Goal: Task Accomplishment & Management: Manage account settings

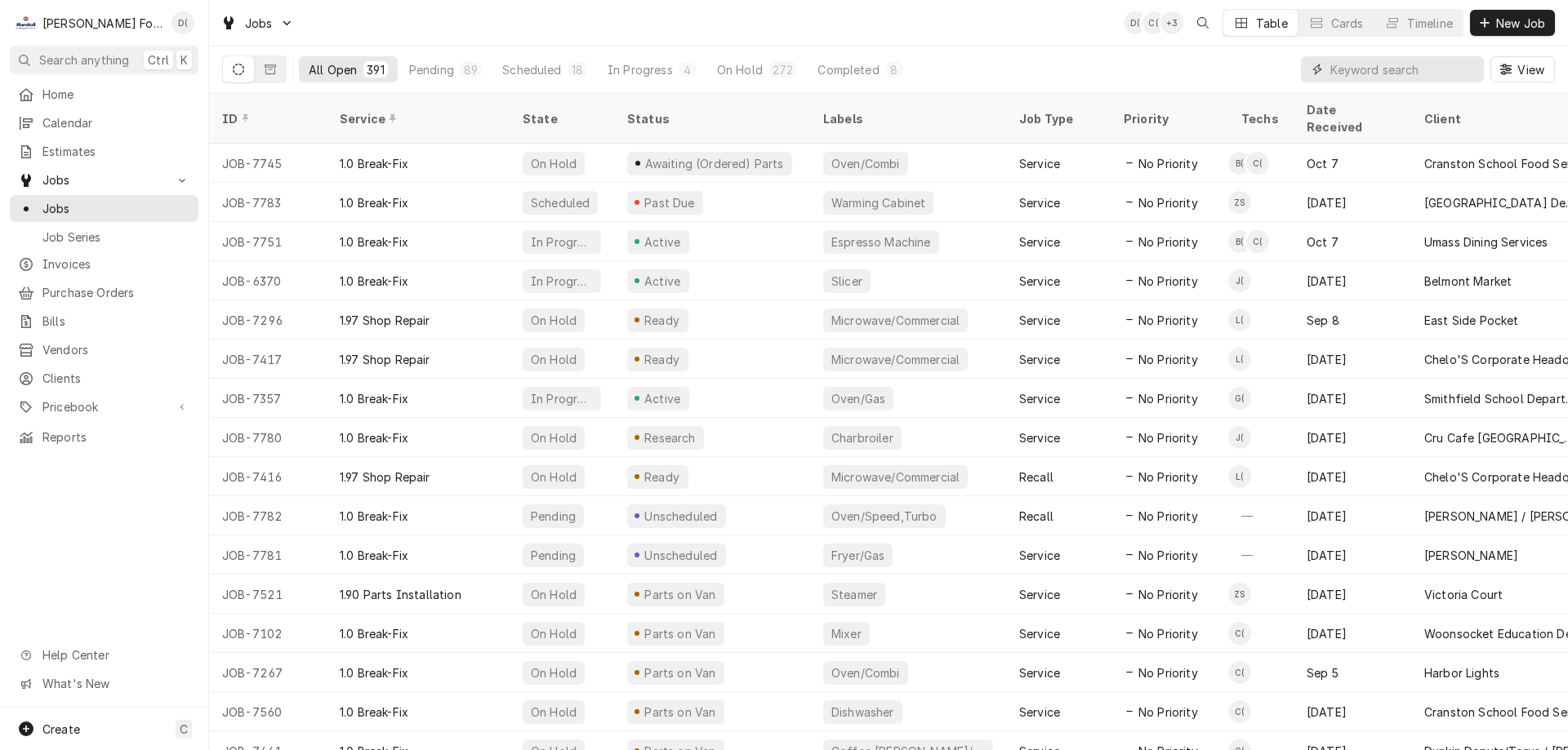
click at [1359, 66] on input "Dynamic Content Wrapper" at bounding box center [1402, 69] width 145 height 26
type input "7589"
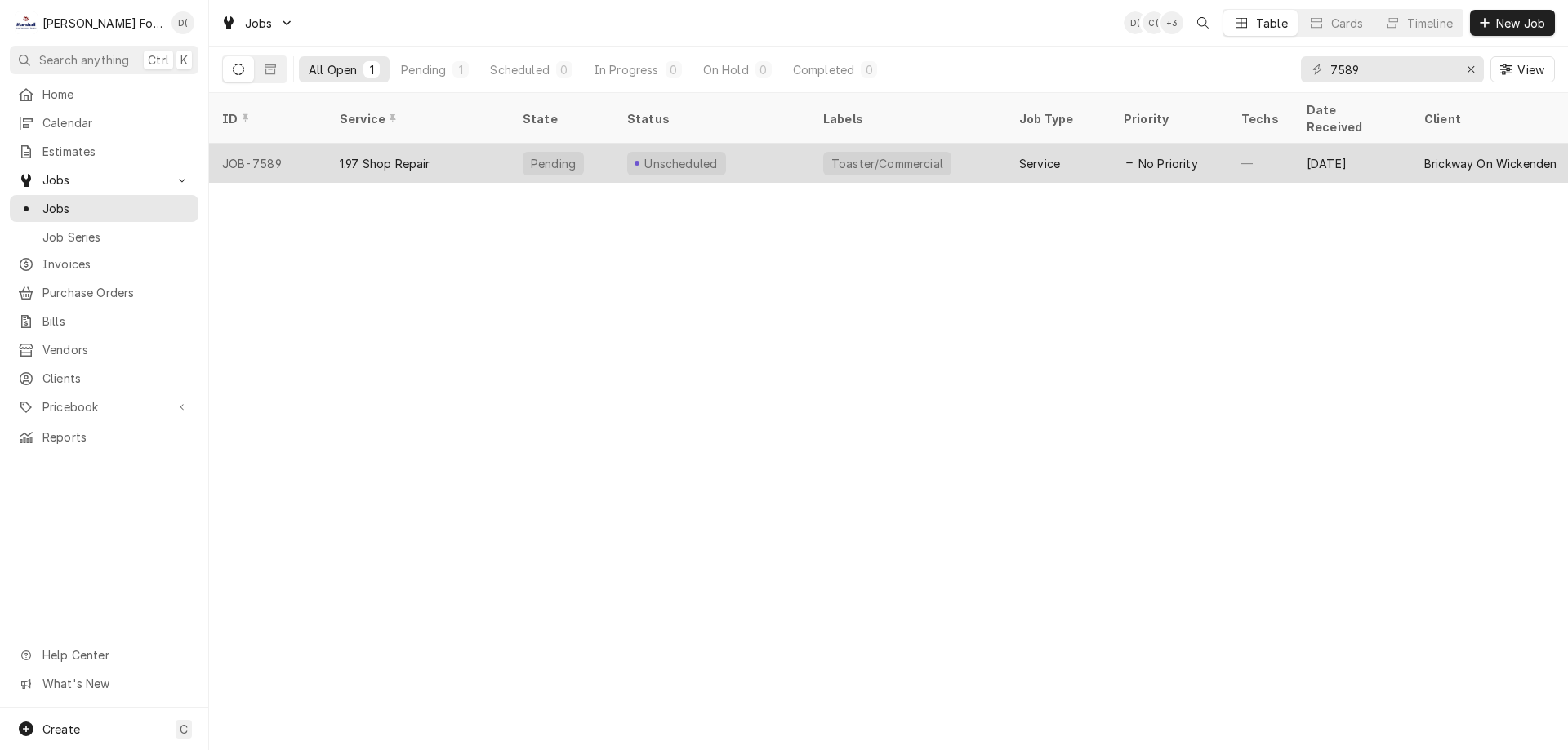
click at [726, 143] on div "Unscheduled" at bounding box center [712, 163] width 196 height 39
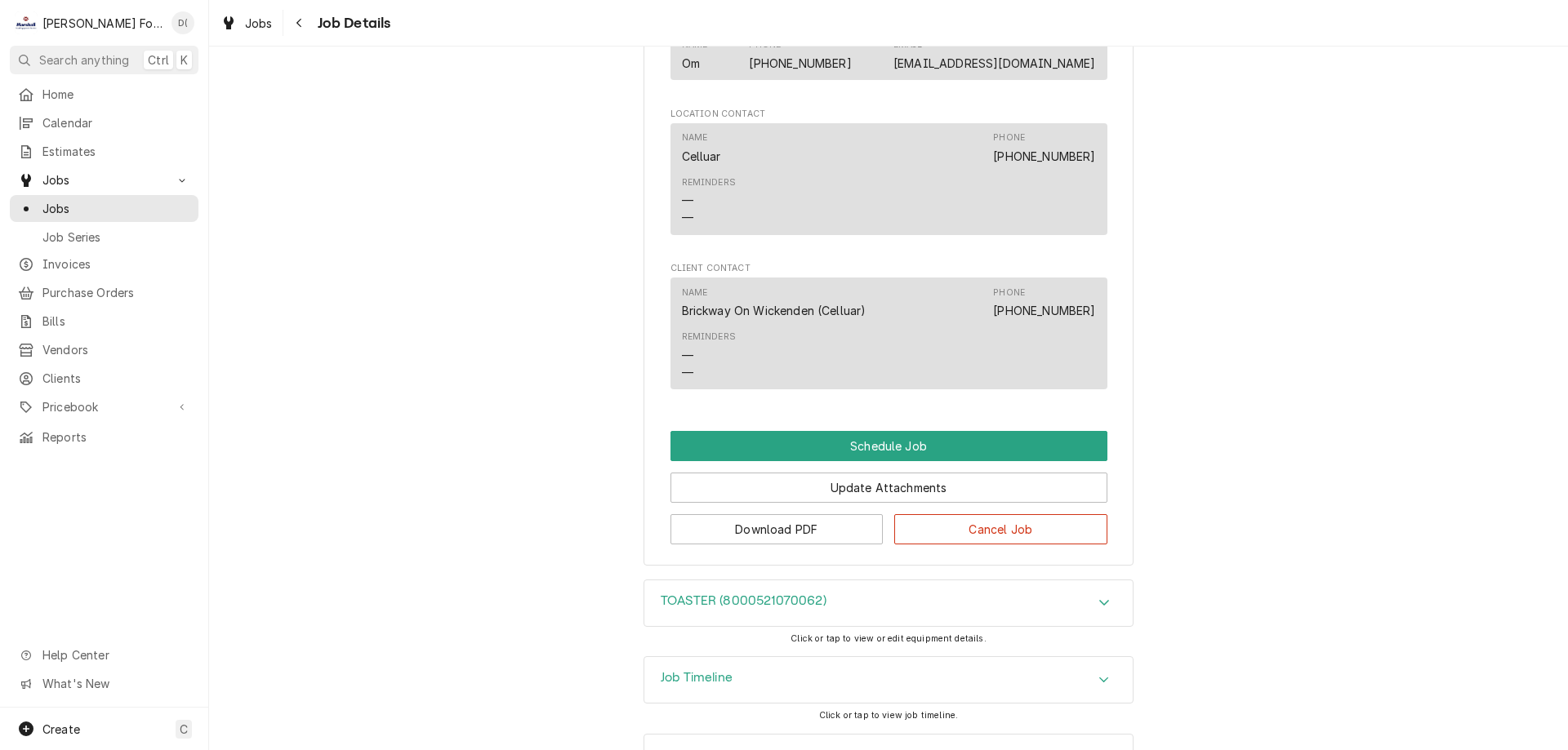
scroll to position [1060, 0]
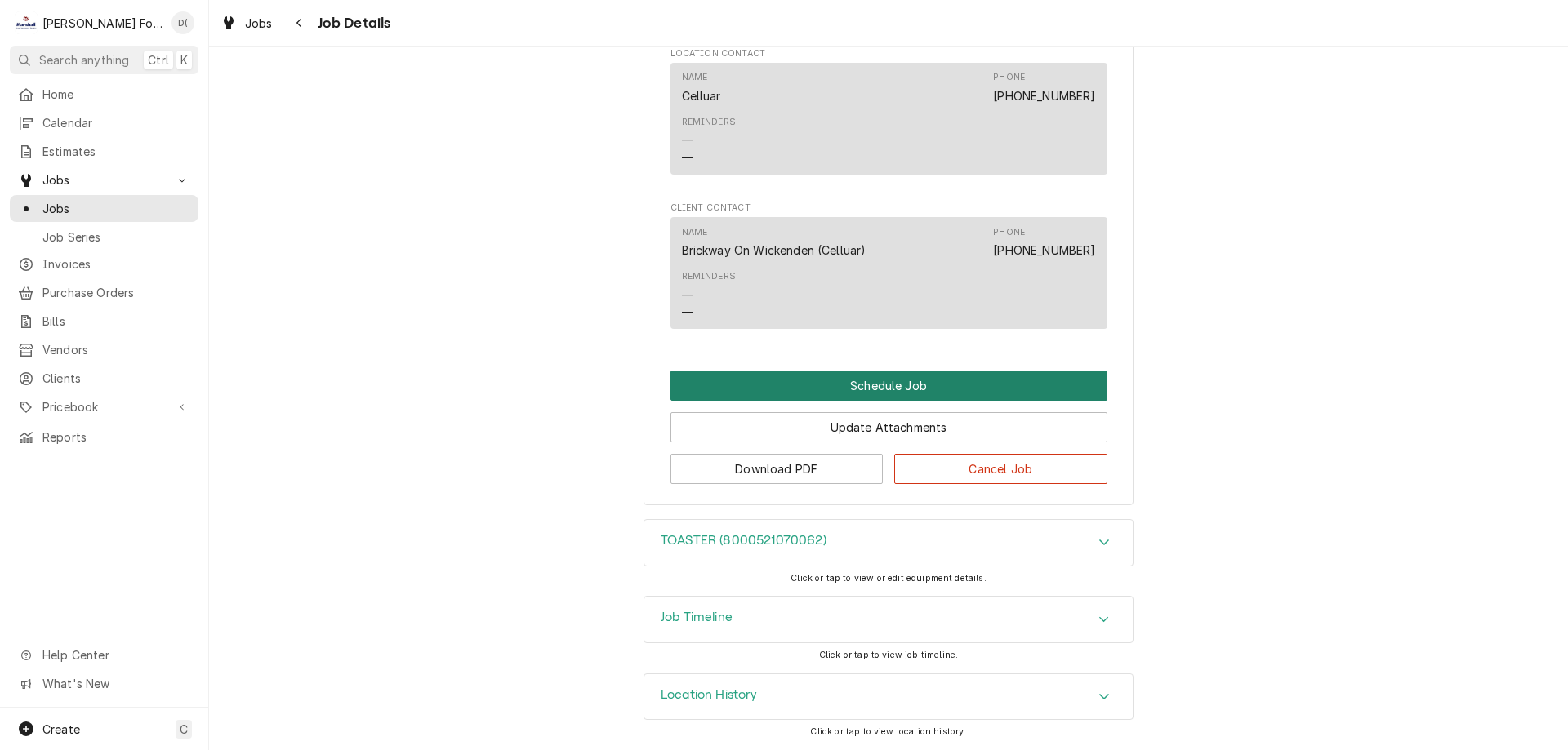
click at [877, 374] on button "Schedule Job" at bounding box center [888, 386] width 437 height 30
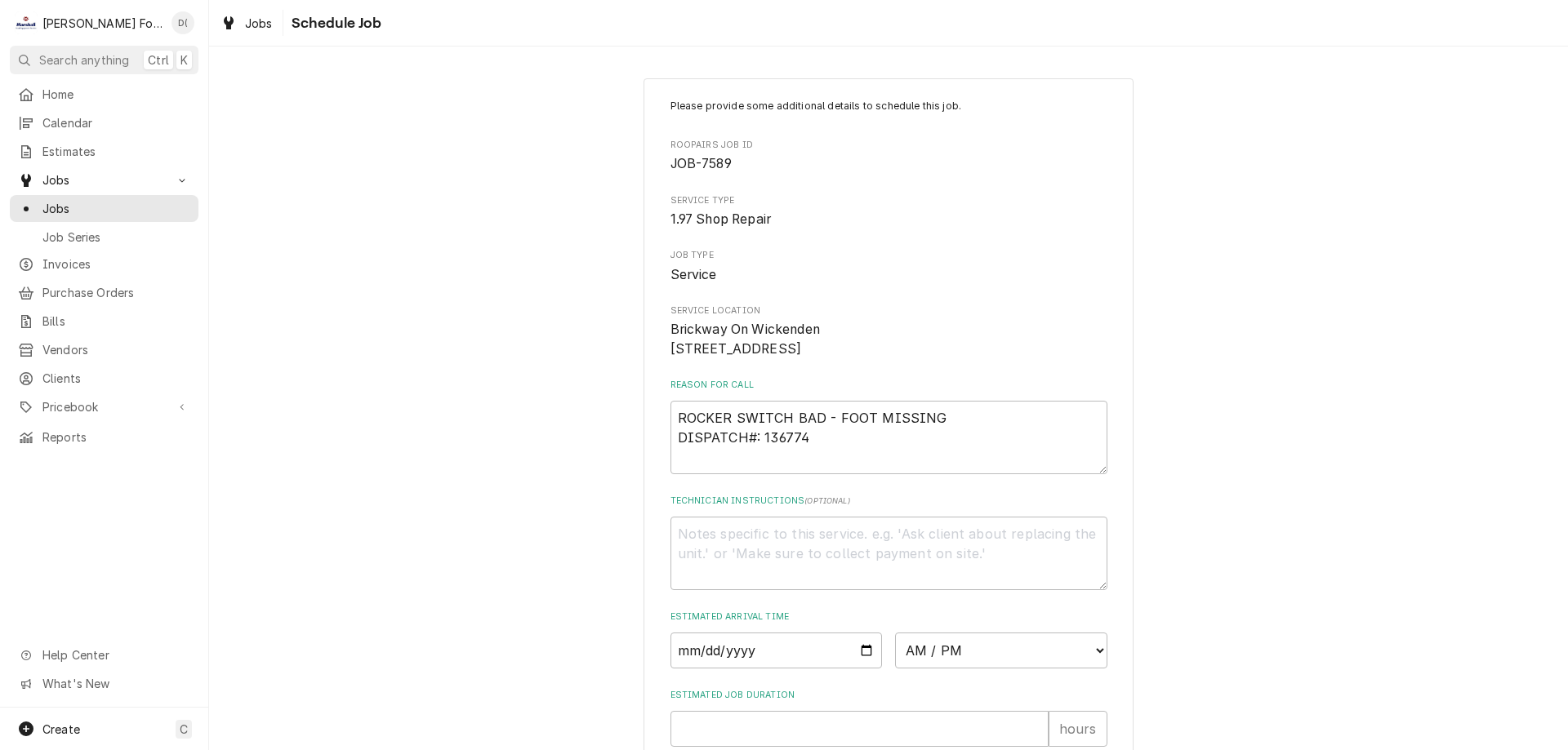
scroll to position [163, 0]
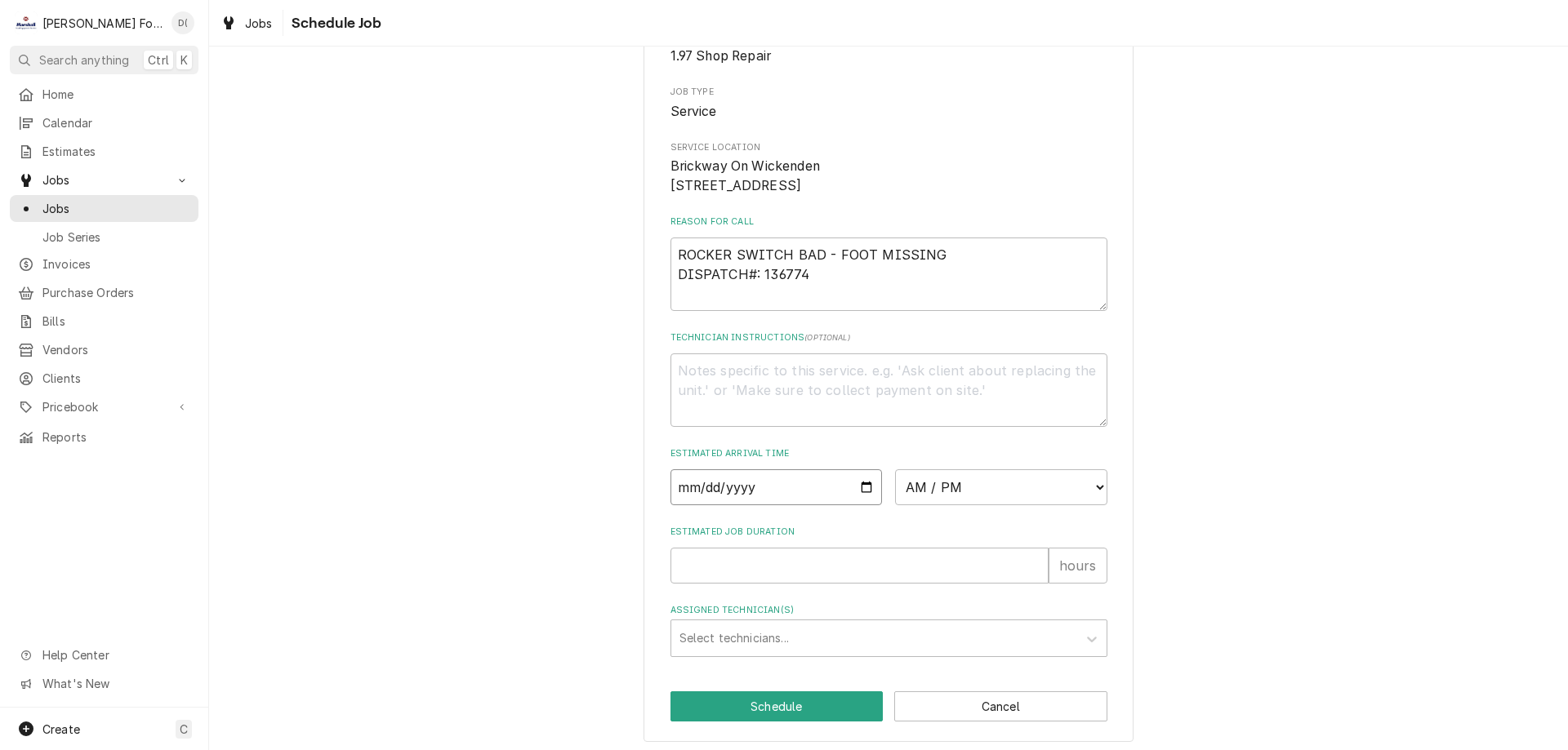
click at [855, 505] on input "Date" at bounding box center [776, 488] width 213 height 36
type input "2025-10-08"
type textarea "x"
click at [972, 505] on select "AM / PM 6:00 AM 6:15 AM 6:30 AM 6:45 AM 7:00 AM 7:15 AM 7:30 AM 7:45 AM 8:00 AM…" at bounding box center [1001, 488] width 213 height 36
select select "09:00:00"
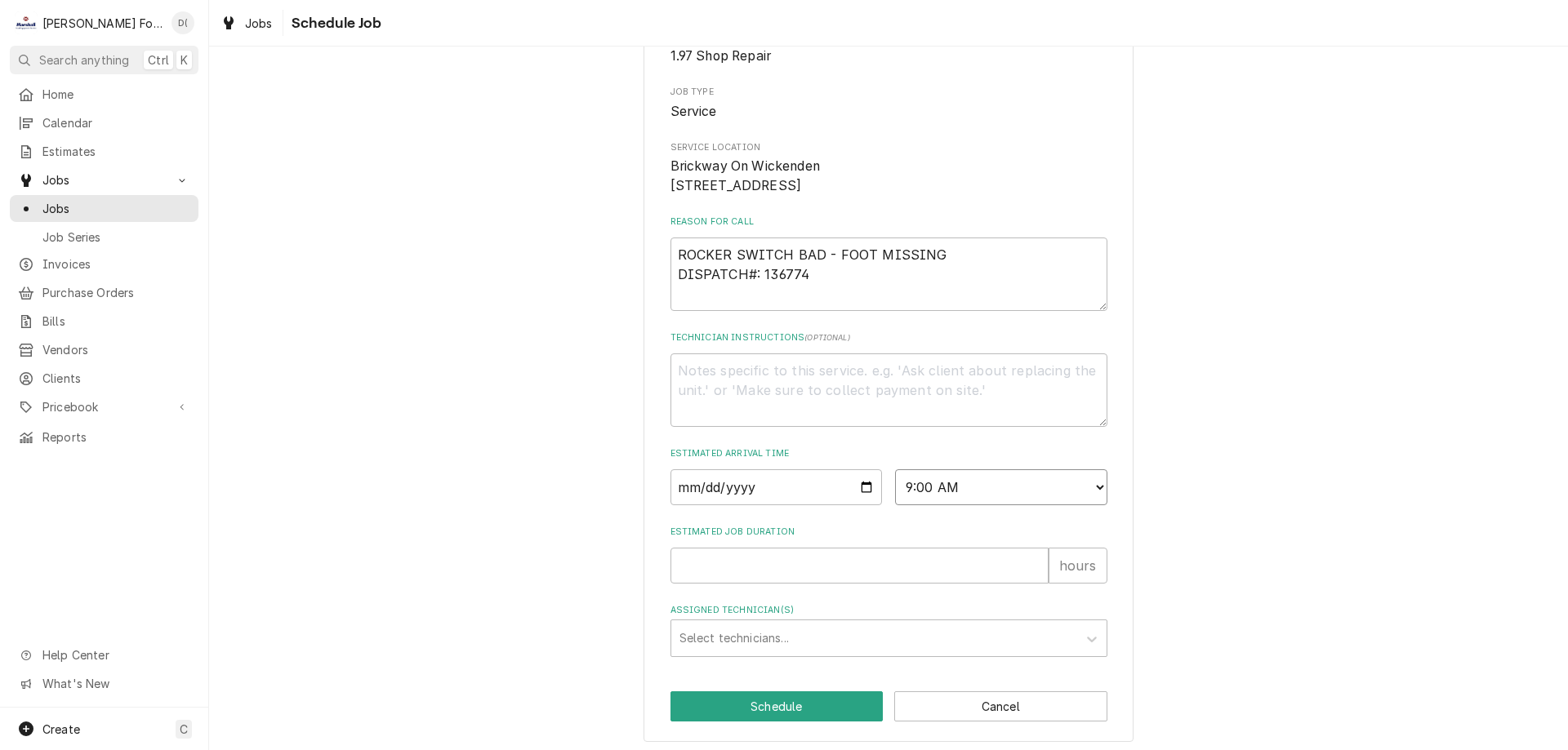
click at [895, 488] on select "AM / PM 6:00 AM 6:15 AM 6:30 AM 6:45 AM 7:00 AM 7:15 AM 7:30 AM 7:45 AM 8:00 AM…" at bounding box center [1001, 488] width 213 height 36
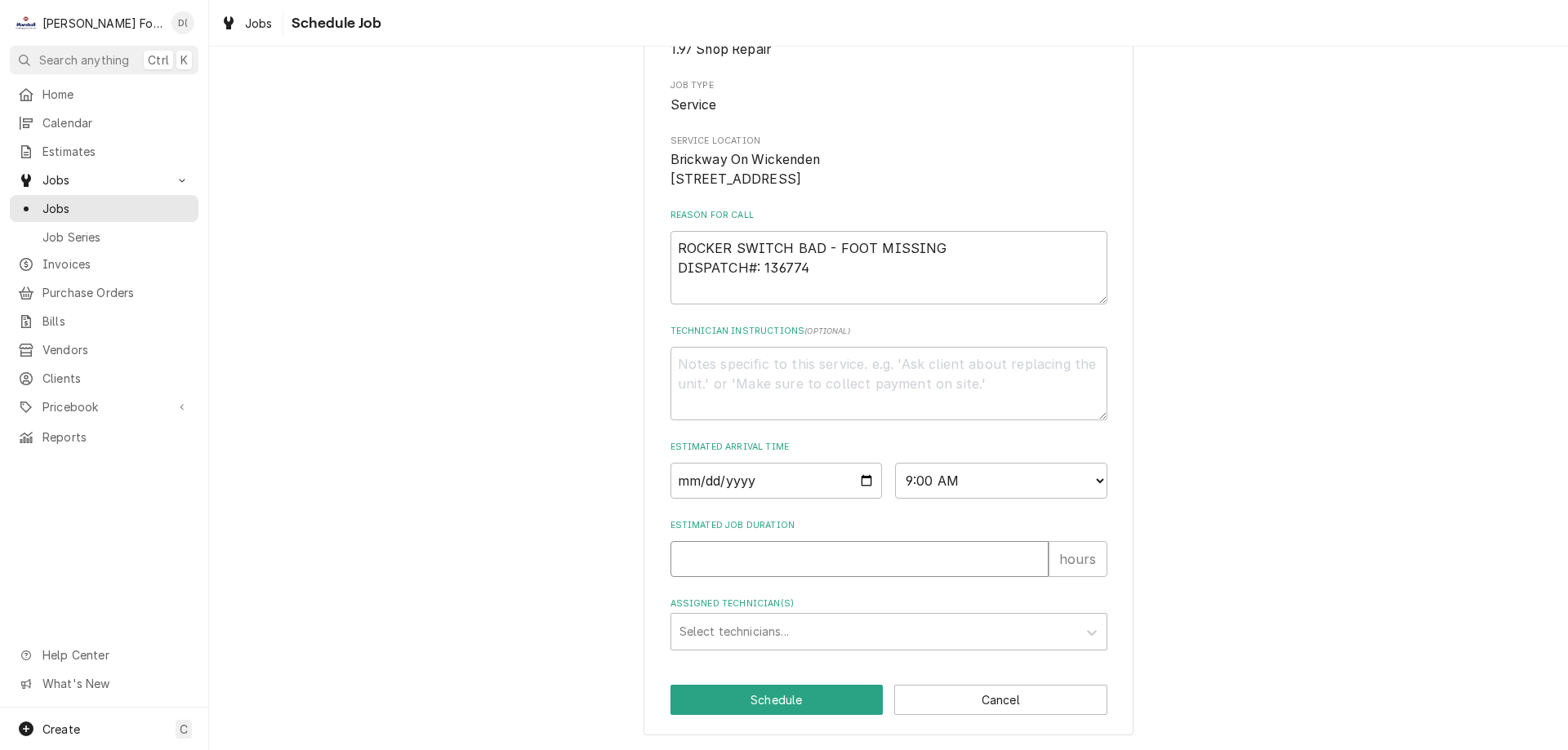
click at [747, 560] on input "Estimated Job Duration" at bounding box center [859, 559] width 378 height 36
type textarea "x"
type input "1"
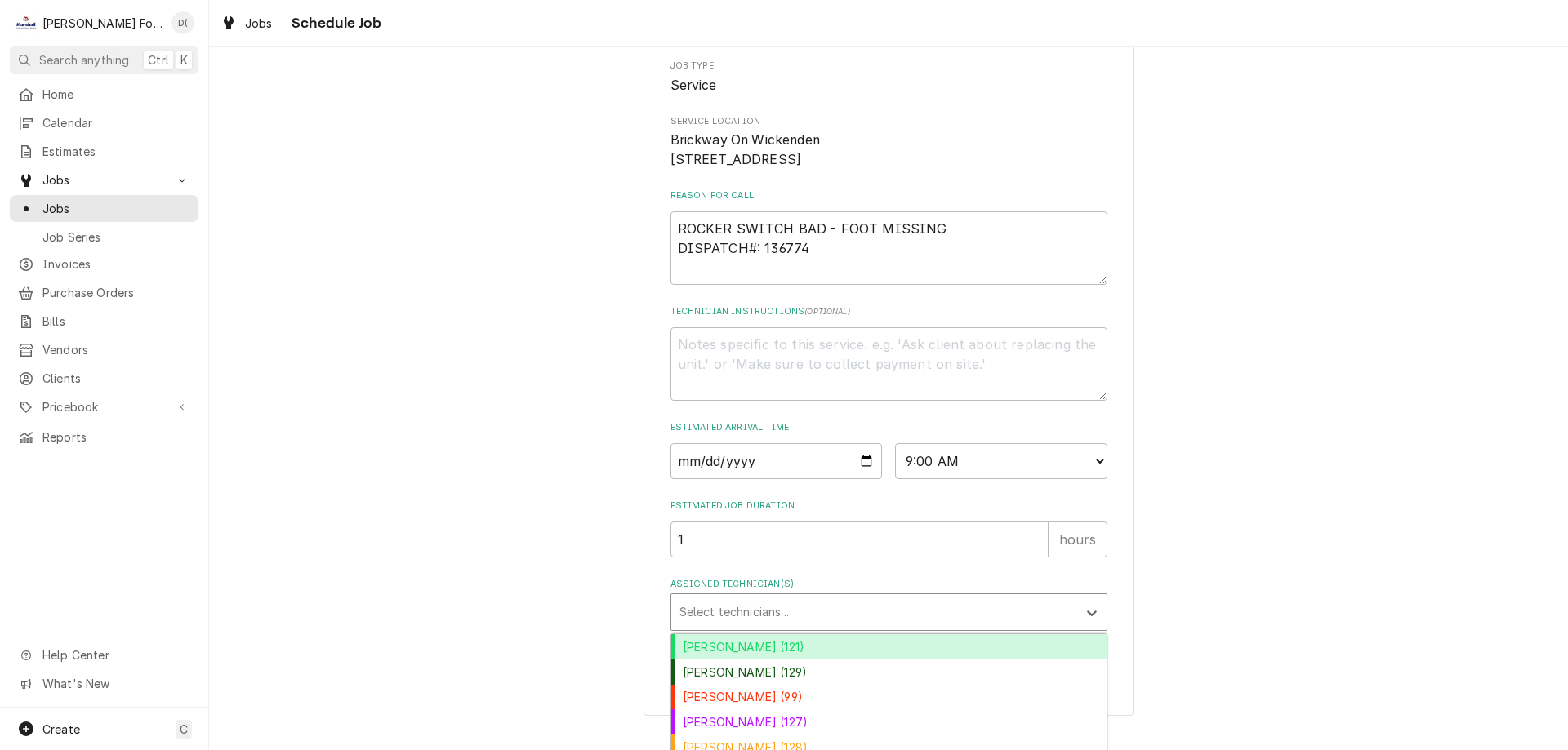
click at [778, 627] on div "Assigned Technician(s)" at bounding box center [874, 612] width 390 height 29
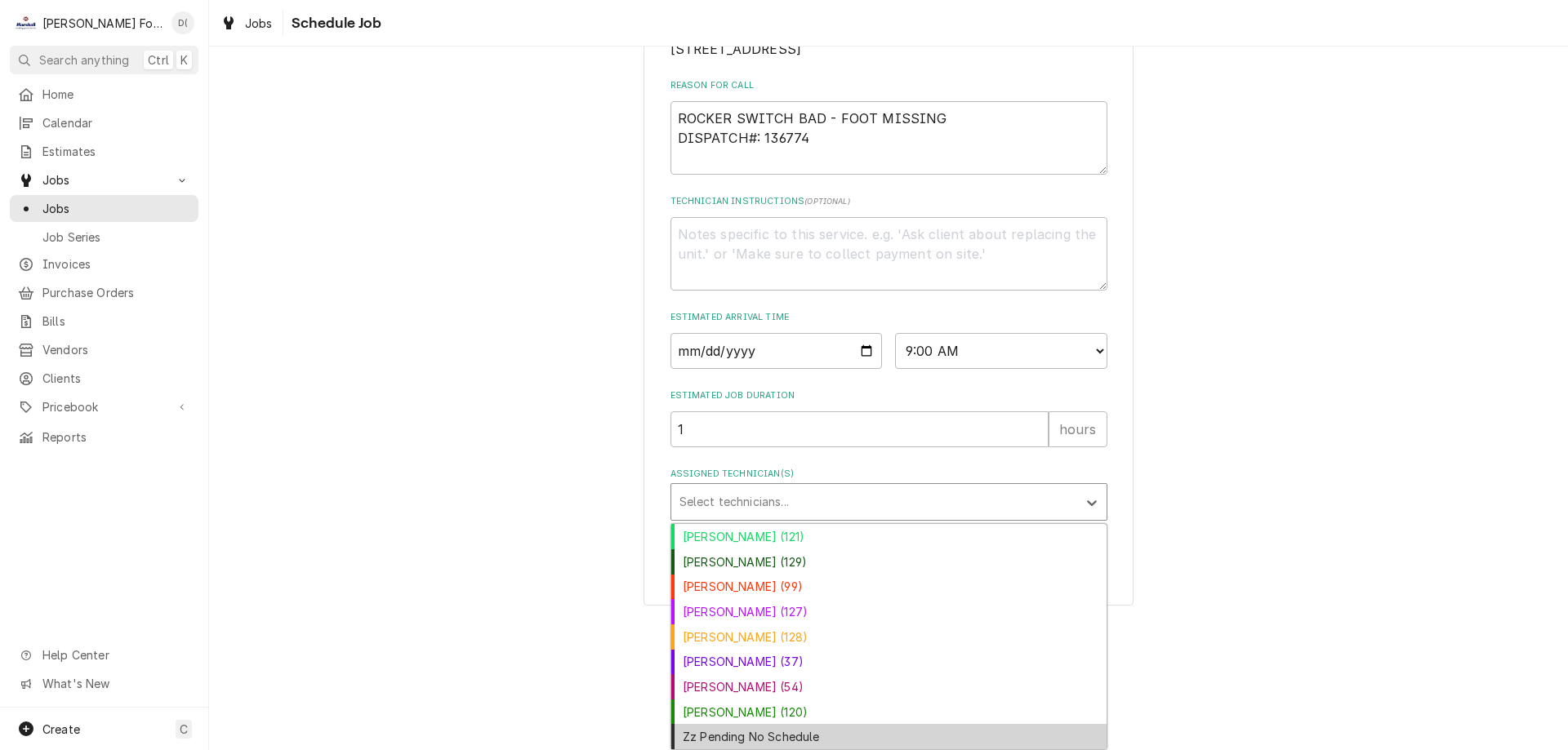
click at [809, 737] on div "Zz Pending No Schedule" at bounding box center [888, 737] width 435 height 25
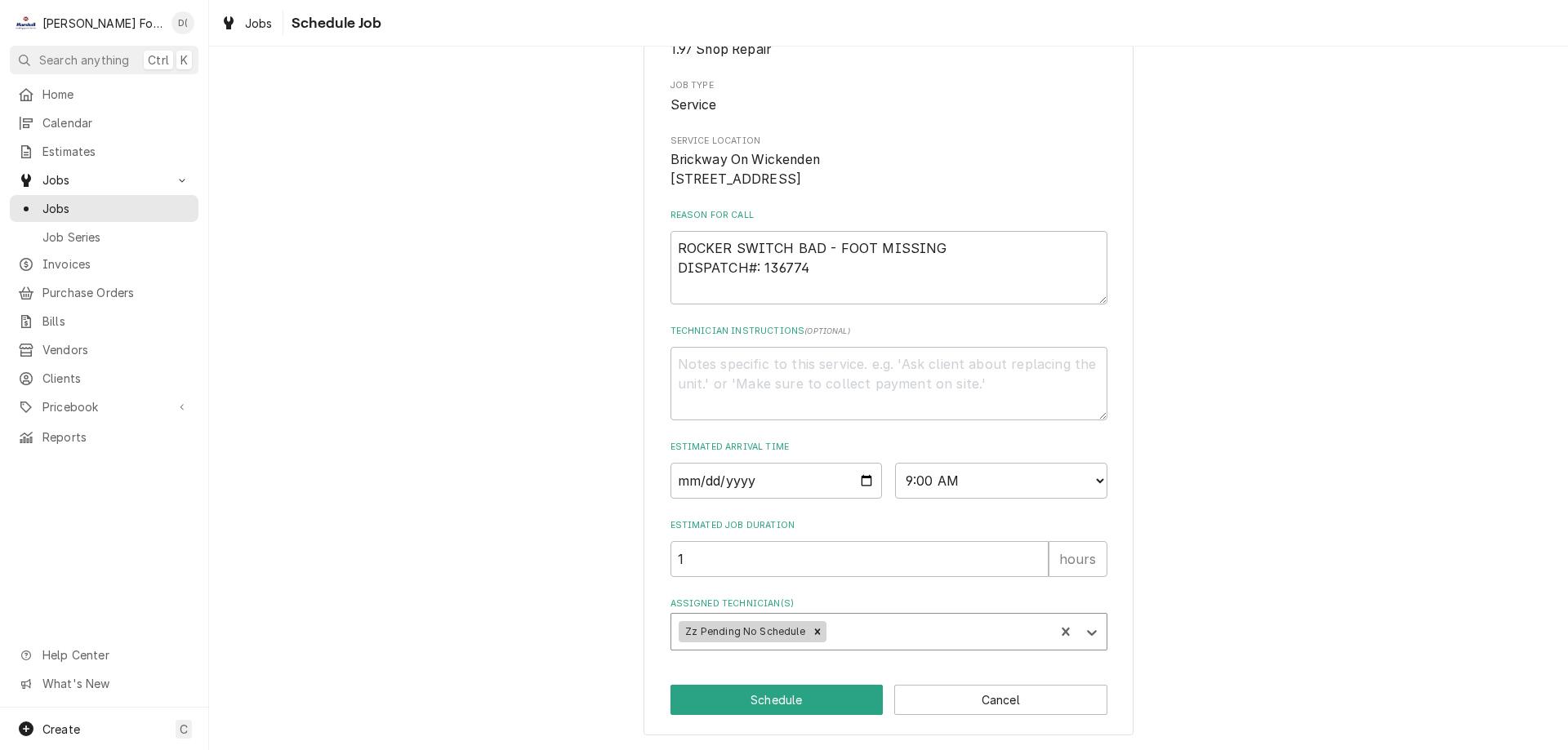
scroll to position [190, 0]
click at [781, 702] on button "Schedule" at bounding box center [776, 700] width 213 height 30
type textarea "x"
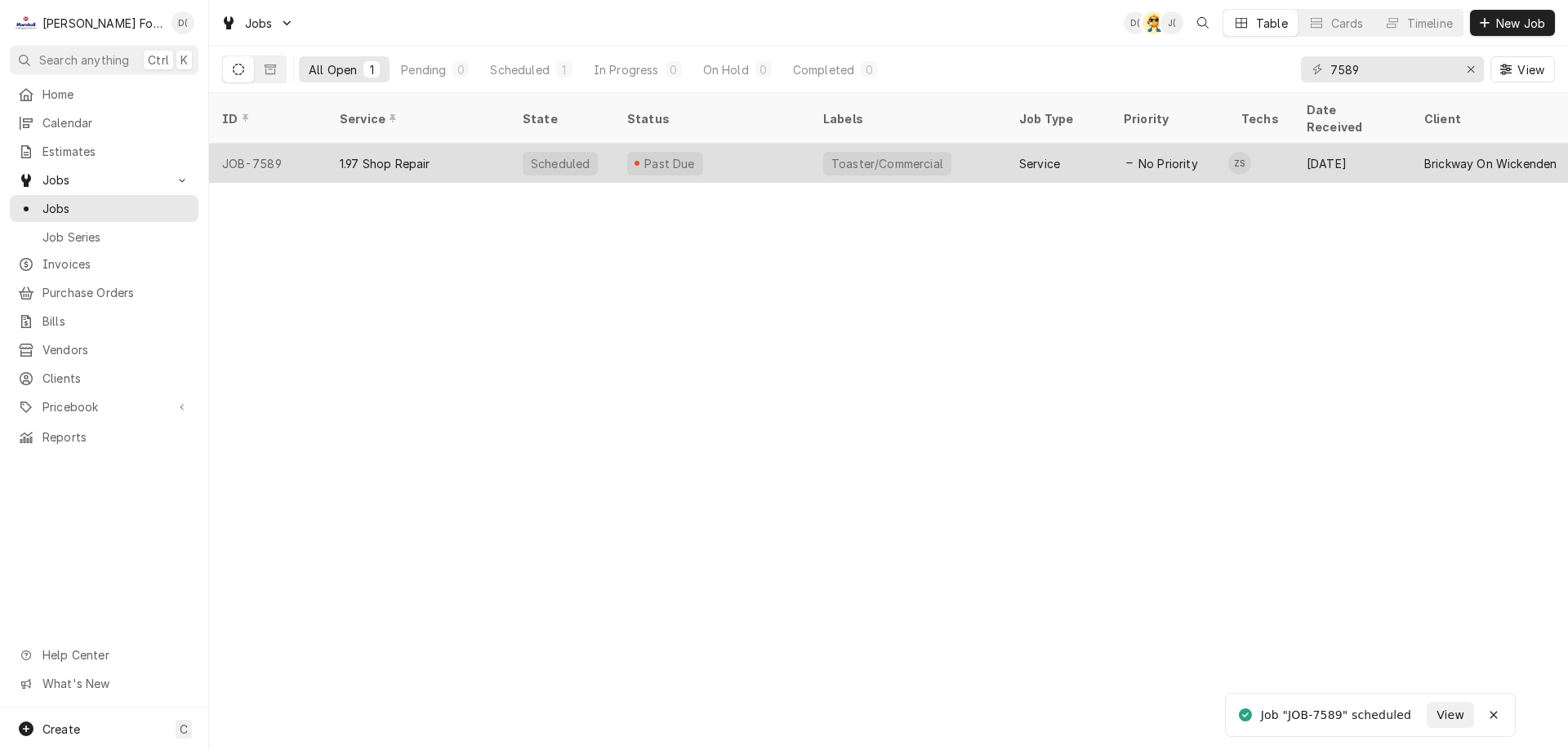
click at [771, 143] on div "Past Due" at bounding box center [712, 163] width 196 height 39
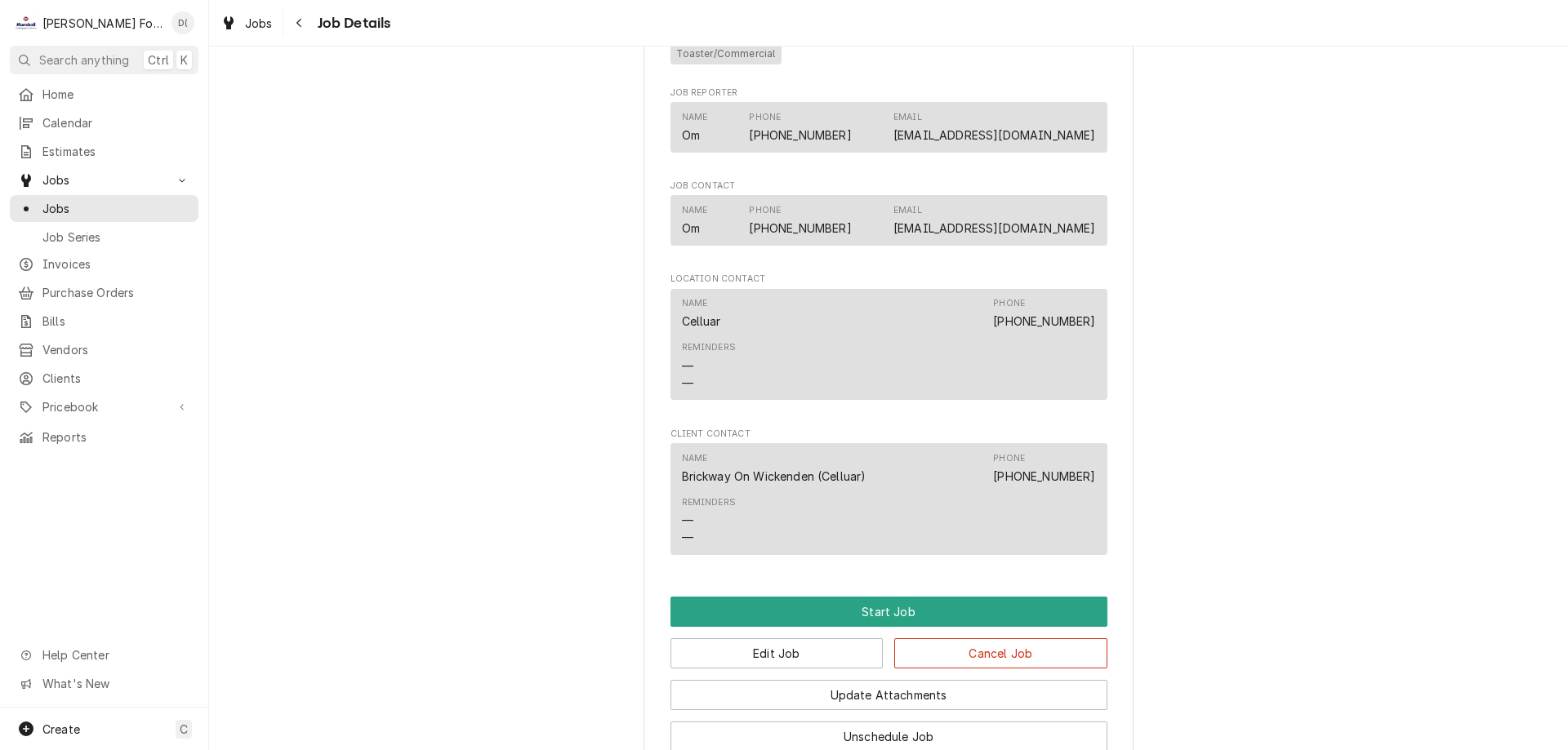
scroll to position [1306, 0]
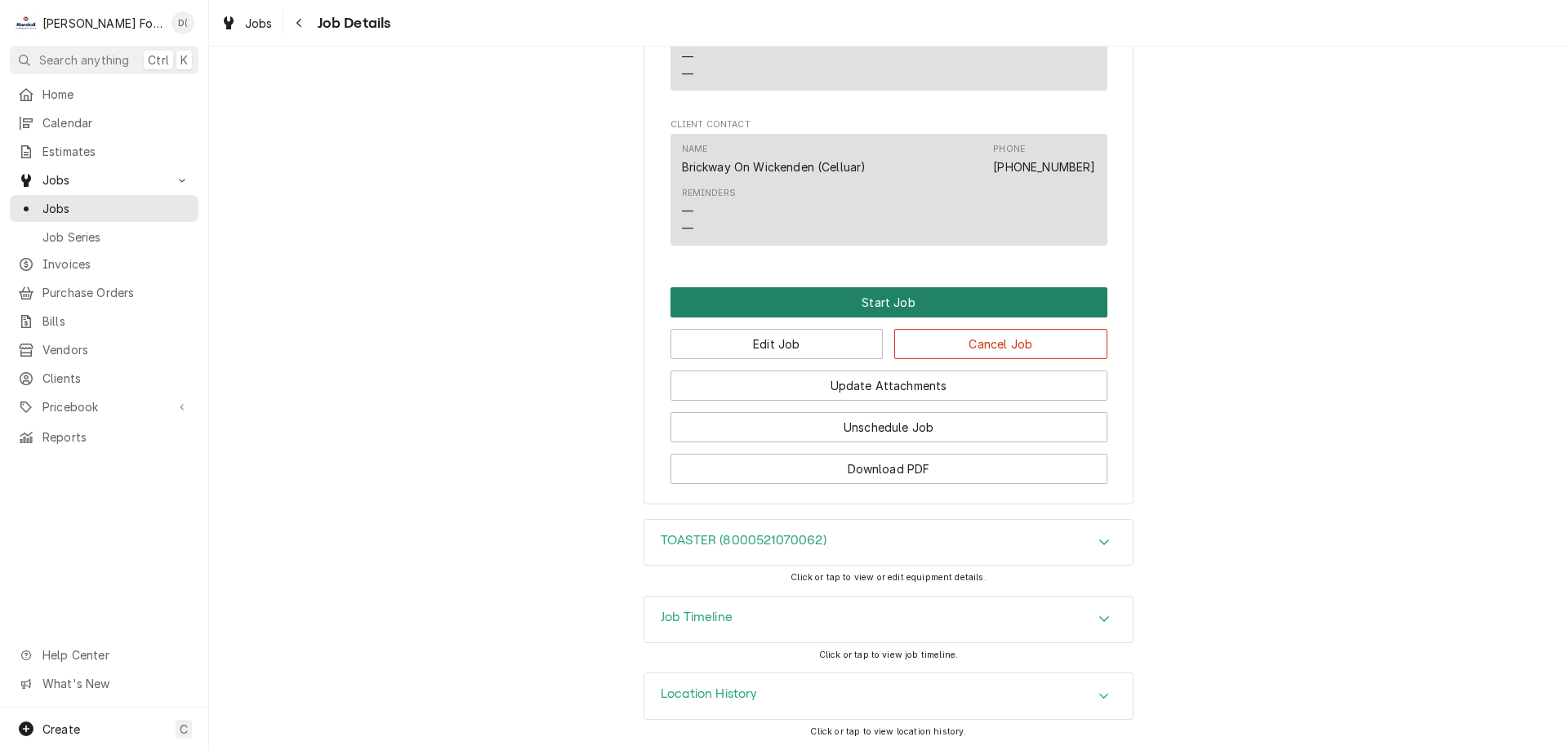
click at [883, 303] on button "Start Job" at bounding box center [888, 302] width 437 height 30
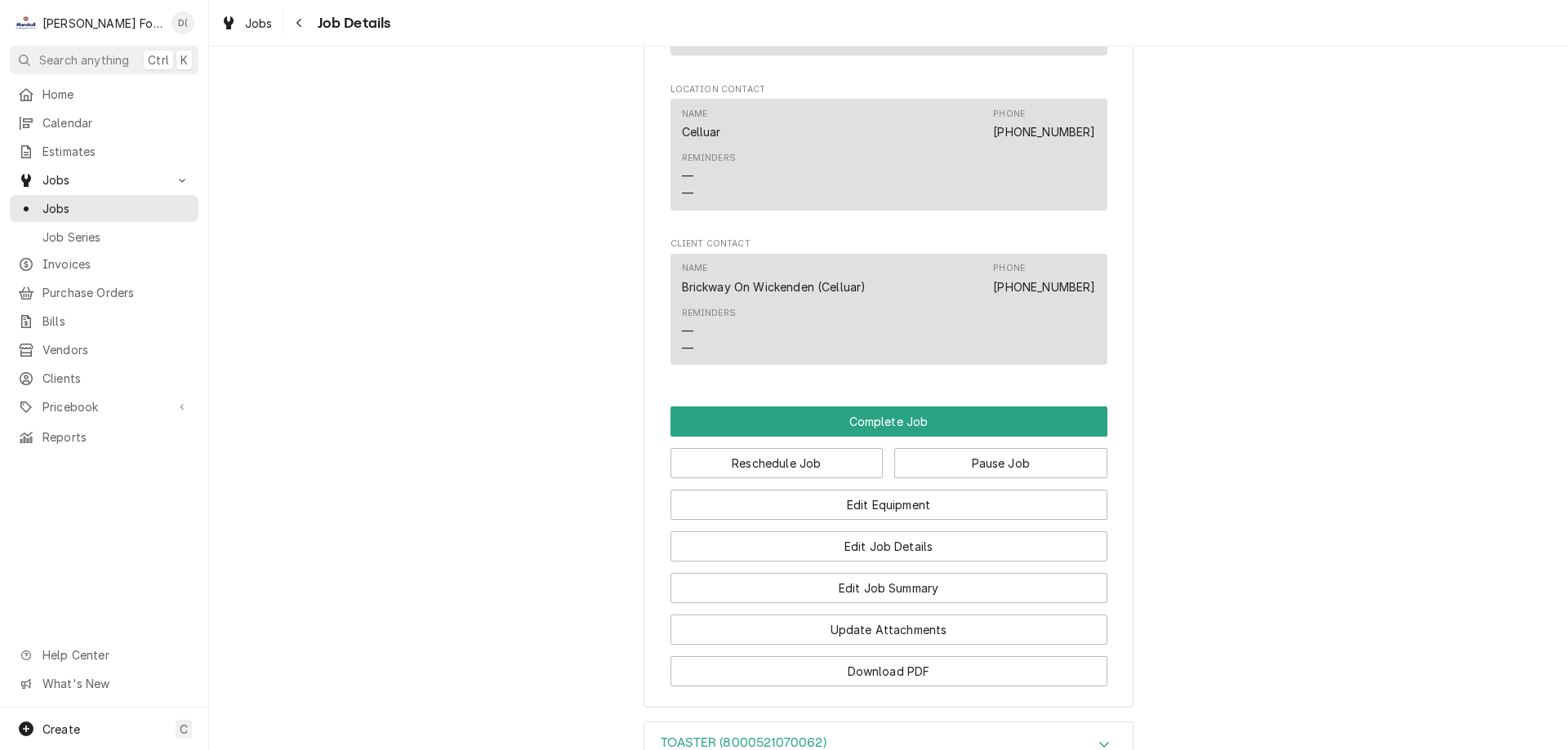
scroll to position [1469, 0]
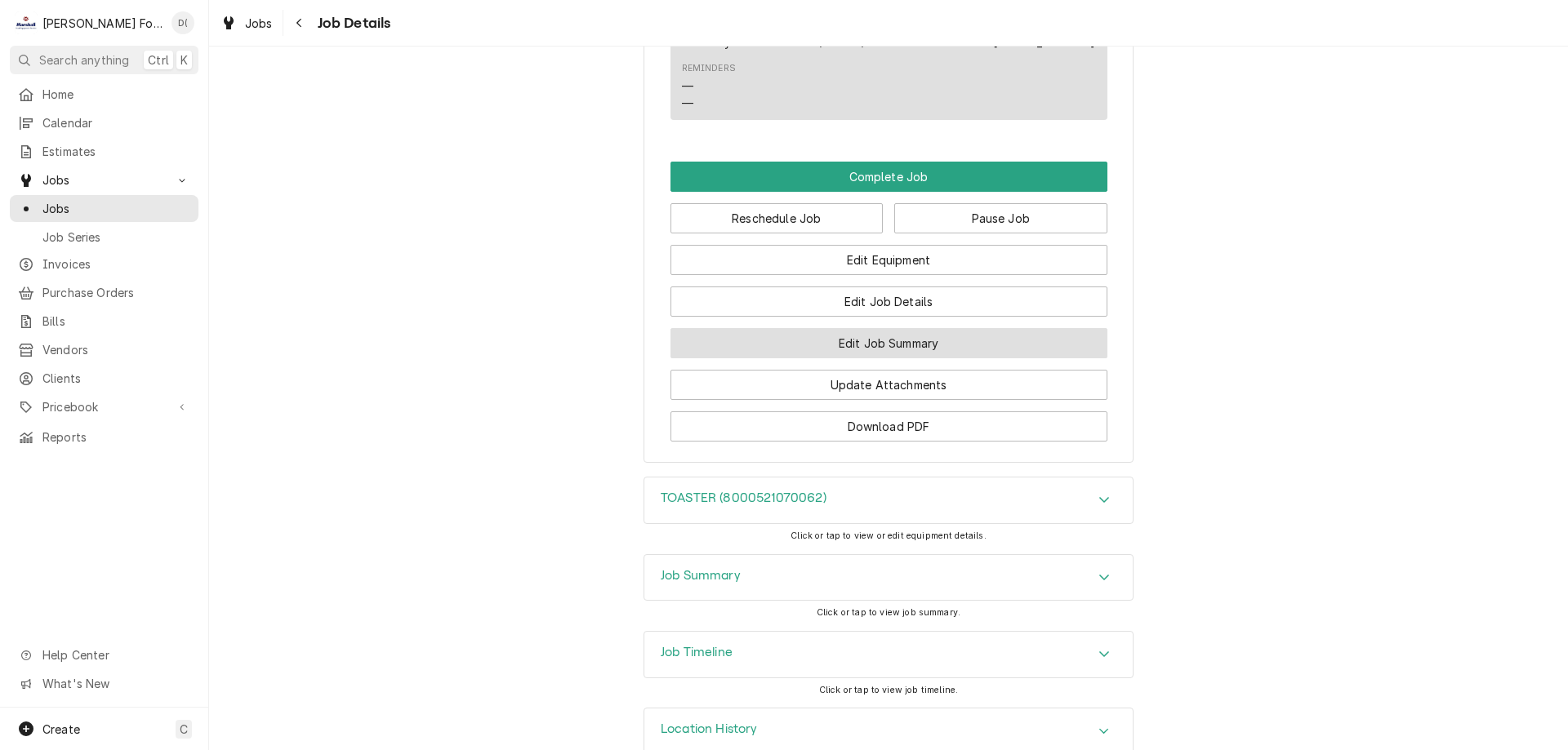
click at [876, 359] on button "Edit Job Summary" at bounding box center [888, 343] width 437 height 30
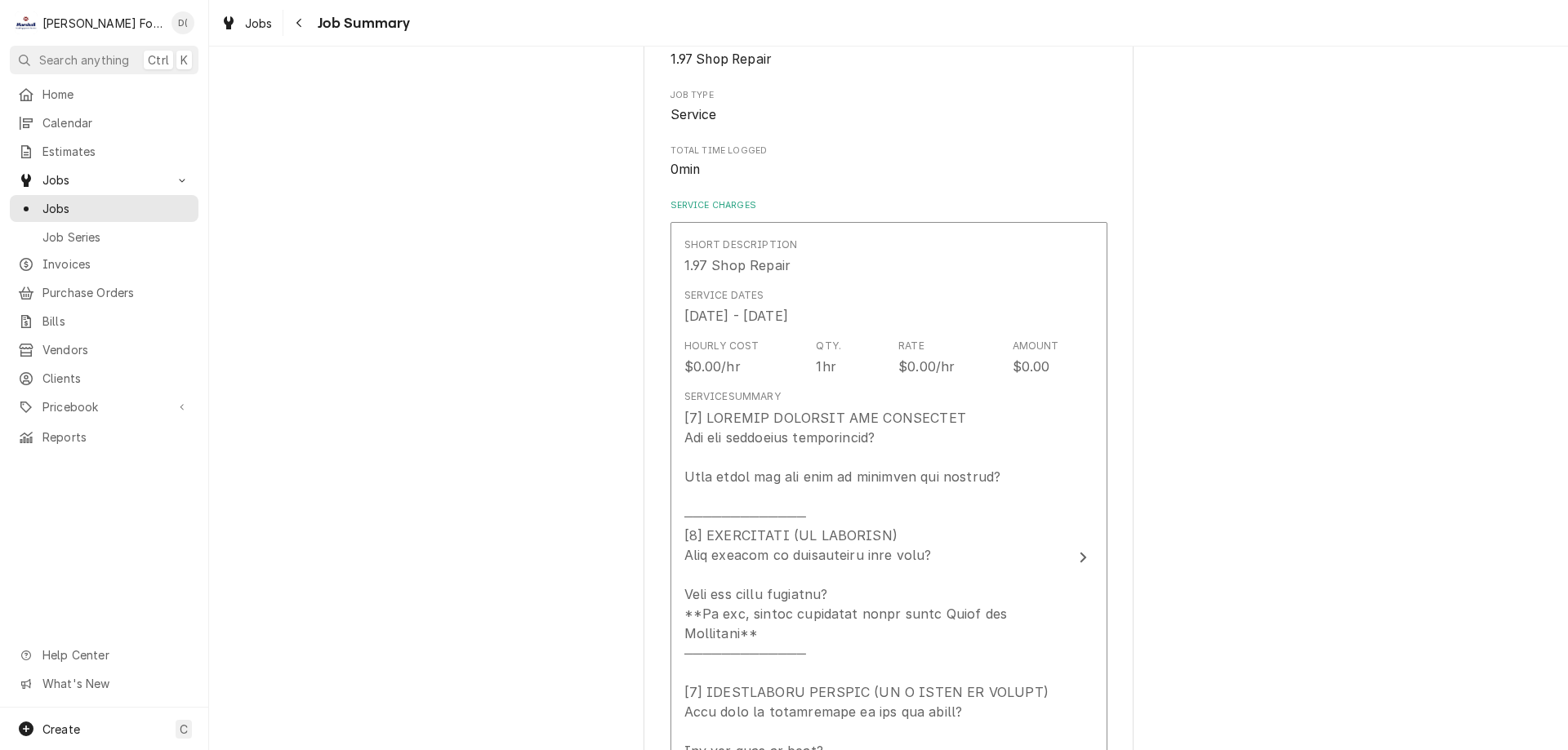
scroll to position [489, 0]
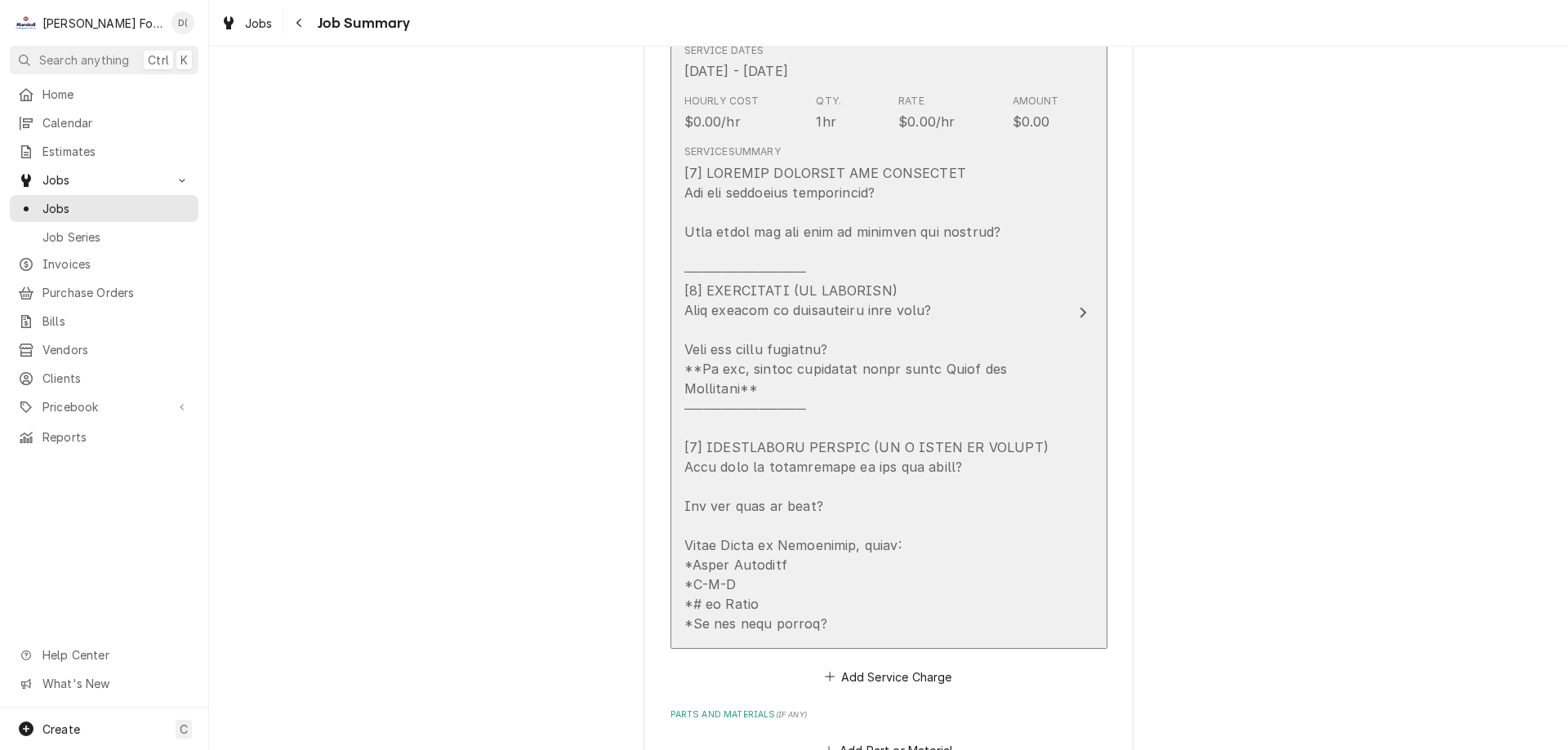
click at [1030, 214] on div "Update Line Item" at bounding box center [871, 398] width 375 height 470
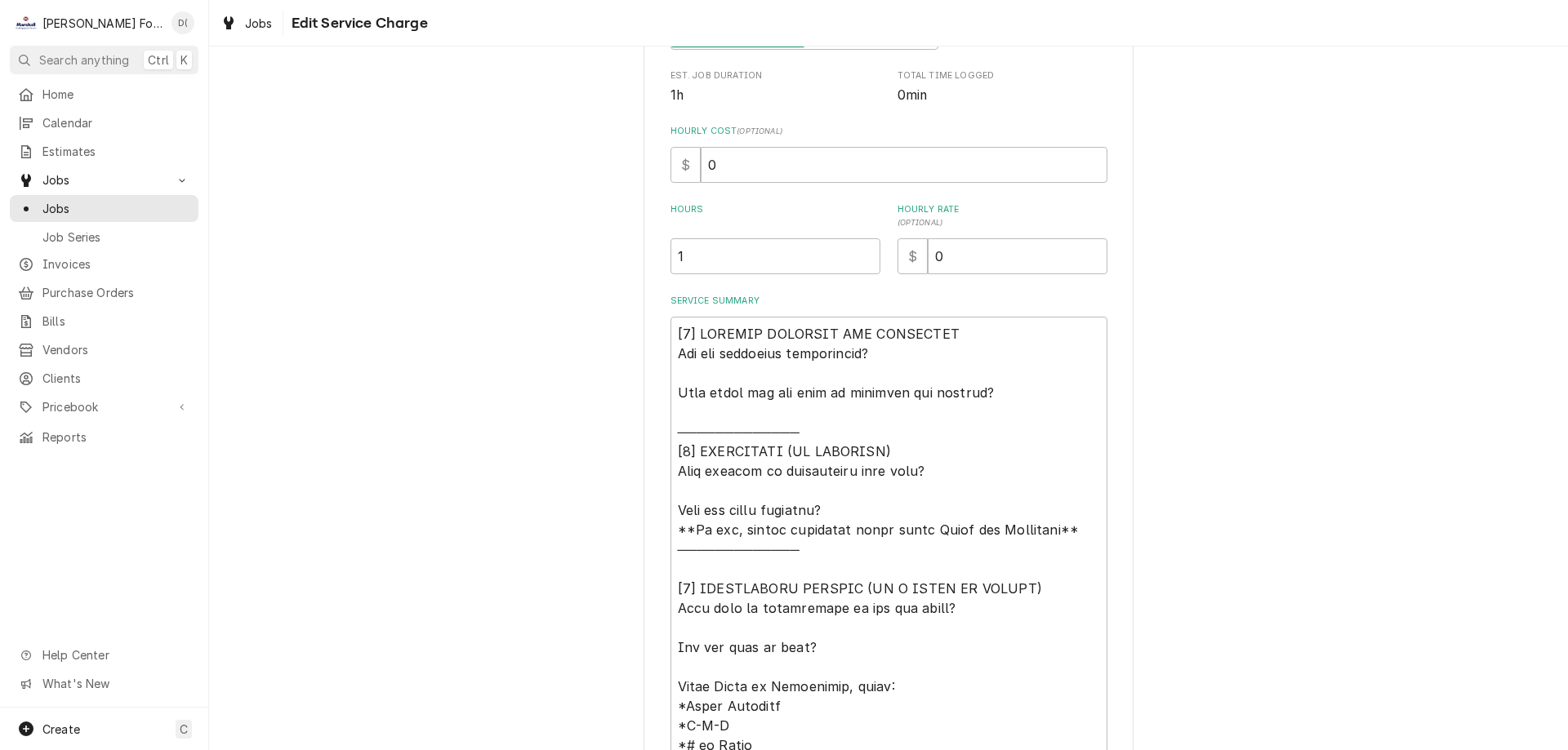
scroll to position [408, 0]
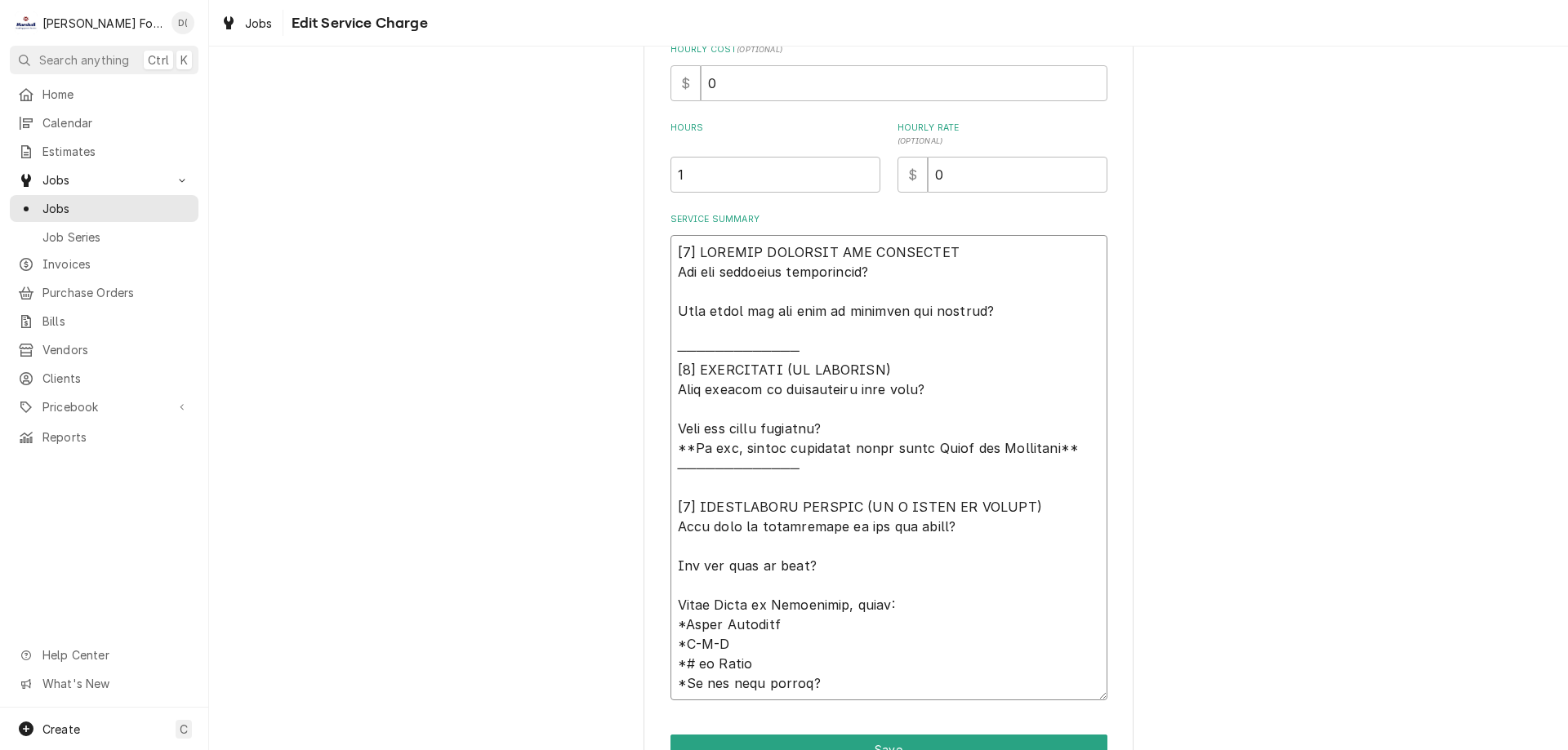
click at [1022, 311] on textarea "Service Summary" at bounding box center [888, 467] width 437 height 465
type textarea "x"
type textarea "[9] LOREMIP DOLORSIT AME CONSECTET Adi eli seddoeius temporincid? Utla etdol ma…"
type textarea "x"
type textarea "[5] LOREMIP DOLORSIT AME CONSECTET Adi eli seddoeius temporincid? Utla etdol ma…"
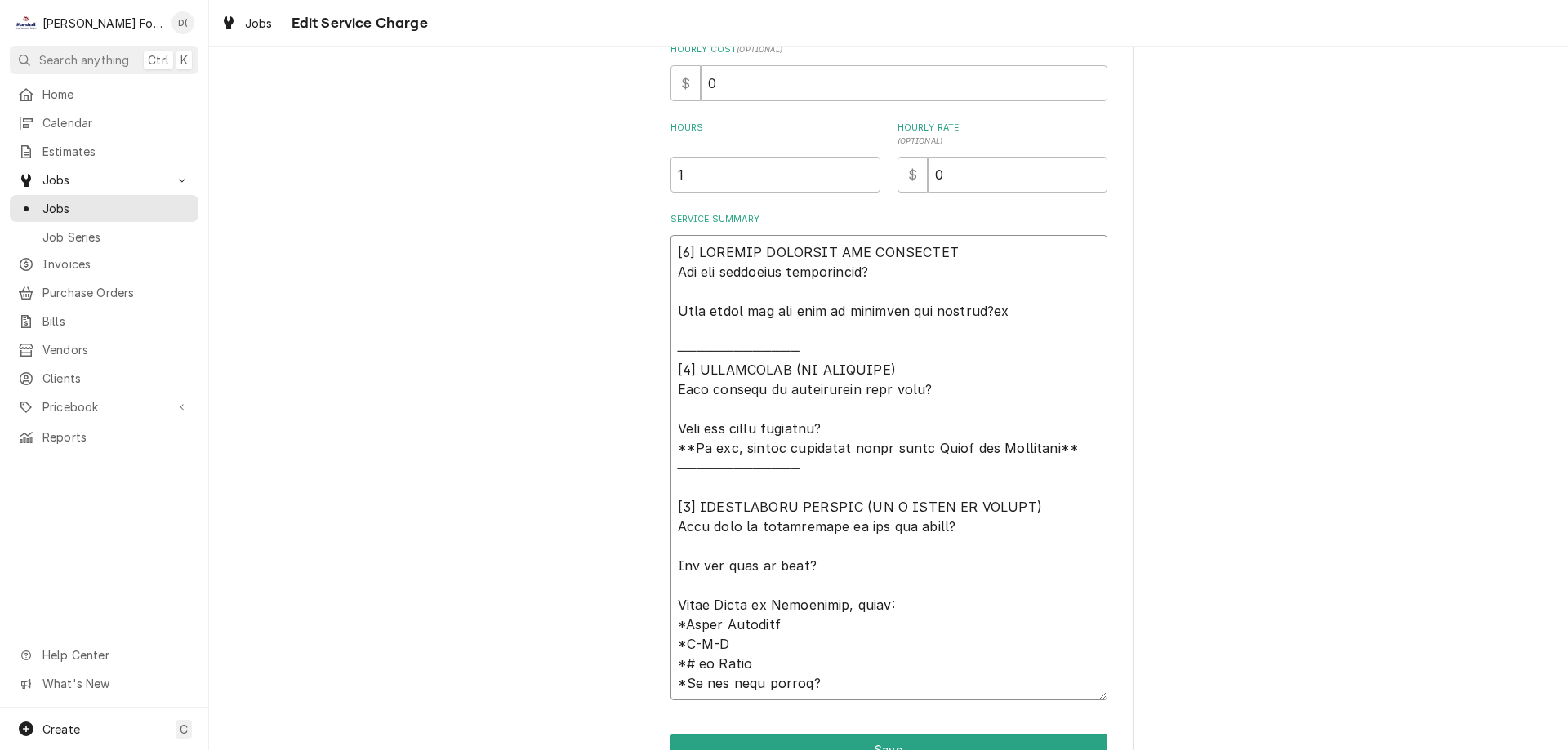
type textarea "x"
type textarea "[0] LOREMIP DOLORSIT AME CONSECTET Adi eli seddoeius temporincid? Utla etdol ma…"
type textarea "x"
type textarea "[0] LOREMIP DOLORSIT AME CONSECTET Adi eli seddoeius temporincid? Utla etdol ma…"
type textarea "x"
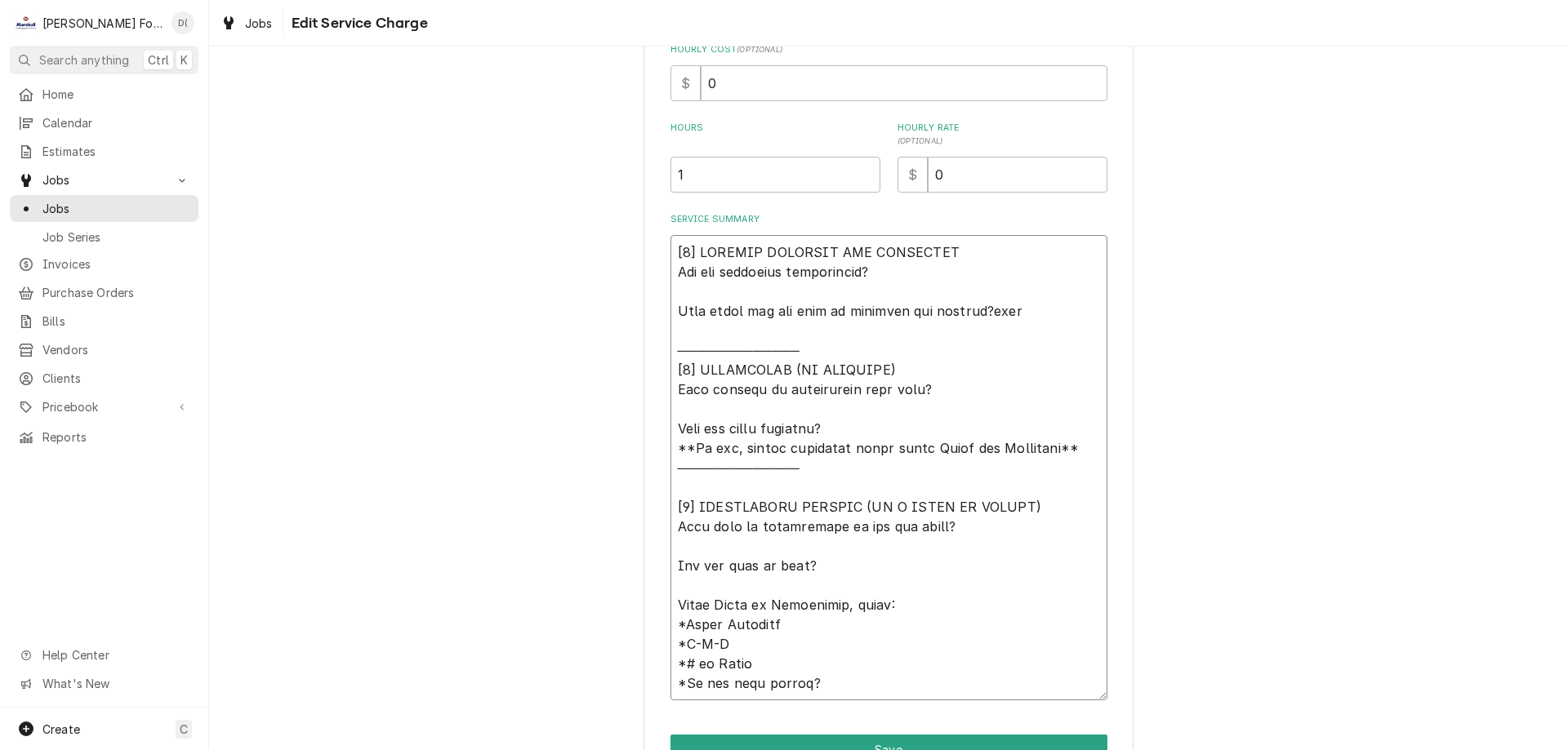
type textarea "[1] LOREMIP DOLORSIT AME CONSECTET Adi eli seddoeius temporincid? Utla etdol ma…"
type textarea "x"
type textarea "[6] LOREMIP DOLORSIT AME CONSECTET Adi eli seddoeius temporincid? Utla etdol ma…"
type textarea "x"
type textarea "[8] LOREMIP DOLORSIT AME CONSECTET Adi eli seddoeius temporincid? Utla etdol ma…"
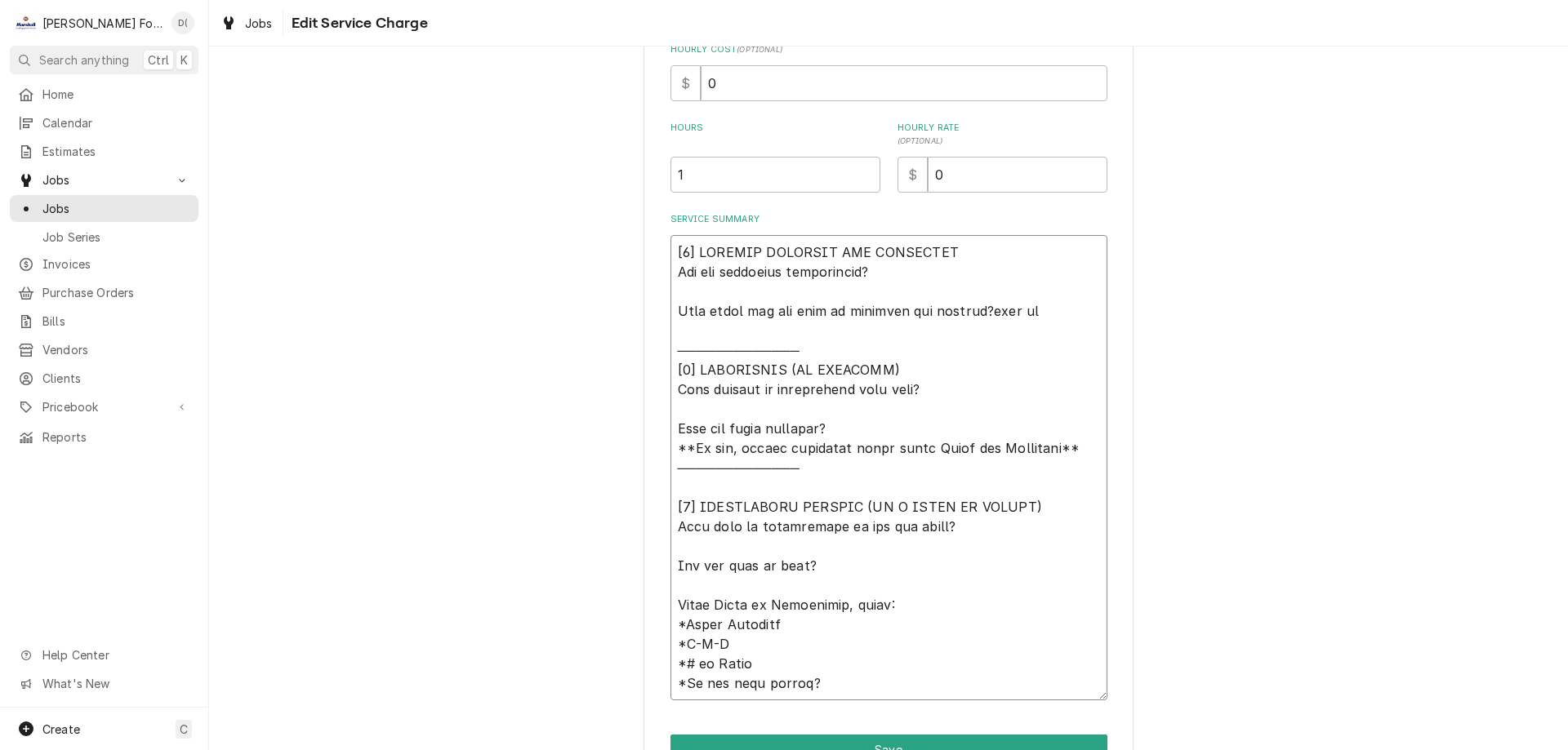
type textarea "x"
type textarea "[1] LOREMIP DOLORSIT AME CONSECTET Adi eli seddoeius temporincid? Utla etdol ma…"
type textarea "x"
type textarea "[9] LOREMIP DOLORSIT AME CONSECTET Adi eli seddoeius temporincid? Utla etdol ma…"
type textarea "x"
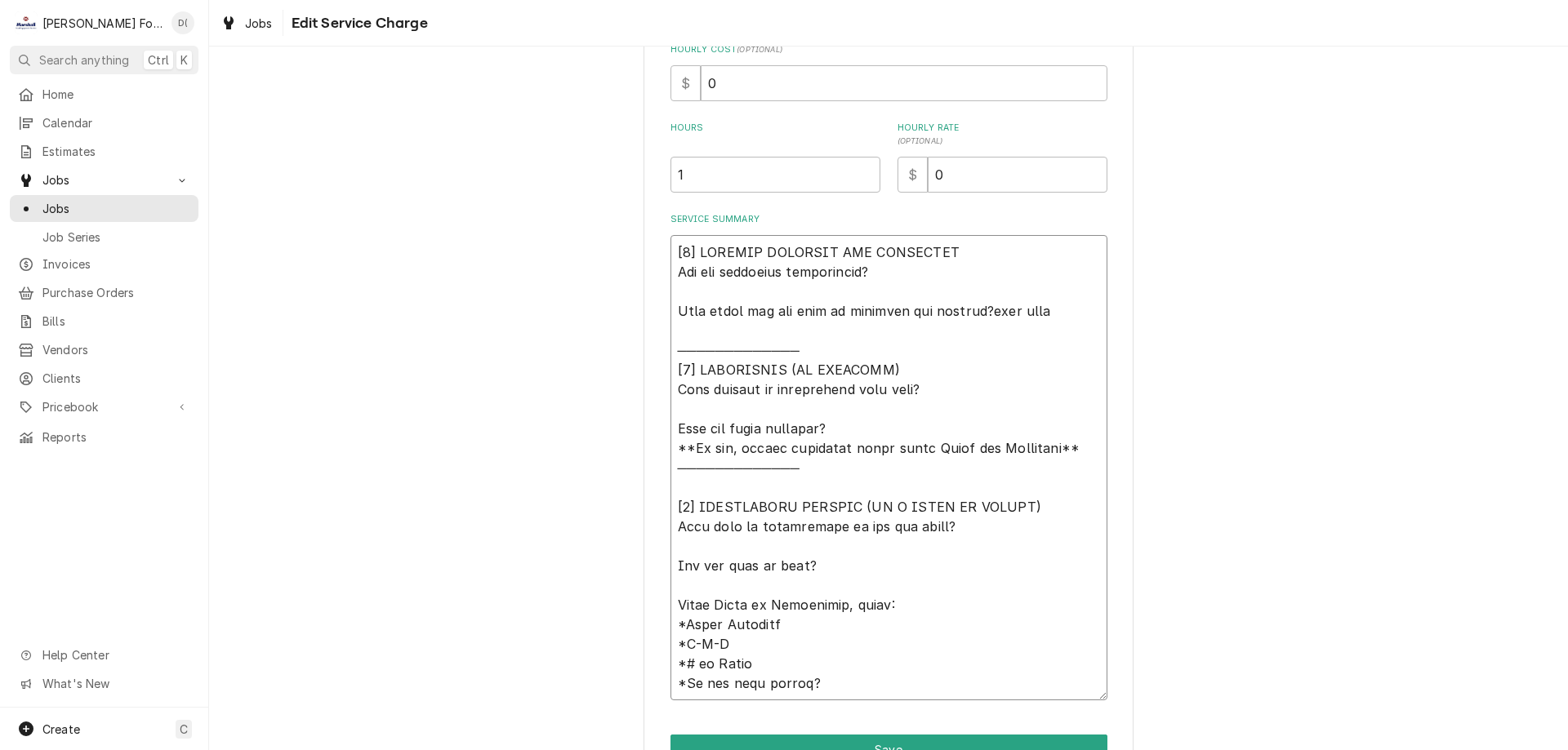
type textarea "[7] LOREMIP DOLORSIT AME CONSECTET Adi eli seddoeius temporincid? Utla etdol ma…"
type textarea "x"
type textarea "[𝟭] 𝗜𝗡𝗜𝗧𝗜𝗔𝗟 𝗙𝗜𝗡𝗗𝗜𝗡𝗚𝗦 𝗔𝗡𝗗 𝗗𝗜𝗔𝗚𝗡𝗢𝗦𝗜𝗦 𝗪𝗮𝘀 𝘁𝗵𝗲 𝗲𝗾𝘂𝗶𝗽𝗺𝗲𝗻𝘁 𝗼𝗽𝗲𝗿𝗮𝘁𝗶𝗼𝗻𝗮𝗹? 𝗪𝗵𝗮𝘁 𝘀𝘁𝗲𝗽𝘀 𝗱𝗶…"
type textarea "x"
type textarea "[𝟭] 𝗜𝗡𝗜𝗧𝗜𝗔𝗟 𝗙𝗜𝗡𝗗𝗜𝗡𝗚𝗦 𝗔𝗡𝗗 𝗗𝗜𝗔𝗚𝗡𝗢𝗦𝗜𝗦 𝗪𝗮𝘀 𝘁𝗵𝗲 𝗲𝗾𝘂𝗶𝗽𝗺𝗲𝗻𝘁 𝗼𝗽𝗲𝗿𝗮𝘁𝗶𝗼𝗻𝗮𝗹? 𝗪𝗵𝗮𝘁 𝘀𝘁𝗲𝗽𝘀 𝗱𝗶…"
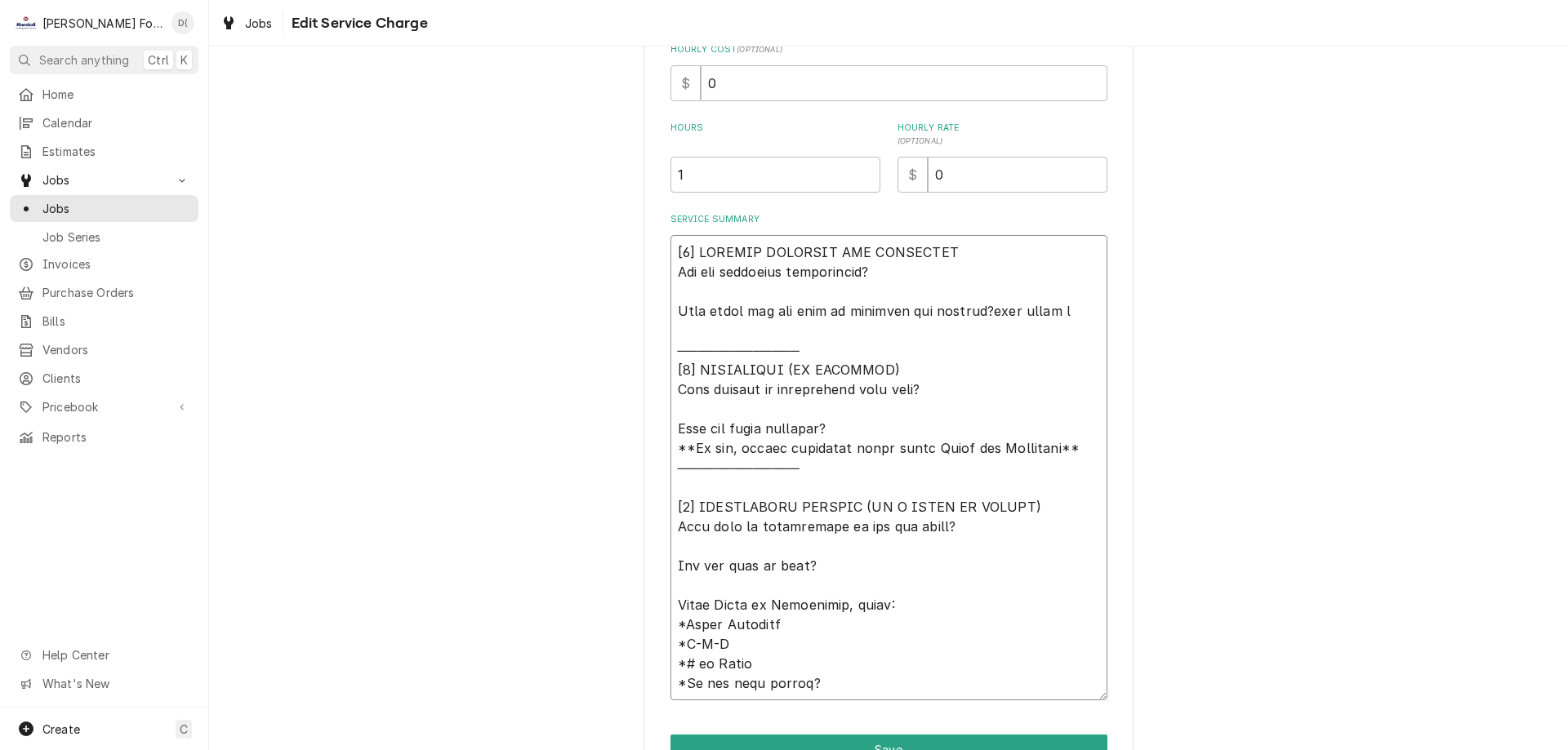
type textarea "x"
type textarea "[𝟭] 𝗜𝗡𝗜𝗧𝗜𝗔𝗟 𝗙𝗜𝗡𝗗𝗜𝗡𝗚𝗦 𝗔𝗡𝗗 𝗗𝗜𝗔𝗚𝗡𝗢𝗦𝗜𝗦 𝗪𝗮𝘀 𝘁𝗵𝗲 𝗲𝗾𝘂𝗶𝗽𝗺𝗲𝗻𝘁 𝗼𝗽𝗲𝗿𝗮𝘁𝗶𝗼𝗻𝗮𝗹? 𝗪𝗵𝗮𝘁 𝘀𝘁𝗲𝗽𝘀 𝗱𝗶…"
type textarea "x"
type textarea "[𝟭] 𝗜𝗡𝗜𝗧𝗜𝗔𝗟 𝗙𝗜𝗡𝗗𝗜𝗡𝗚𝗦 𝗔𝗡𝗗 𝗗𝗜𝗔𝗚𝗡𝗢𝗦𝗜𝗦 𝗪𝗮𝘀 𝘁𝗵𝗲 𝗲𝗾𝘂𝗶𝗽𝗺𝗲𝗻𝘁 𝗼𝗽𝗲𝗿𝗮𝘁𝗶𝗼𝗻𝗮𝗹? 𝗪𝗵𝗮𝘁 𝘀𝘁𝗲𝗽𝘀 𝗱𝗶…"
type textarea "x"
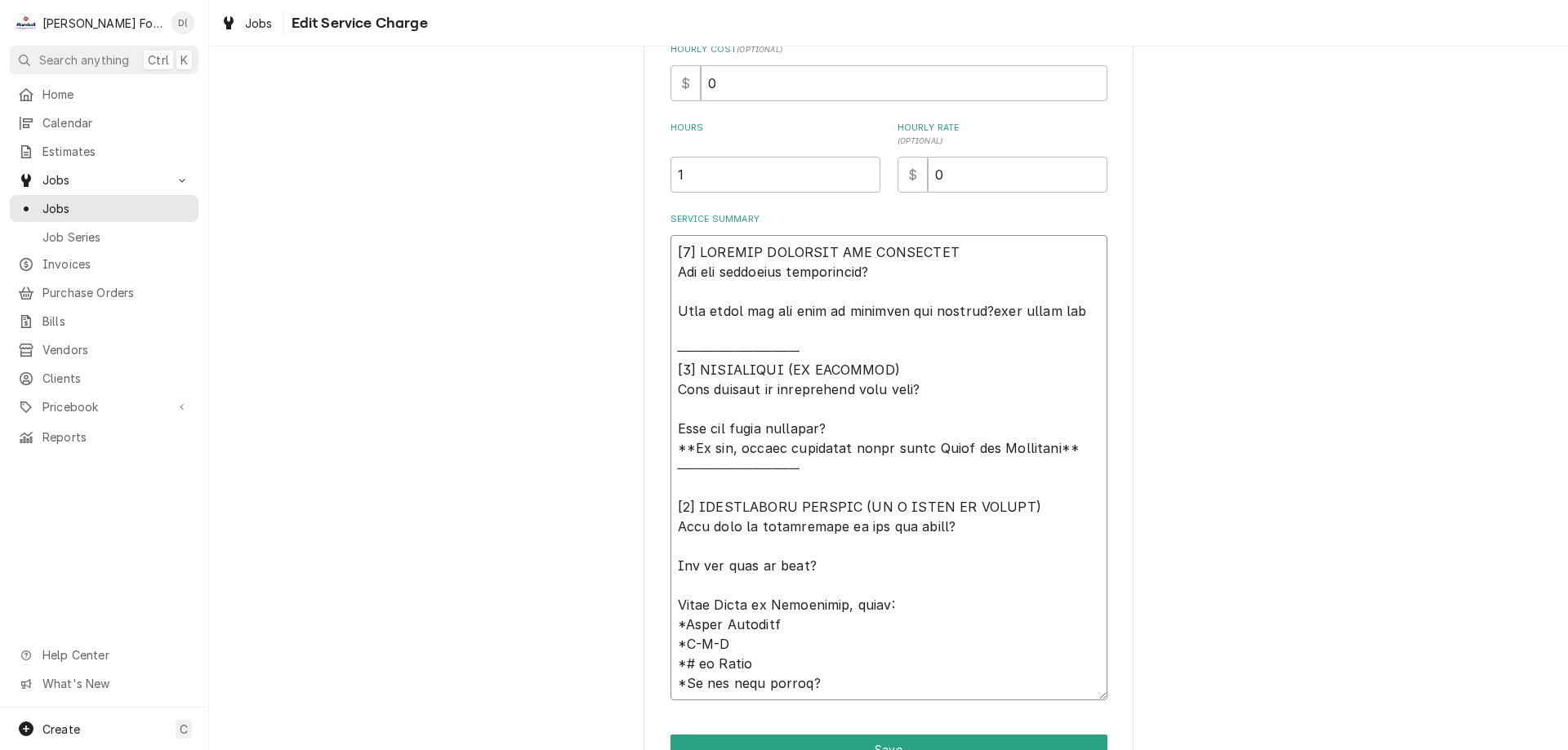
type textarea "[𝟭] 𝗜𝗡𝗜𝗧𝗜𝗔𝗟 𝗙𝗜𝗡𝗗𝗜𝗡𝗚𝗦 𝗔𝗡𝗗 𝗗𝗜𝗔𝗚𝗡𝗢𝗦𝗜𝗦 𝗪𝗮𝘀 𝘁𝗵𝗲 𝗲𝗾𝘂𝗶𝗽𝗺𝗲𝗻𝘁 𝗼𝗽𝗲𝗿𝗮𝘁𝗶𝗼𝗻𝗮𝗹? 𝗪𝗵𝗮𝘁 𝘀𝘁𝗲𝗽𝘀 𝗱𝗶…"
type textarea "x"
type textarea "[𝟭] 𝗜𝗡𝗜𝗧𝗜𝗔𝗟 𝗙𝗜𝗡𝗗𝗜𝗡𝗚𝗦 𝗔𝗡𝗗 𝗗𝗜𝗔𝗚𝗡𝗢𝗦𝗜𝗦 𝗪𝗮𝘀 𝘁𝗵𝗲 𝗲𝗾𝘂𝗶𝗽𝗺𝗲𝗻𝘁 𝗼𝗽𝗲𝗿𝗮𝘁𝗶𝗼𝗻𝗮𝗹? 𝗪𝗵𝗮𝘁 𝘀𝘁𝗲𝗽𝘀 𝗱𝗶…"
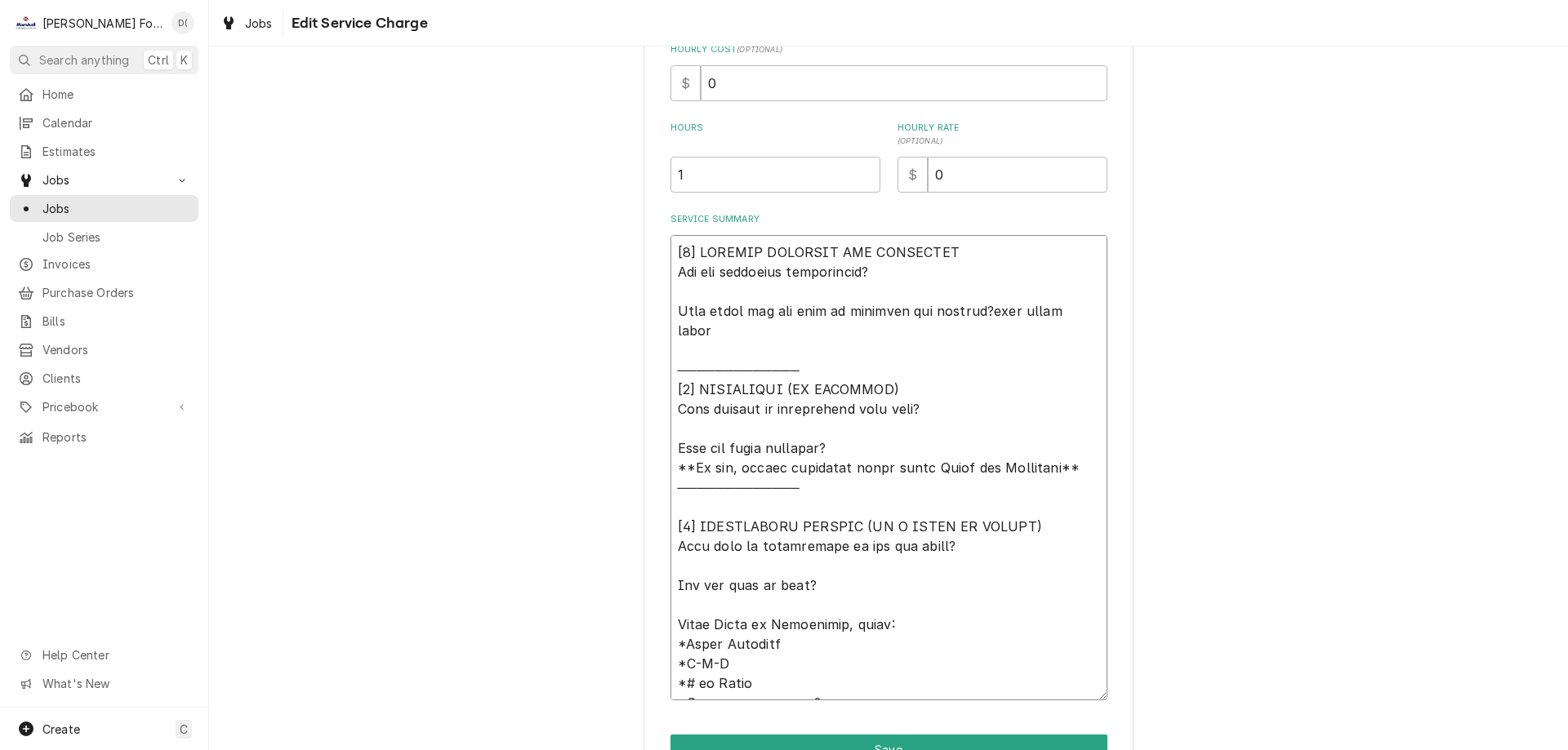
type textarea "x"
type textarea "[𝟭] 𝗜𝗡𝗜𝗧𝗜𝗔𝗟 𝗙𝗜𝗡𝗗𝗜𝗡𝗚𝗦 𝗔𝗡𝗗 𝗗𝗜𝗔𝗚𝗡𝗢𝗦𝗜𝗦 𝗪𝗮𝘀 𝘁𝗵𝗲 𝗲𝗾𝘂𝗶𝗽𝗺𝗲𝗻𝘁 𝗼𝗽𝗲𝗿𝗮𝘁𝗶𝗼𝗻𝗮𝗹? 𝗪𝗵𝗮𝘁 𝘀𝘁𝗲𝗽𝘀 𝗱𝗶…"
type textarea "x"
type textarea "[𝟭] 𝗜𝗡𝗜𝗧𝗜𝗔𝗟 𝗙𝗜𝗡𝗗𝗜𝗡𝗚𝗦 𝗔𝗡𝗗 𝗗𝗜𝗔𝗚𝗡𝗢𝗦𝗜𝗦 𝗪𝗮𝘀 𝘁𝗵𝗲 𝗲𝗾𝘂𝗶𝗽𝗺𝗲𝗻𝘁 𝗼𝗽𝗲𝗿𝗮𝘁𝗶𝗼𝗻𝗮𝗹? 𝗪𝗵𝗮𝘁 𝘀𝘁𝗲𝗽𝘀 𝗱𝗶…"
type textarea "x"
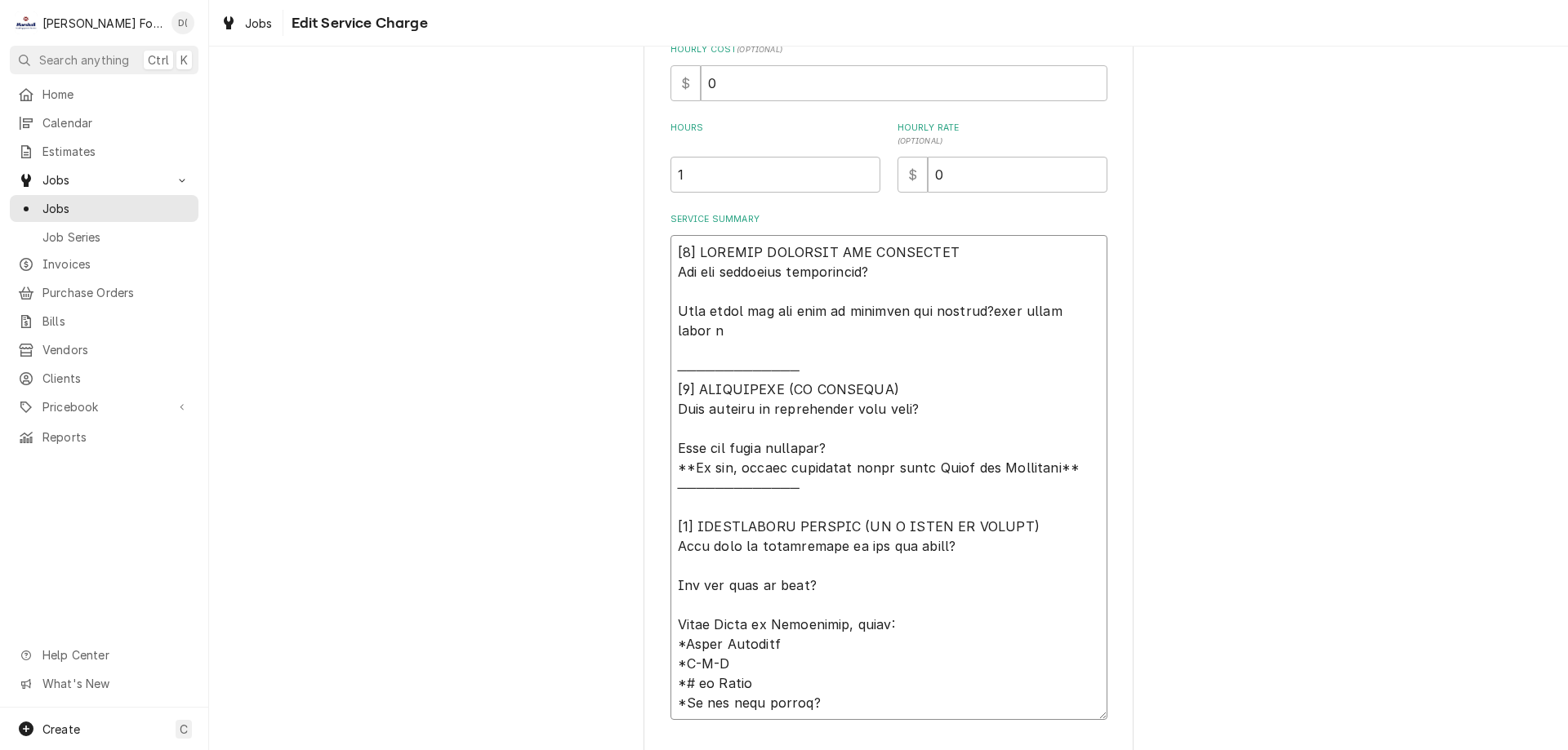
type textarea "[𝟭] 𝗜𝗡𝗜𝗧𝗜𝗔𝗟 𝗙𝗜𝗡𝗗𝗜𝗡𝗚𝗦 𝗔𝗡𝗗 𝗗𝗜𝗔𝗚𝗡𝗢𝗦𝗜𝗦 𝗪𝗮𝘀 𝘁𝗵𝗲 𝗲𝗾𝘂𝗶𝗽𝗺𝗲𝗻𝘁 𝗼𝗽𝗲𝗿𝗮𝘁𝗶𝗼𝗻𝗮𝗹? 𝗪𝗵𝗮𝘁 𝘀𝘁𝗲𝗽𝘀 𝗱𝗶…"
type textarea "x"
type textarea "[𝟭] 𝗜𝗡𝗜𝗧𝗜𝗔𝗟 𝗙𝗜𝗡𝗗𝗜𝗡𝗚𝗦 𝗔𝗡𝗗 𝗗𝗜𝗔𝗚𝗡𝗢𝗦𝗜𝗦 𝗪𝗮𝘀 𝘁𝗵𝗲 𝗲𝗾𝘂𝗶𝗽𝗺𝗲𝗻𝘁 𝗼𝗽𝗲𝗿𝗮𝘁𝗶𝗼𝗻𝗮𝗹? 𝗪𝗵𝗮𝘁 𝘀𝘁𝗲𝗽𝘀 𝗱𝗶…"
type textarea "x"
type textarea "[𝟭] 𝗜𝗡𝗜𝗧𝗜𝗔𝗟 𝗙𝗜𝗡𝗗𝗜𝗡𝗚𝗦 𝗔𝗡𝗗 𝗗𝗜𝗔𝗚𝗡𝗢𝗦𝗜𝗦 𝗪𝗮𝘀 𝘁𝗵𝗲 𝗲𝗾𝘂𝗶𝗽𝗺𝗲𝗻𝘁 𝗼𝗽𝗲𝗿𝗮𝘁𝗶𝗼𝗻𝗮𝗹? 𝗪𝗵𝗮𝘁 𝘀𝘁𝗲𝗽𝘀 𝗱𝗶…"
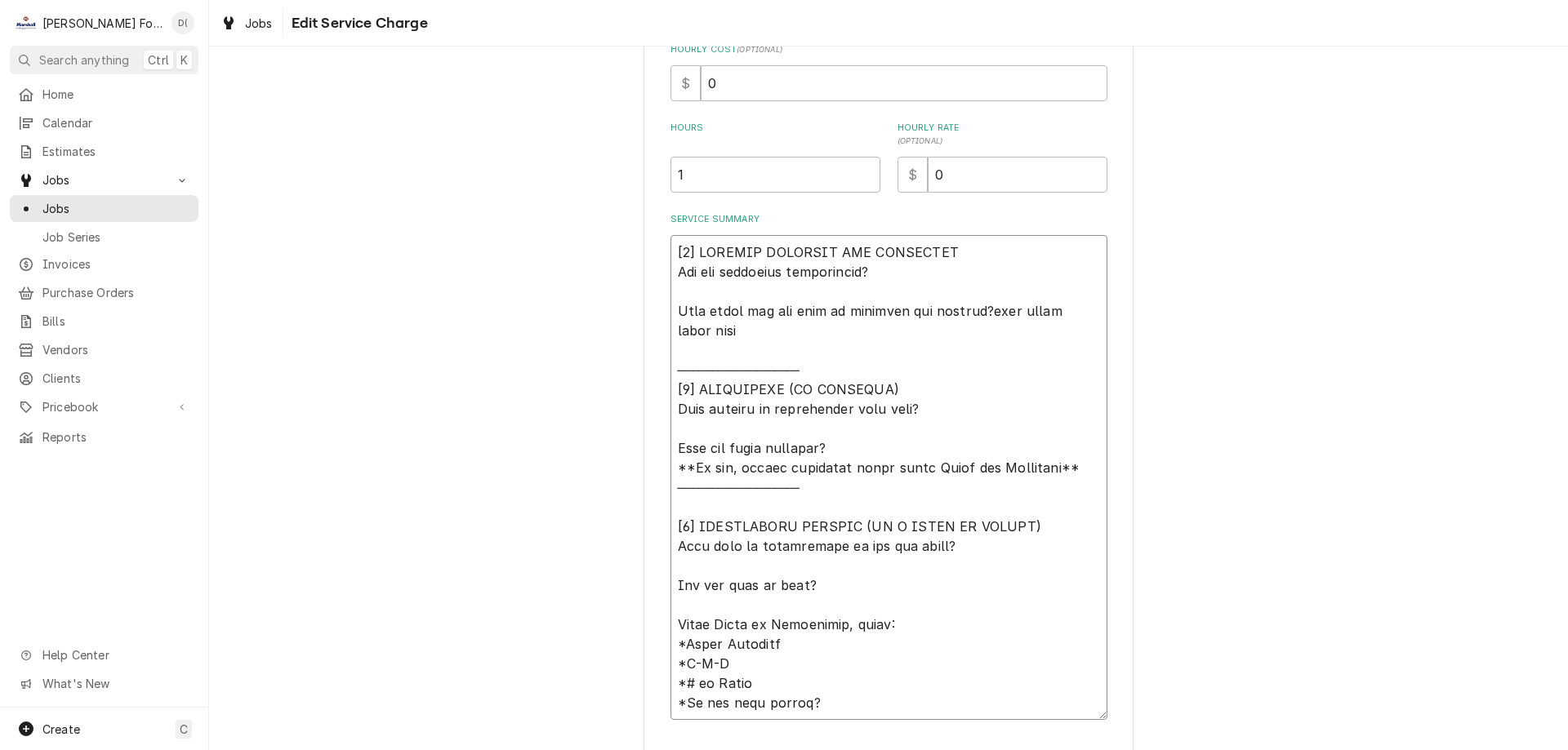
type textarea "x"
type textarea "[𝟭] 𝗜𝗡𝗜𝗧𝗜𝗔𝗟 𝗙𝗜𝗡𝗗𝗜𝗡𝗚𝗦 𝗔𝗡𝗗 𝗗𝗜𝗔𝗚𝗡𝗢𝗦𝗜𝗦 𝗪𝗮𝘀 𝘁𝗵𝗲 𝗲𝗾𝘂𝗶𝗽𝗺𝗲𝗻𝘁 𝗼𝗽𝗲𝗿𝗮𝘁𝗶𝗼𝗻𝗮𝗹? 𝗪𝗵𝗮𝘁 𝘀𝘁𝗲𝗽𝘀 𝗱𝗶…"
type textarea "x"
type textarea "[𝟭] 𝗜𝗡𝗜𝗧𝗜𝗔𝗟 𝗙𝗜𝗡𝗗𝗜𝗡𝗚𝗦 𝗔𝗡𝗗 𝗗𝗜𝗔𝗚𝗡𝗢𝗦𝗜𝗦 𝗪𝗮𝘀 𝘁𝗵𝗲 𝗲𝗾𝘂𝗶𝗽𝗺𝗲𝗻𝘁 𝗼𝗽𝗲𝗿𝗮𝘁𝗶𝗼𝗻𝗮𝗹? 𝗪𝗵𝗮𝘁 𝘀𝘁𝗲𝗽𝘀 𝗱𝗶…"
type textarea "x"
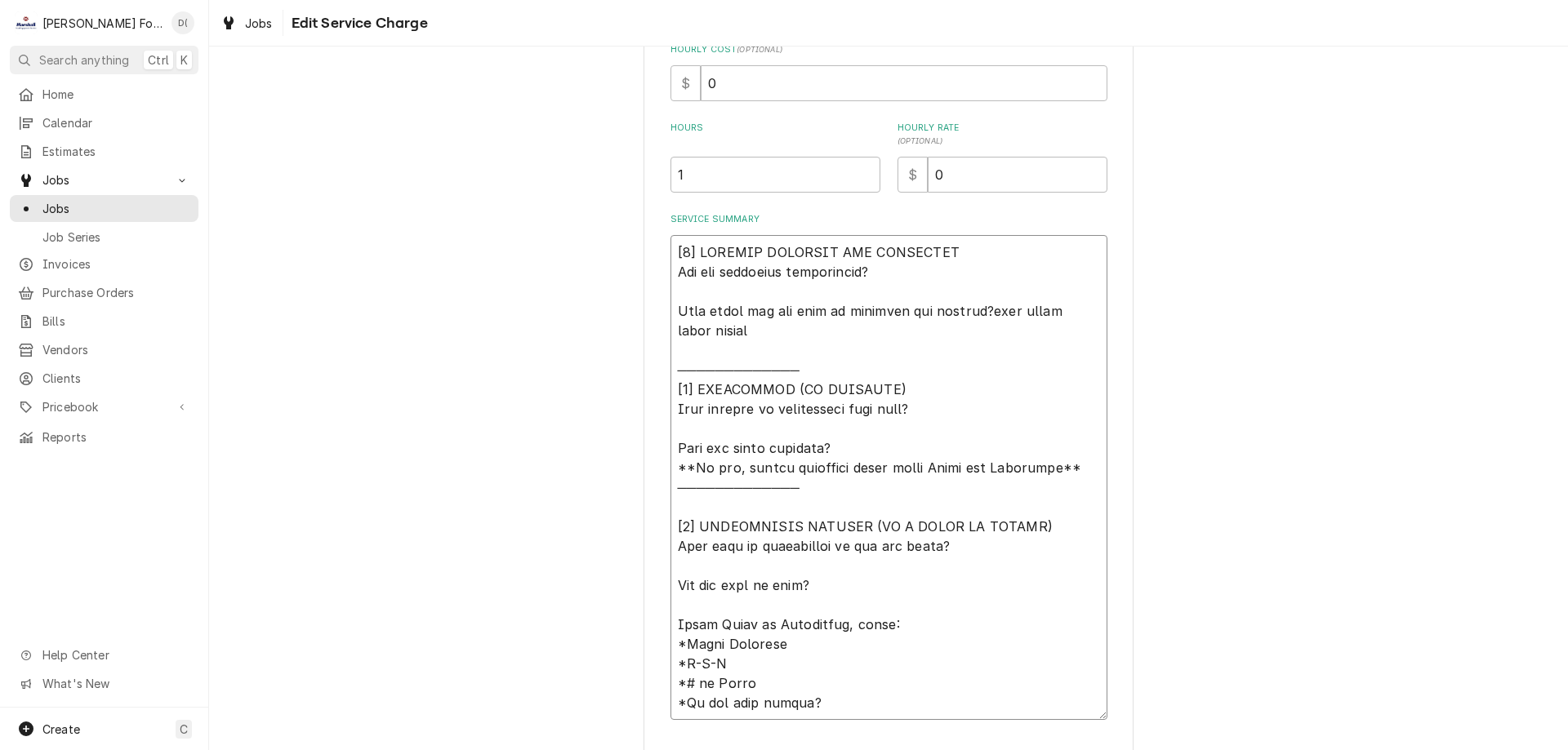
type textarea "[𝟭] 𝗜𝗡𝗜𝗧𝗜𝗔𝗟 𝗙𝗜𝗡𝗗𝗜𝗡𝗚𝗦 𝗔𝗡𝗗 𝗗𝗜𝗔𝗚𝗡𝗢𝗦𝗜𝗦 𝗪𝗮𝘀 𝘁𝗵𝗲 𝗲𝗾𝘂𝗶𝗽𝗺𝗲𝗻𝘁 𝗼𝗽𝗲𝗿𝗮𝘁𝗶𝗼𝗻𝗮𝗹? 𝗪𝗵𝗮𝘁 𝘀𝘁𝗲𝗽𝘀 𝗱𝗶…"
type textarea "x"
type textarea "[𝟭] 𝗜𝗡𝗜𝗧𝗜𝗔𝗟 𝗙𝗜𝗡𝗗𝗜𝗡𝗚𝗦 𝗔𝗡𝗗 𝗗𝗜𝗔𝗚𝗡𝗢𝗦𝗜𝗦 𝗪𝗮𝘀 𝘁𝗵𝗲 𝗲𝗾𝘂𝗶𝗽𝗺𝗲𝗻𝘁 𝗼𝗽𝗲𝗿𝗮𝘁𝗶𝗼𝗻𝗮𝗹? 𝗪𝗵𝗮𝘁 𝘀𝘁𝗲𝗽𝘀 𝗱𝗶…"
type textarea "x"
type textarea "[𝟭] 𝗜𝗡𝗜𝗧𝗜𝗔𝗟 𝗙𝗜𝗡𝗗𝗜𝗡𝗚𝗦 𝗔𝗡𝗗 𝗗𝗜𝗔𝗚𝗡𝗢𝗦𝗜𝗦 𝗪𝗮𝘀 𝘁𝗵𝗲 𝗲𝗾𝘂𝗶𝗽𝗺𝗲𝗻𝘁 𝗼𝗽𝗲𝗿𝗮𝘁𝗶𝗼𝗻𝗮𝗹? 𝗪𝗵𝗮𝘁 𝘀𝘁𝗲𝗽𝘀 𝗱𝗶…"
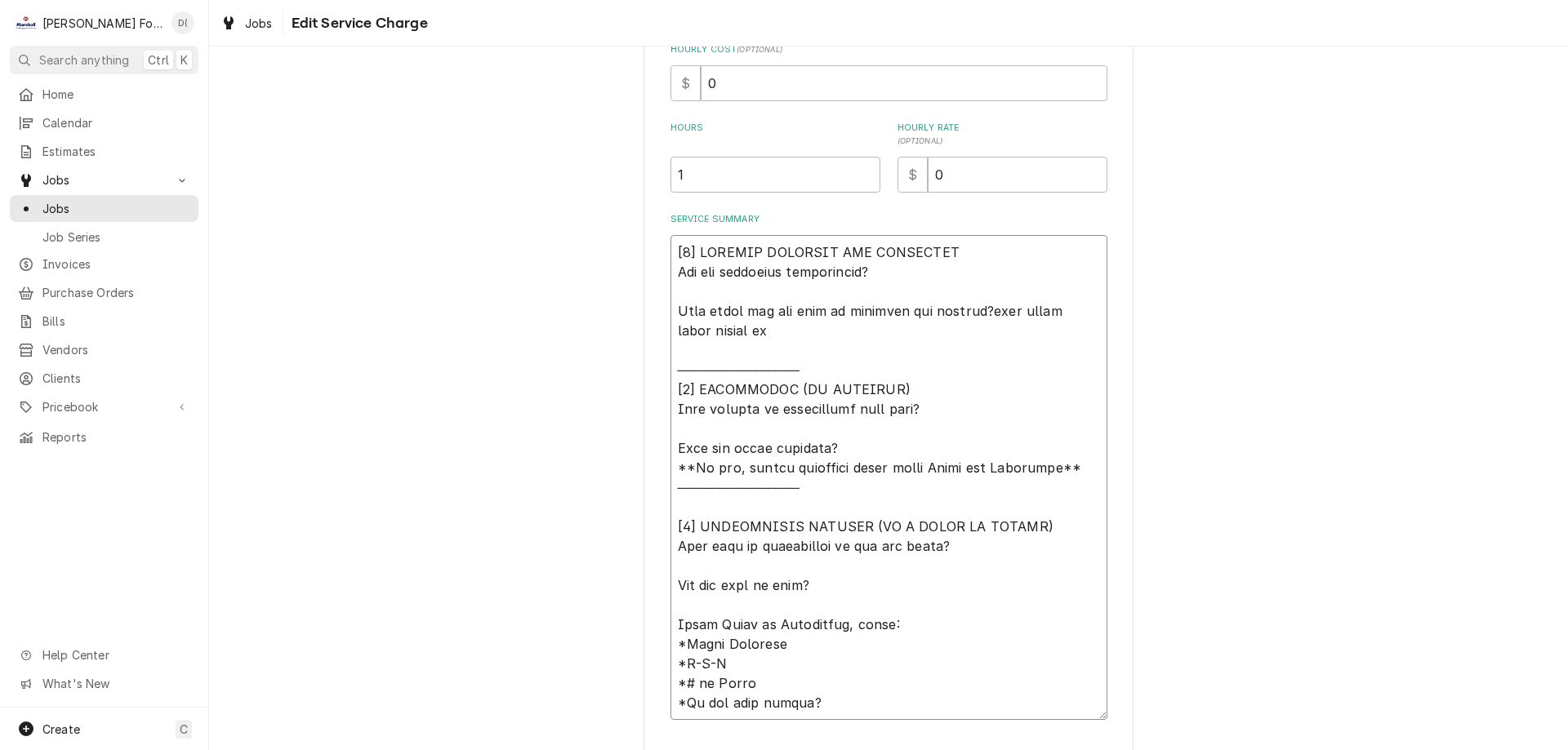
type textarea "x"
type textarea "[𝟭] 𝗜𝗡𝗜𝗧𝗜𝗔𝗟 𝗙𝗜𝗡𝗗𝗜𝗡𝗚𝗦 𝗔𝗡𝗗 𝗗𝗜𝗔𝗚𝗡𝗢𝗦𝗜𝗦 𝗪𝗮𝘀 𝘁𝗵𝗲 𝗲𝗾𝘂𝗶𝗽𝗺𝗲𝗻𝘁 𝗼𝗽𝗲𝗿𝗮𝘁𝗶𝗼𝗻𝗮𝗹? 𝗪𝗵𝗮𝘁 𝘀𝘁𝗲𝗽𝘀 𝗱𝗶…"
type textarea "x"
type textarea "[𝟭] 𝗜𝗡𝗜𝗧𝗜𝗔𝗟 𝗙𝗜𝗡𝗗𝗜𝗡𝗚𝗦 𝗔𝗡𝗗 𝗗𝗜𝗔𝗚𝗡𝗢𝗦𝗜𝗦 𝗪𝗮𝘀 𝘁𝗵𝗲 𝗲𝗾𝘂𝗶𝗽𝗺𝗲𝗻𝘁 𝗼𝗽𝗲𝗿𝗮𝘁𝗶𝗼𝗻𝗮𝗹? 𝗪𝗵𝗮𝘁 𝘀𝘁𝗲𝗽𝘀 𝗱𝗶…"
type textarea "x"
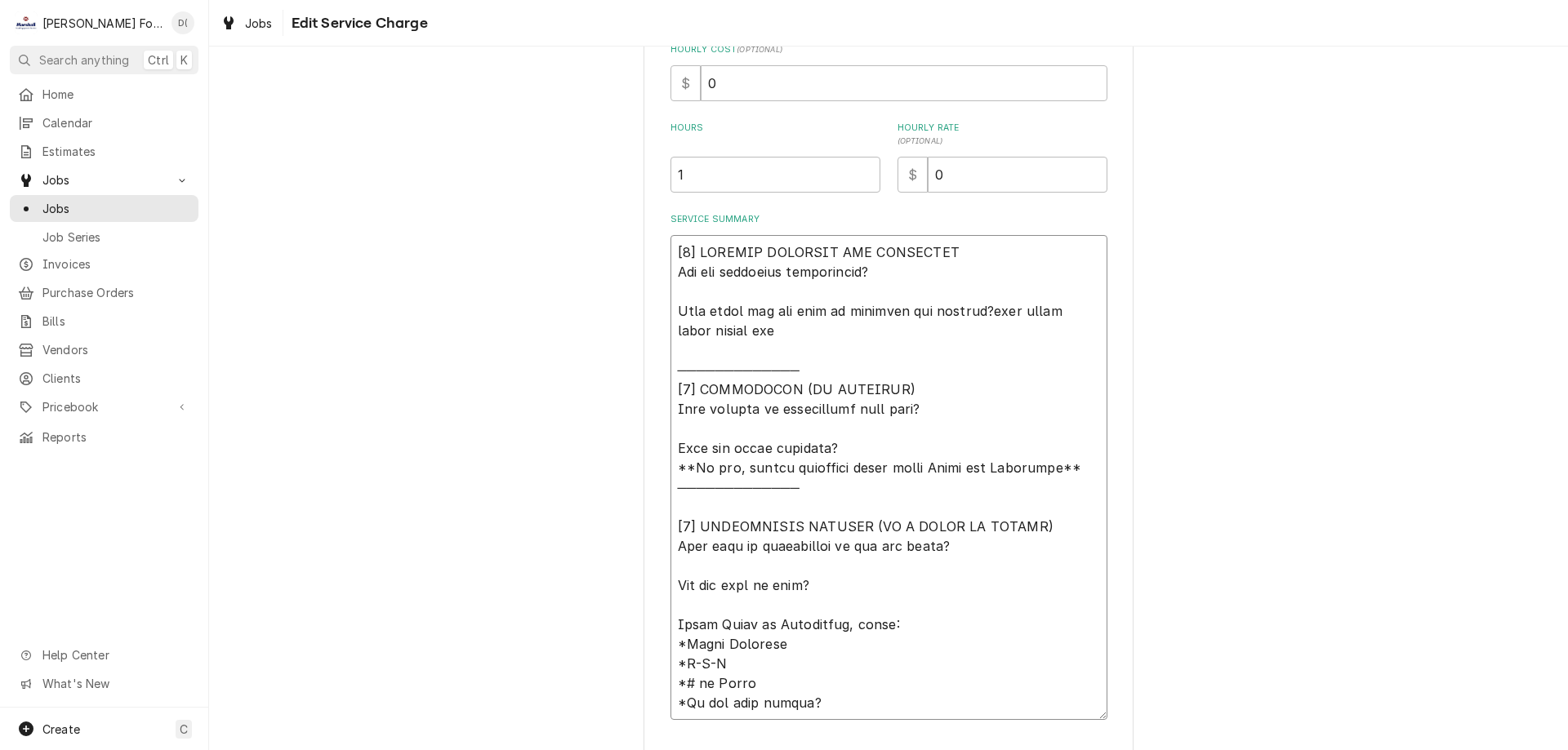
type textarea "[𝟭] 𝗜𝗡𝗜𝗧𝗜𝗔𝗟 𝗙𝗜𝗡𝗗𝗜𝗡𝗚𝗦 𝗔𝗡𝗗 𝗗𝗜𝗔𝗚𝗡𝗢𝗦𝗜𝗦 𝗪𝗮𝘀 𝘁𝗵𝗲 𝗲𝗾𝘂𝗶𝗽𝗺𝗲𝗻𝘁 𝗼𝗽𝗲𝗿𝗮𝘁𝗶𝗼𝗻𝗮𝗹? 𝗪𝗵𝗮𝘁 𝘀𝘁𝗲𝗽𝘀 𝗱𝗶…"
type textarea "x"
type textarea "[𝟭] 𝗜𝗡𝗜𝗧𝗜𝗔𝗟 𝗙𝗜𝗡𝗗𝗜𝗡𝗚𝗦 𝗔𝗡𝗗 𝗗𝗜𝗔𝗚𝗡𝗢𝗦𝗜𝗦 𝗪𝗮𝘀 𝘁𝗵𝗲 𝗲𝗾𝘂𝗶𝗽𝗺𝗲𝗻𝘁 𝗼𝗽𝗲𝗿𝗮𝘁𝗶𝗼𝗻𝗮𝗹? 𝗪𝗵𝗮𝘁 𝘀𝘁𝗲𝗽𝘀 𝗱𝗶…"
type textarea "x"
type textarea "[𝟭] 𝗜𝗡𝗜𝗧𝗜𝗔𝗟 𝗙𝗜𝗡𝗗𝗜𝗡𝗚𝗦 𝗔𝗡𝗗 𝗗𝗜𝗔𝗚𝗡𝗢𝗦𝗜𝗦 𝗪𝗮𝘀 𝘁𝗵𝗲 𝗲𝗾𝘂𝗶𝗽𝗺𝗲𝗻𝘁 𝗼𝗽𝗲𝗿𝗮𝘁𝗶𝗼𝗻𝗮𝗹? 𝗪𝗵𝗮𝘁 𝘀𝘁𝗲𝗽𝘀 𝗱𝗶…"
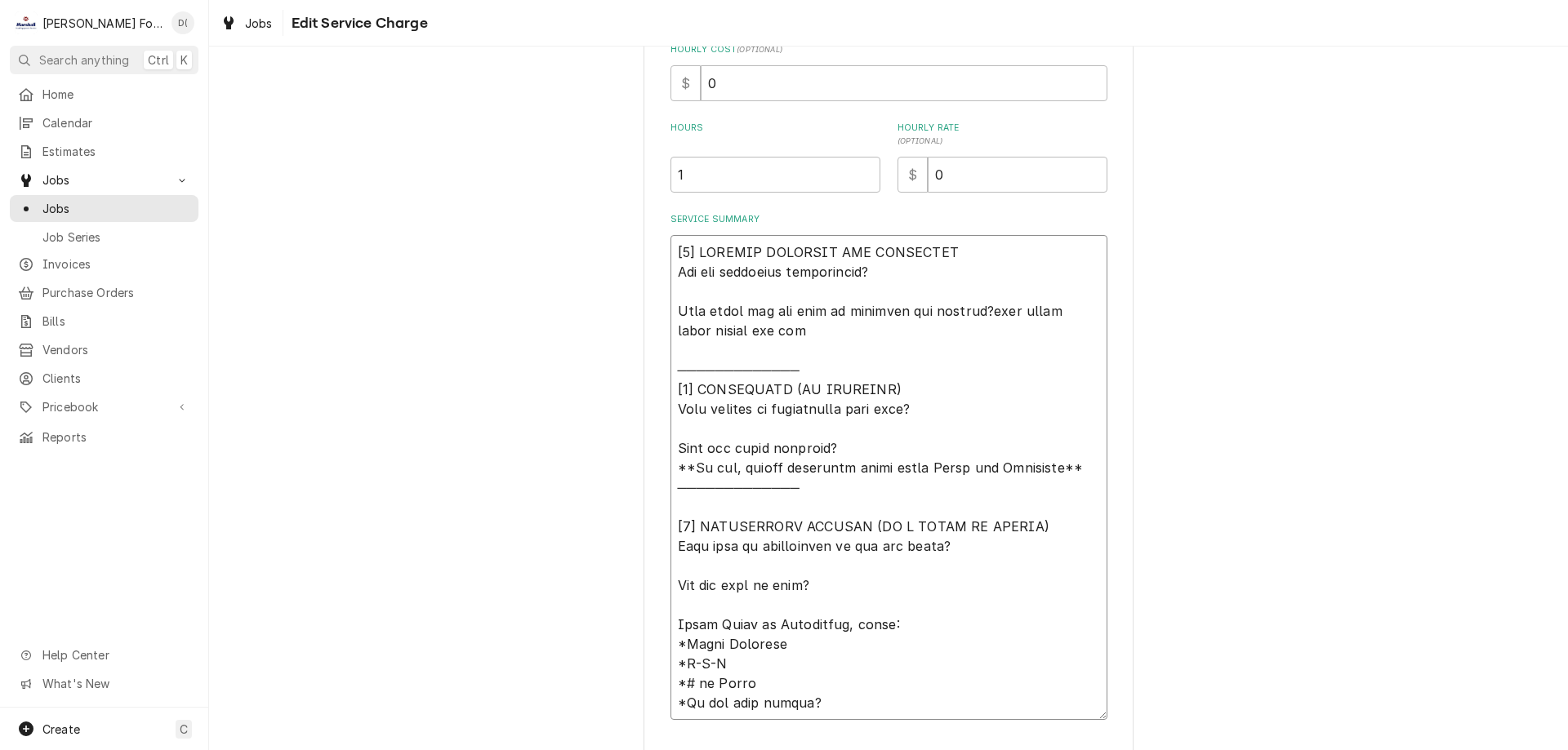
type textarea "x"
type textarea "[𝟭] 𝗜𝗡𝗜𝗧𝗜𝗔𝗟 𝗙𝗜𝗡𝗗𝗜𝗡𝗚𝗦 𝗔𝗡𝗗 𝗗𝗜𝗔𝗚𝗡𝗢𝗦𝗜𝗦 𝗪𝗮𝘀 𝘁𝗵𝗲 𝗲𝗾𝘂𝗶𝗽𝗺𝗲𝗻𝘁 𝗼𝗽𝗲𝗿𝗮𝘁𝗶𝗼𝗻𝗮𝗹? 𝗪𝗵𝗮𝘁 𝘀𝘁𝗲𝗽𝘀 𝗱𝗶…"
type textarea "x"
type textarea "[𝟭] 𝗜𝗡𝗜𝗧𝗜𝗔𝗟 𝗙𝗜𝗡𝗗𝗜𝗡𝗚𝗦 𝗔𝗡𝗗 𝗗𝗜𝗔𝗚𝗡𝗢𝗦𝗜𝗦 𝗪𝗮𝘀 𝘁𝗵𝗲 𝗲𝗾𝘂𝗶𝗽𝗺𝗲𝗻𝘁 𝗼𝗽𝗲𝗿𝗮𝘁𝗶𝗼𝗻𝗮𝗹? 𝗪𝗵𝗮𝘁 𝘀𝘁𝗲𝗽𝘀 𝗱𝗶…"
type textarea "x"
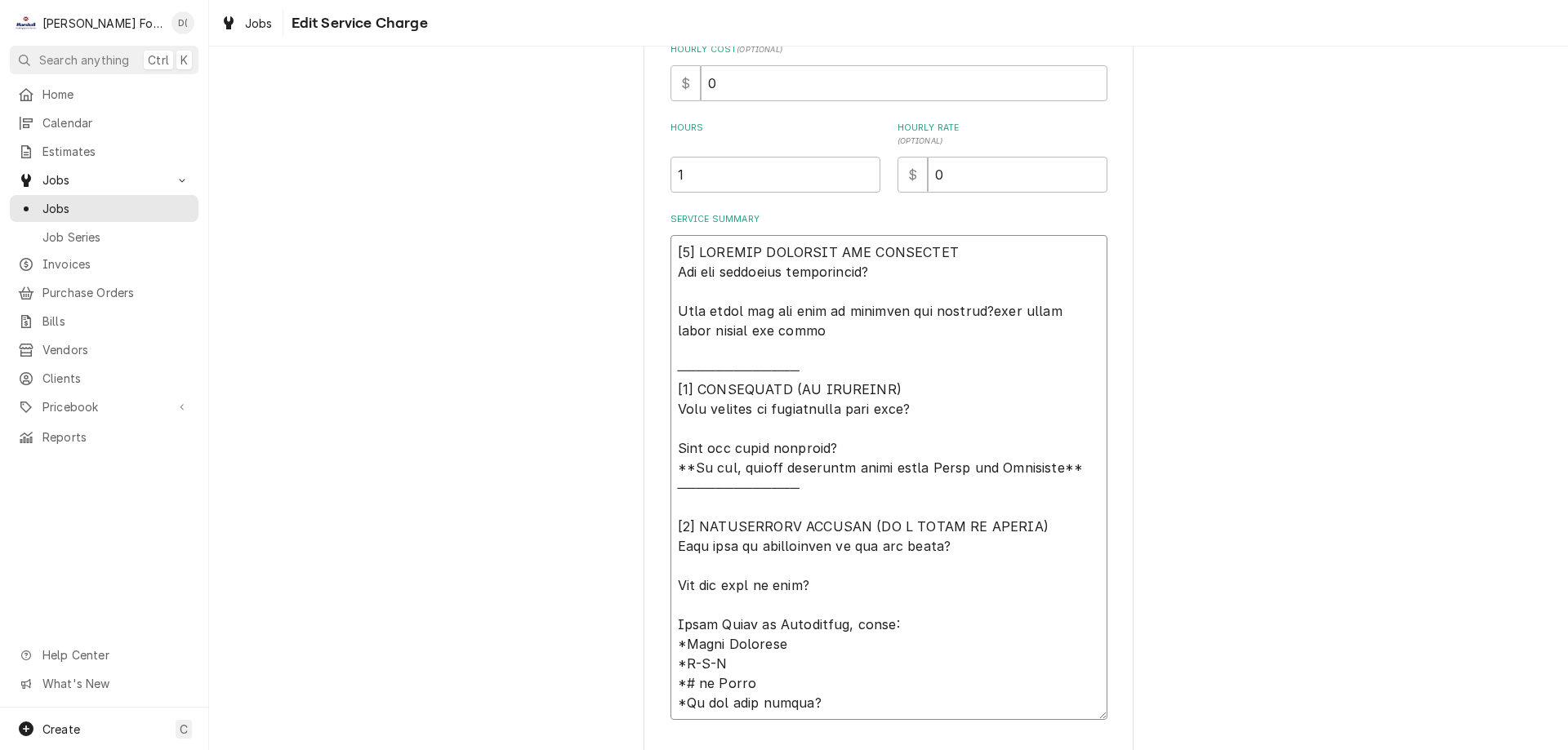
type textarea "[𝟭] 𝗜𝗡𝗜𝗧𝗜𝗔𝗟 𝗙𝗜𝗡𝗗𝗜𝗡𝗚𝗦 𝗔𝗡𝗗 𝗗𝗜𝗔𝗚𝗡𝗢𝗦𝗜𝗦 𝗪𝗮𝘀 𝘁𝗵𝗲 𝗲𝗾𝘂𝗶𝗽𝗺𝗲𝗻𝘁 𝗼𝗽𝗲𝗿𝗮𝘁𝗶𝗼𝗻𝗮𝗹? 𝗪𝗵𝗮𝘁 𝘀𝘁𝗲𝗽𝘀 𝗱𝗶…"
type textarea "x"
type textarea "[𝟭] 𝗜𝗡𝗜𝗧𝗜𝗔𝗟 𝗙𝗜𝗡𝗗𝗜𝗡𝗚𝗦 𝗔𝗡𝗗 𝗗𝗜𝗔𝗚𝗡𝗢𝗦𝗜𝗦 𝗪𝗮𝘀 𝘁𝗵𝗲 𝗲𝗾𝘂𝗶𝗽𝗺𝗲𝗻𝘁 𝗼𝗽𝗲𝗿𝗮𝘁𝗶𝗼𝗻𝗮𝗹? 𝗪𝗵𝗮𝘁 𝘀𝘁𝗲𝗽𝘀 𝗱𝗶…"
type textarea "x"
type textarea "[𝟭] 𝗜𝗡𝗜𝗧𝗜𝗔𝗟 𝗙𝗜𝗡𝗗𝗜𝗡𝗚𝗦 𝗔𝗡𝗗 𝗗𝗜𝗔𝗚𝗡𝗢𝗦𝗜𝗦 𝗪𝗮𝘀 𝘁𝗵𝗲 𝗲𝗾𝘂𝗶𝗽𝗺𝗲𝗻𝘁 𝗼𝗽𝗲𝗿𝗮𝘁𝗶𝗼𝗻𝗮𝗹? 𝗪𝗵𝗮𝘁 𝘀𝘁𝗲𝗽𝘀 𝗱𝗶…"
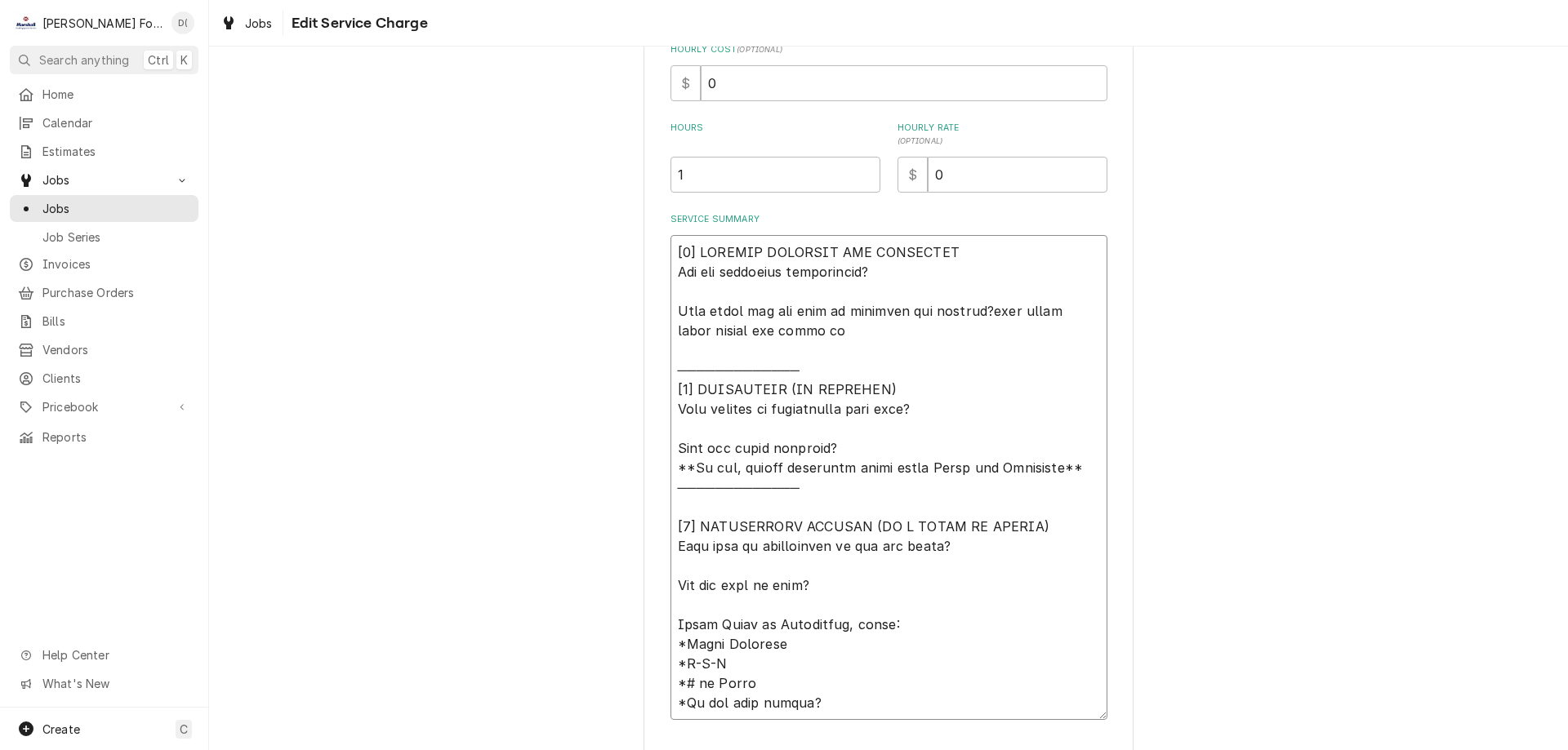
type textarea "x"
type textarea "[𝟭] 𝗜𝗡𝗜𝗧𝗜𝗔𝗟 𝗙𝗜𝗡𝗗𝗜𝗡𝗚𝗦 𝗔𝗡𝗗 𝗗𝗜𝗔𝗚𝗡𝗢𝗦𝗜𝗦 𝗪𝗮𝘀 𝘁𝗵𝗲 𝗲𝗾𝘂𝗶𝗽𝗺𝗲𝗻𝘁 𝗼𝗽𝗲𝗿𝗮𝘁𝗶𝗼𝗻𝗮𝗹? 𝗪𝗵𝗮𝘁 𝘀𝘁𝗲𝗽𝘀 𝗱𝗶…"
type textarea "x"
type textarea "[𝟭] 𝗜𝗡𝗜𝗧𝗜𝗔𝗟 𝗙𝗜𝗡𝗗𝗜𝗡𝗚𝗦 𝗔𝗡𝗗 𝗗𝗜𝗔𝗚𝗡𝗢𝗦𝗜𝗦 𝗪𝗮𝘀 𝘁𝗵𝗲 𝗲𝗾𝘂𝗶𝗽𝗺𝗲𝗻𝘁 𝗼𝗽𝗲𝗿𝗮𝘁𝗶𝗼𝗻𝗮𝗹? 𝗪𝗵𝗮𝘁 𝘀𝘁𝗲𝗽𝘀 𝗱𝗶…"
type textarea "x"
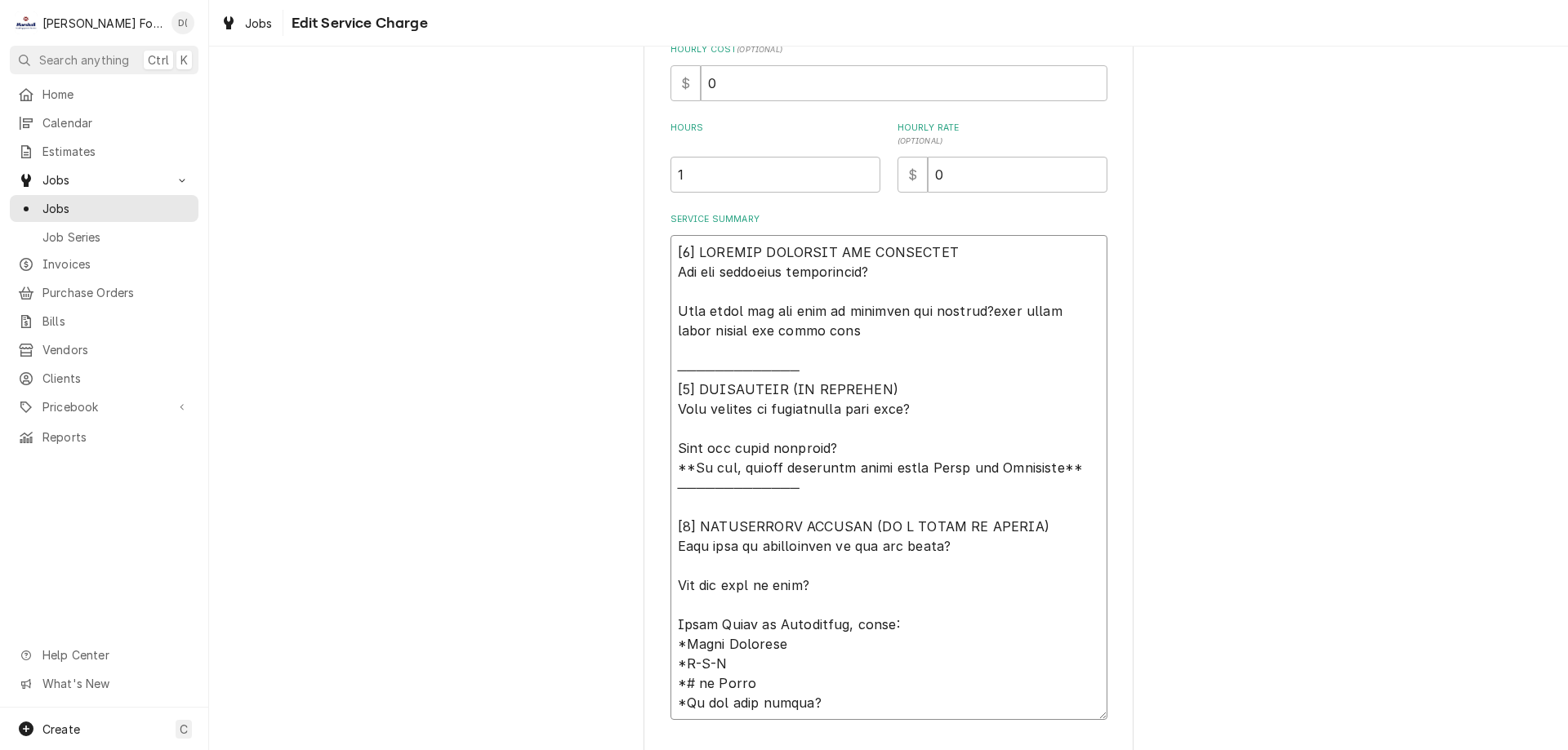
type textarea "[𝟭] 𝗜𝗡𝗜𝗧𝗜𝗔𝗟 𝗙𝗜𝗡𝗗𝗜𝗡𝗚𝗦 𝗔𝗡𝗗 𝗗𝗜𝗔𝗚𝗡𝗢𝗦𝗜𝗦 𝗪𝗮𝘀 𝘁𝗵𝗲 𝗲𝗾𝘂𝗶𝗽𝗺𝗲𝗻𝘁 𝗼𝗽𝗲𝗿𝗮𝘁𝗶𝗼𝗻𝗮𝗹? 𝗪𝗵𝗮𝘁 𝘀𝘁𝗲𝗽𝘀 𝗱𝗶…"
type textarea "x"
type textarea "[𝟭] 𝗜𝗡𝗜𝗧𝗜𝗔𝗟 𝗙𝗜𝗡𝗗𝗜𝗡𝗚𝗦 𝗔𝗡𝗗 𝗗𝗜𝗔𝗚𝗡𝗢𝗦𝗜𝗦 𝗪𝗮𝘀 𝘁𝗵𝗲 𝗲𝗾𝘂𝗶𝗽𝗺𝗲𝗻𝘁 𝗼𝗽𝗲𝗿𝗮𝘁𝗶𝗼𝗻𝗮𝗹? 𝗪𝗵𝗮𝘁 𝘀𝘁𝗲𝗽𝘀 𝗱𝗶…"
type textarea "x"
type textarea "[𝟭] 𝗜𝗡𝗜𝗧𝗜𝗔𝗟 𝗙𝗜𝗡𝗗𝗜𝗡𝗚𝗦 𝗔𝗡𝗗 𝗗𝗜𝗔𝗚𝗡𝗢𝗦𝗜𝗦 𝗪𝗮𝘀 𝘁𝗵𝗲 𝗲𝗾𝘂𝗶𝗽𝗺𝗲𝗻𝘁 𝗼𝗽𝗲𝗿𝗮𝘁𝗶𝗼𝗻𝗮𝗹? 𝗪𝗵𝗮𝘁 𝘀𝘁𝗲𝗽𝘀 𝗱𝗶…"
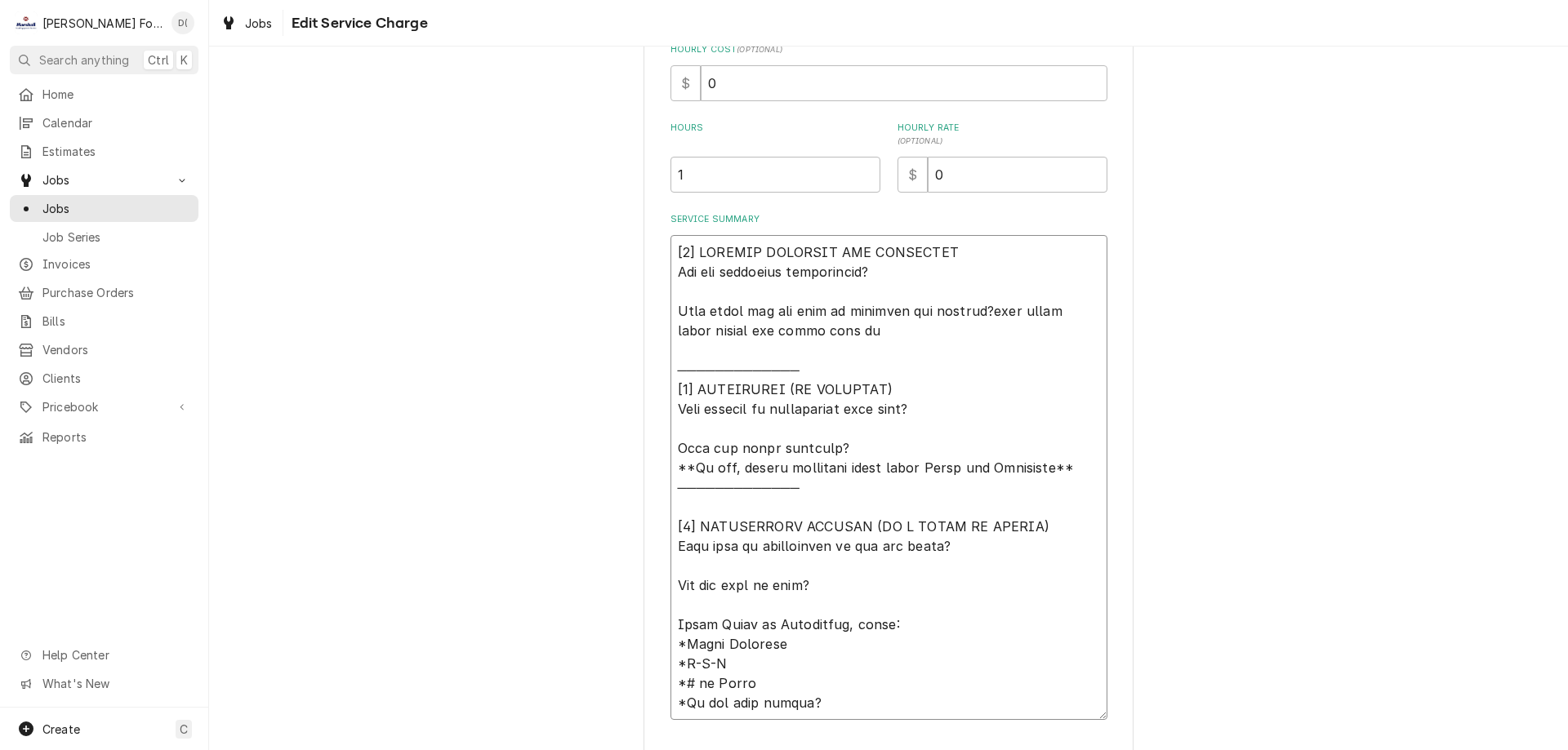
type textarea "x"
type textarea "[𝟭] 𝗜𝗡𝗜𝗧𝗜𝗔𝗟 𝗙𝗜𝗡𝗗𝗜𝗡𝗚𝗦 𝗔𝗡𝗗 𝗗𝗜𝗔𝗚𝗡𝗢𝗦𝗜𝗦 𝗪𝗮𝘀 𝘁𝗵𝗲 𝗲𝗾𝘂𝗶𝗽𝗺𝗲𝗻𝘁 𝗼𝗽𝗲𝗿𝗮𝘁𝗶𝗼𝗻𝗮𝗹? 𝗪𝗵𝗮𝘁 𝘀𝘁𝗲𝗽𝘀 𝗱𝗶…"
type textarea "x"
type textarea "[𝟭] 𝗜𝗡𝗜𝗧𝗜𝗔𝗟 𝗙𝗜𝗡𝗗𝗜𝗡𝗚𝗦 𝗔𝗡𝗗 𝗗𝗜𝗔𝗚𝗡𝗢𝗦𝗜𝗦 𝗪𝗮𝘀 𝘁𝗵𝗲 𝗲𝗾𝘂𝗶𝗽𝗺𝗲𝗻𝘁 𝗼𝗽𝗲𝗿𝗮𝘁𝗶𝗼𝗻𝗮𝗹? 𝗪𝗵𝗮𝘁 𝘀𝘁𝗲𝗽𝘀 𝗱𝗶…"
type textarea "x"
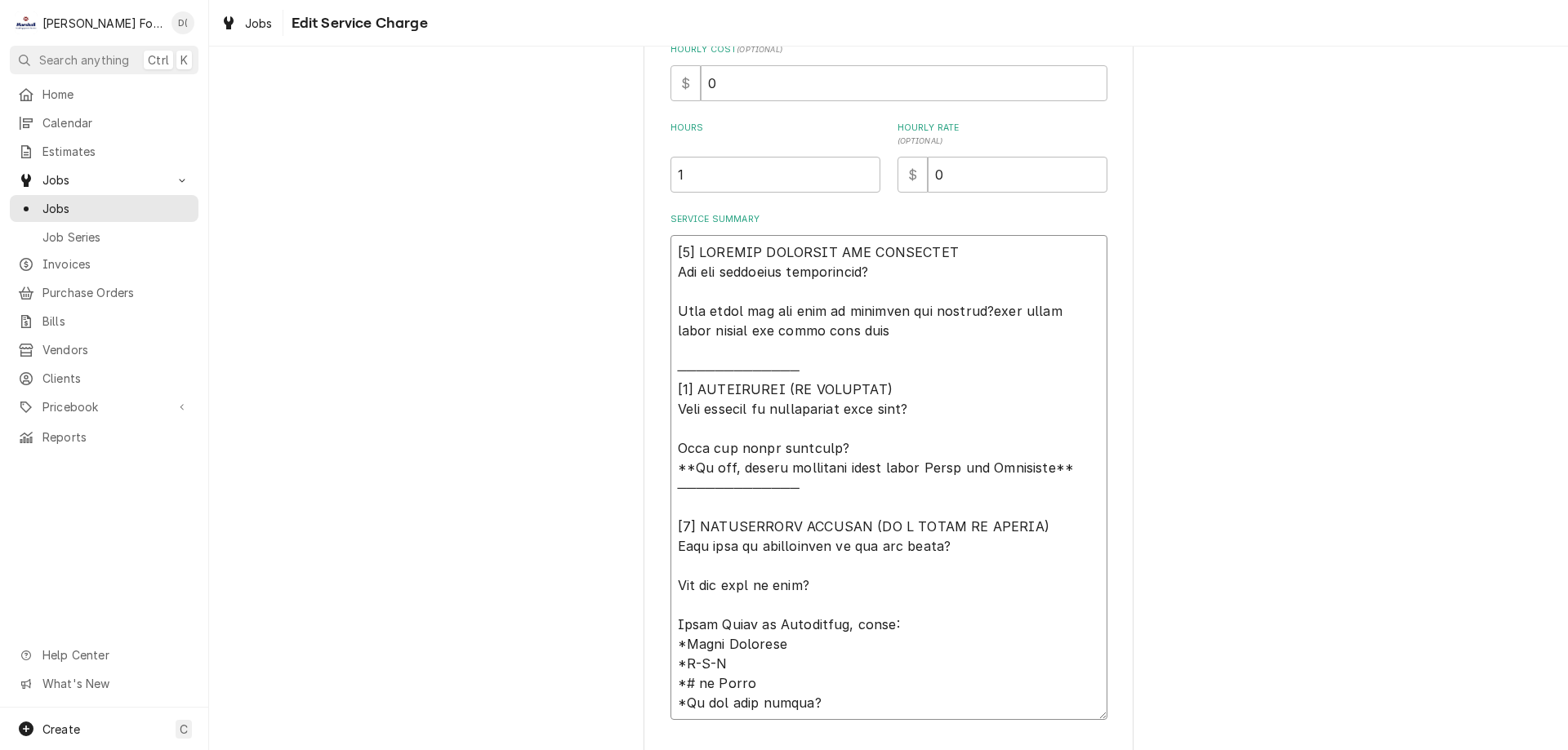
type textarea "[𝟭] 𝗜𝗡𝗜𝗧𝗜𝗔𝗟 𝗙𝗜𝗡𝗗𝗜𝗡𝗚𝗦 𝗔𝗡𝗗 𝗗𝗜𝗔𝗚𝗡𝗢𝗦𝗜𝗦 𝗪𝗮𝘀 𝘁𝗵𝗲 𝗲𝗾𝘂𝗶𝗽𝗺𝗲𝗻𝘁 𝗼𝗽𝗲𝗿𝗮𝘁𝗶𝗼𝗻𝗮𝗹? 𝗪𝗵𝗮𝘁 𝘀𝘁𝗲𝗽𝘀 𝗱𝗶…"
type textarea "x"
type textarea "[𝟭] 𝗜𝗡𝗜𝗧𝗜𝗔𝗟 𝗙𝗜𝗡𝗗𝗜𝗡𝗚𝗦 𝗔𝗡𝗗 𝗗𝗜𝗔𝗚𝗡𝗢𝗦𝗜𝗦 𝗪𝗮𝘀 𝘁𝗵𝗲 𝗲𝗾𝘂𝗶𝗽𝗺𝗲𝗻𝘁 𝗼𝗽𝗲𝗿𝗮𝘁𝗶𝗼𝗻𝗮𝗹? 𝗪𝗵𝗮𝘁 𝘀𝘁𝗲𝗽𝘀 𝗱𝗶…"
type textarea "x"
type textarea "[𝟭] 𝗜𝗡𝗜𝗧𝗜𝗔𝗟 𝗙𝗜𝗡𝗗𝗜𝗡𝗚𝗦 𝗔𝗡𝗗 𝗗𝗜𝗔𝗚𝗡𝗢𝗦𝗜𝗦 𝗪𝗮𝘀 𝘁𝗵𝗲 𝗲𝗾𝘂𝗶𝗽𝗺𝗲𝗻𝘁 𝗼𝗽𝗲𝗿𝗮𝘁𝗶𝗼𝗻𝗮𝗹? 𝗪𝗵𝗮𝘁 𝘀𝘁𝗲𝗽𝘀 𝗱𝗶…"
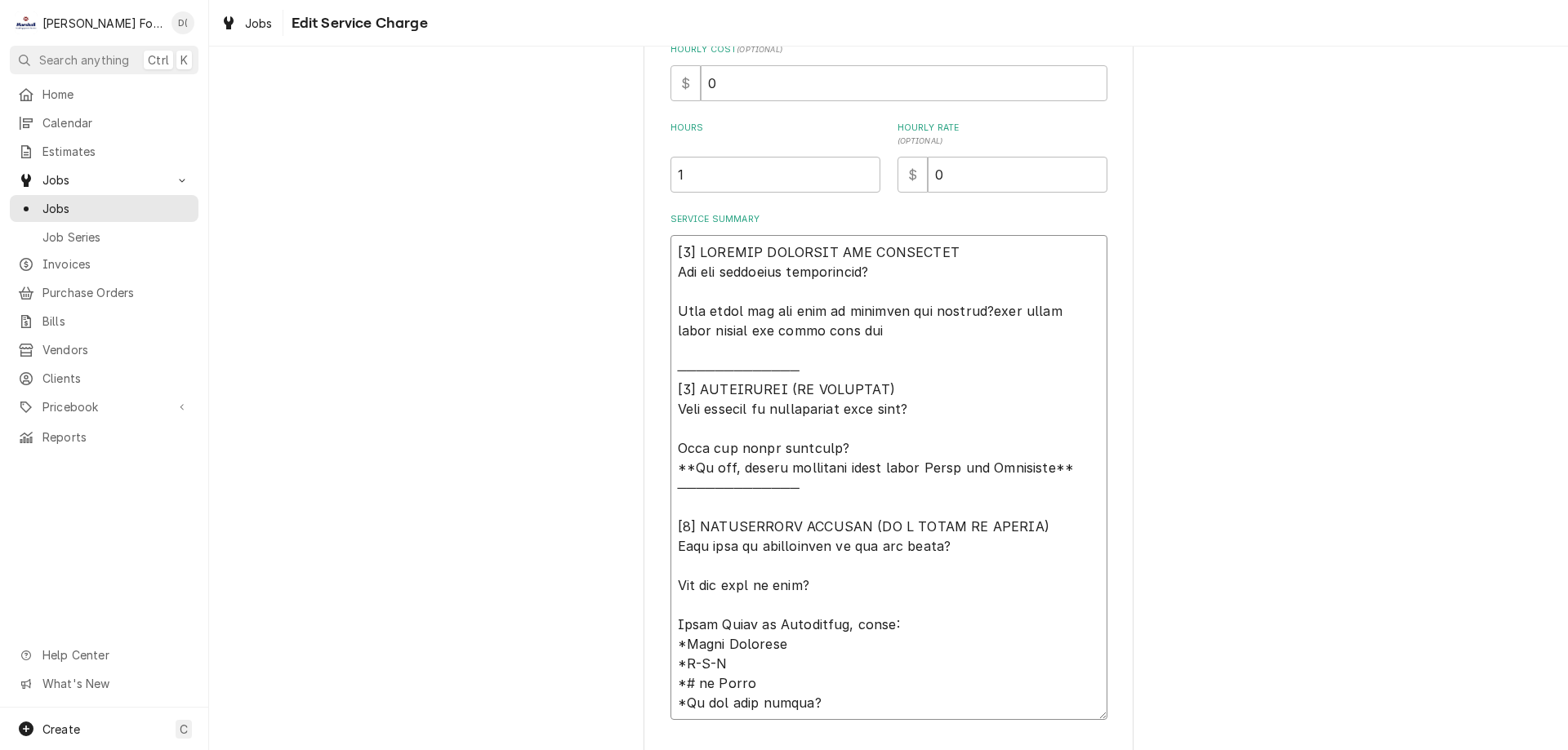
type textarea "x"
type textarea "[𝟭] 𝗜𝗡𝗜𝗧𝗜𝗔𝗟 𝗙𝗜𝗡𝗗𝗜𝗡𝗚𝗦 𝗔𝗡𝗗 𝗗𝗜𝗔𝗚𝗡𝗢𝗦𝗜𝗦 𝗪𝗮𝘀 𝘁𝗵𝗲 𝗲𝗾𝘂𝗶𝗽𝗺𝗲𝗻𝘁 𝗼𝗽𝗲𝗿𝗮𝘁𝗶𝗼𝗻𝗮𝗹? 𝗪𝗵𝗮𝘁 𝘀𝘁𝗲𝗽𝘀 𝗱𝗶…"
type textarea "x"
type textarea "[𝟭] 𝗜𝗡𝗜𝗧𝗜𝗔𝗟 𝗙𝗜𝗡𝗗𝗜𝗡𝗚𝗦 𝗔𝗡𝗗 𝗗𝗜𝗔𝗚𝗡𝗢𝗦𝗜𝗦 𝗪𝗮𝘀 𝘁𝗵𝗲 𝗲𝗾𝘂𝗶𝗽𝗺𝗲𝗻𝘁 𝗼𝗽𝗲𝗿𝗮𝘁𝗶𝗼𝗻𝗮𝗹? 𝗪𝗵𝗮𝘁 𝘀𝘁𝗲𝗽𝘀 𝗱𝗶…"
type textarea "x"
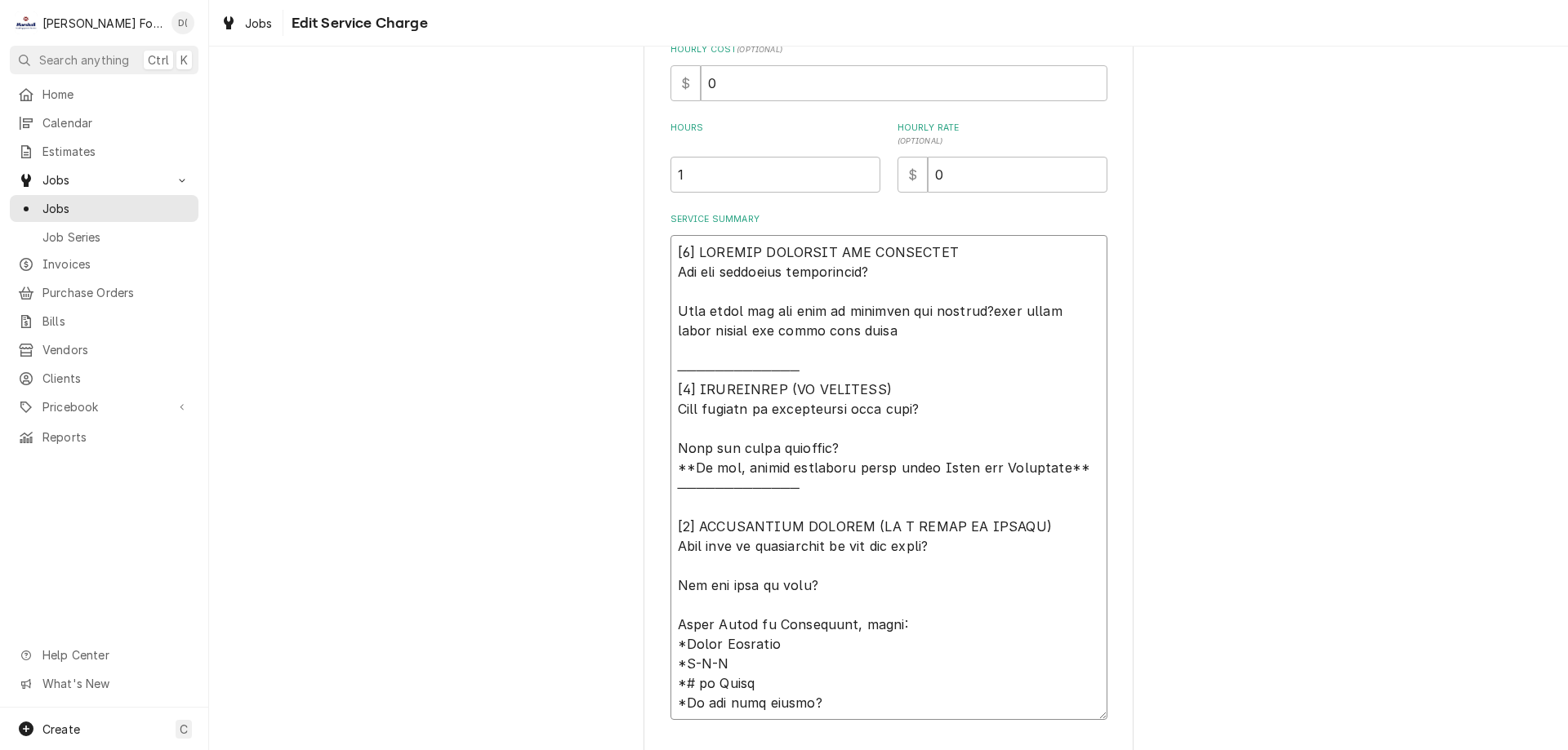
type textarea "[𝟭] 𝗜𝗡𝗜𝗧𝗜𝗔𝗟 𝗙𝗜𝗡𝗗𝗜𝗡𝗚𝗦 𝗔𝗡𝗗 𝗗𝗜𝗔𝗚𝗡𝗢𝗦𝗜𝗦 𝗪𝗮𝘀 𝘁𝗵𝗲 𝗲𝗾𝘂𝗶𝗽𝗺𝗲𝗻𝘁 𝗼𝗽𝗲𝗿𝗮𝘁𝗶𝗼𝗻𝗮𝗹? 𝗪𝗵𝗮𝘁 𝘀𝘁𝗲𝗽𝘀 𝗱𝗶…"
type textarea "x"
type textarea "[𝟭] 𝗜𝗡𝗜𝗧𝗜𝗔𝗟 𝗙𝗜𝗡𝗗𝗜𝗡𝗚𝗦 𝗔𝗡𝗗 𝗗𝗜𝗔𝗚𝗡𝗢𝗦𝗜𝗦 𝗪𝗮𝘀 𝘁𝗵𝗲 𝗲𝗾𝘂𝗶𝗽𝗺𝗲𝗻𝘁 𝗼𝗽𝗲𝗿𝗮𝘁𝗶𝗼𝗻𝗮𝗹? 𝗪𝗵𝗮𝘁 𝘀𝘁𝗲𝗽𝘀 𝗱𝗶…"
type textarea "x"
type textarea "[𝟭] 𝗜𝗡𝗜𝗧𝗜𝗔𝗟 𝗙𝗜𝗡𝗗𝗜𝗡𝗚𝗦 𝗔𝗡𝗗 𝗗𝗜𝗔𝗚𝗡𝗢𝗦𝗜𝗦 𝗪𝗮𝘀 𝘁𝗵𝗲 𝗲𝗾𝘂𝗶𝗽𝗺𝗲𝗻𝘁 𝗼𝗽𝗲𝗿𝗮𝘁𝗶𝗼𝗻𝗮𝗹? 𝗪𝗵𝗮𝘁 𝘀𝘁𝗲𝗽𝘀 𝗱𝗶…"
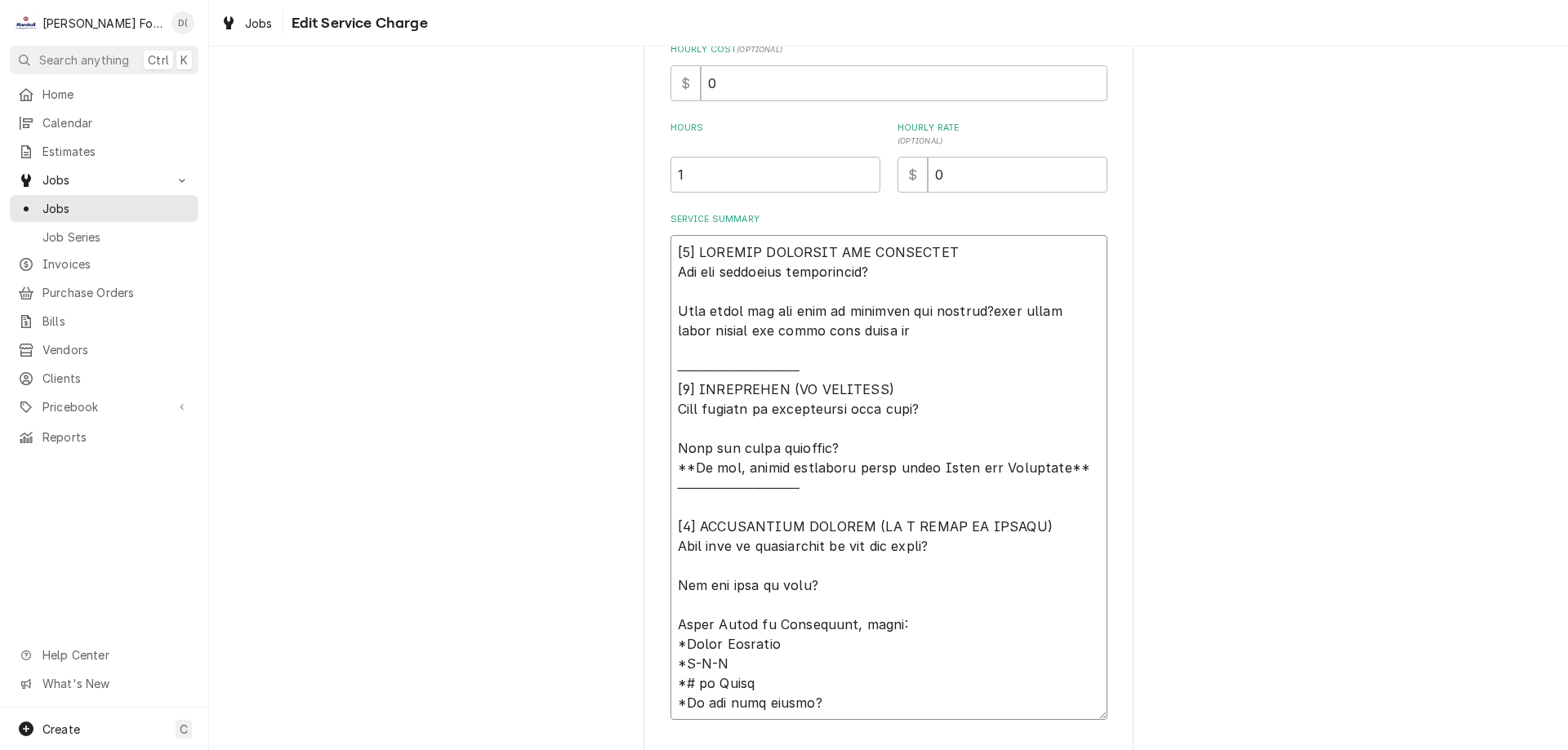
type textarea "x"
type textarea "[𝟭] 𝗜𝗡𝗜𝗧𝗜𝗔𝗟 𝗙𝗜𝗡𝗗𝗜𝗡𝗚𝗦 𝗔𝗡𝗗 𝗗𝗜𝗔𝗚𝗡𝗢𝗦𝗜𝗦 𝗪𝗮𝘀 𝘁𝗵𝗲 𝗲𝗾𝘂𝗶𝗽𝗺𝗲𝗻𝘁 𝗼𝗽𝗲𝗿𝗮𝘁𝗶𝗼𝗻𝗮𝗹? 𝗪𝗵𝗮𝘁 𝘀𝘁𝗲𝗽𝘀 𝗱𝗶…"
type textarea "x"
type textarea "[𝟭] 𝗜𝗡𝗜𝗧𝗜𝗔𝗟 𝗙𝗜𝗡𝗗𝗜𝗡𝗚𝗦 𝗔𝗡𝗗 𝗗𝗜𝗔𝗚𝗡𝗢𝗦𝗜𝗦 𝗪𝗮𝘀 𝘁𝗵𝗲 𝗲𝗾𝘂𝗶𝗽𝗺𝗲𝗻𝘁 𝗼𝗽𝗲𝗿𝗮𝘁𝗶𝗼𝗻𝗮𝗹? 𝗪𝗵𝗮𝘁 𝘀𝘁𝗲𝗽𝘀 𝗱𝗶…"
type textarea "x"
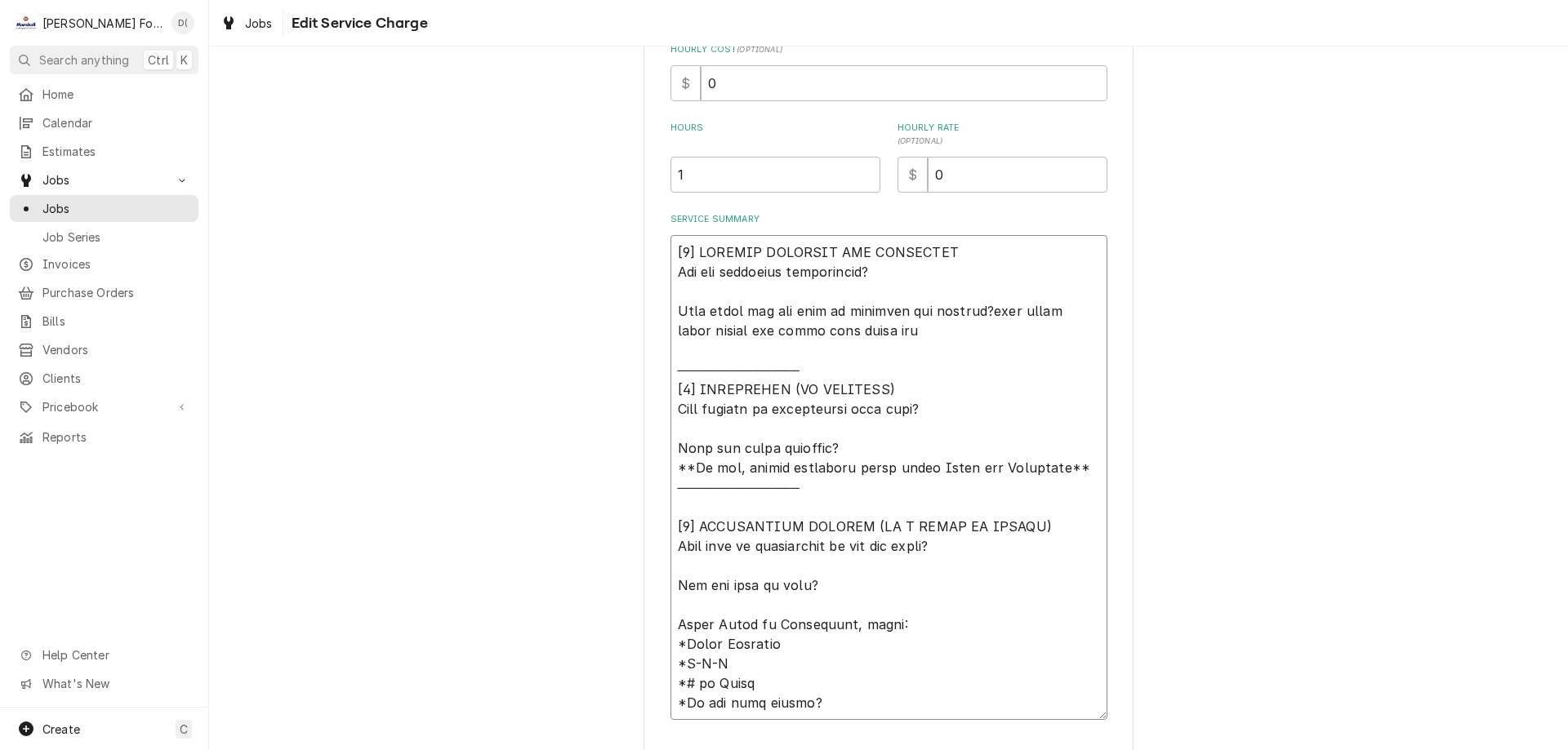
type textarea "[𝟭] 𝗜𝗡𝗜𝗧𝗜𝗔𝗟 𝗙𝗜𝗡𝗗𝗜𝗡𝗚𝗦 𝗔𝗡𝗗 𝗗𝗜𝗔𝗚𝗡𝗢𝗦𝗜𝗦 𝗪𝗮𝘀 𝘁𝗵𝗲 𝗲𝗾𝘂𝗶𝗽𝗺𝗲𝗻𝘁 𝗼𝗽𝗲𝗿𝗮𝘁𝗶𝗼𝗻𝗮𝗹? 𝗪𝗵𝗮𝘁 𝘀𝘁𝗲𝗽𝘀 𝗱𝗶…"
type textarea "x"
type textarea "[𝟭] 𝗜𝗡𝗜𝗧𝗜𝗔𝗟 𝗙𝗜𝗡𝗗𝗜𝗡𝗚𝗦 𝗔𝗡𝗗 𝗗𝗜𝗔𝗚𝗡𝗢𝗦𝗜𝗦 𝗪𝗮𝘀 𝘁𝗵𝗲 𝗲𝗾𝘂𝗶𝗽𝗺𝗲𝗻𝘁 𝗼𝗽𝗲𝗿𝗮𝘁𝗶𝗼𝗻𝗮𝗹? 𝗪𝗵𝗮𝘁 𝘀𝘁𝗲𝗽𝘀 𝗱𝗶…"
type textarea "x"
type textarea "[𝟭] 𝗜𝗡𝗜𝗧𝗜𝗔𝗟 𝗙𝗜𝗡𝗗𝗜𝗡𝗚𝗦 𝗔𝗡𝗗 𝗗𝗜𝗔𝗚𝗡𝗢𝗦𝗜𝗦 𝗪𝗮𝘀 𝘁𝗵𝗲 𝗲𝗾𝘂𝗶𝗽𝗺𝗲𝗻𝘁 𝗼𝗽𝗲𝗿𝗮𝘁𝗶𝗼𝗻𝗮𝗹? 𝗪𝗵𝗮𝘁 𝘀𝘁𝗲𝗽𝘀 𝗱𝗶…"
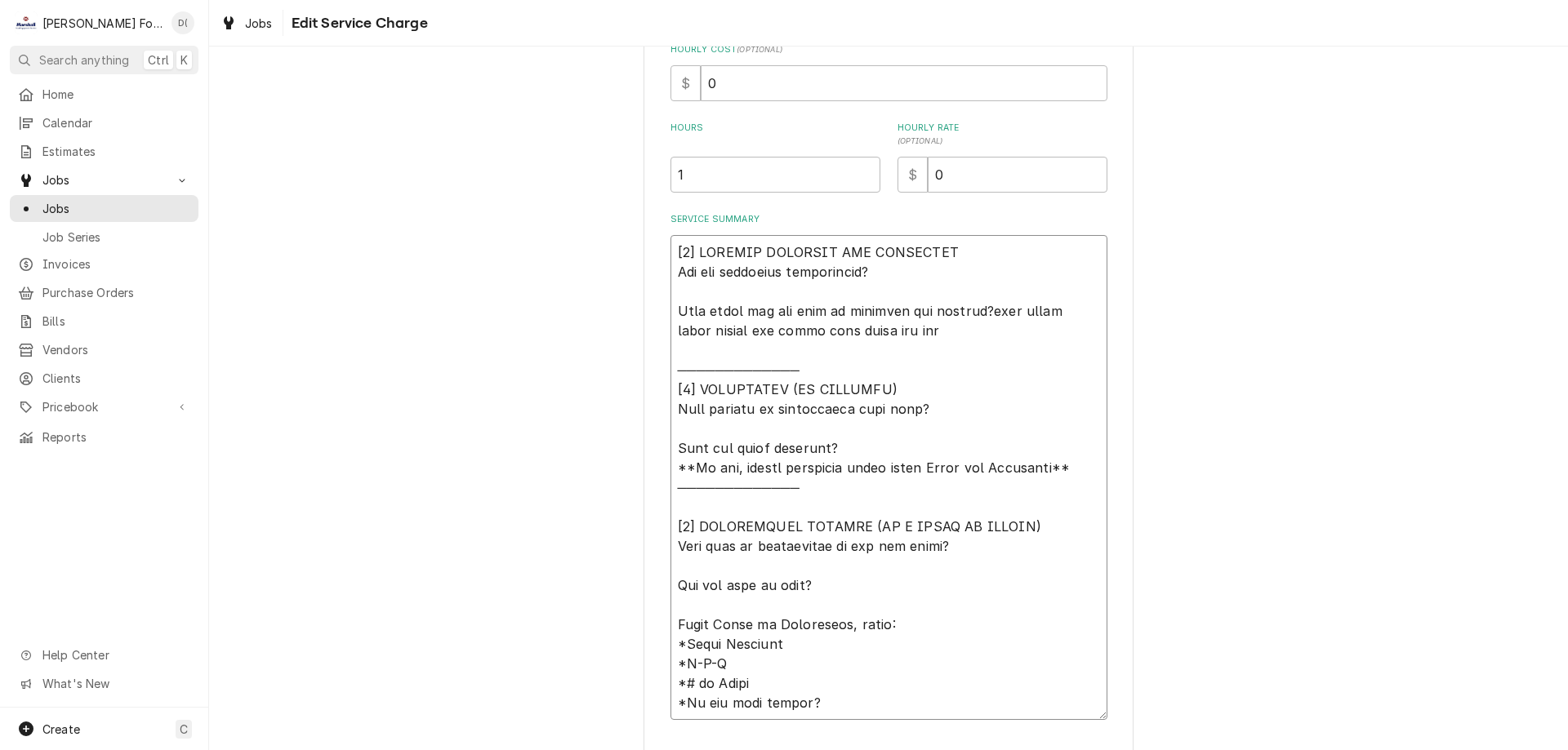
type textarea "x"
type textarea "[𝟭] 𝗜𝗡𝗜𝗧𝗜𝗔𝗟 𝗙𝗜𝗡𝗗𝗜𝗡𝗚𝗦 𝗔𝗡𝗗 𝗗𝗜𝗔𝗚𝗡𝗢𝗦𝗜𝗦 𝗪𝗮𝘀 𝘁𝗵𝗲 𝗲𝗾𝘂𝗶𝗽𝗺𝗲𝗻𝘁 𝗼𝗽𝗲𝗿𝗮𝘁𝗶𝗼𝗻𝗮𝗹? 𝗪𝗵𝗮𝘁 𝘀𝘁𝗲𝗽𝘀 𝗱𝗶…"
type textarea "x"
type textarea "[𝟭] 𝗜𝗡𝗜𝗧𝗜𝗔𝗟 𝗙𝗜𝗡𝗗𝗜𝗡𝗚𝗦 𝗔𝗡𝗗 𝗗𝗜𝗔𝗚𝗡𝗢𝗦𝗜𝗦 𝗪𝗮𝘀 𝘁𝗵𝗲 𝗲𝗾𝘂𝗶𝗽𝗺𝗲𝗻𝘁 𝗼𝗽𝗲𝗿𝗮𝘁𝗶𝗼𝗻𝗮𝗹? 𝗪𝗵𝗮𝘁 𝘀𝘁𝗲𝗽𝘀 𝗱𝗶…"
type textarea "x"
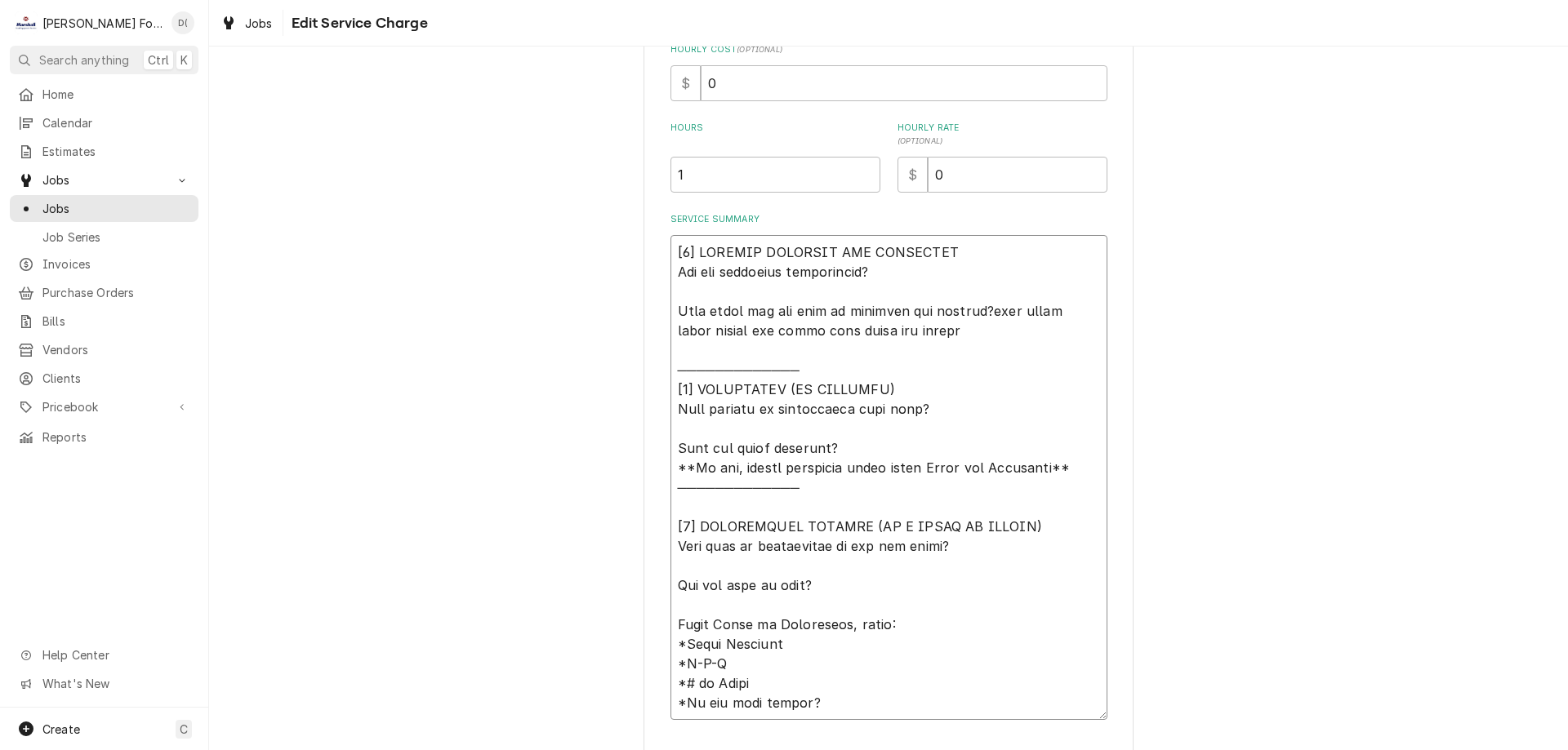
scroll to position [520, 0]
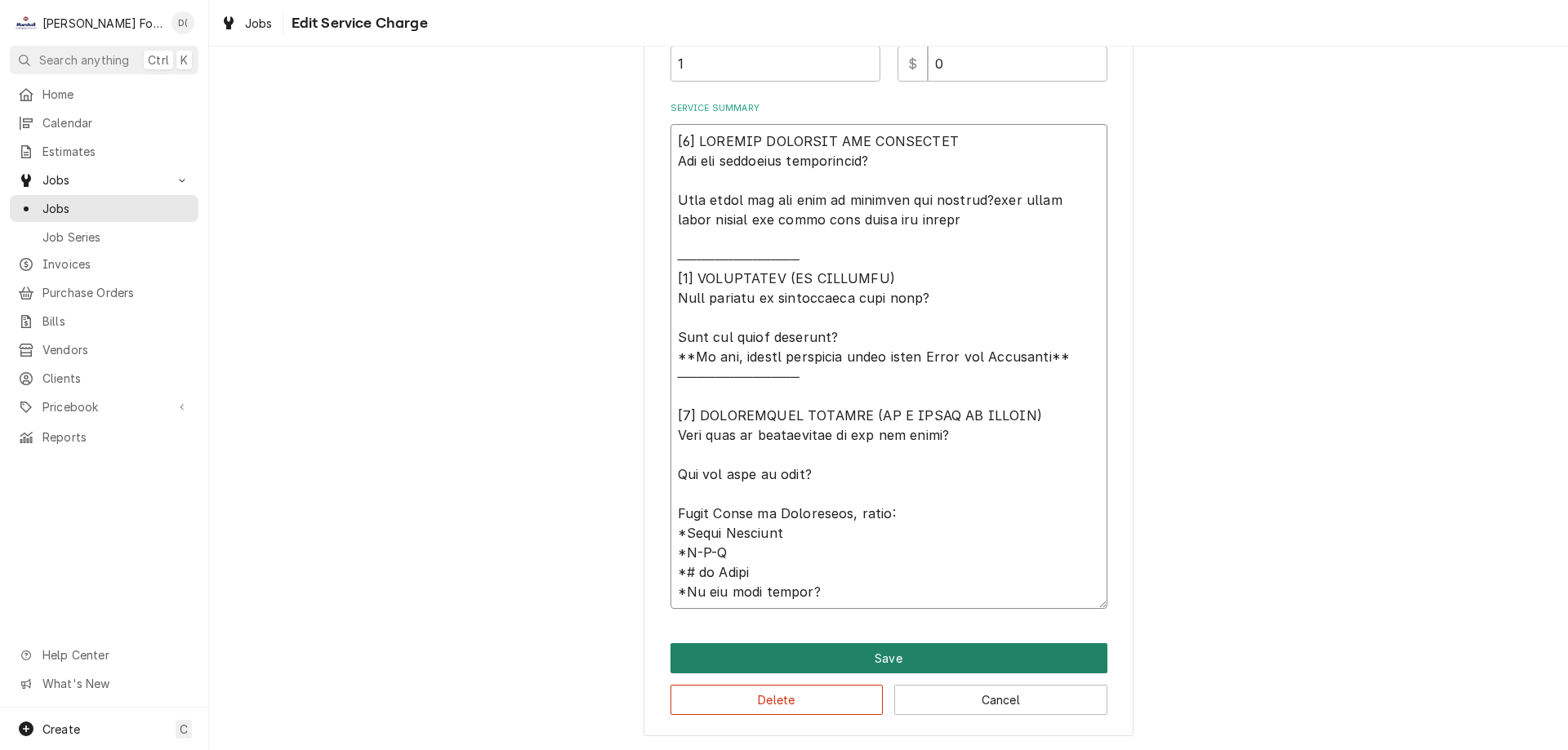
type textarea "[𝟭] 𝗜𝗡𝗜𝗧𝗜𝗔𝗟 𝗙𝗜𝗡𝗗𝗜𝗡𝗚𝗦 𝗔𝗡𝗗 𝗗𝗜𝗔𝗚𝗡𝗢𝗦𝗜𝗦 𝗪𝗮𝘀 𝘁𝗵𝗲 𝗲𝗾𝘂𝗶𝗽𝗺𝗲𝗻𝘁 𝗼𝗽𝗲𝗿𝗮𝘁𝗶𝗼𝗻𝗮𝗹? 𝗪𝗵𝗮𝘁 𝘀𝘁𝗲𝗽𝘀 𝗱𝗶…"
click at [869, 647] on button "Save" at bounding box center [888, 658] width 437 height 30
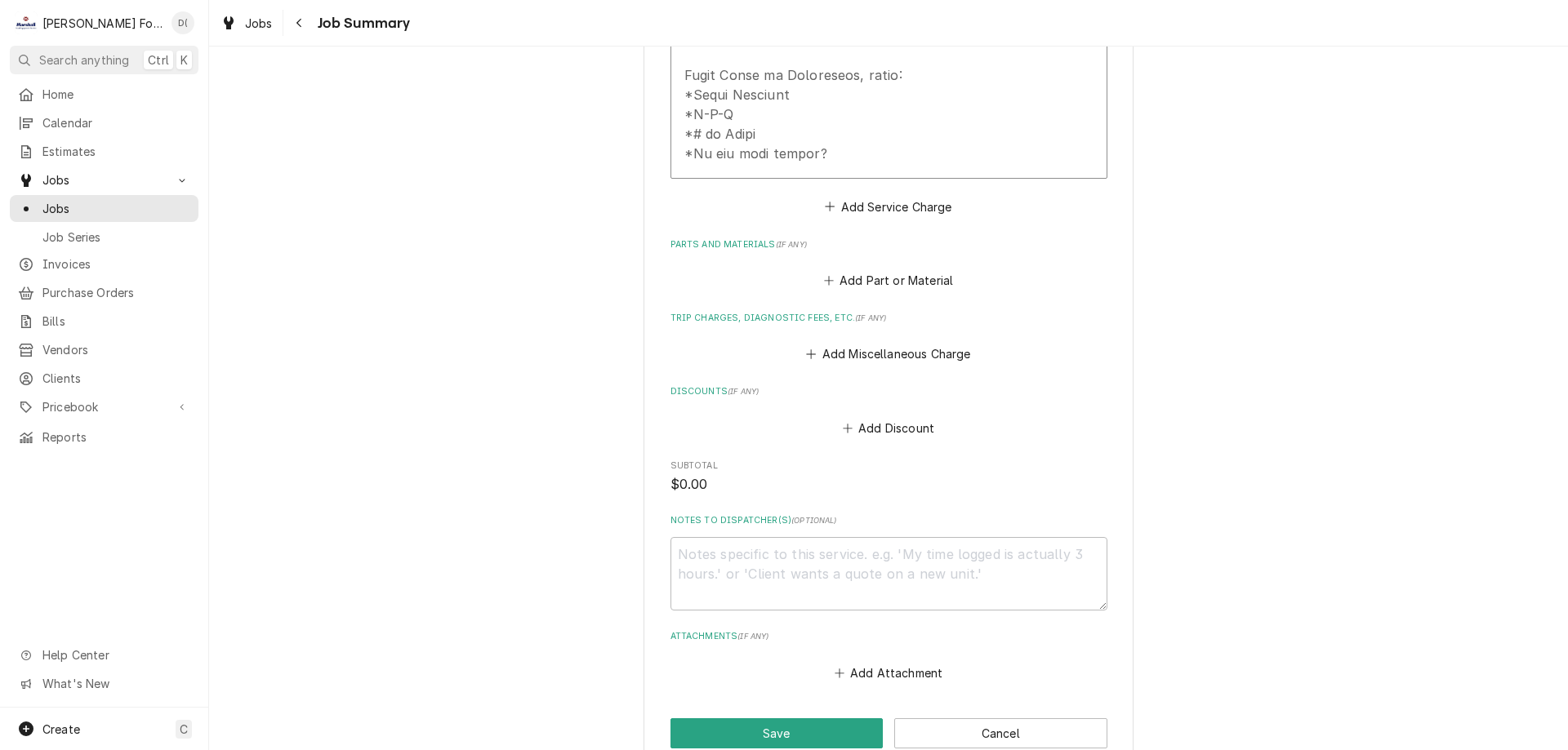
scroll to position [1061, 0]
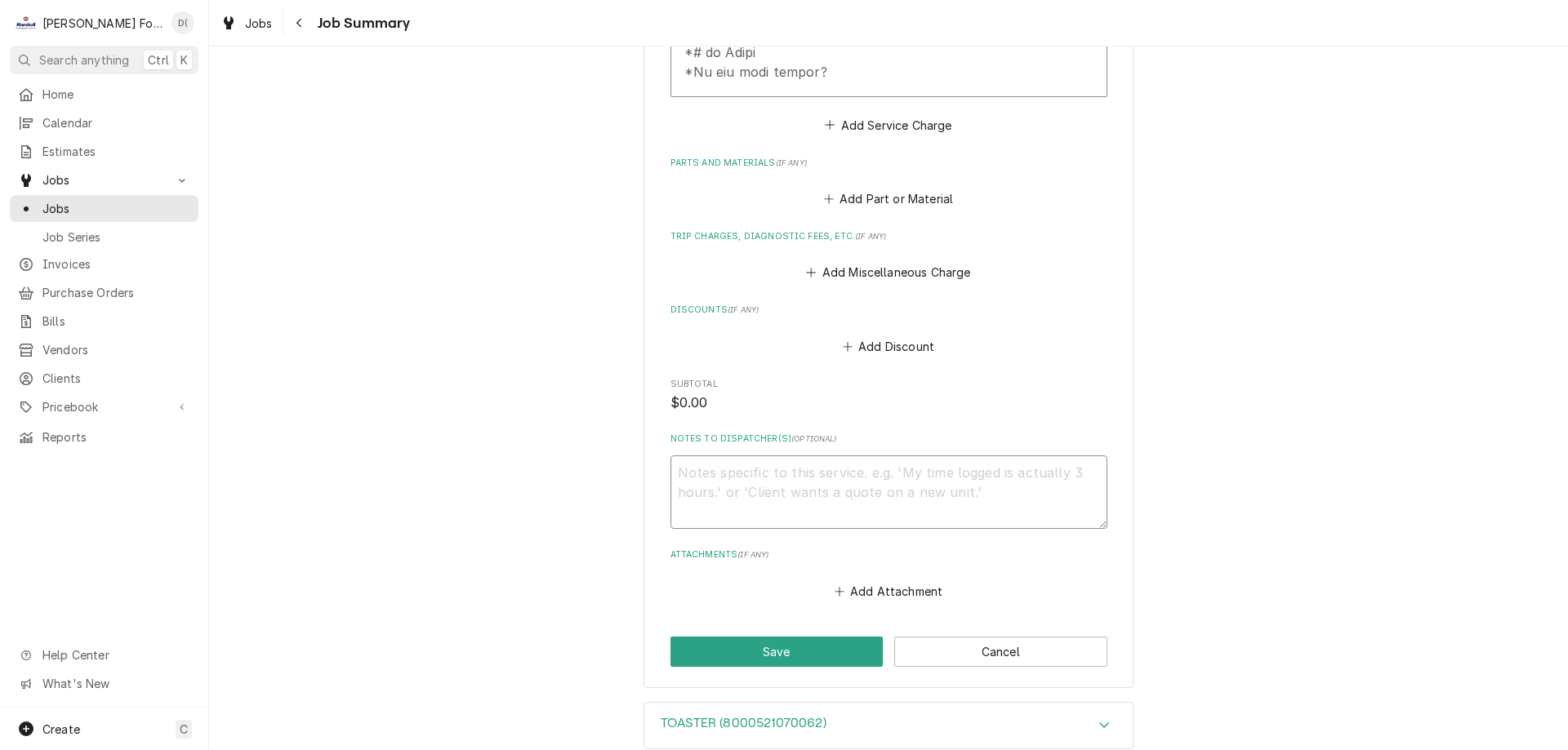
click at [738, 464] on textarea "Notes to Dispatcher(s) ( optional )" at bounding box center [888, 492] width 437 height 74
type textarea "x"
type textarea "r"
type textarea "x"
type textarea "ri"
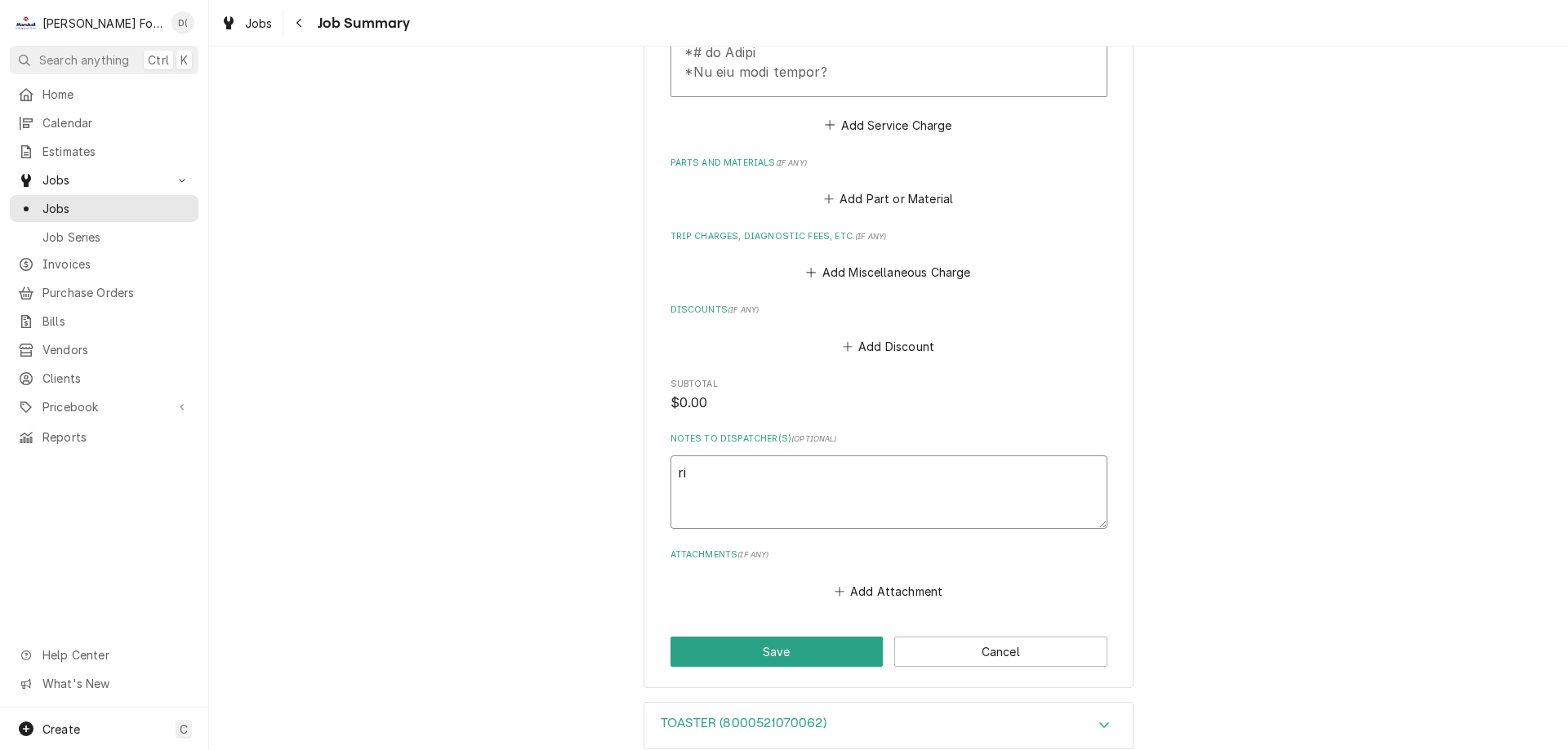
type textarea "x"
type textarea "rig"
type textarea "x"
type textarea "righ"
type textarea "x"
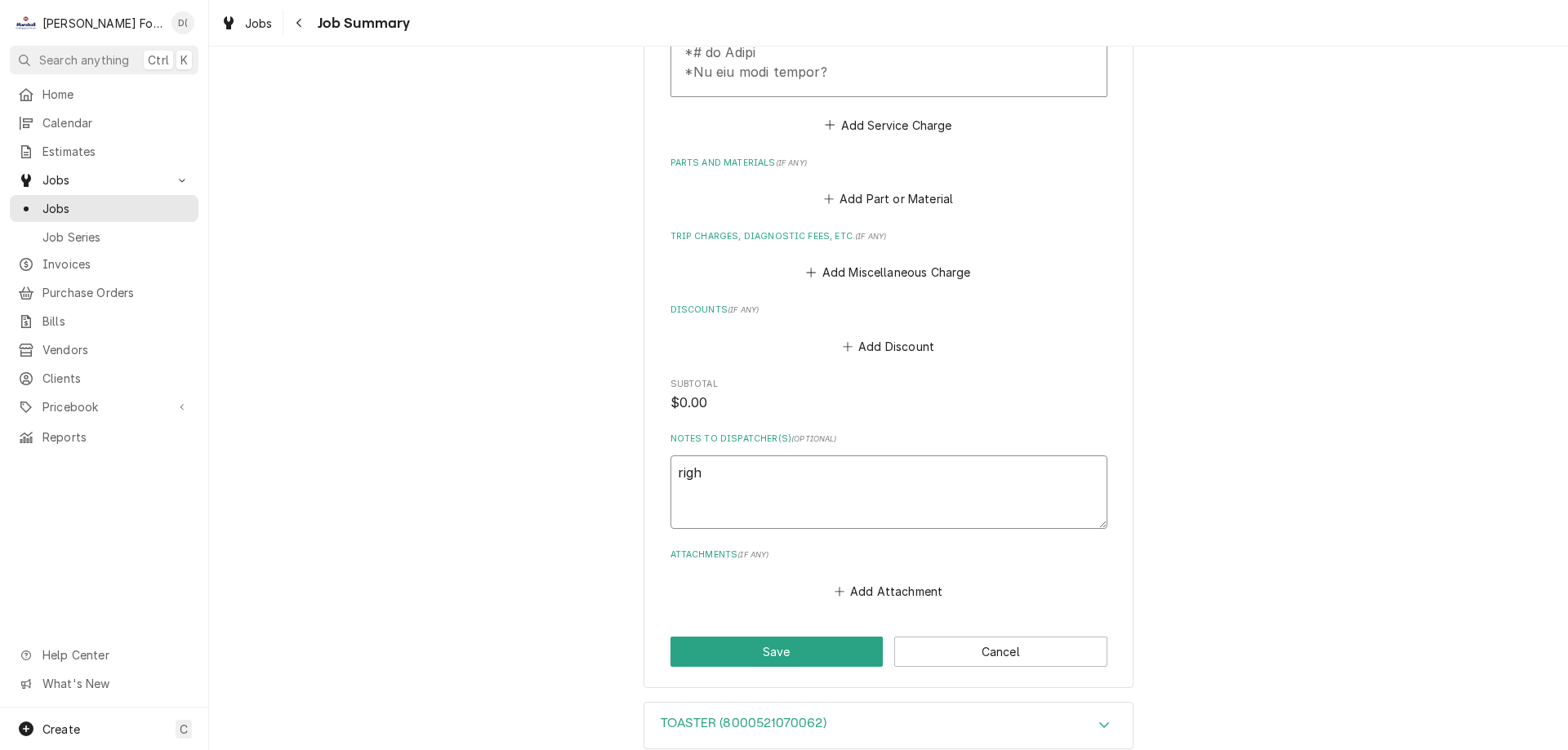
type textarea "right"
type textarea "x"
type textarea "rightr"
type textarea "x"
type textarea "rightr"
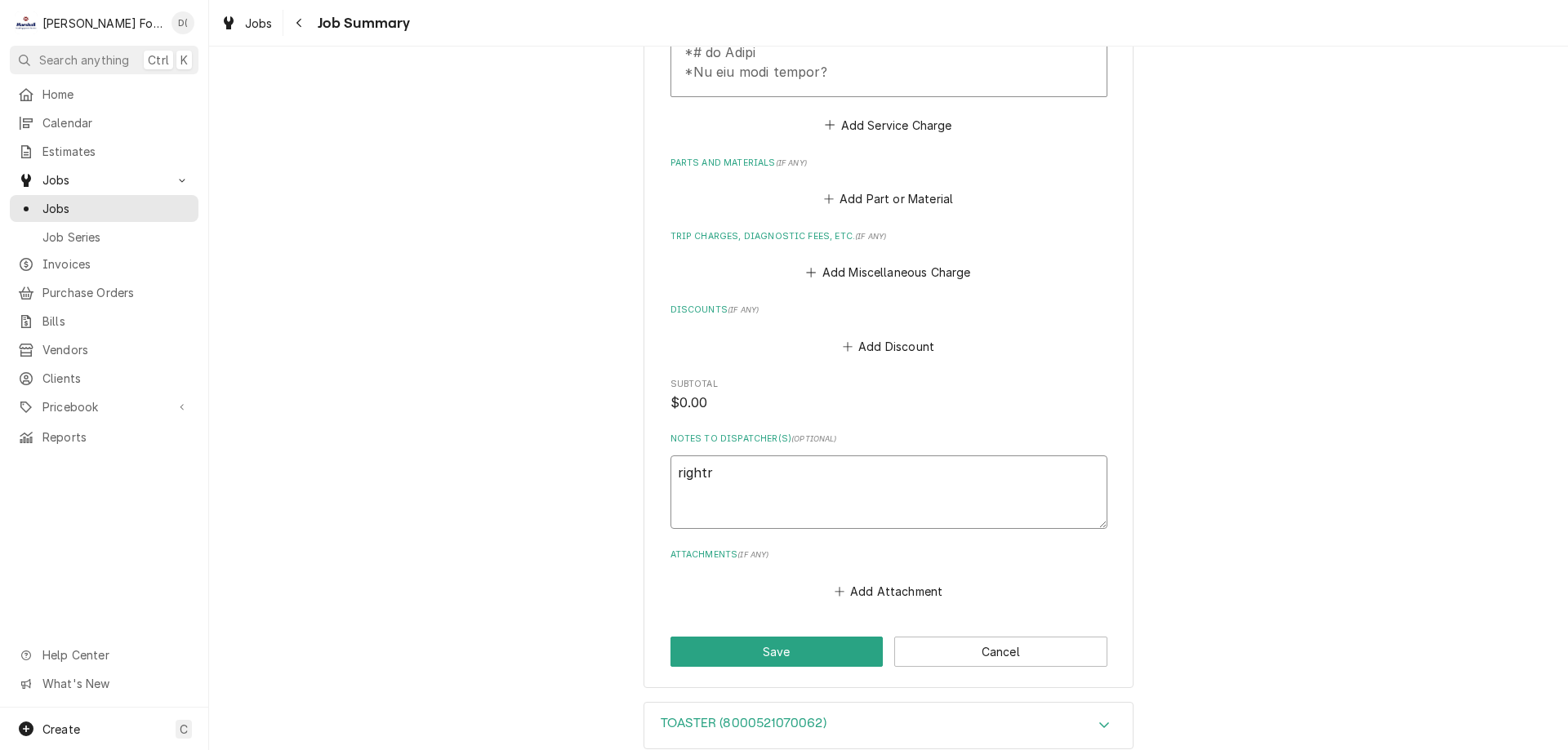
type textarea "x"
type textarea "rightr"
type textarea "x"
type textarea "right"
type textarea "x"
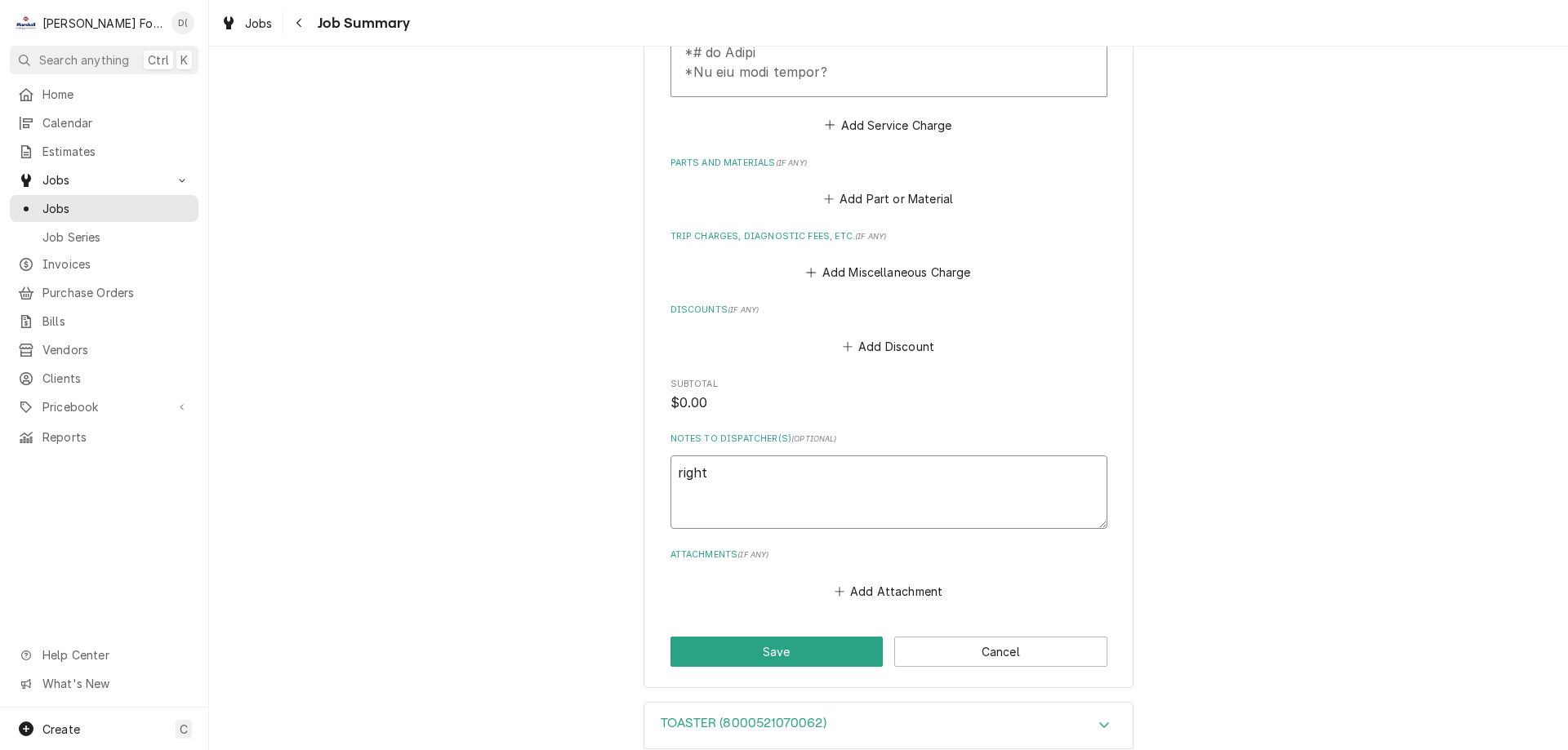
type textarea "right"
type textarea "x"
type textarea "right s"
type textarea "x"
type textarea "right si"
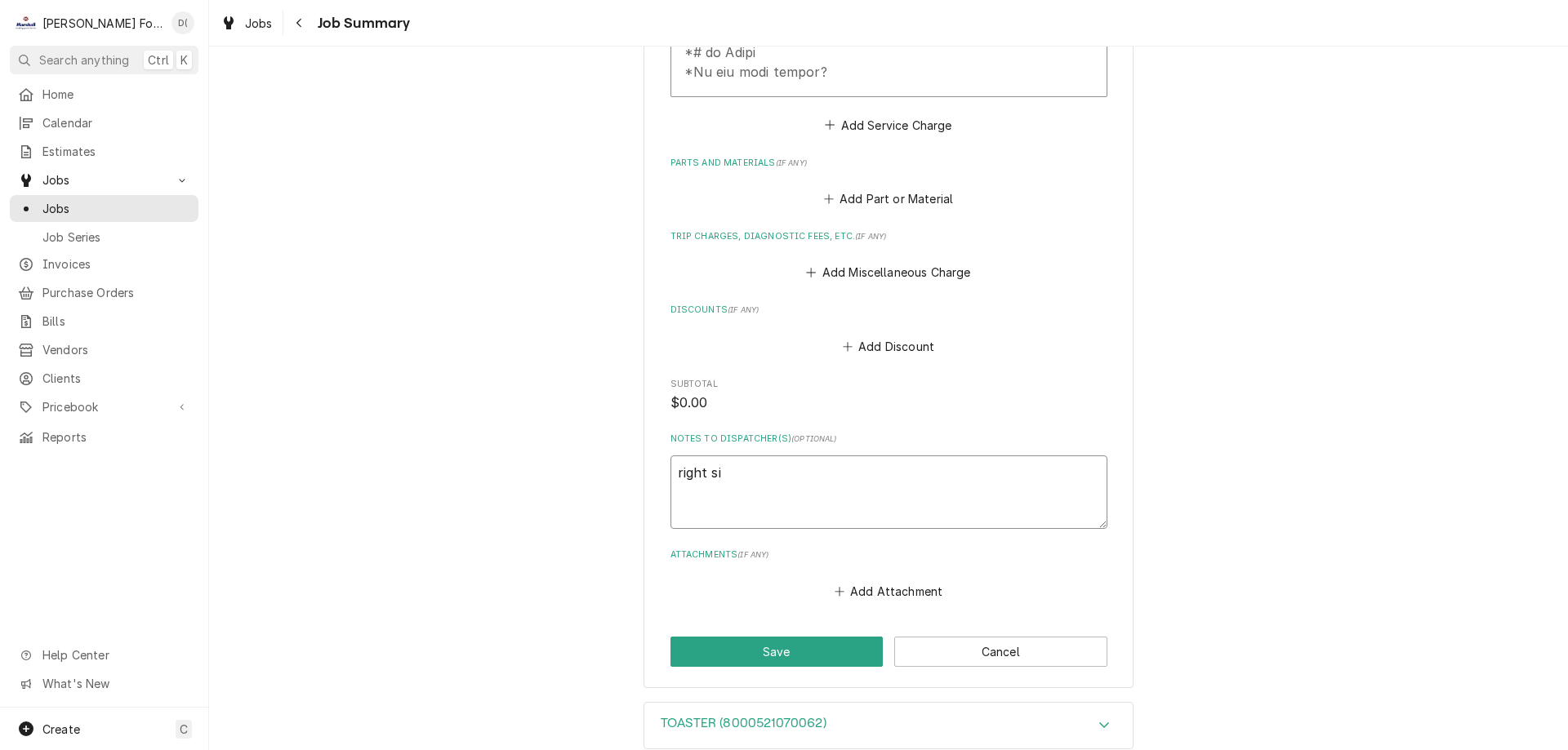
type textarea "x"
type textarea "right sid"
type textarea "x"
type textarea "right side"
type textarea "x"
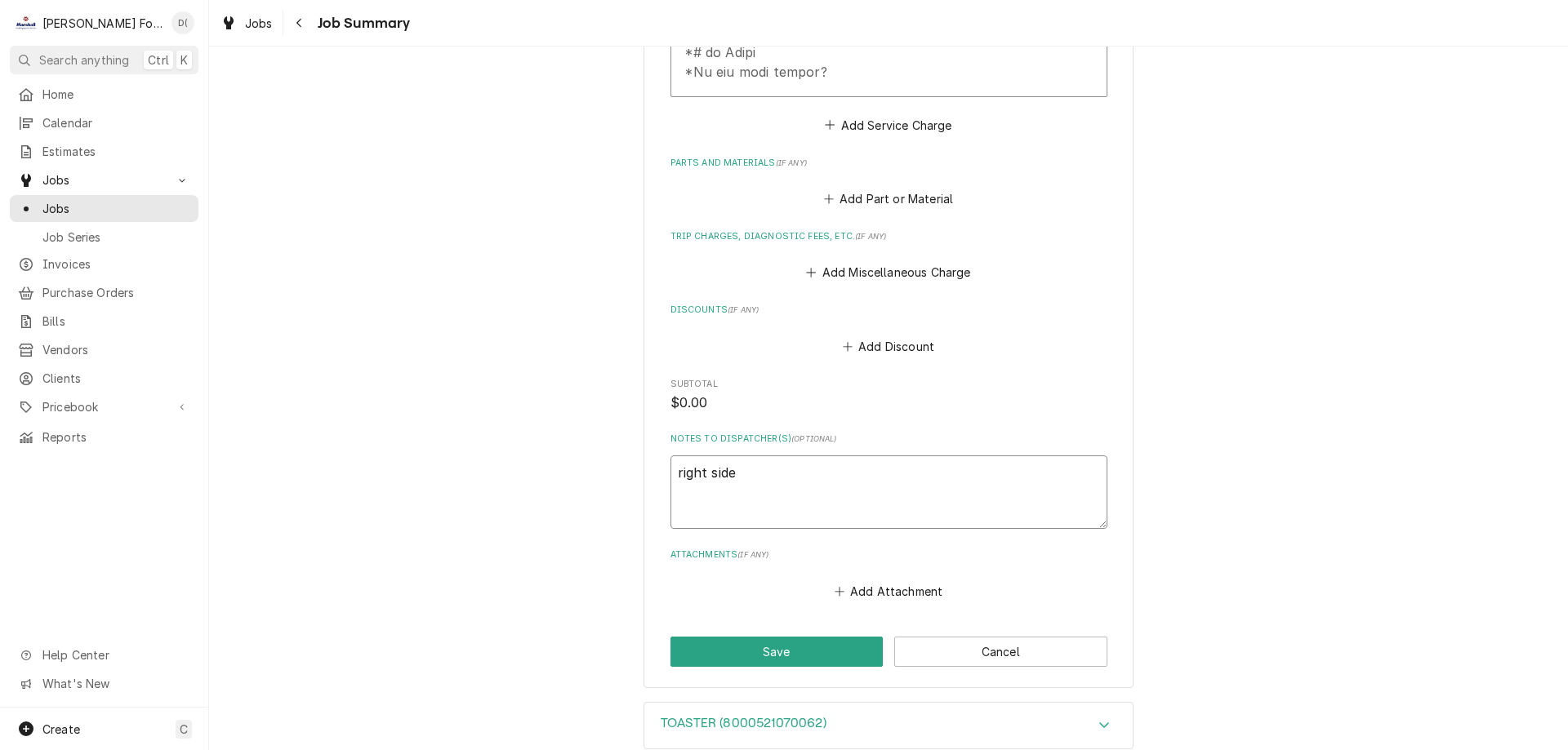
type textarea "right side"
type textarea "x"
type textarea "right side"
type textarea "x"
type textarea "right side p"
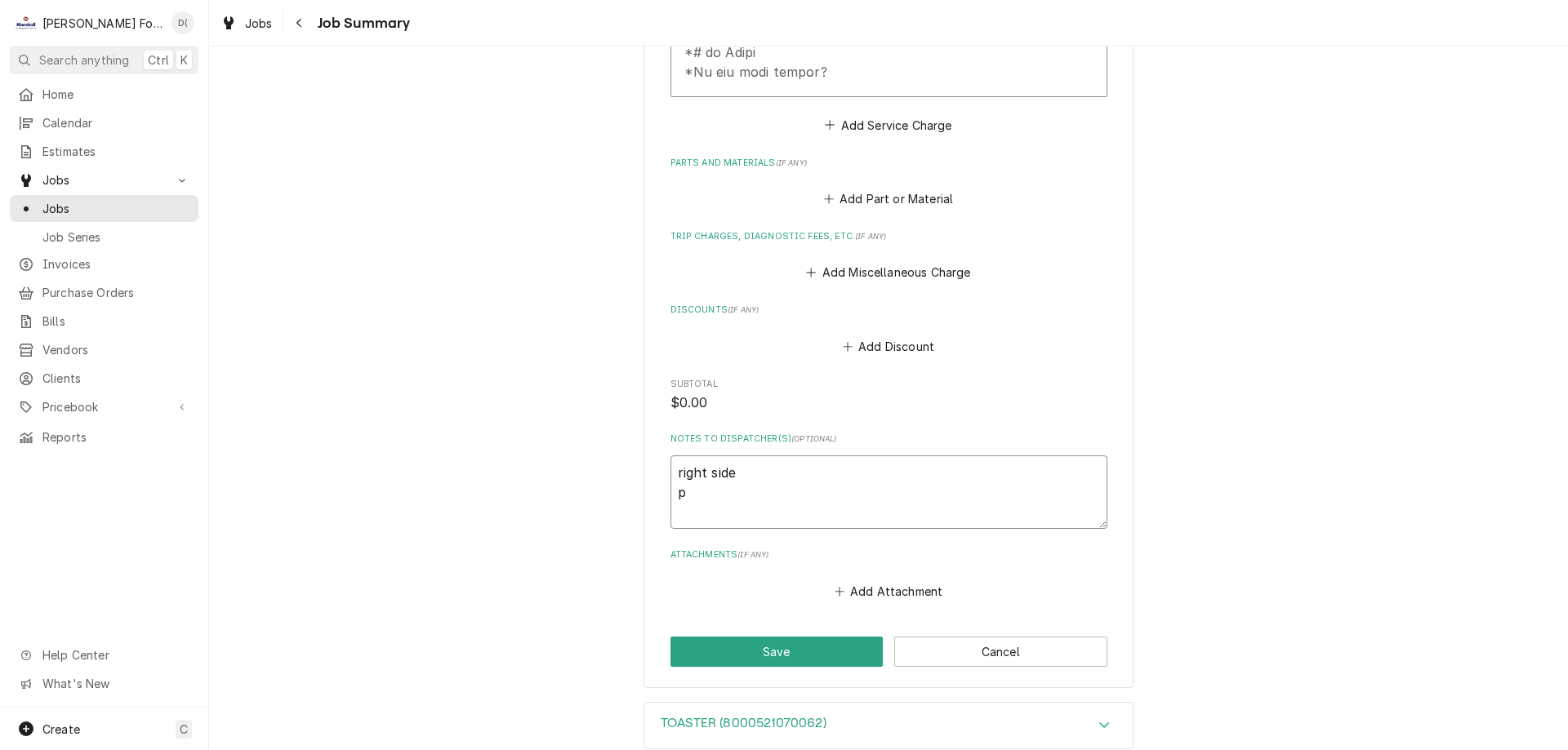
type textarea "x"
type textarea "right side po"
type textarea "x"
type textarea "right side pow"
type textarea "x"
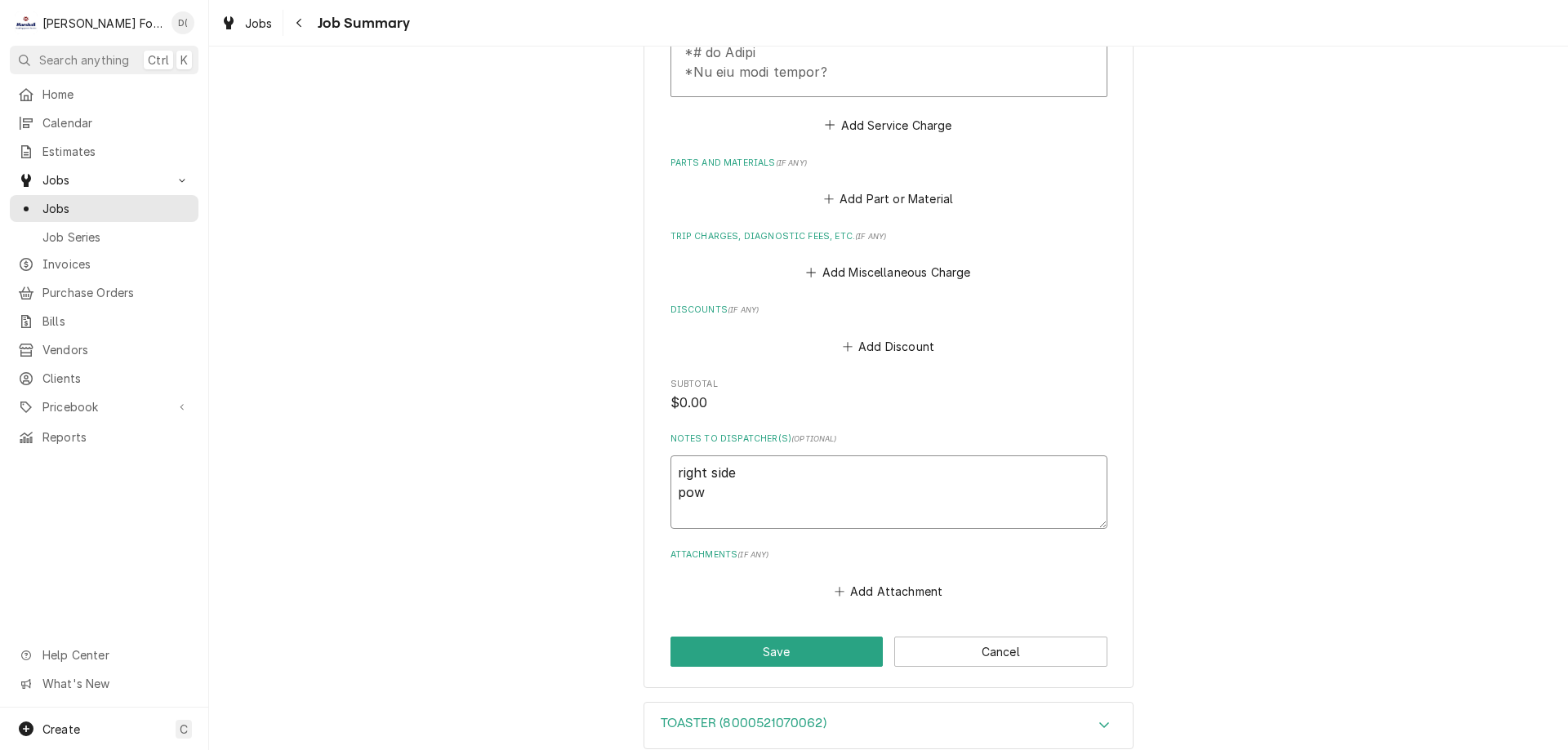
type textarea "right side powe"
type textarea "x"
type textarea "right side power"
type textarea "x"
type textarea "right side power"
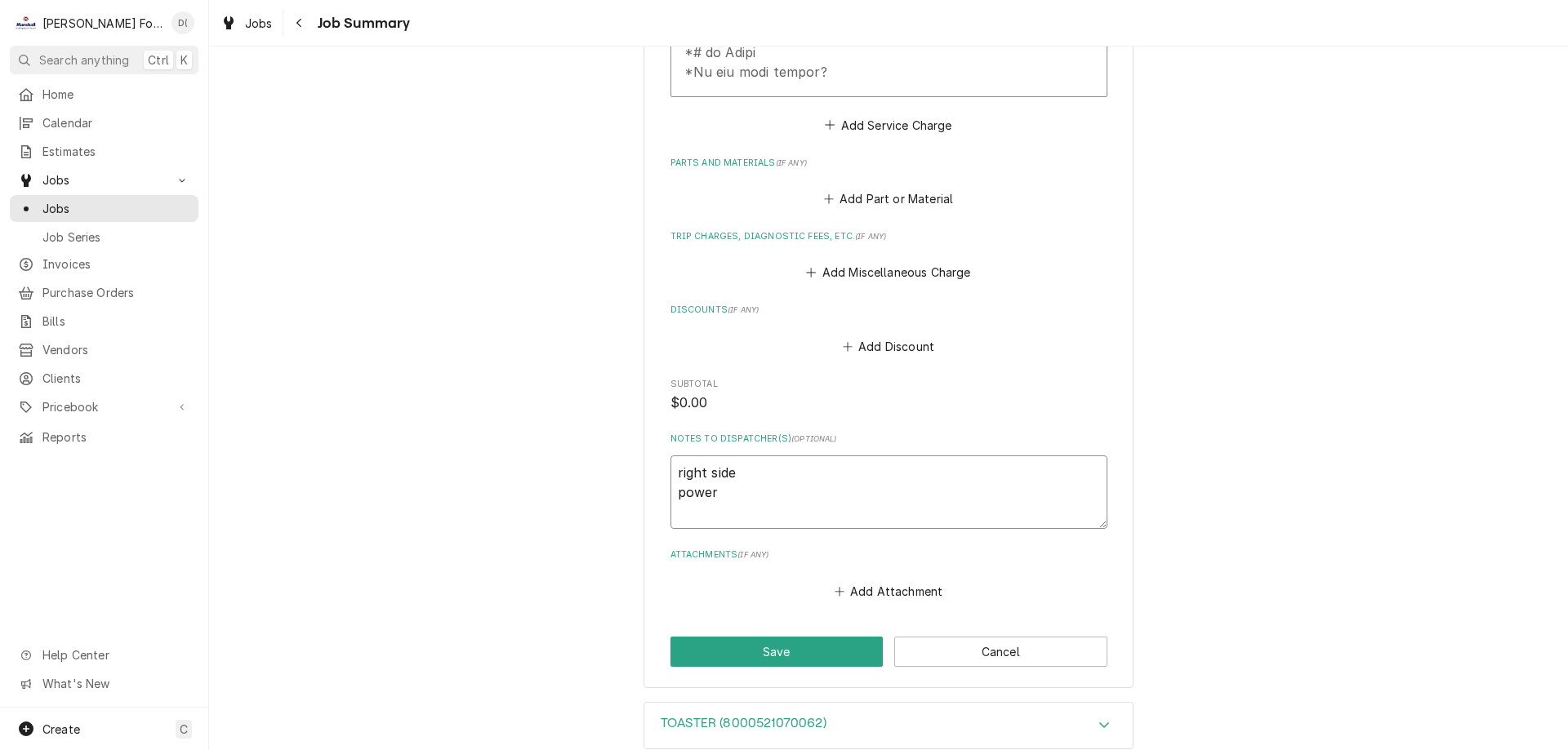
type textarea "x"
type textarea "right side power s"
type textarea "x"
type textarea "right side power sw"
type textarea "x"
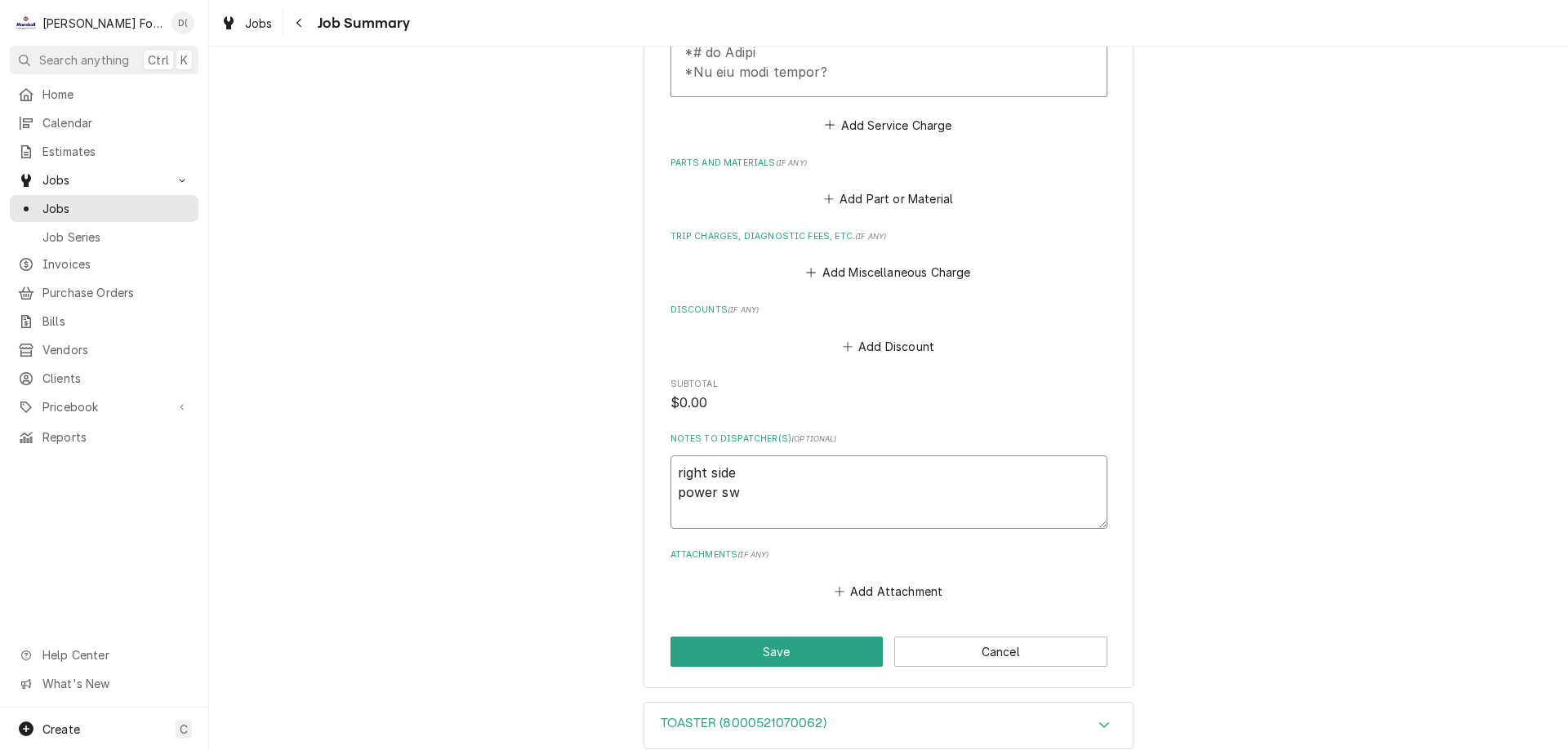
type textarea "right side power swi"
type textarea "x"
type textarea "right side power swit"
type textarea "x"
type textarea "right side power switc"
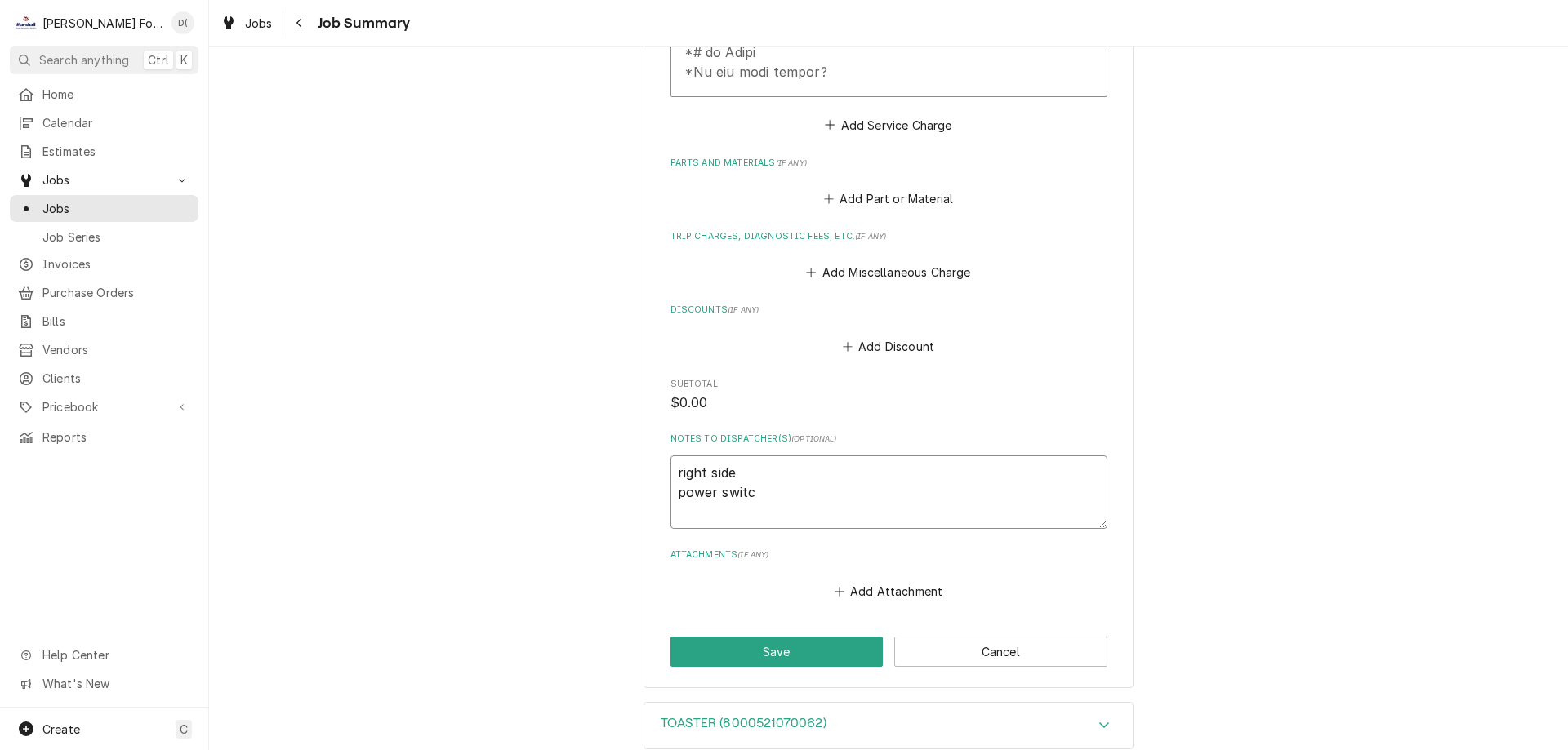
type textarea "x"
type textarea "right side power switch"
type textarea "x"
type textarea "right side power switch"
type textarea "x"
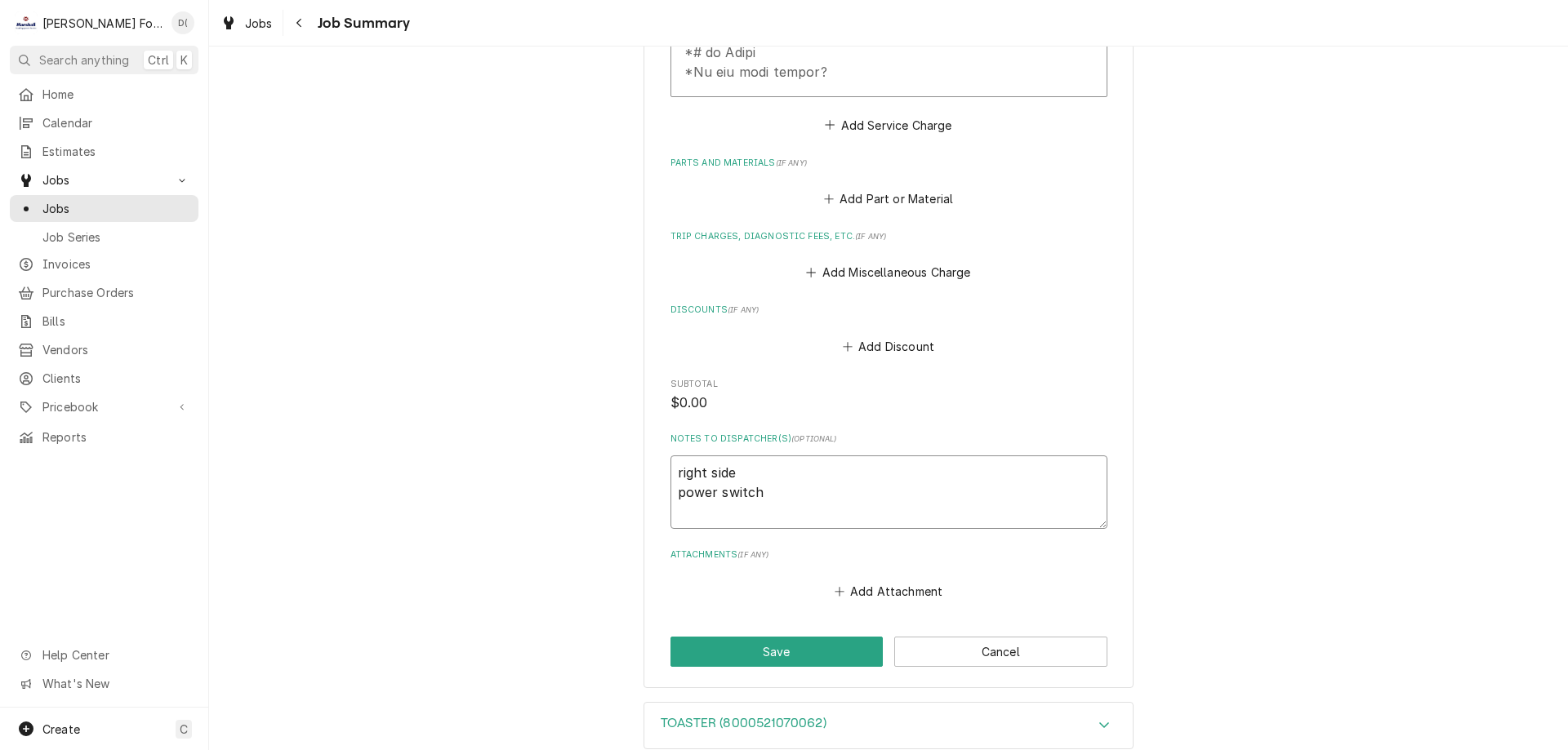
type textarea "right side power switch h"
type textarea "x"
type textarea "right side power switch he"
type textarea "x"
type textarea "right side power switch hea"
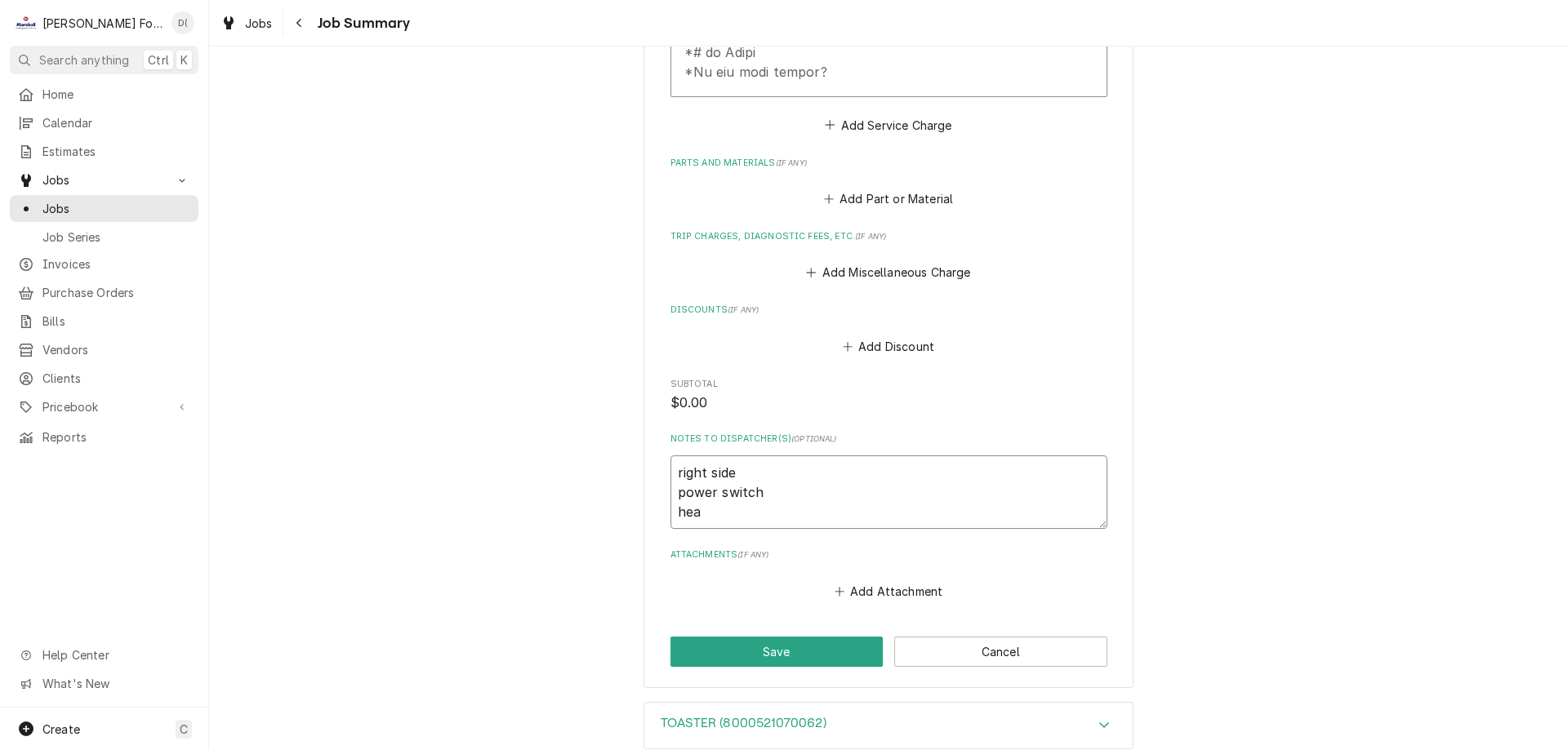
type textarea "x"
type textarea "right side power switch heat"
type textarea "x"
type textarea "right side power switch heat"
type textarea "x"
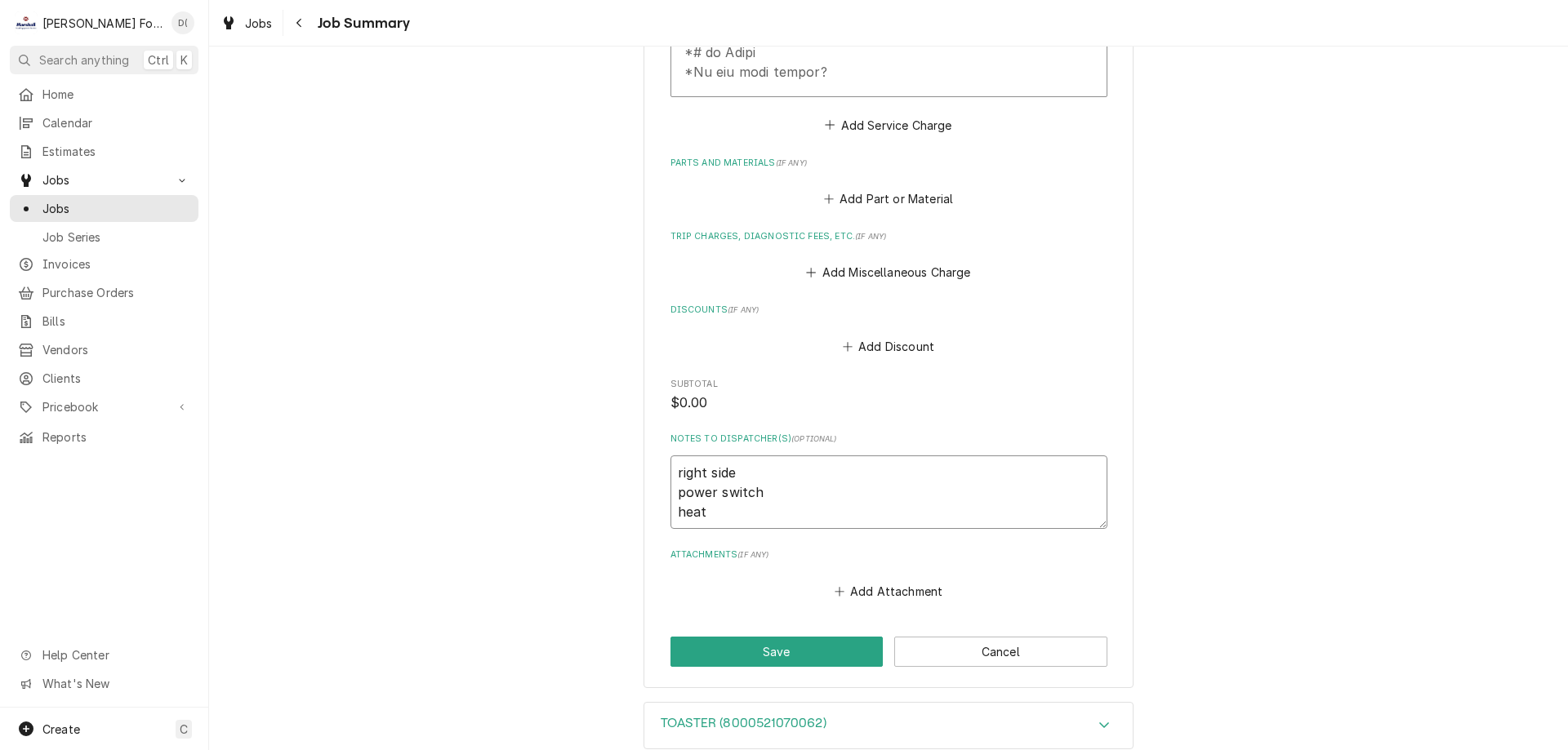
type textarea "right side power switch heat l"
type textarea "x"
type textarea "right side power switch heat li"
type textarea "x"
type textarea "right side power switch heat lig"
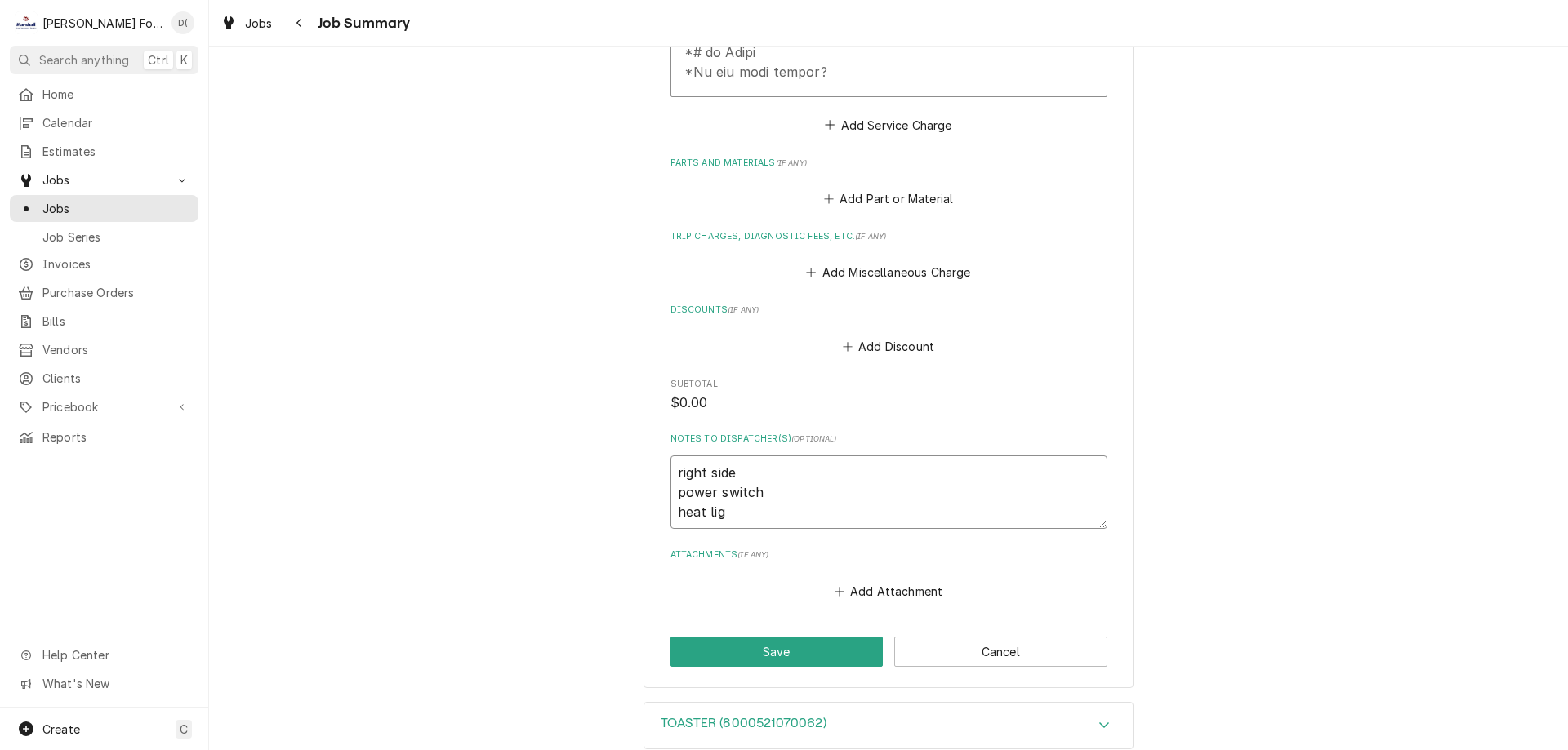
type textarea "x"
type textarea "right side power switch heat ligh"
type textarea "x"
type textarea "right side power switch heat light"
type textarea "x"
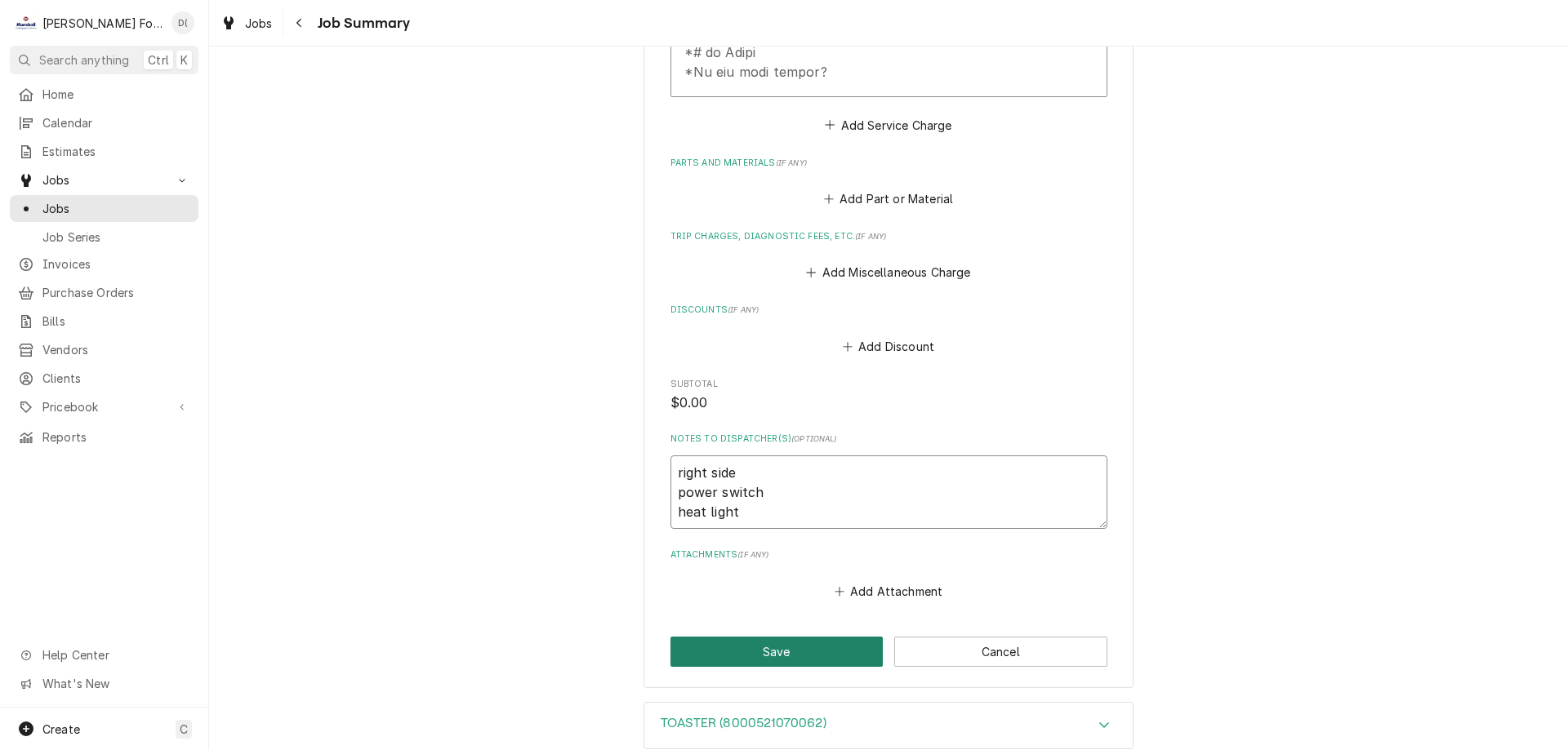
type textarea "right side power switch heat light"
click at [751, 637] on button "Save" at bounding box center [776, 652] width 213 height 30
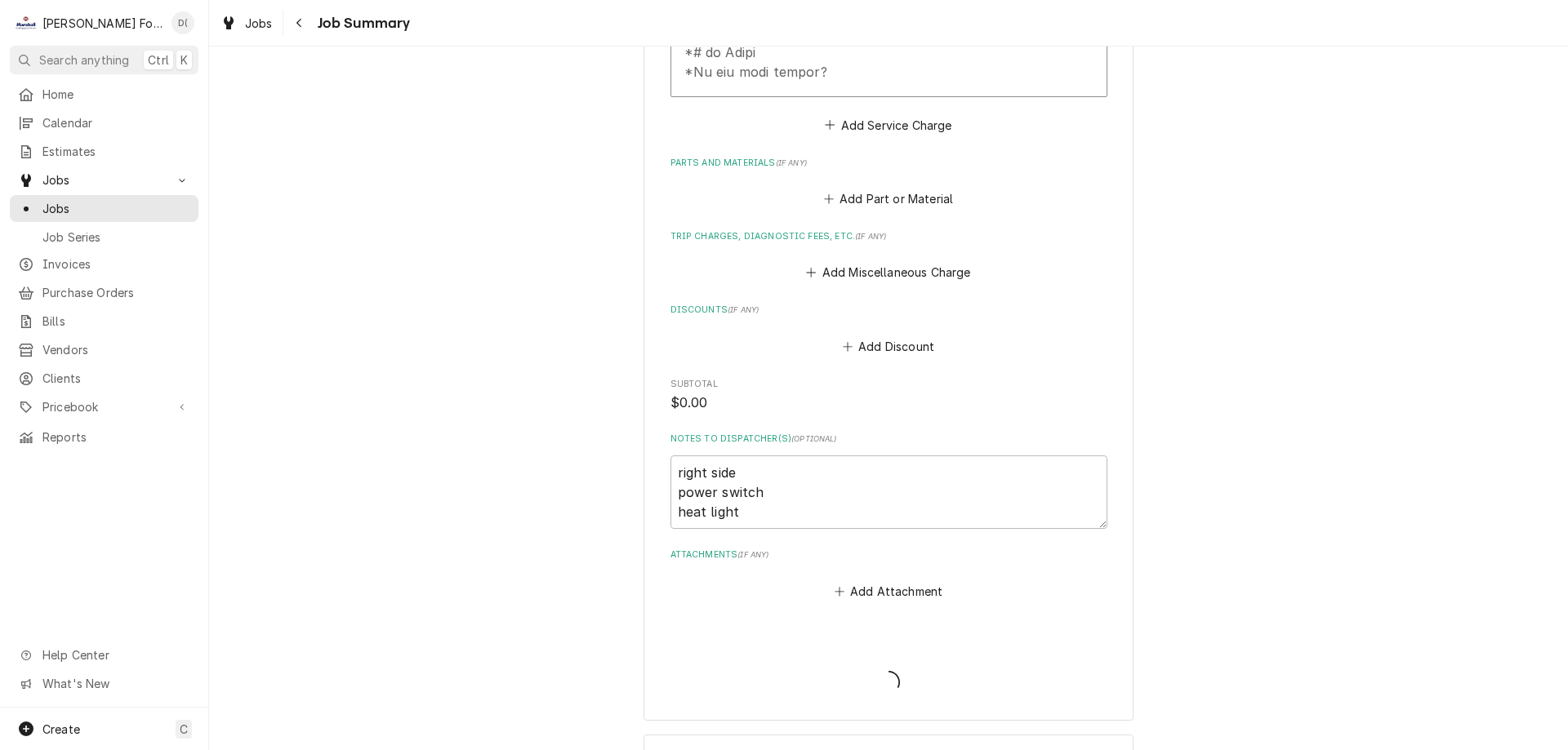
type textarea "x"
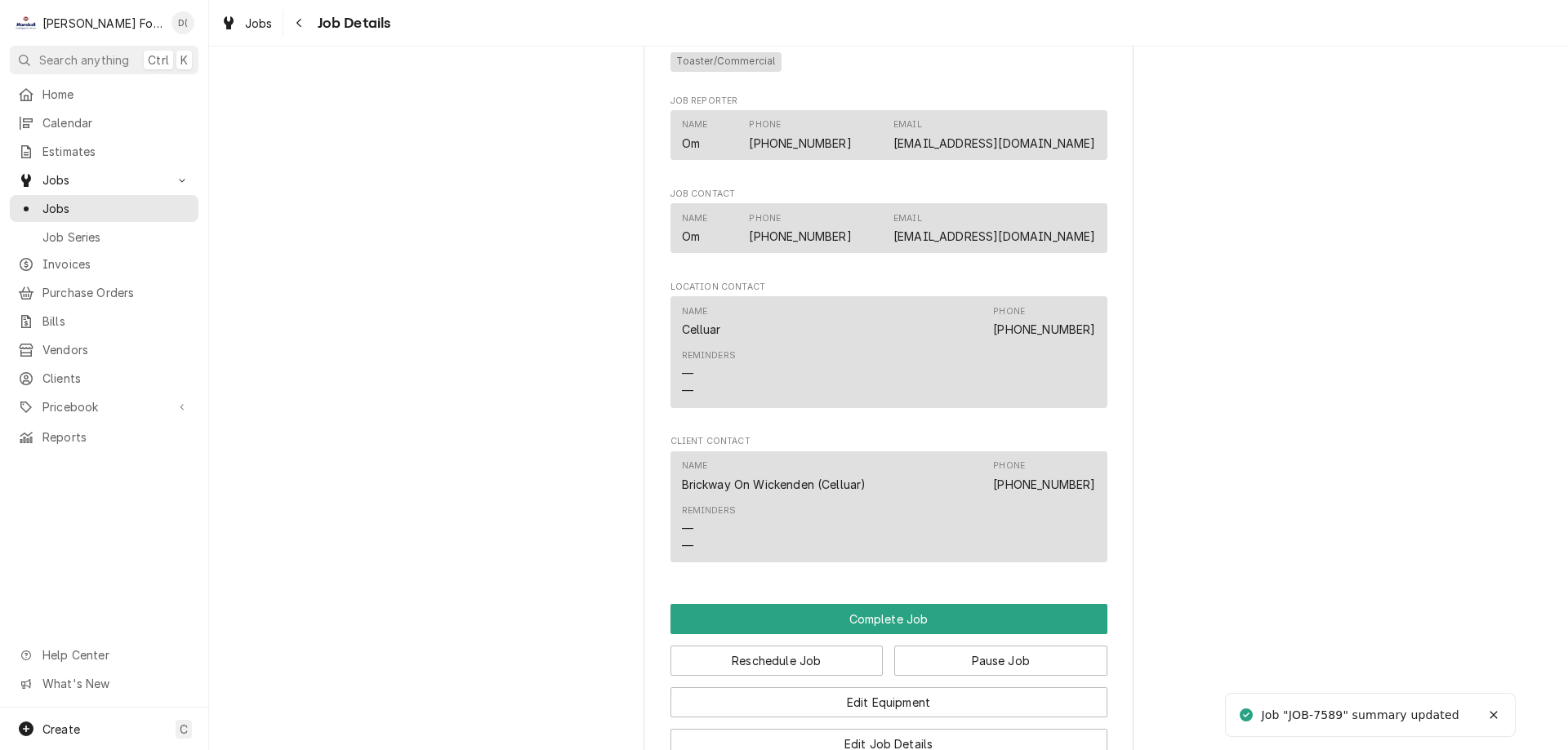
scroll to position [1551, 0]
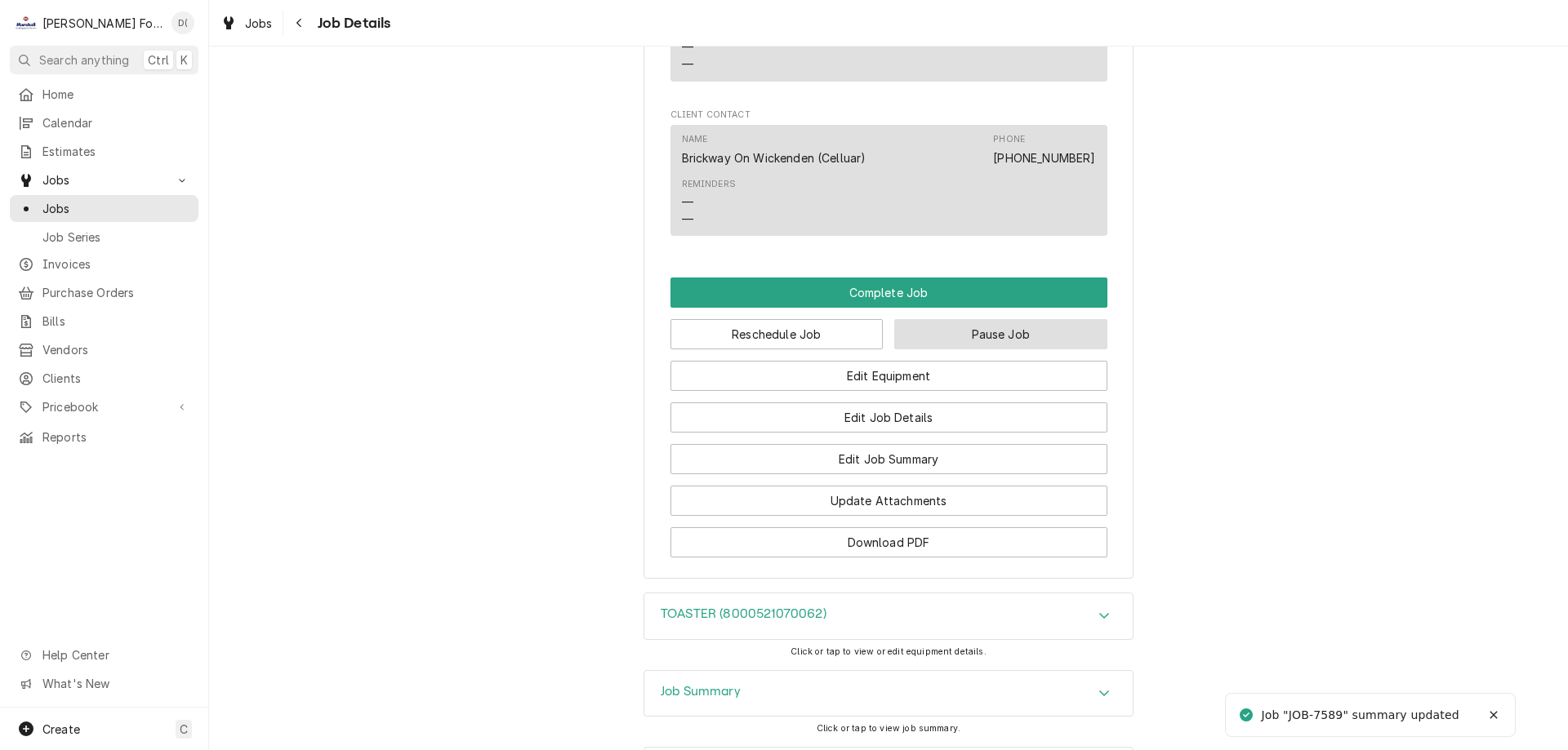
click at [984, 350] on button "Pause Job" at bounding box center [1000, 335] width 213 height 30
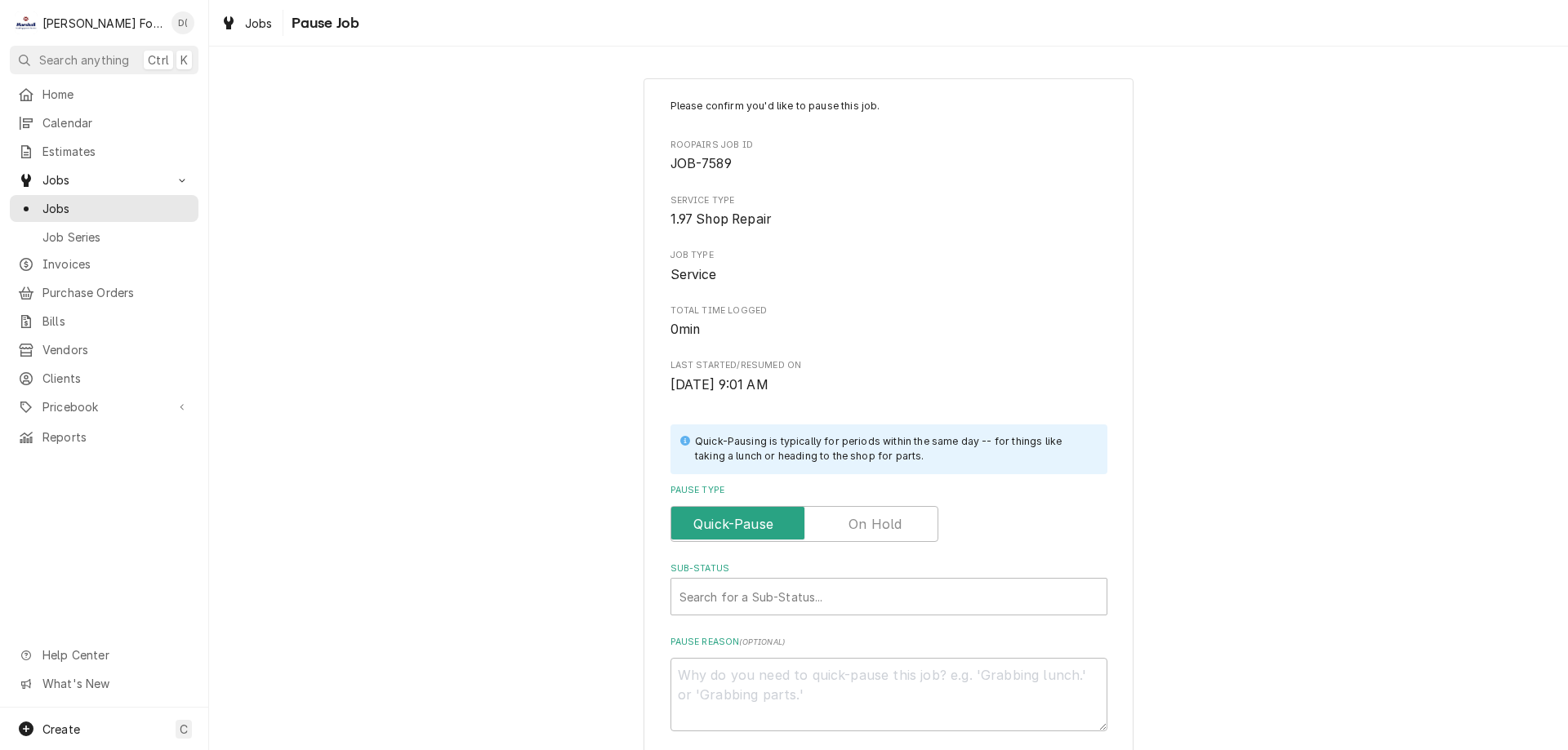
click at [878, 520] on label "Pause Type" at bounding box center [804, 524] width 268 height 36
click at [878, 520] on input "Pause Type" at bounding box center [804, 524] width 253 height 36
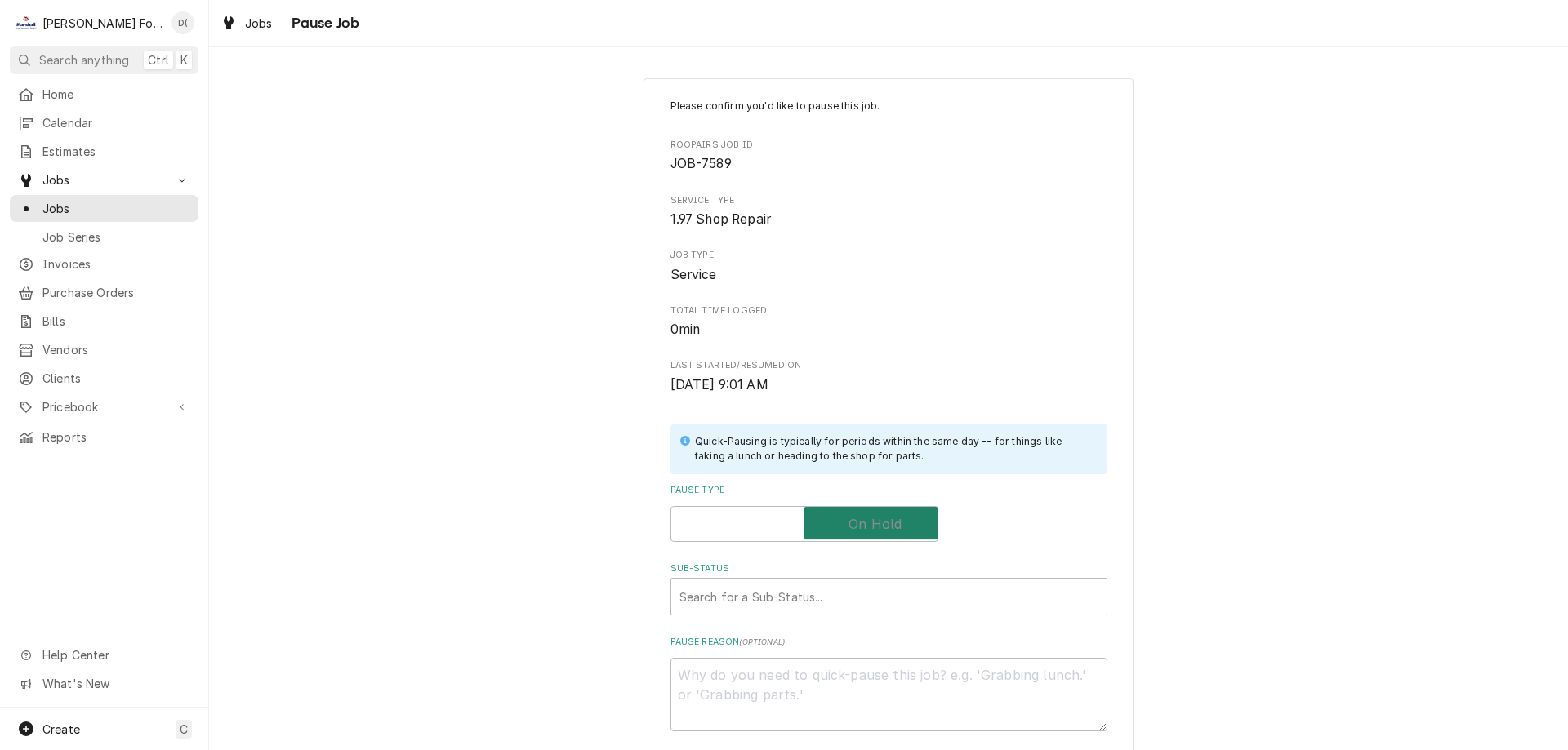
checkbox input "true"
drag, startPoint x: 823, startPoint y: 599, endPoint x: 767, endPoint y: 575, distance: 60.9
click at [823, 600] on div "Sub-Status" at bounding box center [888, 596] width 419 height 29
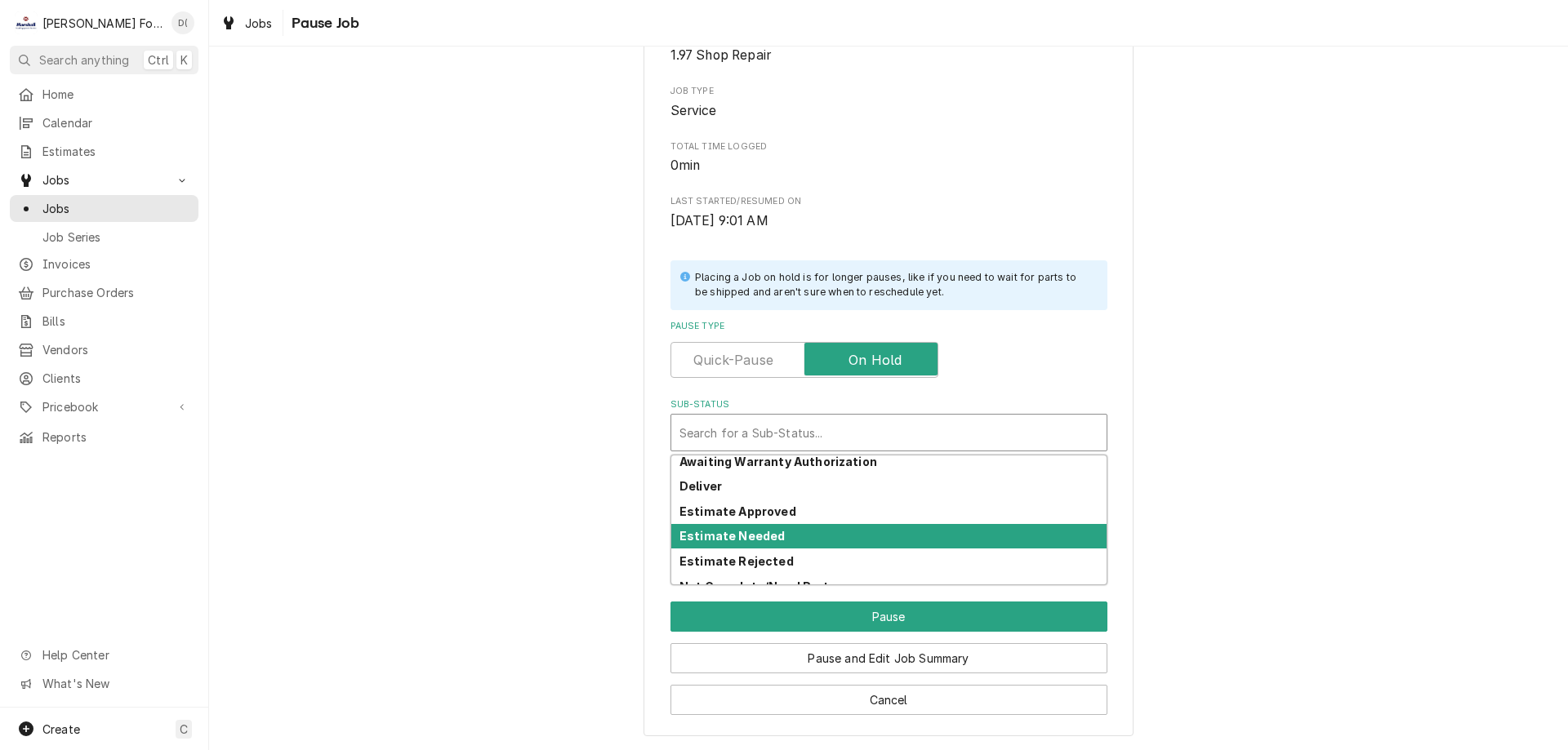
scroll to position [245, 0]
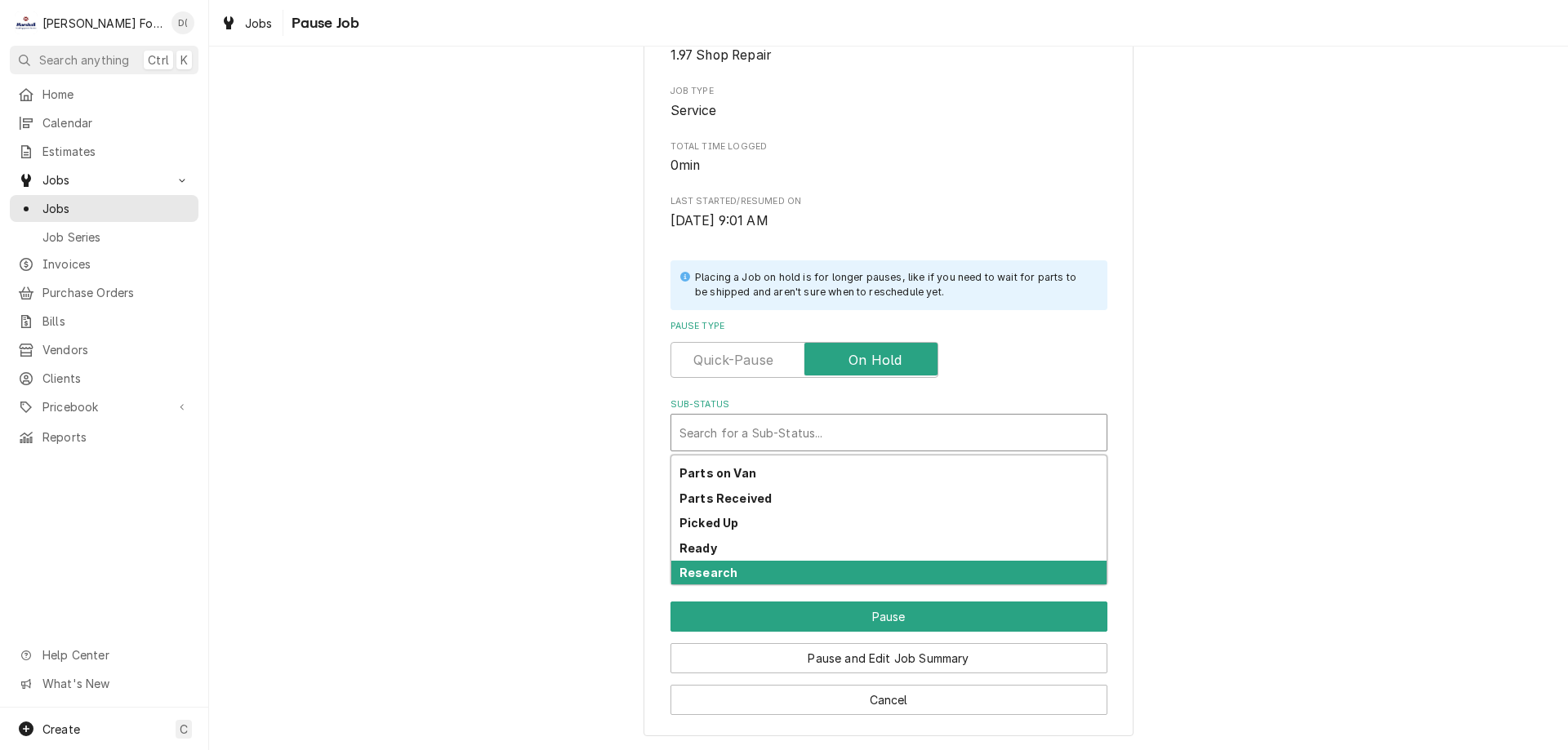
click at [764, 569] on div "Research" at bounding box center [888, 573] width 435 height 25
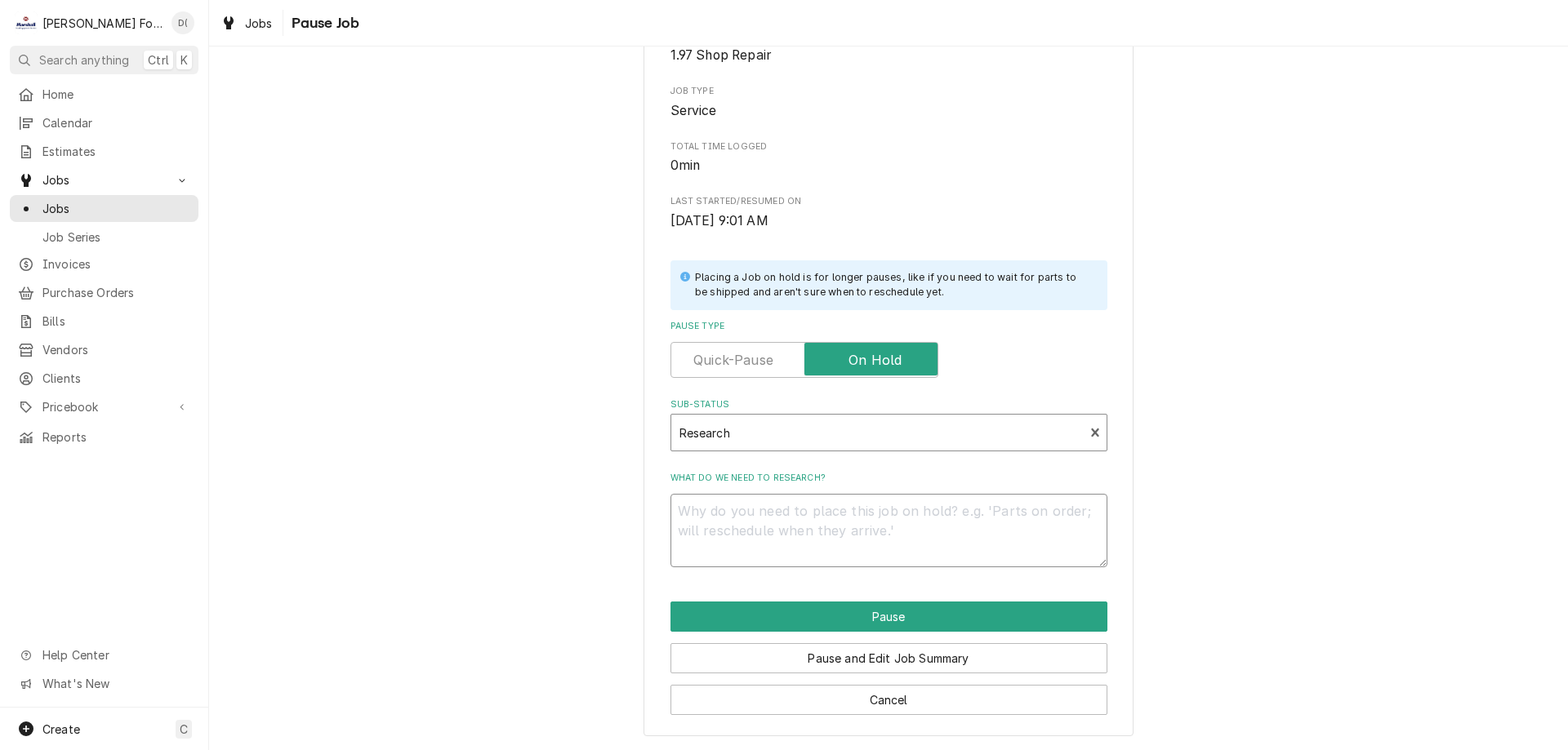
click at [764, 536] on textarea "What do we need to research?" at bounding box center [888, 530] width 437 height 74
type textarea "x"
type textarea "n"
type textarea "x"
type textarea "ne"
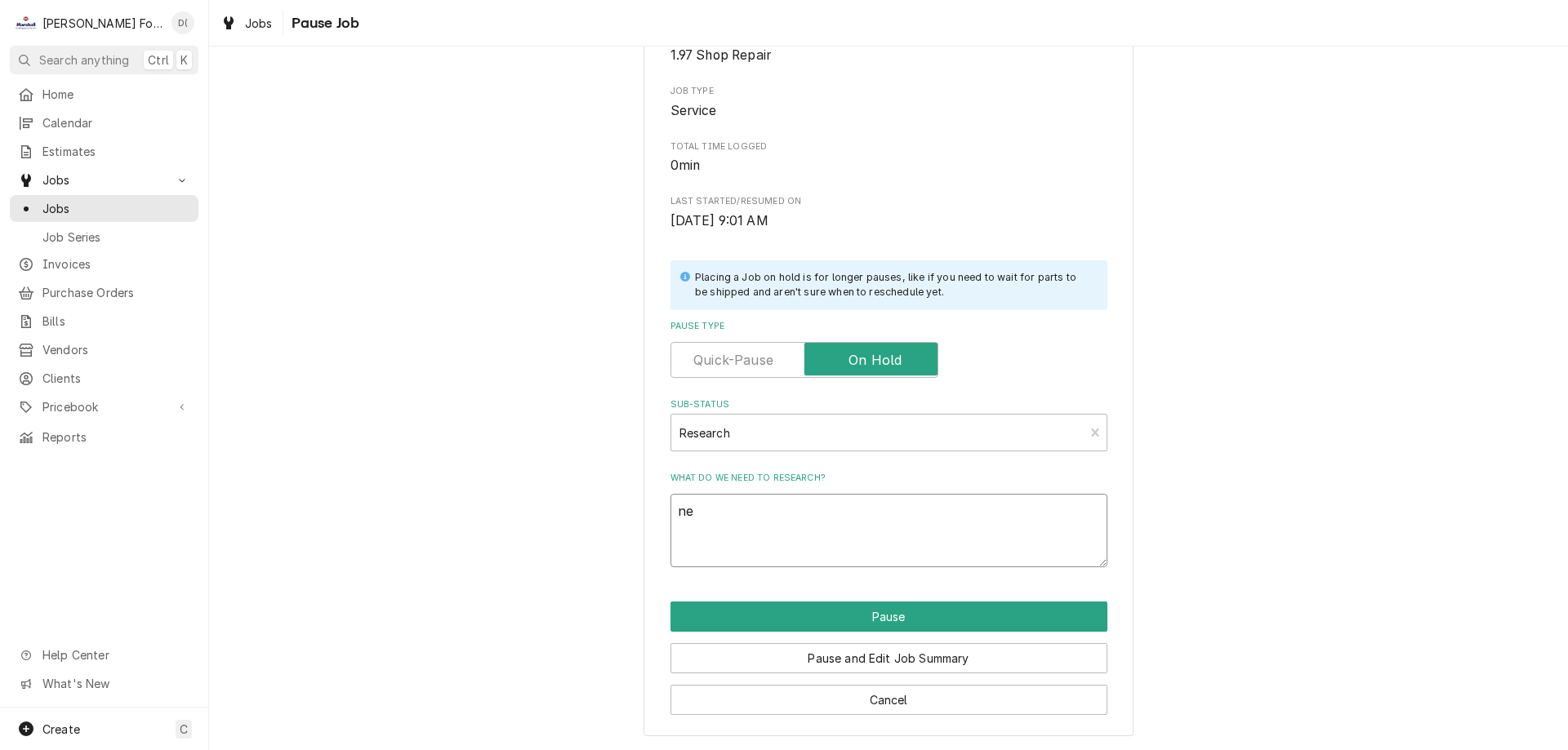
type textarea "x"
type textarea "nee"
type textarea "x"
type textarea "need"
type textarea "x"
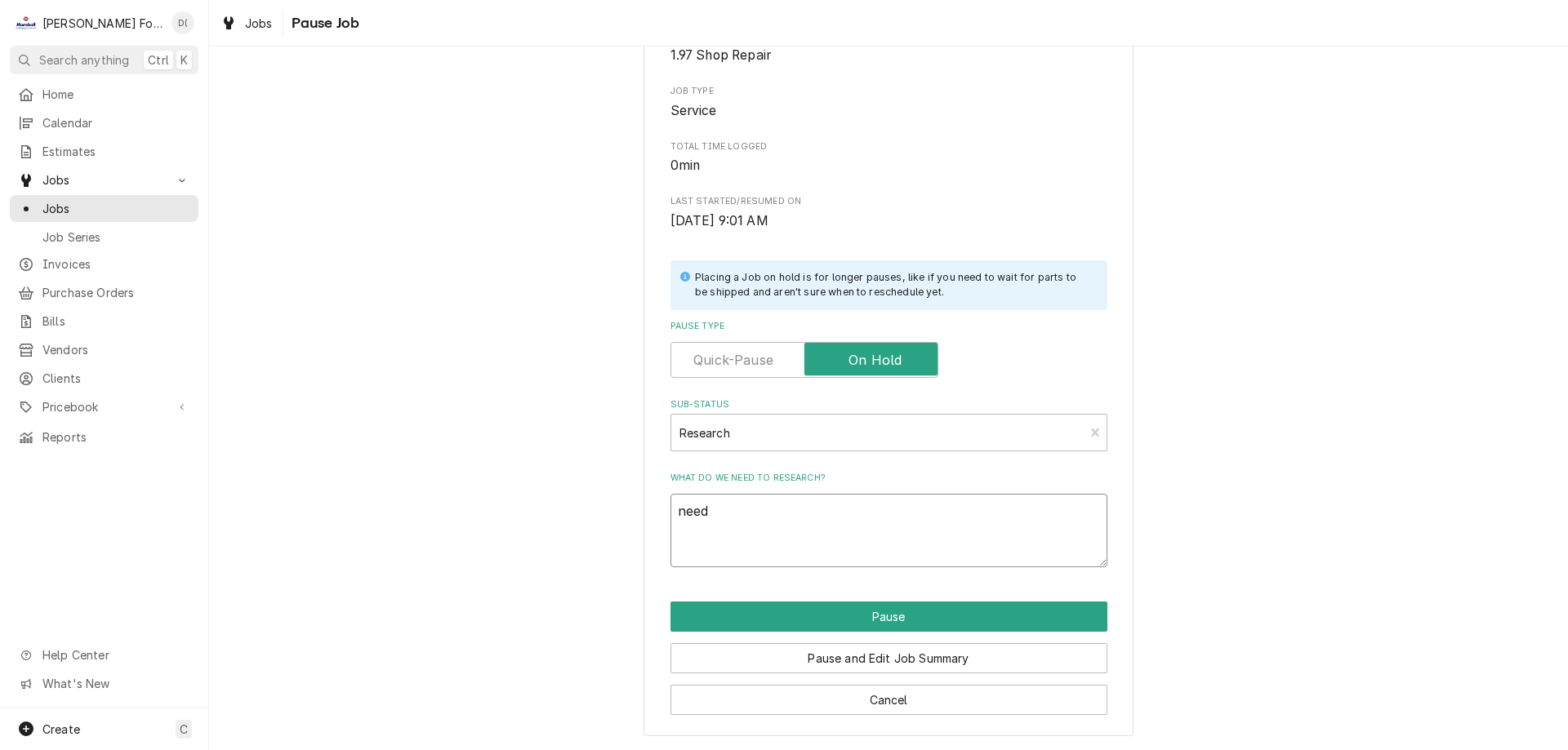
type textarea "needs"
type textarea "x"
type textarea "needs"
type textarea "x"
type textarea "needs p"
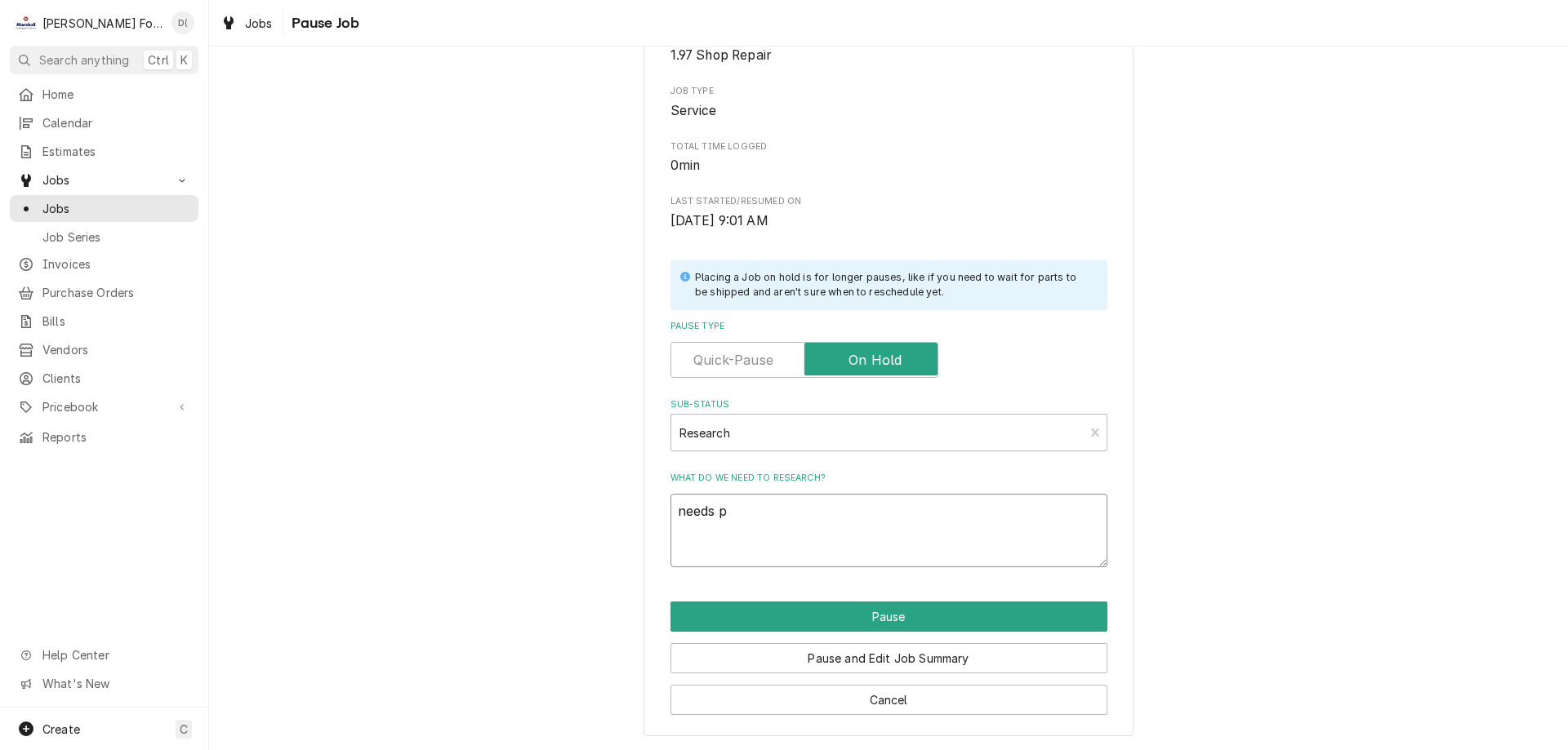
type textarea "x"
type textarea "needs pa"
type textarea "x"
type textarea "needs par"
type textarea "x"
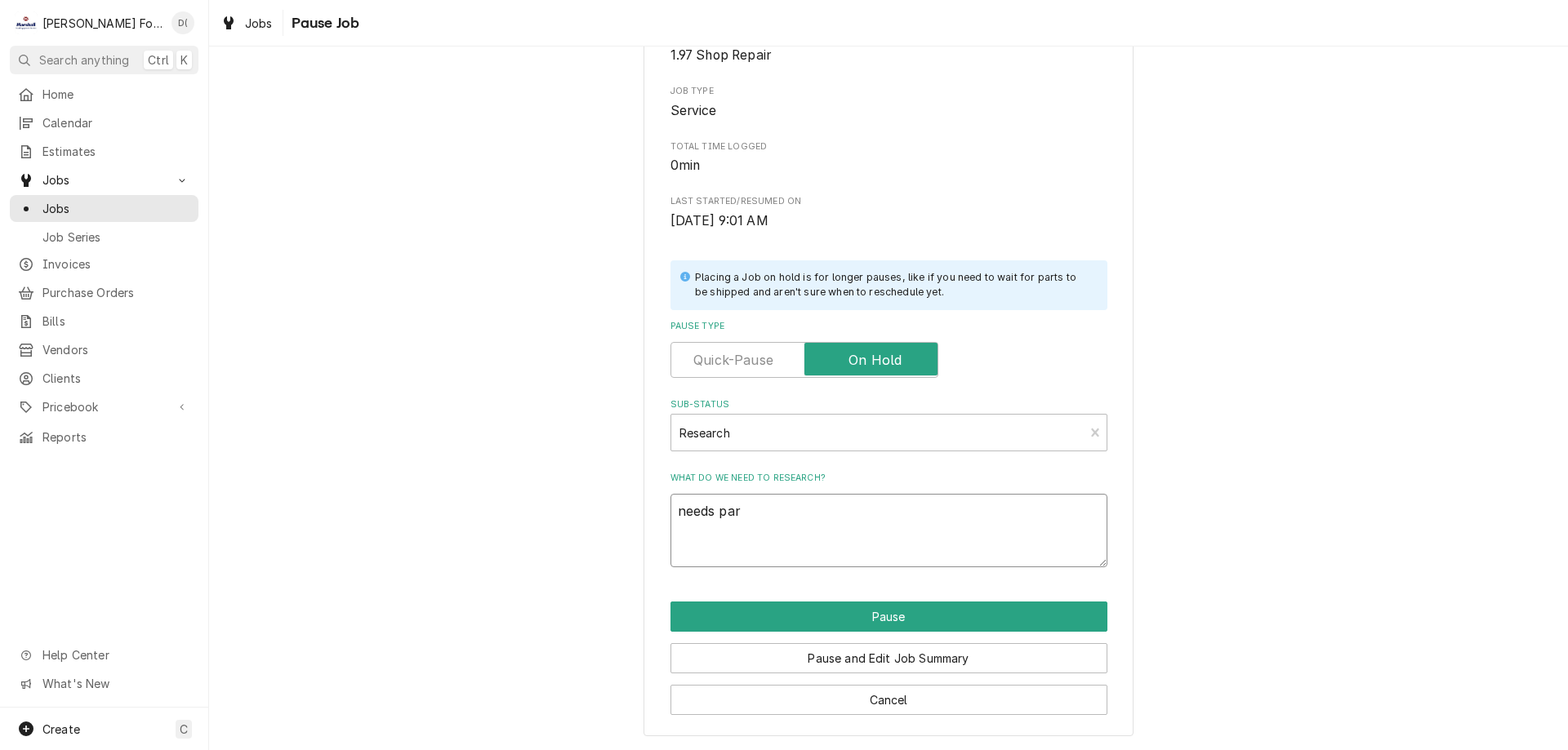
type textarea "needs part"
type textarea "x"
type textarea "needs parts"
click at [861, 612] on button "Pause" at bounding box center [888, 617] width 437 height 30
type textarea "x"
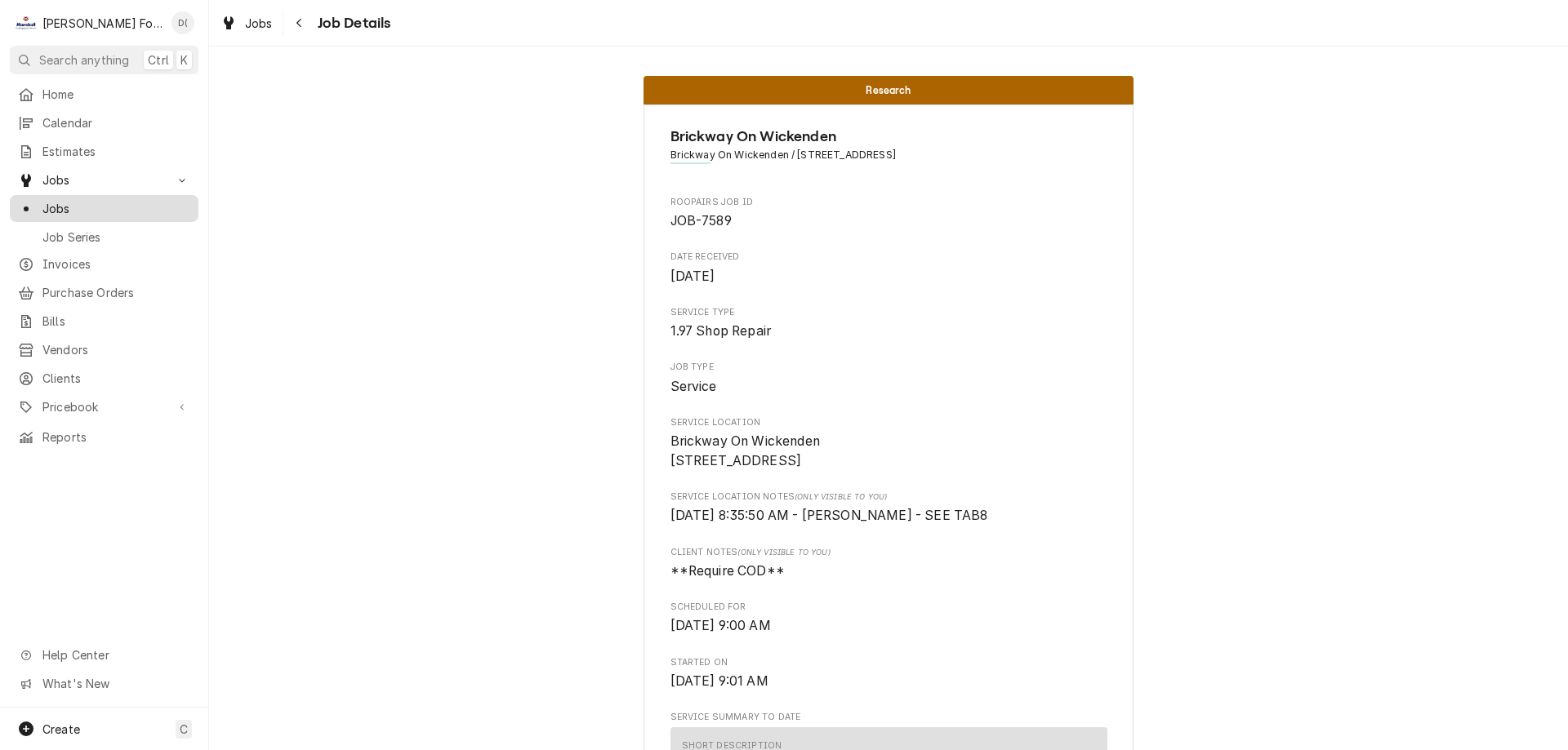
click at [103, 203] on span "Jobs" at bounding box center [117, 208] width 148 height 17
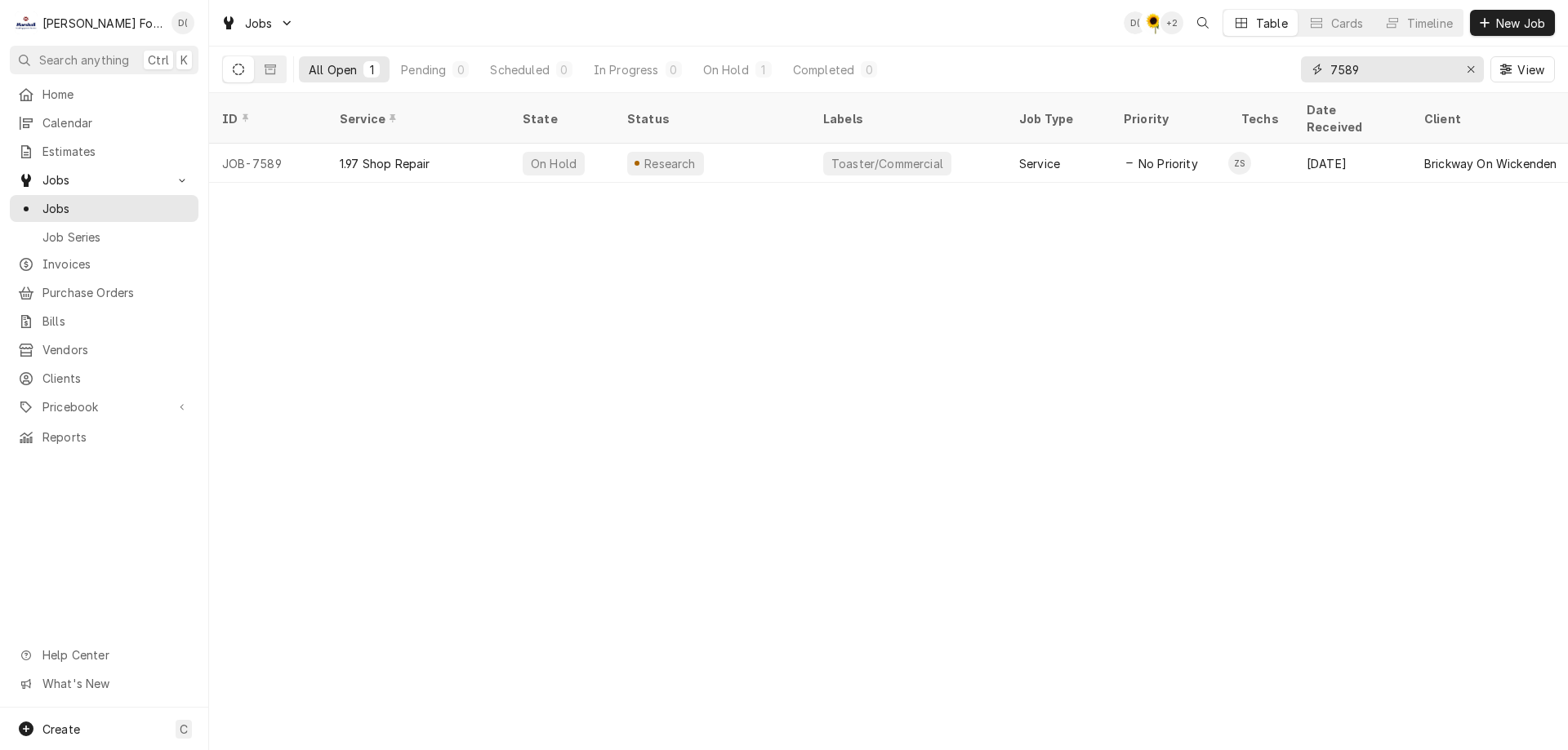
click at [1403, 64] on input "7589" at bounding box center [1392, 69] width 123 height 26
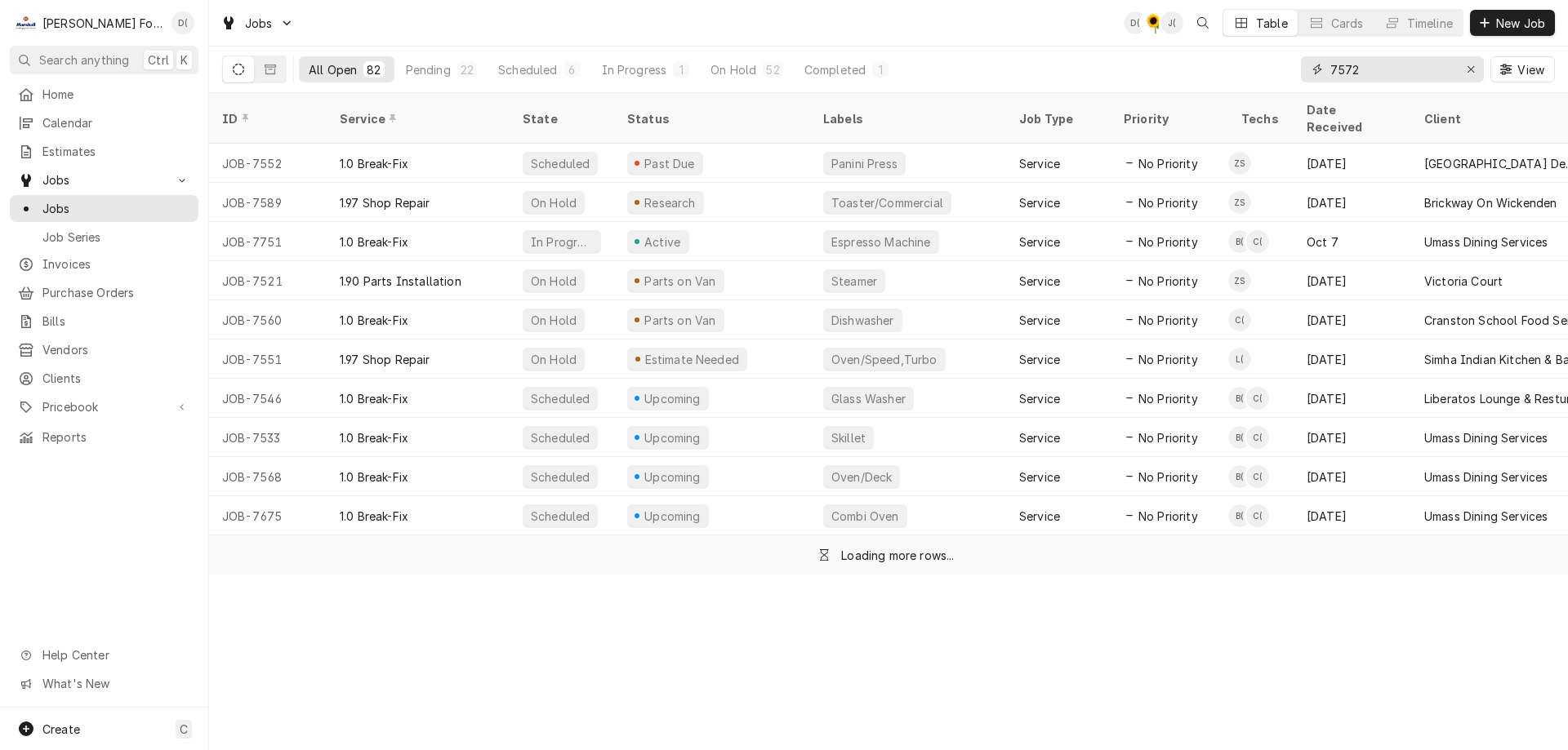
type input "7572"
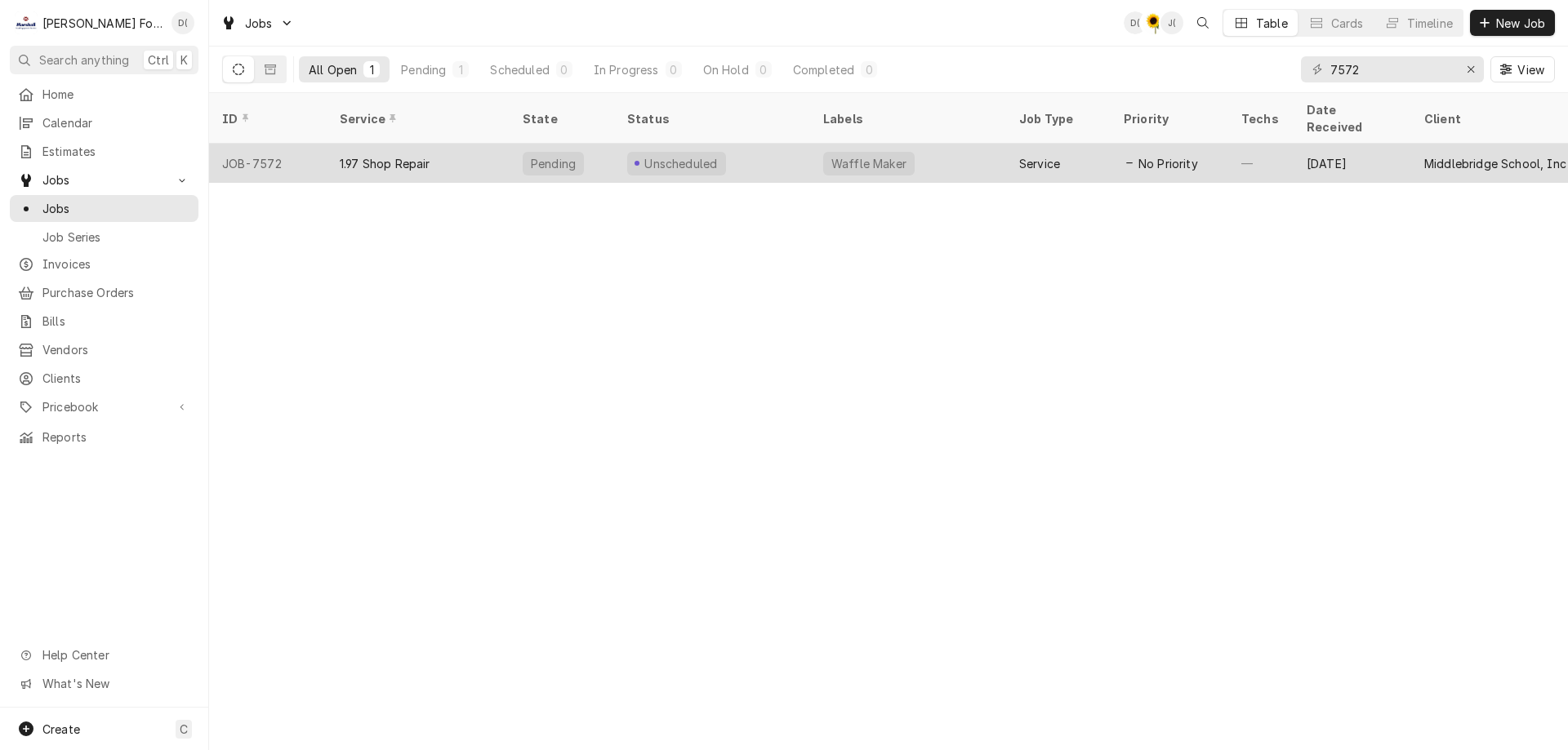
click at [788, 143] on div "Unscheduled" at bounding box center [712, 163] width 196 height 39
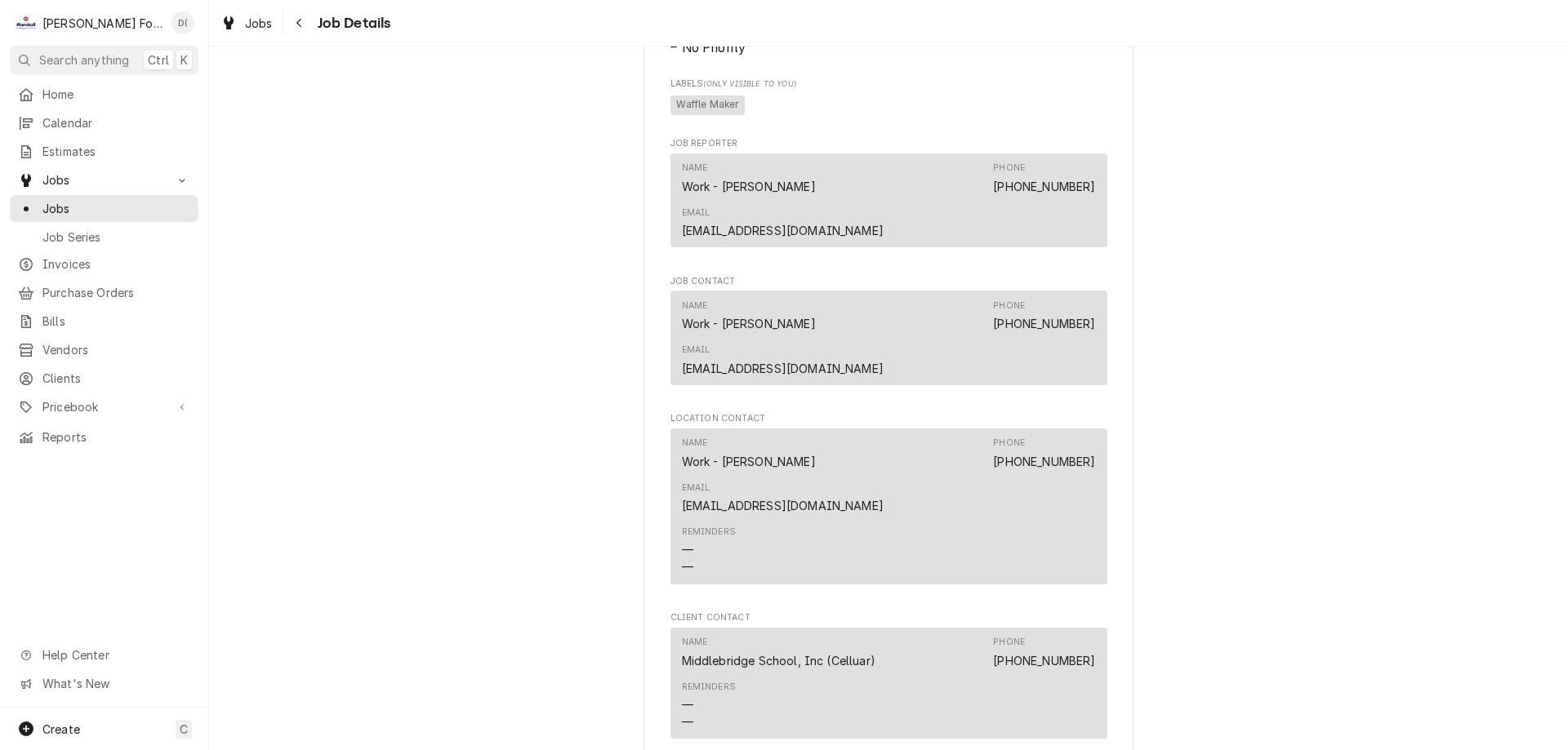
scroll to position [949, 0]
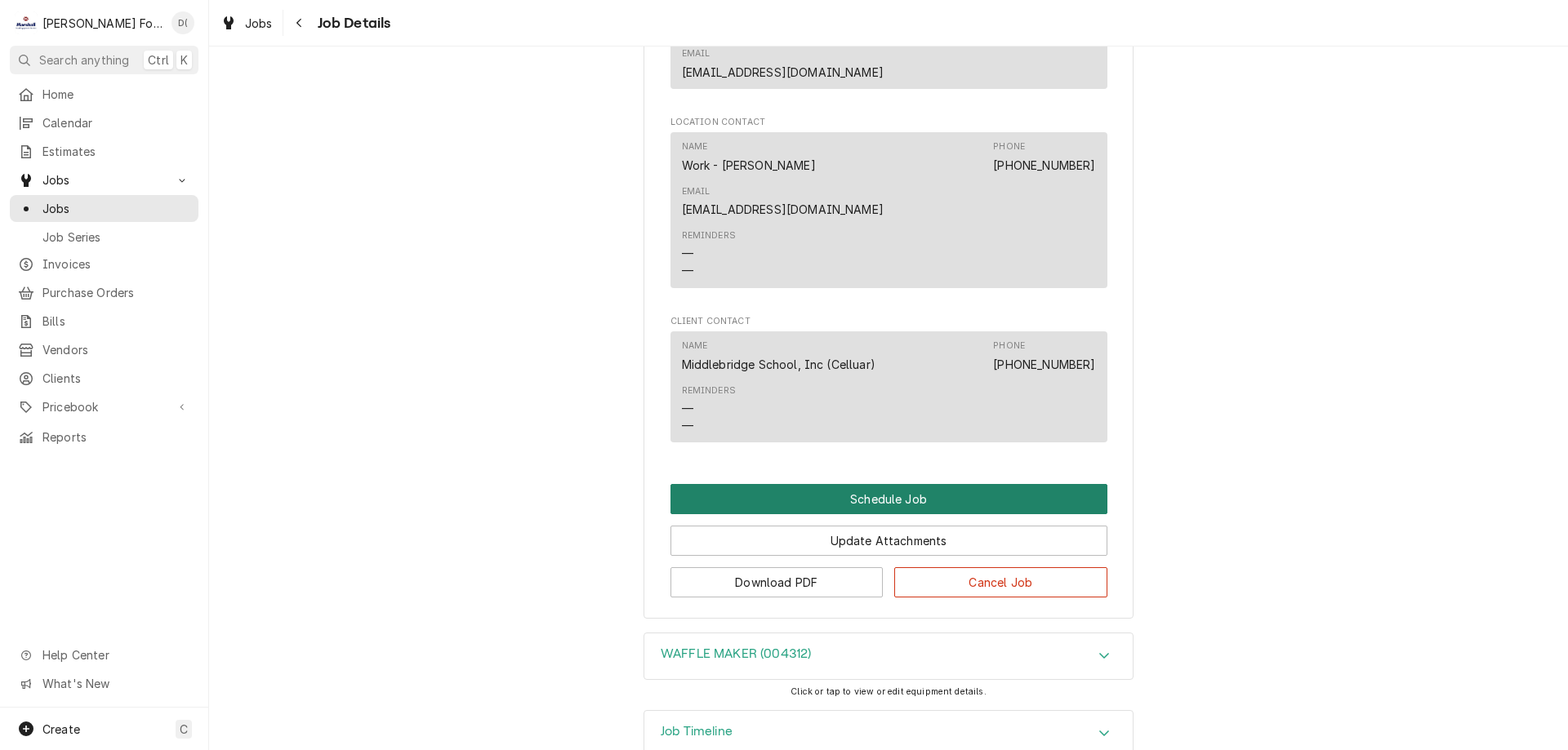
click at [915, 484] on button "Schedule Job" at bounding box center [888, 499] width 437 height 30
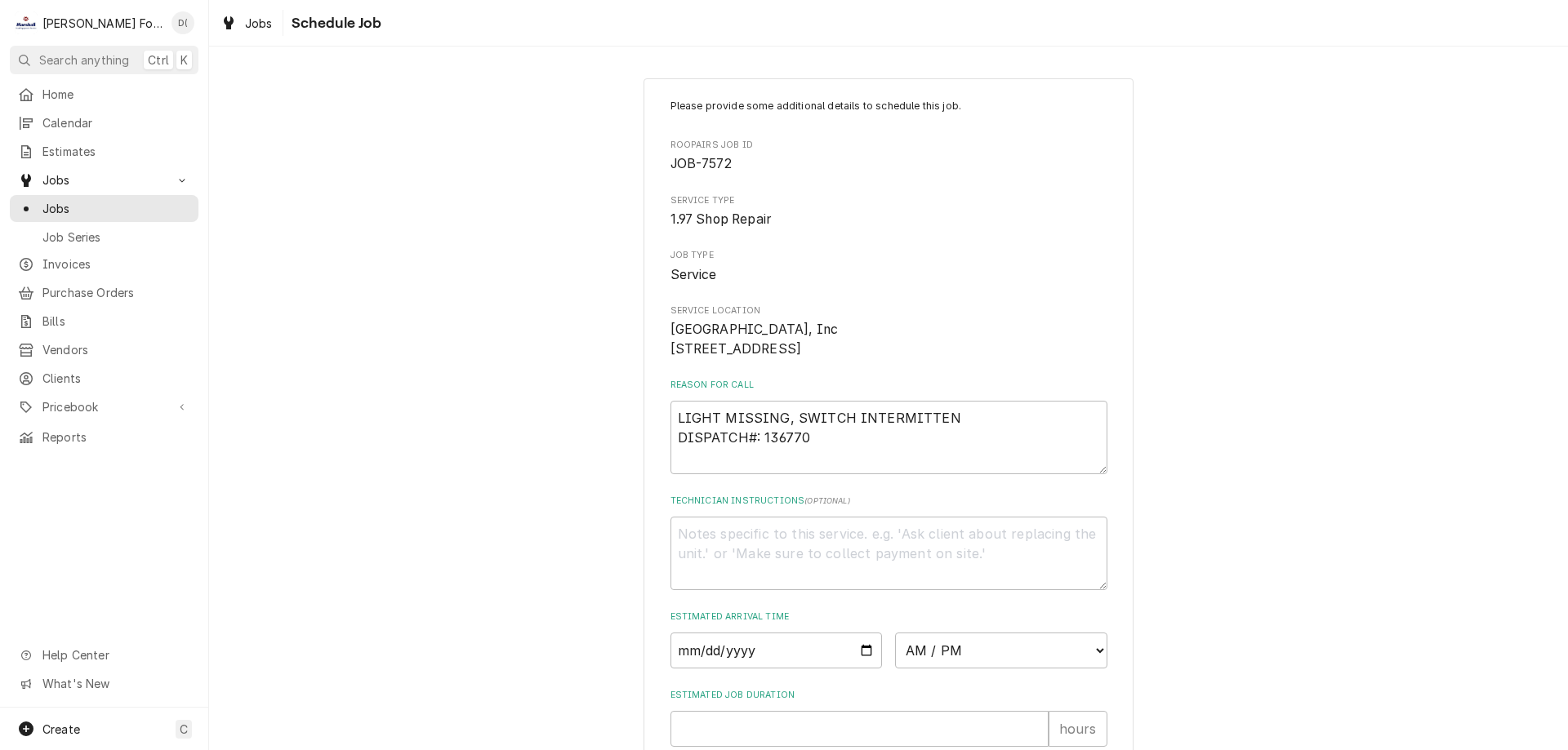
scroll to position [190, 0]
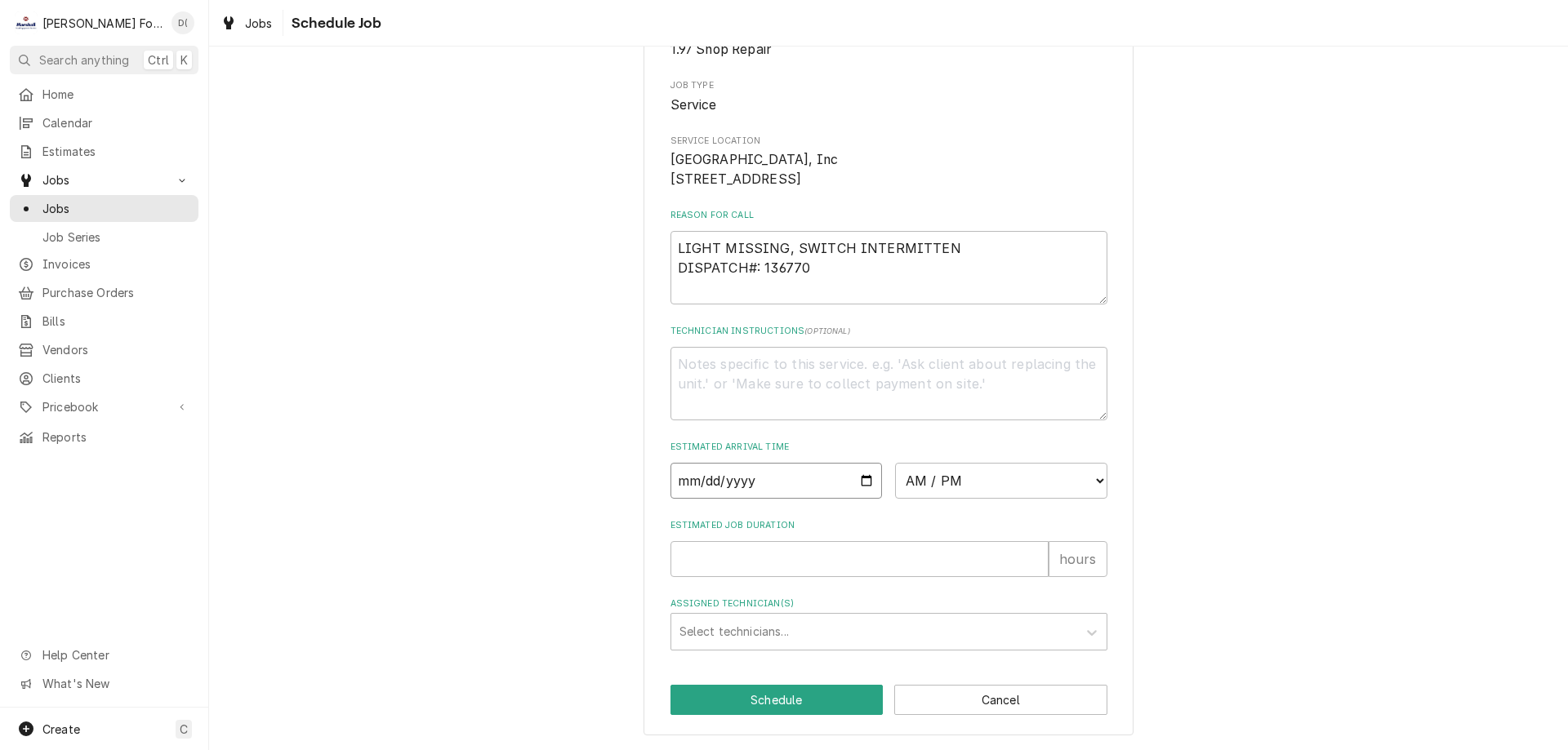
click at [861, 480] on input "Date" at bounding box center [776, 480] width 213 height 36
type textarea "x"
type input "2025-10-08"
click at [991, 489] on select "AM / PM 6:00 AM 6:15 AM 6:30 AM 6:45 AM 7:00 AM 7:15 AM 7:30 AM 7:45 AM 8:00 AM…" at bounding box center [1001, 480] width 213 height 36
select select "10:30:00"
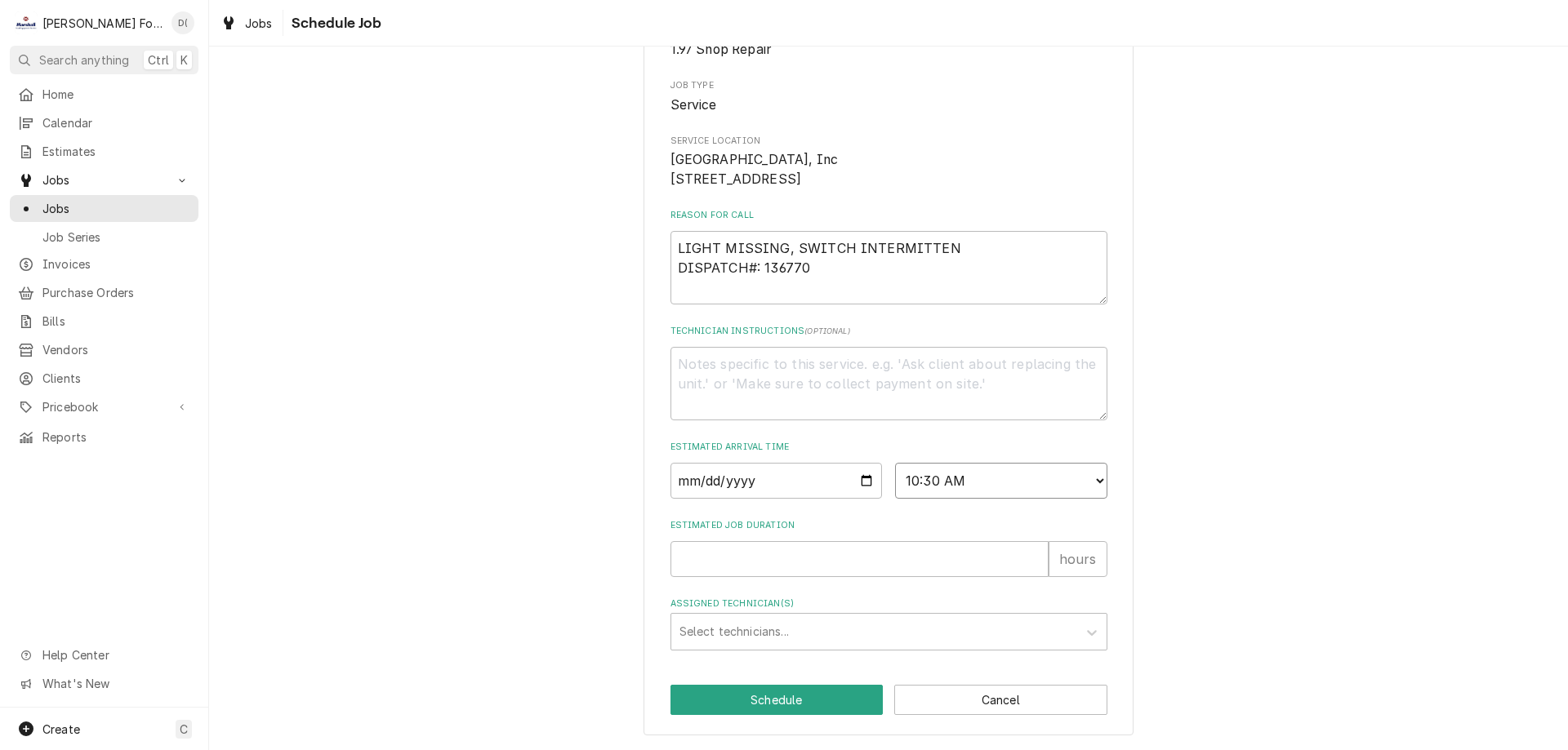
click at [895, 463] on select "AM / PM 6:00 AM 6:15 AM 6:30 AM 6:45 AM 7:00 AM 7:15 AM 7:30 AM 7:45 AM 8:00 AM…" at bounding box center [1001, 480] width 213 height 36
click at [736, 557] on input "Estimated Job Duration" at bounding box center [859, 559] width 378 height 36
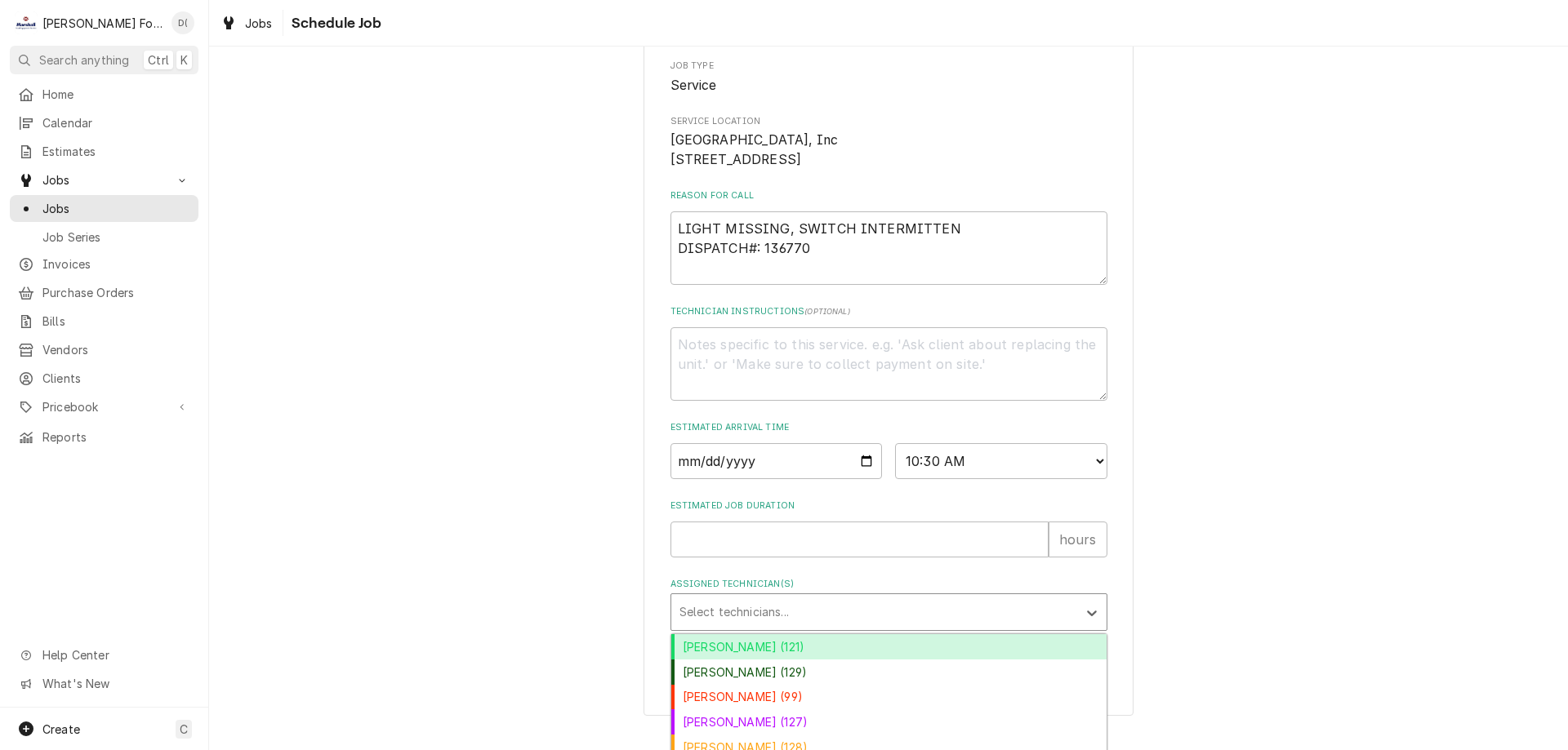
click at [745, 619] on div "Assigned Technician(s)" at bounding box center [874, 612] width 390 height 29
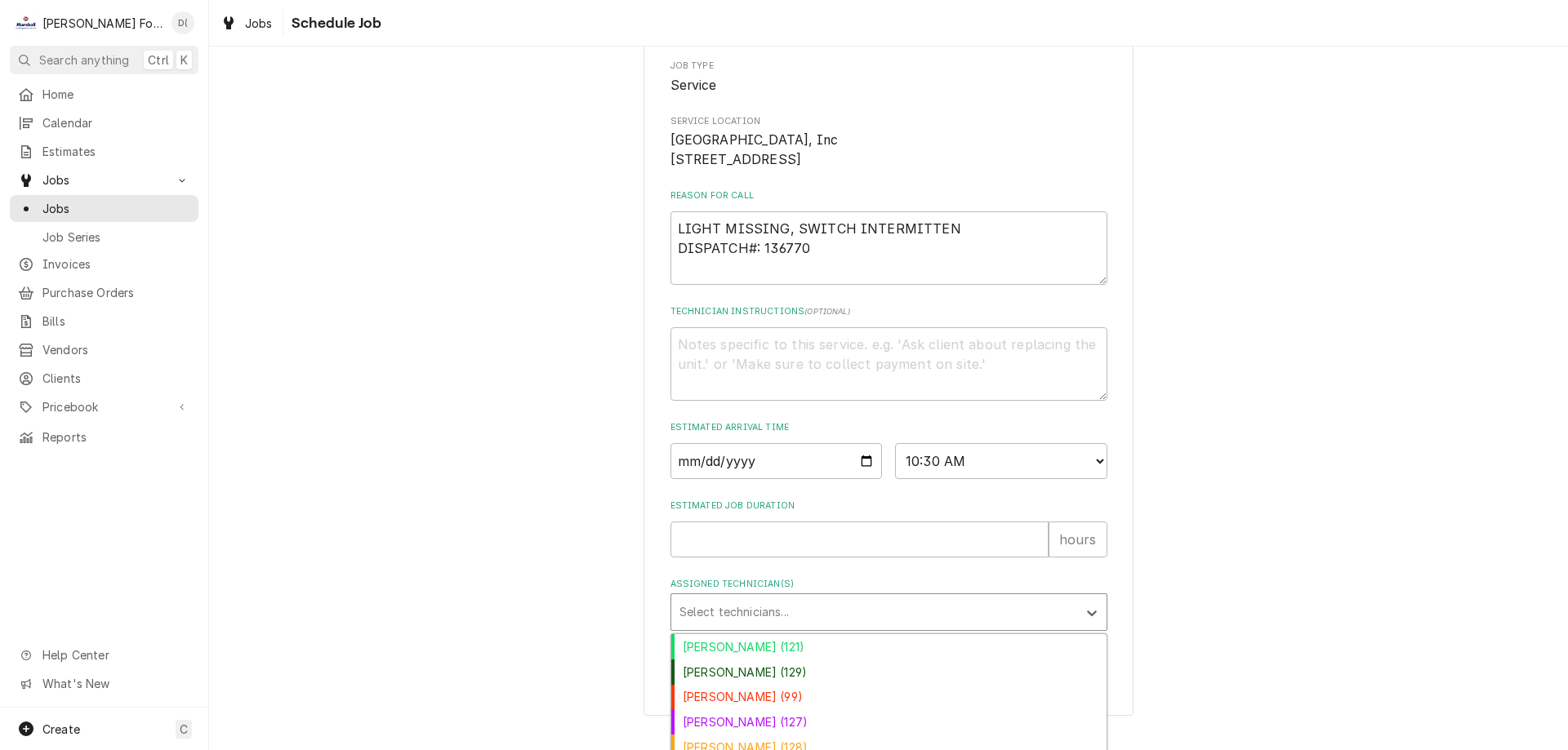
scroll to position [319, 0]
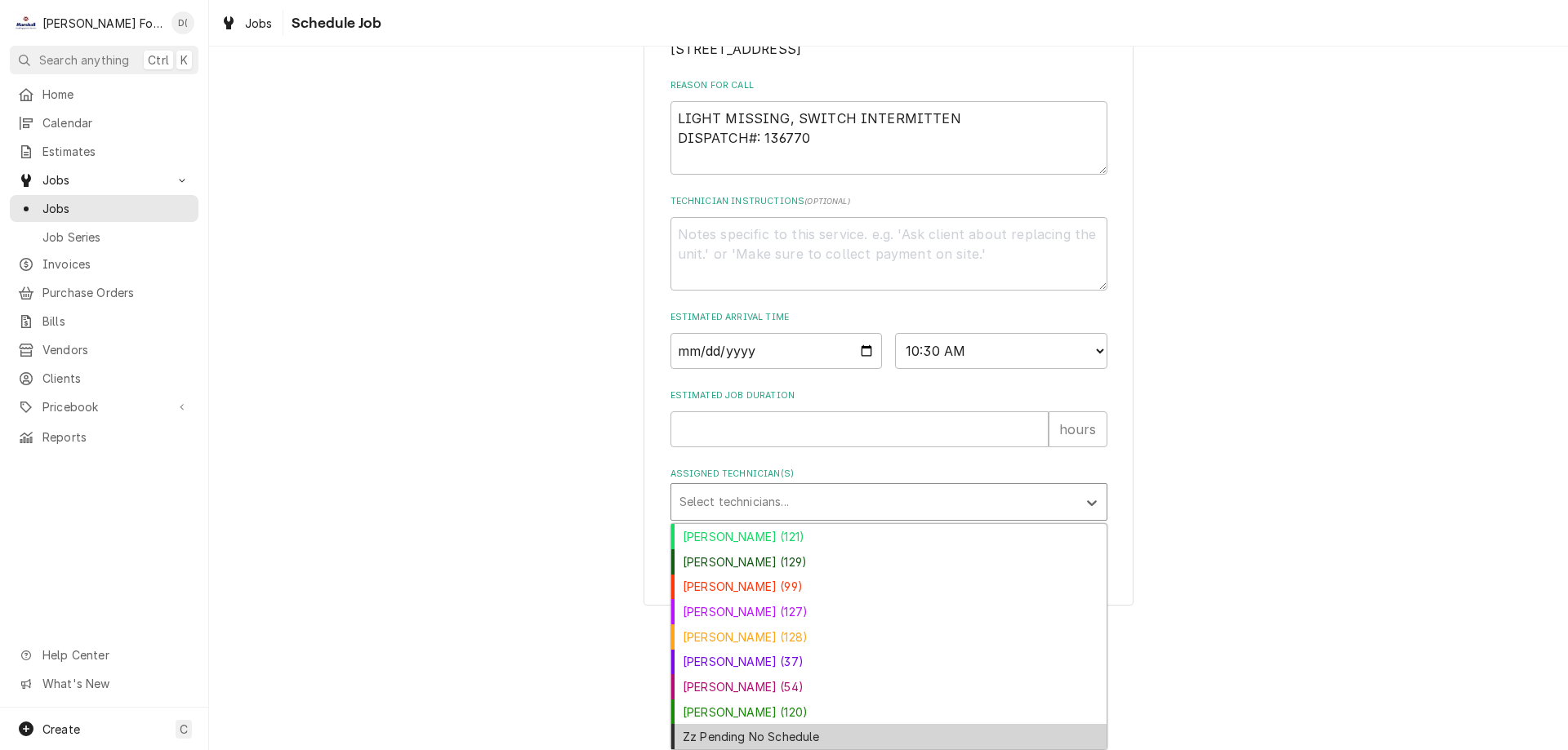
click at [785, 728] on div "Zz Pending No Schedule" at bounding box center [888, 737] width 435 height 25
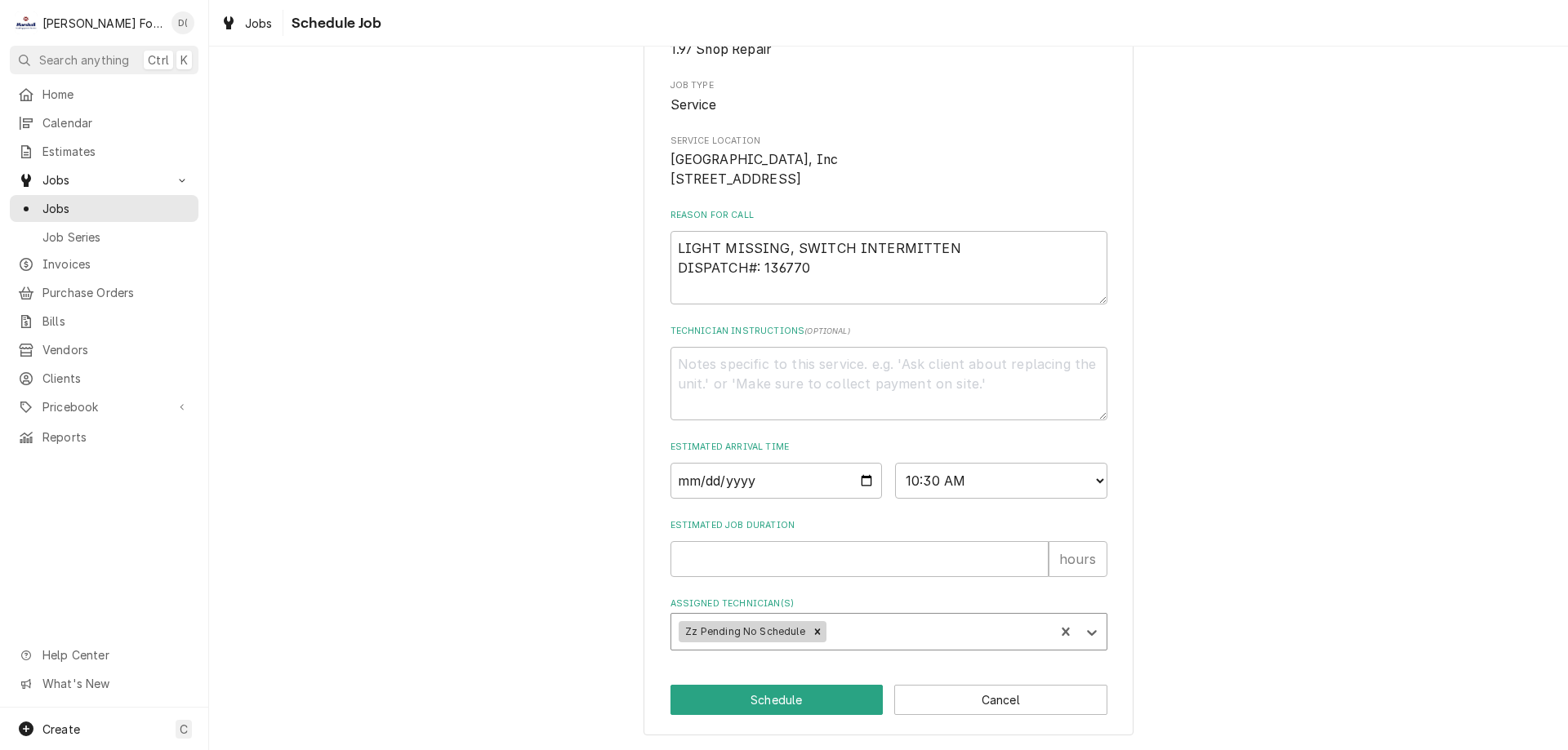
scroll to position [190, 0]
click at [785, 707] on button "Schedule" at bounding box center [776, 700] width 213 height 30
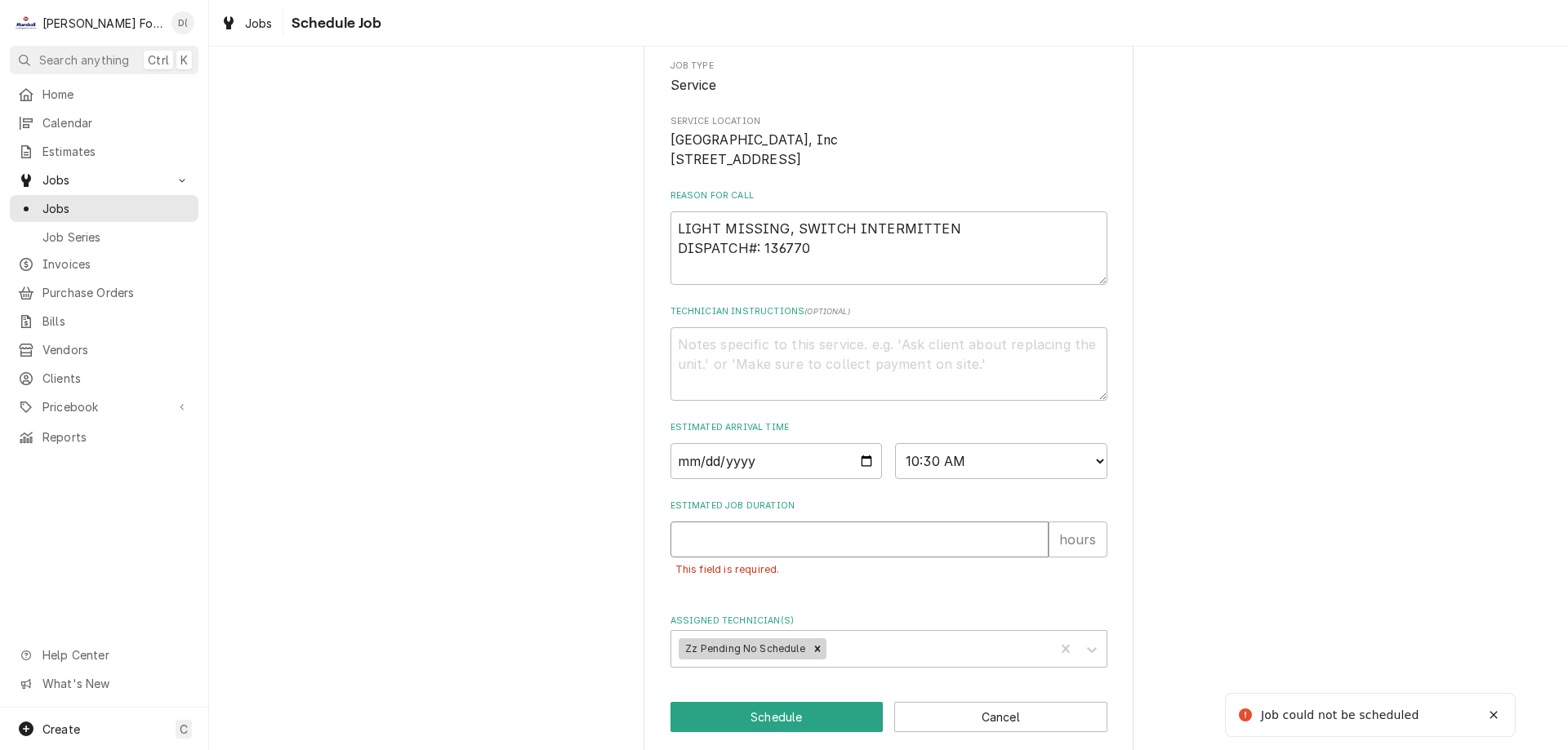
click at [740, 554] on input "Estimated Job Duration" at bounding box center [859, 539] width 378 height 36
type textarea "x"
type input "1"
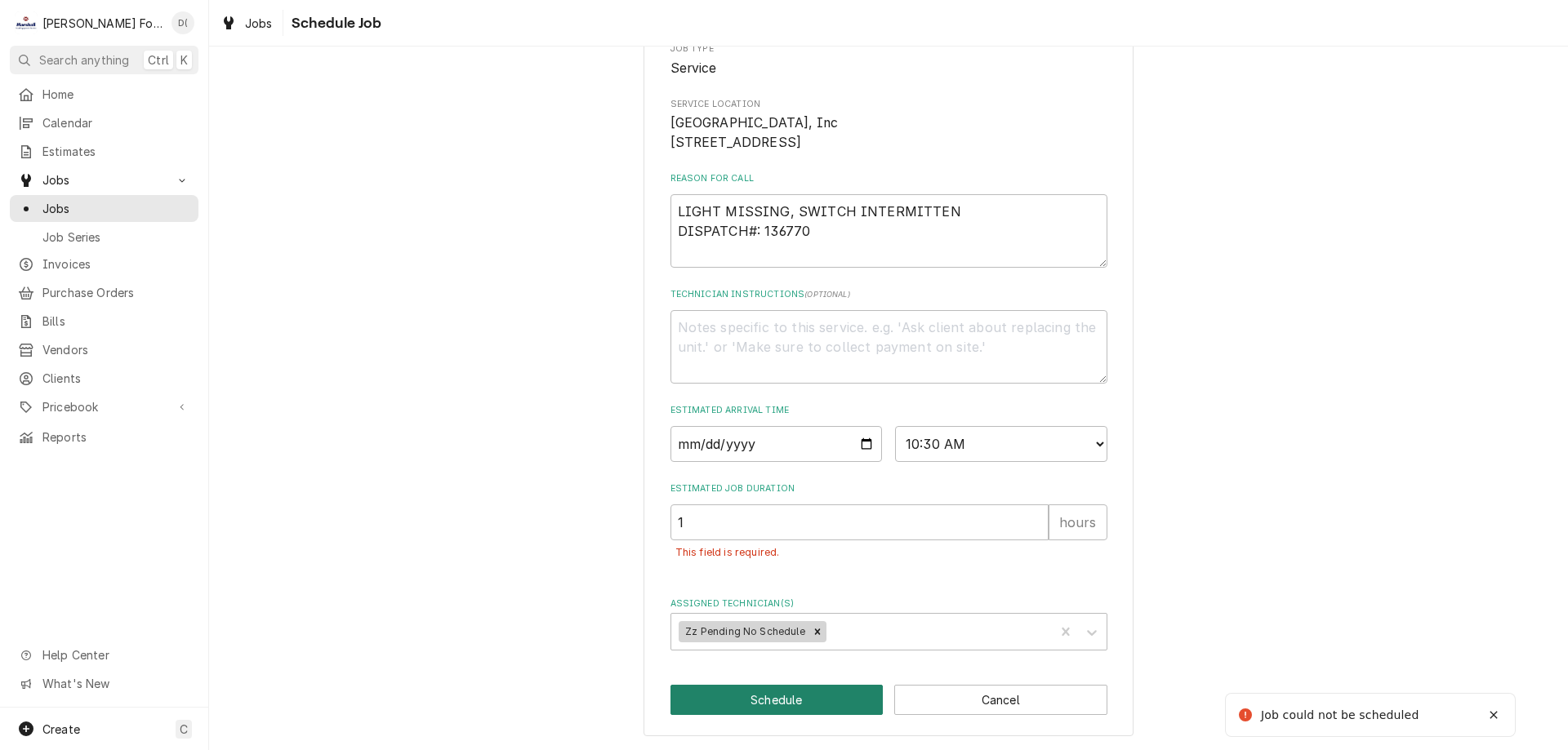
click at [766, 711] on button "Schedule" at bounding box center [776, 700] width 213 height 30
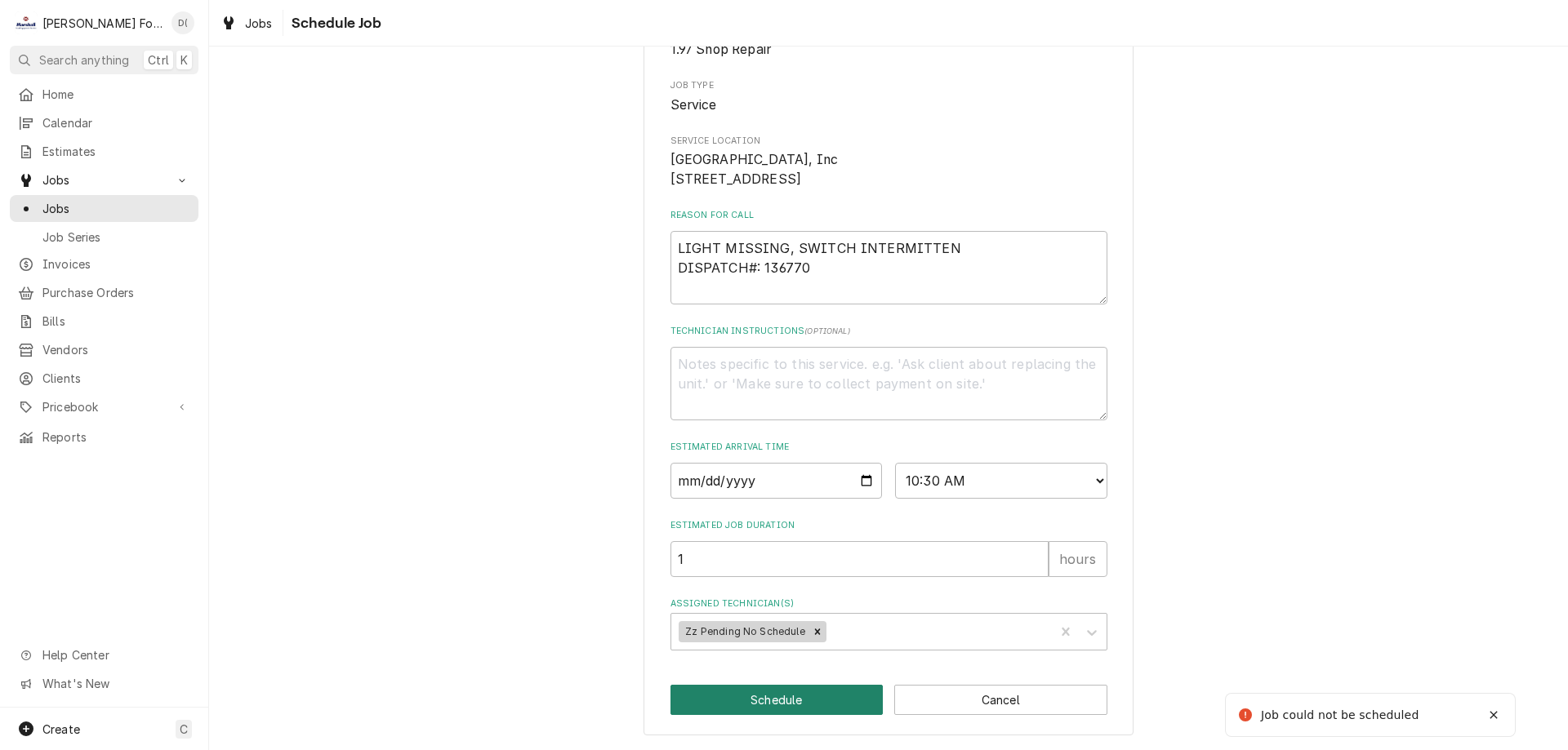
type textarea "x"
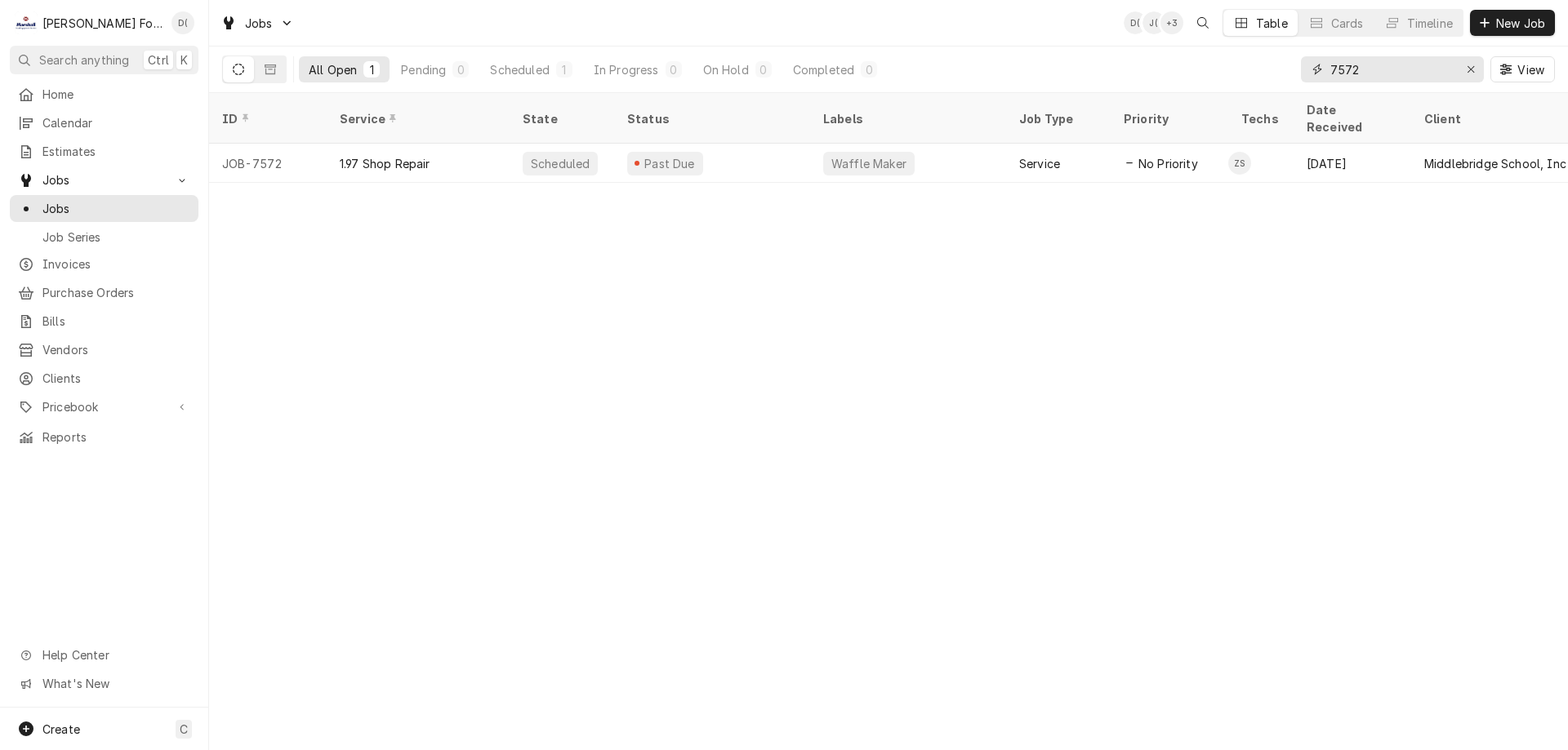
click at [1362, 74] on input "7572" at bounding box center [1392, 69] width 123 height 26
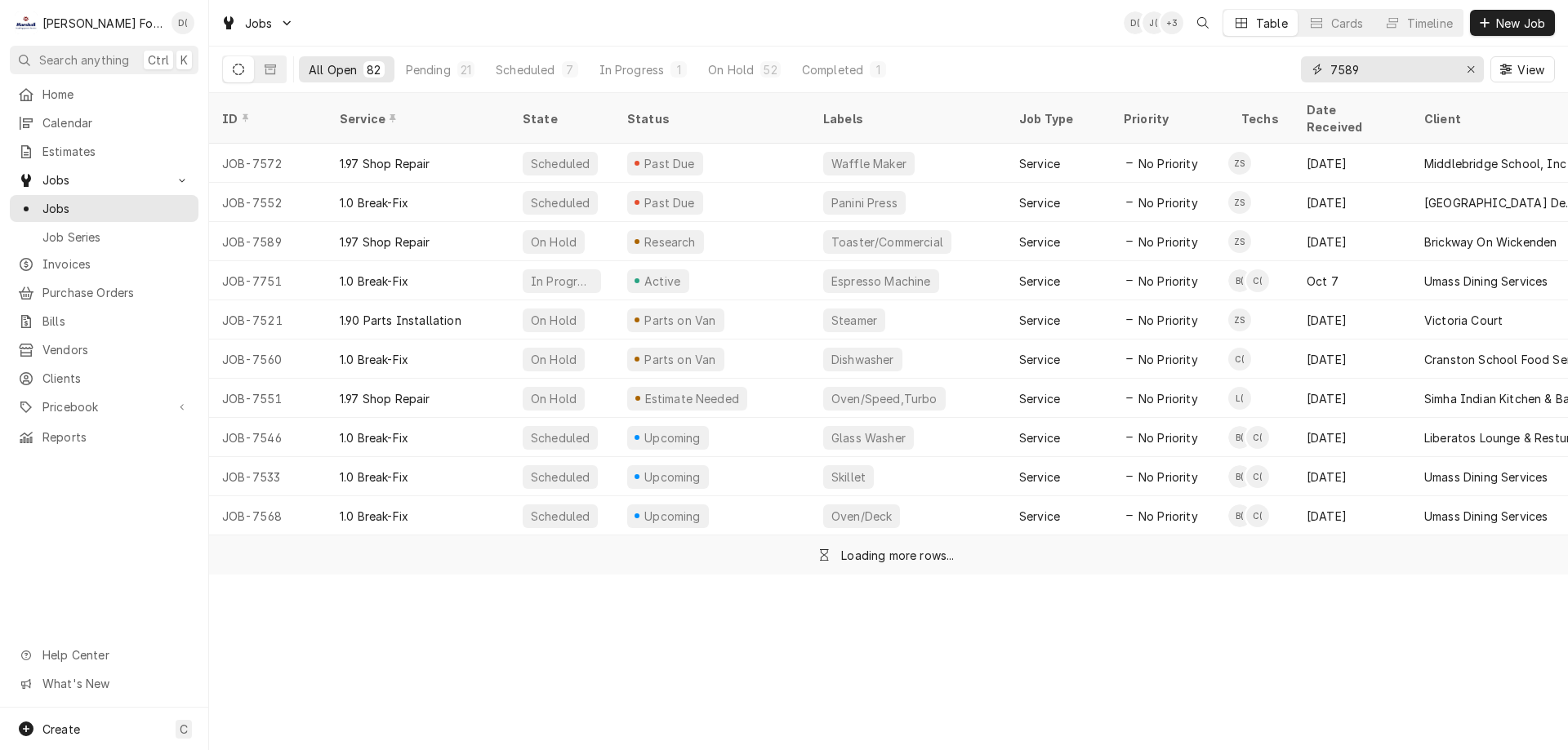
type input "7589"
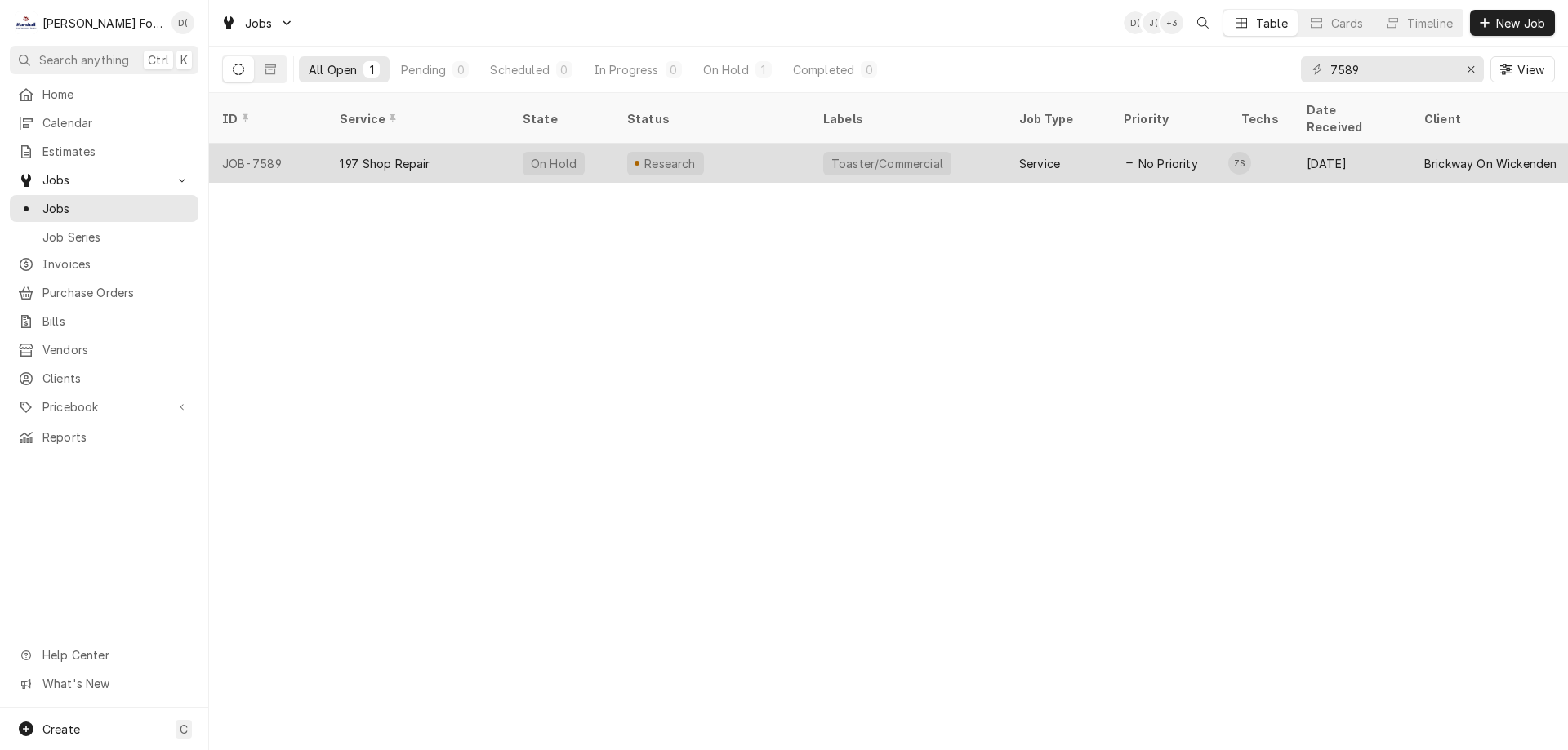
click at [745, 157] on div "Research" at bounding box center [712, 163] width 196 height 39
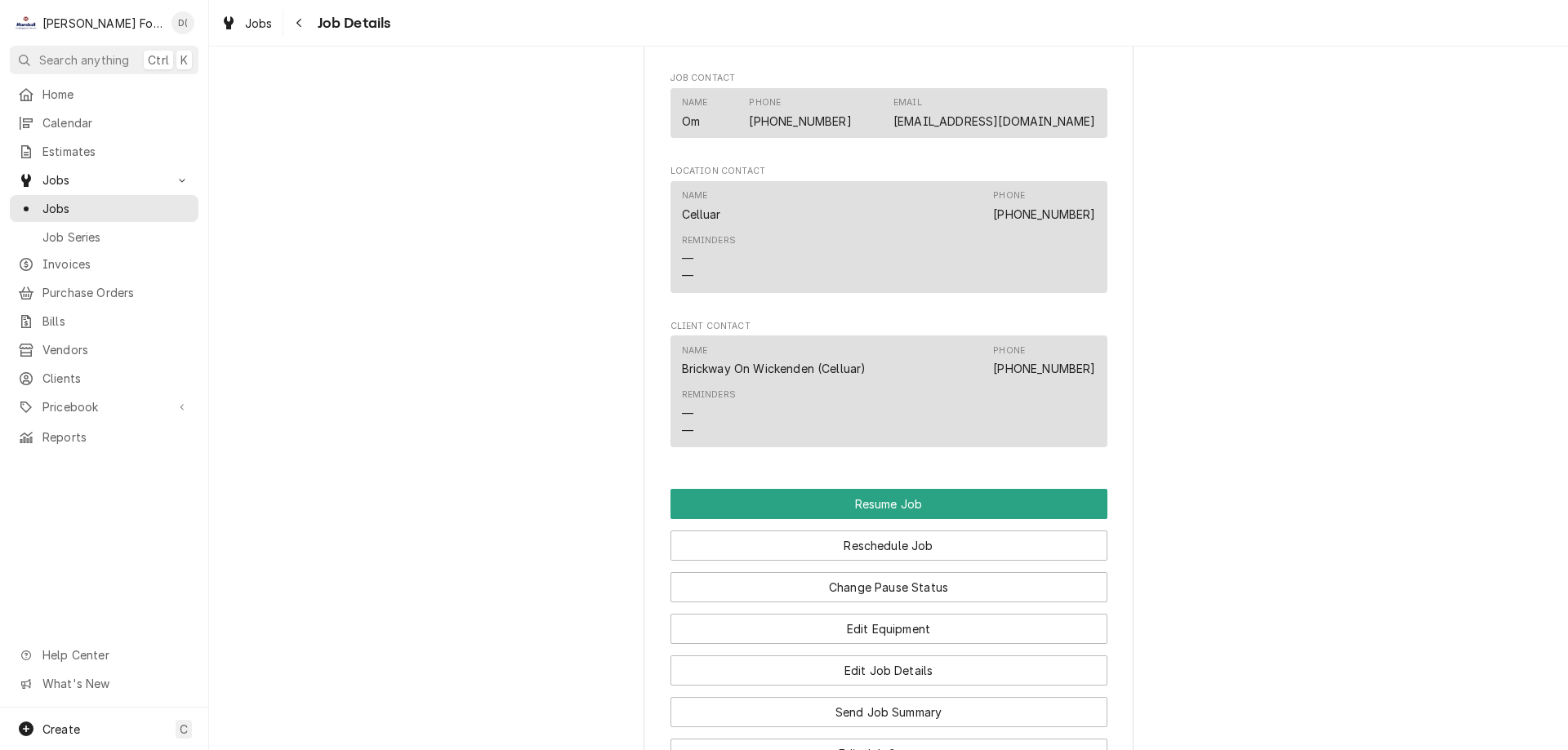
scroll to position [1795, 0]
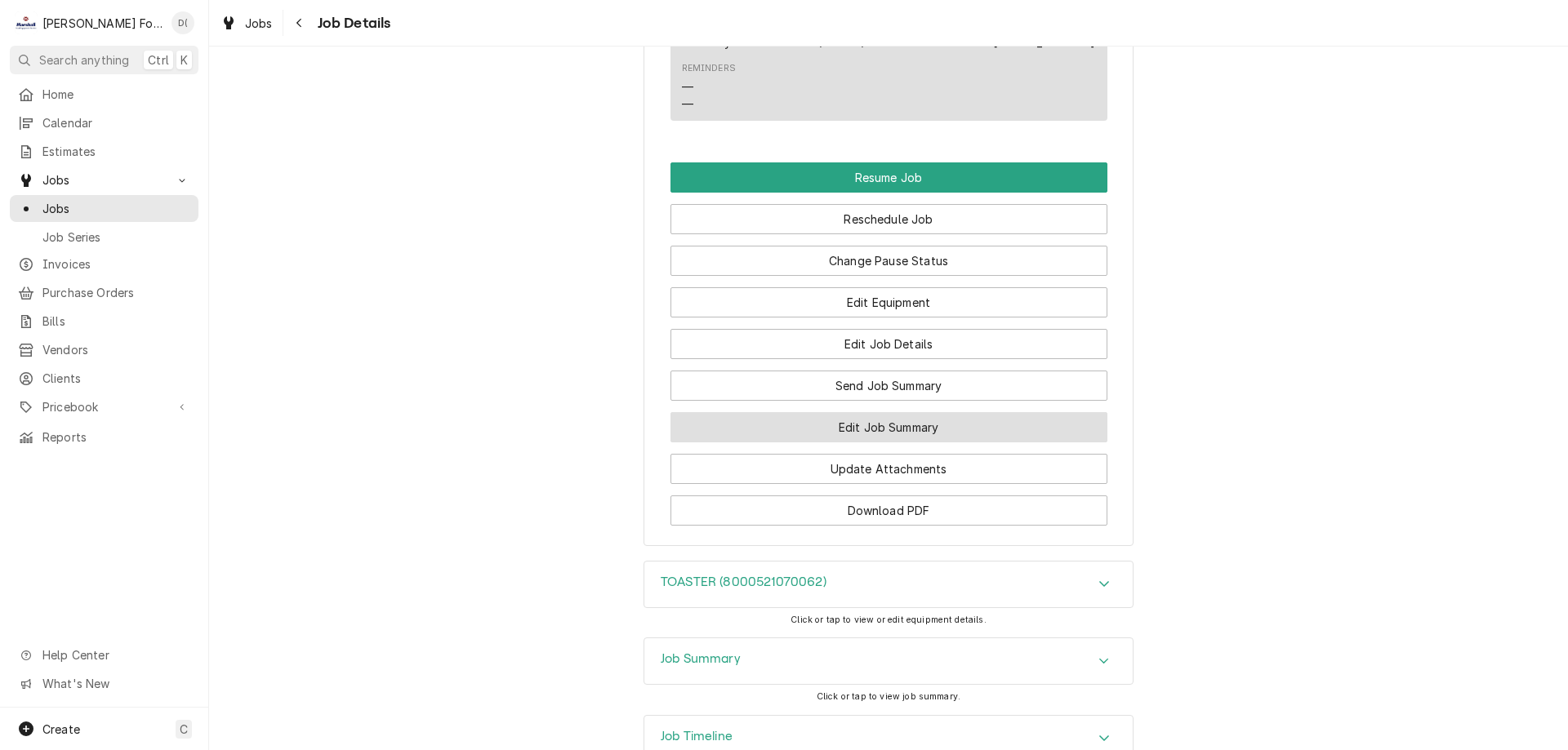
click at [868, 442] on button "Edit Job Summary" at bounding box center [888, 427] width 437 height 30
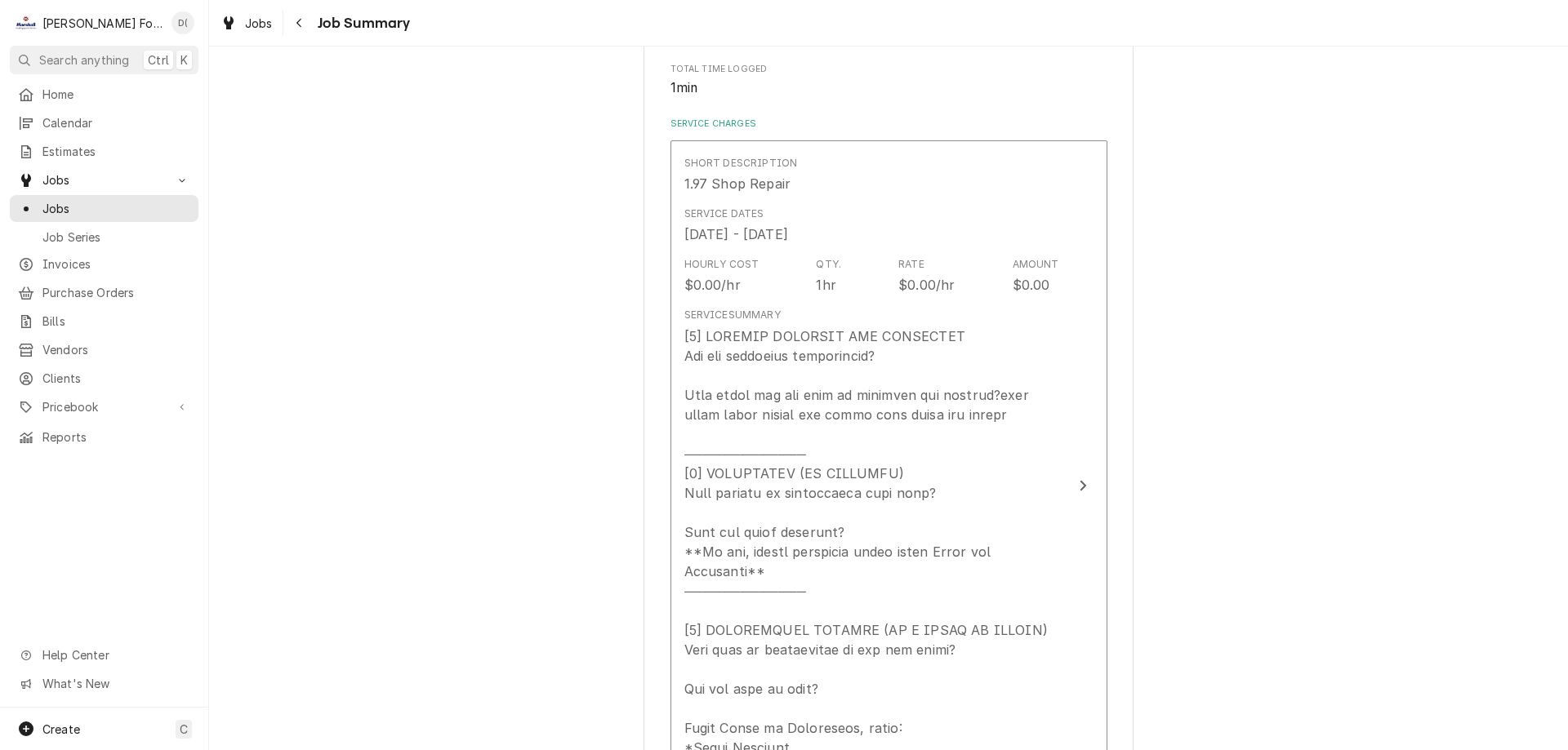
scroll to position [489, 0]
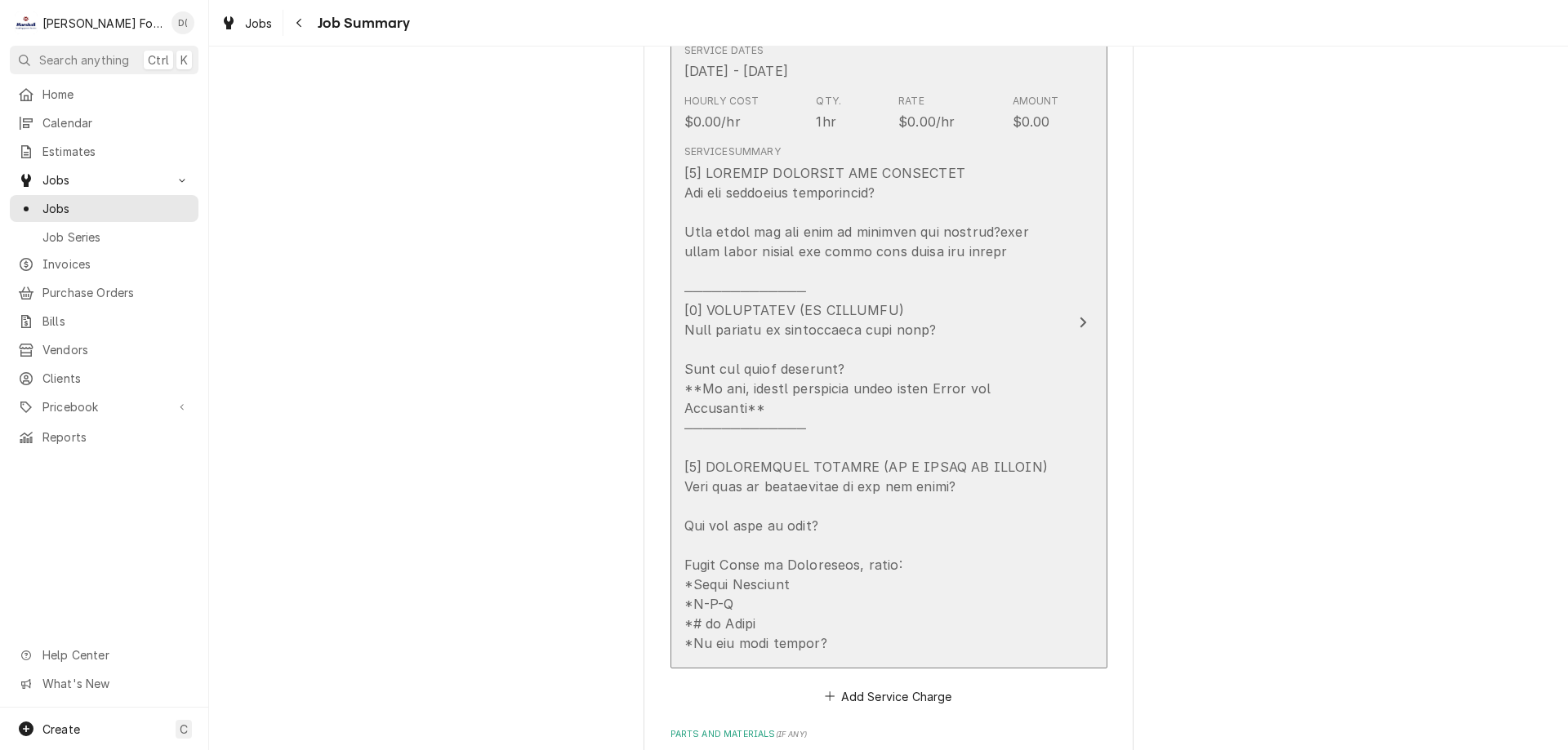
click at [1072, 312] on div "Update Line Item" at bounding box center [1083, 322] width 21 height 20
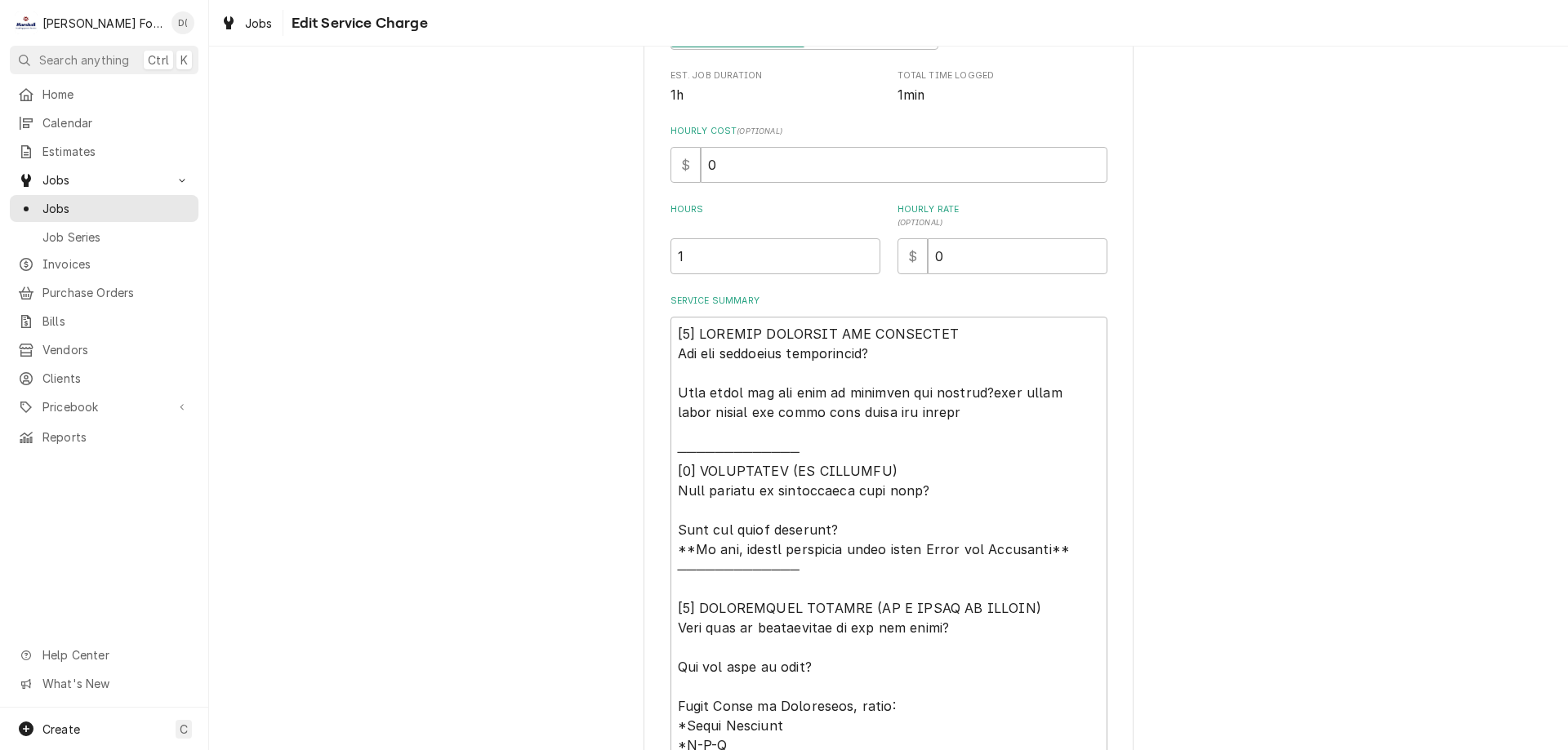
scroll to position [408, 0]
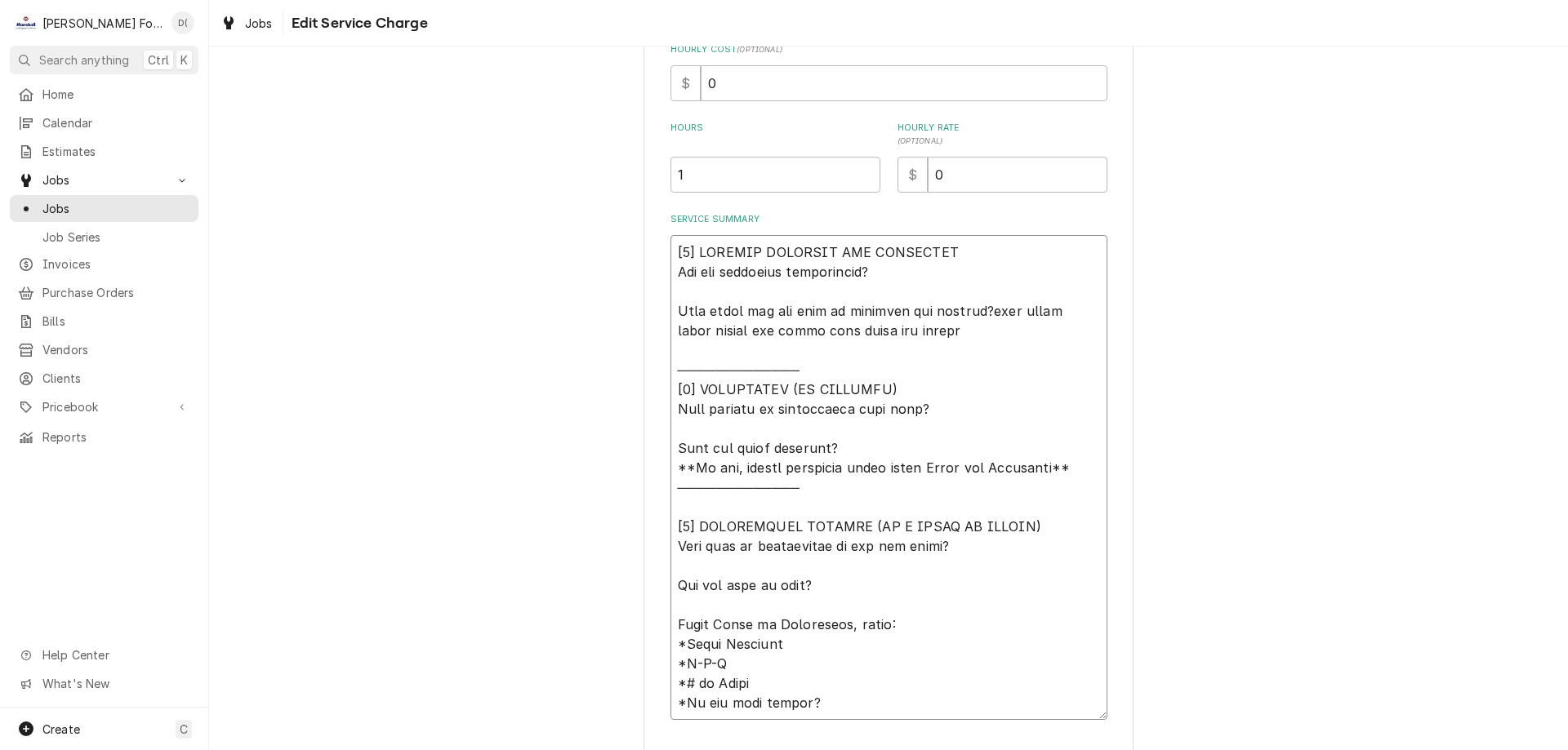
click at [986, 312] on textarea "Service Summary" at bounding box center [888, 477] width 437 height 485
type textarea "x"
type textarea "[𝟭] 𝗜𝗡𝗜𝗧𝗜𝗔𝗟 𝗙𝗜𝗡𝗗𝗜𝗡𝗚𝗦 𝗔𝗡𝗗 𝗗𝗜𝗔𝗚𝗡𝗢𝗦𝗜𝗦 𝗪𝗮𝘀 𝘁𝗵𝗲 𝗲𝗾𝘂𝗶𝗽𝗺𝗲𝗻𝘁 𝗼𝗽𝗲𝗿𝗮𝘁𝗶𝗼𝗻𝗮𝗹? 𝗪𝗵𝗮𝘁 𝘀𝘁𝗲𝗽𝘀 𝗱𝗶…"
type textarea "x"
type textarea "[𝟭] 𝗜𝗡𝗜𝗧𝗜𝗔𝗟 𝗙𝗜𝗡𝗗𝗜𝗡𝗚𝗦 𝗔𝗡𝗗 𝗗𝗜𝗔𝗚𝗡𝗢𝗦𝗜𝗦 𝗪𝗮𝘀 𝘁𝗵𝗲 𝗲𝗾𝘂𝗶𝗽𝗺𝗲𝗻𝘁 𝗼𝗽𝗲𝗿𝗮𝘁𝗶𝗼𝗻𝗮𝗹? 𝗪𝗵𝗮𝘁 𝘀𝘁𝗲𝗽𝘀 𝗱𝗶…"
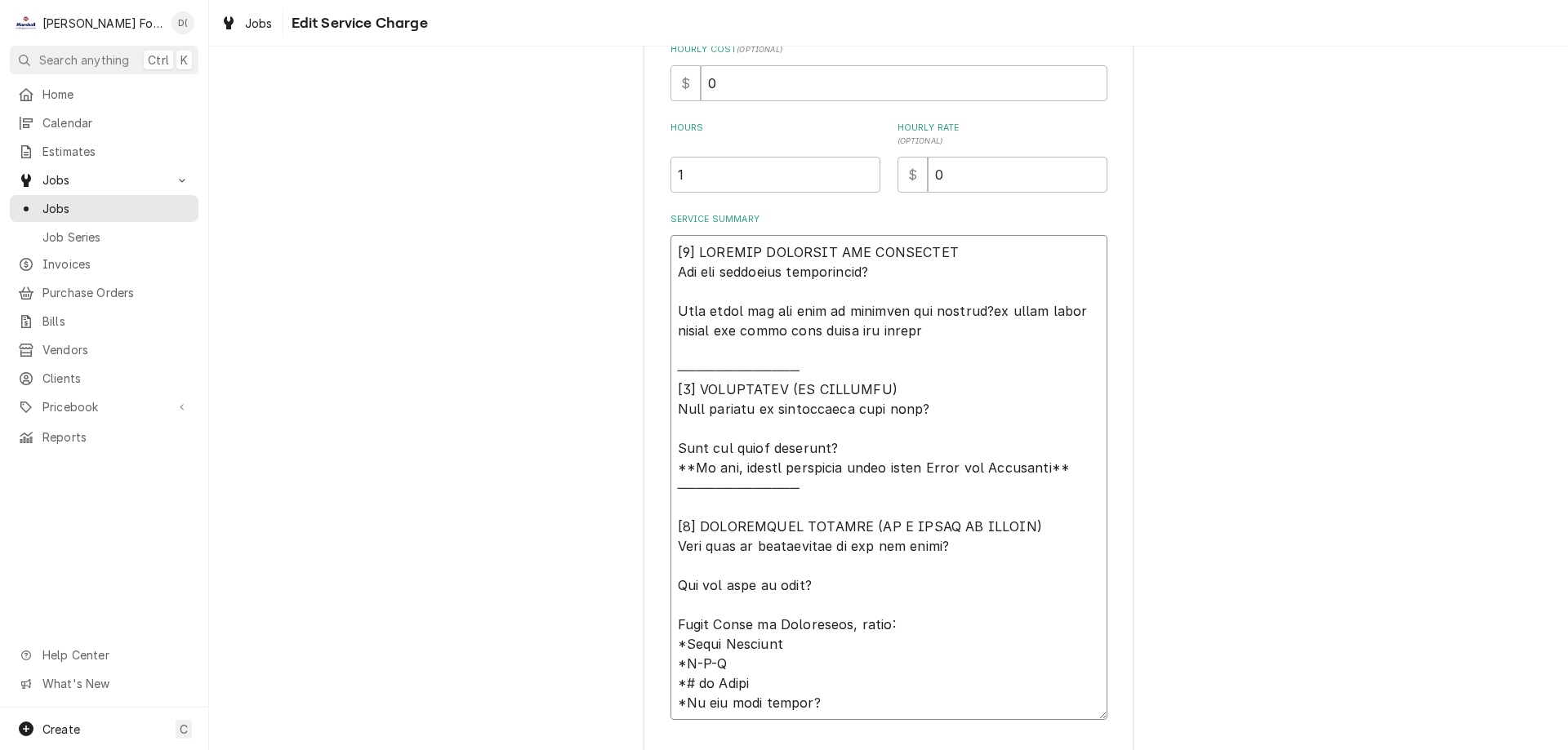
type textarea "x"
type textarea "[𝟭] 𝗜𝗡𝗜𝗧𝗜𝗔𝗟 𝗙𝗜𝗡𝗗𝗜𝗡𝗚𝗦 𝗔𝗡𝗗 𝗗𝗜𝗔𝗚𝗡𝗢𝗦𝗜𝗦 𝗪𝗮𝘀 𝘁𝗵𝗲 𝗲𝗾𝘂𝗶𝗽𝗺𝗲𝗻𝘁 𝗼𝗽𝗲𝗿𝗮𝘁𝗶𝗼𝗻𝗮𝗹? 𝗪𝗵𝗮𝘁 𝘀𝘁𝗲𝗽𝘀 𝗱𝗶…"
type textarea "x"
type textarea "[𝟭] 𝗜𝗡𝗜𝗧𝗜𝗔𝗟 𝗙𝗜𝗡𝗗𝗜𝗡𝗚𝗦 𝗔𝗡𝗗 𝗗𝗜𝗔𝗚𝗡𝗢𝗦𝗜𝗦 𝗪𝗮𝘀 𝘁𝗵𝗲 𝗲𝗾𝘂𝗶𝗽𝗺𝗲𝗻𝘁 𝗼𝗽𝗲𝗿𝗮𝘁𝗶𝗼𝗻𝗮𝗹? 𝗪𝗵𝗮𝘁 𝘀𝘁𝗲𝗽𝘀 𝗱𝗶…"
type textarea "x"
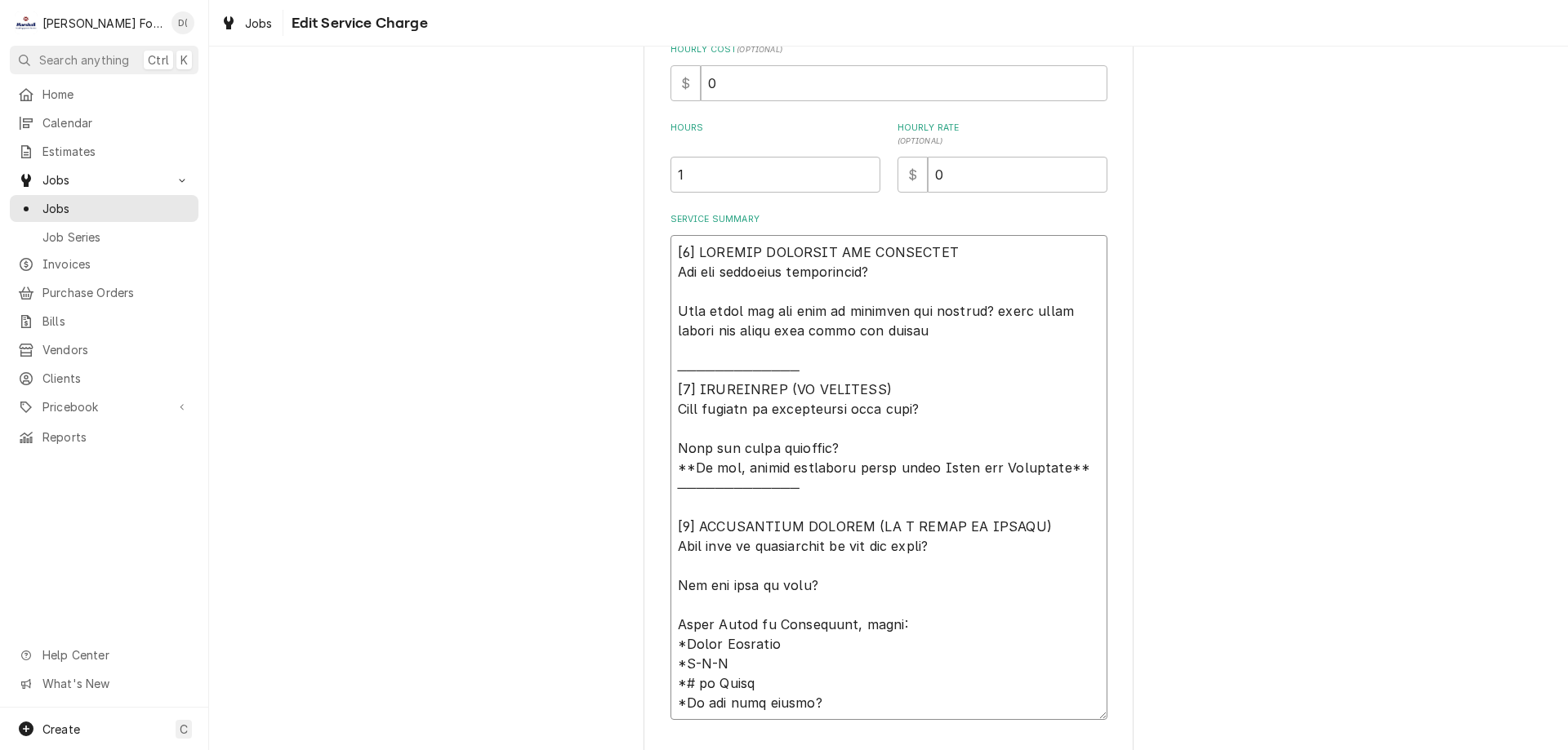
type textarea "[𝟭] 𝗜𝗡𝗜𝗧𝗜𝗔𝗟 𝗙𝗜𝗡𝗗𝗜𝗡𝗚𝗦 𝗔𝗡𝗗 𝗗𝗜𝗔𝗚𝗡𝗢𝗦𝗜𝗦 𝗪𝗮𝘀 𝘁𝗵𝗲 𝗲𝗾𝘂𝗶𝗽𝗺𝗲𝗻𝘁 𝗼𝗽𝗲𝗿𝗮𝘁𝗶𝗼𝗻𝗮𝗹? 𝗪𝗵𝗮𝘁 𝘀𝘁𝗲𝗽𝘀 𝗱𝗶…"
type textarea "x"
type textarea "[𝟭] 𝗜𝗡𝗜𝗧𝗜𝗔𝗟 𝗙𝗜𝗡𝗗𝗜𝗡𝗚𝗦 𝗔𝗡𝗗 𝗗𝗜𝗔𝗚𝗡𝗢𝗦𝗜𝗦 𝗪𝗮𝘀 𝘁𝗵𝗲 𝗲𝗾𝘂𝗶𝗽𝗺𝗲𝗻𝘁 𝗼𝗽𝗲𝗿𝗮𝘁𝗶𝗼𝗻𝗮𝗹? 𝗪𝗵𝗮𝘁 𝘀𝘁𝗲𝗽𝘀 𝗱𝗶…"
type textarea "x"
type textarea "[𝟭] 𝗜𝗡𝗜𝗧𝗜𝗔𝗟 𝗙𝗜𝗡𝗗𝗜𝗡𝗚𝗦 𝗔𝗡𝗗 𝗗𝗜𝗔𝗚𝗡𝗢𝗦𝗜𝗦 𝗪𝗮𝘀 𝘁𝗵𝗲 𝗲𝗾𝘂𝗶𝗽𝗺𝗲𝗻𝘁 𝗼𝗽𝗲𝗿𝗮𝘁𝗶𝗼𝗻𝗮𝗹? 𝗪𝗵𝗮𝘁 𝘀𝘁𝗲𝗽𝘀 𝗱𝗶…"
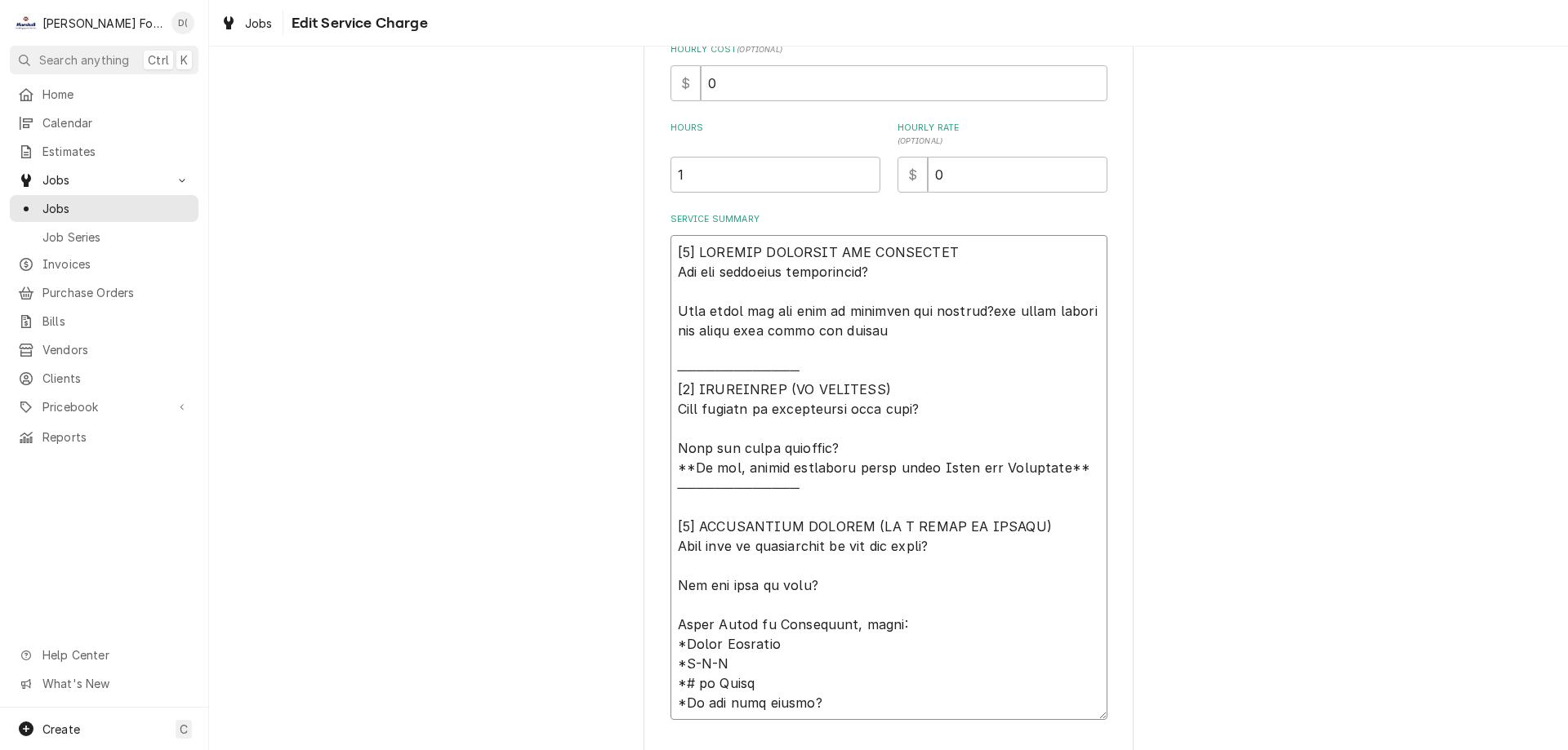
type textarea "x"
type textarea "[𝟭] 𝗜𝗡𝗜𝗧𝗜𝗔𝗟 𝗙𝗜𝗡𝗗𝗜𝗡𝗚𝗦 𝗔𝗡𝗗 𝗗𝗜𝗔𝗚𝗡𝗢𝗦𝗜𝗦 𝗪𝗮𝘀 𝘁𝗵𝗲 𝗲𝗾𝘂𝗶𝗽𝗺𝗲𝗻𝘁 𝗼𝗽𝗲𝗿𝗮𝘁𝗶𝗼𝗻𝗮𝗹? 𝗪𝗵𝗮𝘁 𝘀𝘁𝗲𝗽𝘀 𝗱𝗶…"
type textarea "x"
type textarea "[𝟭] 𝗜𝗡𝗜𝗧𝗜𝗔𝗟 𝗙𝗜𝗡𝗗𝗜𝗡𝗚𝗦 𝗔𝗡𝗗 𝗗𝗜𝗔𝗚𝗡𝗢𝗦𝗜𝗦 𝗪𝗮𝘀 𝘁𝗵𝗲 𝗲𝗾𝘂𝗶𝗽𝗺𝗲𝗻𝘁 𝗼𝗽𝗲𝗿𝗮𝘁𝗶𝗼𝗻𝗮𝗹? 𝗪𝗵𝗮𝘁 𝘀𝘁𝗲𝗽𝘀 𝗱𝗶…"
type textarea "x"
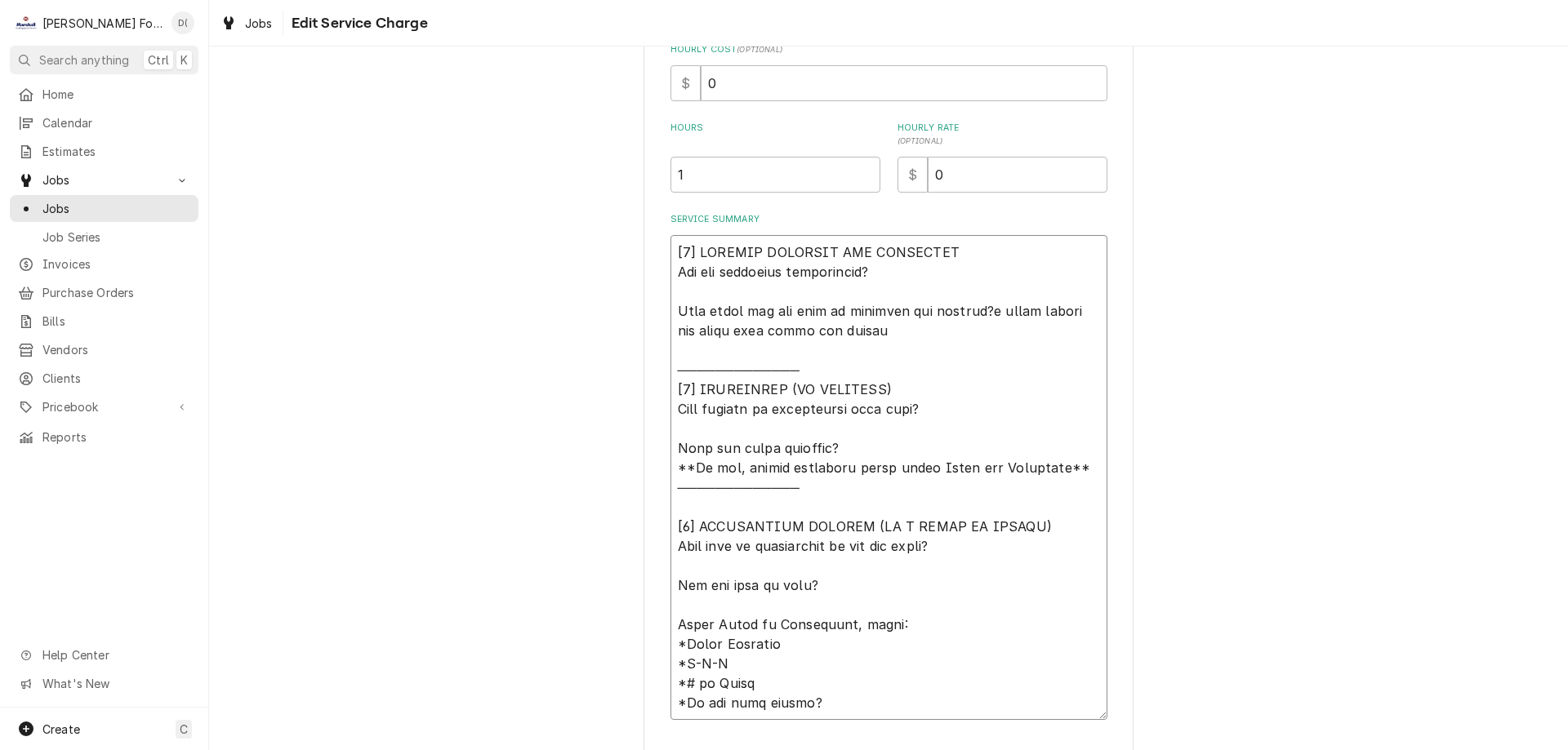
type textarea "[𝟭] 𝗜𝗡𝗜𝗧𝗜𝗔𝗟 𝗙𝗜𝗡𝗗𝗜𝗡𝗚𝗦 𝗔𝗡𝗗 𝗗𝗜𝗔𝗚𝗡𝗢𝗦𝗜𝗦 𝗪𝗮𝘀 𝘁𝗵𝗲 𝗲𝗾𝘂𝗶𝗽𝗺𝗲𝗻𝘁 𝗼𝗽𝗲𝗿𝗮𝘁𝗶𝗼𝗻𝗮𝗹? 𝗪𝗵𝗮𝘁 𝘀𝘁𝗲𝗽𝘀 𝗱𝗶…"
type textarea "x"
type textarea "[𝟭] 𝗜𝗡𝗜𝗧𝗜𝗔𝗟 𝗙𝗜𝗡𝗗𝗜𝗡𝗚𝗦 𝗔𝗡𝗗 𝗗𝗜𝗔𝗚𝗡𝗢𝗦𝗜𝗦 𝗪𝗮𝘀 𝘁𝗵𝗲 𝗲𝗾𝘂𝗶𝗽𝗺𝗲𝗻𝘁 𝗼𝗽𝗲𝗿𝗮𝘁𝗶𝗼𝗻𝗮𝗹? 𝗪𝗵𝗮𝘁 𝘀𝘁𝗲𝗽𝘀 𝗱𝗶…"
type textarea "x"
type textarea "[𝟭] 𝗜𝗡𝗜𝗧𝗜𝗔𝗟 𝗙𝗜𝗡𝗗𝗜𝗡𝗚𝗦 𝗔𝗡𝗗 𝗗𝗜𝗔𝗚𝗡𝗢𝗦𝗜𝗦 𝗪𝗮𝘀 𝘁𝗵𝗲 𝗲𝗾𝘂𝗶𝗽𝗺𝗲𝗻𝘁 𝗼𝗽𝗲𝗿𝗮𝘁𝗶𝗼𝗻𝗮𝗹? 𝗪𝗵𝗮𝘁 𝘀𝘁𝗲𝗽𝘀 𝗱𝗶…"
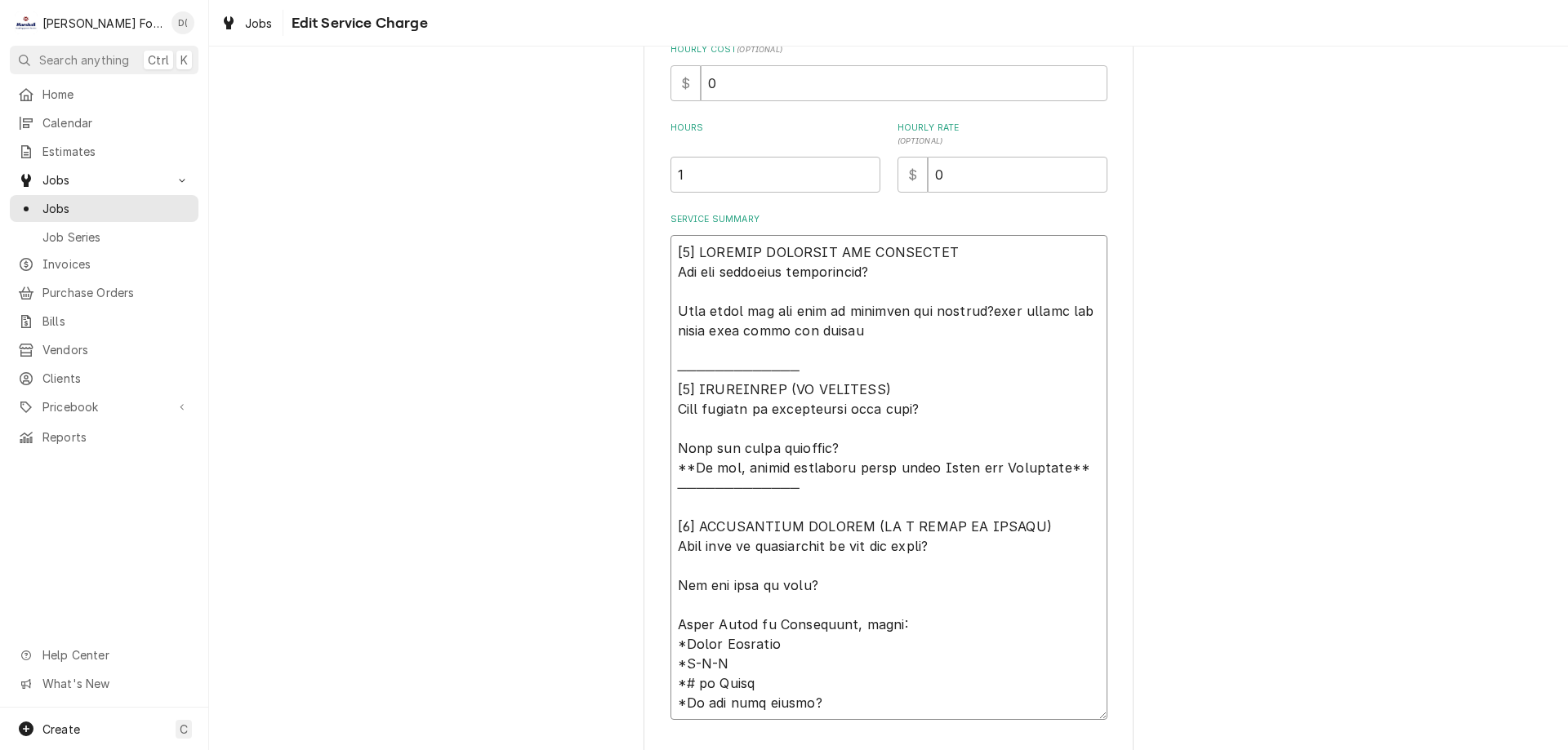
type textarea "x"
type textarea "[𝟭] 𝗜𝗡𝗜𝗧𝗜𝗔𝗟 𝗙𝗜𝗡𝗗𝗜𝗡𝗚𝗦 𝗔𝗡𝗗 𝗗𝗜𝗔𝗚𝗡𝗢𝗦𝗜𝗦 𝗪𝗮𝘀 𝘁𝗵𝗲 𝗲𝗾𝘂𝗶𝗽𝗺𝗲𝗻𝘁 𝗼𝗽𝗲𝗿𝗮𝘁𝗶𝗼𝗻𝗮𝗹? 𝗪𝗵𝗮𝘁 𝘀𝘁𝗲𝗽𝘀 𝗱𝗶…"
type textarea "x"
type textarea "[𝟭] 𝗜𝗡𝗜𝗧𝗜𝗔𝗟 𝗙𝗜𝗡𝗗𝗜𝗡𝗚𝗦 𝗔𝗡𝗗 𝗗𝗜𝗔𝗚𝗡𝗢𝗦𝗜𝗦 𝗪𝗮𝘀 𝘁𝗵𝗲 𝗲𝗾𝘂𝗶𝗽𝗺𝗲𝗻𝘁 𝗼𝗽𝗲𝗿𝗮𝘁𝗶𝗼𝗻𝗮𝗹? 𝗪𝗵𝗮𝘁 𝘀𝘁𝗲𝗽𝘀 𝗱𝗶…"
type textarea "x"
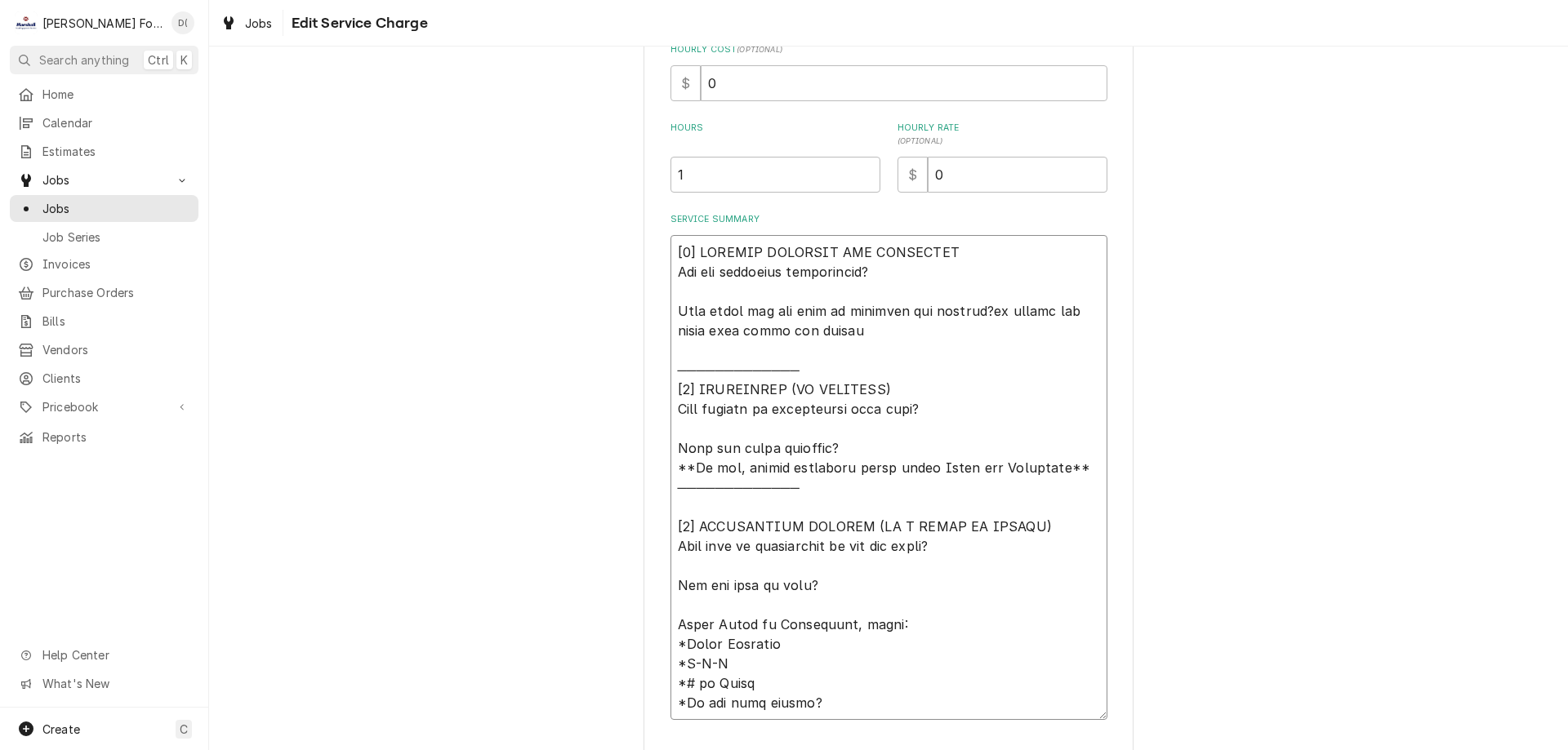
type textarea "[𝟭] 𝗜𝗡𝗜𝗧𝗜𝗔𝗟 𝗙𝗜𝗡𝗗𝗜𝗡𝗚𝗦 𝗔𝗡𝗗 𝗗𝗜𝗔𝗚𝗡𝗢𝗦𝗜𝗦 𝗪𝗮𝘀 𝘁𝗵𝗲 𝗲𝗾𝘂𝗶𝗽𝗺𝗲𝗻𝘁 𝗼𝗽𝗲𝗿𝗮𝘁𝗶𝗼𝗻𝗮𝗹? 𝗪𝗵𝗮𝘁 𝘀𝘁𝗲𝗽𝘀 𝗱𝗶…"
type textarea "x"
type textarea "[𝟭] 𝗜𝗡𝗜𝗧𝗜𝗔𝗟 𝗙𝗜𝗡𝗗𝗜𝗡𝗚𝗦 𝗔𝗡𝗗 𝗗𝗜𝗔𝗚𝗡𝗢𝗦𝗜𝗦 𝗪𝗮𝘀 𝘁𝗵𝗲 𝗲𝗾𝘂𝗶𝗽𝗺𝗲𝗻𝘁 𝗼𝗽𝗲𝗿𝗮𝘁𝗶𝗼𝗻𝗮𝗹? 𝗪𝗵𝗮𝘁 𝘀𝘁𝗲𝗽𝘀 𝗱𝗶…"
type textarea "x"
type textarea "[𝟭] 𝗜𝗡𝗜𝗧𝗜𝗔𝗟 𝗙𝗜𝗡𝗗𝗜𝗡𝗚𝗦 𝗔𝗡𝗗 𝗗𝗜𝗔𝗚𝗡𝗢𝗦𝗜𝗦 𝗪𝗮𝘀 𝘁𝗵𝗲 𝗲𝗾𝘂𝗶𝗽𝗺𝗲𝗻𝘁 𝗼𝗽𝗲𝗿𝗮𝘁𝗶𝗼𝗻𝗮𝗹? 𝗪𝗵𝗮𝘁 𝘀𝘁𝗲𝗽𝘀 𝗱𝗶…"
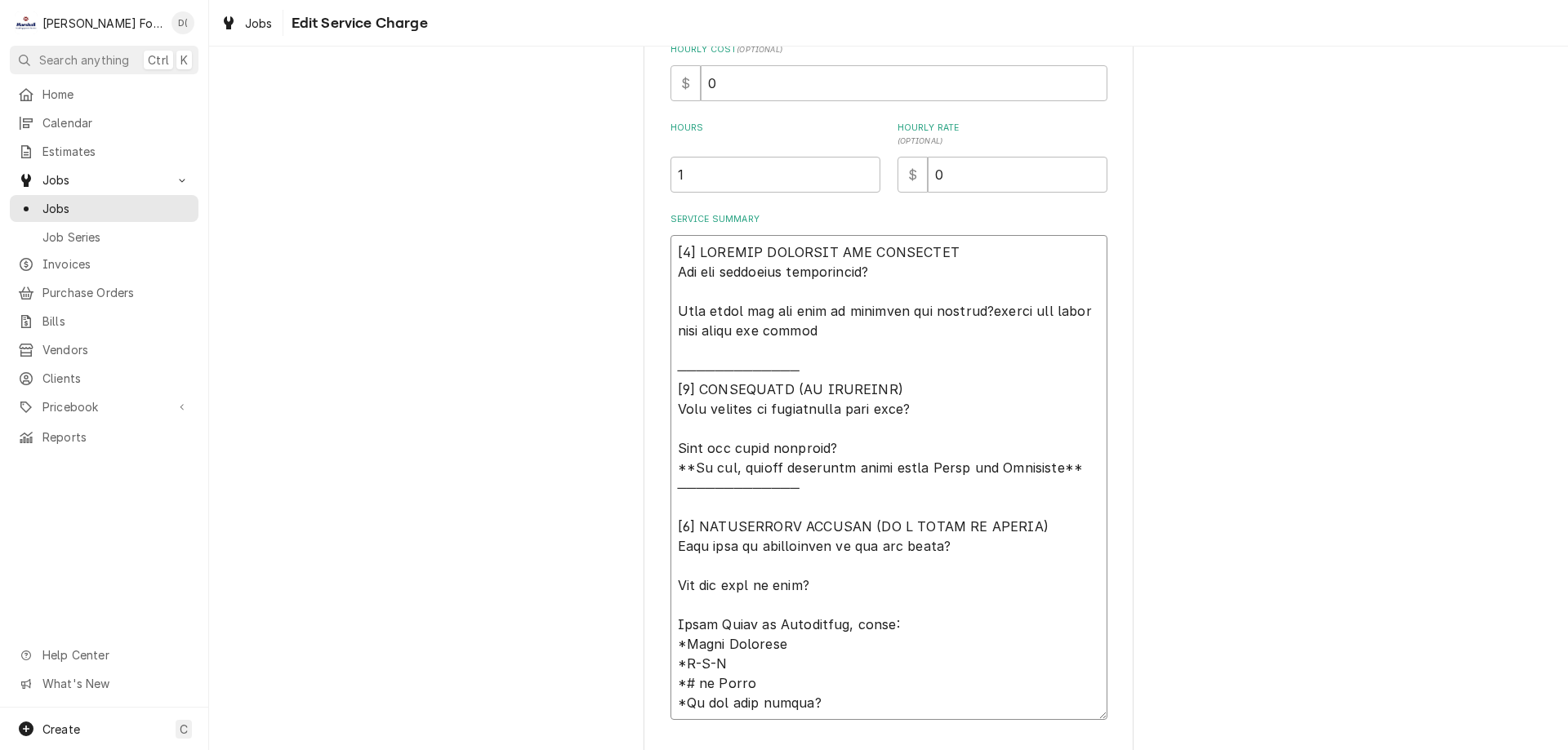
type textarea "x"
type textarea "[𝟭] 𝗜𝗡𝗜𝗧𝗜𝗔𝗟 𝗙𝗜𝗡𝗗𝗜𝗡𝗚𝗦 𝗔𝗡𝗗 𝗗𝗜𝗔𝗚𝗡𝗢𝗦𝗜𝗦 𝗪𝗮𝘀 𝘁𝗵𝗲 𝗲𝗾𝘂𝗶𝗽𝗺𝗲𝗻𝘁 𝗼𝗽𝗲𝗿𝗮𝘁𝗶𝗼𝗻𝗮𝗹? 𝗪𝗵𝗮𝘁 𝘀𝘁𝗲𝗽𝘀 𝗱𝗶…"
type textarea "x"
type textarea "[𝟭] 𝗜𝗡𝗜𝗧𝗜𝗔𝗟 𝗙𝗜𝗡𝗗𝗜𝗡𝗚𝗦 𝗔𝗡𝗗 𝗗𝗜𝗔𝗚𝗡𝗢𝗦𝗜𝗦 𝗪𝗮𝘀 𝘁𝗵𝗲 𝗲𝗾𝘂𝗶𝗽𝗺𝗲𝗻𝘁 𝗼𝗽𝗲𝗿𝗮𝘁𝗶𝗼𝗻𝗮𝗹? 𝗪𝗵𝗮𝘁 𝘀𝘁𝗲𝗽𝘀 𝗱𝗶…"
type textarea "x"
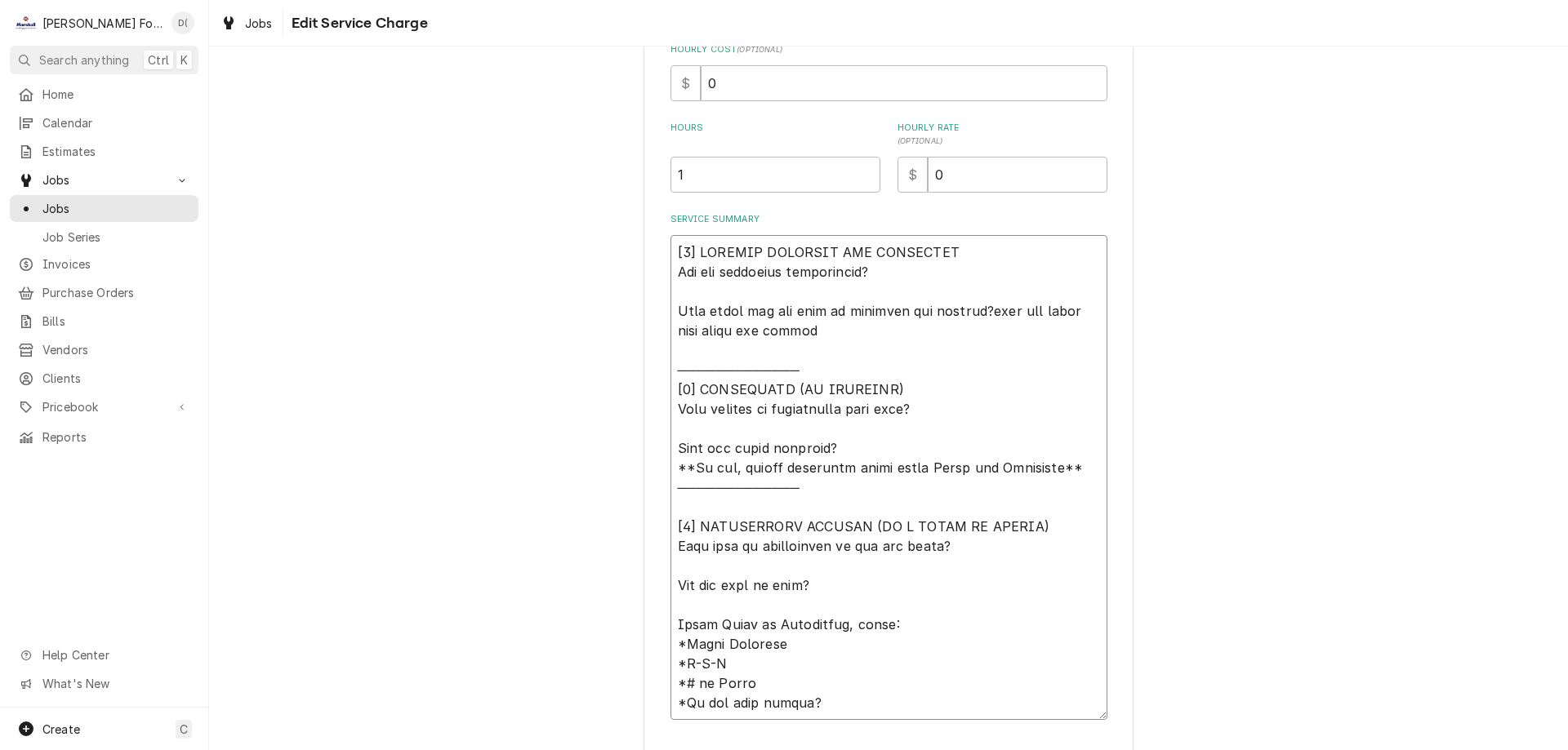
type textarea "[𝟭] 𝗜𝗡𝗜𝗧𝗜𝗔𝗟 𝗙𝗜𝗡𝗗𝗜𝗡𝗚𝗦 𝗔𝗡𝗗 𝗗𝗜𝗔𝗚𝗡𝗢𝗦𝗜𝗦 𝗪𝗮𝘀 𝘁𝗵𝗲 𝗲𝗾𝘂𝗶𝗽𝗺𝗲𝗻𝘁 𝗼𝗽𝗲𝗿𝗮𝘁𝗶𝗼𝗻𝗮𝗹? 𝗪𝗵𝗮𝘁 𝘀𝘁𝗲𝗽𝘀 𝗱𝗶…"
type textarea "x"
type textarea "[𝟭] 𝗜𝗡𝗜𝗧𝗜𝗔𝗟 𝗙𝗜𝗡𝗗𝗜𝗡𝗚𝗦 𝗔𝗡𝗗 𝗗𝗜𝗔𝗚𝗡𝗢𝗦𝗜𝗦 𝗪𝗮𝘀 𝘁𝗵𝗲 𝗲𝗾𝘂𝗶𝗽𝗺𝗲𝗻𝘁 𝗼𝗽𝗲𝗿𝗮𝘁𝗶𝗼𝗻𝗮𝗹? 𝗪𝗵𝗮𝘁 𝘀𝘁𝗲𝗽𝘀 𝗱𝗶…"
type textarea "x"
type textarea "[𝟭] 𝗜𝗡𝗜𝗧𝗜𝗔𝗟 𝗙𝗜𝗡𝗗𝗜𝗡𝗚𝗦 𝗔𝗡𝗗 𝗗𝗜𝗔𝗚𝗡𝗢𝗦𝗜𝗦 𝗪𝗮𝘀 𝘁𝗵𝗲 𝗲𝗾𝘂𝗶𝗽𝗺𝗲𝗻𝘁 𝗼𝗽𝗲𝗿𝗮𝘁𝗶𝗼𝗻𝗮𝗹? 𝗪𝗵𝗮𝘁 𝘀𝘁𝗲𝗽𝘀 𝗱𝗶…"
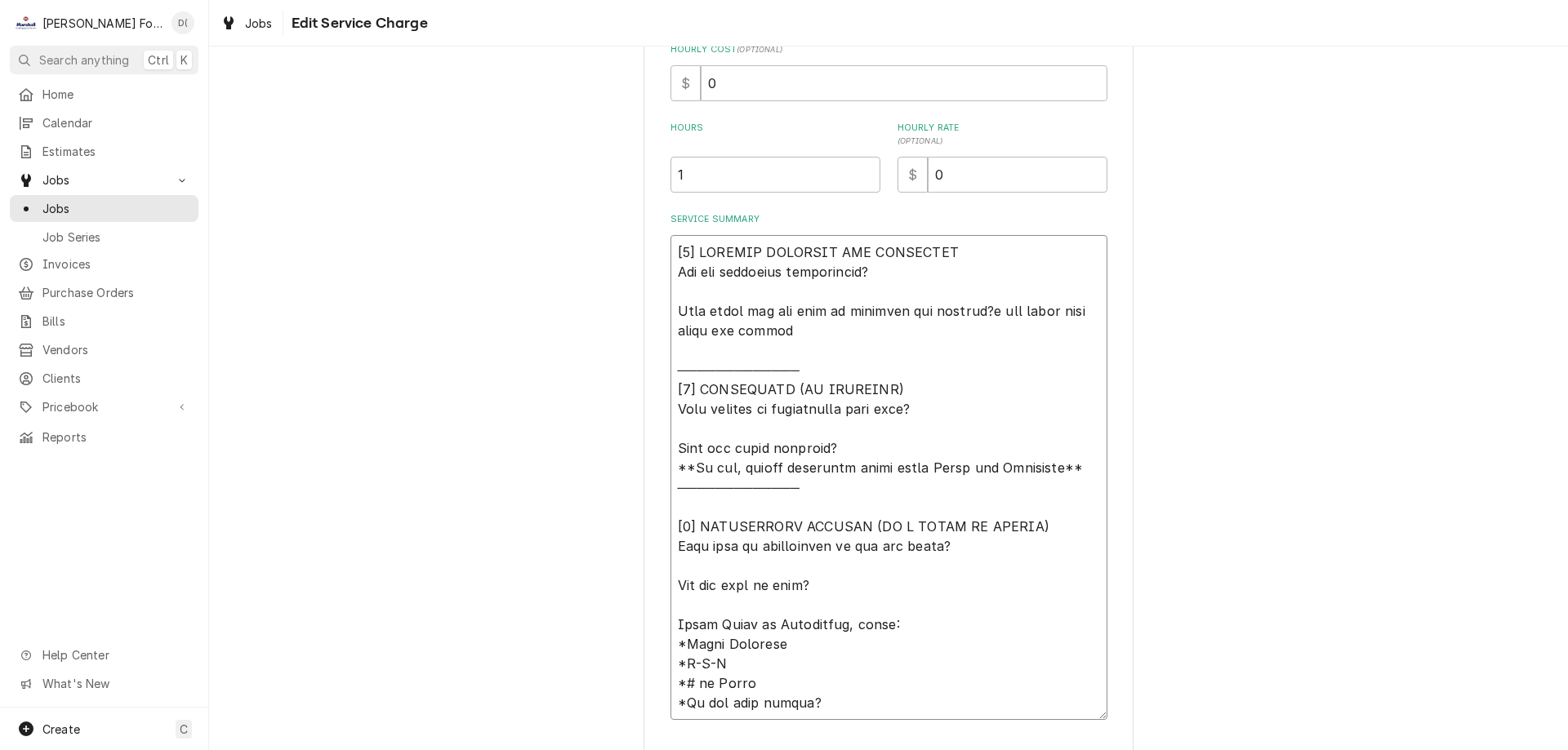
type textarea "x"
type textarea "[𝟭] 𝗜𝗡𝗜𝗧𝗜𝗔𝗟 𝗙𝗜𝗡𝗗𝗜𝗡𝗚𝗦 𝗔𝗡𝗗 𝗗𝗜𝗔𝗚𝗡𝗢𝗦𝗜𝗦 𝗪𝗮𝘀 𝘁𝗵𝗲 𝗲𝗾𝘂𝗶𝗽𝗺𝗲𝗻𝘁 𝗼𝗽𝗲𝗿𝗮𝘁𝗶𝗼𝗻𝗮𝗹? 𝗪𝗵𝗮𝘁 𝘀𝘁𝗲𝗽𝘀 𝗱𝗶…"
type textarea "x"
type textarea "[𝟭] 𝗜𝗡𝗜𝗧𝗜𝗔𝗟 𝗙𝗜𝗡𝗗𝗜𝗡𝗚𝗦 𝗔𝗡𝗗 𝗗𝗜𝗔𝗚𝗡𝗢𝗦𝗜𝗦 𝗪𝗮𝘀 𝘁𝗵𝗲 𝗲𝗾𝘂𝗶𝗽𝗺𝗲𝗻𝘁 𝗼𝗽𝗲𝗿𝗮𝘁𝗶𝗼𝗻𝗮𝗹? 𝗪𝗵𝗮𝘁 𝘀𝘁𝗲𝗽𝘀 𝗱𝗶…"
type textarea "x"
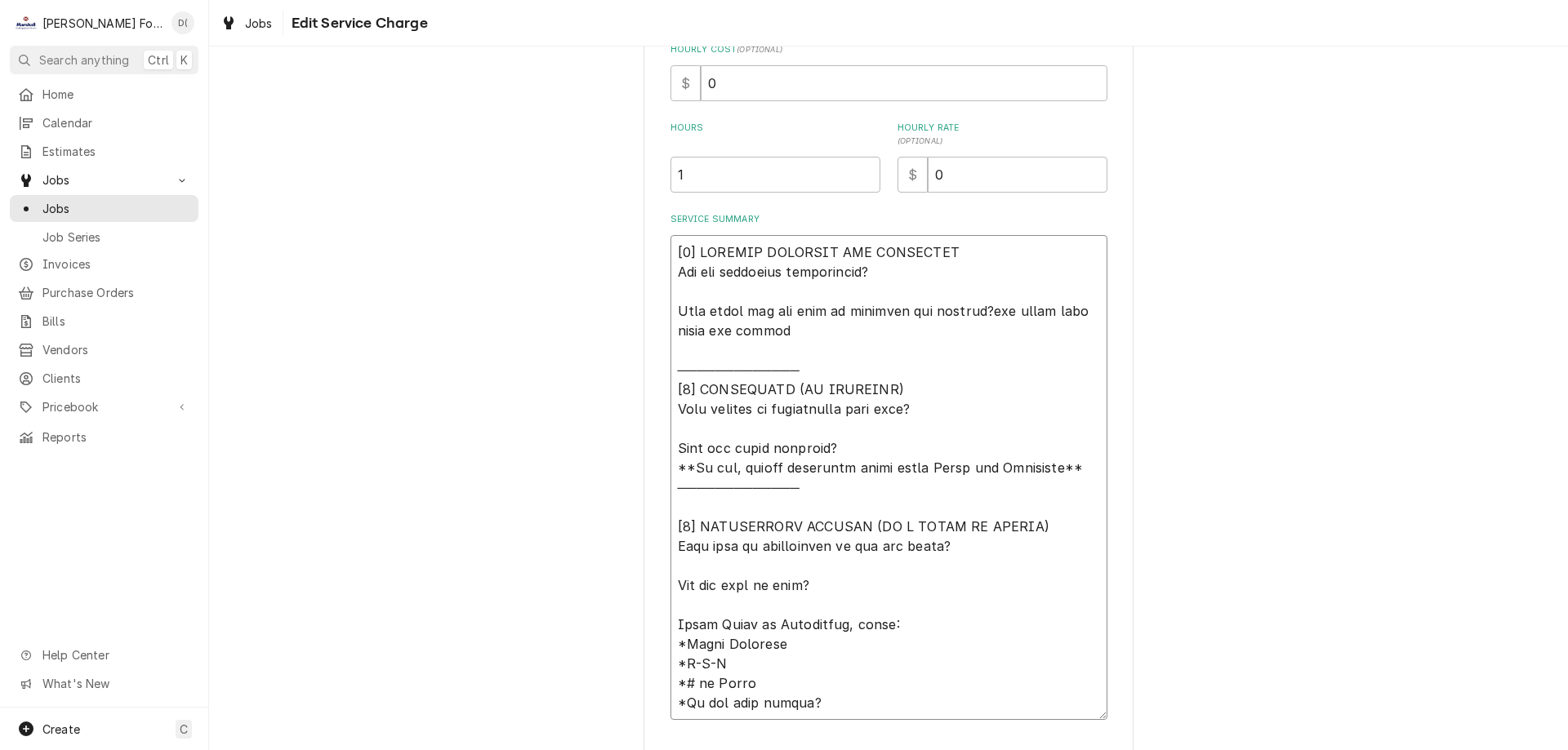
type textarea "[𝟭] 𝗜𝗡𝗜𝗧𝗜𝗔𝗟 𝗙𝗜𝗡𝗗𝗜𝗡𝗚𝗦 𝗔𝗡𝗗 𝗗𝗜𝗔𝗚𝗡𝗢𝗦𝗜𝗦 𝗪𝗮𝘀 𝘁𝗵𝗲 𝗲𝗾𝘂𝗶𝗽𝗺𝗲𝗻𝘁 𝗼𝗽𝗲𝗿𝗮𝘁𝗶𝗼𝗻𝗮𝗹? 𝗪𝗵𝗮𝘁 𝘀𝘁𝗲𝗽𝘀 𝗱𝗶…"
type textarea "x"
type textarea "[𝟭] 𝗜𝗡𝗜𝗧𝗜𝗔𝗟 𝗙𝗜𝗡𝗗𝗜𝗡𝗚𝗦 𝗔𝗡𝗗 𝗗𝗜𝗔𝗚𝗡𝗢𝗦𝗜𝗦 𝗪𝗮𝘀 𝘁𝗵𝗲 𝗲𝗾𝘂𝗶𝗽𝗺𝗲𝗻𝘁 𝗼𝗽𝗲𝗿𝗮𝘁𝗶𝗼𝗻𝗮𝗹? 𝗪𝗵𝗮𝘁 𝘀𝘁𝗲𝗽𝘀 𝗱𝗶…"
type textarea "x"
type textarea "[𝟭] 𝗜𝗡𝗜𝗧𝗜𝗔𝗟 𝗙𝗜𝗡𝗗𝗜𝗡𝗚𝗦 𝗔𝗡𝗗 𝗗𝗜𝗔𝗚𝗡𝗢𝗦𝗜𝗦 𝗪𝗮𝘀 𝘁𝗵𝗲 𝗲𝗾𝘂𝗶𝗽𝗺𝗲𝗻𝘁 𝗼𝗽𝗲𝗿𝗮𝘁𝗶𝗼𝗻𝗮𝗹? 𝗪𝗵𝗮𝘁 𝘀𝘁𝗲𝗽𝘀 𝗱𝗶…"
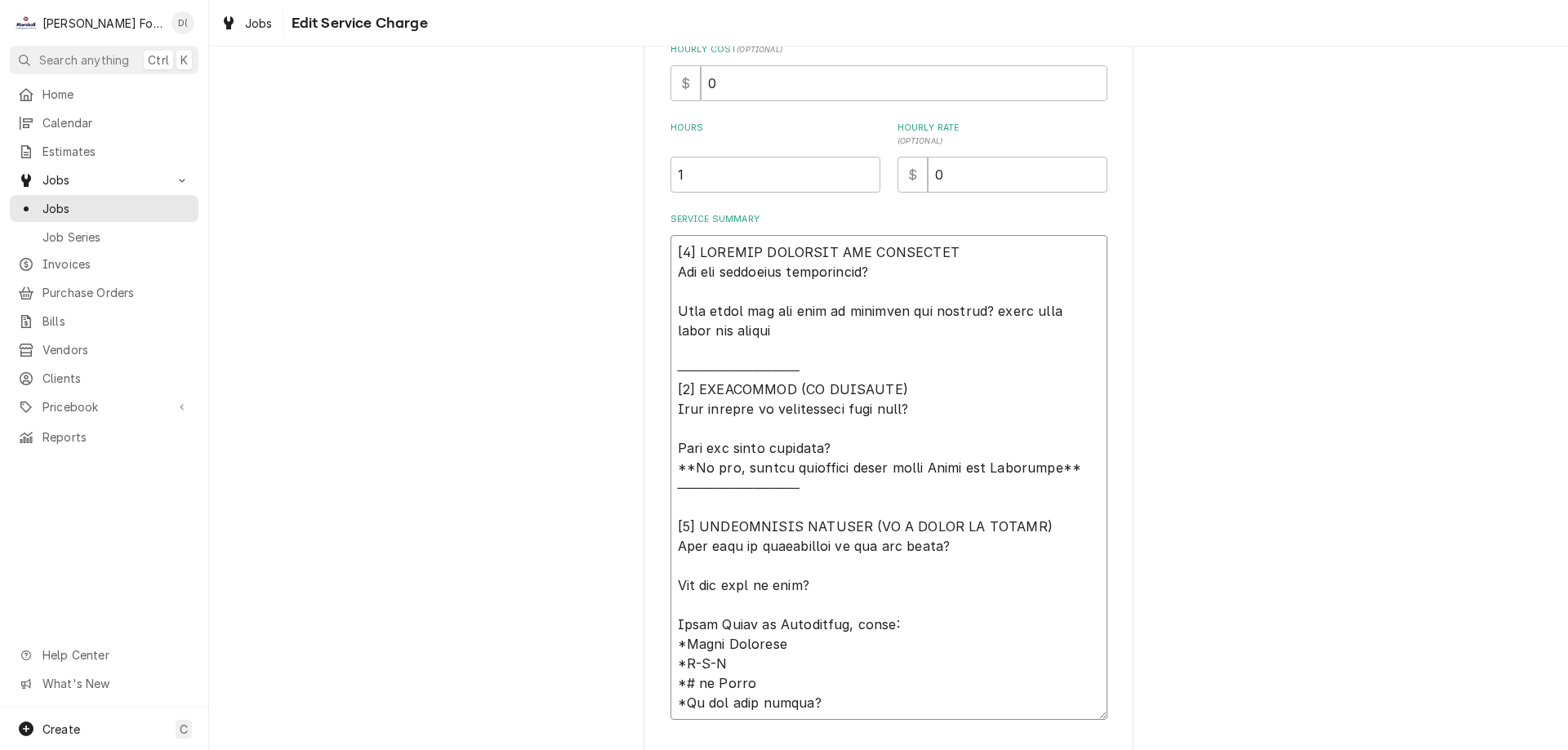
type textarea "x"
type textarea "[𝟭] 𝗜𝗡𝗜𝗧𝗜𝗔𝗟 𝗙𝗜𝗡𝗗𝗜𝗡𝗚𝗦 𝗔𝗡𝗗 𝗗𝗜𝗔𝗚𝗡𝗢𝗦𝗜𝗦 𝗪𝗮𝘀 𝘁𝗵𝗲 𝗲𝗾𝘂𝗶𝗽𝗺𝗲𝗻𝘁 𝗼𝗽𝗲𝗿𝗮𝘁𝗶𝗼𝗻𝗮𝗹? 𝗪𝗵𝗮𝘁 𝘀𝘁𝗲𝗽𝘀 𝗱𝗶…"
type textarea "x"
type textarea "[𝟭] 𝗜𝗡𝗜𝗧𝗜𝗔𝗟 𝗙𝗜𝗡𝗗𝗜𝗡𝗚𝗦 𝗔𝗡𝗗 𝗗𝗜𝗔𝗚𝗡𝗢𝗦𝗜𝗦 𝗪𝗮𝘀 𝘁𝗵𝗲 𝗲𝗾𝘂𝗶𝗽𝗺𝗲𝗻𝘁 𝗼𝗽𝗲𝗿𝗮𝘁𝗶𝗼𝗻𝗮𝗹? 𝗪𝗵𝗮𝘁 𝘀𝘁𝗲𝗽𝘀 𝗱𝗶…"
type textarea "x"
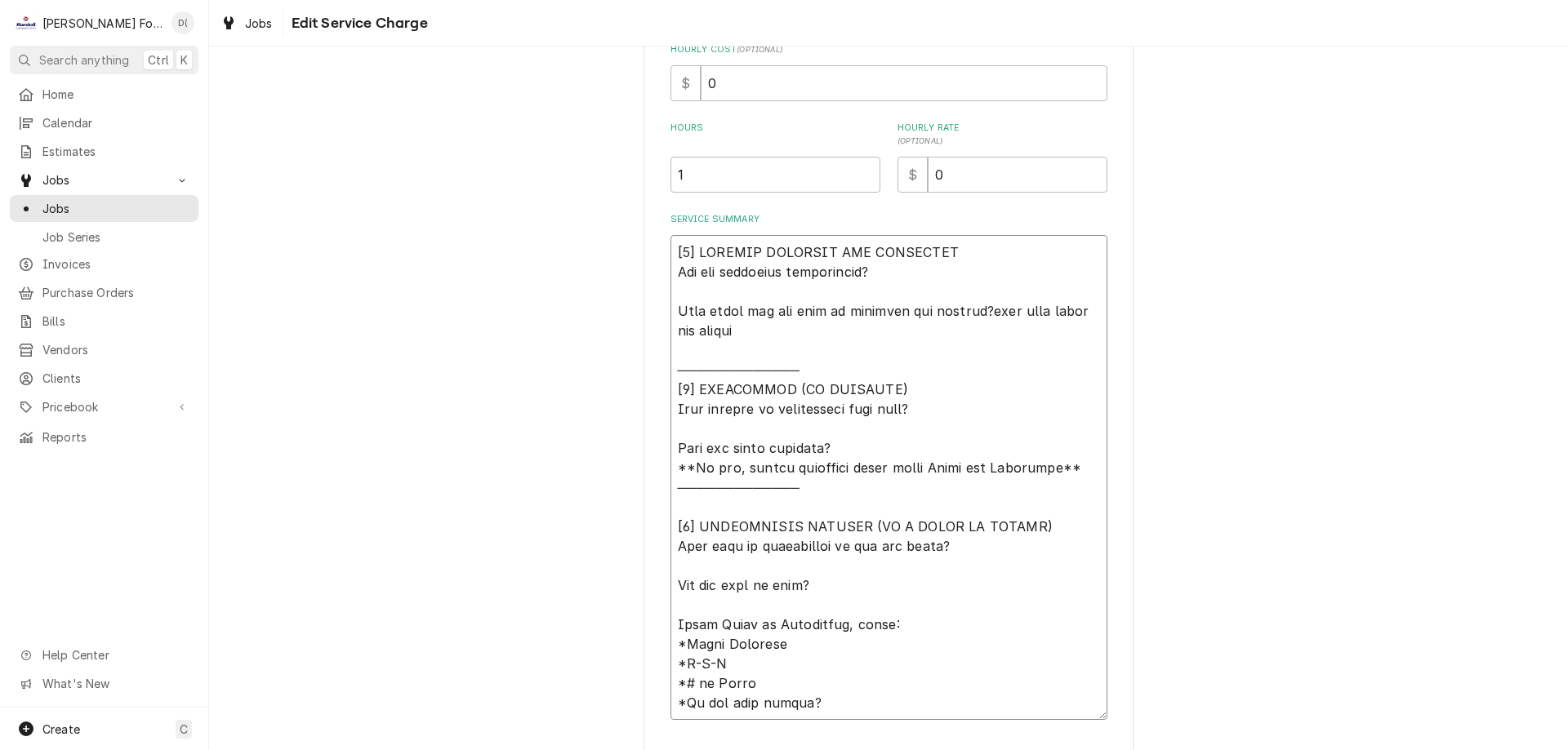
type textarea "[𝟭] 𝗜𝗡𝗜𝗧𝗜𝗔𝗟 𝗙𝗜𝗡𝗗𝗜𝗡𝗚𝗦 𝗔𝗡𝗗 𝗗𝗜𝗔𝗚𝗡𝗢𝗦𝗜𝗦 𝗪𝗮𝘀 𝘁𝗵𝗲 𝗲𝗾𝘂𝗶𝗽𝗺𝗲𝗻𝘁 𝗼𝗽𝗲𝗿𝗮𝘁𝗶𝗼𝗻𝗮𝗹? 𝗪𝗵𝗮𝘁 𝘀𝘁𝗲𝗽𝘀 𝗱𝗶…"
type textarea "x"
type textarea "[𝟭] 𝗜𝗡𝗜𝗧𝗜𝗔𝗟 𝗙𝗜𝗡𝗗𝗜𝗡𝗚𝗦 𝗔𝗡𝗗 𝗗𝗜𝗔𝗚𝗡𝗢𝗦𝗜𝗦 𝗪𝗮𝘀 𝘁𝗵𝗲 𝗲𝗾𝘂𝗶𝗽𝗺𝗲𝗻𝘁 𝗼𝗽𝗲𝗿𝗮𝘁𝗶𝗼𝗻𝗮𝗹? 𝗪𝗵𝗮𝘁 𝘀𝘁𝗲𝗽𝘀 𝗱𝗶…"
type textarea "x"
type textarea "[𝟭] 𝗜𝗡𝗜𝗧𝗜𝗔𝗟 𝗙𝗜𝗡𝗗𝗜𝗡𝗚𝗦 𝗔𝗡𝗗 𝗗𝗜𝗔𝗚𝗡𝗢𝗦𝗜𝗦 𝗪𝗮𝘀 𝘁𝗵𝗲 𝗲𝗾𝘂𝗶𝗽𝗺𝗲𝗻𝘁 𝗼𝗽𝗲𝗿𝗮𝘁𝗶𝗼𝗻𝗮𝗹? 𝗪𝗵𝗮𝘁 𝘀𝘁𝗲𝗽𝘀 𝗱𝗶…"
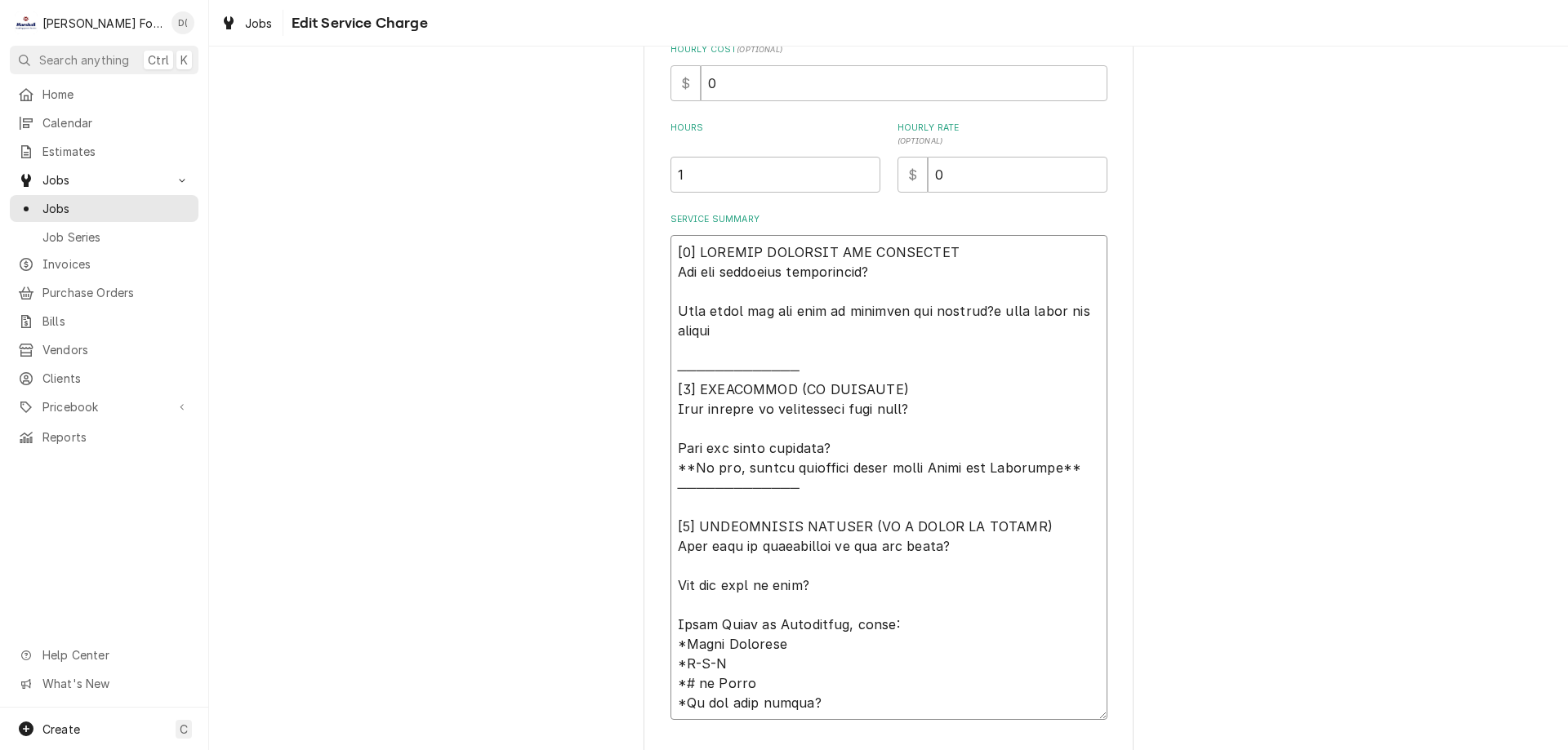
type textarea "x"
type textarea "[𝟭] 𝗜𝗡𝗜𝗧𝗜𝗔𝗟 𝗙𝗜𝗡𝗗𝗜𝗡𝗚𝗦 𝗔𝗡𝗗 𝗗𝗜𝗔𝗚𝗡𝗢𝗦𝗜𝗦 𝗪𝗮𝘀 𝘁𝗵𝗲 𝗲𝗾𝘂𝗶𝗽𝗺𝗲𝗻𝘁 𝗼𝗽𝗲𝗿𝗮𝘁𝗶𝗼𝗻𝗮𝗹? 𝗪𝗵𝗮𝘁 𝘀𝘁𝗲𝗽𝘀 𝗱𝗶…"
type textarea "x"
type textarea "[𝟭] 𝗜𝗡𝗜𝗧𝗜𝗔𝗟 𝗙𝗜𝗡𝗗𝗜𝗡𝗚𝗦 𝗔𝗡𝗗 𝗗𝗜𝗔𝗚𝗡𝗢𝗦𝗜𝗦 𝗪𝗮𝘀 𝘁𝗵𝗲 𝗲𝗾𝘂𝗶𝗽𝗺𝗲𝗻𝘁 𝗼𝗽𝗲𝗿𝗮𝘁𝗶𝗼𝗻𝗮𝗹? 𝗪𝗵𝗮𝘁 𝘀𝘁𝗲𝗽𝘀 𝗱𝗶…"
type textarea "x"
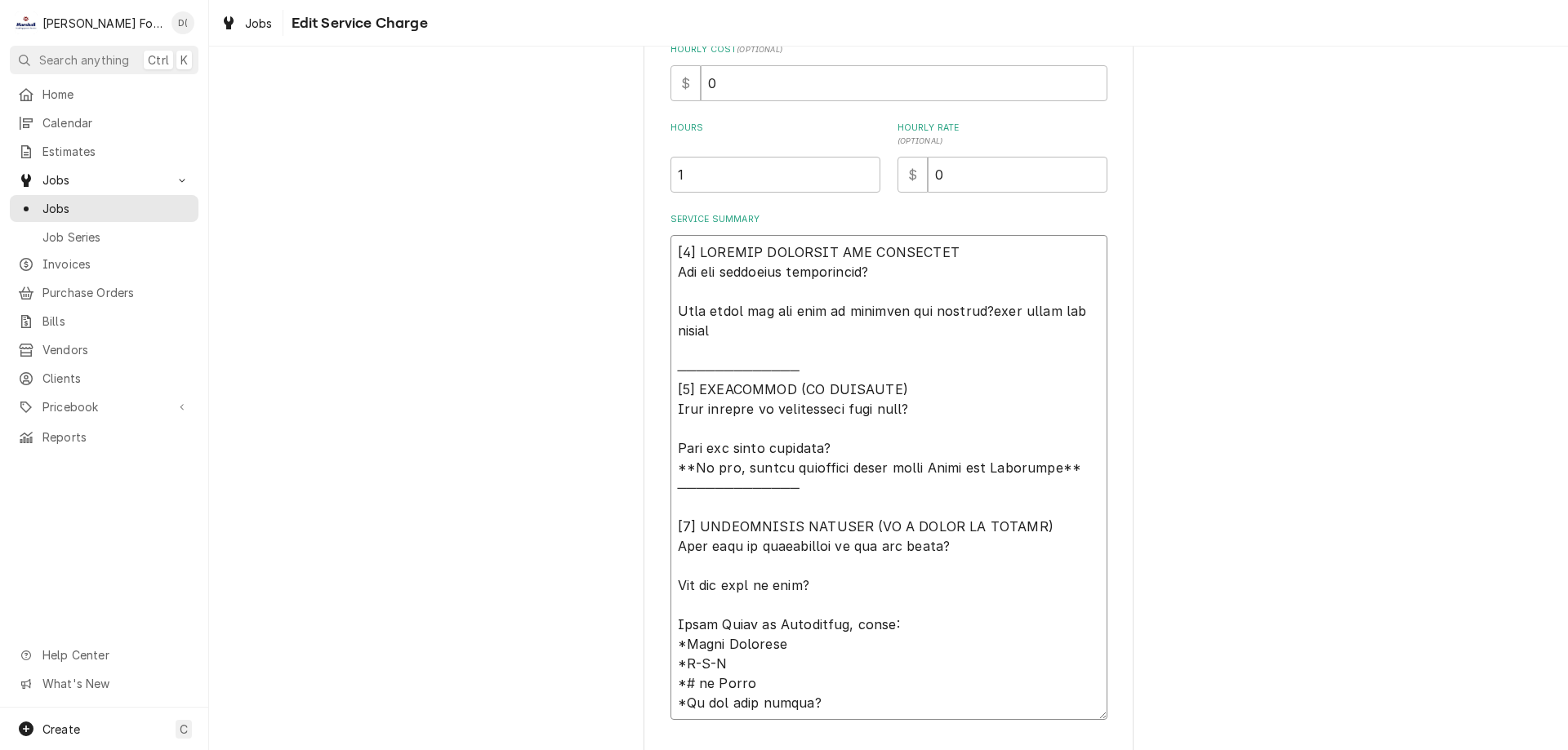
type textarea "[𝟭] 𝗜𝗡𝗜𝗧𝗜𝗔𝗟 𝗙𝗜𝗡𝗗𝗜𝗡𝗚𝗦 𝗔𝗡𝗗 𝗗𝗜𝗔𝗚𝗡𝗢𝗦𝗜𝗦 𝗪𝗮𝘀 𝘁𝗵𝗲 𝗲𝗾𝘂𝗶𝗽𝗺𝗲𝗻𝘁 𝗼𝗽𝗲𝗿𝗮𝘁𝗶𝗼𝗻𝗮𝗹? 𝗪𝗵𝗮𝘁 𝘀𝘁𝗲𝗽𝘀 𝗱𝗶…"
type textarea "x"
type textarea "[𝟭] 𝗜𝗡𝗜𝗧𝗜𝗔𝗟 𝗙𝗜𝗡𝗗𝗜𝗡𝗚𝗦 𝗔𝗡𝗗 𝗗𝗜𝗔𝗚𝗡𝗢𝗦𝗜𝗦 𝗪𝗮𝘀 𝘁𝗵𝗲 𝗲𝗾𝘂𝗶𝗽𝗺𝗲𝗻𝘁 𝗼𝗽𝗲𝗿𝗮𝘁𝗶𝗼𝗻𝗮𝗹? 𝗪𝗵𝗮𝘁 𝘀𝘁𝗲𝗽𝘀 𝗱𝗶…"
type textarea "x"
type textarea "[𝟭] 𝗜𝗡𝗜𝗧𝗜𝗔𝗟 𝗙𝗜𝗡𝗗𝗜𝗡𝗚𝗦 𝗔𝗡𝗗 𝗗𝗜𝗔𝗚𝗡𝗢𝗦𝗜𝗦 𝗪𝗮𝘀 𝘁𝗵𝗲 𝗲𝗾𝘂𝗶𝗽𝗺𝗲𝗻𝘁 𝗼𝗽𝗲𝗿𝗮𝘁𝗶𝗼𝗻𝗮𝗹? 𝗪𝗵𝗮𝘁 𝘀𝘁𝗲𝗽𝘀 𝗱𝗶…"
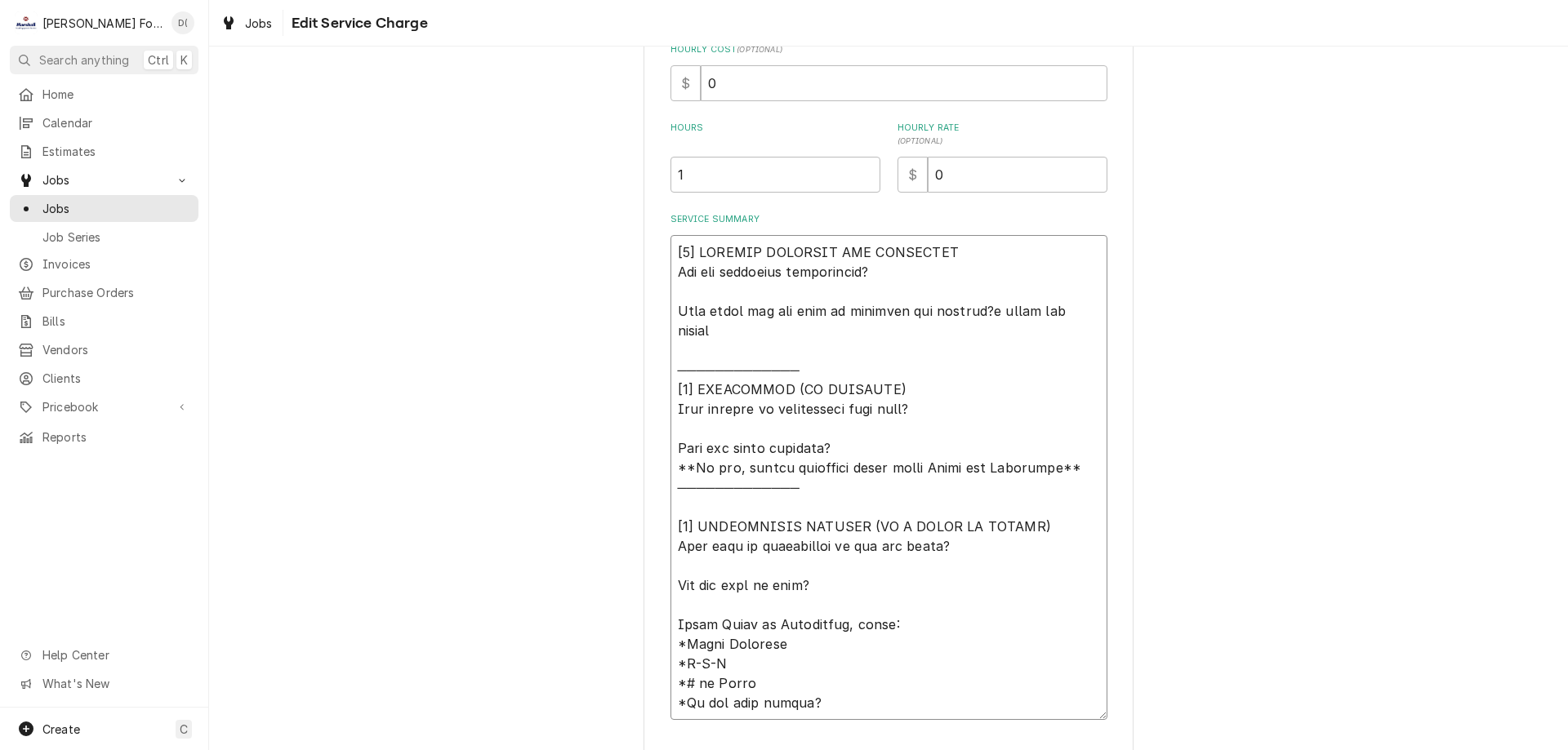
type textarea "x"
type textarea "[𝟭] 𝗜𝗡𝗜𝗧𝗜𝗔𝗟 𝗙𝗜𝗡𝗗𝗜𝗡𝗚𝗦 𝗔𝗡𝗗 𝗗𝗜𝗔𝗚𝗡𝗢𝗦𝗜𝗦 𝗪𝗮𝘀 𝘁𝗵𝗲 𝗲𝗾𝘂𝗶𝗽𝗺𝗲𝗻𝘁 𝗼𝗽𝗲𝗿𝗮𝘁𝗶𝗼𝗻𝗮𝗹? 𝗪𝗵𝗮𝘁 𝘀𝘁𝗲𝗽𝘀 𝗱𝗶…"
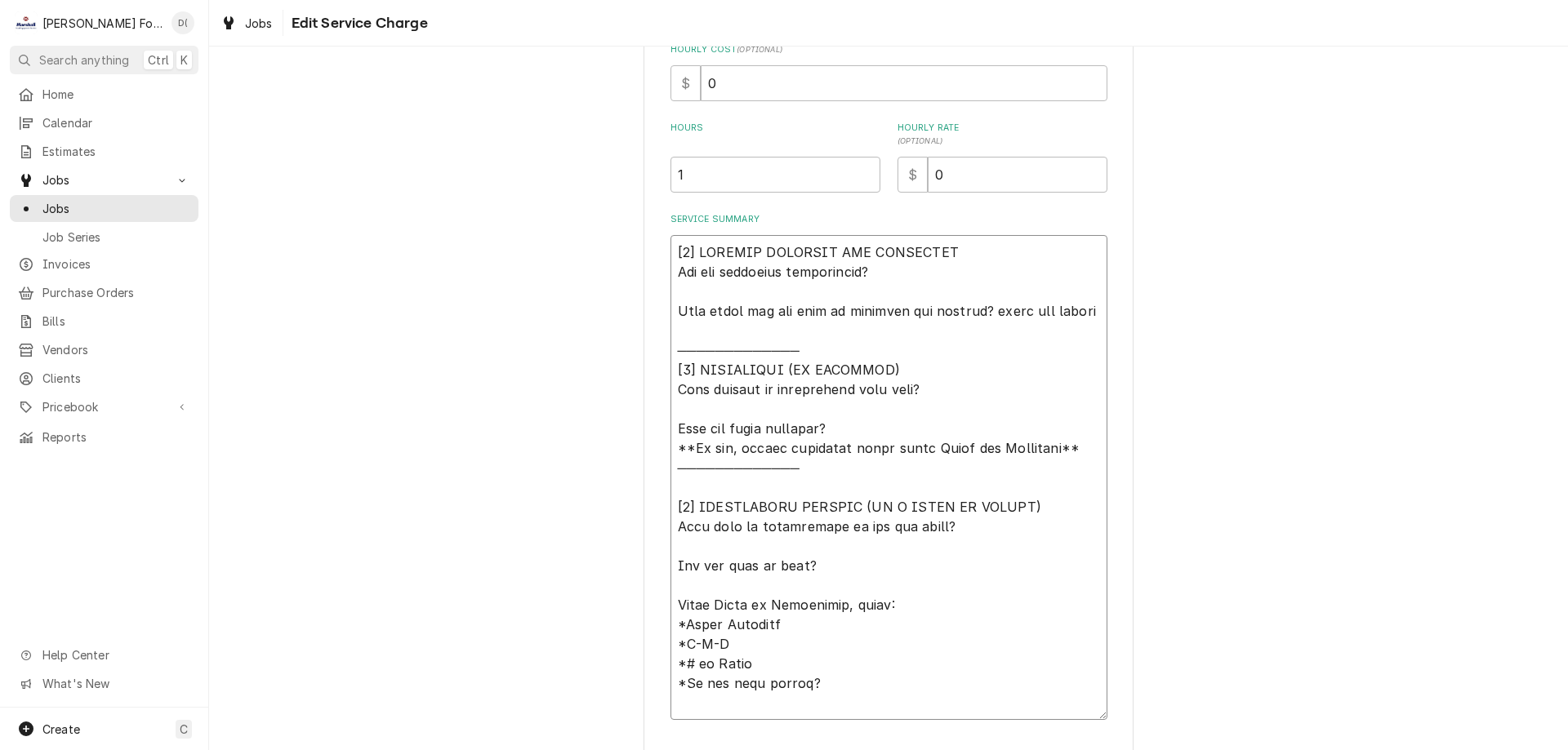
type textarea "x"
type textarea "[𝟭] 𝗜𝗡𝗜𝗧𝗜𝗔𝗟 𝗙𝗜𝗡𝗗𝗜𝗡𝗚𝗦 𝗔𝗡𝗗 𝗗𝗜𝗔𝗚𝗡𝗢𝗦𝗜𝗦 𝗪𝗮𝘀 𝘁𝗵𝗲 𝗲𝗾𝘂𝗶𝗽𝗺𝗲𝗻𝘁 𝗼𝗽𝗲𝗿𝗮𝘁𝗶𝗼𝗻𝗮𝗹? 𝗪𝗵𝗮𝘁 𝘀𝘁𝗲𝗽𝘀 𝗱𝗶…"
type textarea "x"
type textarea "[𝟭] 𝗜𝗡𝗜𝗧𝗜𝗔𝗟 𝗙𝗜𝗡𝗗𝗜𝗡𝗚𝗦 𝗔𝗡𝗗 𝗗𝗜𝗔𝗚𝗡𝗢𝗦𝗜𝗦 𝗪𝗮𝘀 𝘁𝗵𝗲 𝗲𝗾𝘂𝗶𝗽𝗺𝗲𝗻𝘁 𝗼𝗽𝗲𝗿𝗮𝘁𝗶𝗼𝗻𝗮𝗹? 𝗪𝗵𝗮𝘁 𝘀𝘁𝗲𝗽𝘀 𝗱𝗶…"
type textarea "x"
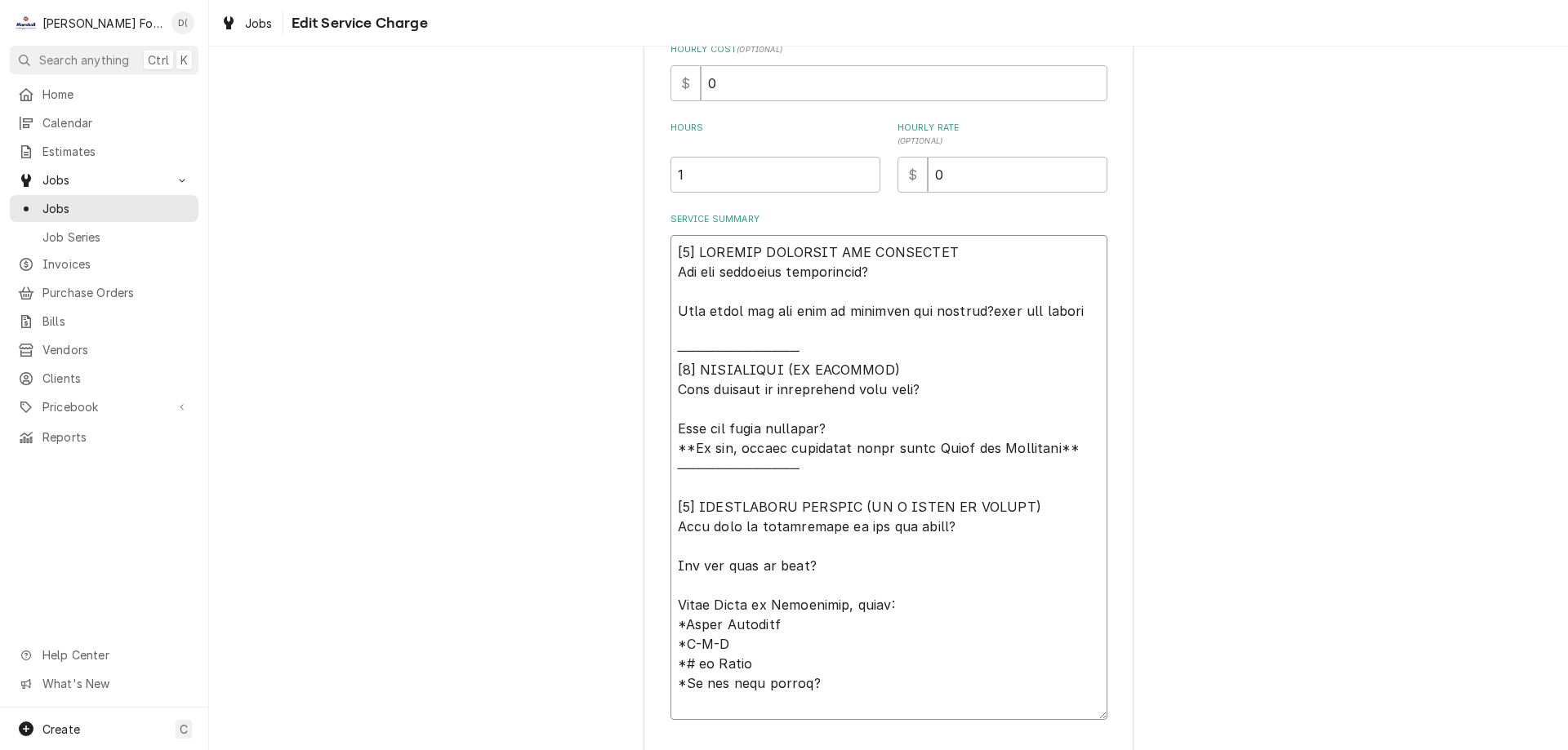
type textarea "[𝟭] 𝗜𝗡𝗜𝗧𝗜𝗔𝗟 𝗙𝗜𝗡𝗗𝗜𝗡𝗚𝗦 𝗔𝗡𝗗 𝗗𝗜𝗔𝗚𝗡𝗢𝗦𝗜𝗦 𝗪𝗮𝘀 𝘁𝗵𝗲 𝗲𝗾𝘂𝗶𝗽𝗺𝗲𝗻𝘁 𝗼𝗽𝗲𝗿𝗮𝘁𝗶𝗼𝗻𝗮𝗹? 𝗪𝗵𝗮𝘁 𝘀𝘁𝗲𝗽𝘀 𝗱𝗶…"
type textarea "x"
type textarea "[𝟭] 𝗜𝗡𝗜𝗧𝗜𝗔𝗟 𝗙𝗜𝗡𝗗𝗜𝗡𝗚𝗦 𝗔𝗡𝗗 𝗗𝗜𝗔𝗚𝗡𝗢𝗦𝗜𝗦 𝗪𝗮𝘀 𝘁𝗵𝗲 𝗲𝗾𝘂𝗶𝗽𝗺𝗲𝗻𝘁 𝗼𝗽𝗲𝗿𝗮𝘁𝗶𝗼𝗻𝗮𝗹? 𝗪𝗵𝗮𝘁 𝘀𝘁𝗲𝗽𝘀 𝗱𝗶…"
type textarea "x"
type textarea "[𝟭] 𝗜𝗡𝗜𝗧𝗜𝗔𝗟 𝗙𝗜𝗡𝗗𝗜𝗡𝗚𝗦 𝗔𝗡𝗗 𝗗𝗜𝗔𝗚𝗡𝗢𝗦𝗜𝗦 𝗪𝗮𝘀 𝘁𝗵𝗲 𝗲𝗾𝘂𝗶𝗽𝗺𝗲𝗻𝘁 𝗼𝗽𝗲𝗿𝗮𝘁𝗶𝗼𝗻𝗮𝗹? 𝗪𝗵𝗮𝘁 𝘀𝘁𝗲𝗽𝘀 𝗱𝗶…"
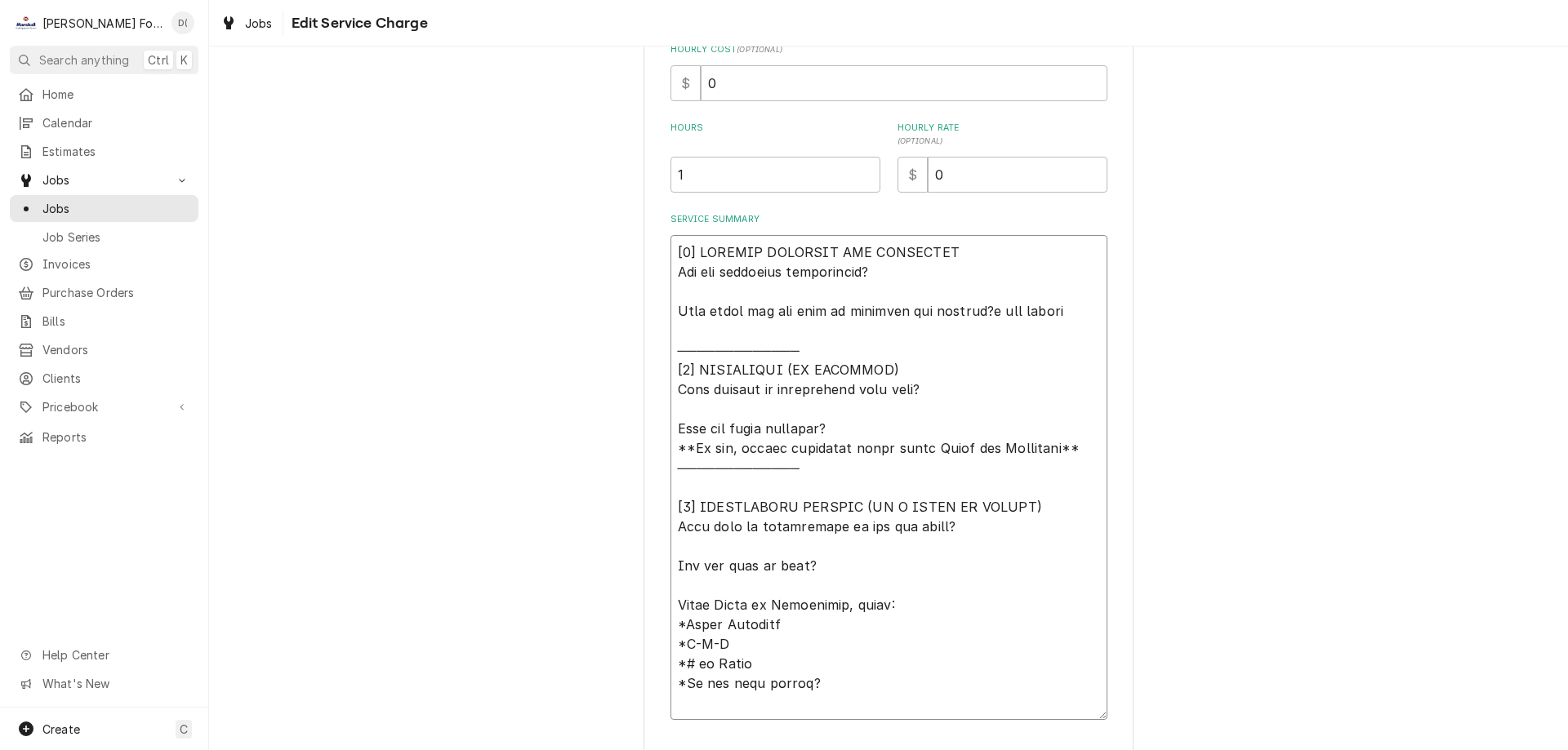
type textarea "x"
type textarea "[𝟭] 𝗜𝗡𝗜𝗧𝗜𝗔𝗟 𝗙𝗜𝗡𝗗𝗜𝗡𝗚𝗦 𝗔𝗡𝗗 𝗗𝗜𝗔𝗚𝗡𝗢𝗦𝗜𝗦 𝗪𝗮𝘀 𝘁𝗵𝗲 𝗲𝗾𝘂𝗶𝗽𝗺𝗲𝗻𝘁 𝗼𝗽𝗲𝗿𝗮𝘁𝗶𝗼𝗻𝗮𝗹? 𝗪𝗵𝗮𝘁 𝘀𝘁𝗲𝗽𝘀 𝗱𝗶…"
type textarea "x"
type textarea "[𝟭] 𝗜𝗡𝗜𝗧𝗜𝗔𝗟 𝗙𝗜𝗡𝗗𝗜𝗡𝗚𝗦 𝗔𝗡𝗗 𝗗𝗜𝗔𝗚𝗡𝗢𝗦𝗜𝗦 𝗪𝗮𝘀 𝘁𝗵𝗲 𝗲𝗾𝘂𝗶𝗽𝗺𝗲𝗻𝘁 𝗼𝗽𝗲𝗿𝗮𝘁𝗶𝗼𝗻𝗮𝗹? 𝗪𝗵𝗮𝘁 𝘀𝘁𝗲𝗽𝘀 𝗱𝗶…"
type textarea "x"
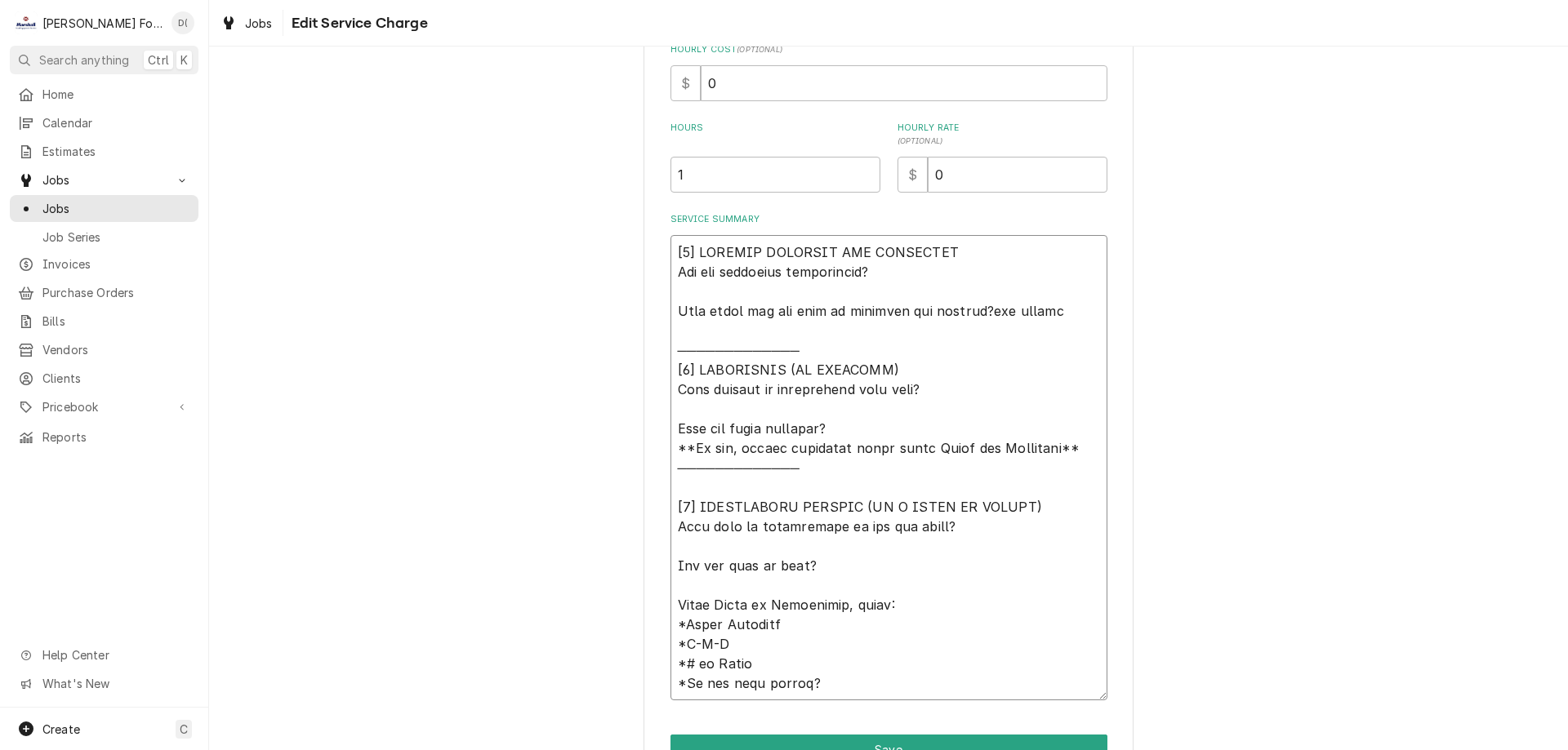
type textarea "[𝟭] 𝗜𝗡𝗜𝗧𝗜𝗔𝗟 𝗙𝗜𝗡𝗗𝗜𝗡𝗚𝗦 𝗔𝗡𝗗 𝗗𝗜𝗔𝗚𝗡𝗢𝗦𝗜𝗦 𝗪𝗮𝘀 𝘁𝗵𝗲 𝗲𝗾𝘂𝗶𝗽𝗺𝗲𝗻𝘁 𝗼𝗽𝗲𝗿𝗮𝘁𝗶𝗼𝗻𝗮𝗹? 𝗪𝗵𝗮𝘁 𝘀𝘁𝗲𝗽𝘀 𝗱𝗶…"
type textarea "x"
type textarea "[𝟭] 𝗜𝗡𝗜𝗧𝗜𝗔𝗟 𝗙𝗜𝗡𝗗𝗜𝗡𝗚𝗦 𝗔𝗡𝗗 𝗗𝗜𝗔𝗚𝗡𝗢𝗦𝗜𝗦 𝗪𝗮𝘀 𝘁𝗵𝗲 𝗲𝗾𝘂𝗶𝗽𝗺𝗲𝗻𝘁 𝗼𝗽𝗲𝗿𝗮𝘁𝗶𝗼𝗻𝗮𝗹? 𝗪𝗵𝗮𝘁 𝘀𝘁𝗲𝗽𝘀 𝗱𝗶…"
type textarea "x"
type textarea "[𝟭] 𝗜𝗡𝗜𝗧𝗜𝗔𝗟 𝗙𝗜𝗡𝗗𝗜𝗡𝗚𝗦 𝗔𝗡𝗗 𝗗𝗜𝗔𝗚𝗡𝗢𝗦𝗜𝗦 𝗪𝗮𝘀 𝘁𝗵𝗲 𝗲𝗾𝘂𝗶𝗽𝗺𝗲𝗻𝘁 𝗼𝗽𝗲𝗿𝗮𝘁𝗶𝗼𝗻𝗮𝗹? 𝗪𝗵𝗮𝘁 𝘀𝘁𝗲𝗽𝘀 𝗱𝗶…"
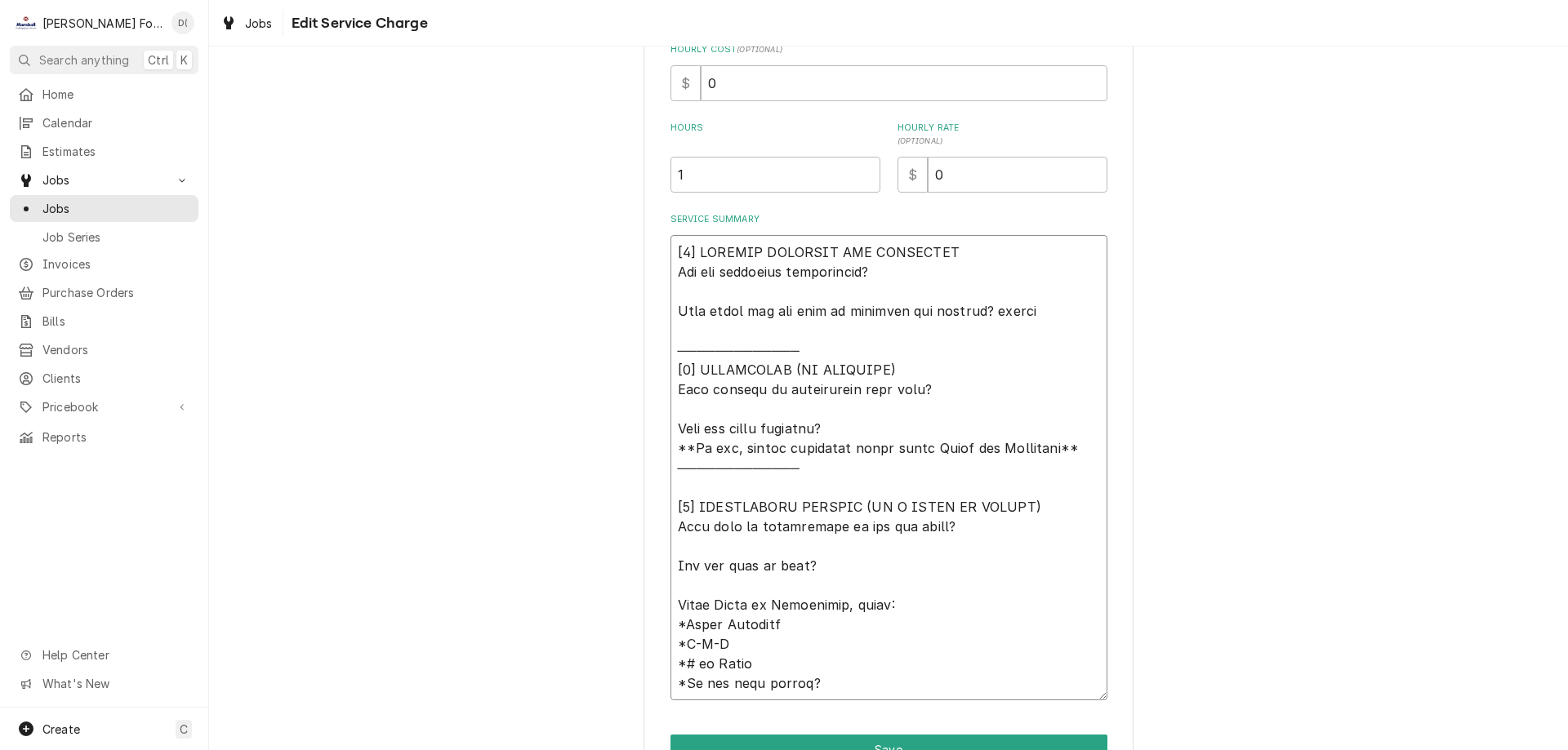
type textarea "x"
type textarea "[𝟭] 𝗜𝗡𝗜𝗧𝗜𝗔𝗟 𝗙𝗜𝗡𝗗𝗜𝗡𝗚𝗦 𝗔𝗡𝗗 𝗗𝗜𝗔𝗚𝗡𝗢𝗦𝗜𝗦 𝗪𝗮𝘀 𝘁𝗵𝗲 𝗲𝗾𝘂𝗶𝗽𝗺𝗲𝗻𝘁 𝗼𝗽𝗲𝗿𝗮𝘁𝗶𝗼𝗻𝗮𝗹? 𝗪𝗵𝗮𝘁 𝘀𝘁𝗲𝗽𝘀 𝗱𝗶…"
type textarea "x"
type textarea "[𝟭] 𝗜𝗡𝗜𝗧𝗜𝗔𝗟 𝗙𝗜𝗡𝗗𝗜𝗡𝗚𝗦 𝗔𝗡𝗗 𝗗𝗜𝗔𝗚𝗡𝗢𝗦𝗜𝗦 𝗪𝗮𝘀 𝘁𝗵𝗲 𝗲𝗾𝘂𝗶𝗽𝗺𝗲𝗻𝘁 𝗼𝗽𝗲𝗿𝗮𝘁𝗶𝗼𝗻𝗮𝗹? 𝗪𝗵𝗮𝘁 𝘀𝘁𝗲𝗽𝘀 𝗱𝗶…"
type textarea "x"
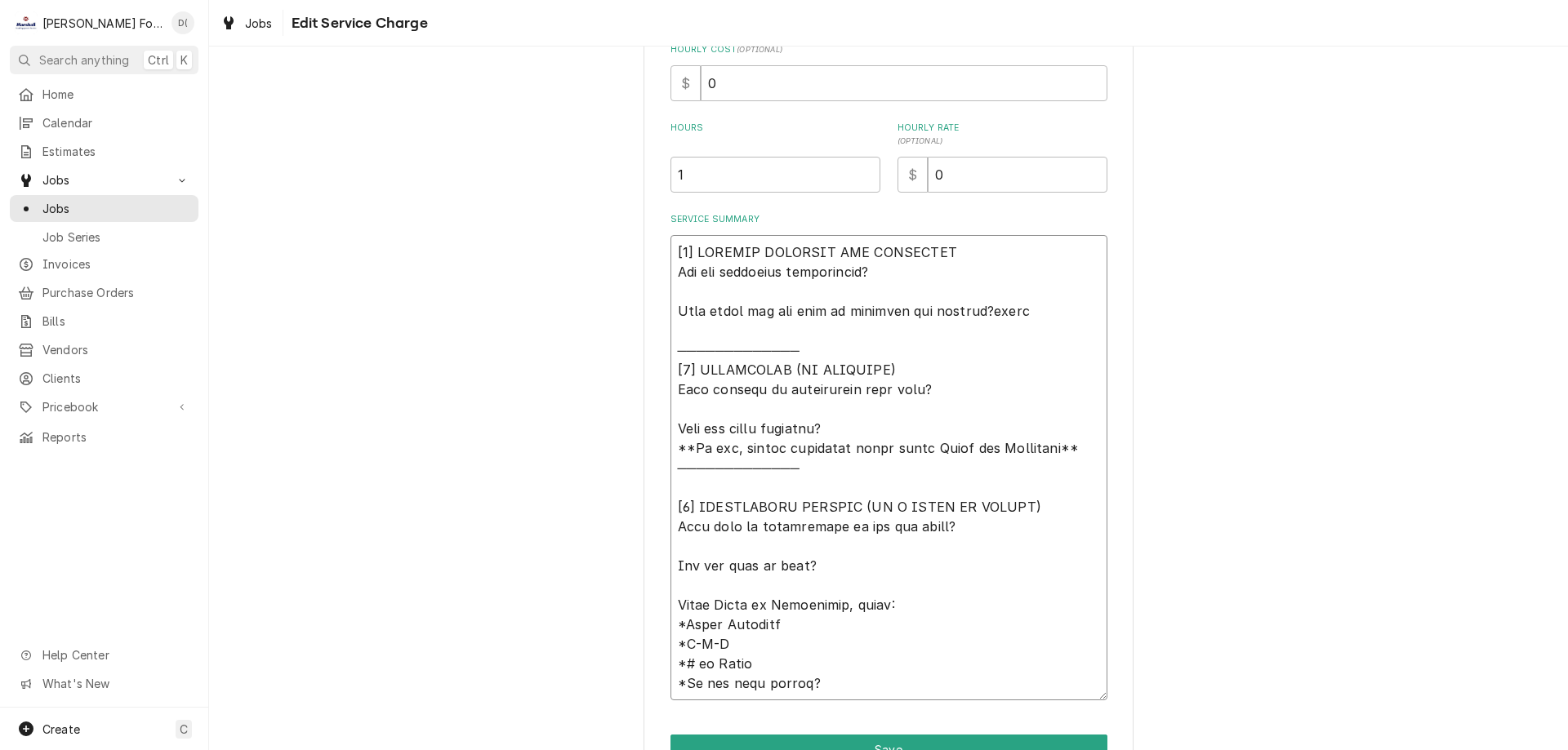
type textarea "[𝟭] 𝗜𝗡𝗜𝗧𝗜𝗔𝗟 𝗙𝗜𝗡𝗗𝗜𝗡𝗚𝗦 𝗔𝗡𝗗 𝗗𝗜𝗔𝗚𝗡𝗢𝗦𝗜𝗦 𝗪𝗮𝘀 𝘁𝗵𝗲 𝗲𝗾𝘂𝗶𝗽𝗺𝗲𝗻𝘁 𝗼𝗽𝗲𝗿𝗮𝘁𝗶𝗼𝗻𝗮𝗹? 𝗪𝗵𝗮𝘁 𝘀𝘁𝗲𝗽𝘀 𝗱𝗶…"
type textarea "x"
type textarea "[𝟭] 𝗜𝗡𝗜𝗧𝗜𝗔𝗟 𝗙𝗜𝗡𝗗𝗜𝗡𝗚𝗦 𝗔𝗡𝗗 𝗗𝗜𝗔𝗚𝗡𝗢𝗦𝗜𝗦 𝗪𝗮𝘀 𝘁𝗵𝗲 𝗲𝗾𝘂𝗶𝗽𝗺𝗲𝗻𝘁 𝗼𝗽𝗲𝗿𝗮𝘁𝗶𝗼𝗻𝗮𝗹? 𝗪𝗵𝗮𝘁 𝘀𝘁𝗲𝗽𝘀 𝗱𝗶…"
type textarea "x"
type textarea "[𝟭] 𝗜𝗡𝗜𝗧𝗜𝗔𝗟 𝗙𝗜𝗡𝗗𝗜𝗡𝗚𝗦 𝗔𝗡𝗗 𝗗𝗜𝗔𝗚𝗡𝗢𝗦𝗜𝗦 𝗪𝗮𝘀 𝘁𝗵𝗲 𝗲𝗾𝘂𝗶𝗽𝗺𝗲𝗻𝘁 𝗼𝗽𝗲𝗿𝗮𝘁𝗶𝗼𝗻𝗮𝗹? 𝗪𝗵𝗮𝘁 𝘀𝘁𝗲𝗽𝘀 𝗱𝗶…"
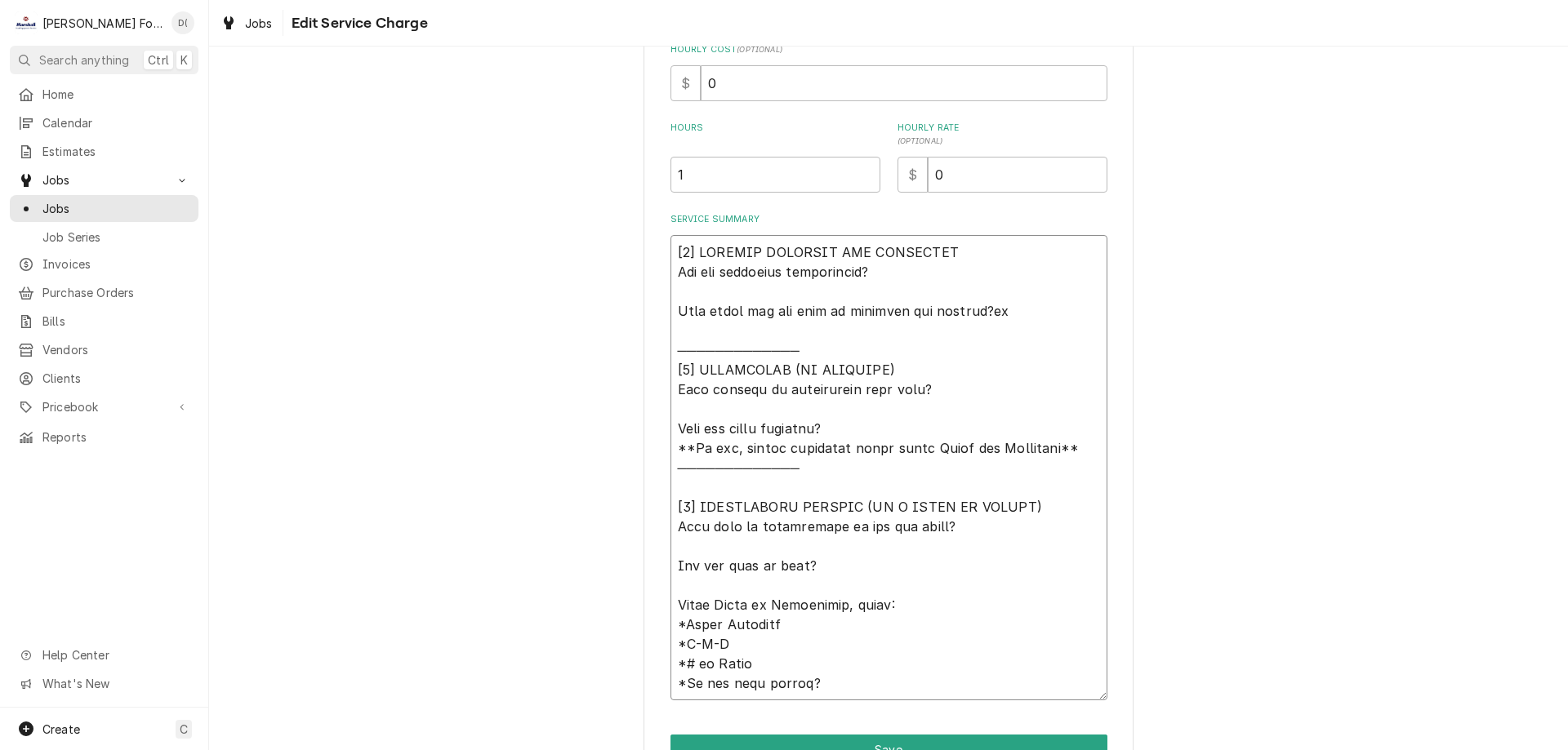
type textarea "x"
type textarea "[𝟭] 𝗜𝗡𝗜𝗧𝗜𝗔𝗟 𝗙𝗜𝗡𝗗𝗜𝗡𝗚𝗦 𝗔𝗡𝗗 𝗗𝗜𝗔𝗚𝗡𝗢𝗦𝗜𝗦 𝗪𝗮𝘀 𝘁𝗵𝗲 𝗲𝗾𝘂𝗶𝗽𝗺𝗲𝗻𝘁 𝗼𝗽𝗲𝗿𝗮𝘁𝗶𝗼𝗻𝗮𝗹? 𝗪𝗵𝗮𝘁 𝘀𝘁𝗲𝗽𝘀 𝗱𝗶…"
type textarea "x"
type textarea "[𝟭] 𝗜𝗡𝗜𝗧𝗜𝗔𝗟 𝗙𝗜𝗡𝗗𝗜𝗡𝗚𝗦 𝗔𝗡𝗗 𝗗𝗜𝗔𝗚𝗡𝗢𝗦𝗜𝗦 𝗪𝗮𝘀 𝘁𝗵𝗲 𝗲𝗾𝘂𝗶𝗽𝗺𝗲𝗻𝘁 𝗼𝗽𝗲𝗿𝗮𝘁𝗶𝗼𝗻𝗮𝗹? 𝗪𝗵𝗮𝘁 𝘀𝘁𝗲𝗽𝘀 𝗱𝗶…"
type textarea "x"
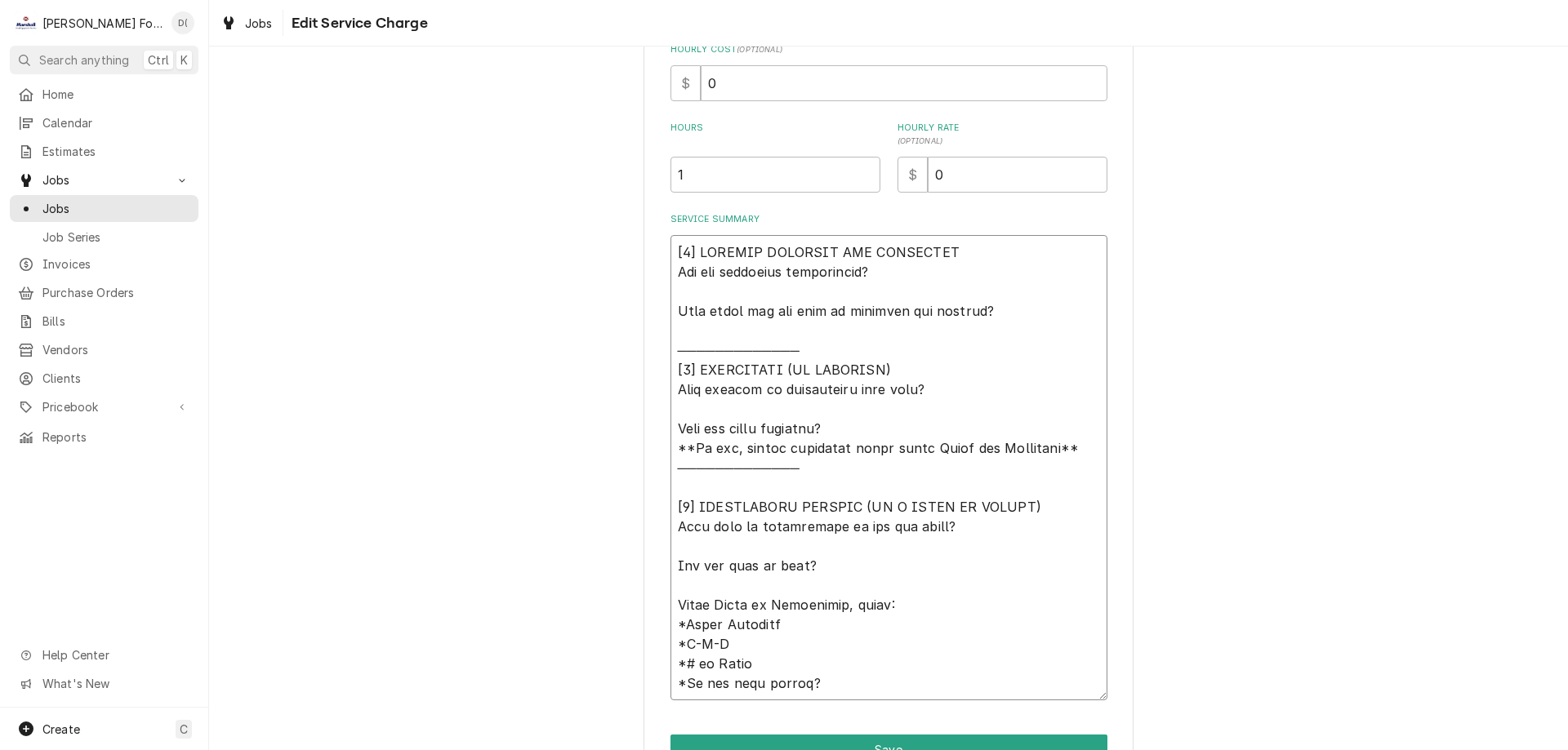
type textarea "[𝟭] 𝗜𝗡𝗜𝗧𝗜𝗔𝗟 𝗙𝗜𝗡𝗗𝗜𝗡𝗚𝗦 𝗔𝗡𝗗 𝗗𝗜𝗔𝗚𝗡𝗢𝗦𝗜𝗦 𝗪𝗮𝘀 𝘁𝗵𝗲 𝗲𝗾𝘂𝗶𝗽𝗺𝗲𝗻𝘁 𝗼𝗽𝗲𝗿𝗮𝘁𝗶𝗼𝗻𝗮𝗹? 𝗪𝗵𝗮𝘁 𝘀𝘁𝗲𝗽𝘀 𝗱𝗶…"
type textarea "x"
type textarea "[𝟭] 𝗜𝗡𝗜𝗧𝗜𝗔𝗟 𝗙𝗜𝗡𝗗𝗜𝗡𝗚𝗦 𝗔𝗡𝗗 𝗗𝗜𝗔𝗚𝗡𝗢𝗦𝗜𝗦 𝗪𝗮𝘀 𝘁𝗵𝗲 𝗲𝗾𝘂𝗶𝗽𝗺𝗲𝗻𝘁 𝗼𝗽𝗲𝗿𝗮𝘁𝗶𝗼𝗻𝗮𝗹? 𝗪𝗵𝗮𝘁 𝘀𝘁𝗲𝗽𝘀 𝗱𝗶…"
type textarea "x"
type textarea "[𝟭] 𝗜𝗡𝗜𝗧𝗜𝗔𝗟 𝗙𝗜𝗡𝗗𝗜𝗡𝗚𝗦 𝗔𝗡𝗗 𝗗𝗜𝗔𝗚𝗡𝗢𝗦𝗜𝗦 𝗪𝗮𝘀 𝘁𝗵𝗲 𝗲𝗾𝘂𝗶𝗽𝗺𝗲𝗻𝘁 𝗼𝗽𝗲𝗿𝗮𝘁𝗶𝗼𝗻𝗮𝗹? 𝗪𝗵𝗮𝘁 𝘀𝘁𝗲𝗽𝘀 𝗱𝗶…"
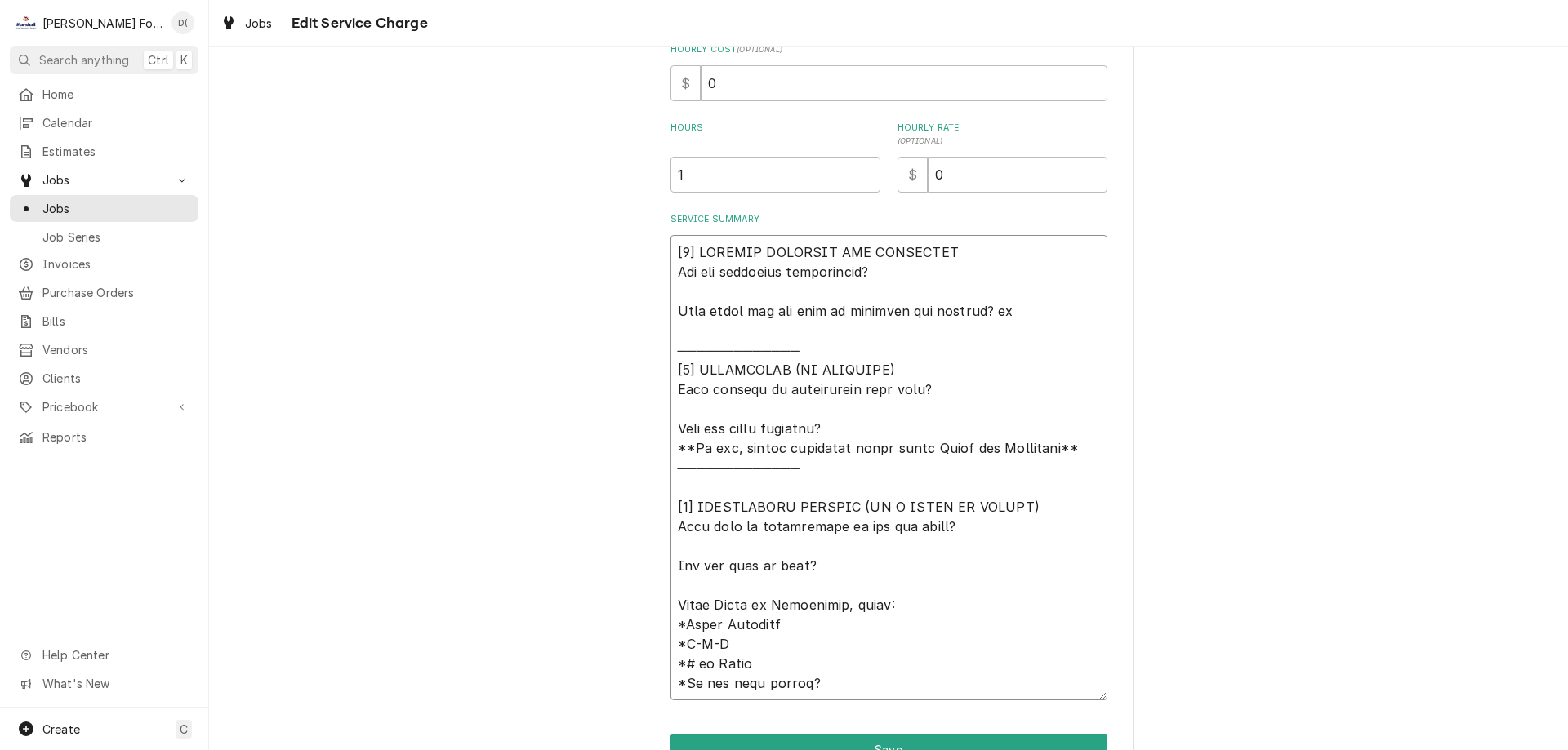
type textarea "x"
type textarea "[𝟭] 𝗜𝗡𝗜𝗧𝗜𝗔𝗟 𝗙𝗜𝗡𝗗𝗜𝗡𝗚𝗦 𝗔𝗡𝗗 𝗗𝗜𝗔𝗚𝗡𝗢𝗦𝗜𝗦 𝗪𝗮𝘀 𝘁𝗵𝗲 𝗲𝗾𝘂𝗶𝗽𝗺𝗲𝗻𝘁 𝗼𝗽𝗲𝗿𝗮𝘁𝗶𝗼𝗻𝗮𝗹? 𝗪𝗵𝗮𝘁 𝘀𝘁𝗲𝗽𝘀 𝗱𝗶…"
type textarea "x"
type textarea "[𝟭] 𝗜𝗡𝗜𝗧𝗜𝗔𝗟 𝗙𝗜𝗡𝗗𝗜𝗡𝗚𝗦 𝗔𝗡𝗗 𝗗𝗜𝗔𝗚𝗡𝗢𝗦𝗜𝗦 𝗪𝗮𝘀 𝘁𝗵𝗲 𝗲𝗾𝘂𝗶𝗽𝗺𝗲𝗻𝘁 𝗼𝗽𝗲𝗿𝗮𝘁𝗶𝗼𝗻𝗮𝗹? 𝗪𝗵𝗮𝘁 𝘀𝘁𝗲𝗽𝘀 𝗱𝗶…"
type textarea "x"
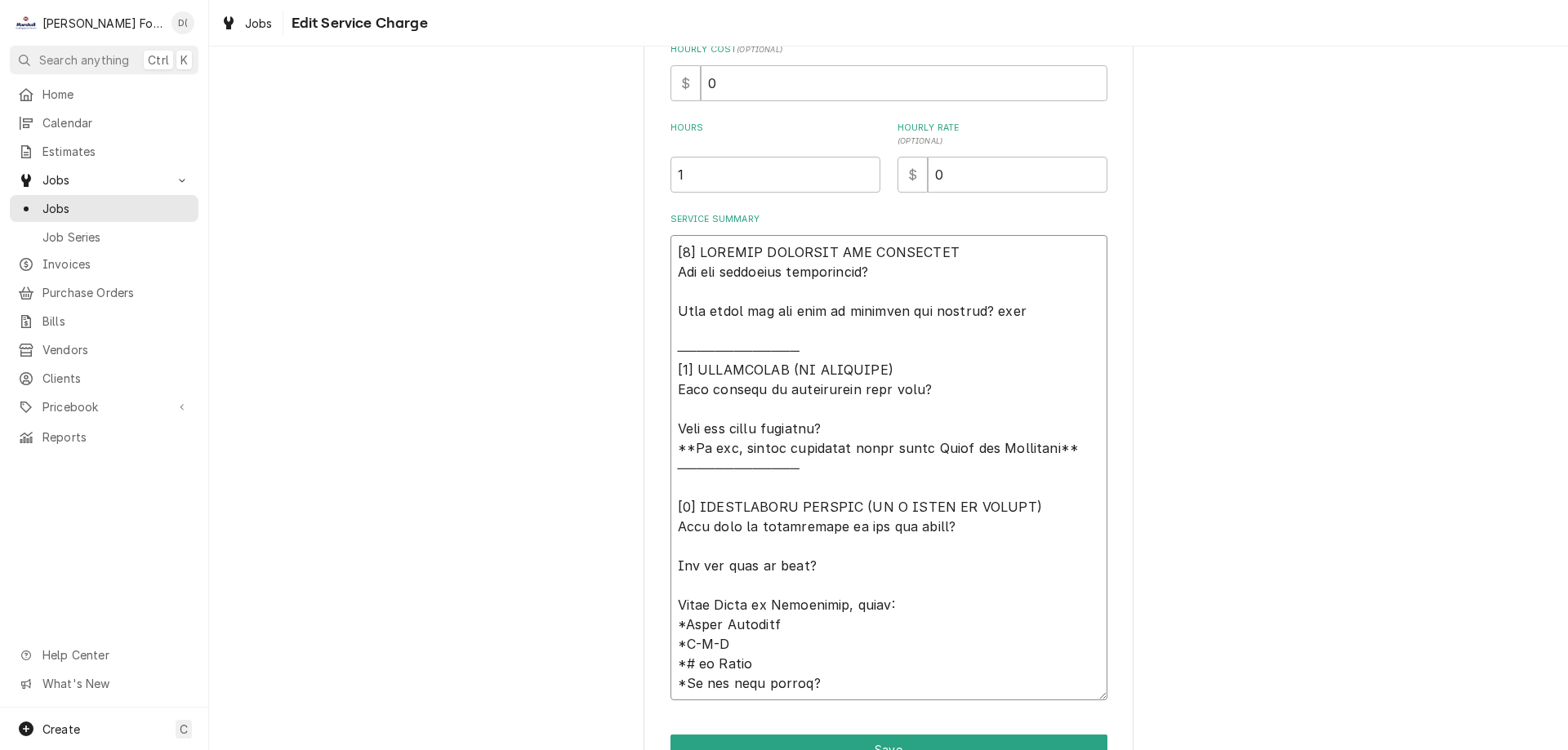
type textarea "[𝟭] 𝗜𝗡𝗜𝗧𝗜𝗔𝗟 𝗙𝗜𝗡𝗗𝗜𝗡𝗚𝗦 𝗔𝗡𝗗 𝗗𝗜𝗔𝗚𝗡𝗢𝗦𝗜𝗦 𝗪𝗮𝘀 𝘁𝗵𝗲 𝗲𝗾𝘂𝗶𝗽𝗺𝗲𝗻𝘁 𝗼𝗽𝗲𝗿𝗮𝘁𝗶𝗼𝗻𝗮𝗹? 𝗪𝗵𝗮𝘁 𝘀𝘁𝗲𝗽𝘀 𝗱𝗶…"
type textarea "x"
type textarea "[𝟭] 𝗜𝗡𝗜𝗧𝗜𝗔𝗟 𝗙𝗜𝗡𝗗𝗜𝗡𝗚𝗦 𝗔𝗡𝗗 𝗗𝗜𝗔𝗚𝗡𝗢𝗦𝗜𝗦 𝗪𝗮𝘀 𝘁𝗵𝗲 𝗲𝗾𝘂𝗶𝗽𝗺𝗲𝗻𝘁 𝗼𝗽𝗲𝗿𝗮𝘁𝗶𝗼𝗻𝗮𝗹? 𝗪𝗵𝗮𝘁 𝘀𝘁𝗲𝗽𝘀 𝗱𝗶…"
type textarea "x"
type textarea "[𝟭] 𝗜𝗡𝗜𝗧𝗜𝗔𝗟 𝗙𝗜𝗡𝗗𝗜𝗡𝗚𝗦 𝗔𝗡𝗗 𝗗𝗜𝗔𝗚𝗡𝗢𝗦𝗜𝗦 𝗪𝗮𝘀 𝘁𝗵𝗲 𝗲𝗾𝘂𝗶𝗽𝗺𝗲𝗻𝘁 𝗼𝗽𝗲𝗿𝗮𝘁𝗶𝗼𝗻𝗮𝗹? 𝗪𝗵𝗮𝘁 𝘀𝘁𝗲𝗽𝘀 𝗱𝗶…"
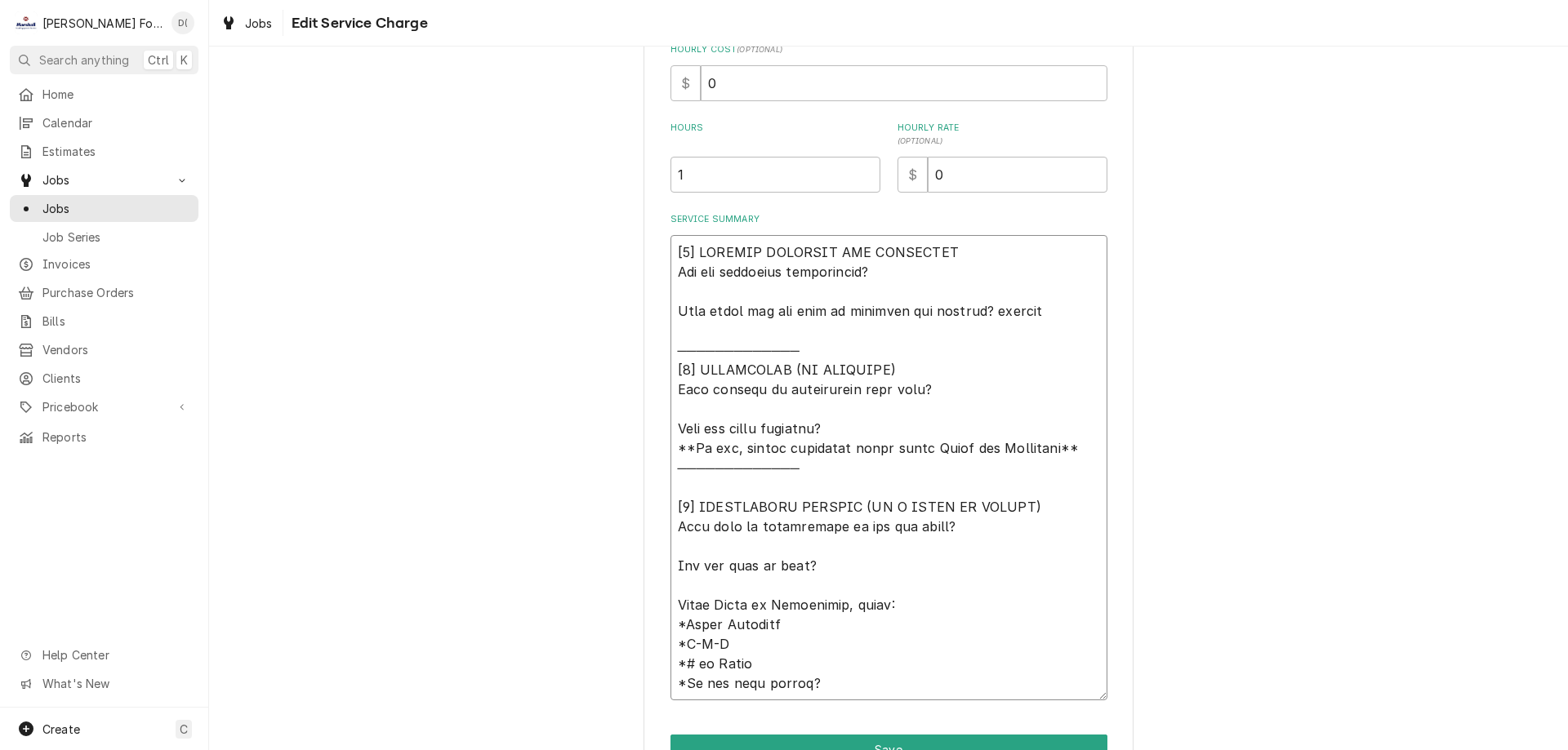
type textarea "x"
type textarea "[𝟭] 𝗜𝗡𝗜𝗧𝗜𝗔𝗟 𝗙𝗜𝗡𝗗𝗜𝗡𝗚𝗦 𝗔𝗡𝗗 𝗗𝗜𝗔𝗚𝗡𝗢𝗦𝗜𝗦 𝗪𝗮𝘀 𝘁𝗵𝗲 𝗲𝗾𝘂𝗶𝗽𝗺𝗲𝗻𝘁 𝗼𝗽𝗲𝗿𝗮𝘁𝗶𝗼𝗻𝗮𝗹? 𝗪𝗵𝗮𝘁 𝘀𝘁𝗲𝗽𝘀 𝗱𝗶…"
type textarea "x"
type textarea "[𝟭] 𝗜𝗡𝗜𝗧𝗜𝗔𝗟 𝗙𝗜𝗡𝗗𝗜𝗡𝗚𝗦 𝗔𝗡𝗗 𝗗𝗜𝗔𝗚𝗡𝗢𝗦𝗜𝗦 𝗪𝗮𝘀 𝘁𝗵𝗲 𝗲𝗾𝘂𝗶𝗽𝗺𝗲𝗻𝘁 𝗼𝗽𝗲𝗿𝗮𝘁𝗶𝗼𝗻𝗮𝗹? 𝗪𝗵𝗮𝘁 𝘀𝘁𝗲𝗽𝘀 𝗱𝗶…"
type textarea "x"
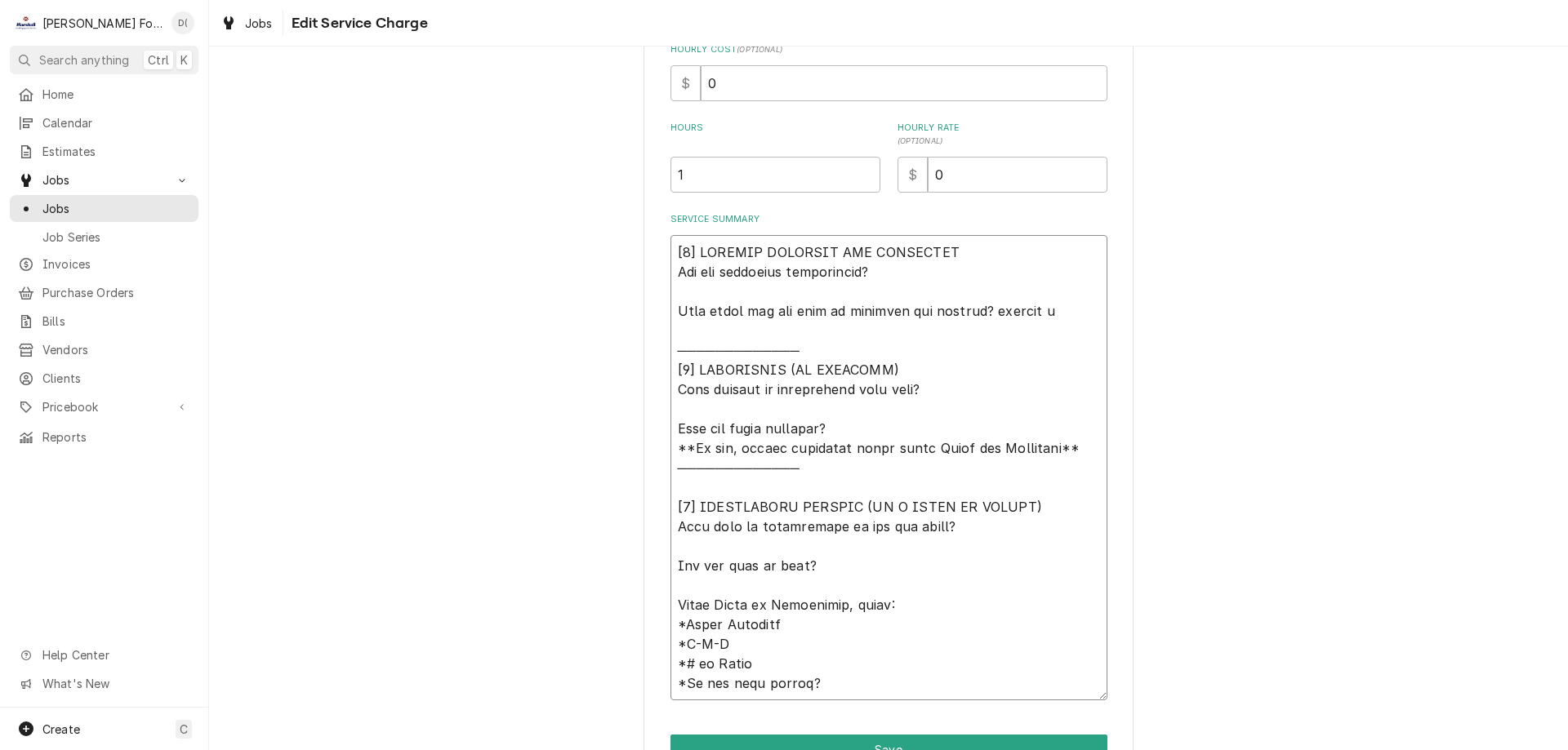
type textarea "[𝟭] 𝗜𝗡𝗜𝗧𝗜𝗔𝗟 𝗙𝗜𝗡𝗗𝗜𝗡𝗚𝗦 𝗔𝗡𝗗 𝗗𝗜𝗔𝗚𝗡𝗢𝗦𝗜𝗦 𝗪𝗮𝘀 𝘁𝗵𝗲 𝗲𝗾𝘂𝗶𝗽𝗺𝗲𝗻𝘁 𝗼𝗽𝗲𝗿𝗮𝘁𝗶𝗼𝗻𝗮𝗹? 𝗪𝗵𝗮𝘁 𝘀𝘁𝗲𝗽𝘀 𝗱𝗶…"
type textarea "x"
type textarea "[𝟭] 𝗜𝗡𝗜𝗧𝗜𝗔𝗟 𝗙𝗜𝗡𝗗𝗜𝗡𝗚𝗦 𝗔𝗡𝗗 𝗗𝗜𝗔𝗚𝗡𝗢𝗦𝗜𝗦 𝗪𝗮𝘀 𝘁𝗵𝗲 𝗲𝗾𝘂𝗶𝗽𝗺𝗲𝗻𝘁 𝗼𝗽𝗲𝗿𝗮𝘁𝗶𝗼𝗻𝗮𝗹? 𝗪𝗵𝗮𝘁 𝘀𝘁𝗲𝗽𝘀 𝗱𝗶…"
type textarea "x"
type textarea "[𝟭] 𝗜𝗡𝗜𝗧𝗜𝗔𝗟 𝗙𝗜𝗡𝗗𝗜𝗡𝗚𝗦 𝗔𝗡𝗗 𝗗𝗜𝗔𝗚𝗡𝗢𝗦𝗜𝗦 𝗪𝗮𝘀 𝘁𝗵𝗲 𝗲𝗾𝘂𝗶𝗽𝗺𝗲𝗻𝘁 𝗼𝗽𝗲𝗿𝗮𝘁𝗶𝗼𝗻𝗮𝗹? 𝗪𝗵𝗮𝘁 𝘀𝘁𝗲𝗽𝘀 𝗱𝗶…"
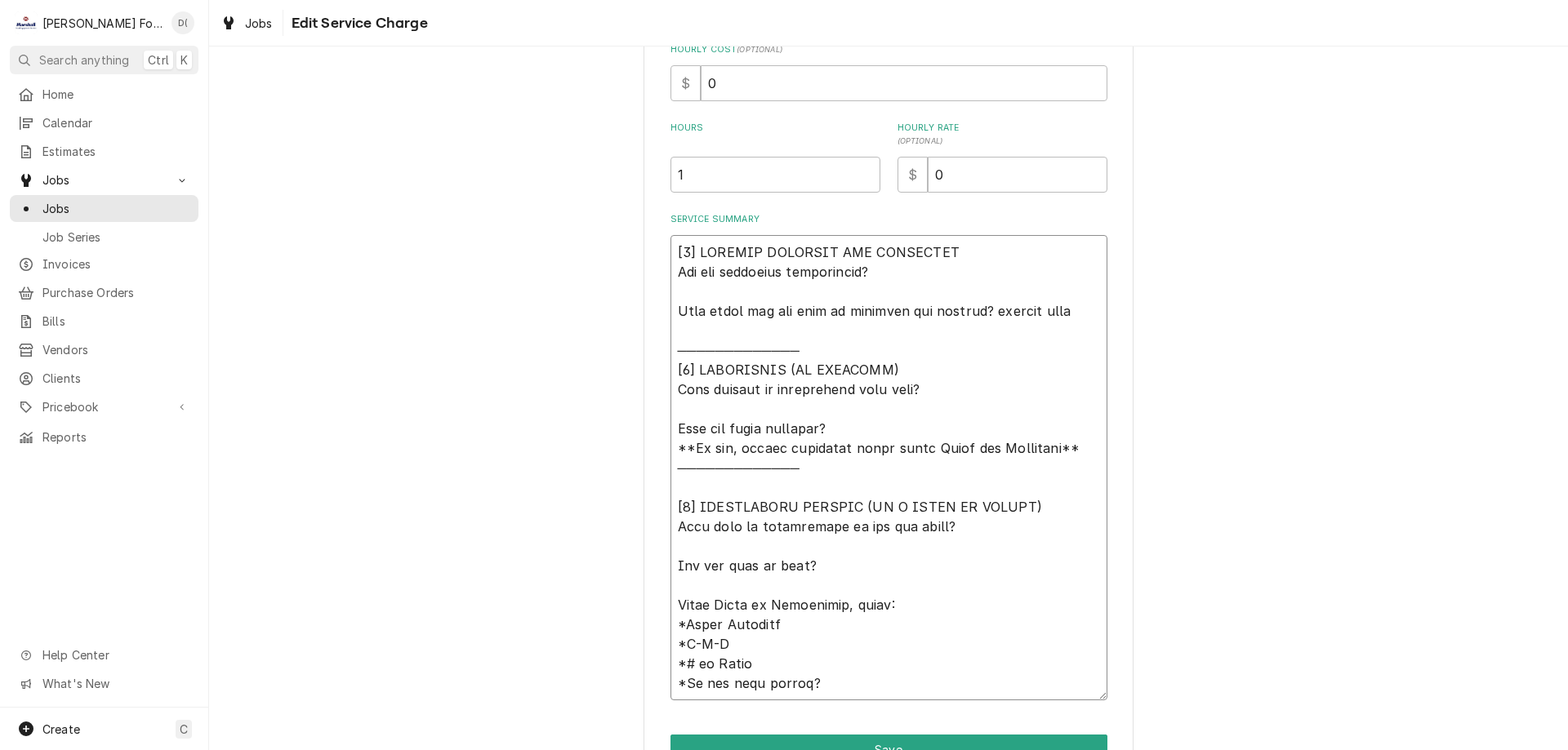
type textarea "x"
type textarea "[𝟭] 𝗜𝗡𝗜𝗧𝗜𝗔𝗟 𝗙𝗜𝗡𝗗𝗜𝗡𝗚𝗦 𝗔𝗡𝗗 𝗗𝗜𝗔𝗚𝗡𝗢𝗦𝗜𝗦 𝗪𝗮𝘀 𝘁𝗵𝗲 𝗲𝗾𝘂𝗶𝗽𝗺𝗲𝗻𝘁 𝗼𝗽𝗲𝗿𝗮𝘁𝗶𝗼𝗻𝗮𝗹? 𝗪𝗵𝗮𝘁 𝘀𝘁𝗲𝗽𝘀 𝗱𝗶…"
type textarea "x"
type textarea "[𝟭] 𝗜𝗡𝗜𝗧𝗜𝗔𝗟 𝗙𝗜𝗡𝗗𝗜𝗡𝗚𝗦 𝗔𝗡𝗗 𝗗𝗜𝗔𝗚𝗡𝗢𝗦𝗜𝗦 𝗪𝗮𝘀 𝘁𝗵𝗲 𝗲𝗾𝘂𝗶𝗽𝗺𝗲𝗻𝘁 𝗼𝗽𝗲𝗿𝗮𝘁𝗶𝗼𝗻𝗮𝗹? 𝗪𝗵𝗮𝘁 𝘀𝘁𝗲𝗽𝘀 𝗱𝗶…"
type textarea "x"
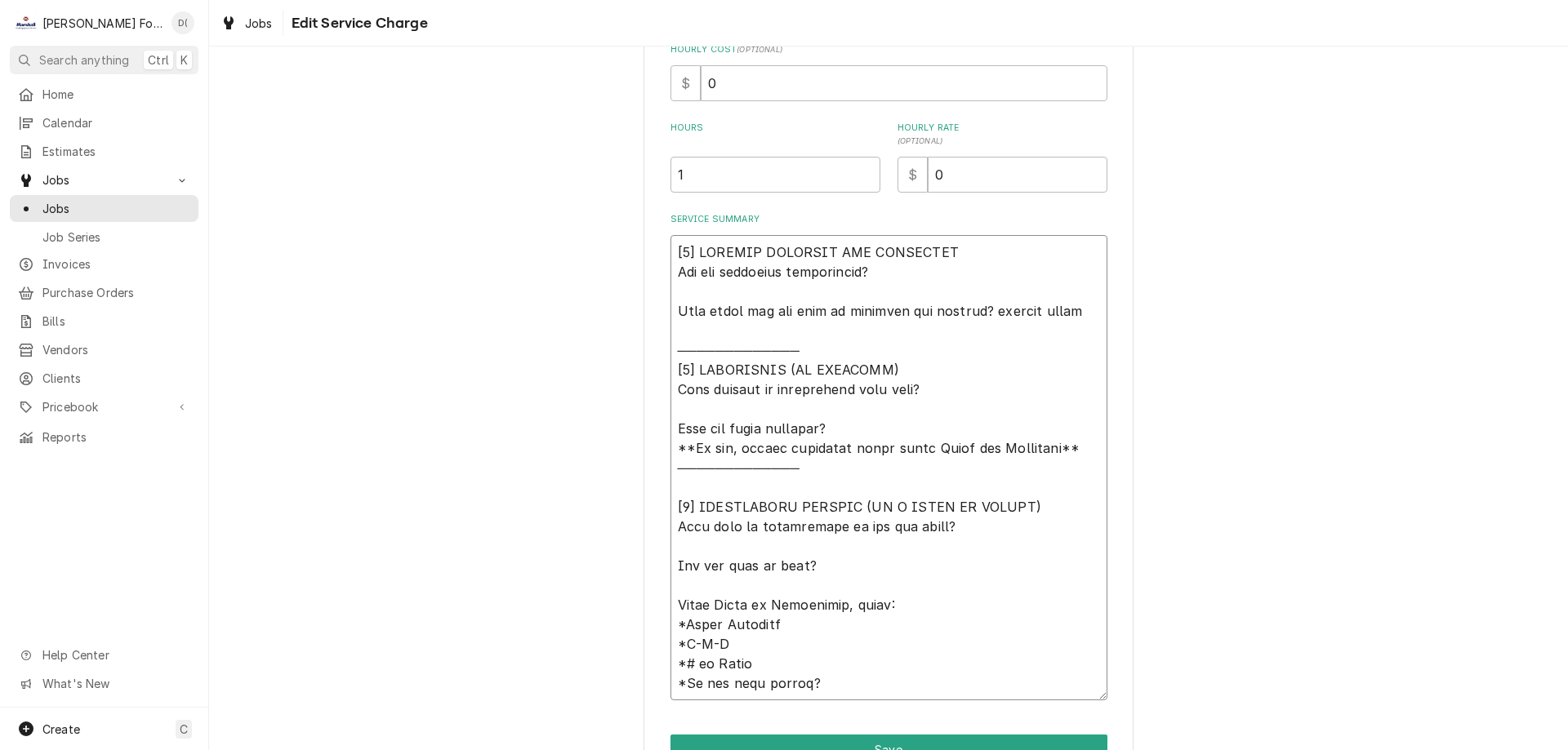
type textarea "[𝟭] 𝗜𝗡𝗜𝗧𝗜𝗔𝗟 𝗙𝗜𝗡𝗗𝗜𝗡𝗚𝗦 𝗔𝗡𝗗 𝗗𝗜𝗔𝗚𝗡𝗢𝗦𝗜𝗦 𝗪𝗮𝘀 𝘁𝗵𝗲 𝗲𝗾𝘂𝗶𝗽𝗺𝗲𝗻𝘁 𝗼𝗽𝗲𝗿𝗮𝘁𝗶𝗼𝗻𝗮𝗹? 𝗪𝗵𝗮𝘁 𝘀𝘁𝗲𝗽𝘀 𝗱𝗶…"
type textarea "x"
type textarea "[𝟭] 𝗜𝗡𝗜𝗧𝗜𝗔𝗟 𝗙𝗜𝗡𝗗𝗜𝗡𝗚𝗦 𝗔𝗡𝗗 𝗗𝗜𝗔𝗚𝗡𝗢𝗦𝗜𝗦 𝗪𝗮𝘀 𝘁𝗵𝗲 𝗲𝗾𝘂𝗶𝗽𝗺𝗲𝗻𝘁 𝗼𝗽𝗲𝗿𝗮𝘁𝗶𝗼𝗻𝗮𝗹? 𝗪𝗵𝗮𝘁 𝘀𝘁𝗲𝗽𝘀 𝗱𝗶…"
type textarea "x"
type textarea "[𝟭] 𝗜𝗡𝗜𝗧𝗜𝗔𝗟 𝗙𝗜𝗡𝗗𝗜𝗡𝗚𝗦 𝗔𝗡𝗗 𝗗𝗜𝗔𝗚𝗡𝗢𝗦𝗜𝗦 𝗪𝗮𝘀 𝘁𝗵𝗲 𝗲𝗾𝘂𝗶𝗽𝗺𝗲𝗻𝘁 𝗼𝗽𝗲𝗿𝗮𝘁𝗶𝗼𝗻𝗮𝗹? 𝗪𝗵𝗮𝘁 𝘀𝘁𝗲𝗽𝘀 𝗱𝗶…"
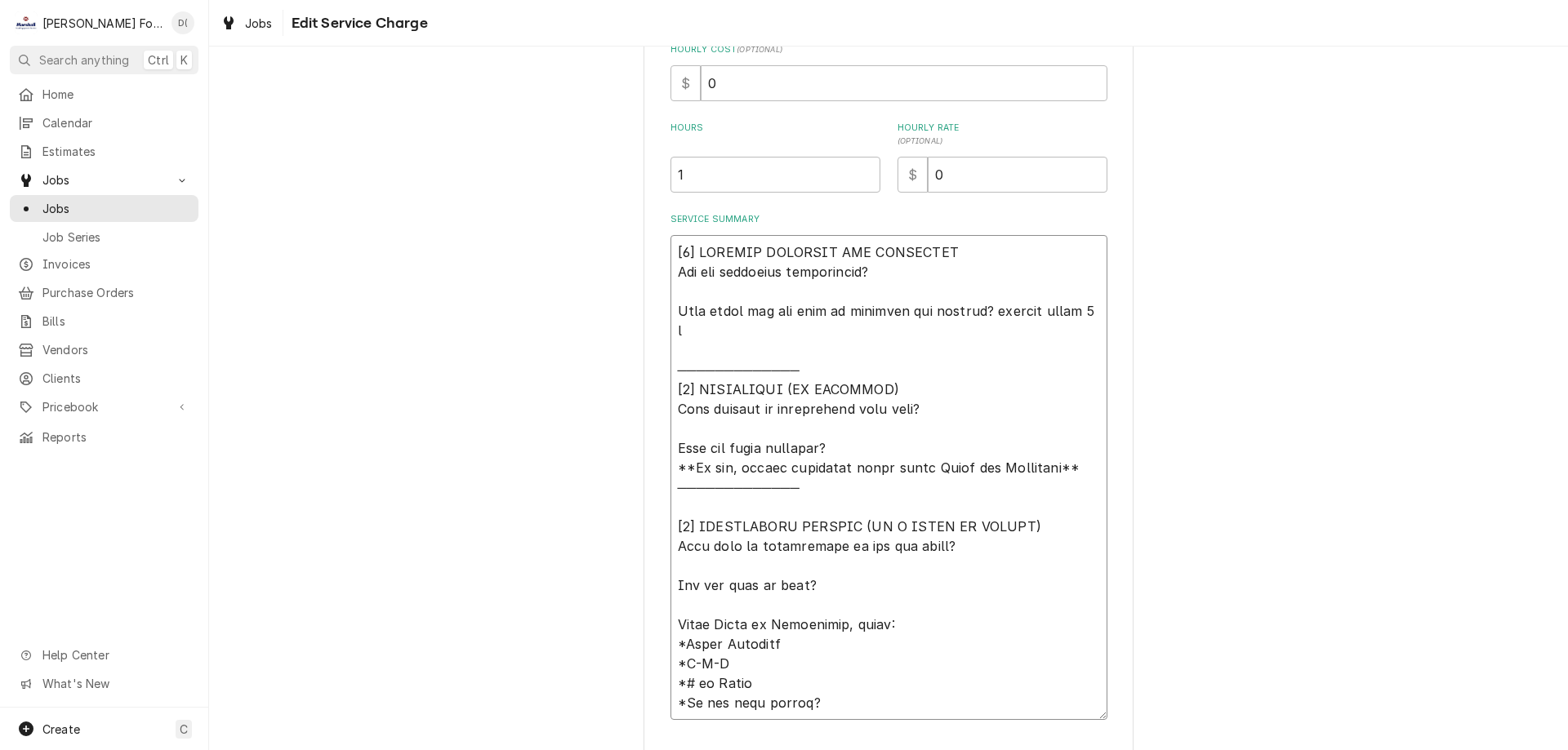
type textarea "x"
type textarea "[𝟭] 𝗜𝗡𝗜𝗧𝗜𝗔𝗟 𝗙𝗜𝗡𝗗𝗜𝗡𝗚𝗦 𝗔𝗡𝗗 𝗗𝗜𝗔𝗚𝗡𝗢𝗦𝗜𝗦 𝗪𝗮𝘀 𝘁𝗵𝗲 𝗲𝗾𝘂𝗶𝗽𝗺𝗲𝗻𝘁 𝗼𝗽𝗲𝗿𝗮𝘁𝗶𝗼𝗻𝗮𝗹? 𝗪𝗵𝗮𝘁 𝘀𝘁𝗲𝗽𝘀 𝗱𝗶…"
type textarea "x"
type textarea "[𝟭] 𝗜𝗡𝗜𝗧𝗜𝗔𝗟 𝗙𝗜𝗡𝗗𝗜𝗡𝗚𝗦 𝗔𝗡𝗗 𝗗𝗜𝗔𝗚𝗡𝗢𝗦𝗜𝗦 𝗪𝗮𝘀 𝘁𝗵𝗲 𝗲𝗾𝘂𝗶𝗽𝗺𝗲𝗻𝘁 𝗼𝗽𝗲𝗿𝗮𝘁𝗶𝗼𝗻𝗮𝗹? 𝗪𝗵𝗮𝘁 𝘀𝘁𝗲𝗽𝘀 𝗱𝗶…"
type textarea "x"
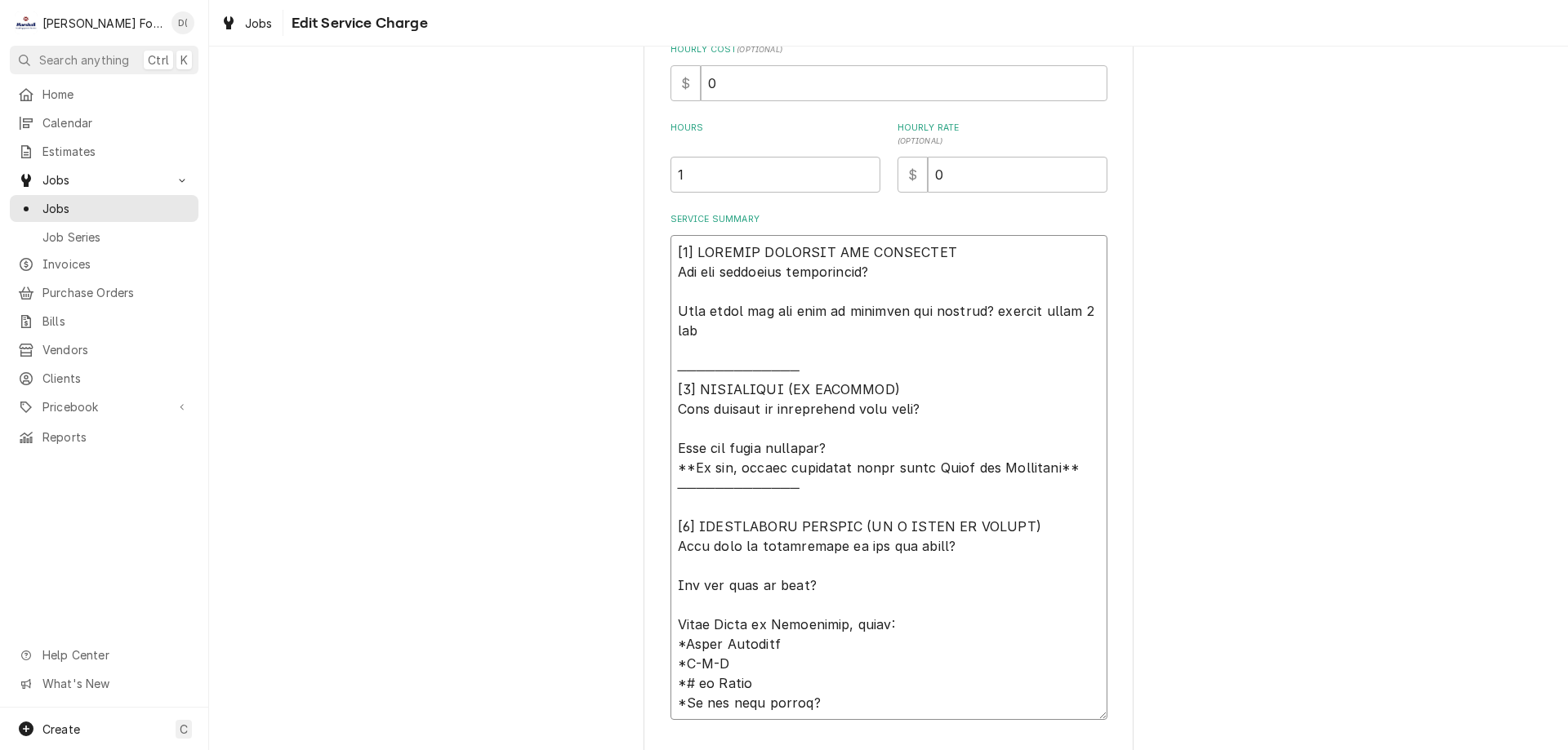
type textarea "[𝟭] 𝗜𝗡𝗜𝗧𝗜𝗔𝗟 𝗙𝗜𝗡𝗗𝗜𝗡𝗚𝗦 𝗔𝗡𝗗 𝗗𝗜𝗔𝗚𝗡𝗢𝗦𝗜𝗦 𝗪𝗮𝘀 𝘁𝗵𝗲 𝗲𝗾𝘂𝗶𝗽𝗺𝗲𝗻𝘁 𝗼𝗽𝗲𝗿𝗮𝘁𝗶𝗼𝗻𝗮𝗹? 𝗪𝗵𝗮𝘁 𝘀𝘁𝗲𝗽𝘀 𝗱𝗶…"
type textarea "x"
type textarea "[𝟭] 𝗜𝗡𝗜𝗧𝗜𝗔𝗟 𝗙𝗜𝗡𝗗𝗜𝗡𝗚𝗦 𝗔𝗡𝗗 𝗗𝗜𝗔𝗚𝗡𝗢𝗦𝗜𝗦 𝗪𝗮𝘀 𝘁𝗵𝗲 𝗲𝗾𝘂𝗶𝗽𝗺𝗲𝗻𝘁 𝗼𝗽𝗲𝗿𝗮𝘁𝗶𝗼𝗻𝗮𝗹? 𝗪𝗵𝗮𝘁 𝘀𝘁𝗲𝗽𝘀 𝗱𝗶…"
type textarea "x"
type textarea "[𝟭] 𝗜𝗡𝗜𝗧𝗜𝗔𝗟 𝗙𝗜𝗡𝗗𝗜𝗡𝗚𝗦 𝗔𝗡𝗗 𝗗𝗜𝗔𝗚𝗡𝗢𝗦𝗜𝗦 𝗪𝗮𝘀 𝘁𝗵𝗲 𝗲𝗾𝘂𝗶𝗽𝗺𝗲𝗻𝘁 𝗼𝗽𝗲𝗿𝗮𝘁𝗶𝗼𝗻𝗮𝗹? 𝗪𝗵𝗮𝘁 𝘀𝘁𝗲𝗽𝘀 𝗱𝗶…"
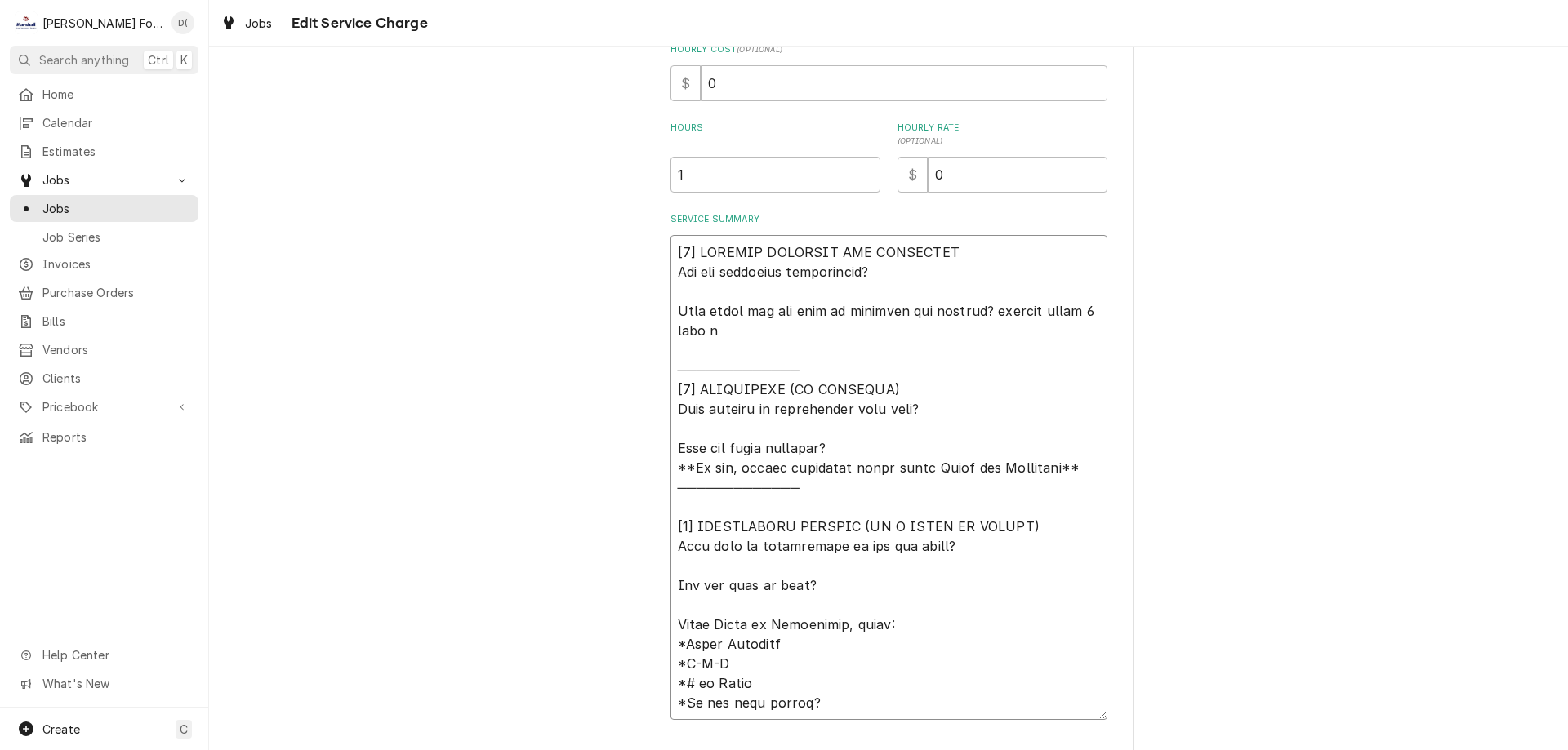
type textarea "x"
type textarea "[𝟭] 𝗜𝗡𝗜𝗧𝗜𝗔𝗟 𝗙𝗜𝗡𝗗𝗜𝗡𝗚𝗦 𝗔𝗡𝗗 𝗗𝗜𝗔𝗚𝗡𝗢𝗦𝗜𝗦 𝗪𝗮𝘀 𝘁𝗵𝗲 𝗲𝗾𝘂𝗶𝗽𝗺𝗲𝗻𝘁 𝗼𝗽𝗲𝗿𝗮𝘁𝗶𝗼𝗻𝗮𝗹? 𝗪𝗵𝗮𝘁 𝘀𝘁𝗲𝗽𝘀 𝗱𝗶…"
type textarea "x"
type textarea "[𝟭] 𝗜𝗡𝗜𝗧𝗜𝗔𝗟 𝗙𝗜𝗡𝗗𝗜𝗡𝗚𝗦 𝗔𝗡𝗗 𝗗𝗜𝗔𝗚𝗡𝗢𝗦𝗜𝗦 𝗪𝗮𝘀 𝘁𝗵𝗲 𝗲𝗾𝘂𝗶𝗽𝗺𝗲𝗻𝘁 𝗼𝗽𝗲𝗿𝗮𝘁𝗶𝗼𝗻𝗮𝗹? 𝗪𝗵𝗮𝘁 𝘀𝘁𝗲𝗽𝘀 𝗱𝗶…"
type textarea "x"
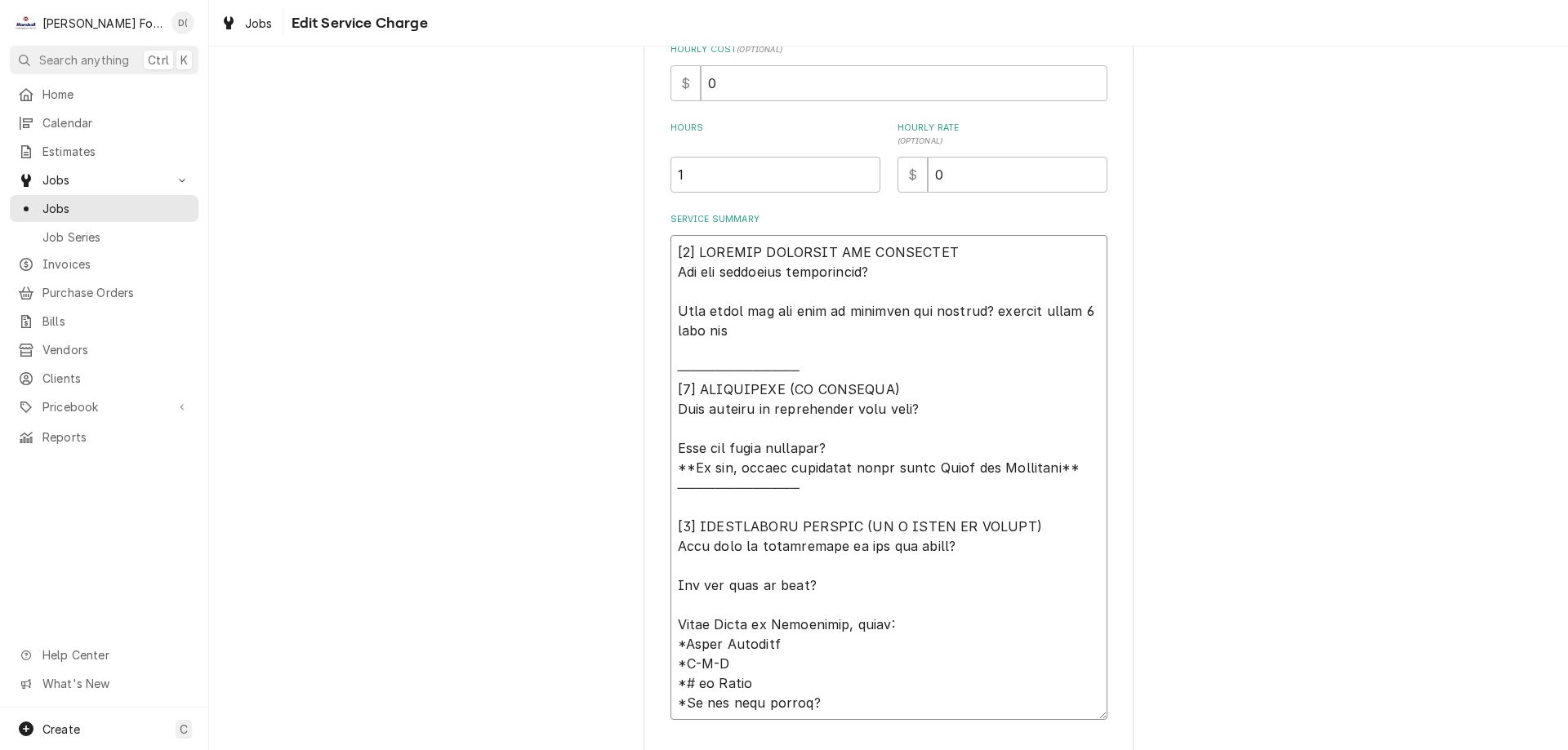
type textarea "[𝟭] 𝗜𝗡𝗜𝗧𝗜𝗔𝗟 𝗙𝗜𝗡𝗗𝗜𝗡𝗚𝗦 𝗔𝗡𝗗 𝗗𝗜𝗔𝗚𝗡𝗢𝗦𝗜𝗦 𝗪𝗮𝘀 𝘁𝗵𝗲 𝗲𝗾𝘂𝗶𝗽𝗺𝗲𝗻𝘁 𝗼𝗽𝗲𝗿𝗮𝘁𝗶𝗼𝗻𝗮𝗹? 𝗪𝗵𝗮𝘁 𝘀𝘁𝗲𝗽𝘀 𝗱𝗶…"
type textarea "x"
type textarea "[𝟭] 𝗜𝗡𝗜𝗧𝗜𝗔𝗟 𝗙𝗜𝗡𝗗𝗜𝗡𝗚𝗦 𝗔𝗡𝗗 𝗗𝗜𝗔𝗚𝗡𝗢𝗦𝗜𝗦 𝗪𝗮𝘀 𝘁𝗵𝗲 𝗲𝗾𝘂𝗶𝗽𝗺𝗲𝗻𝘁 𝗼𝗽𝗲𝗿𝗮𝘁𝗶𝗼𝗻𝗮𝗹? 𝗪𝗵𝗮𝘁 𝘀𝘁𝗲𝗽𝘀 𝗱𝗶…"
type textarea "x"
type textarea "[𝟭] 𝗜𝗡𝗜𝗧𝗜𝗔𝗟 𝗙𝗜𝗡𝗗𝗜𝗡𝗚𝗦 𝗔𝗡𝗗 𝗗𝗜𝗔𝗚𝗡𝗢𝗦𝗜𝗦 𝗪𝗮𝘀 𝘁𝗵𝗲 𝗲𝗾𝘂𝗶𝗽𝗺𝗲𝗻𝘁 𝗼𝗽𝗲𝗿𝗮𝘁𝗶𝗼𝗻𝗮𝗹? 𝗪𝗵𝗮𝘁 𝘀𝘁𝗲𝗽𝘀 𝗱𝗶…"
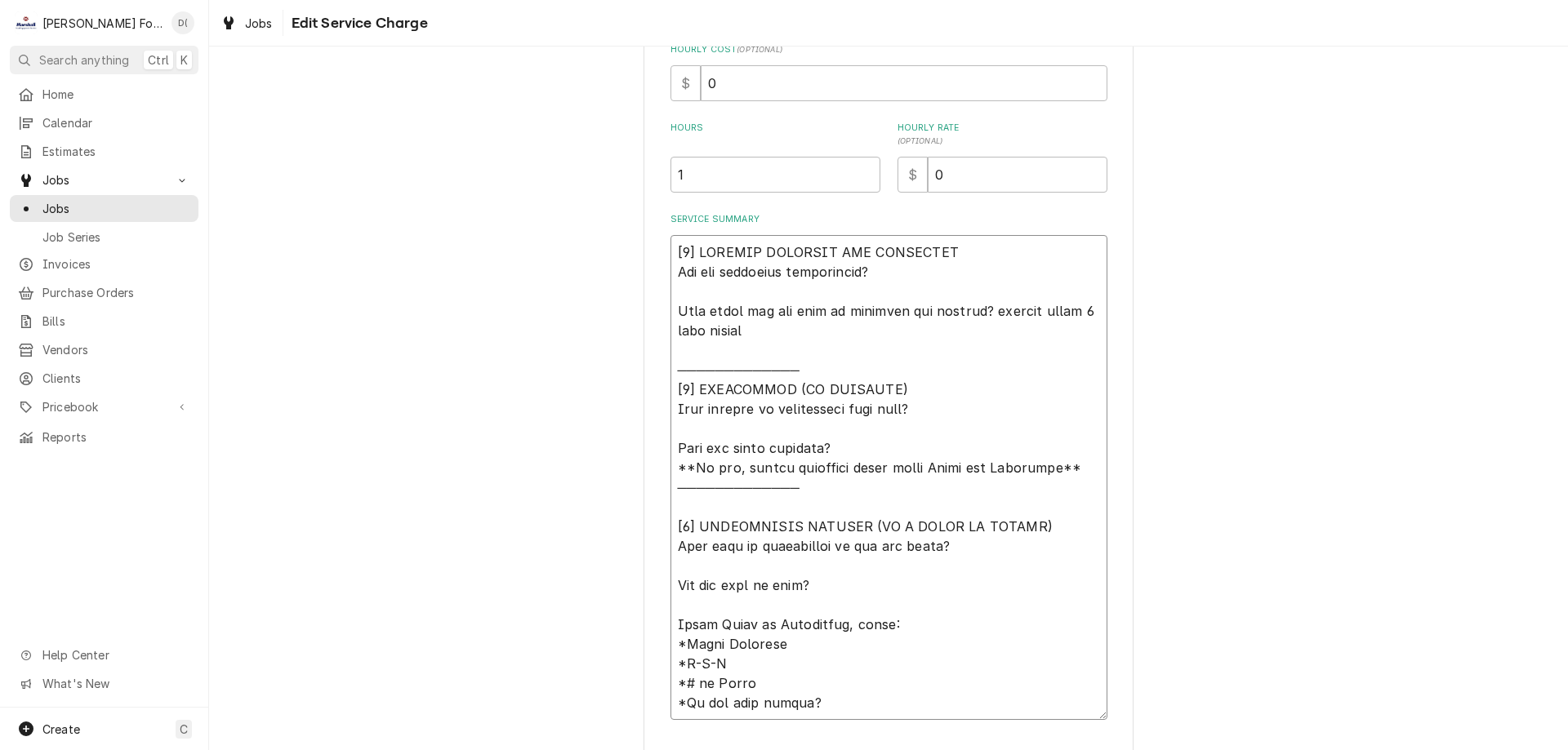
type textarea "x"
type textarea "[𝟭] 𝗜𝗡𝗜𝗧𝗜𝗔𝗟 𝗙𝗜𝗡𝗗𝗜𝗡𝗚𝗦 𝗔𝗡𝗗 𝗗𝗜𝗔𝗚𝗡𝗢𝗦𝗜𝗦 𝗪𝗮𝘀 𝘁𝗵𝗲 𝗲𝗾𝘂𝗶𝗽𝗺𝗲𝗻𝘁 𝗼𝗽𝗲𝗿𝗮𝘁𝗶𝗼𝗻𝗮𝗹? 𝗪𝗵𝗮𝘁 𝘀𝘁𝗲𝗽𝘀 𝗱𝗶…"
type textarea "x"
type textarea "[𝟭] 𝗜𝗡𝗜𝗧𝗜𝗔𝗟 𝗙𝗜𝗡𝗗𝗜𝗡𝗚𝗦 𝗔𝗡𝗗 𝗗𝗜𝗔𝗚𝗡𝗢𝗦𝗜𝗦 𝗪𝗮𝘀 𝘁𝗵𝗲 𝗲𝗾𝘂𝗶𝗽𝗺𝗲𝗻𝘁 𝗼𝗽𝗲𝗿𝗮𝘁𝗶𝗼𝗻𝗮𝗹? 𝗪𝗵𝗮𝘁 𝘀𝘁𝗲𝗽𝘀 𝗱𝗶…"
type textarea "x"
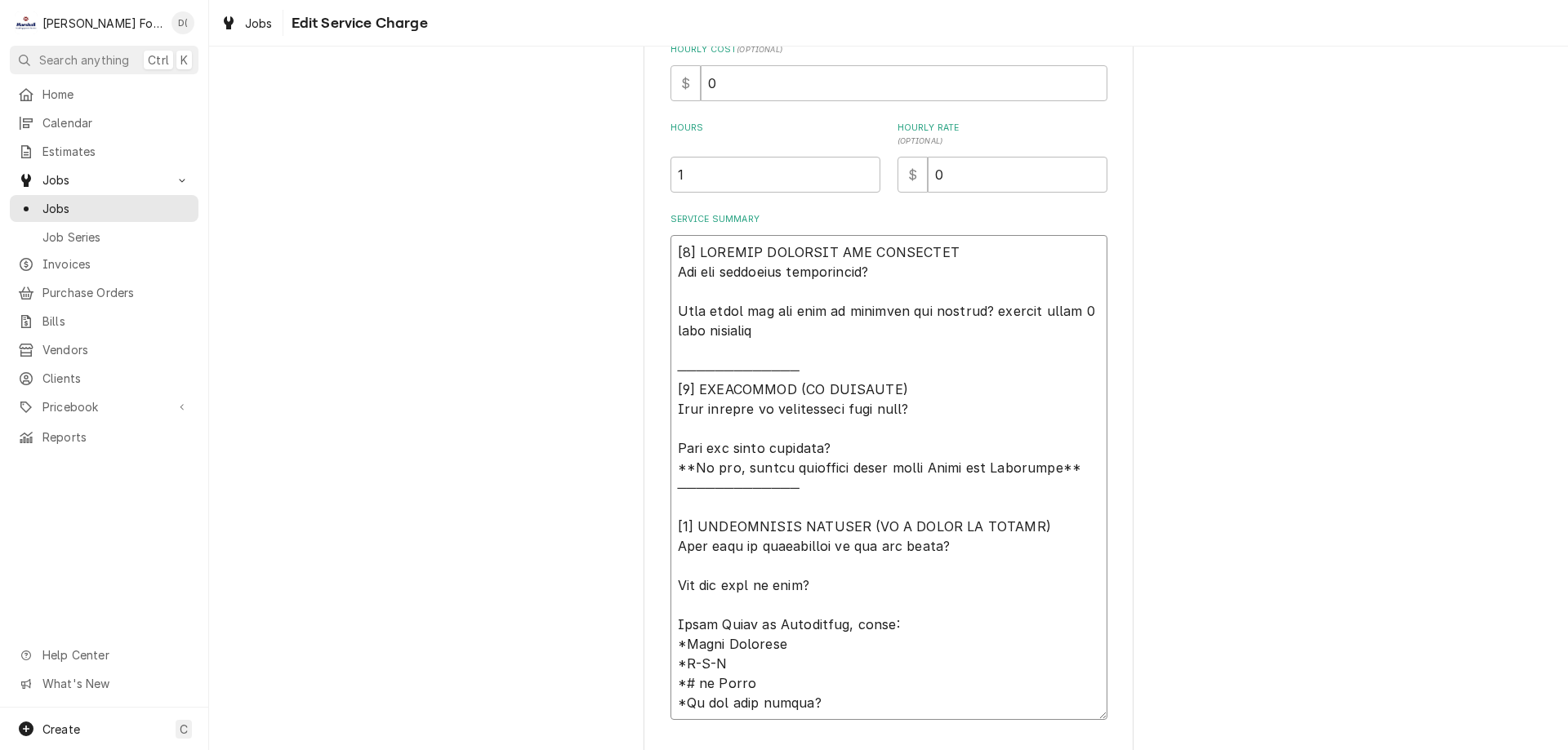
type textarea "[𝟭] 𝗜𝗡𝗜𝗧𝗜𝗔𝗟 𝗙𝗜𝗡𝗗𝗜𝗡𝗚𝗦 𝗔𝗡𝗗 𝗗𝗜𝗔𝗚𝗡𝗢𝗦𝗜𝗦 𝗪𝗮𝘀 𝘁𝗵𝗲 𝗲𝗾𝘂𝗶𝗽𝗺𝗲𝗻𝘁 𝗼𝗽𝗲𝗿𝗮𝘁𝗶𝗼𝗻𝗮𝗹? 𝗪𝗵𝗮𝘁 𝘀𝘁𝗲𝗽𝘀 𝗱𝗶…"
type textarea "x"
type textarea "[𝟭] 𝗜𝗡𝗜𝗧𝗜𝗔𝗟 𝗙𝗜𝗡𝗗𝗜𝗡𝗚𝗦 𝗔𝗡𝗗 𝗗𝗜𝗔𝗚𝗡𝗢𝗦𝗜𝗦 𝗪𝗮𝘀 𝘁𝗵𝗲 𝗲𝗾𝘂𝗶𝗽𝗺𝗲𝗻𝘁 𝗼𝗽𝗲𝗿𝗮𝘁𝗶𝗼𝗻𝗮𝗹? 𝗪𝗵𝗮𝘁 𝘀𝘁𝗲𝗽𝘀 𝗱𝗶…"
type textarea "x"
type textarea "[𝟭] 𝗜𝗡𝗜𝗧𝗜𝗔𝗟 𝗙𝗜𝗡𝗗𝗜𝗡𝗚𝗦 𝗔𝗡𝗗 𝗗𝗜𝗔𝗚𝗡𝗢𝗦𝗜𝗦 𝗪𝗮𝘀 𝘁𝗵𝗲 𝗲𝗾𝘂𝗶𝗽𝗺𝗲𝗻𝘁 𝗼𝗽𝗲𝗿𝗮𝘁𝗶𝗼𝗻𝗮𝗹? 𝗪𝗵𝗮𝘁 𝘀𝘁𝗲𝗽𝘀 𝗱𝗶…"
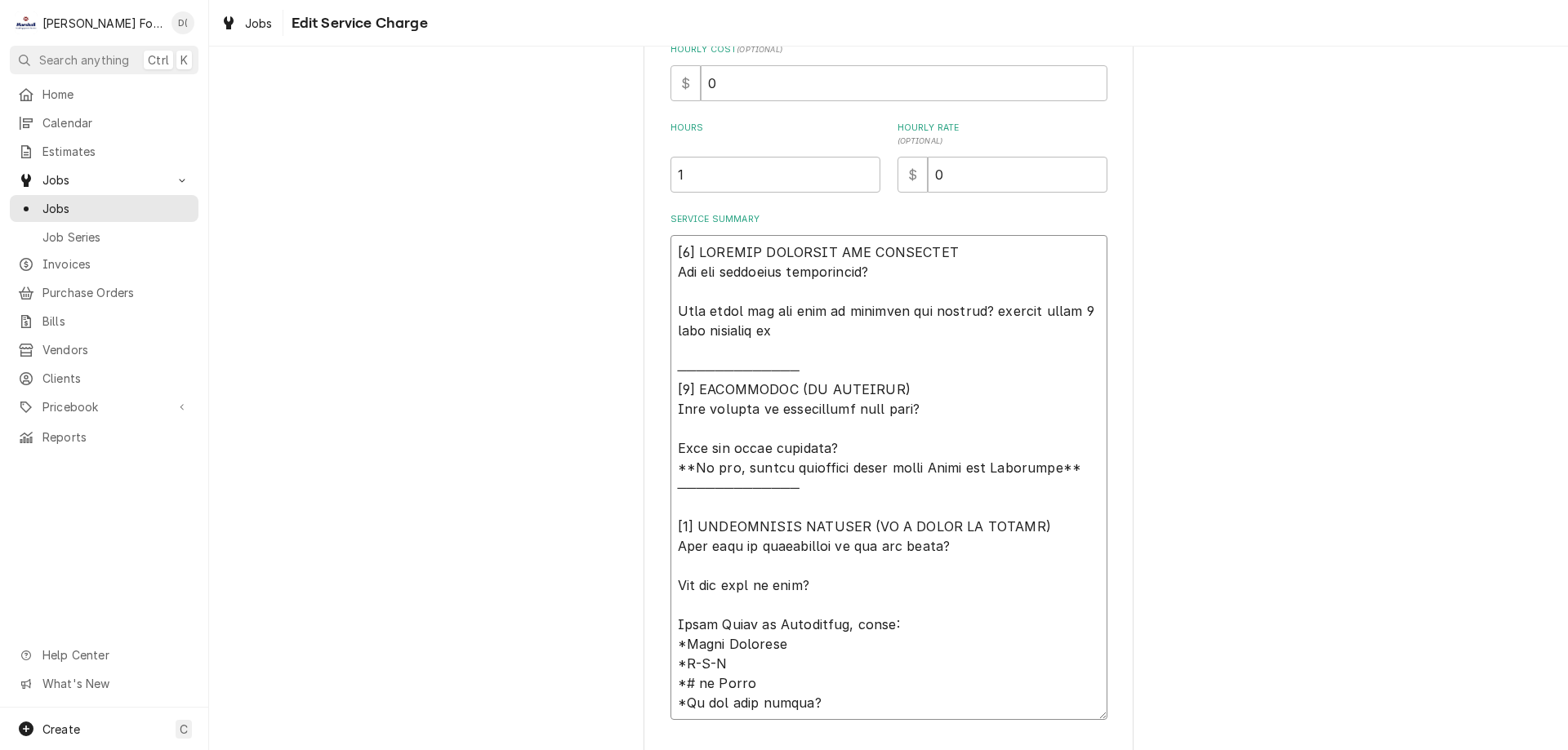
type textarea "x"
type textarea "[𝟭] 𝗜𝗡𝗜𝗧𝗜𝗔𝗟 𝗙𝗜𝗡𝗗𝗜𝗡𝗚𝗦 𝗔𝗡𝗗 𝗗𝗜𝗔𝗚𝗡𝗢𝗦𝗜𝗦 𝗪𝗮𝘀 𝘁𝗵𝗲 𝗲𝗾𝘂𝗶𝗽𝗺𝗲𝗻𝘁 𝗼𝗽𝗲𝗿𝗮𝘁𝗶𝗼𝗻𝗮𝗹? 𝗪𝗵𝗮𝘁 𝘀𝘁𝗲𝗽𝘀 𝗱𝗶…"
type textarea "x"
type textarea "[𝟭] 𝗜𝗡𝗜𝗧𝗜𝗔𝗟 𝗙𝗜𝗡𝗗𝗜𝗡𝗚𝗦 𝗔𝗡𝗗 𝗗𝗜𝗔𝗚𝗡𝗢𝗦𝗜𝗦 𝗪𝗮𝘀 𝘁𝗵𝗲 𝗲𝗾𝘂𝗶𝗽𝗺𝗲𝗻𝘁 𝗼𝗽𝗲𝗿𝗮𝘁𝗶𝗼𝗻𝗮𝗹? 𝗪𝗵𝗮𝘁 𝘀𝘁𝗲𝗽𝘀 𝗱𝗶…"
type textarea "x"
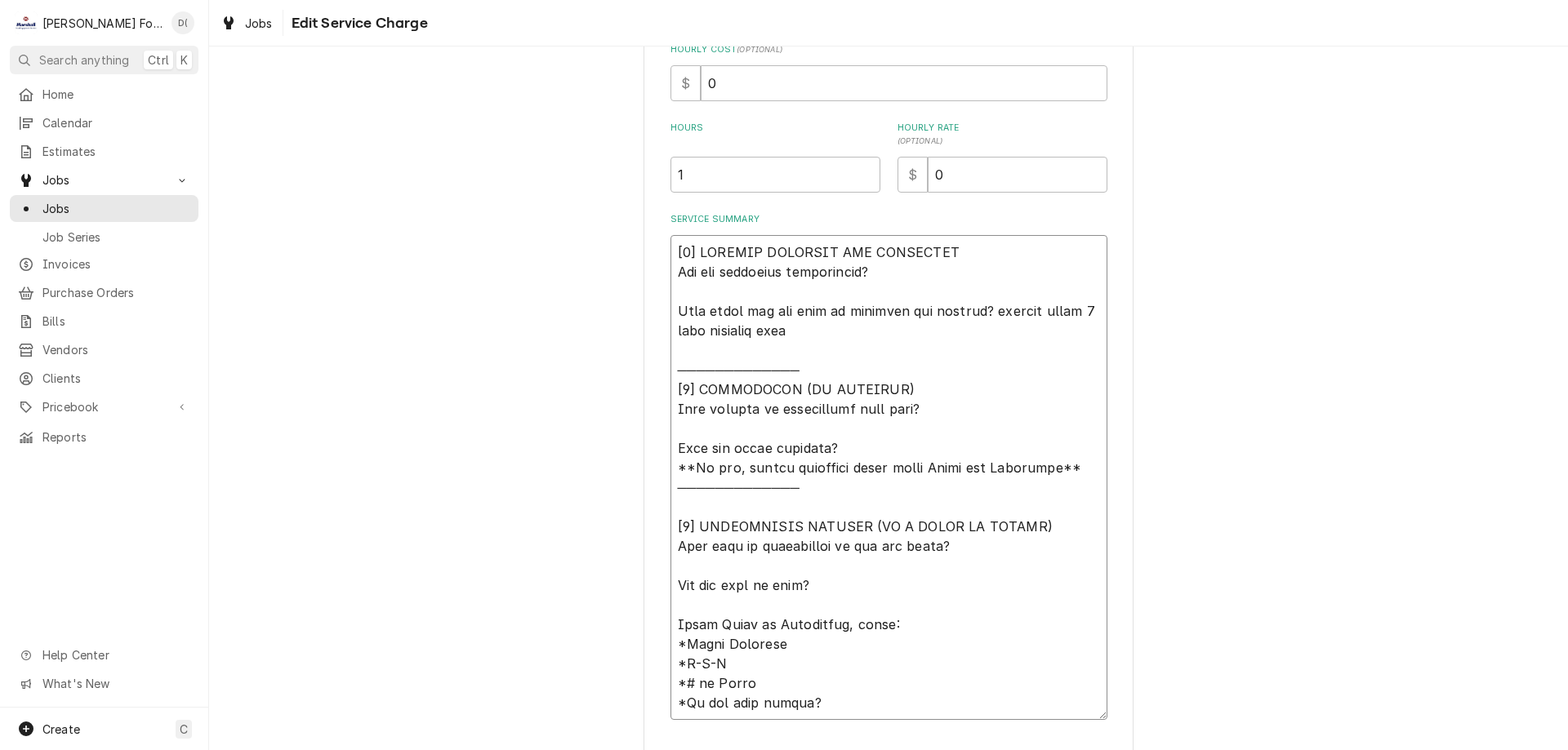
type textarea "[𝟭] 𝗜𝗡𝗜𝗧𝗜𝗔𝗟 𝗙𝗜𝗡𝗗𝗜𝗡𝗚𝗦 𝗔𝗡𝗗 𝗗𝗜𝗔𝗚𝗡𝗢𝗦𝗜𝗦 𝗪𝗮𝘀 𝘁𝗵𝗲 𝗲𝗾𝘂𝗶𝗽𝗺𝗲𝗻𝘁 𝗼𝗽𝗲𝗿𝗮𝘁𝗶𝗼𝗻𝗮𝗹? 𝗪𝗵𝗮𝘁 𝘀𝘁𝗲𝗽𝘀 𝗱𝗶…"
type textarea "x"
type textarea "[𝟭] 𝗜𝗡𝗜𝗧𝗜𝗔𝗟 𝗙𝗜𝗡𝗗𝗜𝗡𝗚𝗦 𝗔𝗡𝗗 𝗗𝗜𝗔𝗚𝗡𝗢𝗦𝗜𝗦 𝗪𝗮𝘀 𝘁𝗵𝗲 𝗲𝗾𝘂𝗶𝗽𝗺𝗲𝗻𝘁 𝗼𝗽𝗲𝗿𝗮𝘁𝗶𝗼𝗻𝗮𝗹? 𝗪𝗵𝗮𝘁 𝘀𝘁𝗲𝗽𝘀 𝗱𝗶…"
type textarea "x"
type textarea "[𝟭] 𝗜𝗡𝗜𝗧𝗜𝗔𝗟 𝗙𝗜𝗡𝗗𝗜𝗡𝗚𝗦 𝗔𝗡𝗗 𝗗𝗜𝗔𝗚𝗡𝗢𝗦𝗜𝗦 𝗪𝗮𝘀 𝘁𝗵𝗲 𝗲𝗾𝘂𝗶𝗽𝗺𝗲𝗻𝘁 𝗼𝗽𝗲𝗿𝗮𝘁𝗶𝗼𝗻𝗮𝗹? 𝗪𝗵𝗮𝘁 𝘀𝘁𝗲𝗽𝘀 𝗱𝗶…"
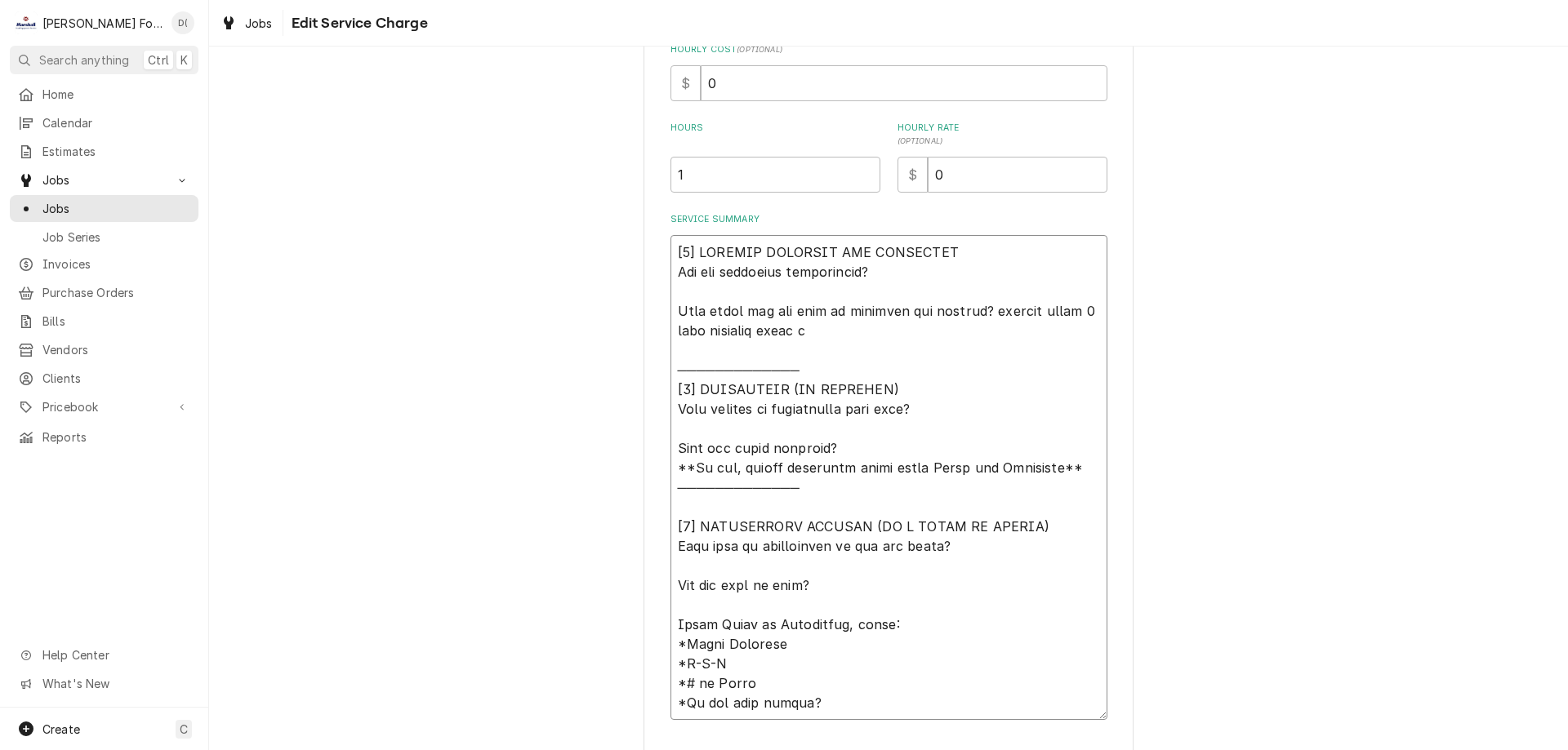
type textarea "x"
type textarea "[𝟭] 𝗜𝗡𝗜𝗧𝗜𝗔𝗟 𝗙𝗜𝗡𝗗𝗜𝗡𝗚𝗦 𝗔𝗡𝗗 𝗗𝗜𝗔𝗚𝗡𝗢𝗦𝗜𝗦 𝗪𝗮𝘀 𝘁𝗵𝗲 𝗲𝗾𝘂𝗶𝗽𝗺𝗲𝗻𝘁 𝗼𝗽𝗲𝗿𝗮𝘁𝗶𝗼𝗻𝗮𝗹? 𝗪𝗵𝗮𝘁 𝘀𝘁𝗲𝗽𝘀 𝗱𝗶…"
type textarea "x"
type textarea "[𝟭] 𝗜𝗡𝗜𝗧𝗜𝗔𝗟 𝗙𝗜𝗡𝗗𝗜𝗡𝗚𝗦 𝗔𝗡𝗗 𝗗𝗜𝗔𝗚𝗡𝗢𝗦𝗜𝗦 𝗪𝗮𝘀 𝘁𝗵𝗲 𝗲𝗾𝘂𝗶𝗽𝗺𝗲𝗻𝘁 𝗼𝗽𝗲𝗿𝗮𝘁𝗶𝗼𝗻𝗮𝗹? 𝗪𝗵𝗮𝘁 𝘀𝘁𝗲𝗽𝘀 𝗱𝗶…"
type textarea "x"
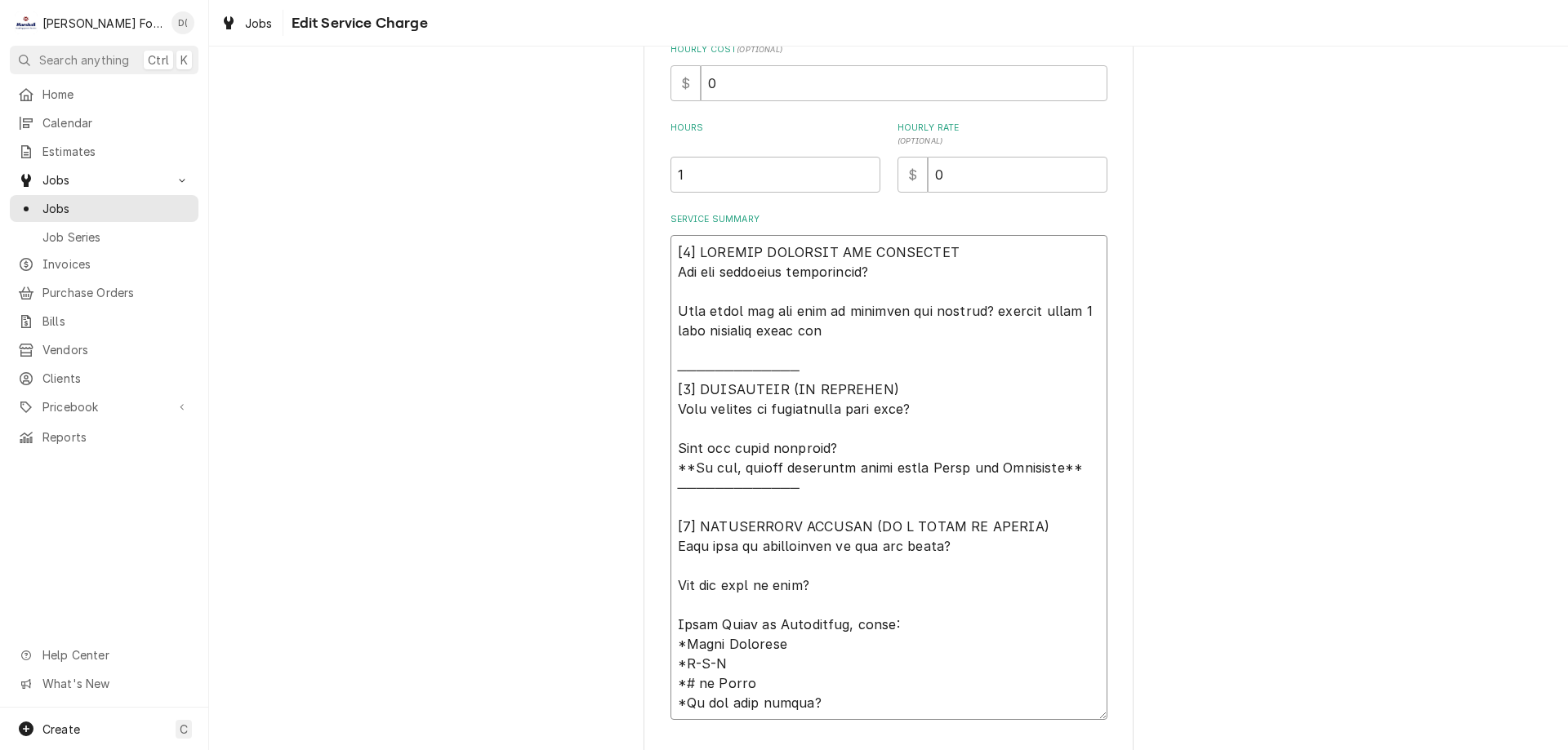
type textarea "[𝟭] 𝗜𝗡𝗜𝗧𝗜𝗔𝗟 𝗙𝗜𝗡𝗗𝗜𝗡𝗚𝗦 𝗔𝗡𝗗 𝗗𝗜𝗔𝗚𝗡𝗢𝗦𝗜𝗦 𝗪𝗮𝘀 𝘁𝗵𝗲 𝗲𝗾𝘂𝗶𝗽𝗺𝗲𝗻𝘁 𝗼𝗽𝗲𝗿𝗮𝘁𝗶𝗼𝗻𝗮𝗹? 𝗪𝗵𝗮𝘁 𝘀𝘁𝗲𝗽𝘀 𝗱𝗶…"
type textarea "x"
type textarea "[𝟭] 𝗜𝗡𝗜𝗧𝗜𝗔𝗟 𝗙𝗜𝗡𝗗𝗜𝗡𝗚𝗦 𝗔𝗡𝗗 𝗗𝗜𝗔𝗚𝗡𝗢𝗦𝗜𝗦 𝗪𝗮𝘀 𝘁𝗵𝗲 𝗲𝗾𝘂𝗶𝗽𝗺𝗲𝗻𝘁 𝗼𝗽𝗲𝗿𝗮𝘁𝗶𝗼𝗻𝗮𝗹? 𝗪𝗵𝗮𝘁 𝘀𝘁𝗲𝗽𝘀 𝗱𝗶…"
type textarea "x"
type textarea "[𝟭] 𝗜𝗡𝗜𝗧𝗜𝗔𝗟 𝗙𝗜𝗡𝗗𝗜𝗡𝗚𝗦 𝗔𝗡𝗗 𝗗𝗜𝗔𝗚𝗡𝗢𝗦𝗜𝗦 𝗪𝗮𝘀 𝘁𝗵𝗲 𝗲𝗾𝘂𝗶𝗽𝗺𝗲𝗻𝘁 𝗼𝗽𝗲𝗿𝗮𝘁𝗶𝗼𝗻𝗮𝗹? 𝗪𝗵𝗮𝘁 𝘀𝘁𝗲𝗽𝘀 𝗱𝗶…"
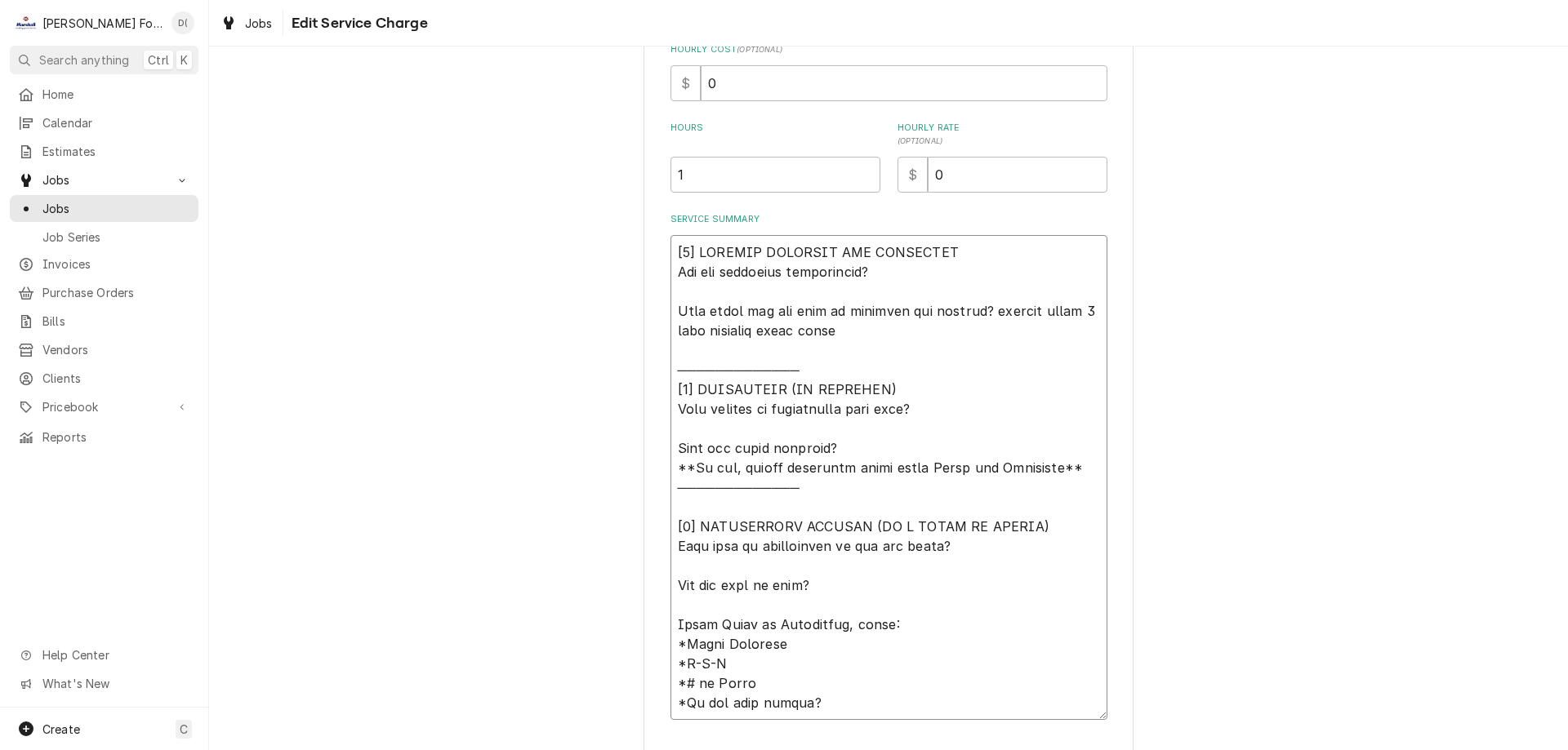
type textarea "x"
type textarea "[𝟭] 𝗜𝗡𝗜𝗧𝗜𝗔𝗟 𝗙𝗜𝗡𝗗𝗜𝗡𝗚𝗦 𝗔𝗡𝗗 𝗗𝗜𝗔𝗚𝗡𝗢𝗦𝗜𝗦 𝗪𝗮𝘀 𝘁𝗵𝗲 𝗲𝗾𝘂𝗶𝗽𝗺𝗲𝗻𝘁 𝗼𝗽𝗲𝗿𝗮𝘁𝗶𝗼𝗻𝗮𝗹? 𝗪𝗵𝗮𝘁 𝘀𝘁𝗲𝗽𝘀 𝗱𝗶…"
type textarea "x"
type textarea "[𝟭] 𝗜𝗡𝗜𝗧𝗜𝗔𝗟 𝗙𝗜𝗡𝗗𝗜𝗡𝗚𝗦 𝗔𝗡𝗗 𝗗𝗜𝗔𝗚𝗡𝗢𝗦𝗜𝗦 𝗪𝗮𝘀 𝘁𝗵𝗲 𝗲𝗾𝘂𝗶𝗽𝗺𝗲𝗻𝘁 𝗼𝗽𝗲𝗿𝗮𝘁𝗶𝗼𝗻𝗮𝗹? 𝗪𝗵𝗮𝘁 𝘀𝘁𝗲𝗽𝘀 𝗱𝗶…"
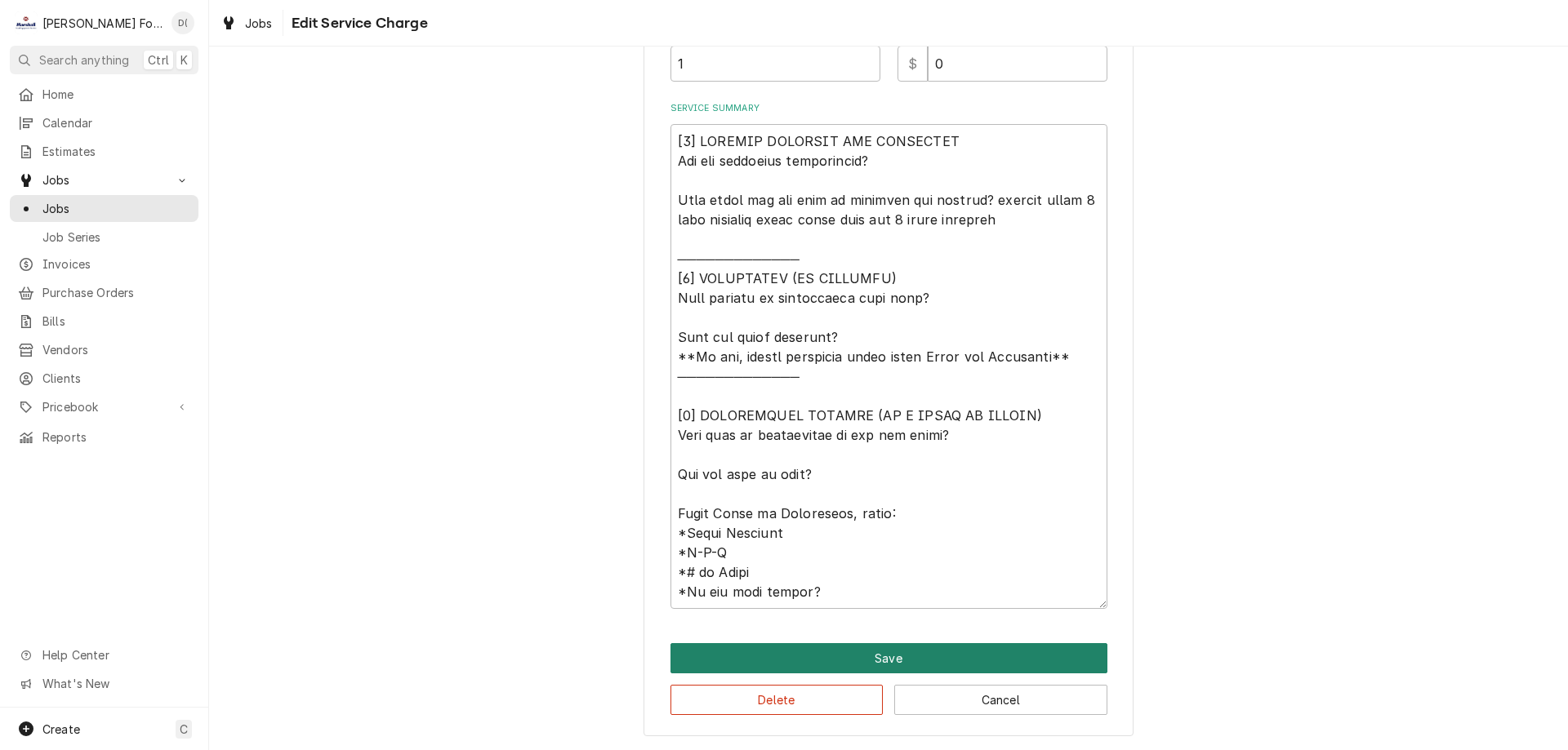
click at [876, 649] on button "Save" at bounding box center [888, 658] width 437 height 30
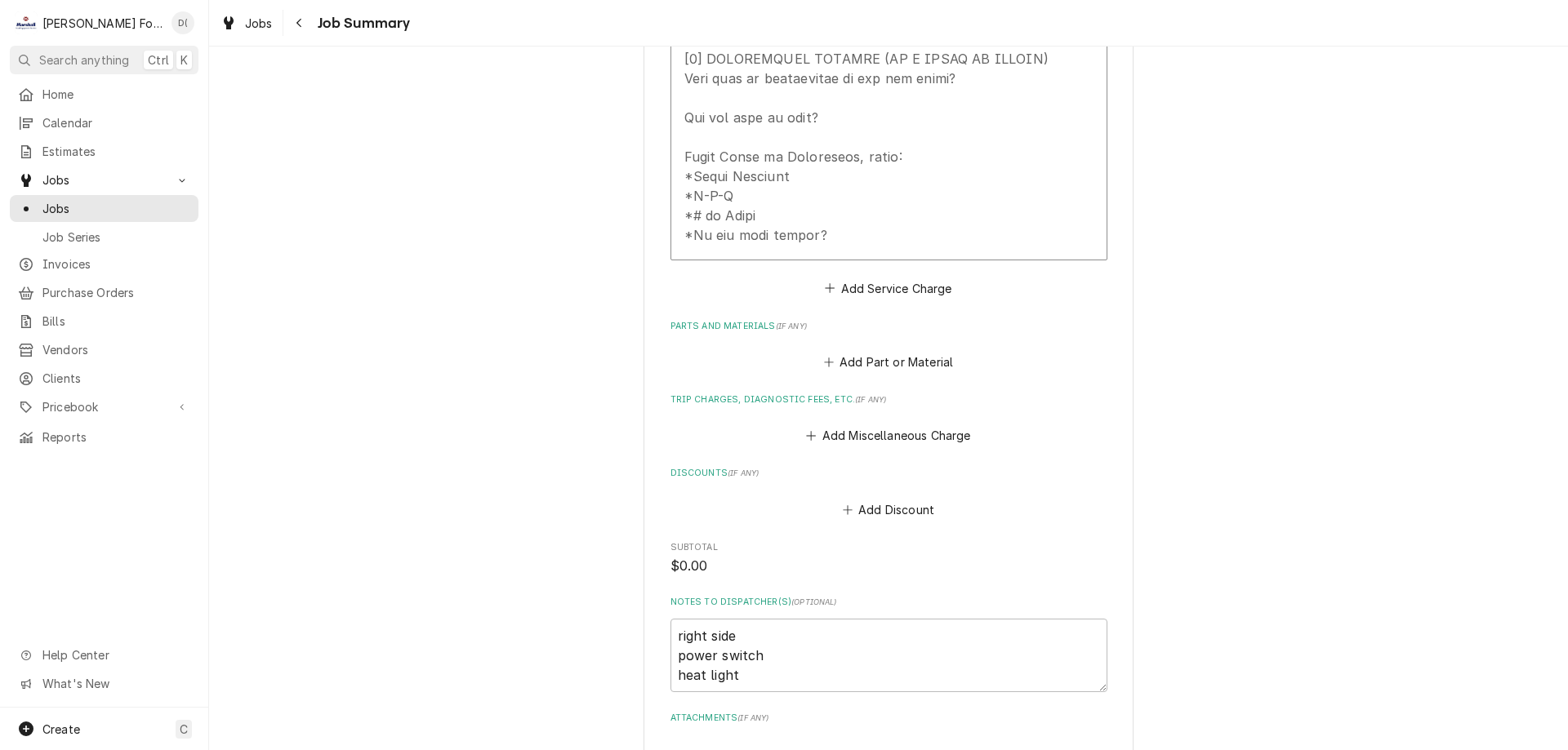
scroll to position [1167, 0]
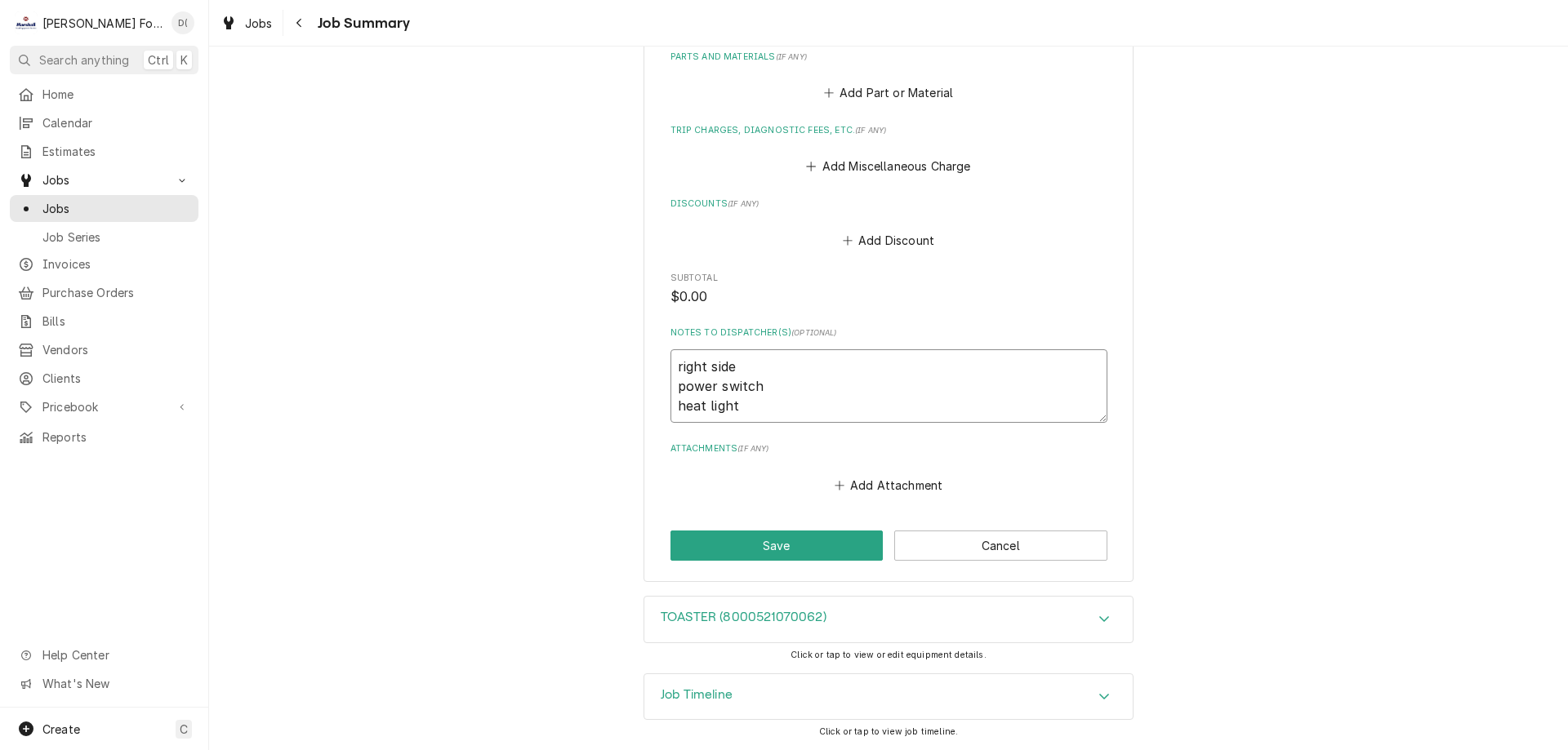
drag, startPoint x: 669, startPoint y: 365, endPoint x: 765, endPoint y: 411, distance: 106.5
click at [765, 411] on textarea "right side power switch heat light" at bounding box center [888, 386] width 437 height 74
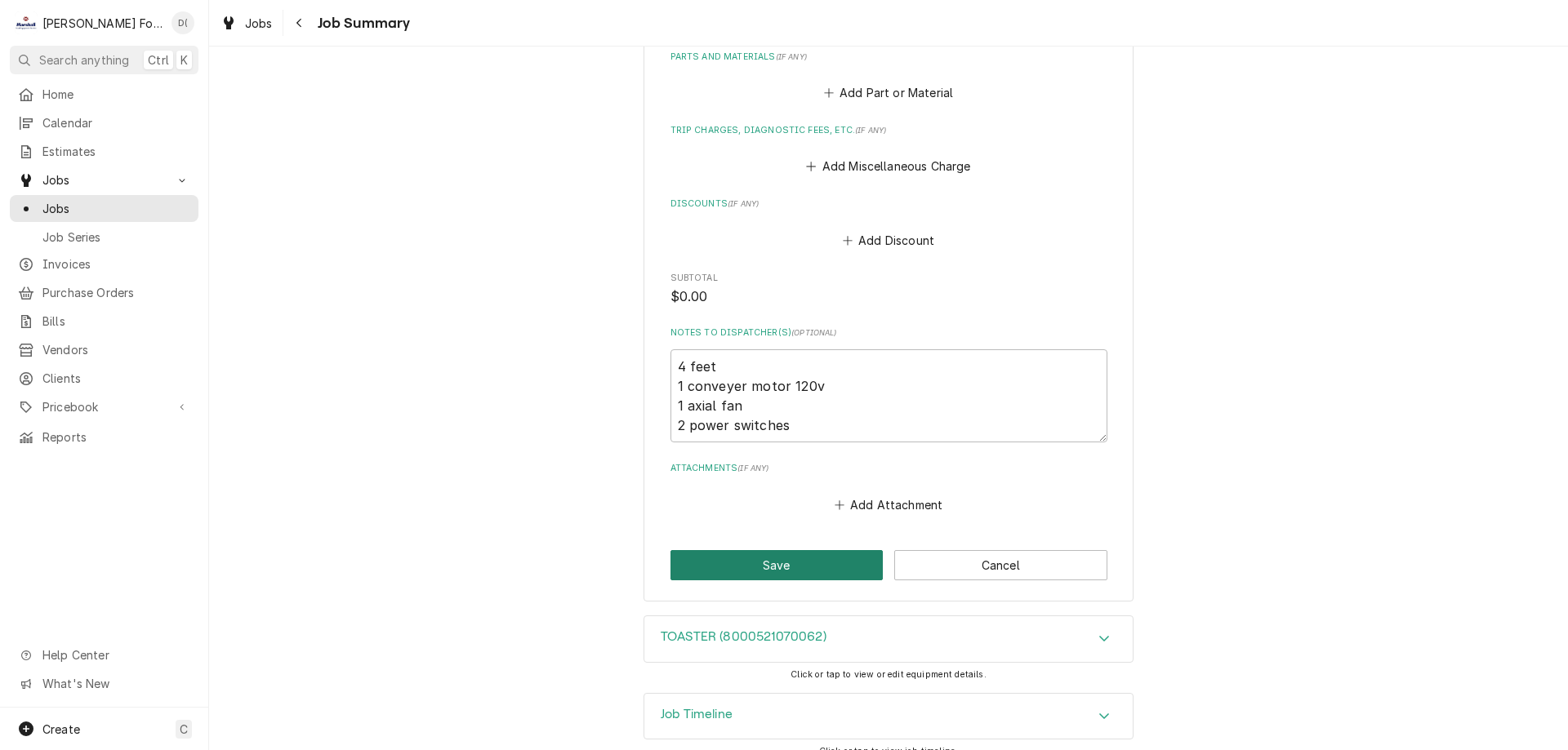
click at [769, 561] on button "Save" at bounding box center [776, 565] width 213 height 30
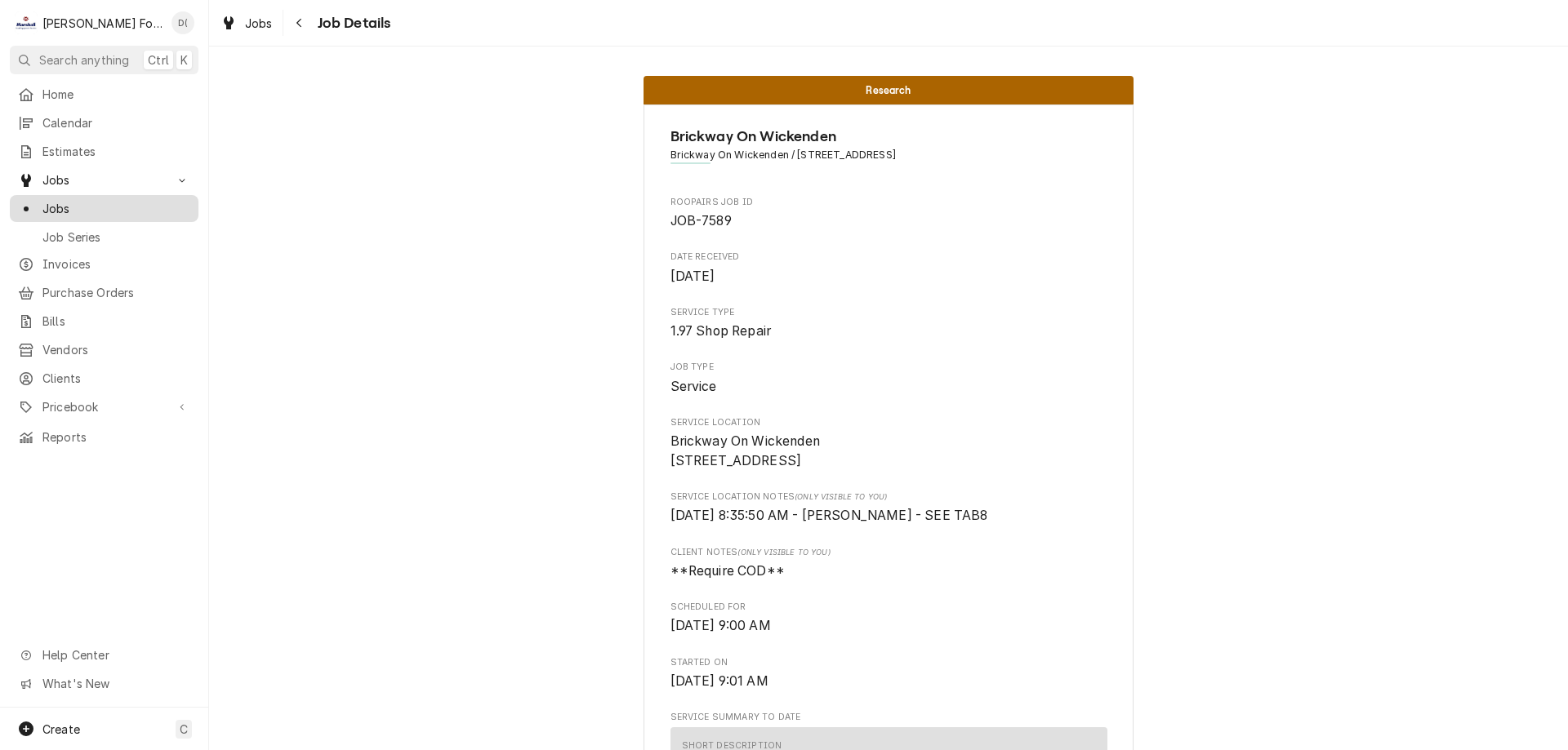
click at [91, 206] on span "Jobs" at bounding box center [117, 208] width 148 height 17
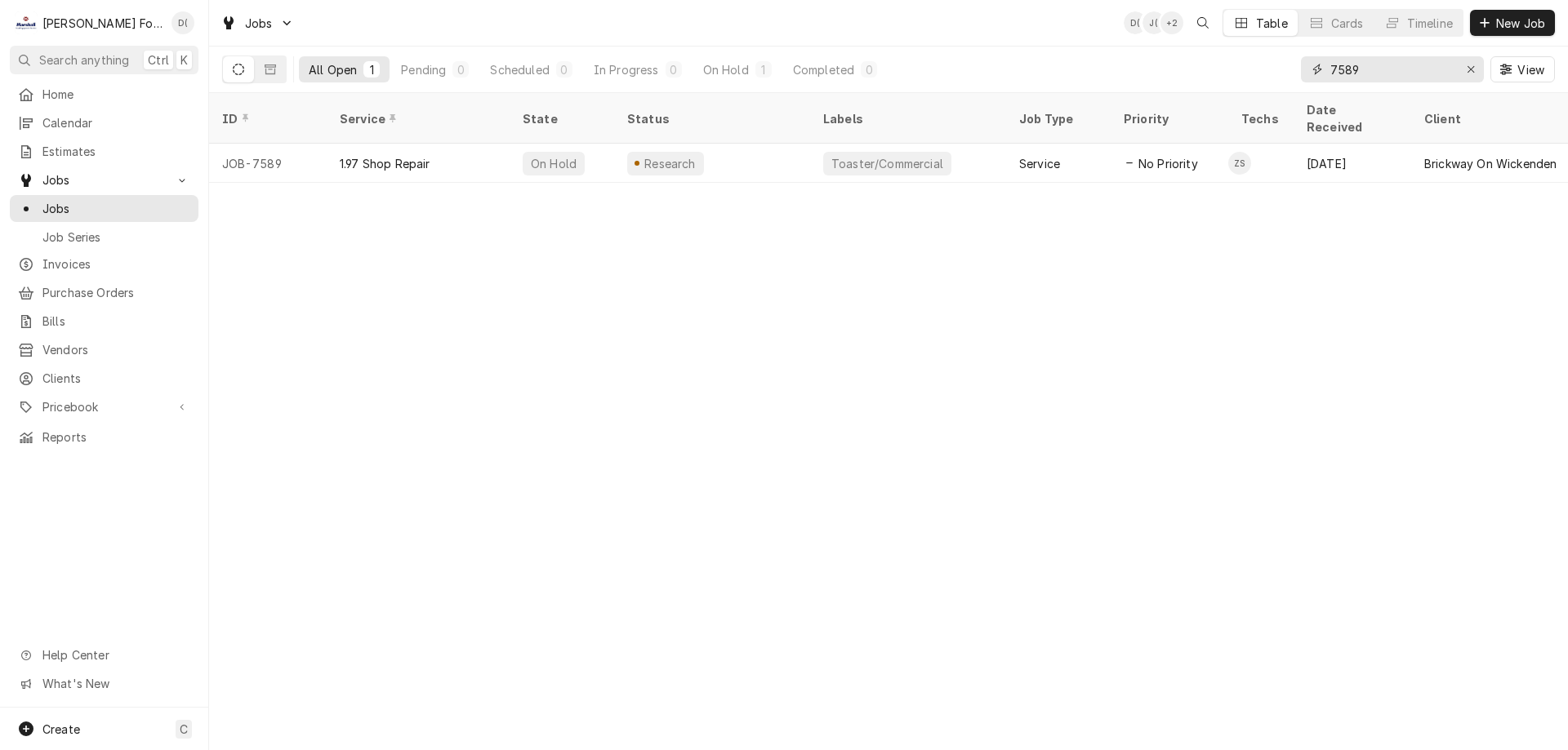
drag, startPoint x: 1386, startPoint y: 66, endPoint x: 1350, endPoint y: 78, distance: 37.9
click at [1357, 76] on input "7589" at bounding box center [1392, 69] width 123 height 26
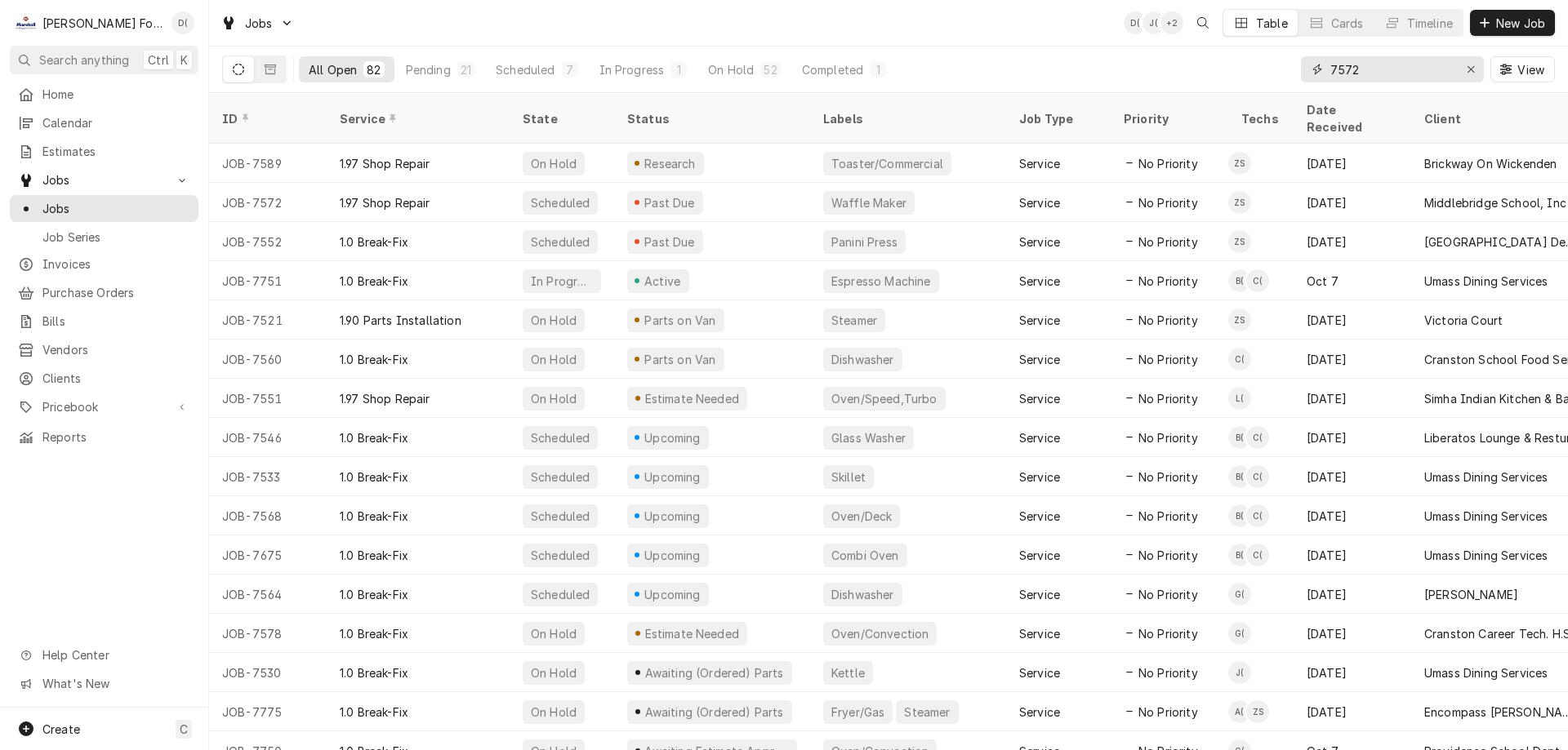
type input "7572"
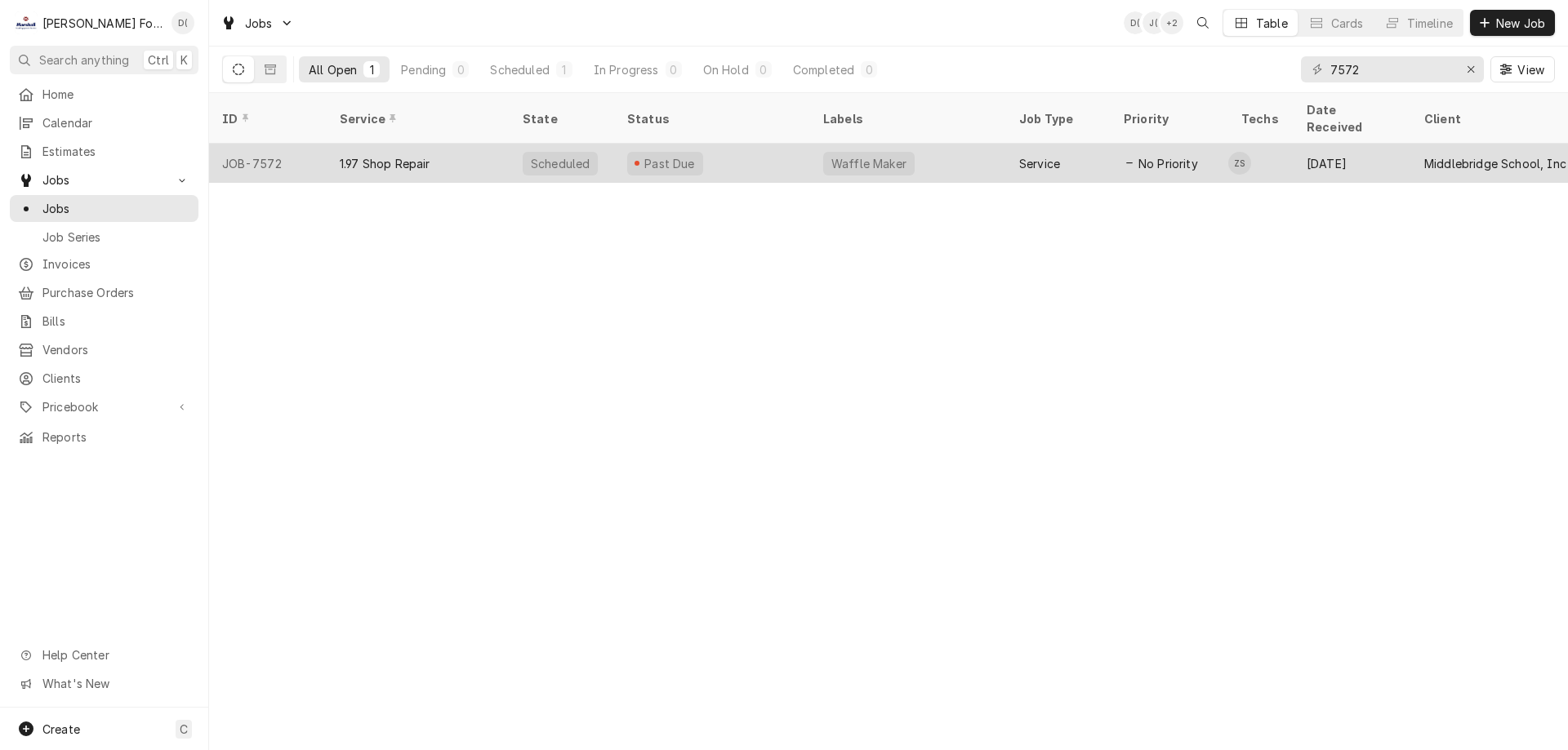
click at [756, 143] on div "Past Due" at bounding box center [712, 163] width 196 height 39
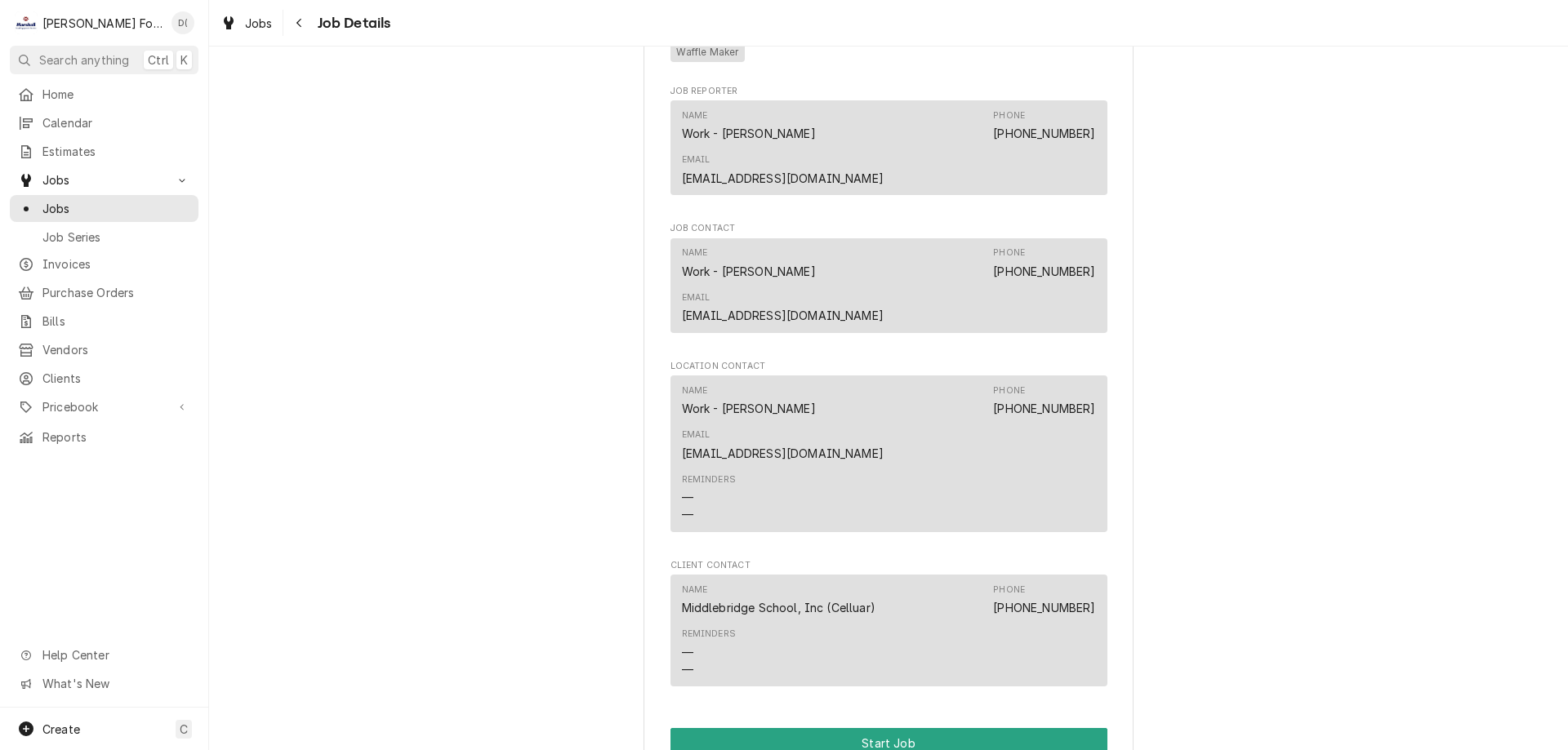
scroll to position [1198, 0]
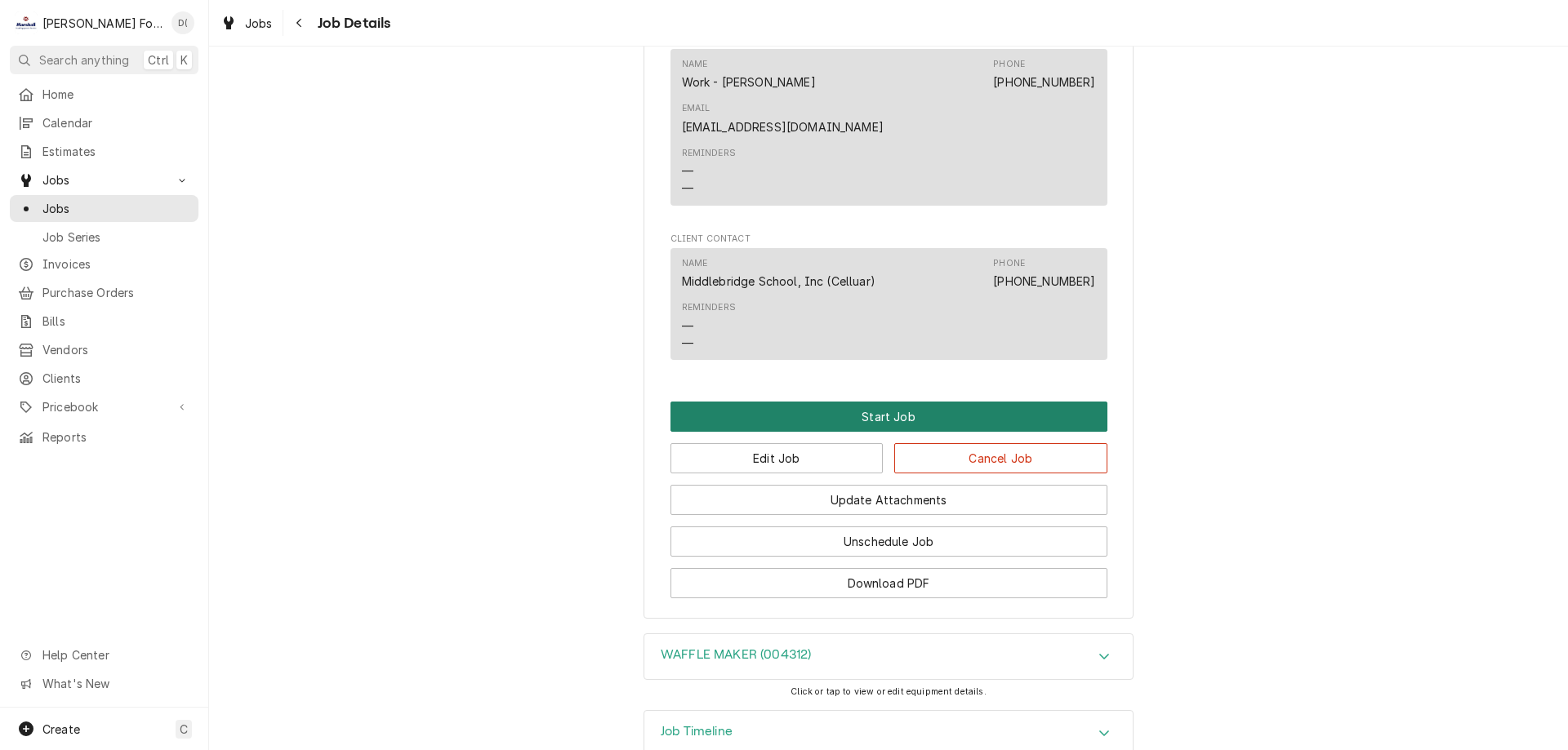
click at [896, 401] on button "Start Job" at bounding box center [888, 416] width 437 height 30
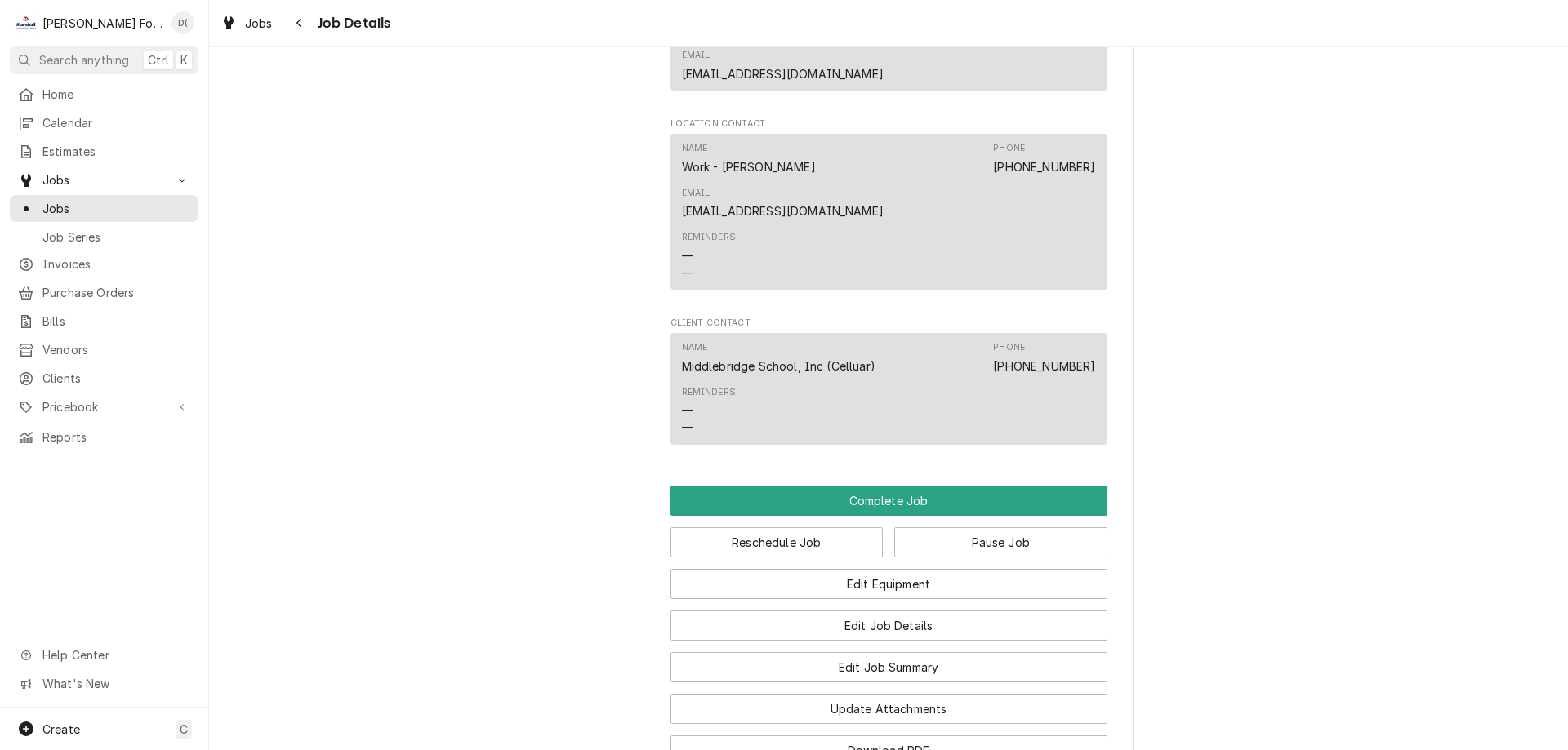
scroll to position [1413, 0]
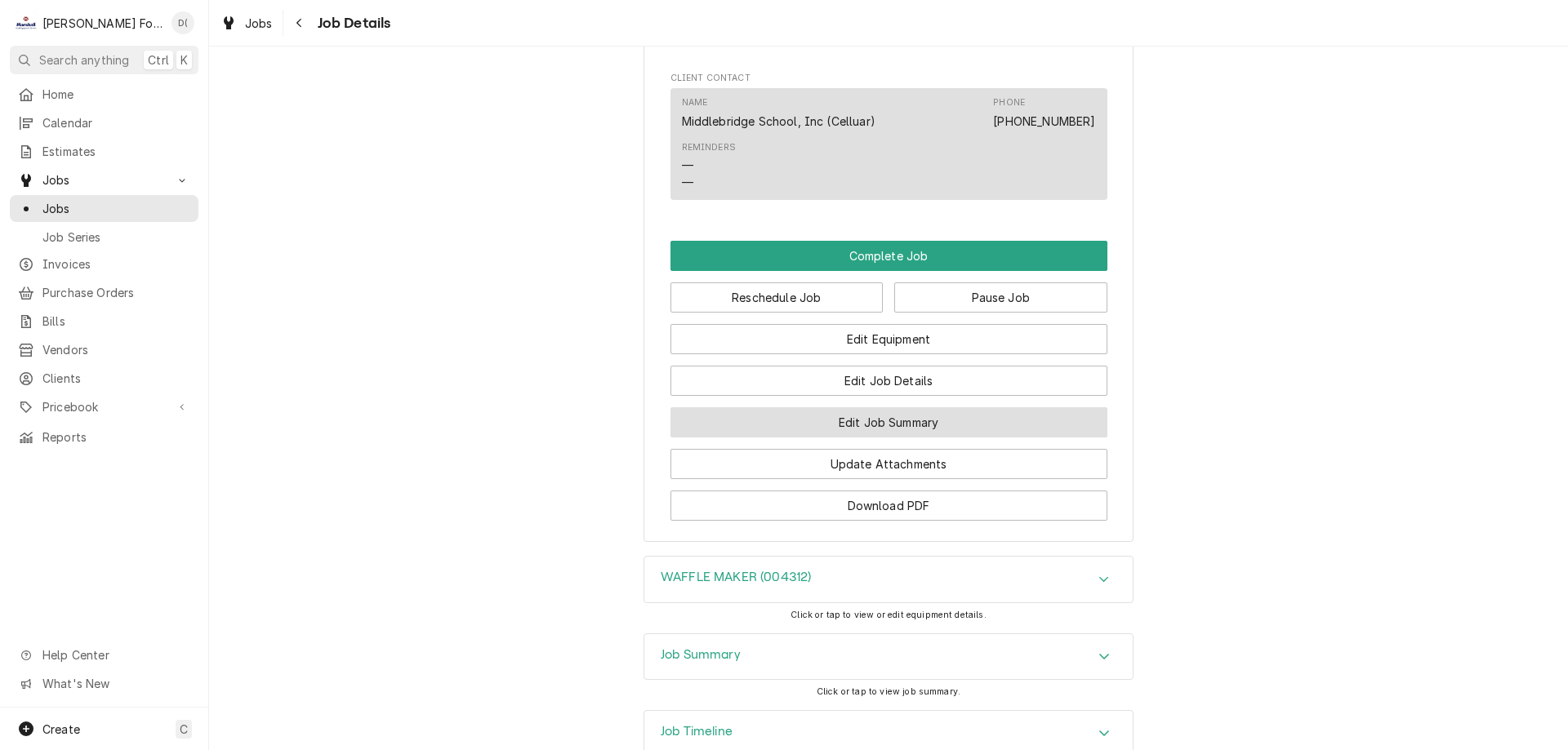
click at [917, 407] on button "Edit Job Summary" at bounding box center [888, 423] width 437 height 30
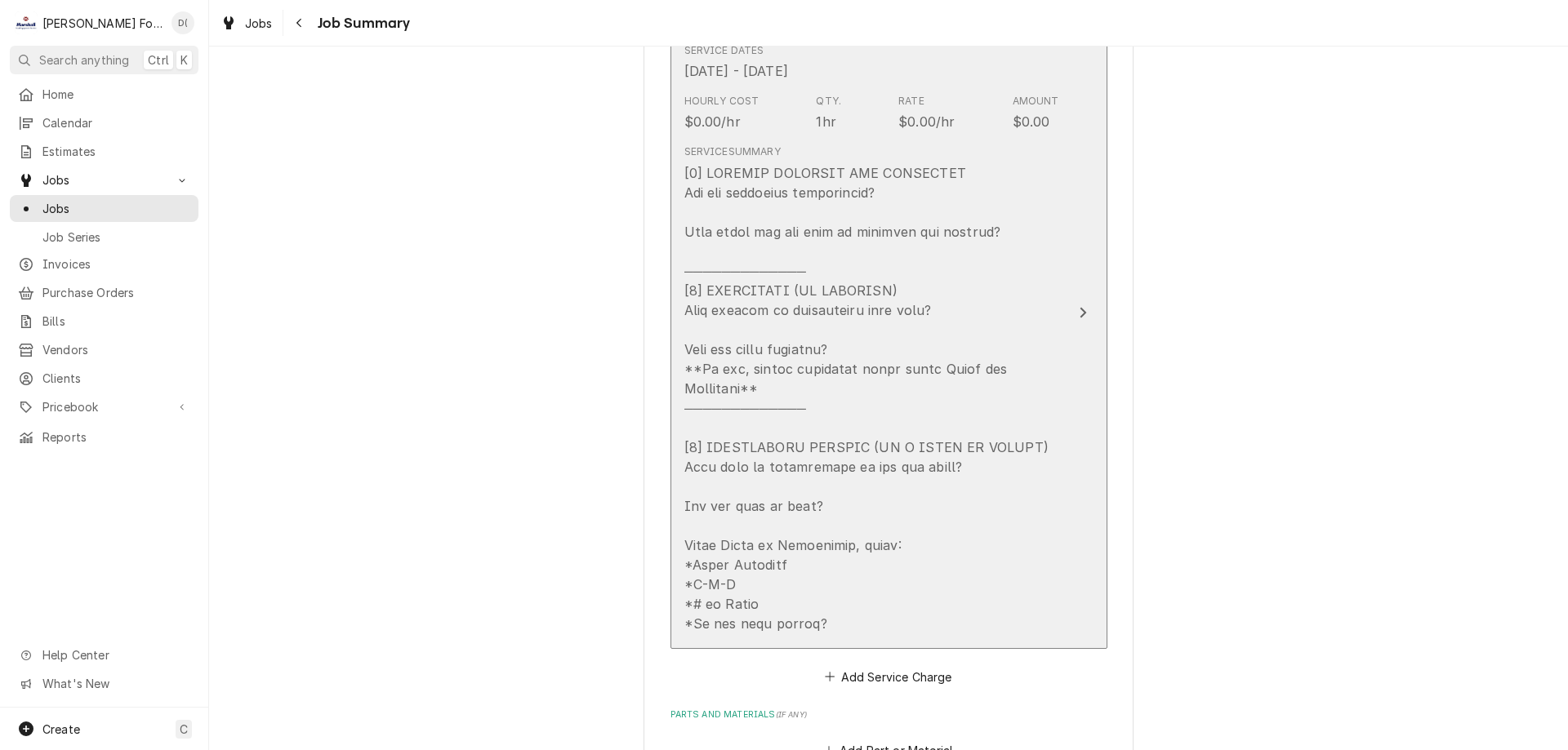
click at [1072, 305] on div "Update Line Item" at bounding box center [1083, 312] width 21 height 20
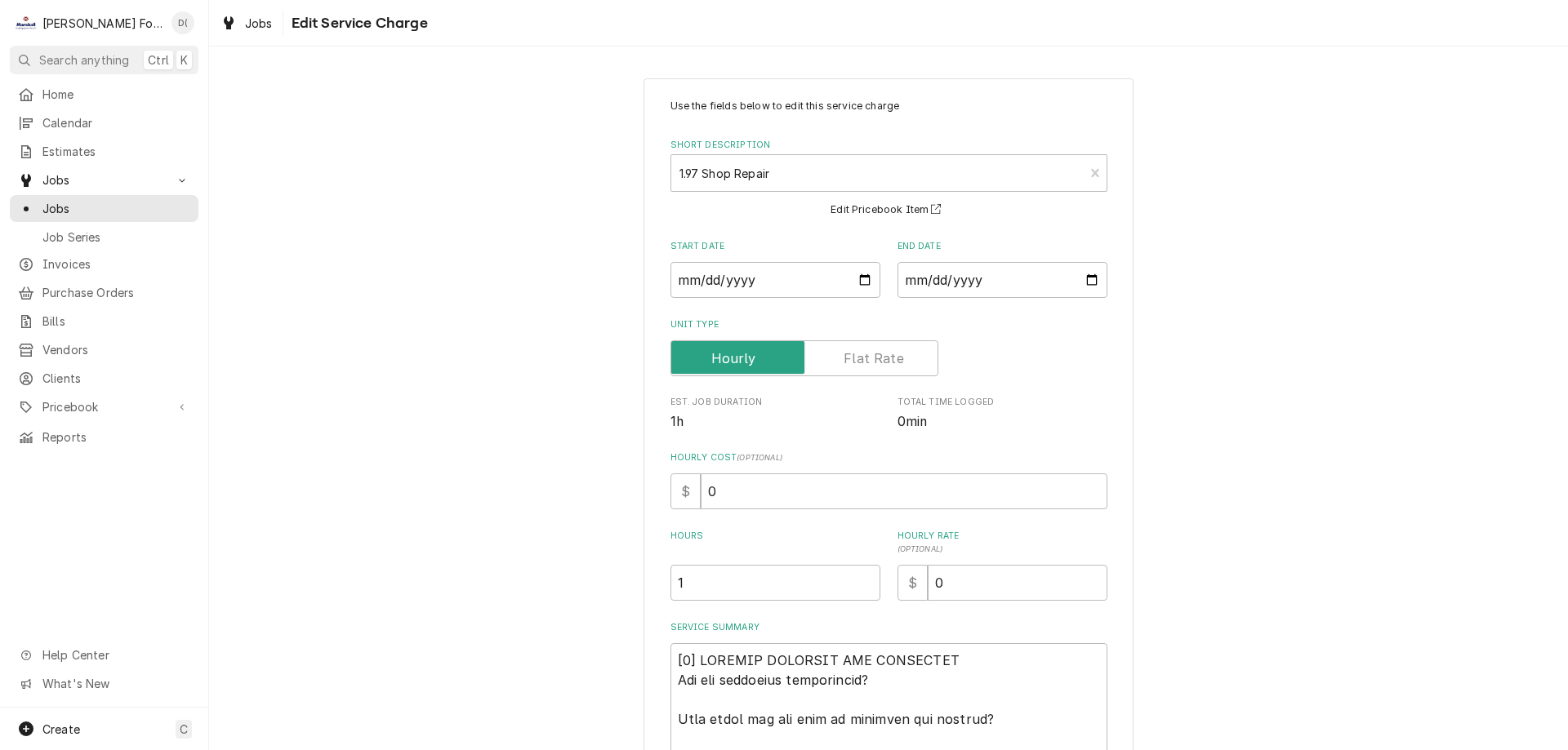
scroll to position [408, 0]
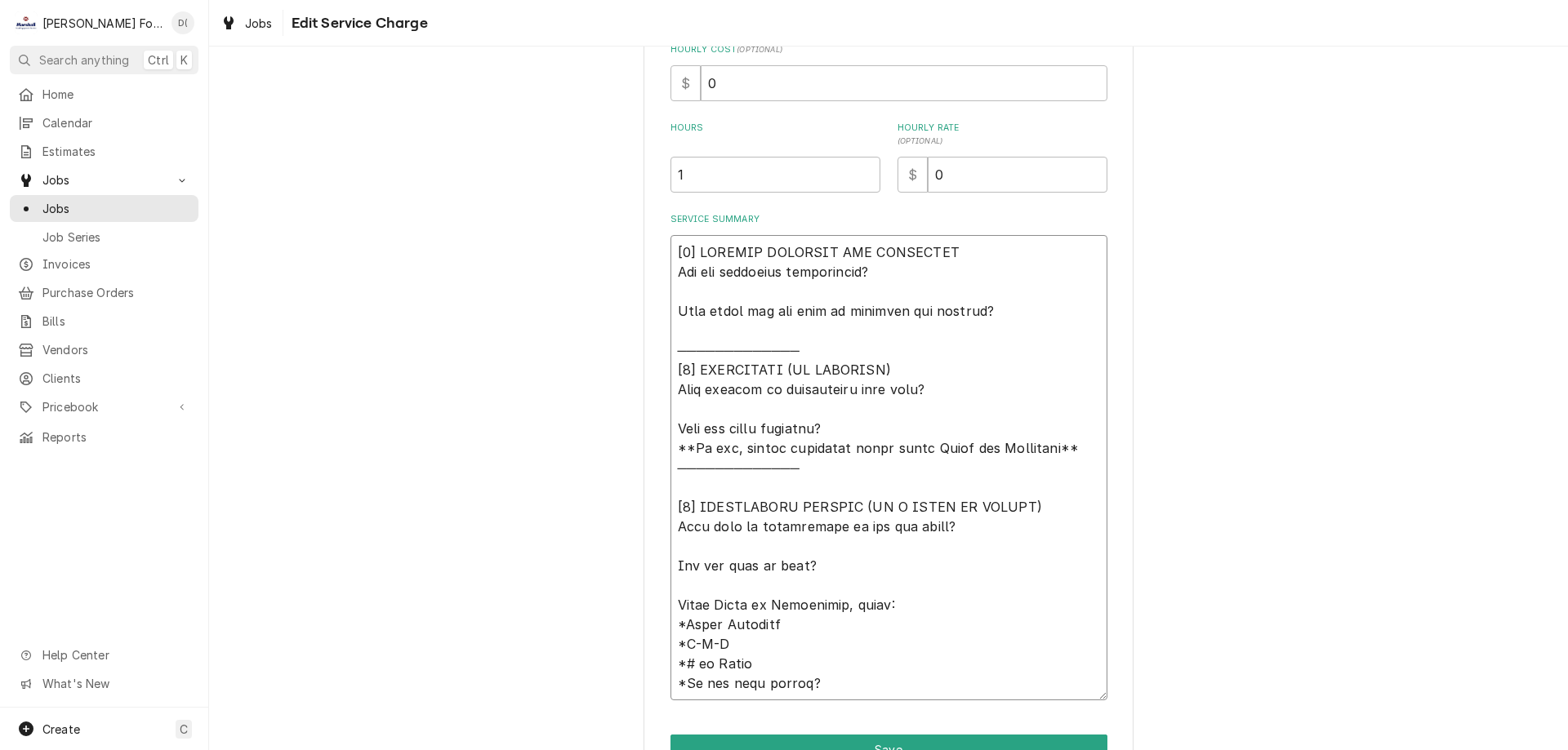
click at [1018, 321] on textarea "Service Summary" at bounding box center [888, 467] width 437 height 465
type textarea "x"
type textarea "[𝟭] 𝗜𝗡𝗜𝗧𝗜𝗔𝗟 𝗙𝗜𝗡𝗗𝗜𝗡𝗚𝗦 𝗔𝗡𝗗 𝗗𝗜𝗔𝗚𝗡𝗢𝗦𝗜𝗦 𝗪𝗮𝘀 𝘁𝗵𝗲 𝗲𝗾𝘂𝗶𝗽𝗺𝗲𝗻𝘁 𝗼𝗽𝗲𝗿𝗮𝘁𝗶𝗼𝗻𝗮𝗹? 𝗪𝗵𝗮𝘁 𝘀𝘁𝗲𝗽𝘀 𝗱𝗶…"
type textarea "x"
type textarea "[𝟭] 𝗜𝗡𝗜𝗧𝗜𝗔𝗟 𝗙𝗜𝗡𝗗𝗜𝗡𝗚𝗦 𝗔𝗡𝗗 𝗗𝗜𝗔𝗚𝗡𝗢𝗦𝗜𝗦 𝗪𝗮𝘀 𝘁𝗵𝗲 𝗲𝗾𝘂𝗶𝗽𝗺𝗲𝗻𝘁 𝗼𝗽𝗲𝗿𝗮𝘁𝗶𝗼𝗻𝗮𝗹? 𝗪𝗵𝗮𝘁 𝘀𝘁𝗲𝗽𝘀 𝗱𝗶…"
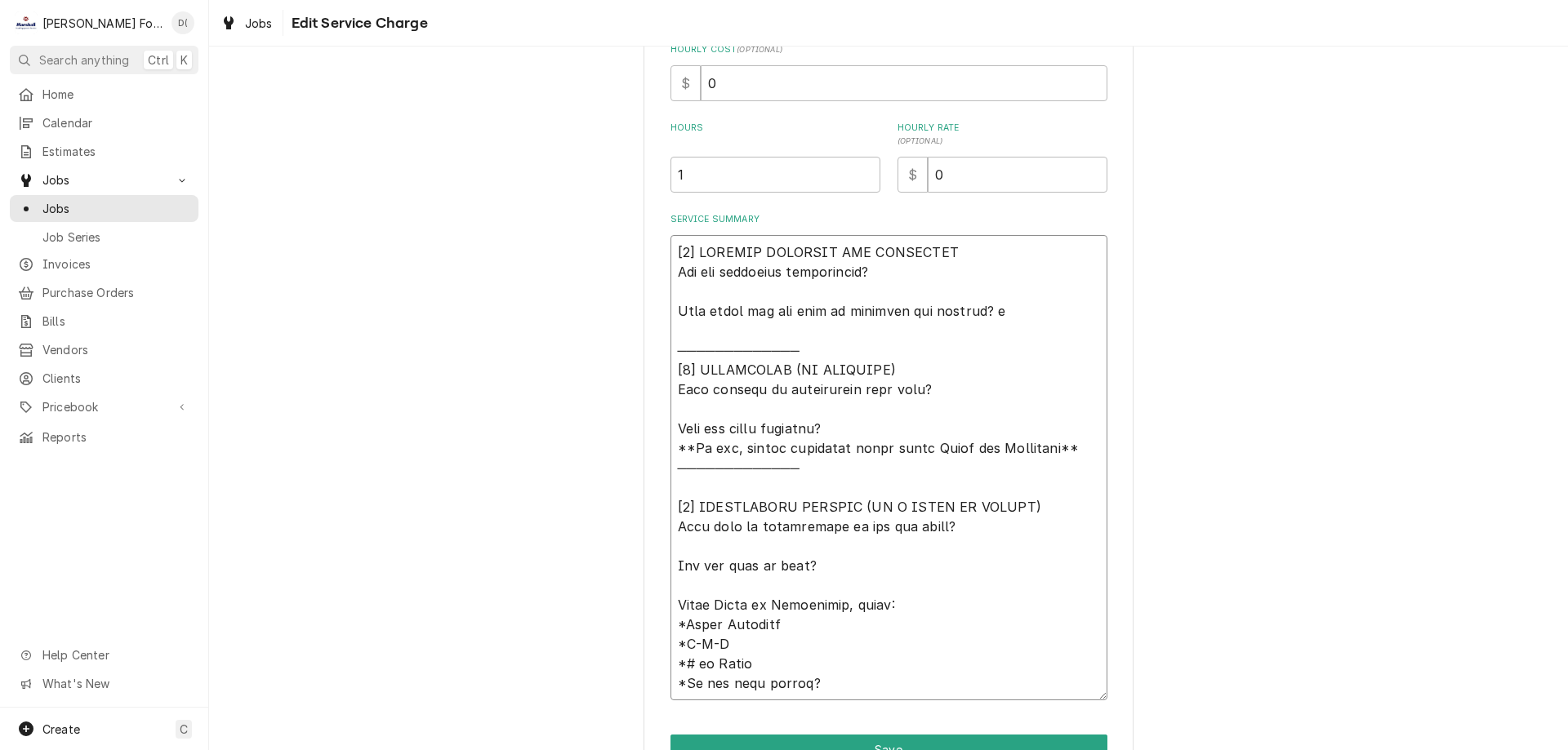
type textarea "x"
type textarea "[𝟭] 𝗜𝗡𝗜𝗧𝗜𝗔𝗟 𝗙𝗜𝗡𝗗𝗜𝗡𝗚𝗦 𝗔𝗡𝗗 𝗗𝗜𝗔𝗚𝗡𝗢𝗦𝗜𝗦 𝗪𝗮𝘀 𝘁𝗵𝗲 𝗲𝗾𝘂𝗶𝗽𝗺𝗲𝗻𝘁 𝗼𝗽𝗲𝗿𝗮𝘁𝗶𝗼𝗻𝗮𝗹? 𝗪𝗵𝗮𝘁 𝘀𝘁𝗲𝗽𝘀 𝗱𝗶…"
type textarea "x"
type textarea "[𝟭] 𝗜𝗡𝗜𝗧𝗜𝗔𝗟 𝗙𝗜𝗡𝗗𝗜𝗡𝗚𝗦 𝗔𝗡𝗗 𝗗𝗜𝗔𝗚𝗡𝗢𝗦𝗜𝗦 𝗪𝗮𝘀 𝘁𝗵𝗲 𝗲𝗾𝘂𝗶𝗽𝗺𝗲𝗻𝘁 𝗼𝗽𝗲𝗿𝗮𝘁𝗶𝗼𝗻𝗮𝗹? 𝗪𝗵𝗮𝘁 𝘀𝘁𝗲𝗽𝘀 𝗱𝗶…"
type textarea "x"
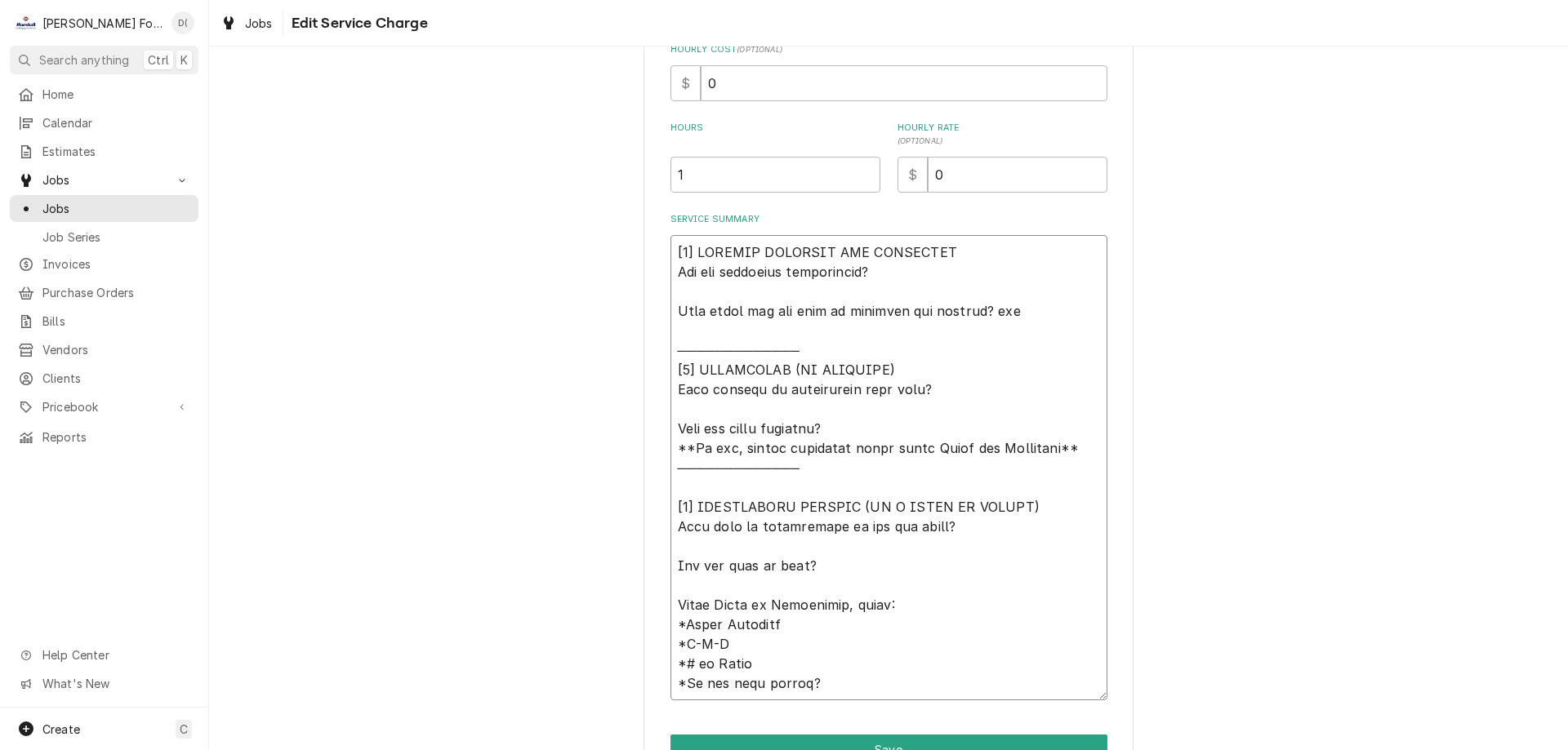
type textarea "[𝟭] 𝗜𝗡𝗜𝗧𝗜𝗔𝗟 𝗙𝗜𝗡𝗗𝗜𝗡𝗚𝗦 𝗔𝗡𝗗 𝗗𝗜𝗔𝗚𝗡𝗢𝗦𝗜𝗦 𝗪𝗮𝘀 𝘁𝗵𝗲 𝗲𝗾𝘂𝗶𝗽𝗺𝗲𝗻𝘁 𝗼𝗽𝗲𝗿𝗮𝘁𝗶𝗼𝗻𝗮𝗹? 𝗪𝗵𝗮𝘁 𝘀𝘁𝗲𝗽𝘀 𝗱𝗶…"
type textarea "x"
type textarea "[𝟭] 𝗜𝗡𝗜𝗧𝗜𝗔𝗟 𝗙𝗜𝗡𝗗𝗜𝗡𝗚𝗦 𝗔𝗡𝗗 𝗗𝗜𝗔𝗚𝗡𝗢𝗦𝗜𝗦 𝗪𝗮𝘀 𝘁𝗵𝗲 𝗲𝗾𝘂𝗶𝗽𝗺𝗲𝗻𝘁 𝗼𝗽𝗲𝗿𝗮𝘁𝗶𝗼𝗻𝗮𝗹? 𝗪𝗵𝗮𝘁 𝘀𝘁𝗲𝗽𝘀 𝗱𝗶…"
type textarea "x"
type textarea "[𝟭] 𝗜𝗡𝗜𝗧𝗜𝗔𝗟 𝗙𝗜𝗡𝗗𝗜𝗡𝗚𝗦 𝗔𝗡𝗗 𝗗𝗜𝗔𝗚𝗡𝗢𝗦𝗜𝗦 𝗪𝗮𝘀 𝘁𝗵𝗲 𝗲𝗾𝘂𝗶𝗽𝗺𝗲𝗻𝘁 𝗼𝗽𝗲𝗿𝗮𝘁𝗶𝗼𝗻𝗮𝗹? 𝗪𝗵𝗮𝘁 𝘀𝘁𝗲𝗽𝘀 𝗱𝗶…"
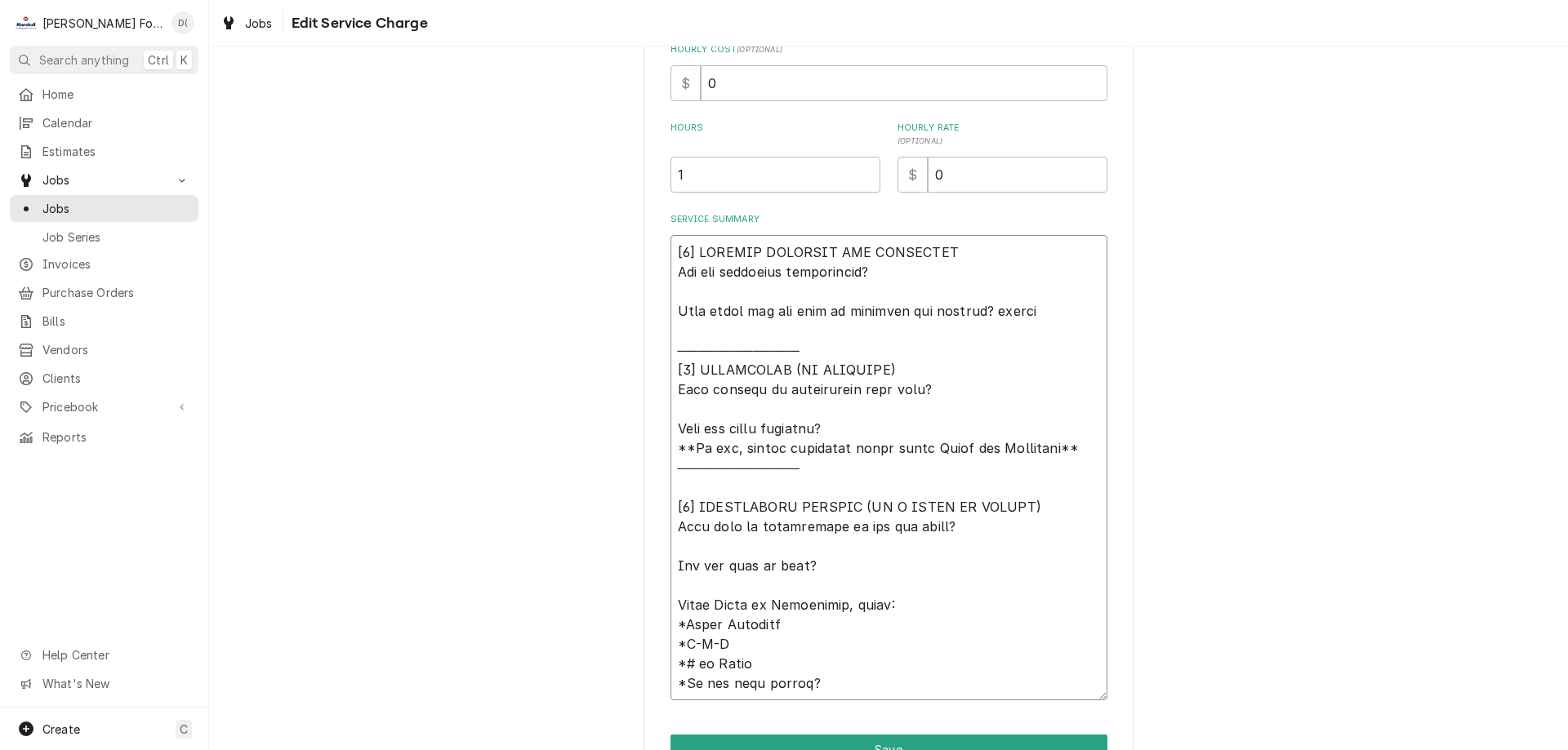
type textarea "x"
type textarea "[𝟭] 𝗜𝗡𝗜𝗧𝗜𝗔𝗟 𝗙𝗜𝗡𝗗𝗜𝗡𝗚𝗦 𝗔𝗡𝗗 𝗗𝗜𝗔𝗚𝗡𝗢𝗦𝗜𝗦 𝗪𝗮𝘀 𝘁𝗵𝗲 𝗲𝗾𝘂𝗶𝗽𝗺𝗲𝗻𝘁 𝗼𝗽𝗲𝗿𝗮𝘁𝗶𝗼𝗻𝗮𝗹? 𝗪𝗵𝗮𝘁 𝘀𝘁𝗲𝗽𝘀 𝗱𝗶…"
type textarea "x"
type textarea "[𝟭] 𝗜𝗡𝗜𝗧𝗜𝗔𝗟 𝗙𝗜𝗡𝗗𝗜𝗡𝗚𝗦 𝗔𝗡𝗗 𝗗𝗜𝗔𝗚𝗡𝗢𝗦𝗜𝗦 𝗪𝗮𝘀 𝘁𝗵𝗲 𝗲𝗾𝘂𝗶𝗽𝗺𝗲𝗻𝘁 𝗼𝗽𝗲𝗿𝗮𝘁𝗶𝗼𝗻𝗮𝗹? 𝗪𝗵𝗮𝘁 𝘀𝘁𝗲𝗽𝘀 𝗱𝗶…"
type textarea "x"
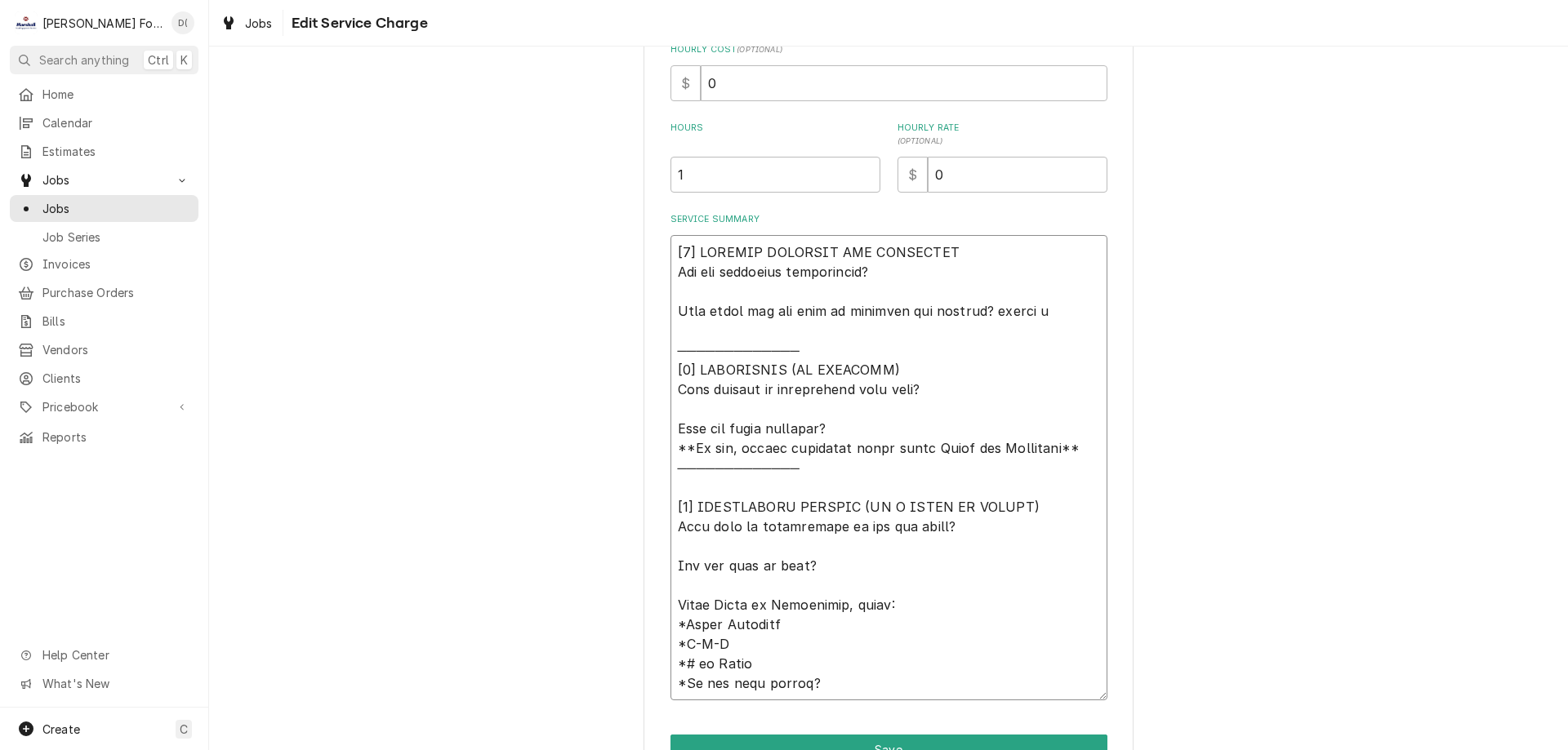
type textarea "[𝟭] 𝗜𝗡𝗜𝗧𝗜𝗔𝗟 𝗙𝗜𝗡𝗗𝗜𝗡𝗚𝗦 𝗔𝗡𝗗 𝗗𝗜𝗔𝗚𝗡𝗢𝗦𝗜𝗦 𝗪𝗮𝘀 𝘁𝗵𝗲 𝗲𝗾𝘂𝗶𝗽𝗺𝗲𝗻𝘁 𝗼𝗽𝗲𝗿𝗮𝘁𝗶𝗼𝗻𝗮𝗹? 𝗪𝗵𝗮𝘁 𝘀𝘁𝗲𝗽𝘀 𝗱𝗶…"
type textarea "x"
type textarea "[𝟭] 𝗜𝗡𝗜𝗧𝗜𝗔𝗟 𝗙𝗜𝗡𝗗𝗜𝗡𝗚𝗦 𝗔𝗡𝗗 𝗗𝗜𝗔𝗚𝗡𝗢𝗦𝗜𝗦 𝗪𝗮𝘀 𝘁𝗵𝗲 𝗲𝗾𝘂𝗶𝗽𝗺𝗲𝗻𝘁 𝗼𝗽𝗲𝗿𝗮𝘁𝗶𝗼𝗻𝗮𝗹? 𝗪𝗵𝗮𝘁 𝘀𝘁𝗲𝗽𝘀 𝗱𝗶…"
type textarea "x"
type textarea "[𝟭] 𝗜𝗡𝗜𝗧𝗜𝗔𝗟 𝗙𝗜𝗡𝗗𝗜𝗡𝗚𝗦 𝗔𝗡𝗗 𝗗𝗜𝗔𝗚𝗡𝗢𝗦𝗜𝗦 𝗪𝗮𝘀 𝘁𝗵𝗲 𝗲𝗾𝘂𝗶𝗽𝗺𝗲𝗻𝘁 𝗼𝗽𝗲𝗿𝗮𝘁𝗶𝗼𝗻𝗮𝗹? 𝗪𝗵𝗮𝘁 𝘀𝘁𝗲𝗽𝘀 𝗱𝗶…"
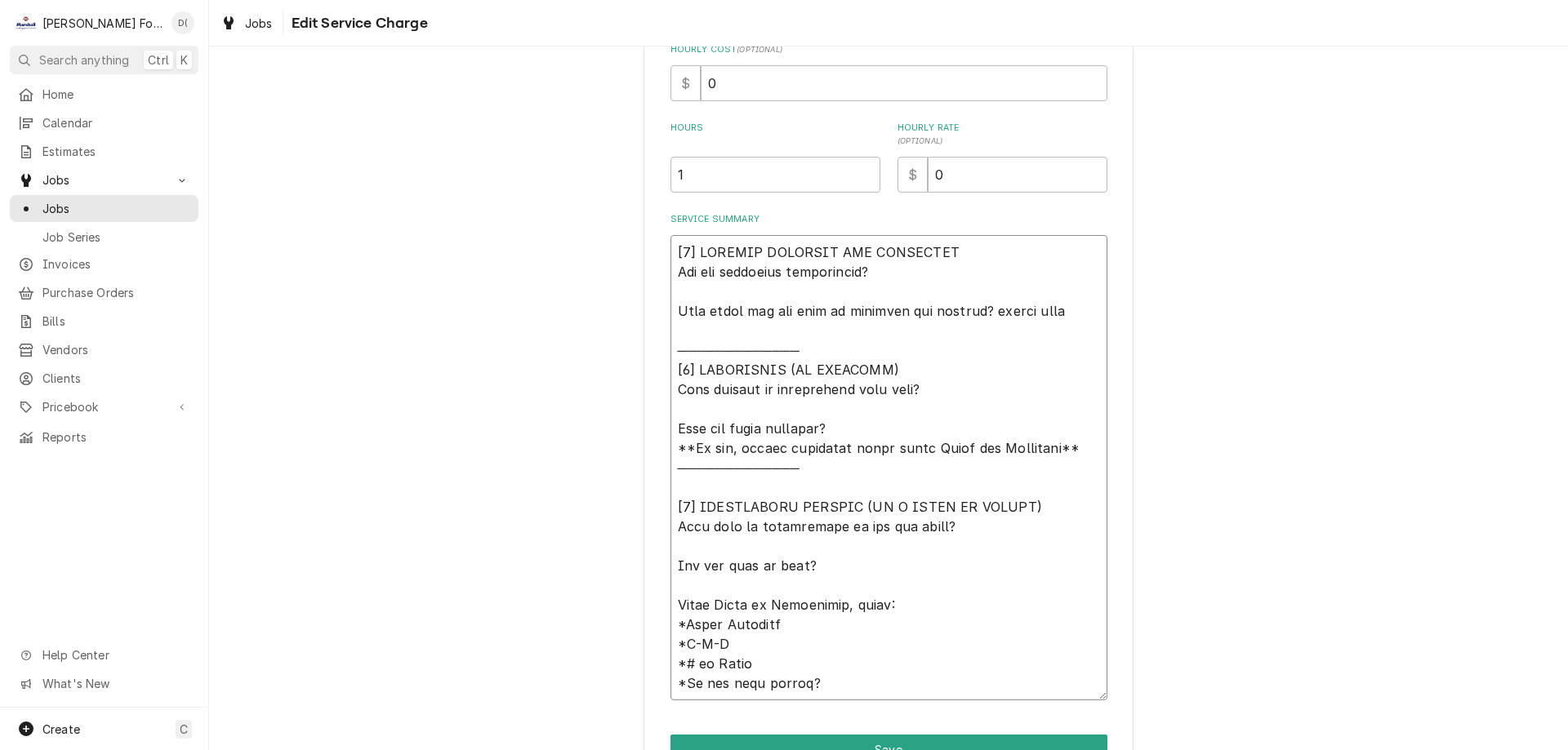
type textarea "x"
type textarea "[𝟭] 𝗜𝗡𝗜𝗧𝗜𝗔𝗟 𝗙𝗜𝗡𝗗𝗜𝗡𝗚𝗦 𝗔𝗡𝗗 𝗗𝗜𝗔𝗚𝗡𝗢𝗦𝗜𝗦 𝗪𝗮𝘀 𝘁𝗵𝗲 𝗲𝗾𝘂𝗶𝗽𝗺𝗲𝗻𝘁 𝗼𝗽𝗲𝗿𝗮𝘁𝗶𝗼𝗻𝗮𝗹? 𝗪𝗵𝗮𝘁 𝘀𝘁𝗲𝗽𝘀 𝗱𝗶…"
type textarea "x"
type textarea "[𝟭] 𝗜𝗡𝗜𝗧𝗜𝗔𝗟 𝗙𝗜𝗡𝗗𝗜𝗡𝗚𝗦 𝗔𝗡𝗗 𝗗𝗜𝗔𝗚𝗡𝗢𝗦𝗜𝗦 𝗪𝗮𝘀 𝘁𝗵𝗲 𝗲𝗾𝘂𝗶𝗽𝗺𝗲𝗻𝘁 𝗼𝗽𝗲𝗿𝗮𝘁𝗶𝗼𝗻𝗮𝗹? 𝗪𝗵𝗮𝘁 𝘀𝘁𝗲𝗽𝘀 𝗱𝗶…"
type textarea "x"
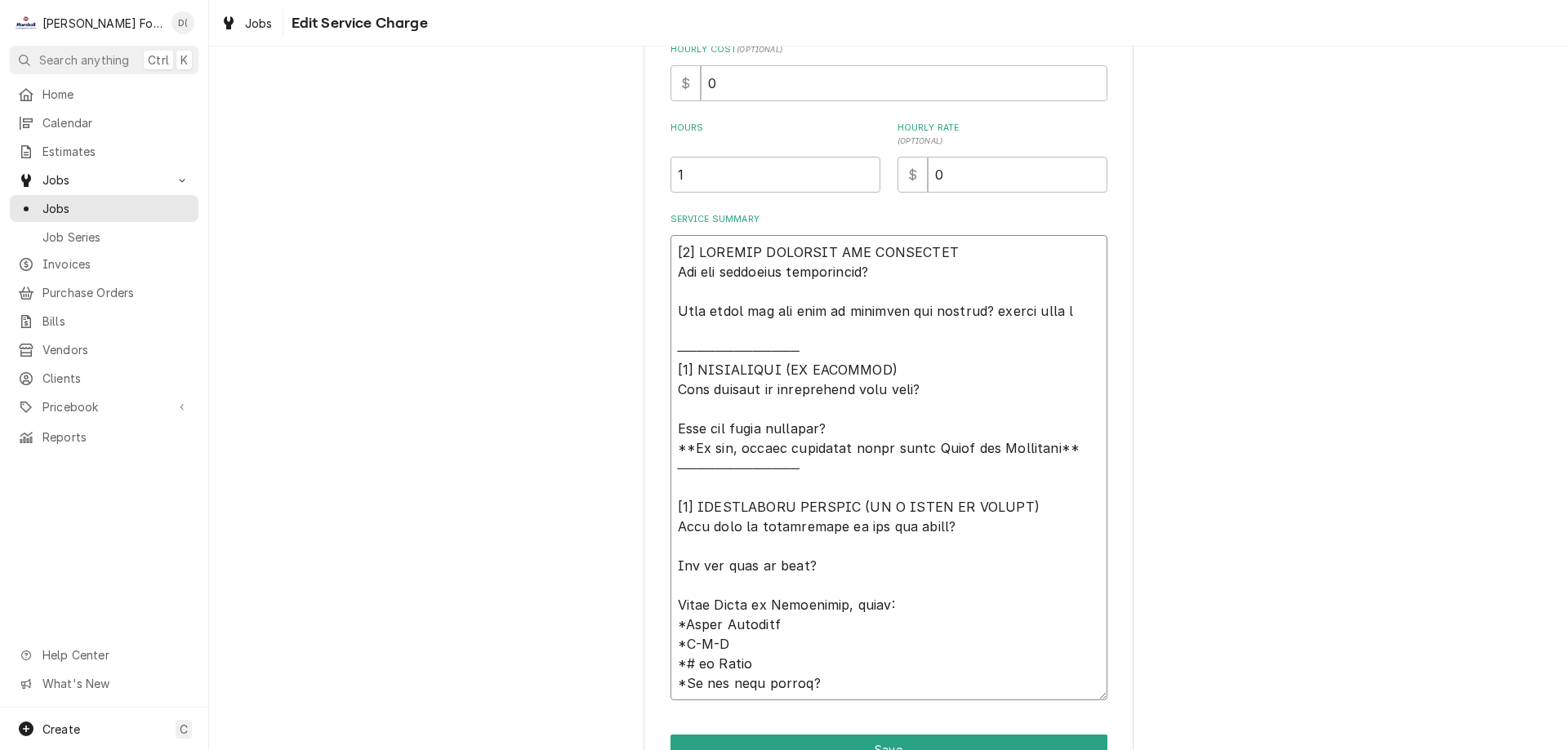
type textarea "[𝟭] 𝗜𝗡𝗜𝗧𝗜𝗔𝗟 𝗙𝗜𝗡𝗗𝗜𝗡𝗚𝗦 𝗔𝗡𝗗 𝗗𝗜𝗔𝗚𝗡𝗢𝗦𝗜𝗦 𝗪𝗮𝘀 𝘁𝗵𝗲 𝗲𝗾𝘂𝗶𝗽𝗺𝗲𝗻𝘁 𝗼𝗽𝗲𝗿𝗮𝘁𝗶𝗼𝗻𝗮𝗹? 𝗪𝗵𝗮𝘁 𝘀𝘁𝗲𝗽𝘀 𝗱𝗶…"
type textarea "x"
type textarea "[𝟭] 𝗜𝗡𝗜𝗧𝗜𝗔𝗟 𝗙𝗜𝗡𝗗𝗜𝗡𝗚𝗦 𝗔𝗡𝗗 𝗗𝗜𝗔𝗚𝗡𝗢𝗦𝗜𝗦 𝗪𝗮𝘀 𝘁𝗵𝗲 𝗲𝗾𝘂𝗶𝗽𝗺𝗲𝗻𝘁 𝗼𝗽𝗲𝗿𝗮𝘁𝗶𝗼𝗻𝗮𝗹? 𝗪𝗵𝗮𝘁 𝘀𝘁𝗲𝗽𝘀 𝗱𝗶…"
type textarea "x"
type textarea "[𝟭] 𝗜𝗡𝗜𝗧𝗜𝗔𝗟 𝗙𝗜𝗡𝗗𝗜𝗡𝗚𝗦 𝗔𝗡𝗗 𝗗𝗜𝗔𝗚𝗡𝗢𝗦𝗜𝗦 𝗪𝗮𝘀 𝘁𝗵𝗲 𝗲𝗾𝘂𝗶𝗽𝗺𝗲𝗻𝘁 𝗼𝗽𝗲𝗿𝗮𝘁𝗶𝗼𝗻𝗮𝗹? 𝗪𝗵𝗮𝘁 𝘀𝘁𝗲𝗽𝘀 𝗱𝗶…"
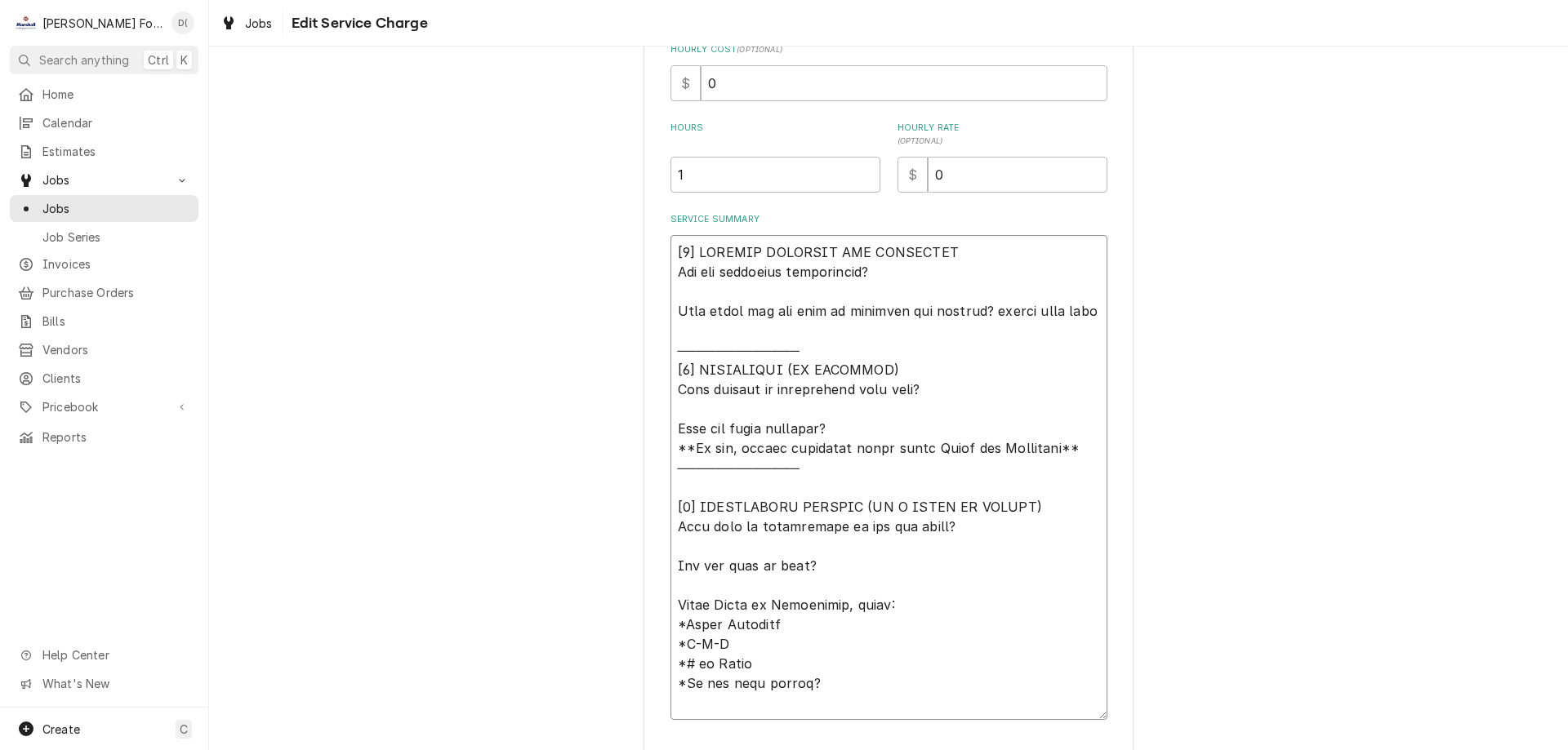
type textarea "x"
type textarea "[𝟭] 𝗜𝗡𝗜𝗧𝗜𝗔𝗟 𝗙𝗜𝗡𝗗𝗜𝗡𝗚𝗦 𝗔𝗡𝗗 𝗗𝗜𝗔𝗚𝗡𝗢𝗦𝗜𝗦 𝗪𝗮𝘀 𝘁𝗵𝗲 𝗲𝗾𝘂𝗶𝗽𝗺𝗲𝗻𝘁 𝗼𝗽𝗲𝗿𝗮𝘁𝗶𝗼𝗻𝗮𝗹? 𝗪𝗵𝗮𝘁 𝘀𝘁𝗲𝗽𝘀 𝗱𝗶…"
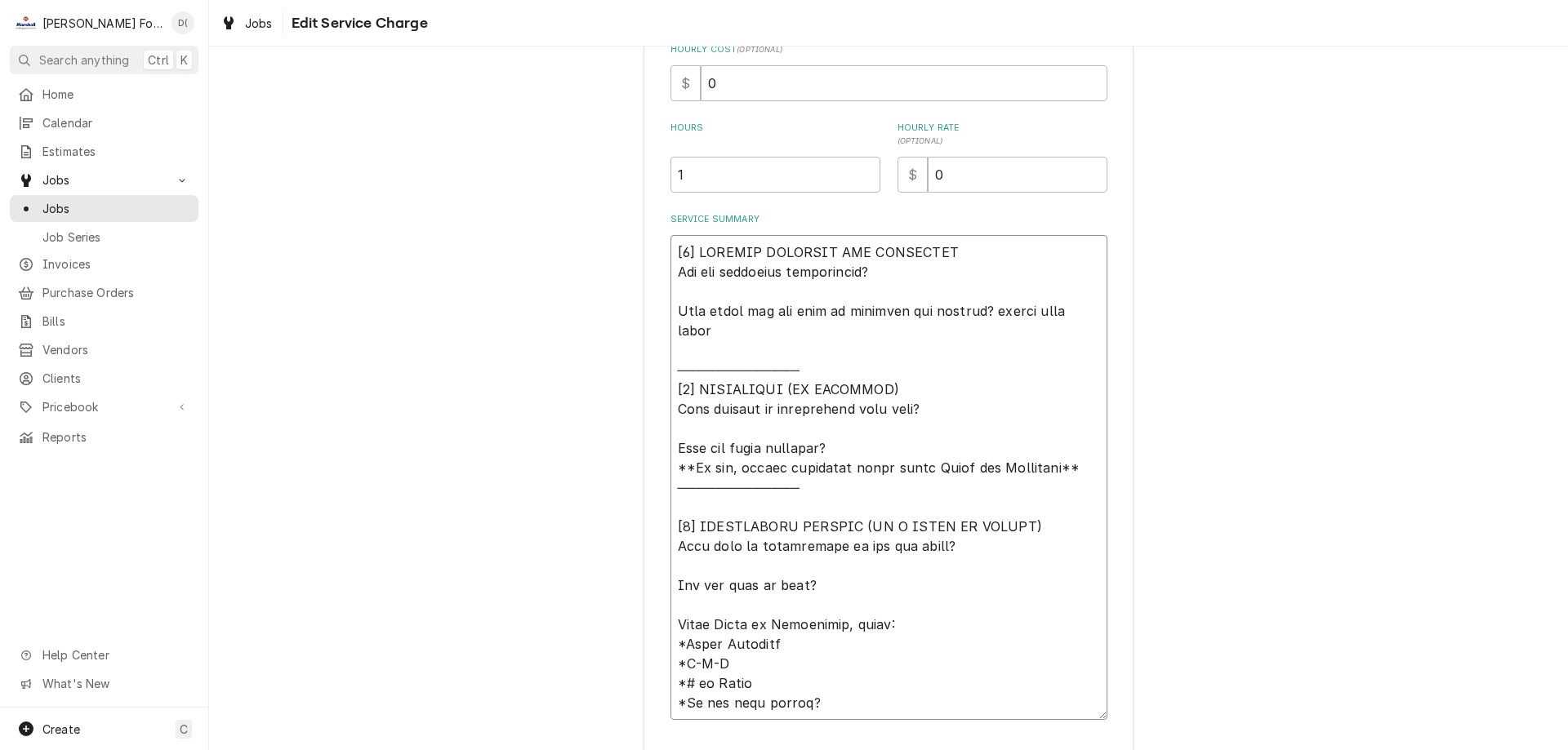
type textarea "x"
type textarea "[𝟭] 𝗜𝗡𝗜𝗧𝗜𝗔𝗟 𝗙𝗜𝗡𝗗𝗜𝗡𝗚𝗦 𝗔𝗡𝗗 𝗗𝗜𝗔𝗚𝗡𝗢𝗦𝗜𝗦 𝗪𝗮𝘀 𝘁𝗵𝗲 𝗲𝗾𝘂𝗶𝗽𝗺𝗲𝗻𝘁 𝗼𝗽𝗲𝗿𝗮𝘁𝗶𝗼𝗻𝗮𝗹? 𝗪𝗵𝗮𝘁 𝘀𝘁𝗲𝗽𝘀 𝗱𝗶…"
type textarea "x"
type textarea "[𝟭] 𝗜𝗡𝗜𝗧𝗜𝗔𝗟 𝗙𝗜𝗡𝗗𝗜𝗡𝗚𝗦 𝗔𝗡𝗗 𝗗𝗜𝗔𝗚𝗡𝗢𝗦𝗜𝗦 𝗪𝗮𝘀 𝘁𝗵𝗲 𝗲𝗾𝘂𝗶𝗽𝗺𝗲𝗻𝘁 𝗼𝗽𝗲𝗿𝗮𝘁𝗶𝗼𝗻𝗮𝗹? 𝗪𝗵𝗮𝘁 𝘀𝘁𝗲𝗽𝘀 𝗱𝗶…"
type textarea "x"
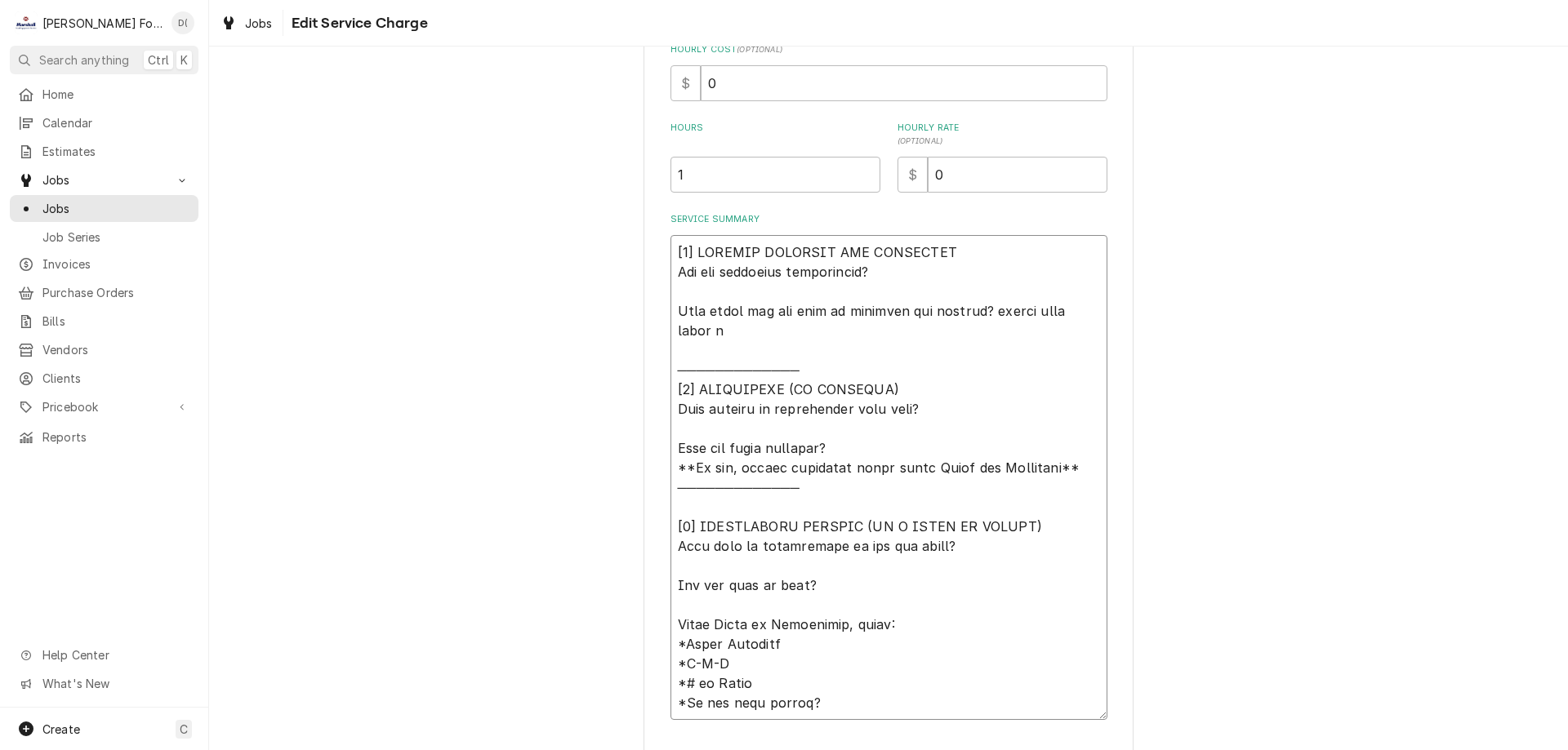
type textarea "[𝟭] 𝗜𝗡𝗜𝗧𝗜𝗔𝗟 𝗙𝗜𝗡𝗗𝗜𝗡𝗚𝗦 𝗔𝗡𝗗 𝗗𝗜𝗔𝗚𝗡𝗢𝗦𝗜𝗦 𝗪𝗮𝘀 𝘁𝗵𝗲 𝗲𝗾𝘂𝗶𝗽𝗺𝗲𝗻𝘁 𝗼𝗽𝗲𝗿𝗮𝘁𝗶𝗼𝗻𝗮𝗹? 𝗪𝗵𝗮𝘁 𝘀𝘁𝗲𝗽𝘀 𝗱𝗶…"
type textarea "x"
type textarea "[𝟭] 𝗜𝗡𝗜𝗧𝗜𝗔𝗟 𝗙𝗜𝗡𝗗𝗜𝗡𝗚𝗦 𝗔𝗡𝗗 𝗗𝗜𝗔𝗚𝗡𝗢𝗦𝗜𝗦 𝗪𝗮𝘀 𝘁𝗵𝗲 𝗲𝗾𝘂𝗶𝗽𝗺𝗲𝗻𝘁 𝗼𝗽𝗲𝗿𝗮𝘁𝗶𝗼𝗻𝗮𝗹? 𝗪𝗵𝗮𝘁 𝘀𝘁𝗲𝗽𝘀 𝗱𝗶…"
type textarea "x"
type textarea "[𝟭] 𝗜𝗡𝗜𝗧𝗜𝗔𝗟 𝗙𝗜𝗡𝗗𝗜𝗡𝗚𝗦 𝗔𝗡𝗗 𝗗𝗜𝗔𝗚𝗡𝗢𝗦𝗜𝗦 𝗪𝗮𝘀 𝘁𝗵𝗲 𝗲𝗾𝘂𝗶𝗽𝗺𝗲𝗻𝘁 𝗼𝗽𝗲𝗿𝗮𝘁𝗶𝗼𝗻𝗮𝗹? 𝗪𝗵𝗮𝘁 𝘀𝘁𝗲𝗽𝘀 𝗱𝗶…"
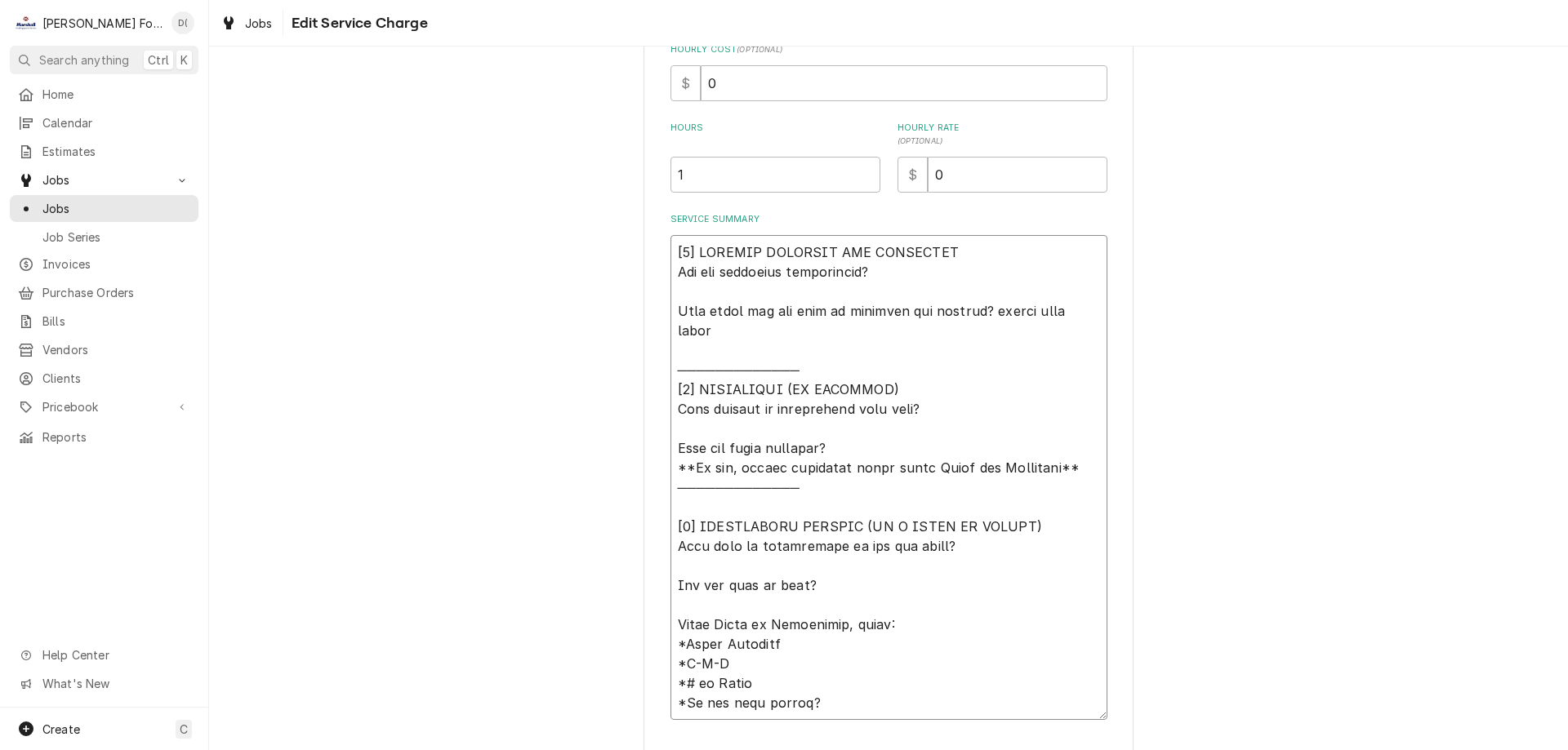
type textarea "x"
type textarea "[𝟭] 𝗜𝗡𝗜𝗧𝗜𝗔𝗟 𝗙𝗜𝗡𝗗𝗜𝗡𝗚𝗦 𝗔𝗡𝗗 𝗗𝗜𝗔𝗚𝗡𝗢𝗦𝗜𝗦 𝗪𝗮𝘀 𝘁𝗵𝗲 𝗲𝗾𝘂𝗶𝗽𝗺𝗲𝗻𝘁 𝗼𝗽𝗲𝗿𝗮𝘁𝗶𝗼𝗻𝗮𝗹? 𝗪𝗵𝗮𝘁 𝘀𝘁𝗲𝗽𝘀 𝗱𝗶…"
type textarea "x"
type textarea "[𝟭] 𝗜𝗡𝗜𝗧𝗜𝗔𝗟 𝗙𝗜𝗡𝗗𝗜𝗡𝗚𝗦 𝗔𝗡𝗗 𝗗𝗜𝗔𝗚𝗡𝗢𝗦𝗜𝗦 𝗪𝗮𝘀 𝘁𝗵𝗲 𝗲𝗾𝘂𝗶𝗽𝗺𝗲𝗻𝘁 𝗼𝗽𝗲𝗿𝗮𝘁𝗶𝗼𝗻𝗮𝗹? 𝗪𝗵𝗮𝘁 𝘀𝘁𝗲𝗽𝘀 𝗱𝗶…"
type textarea "x"
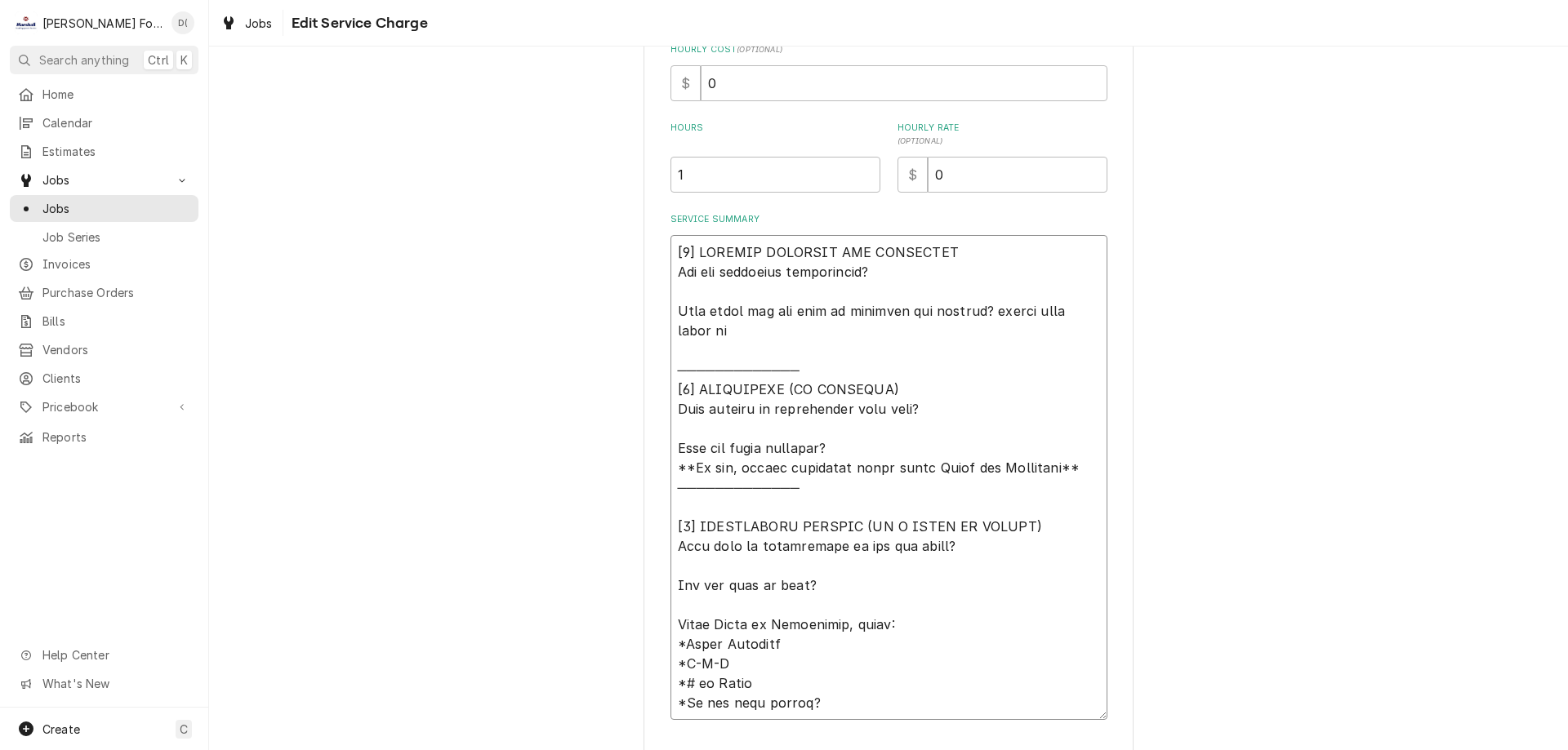
type textarea "[𝟭] 𝗜𝗡𝗜𝗧𝗜𝗔𝗟 𝗙𝗜𝗡𝗗𝗜𝗡𝗚𝗦 𝗔𝗡𝗗 𝗗𝗜𝗔𝗚𝗡𝗢𝗦𝗜𝗦 𝗪𝗮𝘀 𝘁𝗵𝗲 𝗲𝗾𝘂𝗶𝗽𝗺𝗲𝗻𝘁 𝗼𝗽𝗲𝗿𝗮𝘁𝗶𝗼𝗻𝗮𝗹? 𝗪𝗵𝗮𝘁 𝘀𝘁𝗲𝗽𝘀 𝗱𝗶…"
type textarea "x"
type textarea "[𝟭] 𝗜𝗡𝗜𝗧𝗜𝗔𝗟 𝗙𝗜𝗡𝗗𝗜𝗡𝗚𝗦 𝗔𝗡𝗗 𝗗𝗜𝗔𝗚𝗡𝗢𝗦𝗜𝗦 𝗪𝗮𝘀 𝘁𝗵𝗲 𝗲𝗾𝘂𝗶𝗽𝗺𝗲𝗻𝘁 𝗼𝗽𝗲𝗿𝗮𝘁𝗶𝗼𝗻𝗮𝗹? 𝗪𝗵𝗮𝘁 𝘀𝘁𝗲𝗽𝘀 𝗱𝗶…"
type textarea "x"
type textarea "[𝟭] 𝗜𝗡𝗜𝗧𝗜𝗔𝗟 𝗙𝗜𝗡𝗗𝗜𝗡𝗚𝗦 𝗔𝗡𝗗 𝗗𝗜𝗔𝗚𝗡𝗢𝗦𝗜𝗦 𝗪𝗮𝘀 𝘁𝗵𝗲 𝗲𝗾𝘂𝗶𝗽𝗺𝗲𝗻𝘁 𝗼𝗽𝗲𝗿𝗮𝘁𝗶𝗼𝗻𝗮𝗹? 𝗪𝗵𝗮𝘁 𝘀𝘁𝗲𝗽𝘀 𝗱𝗶…"
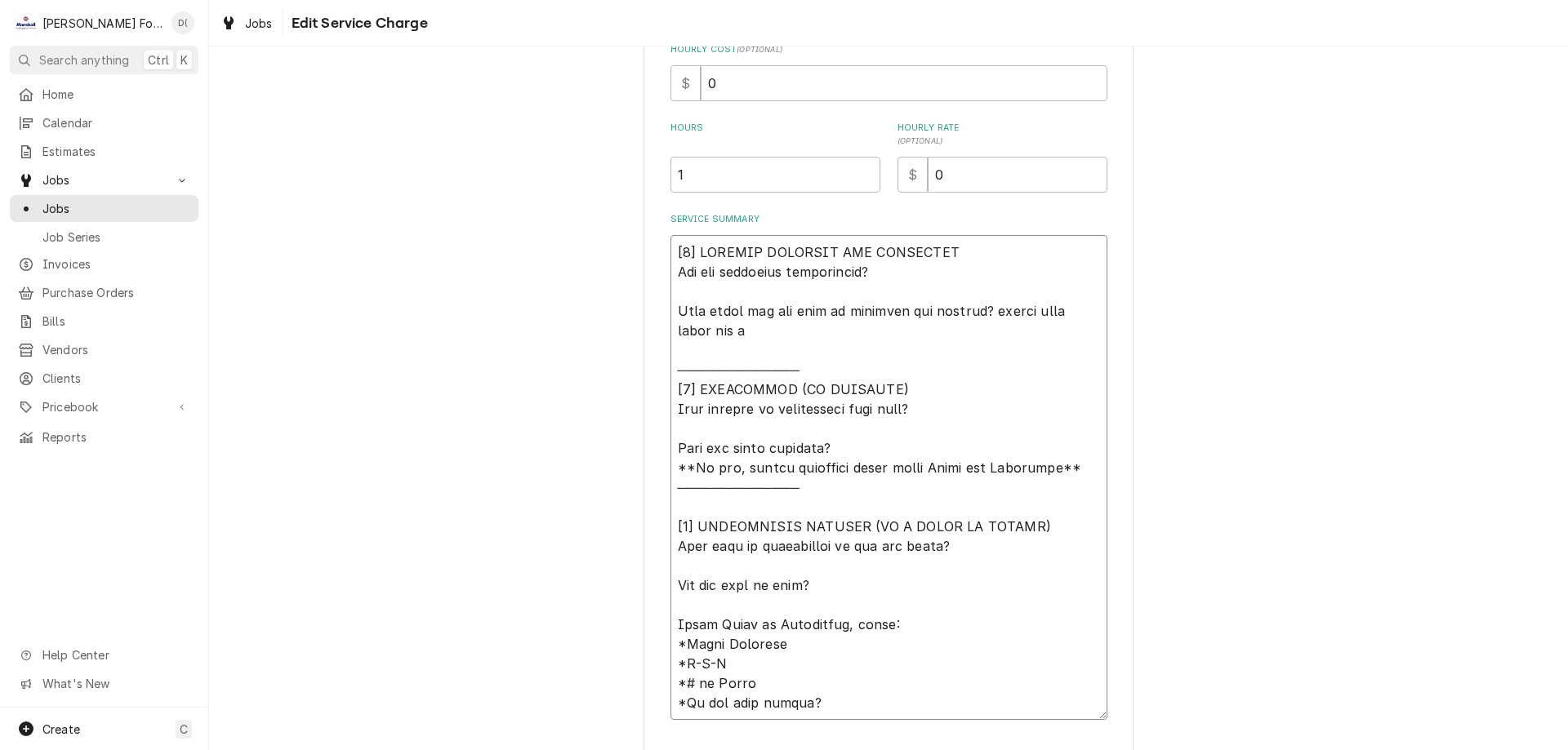
type textarea "x"
type textarea "[𝟭] 𝗜𝗡𝗜𝗧𝗜𝗔𝗟 𝗙𝗜𝗡𝗗𝗜𝗡𝗚𝗦 𝗔𝗡𝗗 𝗗𝗜𝗔𝗚𝗡𝗢𝗦𝗜𝗦 𝗪𝗮𝘀 𝘁𝗵𝗲 𝗲𝗾𝘂𝗶𝗽𝗺𝗲𝗻𝘁 𝗼𝗽𝗲𝗿𝗮𝘁𝗶𝗼𝗻𝗮𝗹? 𝗪𝗵𝗮𝘁 𝘀𝘁𝗲𝗽𝘀 𝗱𝗶…"
type textarea "x"
type textarea "[𝟭] 𝗜𝗡𝗜𝗧𝗜𝗔𝗟 𝗙𝗜𝗡𝗗𝗜𝗡𝗚𝗦 𝗔𝗡𝗗 𝗗𝗜𝗔𝗚𝗡𝗢𝗦𝗜𝗦 𝗪𝗮𝘀 𝘁𝗵𝗲 𝗲𝗾𝘂𝗶𝗽𝗺𝗲𝗻𝘁 𝗼𝗽𝗲𝗿𝗮𝘁𝗶𝗼𝗻𝗮𝗹? 𝗪𝗵𝗮𝘁 𝘀𝘁𝗲𝗽𝘀 𝗱𝗶…"
type textarea "x"
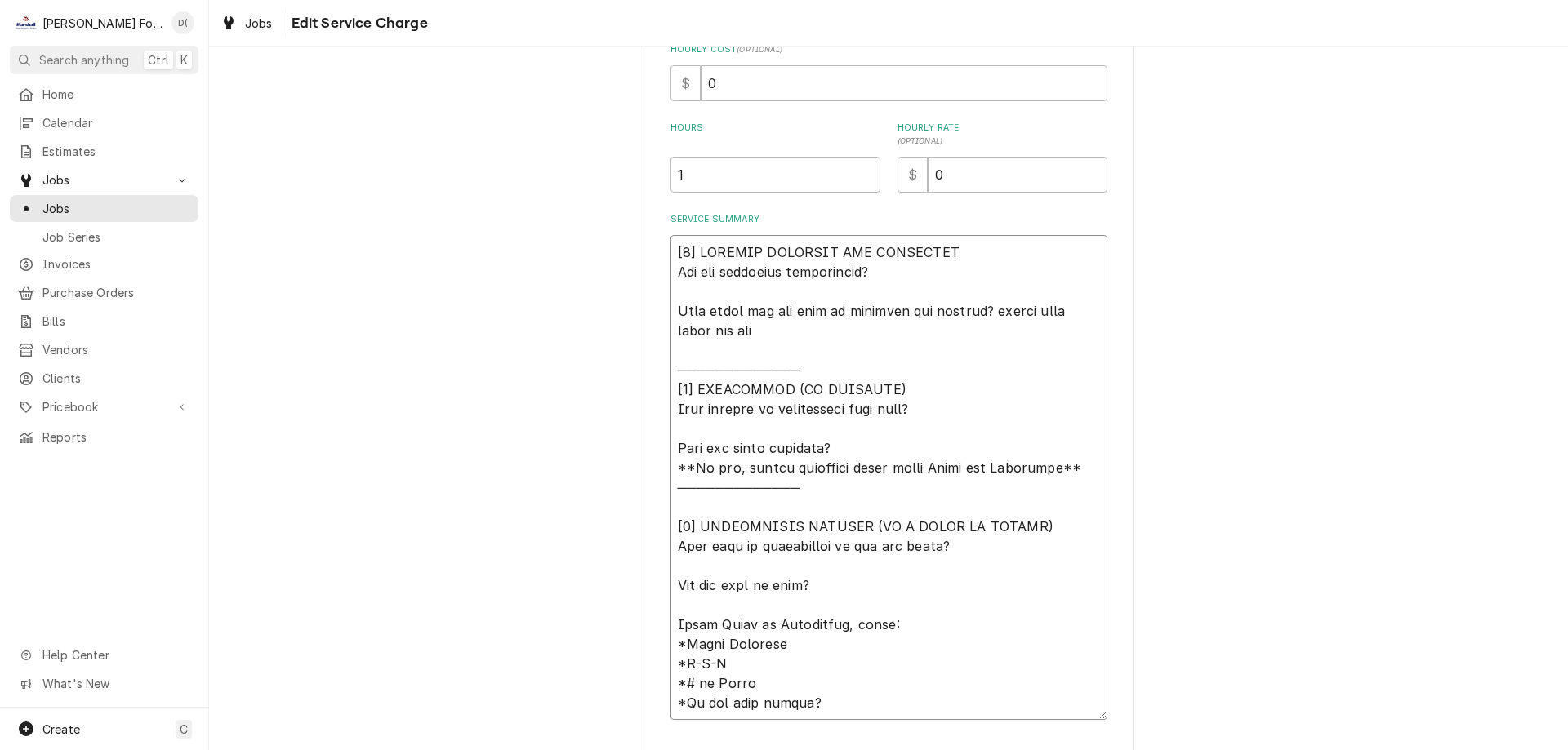
type textarea "[𝟭] 𝗜𝗡𝗜𝗧𝗜𝗔𝗟 𝗙𝗜𝗡𝗗𝗜𝗡𝗚𝗦 𝗔𝗡𝗗 𝗗𝗜𝗔𝗚𝗡𝗢𝗦𝗜𝗦 𝗪𝗮𝘀 𝘁𝗵𝗲 𝗲𝗾𝘂𝗶𝗽𝗺𝗲𝗻𝘁 𝗼𝗽𝗲𝗿𝗮𝘁𝗶𝗼𝗻𝗮𝗹? 𝗪𝗵𝗮𝘁 𝘀𝘁𝗲𝗽𝘀 𝗱𝗶…"
type textarea "x"
type textarea "[𝟭] 𝗜𝗡𝗜𝗧𝗜𝗔𝗟 𝗙𝗜𝗡𝗗𝗜𝗡𝗚𝗦 𝗔𝗡𝗗 𝗗𝗜𝗔𝗚𝗡𝗢𝗦𝗜𝗦 𝗪𝗮𝘀 𝘁𝗵𝗲 𝗲𝗾𝘂𝗶𝗽𝗺𝗲𝗻𝘁 𝗼𝗽𝗲𝗿𝗮𝘁𝗶𝗼𝗻𝗮𝗹? 𝗪𝗵𝗮𝘁 𝘀𝘁𝗲𝗽𝘀 𝗱𝗶…"
type textarea "x"
type textarea "[𝟭] 𝗜𝗡𝗜𝗧𝗜𝗔𝗟 𝗙𝗜𝗡𝗗𝗜𝗡𝗚𝗦 𝗔𝗡𝗗 𝗗𝗜𝗔𝗚𝗡𝗢𝗦𝗜𝗦 𝗪𝗮𝘀 𝘁𝗵𝗲 𝗲𝗾𝘂𝗶𝗽𝗺𝗲𝗻𝘁 𝗼𝗽𝗲𝗿𝗮𝘁𝗶𝗼𝗻𝗮𝗹? 𝗪𝗵𝗮𝘁 𝘀𝘁𝗲𝗽𝘀 𝗱𝗶…"
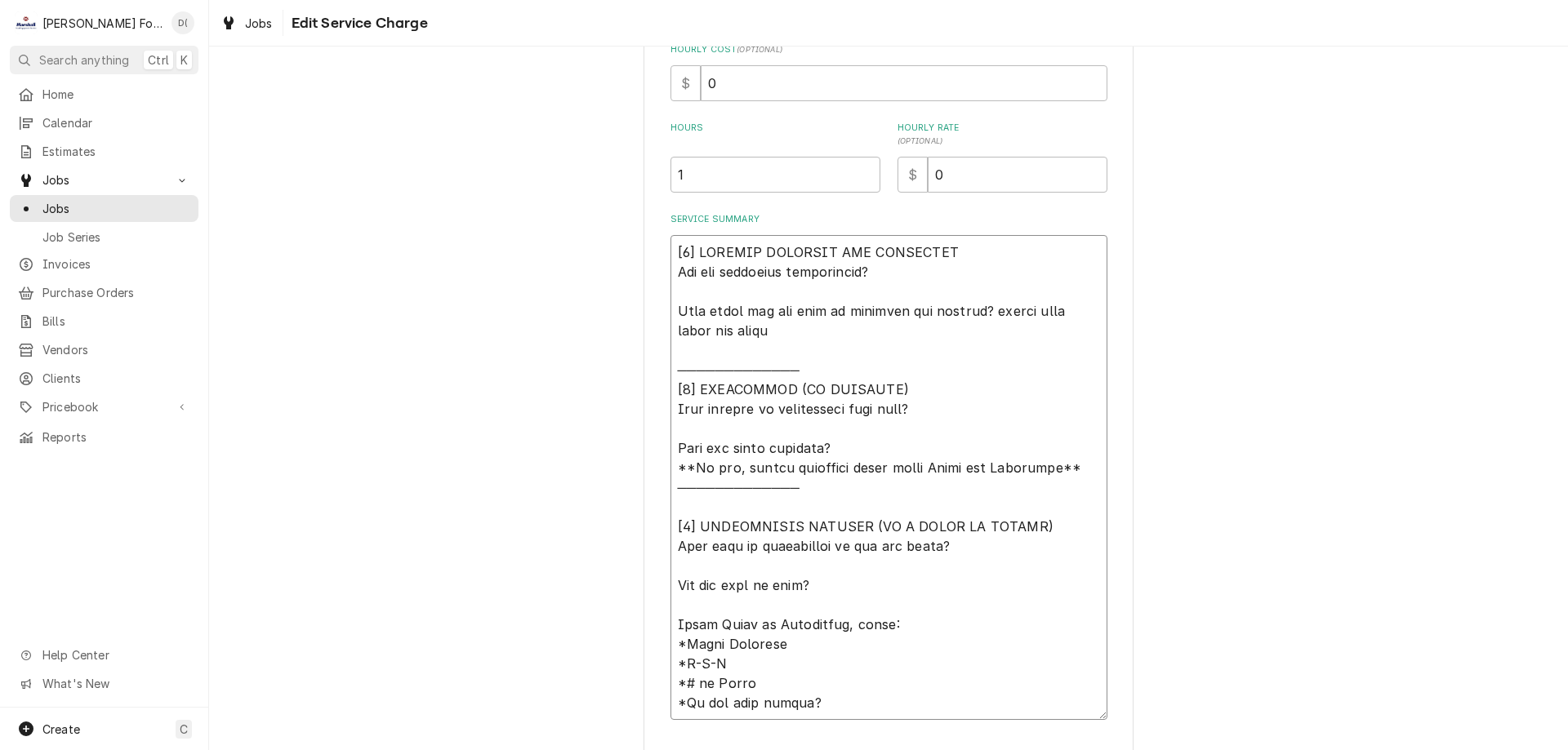
type textarea "x"
type textarea "[𝟭] 𝗜𝗡𝗜𝗧𝗜𝗔𝗟 𝗙𝗜𝗡𝗗𝗜𝗡𝗚𝗦 𝗔𝗡𝗗 𝗗𝗜𝗔𝗚𝗡𝗢𝗦𝗜𝗦 𝗪𝗮𝘀 𝘁𝗵𝗲 𝗲𝗾𝘂𝗶𝗽𝗺𝗲𝗻𝘁 𝗼𝗽𝗲𝗿𝗮𝘁𝗶𝗼𝗻𝗮𝗹? 𝗪𝗵𝗮𝘁 𝘀𝘁𝗲𝗽𝘀 𝗱𝗶…"
type textarea "x"
type textarea "[𝟭] 𝗜𝗡𝗜𝗧𝗜𝗔𝗟 𝗙𝗜𝗡𝗗𝗜𝗡𝗚𝗦 𝗔𝗡𝗗 𝗗𝗜𝗔𝗚𝗡𝗢𝗦𝗜𝗦 𝗪𝗮𝘀 𝘁𝗵𝗲 𝗲𝗾𝘂𝗶𝗽𝗺𝗲𝗻𝘁 𝗼𝗽𝗲𝗿𝗮𝘁𝗶𝗼𝗻𝗮𝗹? 𝗪𝗵𝗮𝘁 𝘀𝘁𝗲𝗽𝘀 𝗱𝗶…"
type textarea "x"
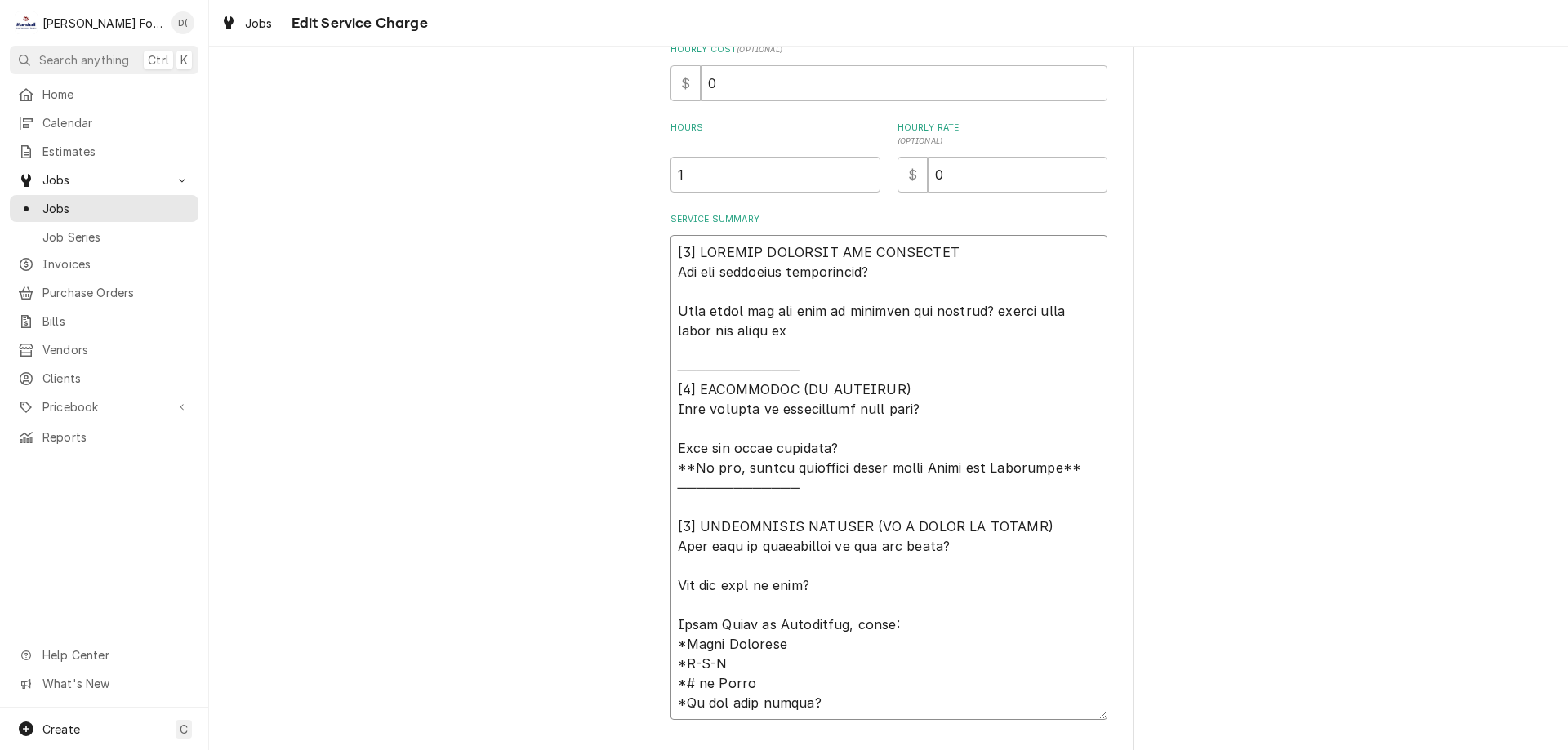
type textarea "[𝟭] 𝗜𝗡𝗜𝗧𝗜𝗔𝗟 𝗙𝗜𝗡𝗗𝗜𝗡𝗚𝗦 𝗔𝗡𝗗 𝗗𝗜𝗔𝗚𝗡𝗢𝗦𝗜𝗦 𝗪𝗮𝘀 𝘁𝗵𝗲 𝗲𝗾𝘂𝗶𝗽𝗺𝗲𝗻𝘁 𝗼𝗽𝗲𝗿𝗮𝘁𝗶𝗼𝗻𝗮𝗹? 𝗪𝗵𝗮𝘁 𝘀𝘁𝗲𝗽𝘀 𝗱𝗶…"
type textarea "x"
type textarea "[𝟭] 𝗜𝗡𝗜𝗧𝗜𝗔𝗟 𝗙𝗜𝗡𝗗𝗜𝗡𝗚𝗦 𝗔𝗡𝗗 𝗗𝗜𝗔𝗚𝗡𝗢𝗦𝗜𝗦 𝗪𝗮𝘀 𝘁𝗵𝗲 𝗲𝗾𝘂𝗶𝗽𝗺𝗲𝗻𝘁 𝗼𝗽𝗲𝗿𝗮𝘁𝗶𝗼𝗻𝗮𝗹? 𝗪𝗵𝗮𝘁 𝘀𝘁𝗲𝗽𝘀 𝗱𝗶…"
type textarea "x"
type textarea "[𝟭] 𝗜𝗡𝗜𝗧𝗜𝗔𝗟 𝗙𝗜𝗡𝗗𝗜𝗡𝗚𝗦 𝗔𝗡𝗗 𝗗𝗜𝗔𝗚𝗡𝗢𝗦𝗜𝗦 𝗪𝗮𝘀 𝘁𝗵𝗲 𝗲𝗾𝘂𝗶𝗽𝗺𝗲𝗻𝘁 𝗼𝗽𝗲𝗿𝗮𝘁𝗶𝗼𝗻𝗮𝗹? 𝗪𝗵𝗮𝘁 𝘀𝘁𝗲𝗽𝘀 𝗱𝗶…"
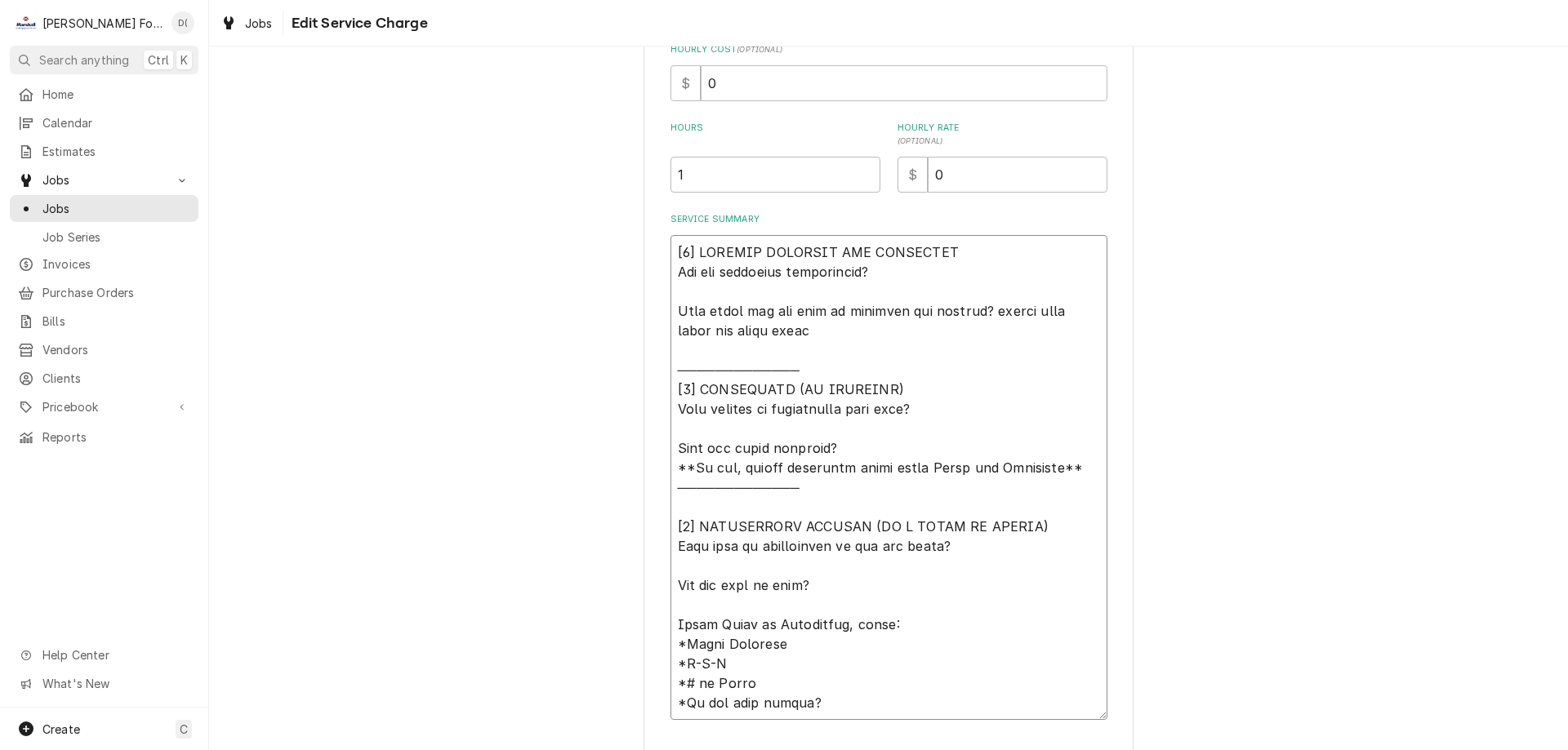
type textarea "x"
type textarea "[𝟭] 𝗜𝗡𝗜𝗧𝗜𝗔𝗟 𝗙𝗜𝗡𝗗𝗜𝗡𝗚𝗦 𝗔𝗡𝗗 𝗗𝗜𝗔𝗚𝗡𝗢𝗦𝗜𝗦 𝗪𝗮𝘀 𝘁𝗵𝗲 𝗲𝗾𝘂𝗶𝗽𝗺𝗲𝗻𝘁 𝗼𝗽𝗲𝗿𝗮𝘁𝗶𝗼𝗻𝗮𝗹? 𝗪𝗵𝗮𝘁 𝘀𝘁𝗲𝗽𝘀 𝗱𝗶…"
type textarea "x"
type textarea "[𝟭] 𝗜𝗡𝗜𝗧𝗜𝗔𝗟 𝗙𝗜𝗡𝗗𝗜𝗡𝗚𝗦 𝗔𝗡𝗗 𝗗𝗜𝗔𝗚𝗡𝗢𝗦𝗜𝗦 𝗪𝗮𝘀 𝘁𝗵𝗲 𝗲𝗾𝘂𝗶𝗽𝗺𝗲𝗻𝘁 𝗼𝗽𝗲𝗿𝗮𝘁𝗶𝗼𝗻𝗮𝗹? 𝗪𝗵𝗮𝘁 𝘀𝘁𝗲𝗽𝘀 𝗱𝗶…"
type textarea "x"
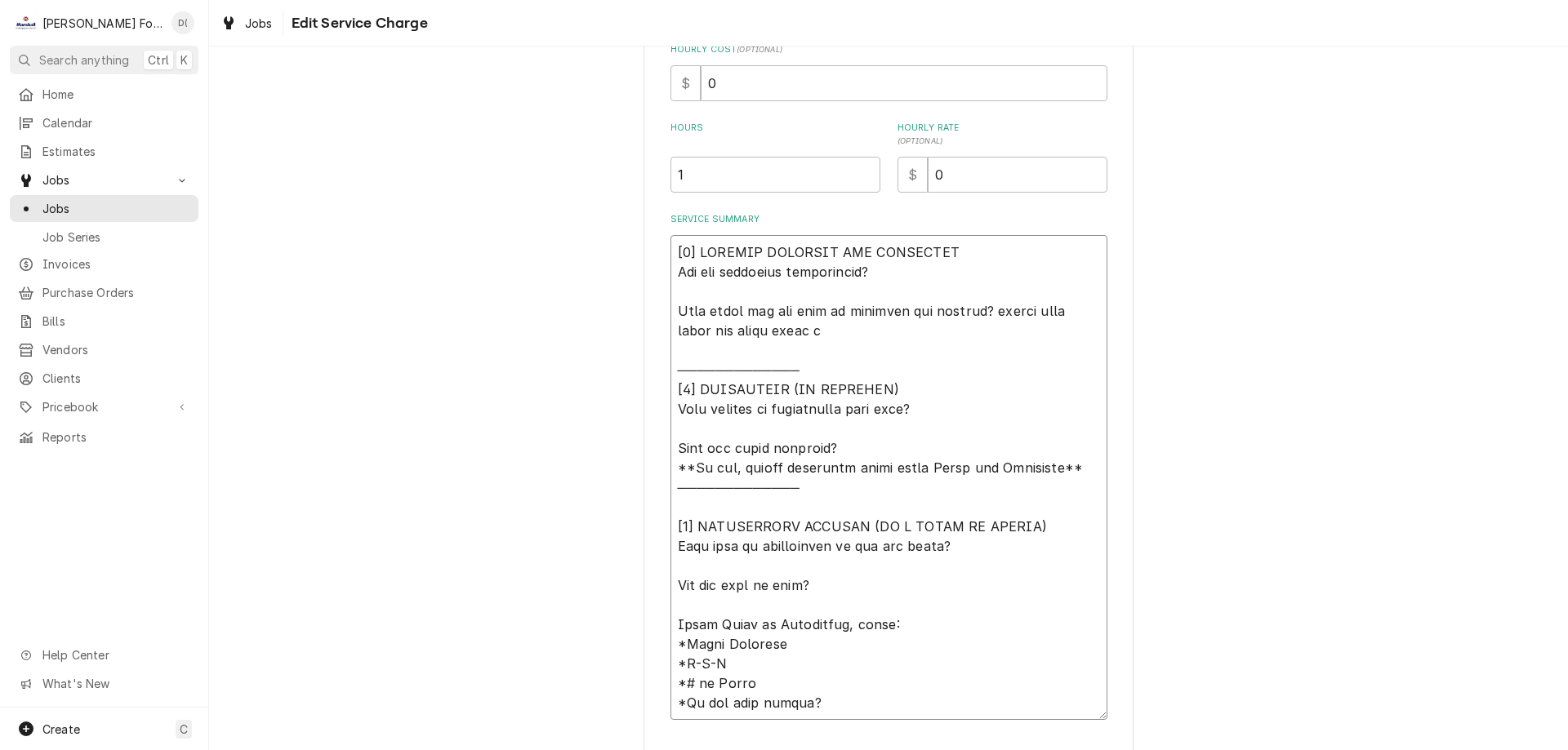
type textarea "[𝟭] 𝗜𝗡𝗜𝗧𝗜𝗔𝗟 𝗙𝗜𝗡𝗗𝗜𝗡𝗚𝗦 𝗔𝗡𝗗 𝗗𝗜𝗔𝗚𝗡𝗢𝗦𝗜𝗦 𝗪𝗮𝘀 𝘁𝗵𝗲 𝗲𝗾𝘂𝗶𝗽𝗺𝗲𝗻𝘁 𝗼𝗽𝗲𝗿𝗮𝘁𝗶𝗼𝗻𝗮𝗹? 𝗪𝗵𝗮𝘁 𝘀𝘁𝗲𝗽𝘀 𝗱𝗶…"
type textarea "x"
type textarea "[𝟭] 𝗜𝗡𝗜𝗧𝗜𝗔𝗟 𝗙𝗜𝗡𝗗𝗜𝗡𝗚𝗦 𝗔𝗡𝗗 𝗗𝗜𝗔𝗚𝗡𝗢𝗦𝗜𝗦 𝗪𝗮𝘀 𝘁𝗵𝗲 𝗲𝗾𝘂𝗶𝗽𝗺𝗲𝗻𝘁 𝗼𝗽𝗲𝗿𝗮𝘁𝗶𝗼𝗻𝗮𝗹? 𝗪𝗵𝗮𝘁 𝘀𝘁𝗲𝗽𝘀 𝗱𝗶…"
type textarea "x"
type textarea "[𝟭] 𝗜𝗡𝗜𝗧𝗜𝗔𝗟 𝗙𝗜𝗡𝗗𝗜𝗡𝗚𝗦 𝗔𝗡𝗗 𝗗𝗜𝗔𝗚𝗡𝗢𝗦𝗜𝗦 𝗪𝗮𝘀 𝘁𝗵𝗲 𝗲𝗾𝘂𝗶𝗽𝗺𝗲𝗻𝘁 𝗼𝗽𝗲𝗿𝗮𝘁𝗶𝗼𝗻𝗮𝗹? 𝗪𝗵𝗮𝘁 𝘀𝘁𝗲𝗽𝘀 𝗱𝗶…"
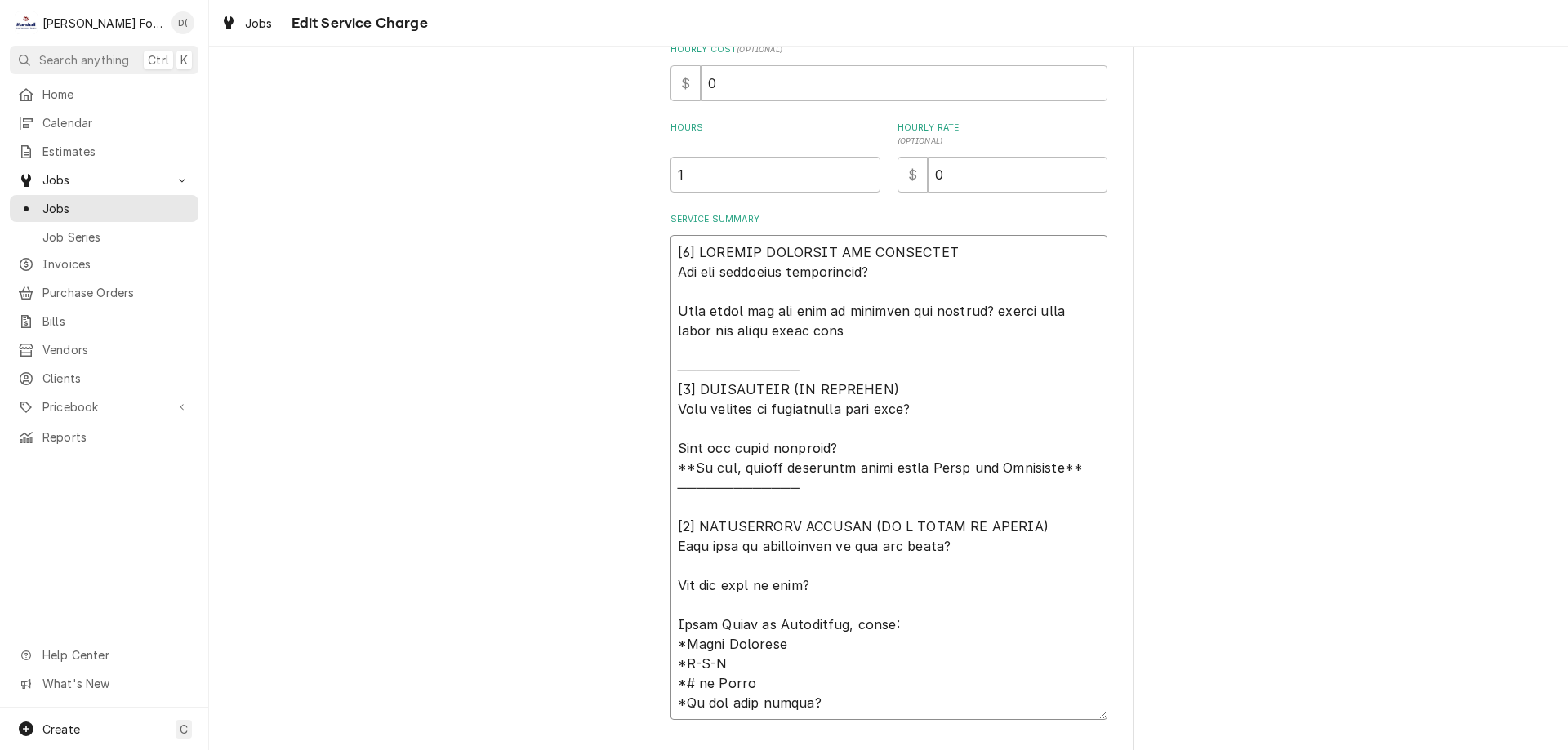
type textarea "x"
type textarea "[𝟭] 𝗜𝗡𝗜𝗧𝗜𝗔𝗟 𝗙𝗜𝗡𝗗𝗜𝗡𝗚𝗦 𝗔𝗡𝗗 𝗗𝗜𝗔𝗚𝗡𝗢𝗦𝗜𝗦 𝗪𝗮𝘀 𝘁𝗵𝗲 𝗲𝗾𝘂𝗶𝗽𝗺𝗲𝗻𝘁 𝗼𝗽𝗲𝗿𝗮𝘁𝗶𝗼𝗻𝗮𝗹? 𝗪𝗵𝗮𝘁 𝘀𝘁𝗲𝗽𝘀 𝗱𝗶…"
type textarea "x"
type textarea "[𝟭] 𝗜𝗡𝗜𝗧𝗜𝗔𝗟 𝗙𝗜𝗡𝗗𝗜𝗡𝗚𝗦 𝗔𝗡𝗗 𝗗𝗜𝗔𝗚𝗡𝗢𝗦𝗜𝗦 𝗪𝗮𝘀 𝘁𝗵𝗲 𝗲𝗾𝘂𝗶𝗽𝗺𝗲𝗻𝘁 𝗼𝗽𝗲𝗿𝗮𝘁𝗶𝗼𝗻𝗮𝗹? 𝗪𝗵𝗮𝘁 𝘀𝘁𝗲𝗽𝘀 𝗱𝗶…"
type textarea "x"
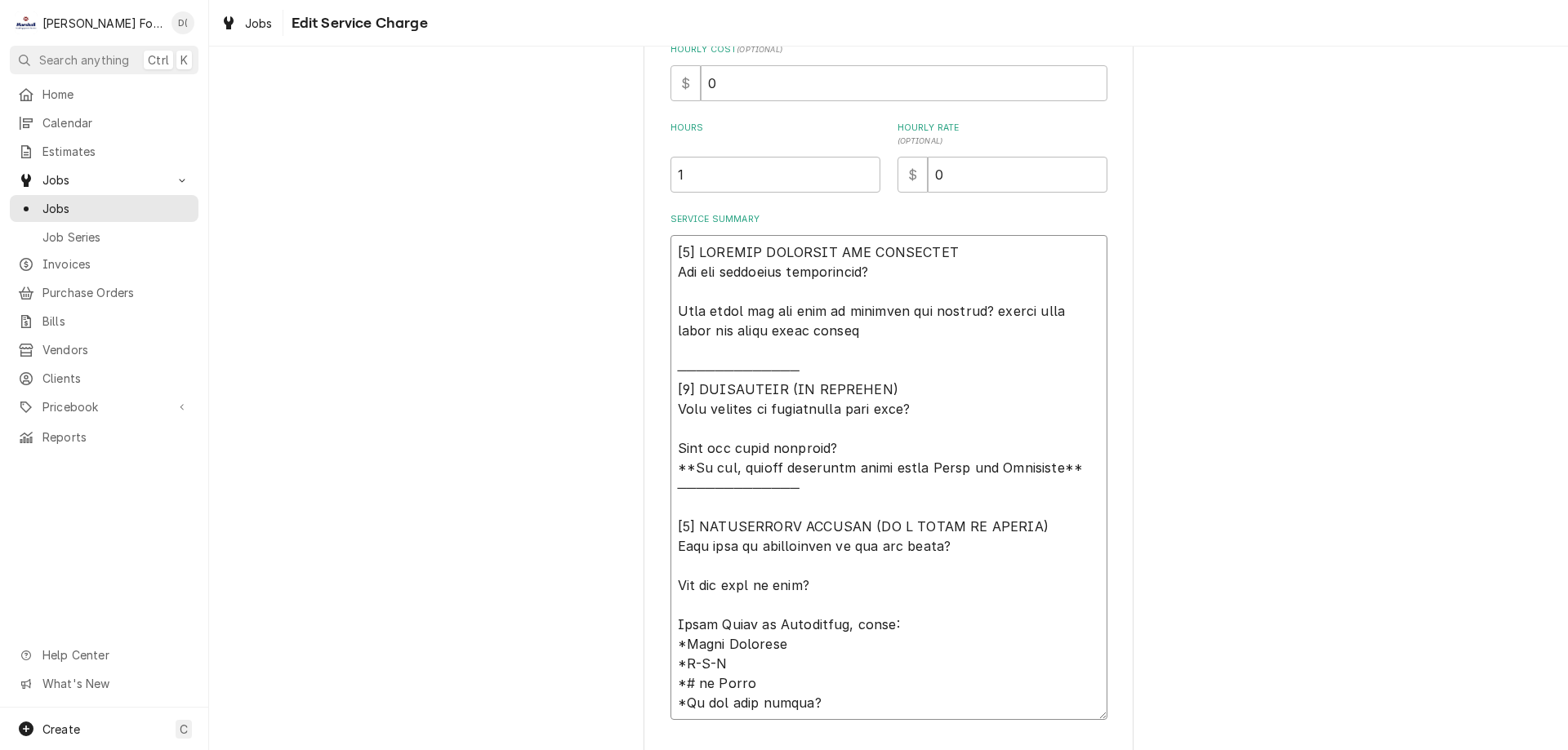
type textarea "[𝟭] 𝗜𝗡𝗜𝗧𝗜𝗔𝗟 𝗙𝗜𝗡𝗗𝗜𝗡𝗚𝗦 𝗔𝗡𝗗 𝗗𝗜𝗔𝗚𝗡𝗢𝗦𝗜𝗦 𝗪𝗮𝘀 𝘁𝗵𝗲 𝗲𝗾𝘂𝗶𝗽𝗺𝗲𝗻𝘁 𝗼𝗽𝗲𝗿𝗮𝘁𝗶𝗼𝗻𝗮𝗹? 𝗪𝗵𝗮𝘁 𝘀𝘁𝗲𝗽𝘀 𝗱𝗶…"
type textarea "x"
type textarea "[𝟭] 𝗜𝗡𝗜𝗧𝗜𝗔𝗟 𝗙𝗜𝗡𝗗𝗜𝗡𝗚𝗦 𝗔𝗡𝗗 𝗗𝗜𝗔𝗚𝗡𝗢𝗦𝗜𝗦 𝗪𝗮𝘀 𝘁𝗵𝗲 𝗲𝗾𝘂𝗶𝗽𝗺𝗲𝗻𝘁 𝗼𝗽𝗲𝗿𝗮𝘁𝗶𝗼𝗻𝗮𝗹? 𝗪𝗵𝗮𝘁 𝘀𝘁𝗲𝗽𝘀 𝗱𝗶…"
type textarea "x"
type textarea "[𝟭] 𝗜𝗡𝗜𝗧𝗜𝗔𝗟 𝗙𝗜𝗡𝗗𝗜𝗡𝗚𝗦 𝗔𝗡𝗗 𝗗𝗜𝗔𝗚𝗡𝗢𝗦𝗜𝗦 𝗪𝗮𝘀 𝘁𝗵𝗲 𝗲𝗾𝘂𝗶𝗽𝗺𝗲𝗻𝘁 𝗼𝗽𝗲𝗿𝗮𝘁𝗶𝗼𝗻𝗮𝗹? 𝗪𝗵𝗮𝘁 𝘀𝘁𝗲𝗽𝘀 𝗱𝗶…"
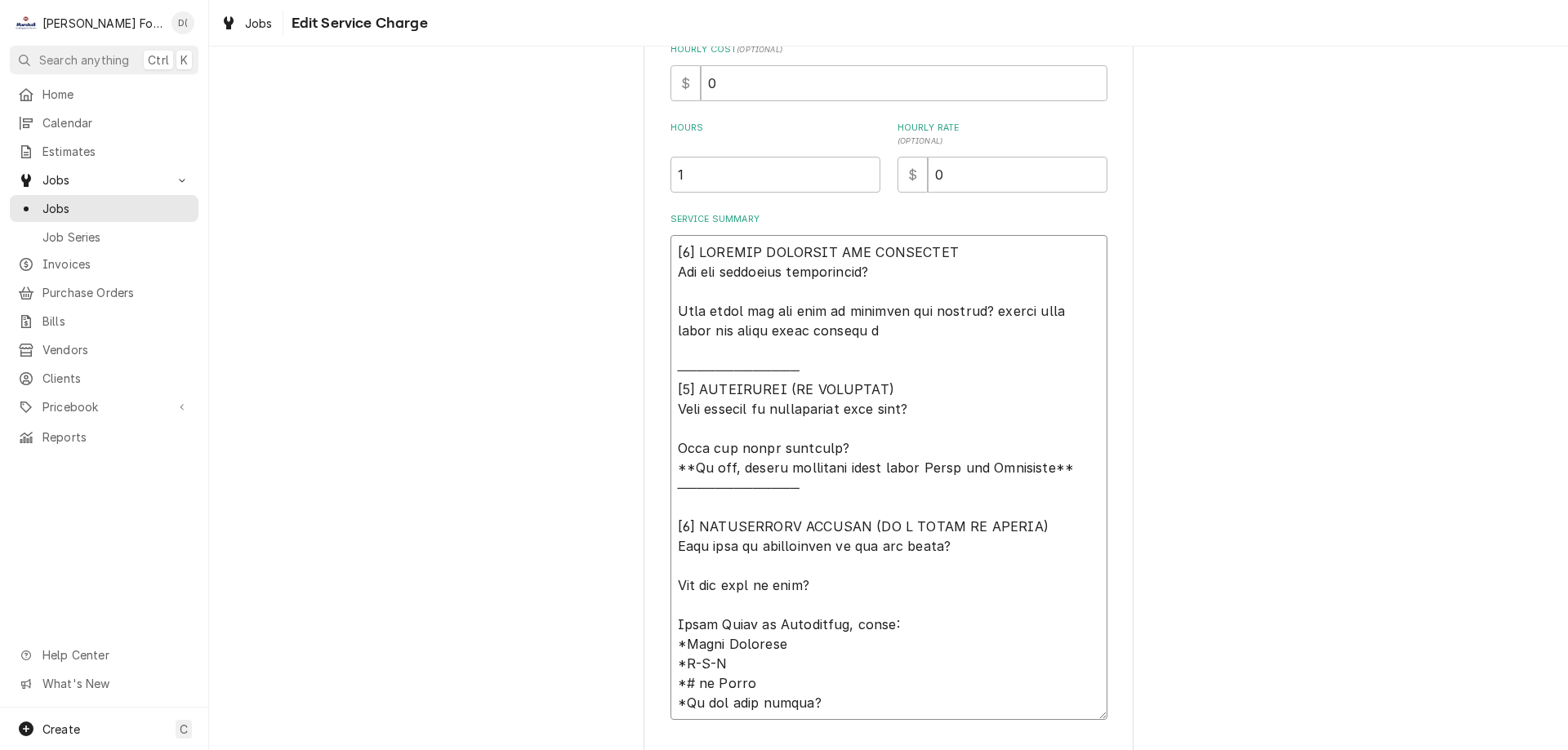
type textarea "x"
type textarea "[𝟭] 𝗜𝗡𝗜𝗧𝗜𝗔𝗟 𝗙𝗜𝗡𝗗𝗜𝗡𝗚𝗦 𝗔𝗡𝗗 𝗗𝗜𝗔𝗚𝗡𝗢𝗦𝗜𝗦 𝗪𝗮𝘀 𝘁𝗵𝗲 𝗲𝗾𝘂𝗶𝗽𝗺𝗲𝗻𝘁 𝗼𝗽𝗲𝗿𝗮𝘁𝗶𝗼𝗻𝗮𝗹? 𝗪𝗵𝗮𝘁 𝘀𝘁𝗲𝗽𝘀 𝗱𝗶…"
type textarea "x"
type textarea "[𝟭] 𝗜𝗡𝗜𝗧𝗜𝗔𝗟 𝗙𝗜𝗡𝗗𝗜𝗡𝗚𝗦 𝗔𝗡𝗗 𝗗𝗜𝗔𝗚𝗡𝗢𝗦𝗜𝗦 𝗪𝗮𝘀 𝘁𝗵𝗲 𝗲𝗾𝘂𝗶𝗽𝗺𝗲𝗻𝘁 𝗼𝗽𝗲𝗿𝗮𝘁𝗶𝗼𝗻𝗮𝗹? 𝗪𝗵𝗮𝘁 𝘀𝘁𝗲𝗽𝘀 𝗱𝗶…"
type textarea "x"
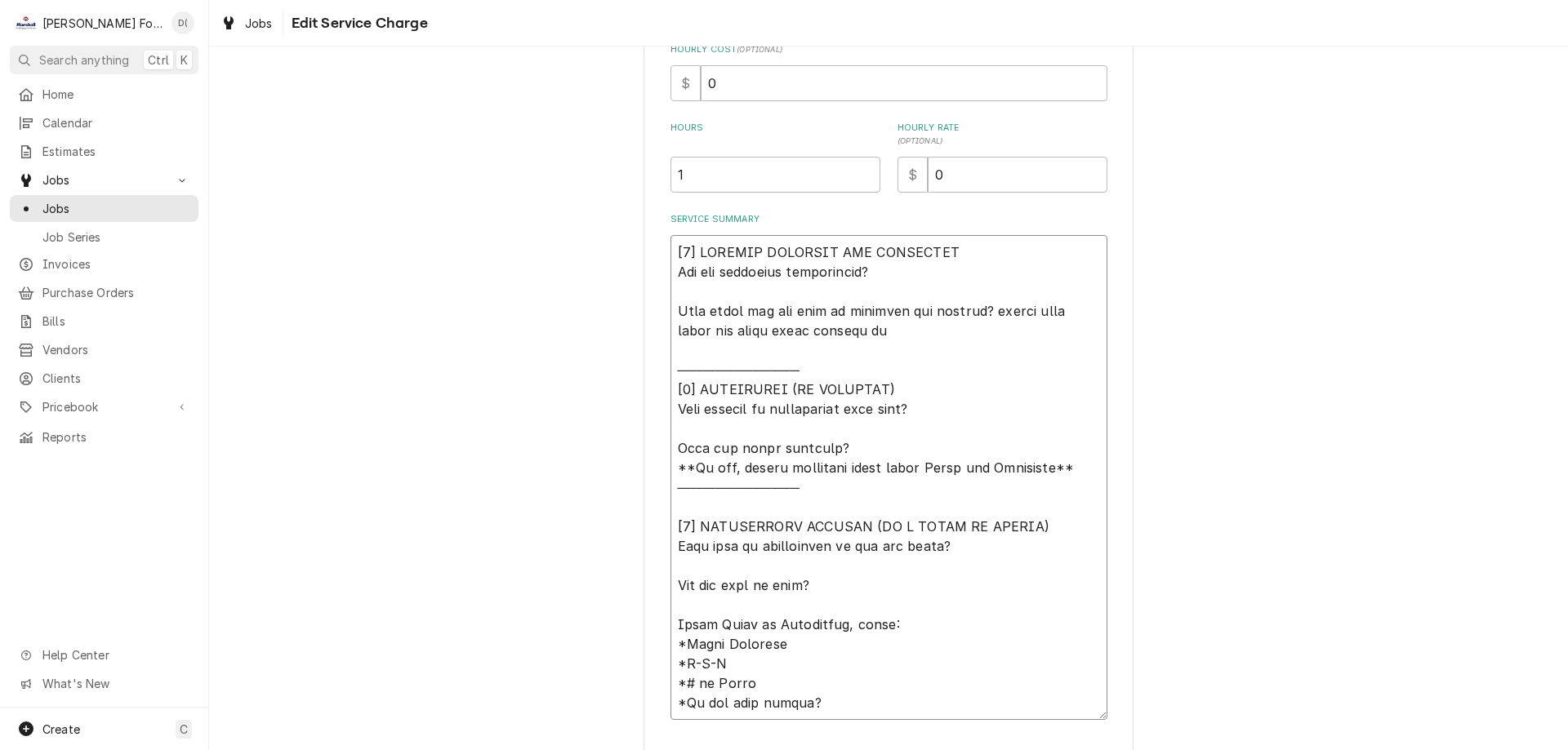
type textarea "[𝟭] 𝗜𝗡𝗜𝗧𝗜𝗔𝗟 𝗙𝗜𝗡𝗗𝗜𝗡𝗚𝗦 𝗔𝗡𝗗 𝗗𝗜𝗔𝗚𝗡𝗢𝗦𝗜𝗦 𝗪𝗮𝘀 𝘁𝗵𝗲 𝗲𝗾𝘂𝗶𝗽𝗺𝗲𝗻𝘁 𝗼𝗽𝗲𝗿𝗮𝘁𝗶𝗼𝗻𝗮𝗹? 𝗪𝗵𝗮𝘁 𝘀𝘁𝗲𝗽𝘀 𝗱𝗶…"
type textarea "x"
type textarea "[𝟭] 𝗜𝗡𝗜𝗧𝗜𝗔𝗟 𝗙𝗜𝗡𝗗𝗜𝗡𝗚𝗦 𝗔𝗡𝗗 𝗗𝗜𝗔𝗚𝗡𝗢𝗦𝗜𝗦 𝗪𝗮𝘀 𝘁𝗵𝗲 𝗲𝗾𝘂𝗶𝗽𝗺𝗲𝗻𝘁 𝗼𝗽𝗲𝗿𝗮𝘁𝗶𝗼𝗻𝗮𝗹? 𝗪𝗵𝗮𝘁 𝘀𝘁𝗲𝗽𝘀 𝗱𝗶…"
type textarea "x"
type textarea "[𝟭] 𝗜𝗡𝗜𝗧𝗜𝗔𝗟 𝗙𝗜𝗡𝗗𝗜𝗡𝗚𝗦 𝗔𝗡𝗗 𝗗𝗜𝗔𝗚𝗡𝗢𝗦𝗜𝗦 𝗪𝗮𝘀 𝘁𝗵𝗲 𝗲𝗾𝘂𝗶𝗽𝗺𝗲𝗻𝘁 𝗼𝗽𝗲𝗿𝗮𝘁𝗶𝗼𝗻𝗮𝗹? 𝗪𝗵𝗮𝘁 𝘀𝘁𝗲𝗽𝘀 𝗱𝗶…"
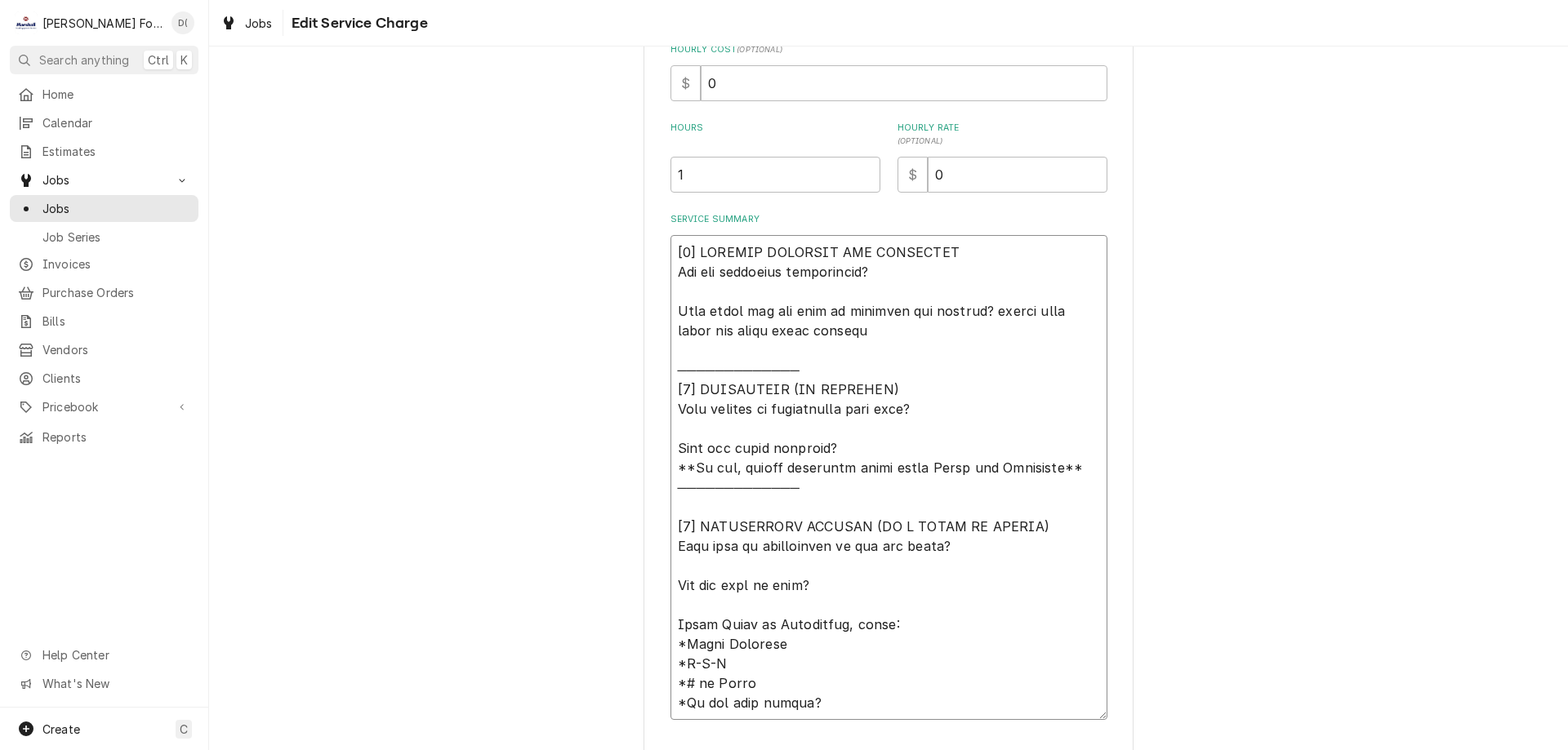
type textarea "x"
type textarea "[𝟭] 𝗜𝗡𝗜𝗧𝗜𝗔𝗟 𝗙𝗜𝗡𝗗𝗜𝗡𝗚𝗦 𝗔𝗡𝗗 𝗗𝗜𝗔𝗚𝗡𝗢𝗦𝗜𝗦 𝗪𝗮𝘀 𝘁𝗵𝗲 𝗲𝗾𝘂𝗶𝗽𝗺𝗲𝗻𝘁 𝗼𝗽𝗲𝗿𝗮𝘁𝗶𝗼𝗻𝗮𝗹? 𝗪𝗵𝗮𝘁 𝘀𝘁𝗲𝗽𝘀 𝗱𝗶…"
type textarea "x"
type textarea "[𝟭] 𝗜𝗡𝗜𝗧𝗜𝗔𝗟 𝗙𝗜𝗡𝗗𝗜𝗡𝗚𝗦 𝗔𝗡𝗗 𝗗𝗜𝗔𝗚𝗡𝗢𝗦𝗜𝗦 𝗪𝗮𝘀 𝘁𝗵𝗲 𝗲𝗾𝘂𝗶𝗽𝗺𝗲𝗻𝘁 𝗼𝗽𝗲𝗿𝗮𝘁𝗶𝗼𝗻𝗮𝗹? 𝗪𝗵𝗮𝘁 𝘀𝘁𝗲𝗽𝘀 𝗱𝗶…"
type textarea "x"
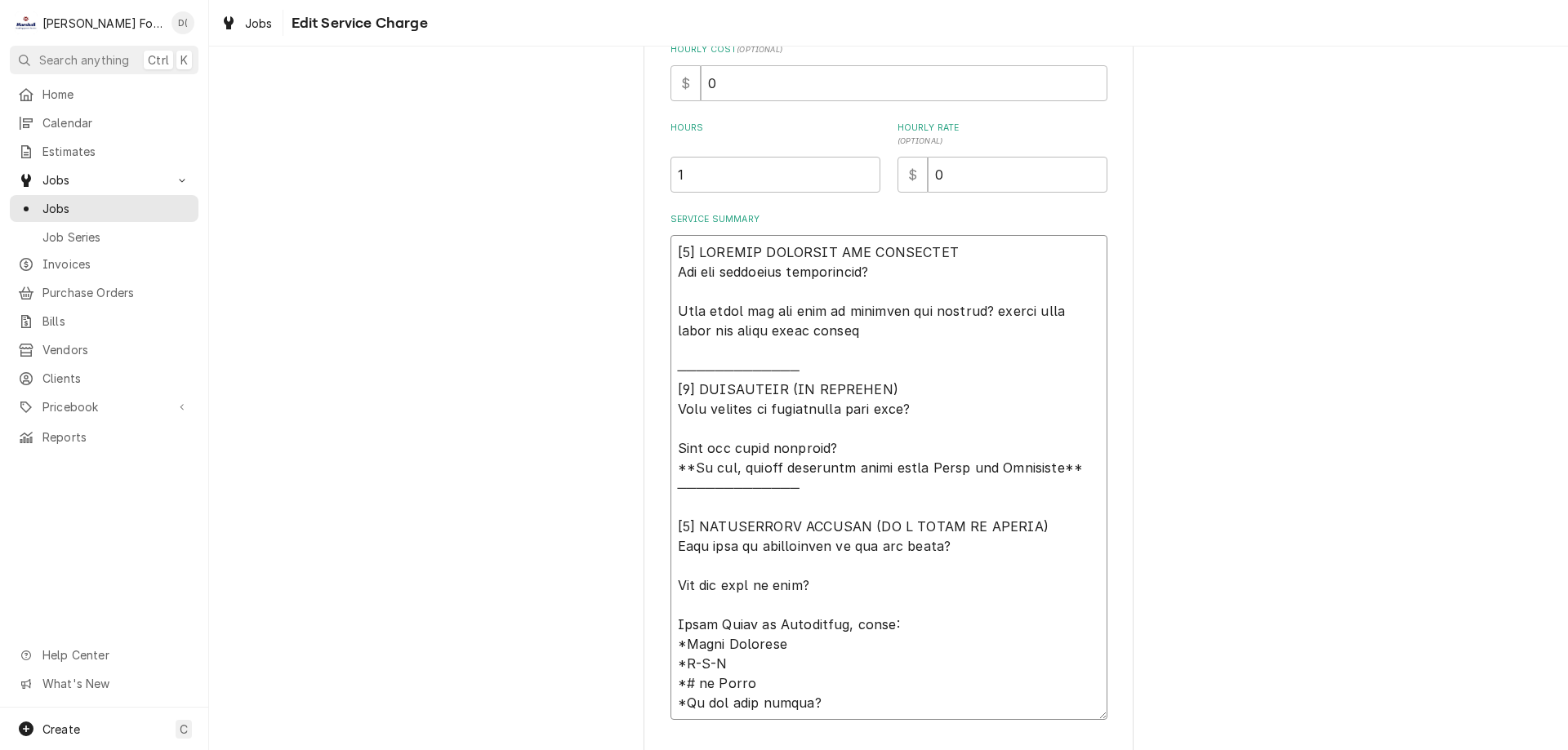
type textarea "[𝟭] 𝗜𝗡𝗜𝗧𝗜𝗔𝗟 𝗙𝗜𝗡𝗗𝗜𝗡𝗚𝗦 𝗔𝗡𝗗 𝗗𝗜𝗔𝗚𝗡𝗢𝗦𝗜𝗦 𝗪𝗮𝘀 𝘁𝗵𝗲 𝗲𝗾𝘂𝗶𝗽𝗺𝗲𝗻𝘁 𝗼𝗽𝗲𝗿𝗮𝘁𝗶𝗼𝗻𝗮𝗹? 𝗪𝗵𝗮𝘁 𝘀𝘁𝗲𝗽𝘀 𝗱𝗶…"
type textarea "x"
type textarea "[𝟭] 𝗜𝗡𝗜𝗧𝗜𝗔𝗟 𝗙𝗜𝗡𝗗𝗜𝗡𝗚𝗦 𝗔𝗡𝗗 𝗗𝗜𝗔𝗚𝗡𝗢𝗦𝗜𝗦 𝗪𝗮𝘀 𝘁𝗵𝗲 𝗲𝗾𝘂𝗶𝗽𝗺𝗲𝗻𝘁 𝗼𝗽𝗲𝗿𝗮𝘁𝗶𝗼𝗻𝗮𝗹? 𝗪𝗵𝗮𝘁 𝘀𝘁𝗲𝗽𝘀 𝗱𝗶…"
type textarea "x"
type textarea "[𝟭] 𝗜𝗡𝗜𝗧𝗜𝗔𝗟 𝗙𝗜𝗡𝗗𝗜𝗡𝗚𝗦 𝗔𝗡𝗗 𝗗𝗜𝗔𝗚𝗡𝗢𝗦𝗜𝗦 𝗪𝗮𝘀 𝘁𝗵𝗲 𝗲𝗾𝘂𝗶𝗽𝗺𝗲𝗻𝘁 𝗼𝗽𝗲𝗿𝗮𝘁𝗶𝗼𝗻𝗮𝗹? 𝗪𝗵𝗮𝘁 𝘀𝘁𝗲𝗽𝘀 𝗱𝗶…"
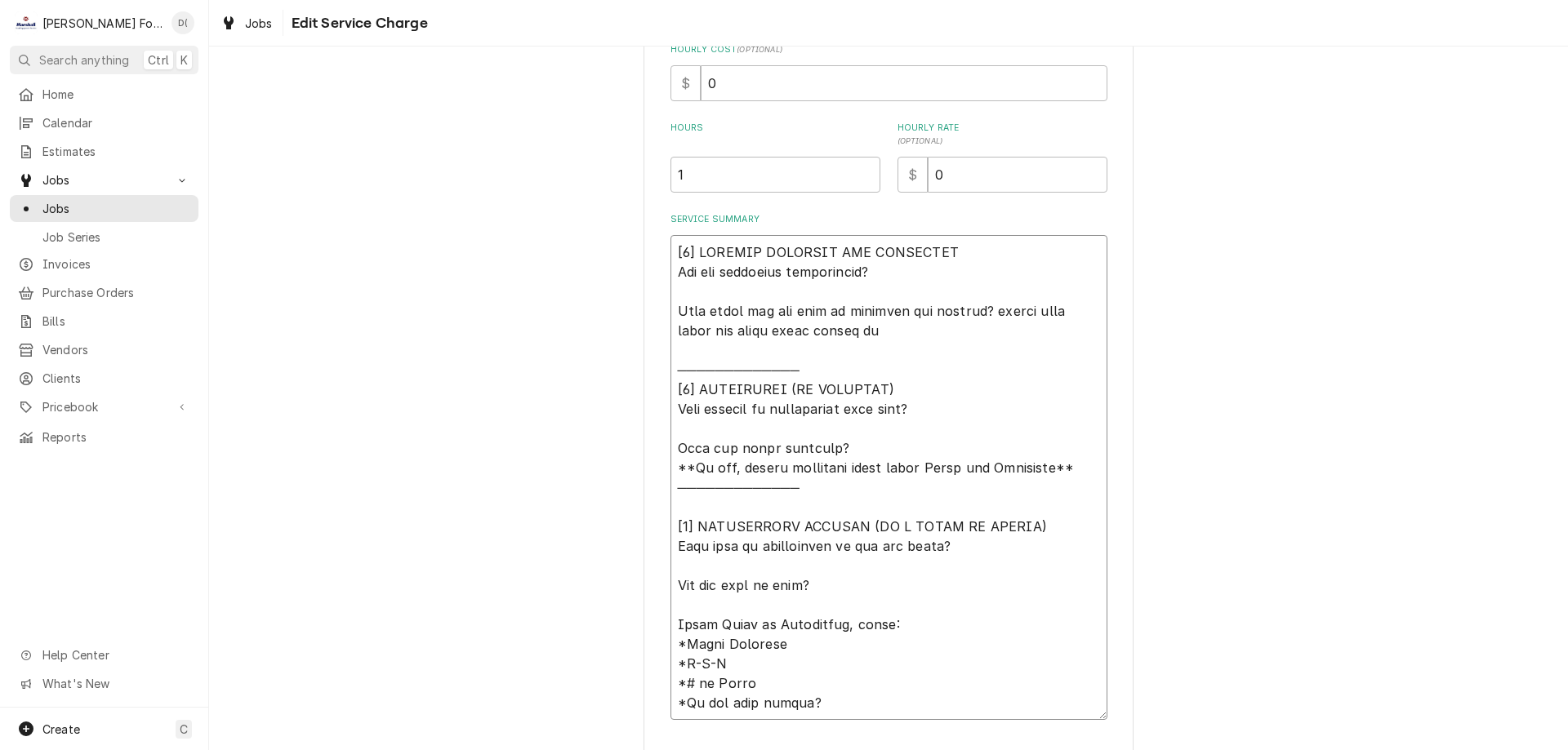
type textarea "x"
type textarea "[𝟭] 𝗜𝗡𝗜𝗧𝗜𝗔𝗟 𝗙𝗜𝗡𝗗𝗜𝗡𝗚𝗦 𝗔𝗡𝗗 𝗗𝗜𝗔𝗚𝗡𝗢𝗦𝗜𝗦 𝗪𝗮𝘀 𝘁𝗵𝗲 𝗲𝗾𝘂𝗶𝗽𝗺𝗲𝗻𝘁 𝗼𝗽𝗲𝗿𝗮𝘁𝗶𝗼𝗻𝗮𝗹? 𝗪𝗵𝗮𝘁 𝘀𝘁𝗲𝗽𝘀 𝗱𝗶…"
type textarea "x"
type textarea "[𝟭] 𝗜𝗡𝗜𝗧𝗜𝗔𝗟 𝗙𝗜𝗡𝗗𝗜𝗡𝗚𝗦 𝗔𝗡𝗗 𝗗𝗜𝗔𝗚𝗡𝗢𝗦𝗜𝗦 𝗪𝗮𝘀 𝘁𝗵𝗲 𝗲𝗾𝘂𝗶𝗽𝗺𝗲𝗻𝘁 𝗼𝗽𝗲𝗿𝗮𝘁𝗶𝗼𝗻𝗮𝗹? 𝗪𝗵𝗮𝘁 𝘀𝘁𝗲𝗽𝘀 𝗱𝗶…"
type textarea "x"
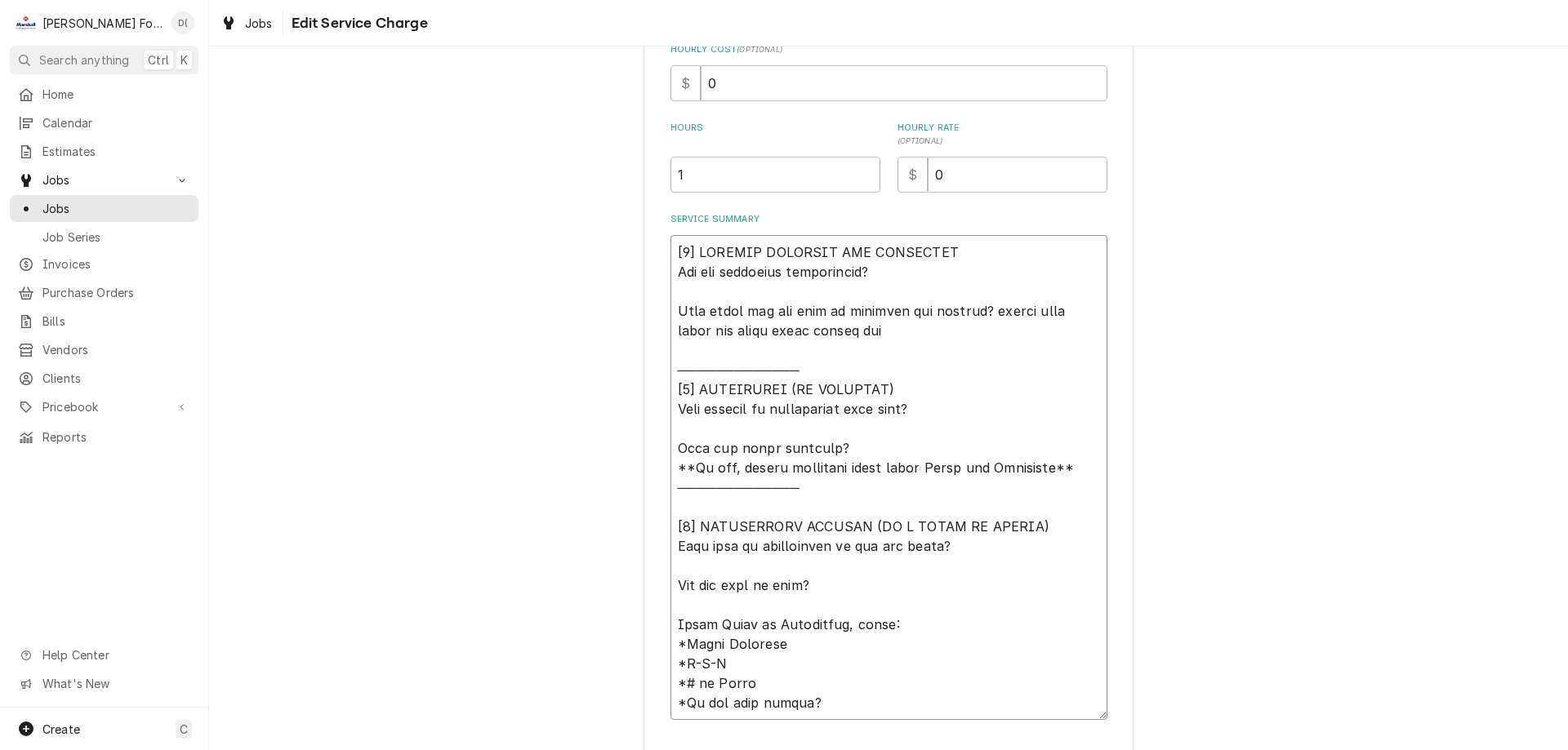
type textarea "[𝟭] 𝗜𝗡𝗜𝗧𝗜𝗔𝗟 𝗙𝗜𝗡𝗗𝗜𝗡𝗚𝗦 𝗔𝗡𝗗 𝗗𝗜𝗔𝗚𝗡𝗢𝗦𝗜𝗦 𝗪𝗮𝘀 𝘁𝗵𝗲 𝗲𝗾𝘂𝗶𝗽𝗺𝗲𝗻𝘁 𝗼𝗽𝗲𝗿𝗮𝘁𝗶𝗼𝗻𝗮𝗹? 𝗪𝗵𝗮𝘁 𝘀𝘁𝗲𝗽𝘀 𝗱𝗶…"
type textarea "x"
type textarea "[𝟭] 𝗜𝗡𝗜𝗧𝗜𝗔𝗟 𝗙𝗜𝗡𝗗𝗜𝗡𝗚𝗦 𝗔𝗡𝗗 𝗗𝗜𝗔𝗚𝗡𝗢𝗦𝗜𝗦 𝗪𝗮𝘀 𝘁𝗵𝗲 𝗲𝗾𝘂𝗶𝗽𝗺𝗲𝗻𝘁 𝗼𝗽𝗲𝗿𝗮𝘁𝗶𝗼𝗻𝗮𝗹? 𝗪𝗵𝗮𝘁 𝘀𝘁𝗲𝗽𝘀 𝗱𝗶…"
type textarea "x"
type textarea "[𝟭] 𝗜𝗡𝗜𝗧𝗜𝗔𝗟 𝗙𝗜𝗡𝗗𝗜𝗡𝗚𝗦 𝗔𝗡𝗗 𝗗𝗜𝗔𝗚𝗡𝗢𝗦𝗜𝗦 𝗪𝗮𝘀 𝘁𝗵𝗲 𝗲𝗾𝘂𝗶𝗽𝗺𝗲𝗻𝘁 𝗼𝗽𝗲𝗿𝗮𝘁𝗶𝗼𝗻𝗮𝗹? 𝗪𝗵𝗮𝘁 𝘀𝘁𝗲𝗽𝘀 𝗱𝗶…"
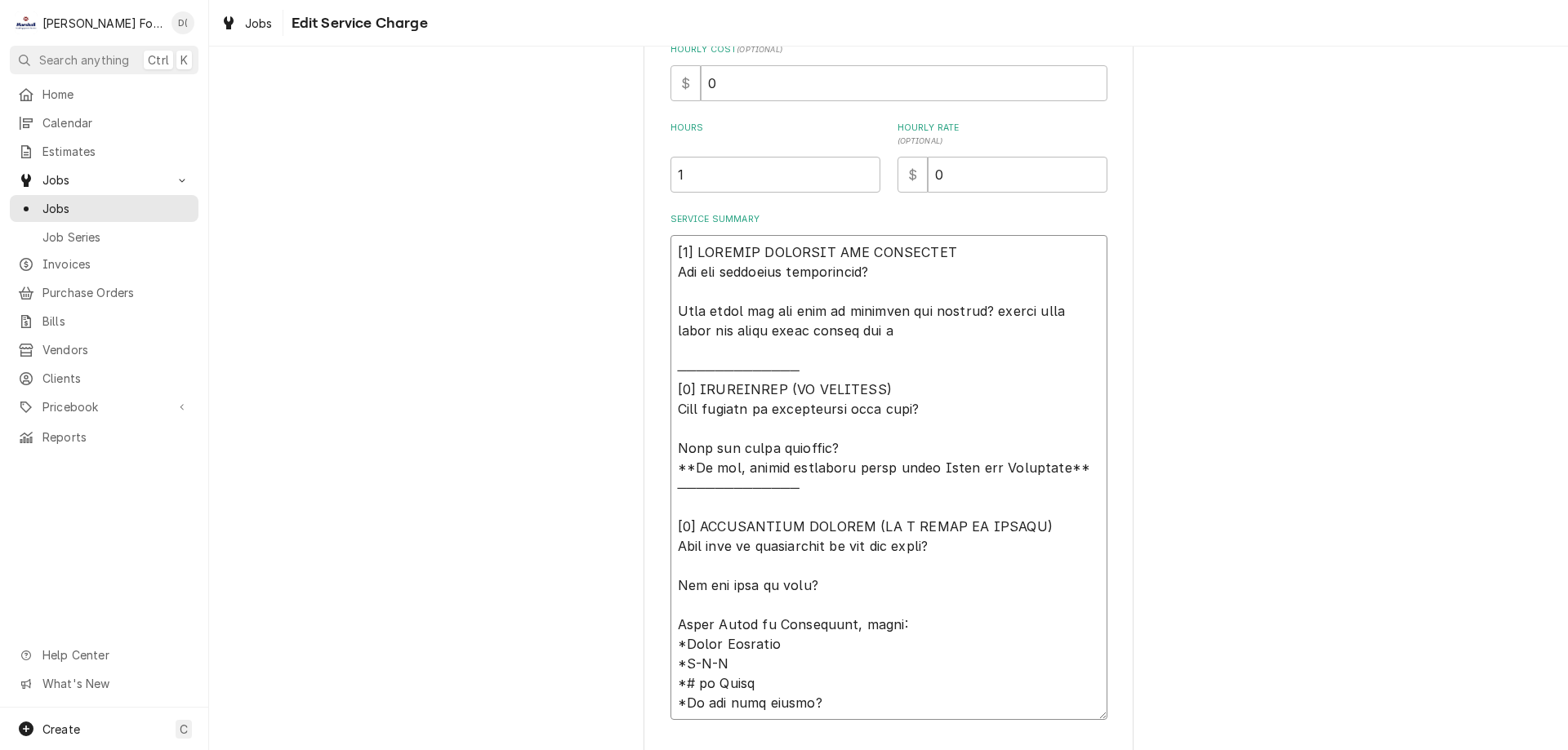
type textarea "x"
type textarea "[𝟭] 𝗜𝗡𝗜𝗧𝗜𝗔𝗟 𝗙𝗜𝗡𝗗𝗜𝗡𝗚𝗦 𝗔𝗡𝗗 𝗗𝗜𝗔𝗚𝗡𝗢𝗦𝗜𝗦 𝗪𝗮𝘀 𝘁𝗵𝗲 𝗲𝗾𝘂𝗶𝗽𝗺𝗲𝗻𝘁 𝗼𝗽𝗲𝗿𝗮𝘁𝗶𝗼𝗻𝗮𝗹? 𝗪𝗵𝗮𝘁 𝘀𝘁𝗲𝗽𝘀 𝗱𝗶…"
type textarea "x"
type textarea "[𝟭] 𝗜𝗡𝗜𝗧𝗜𝗔𝗟 𝗙𝗜𝗡𝗗𝗜𝗡𝗚𝗦 𝗔𝗡𝗗 𝗗𝗜𝗔𝗚𝗡𝗢𝗦𝗜𝗦 𝗪𝗮𝘀 𝘁𝗵𝗲 𝗲𝗾𝘂𝗶𝗽𝗺𝗲𝗻𝘁 𝗼𝗽𝗲𝗿𝗮𝘁𝗶𝗼𝗻𝗮𝗹? 𝗪𝗵𝗮𝘁 𝘀𝘁𝗲𝗽𝘀 𝗱𝗶…"
type textarea "x"
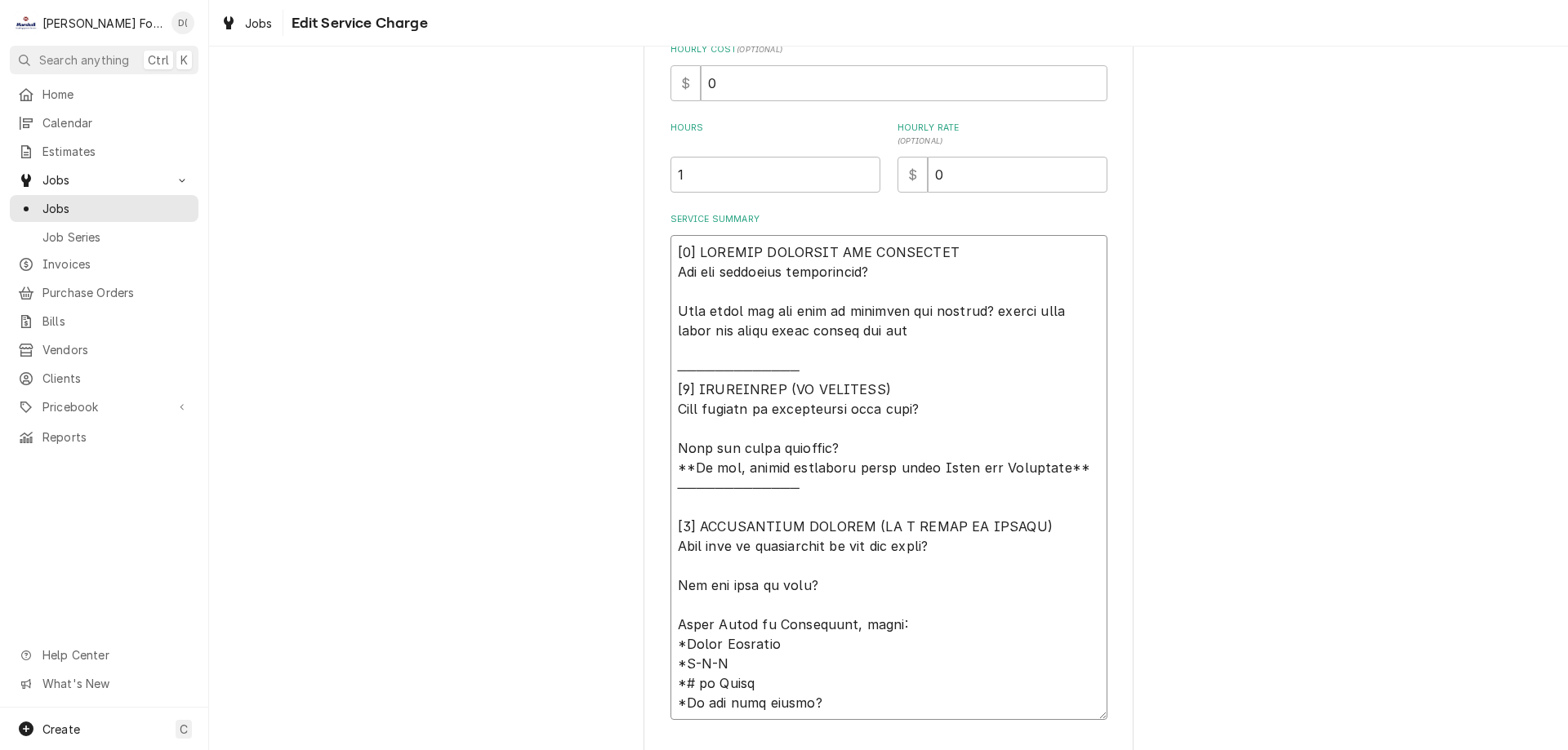
type textarea "[𝟭] 𝗜𝗡𝗜𝗧𝗜𝗔𝗟 𝗙𝗜𝗡𝗗𝗜𝗡𝗚𝗦 𝗔𝗡𝗗 𝗗𝗜𝗔𝗚𝗡𝗢𝗦𝗜𝗦 𝗪𝗮𝘀 𝘁𝗵𝗲 𝗲𝗾𝘂𝗶𝗽𝗺𝗲𝗻𝘁 𝗼𝗽𝗲𝗿𝗮𝘁𝗶𝗼𝗻𝗮𝗹? 𝗪𝗵𝗮𝘁 𝘀𝘁𝗲𝗽𝘀 𝗱𝗶…"
type textarea "x"
type textarea "[𝟭] 𝗜𝗡𝗜𝗧𝗜𝗔𝗟 𝗙𝗜𝗡𝗗𝗜𝗡𝗚𝗦 𝗔𝗡𝗗 𝗗𝗜𝗔𝗚𝗡𝗢𝗦𝗜𝗦 𝗪𝗮𝘀 𝘁𝗵𝗲 𝗲𝗾𝘂𝗶𝗽𝗺𝗲𝗻𝘁 𝗼𝗽𝗲𝗿𝗮𝘁𝗶𝗼𝗻𝗮𝗹? 𝗪𝗵𝗮𝘁 𝘀𝘁𝗲𝗽𝘀 𝗱𝗶…"
type textarea "x"
type textarea "[𝟭] 𝗜𝗡𝗜𝗧𝗜𝗔𝗟 𝗙𝗜𝗡𝗗𝗜𝗡𝗚𝗦 𝗔𝗡𝗗 𝗗𝗜𝗔𝗚𝗡𝗢𝗦𝗜𝗦 𝗪𝗮𝘀 𝘁𝗵𝗲 𝗲𝗾𝘂𝗶𝗽𝗺𝗲𝗻𝘁 𝗼𝗽𝗲𝗿𝗮𝘁𝗶𝗼𝗻𝗮𝗹? 𝗪𝗵𝗮𝘁 𝘀𝘁𝗲𝗽𝘀 𝗱𝗶…"
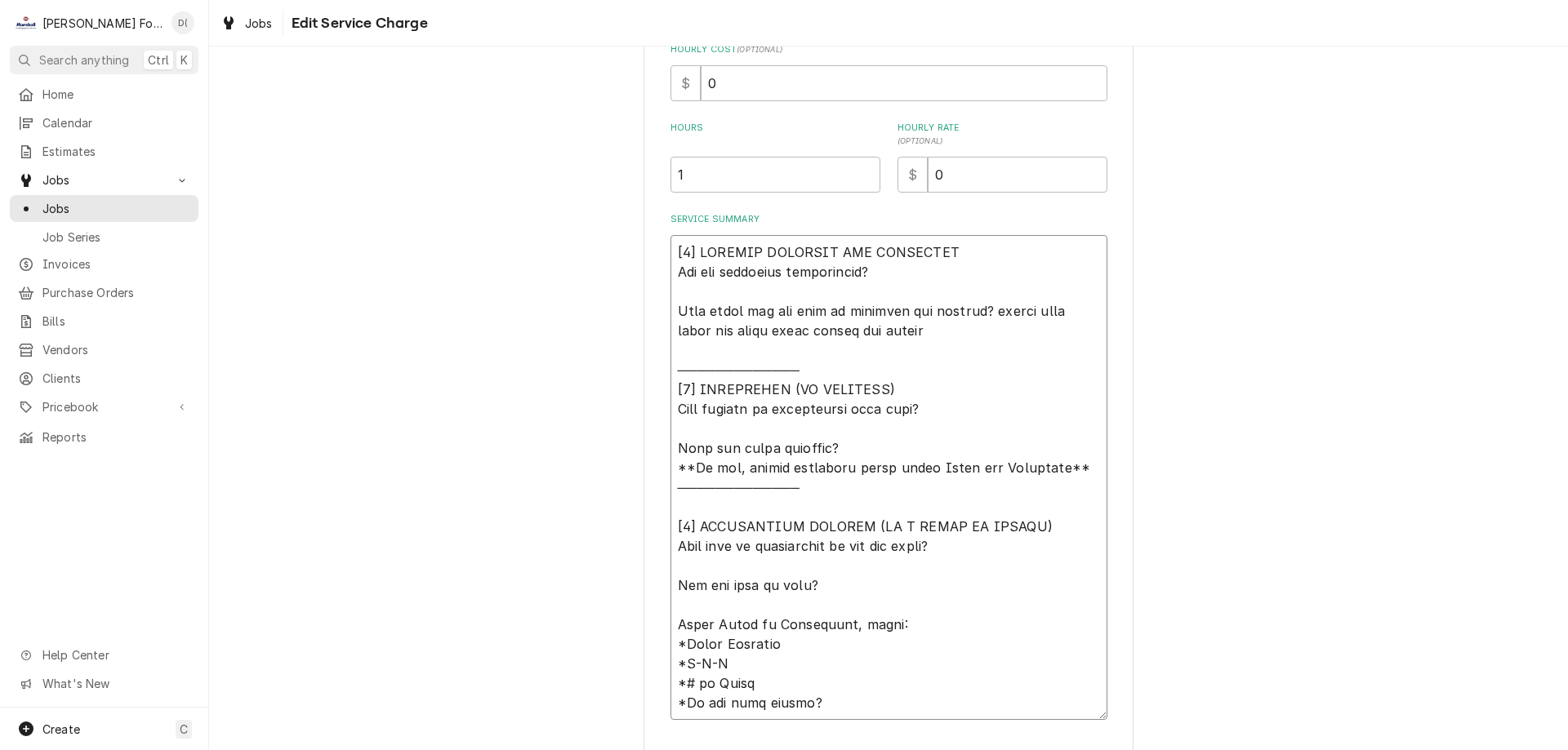
type textarea "x"
type textarea "[𝟭] 𝗜𝗡𝗜𝗧𝗜𝗔𝗟 𝗙𝗜𝗡𝗗𝗜𝗡𝗚𝗦 𝗔𝗡𝗗 𝗗𝗜𝗔𝗚𝗡𝗢𝗦𝗜𝗦 𝗪𝗮𝘀 𝘁𝗵𝗲 𝗲𝗾𝘂𝗶𝗽𝗺𝗲𝗻𝘁 𝗼𝗽𝗲𝗿𝗮𝘁𝗶𝗼𝗻𝗮𝗹? 𝗪𝗵𝗮𝘁 𝘀𝘁𝗲𝗽𝘀 𝗱𝗶…"
type textarea "x"
type textarea "[𝟭] 𝗜𝗡𝗜𝗧𝗜𝗔𝗟 𝗙𝗜𝗡𝗗𝗜𝗡𝗚𝗦 𝗔𝗡𝗗 𝗗𝗜𝗔𝗚𝗡𝗢𝗦𝗜𝗦 𝗪𝗮𝘀 𝘁𝗵𝗲 𝗲𝗾𝘂𝗶𝗽𝗺𝗲𝗻𝘁 𝗼𝗽𝗲𝗿𝗮𝘁𝗶𝗼𝗻𝗮𝗹? 𝗪𝗵𝗮𝘁 𝘀𝘁𝗲𝗽𝘀 𝗱𝗶…"
type textarea "x"
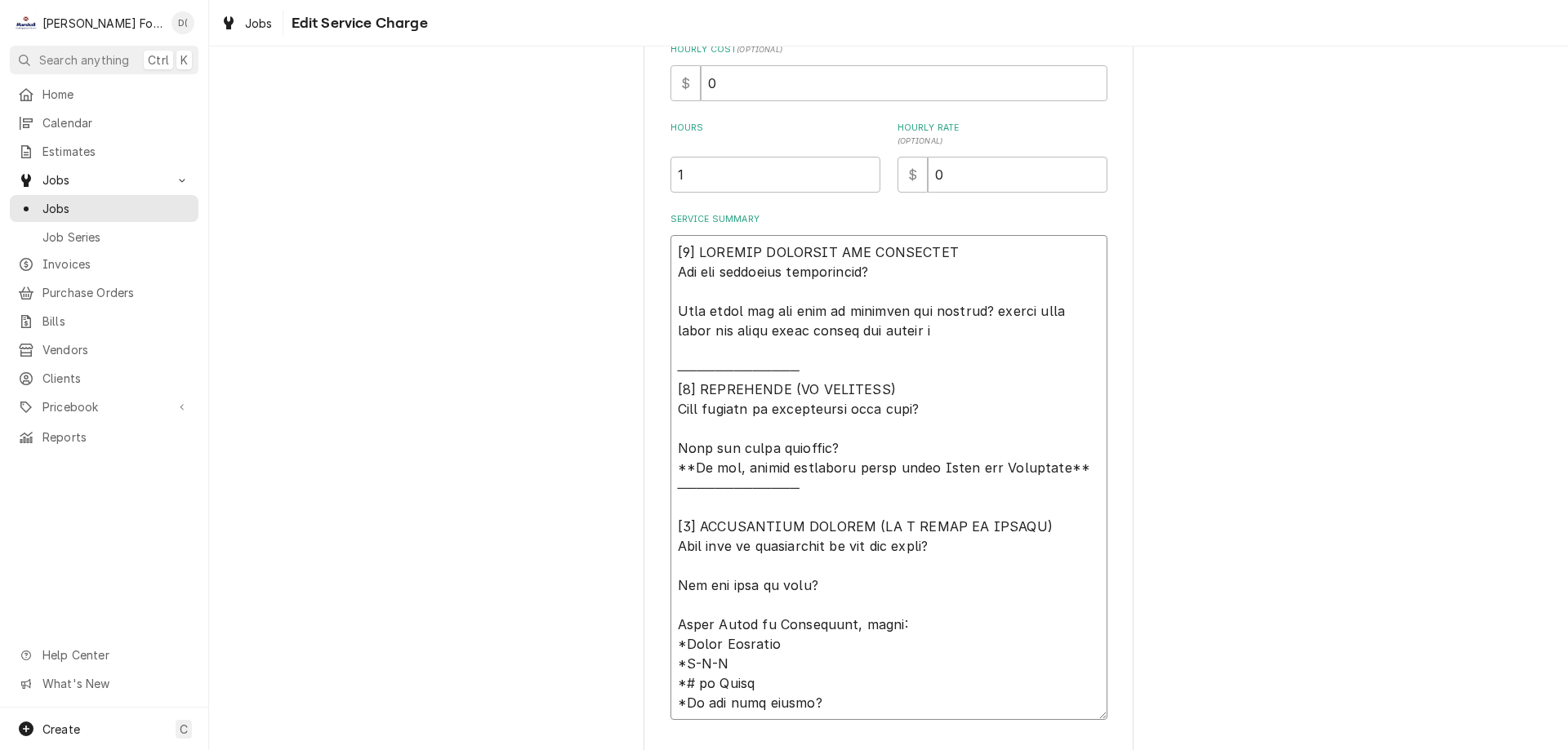
type textarea "[𝟭] 𝗜𝗡𝗜𝗧𝗜𝗔𝗟 𝗙𝗜𝗡𝗗𝗜𝗡𝗚𝗦 𝗔𝗡𝗗 𝗗𝗜𝗔𝗚𝗡𝗢𝗦𝗜𝗦 𝗪𝗮𝘀 𝘁𝗵𝗲 𝗲𝗾𝘂𝗶𝗽𝗺𝗲𝗻𝘁 𝗼𝗽𝗲𝗿𝗮𝘁𝗶𝗼𝗻𝗮𝗹? 𝗪𝗵𝗮𝘁 𝘀𝘁𝗲𝗽𝘀 𝗱𝗶…"
type textarea "x"
type textarea "[𝟭] 𝗜𝗡𝗜𝗧𝗜𝗔𝗟 𝗙𝗜𝗡𝗗𝗜𝗡𝗚𝗦 𝗔𝗡𝗗 𝗗𝗜𝗔𝗚𝗡𝗢𝗦𝗜𝗦 𝗪𝗮𝘀 𝘁𝗵𝗲 𝗲𝗾𝘂𝗶𝗽𝗺𝗲𝗻𝘁 𝗼𝗽𝗲𝗿𝗮𝘁𝗶𝗼𝗻𝗮𝗹? 𝗪𝗵𝗮𝘁 𝘀𝘁𝗲𝗽𝘀 𝗱𝗶…"
type textarea "x"
type textarea "[𝟭] 𝗜𝗡𝗜𝗧𝗜𝗔𝗟 𝗙𝗜𝗡𝗗𝗜𝗡𝗚𝗦 𝗔𝗡𝗗 𝗗𝗜𝗔𝗚𝗡𝗢𝗦𝗜𝗦 𝗪𝗮𝘀 𝘁𝗵𝗲 𝗲𝗾𝘂𝗶𝗽𝗺𝗲𝗻𝘁 𝗼𝗽𝗲𝗿𝗮𝘁𝗶𝗼𝗻𝗮𝗹? 𝗪𝗵𝗮𝘁 𝘀𝘁𝗲𝗽𝘀 𝗱𝗶…"
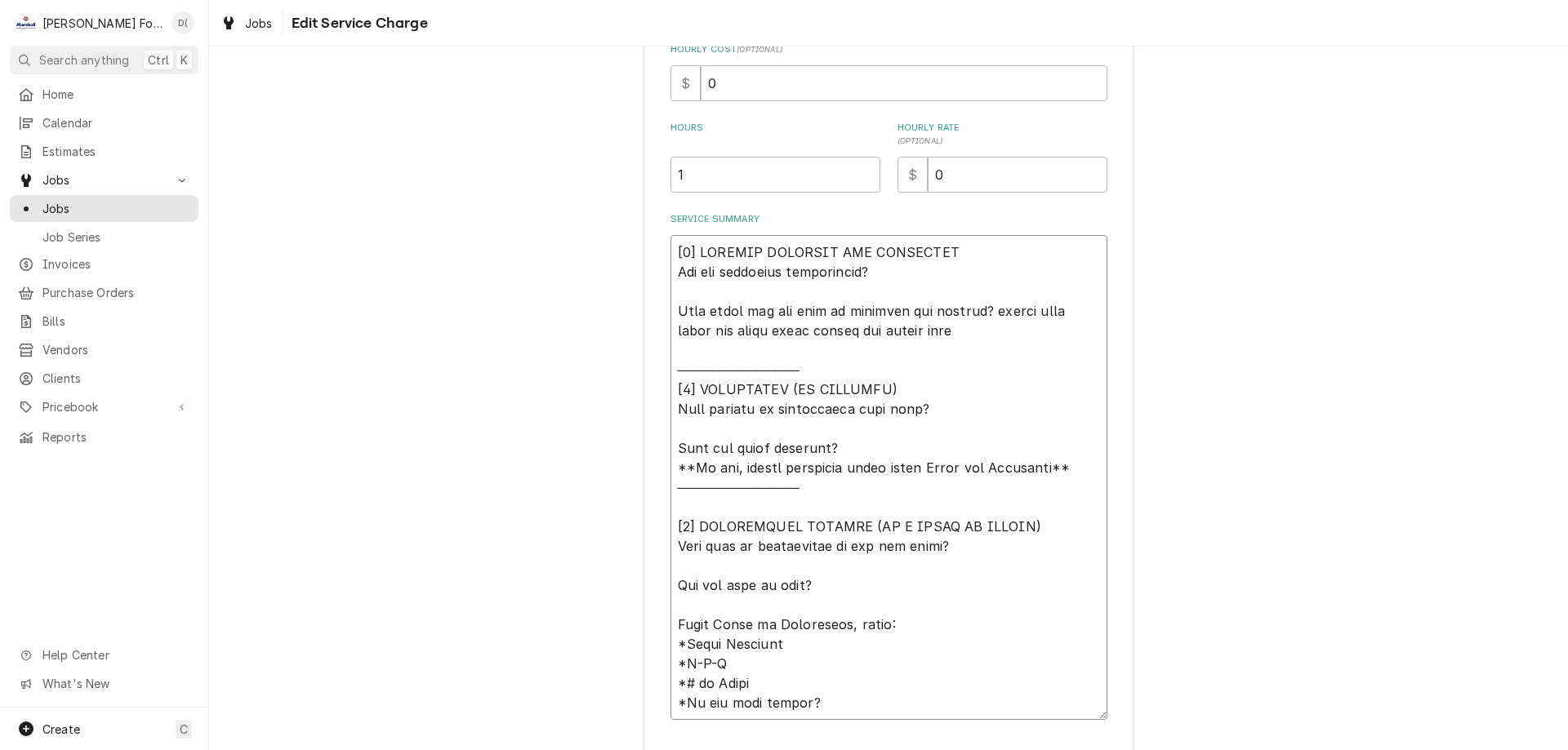
type textarea "x"
type textarea "[𝟭] 𝗜𝗡𝗜𝗧𝗜𝗔𝗟 𝗙𝗜𝗡𝗗𝗜𝗡𝗚𝗦 𝗔𝗡𝗗 𝗗𝗜𝗔𝗚𝗡𝗢𝗦𝗜𝗦 𝗪𝗮𝘀 𝘁𝗵𝗲 𝗲𝗾𝘂𝗶𝗽𝗺𝗲𝗻𝘁 𝗼𝗽𝗲𝗿𝗮𝘁𝗶𝗼𝗻𝗮𝗹? 𝗪𝗵𝗮𝘁 𝘀𝘁𝗲𝗽𝘀 𝗱𝗶…"
type textarea "x"
type textarea "[𝟭] 𝗜𝗡𝗜𝗧𝗜𝗔𝗟 𝗙𝗜𝗡𝗗𝗜𝗡𝗚𝗦 𝗔𝗡𝗗 𝗗𝗜𝗔𝗚𝗡𝗢𝗦𝗜𝗦 𝗪𝗮𝘀 𝘁𝗵𝗲 𝗲𝗾𝘂𝗶𝗽𝗺𝗲𝗻𝘁 𝗼𝗽𝗲𝗿𝗮𝘁𝗶𝗼𝗻𝗮𝗹? 𝗪𝗵𝗮𝘁 𝘀𝘁𝗲𝗽𝘀 𝗱𝗶…"
type textarea "x"
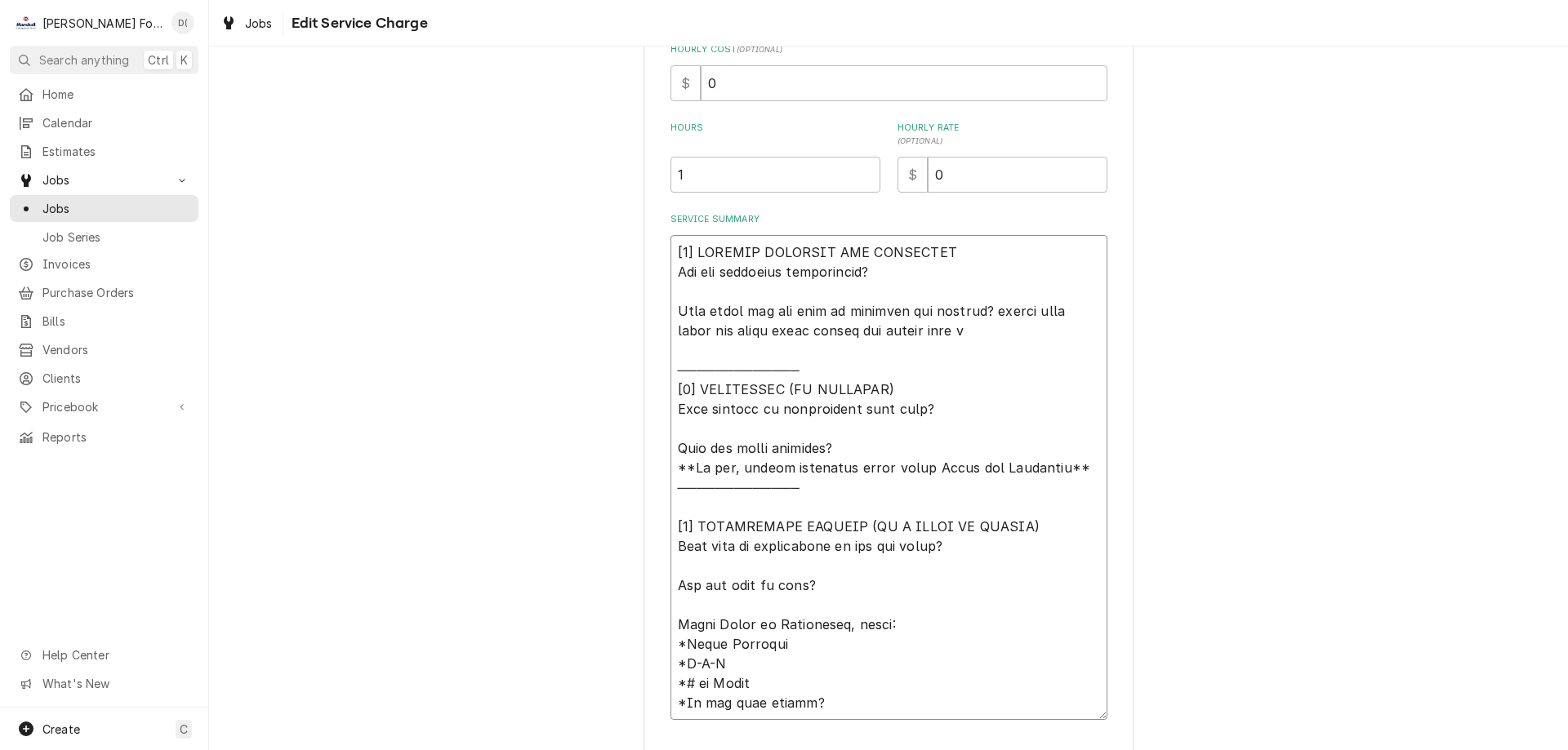
type textarea "[𝟭] 𝗜𝗡𝗜𝗧𝗜𝗔𝗟 𝗙𝗜𝗡𝗗𝗜𝗡𝗚𝗦 𝗔𝗡𝗗 𝗗𝗜𝗔𝗚𝗡𝗢𝗦𝗜𝗦 𝗪𝗮𝘀 𝘁𝗵𝗲 𝗲𝗾𝘂𝗶𝗽𝗺𝗲𝗻𝘁 𝗼𝗽𝗲𝗿𝗮𝘁𝗶𝗼𝗻𝗮𝗹? 𝗪𝗵𝗮𝘁 𝘀𝘁𝗲𝗽𝘀 𝗱𝗶…"
type textarea "x"
type textarea "[𝟭] 𝗜𝗡𝗜𝗧𝗜𝗔𝗟 𝗙𝗜𝗡𝗗𝗜𝗡𝗚𝗦 𝗔𝗡𝗗 𝗗𝗜𝗔𝗚𝗡𝗢𝗦𝗜𝗦 𝗪𝗮𝘀 𝘁𝗵𝗲 𝗲𝗾𝘂𝗶𝗽𝗺𝗲𝗻𝘁 𝗼𝗽𝗲𝗿𝗮𝘁𝗶𝗼𝗻𝗮𝗹? 𝗪𝗵𝗮𝘁 𝘀𝘁𝗲𝗽𝘀 𝗱𝗶…"
type textarea "x"
type textarea "[𝟭] 𝗜𝗡𝗜𝗧𝗜𝗔𝗟 𝗙𝗜𝗡𝗗𝗜𝗡𝗚𝗦 𝗔𝗡𝗗 𝗗𝗜𝗔𝗚𝗡𝗢𝗦𝗜𝗦 𝗪𝗮𝘀 𝘁𝗵𝗲 𝗲𝗾𝘂𝗶𝗽𝗺𝗲𝗻𝘁 𝗼𝗽𝗲𝗿𝗮𝘁𝗶𝗼𝗻𝗮𝗹? 𝗪𝗵𝗮𝘁 𝘀𝘁𝗲𝗽𝘀 𝗱𝗶…"
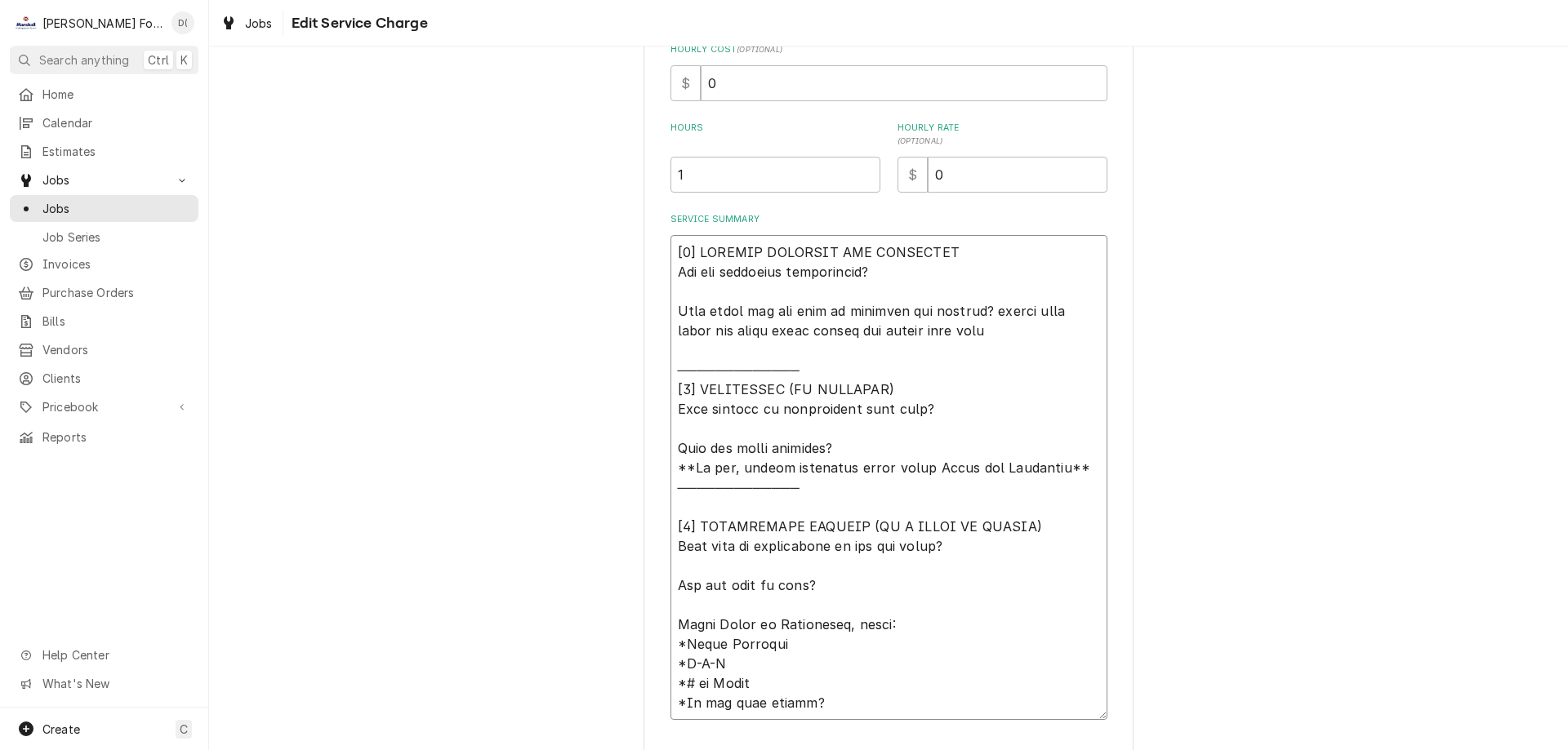
type textarea "x"
type textarea "[𝟭] 𝗜𝗡𝗜𝗧𝗜𝗔𝗟 𝗙𝗜𝗡𝗗𝗜𝗡𝗚𝗦 𝗔𝗡𝗗 𝗗𝗜𝗔𝗚𝗡𝗢𝗦𝗜𝗦 𝗪𝗮𝘀 𝘁𝗵𝗲 𝗲𝗾𝘂𝗶𝗽𝗺𝗲𝗻𝘁 𝗼𝗽𝗲𝗿𝗮𝘁𝗶𝗼𝗻𝗮𝗹? 𝗪𝗵𝗮𝘁 𝘀𝘁𝗲𝗽𝘀 𝗱𝗶…"
type textarea "x"
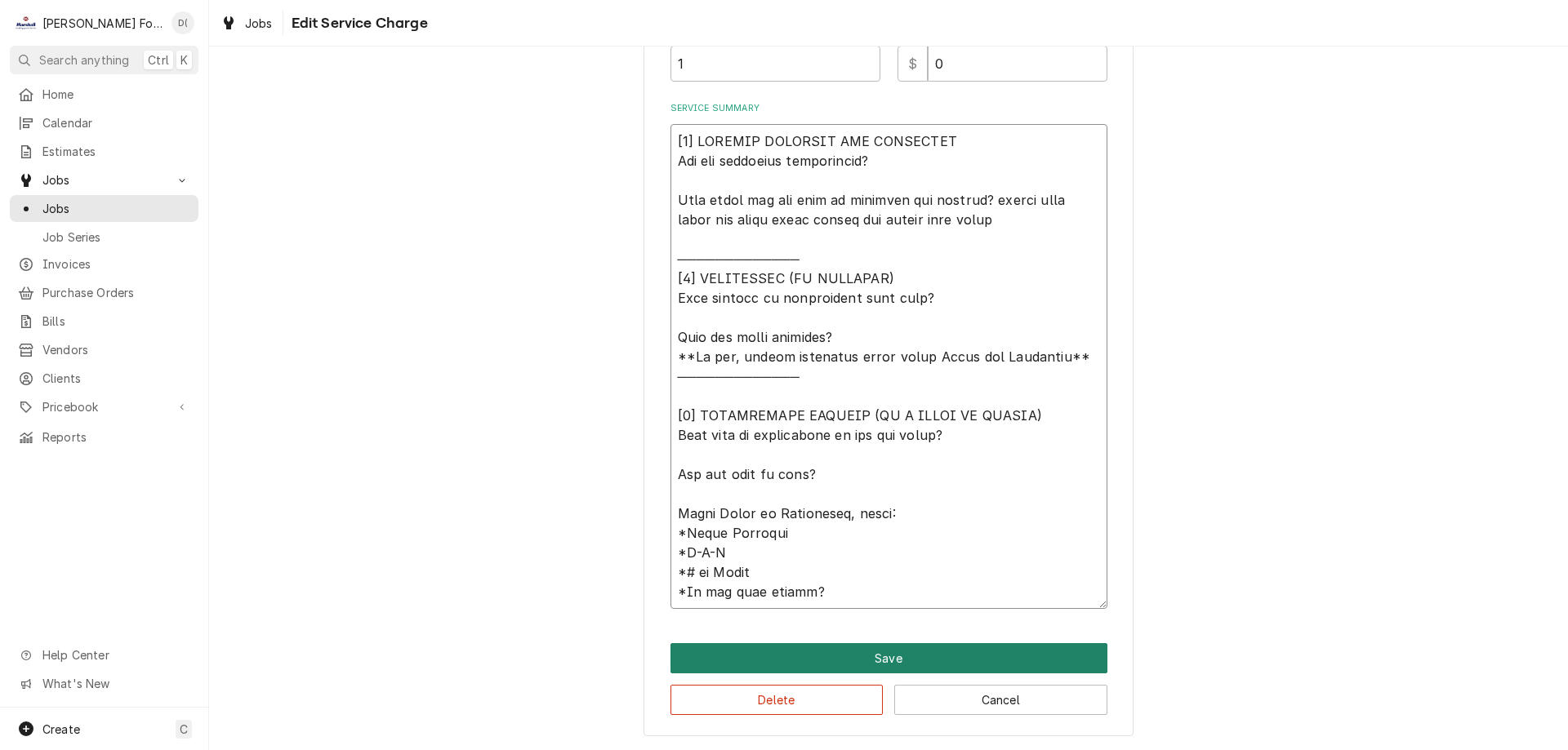
type textarea "[𝟭] 𝗜𝗡𝗜𝗧𝗜𝗔𝗟 𝗙𝗜𝗡𝗗𝗜𝗡𝗚𝗦 𝗔𝗡𝗗 𝗗𝗜𝗔𝗚𝗡𝗢𝗦𝗜𝗦 𝗪𝗮𝘀 𝘁𝗵𝗲 𝗲𝗾𝘂𝗶𝗽𝗺𝗲𝗻𝘁 𝗼𝗽𝗲𝗿𝗮𝘁𝗶𝗼𝗻𝗮𝗹? 𝗪𝗵𝗮𝘁 𝘀𝘁𝗲𝗽𝘀 𝗱𝗶…"
click at [901, 663] on button "Save" at bounding box center [888, 658] width 437 height 30
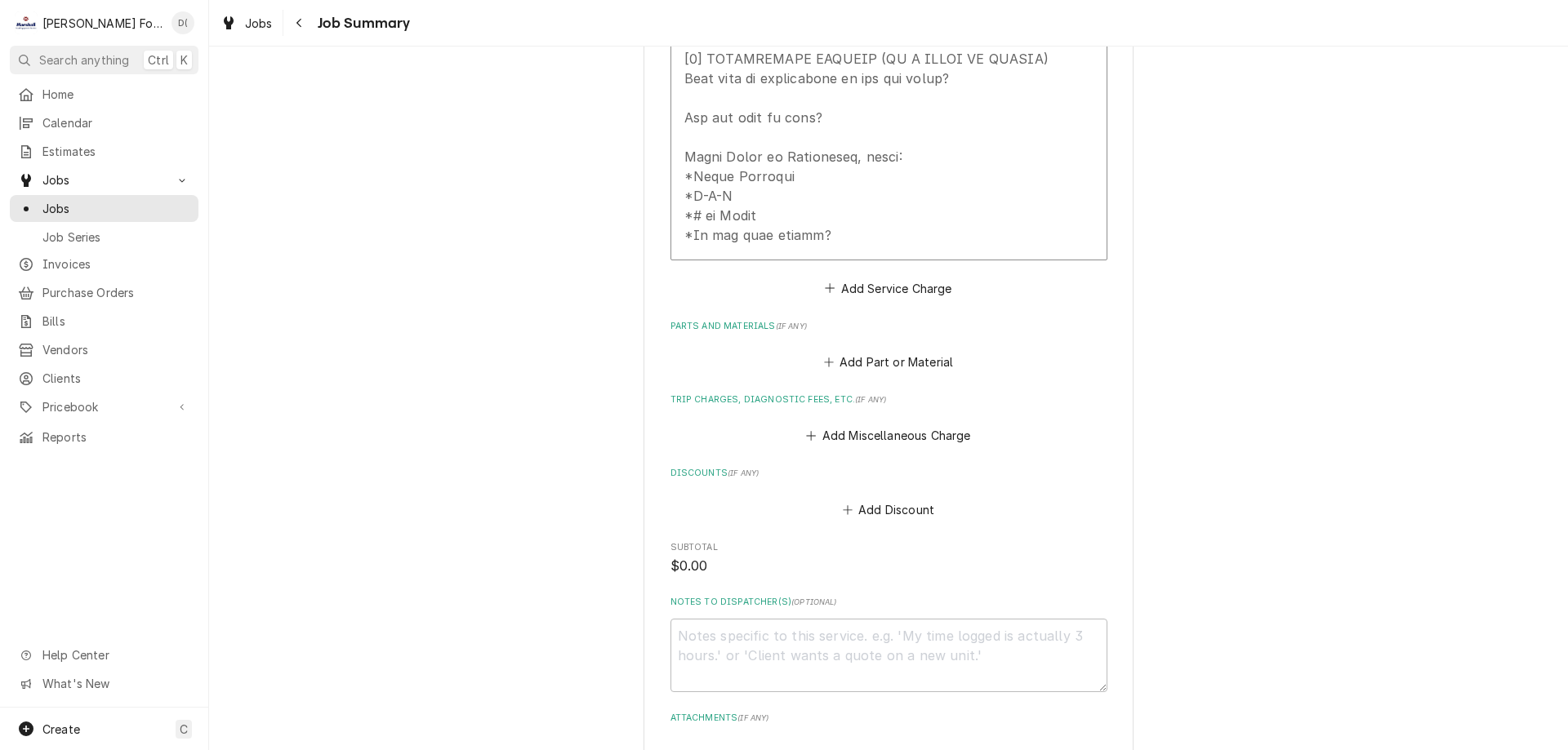
scroll to position [1142, 0]
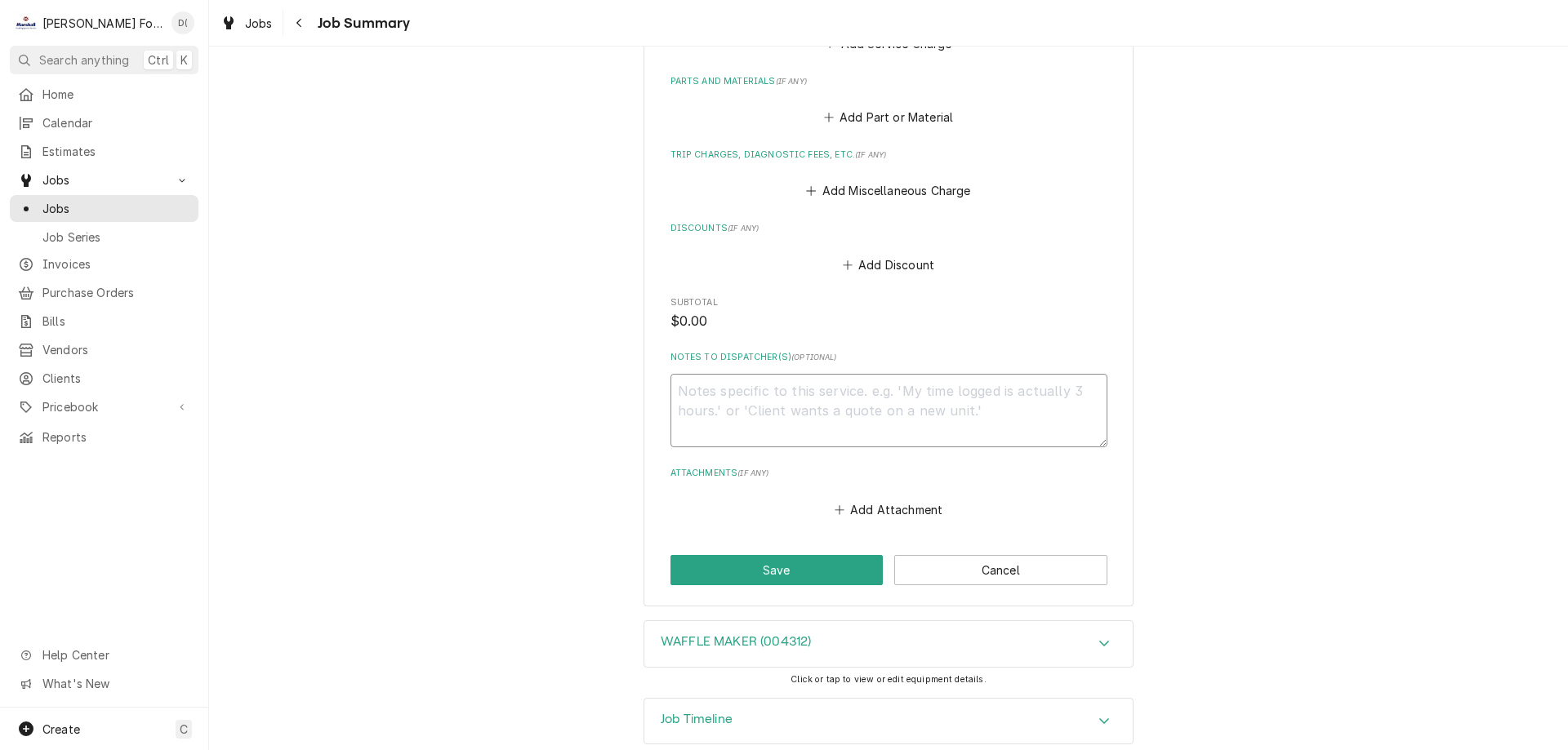
click at [816, 377] on textarea "Notes to Dispatcher(s) ( optional )" at bounding box center [888, 410] width 437 height 74
type textarea "x"
type textarea "r"
type textarea "x"
type textarea "ri"
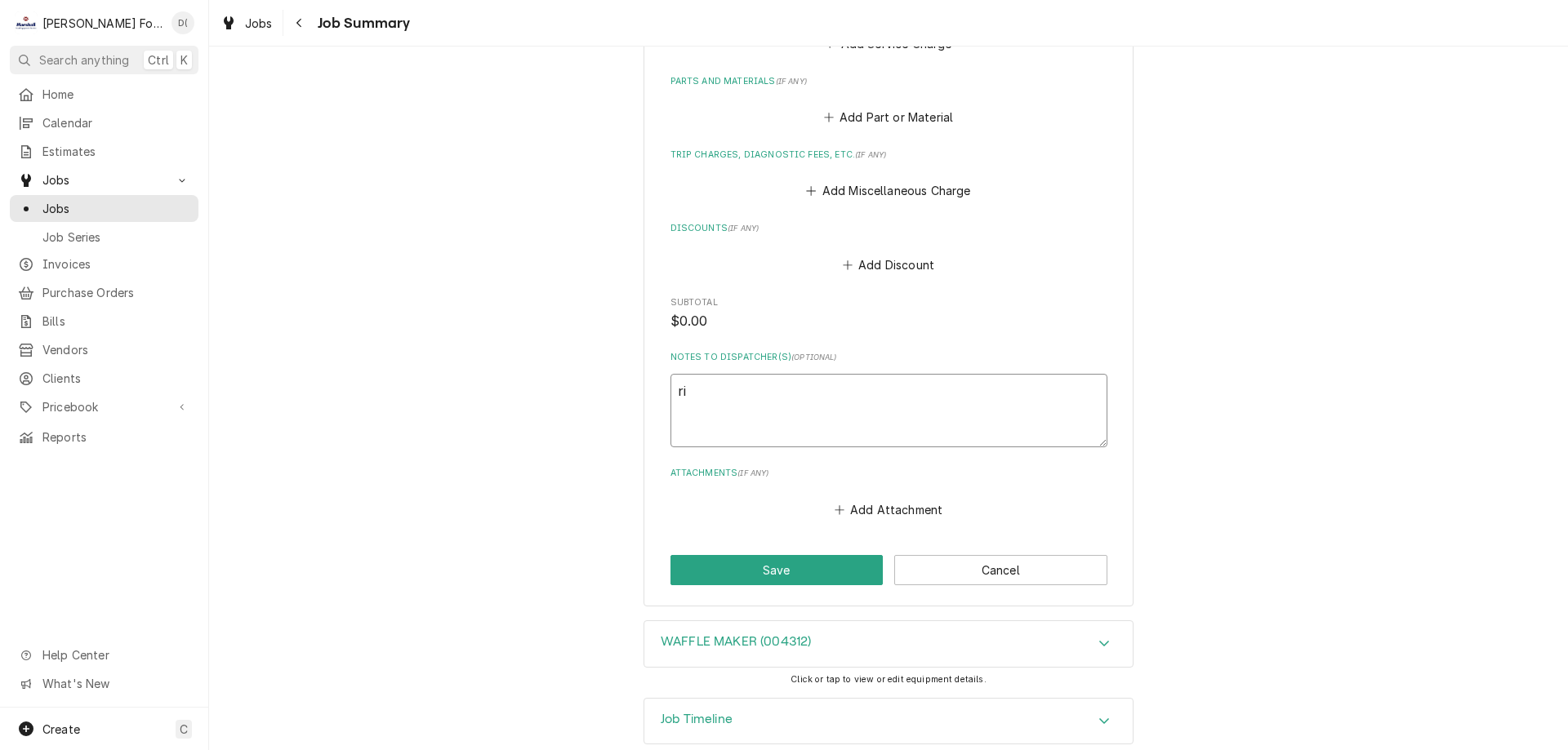
type textarea "x"
type textarea "rig"
type textarea "x"
type textarea "righ"
type textarea "x"
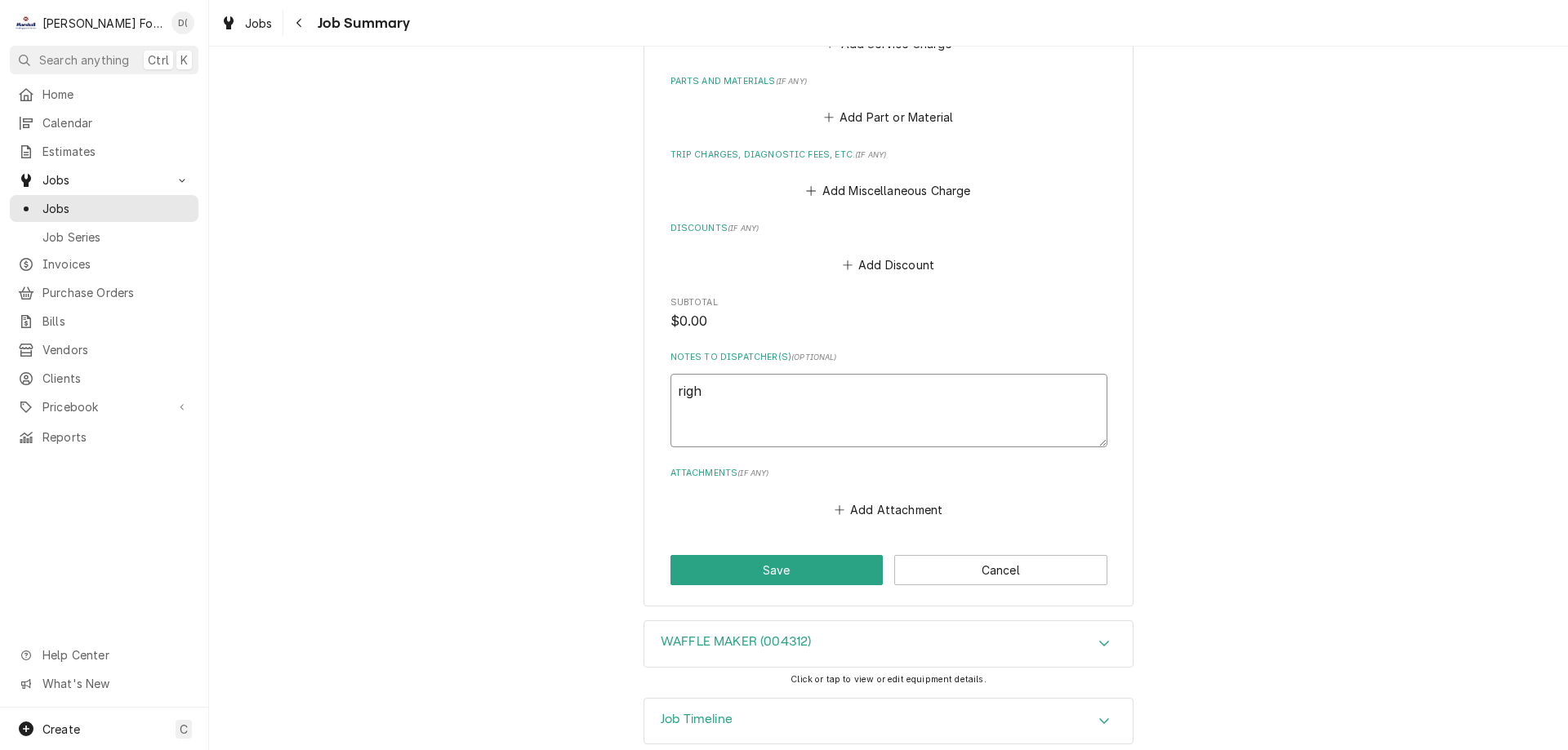
type textarea "right"
type textarea "x"
type textarea "right"
type textarea "x"
type textarea "right s"
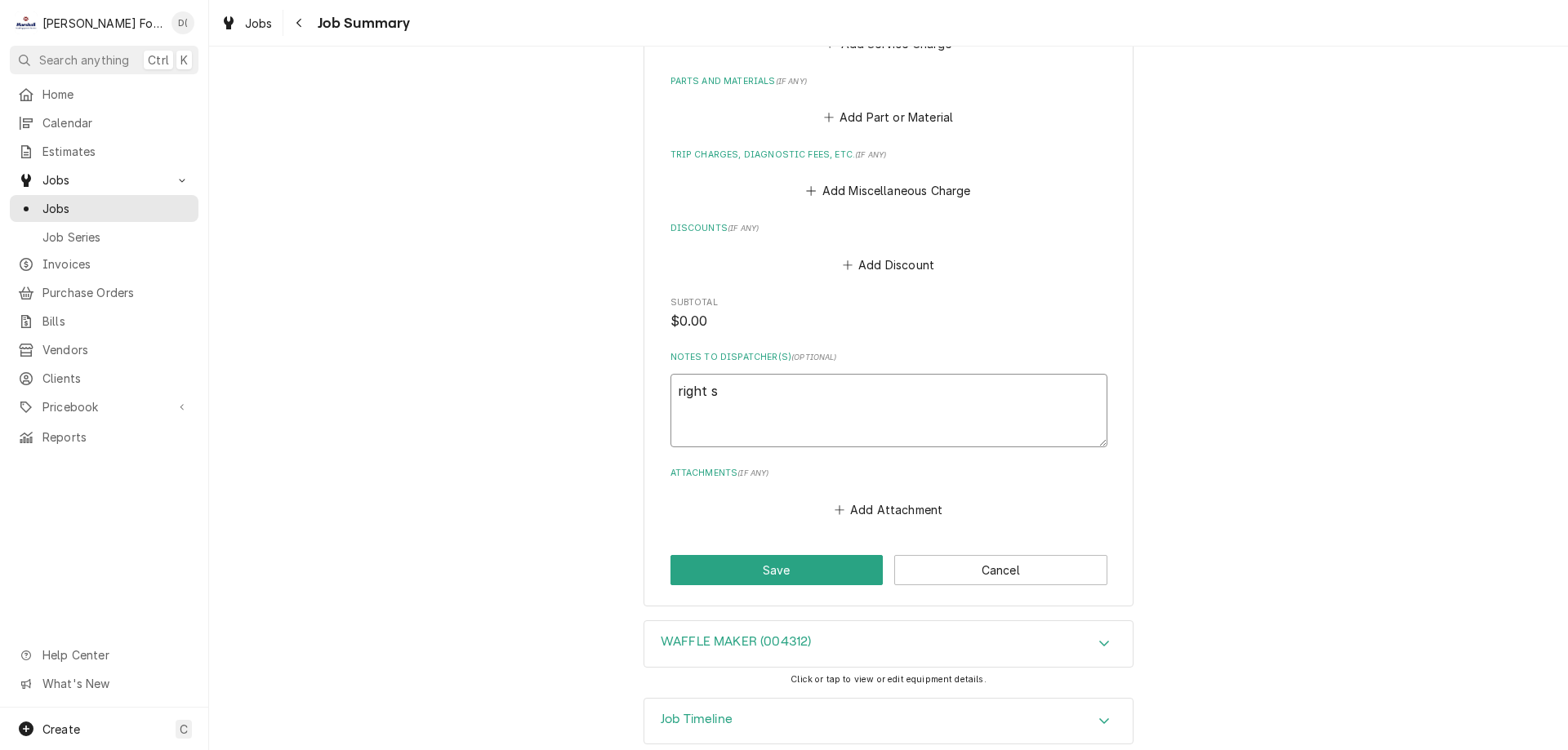
type textarea "x"
type textarea "right si"
type textarea "x"
type textarea "right sid"
type textarea "x"
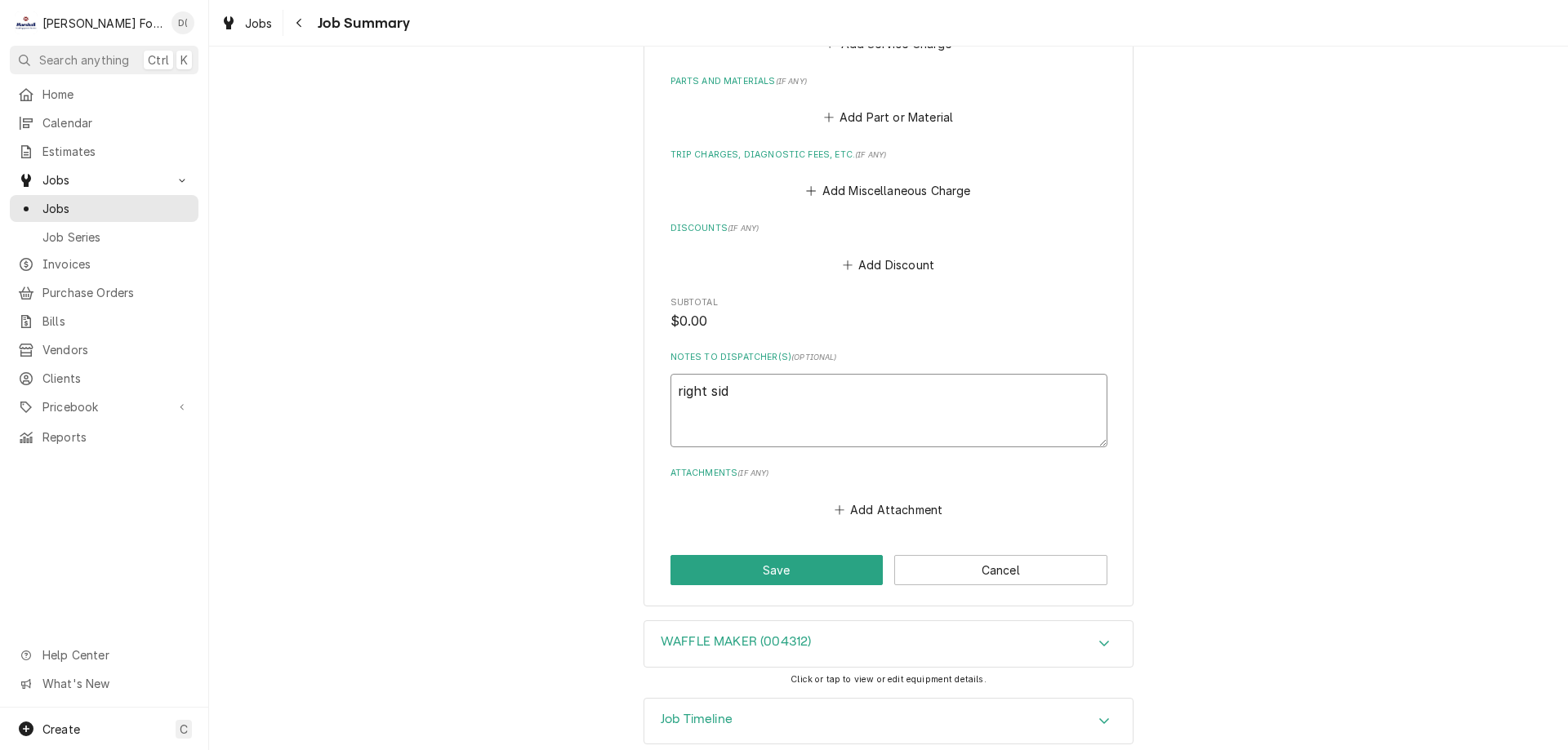
type textarea "right side"
type textarea "x"
type textarea "right side"
type textarea "x"
type textarea "right side p"
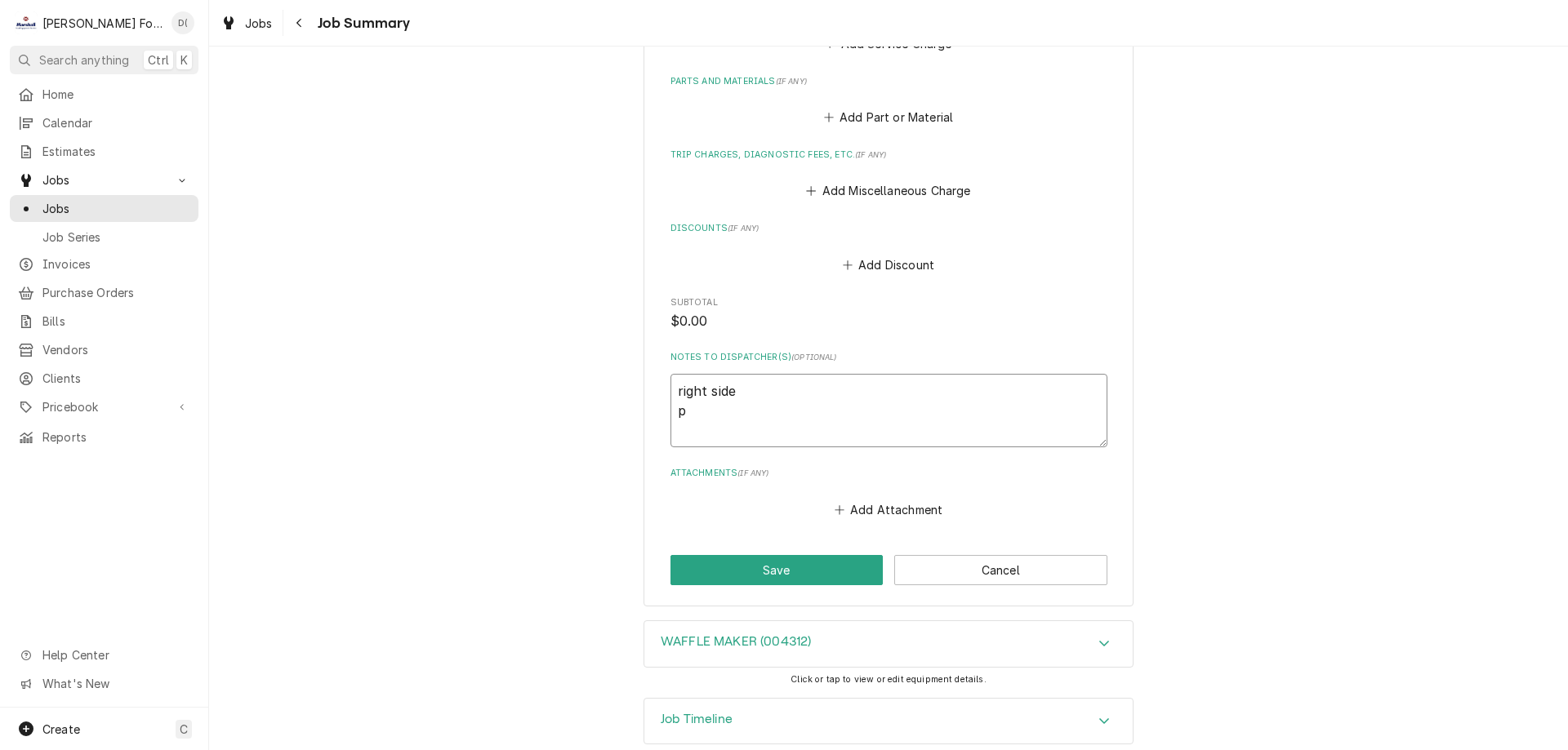
type textarea "x"
type textarea "right side po"
type textarea "x"
type textarea "right side pow"
type textarea "x"
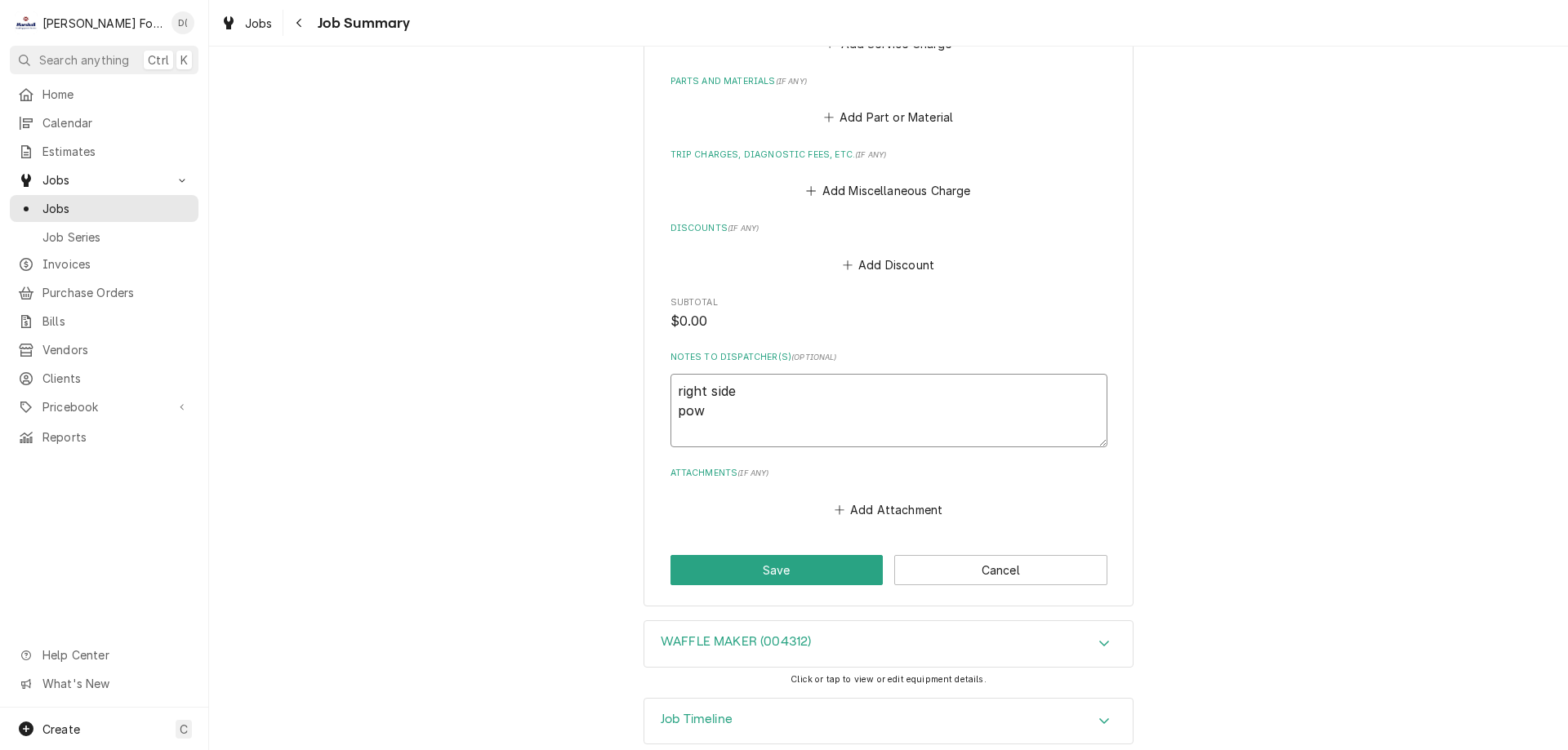
type textarea "right side powe"
type textarea "x"
type textarea "right side power"
type textarea "x"
type textarea "right side power"
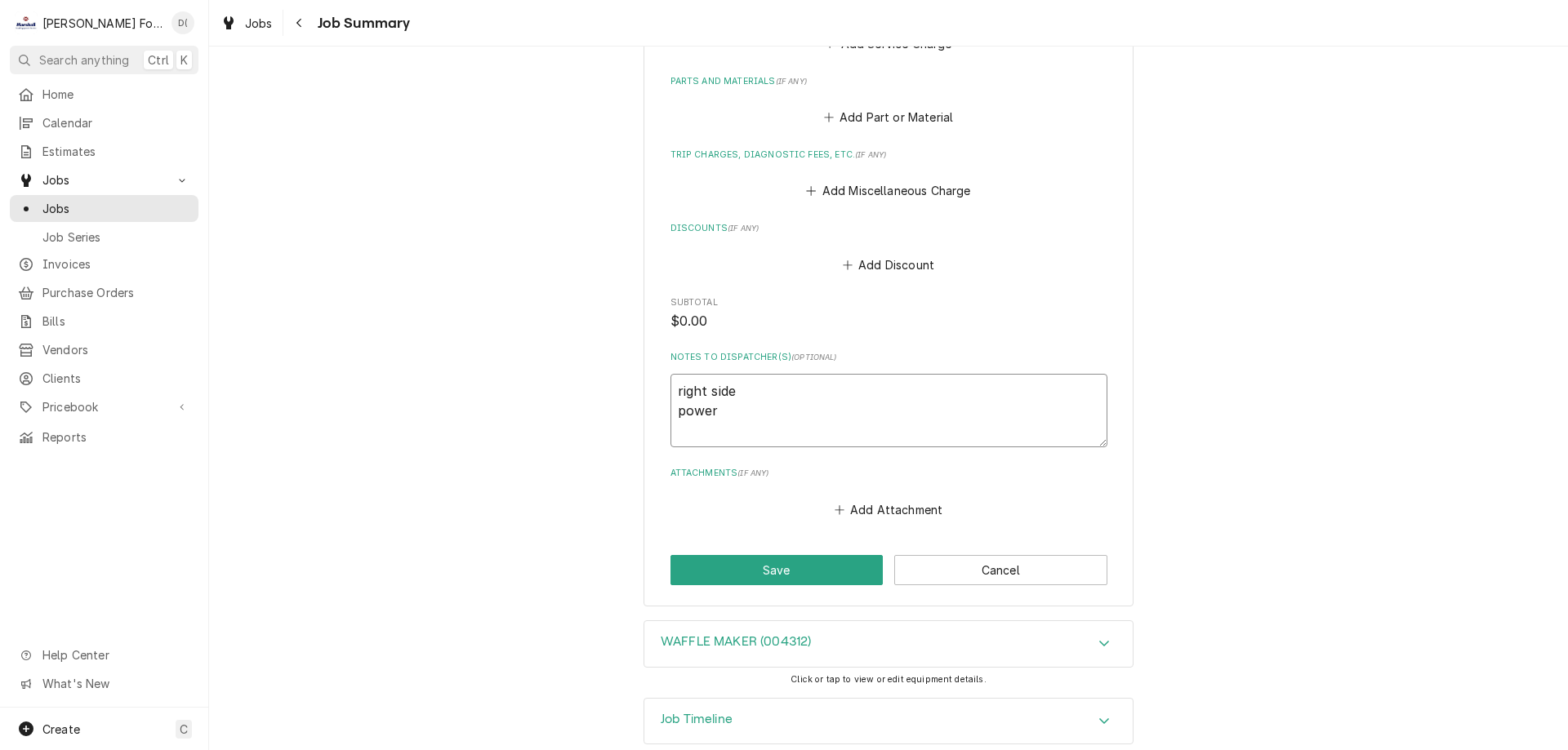
type textarea "x"
type textarea "right side power s"
type textarea "x"
type textarea "right side power se"
type textarea "x"
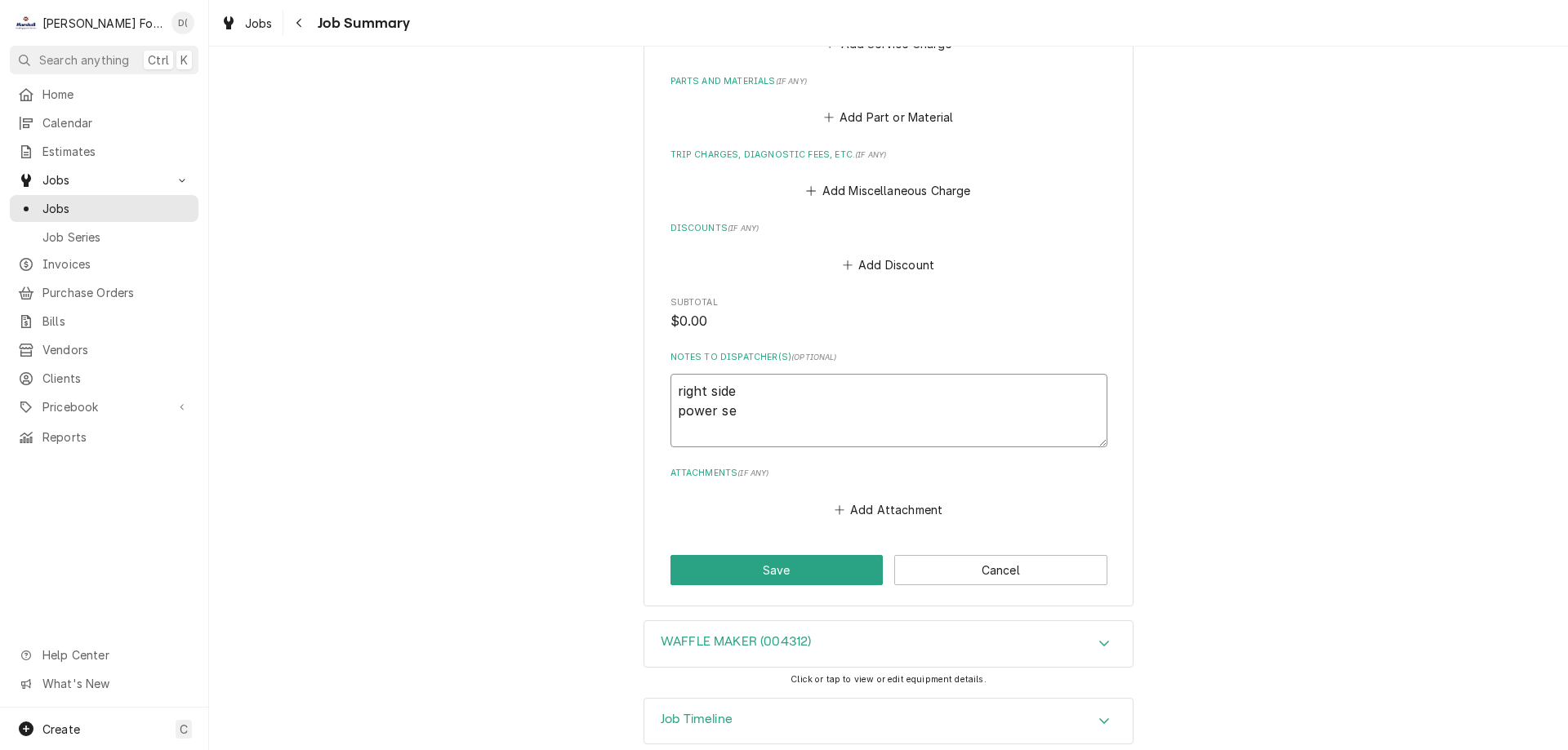
type textarea "right side power s"
click at [777, 555] on button "Save" at bounding box center [776, 570] width 213 height 30
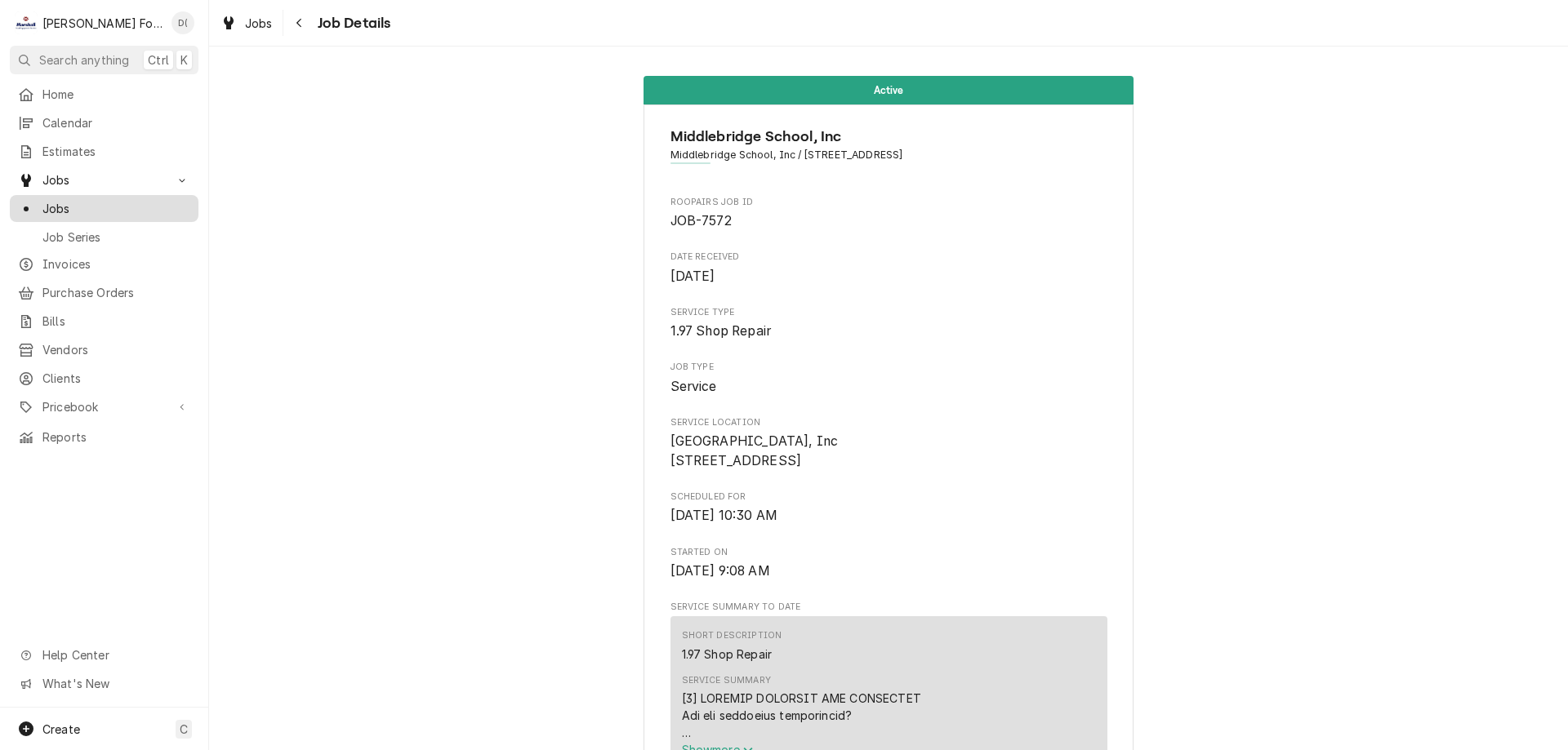
click at [108, 201] on span "Jobs" at bounding box center [117, 208] width 148 height 17
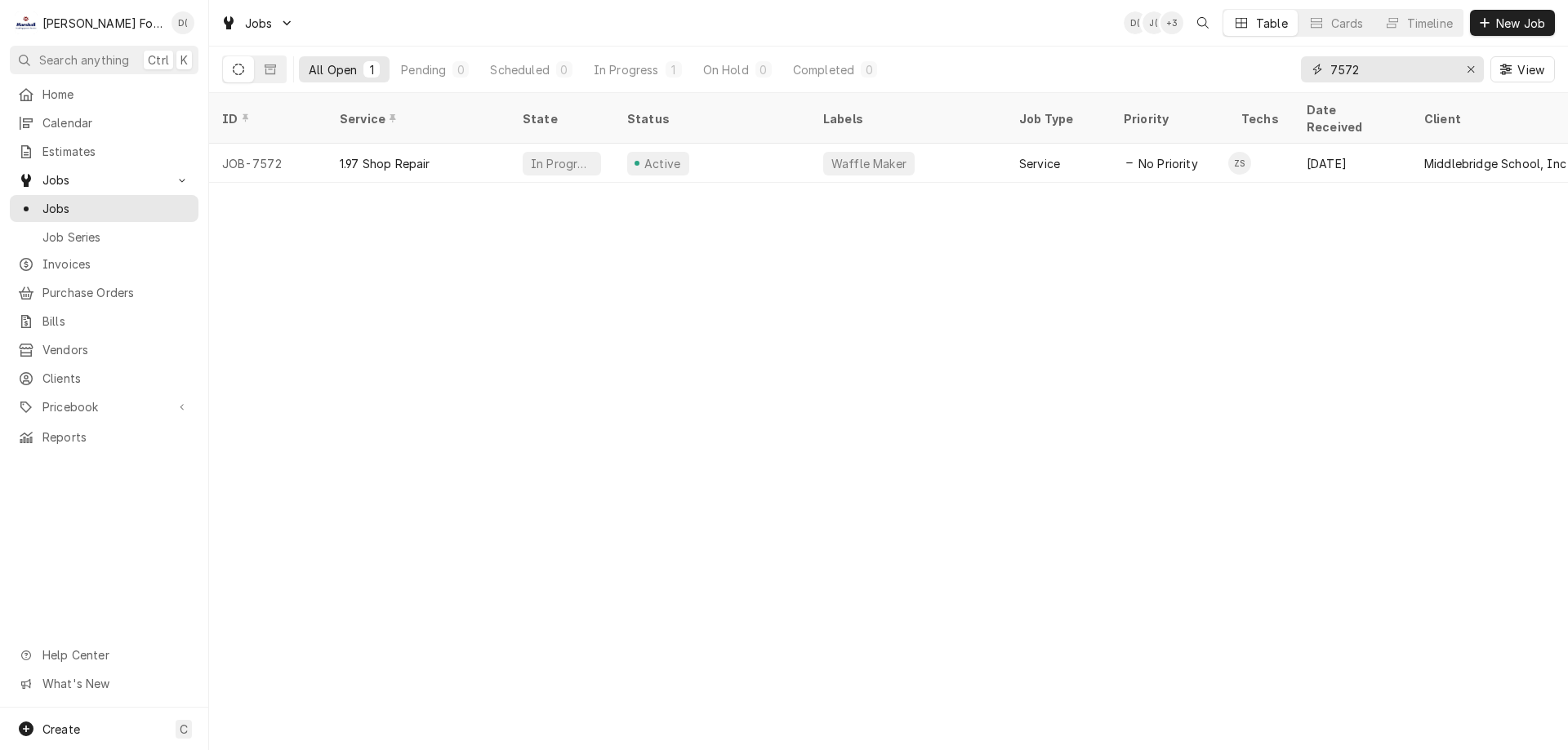
click at [1393, 64] on input "7572" at bounding box center [1392, 69] width 123 height 26
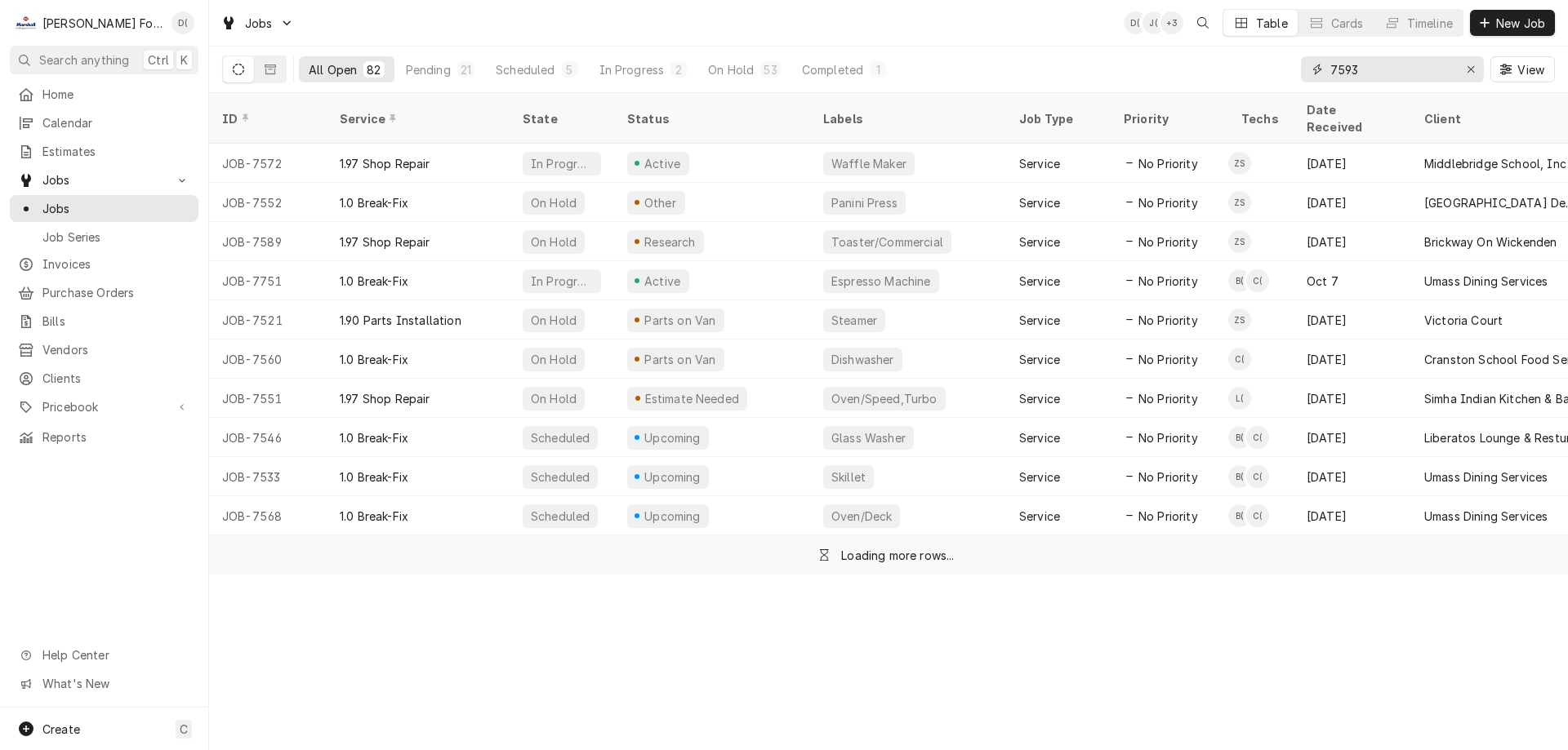
type input "7593"
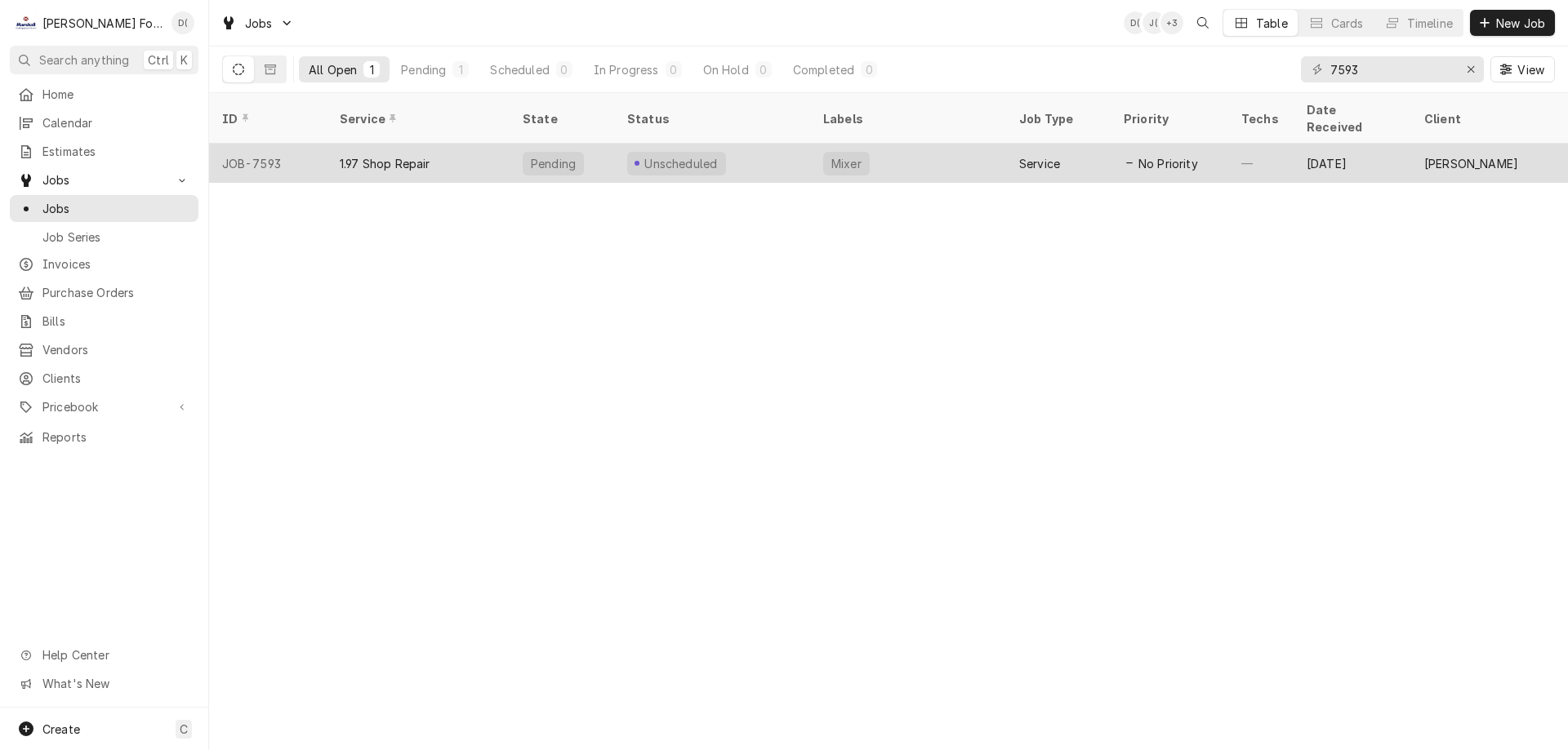
click at [775, 147] on div "Unscheduled" at bounding box center [712, 163] width 196 height 39
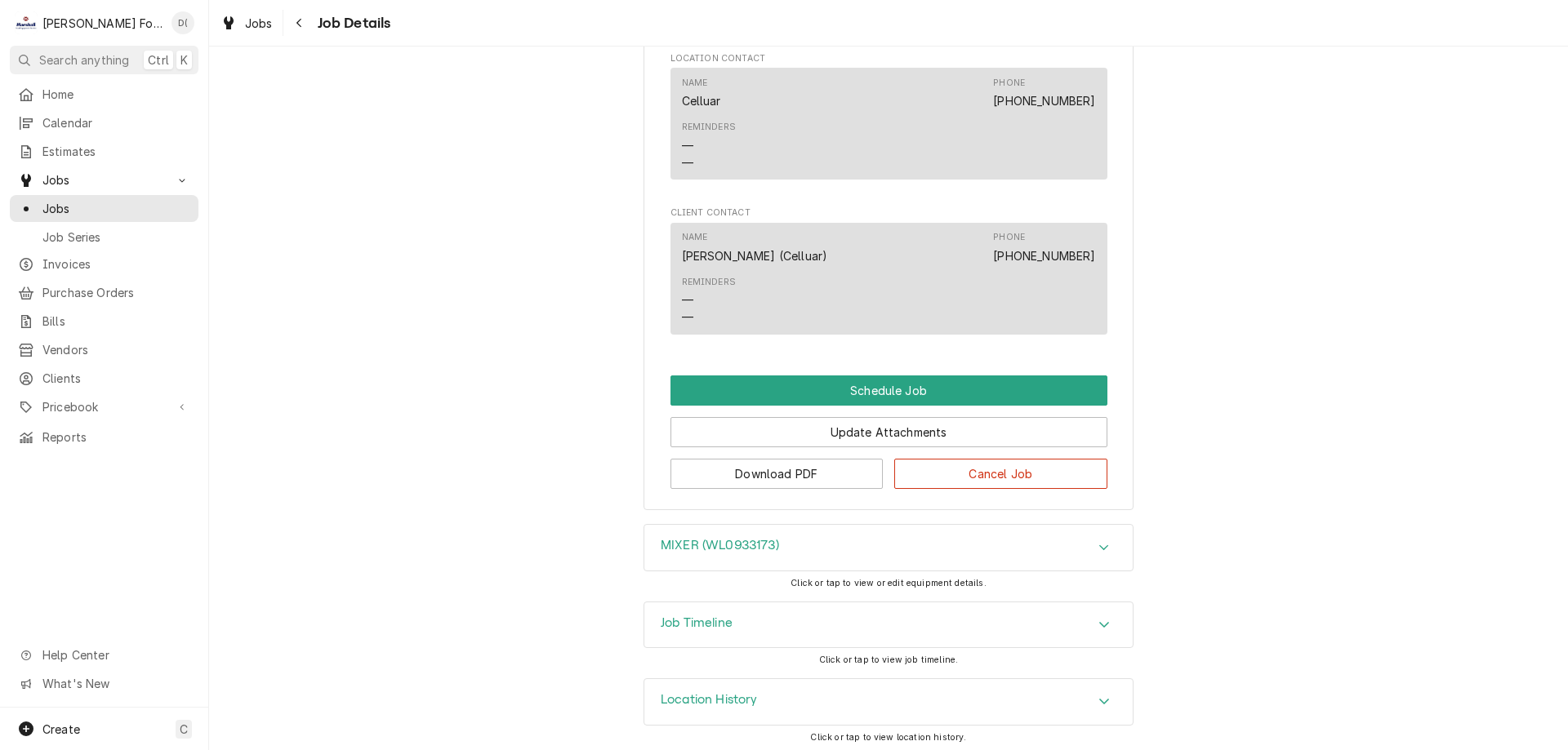
scroll to position [1004, 0]
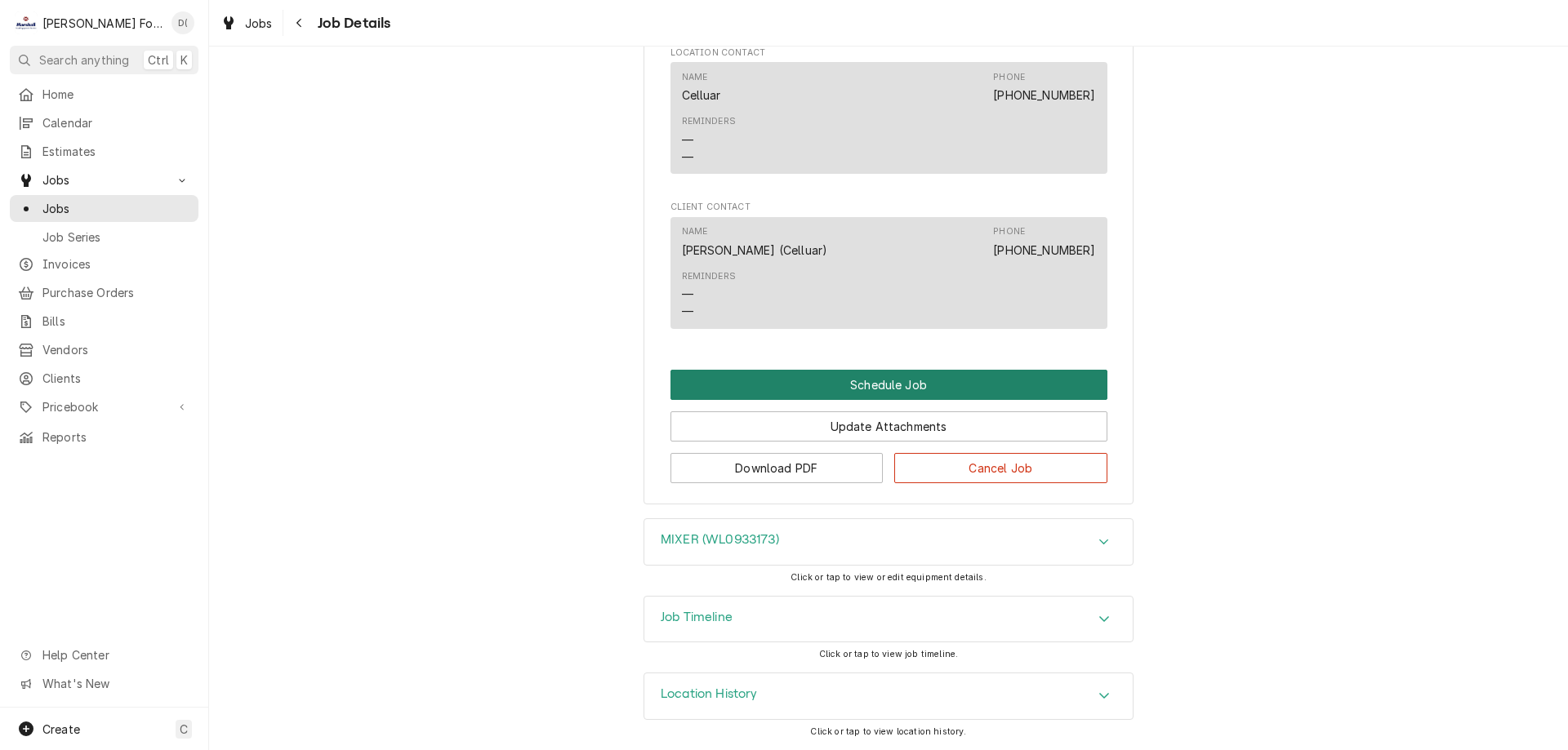
click at [894, 391] on button "Schedule Job" at bounding box center [888, 385] width 437 height 30
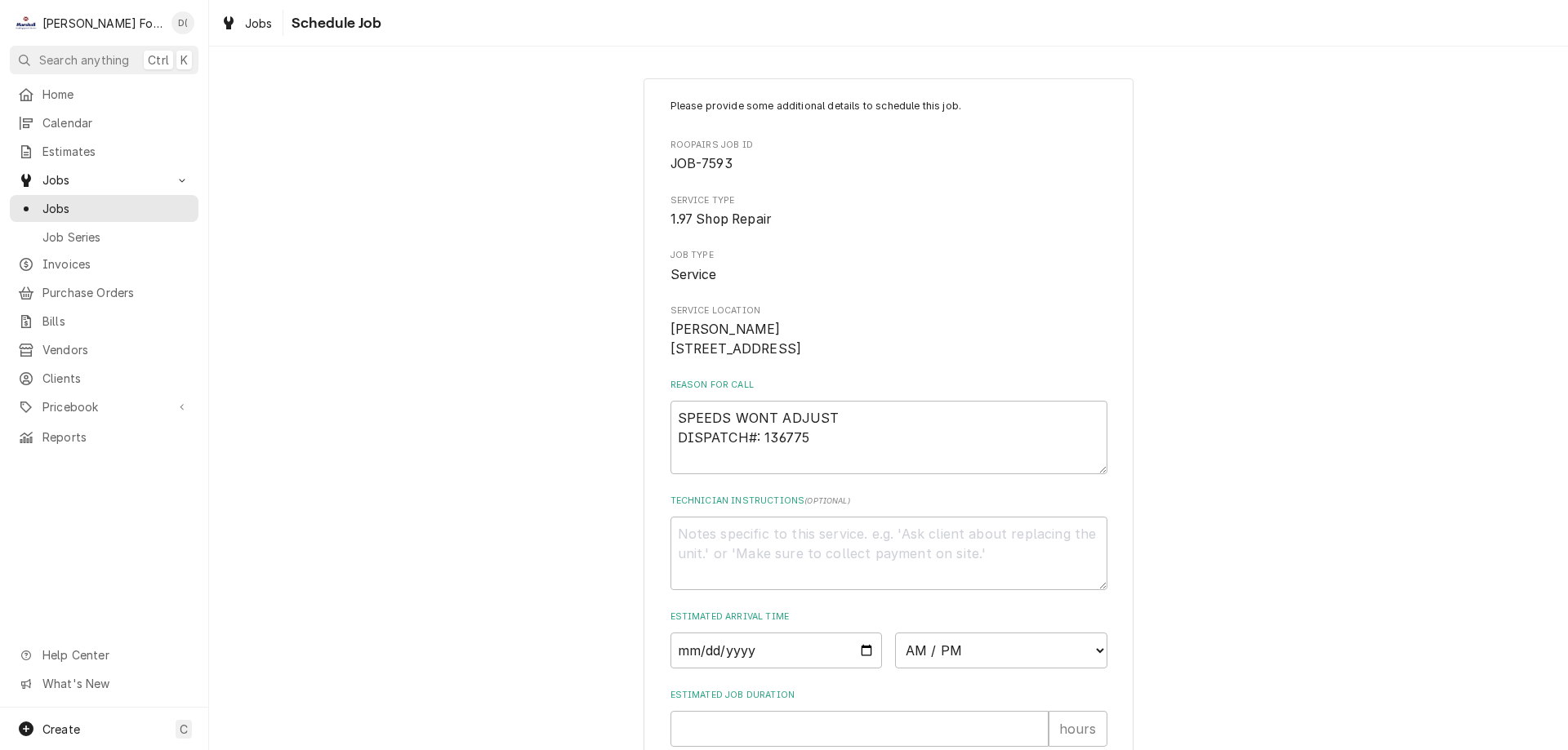
scroll to position [190, 0]
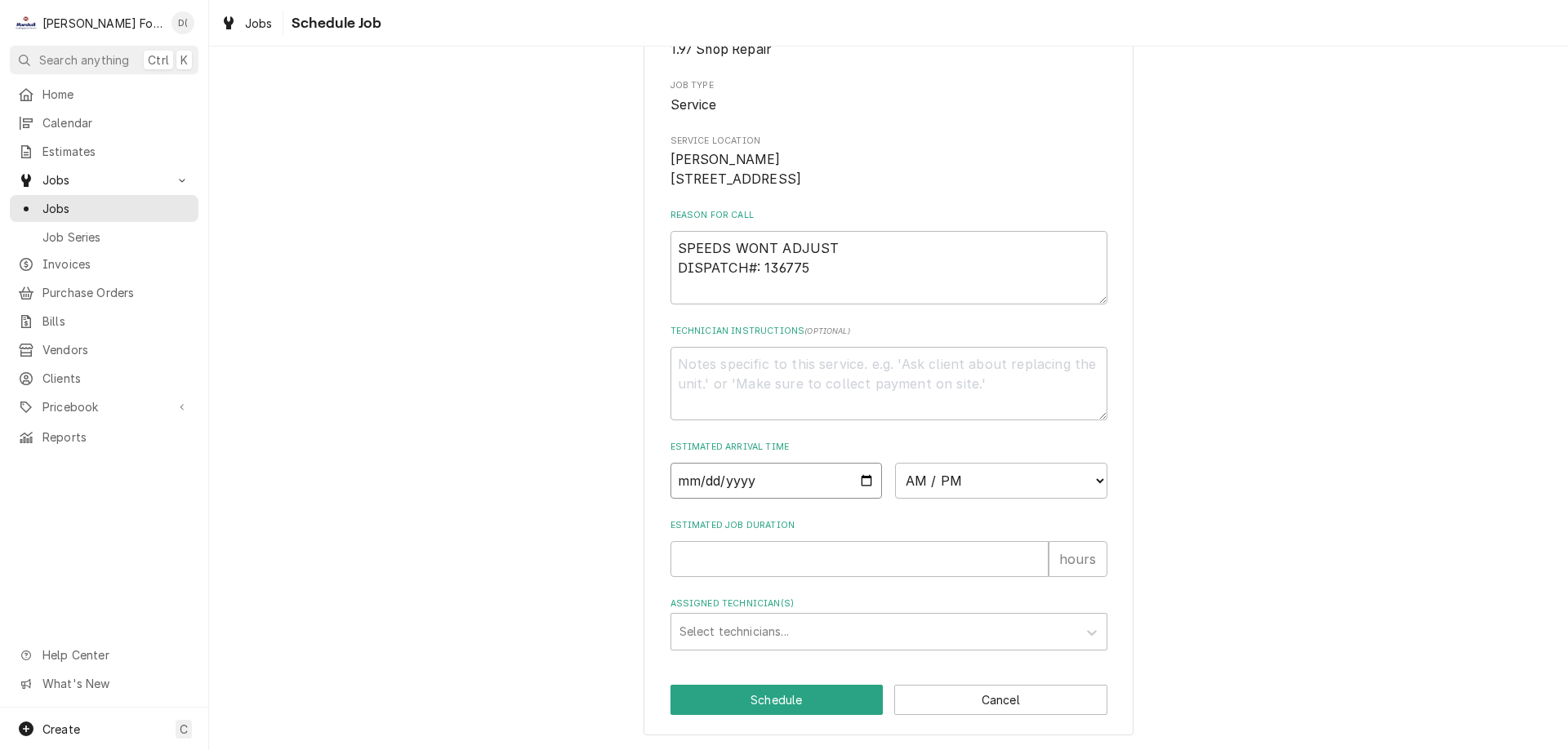
click at [856, 484] on input "Date" at bounding box center [776, 480] width 213 height 36
type textarea "x"
type input "2025-10-08"
click at [973, 475] on select "AM / PM 6:00 AM 6:15 AM 6:30 AM 6:45 AM 7:00 AM 7:15 AM 7:30 AM 7:45 AM 8:00 AM…" at bounding box center [1001, 480] width 213 height 36
select select "10:00:00"
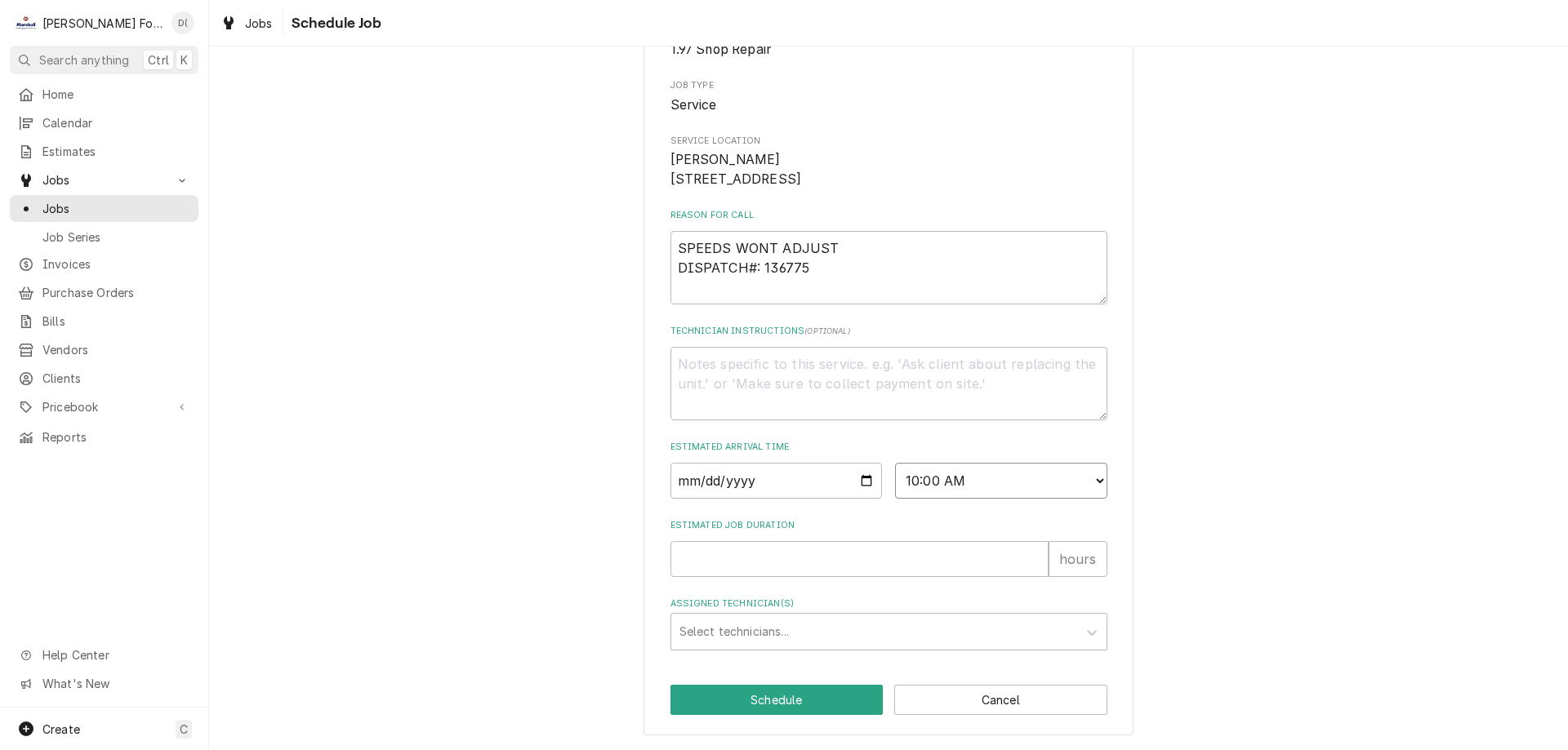
click at [895, 463] on select "AM / PM 6:00 AM 6:15 AM 6:30 AM 6:45 AM 7:00 AM 7:15 AM 7:30 AM 7:45 AM 8:00 AM…" at bounding box center [1001, 480] width 213 height 36
click at [763, 554] on input "Estimated Job Duration" at bounding box center [859, 559] width 378 height 36
type textarea "x"
type input "1"
click at [756, 618] on div "Assigned Technician(s)" at bounding box center [874, 632] width 390 height 29
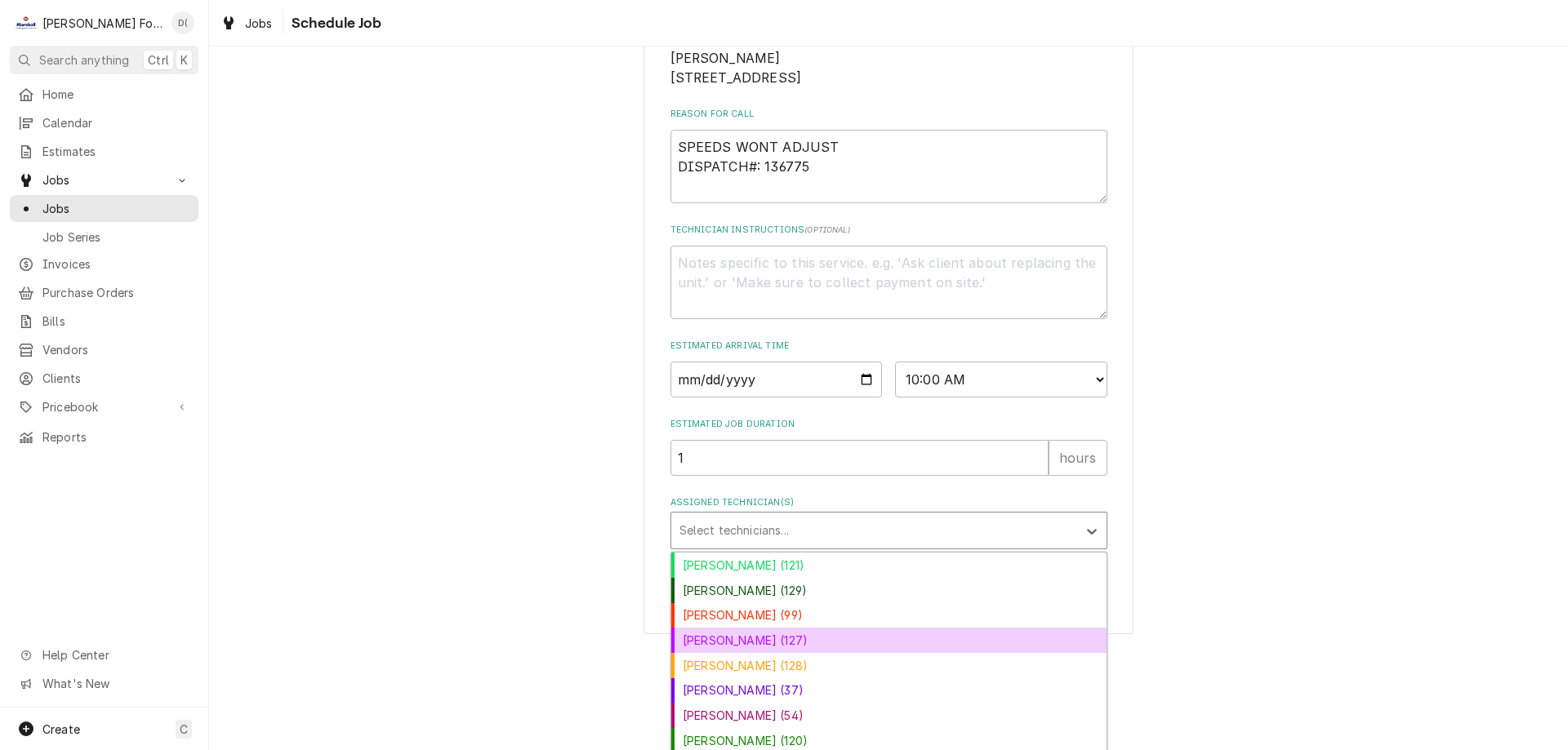
scroll to position [319, 0]
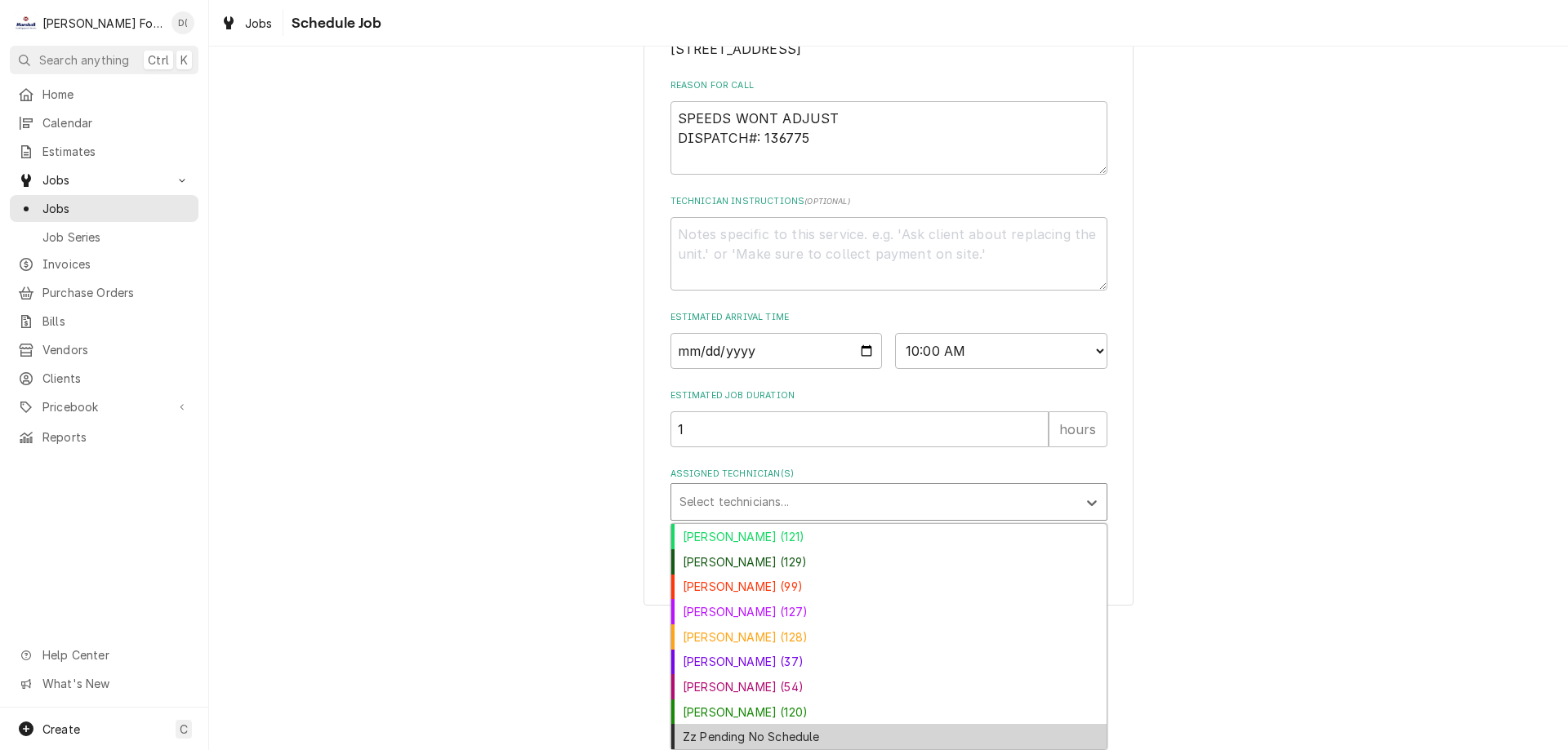
click at [804, 737] on div "Zz Pending No Schedule" at bounding box center [888, 737] width 435 height 25
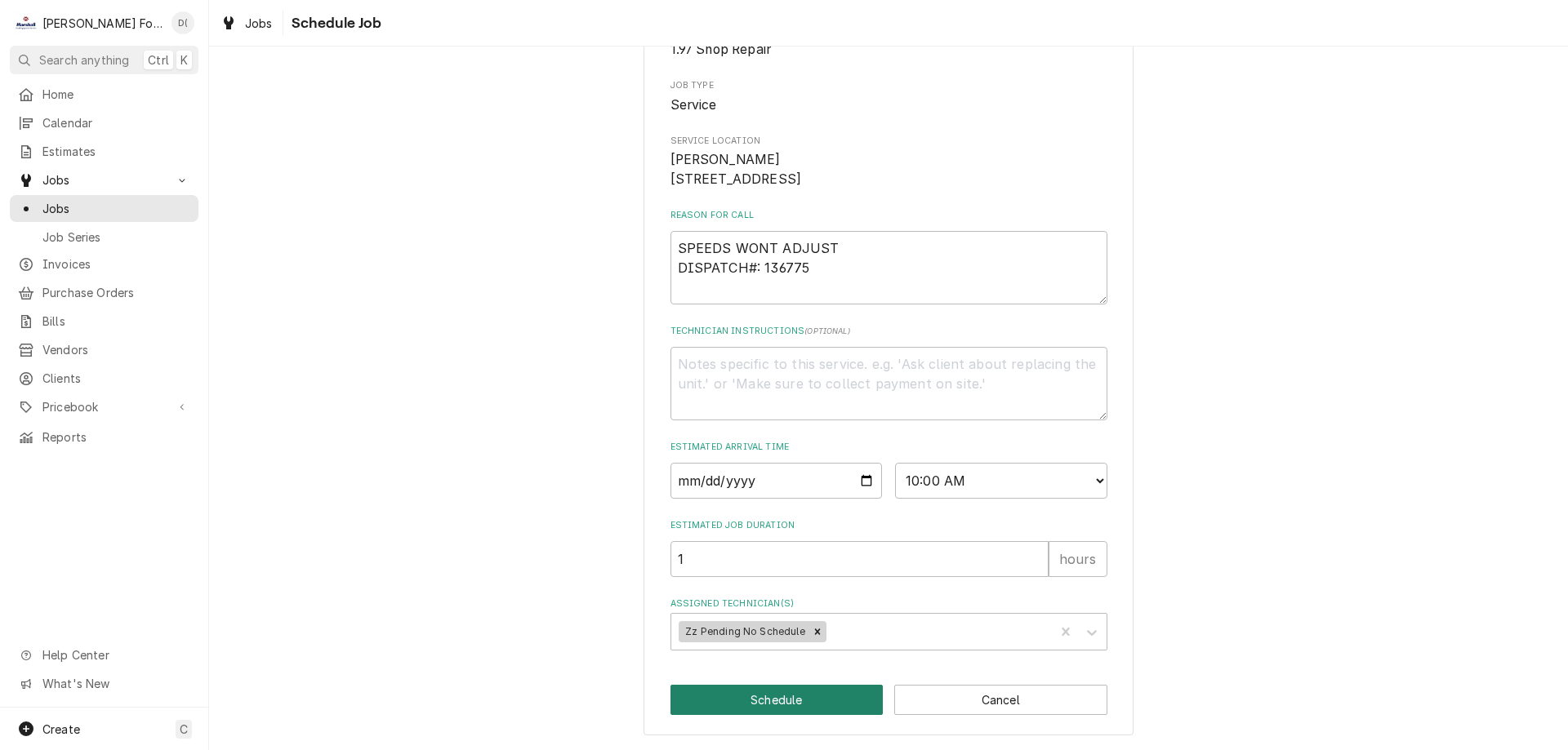
click at [798, 707] on button "Schedule" at bounding box center [776, 700] width 213 height 30
type textarea "x"
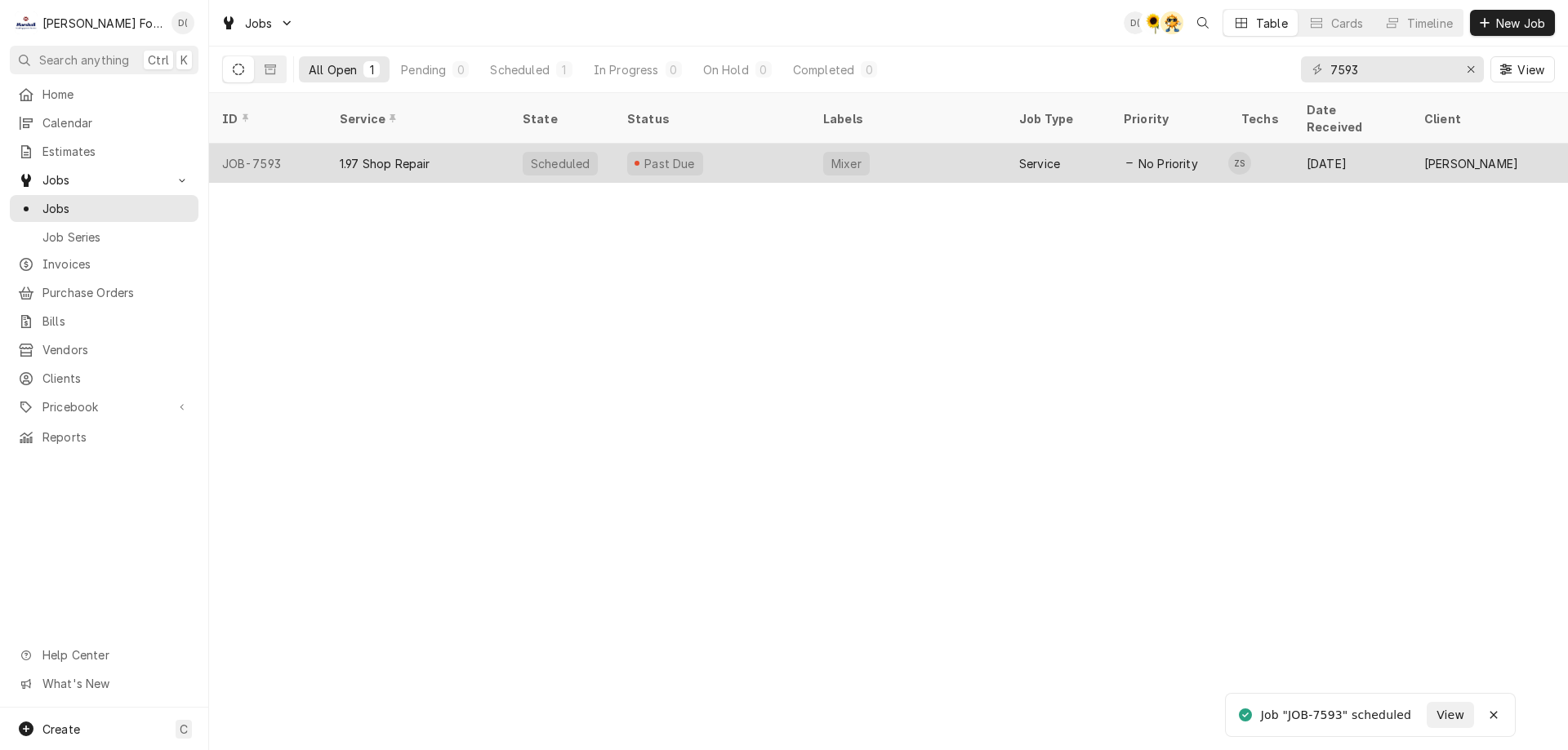
click at [751, 143] on div "Past Due" at bounding box center [712, 163] width 196 height 39
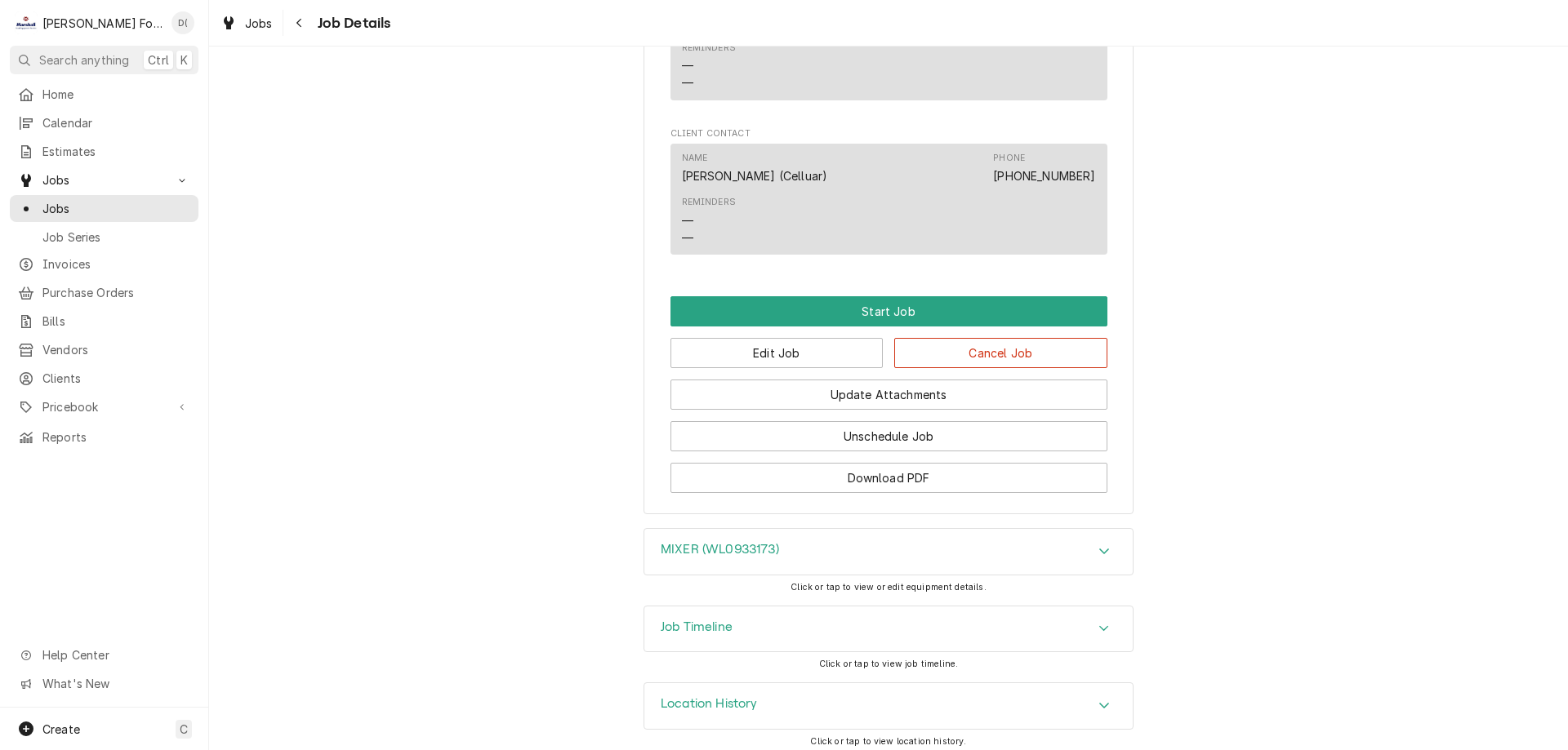
scroll to position [1253, 0]
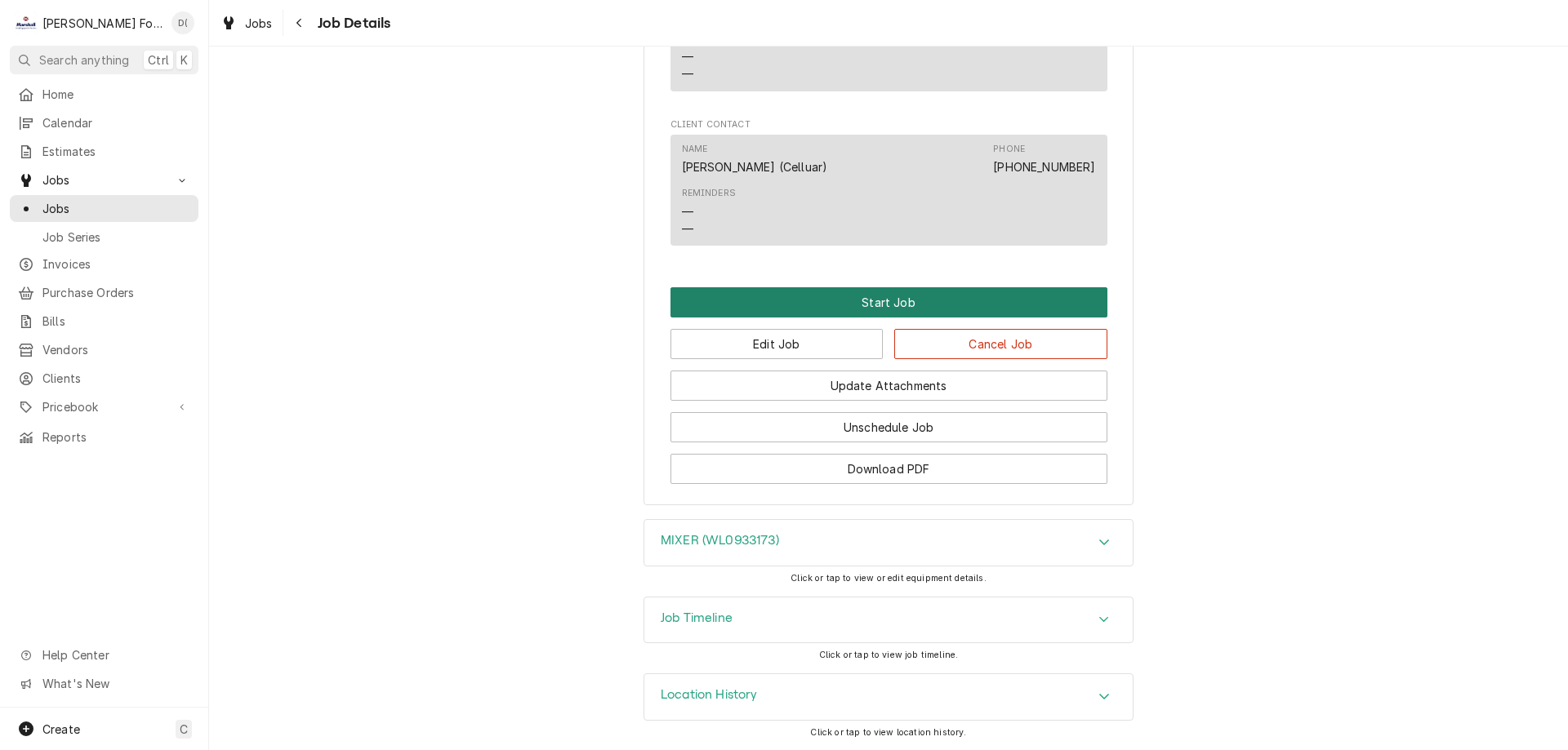
click at [889, 296] on button "Start Job" at bounding box center [888, 302] width 437 height 30
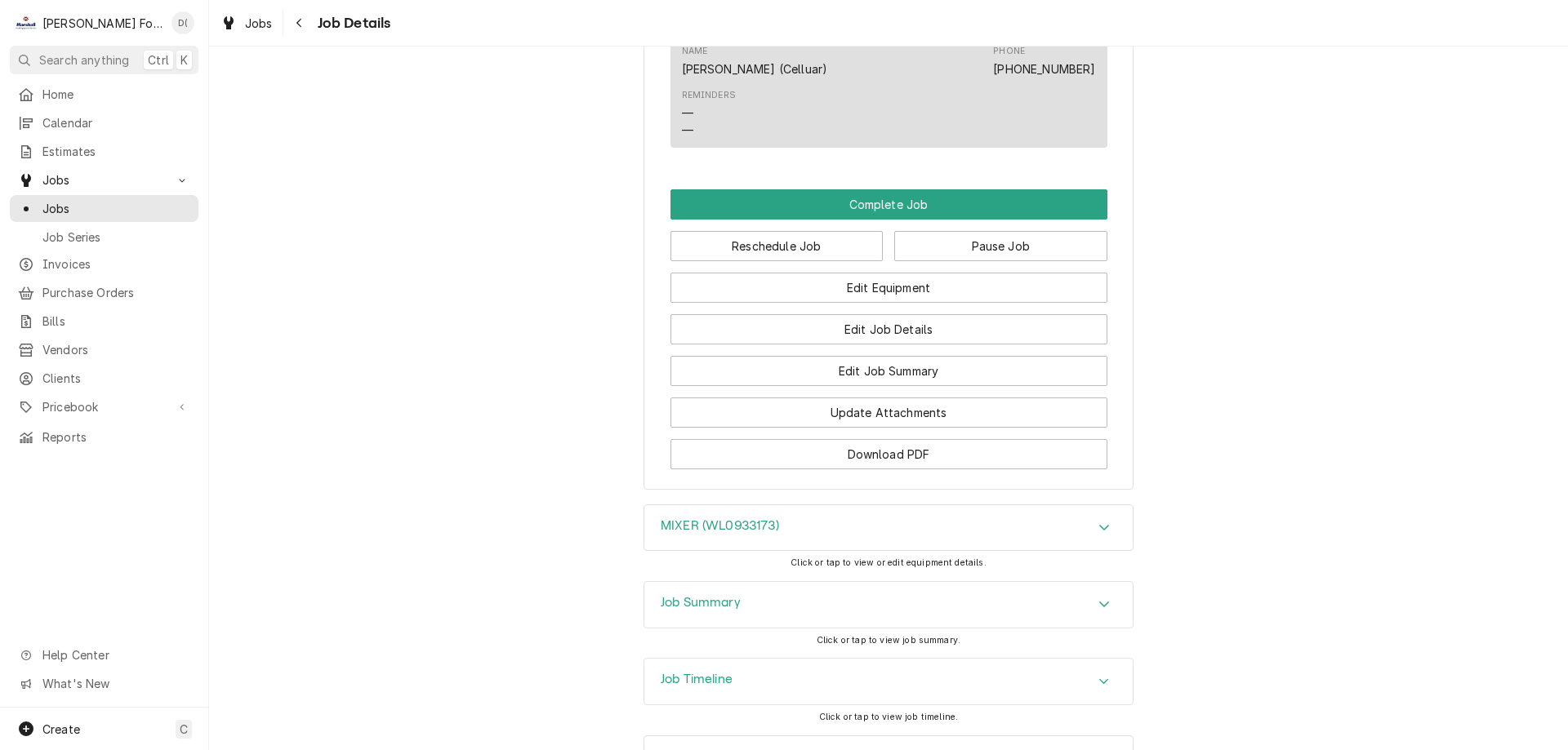
scroll to position [1469, 0]
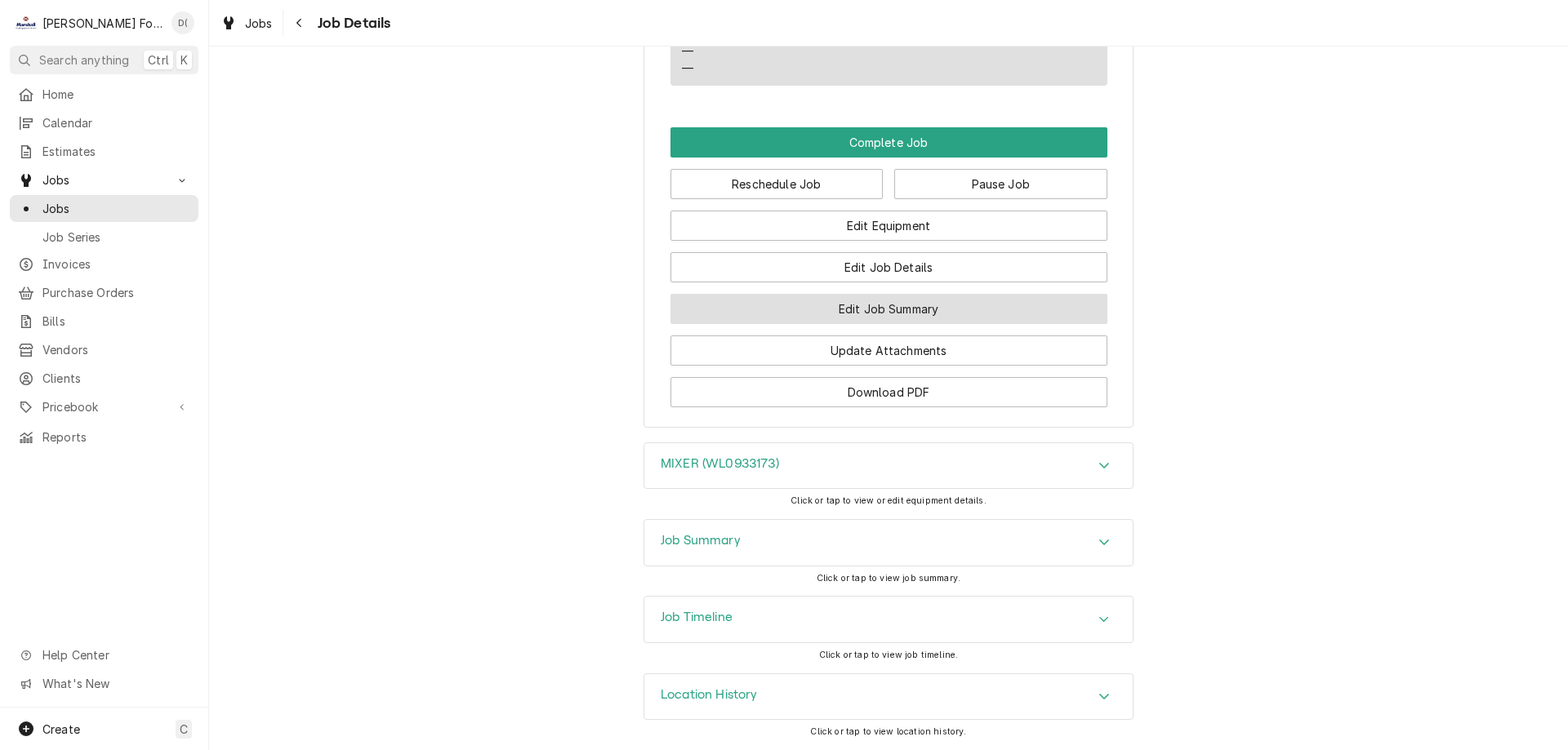
click at [900, 303] on button "Edit Job Summary" at bounding box center [888, 309] width 437 height 30
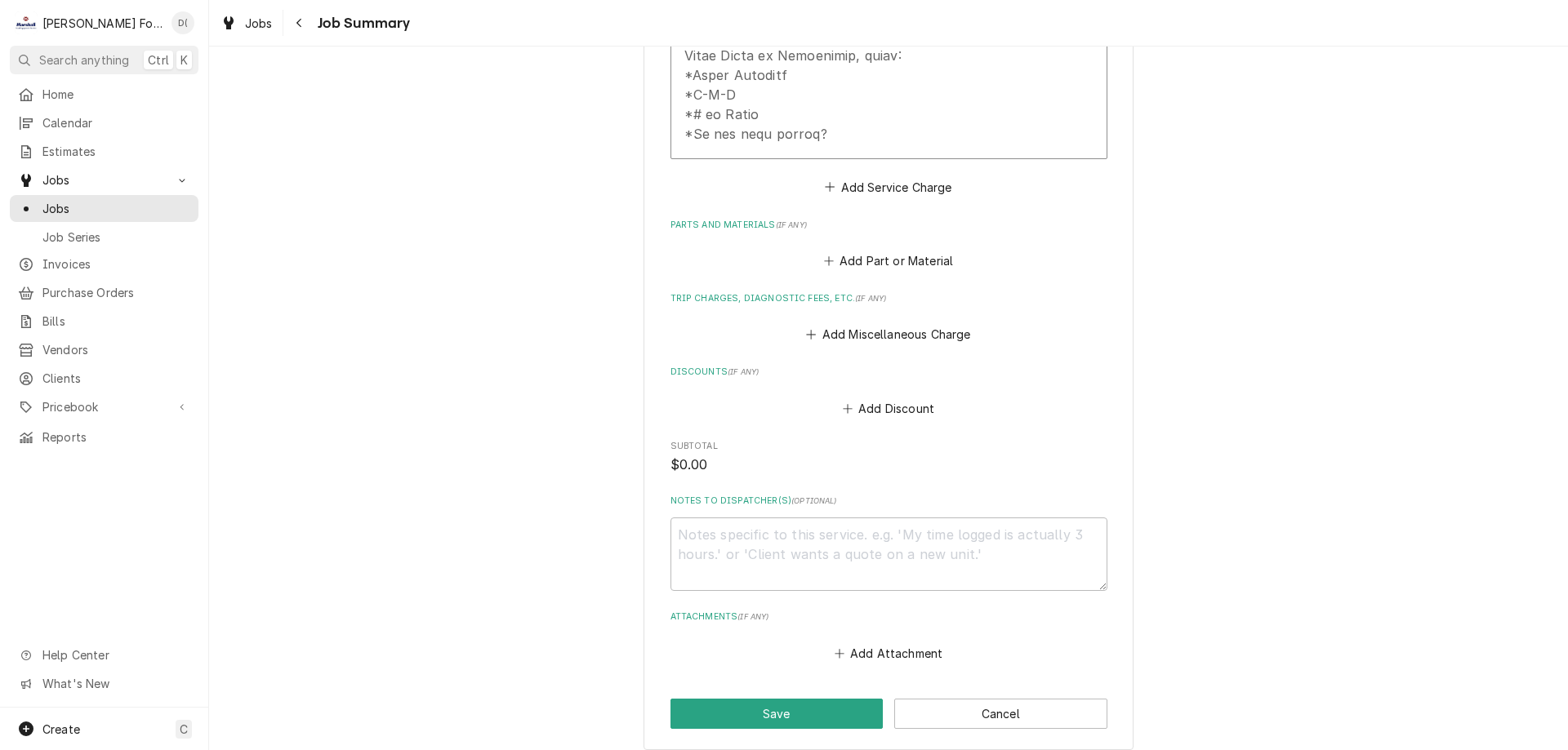
scroll to position [1128, 0]
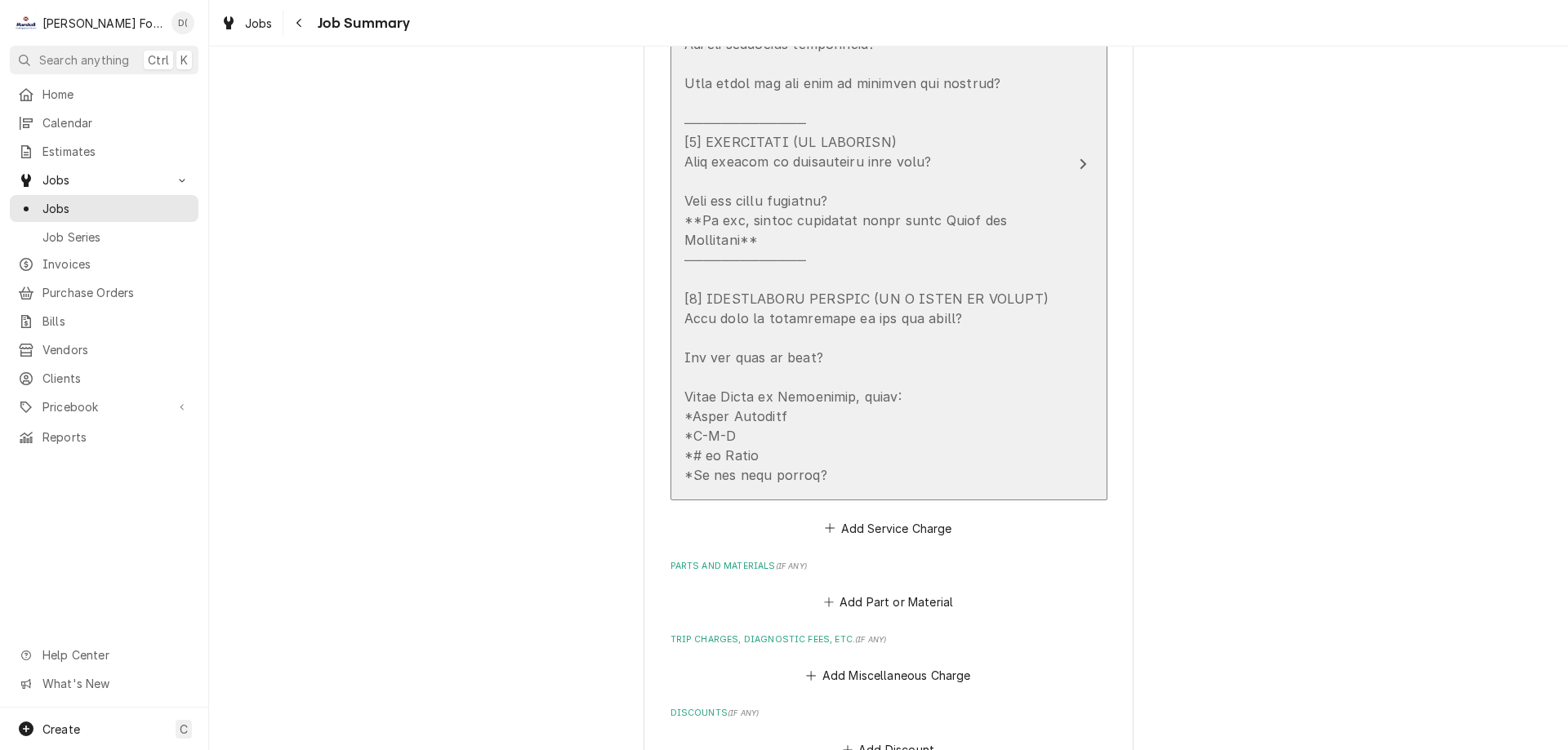
click at [1072, 154] on div "Update Line Item" at bounding box center [1083, 164] width 21 height 20
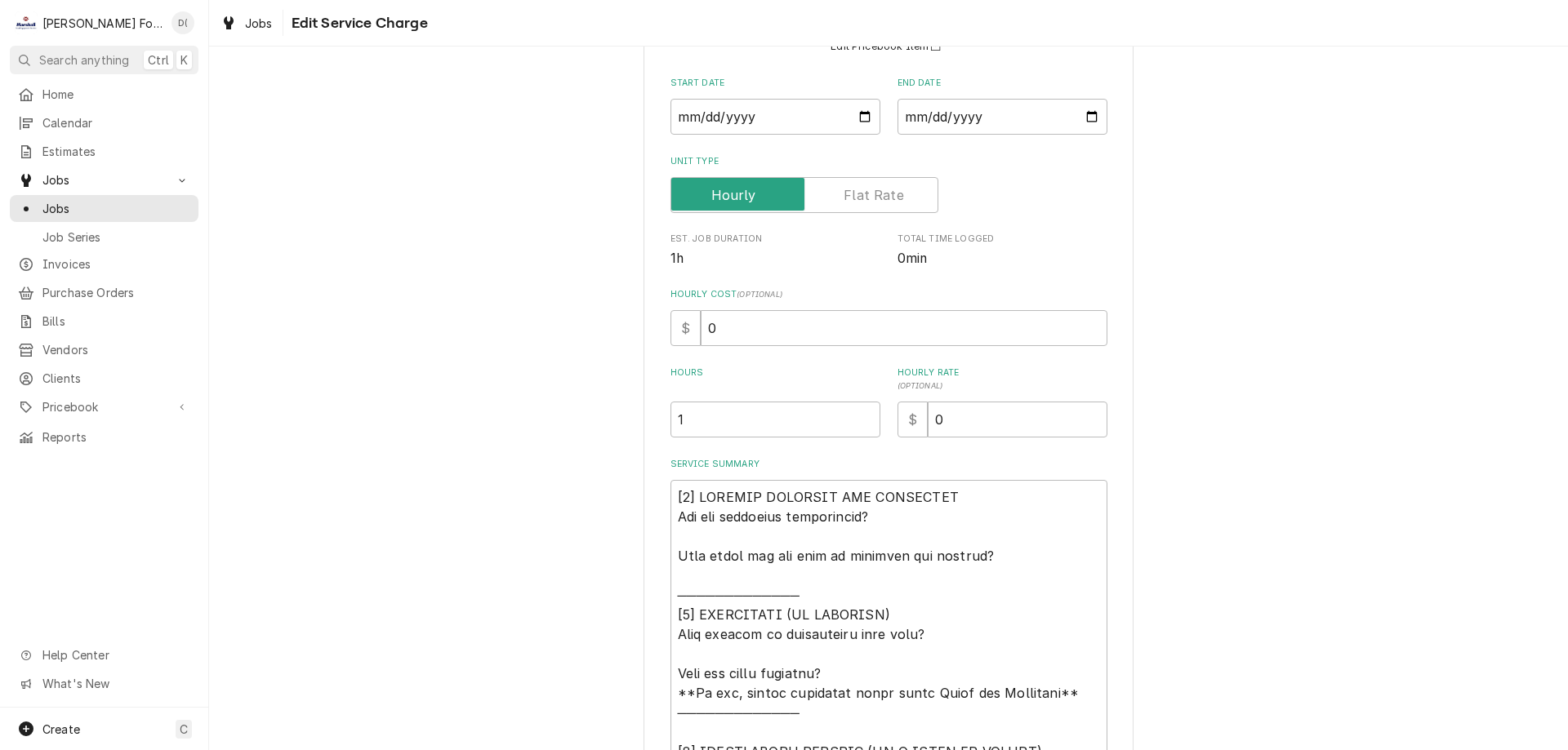
scroll to position [245, 0]
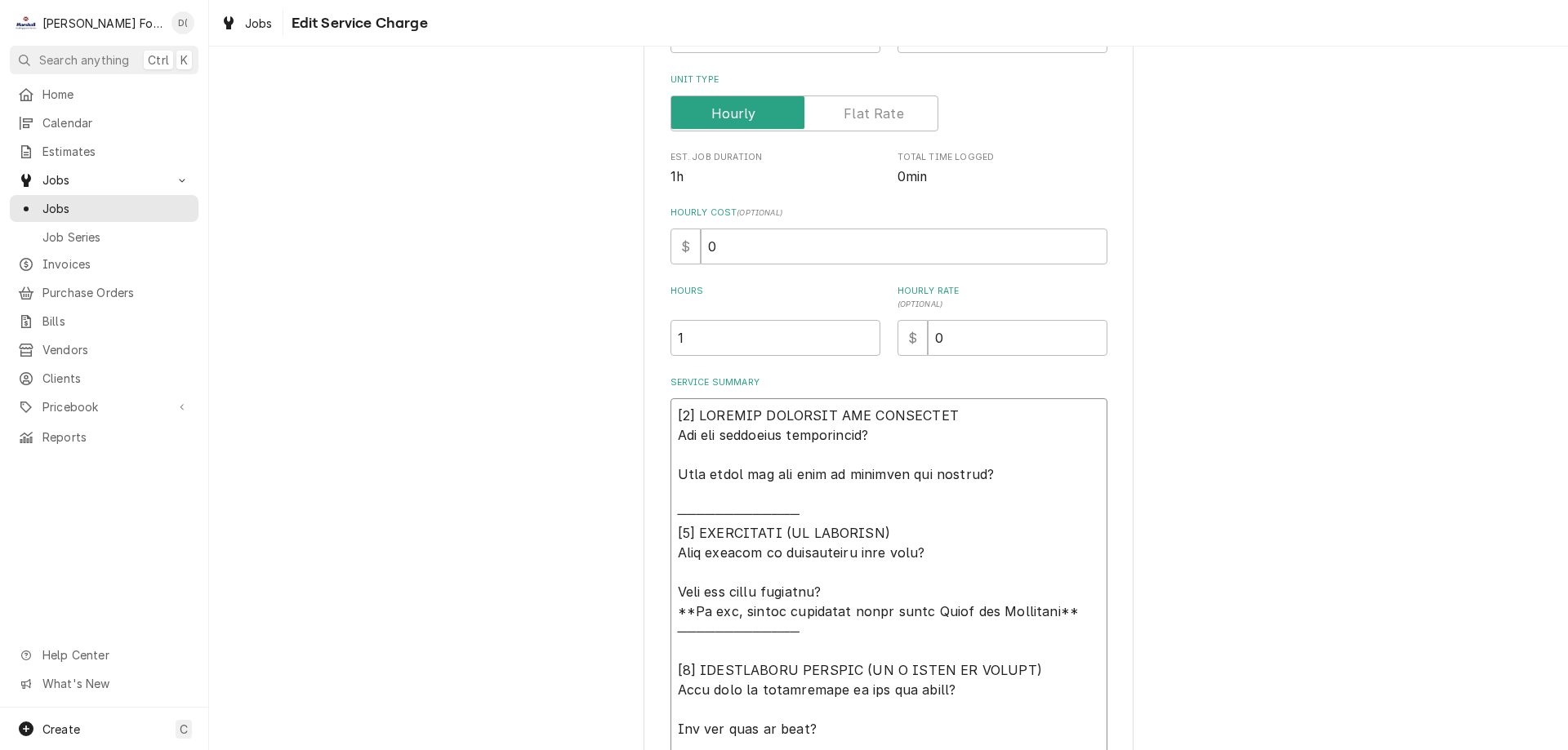
click at [1001, 472] on textarea "Service Summary" at bounding box center [888, 631] width 437 height 465
type textarea "x"
type textarea "[𝟭] 𝗜𝗡𝗜𝗧𝗜𝗔𝗟 𝗙𝗜𝗡𝗗𝗜𝗡𝗚𝗦 𝗔𝗡𝗗 𝗗𝗜𝗔𝗚𝗡𝗢𝗦𝗜𝗦 𝗪𝗮𝘀 𝘁𝗵𝗲 𝗲𝗾𝘂𝗶𝗽𝗺𝗲𝗻𝘁 𝗼𝗽𝗲𝗿𝗮𝘁𝗶𝗼𝗻𝗮𝗹? 𝗪𝗵𝗮𝘁 𝘀𝘁𝗲𝗽𝘀 𝗱𝗶…"
type textarea "x"
type textarea "[𝟭] 𝗜𝗡𝗜𝗧𝗜𝗔𝗟 𝗙𝗜𝗡𝗗𝗜𝗡𝗚𝗦 𝗔𝗡𝗗 𝗗𝗜𝗔𝗚𝗡𝗢𝗦𝗜𝗦 𝗪𝗮𝘀 𝘁𝗵𝗲 𝗲𝗾𝘂𝗶𝗽𝗺𝗲𝗻𝘁 𝗼𝗽𝗲𝗿𝗮𝘁𝗶𝗼𝗻𝗮𝗹? 𝗪𝗵𝗮𝘁 𝘀𝘁𝗲𝗽𝘀 𝗱𝗶…"
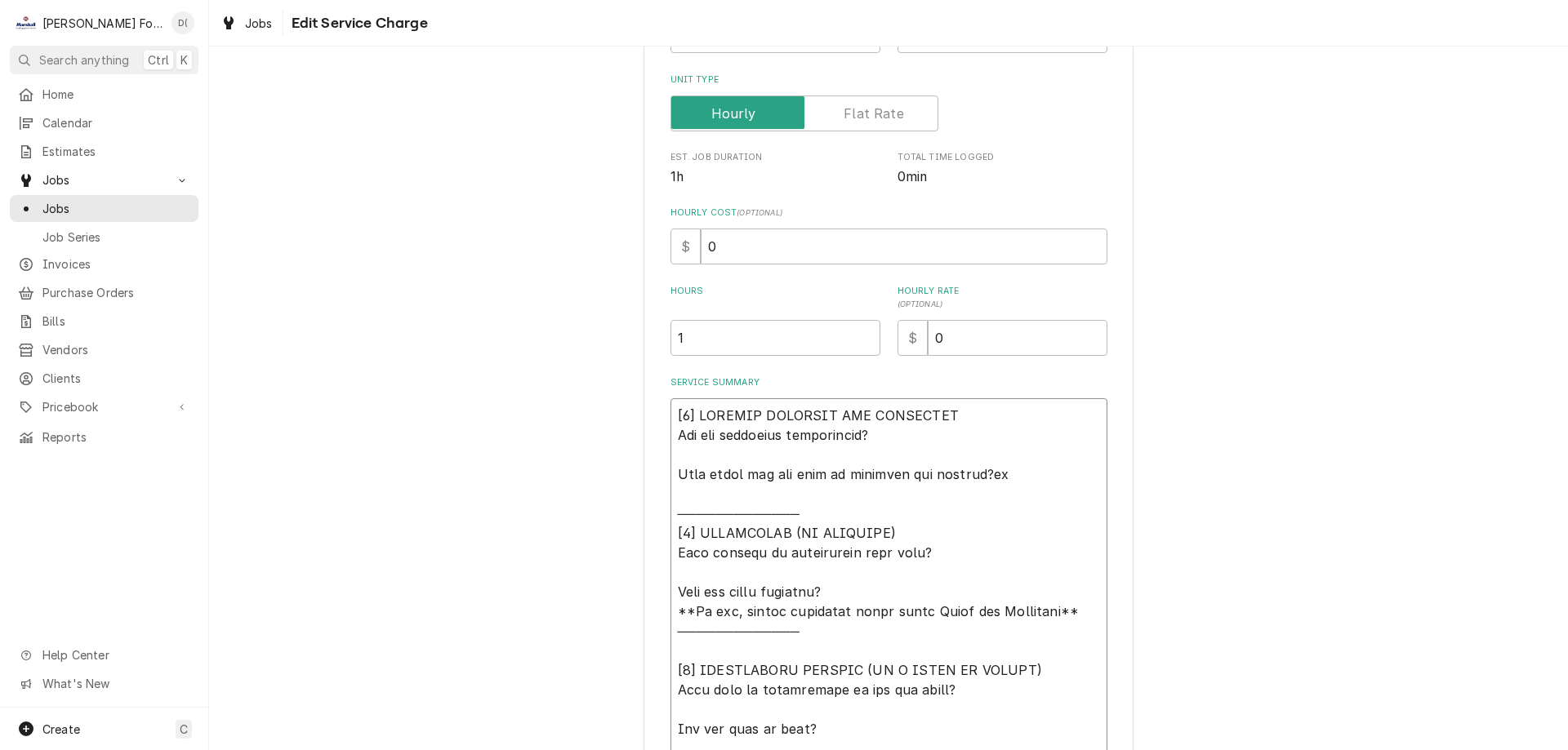
type textarea "x"
type textarea "[𝟭] 𝗜𝗡𝗜𝗧𝗜𝗔𝗟 𝗙𝗜𝗡𝗗𝗜𝗡𝗚𝗦 𝗔𝗡𝗗 𝗗𝗜𝗔𝗚𝗡𝗢𝗦𝗜𝗦 𝗪𝗮𝘀 𝘁𝗵𝗲 𝗲𝗾𝘂𝗶𝗽𝗺𝗲𝗻𝘁 𝗼𝗽𝗲𝗿𝗮𝘁𝗶𝗼𝗻𝗮𝗹? 𝗪𝗵𝗮𝘁 𝘀𝘁𝗲𝗽𝘀 𝗱𝗶…"
type textarea "x"
type textarea "[𝟭] 𝗜𝗡𝗜𝗧𝗜𝗔𝗟 𝗙𝗜𝗡𝗗𝗜𝗡𝗚𝗦 𝗔𝗡𝗗 𝗗𝗜𝗔𝗚𝗡𝗢𝗦𝗜𝗦 𝗪𝗮𝘀 𝘁𝗵𝗲 𝗲𝗾𝘂𝗶𝗽𝗺𝗲𝗻𝘁 𝗼𝗽𝗲𝗿𝗮𝘁𝗶𝗼𝗻𝗮𝗹? 𝗪𝗵𝗮𝘁 𝘀𝘁𝗲𝗽𝘀 𝗱𝗶…"
type textarea "x"
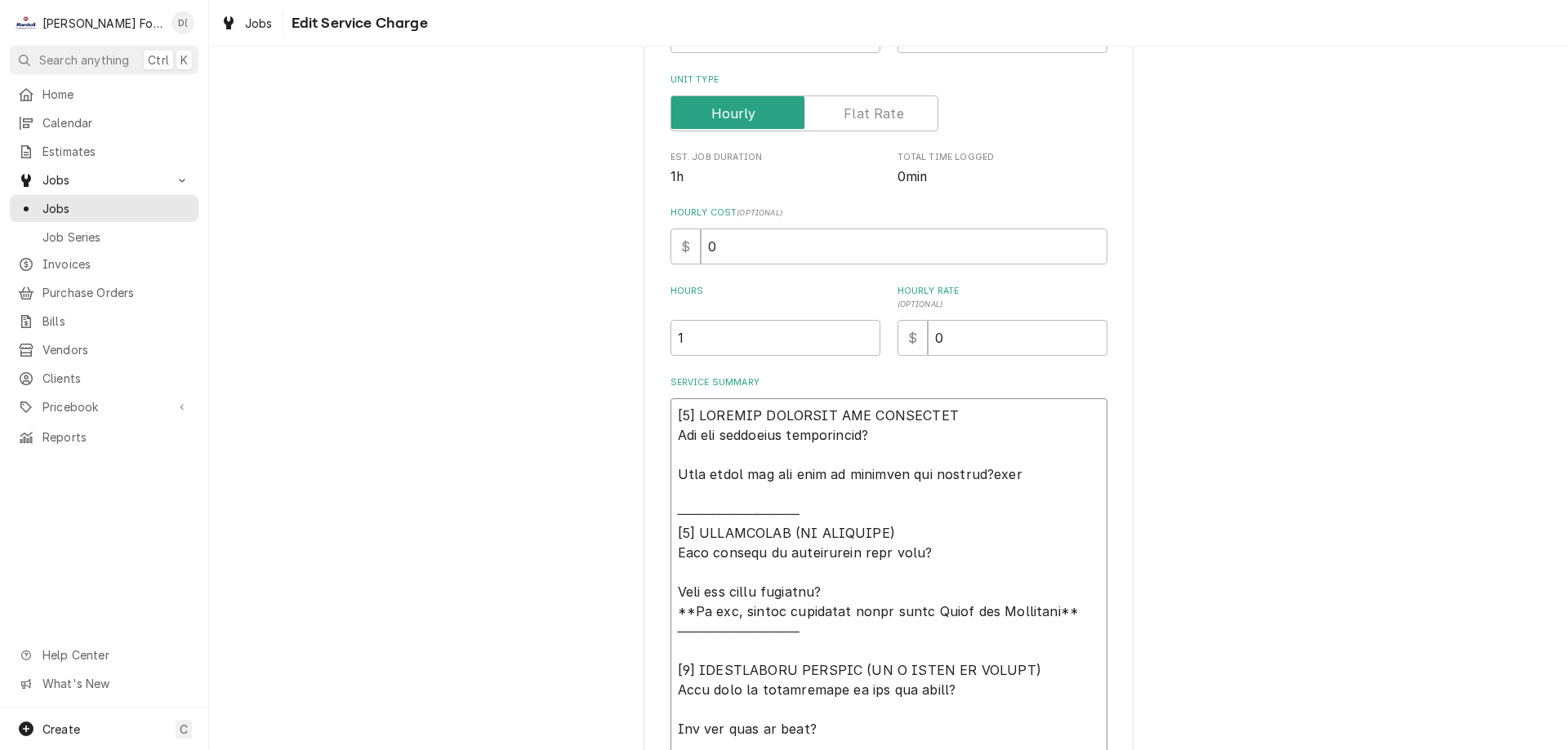
type textarea "[𝟭] 𝗜𝗡𝗜𝗧𝗜𝗔𝗟 𝗙𝗜𝗡𝗗𝗜𝗡𝗚𝗦 𝗔𝗡𝗗 𝗗𝗜𝗔𝗚𝗡𝗢𝗦𝗜𝗦 𝗪𝗮𝘀 𝘁𝗵𝗲 𝗲𝗾𝘂𝗶𝗽𝗺𝗲𝗻𝘁 𝗼𝗽𝗲𝗿𝗮𝘁𝗶𝗼𝗻𝗮𝗹? 𝗪𝗵𝗮𝘁 𝘀𝘁𝗲𝗽𝘀 𝗱𝗶…"
type textarea "x"
type textarea "[𝟭] 𝗜𝗡𝗜𝗧𝗜𝗔𝗟 𝗙𝗜𝗡𝗗𝗜𝗡𝗚𝗦 𝗔𝗡𝗗 𝗗𝗜𝗔𝗚𝗡𝗢𝗦𝗜𝗦 𝗪𝗮𝘀 𝘁𝗵𝗲 𝗲𝗾𝘂𝗶𝗽𝗺𝗲𝗻𝘁 𝗼𝗽𝗲𝗿𝗮𝘁𝗶𝗼𝗻𝗮𝗹? 𝗪𝗵𝗮𝘁 𝘀𝘁𝗲𝗽𝘀 𝗱𝗶…"
type textarea "x"
type textarea "[𝟭] 𝗜𝗡𝗜𝗧𝗜𝗔𝗟 𝗙𝗜𝗡𝗗𝗜𝗡𝗚𝗦 𝗔𝗡𝗗 𝗗𝗜𝗔𝗚𝗡𝗢𝗦𝗜𝗦 𝗪𝗮𝘀 𝘁𝗵𝗲 𝗲𝗾𝘂𝗶𝗽𝗺𝗲𝗻𝘁 𝗼𝗽𝗲𝗿𝗮𝘁𝗶𝗼𝗻𝗮𝗹? 𝗪𝗵𝗮𝘁 𝘀𝘁𝗲𝗽𝘀 𝗱𝗶…"
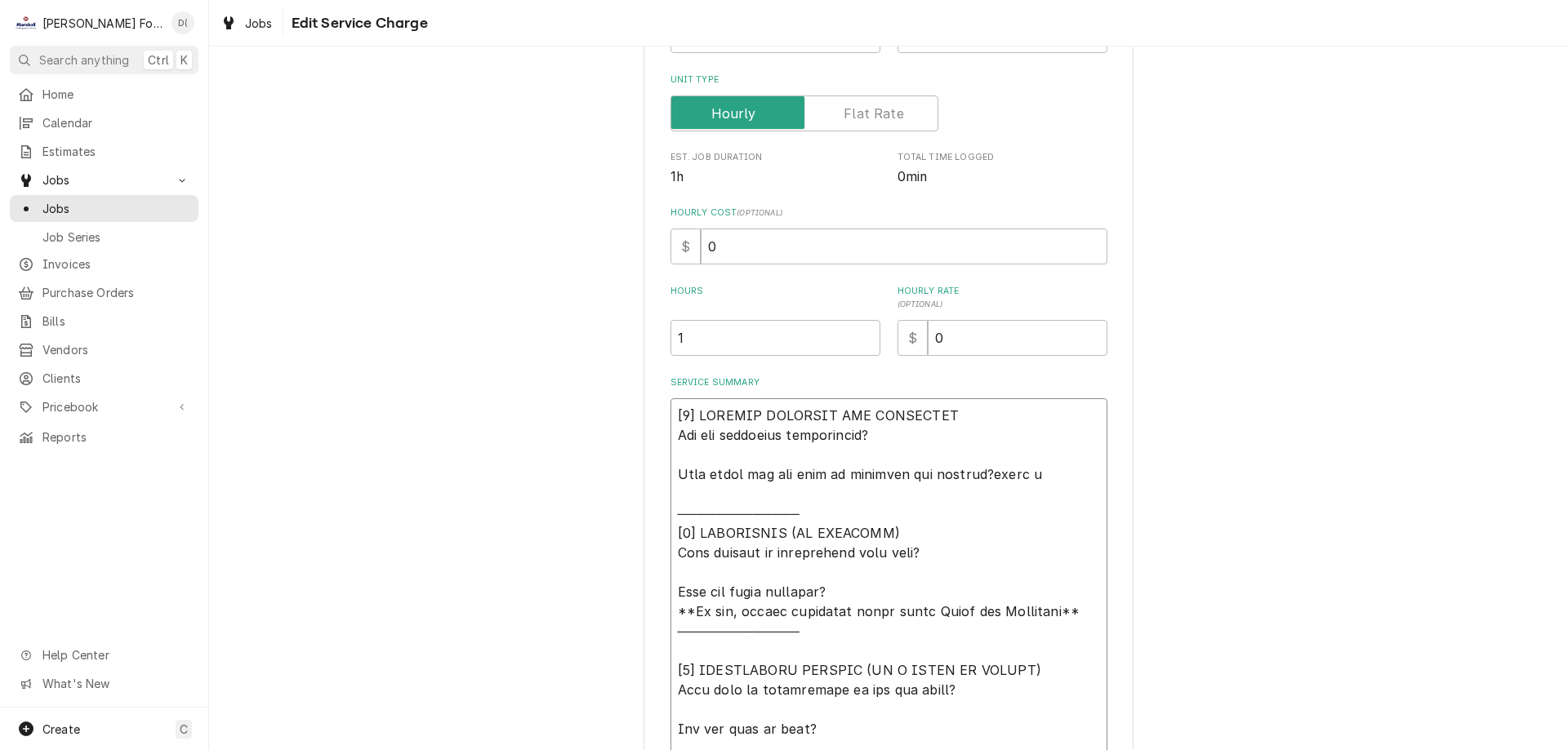
type textarea "x"
type textarea "[𝟭] 𝗜𝗡𝗜𝗧𝗜𝗔𝗟 𝗙𝗜𝗡𝗗𝗜𝗡𝗚𝗦 𝗔𝗡𝗗 𝗗𝗜𝗔𝗚𝗡𝗢𝗦𝗜𝗦 𝗪𝗮𝘀 𝘁𝗵𝗲 𝗲𝗾𝘂𝗶𝗽𝗺𝗲𝗻𝘁 𝗼𝗽𝗲𝗿𝗮𝘁𝗶𝗼𝗻𝗮𝗹? 𝗪𝗵𝗮𝘁 𝘀𝘁𝗲𝗽𝘀 𝗱𝗶…"
type textarea "x"
type textarea "[𝟭] 𝗜𝗡𝗜𝗧𝗜𝗔𝗟 𝗙𝗜𝗡𝗗𝗜𝗡𝗚𝗦 𝗔𝗡𝗗 𝗗𝗜𝗔𝗚𝗡𝗢𝗦𝗜𝗦 𝗪𝗮𝘀 𝘁𝗵𝗲 𝗲𝗾𝘂𝗶𝗽𝗺𝗲𝗻𝘁 𝗼𝗽𝗲𝗿𝗮𝘁𝗶𝗼𝗻𝗮𝗹? 𝗪𝗵𝗮𝘁 𝘀𝘁𝗲𝗽𝘀 𝗱𝗶…"
type textarea "x"
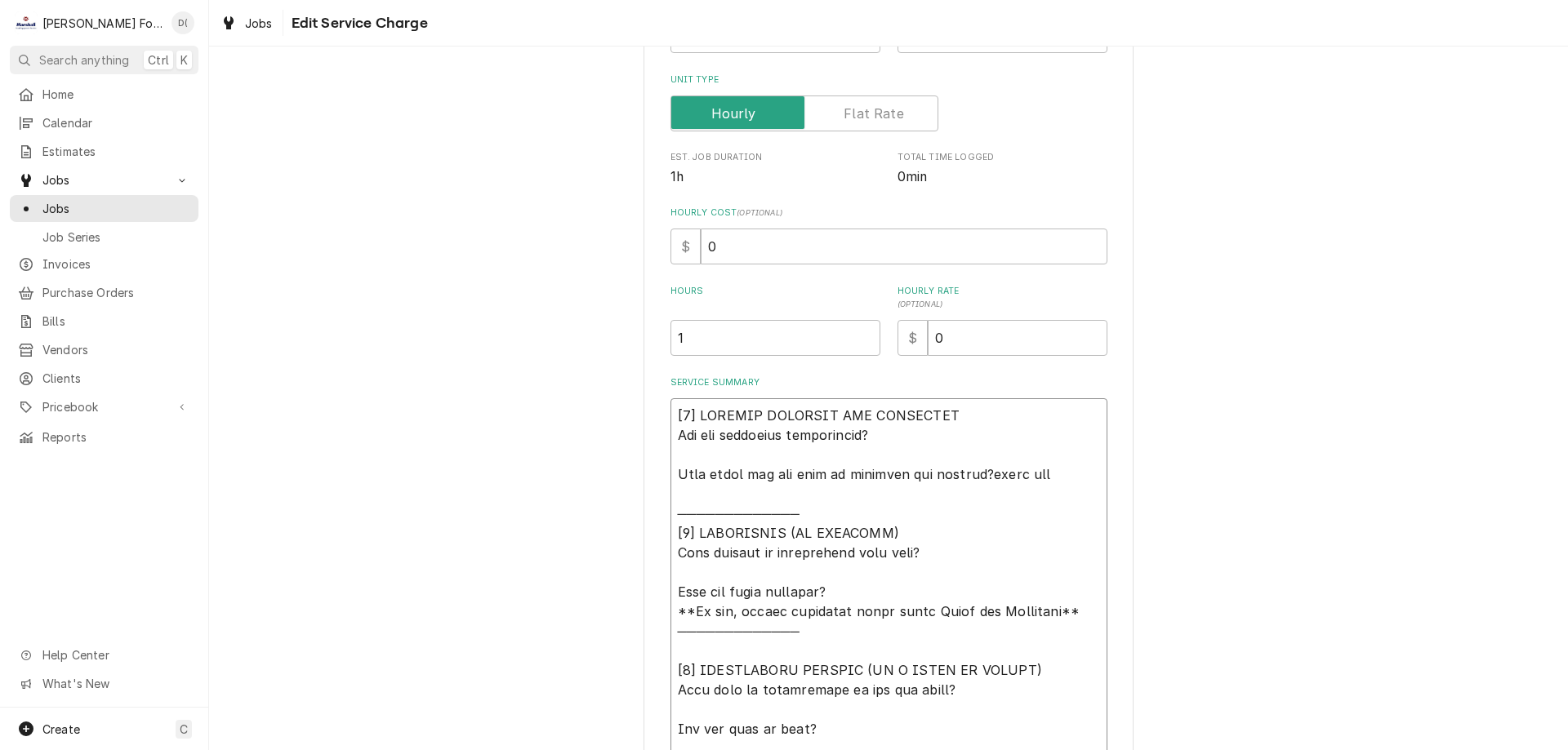
type textarea "[𝟭] 𝗜𝗡𝗜𝗧𝗜𝗔𝗟 𝗙𝗜𝗡𝗗𝗜𝗡𝗚𝗦 𝗔𝗡𝗗 𝗗𝗜𝗔𝗚𝗡𝗢𝗦𝗜𝗦 𝗪𝗮𝘀 𝘁𝗵𝗲 𝗲𝗾𝘂𝗶𝗽𝗺𝗲𝗻𝘁 𝗼𝗽𝗲𝗿𝗮𝘁𝗶𝗼𝗻𝗮𝗹? 𝗪𝗵𝗮𝘁 𝘀𝘁𝗲𝗽𝘀 𝗱𝗶…"
type textarea "x"
type textarea "[𝟭] 𝗜𝗡𝗜𝗧𝗜𝗔𝗟 𝗙𝗜𝗡𝗗𝗜𝗡𝗚𝗦 𝗔𝗡𝗗 𝗗𝗜𝗔𝗚𝗡𝗢𝗦𝗜𝗦 𝗪𝗮𝘀 𝘁𝗵𝗲 𝗲𝗾𝘂𝗶𝗽𝗺𝗲𝗻𝘁 𝗼𝗽𝗲𝗿𝗮𝘁𝗶𝗼𝗻𝗮𝗹? 𝗪𝗵𝗮𝘁 𝘀𝘁𝗲𝗽𝘀 𝗱𝗶…"
type textarea "x"
type textarea "[𝟭] 𝗜𝗡𝗜𝗧𝗜𝗔𝗟 𝗙𝗜𝗡𝗗𝗜𝗡𝗚𝗦 𝗔𝗡𝗗 𝗗𝗜𝗔𝗚𝗡𝗢𝗦𝗜𝗦 𝗪𝗮𝘀 𝘁𝗵𝗲 𝗲𝗾𝘂𝗶𝗽𝗺𝗲𝗻𝘁 𝗼𝗽𝗲𝗿𝗮𝘁𝗶𝗼𝗻𝗮𝗹? 𝗪𝗵𝗮𝘁 𝘀𝘁𝗲𝗽𝘀 𝗱𝗶…"
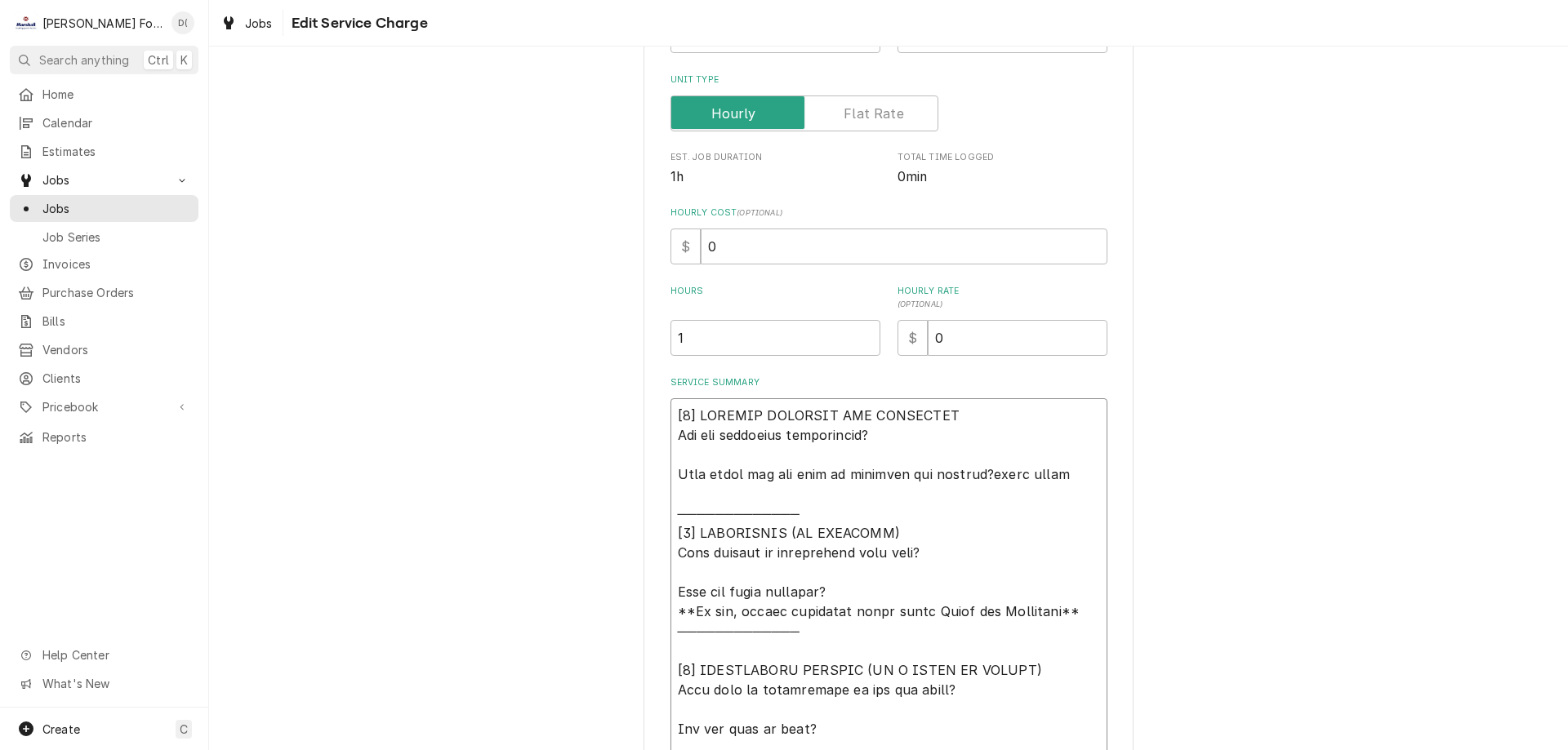
type textarea "x"
type textarea "[𝟭] 𝗜𝗡𝗜𝗧𝗜𝗔𝗟 𝗙𝗜𝗡𝗗𝗜𝗡𝗚𝗦 𝗔𝗡𝗗 𝗗𝗜𝗔𝗚𝗡𝗢𝗦𝗜𝗦 𝗪𝗮𝘀 𝘁𝗵𝗲 𝗲𝗾𝘂𝗶𝗽𝗺𝗲𝗻𝘁 𝗼𝗽𝗲𝗿𝗮𝘁𝗶𝗼𝗻𝗮𝗹? 𝗪𝗵𝗮𝘁 𝘀𝘁𝗲𝗽𝘀 𝗱𝗶…"
type textarea "x"
type textarea "[𝟭] 𝗜𝗡𝗜𝗧𝗜𝗔𝗟 𝗙𝗜𝗡𝗗𝗜𝗡𝗚𝗦 𝗔𝗡𝗗 𝗗𝗜𝗔𝗚𝗡𝗢𝗦𝗜𝗦 𝗪𝗮𝘀 𝘁𝗵𝗲 𝗲𝗾𝘂𝗶𝗽𝗺𝗲𝗻𝘁 𝗼𝗽𝗲𝗿𝗮𝘁𝗶𝗼𝗻𝗮𝗹? 𝗪𝗵𝗮𝘁 𝘀𝘁𝗲𝗽𝘀 𝗱𝗶…"
type textarea "x"
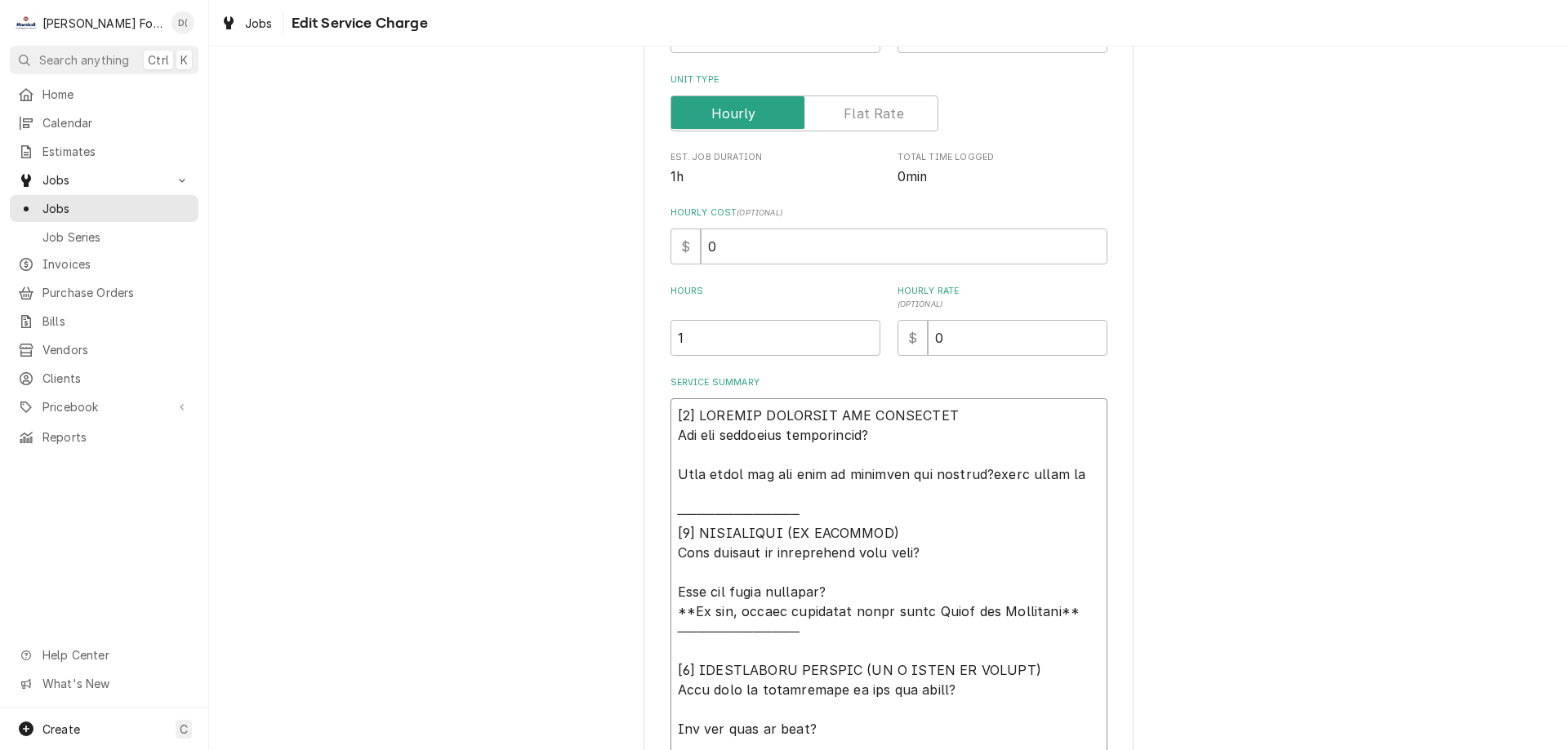
type textarea "[𝟭] 𝗜𝗡𝗜𝗧𝗜𝗔𝗟 𝗙𝗜𝗡𝗗𝗜𝗡𝗚𝗦 𝗔𝗡𝗗 𝗗𝗜𝗔𝗚𝗡𝗢𝗦𝗜𝗦 𝗪𝗮𝘀 𝘁𝗵𝗲 𝗲𝗾𝘂𝗶𝗽𝗺𝗲𝗻𝘁 𝗼𝗽𝗲𝗿𝗮𝘁𝗶𝗼𝗻𝗮𝗹? 𝗪𝗵𝗮𝘁 𝘀𝘁𝗲𝗽𝘀 𝗱𝗶…"
type textarea "x"
type textarea "[𝟭] 𝗜𝗡𝗜𝗧𝗜𝗔𝗟 𝗙𝗜𝗡𝗗𝗜𝗡𝗚𝗦 𝗔𝗡𝗗 𝗗𝗜𝗔𝗚𝗡𝗢𝗦𝗜𝗦 𝗪𝗮𝘀 𝘁𝗵𝗲 𝗲𝗾𝘂𝗶𝗽𝗺𝗲𝗻𝘁 𝗼𝗽𝗲𝗿𝗮𝘁𝗶𝗼𝗻𝗮𝗹? 𝗪𝗵𝗮𝘁 𝘀𝘁𝗲𝗽𝘀 𝗱𝗶…"
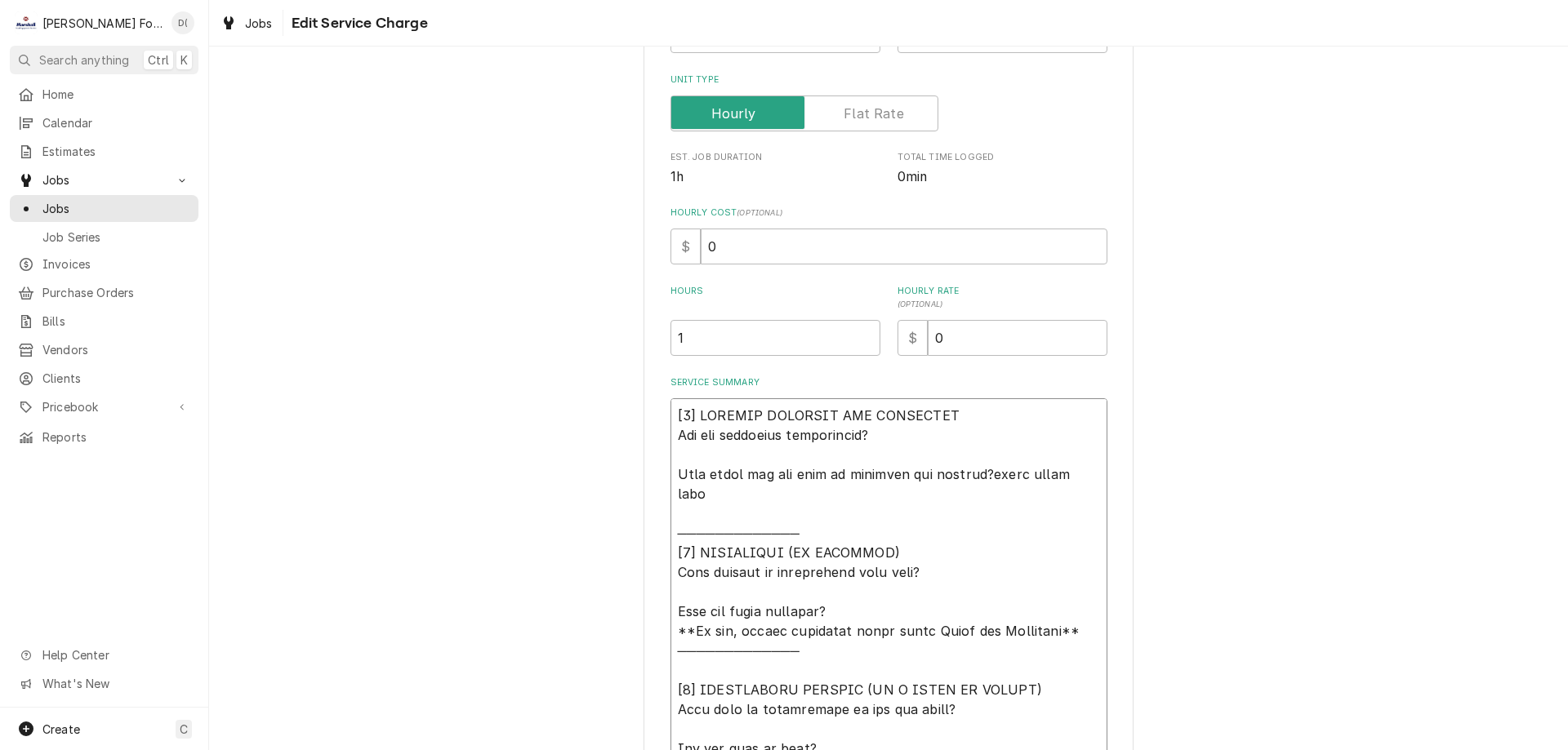
type textarea "x"
type textarea "[𝟭] 𝗜𝗡𝗜𝗧𝗜𝗔𝗟 𝗙𝗜𝗡𝗗𝗜𝗡𝗚𝗦 𝗔𝗡𝗗 𝗗𝗜𝗔𝗚𝗡𝗢𝗦𝗜𝗦 𝗪𝗮𝘀 𝘁𝗵𝗲 𝗲𝗾𝘂𝗶𝗽𝗺𝗲𝗻𝘁 𝗼𝗽𝗲𝗿𝗮𝘁𝗶𝗼𝗻𝗮𝗹? 𝗪𝗵𝗮𝘁 𝘀𝘁𝗲𝗽𝘀 𝗱𝗶…"
type textarea "x"
type textarea "[𝟭] 𝗜𝗡𝗜𝗧𝗜𝗔𝗟 𝗙𝗜𝗡𝗗𝗜𝗡𝗚𝗦 𝗔𝗡𝗗 𝗗𝗜𝗔𝗚𝗡𝗢𝗦𝗜𝗦 𝗪𝗮𝘀 𝘁𝗵𝗲 𝗲𝗾𝘂𝗶𝗽𝗺𝗲𝗻𝘁 𝗼𝗽𝗲𝗿𝗮𝘁𝗶𝗼𝗻𝗮𝗹? 𝗪𝗵𝗮𝘁 𝘀𝘁𝗲𝗽𝘀 𝗱𝗶…"
type textarea "x"
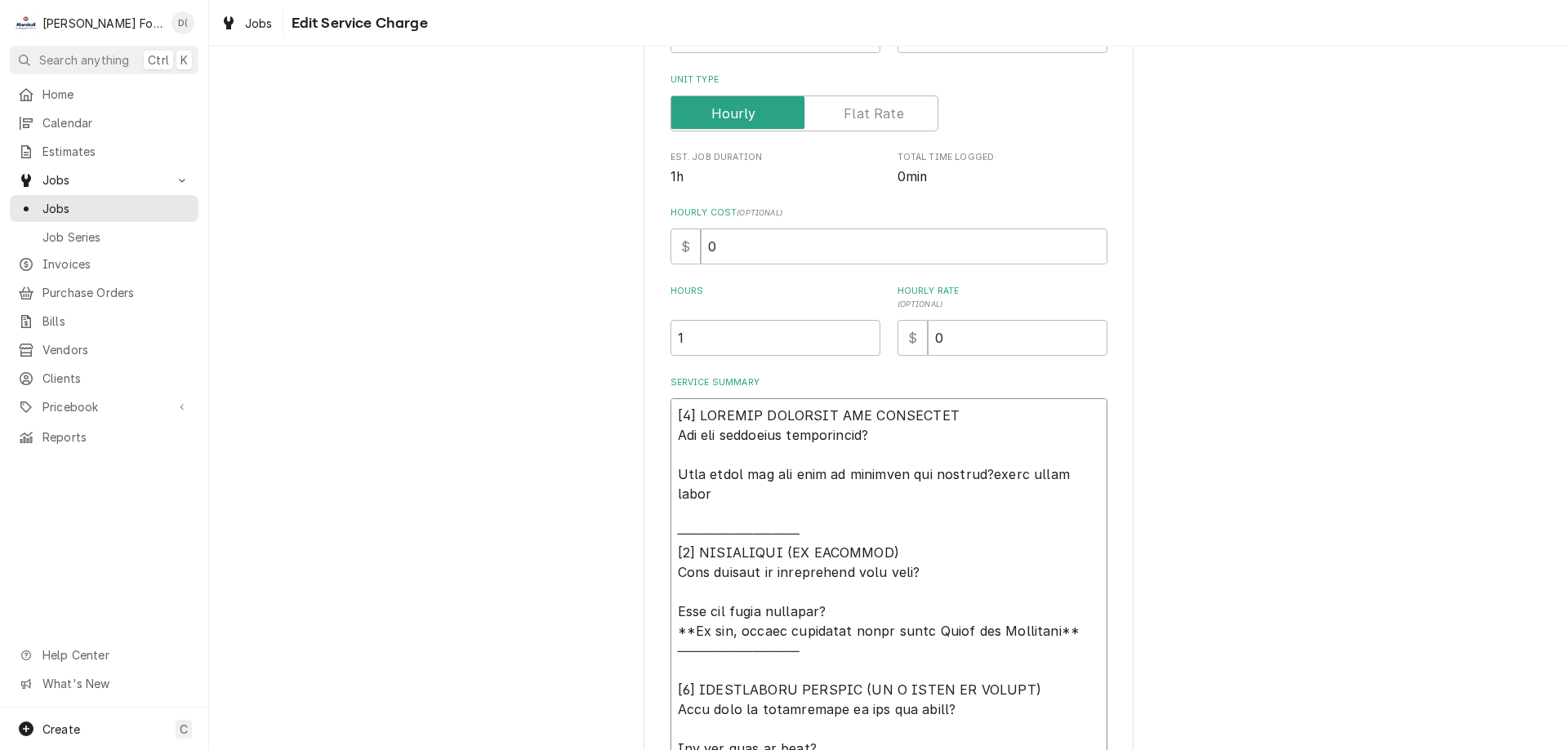
type textarea "[𝟭] 𝗜𝗡𝗜𝗧𝗜𝗔𝗟 𝗙𝗜𝗡𝗗𝗜𝗡𝗚𝗦 𝗔𝗡𝗗 𝗗𝗜𝗔𝗚𝗡𝗢𝗦𝗜𝗦 𝗪𝗮𝘀 𝘁𝗵𝗲 𝗲𝗾𝘂𝗶𝗽𝗺𝗲𝗻𝘁 𝗼𝗽𝗲𝗿𝗮𝘁𝗶𝗼𝗻𝗮𝗹? 𝗪𝗵𝗮𝘁 𝘀𝘁𝗲𝗽𝘀 𝗱𝗶…"
type textarea "x"
type textarea "[𝟭] 𝗜𝗡𝗜𝗧𝗜𝗔𝗟 𝗙𝗜𝗡𝗗𝗜𝗡𝗚𝗦 𝗔𝗡𝗗 𝗗𝗜𝗔𝗚𝗡𝗢𝗦𝗜𝗦 𝗪𝗮𝘀 𝘁𝗵𝗲 𝗲𝗾𝘂𝗶𝗽𝗺𝗲𝗻𝘁 𝗼𝗽𝗲𝗿𝗮𝘁𝗶𝗼𝗻𝗮𝗹? 𝗪𝗵𝗮𝘁 𝘀𝘁𝗲𝗽𝘀 𝗱𝗶…"
type textarea "x"
type textarea "[𝟭] 𝗜𝗡𝗜𝗧𝗜𝗔𝗟 𝗙𝗜𝗡𝗗𝗜𝗡𝗚𝗦 𝗔𝗡𝗗 𝗗𝗜𝗔𝗚𝗡𝗢𝗦𝗜𝗦 𝗪𝗮𝘀 𝘁𝗵𝗲 𝗲𝗾𝘂𝗶𝗽𝗺𝗲𝗻𝘁 𝗼𝗽𝗲𝗿𝗮𝘁𝗶𝗼𝗻𝗮𝗹? 𝗪𝗵𝗮𝘁 𝘀𝘁𝗲𝗽𝘀 𝗱𝗶…"
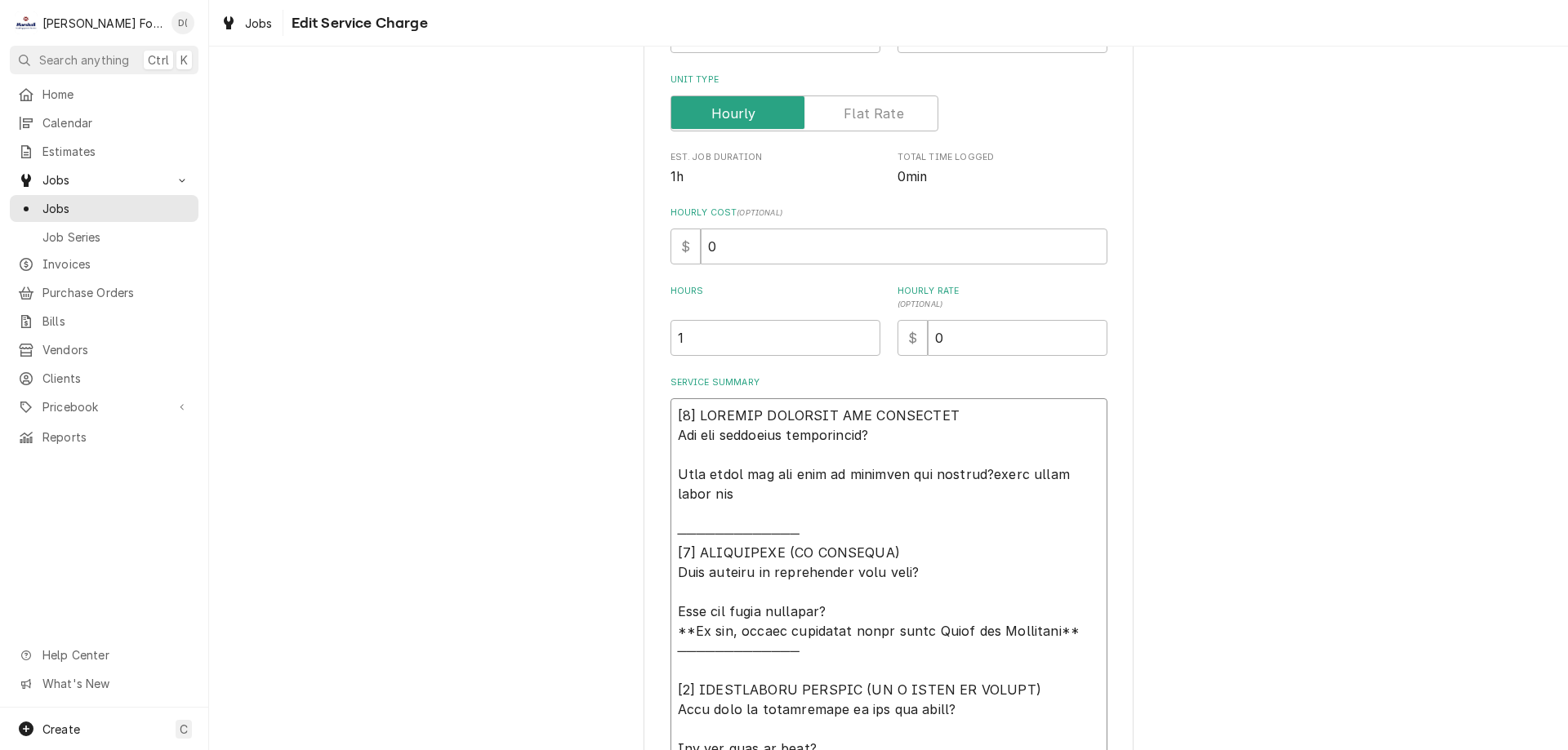
type textarea "x"
type textarea "[𝟭] 𝗜𝗡𝗜𝗧𝗜𝗔𝗟 𝗙𝗜𝗡𝗗𝗜𝗡𝗚𝗦 𝗔𝗡𝗗 𝗗𝗜𝗔𝗚𝗡𝗢𝗦𝗜𝗦 𝗪𝗮𝘀 𝘁𝗵𝗲 𝗲𝗾𝘂𝗶𝗽𝗺𝗲𝗻𝘁 𝗼𝗽𝗲𝗿𝗮𝘁𝗶𝗼𝗻𝗮𝗹? 𝗪𝗵𝗮𝘁 𝘀𝘁𝗲𝗽𝘀 𝗱𝗶…"
type textarea "x"
type textarea "[𝟭] 𝗜𝗡𝗜𝗧𝗜𝗔𝗟 𝗙𝗜𝗡𝗗𝗜𝗡𝗚𝗦 𝗔𝗡𝗗 𝗗𝗜𝗔𝗚𝗡𝗢𝗦𝗜𝗦 𝗪𝗮𝘀 𝘁𝗵𝗲 𝗲𝗾𝘂𝗶𝗽𝗺𝗲𝗻𝘁 𝗼𝗽𝗲𝗿𝗮𝘁𝗶𝗼𝗻𝗮𝗹? 𝗪𝗵𝗮𝘁 𝘀𝘁𝗲𝗽𝘀 𝗱𝗶…"
type textarea "x"
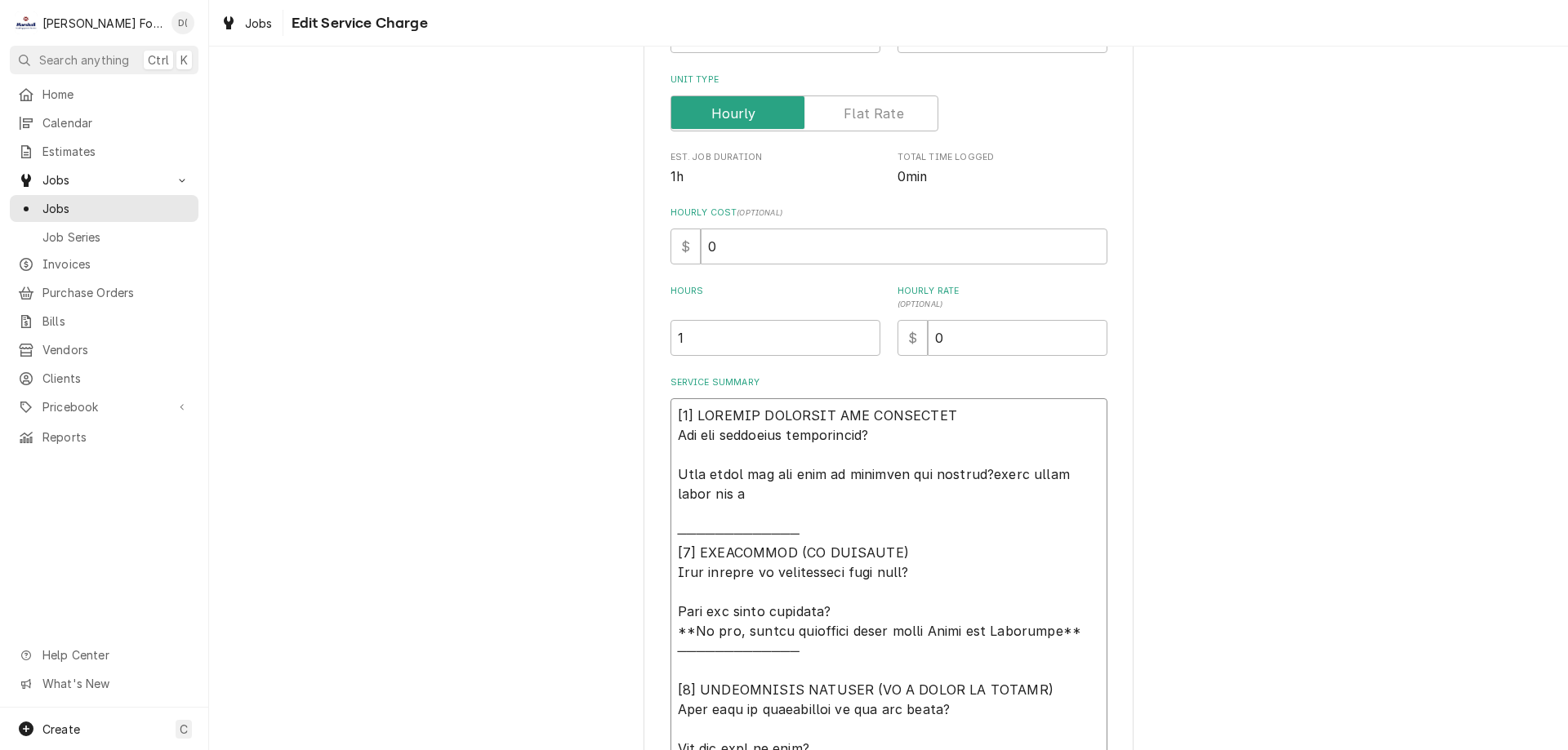
type textarea "[𝟭] 𝗜𝗡𝗜𝗧𝗜𝗔𝗟 𝗙𝗜𝗡𝗗𝗜𝗡𝗚𝗦 𝗔𝗡𝗗 𝗗𝗜𝗔𝗚𝗡𝗢𝗦𝗜𝗦 𝗪𝗮𝘀 𝘁𝗵𝗲 𝗲𝗾𝘂𝗶𝗽𝗺𝗲𝗻𝘁 𝗼𝗽𝗲𝗿𝗮𝘁𝗶𝗼𝗻𝗮𝗹? 𝗪𝗵𝗮𝘁 𝘀𝘁𝗲𝗽𝘀 𝗱𝗶…"
type textarea "x"
type textarea "[𝟭] 𝗜𝗡𝗜𝗧𝗜𝗔𝗟 𝗙𝗜𝗡𝗗𝗜𝗡𝗚𝗦 𝗔𝗡𝗗 𝗗𝗜𝗔𝗚𝗡𝗢𝗦𝗜𝗦 𝗪𝗮𝘀 𝘁𝗵𝗲 𝗲𝗾𝘂𝗶𝗽𝗺𝗲𝗻𝘁 𝗼𝗽𝗲𝗿𝗮𝘁𝗶𝗼𝗻𝗮𝗹? 𝗪𝗵𝗮𝘁 𝘀𝘁𝗲𝗽𝘀 𝗱𝗶…"
type textarea "x"
type textarea "[𝟭] 𝗜𝗡𝗜𝗧𝗜𝗔𝗟 𝗙𝗜𝗡𝗗𝗜𝗡𝗚𝗦 𝗔𝗡𝗗 𝗗𝗜𝗔𝗚𝗡𝗢𝗦𝗜𝗦 𝗪𝗮𝘀 𝘁𝗵𝗲 𝗲𝗾𝘂𝗶𝗽𝗺𝗲𝗻𝘁 𝗼𝗽𝗲𝗿𝗮𝘁𝗶𝗼𝗻𝗮𝗹? 𝗪𝗵𝗮𝘁 𝘀𝘁𝗲𝗽𝘀 𝗱𝗶…"
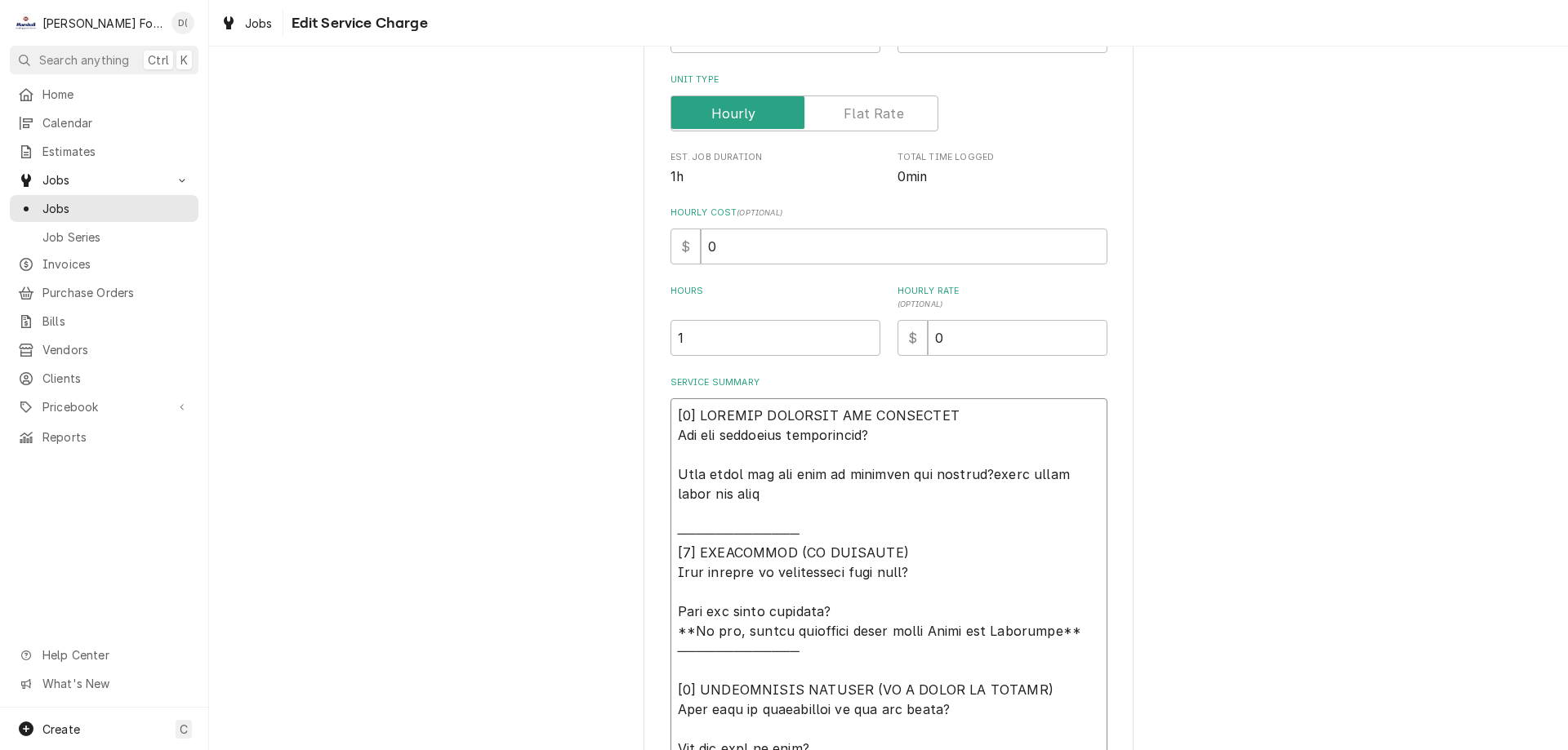
type textarea "x"
type textarea "[𝟭] 𝗜𝗡𝗜𝗧𝗜𝗔𝗟 𝗙𝗜𝗡𝗗𝗜𝗡𝗚𝗦 𝗔𝗡𝗗 𝗗𝗜𝗔𝗚𝗡𝗢𝗦𝗜𝗦 𝗪𝗮𝘀 𝘁𝗵𝗲 𝗲𝗾𝘂𝗶𝗽𝗺𝗲𝗻𝘁 𝗼𝗽𝗲𝗿𝗮𝘁𝗶𝗼𝗻𝗮𝗹? 𝗪𝗵𝗮𝘁 𝘀𝘁𝗲𝗽𝘀 𝗱𝗶…"
type textarea "x"
type textarea "[𝟭] 𝗜𝗡𝗜𝗧𝗜𝗔𝗟 𝗙𝗜𝗡𝗗𝗜𝗡𝗚𝗦 𝗔𝗡𝗗 𝗗𝗜𝗔𝗚𝗡𝗢𝗦𝗜𝗦 𝗪𝗮𝘀 𝘁𝗵𝗲 𝗲𝗾𝘂𝗶𝗽𝗺𝗲𝗻𝘁 𝗼𝗽𝗲𝗿𝗮𝘁𝗶𝗼𝗻𝗮𝗹? 𝗪𝗵𝗮𝘁 𝘀𝘁𝗲𝗽𝘀 𝗱𝗶…"
type textarea "x"
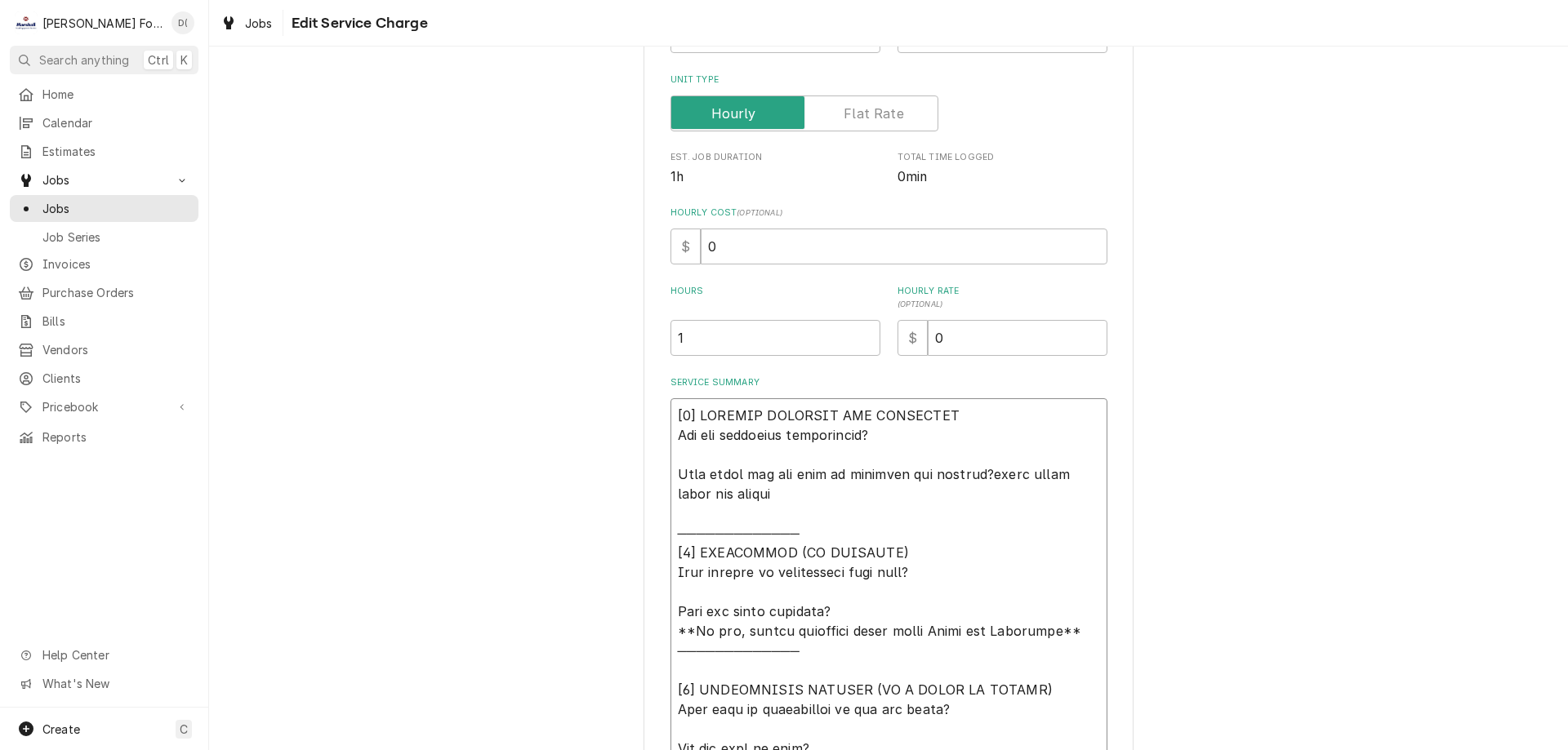
type textarea "[𝟭] 𝗜𝗡𝗜𝗧𝗜𝗔𝗟 𝗙𝗜𝗡𝗗𝗜𝗡𝗚𝗦 𝗔𝗡𝗗 𝗗𝗜𝗔𝗚𝗡𝗢𝗦𝗜𝗦 𝗪𝗮𝘀 𝘁𝗵𝗲 𝗲𝗾𝘂𝗶𝗽𝗺𝗲𝗻𝘁 𝗼𝗽𝗲𝗿𝗮𝘁𝗶𝗼𝗻𝗮𝗹? 𝗪𝗵𝗮𝘁 𝘀𝘁𝗲𝗽𝘀 𝗱𝗶…"
type textarea "x"
type textarea "[𝟭] 𝗜𝗡𝗜𝗧𝗜𝗔𝗟 𝗙𝗜𝗡𝗗𝗜𝗡𝗚𝗦 𝗔𝗡𝗗 𝗗𝗜𝗔𝗚𝗡𝗢𝗦𝗜𝗦 𝗪𝗮𝘀 𝘁𝗵𝗲 𝗲𝗾𝘂𝗶𝗽𝗺𝗲𝗻𝘁 𝗼𝗽𝗲𝗿𝗮𝘁𝗶𝗼𝗻𝗮𝗹? 𝗪𝗵𝗮𝘁 𝘀𝘁𝗲𝗽𝘀 𝗱𝗶…"
type textarea "x"
type textarea "[𝟭] 𝗜𝗡𝗜𝗧𝗜𝗔𝗟 𝗙𝗜𝗡𝗗𝗜𝗡𝗚𝗦 𝗔𝗡𝗗 𝗗𝗜𝗔𝗚𝗡𝗢𝗦𝗜𝗦 𝗪𝗮𝘀 𝘁𝗵𝗲 𝗲𝗾𝘂𝗶𝗽𝗺𝗲𝗻𝘁 𝗼𝗽𝗲𝗿𝗮𝘁𝗶𝗼𝗻𝗮𝗹? 𝗪𝗵𝗮𝘁 𝘀𝘁𝗲𝗽𝘀 𝗱𝗶…"
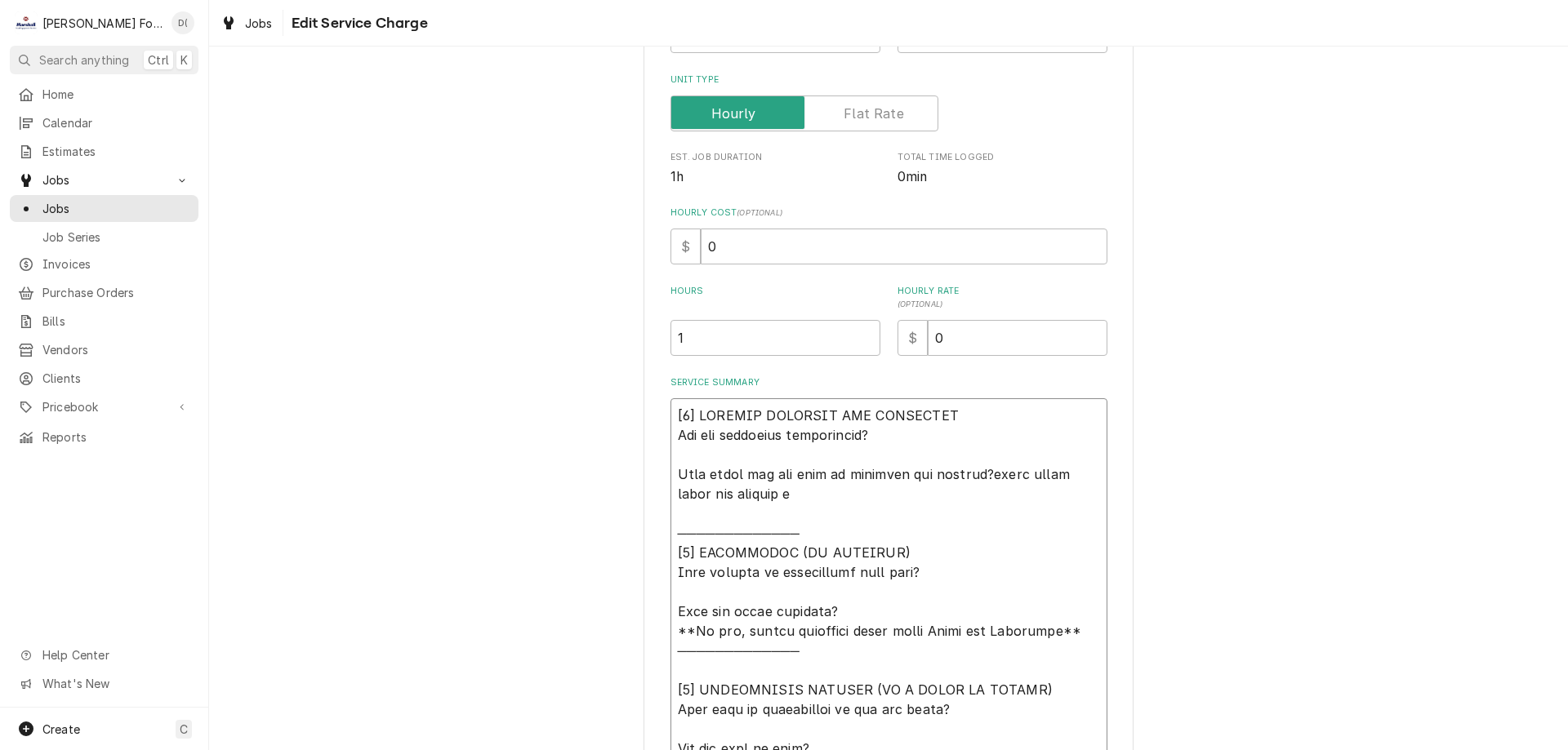
type textarea "x"
type textarea "[𝟭] 𝗜𝗡𝗜𝗧𝗜𝗔𝗟 𝗙𝗜𝗡𝗗𝗜𝗡𝗚𝗦 𝗔𝗡𝗗 𝗗𝗜𝗔𝗚𝗡𝗢𝗦𝗜𝗦 𝗪𝗮𝘀 𝘁𝗵𝗲 𝗲𝗾𝘂𝗶𝗽𝗺𝗲𝗻𝘁 𝗼𝗽𝗲𝗿𝗮𝘁𝗶𝗼𝗻𝗮𝗹? 𝗪𝗵𝗮𝘁 𝘀𝘁𝗲𝗽𝘀 𝗱𝗶…"
type textarea "x"
type textarea "[𝟭] 𝗜𝗡𝗜𝗧𝗜𝗔𝗟 𝗙𝗜𝗡𝗗𝗜𝗡𝗚𝗦 𝗔𝗡𝗗 𝗗𝗜𝗔𝗚𝗡𝗢𝗦𝗜𝗦 𝗪𝗮𝘀 𝘁𝗵𝗲 𝗲𝗾𝘂𝗶𝗽𝗺𝗲𝗻𝘁 𝗼𝗽𝗲𝗿𝗮𝘁𝗶𝗼𝗻𝗮𝗹? 𝗪𝗵𝗮𝘁 𝘀𝘁𝗲𝗽𝘀 𝗱𝗶…"
type textarea "x"
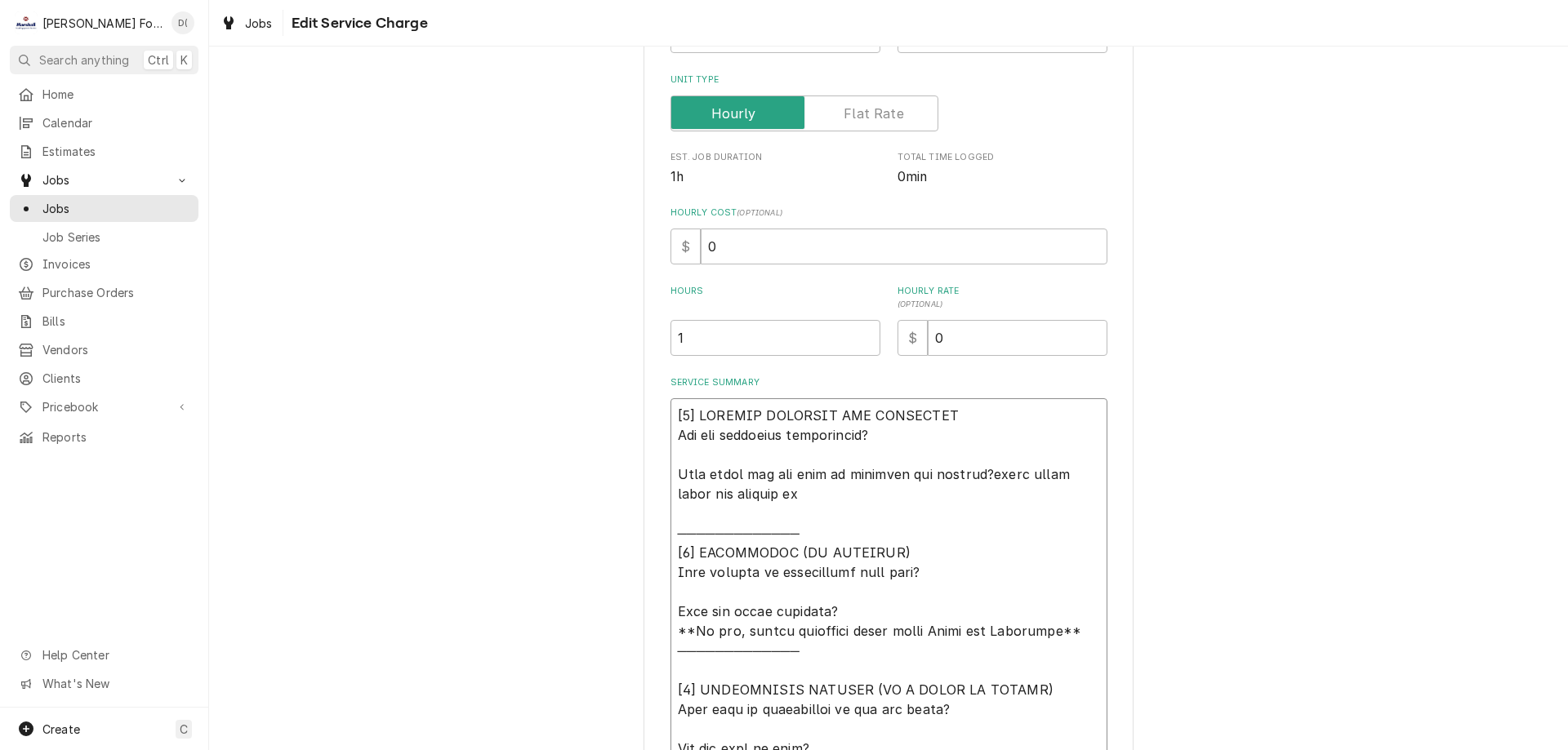
type textarea "[𝟭] 𝗜𝗡𝗜𝗧𝗜𝗔𝗟 𝗙𝗜𝗡𝗗𝗜𝗡𝗚𝗦 𝗔𝗡𝗗 𝗗𝗜𝗔𝗚𝗡𝗢𝗦𝗜𝗦 𝗪𝗮𝘀 𝘁𝗵𝗲 𝗲𝗾𝘂𝗶𝗽𝗺𝗲𝗻𝘁 𝗼𝗽𝗲𝗿𝗮𝘁𝗶𝗼𝗻𝗮𝗹? 𝗪𝗵𝗮𝘁 𝘀𝘁𝗲𝗽𝘀 𝗱𝗶…"
type textarea "x"
type textarea "[𝟭] 𝗜𝗡𝗜𝗧𝗜𝗔𝗟 𝗙𝗜𝗡𝗗𝗜𝗡𝗚𝗦 𝗔𝗡𝗗 𝗗𝗜𝗔𝗚𝗡𝗢𝗦𝗜𝗦 𝗪𝗮𝘀 𝘁𝗵𝗲 𝗲𝗾𝘂𝗶𝗽𝗺𝗲𝗻𝘁 𝗼𝗽𝗲𝗿𝗮𝘁𝗶𝗼𝗻𝗮𝗹? 𝗪𝗵𝗮𝘁 𝘀𝘁𝗲𝗽𝘀 𝗱𝗶…"
type textarea "x"
type textarea "[𝟭] 𝗜𝗡𝗜𝗧𝗜𝗔𝗟 𝗙𝗜𝗡𝗗𝗜𝗡𝗚𝗦 𝗔𝗡𝗗 𝗗𝗜𝗔𝗚𝗡𝗢𝗦𝗜𝗦 𝗪𝗮𝘀 𝘁𝗵𝗲 𝗲𝗾𝘂𝗶𝗽𝗺𝗲𝗻𝘁 𝗼𝗽𝗲𝗿𝗮𝘁𝗶𝗼𝗻𝗮𝗹? 𝗪𝗵𝗮𝘁 𝘀𝘁𝗲𝗽𝘀 𝗱𝗶…"
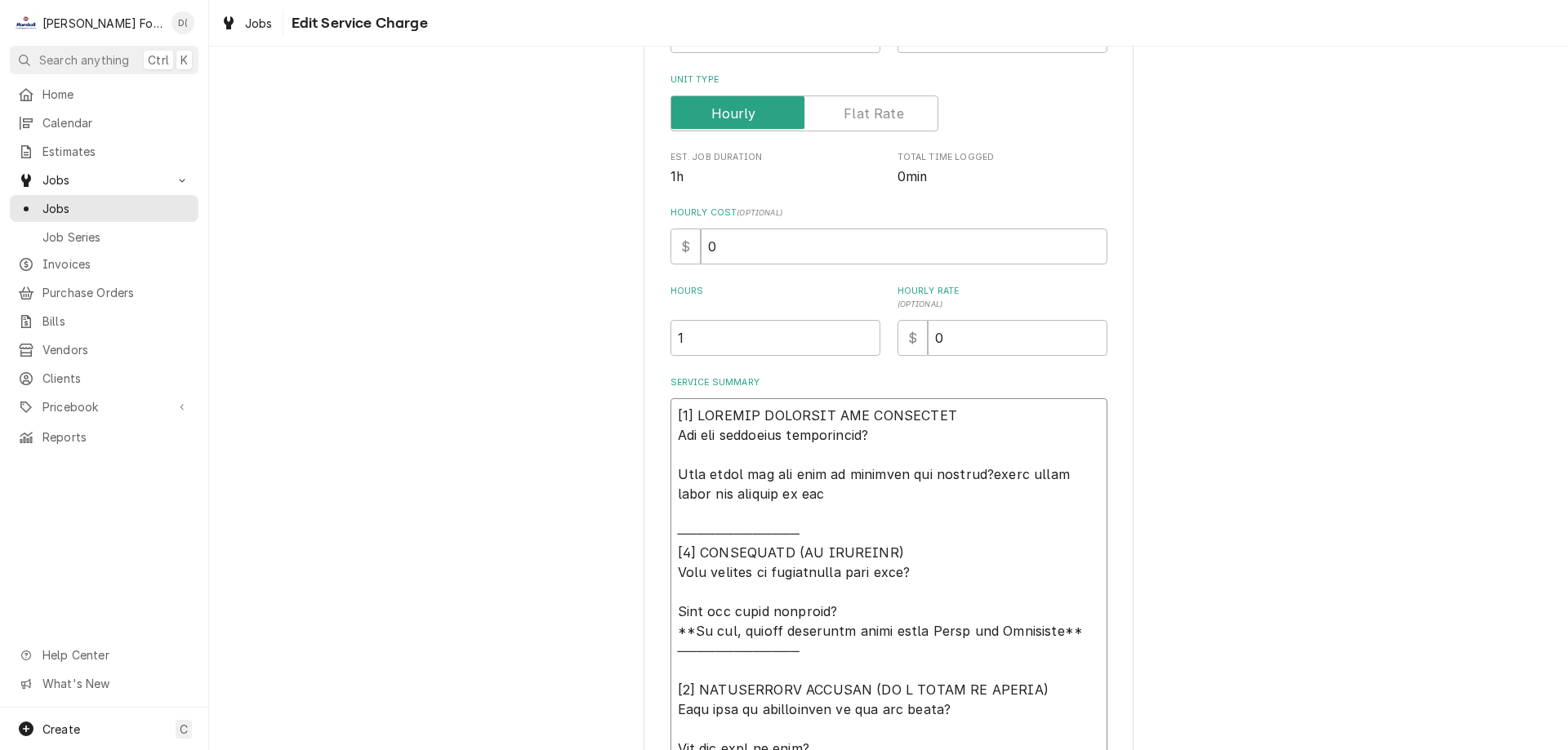
type textarea "x"
type textarea "[𝟭] 𝗜𝗡𝗜𝗧𝗜𝗔𝗟 𝗙𝗜𝗡𝗗𝗜𝗡𝗚𝗦 𝗔𝗡𝗗 𝗗𝗜𝗔𝗚𝗡𝗢𝗦𝗜𝗦 𝗪𝗮𝘀 𝘁𝗵𝗲 𝗲𝗾𝘂𝗶𝗽𝗺𝗲𝗻𝘁 𝗼𝗽𝗲𝗿𝗮𝘁𝗶𝗼𝗻𝗮𝗹? 𝗪𝗵𝗮𝘁 𝘀𝘁𝗲𝗽𝘀 𝗱𝗶…"
type textarea "x"
type textarea "[𝟭] 𝗜𝗡𝗜𝗧𝗜𝗔𝗟 𝗙𝗜𝗡𝗗𝗜𝗡𝗚𝗦 𝗔𝗡𝗗 𝗗𝗜𝗔𝗚𝗡𝗢𝗦𝗜𝗦 𝗪𝗮𝘀 𝘁𝗵𝗲 𝗲𝗾𝘂𝗶𝗽𝗺𝗲𝗻𝘁 𝗼𝗽𝗲𝗿𝗮𝘁𝗶𝗼𝗻𝗮𝗹? 𝗪𝗵𝗮𝘁 𝘀𝘁𝗲𝗽𝘀 𝗱𝗶…"
type textarea "x"
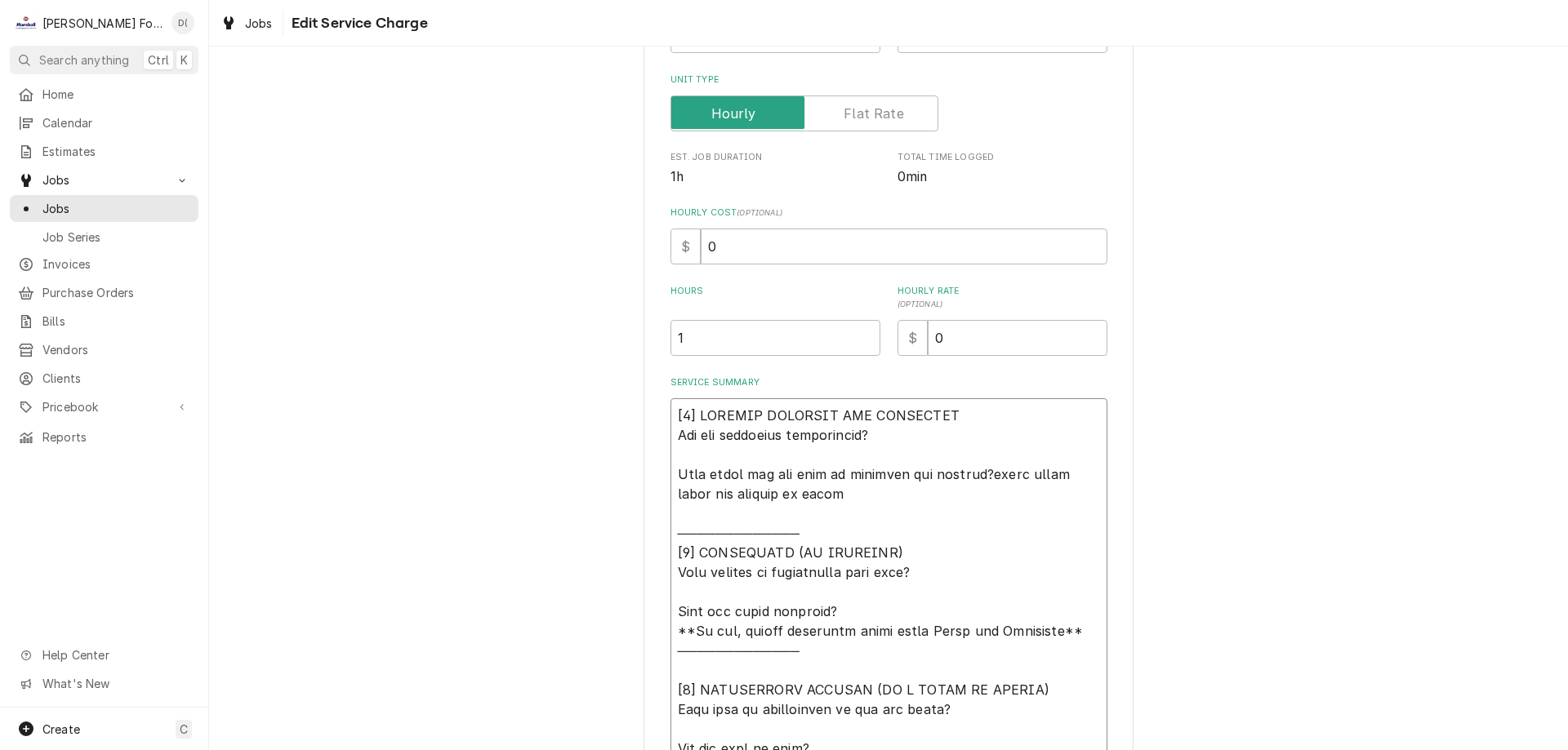
type textarea "[𝟭] 𝗜𝗡𝗜𝗧𝗜𝗔𝗟 𝗙𝗜𝗡𝗗𝗜𝗡𝗚𝗦 𝗔𝗡𝗗 𝗗𝗜𝗔𝗚𝗡𝗢𝗦𝗜𝗦 𝗪𝗮𝘀 𝘁𝗵𝗲 𝗲𝗾𝘂𝗶𝗽𝗺𝗲𝗻𝘁 𝗼𝗽𝗲𝗿𝗮𝘁𝗶𝗼𝗻𝗮𝗹? 𝗪𝗵𝗮𝘁 𝘀𝘁𝗲𝗽𝘀 𝗱𝗶…"
type textarea "x"
type textarea "[𝟭] 𝗜𝗡𝗜𝗧𝗜𝗔𝗟 𝗙𝗜𝗡𝗗𝗜𝗡𝗚𝗦 𝗔𝗡𝗗 𝗗𝗜𝗔𝗚𝗡𝗢𝗦𝗜𝗦 𝗪𝗮𝘀 𝘁𝗵𝗲 𝗲𝗾𝘂𝗶𝗽𝗺𝗲𝗻𝘁 𝗼𝗽𝗲𝗿𝗮𝘁𝗶𝗼𝗻𝗮𝗹? 𝗪𝗵𝗮𝘁 𝘀𝘁𝗲𝗽𝘀 𝗱𝗶…"
type textarea "x"
type textarea "[𝟭] 𝗜𝗡𝗜𝗧𝗜𝗔𝗟 𝗙𝗜𝗡𝗗𝗜𝗡𝗚𝗦 𝗔𝗡𝗗 𝗗𝗜𝗔𝗚𝗡𝗢𝗦𝗜𝗦 𝗪𝗮𝘀 𝘁𝗵𝗲 𝗲𝗾𝘂𝗶𝗽𝗺𝗲𝗻𝘁 𝗼𝗽𝗲𝗿𝗮𝘁𝗶𝗼𝗻𝗮𝗹? 𝗪𝗵𝗮𝘁 𝘀𝘁𝗲𝗽𝘀 𝗱𝗶…"
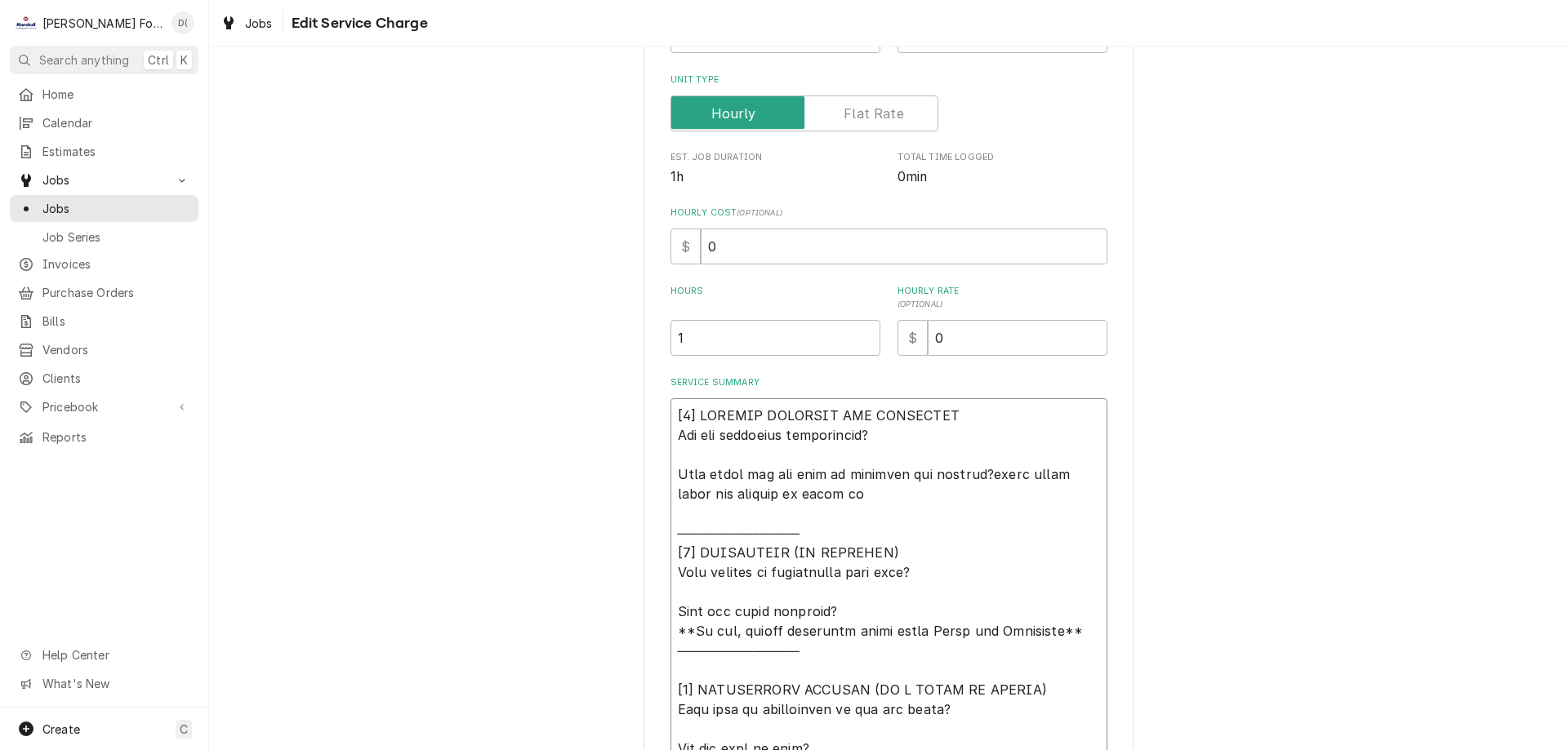
type textarea "x"
type textarea "[𝟭] 𝗜𝗡𝗜𝗧𝗜𝗔𝗟 𝗙𝗜𝗡𝗗𝗜𝗡𝗚𝗦 𝗔𝗡𝗗 𝗗𝗜𝗔𝗚𝗡𝗢𝗦𝗜𝗦 𝗪𝗮𝘀 𝘁𝗵𝗲 𝗲𝗾𝘂𝗶𝗽𝗺𝗲𝗻𝘁 𝗼𝗽𝗲𝗿𝗮𝘁𝗶𝗼𝗻𝗮𝗹? 𝗪𝗵𝗮𝘁 𝘀𝘁𝗲𝗽𝘀 𝗱𝗶…"
type textarea "x"
type textarea "[𝟭] 𝗜𝗡𝗜𝗧𝗜𝗔𝗟 𝗙𝗜𝗡𝗗𝗜𝗡𝗚𝗦 𝗔𝗡𝗗 𝗗𝗜𝗔𝗚𝗡𝗢𝗦𝗜𝗦 𝗪𝗮𝘀 𝘁𝗵𝗲 𝗲𝗾𝘂𝗶𝗽𝗺𝗲𝗻𝘁 𝗼𝗽𝗲𝗿𝗮𝘁𝗶𝗼𝗻𝗮𝗹? 𝗪𝗵𝗮𝘁 𝘀𝘁𝗲𝗽𝘀 𝗱𝗶…"
type textarea "x"
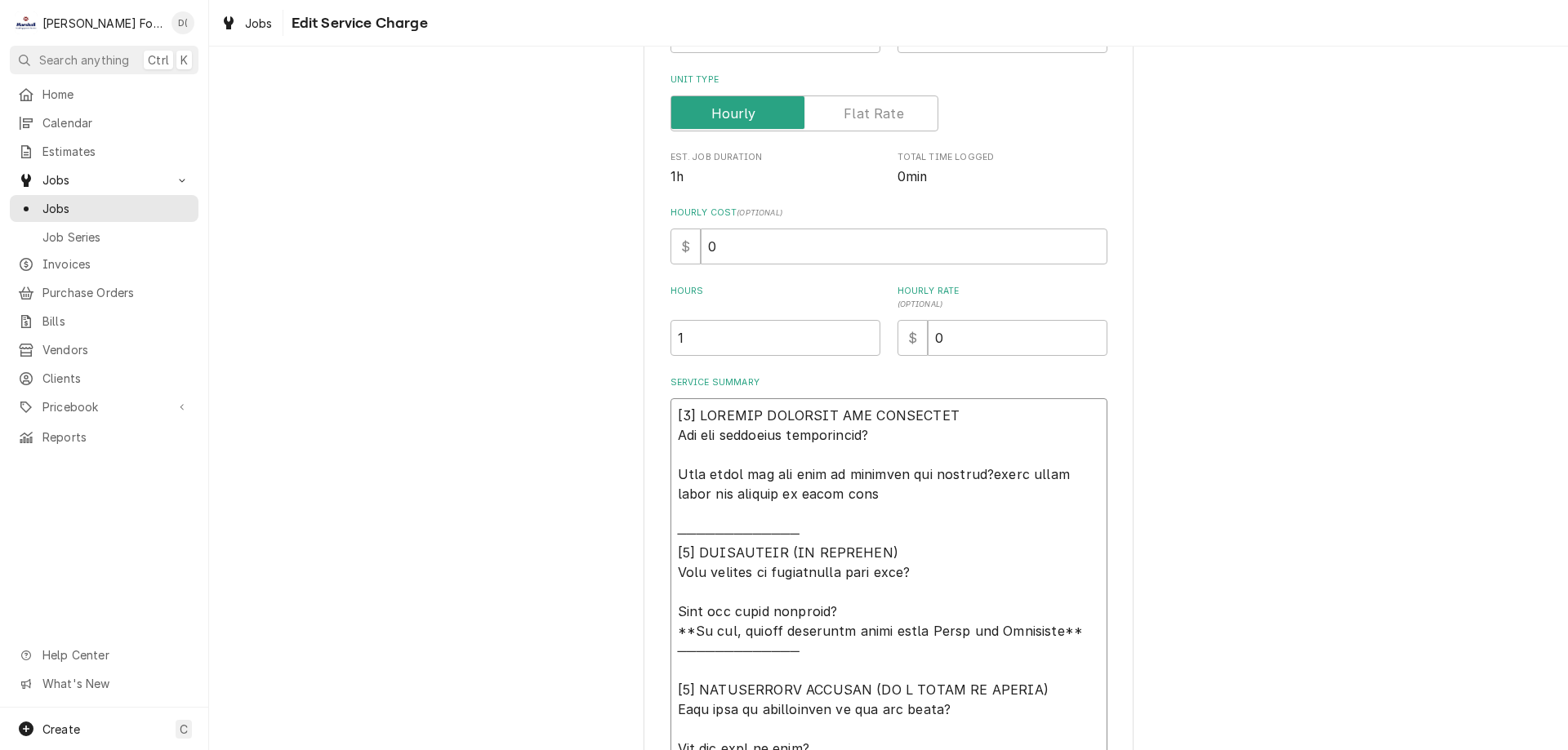
type textarea "[𝟭] 𝗜𝗡𝗜𝗧𝗜𝗔𝗟 𝗙𝗜𝗡𝗗𝗜𝗡𝗚𝗦 𝗔𝗡𝗗 𝗗𝗜𝗔𝗚𝗡𝗢𝗦𝗜𝗦 𝗪𝗮𝘀 𝘁𝗵𝗲 𝗲𝗾𝘂𝗶𝗽𝗺𝗲𝗻𝘁 𝗼𝗽𝗲𝗿𝗮𝘁𝗶𝗼𝗻𝗮𝗹? 𝗪𝗵𝗮𝘁 𝘀𝘁𝗲𝗽𝘀 𝗱𝗶…"
type textarea "x"
type textarea "[𝟭] 𝗜𝗡𝗜𝗧𝗜𝗔𝗟 𝗙𝗜𝗡𝗗𝗜𝗡𝗚𝗦 𝗔𝗡𝗗 𝗗𝗜𝗔𝗚𝗡𝗢𝗦𝗜𝗦 𝗪𝗮𝘀 𝘁𝗵𝗲 𝗲𝗾𝘂𝗶𝗽𝗺𝗲𝗻𝘁 𝗼𝗽𝗲𝗿𝗮𝘁𝗶𝗼𝗻𝗮𝗹? 𝗪𝗵𝗮𝘁 𝘀𝘁𝗲𝗽𝘀 𝗱𝗶…"
type textarea "x"
type textarea "[𝟭] 𝗜𝗡𝗜𝗧𝗜𝗔𝗟 𝗙𝗜𝗡𝗗𝗜𝗡𝗚𝗦 𝗔𝗡𝗗 𝗗𝗜𝗔𝗚𝗡𝗢𝗦𝗜𝗦 𝗪𝗮𝘀 𝘁𝗵𝗲 𝗲𝗾𝘂𝗶𝗽𝗺𝗲𝗻𝘁 𝗼𝗽𝗲𝗿𝗮𝘁𝗶𝗼𝗻𝗮𝗹? 𝗪𝗵𝗮𝘁 𝘀𝘁𝗲𝗽𝘀 𝗱𝗶…"
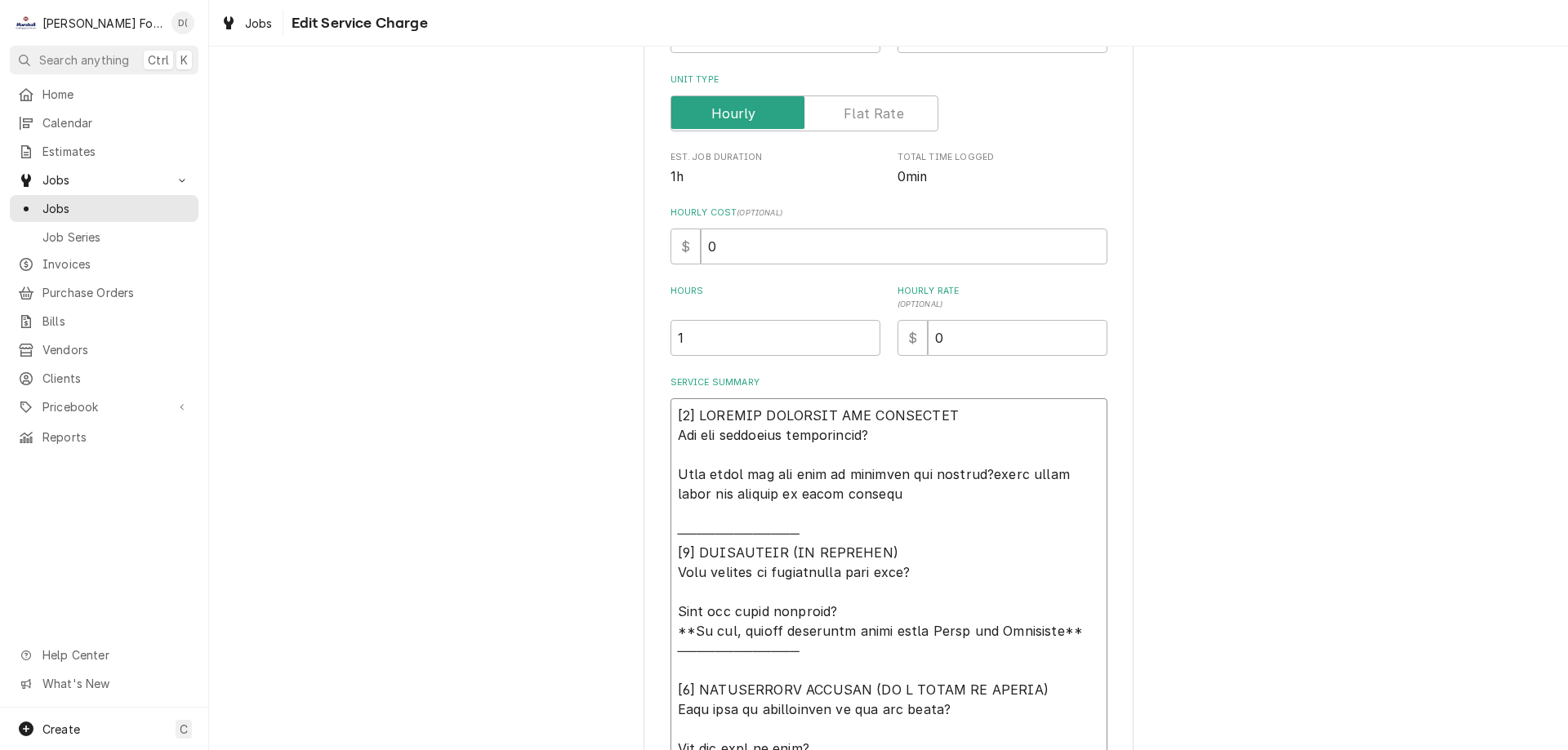
type textarea "x"
type textarea "[𝟭] 𝗜𝗡𝗜𝗧𝗜𝗔𝗟 𝗙𝗜𝗡𝗗𝗜𝗡𝗚𝗦 𝗔𝗡𝗗 𝗗𝗜𝗔𝗚𝗡𝗢𝗦𝗜𝗦 𝗪𝗮𝘀 𝘁𝗵𝗲 𝗲𝗾𝘂𝗶𝗽𝗺𝗲𝗻𝘁 𝗼𝗽𝗲𝗿𝗮𝘁𝗶𝗼𝗻𝗮𝗹? 𝗪𝗵𝗮𝘁 𝘀𝘁𝗲𝗽𝘀 𝗱𝗶…"
type textarea "x"
type textarea "[𝟭] 𝗜𝗡𝗜𝗧𝗜𝗔𝗟 𝗙𝗜𝗡𝗗𝗜𝗡𝗚𝗦 𝗔𝗡𝗗 𝗗𝗜𝗔𝗚𝗡𝗢𝗦𝗜𝗦 𝗪𝗮𝘀 𝘁𝗵𝗲 𝗲𝗾𝘂𝗶𝗽𝗺𝗲𝗻𝘁 𝗼𝗽𝗲𝗿𝗮𝘁𝗶𝗼𝗻𝗮𝗹? 𝗪𝗵𝗮𝘁 𝘀𝘁𝗲𝗽𝘀 𝗱𝗶…"
type textarea "x"
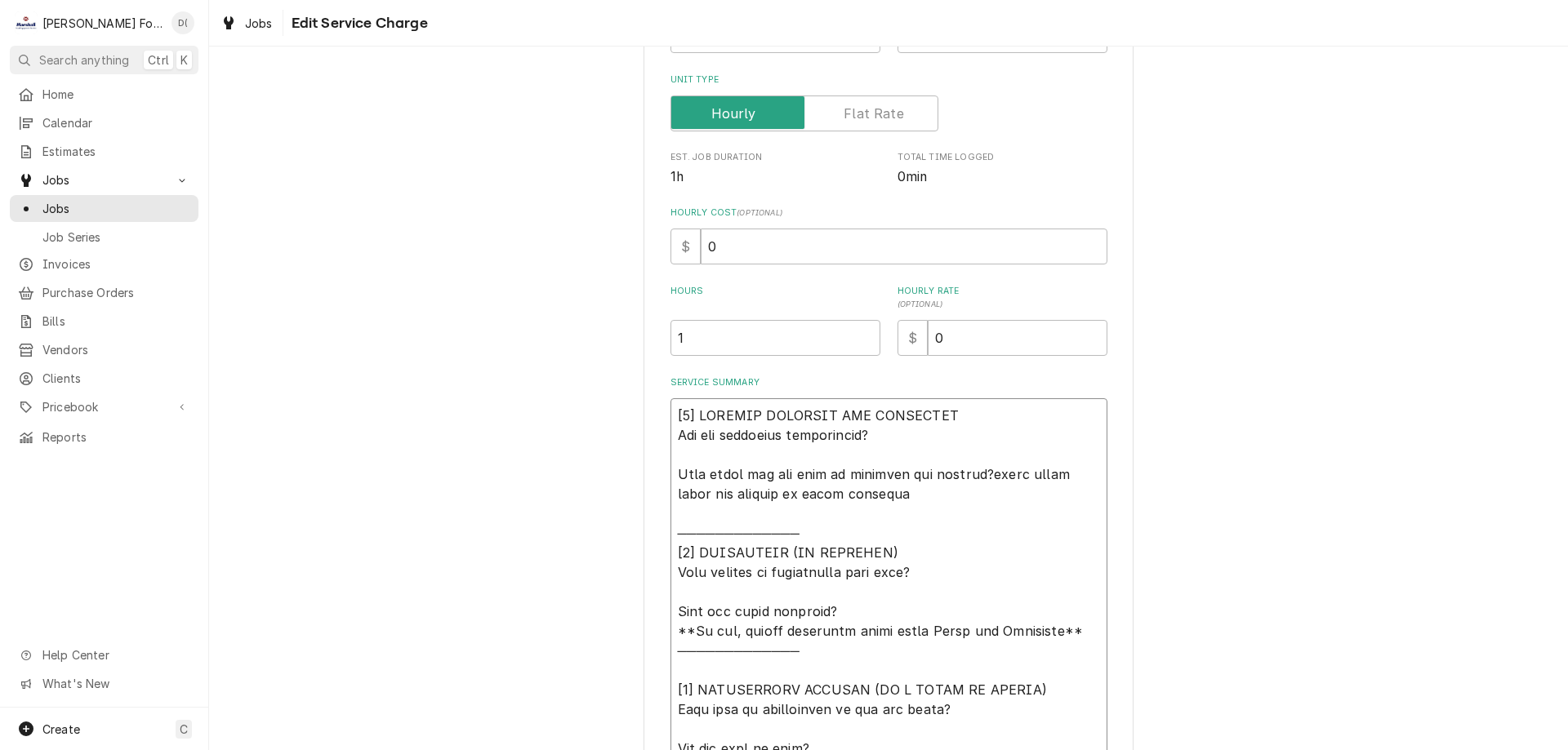
type textarea "[𝟭] 𝗜𝗡𝗜𝗧𝗜𝗔𝗟 𝗙𝗜𝗡𝗗𝗜𝗡𝗚𝗦 𝗔𝗡𝗗 𝗗𝗜𝗔𝗚𝗡𝗢𝗦𝗜𝗦 𝗪𝗮𝘀 𝘁𝗵𝗲 𝗲𝗾𝘂𝗶𝗽𝗺𝗲𝗻𝘁 𝗼𝗽𝗲𝗿𝗮𝘁𝗶𝗼𝗻𝗮𝗹? 𝗪𝗵𝗮𝘁 𝘀𝘁𝗲𝗽𝘀 𝗱𝗶…"
type textarea "x"
type textarea "[𝟭] 𝗜𝗡𝗜𝗧𝗜𝗔𝗟 𝗙𝗜𝗡𝗗𝗜𝗡𝗚𝗦 𝗔𝗡𝗗 𝗗𝗜𝗔𝗚𝗡𝗢𝗦𝗜𝗦 𝗪𝗮𝘀 𝘁𝗵𝗲 𝗲𝗾𝘂𝗶𝗽𝗺𝗲𝗻𝘁 𝗼𝗽𝗲𝗿𝗮𝘁𝗶𝗼𝗻𝗮𝗹? 𝗪𝗵𝗮𝘁 𝘀𝘁𝗲𝗽𝘀 𝗱𝗶…"
type textarea "x"
type textarea "[𝟭] 𝗜𝗡𝗜𝗧𝗜𝗔𝗟 𝗙𝗜𝗡𝗗𝗜𝗡𝗚𝗦 𝗔𝗡𝗗 𝗗𝗜𝗔𝗚𝗡𝗢𝗦𝗜𝗦 𝗪𝗮𝘀 𝘁𝗵𝗲 𝗲𝗾𝘂𝗶𝗽𝗺𝗲𝗻𝘁 𝗼𝗽𝗲𝗿𝗮𝘁𝗶𝗼𝗻𝗮𝗹? 𝗪𝗵𝗮𝘁 𝘀𝘁𝗲𝗽𝘀 𝗱𝗶…"
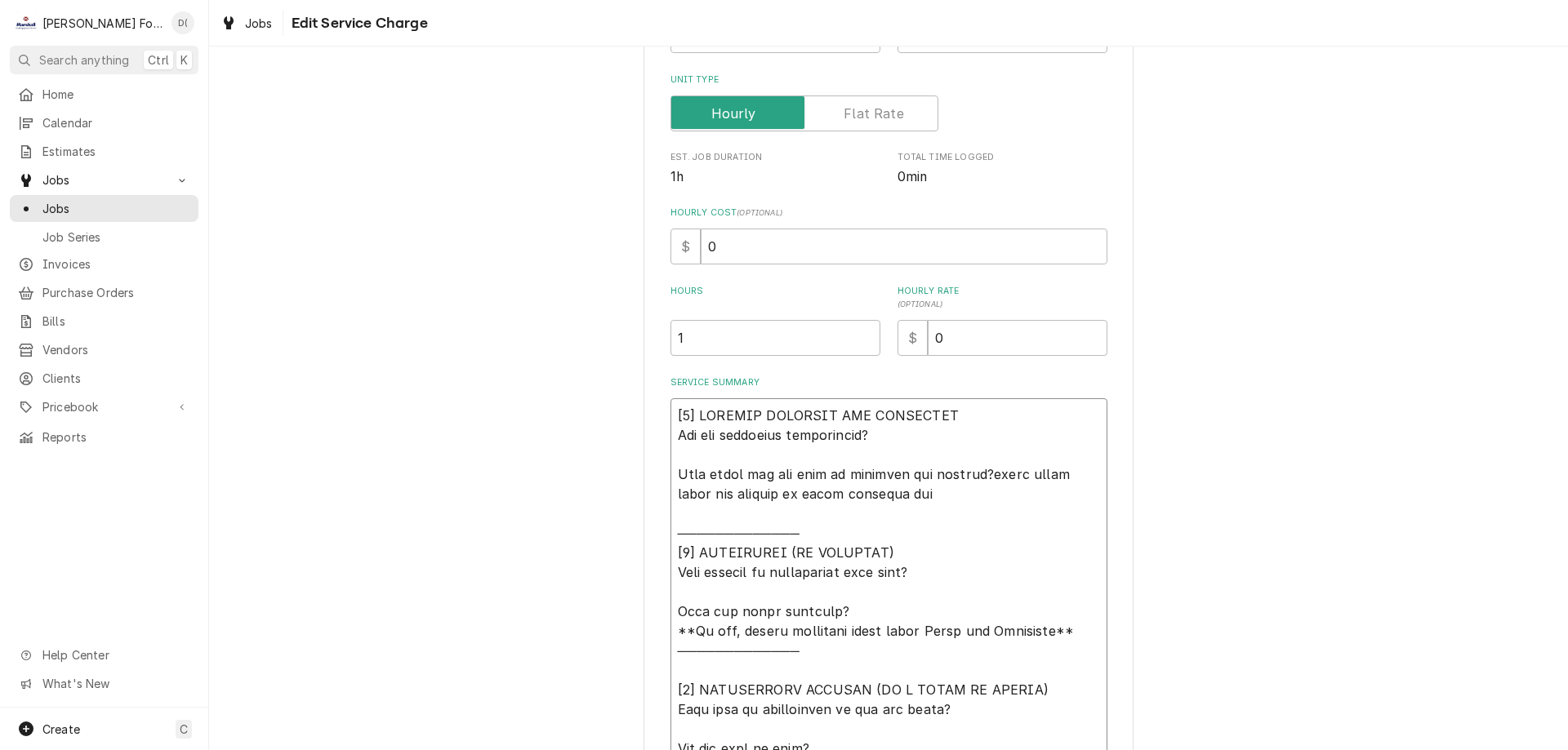
type textarea "x"
type textarea "[𝟭] 𝗜𝗡𝗜𝗧𝗜𝗔𝗟 𝗙𝗜𝗡𝗗𝗜𝗡𝗚𝗦 𝗔𝗡𝗗 𝗗𝗜𝗔𝗚𝗡𝗢𝗦𝗜𝗦 𝗪𝗮𝘀 𝘁𝗵𝗲 𝗲𝗾𝘂𝗶𝗽𝗺𝗲𝗻𝘁 𝗼𝗽𝗲𝗿𝗮𝘁𝗶𝗼𝗻𝗮𝗹? 𝗪𝗵𝗮𝘁 𝘀𝘁𝗲𝗽𝘀 𝗱𝗶…"
type textarea "x"
type textarea "[𝟭] 𝗜𝗡𝗜𝗧𝗜𝗔𝗟 𝗙𝗜𝗡𝗗𝗜𝗡𝗚𝗦 𝗔𝗡𝗗 𝗗𝗜𝗔𝗚𝗡𝗢𝗦𝗜𝗦 𝗪𝗮𝘀 𝘁𝗵𝗲 𝗲𝗾𝘂𝗶𝗽𝗺𝗲𝗻𝘁 𝗼𝗽𝗲𝗿𝗮𝘁𝗶𝗼𝗻𝗮𝗹? 𝗪𝗵𝗮𝘁 𝘀𝘁𝗲𝗽𝘀 𝗱𝗶…"
type textarea "x"
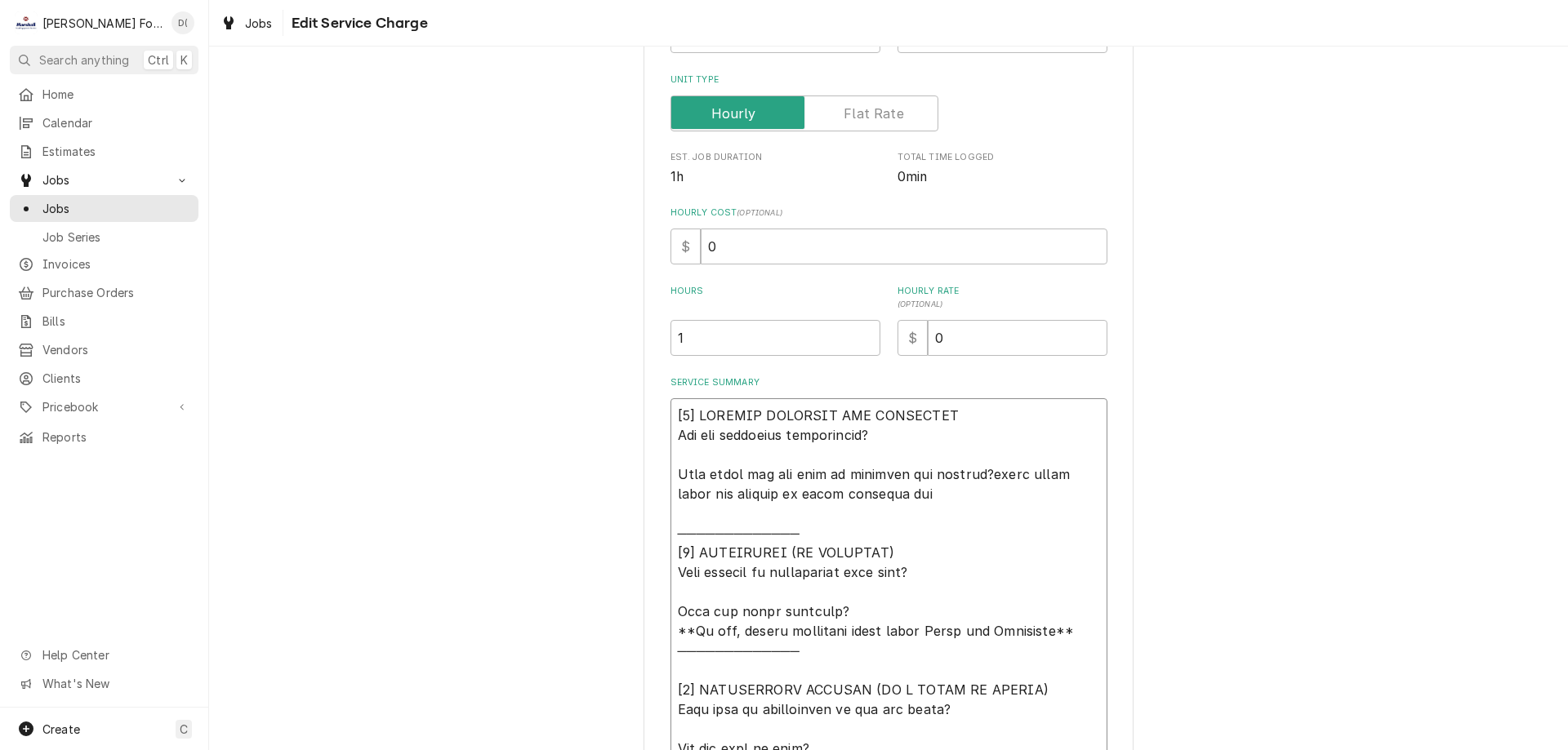
type textarea "[𝟭] 𝗜𝗡𝗜𝗧𝗜𝗔𝗟 𝗙𝗜𝗡𝗗𝗜𝗡𝗚𝗦 𝗔𝗡𝗗 𝗗𝗜𝗔𝗚𝗡𝗢𝗦𝗜𝗦 𝗪𝗮𝘀 𝘁𝗵𝗲 𝗲𝗾𝘂𝗶𝗽𝗺𝗲𝗻𝘁 𝗼𝗽𝗲𝗿𝗮𝘁𝗶𝗼𝗻𝗮𝗹? 𝗪𝗵𝗮𝘁 𝘀𝘁𝗲𝗽𝘀 𝗱𝗶…"
type textarea "x"
type textarea "[𝟭] 𝗜𝗡𝗜𝗧𝗜𝗔𝗟 𝗙𝗜𝗡𝗗𝗜𝗡𝗚𝗦 𝗔𝗡𝗗 𝗗𝗜𝗔𝗚𝗡𝗢𝗦𝗜𝗦 𝗪𝗮𝘀 𝘁𝗵𝗲 𝗲𝗾𝘂𝗶𝗽𝗺𝗲𝗻𝘁 𝗼𝗽𝗲𝗿𝗮𝘁𝗶𝗼𝗻𝗮𝗹? 𝗪𝗵𝗮𝘁 𝘀𝘁𝗲𝗽𝘀 𝗱𝗶…"
type textarea "x"
type textarea "[𝟭] 𝗜𝗡𝗜𝗧𝗜𝗔𝗟 𝗙𝗜𝗡𝗗𝗜𝗡𝗚𝗦 𝗔𝗡𝗗 𝗗𝗜𝗔𝗚𝗡𝗢𝗦𝗜𝗦 𝗪𝗮𝘀 𝘁𝗵𝗲 𝗲𝗾𝘂𝗶𝗽𝗺𝗲𝗻𝘁 𝗼𝗽𝗲𝗿𝗮𝘁𝗶𝗼𝗻𝗮𝗹? 𝗪𝗵𝗮𝘁 𝘀𝘁𝗲𝗽𝘀 𝗱𝗶…"
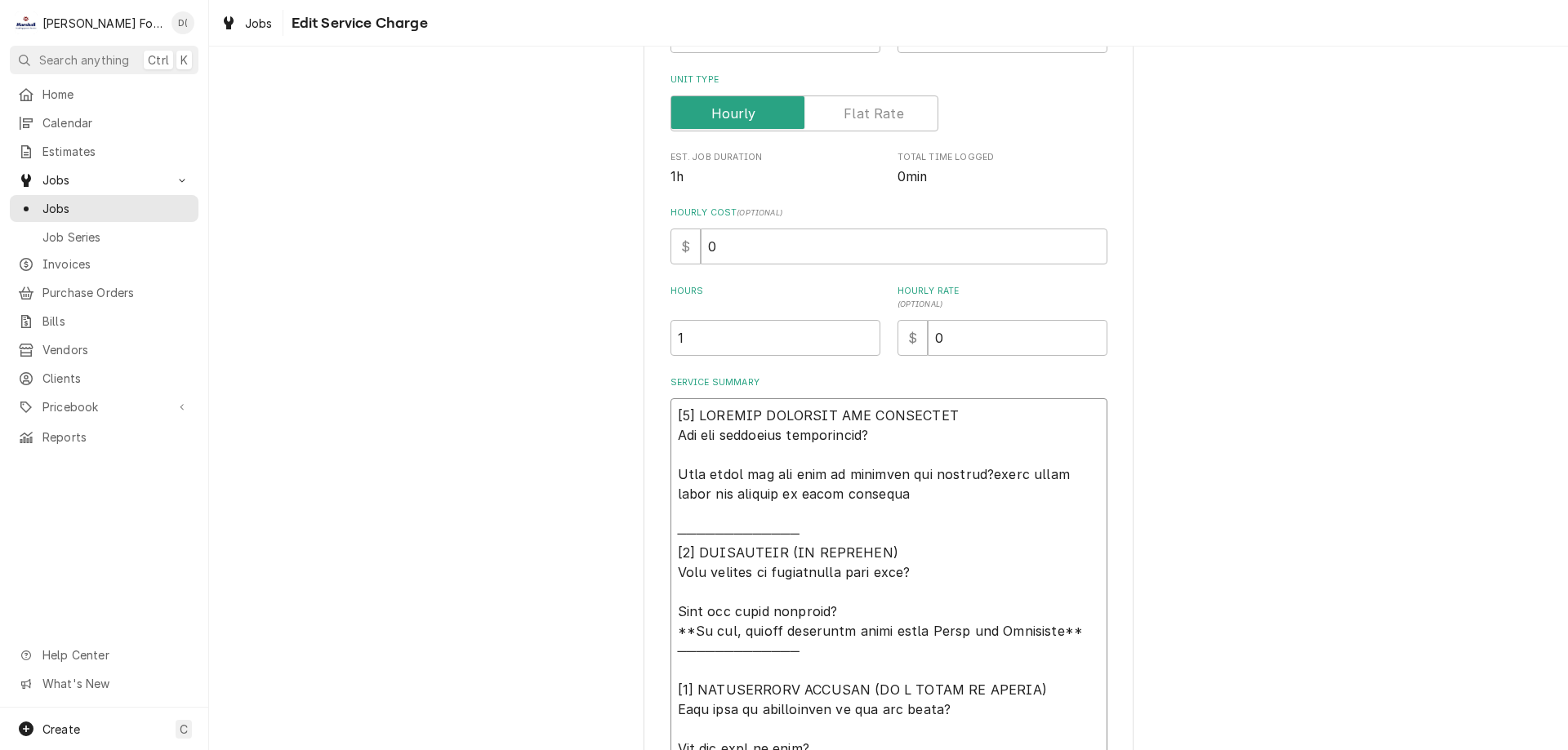
type textarea "x"
type textarea "[𝟭] 𝗜𝗡𝗜𝗧𝗜𝗔𝗟 𝗙𝗜𝗡𝗗𝗜𝗡𝗚𝗦 𝗔𝗡𝗗 𝗗𝗜𝗔𝗚𝗡𝗢𝗦𝗜𝗦 𝗪𝗮𝘀 𝘁𝗵𝗲 𝗲𝗾𝘂𝗶𝗽𝗺𝗲𝗻𝘁 𝗼𝗽𝗲𝗿𝗮𝘁𝗶𝗼𝗻𝗮𝗹? 𝗪𝗵𝗮𝘁 𝘀𝘁𝗲𝗽𝘀 𝗱𝗶…"
type textarea "x"
type textarea "[𝟭] 𝗜𝗡𝗜𝗧𝗜𝗔𝗟 𝗙𝗜𝗡𝗗𝗜𝗡𝗚𝗦 𝗔𝗡𝗗 𝗗𝗜𝗔𝗚𝗡𝗢𝗦𝗜𝗦 𝗪𝗮𝘀 𝘁𝗵𝗲 𝗲𝗾𝘂𝗶𝗽𝗺𝗲𝗻𝘁 𝗼𝗽𝗲𝗿𝗮𝘁𝗶𝗼𝗻𝗮𝗹? 𝗪𝗵𝗮𝘁 𝘀𝘁𝗲𝗽𝘀 𝗱𝗶…"
type textarea "x"
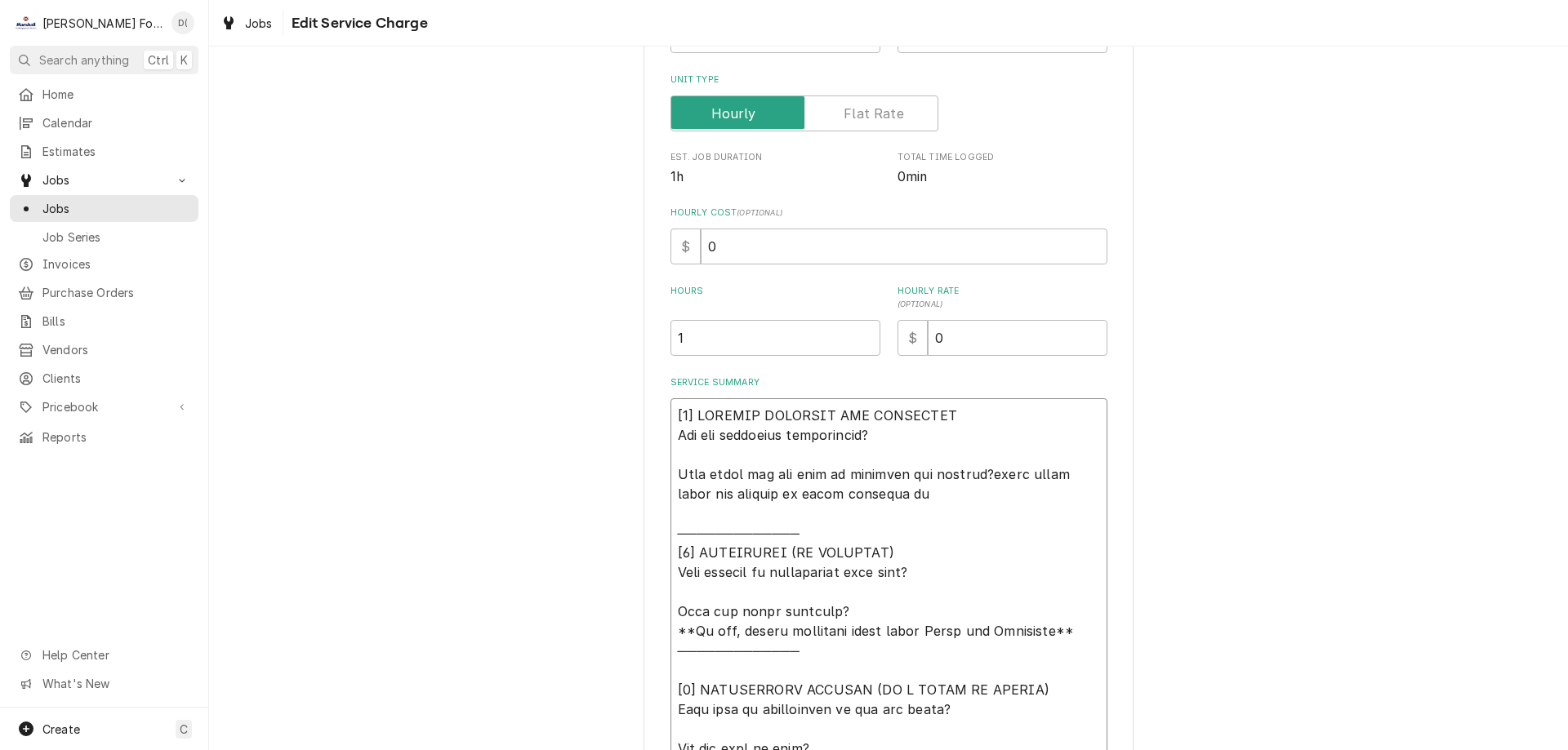
type textarea "[𝟭] 𝗜𝗡𝗜𝗧𝗜𝗔𝗟 𝗙𝗜𝗡𝗗𝗜𝗡𝗚𝗦 𝗔𝗡𝗗 𝗗𝗜𝗔𝗚𝗡𝗢𝗦𝗜𝗦 𝗪𝗮𝘀 𝘁𝗵𝗲 𝗲𝗾𝘂𝗶𝗽𝗺𝗲𝗻𝘁 𝗼𝗽𝗲𝗿𝗮𝘁𝗶𝗼𝗻𝗮𝗹? 𝗪𝗵𝗮𝘁 𝘀𝘁𝗲𝗽𝘀 𝗱𝗶…"
type textarea "x"
type textarea "[𝟭] 𝗜𝗡𝗜𝗧𝗜𝗔𝗟 𝗙𝗜𝗡𝗗𝗜𝗡𝗚𝗦 𝗔𝗡𝗗 𝗗𝗜𝗔𝗚𝗡𝗢𝗦𝗜𝗦 𝗪𝗮𝘀 𝘁𝗵𝗲 𝗲𝗾𝘂𝗶𝗽𝗺𝗲𝗻𝘁 𝗼𝗽𝗲𝗿𝗮𝘁𝗶𝗼𝗻𝗮𝗹? 𝗪𝗵𝗮𝘁 𝘀𝘁𝗲𝗽𝘀 𝗱𝗶…"
type textarea "x"
type textarea "[𝟭] 𝗜𝗡𝗜𝗧𝗜𝗔𝗟 𝗙𝗜𝗡𝗗𝗜𝗡𝗚𝗦 𝗔𝗡𝗗 𝗗𝗜𝗔𝗚𝗡𝗢𝗦𝗜𝗦 𝗪𝗮𝘀 𝘁𝗵𝗲 𝗲𝗾𝘂𝗶𝗽𝗺𝗲𝗻𝘁 𝗼𝗽𝗲𝗿𝗮𝘁𝗶𝗼𝗻𝗮𝗹? 𝗪𝗵𝗮𝘁 𝘀𝘁𝗲𝗽𝘀 𝗱𝗶…"
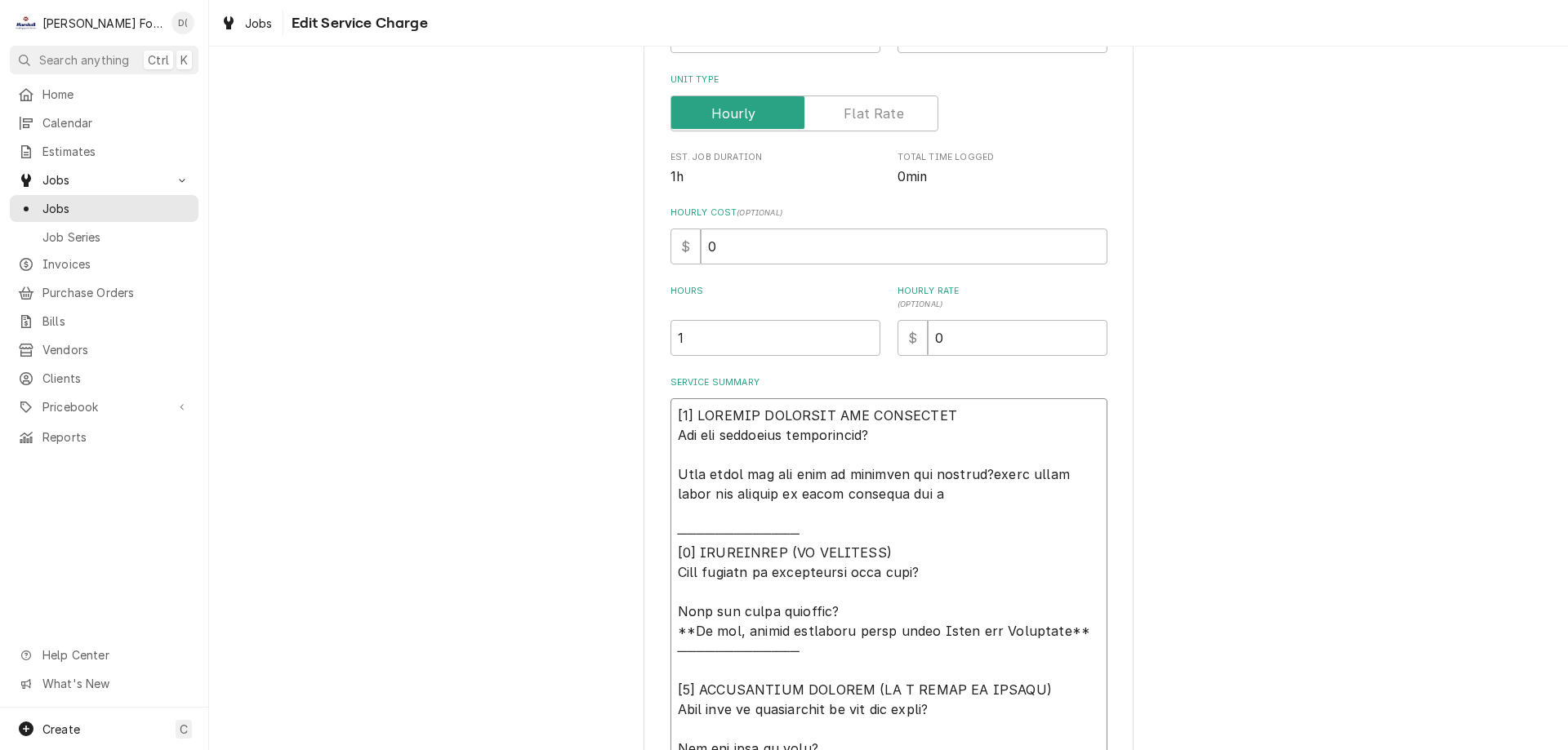
type textarea "x"
type textarea "[𝟭] 𝗜𝗡𝗜𝗧𝗜𝗔𝗟 𝗙𝗜𝗡𝗗𝗜𝗡𝗚𝗦 𝗔𝗡𝗗 𝗗𝗜𝗔𝗚𝗡𝗢𝗦𝗜𝗦 𝗪𝗮𝘀 𝘁𝗵𝗲 𝗲𝗾𝘂𝗶𝗽𝗺𝗲𝗻𝘁 𝗼𝗽𝗲𝗿𝗮𝘁𝗶𝗼𝗻𝗮𝗹? 𝗪𝗵𝗮𝘁 𝘀𝘁𝗲𝗽𝘀 𝗱𝗶…"
type textarea "x"
type textarea "[𝟭] 𝗜𝗡𝗜𝗧𝗜𝗔𝗟 𝗙𝗜𝗡𝗗𝗜𝗡𝗚𝗦 𝗔𝗡𝗗 𝗗𝗜𝗔𝗚𝗡𝗢𝗦𝗜𝗦 𝗪𝗮𝘀 𝘁𝗵𝗲 𝗲𝗾𝘂𝗶𝗽𝗺𝗲𝗻𝘁 𝗼𝗽𝗲𝗿𝗮𝘁𝗶𝗼𝗻𝗮𝗹? 𝗪𝗵𝗮𝘁 𝘀𝘁𝗲𝗽𝘀 𝗱𝗶…"
type textarea "x"
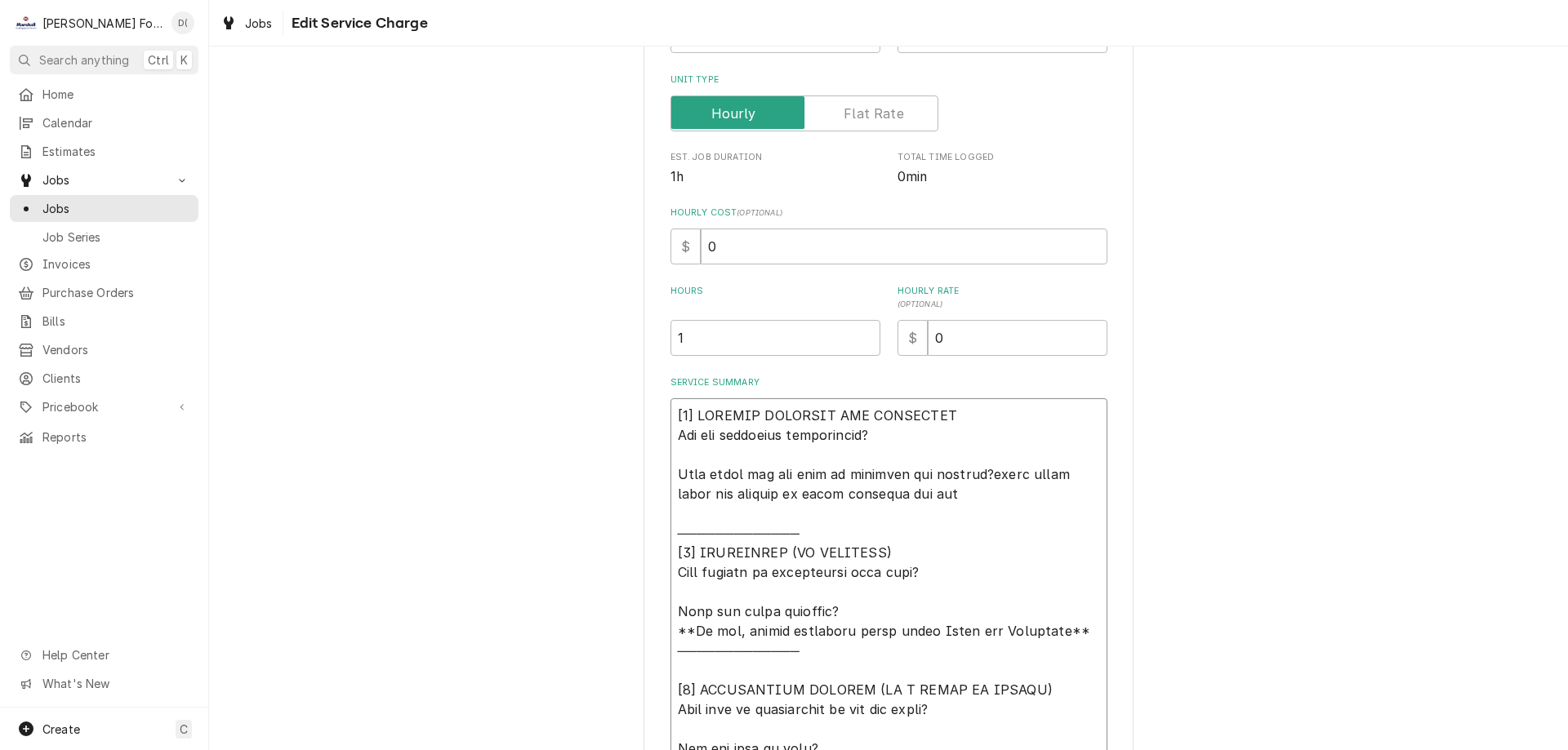
type textarea "[𝟭] 𝗜𝗡𝗜𝗧𝗜𝗔𝗟 𝗙𝗜𝗡𝗗𝗜𝗡𝗚𝗦 𝗔𝗡𝗗 𝗗𝗜𝗔𝗚𝗡𝗢𝗦𝗜𝗦 𝗪𝗮𝘀 𝘁𝗵𝗲 𝗲𝗾𝘂𝗶𝗽𝗺𝗲𝗻𝘁 𝗼𝗽𝗲𝗿𝗮𝘁𝗶𝗼𝗻𝗮𝗹? 𝗪𝗵𝗮𝘁 𝘀𝘁𝗲𝗽𝘀 𝗱𝗶…"
type textarea "x"
type textarea "[𝟭] 𝗜𝗡𝗜𝗧𝗜𝗔𝗟 𝗙𝗜𝗡𝗗𝗜𝗡𝗚𝗦 𝗔𝗡𝗗 𝗗𝗜𝗔𝗚𝗡𝗢𝗦𝗜𝗦 𝗪𝗮𝘀 𝘁𝗵𝗲 𝗲𝗾𝘂𝗶𝗽𝗺𝗲𝗻𝘁 𝗼𝗽𝗲𝗿𝗮𝘁𝗶𝗼𝗻𝗮𝗹? 𝗪𝗵𝗮𝘁 𝘀𝘁𝗲𝗽𝘀 𝗱𝗶…"
type textarea "x"
type textarea "[𝟭] 𝗜𝗡𝗜𝗧𝗜𝗔𝗟 𝗙𝗜𝗡𝗗𝗜𝗡𝗚𝗦 𝗔𝗡𝗗 𝗗𝗜𝗔𝗚𝗡𝗢𝗦𝗜𝗦 𝗪𝗮𝘀 𝘁𝗵𝗲 𝗲𝗾𝘂𝗶𝗽𝗺𝗲𝗻𝘁 𝗼𝗽𝗲𝗿𝗮𝘁𝗶𝗼𝗻𝗮𝗹? 𝗪𝗵𝗮𝘁 𝘀𝘁𝗲𝗽𝘀 𝗱𝗶…"
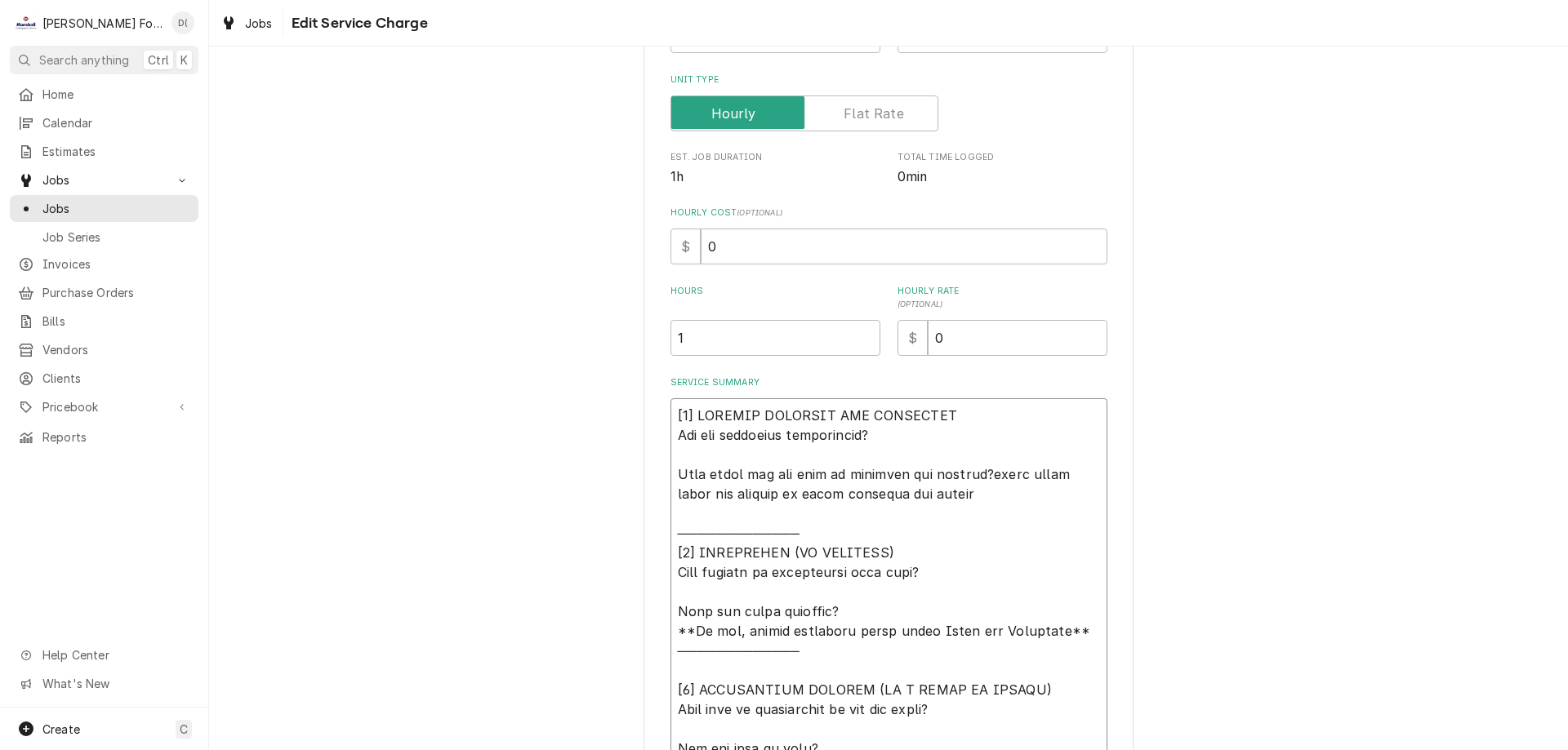
type textarea "x"
type textarea "[𝟭] 𝗜𝗡𝗜𝗧𝗜𝗔𝗟 𝗙𝗜𝗡𝗗𝗜𝗡𝗚𝗦 𝗔𝗡𝗗 𝗗𝗜𝗔𝗚𝗡𝗢𝗦𝗜𝗦 𝗪𝗮𝘀 𝘁𝗵𝗲 𝗲𝗾𝘂𝗶𝗽𝗺𝗲𝗻𝘁 𝗼𝗽𝗲𝗿𝗮𝘁𝗶𝗼𝗻𝗮𝗹? 𝗪𝗵𝗮𝘁 𝘀𝘁𝗲𝗽𝘀 𝗱𝗶…"
type textarea "x"
type textarea "[𝟭] 𝗜𝗡𝗜𝗧𝗜𝗔𝗟 𝗙𝗜𝗡𝗗𝗜𝗡𝗚𝗦 𝗔𝗡𝗗 𝗗𝗜𝗔𝗚𝗡𝗢𝗦𝗜𝗦 𝗪𝗮𝘀 𝘁𝗵𝗲 𝗲𝗾𝘂𝗶𝗽𝗺𝗲𝗻𝘁 𝗼𝗽𝗲𝗿𝗮𝘁𝗶𝗼𝗻𝗮𝗹? 𝗪𝗵𝗮𝘁 𝘀𝘁𝗲𝗽𝘀 𝗱𝗶…"
type textarea "x"
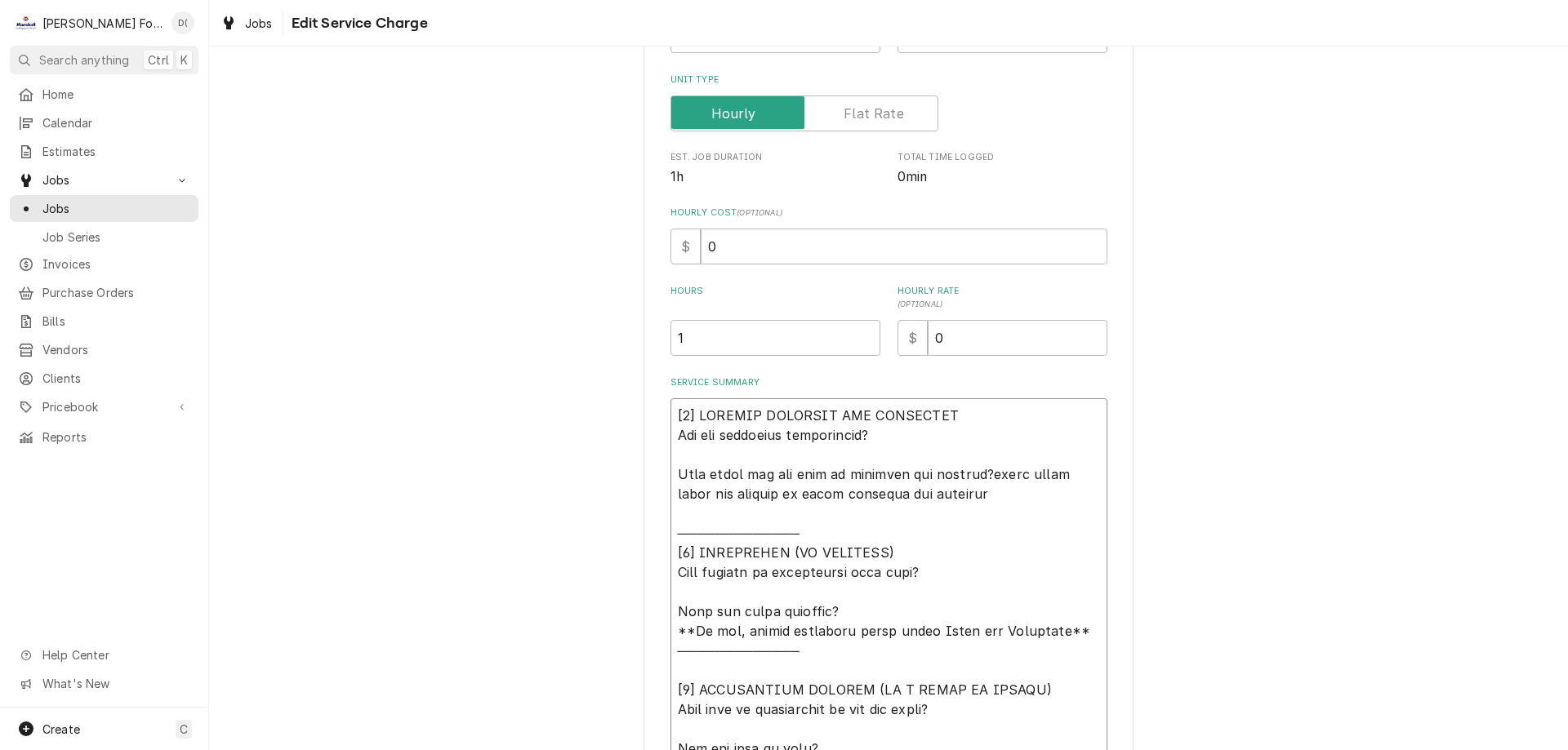
type textarea "[𝟭] 𝗜𝗡𝗜𝗧𝗜𝗔𝗟 𝗙𝗜𝗡𝗗𝗜𝗡𝗚𝗦 𝗔𝗡𝗗 𝗗𝗜𝗔𝗚𝗡𝗢𝗦𝗜𝗦 𝗪𝗮𝘀 𝘁𝗵𝗲 𝗲𝗾𝘂𝗶𝗽𝗺𝗲𝗻𝘁 𝗼𝗽𝗲𝗿𝗮𝘁𝗶𝗼𝗻𝗮𝗹? 𝗪𝗵𝗮𝘁 𝘀𝘁𝗲𝗽𝘀 𝗱𝗶…"
type textarea "x"
type textarea "[𝟭] 𝗜𝗡𝗜𝗧𝗜𝗔𝗟 𝗙𝗜𝗡𝗗𝗜𝗡𝗚𝗦 𝗔𝗡𝗗 𝗗𝗜𝗔𝗚𝗡𝗢𝗦𝗜𝗦 𝗪𝗮𝘀 𝘁𝗵𝗲 𝗲𝗾𝘂𝗶𝗽𝗺𝗲𝗻𝘁 𝗼𝗽𝗲𝗿𝗮𝘁𝗶𝗼𝗻𝗮𝗹? 𝗪𝗵𝗮𝘁 𝘀𝘁𝗲𝗽𝘀 𝗱𝗶…"
type textarea "x"
type textarea "[𝟭] 𝗜𝗡𝗜𝗧𝗜𝗔𝗟 𝗙𝗜𝗡𝗗𝗜𝗡𝗚𝗦 𝗔𝗡𝗗 𝗗𝗜𝗔𝗚𝗡𝗢𝗦𝗜𝗦 𝗪𝗮𝘀 𝘁𝗵𝗲 𝗲𝗾𝘂𝗶𝗽𝗺𝗲𝗻𝘁 𝗼𝗽𝗲𝗿𝗮𝘁𝗶𝗼𝗻𝗮𝗹? 𝗪𝗵𝗮𝘁 𝘀𝘁𝗲𝗽𝘀 𝗱𝗶…"
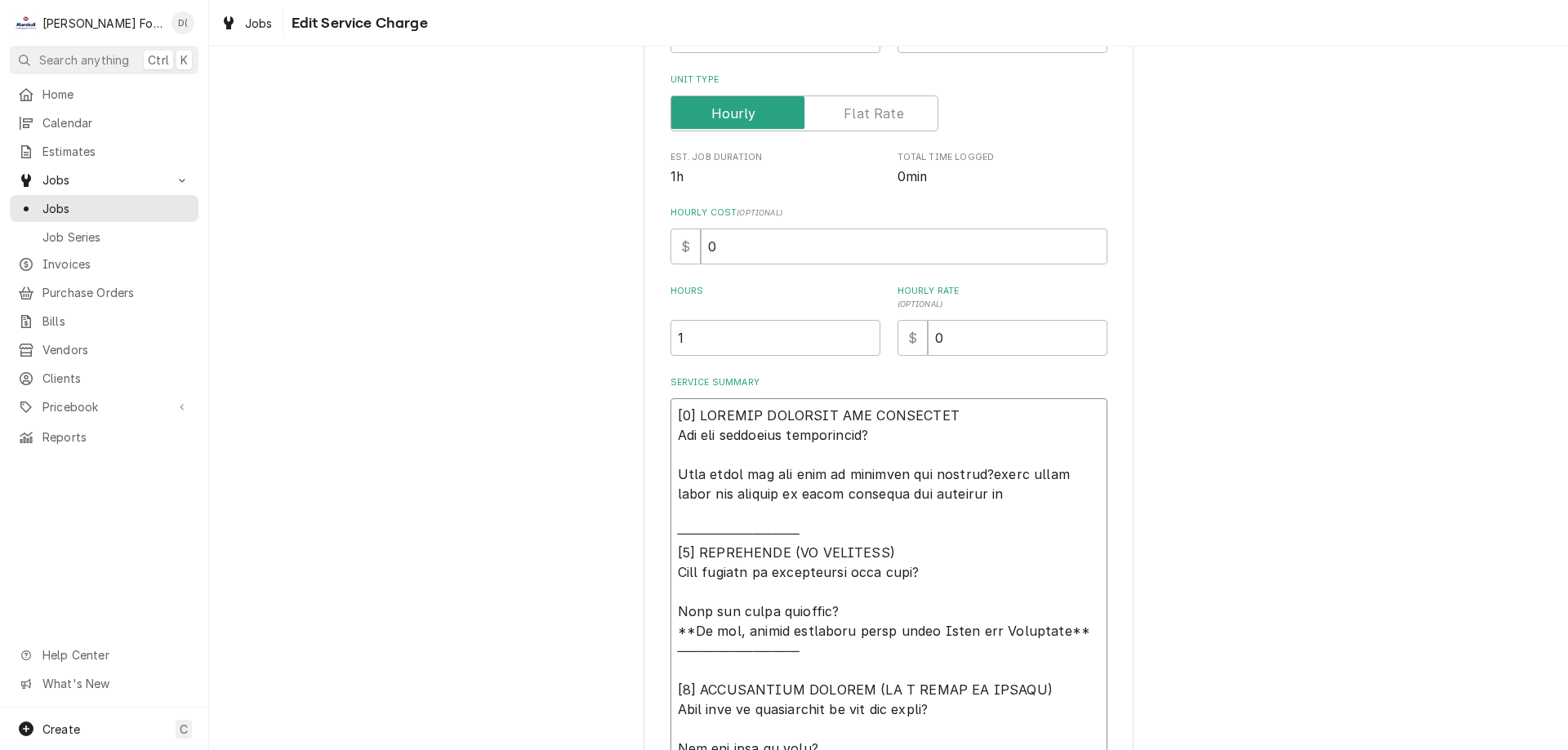
type textarea "x"
type textarea "[𝟭] 𝗜𝗡𝗜𝗧𝗜𝗔𝗟 𝗙𝗜𝗡𝗗𝗜𝗡𝗚𝗦 𝗔𝗡𝗗 𝗗𝗜𝗔𝗚𝗡𝗢𝗦𝗜𝗦 𝗪𝗮𝘀 𝘁𝗵𝗲 𝗲𝗾𝘂𝗶𝗽𝗺𝗲𝗻𝘁 𝗼𝗽𝗲𝗿𝗮𝘁𝗶𝗼𝗻𝗮𝗹? 𝗪𝗵𝗮𝘁 𝘀𝘁𝗲𝗽𝘀 𝗱𝗶…"
type textarea "x"
type textarea "[𝟭] 𝗜𝗡𝗜𝗧𝗜𝗔𝗟 𝗙𝗜𝗡𝗗𝗜𝗡𝗚𝗦 𝗔𝗡𝗗 𝗗𝗜𝗔𝗚𝗡𝗢𝗦𝗜𝗦 𝗪𝗮𝘀 𝘁𝗵𝗲 𝗲𝗾𝘂𝗶𝗽𝗺𝗲𝗻𝘁 𝗼𝗽𝗲𝗿𝗮𝘁𝗶𝗼𝗻𝗮𝗹? 𝗪𝗵𝗮𝘁 𝘀𝘁𝗲𝗽𝘀 𝗱𝗶…"
type textarea "x"
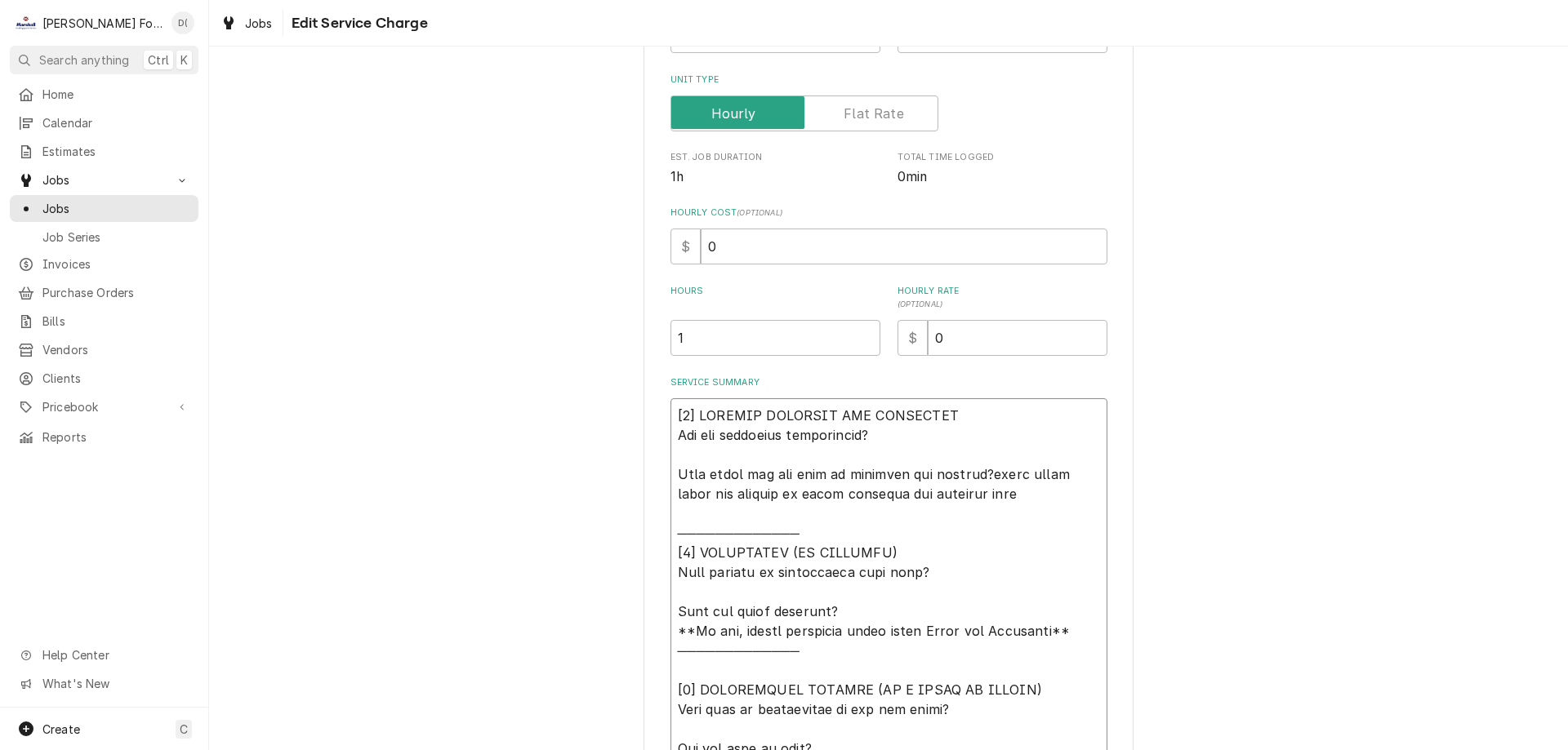
type textarea "[𝟭] 𝗜𝗡𝗜𝗧𝗜𝗔𝗟 𝗙𝗜𝗡𝗗𝗜𝗡𝗚𝗦 𝗔𝗡𝗗 𝗗𝗜𝗔𝗚𝗡𝗢𝗦𝗜𝗦 𝗪𝗮𝘀 𝘁𝗵𝗲 𝗲𝗾𝘂𝗶𝗽𝗺𝗲𝗻𝘁 𝗼𝗽𝗲𝗿𝗮𝘁𝗶𝗼𝗻𝗮𝗹? 𝗪𝗵𝗮𝘁 𝘀𝘁𝗲𝗽𝘀 𝗱𝗶…"
type textarea "x"
type textarea "[𝟭] 𝗜𝗡𝗜𝗧𝗜𝗔𝗟 𝗙𝗜𝗡𝗗𝗜𝗡𝗚𝗦 𝗔𝗡𝗗 𝗗𝗜𝗔𝗚𝗡𝗢𝗦𝗜𝗦 𝗪𝗮𝘀 𝘁𝗵𝗲 𝗲𝗾𝘂𝗶𝗽𝗺𝗲𝗻𝘁 𝗼𝗽𝗲𝗿𝗮𝘁𝗶𝗼𝗻𝗮𝗹? 𝗪𝗵𝗮𝘁 𝘀𝘁𝗲𝗽𝘀 𝗱𝗶…"
type textarea "x"
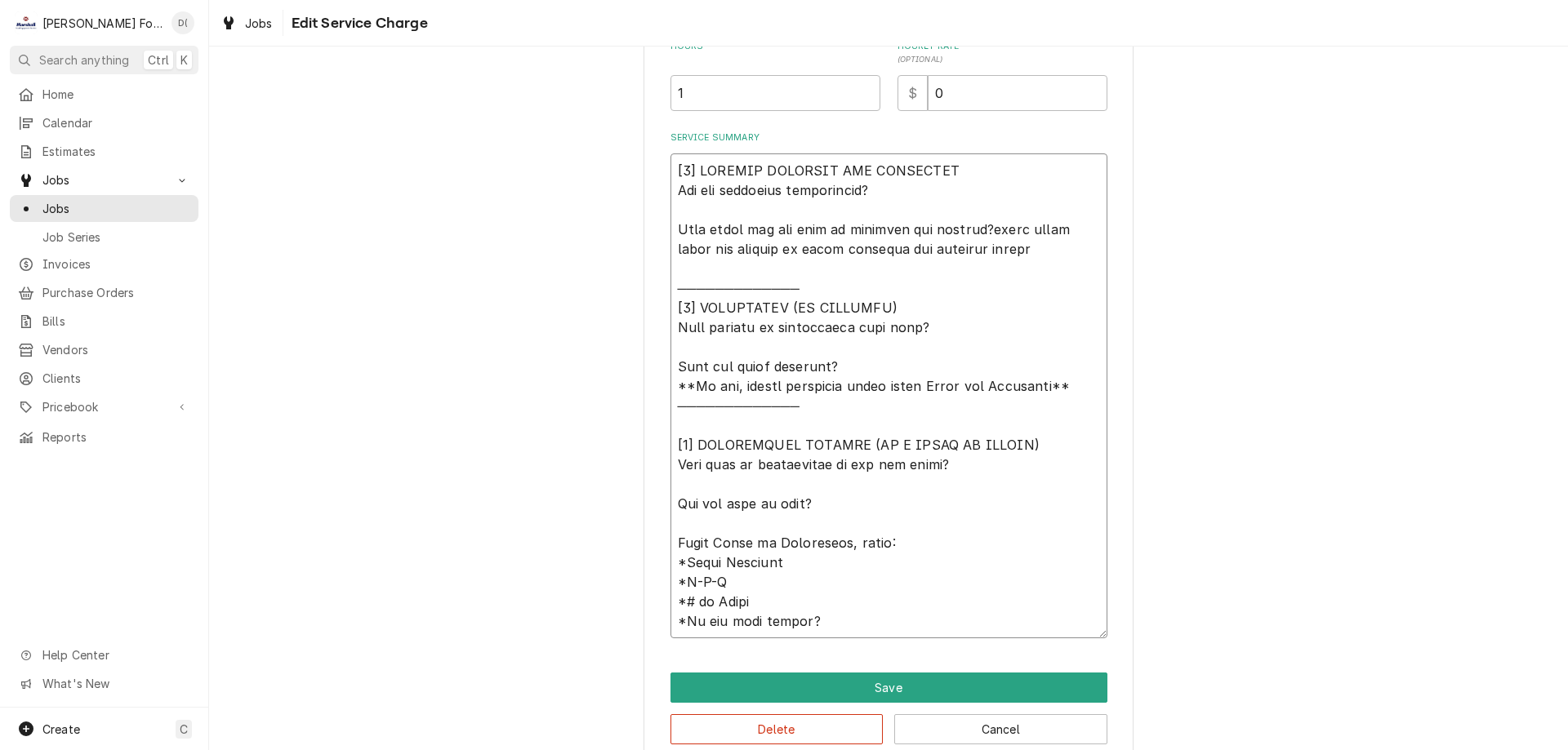
scroll to position [520, 0]
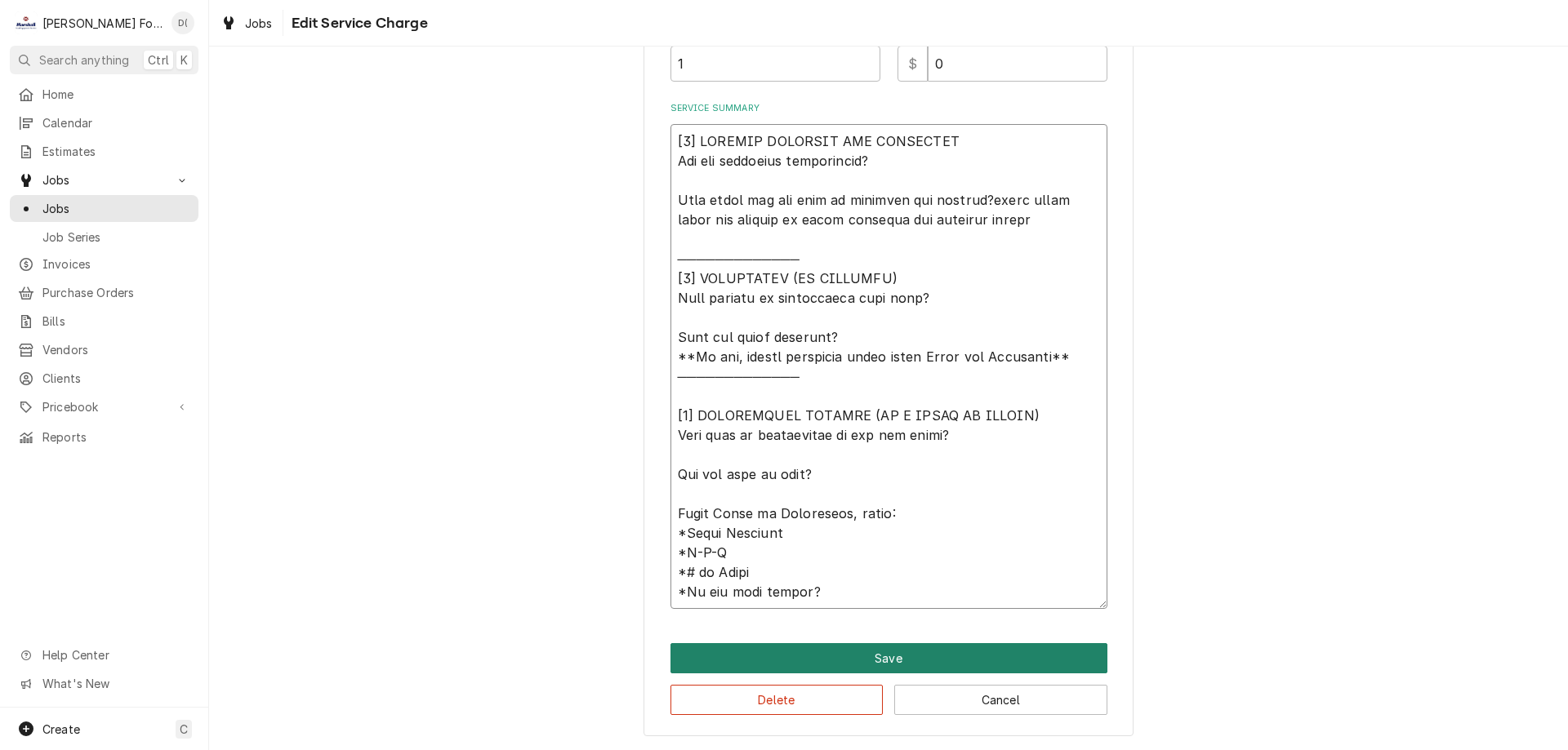
type textarea "[𝟭] 𝗜𝗡𝗜𝗧𝗜𝗔𝗟 𝗙𝗜𝗡𝗗𝗜𝗡𝗚𝗦 𝗔𝗡𝗗 𝗗𝗜𝗔𝗚𝗡𝗢𝗦𝗜𝗦 𝗪𝗮𝘀 𝘁𝗵𝗲 𝗲𝗾𝘂𝗶𝗽𝗺𝗲𝗻𝘁 𝗼𝗽𝗲𝗿𝗮𝘁𝗶𝗼𝗻𝗮𝗹? 𝗪𝗵𝗮𝘁 𝘀𝘁𝗲𝗽𝘀 𝗱𝗶…"
click at [867, 651] on button "Save" at bounding box center [888, 658] width 437 height 30
type textarea "x"
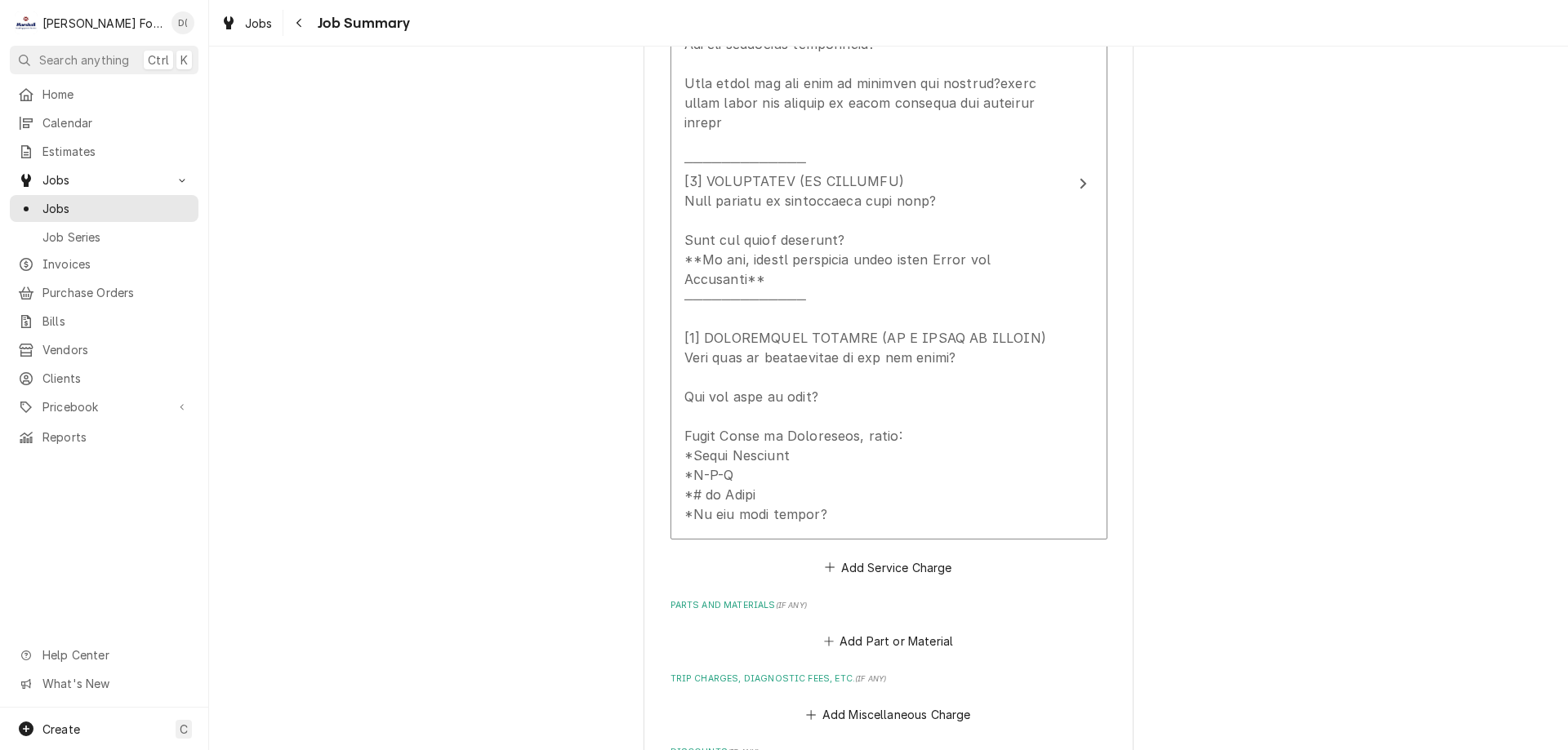
scroll to position [802, 0]
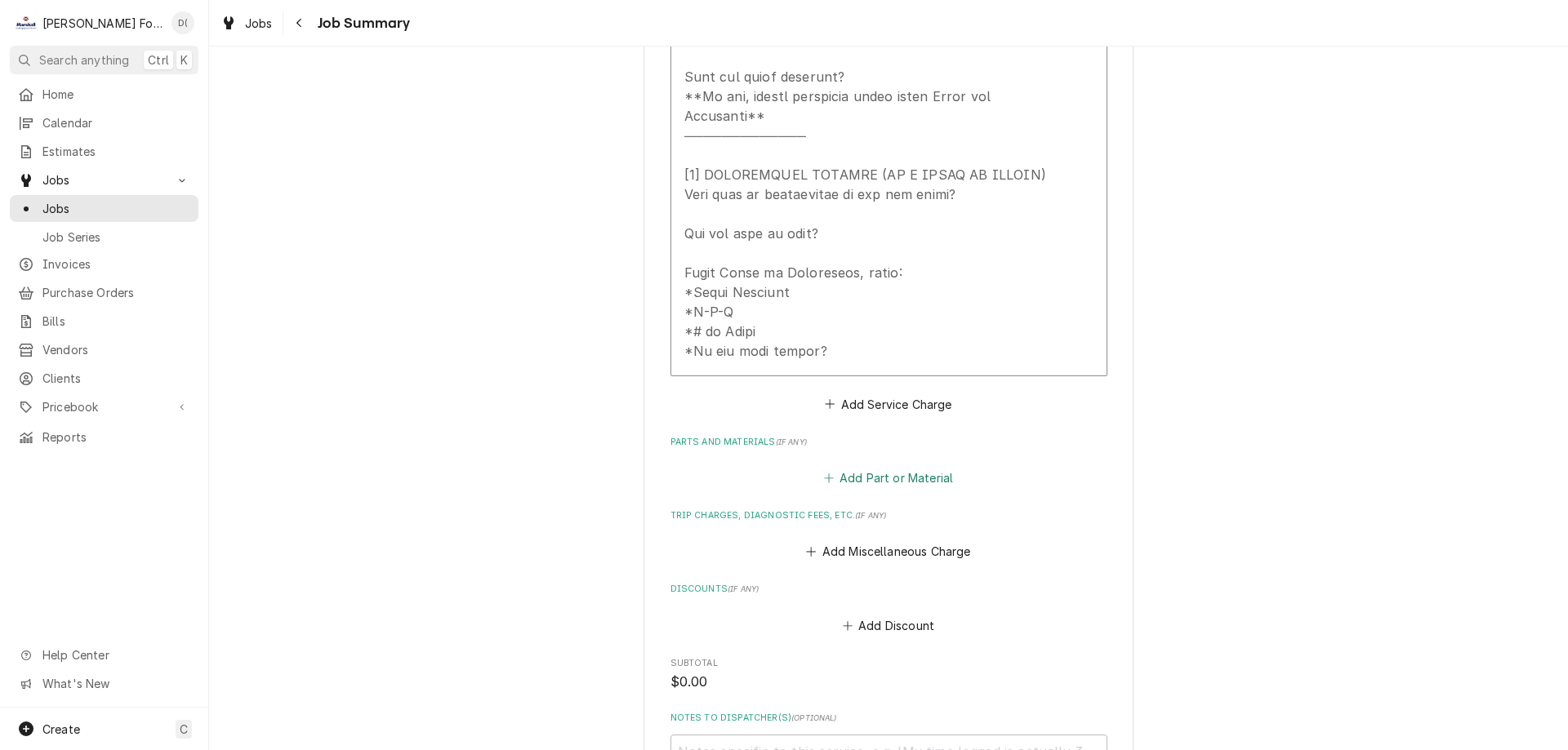
click at [824, 473] on icon "Parts and Materials" at bounding box center [828, 478] width 9 height 9
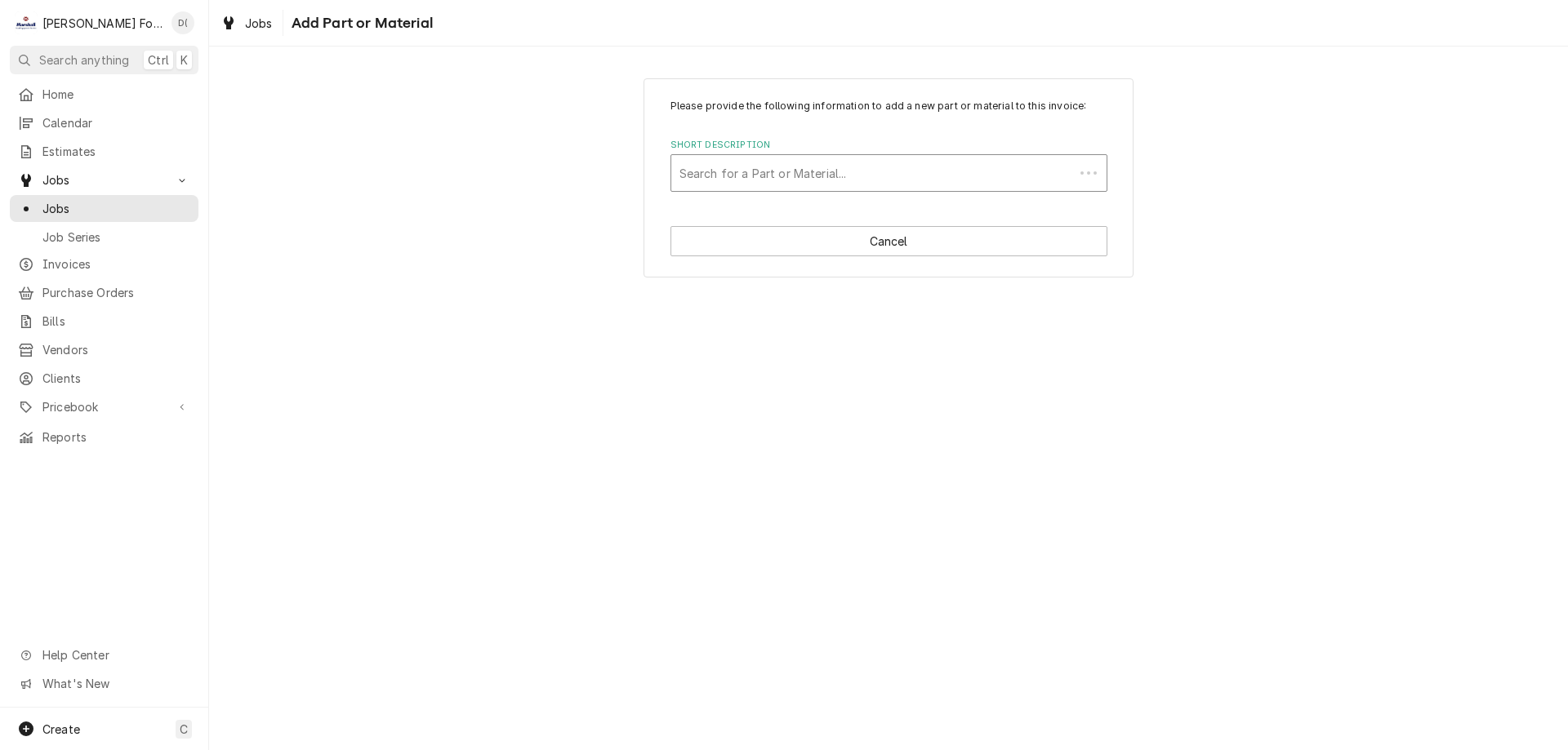
click at [771, 173] on div "Short Description" at bounding box center [872, 173] width 386 height 29
type input "gre"
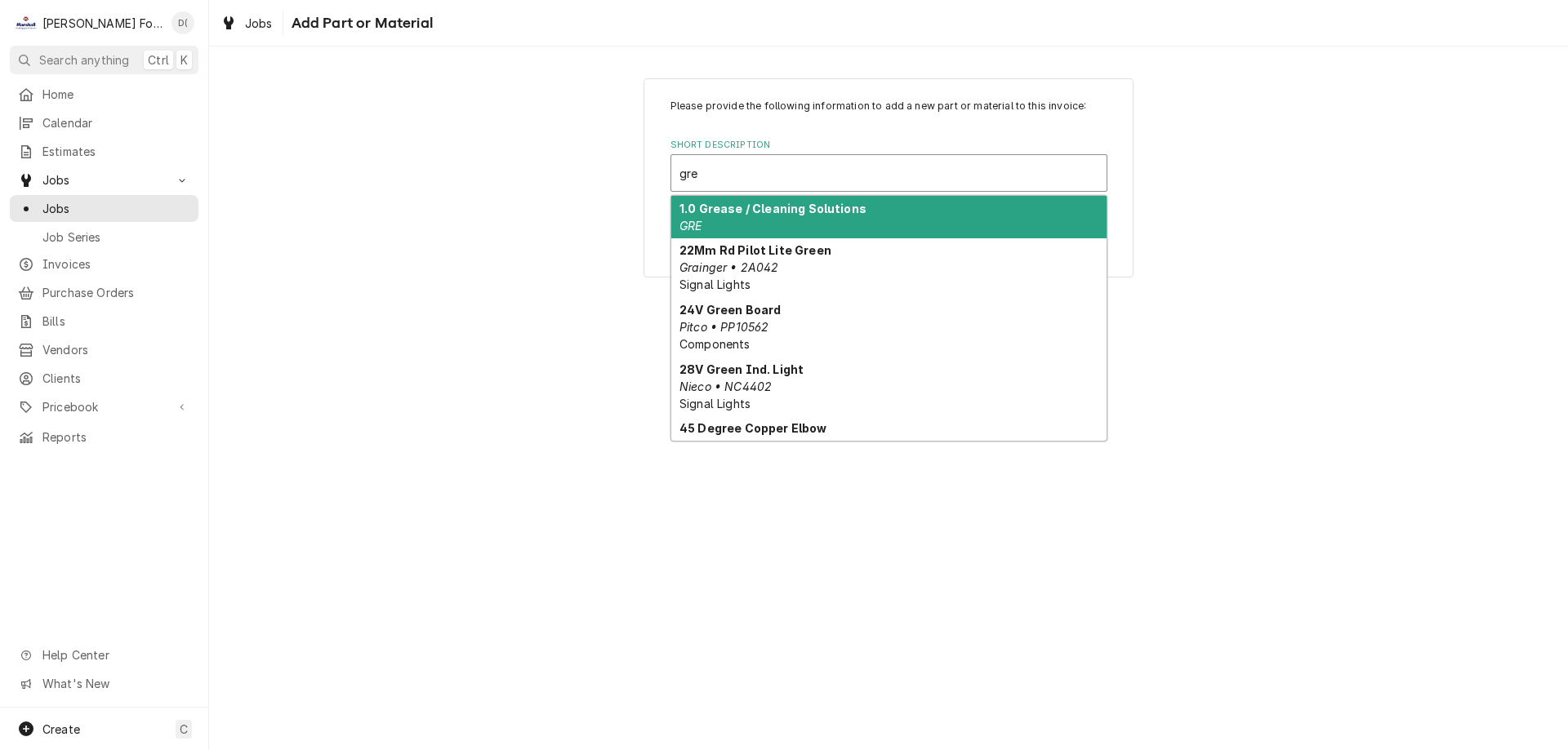
click at [775, 216] on div "1.0 Grease / Cleaning Solutions GRE" at bounding box center [888, 217] width 435 height 43
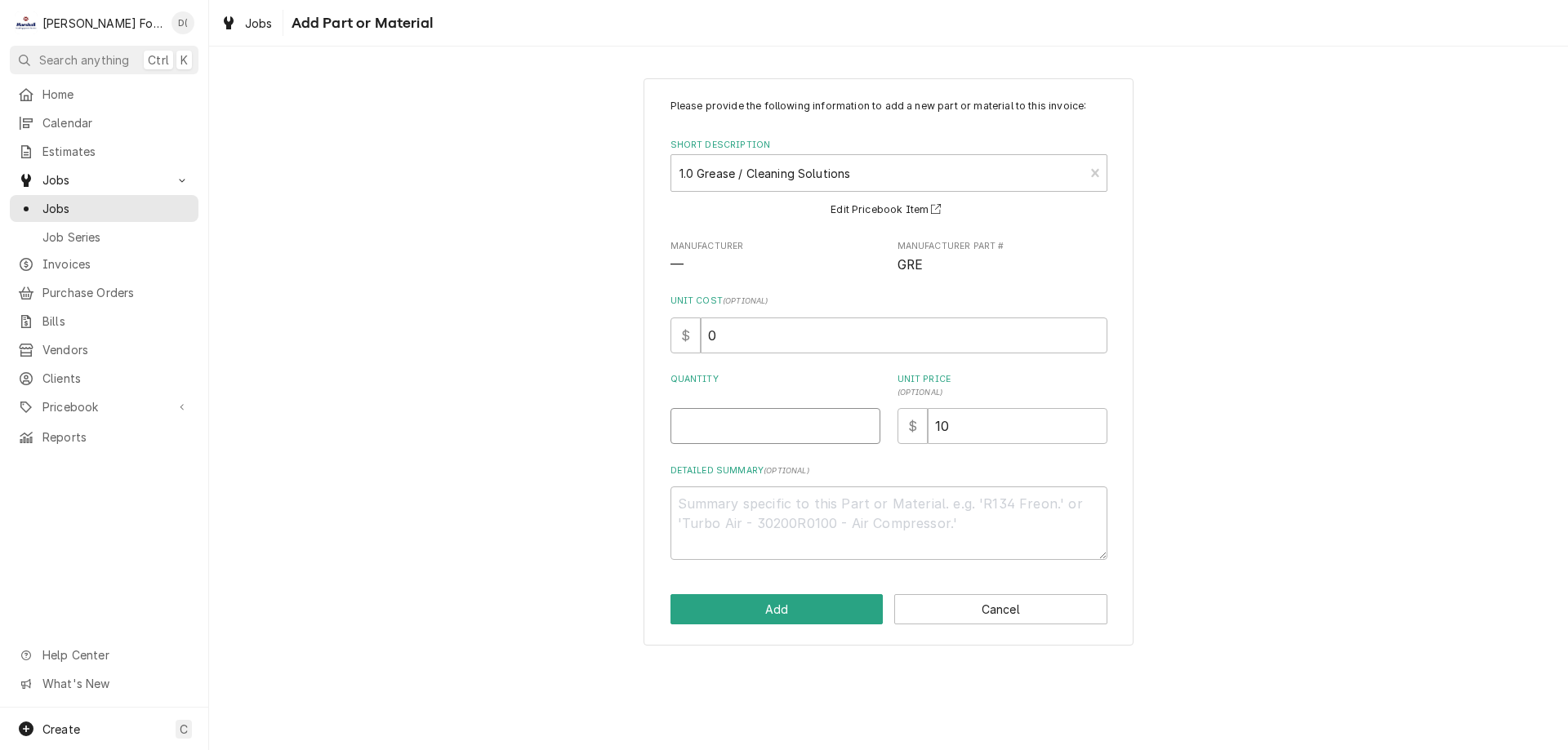
click at [749, 415] on input "Quantity" at bounding box center [775, 426] width 210 height 36
type textarea "x"
type input "1"
click at [766, 602] on button "Add" at bounding box center [776, 609] width 213 height 30
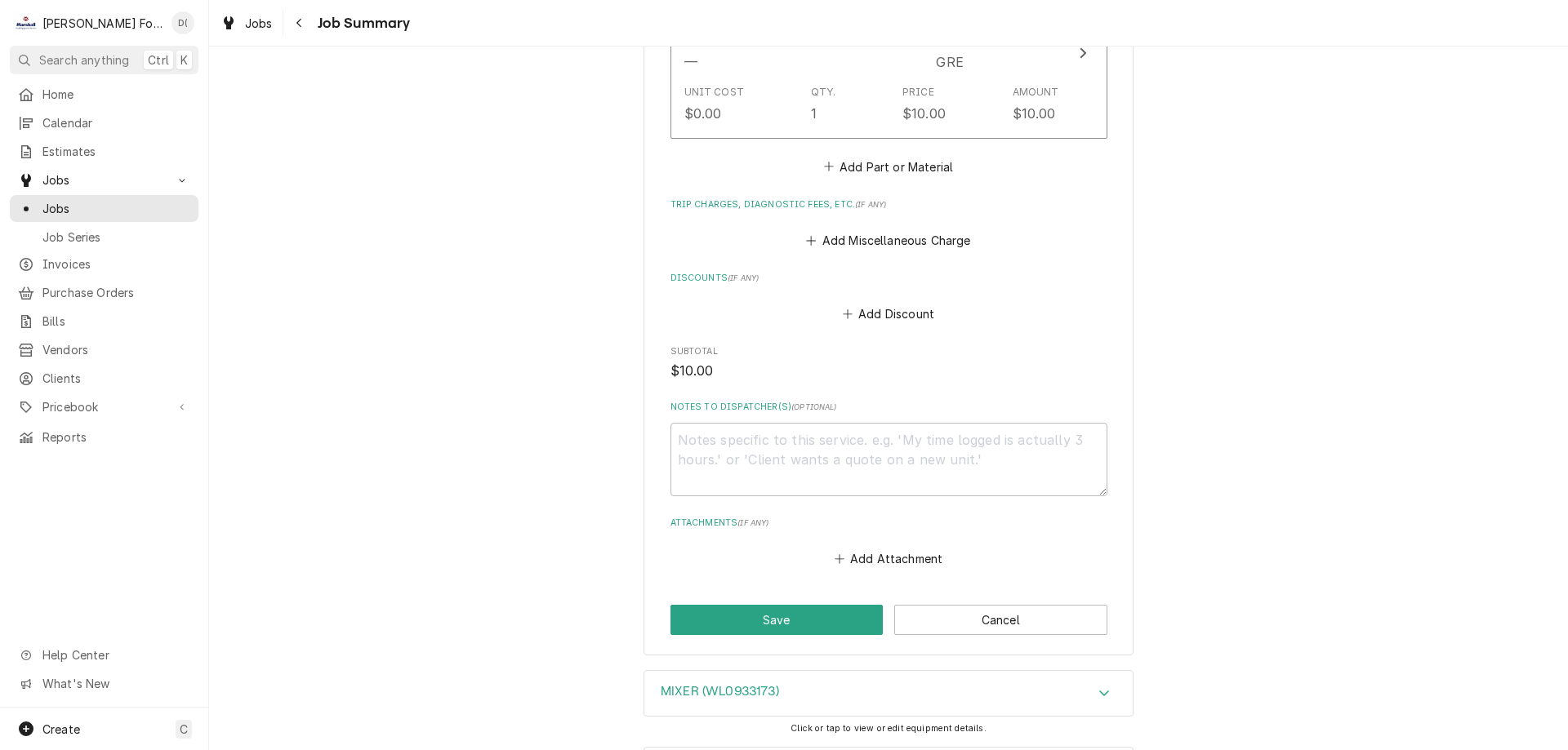
scroll to position [1346, 0]
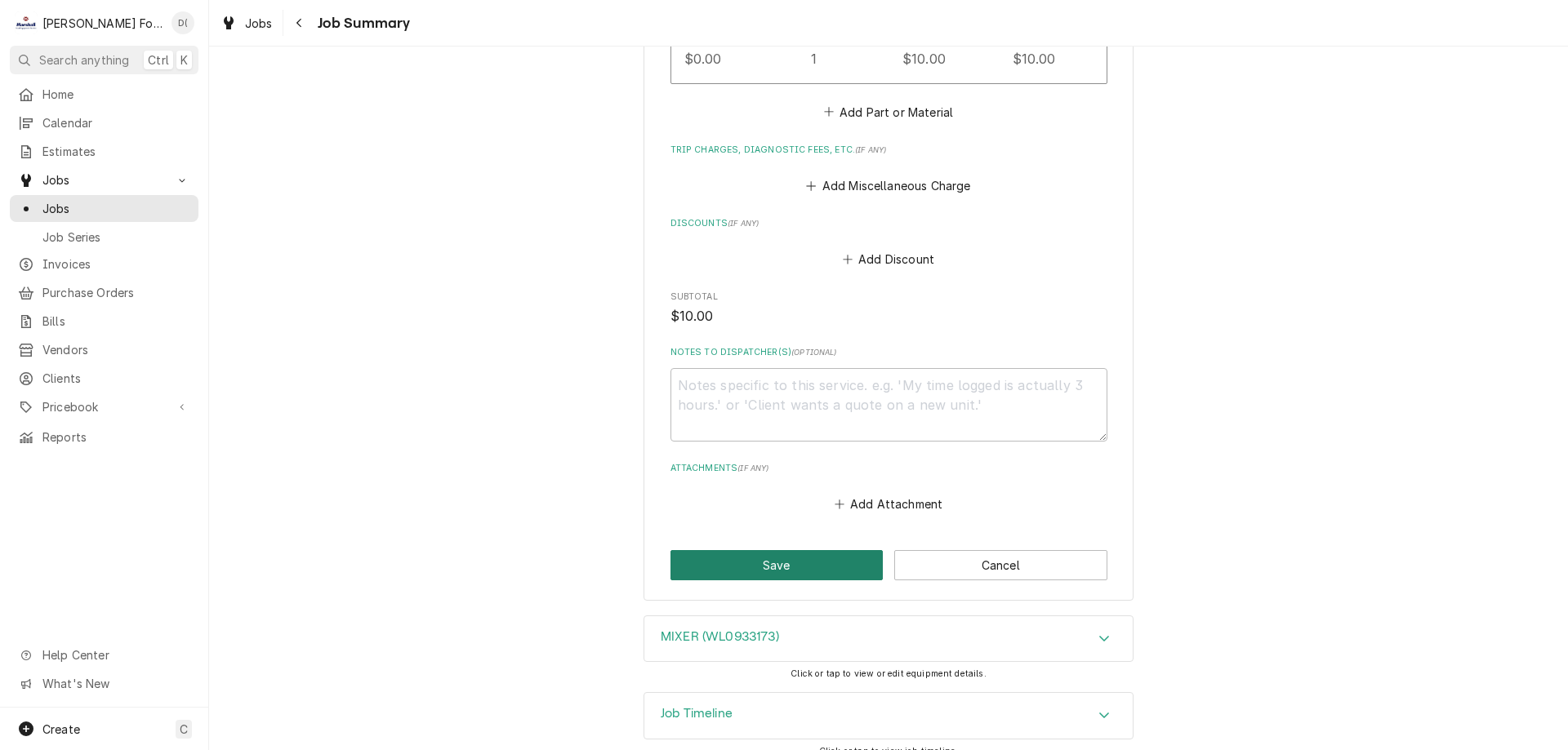
click at [746, 550] on button "Save" at bounding box center [776, 565] width 213 height 30
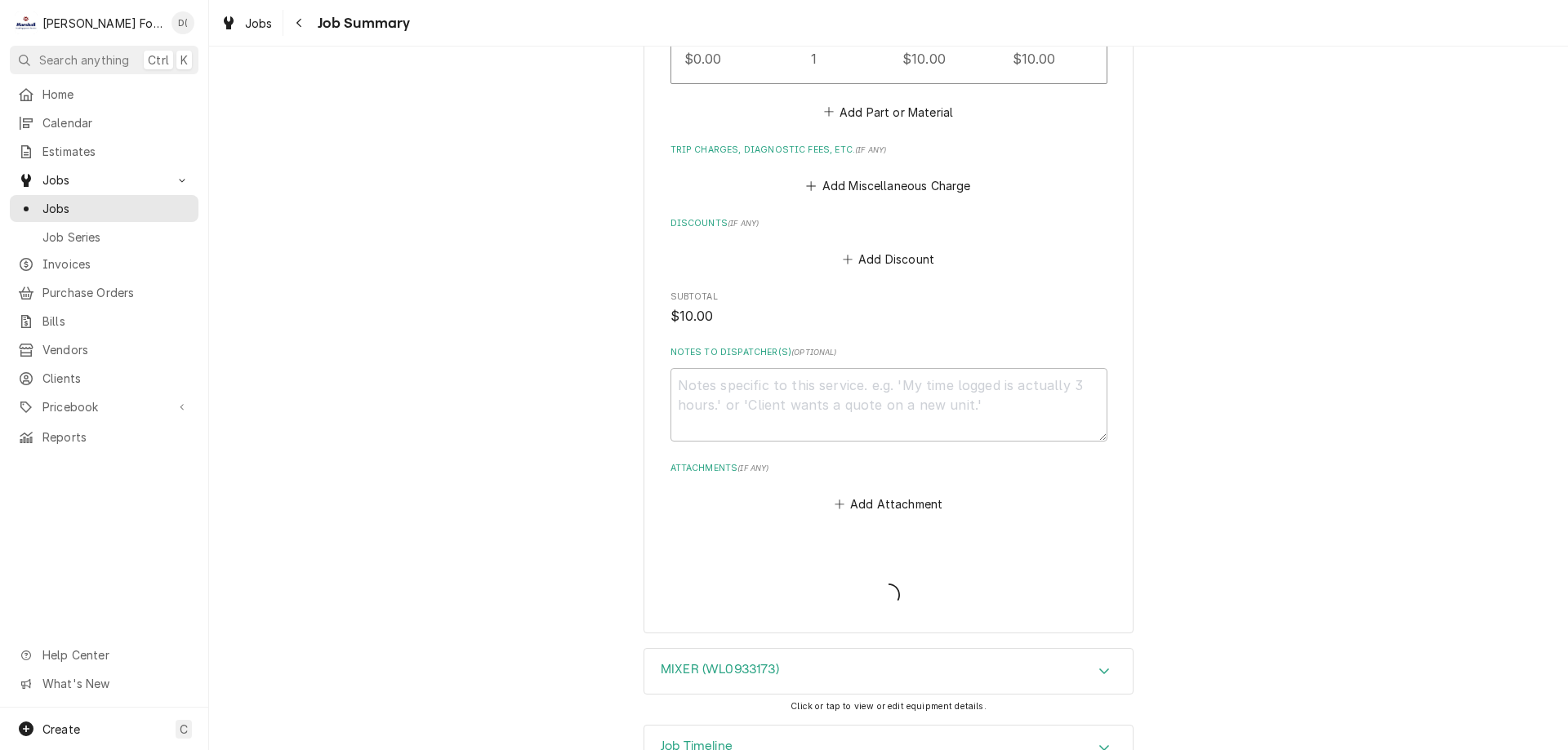
type textarea "x"
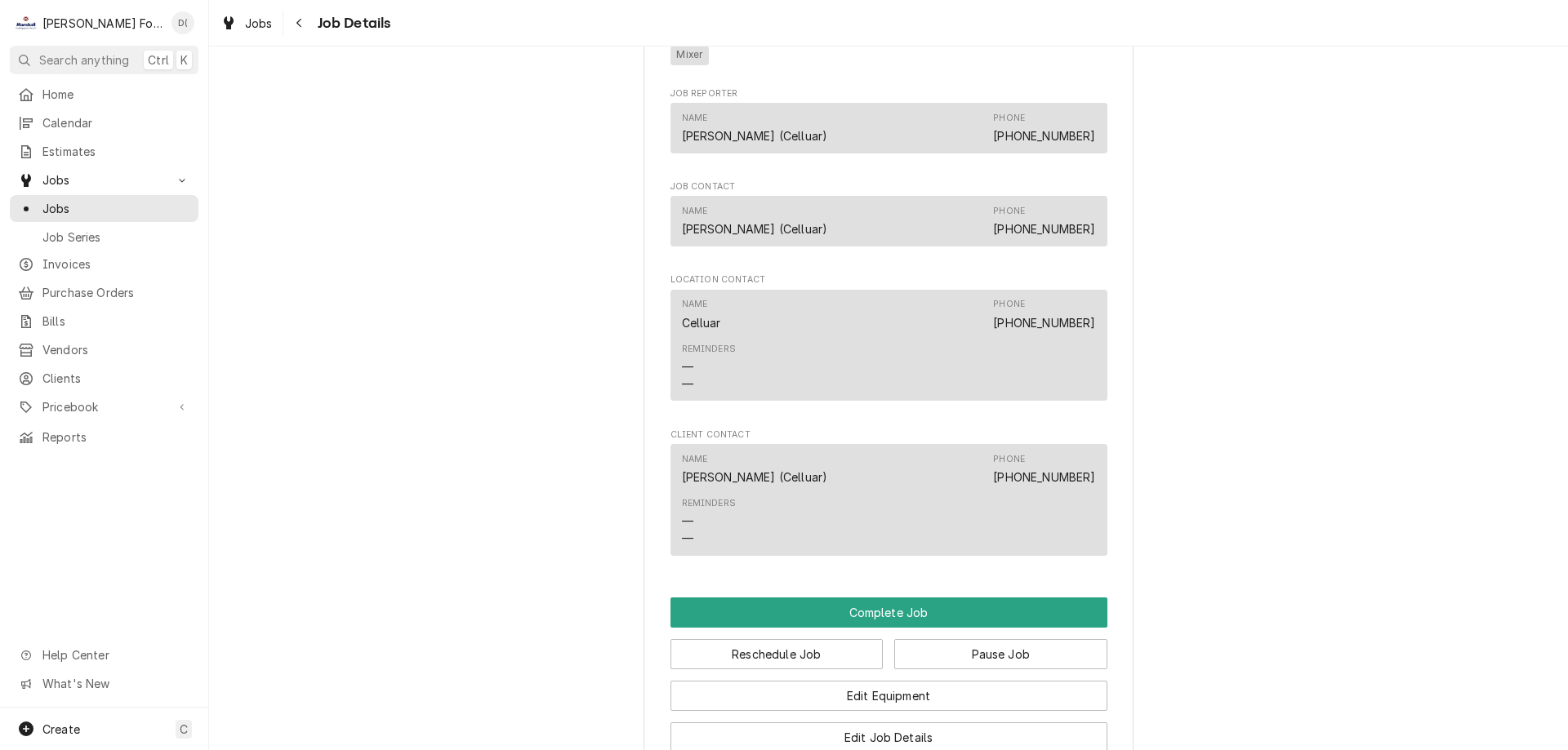
scroll to position [1421, 0]
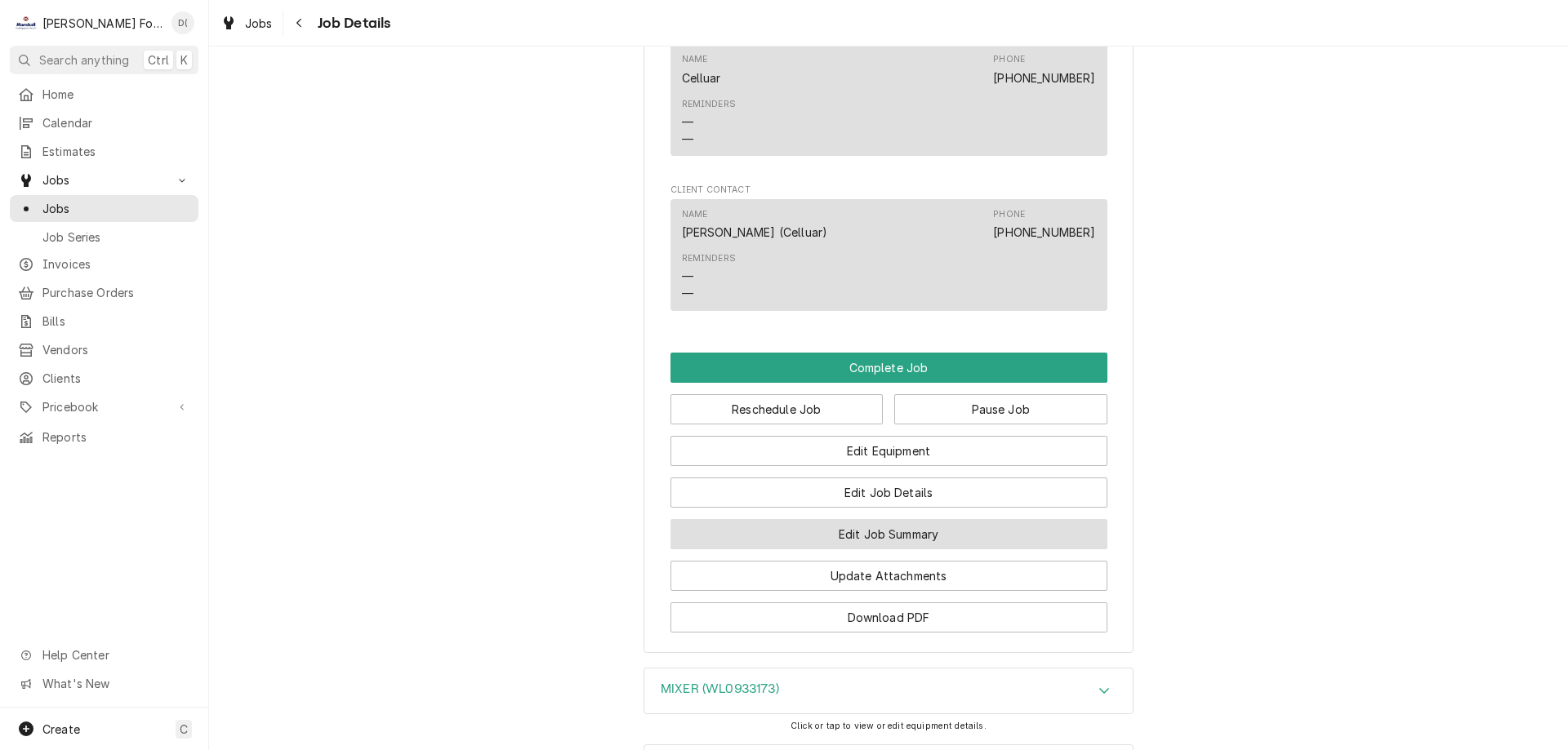
click at [839, 549] on button "Edit Job Summary" at bounding box center [888, 535] width 437 height 30
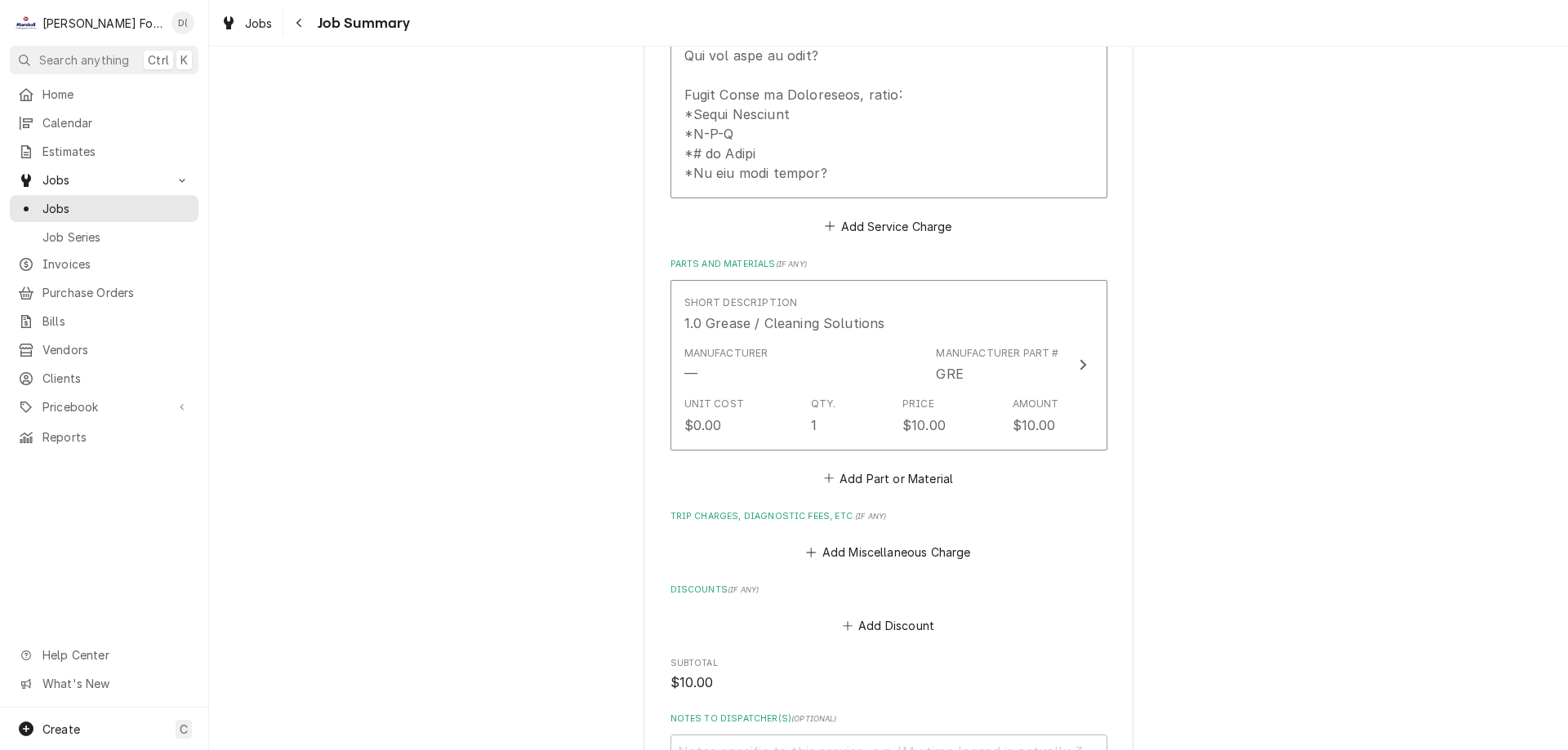
scroll to position [898, 0]
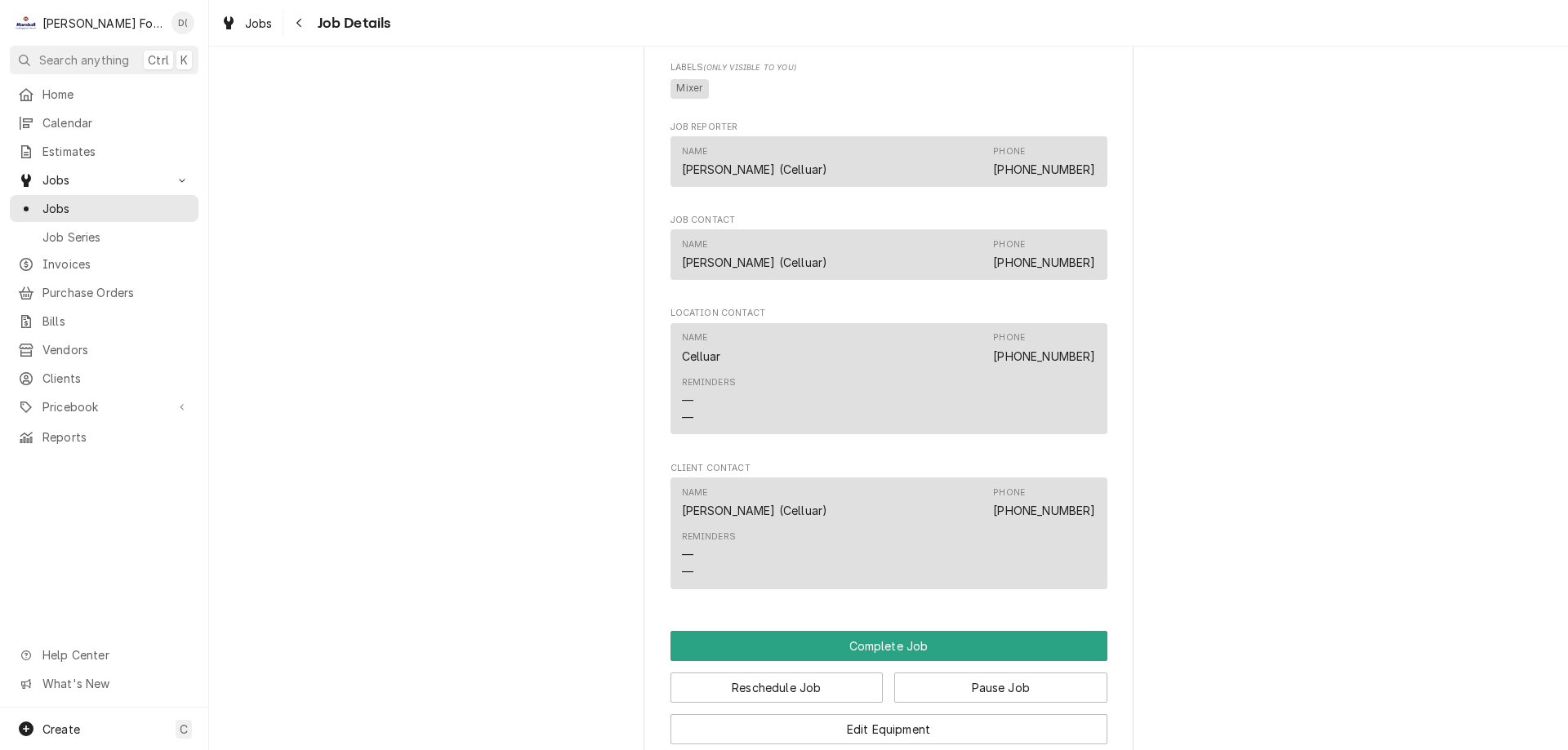
scroll to position [1469, 0]
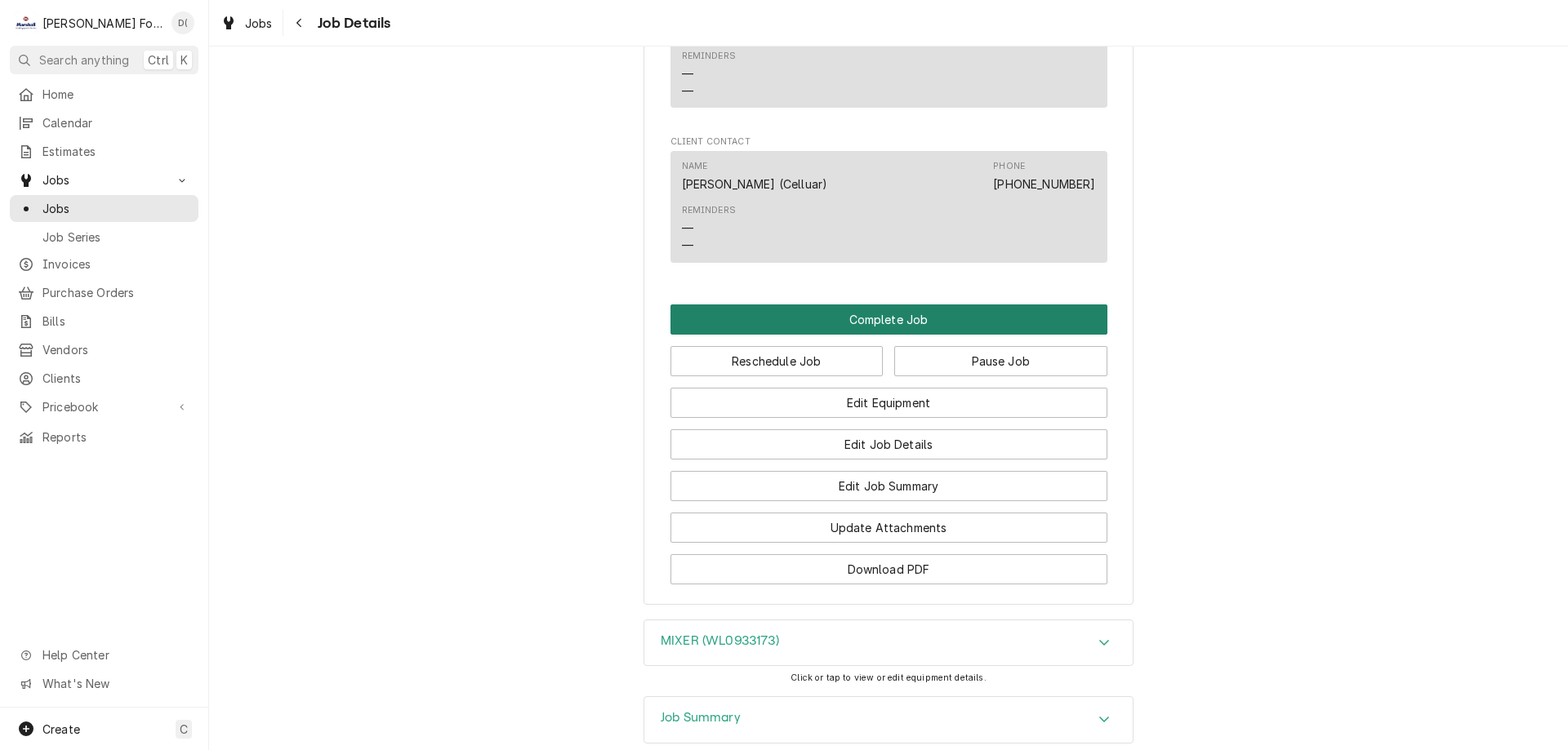
click at [917, 329] on button "Complete Job" at bounding box center [888, 319] width 437 height 30
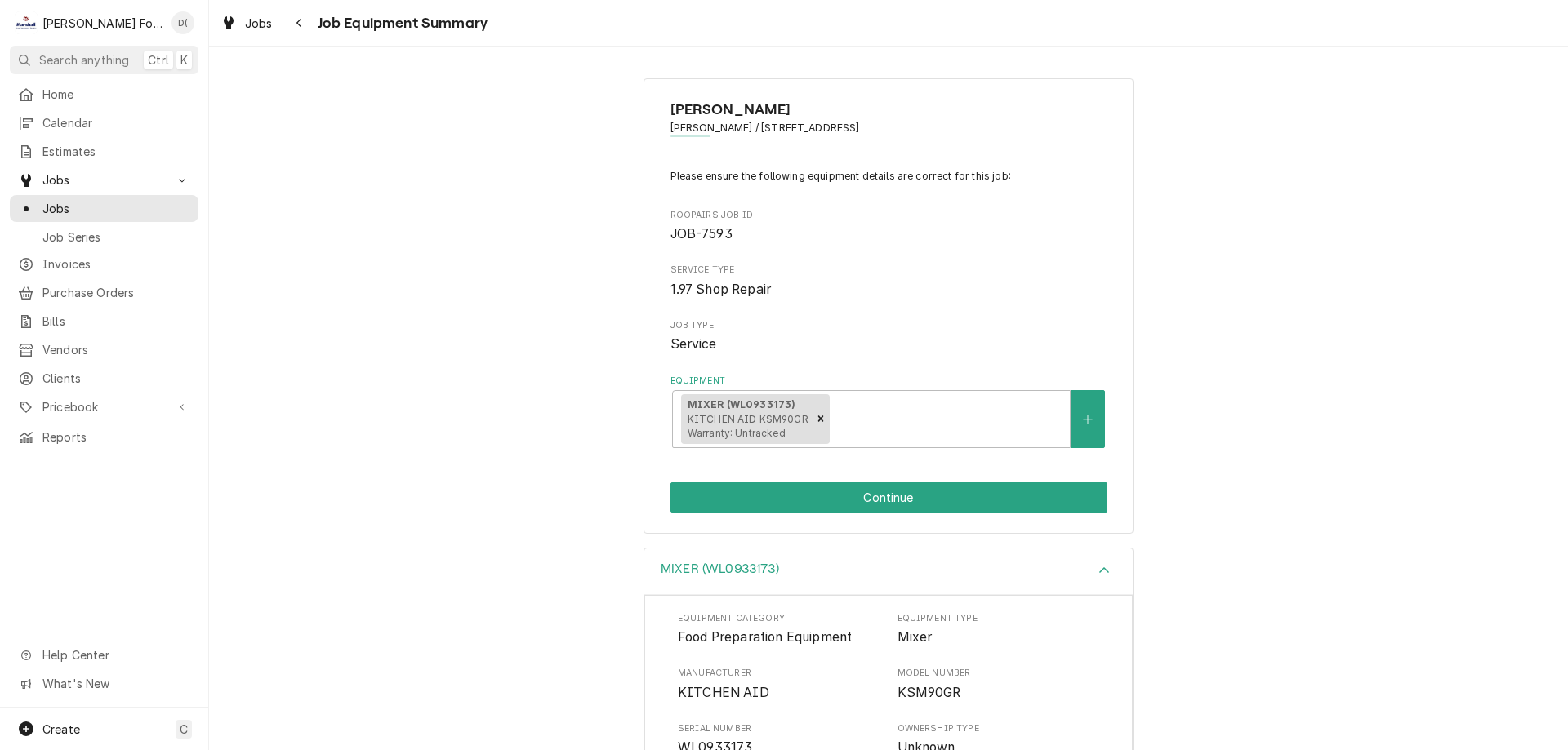
scroll to position [279, 0]
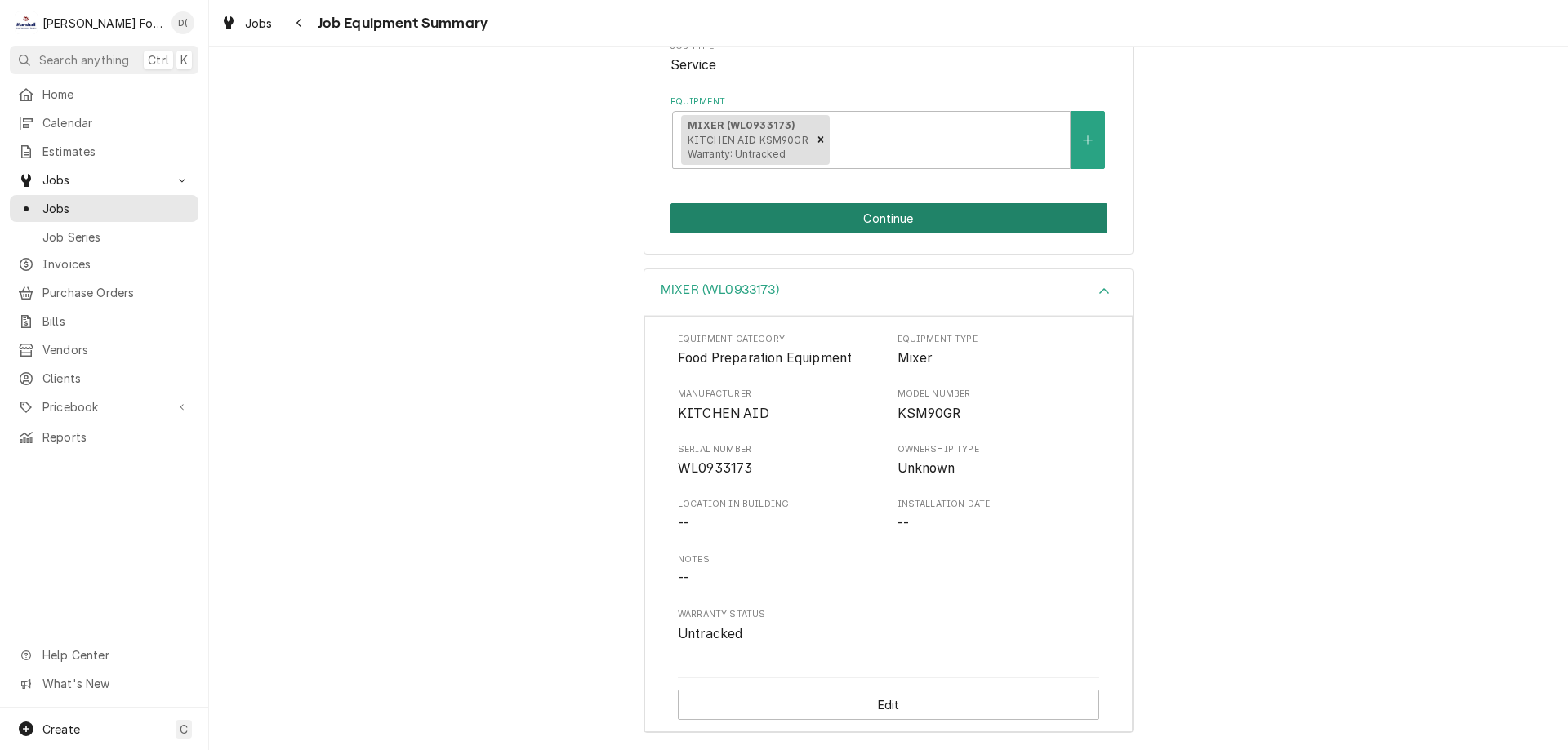
click at [872, 230] on button "Continue" at bounding box center [888, 218] width 437 height 30
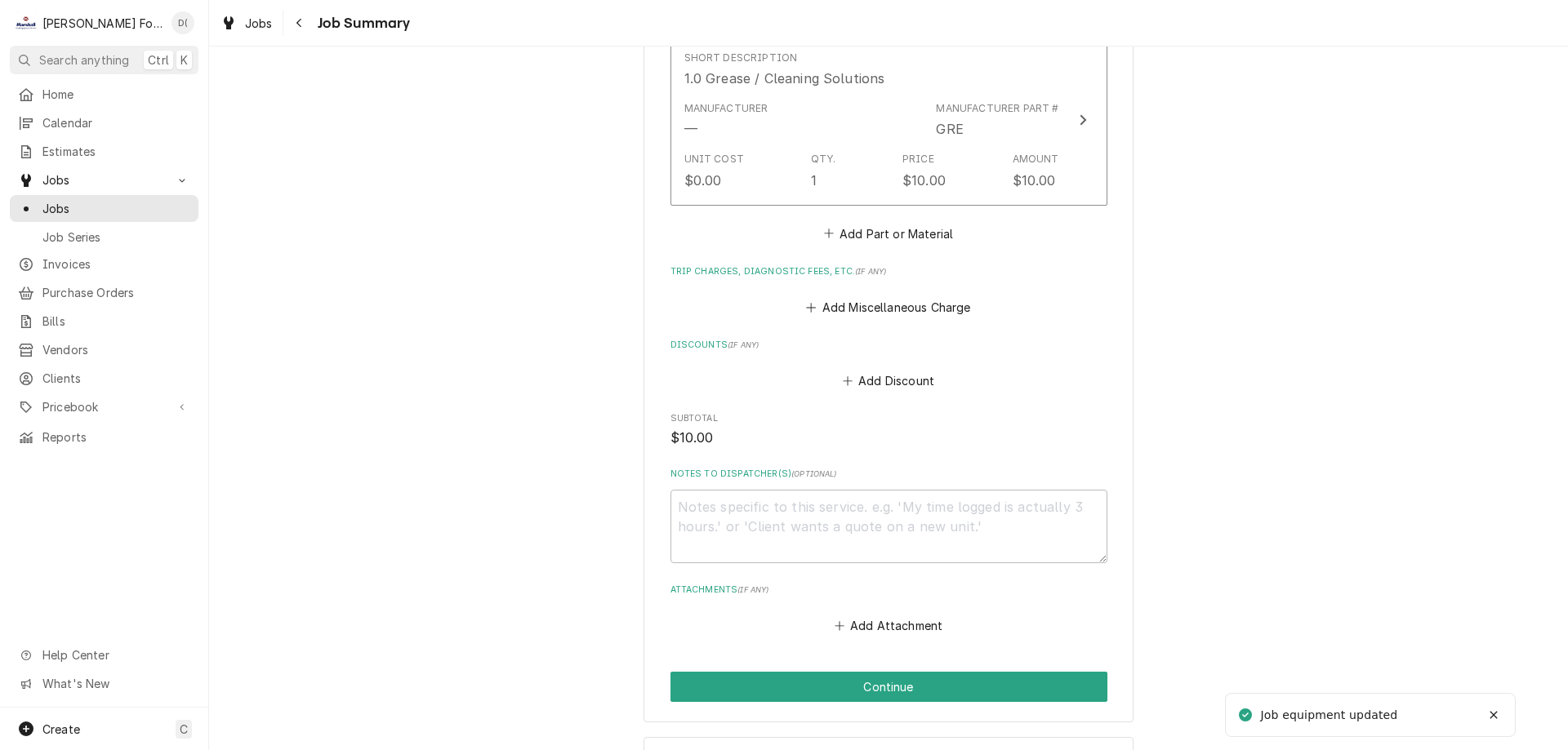
scroll to position [1346, 0]
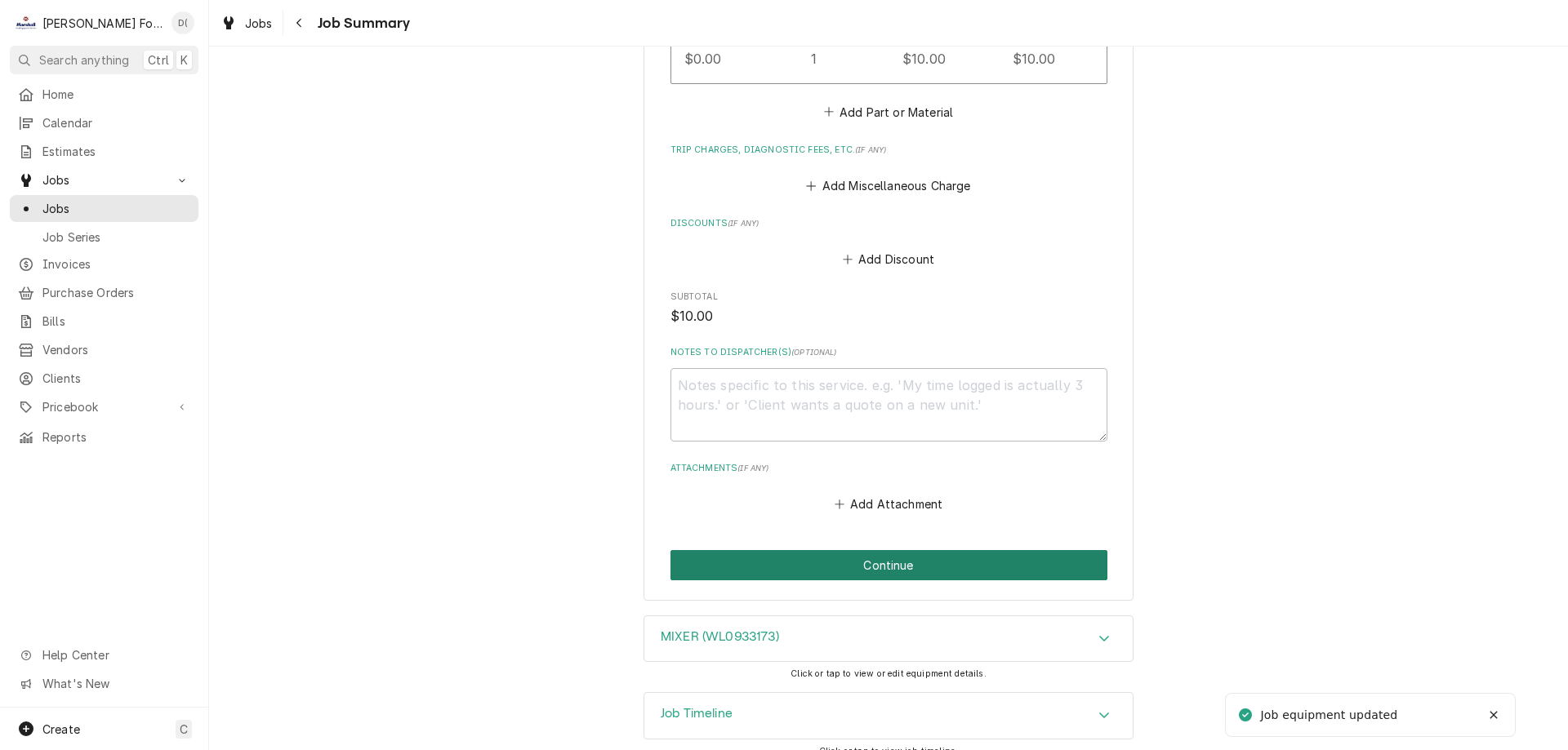
click at [916, 550] on button "Continue" at bounding box center [888, 565] width 437 height 30
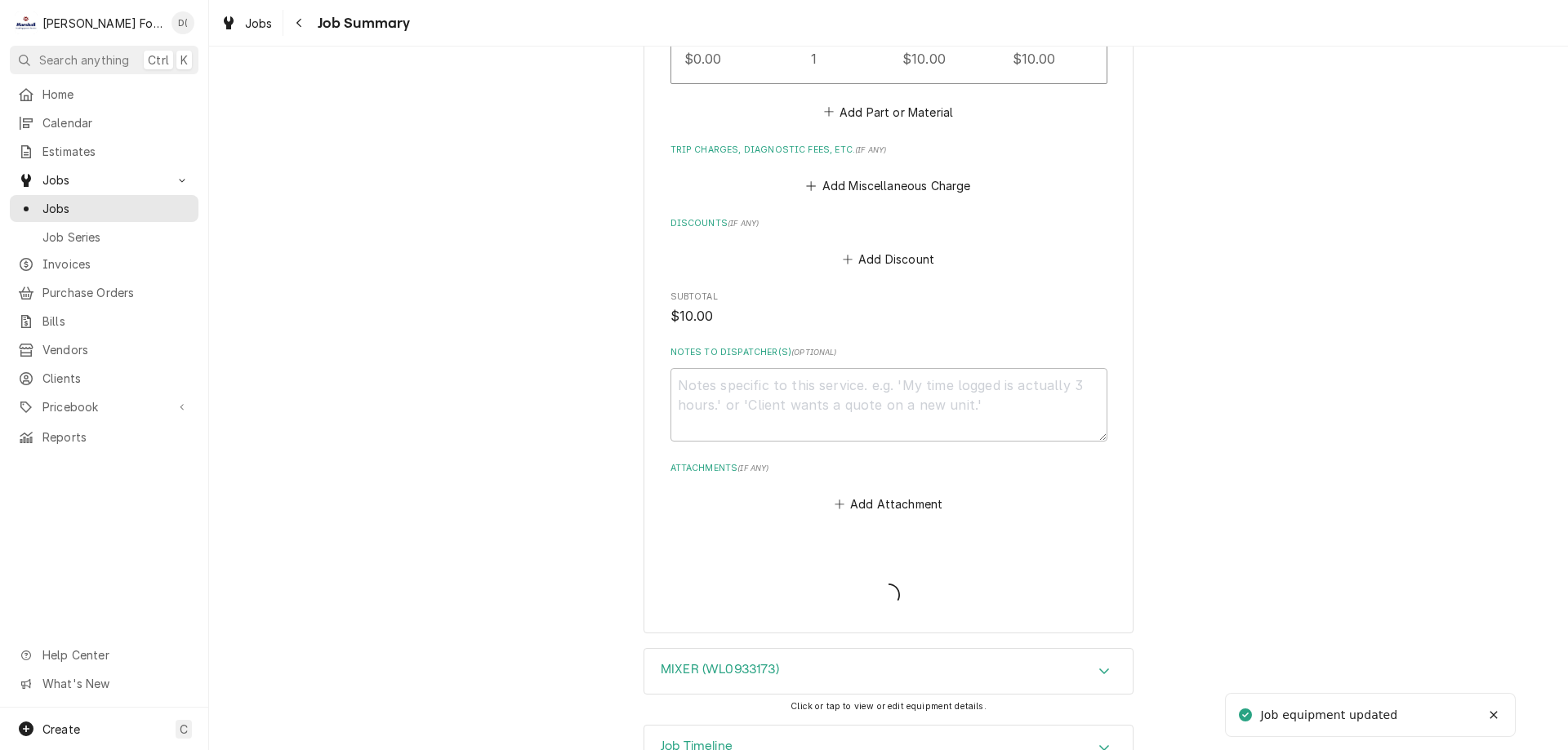
type textarea "x"
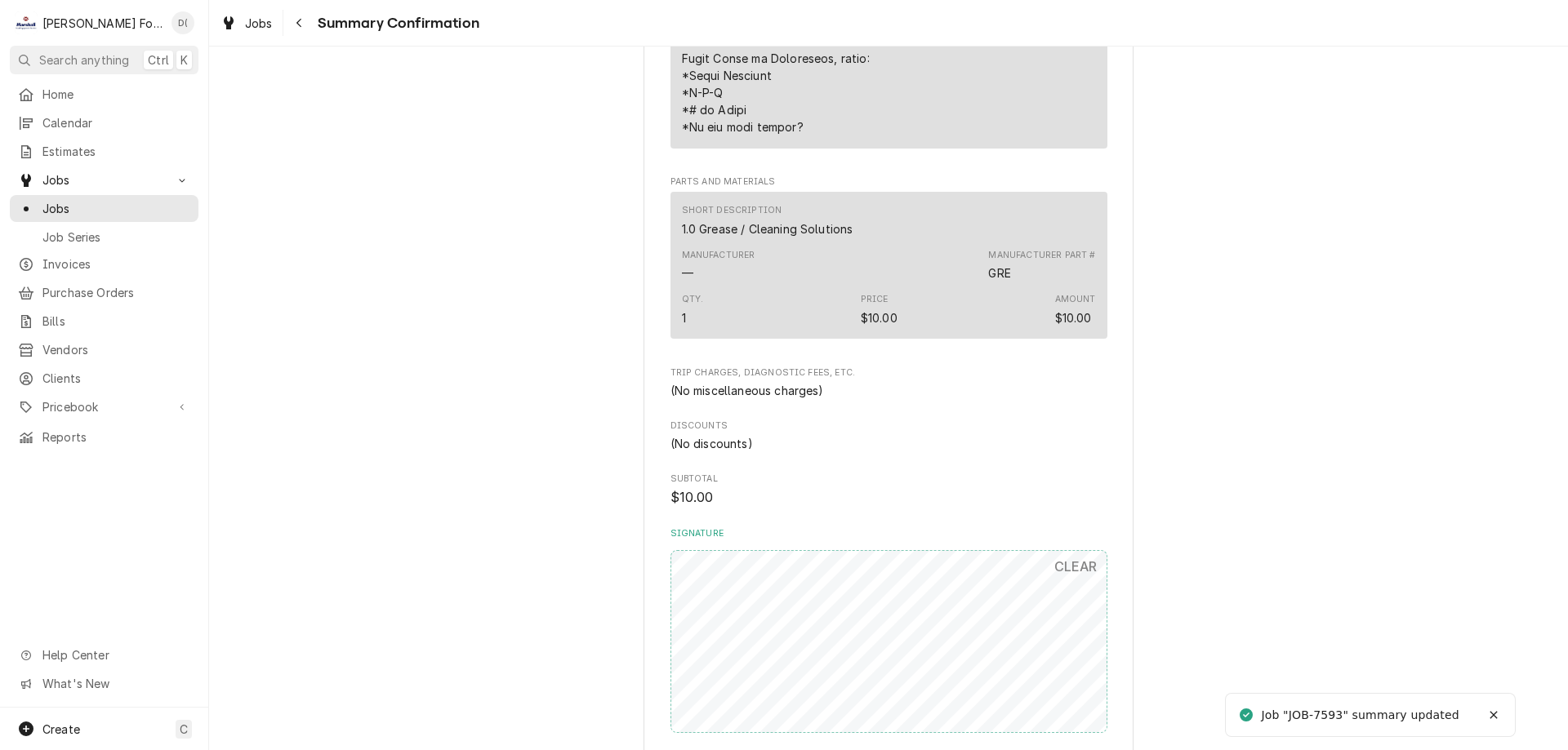
scroll to position [1224, 0]
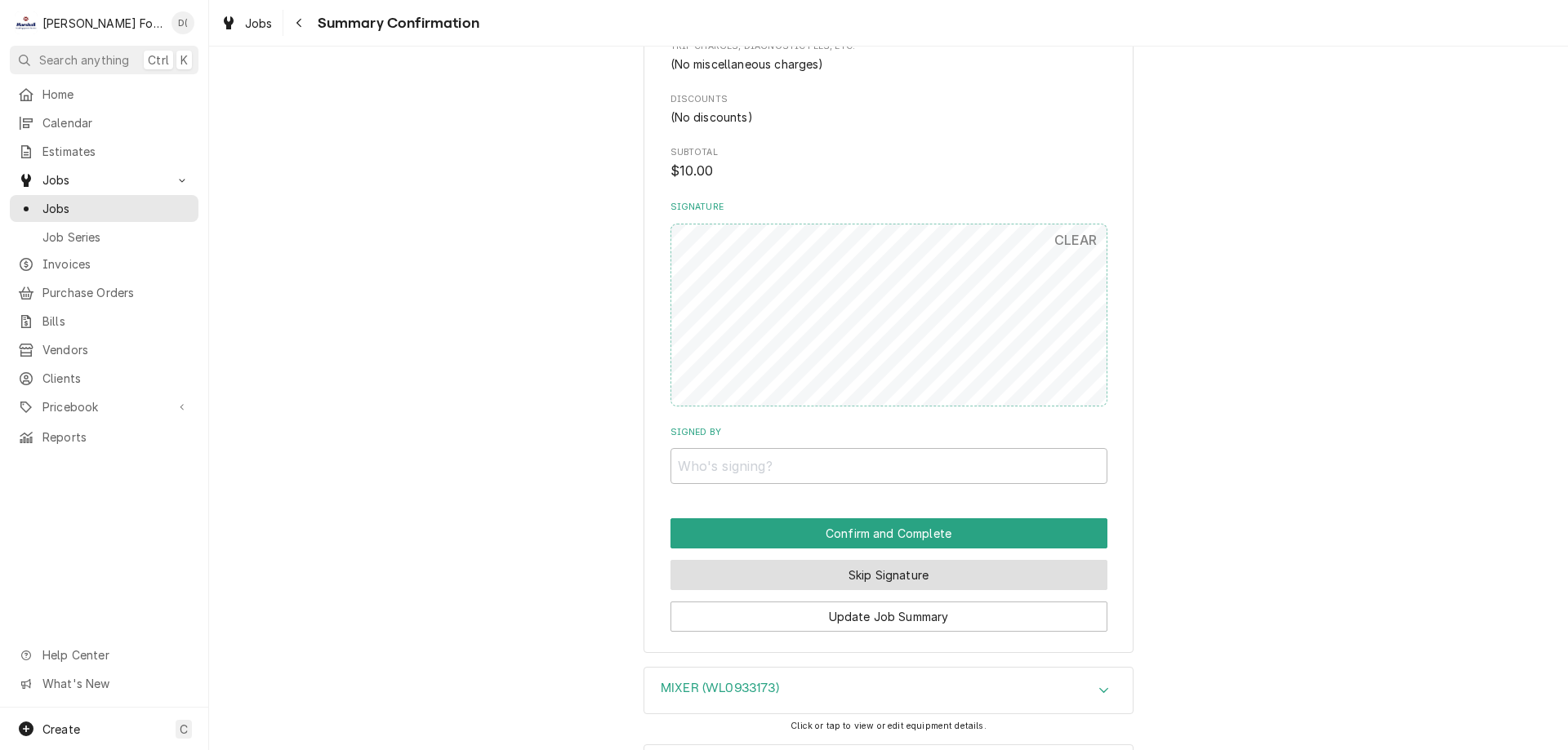
click at [871, 570] on button "Skip Signature" at bounding box center [888, 575] width 437 height 30
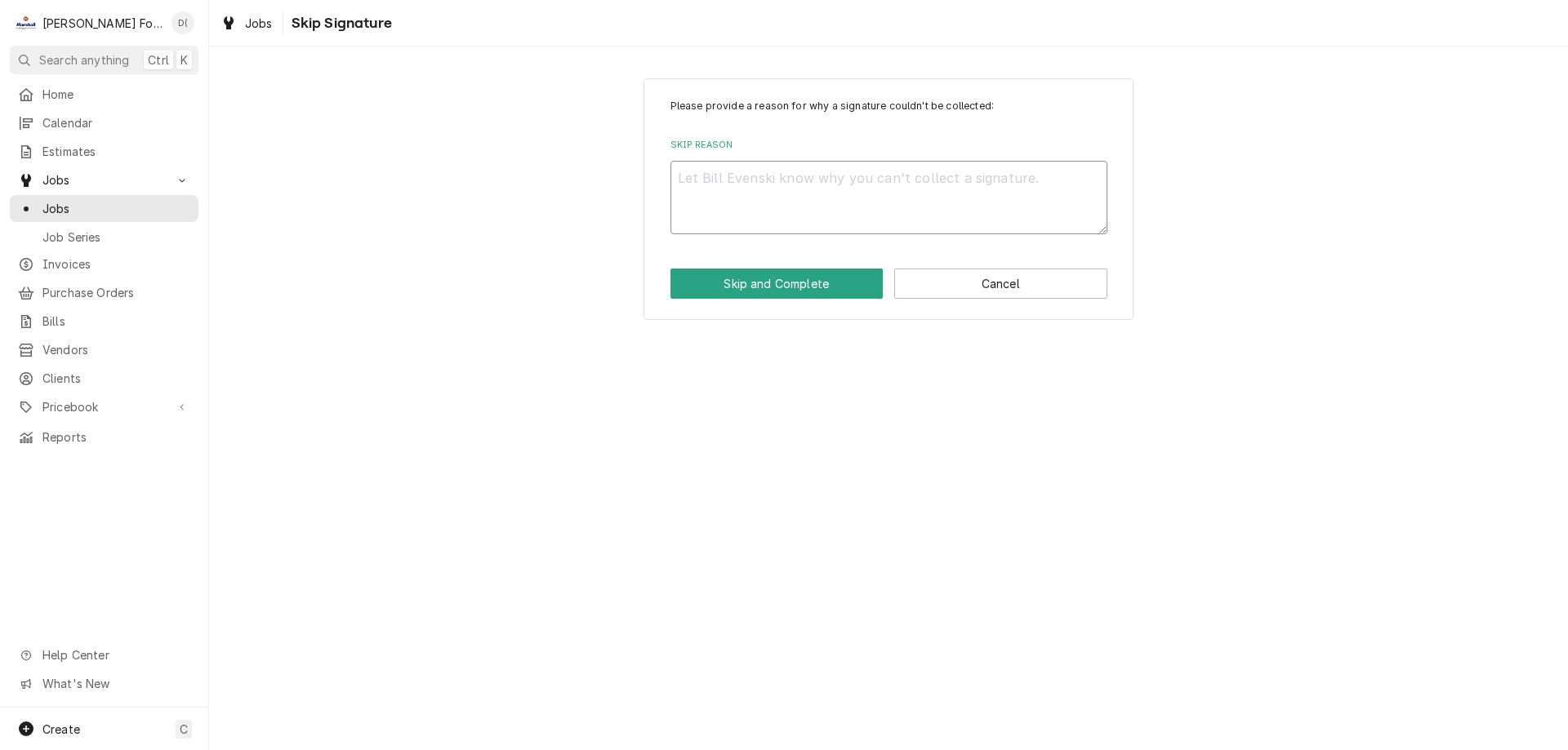
click at [811, 189] on textarea "Skip Reason" at bounding box center [888, 198] width 437 height 74
type textarea "x"
type textarea "i"
type textarea "x"
type textarea "in"
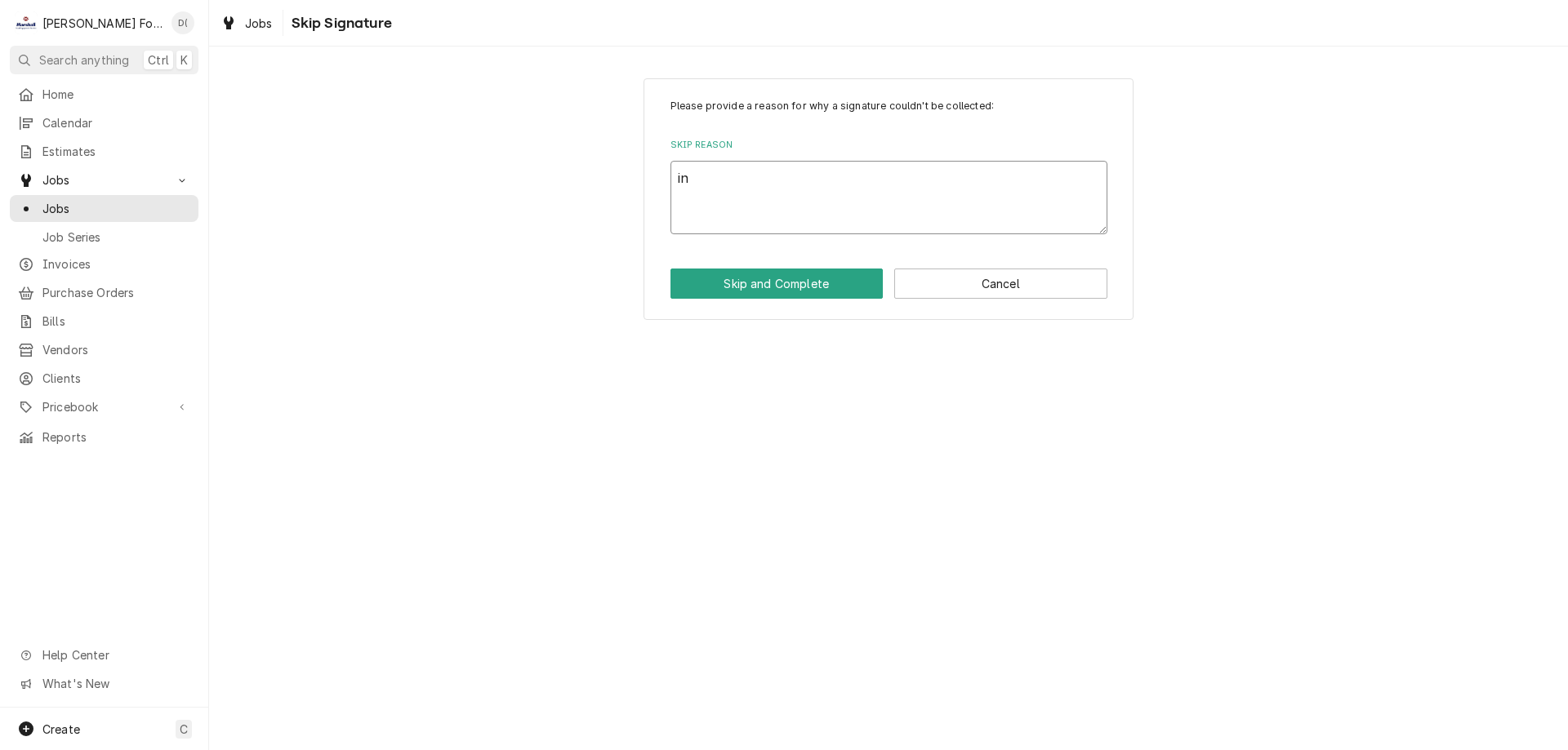
type textarea "x"
type textarea "ins"
type textarea "x"
type textarea "insi"
type textarea "x"
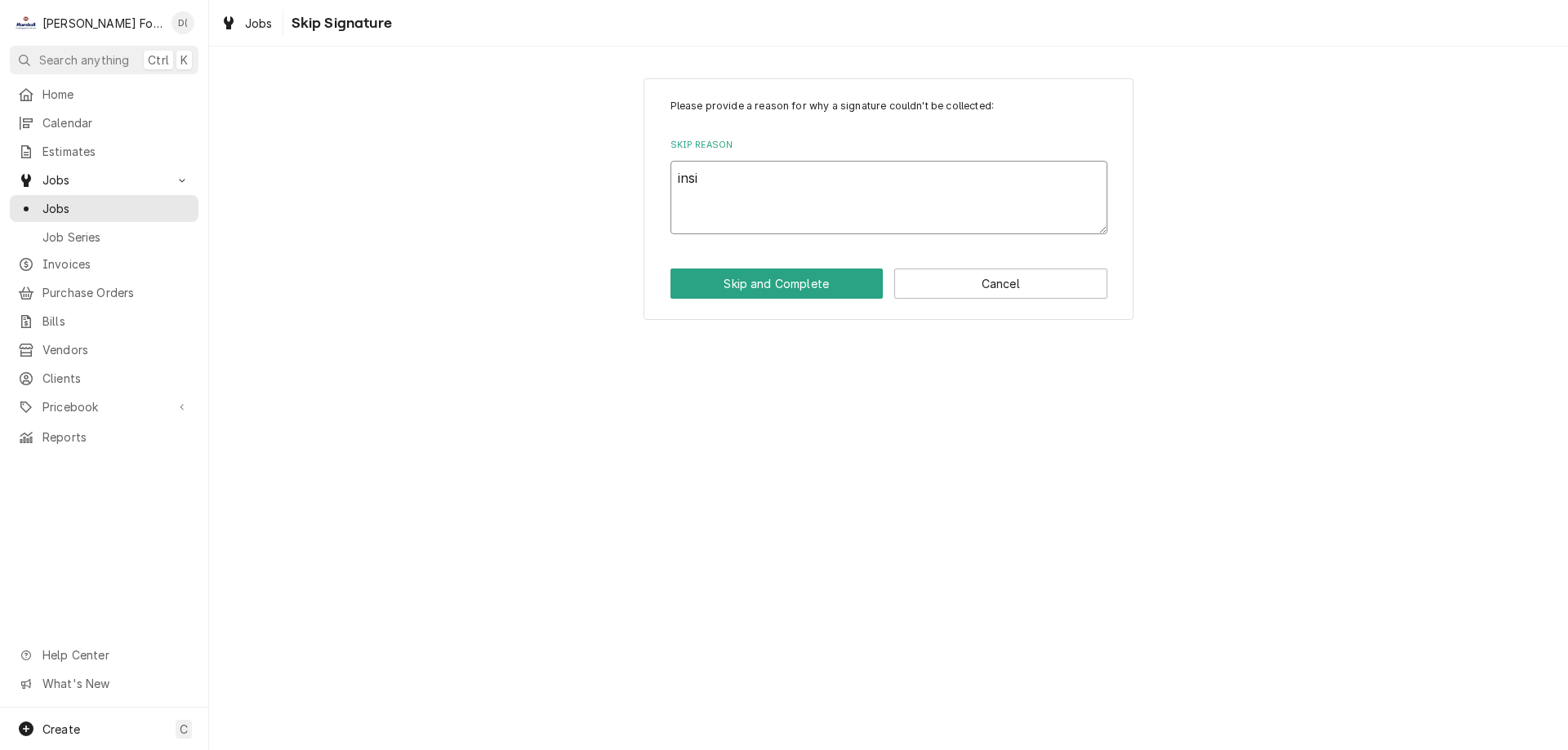
type textarea "insid"
type textarea "x"
type textarea "inside"
click at [804, 292] on button "Skip and Complete" at bounding box center [776, 284] width 213 height 30
type textarea "x"
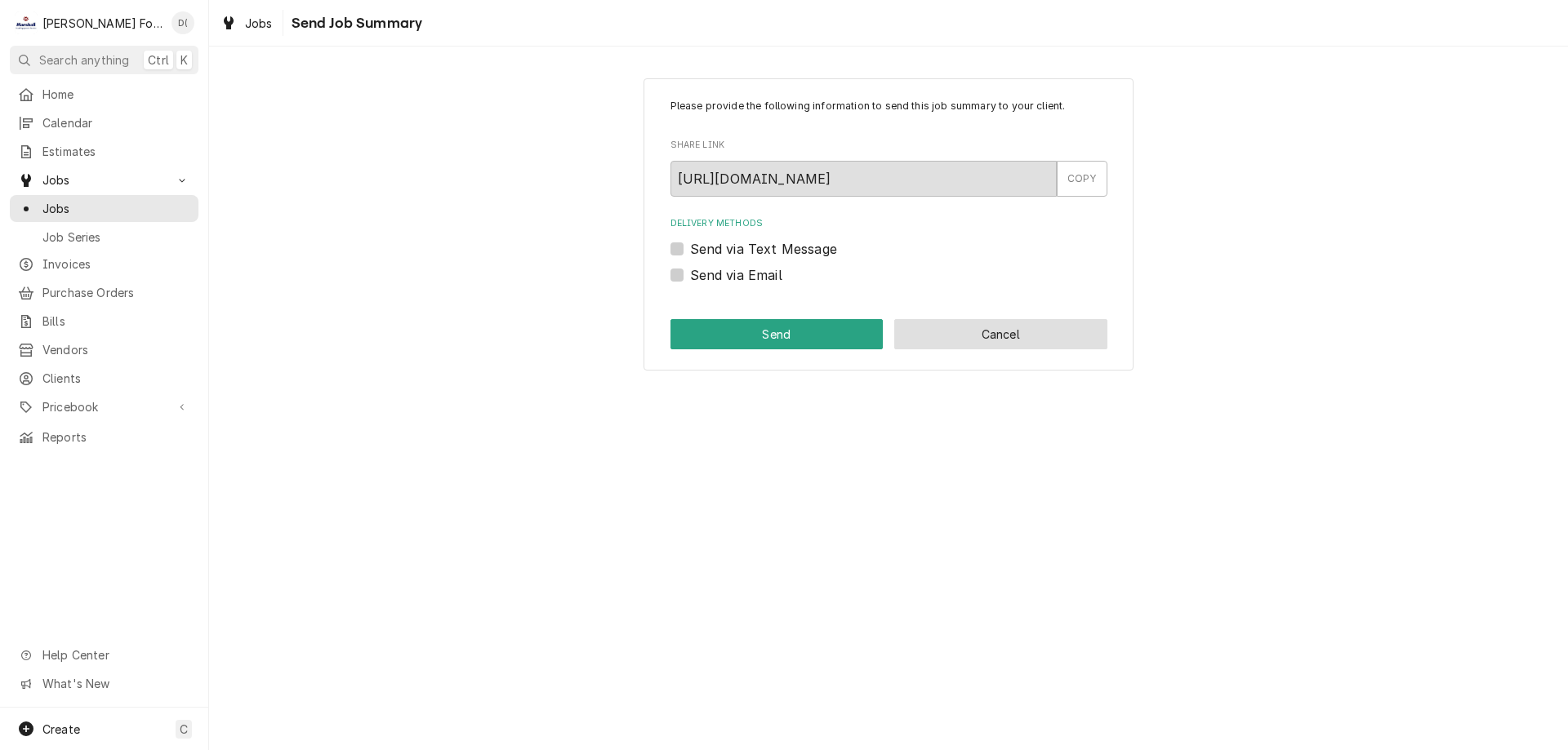
click at [959, 339] on button "Cancel" at bounding box center [1000, 335] width 213 height 30
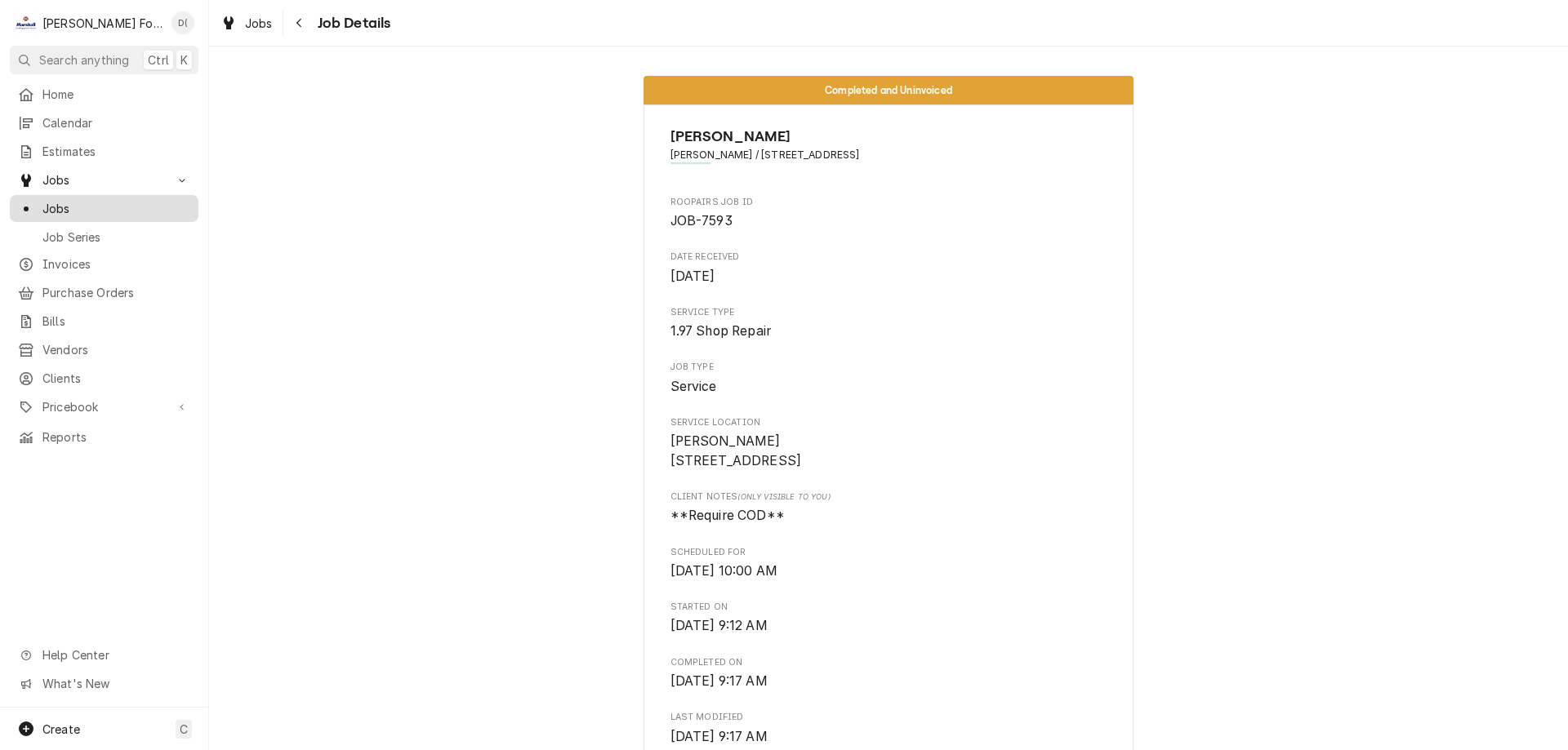
click at [121, 200] on span "Jobs" at bounding box center [117, 208] width 148 height 17
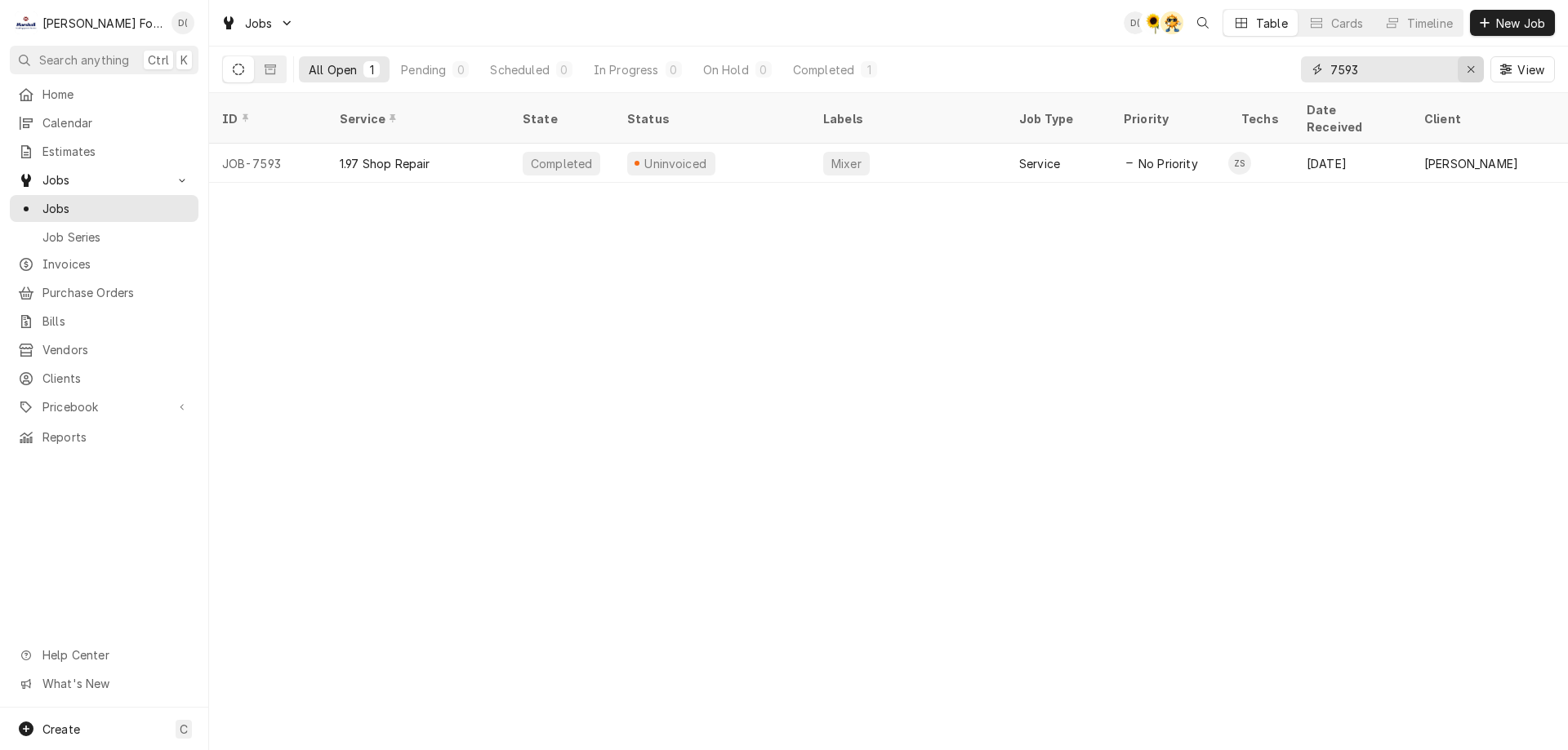
click at [1465, 68] on div "Erase input" at bounding box center [1470, 69] width 16 height 16
click at [1418, 68] on input "Dynamic Content Wrapper" at bounding box center [1407, 69] width 153 height 26
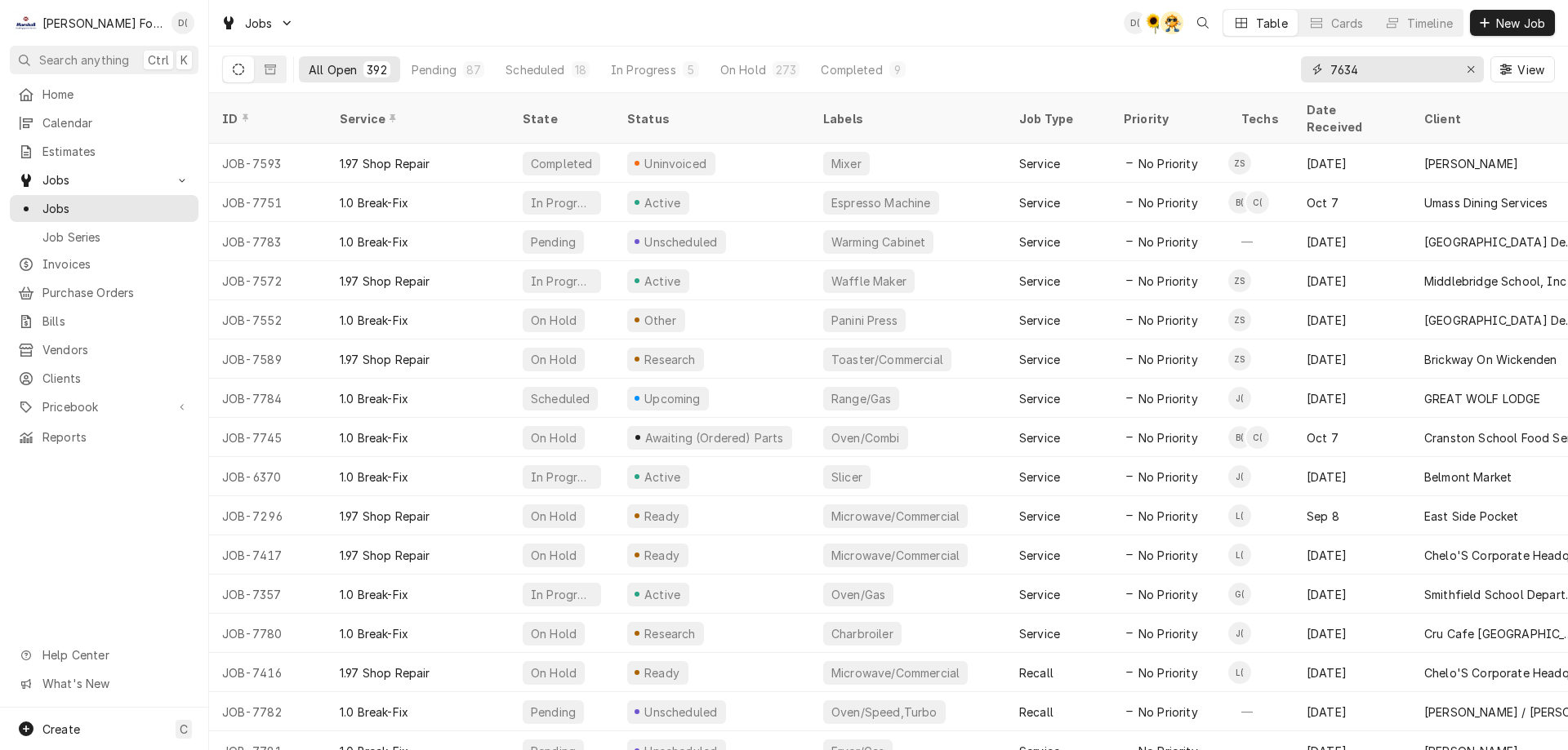
type input "7634"
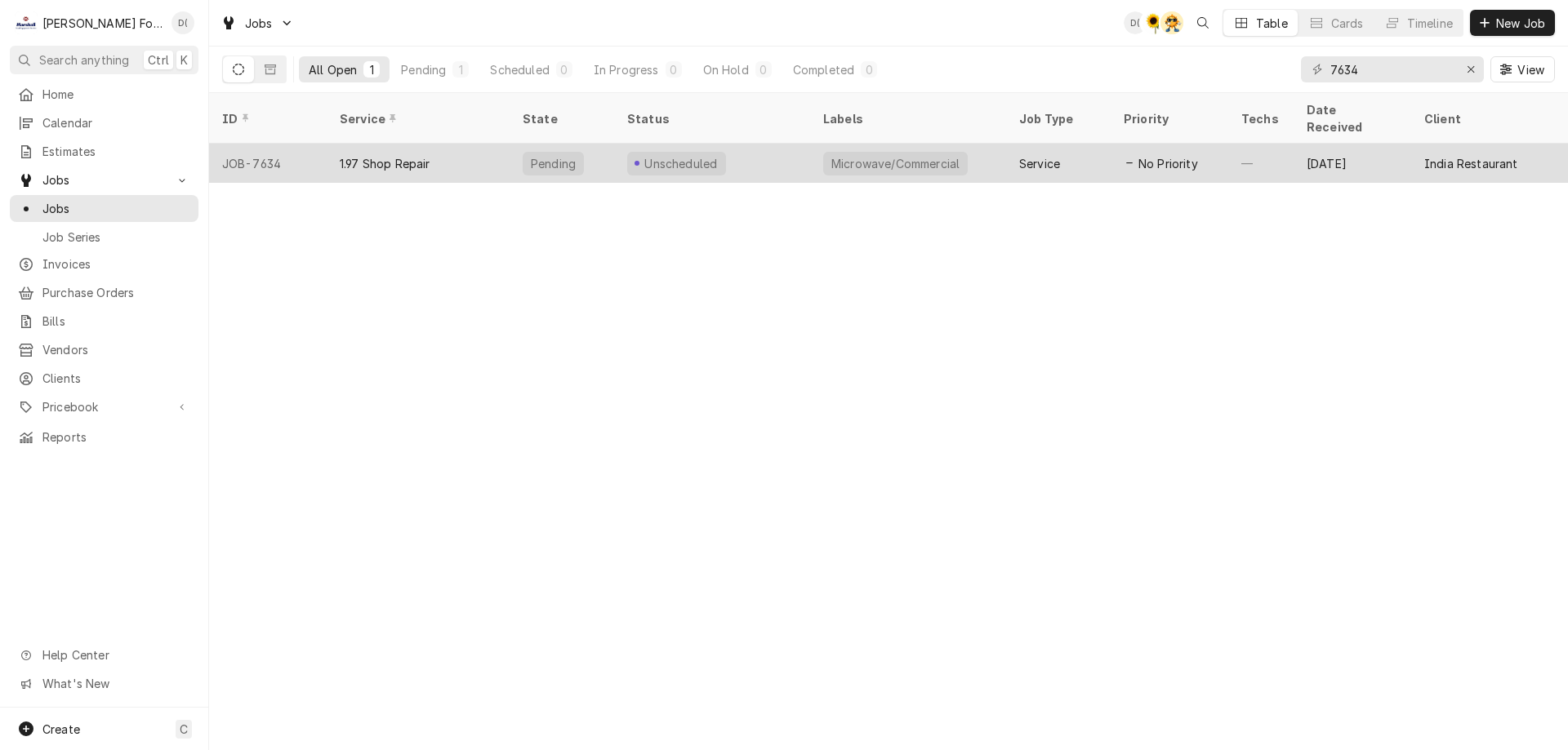
click at [783, 143] on div "Unscheduled" at bounding box center [712, 163] width 196 height 39
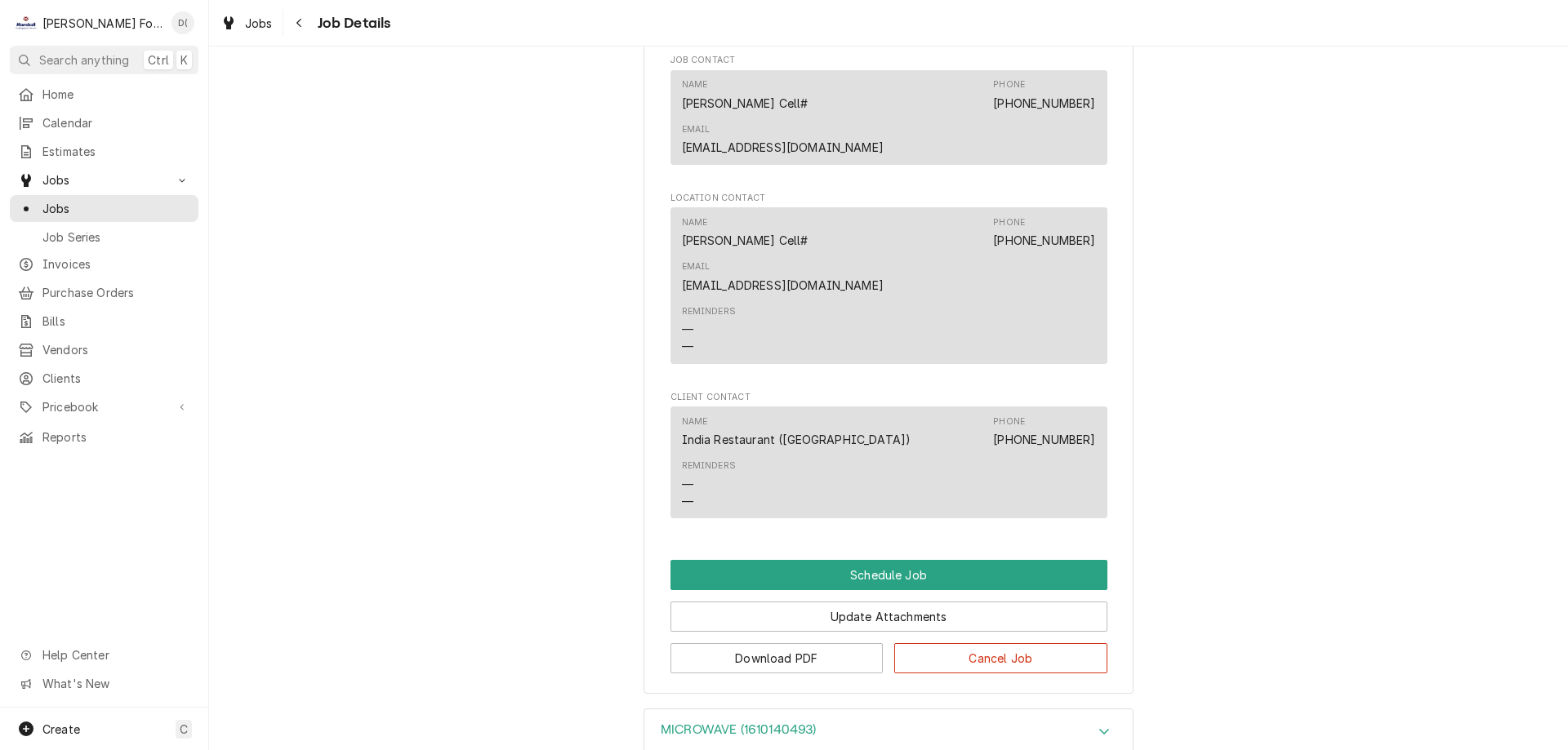
scroll to position [1117, 0]
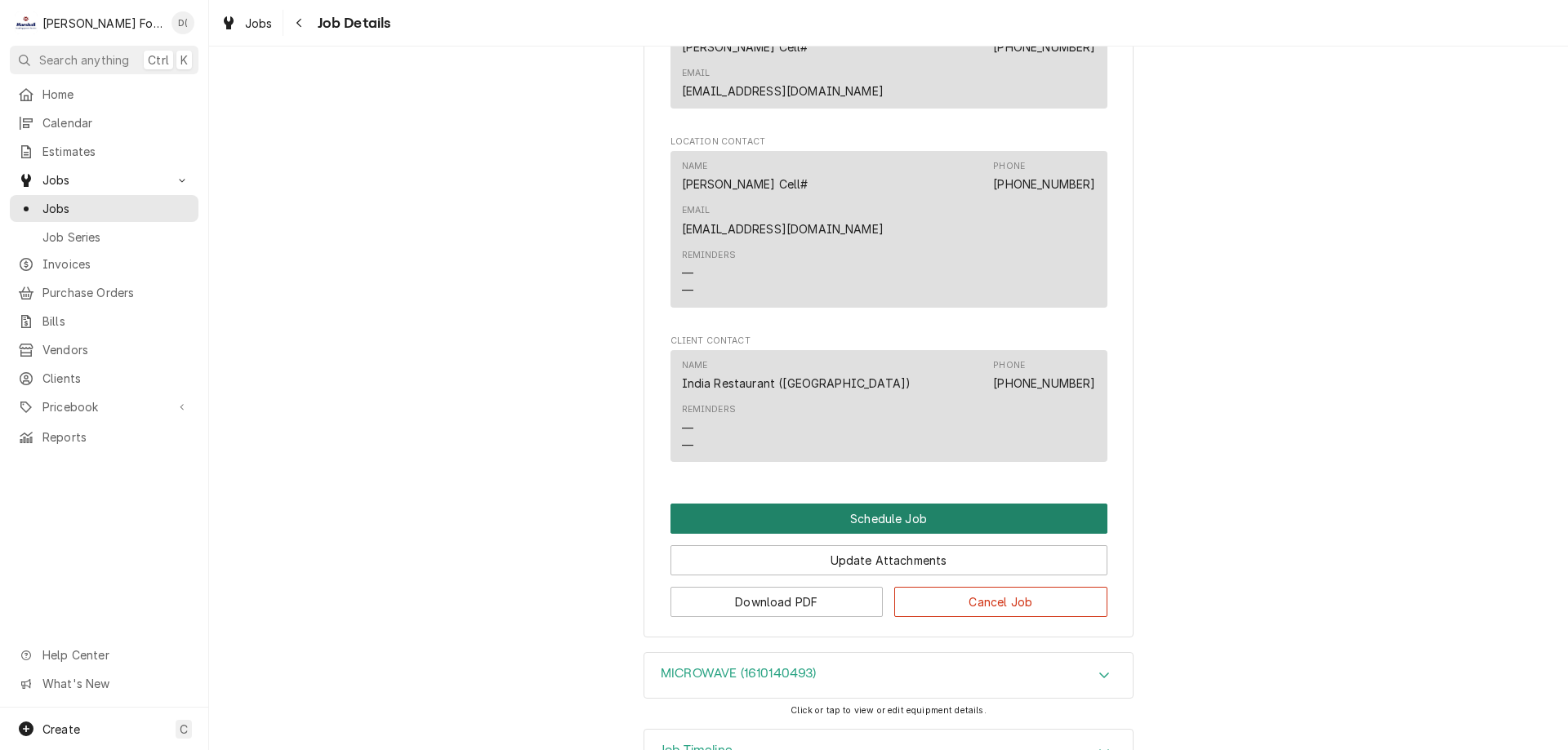
click at [885, 504] on button "Schedule Job" at bounding box center [888, 519] width 437 height 30
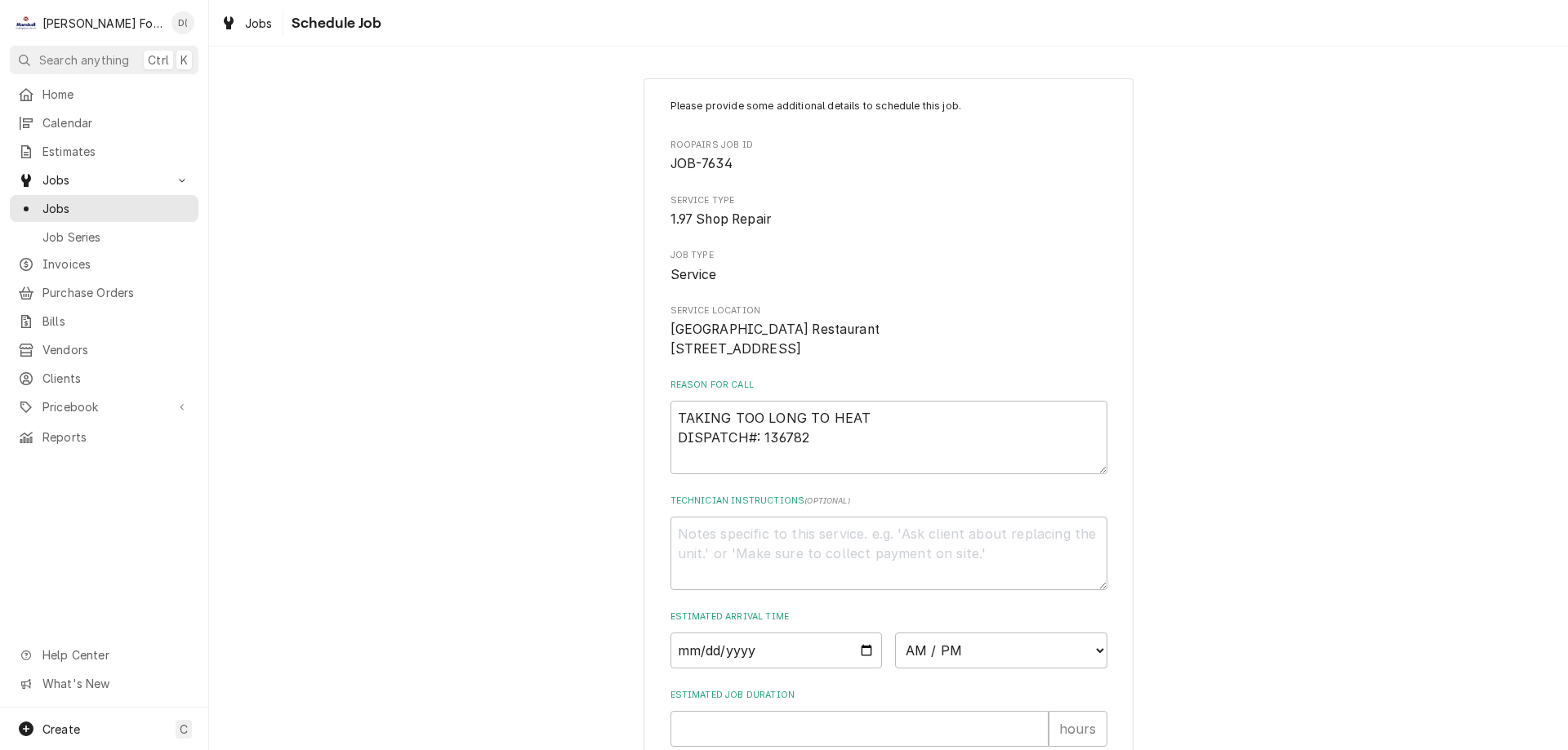
scroll to position [190, 0]
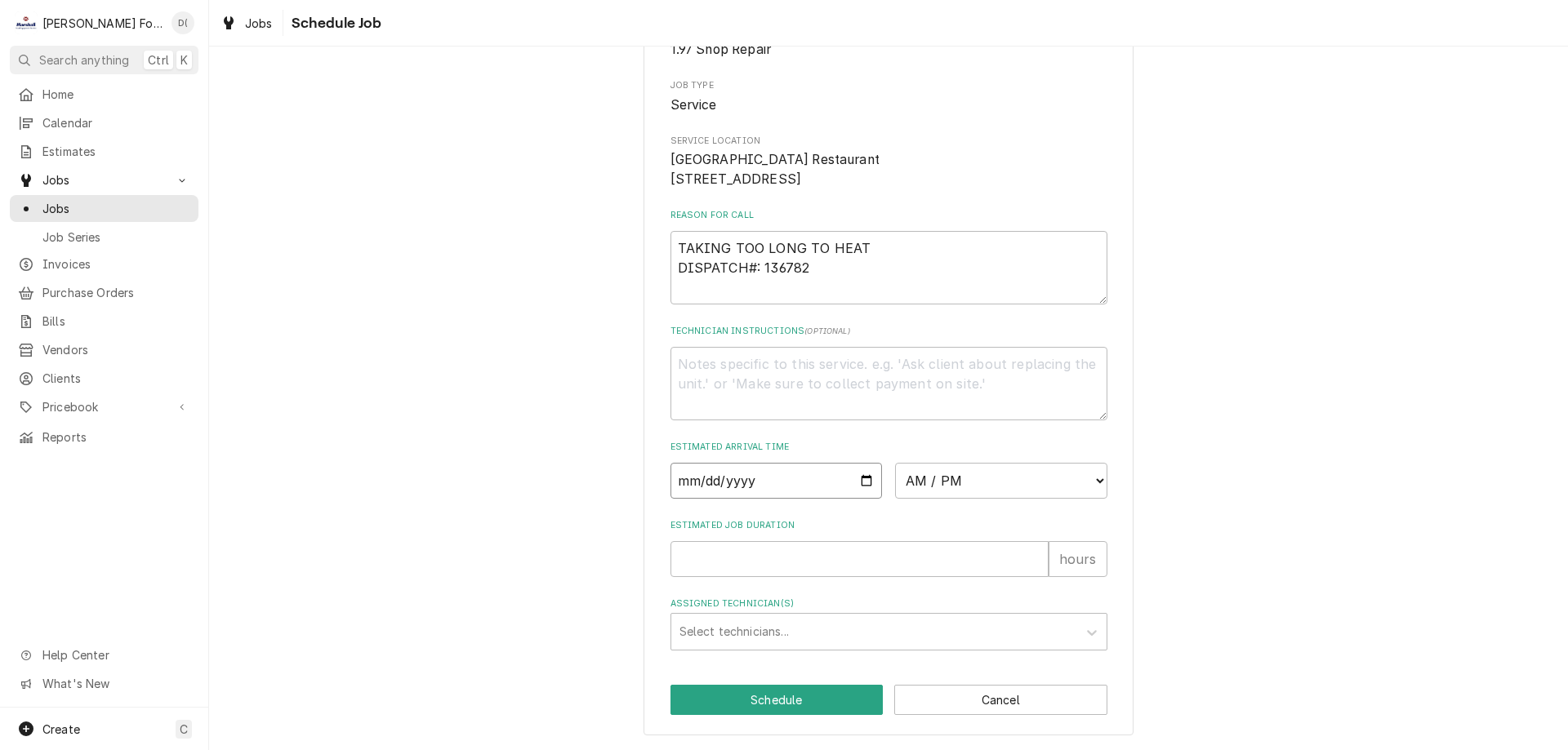
click at [861, 479] on input "Date" at bounding box center [776, 480] width 213 height 36
type textarea "x"
type input "2025-10-08"
click at [974, 473] on select "AM / PM 6:00 AM 6:15 AM 6:30 AM 6:45 AM 7:00 AM 7:15 AM 7:30 AM 7:45 AM 8:00 AM…" at bounding box center [1001, 480] width 213 height 36
select select "10:15:00"
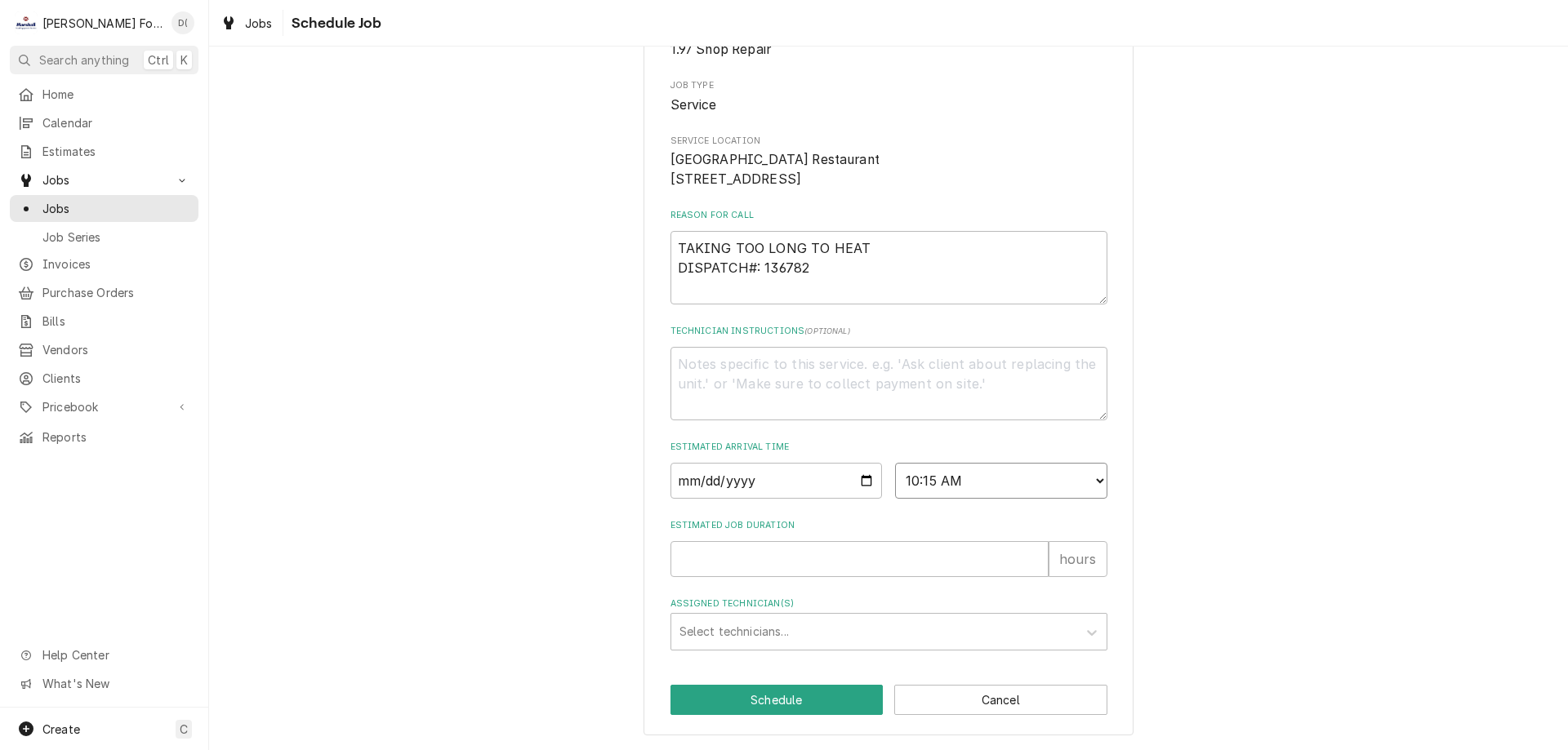
click at [895, 463] on select "AM / PM 6:00 AM 6:15 AM 6:30 AM 6:45 AM 7:00 AM 7:15 AM 7:30 AM 7:45 AM 8:00 AM…" at bounding box center [1001, 480] width 213 height 36
click at [731, 566] on input "Estimated Job Duration" at bounding box center [859, 559] width 378 height 36
type textarea "x"
type input "1"
click at [744, 627] on div "Assigned Technician(s)" at bounding box center [874, 632] width 390 height 29
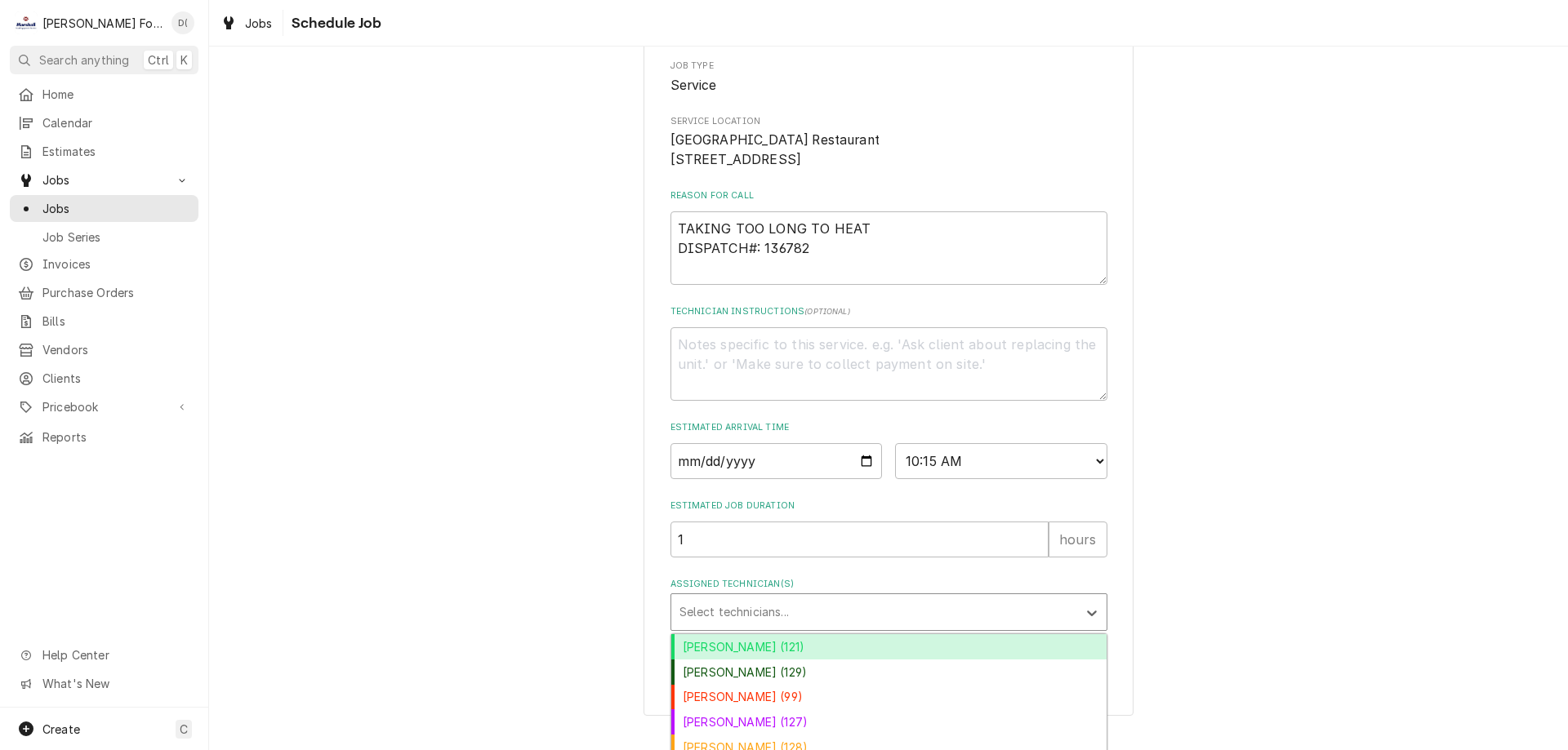
scroll to position [319, 0]
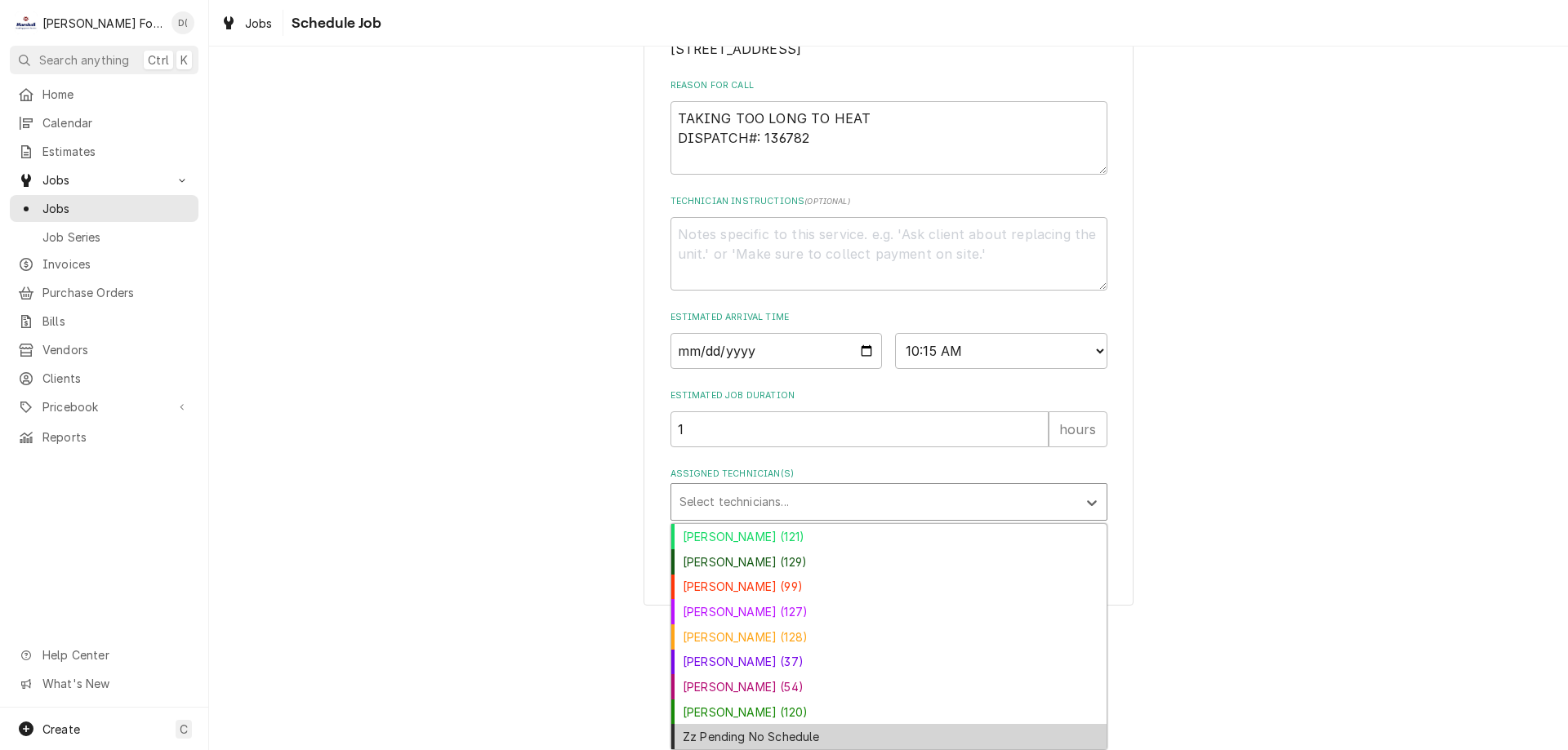
click at [726, 737] on div "Zz Pending No Schedule" at bounding box center [888, 737] width 435 height 25
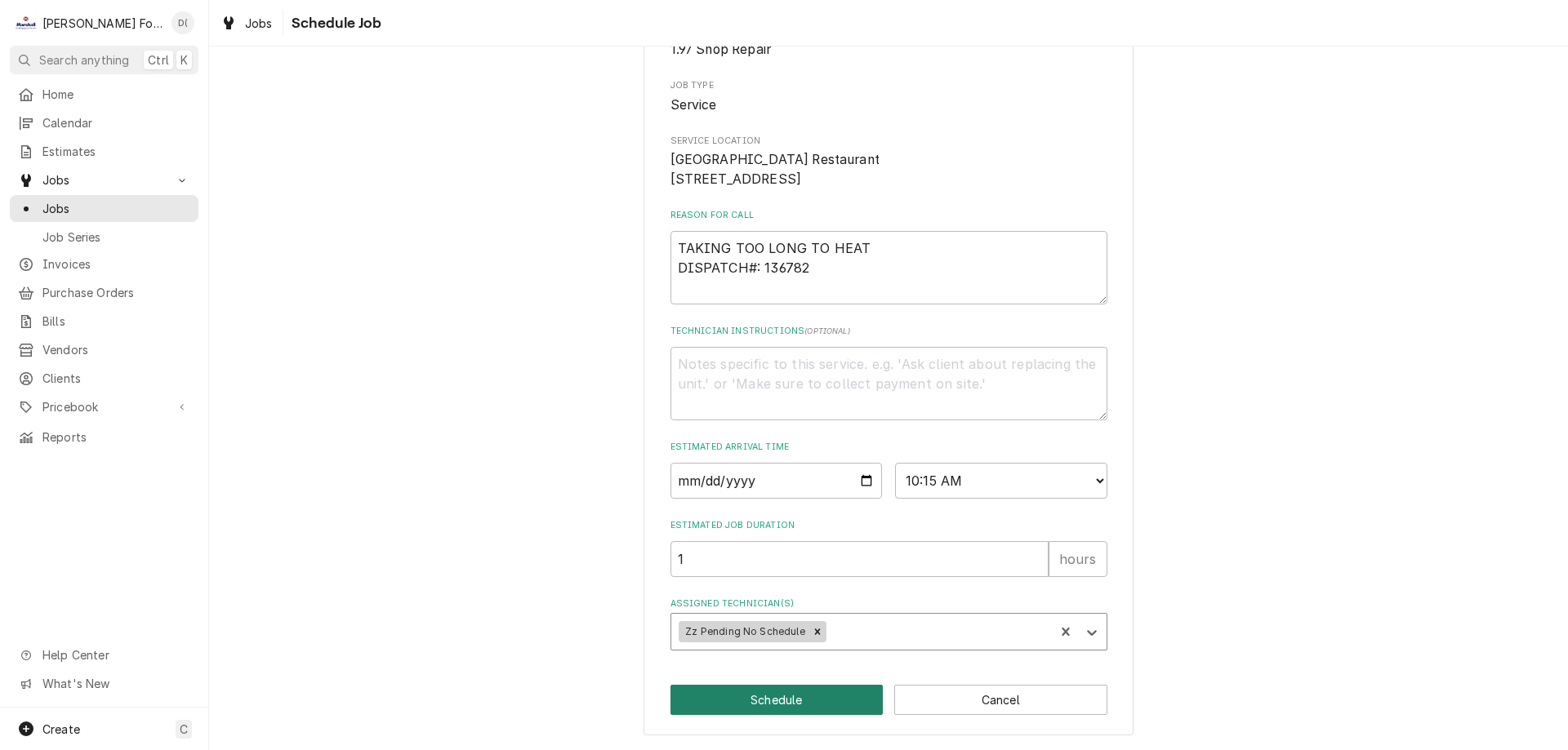
click at [762, 698] on button "Schedule" at bounding box center [776, 700] width 213 height 30
type textarea "x"
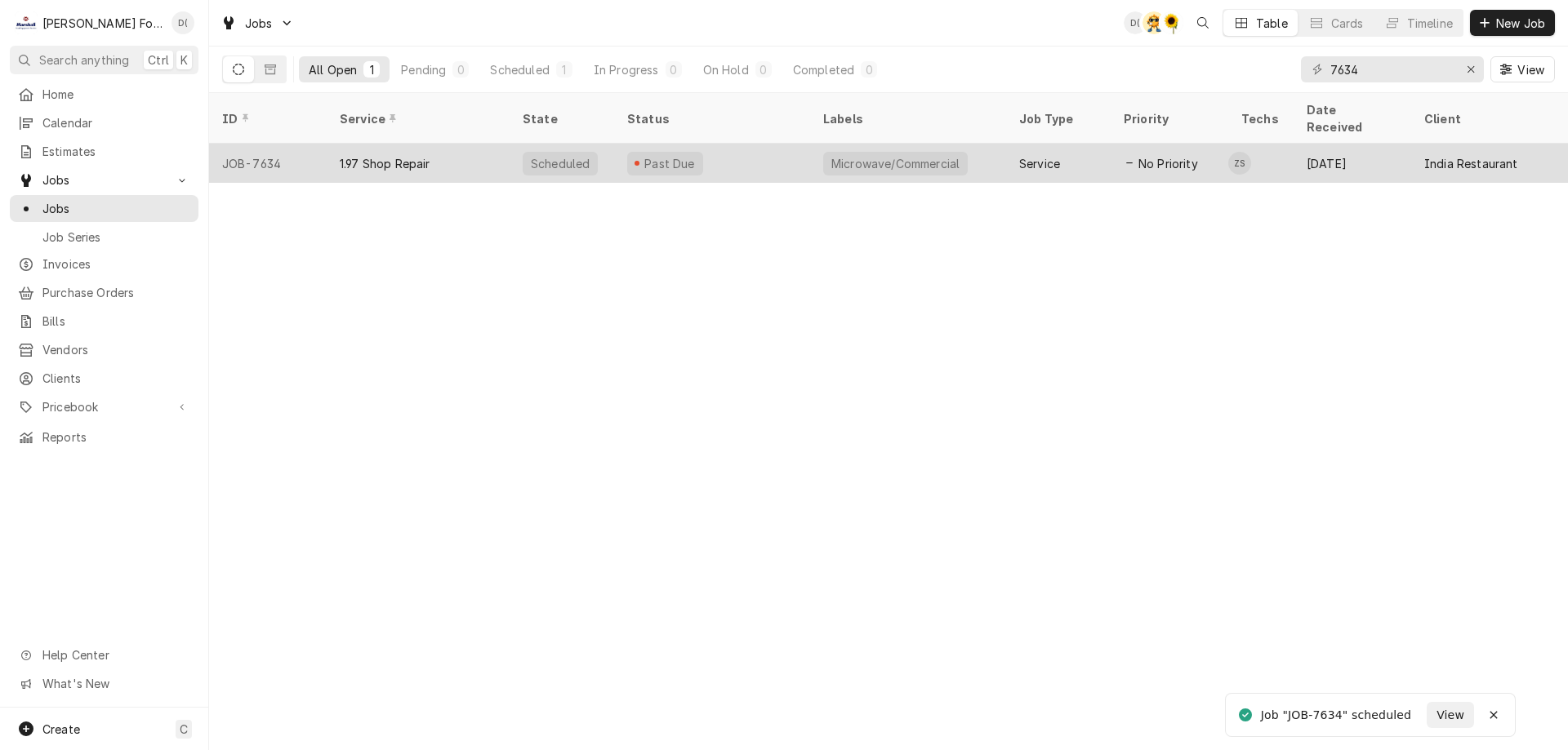
click at [740, 143] on div "Past Due" at bounding box center [712, 163] width 196 height 39
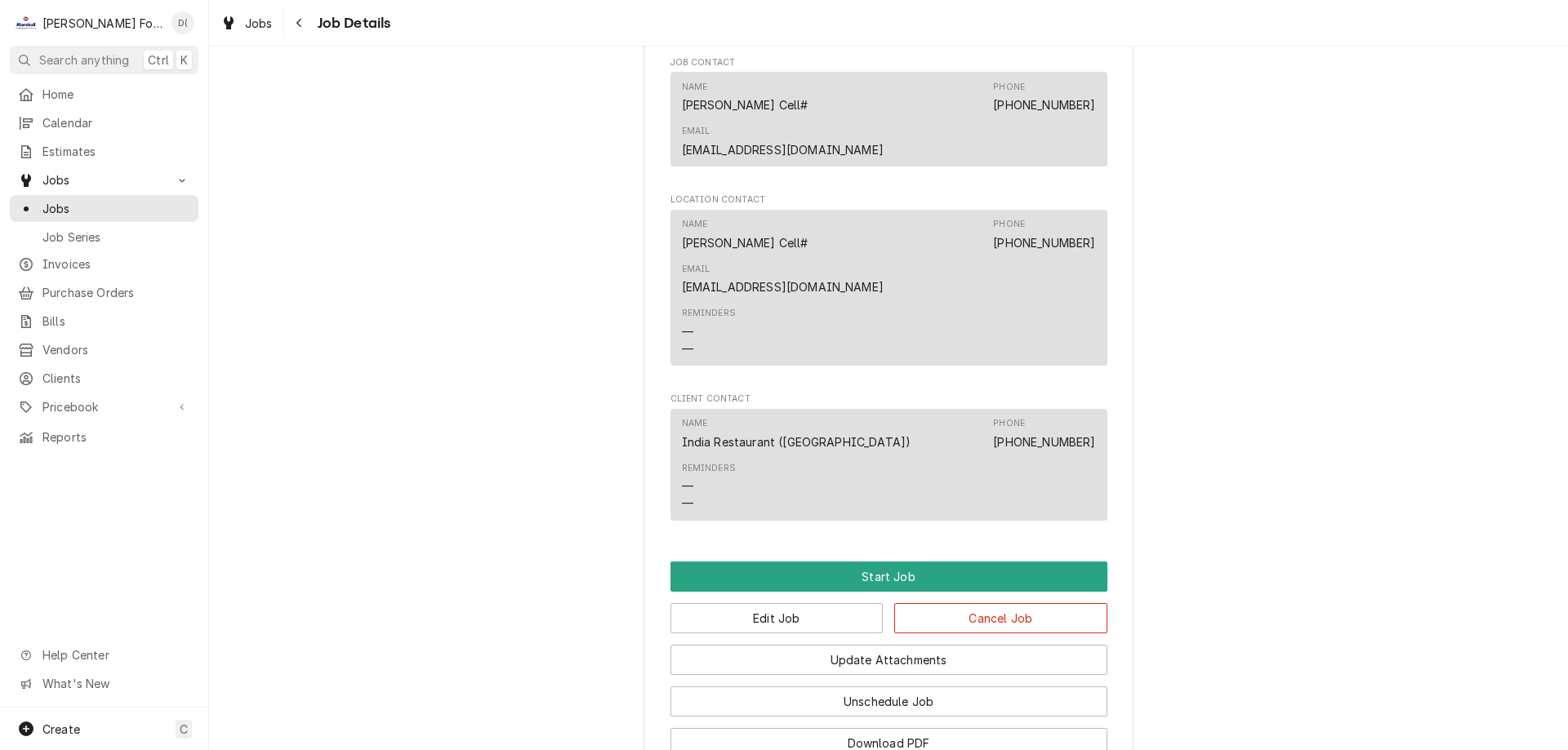
scroll to position [1366, 0]
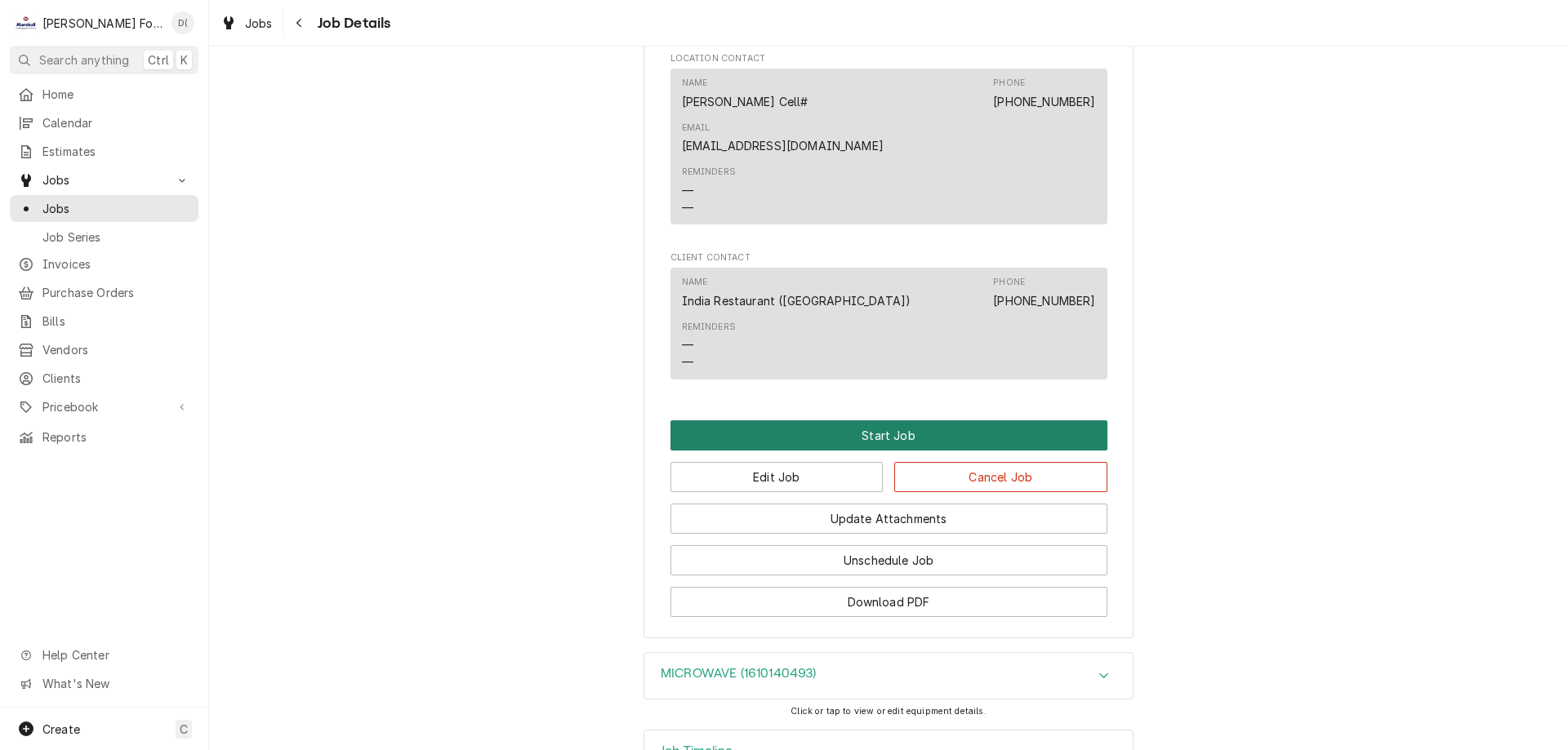
click at [869, 420] on button "Start Job" at bounding box center [888, 435] width 437 height 30
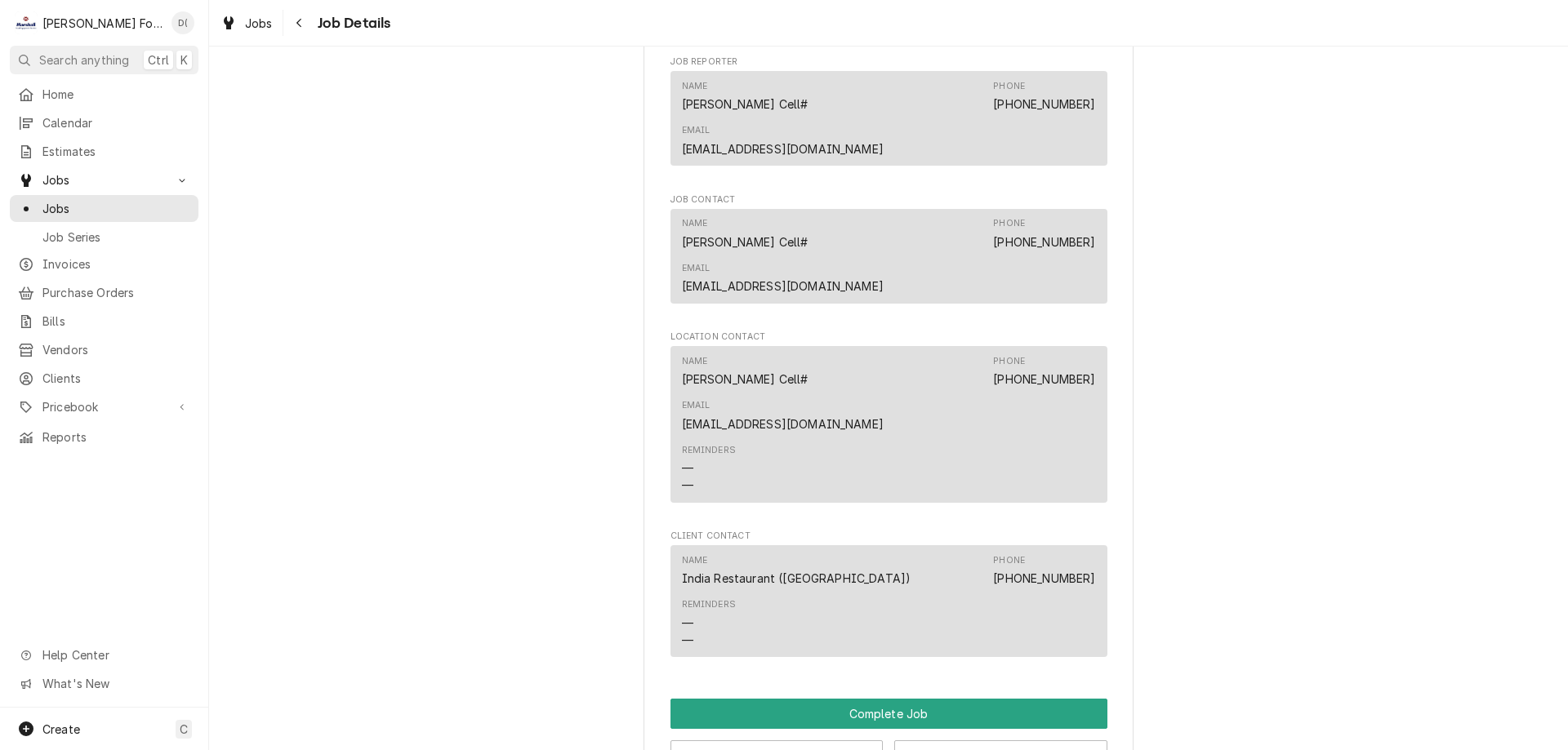
scroll to position [1388, 0]
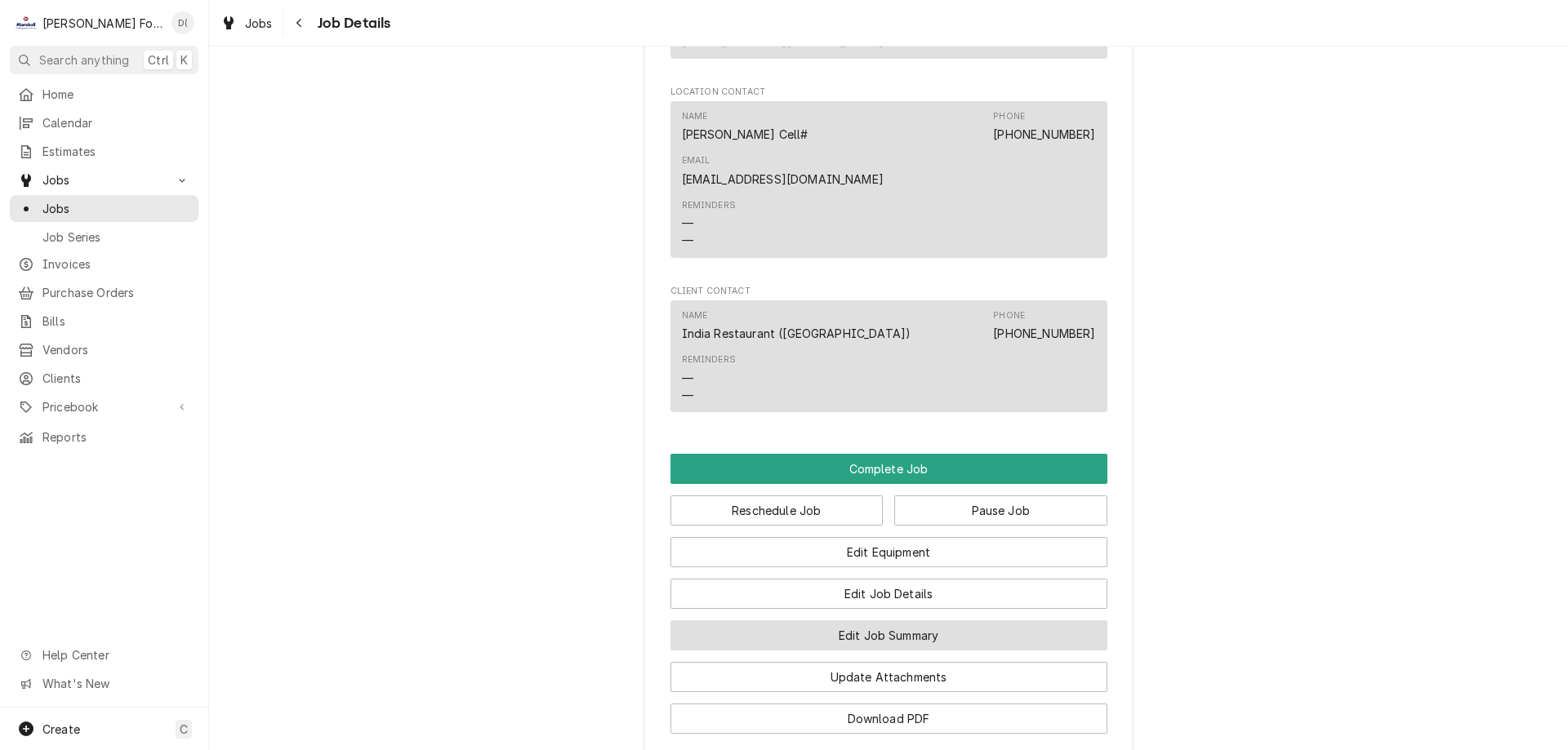
click at [878, 620] on button "Edit Job Summary" at bounding box center [888, 635] width 437 height 30
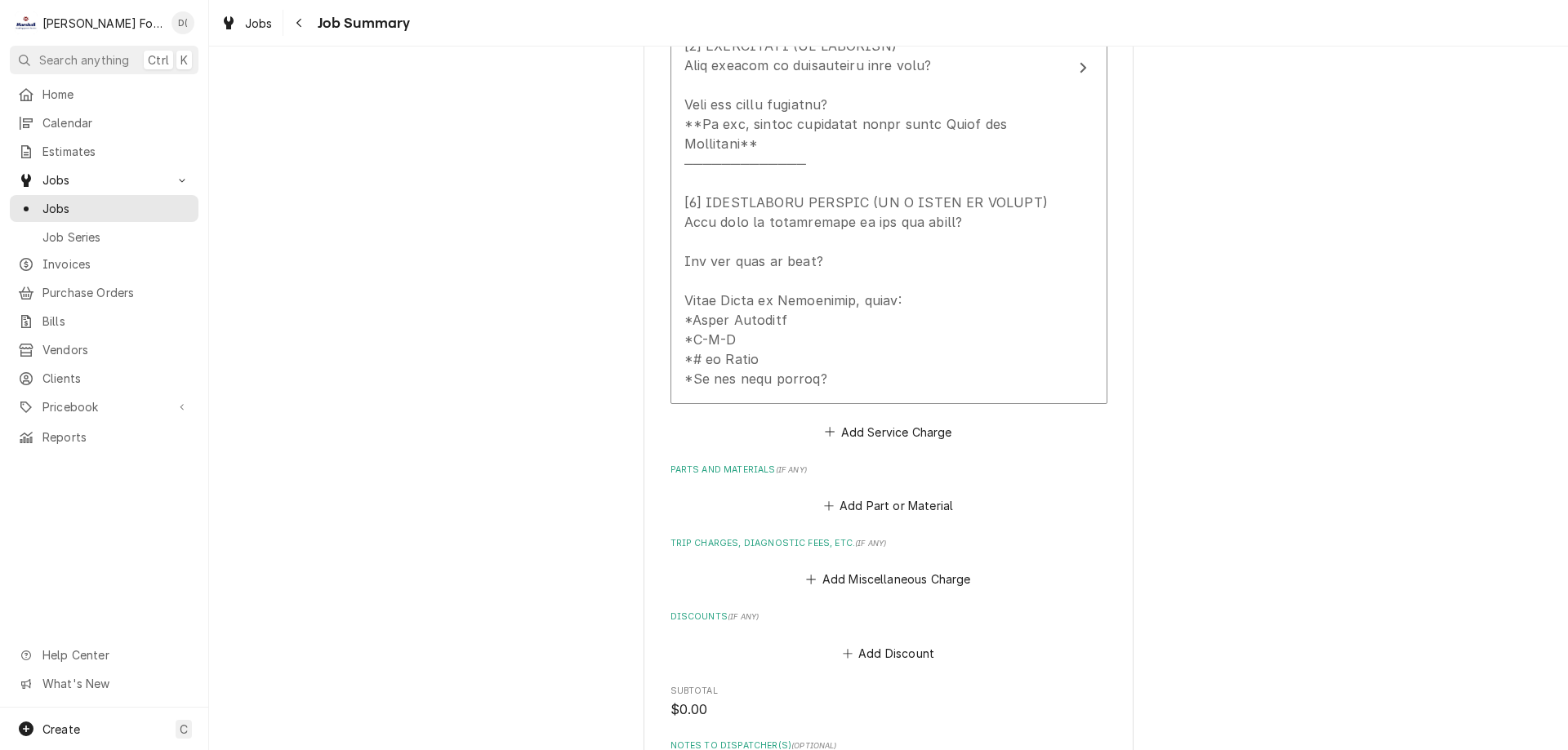
scroll to position [489, 0]
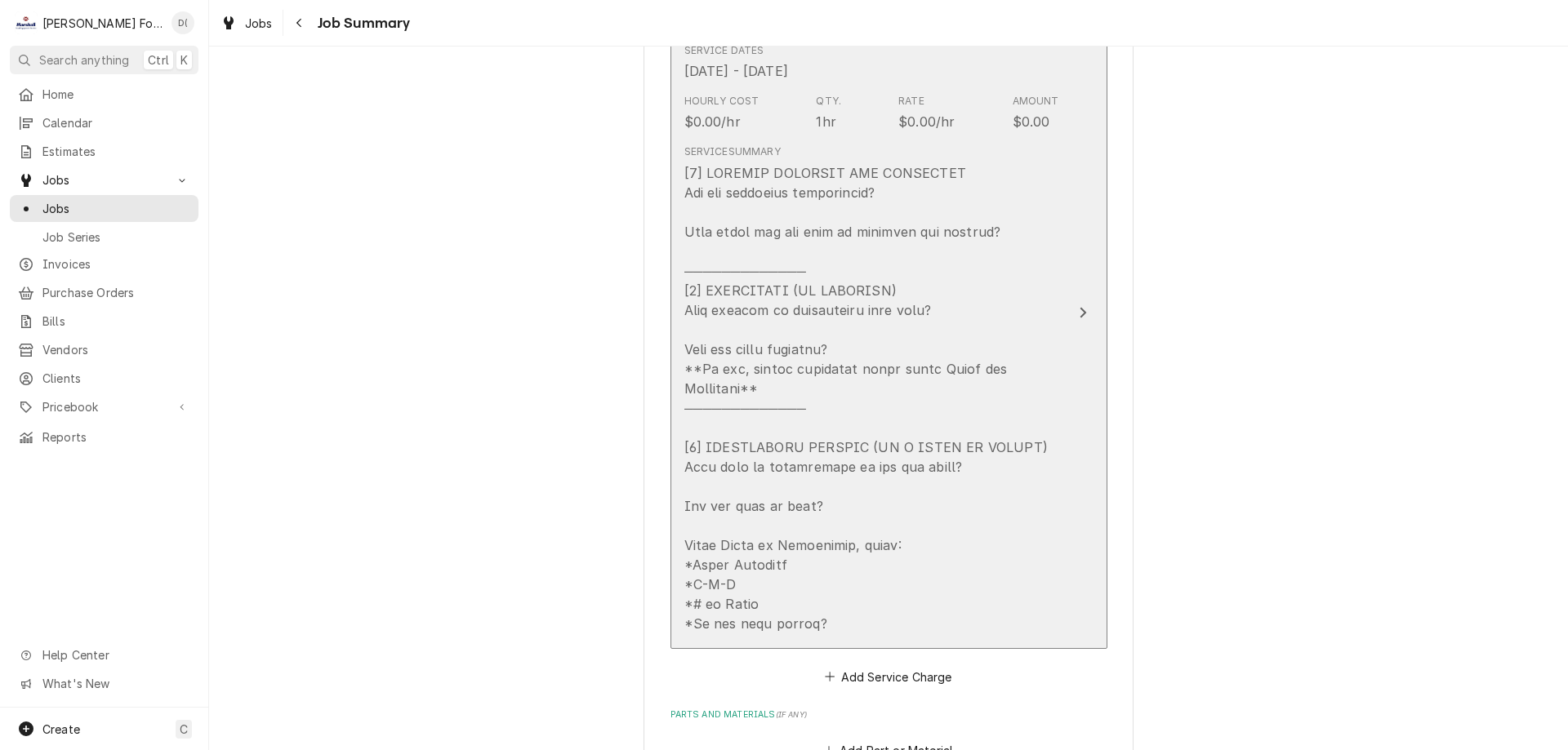
click at [1079, 306] on icon "Update Line Item" at bounding box center [1082, 312] width 8 height 13
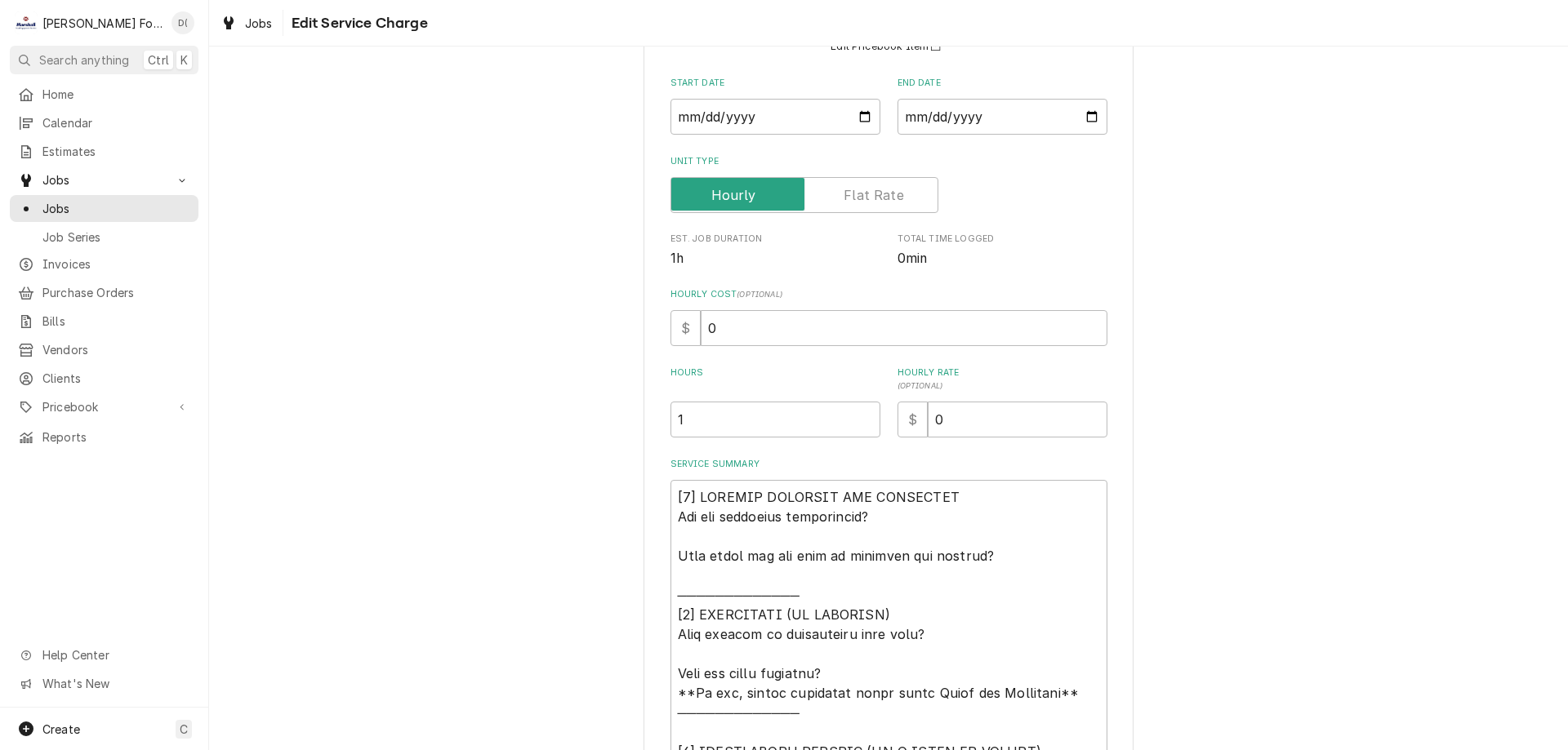
scroll to position [327, 0]
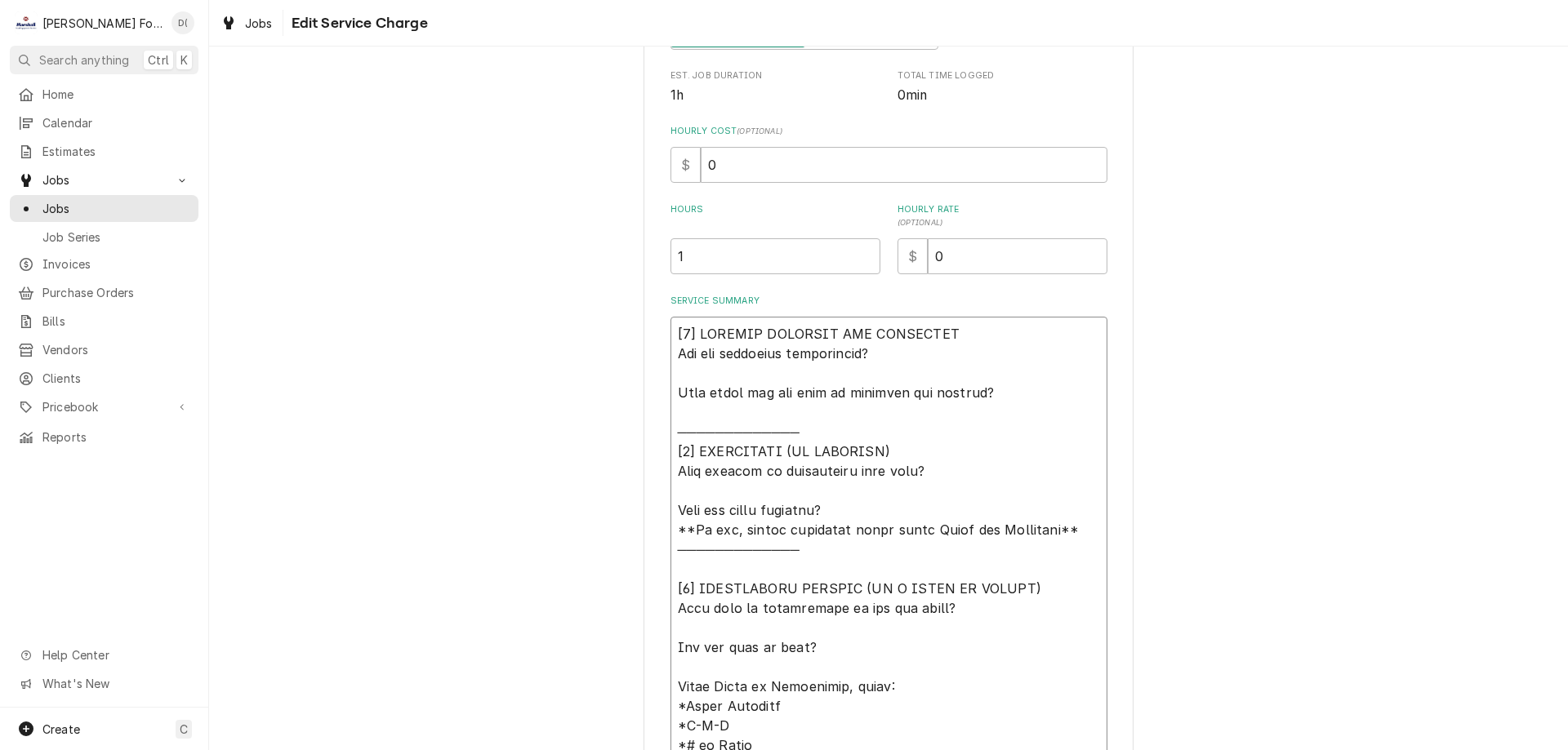
click at [1004, 393] on textarea "Service Summary" at bounding box center [888, 549] width 437 height 465
type textarea "x"
type textarea "[𝟭] 𝗜𝗡𝗜𝗧𝗜𝗔𝗟 𝗙𝗜𝗡𝗗𝗜𝗡𝗚𝗦 𝗔𝗡𝗗 𝗗𝗜𝗔𝗚𝗡𝗢𝗦𝗜𝗦 𝗪𝗮𝘀 𝘁𝗵𝗲 𝗲𝗾𝘂𝗶𝗽𝗺𝗲𝗻𝘁 𝗼𝗽𝗲𝗿𝗮𝘁𝗶𝗼𝗻𝗮𝗹? 𝗪𝗵𝗮𝘁 𝘀𝘁𝗲𝗽𝘀 𝗱𝗶…"
type textarea "x"
type textarea "[𝟭] 𝗜𝗡𝗜𝗧𝗜𝗔𝗟 𝗙𝗜𝗡𝗗𝗜𝗡𝗚𝗦 𝗔𝗡𝗗 𝗗𝗜𝗔𝗚𝗡𝗢𝗦𝗜𝗦 𝗪𝗮𝘀 𝘁𝗵𝗲 𝗲𝗾𝘂𝗶𝗽𝗺𝗲𝗻𝘁 𝗼𝗽𝗲𝗿𝗮𝘁𝗶𝗼𝗻𝗮𝗹? 𝗪𝗵𝗮𝘁 𝘀𝘁𝗲𝗽𝘀 𝗱𝗶…"
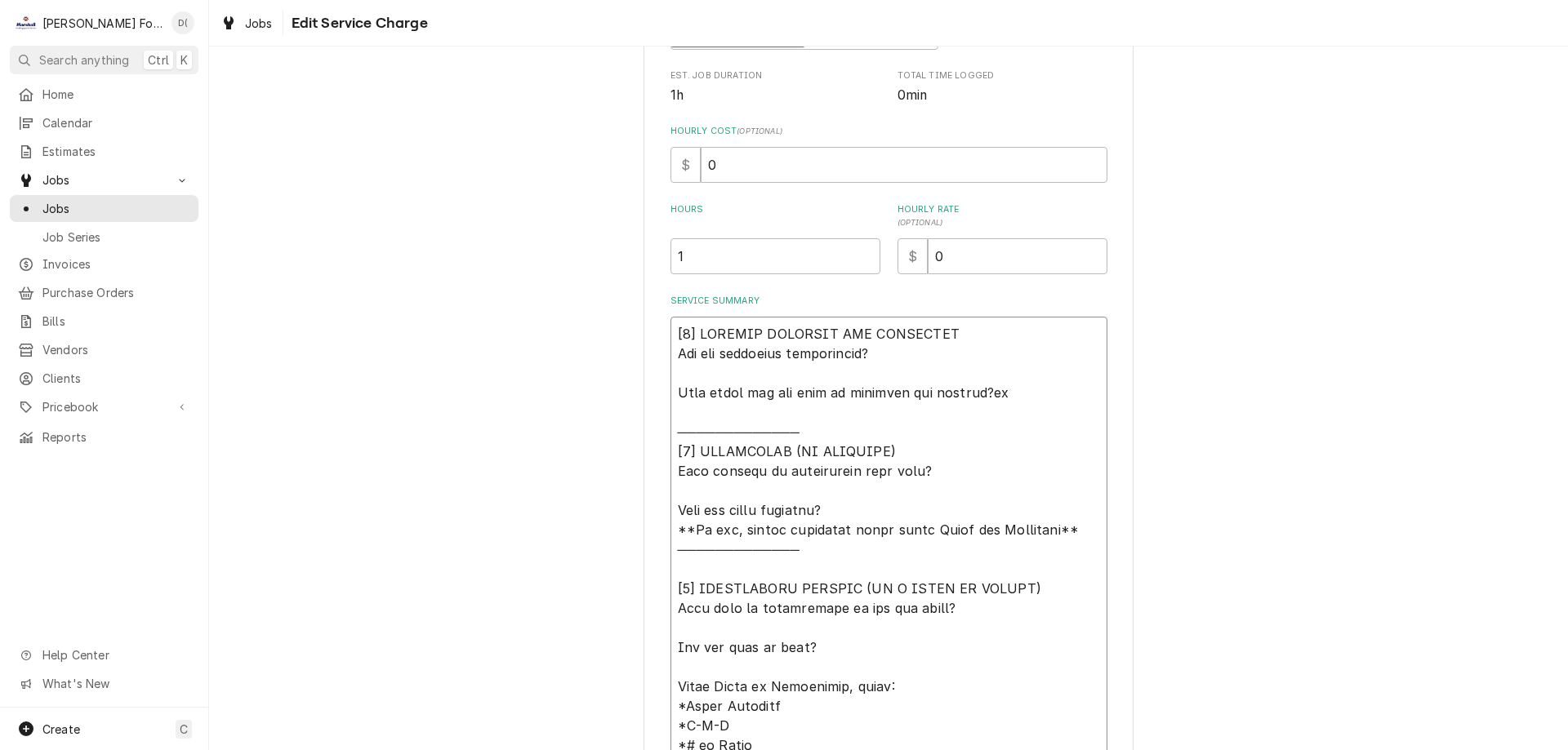
type textarea "x"
type textarea "[𝟭] 𝗜𝗡𝗜𝗧𝗜𝗔𝗟 𝗙𝗜𝗡𝗗𝗜𝗡𝗚𝗦 𝗔𝗡𝗗 𝗗𝗜𝗔𝗚𝗡𝗢𝗦𝗜𝗦 𝗪𝗮𝘀 𝘁𝗵𝗲 𝗲𝗾𝘂𝗶𝗽𝗺𝗲𝗻𝘁 𝗼𝗽𝗲𝗿𝗮𝘁𝗶𝗼𝗻𝗮𝗹? 𝗪𝗵𝗮𝘁 𝘀𝘁𝗲𝗽𝘀 𝗱𝗶…"
type textarea "x"
type textarea "[𝟭] 𝗜𝗡𝗜𝗧𝗜𝗔𝗟 𝗙𝗜𝗡𝗗𝗜𝗡𝗚𝗦 𝗔𝗡𝗗 𝗗𝗜𝗔𝗚𝗡𝗢𝗦𝗜𝗦 𝗪𝗮𝘀 𝘁𝗵𝗲 𝗲𝗾𝘂𝗶𝗽𝗺𝗲𝗻𝘁 𝗼𝗽𝗲𝗿𝗮𝘁𝗶𝗼𝗻𝗮𝗹? 𝗪𝗵𝗮𝘁 𝘀𝘁𝗲𝗽𝘀 𝗱𝗶…"
type textarea "x"
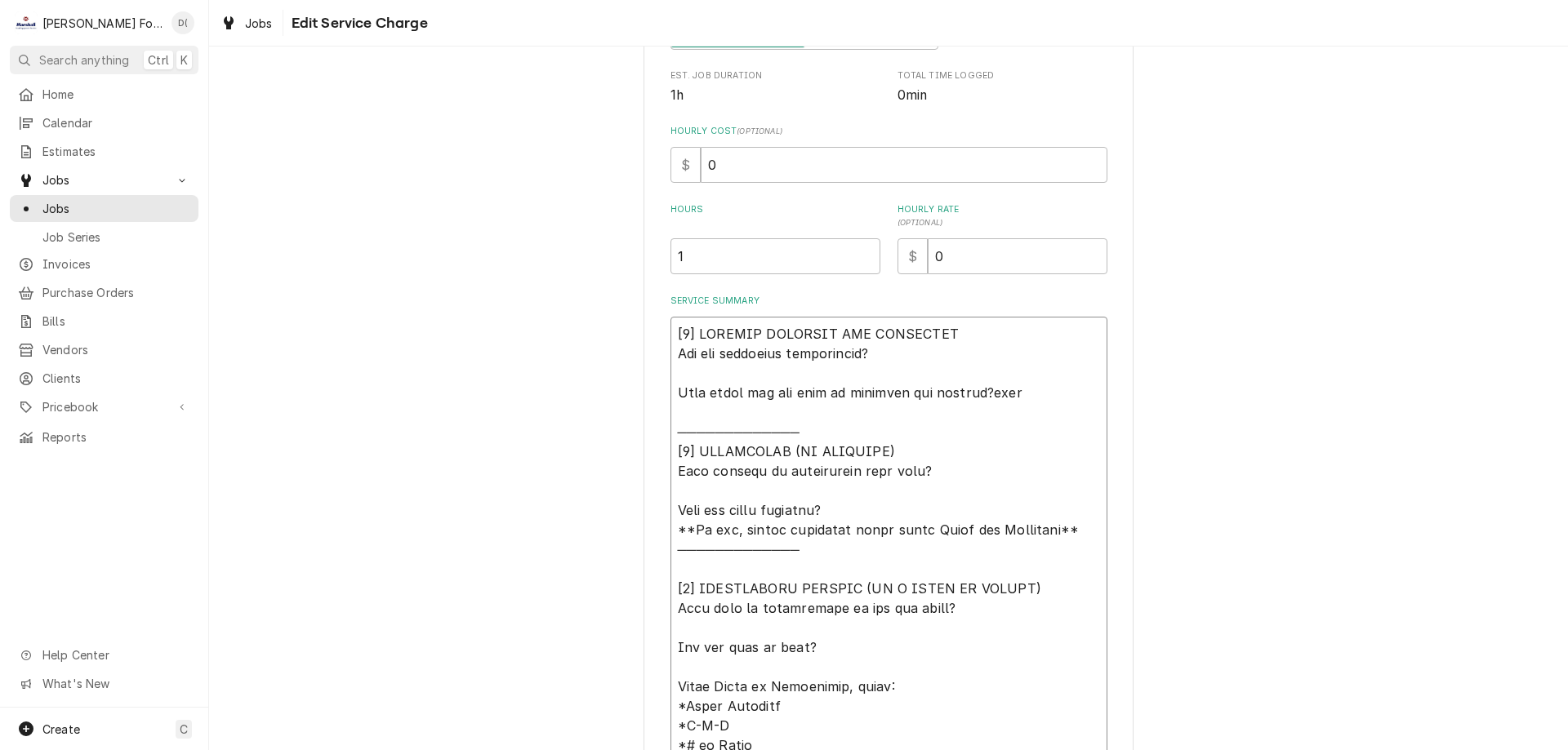
type textarea "[𝟭] 𝗜𝗡𝗜𝗧𝗜𝗔𝗟 𝗙𝗜𝗡𝗗𝗜𝗡𝗚𝗦 𝗔𝗡𝗗 𝗗𝗜𝗔𝗚𝗡𝗢𝗦𝗜𝗦 𝗪𝗮𝘀 𝘁𝗵𝗲 𝗲𝗾𝘂𝗶𝗽𝗺𝗲𝗻𝘁 𝗼𝗽𝗲𝗿𝗮𝘁𝗶𝗼𝗻𝗮𝗹? 𝗪𝗵𝗮𝘁 𝘀𝘁𝗲𝗽𝘀 𝗱𝗶…"
type textarea "x"
type textarea "[𝟭] 𝗜𝗡𝗜𝗧𝗜𝗔𝗟 𝗙𝗜𝗡𝗗𝗜𝗡𝗚𝗦 𝗔𝗡𝗗 𝗗𝗜𝗔𝗚𝗡𝗢𝗦𝗜𝗦 𝗪𝗮𝘀 𝘁𝗵𝗲 𝗲𝗾𝘂𝗶𝗽𝗺𝗲𝗻𝘁 𝗼𝗽𝗲𝗿𝗮𝘁𝗶𝗼𝗻𝗮𝗹? 𝗪𝗵𝗮𝘁 𝘀𝘁𝗲𝗽𝘀 𝗱𝗶…"
type textarea "x"
type textarea "[𝟭] 𝗜𝗡𝗜𝗧𝗜𝗔𝗟 𝗙𝗜𝗡𝗗𝗜𝗡𝗚𝗦 𝗔𝗡𝗗 𝗗𝗜𝗔𝗚𝗡𝗢𝗦𝗜𝗦 𝗪𝗮𝘀 𝘁𝗵𝗲 𝗲𝗾𝘂𝗶𝗽𝗺𝗲𝗻𝘁 𝗼𝗽𝗲𝗿𝗮𝘁𝗶𝗼𝗻𝗮𝗹? 𝗪𝗵𝗮𝘁 𝘀𝘁𝗲𝗽𝘀 𝗱𝗶…"
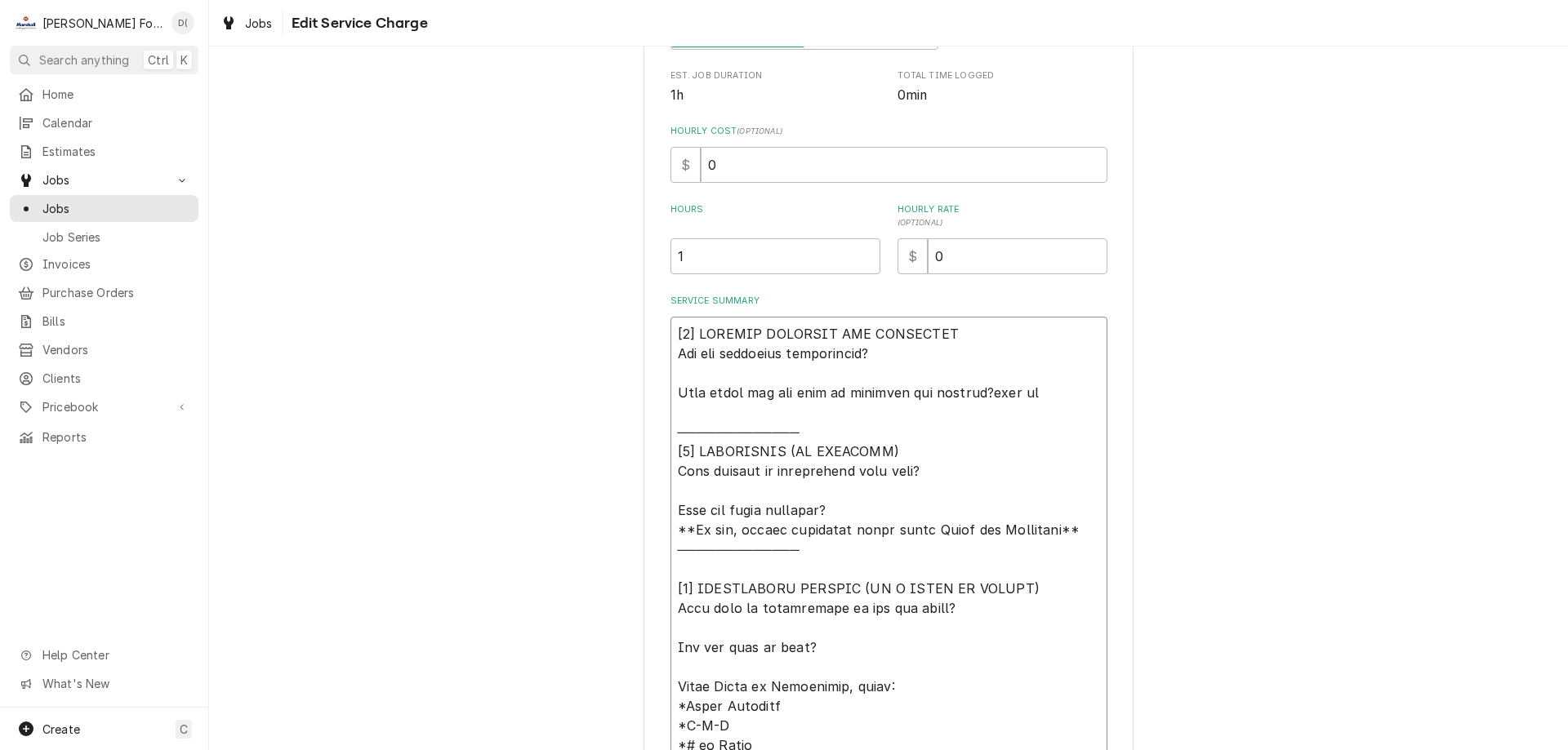
type textarea "x"
type textarea "[𝟭] 𝗜𝗡𝗜𝗧𝗜𝗔𝗟 𝗙𝗜𝗡𝗗𝗜𝗡𝗚𝗦 𝗔𝗡𝗗 𝗗𝗜𝗔𝗚𝗡𝗢𝗦𝗜𝗦 𝗪𝗮𝘀 𝘁𝗵𝗲 𝗲𝗾𝘂𝗶𝗽𝗺𝗲𝗻𝘁 𝗼𝗽𝗲𝗿𝗮𝘁𝗶𝗼𝗻𝗮𝗹? 𝗪𝗵𝗮𝘁 𝘀𝘁𝗲𝗽𝘀 𝗱𝗶…"
type textarea "x"
type textarea "[𝟭] 𝗜𝗡𝗜𝗧𝗜𝗔𝗟 𝗙𝗜𝗡𝗗𝗜𝗡𝗚𝗦 𝗔𝗡𝗗 𝗗𝗜𝗔𝗚𝗡𝗢𝗦𝗜𝗦 𝗪𝗮𝘀 𝘁𝗵𝗲 𝗲𝗾𝘂𝗶𝗽𝗺𝗲𝗻𝘁 𝗼𝗽𝗲𝗿𝗮𝘁𝗶𝗼𝗻𝗮𝗹? 𝗪𝗵𝗮𝘁 𝘀𝘁𝗲𝗽𝘀 𝗱𝗶…"
type textarea "x"
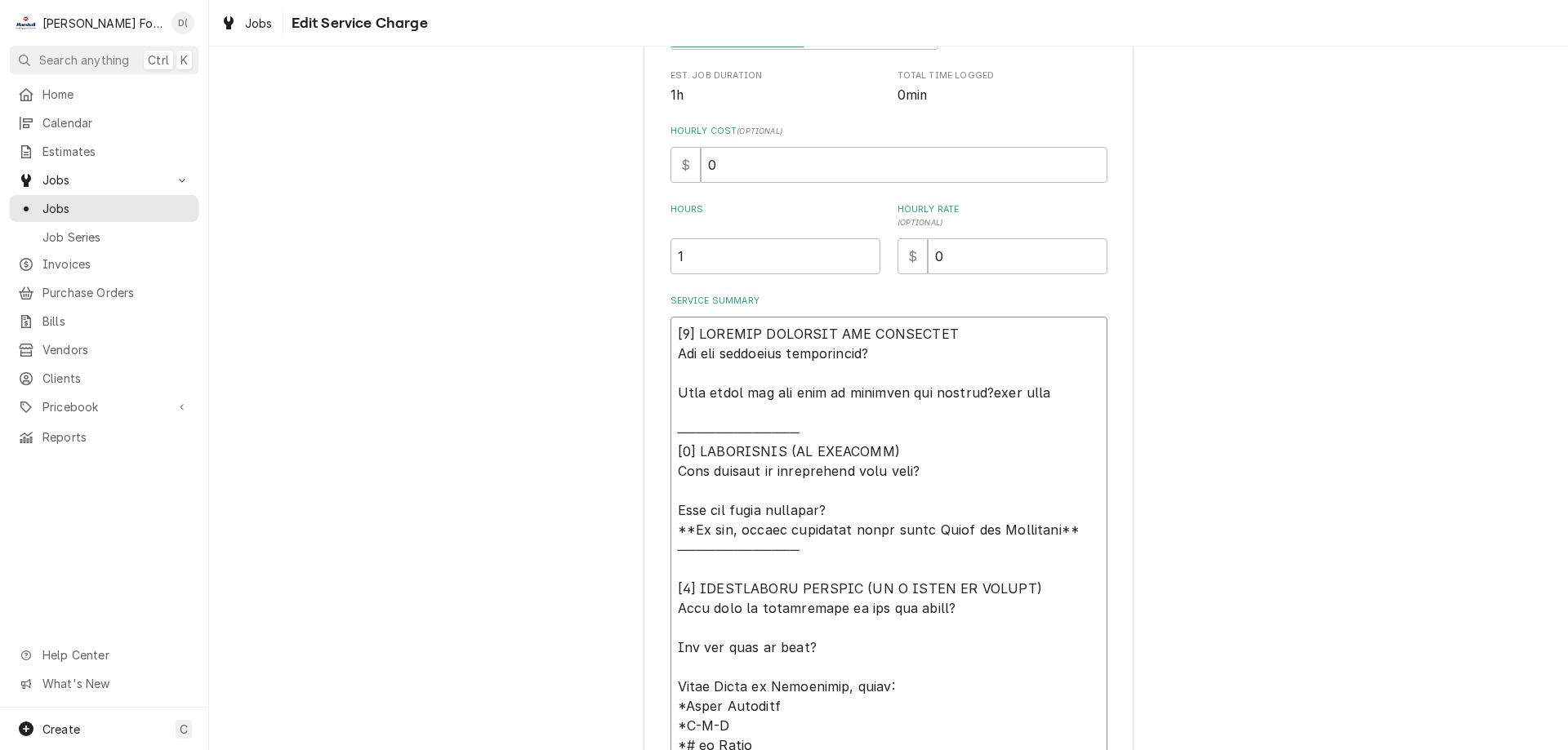
type textarea "[𝟭] 𝗜𝗡𝗜𝗧𝗜𝗔𝗟 𝗙𝗜𝗡𝗗𝗜𝗡𝗚𝗦 𝗔𝗡𝗗 𝗗𝗜𝗔𝗚𝗡𝗢𝗦𝗜𝗦 𝗪𝗮𝘀 𝘁𝗵𝗲 𝗲𝗾𝘂𝗶𝗽𝗺𝗲𝗻𝘁 𝗼𝗽𝗲𝗿𝗮𝘁𝗶𝗼𝗻𝗮𝗹? 𝗪𝗵𝗮𝘁 𝘀𝘁𝗲𝗽𝘀 𝗱𝗶…"
type textarea "x"
type textarea "[𝟭] 𝗜𝗡𝗜𝗧𝗜𝗔𝗟 𝗙𝗜𝗡𝗗𝗜𝗡𝗚𝗦 𝗔𝗡𝗗 𝗗𝗜𝗔𝗚𝗡𝗢𝗦𝗜𝗦 𝗪𝗮𝘀 𝘁𝗵𝗲 𝗲𝗾𝘂𝗶𝗽𝗺𝗲𝗻𝘁 𝗼𝗽𝗲𝗿𝗮𝘁𝗶𝗼𝗻𝗮𝗹? 𝗪𝗵𝗮𝘁 𝘀𝘁𝗲𝗽𝘀 𝗱𝗶…"
type textarea "x"
type textarea "[𝟭] 𝗜𝗡𝗜𝗧𝗜𝗔𝗟 𝗙𝗜𝗡𝗗𝗜𝗡𝗚𝗦 𝗔𝗡𝗗 𝗗𝗜𝗔𝗚𝗡𝗢𝗦𝗜𝗦 𝗪𝗮𝘀 𝘁𝗵𝗲 𝗲𝗾𝘂𝗶𝗽𝗺𝗲𝗻𝘁 𝗼𝗽𝗲𝗿𝗮𝘁𝗶𝗼𝗻𝗮𝗹? 𝗪𝗵𝗮𝘁 𝘀𝘁𝗲𝗽𝘀 𝗱𝗶…"
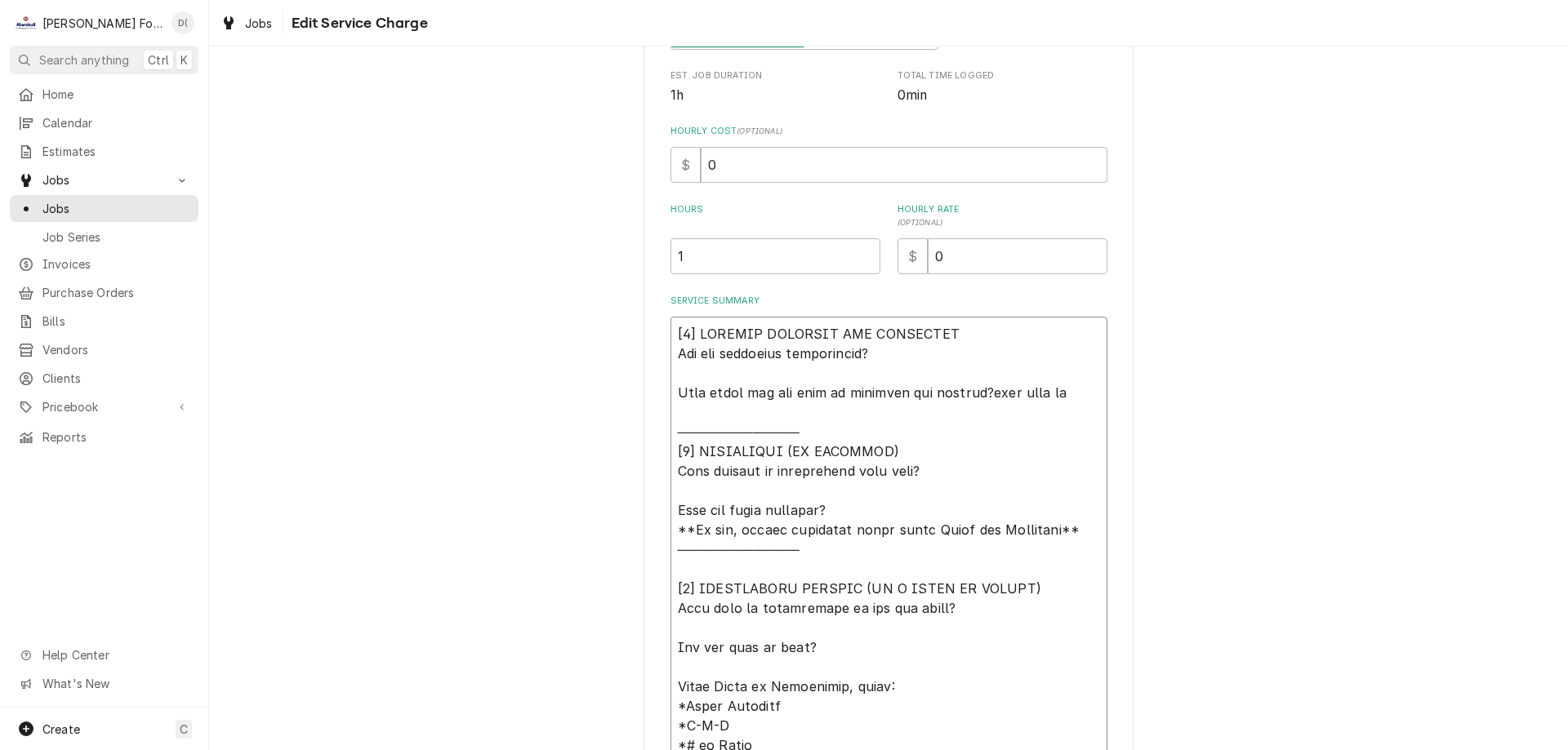
type textarea "x"
type textarea "[𝟭] 𝗜𝗡𝗜𝗧𝗜𝗔𝗟 𝗙𝗜𝗡𝗗𝗜𝗡𝗚𝗦 𝗔𝗡𝗗 𝗗𝗜𝗔𝗚𝗡𝗢𝗦𝗜𝗦 𝗪𝗮𝘀 𝘁𝗵𝗲 𝗲𝗾𝘂𝗶𝗽𝗺𝗲𝗻𝘁 𝗼𝗽𝗲𝗿𝗮𝘁𝗶𝗼𝗻𝗮𝗹? 𝗪𝗵𝗮𝘁 𝘀𝘁𝗲𝗽𝘀 𝗱𝗶…"
type textarea "x"
type textarea "[𝟭] 𝗜𝗡𝗜𝗧𝗜𝗔𝗟 𝗙𝗜𝗡𝗗𝗜𝗡𝗚𝗦 𝗔𝗡𝗗 𝗗𝗜𝗔𝗚𝗡𝗢𝗦𝗜𝗦 𝗪𝗮𝘀 𝘁𝗵𝗲 𝗲𝗾𝘂𝗶𝗽𝗺𝗲𝗻𝘁 𝗼𝗽𝗲𝗿𝗮𝘁𝗶𝗼𝗻𝗮𝗹? 𝗪𝗵𝗮𝘁 𝘀𝘁𝗲𝗽𝘀 𝗱𝗶…"
type textarea "x"
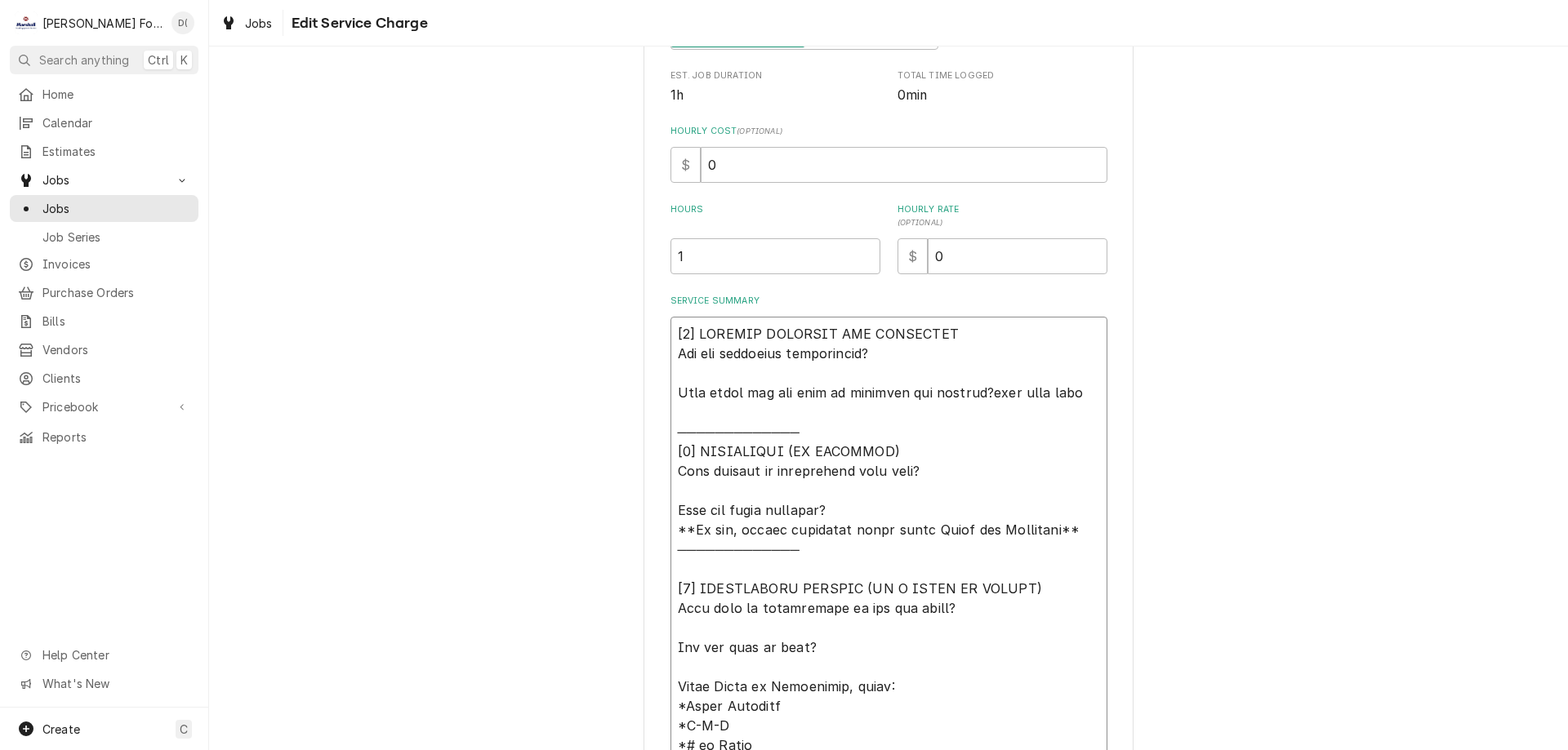
type textarea "[𝟭] 𝗜𝗡𝗜𝗧𝗜𝗔𝗟 𝗙𝗜𝗡𝗗𝗜𝗡𝗚𝗦 𝗔𝗡𝗗 𝗗𝗜𝗔𝗚𝗡𝗢𝗦𝗜𝗦 𝗪𝗮𝘀 𝘁𝗵𝗲 𝗲𝗾𝘂𝗶𝗽𝗺𝗲𝗻𝘁 𝗼𝗽𝗲𝗿𝗮𝘁𝗶𝗼𝗻𝗮𝗹? 𝗪𝗵𝗮𝘁 𝘀𝘁𝗲𝗽𝘀 𝗱𝗶…"
type textarea "x"
type textarea "[𝟭] 𝗜𝗡𝗜𝗧𝗜𝗔𝗟 𝗙𝗜𝗡𝗗𝗜𝗡𝗚𝗦 𝗔𝗡𝗗 𝗗𝗜𝗔𝗚𝗡𝗢𝗦𝗜𝗦 𝗪𝗮𝘀 𝘁𝗵𝗲 𝗲𝗾𝘂𝗶𝗽𝗺𝗲𝗻𝘁 𝗼𝗽𝗲𝗿𝗮𝘁𝗶𝗼𝗻𝗮𝗹? 𝗪𝗵𝗮𝘁 𝘀𝘁𝗲𝗽𝘀 𝗱𝗶…"
type textarea "x"
type textarea "[𝟭] 𝗜𝗡𝗜𝗧𝗜𝗔𝗟 𝗙𝗜𝗡𝗗𝗜𝗡𝗚𝗦 𝗔𝗡𝗗 𝗗𝗜𝗔𝗚𝗡𝗢𝗦𝗜𝗦 𝗪𝗮𝘀 𝘁𝗵𝗲 𝗲𝗾𝘂𝗶𝗽𝗺𝗲𝗻𝘁 𝗼𝗽𝗲𝗿𝗮𝘁𝗶𝗼𝗻𝗮𝗹? 𝗪𝗵𝗮𝘁 𝘀𝘁𝗲𝗽𝘀 𝗱𝗶…"
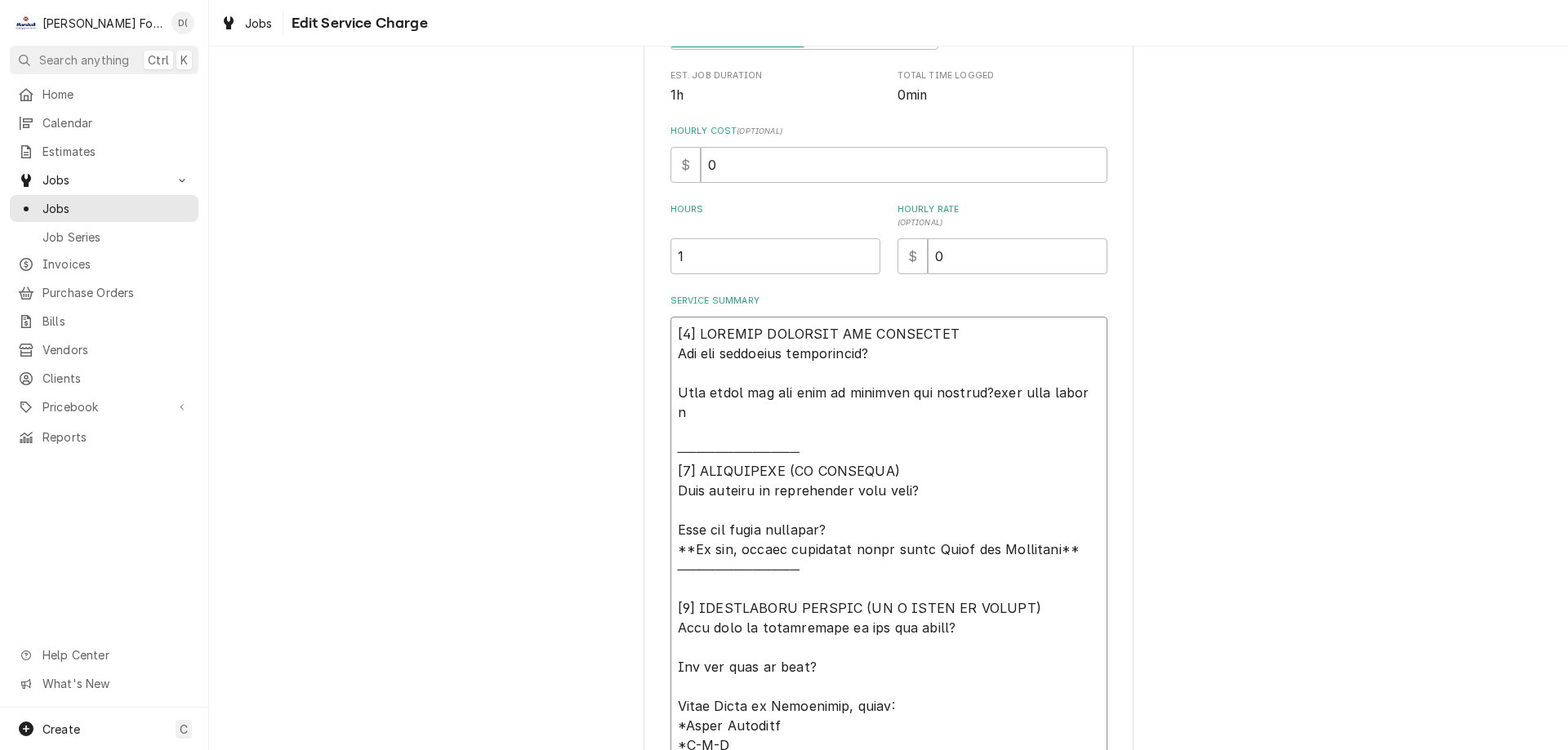
type textarea "x"
type textarea "[𝟭] 𝗜𝗡𝗜𝗧𝗜𝗔𝗟 𝗙𝗜𝗡𝗗𝗜𝗡𝗚𝗦 𝗔𝗡𝗗 𝗗𝗜𝗔𝗚𝗡𝗢𝗦𝗜𝗦 𝗪𝗮𝘀 𝘁𝗵𝗲 𝗲𝗾𝘂𝗶𝗽𝗺𝗲𝗻𝘁 𝗼𝗽𝗲𝗿𝗮𝘁𝗶𝗼𝗻𝗮𝗹? 𝗪𝗵𝗮𝘁 𝘀𝘁𝗲𝗽𝘀 𝗱𝗶…"
type textarea "x"
type textarea "[𝟭] 𝗜𝗡𝗜𝗧𝗜𝗔𝗟 𝗙𝗜𝗡𝗗𝗜𝗡𝗚𝗦 𝗔𝗡𝗗 𝗗𝗜𝗔𝗚𝗡𝗢𝗦𝗜𝗦 𝗪𝗮𝘀 𝘁𝗵𝗲 𝗲𝗾𝘂𝗶𝗽𝗺𝗲𝗻𝘁 𝗼𝗽𝗲𝗿𝗮𝘁𝗶𝗼𝗻𝗮𝗹? 𝗪𝗵𝗮𝘁 𝘀𝘁𝗲𝗽𝘀 𝗱𝗶…"
type textarea "x"
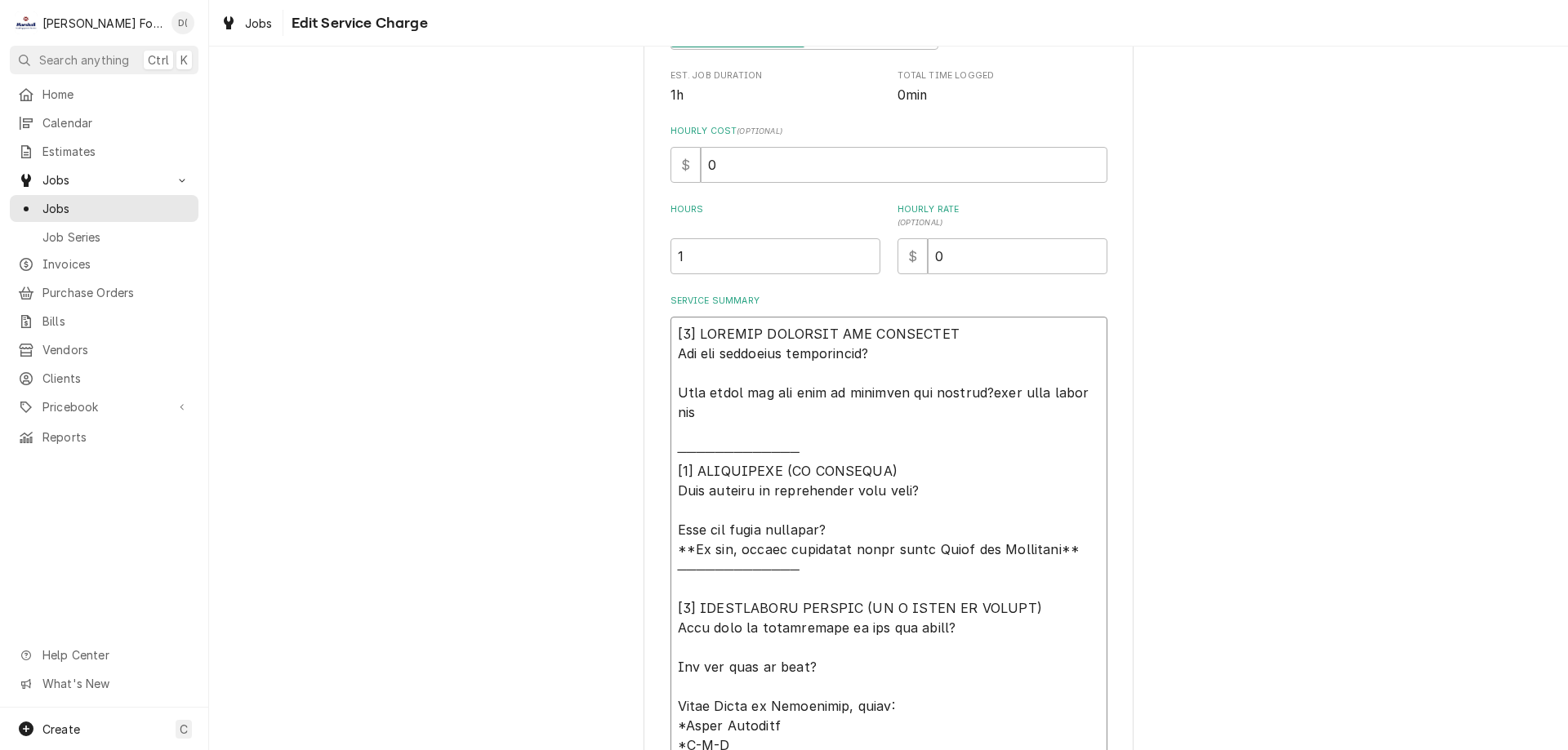
type textarea "[𝟭] 𝗜𝗡𝗜𝗧𝗜𝗔𝗟 𝗙𝗜𝗡𝗗𝗜𝗡𝗚𝗦 𝗔𝗡𝗗 𝗗𝗜𝗔𝗚𝗡𝗢𝗦𝗜𝗦 𝗪𝗮𝘀 𝘁𝗵𝗲 𝗲𝗾𝘂𝗶𝗽𝗺𝗲𝗻𝘁 𝗼𝗽𝗲𝗿𝗮𝘁𝗶𝗼𝗻𝗮𝗹? 𝗪𝗵𝗮𝘁 𝘀𝘁𝗲𝗽𝘀 𝗱𝗶…"
type textarea "x"
type textarea "[𝟭] 𝗜𝗡𝗜𝗧𝗜𝗔𝗟 𝗙𝗜𝗡𝗗𝗜𝗡𝗚𝗦 𝗔𝗡𝗗 𝗗𝗜𝗔𝗚𝗡𝗢𝗦𝗜𝗦 𝗪𝗮𝘀 𝘁𝗵𝗲 𝗲𝗾𝘂𝗶𝗽𝗺𝗲𝗻𝘁 𝗼𝗽𝗲𝗿𝗮𝘁𝗶𝗼𝗻𝗮𝗹? 𝗪𝗵𝗮𝘁 𝘀𝘁𝗲𝗽𝘀 𝗱𝗶…"
type textarea "x"
type textarea "[𝟭] 𝗜𝗡𝗜𝗧𝗜𝗔𝗟 𝗙𝗜𝗡𝗗𝗜𝗡𝗚𝗦 𝗔𝗡𝗗 𝗗𝗜𝗔𝗚𝗡𝗢𝗦𝗜𝗦 𝗪𝗮𝘀 𝘁𝗵𝗲 𝗲𝗾𝘂𝗶𝗽𝗺𝗲𝗻𝘁 𝗼𝗽𝗲𝗿𝗮𝘁𝗶𝗼𝗻𝗮𝗹? 𝗪𝗵𝗮𝘁 𝘀𝘁𝗲𝗽𝘀 𝗱𝗶…"
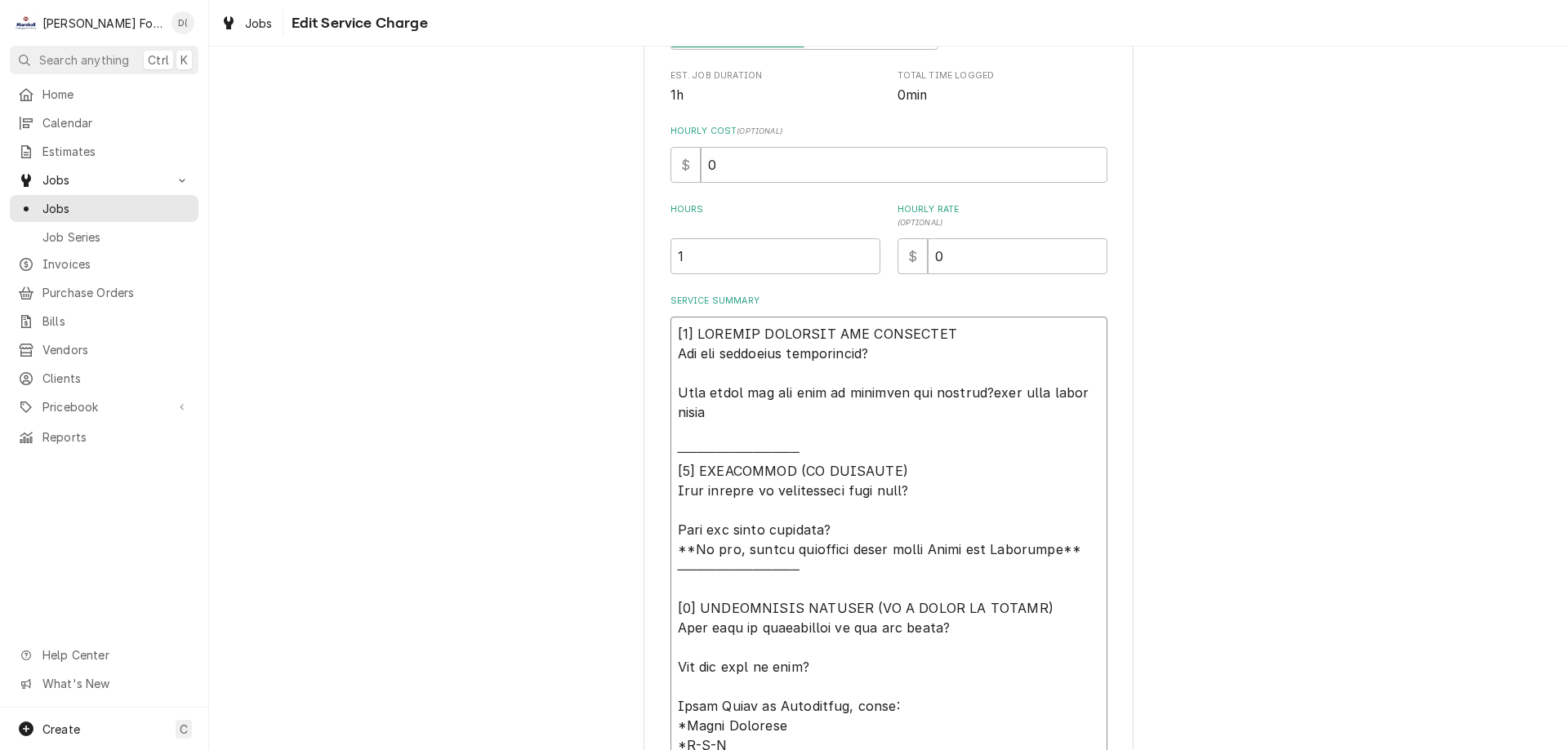
type textarea "x"
type textarea "[𝟭] 𝗜𝗡𝗜𝗧𝗜𝗔𝗟 𝗙𝗜𝗡𝗗𝗜𝗡𝗚𝗦 𝗔𝗡𝗗 𝗗𝗜𝗔𝗚𝗡𝗢𝗦𝗜𝗦 𝗪𝗮𝘀 𝘁𝗵𝗲 𝗲𝗾𝘂𝗶𝗽𝗺𝗲𝗻𝘁 𝗼𝗽𝗲𝗿𝗮𝘁𝗶𝗼𝗻𝗮𝗹? 𝗪𝗵𝗮𝘁 𝘀𝘁𝗲𝗽𝘀 𝗱𝗶…"
type textarea "x"
type textarea "[𝟭] 𝗜𝗡𝗜𝗧𝗜𝗔𝗟 𝗙𝗜𝗡𝗗𝗜𝗡𝗚𝗦 𝗔𝗡𝗗 𝗗𝗜𝗔𝗚𝗡𝗢𝗦𝗜𝗦 𝗪𝗮𝘀 𝘁𝗵𝗲 𝗲𝗾𝘂𝗶𝗽𝗺𝗲𝗻𝘁 𝗼𝗽𝗲𝗿𝗮𝘁𝗶𝗼𝗻𝗮𝗹? 𝗪𝗵𝗮𝘁 𝘀𝘁𝗲𝗽𝘀 𝗱𝗶…"
type textarea "x"
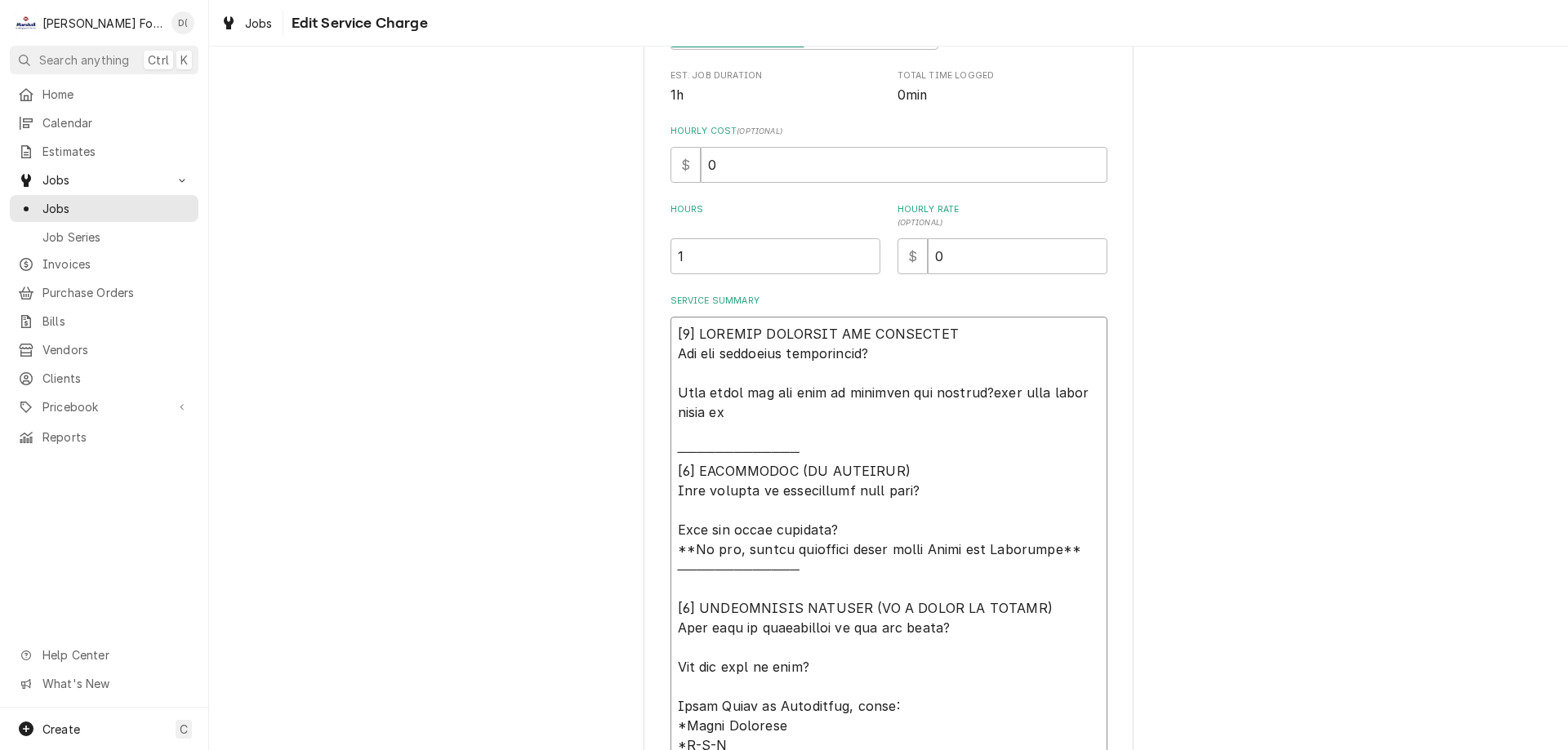
type textarea "[𝟭] 𝗜𝗡𝗜𝗧𝗜𝗔𝗟 𝗙𝗜𝗡𝗗𝗜𝗡𝗚𝗦 𝗔𝗡𝗗 𝗗𝗜𝗔𝗚𝗡𝗢𝗦𝗜𝗦 𝗪𝗮𝘀 𝘁𝗵𝗲 𝗲𝗾𝘂𝗶𝗽𝗺𝗲𝗻𝘁 𝗼𝗽𝗲𝗿𝗮𝘁𝗶𝗼𝗻𝗮𝗹? 𝗪𝗵𝗮𝘁 𝘀𝘁𝗲𝗽𝘀 𝗱𝗶…"
type textarea "x"
type textarea "[𝟭] 𝗜𝗡𝗜𝗧𝗜𝗔𝗟 𝗙𝗜𝗡𝗗𝗜𝗡𝗚𝗦 𝗔𝗡𝗗 𝗗𝗜𝗔𝗚𝗡𝗢𝗦𝗜𝗦 𝗪𝗮𝘀 𝘁𝗵𝗲 𝗲𝗾𝘂𝗶𝗽𝗺𝗲𝗻𝘁 𝗼𝗽𝗲𝗿𝗮𝘁𝗶𝗼𝗻𝗮𝗹? 𝗪𝗵𝗮𝘁 𝘀𝘁𝗲𝗽𝘀 𝗱𝗶…"
type textarea "x"
type textarea "[𝟭] 𝗜𝗡𝗜𝗧𝗜𝗔𝗟 𝗙𝗜𝗡𝗗𝗜𝗡𝗚𝗦 𝗔𝗡𝗗 𝗗𝗜𝗔𝗚𝗡𝗢𝗦𝗜𝗦 𝗪𝗮𝘀 𝘁𝗵𝗲 𝗲𝗾𝘂𝗶𝗽𝗺𝗲𝗻𝘁 𝗼𝗽𝗲𝗿𝗮𝘁𝗶𝗼𝗻𝗮𝗹? 𝗪𝗵𝗮𝘁 𝘀𝘁𝗲𝗽𝘀 𝗱𝗶…"
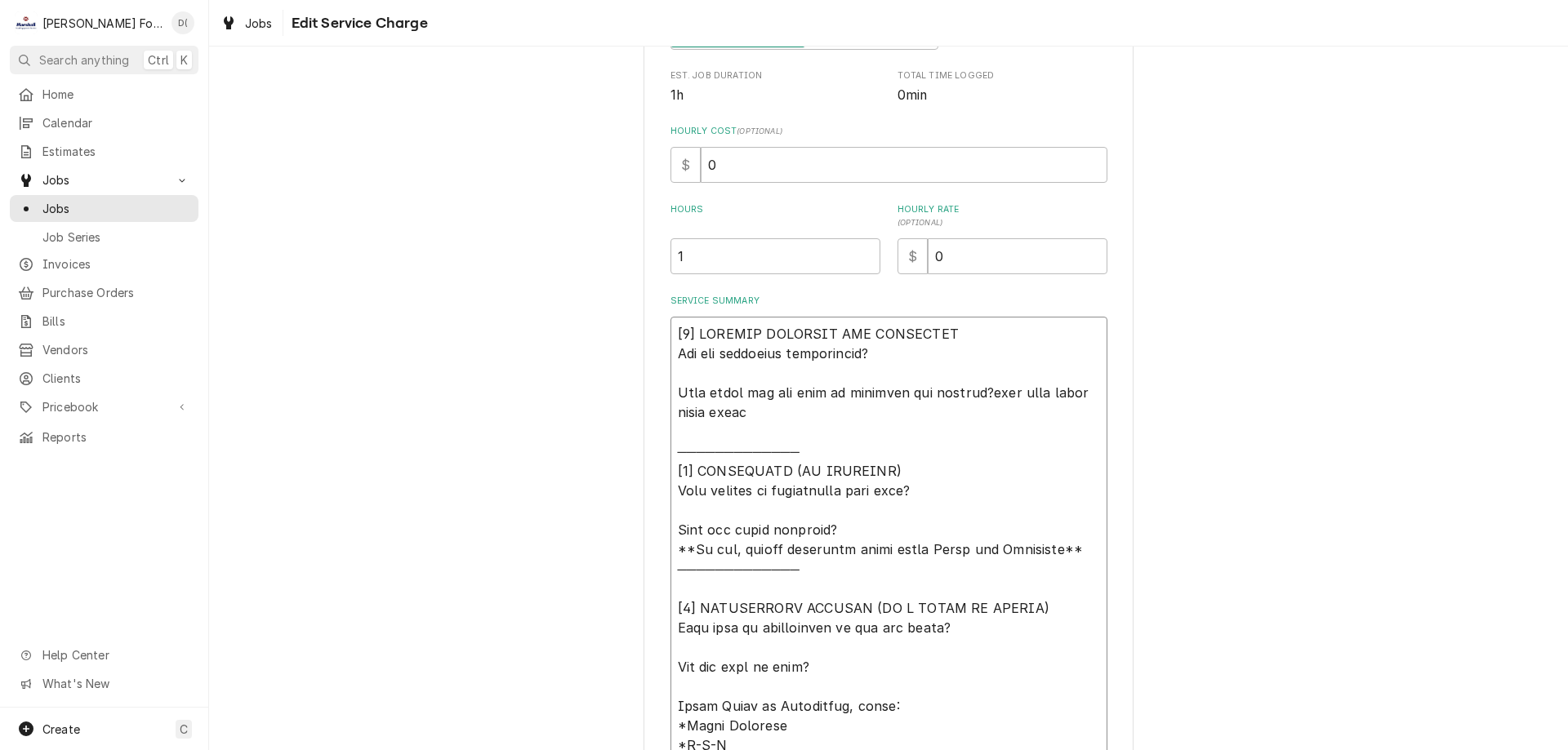
type textarea "x"
type textarea "[𝟭] 𝗜𝗡𝗜𝗧𝗜𝗔𝗟 𝗙𝗜𝗡𝗗𝗜𝗡𝗚𝗦 𝗔𝗡𝗗 𝗗𝗜𝗔𝗚𝗡𝗢𝗦𝗜𝗦 𝗪𝗮𝘀 𝘁𝗵𝗲 𝗲𝗾𝘂𝗶𝗽𝗺𝗲𝗻𝘁 𝗼𝗽𝗲𝗿𝗮𝘁𝗶𝗼𝗻𝗮𝗹? 𝗪𝗵𝗮𝘁 𝘀𝘁𝗲𝗽𝘀 𝗱𝗶…"
type textarea "x"
type textarea "[𝟭] 𝗜𝗡𝗜𝗧𝗜𝗔𝗟 𝗙𝗜𝗡𝗗𝗜𝗡𝗚𝗦 𝗔𝗡𝗗 𝗗𝗜𝗔𝗚𝗡𝗢𝗦𝗜𝗦 𝗪𝗮𝘀 𝘁𝗵𝗲 𝗲𝗾𝘂𝗶𝗽𝗺𝗲𝗻𝘁 𝗼𝗽𝗲𝗿𝗮𝘁𝗶𝗼𝗻𝗮𝗹? 𝗪𝗵𝗮𝘁 𝘀𝘁𝗲𝗽𝘀 𝗱𝗶…"
type textarea "x"
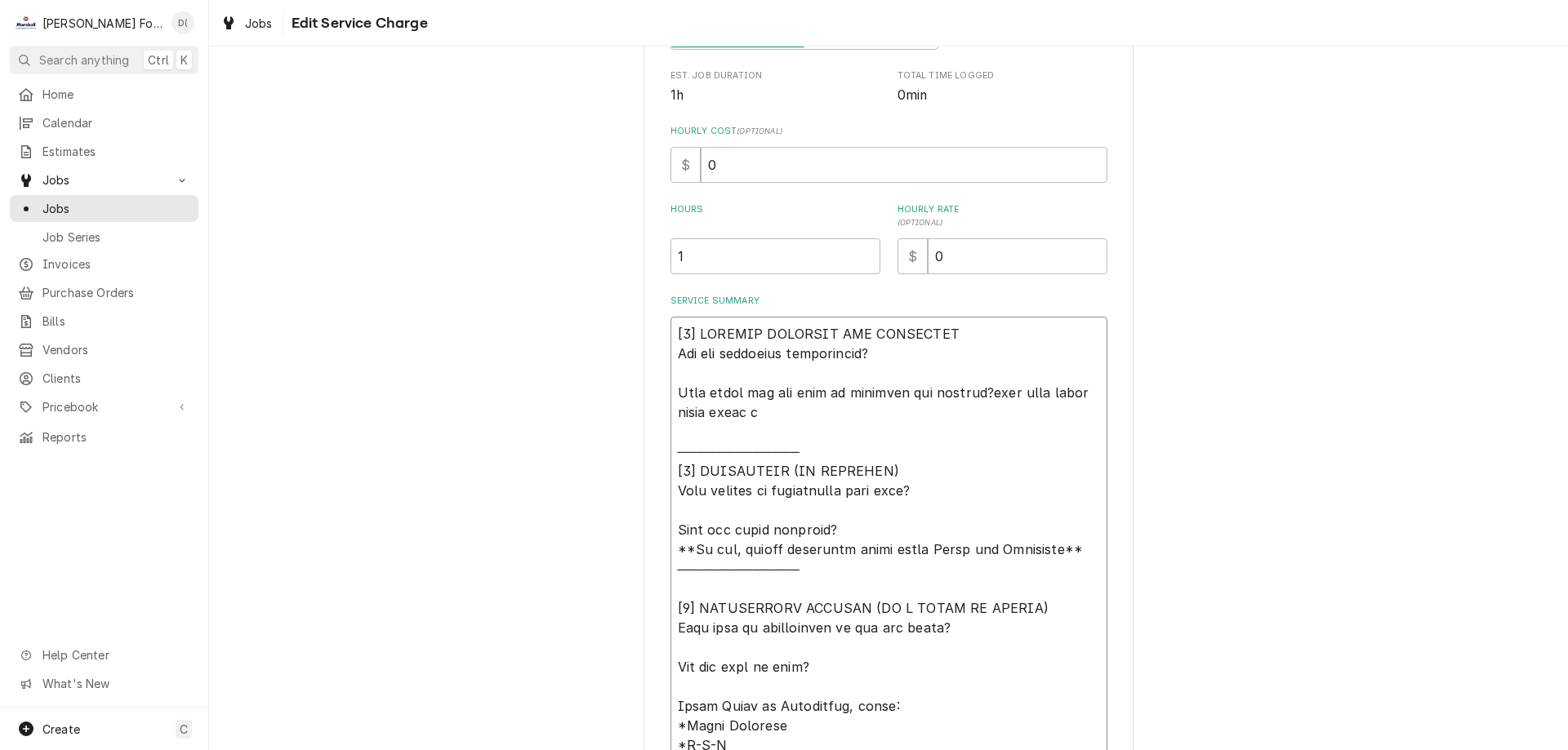
type textarea "[𝟭] 𝗜𝗡𝗜𝗧𝗜𝗔𝗟 𝗙𝗜𝗡𝗗𝗜𝗡𝗚𝗦 𝗔𝗡𝗗 𝗗𝗜𝗔𝗚𝗡𝗢𝗦𝗜𝗦 𝗪𝗮𝘀 𝘁𝗵𝗲 𝗲𝗾𝘂𝗶𝗽𝗺𝗲𝗻𝘁 𝗼𝗽𝗲𝗿𝗮𝘁𝗶𝗼𝗻𝗮𝗹? 𝗪𝗵𝗮𝘁 𝘀𝘁𝗲𝗽𝘀 𝗱𝗶…"
type textarea "x"
type textarea "[𝟭] 𝗜𝗡𝗜𝗧𝗜𝗔𝗟 𝗙𝗜𝗡𝗗𝗜𝗡𝗚𝗦 𝗔𝗡𝗗 𝗗𝗜𝗔𝗚𝗡𝗢𝗦𝗜𝗦 𝗪𝗮𝘀 𝘁𝗵𝗲 𝗲𝗾𝘂𝗶𝗽𝗺𝗲𝗻𝘁 𝗼𝗽𝗲𝗿𝗮𝘁𝗶𝗼𝗻𝗮𝗹? 𝗪𝗵𝗮𝘁 𝘀𝘁𝗲𝗽𝘀 𝗱𝗶…"
type textarea "x"
type textarea "[𝟭] 𝗜𝗡𝗜𝗧𝗜𝗔𝗟 𝗙𝗜𝗡𝗗𝗜𝗡𝗚𝗦 𝗔𝗡𝗗 𝗗𝗜𝗔𝗚𝗡𝗢𝗦𝗜𝗦 𝗪𝗮𝘀 𝘁𝗵𝗲 𝗲𝗾𝘂𝗶𝗽𝗺𝗲𝗻𝘁 𝗼𝗽𝗲𝗿𝗮𝘁𝗶𝗼𝗻𝗮𝗹? 𝗪𝗵𝗮𝘁 𝘀𝘁𝗲𝗽𝘀 𝗱𝗶…"
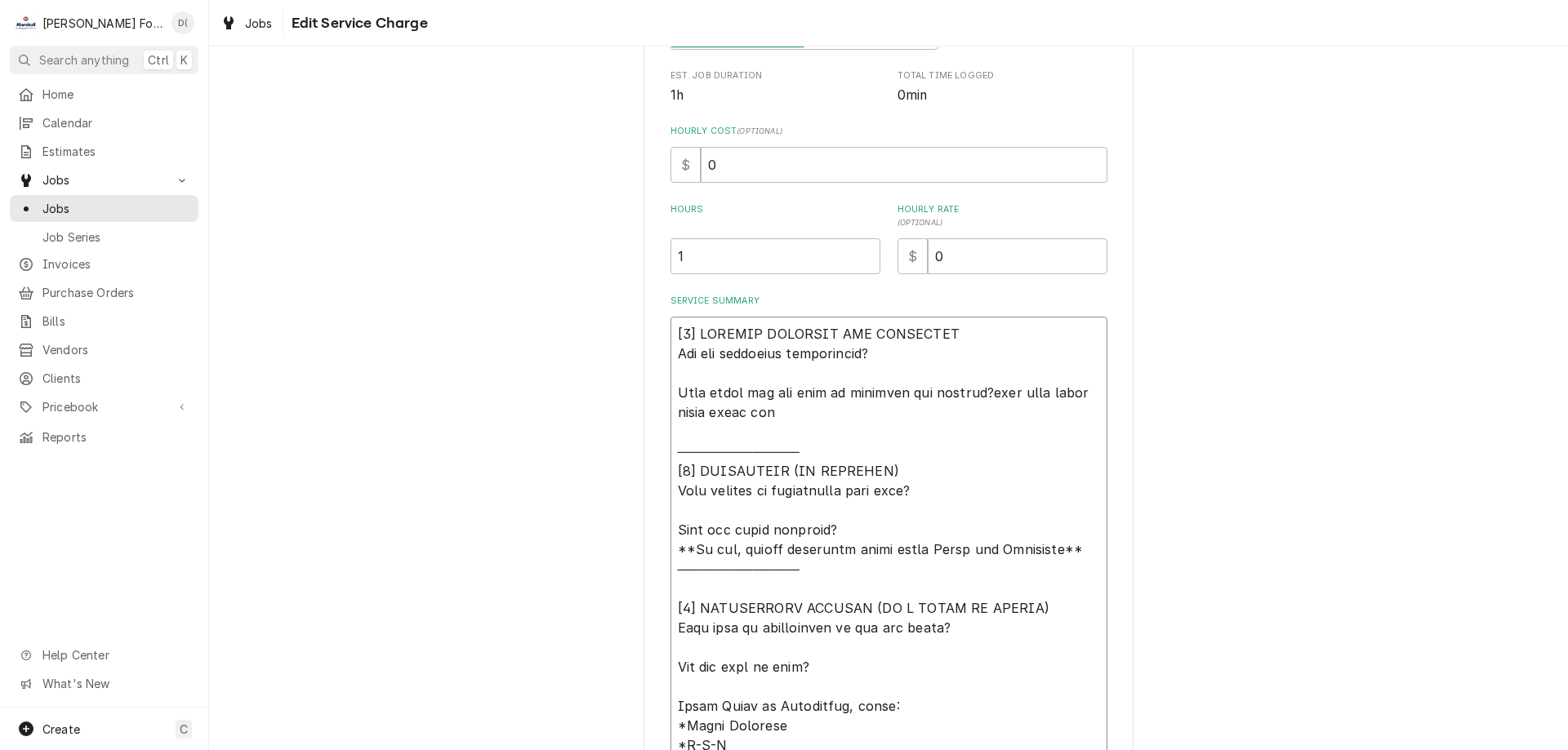
type textarea "x"
type textarea "[𝟭] 𝗜𝗡𝗜𝗧𝗜𝗔𝗟 𝗙𝗜𝗡𝗗𝗜𝗡𝗚𝗦 𝗔𝗡𝗗 𝗗𝗜𝗔𝗚𝗡𝗢𝗦𝗜𝗦 𝗪𝗮𝘀 𝘁𝗵𝗲 𝗲𝗾𝘂𝗶𝗽𝗺𝗲𝗻𝘁 𝗼𝗽𝗲𝗿𝗮𝘁𝗶𝗼𝗻𝗮𝗹? 𝗪𝗵𝗮𝘁 𝘀𝘁𝗲𝗽𝘀 𝗱𝗶…"
type textarea "x"
type textarea "[𝟭] 𝗜𝗡𝗜𝗧𝗜𝗔𝗟 𝗙𝗜𝗡𝗗𝗜𝗡𝗚𝗦 𝗔𝗡𝗗 𝗗𝗜𝗔𝗚𝗡𝗢𝗦𝗜𝗦 𝗪𝗮𝘀 𝘁𝗵𝗲 𝗲𝗾𝘂𝗶𝗽𝗺𝗲𝗻𝘁 𝗼𝗽𝗲𝗿𝗮𝘁𝗶𝗼𝗻𝗮𝗹? 𝗪𝗵𝗮𝘁 𝘀𝘁𝗲𝗽𝘀 𝗱𝗶…"
type textarea "x"
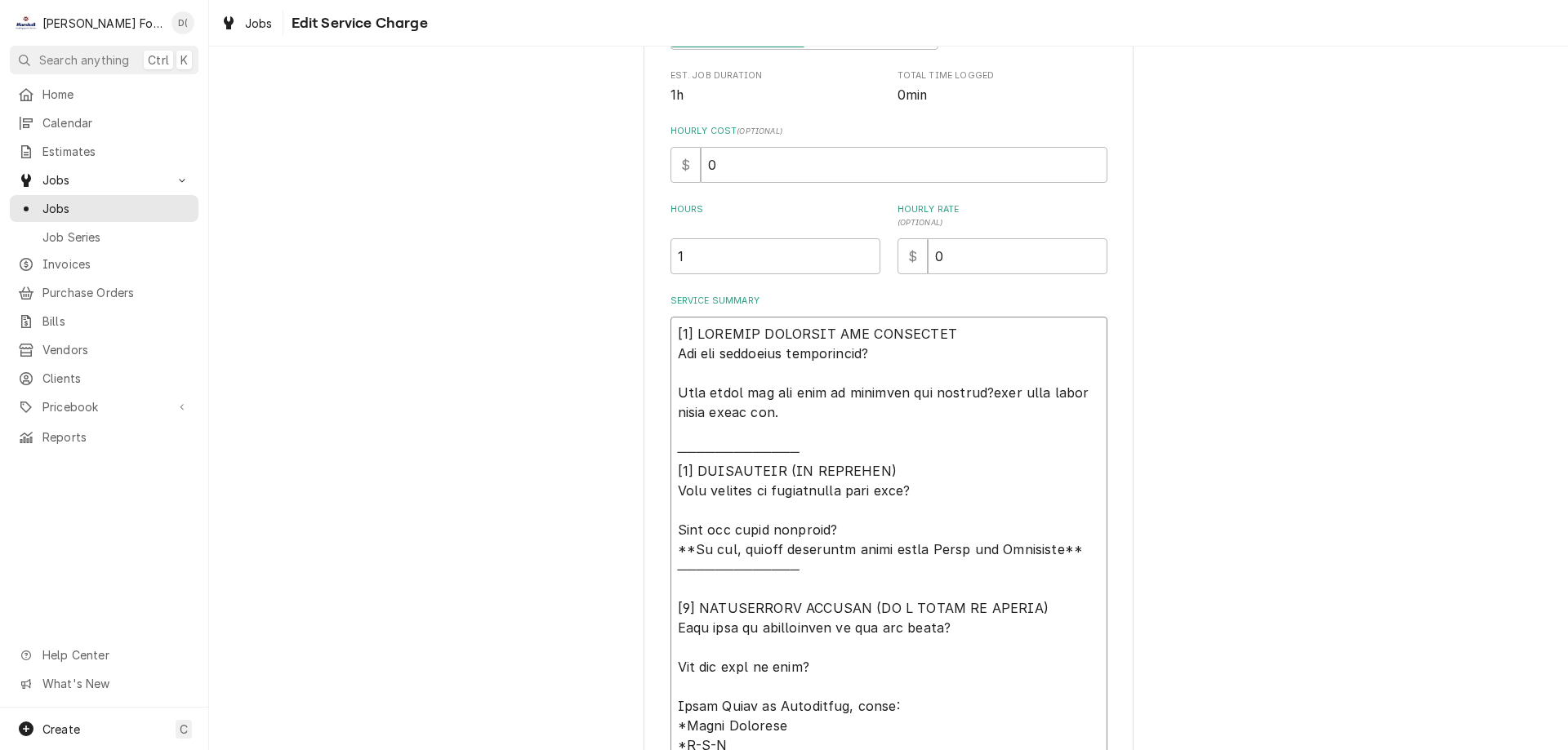
type textarea "[𝟭] 𝗜𝗡𝗜𝗧𝗜𝗔𝗟 𝗙𝗜𝗡𝗗𝗜𝗡𝗚𝗦 𝗔𝗡𝗗 𝗗𝗜𝗔𝗚𝗡𝗢𝗦𝗜𝗦 𝗪𝗮𝘀 𝘁𝗵𝗲 𝗲𝗾𝘂𝗶𝗽𝗺𝗲𝗻𝘁 𝗼𝗽𝗲𝗿𝗮𝘁𝗶𝗼𝗻𝗮𝗹? 𝗪𝗵𝗮𝘁 𝘀𝘁𝗲𝗽𝘀 𝗱𝗶…"
type textarea "x"
type textarea "[𝟭] 𝗜𝗡𝗜𝗧𝗜𝗔𝗟 𝗙𝗜𝗡𝗗𝗜𝗡𝗚𝗦 𝗔𝗡𝗗 𝗗𝗜𝗔𝗚𝗡𝗢𝗦𝗜𝗦 𝗪𝗮𝘀 𝘁𝗵𝗲 𝗲𝗾𝘂𝗶𝗽𝗺𝗲𝗻𝘁 𝗼𝗽𝗲𝗿𝗮𝘁𝗶𝗼𝗻𝗮𝗹? 𝗪𝗵𝗮𝘁 𝘀𝘁𝗲𝗽𝘀 𝗱𝗶…"
type textarea "x"
type textarea "[𝟭] 𝗜𝗡𝗜𝗧𝗜𝗔𝗟 𝗙𝗜𝗡𝗗𝗜𝗡𝗚𝗦 𝗔𝗡𝗗 𝗗𝗜𝗔𝗚𝗡𝗢𝗦𝗜𝗦 𝗪𝗮𝘀 𝘁𝗵𝗲 𝗲𝗾𝘂𝗶𝗽𝗺𝗲𝗻𝘁 𝗼𝗽𝗲𝗿𝗮𝘁𝗶𝗼𝗻𝗮𝗹? 𝗪𝗵𝗮𝘁 𝘀𝘁𝗲𝗽𝘀 𝗱𝗶…"
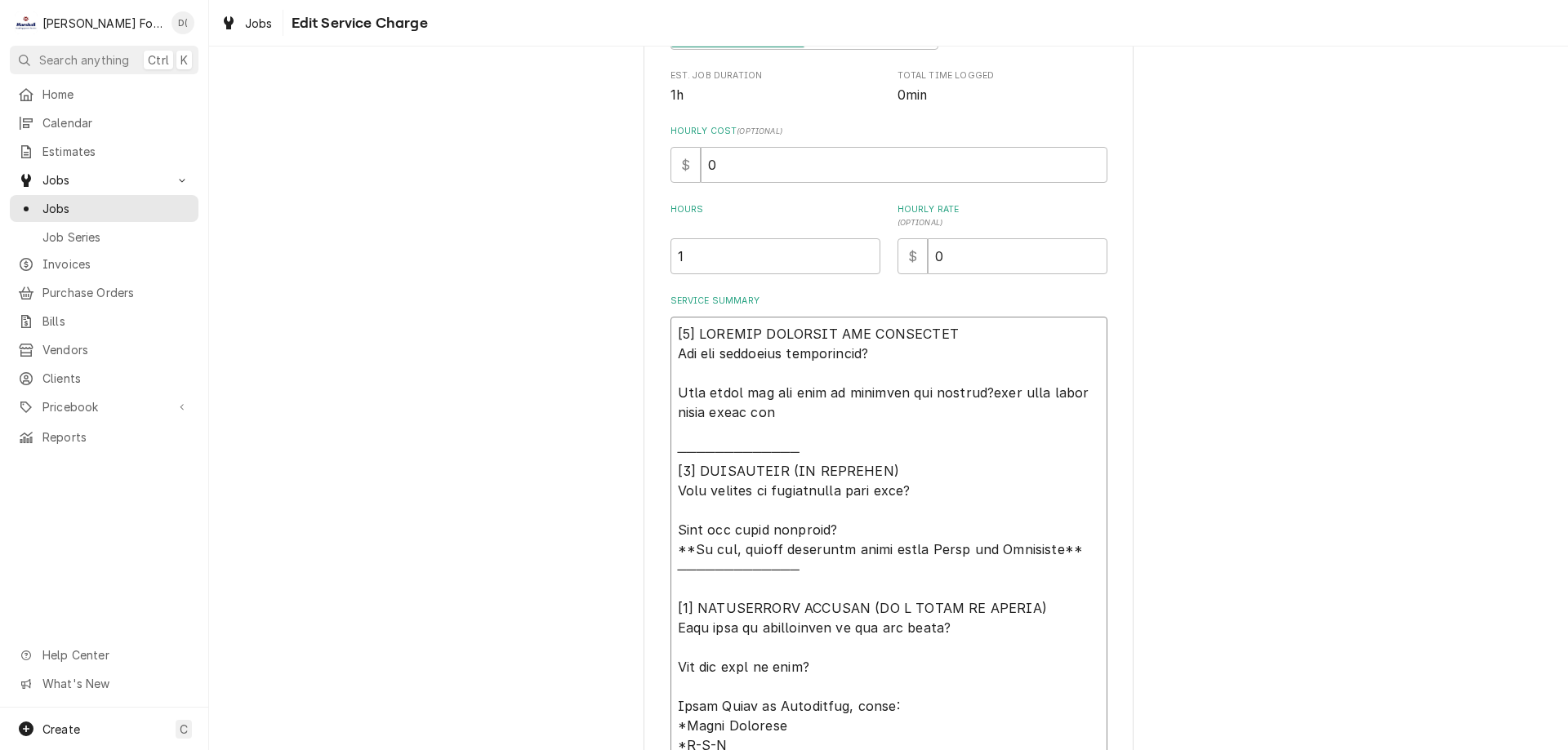
type textarea "x"
type textarea "[𝟭] 𝗜𝗡𝗜𝗧𝗜𝗔𝗟 𝗙𝗜𝗡𝗗𝗜𝗡𝗚𝗦 𝗔𝗡𝗗 𝗗𝗜𝗔𝗚𝗡𝗢𝗦𝗜𝗦 𝗪𝗮𝘀 𝘁𝗵𝗲 𝗲𝗾𝘂𝗶𝗽𝗺𝗲𝗻𝘁 𝗼𝗽𝗲𝗿𝗮𝘁𝗶𝗼𝗻𝗮𝗹? 𝗪𝗵𝗮𝘁 𝘀𝘁𝗲𝗽𝘀 𝗱𝗶…"
type textarea "x"
type textarea "[𝟭] 𝗜𝗡𝗜𝗧𝗜𝗔𝗟 𝗙𝗜𝗡𝗗𝗜𝗡𝗚𝗦 𝗔𝗡𝗗 𝗗𝗜𝗔𝗚𝗡𝗢𝗦𝗜𝗦 𝗪𝗮𝘀 𝘁𝗵𝗲 𝗲𝗾𝘂𝗶𝗽𝗺𝗲𝗻𝘁 𝗼𝗽𝗲𝗿𝗮𝘁𝗶𝗼𝗻𝗮𝗹? 𝗪𝗵𝗮𝘁 𝘀𝘁𝗲𝗽𝘀 𝗱𝗶…"
type textarea "x"
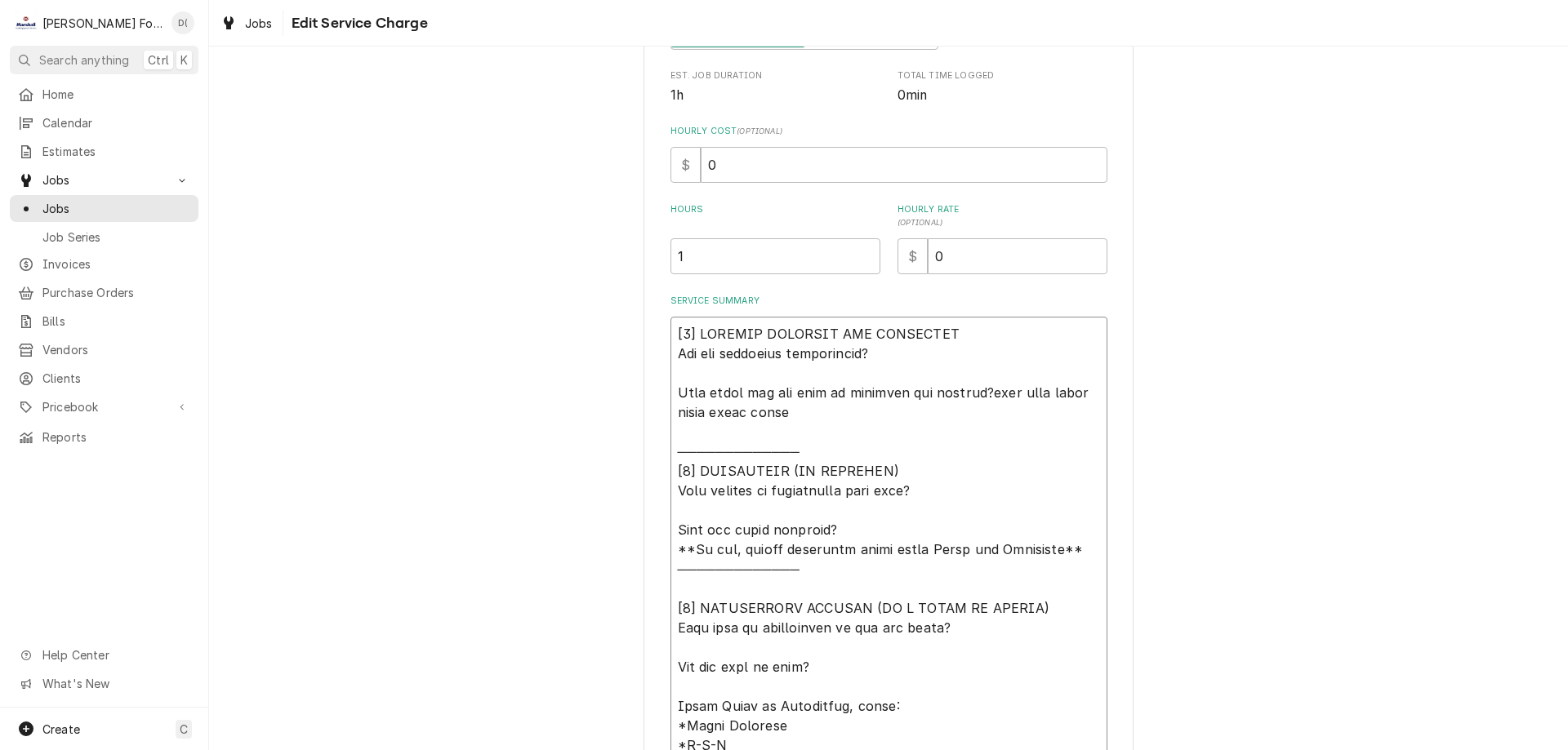
type textarea "[𝟭] 𝗜𝗡𝗜𝗧𝗜𝗔𝗟 𝗙𝗜𝗡𝗗𝗜𝗡𝗚𝗦 𝗔𝗡𝗗 𝗗𝗜𝗔𝗚𝗡𝗢𝗦𝗜𝗦 𝗪𝗮𝘀 𝘁𝗵𝗲 𝗲𝗾𝘂𝗶𝗽𝗺𝗲𝗻𝘁 𝗼𝗽𝗲𝗿𝗮𝘁𝗶𝗼𝗻𝗮𝗹? 𝗪𝗵𝗮𝘁 𝘀𝘁𝗲𝗽𝘀 𝗱𝗶…"
type textarea "x"
type textarea "[𝟭] 𝗜𝗡𝗜𝗧𝗜𝗔𝗟 𝗙𝗜𝗡𝗗𝗜𝗡𝗚𝗦 𝗔𝗡𝗗 𝗗𝗜𝗔𝗚𝗡𝗢𝗦𝗜𝗦 𝗪𝗮𝘀 𝘁𝗵𝗲 𝗲𝗾𝘂𝗶𝗽𝗺𝗲𝗻𝘁 𝗼𝗽𝗲𝗿𝗮𝘁𝗶𝗼𝗻𝗮𝗹? 𝗪𝗵𝗮𝘁 𝘀𝘁𝗲𝗽𝘀 𝗱𝗶…"
type textarea "x"
type textarea "[𝟭] 𝗜𝗡𝗜𝗧𝗜𝗔𝗟 𝗙𝗜𝗡𝗗𝗜𝗡𝗚𝗦 𝗔𝗡𝗗 𝗗𝗜𝗔𝗚𝗡𝗢𝗦𝗜𝗦 𝗪𝗮𝘀 𝘁𝗵𝗲 𝗲𝗾𝘂𝗶𝗽𝗺𝗲𝗻𝘁 𝗼𝗽𝗲𝗿𝗮𝘁𝗶𝗼𝗻𝗮𝗹? 𝗪𝗵𝗮𝘁 𝘀𝘁𝗲𝗽𝘀 𝗱𝗶…"
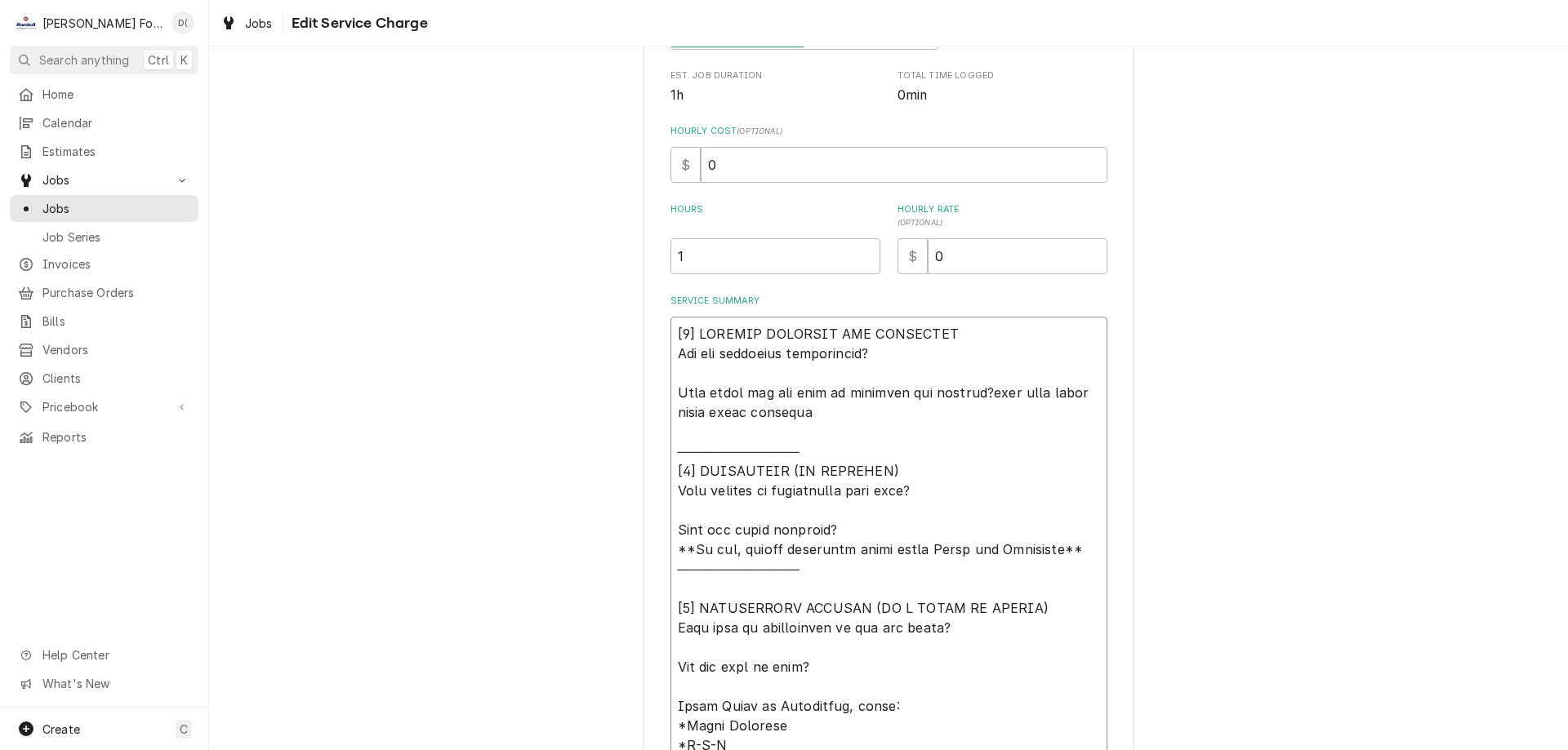
type textarea "x"
type textarea "[𝟭] 𝗜𝗡𝗜𝗧𝗜𝗔𝗟 𝗙𝗜𝗡𝗗𝗜𝗡𝗚𝗦 𝗔𝗡𝗗 𝗗𝗜𝗔𝗚𝗡𝗢𝗦𝗜𝗦 𝗪𝗮𝘀 𝘁𝗵𝗲 𝗲𝗾𝘂𝗶𝗽𝗺𝗲𝗻𝘁 𝗼𝗽𝗲𝗿𝗮𝘁𝗶𝗼𝗻𝗮𝗹? 𝗪𝗵𝗮𝘁 𝘀𝘁𝗲𝗽𝘀 𝗱𝗶…"
type textarea "x"
type textarea "[𝟭] 𝗜𝗡𝗜𝗧𝗜𝗔𝗟 𝗙𝗜𝗡𝗗𝗜𝗡𝗚𝗦 𝗔𝗡𝗗 𝗗𝗜𝗔𝗚𝗡𝗢𝗦𝗜𝗦 𝗪𝗮𝘀 𝘁𝗵𝗲 𝗲𝗾𝘂𝗶𝗽𝗺𝗲𝗻𝘁 𝗼𝗽𝗲𝗿𝗮𝘁𝗶𝗼𝗻𝗮𝗹? 𝗪𝗵𝗮𝘁 𝘀𝘁𝗲𝗽𝘀 𝗱𝗶…"
type textarea "x"
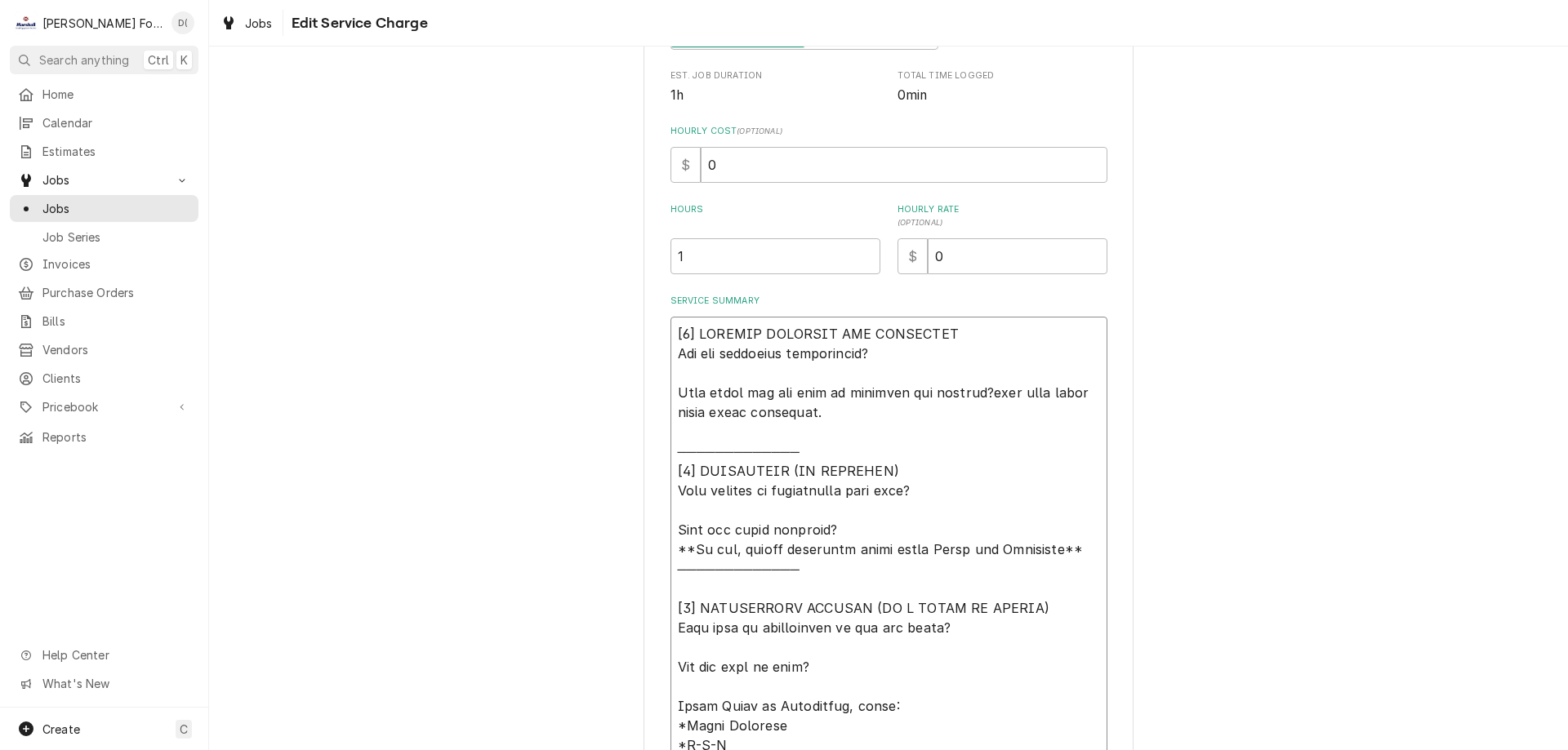
type textarea "[𝟭] 𝗜𝗡𝗜𝗧𝗜𝗔𝗟 𝗙𝗜𝗡𝗗𝗜𝗡𝗚𝗦 𝗔𝗡𝗗 𝗗𝗜𝗔𝗚𝗡𝗢𝗦𝗜𝗦 𝗪𝗮𝘀 𝘁𝗵𝗲 𝗲𝗾𝘂𝗶𝗽𝗺𝗲𝗻𝘁 𝗼𝗽𝗲𝗿𝗮𝘁𝗶𝗼𝗻𝗮𝗹? 𝗪𝗵𝗮𝘁 𝘀𝘁𝗲𝗽𝘀 𝗱𝗶…"
type textarea "x"
type textarea "[𝟭] 𝗜𝗡𝗜𝗧𝗜𝗔𝗟 𝗙𝗜𝗡𝗗𝗜𝗡𝗚𝗦 𝗔𝗡𝗗 𝗗𝗜𝗔𝗚𝗡𝗢𝗦𝗜𝗦 𝗪𝗮𝘀 𝘁𝗵𝗲 𝗲𝗾𝘂𝗶𝗽𝗺𝗲𝗻𝘁 𝗼𝗽𝗲𝗿𝗮𝘁𝗶𝗼𝗻𝗮𝗹? 𝗪𝗵𝗮𝘁 𝘀𝘁𝗲𝗽𝘀 𝗱𝗶…"
type textarea "x"
type textarea "[𝟭] 𝗜𝗡𝗜𝗧𝗜𝗔𝗟 𝗙𝗜𝗡𝗗𝗜𝗡𝗚𝗦 𝗔𝗡𝗗 𝗗𝗜𝗔𝗚𝗡𝗢𝗦𝗜𝗦 𝗪𝗮𝘀 𝘁𝗵𝗲 𝗲𝗾𝘂𝗶𝗽𝗺𝗲𝗻𝘁 𝗼𝗽𝗲𝗿𝗮𝘁𝗶𝗼𝗻𝗮𝗹? 𝗪𝗵𝗮𝘁 𝘀𝘁𝗲𝗽𝘀 𝗱𝗶…"
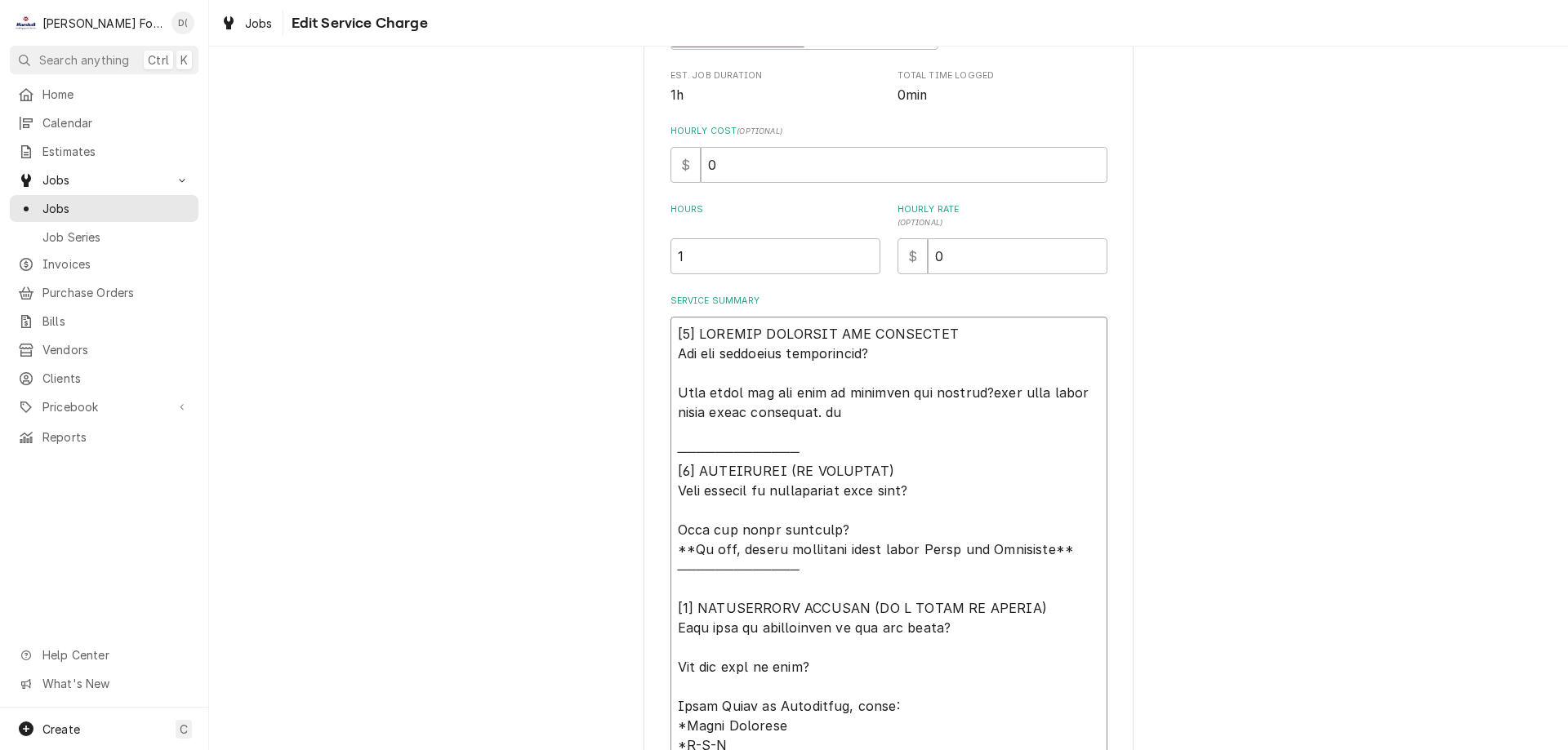
type textarea "x"
type textarea "[𝟭] 𝗜𝗡𝗜𝗧𝗜𝗔𝗟 𝗙𝗜𝗡𝗗𝗜𝗡𝗚𝗦 𝗔𝗡𝗗 𝗗𝗜𝗔𝗚𝗡𝗢𝗦𝗜𝗦 𝗪𝗮𝘀 𝘁𝗵𝗲 𝗲𝗾𝘂𝗶𝗽𝗺𝗲𝗻𝘁 𝗼𝗽𝗲𝗿𝗮𝘁𝗶𝗼𝗻𝗮𝗹? 𝗪𝗵𝗮𝘁 𝘀𝘁𝗲𝗽𝘀 𝗱𝗶…"
type textarea "x"
type textarea "[𝟭] 𝗜𝗡𝗜𝗧𝗜𝗔𝗟 𝗙𝗜𝗡𝗗𝗜𝗡𝗚𝗦 𝗔𝗡𝗗 𝗗𝗜𝗔𝗚𝗡𝗢𝗦𝗜𝗦 𝗪𝗮𝘀 𝘁𝗵𝗲 𝗲𝗾𝘂𝗶𝗽𝗺𝗲𝗻𝘁 𝗼𝗽𝗲𝗿𝗮𝘁𝗶𝗼𝗻𝗮𝗹? 𝗪𝗵𝗮𝘁 𝘀𝘁𝗲𝗽𝘀 𝗱𝗶…"
type textarea "x"
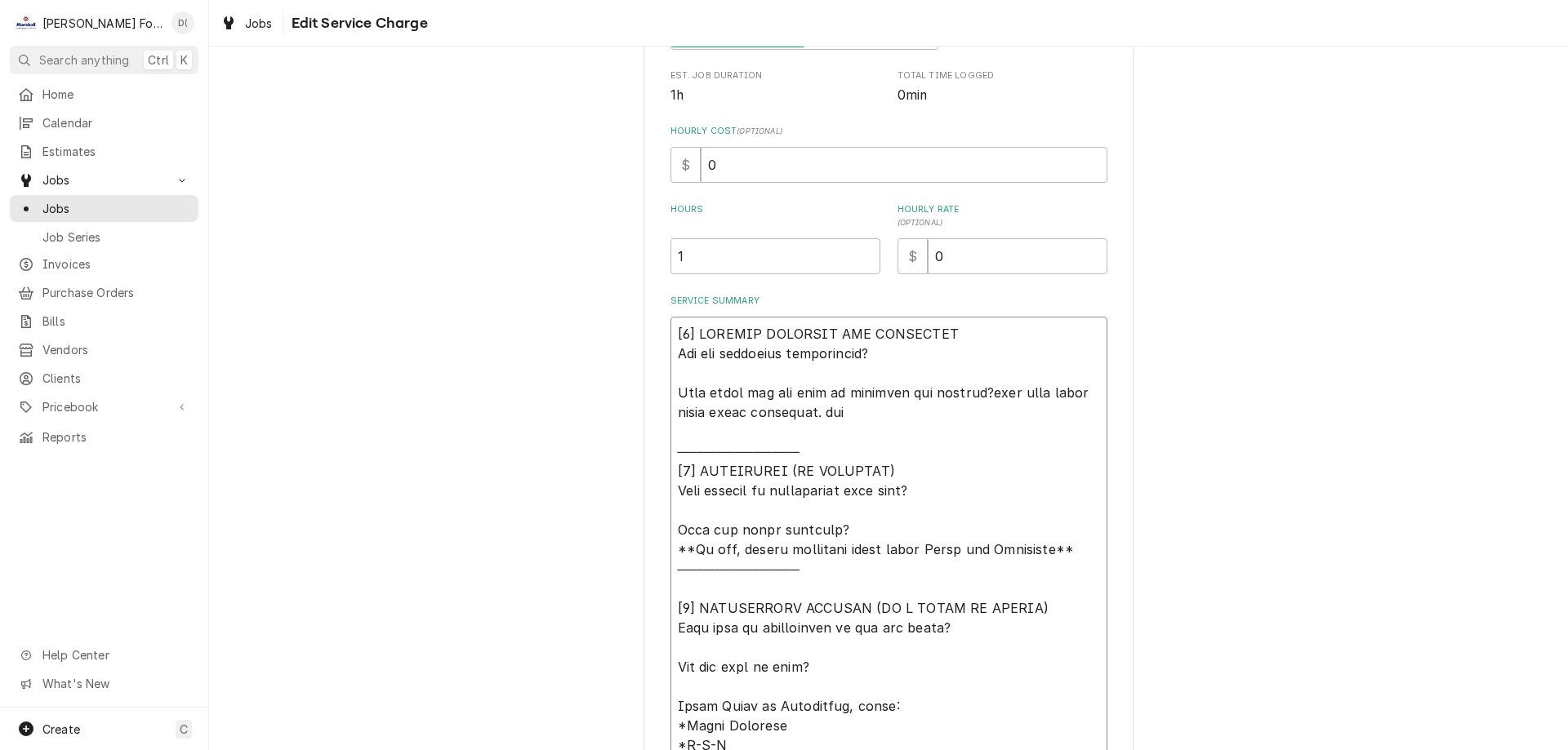
type textarea "[𝟭] 𝗜𝗡𝗜𝗧𝗜𝗔𝗟 𝗙𝗜𝗡𝗗𝗜𝗡𝗚𝗦 𝗔𝗡𝗗 𝗗𝗜𝗔𝗚𝗡𝗢𝗦𝗜𝗦 𝗪𝗮𝘀 𝘁𝗵𝗲 𝗲𝗾𝘂𝗶𝗽𝗺𝗲𝗻𝘁 𝗼𝗽𝗲𝗿𝗮𝘁𝗶𝗼𝗻𝗮𝗹? 𝗪𝗵𝗮𝘁 𝘀𝘁𝗲𝗽𝘀 𝗱𝗶…"
type textarea "x"
type textarea "[𝟭] 𝗜𝗡𝗜𝗧𝗜𝗔𝗟 𝗙𝗜𝗡𝗗𝗜𝗡𝗚𝗦 𝗔𝗡𝗗 𝗗𝗜𝗔𝗚𝗡𝗢𝗦𝗜𝗦 𝗪𝗮𝘀 𝘁𝗵𝗲 𝗲𝗾𝘂𝗶𝗽𝗺𝗲𝗻𝘁 𝗼𝗽𝗲𝗿𝗮𝘁𝗶𝗼𝗻𝗮𝗹? 𝗪𝗵𝗮𝘁 𝘀𝘁𝗲𝗽𝘀 𝗱𝗶…"
type textarea "x"
type textarea "[𝟭] 𝗜𝗡𝗜𝗧𝗜𝗔𝗟 𝗙𝗜𝗡𝗗𝗜𝗡𝗚𝗦 𝗔𝗡𝗗 𝗗𝗜𝗔𝗚𝗡𝗢𝗦𝗜𝗦 𝗪𝗮𝘀 𝘁𝗵𝗲 𝗲𝗾𝘂𝗶𝗽𝗺𝗲𝗻𝘁 𝗼𝗽𝗲𝗿𝗮𝘁𝗶𝗼𝗻𝗮𝗹? 𝗪𝗵𝗮𝘁 𝘀𝘁𝗲𝗽𝘀 𝗱𝗶…"
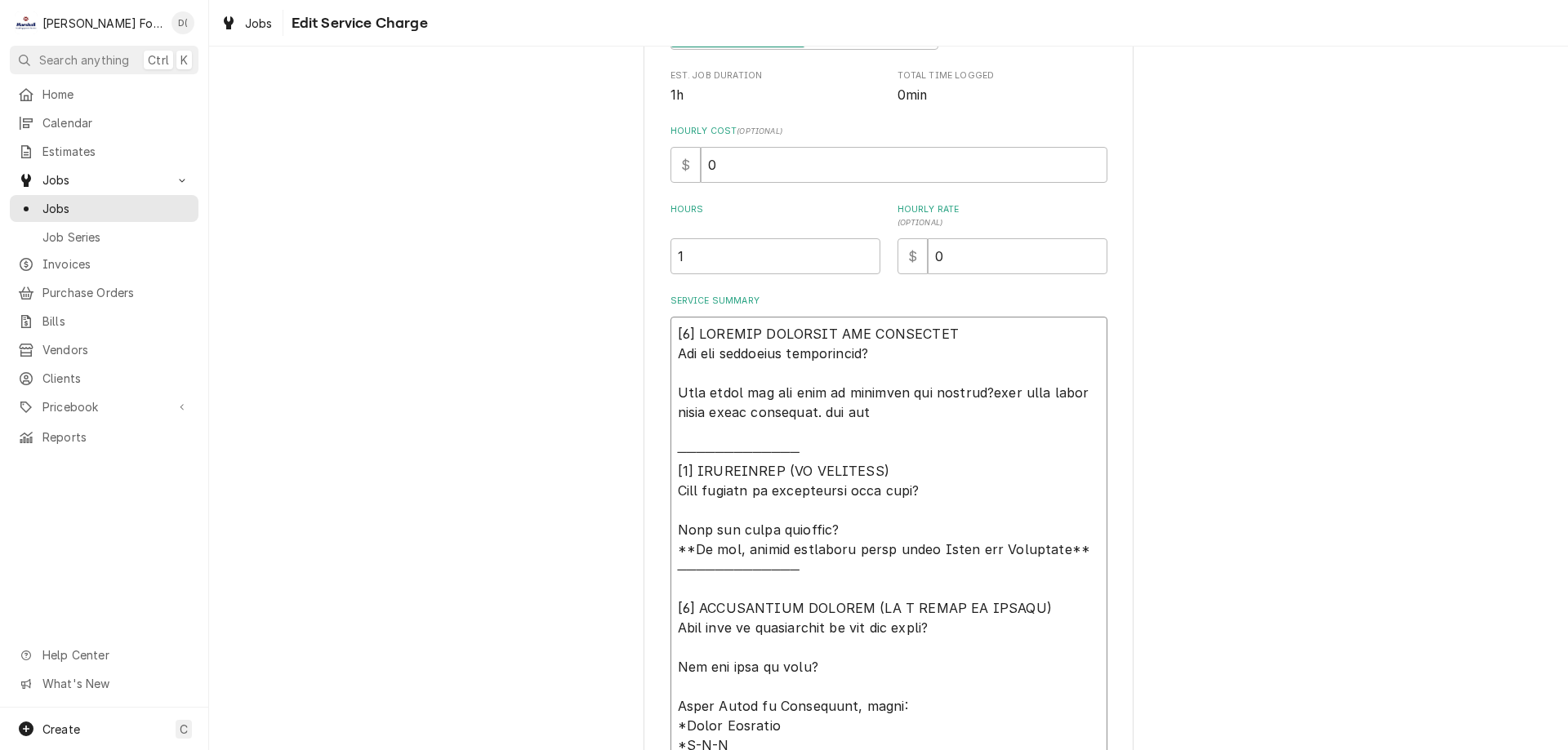
type textarea "x"
type textarea "[𝟭] 𝗜𝗡𝗜𝗧𝗜𝗔𝗟 𝗙𝗜𝗡𝗗𝗜𝗡𝗚𝗦 𝗔𝗡𝗗 𝗗𝗜𝗔𝗚𝗡𝗢𝗦𝗜𝗦 𝗪𝗮𝘀 𝘁𝗵𝗲 𝗲𝗾𝘂𝗶𝗽𝗺𝗲𝗻𝘁 𝗼𝗽𝗲𝗿𝗮𝘁𝗶𝗼𝗻𝗮𝗹? 𝗪𝗵𝗮𝘁 𝘀𝘁𝗲𝗽𝘀 𝗱𝗶…"
type textarea "x"
type textarea "[𝟭] 𝗜𝗡𝗜𝗧𝗜𝗔𝗟 𝗙𝗜𝗡𝗗𝗜𝗡𝗚𝗦 𝗔𝗡𝗗 𝗗𝗜𝗔𝗚𝗡𝗢𝗦𝗜𝗦 𝗪𝗮𝘀 𝘁𝗵𝗲 𝗲𝗾𝘂𝗶𝗽𝗺𝗲𝗻𝘁 𝗼𝗽𝗲𝗿𝗮𝘁𝗶𝗼𝗻𝗮𝗹? 𝗪𝗵𝗮𝘁 𝘀𝘁𝗲𝗽𝘀 𝗱𝗶…"
type textarea "x"
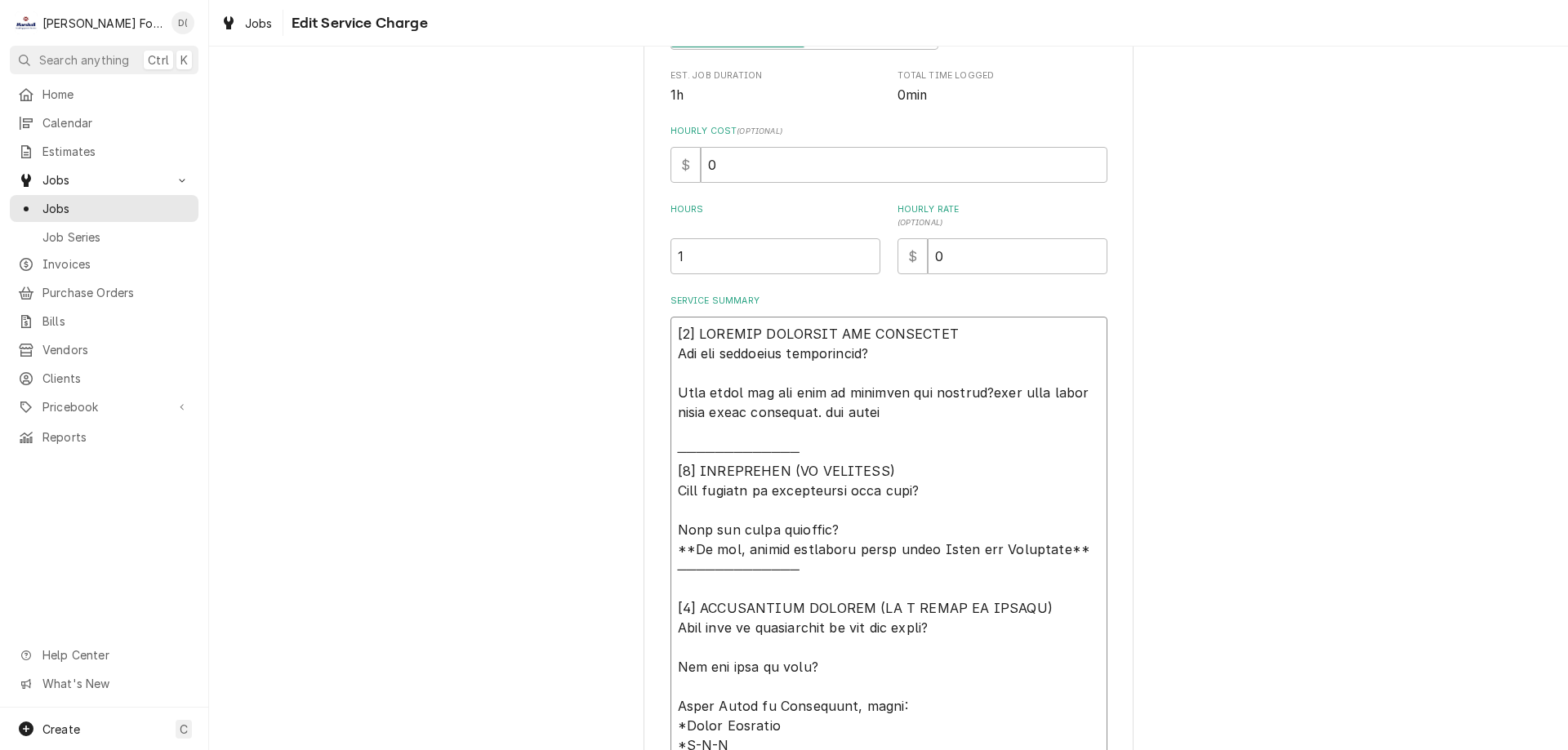
type textarea "[𝟭] 𝗜𝗡𝗜𝗧𝗜𝗔𝗟 𝗙𝗜𝗡𝗗𝗜𝗡𝗚𝗦 𝗔𝗡𝗗 𝗗𝗜𝗔𝗚𝗡𝗢𝗦𝗜𝗦 𝗪𝗮𝘀 𝘁𝗵𝗲 𝗲𝗾𝘂𝗶𝗽𝗺𝗲𝗻𝘁 𝗼𝗽𝗲𝗿𝗮𝘁𝗶𝗼𝗻𝗮𝗹? 𝗪𝗵𝗮𝘁 𝘀𝘁𝗲𝗽𝘀 𝗱𝗶…"
type textarea "x"
type textarea "[𝟭] 𝗜𝗡𝗜𝗧𝗜𝗔𝗟 𝗙𝗜𝗡𝗗𝗜𝗡𝗚𝗦 𝗔𝗡𝗗 𝗗𝗜𝗔𝗚𝗡𝗢𝗦𝗜𝗦 𝗪𝗮𝘀 𝘁𝗵𝗲 𝗲𝗾𝘂𝗶𝗽𝗺𝗲𝗻𝘁 𝗼𝗽𝗲𝗿𝗮𝘁𝗶𝗼𝗻𝗮𝗹? 𝗪𝗵𝗮𝘁 𝘀𝘁𝗲𝗽𝘀 𝗱𝗶…"
type textarea "x"
type textarea "[𝟭] 𝗜𝗡𝗜𝗧𝗜𝗔𝗟 𝗙𝗜𝗡𝗗𝗜𝗡𝗚𝗦 𝗔𝗡𝗗 𝗗𝗜𝗔𝗚𝗡𝗢𝗦𝗜𝗦 𝗪𝗮𝘀 𝘁𝗵𝗲 𝗲𝗾𝘂𝗶𝗽𝗺𝗲𝗻𝘁 𝗼𝗽𝗲𝗿𝗮𝘁𝗶𝗼𝗻𝗮𝗹? 𝗪𝗵𝗮𝘁 𝘀𝘁𝗲𝗽𝘀 𝗱𝗶…"
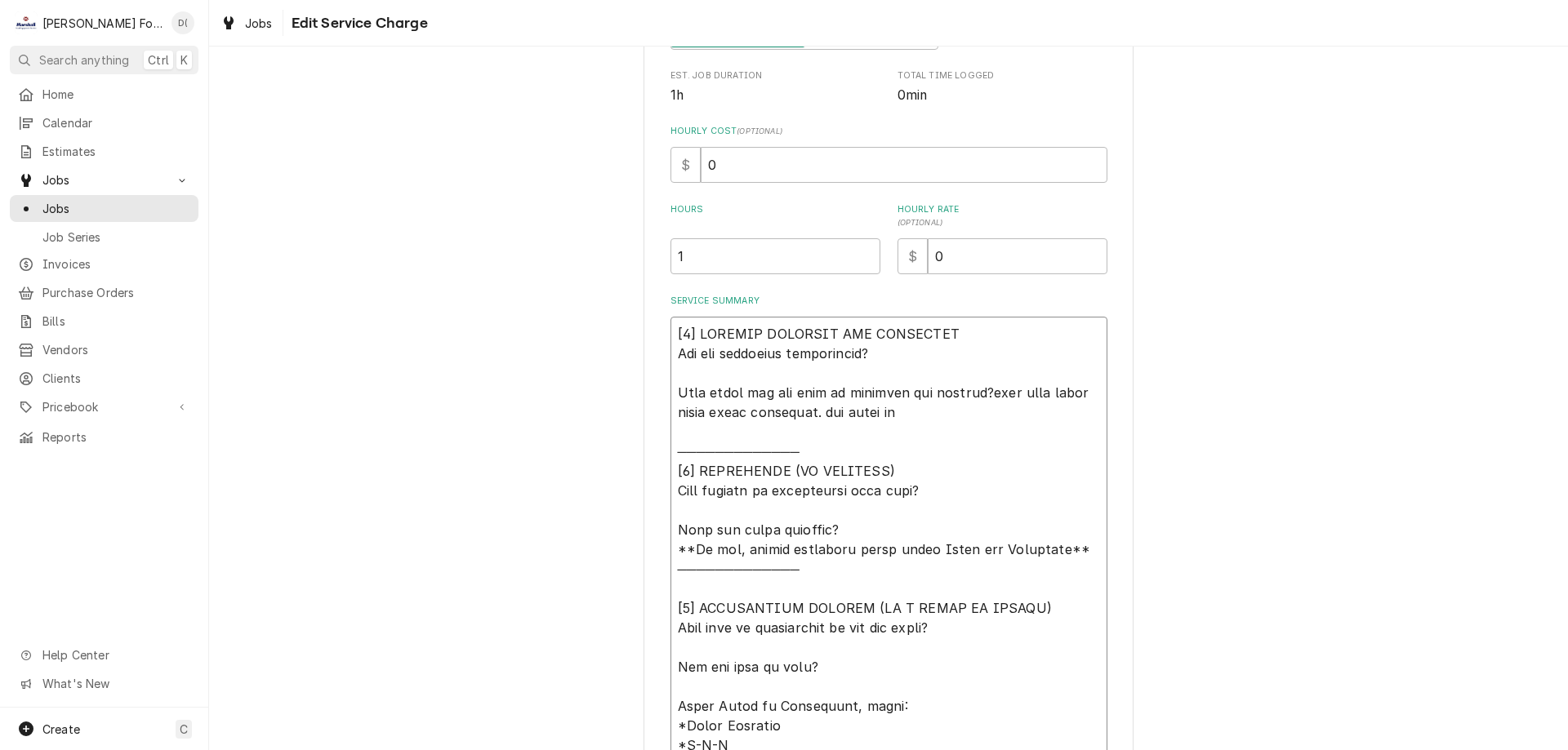
type textarea "x"
type textarea "[𝟭] 𝗜𝗡𝗜𝗧𝗜𝗔𝗟 𝗙𝗜𝗡𝗗𝗜𝗡𝗚𝗦 𝗔𝗡𝗗 𝗗𝗜𝗔𝗚𝗡𝗢𝗦𝗜𝗦 𝗪𝗮𝘀 𝘁𝗵𝗲 𝗲𝗾𝘂𝗶𝗽𝗺𝗲𝗻𝘁 𝗼𝗽𝗲𝗿𝗮𝘁𝗶𝗼𝗻𝗮𝗹? 𝗪𝗵𝗮𝘁 𝘀𝘁𝗲𝗽𝘀 𝗱𝗶…"
type textarea "x"
type textarea "[𝟭] 𝗜𝗡𝗜𝗧𝗜𝗔𝗟 𝗙𝗜𝗡𝗗𝗜𝗡𝗚𝗦 𝗔𝗡𝗗 𝗗𝗜𝗔𝗚𝗡𝗢𝗦𝗜𝗦 𝗪𝗮𝘀 𝘁𝗵𝗲 𝗲𝗾𝘂𝗶𝗽𝗺𝗲𝗻𝘁 𝗼𝗽𝗲𝗿𝗮𝘁𝗶𝗼𝗻𝗮𝗹? 𝗪𝗵𝗮𝘁 𝘀𝘁𝗲𝗽𝘀 𝗱𝗶…"
type textarea "x"
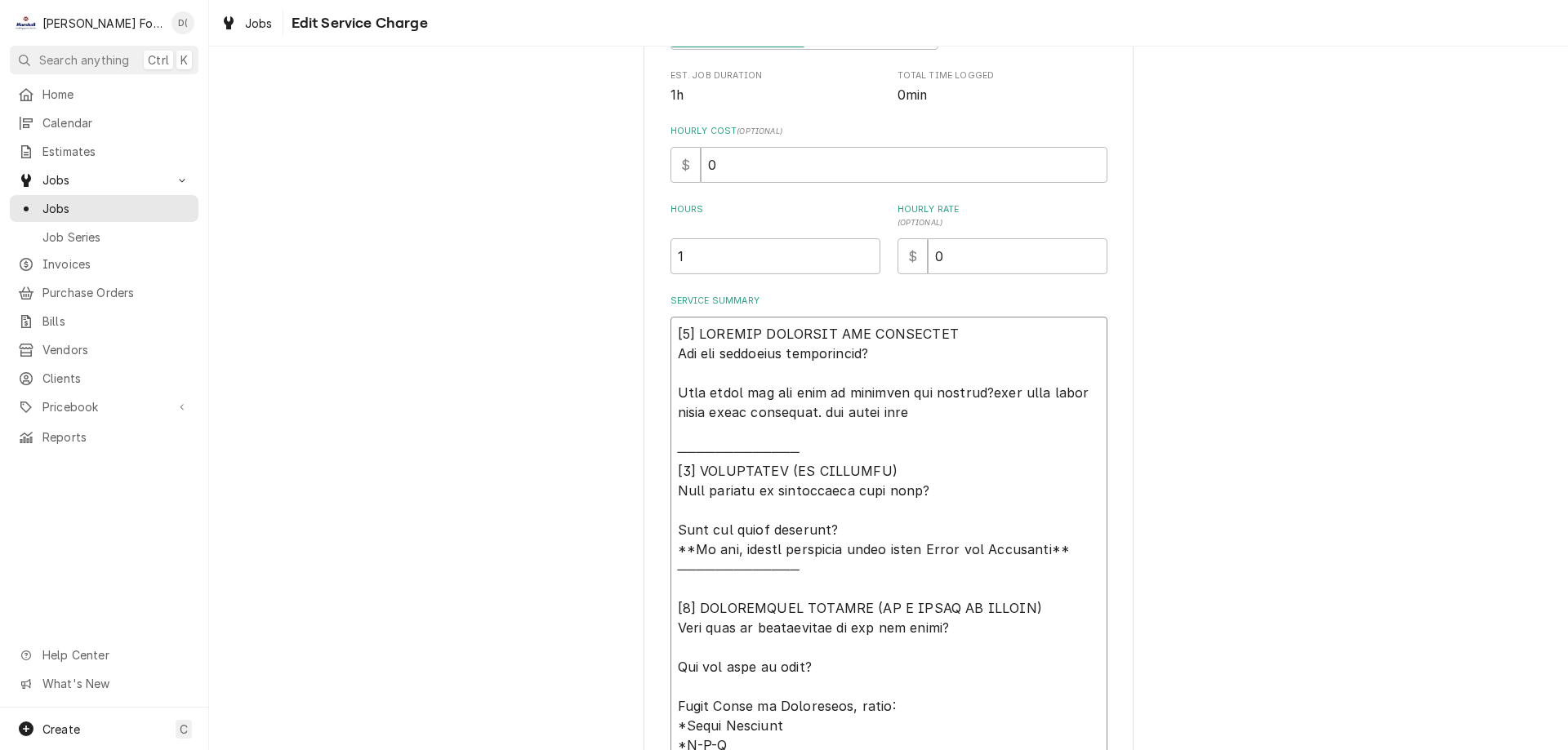
type textarea "[𝟭] 𝗜𝗡𝗜𝗧𝗜𝗔𝗟 𝗙𝗜𝗡𝗗𝗜𝗡𝗚𝗦 𝗔𝗡𝗗 𝗗𝗜𝗔𝗚𝗡𝗢𝗦𝗜𝗦 𝗪𝗮𝘀 𝘁𝗵𝗲 𝗲𝗾𝘂𝗶𝗽𝗺𝗲𝗻𝘁 𝗼𝗽𝗲𝗿𝗮𝘁𝗶𝗼𝗻𝗮𝗹? 𝗪𝗵𝗮𝘁 𝘀𝘁𝗲𝗽𝘀 𝗱𝗶…"
type textarea "x"
type textarea "[𝟭] 𝗜𝗡𝗜𝗧𝗜𝗔𝗟 𝗙𝗜𝗡𝗗𝗜𝗡𝗚𝗦 𝗔𝗡𝗗 𝗗𝗜𝗔𝗚𝗡𝗢𝗦𝗜𝗦 𝗪𝗮𝘀 𝘁𝗵𝗲 𝗲𝗾𝘂𝗶𝗽𝗺𝗲𝗻𝘁 𝗼𝗽𝗲𝗿𝗮𝘁𝗶𝗼𝗻𝗮𝗹? 𝗪𝗵𝗮𝘁 𝘀𝘁𝗲𝗽𝘀 𝗱𝗶…"
type textarea "x"
type textarea "[𝟭] 𝗜𝗡𝗜𝗧𝗜𝗔𝗟 𝗙𝗜𝗡𝗗𝗜𝗡𝗚𝗦 𝗔𝗡𝗗 𝗗𝗜𝗔𝗚𝗡𝗢𝗦𝗜𝗦 𝗪𝗮𝘀 𝘁𝗵𝗲 𝗲𝗾𝘂𝗶𝗽𝗺𝗲𝗻𝘁 𝗼𝗽𝗲𝗿𝗮𝘁𝗶𝗼𝗻𝗮𝗹? 𝗪𝗵𝗮𝘁 𝘀𝘁𝗲𝗽𝘀 𝗱𝗶…"
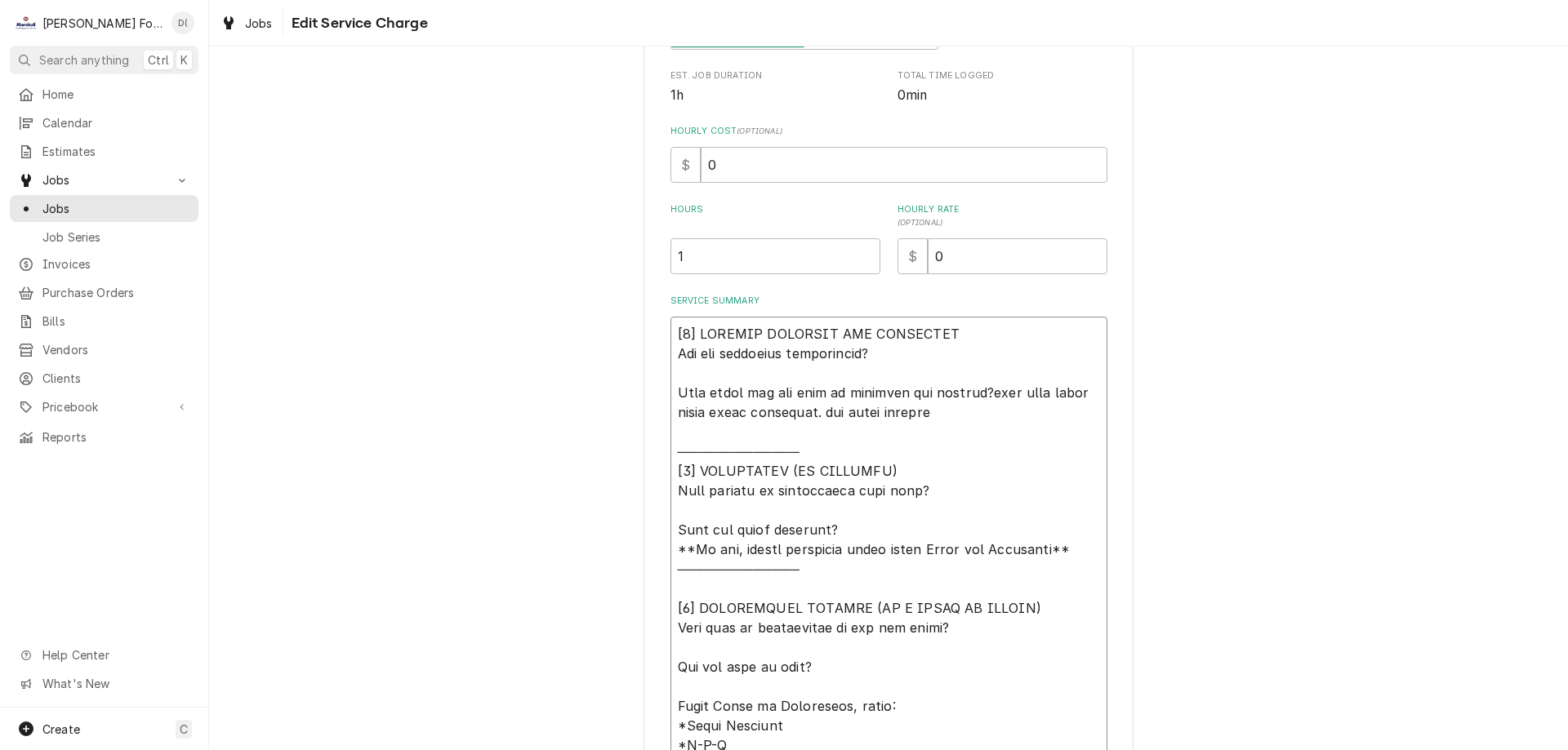
type textarea "x"
type textarea "[𝟭] 𝗜𝗡𝗜𝗧𝗜𝗔𝗟 𝗙𝗜𝗡𝗗𝗜𝗡𝗚𝗦 𝗔𝗡𝗗 𝗗𝗜𝗔𝗚𝗡𝗢𝗦𝗜𝗦 𝗪𝗮𝘀 𝘁𝗵𝗲 𝗲𝗾𝘂𝗶𝗽𝗺𝗲𝗻𝘁 𝗼𝗽𝗲𝗿𝗮𝘁𝗶𝗼𝗻𝗮𝗹? 𝗪𝗵𝗮𝘁 𝘀𝘁𝗲𝗽𝘀 𝗱𝗶…"
type textarea "x"
type textarea "[𝟭] 𝗜𝗡𝗜𝗧𝗜𝗔𝗟 𝗙𝗜𝗡𝗗𝗜𝗡𝗚𝗦 𝗔𝗡𝗗 𝗗𝗜𝗔𝗚𝗡𝗢𝗦𝗜𝗦 𝗪𝗮𝘀 𝘁𝗵𝗲 𝗲𝗾𝘂𝗶𝗽𝗺𝗲𝗻𝘁 𝗼𝗽𝗲𝗿𝗮𝘁𝗶𝗼𝗻𝗮𝗹? 𝗪𝗵𝗮𝘁 𝘀𝘁𝗲𝗽𝘀 𝗱𝗶…"
type textarea "x"
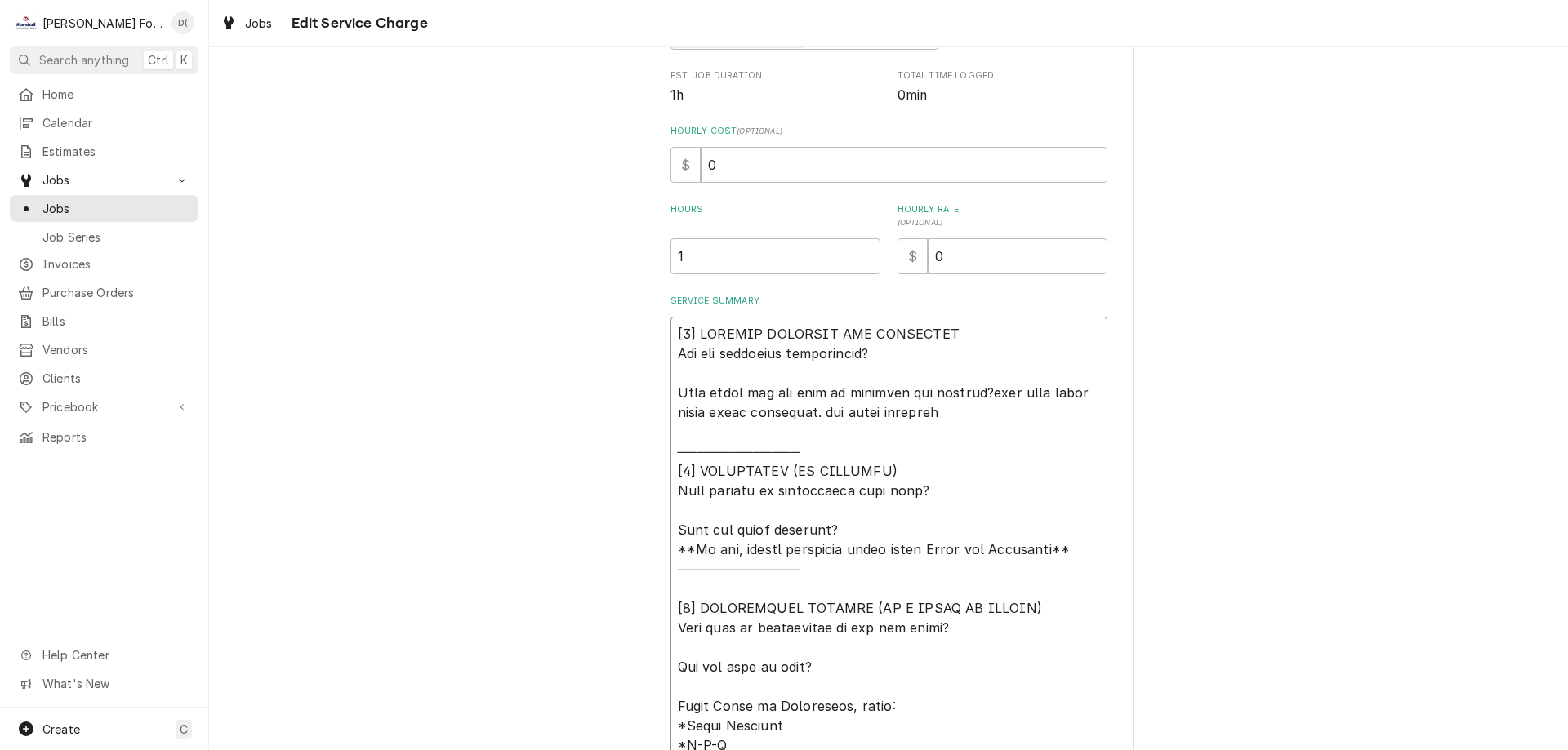
type textarea "[𝟭] 𝗜𝗡𝗜𝗧𝗜𝗔𝗟 𝗙𝗜𝗡𝗗𝗜𝗡𝗚𝗦 𝗔𝗡𝗗 𝗗𝗜𝗔𝗚𝗡𝗢𝗦𝗜𝗦 𝗪𝗮𝘀 𝘁𝗵𝗲 𝗲𝗾𝘂𝗶𝗽𝗺𝗲𝗻𝘁 𝗼𝗽𝗲𝗿𝗮𝘁𝗶𝗼𝗻𝗮𝗹? 𝗪𝗵𝗮𝘁 𝘀𝘁𝗲𝗽𝘀 𝗱𝗶…"
type textarea "x"
type textarea "[𝟭] 𝗜𝗡𝗜𝗧𝗜𝗔𝗟 𝗙𝗜𝗡𝗗𝗜𝗡𝗚𝗦 𝗔𝗡𝗗 𝗗𝗜𝗔𝗚𝗡𝗢𝗦𝗜𝗦 𝗪𝗮𝘀 𝘁𝗵𝗲 𝗲𝗾𝘂𝗶𝗽𝗺𝗲𝗻𝘁 𝗼𝗽𝗲𝗿𝗮𝘁𝗶𝗼𝗻𝗮𝗹? 𝗪𝗵𝗮𝘁 𝘀𝘁𝗲𝗽𝘀 𝗱𝗶…"
type textarea "x"
type textarea "[𝟭] 𝗜𝗡𝗜𝗧𝗜𝗔𝗟 𝗙𝗜𝗡𝗗𝗜𝗡𝗚𝗦 𝗔𝗡𝗗 𝗗𝗜𝗔𝗚𝗡𝗢𝗦𝗜𝗦 𝗪𝗮𝘀 𝘁𝗵𝗲 𝗲𝗾𝘂𝗶𝗽𝗺𝗲𝗻𝘁 𝗼𝗽𝗲𝗿𝗮𝘁𝗶𝗼𝗻𝗮𝗹? 𝗪𝗵𝗮𝘁 𝘀𝘁𝗲𝗽𝘀 𝗱𝗶…"
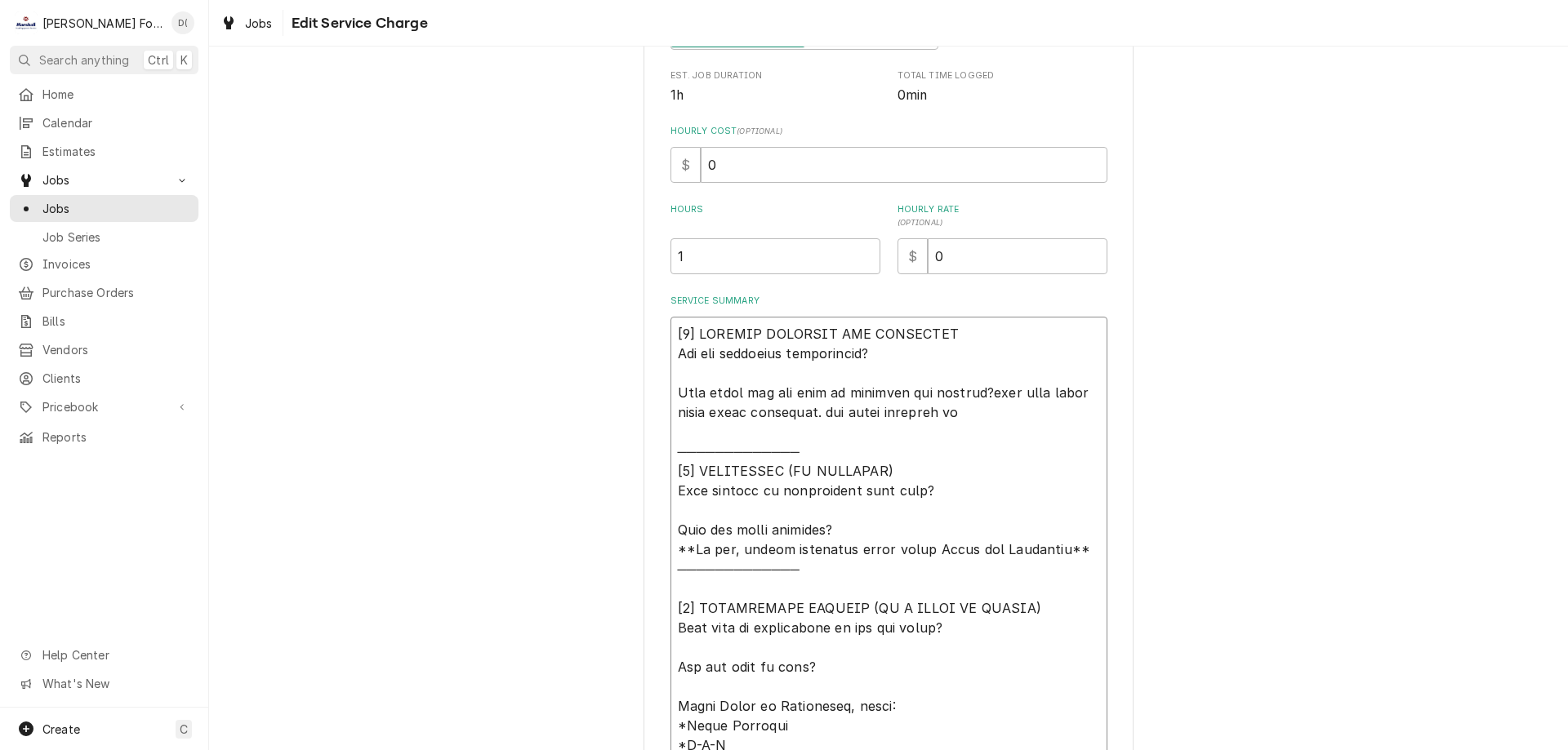
type textarea "x"
type textarea "[𝟭] 𝗜𝗡𝗜𝗧𝗜𝗔𝗟 𝗙𝗜𝗡𝗗𝗜𝗡𝗚𝗦 𝗔𝗡𝗗 𝗗𝗜𝗔𝗚𝗡𝗢𝗦𝗜𝗦 𝗪𝗮𝘀 𝘁𝗵𝗲 𝗲𝗾𝘂𝗶𝗽𝗺𝗲𝗻𝘁 𝗼𝗽𝗲𝗿𝗮𝘁𝗶𝗼𝗻𝗮𝗹? 𝗪𝗵𝗮𝘁 𝘀𝘁𝗲𝗽𝘀 𝗱𝗶…"
type textarea "x"
type textarea "[𝟭] 𝗜𝗡𝗜𝗧𝗜𝗔𝗟 𝗙𝗜𝗡𝗗𝗜𝗡𝗚𝗦 𝗔𝗡𝗗 𝗗𝗜𝗔𝗚𝗡𝗢𝗦𝗜𝗦 𝗪𝗮𝘀 𝘁𝗵𝗲 𝗲𝗾𝘂𝗶𝗽𝗺𝗲𝗻𝘁 𝗼𝗽𝗲𝗿𝗮𝘁𝗶𝗼𝗻𝗮𝗹? 𝗪𝗵𝗮𝘁 𝘀𝘁𝗲𝗽𝘀 𝗱𝗶…"
type textarea "x"
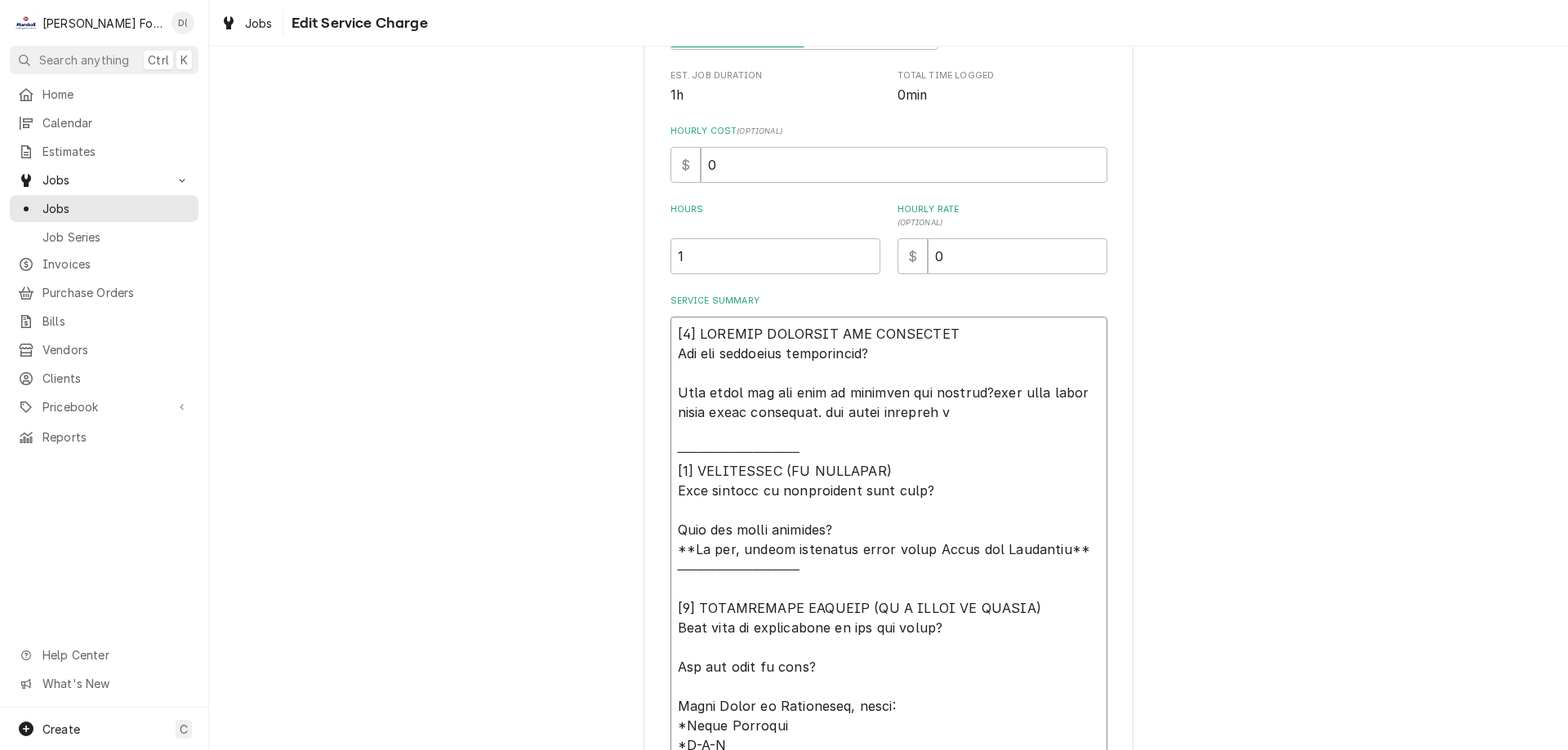
type textarea "[𝟭] 𝗜𝗡𝗜𝗧𝗜𝗔𝗟 𝗙𝗜𝗡𝗗𝗜𝗡𝗚𝗦 𝗔𝗡𝗗 𝗗𝗜𝗔𝗚𝗡𝗢𝗦𝗜𝗦 𝗪𝗮𝘀 𝘁𝗵𝗲 𝗲𝗾𝘂𝗶𝗽𝗺𝗲𝗻𝘁 𝗼𝗽𝗲𝗿𝗮𝘁𝗶𝗼𝗻𝗮𝗹? 𝗪𝗵𝗮𝘁 𝘀𝘁𝗲𝗽𝘀 𝗱𝗶…"
type textarea "x"
type textarea "[𝟭] 𝗜𝗡𝗜𝗧𝗜𝗔𝗟 𝗙𝗜𝗡𝗗𝗜𝗡𝗚𝗦 𝗔𝗡𝗗 𝗗𝗜𝗔𝗚𝗡𝗢𝗦𝗜𝗦 𝗪𝗮𝘀 𝘁𝗵𝗲 𝗲𝗾𝘂𝗶𝗽𝗺𝗲𝗻𝘁 𝗼𝗽𝗲𝗿𝗮𝘁𝗶𝗼𝗻𝗮𝗹? 𝗪𝗵𝗮𝘁 𝘀𝘁𝗲𝗽𝘀 𝗱𝗶…"
type textarea "x"
type textarea "[𝟭] 𝗜𝗡𝗜𝗧𝗜𝗔𝗟 𝗙𝗜𝗡𝗗𝗜𝗡𝗚𝗦 𝗔𝗡𝗗 𝗗𝗜𝗔𝗚𝗡𝗢𝗦𝗜𝗦 𝗪𝗮𝘀 𝘁𝗵𝗲 𝗲𝗾𝘂𝗶𝗽𝗺𝗲𝗻𝘁 𝗼𝗽𝗲𝗿𝗮𝘁𝗶𝗼𝗻𝗮𝗹? 𝗪𝗵𝗮𝘁 𝘀𝘁𝗲𝗽𝘀 𝗱𝗶…"
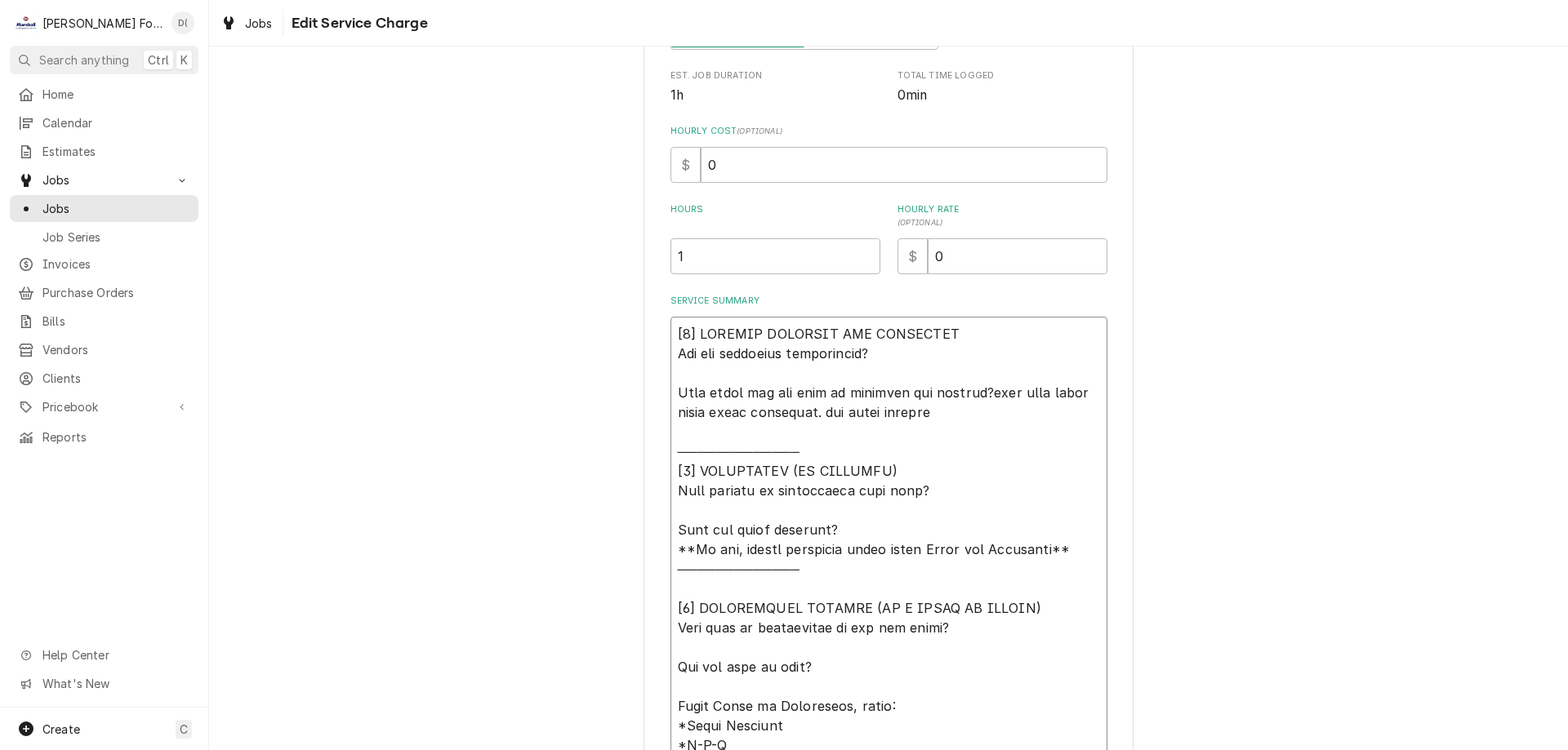
type textarea "x"
type textarea "[𝟭] 𝗜𝗡𝗜𝗧𝗜𝗔𝗟 𝗙𝗜𝗡𝗗𝗜𝗡𝗚𝗦 𝗔𝗡𝗗 𝗗𝗜𝗔𝗚𝗡𝗢𝗦𝗜𝗦 𝗪𝗮𝘀 𝘁𝗵𝗲 𝗲𝗾𝘂𝗶𝗽𝗺𝗲𝗻𝘁 𝗼𝗽𝗲𝗿𝗮𝘁𝗶𝗼𝗻𝗮𝗹? 𝗪𝗵𝗮𝘁 𝘀𝘁𝗲𝗽𝘀 𝗱𝗶…"
type textarea "x"
type textarea "[𝟭] 𝗜𝗡𝗜𝗧𝗜𝗔𝗟 𝗙𝗜𝗡𝗗𝗜𝗡𝗚𝗦 𝗔𝗡𝗗 𝗗𝗜𝗔𝗚𝗡𝗢𝗦𝗜𝗦 𝗪𝗮𝘀 𝘁𝗵𝗲 𝗲𝗾𝘂𝗶𝗽𝗺𝗲𝗻𝘁 𝗼𝗽𝗲𝗿𝗮𝘁𝗶𝗼𝗻𝗮𝗹? 𝗪𝗵𝗮𝘁 𝘀𝘁𝗲𝗽𝘀 𝗱𝗶…"
type textarea "x"
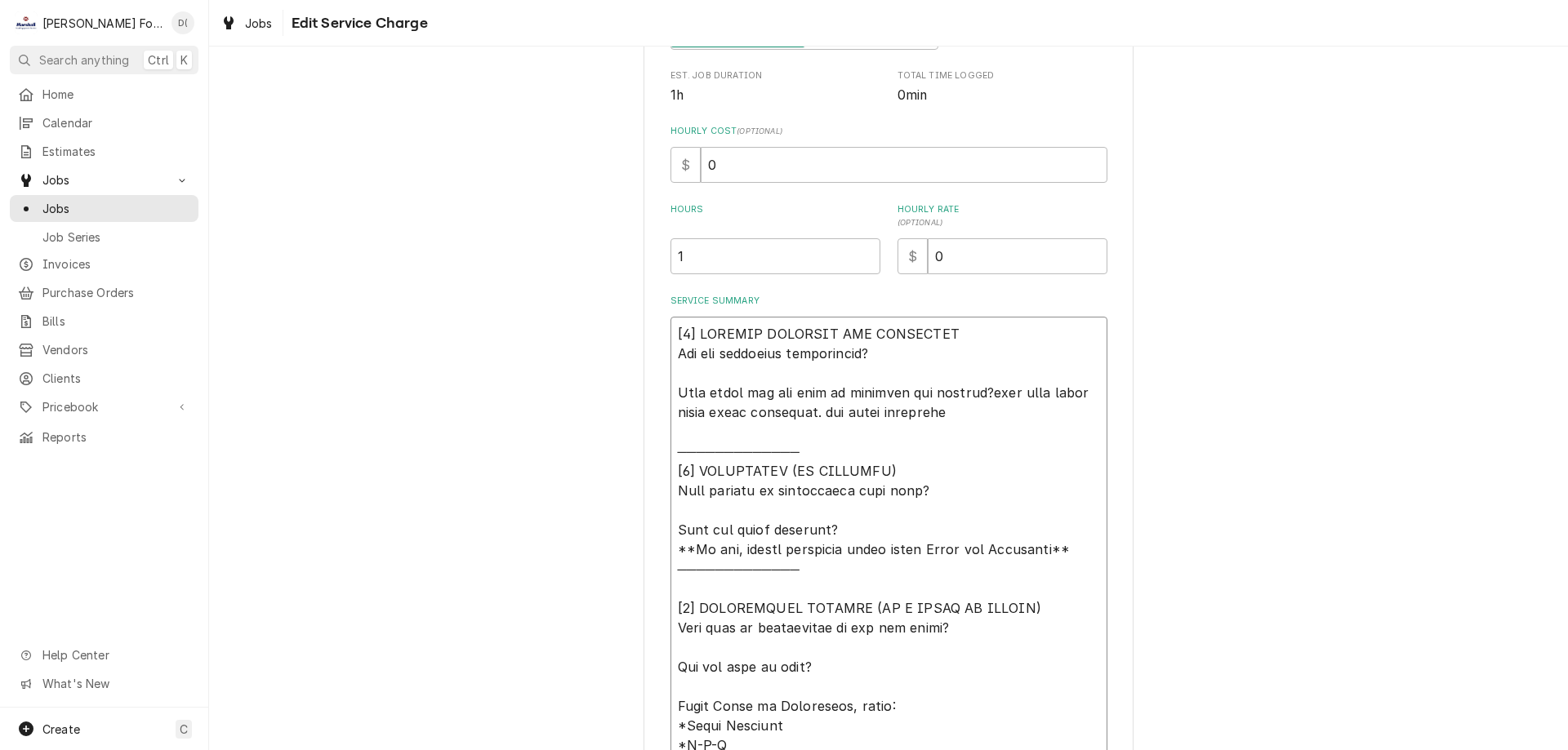
type textarea "[𝟭] 𝗜𝗡𝗜𝗧𝗜𝗔𝗟 𝗙𝗜𝗡𝗗𝗜𝗡𝗚𝗦 𝗔𝗡𝗗 𝗗𝗜𝗔𝗚𝗡𝗢𝗦𝗜𝗦 𝗪𝗮𝘀 𝘁𝗵𝗲 𝗲𝗾𝘂𝗶𝗽𝗺𝗲𝗻𝘁 𝗼𝗽𝗲𝗿𝗮𝘁𝗶𝗼𝗻𝗮𝗹? 𝗪𝗵𝗮𝘁 𝘀𝘁𝗲𝗽𝘀 𝗱𝗶…"
type textarea "x"
type textarea "[𝟭] 𝗜𝗡𝗜𝗧𝗜𝗔𝗟 𝗙𝗜𝗡𝗗𝗜𝗡𝗚𝗦 𝗔𝗡𝗗 𝗗𝗜𝗔𝗚𝗡𝗢𝗦𝗜𝗦 𝗪𝗮𝘀 𝘁𝗵𝗲 𝗲𝗾𝘂𝗶𝗽𝗺𝗲𝗻𝘁 𝗼𝗽𝗲𝗿𝗮𝘁𝗶𝗼𝗻𝗮𝗹? 𝗪𝗵𝗮𝘁 𝘀𝘁𝗲𝗽𝘀 𝗱𝗶…"
type textarea "x"
type textarea "[𝟭] 𝗜𝗡𝗜𝗧𝗜𝗔𝗟 𝗙𝗜𝗡𝗗𝗜𝗡𝗚𝗦 𝗔𝗡𝗗 𝗗𝗜𝗔𝗚𝗡𝗢𝗦𝗜𝗦 𝗪𝗮𝘀 𝘁𝗵𝗲 𝗲𝗾𝘂𝗶𝗽𝗺𝗲𝗻𝘁 𝗼𝗽𝗲𝗿𝗮𝘁𝗶𝗼𝗻𝗮𝗹? 𝗪𝗵𝗮𝘁 𝘀𝘁𝗲𝗽𝘀 𝗱𝗶…"
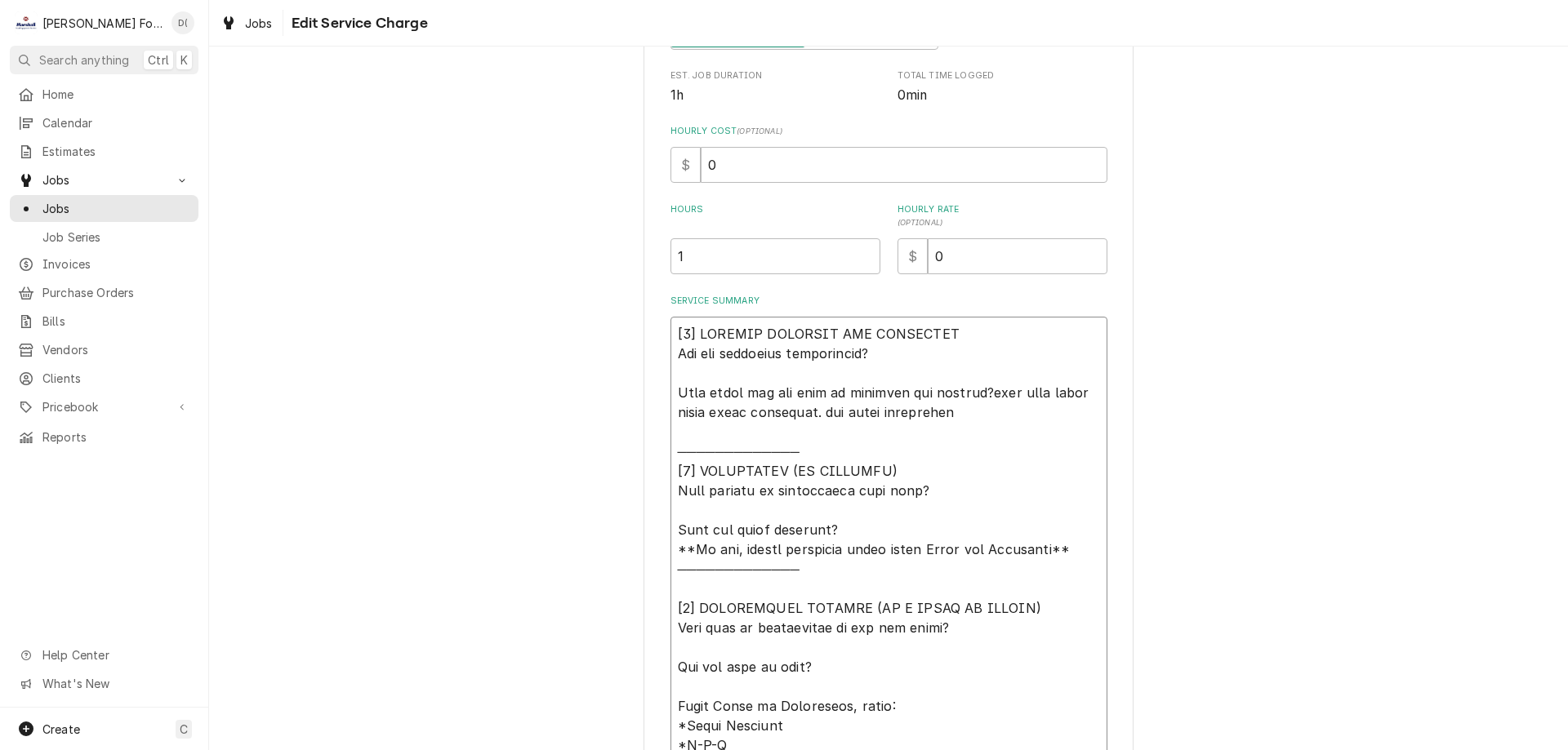
type textarea "x"
type textarea "[𝟭] 𝗜𝗡𝗜𝗧𝗜𝗔𝗟 𝗙𝗜𝗡𝗗𝗜𝗡𝗚𝗦 𝗔𝗡𝗗 𝗗𝗜𝗔𝗚𝗡𝗢𝗦𝗜𝗦 𝗪𝗮𝘀 𝘁𝗵𝗲 𝗲𝗾𝘂𝗶𝗽𝗺𝗲𝗻𝘁 𝗼𝗽𝗲𝗿𝗮𝘁𝗶𝗼𝗻𝗮𝗹? 𝗪𝗵𝗮𝘁 𝘀𝘁𝗲𝗽𝘀 𝗱𝗶…"
type textarea "x"
type textarea "[𝟭] 𝗜𝗡𝗜𝗧𝗜𝗔𝗟 𝗙𝗜𝗡𝗗𝗜𝗡𝗚𝗦 𝗔𝗡𝗗 𝗗𝗜𝗔𝗚𝗡𝗢𝗦𝗜𝗦 𝗪𝗮𝘀 𝘁𝗵𝗲 𝗲𝗾𝘂𝗶𝗽𝗺𝗲𝗻𝘁 𝗼𝗽𝗲𝗿𝗮𝘁𝗶𝗼𝗻𝗮𝗹? 𝗪𝗵𝗮𝘁 𝘀𝘁𝗲𝗽𝘀 𝗱𝗶…"
type textarea "x"
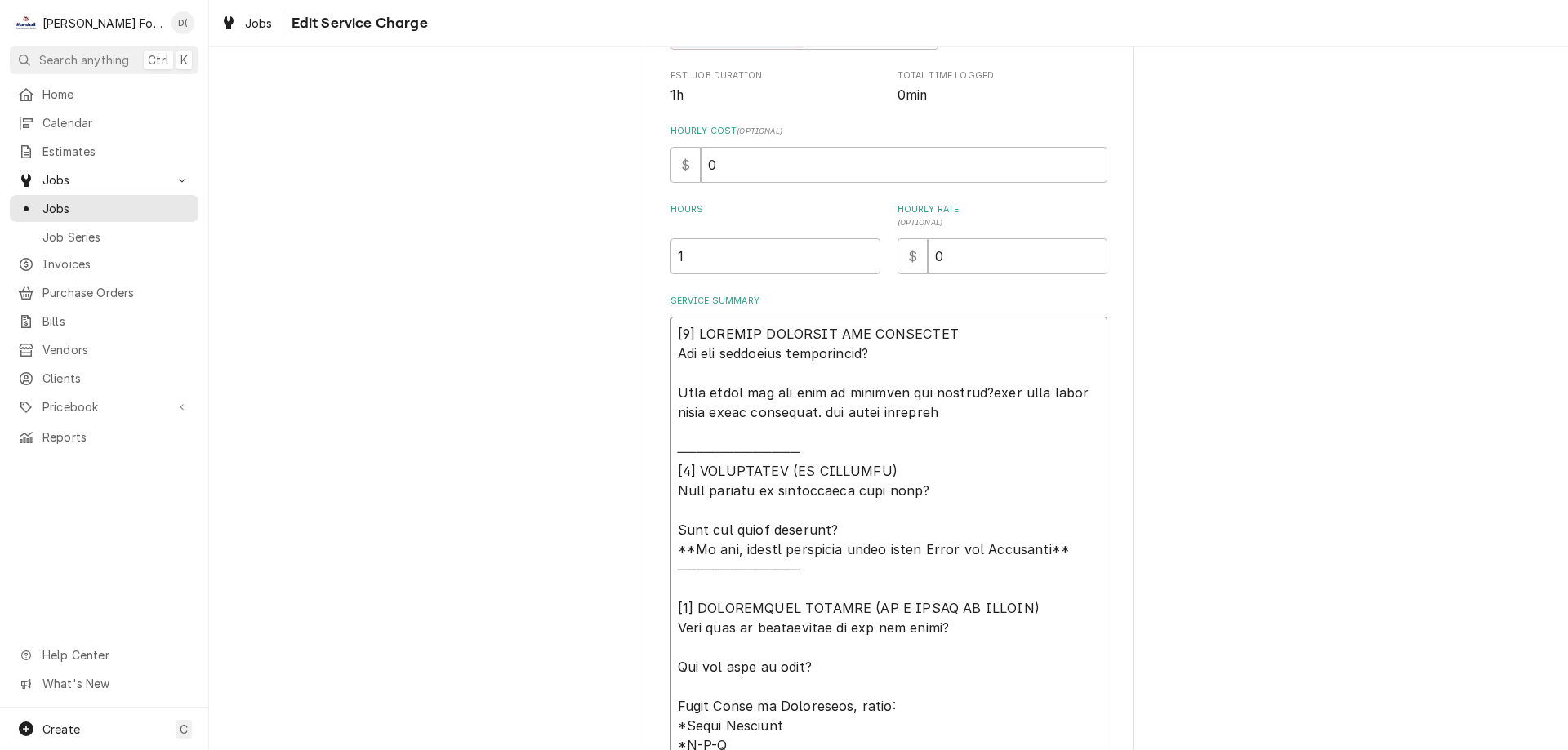
type textarea "[𝟭] 𝗜𝗡𝗜𝗧𝗜𝗔𝗟 𝗙𝗜𝗡𝗗𝗜𝗡𝗚𝗦 𝗔𝗡𝗗 𝗗𝗜𝗔𝗚𝗡𝗢𝗦𝗜𝗦 𝗪𝗮𝘀 𝘁𝗵𝗲 𝗲𝗾𝘂𝗶𝗽𝗺𝗲𝗻𝘁 𝗼𝗽𝗲𝗿𝗮𝘁𝗶𝗼𝗻𝗮𝗹? 𝗪𝗵𝗮𝘁 𝘀𝘁𝗲𝗽𝘀 𝗱𝗶…"
type textarea "x"
type textarea "[𝟭] 𝗜𝗡𝗜𝗧𝗜𝗔𝗟 𝗙𝗜𝗡𝗗𝗜𝗡𝗚𝗦 𝗔𝗡𝗗 𝗗𝗜𝗔𝗚𝗡𝗢𝗦𝗜𝗦 𝗪𝗮𝘀 𝘁𝗵𝗲 𝗲𝗾𝘂𝗶𝗽𝗺𝗲𝗻𝘁 𝗼𝗽𝗲𝗿𝗮𝘁𝗶𝗼𝗻𝗮𝗹? 𝗪𝗵𝗮𝘁 𝘀𝘁𝗲𝗽𝘀 𝗱𝗶…"
type textarea "x"
type textarea "[𝟭] 𝗜𝗡𝗜𝗧𝗜𝗔𝗟 𝗙𝗜𝗡𝗗𝗜𝗡𝗚𝗦 𝗔𝗡𝗗 𝗗𝗜𝗔𝗚𝗡𝗢𝗦𝗜𝗦 𝗪𝗮𝘀 𝘁𝗵𝗲 𝗲𝗾𝘂𝗶𝗽𝗺𝗲𝗻𝘁 𝗼𝗽𝗲𝗿𝗮𝘁𝗶𝗼𝗻𝗮𝗹? 𝗪𝗵𝗮𝘁 𝘀𝘁𝗲𝗽𝘀 𝗱𝗶…"
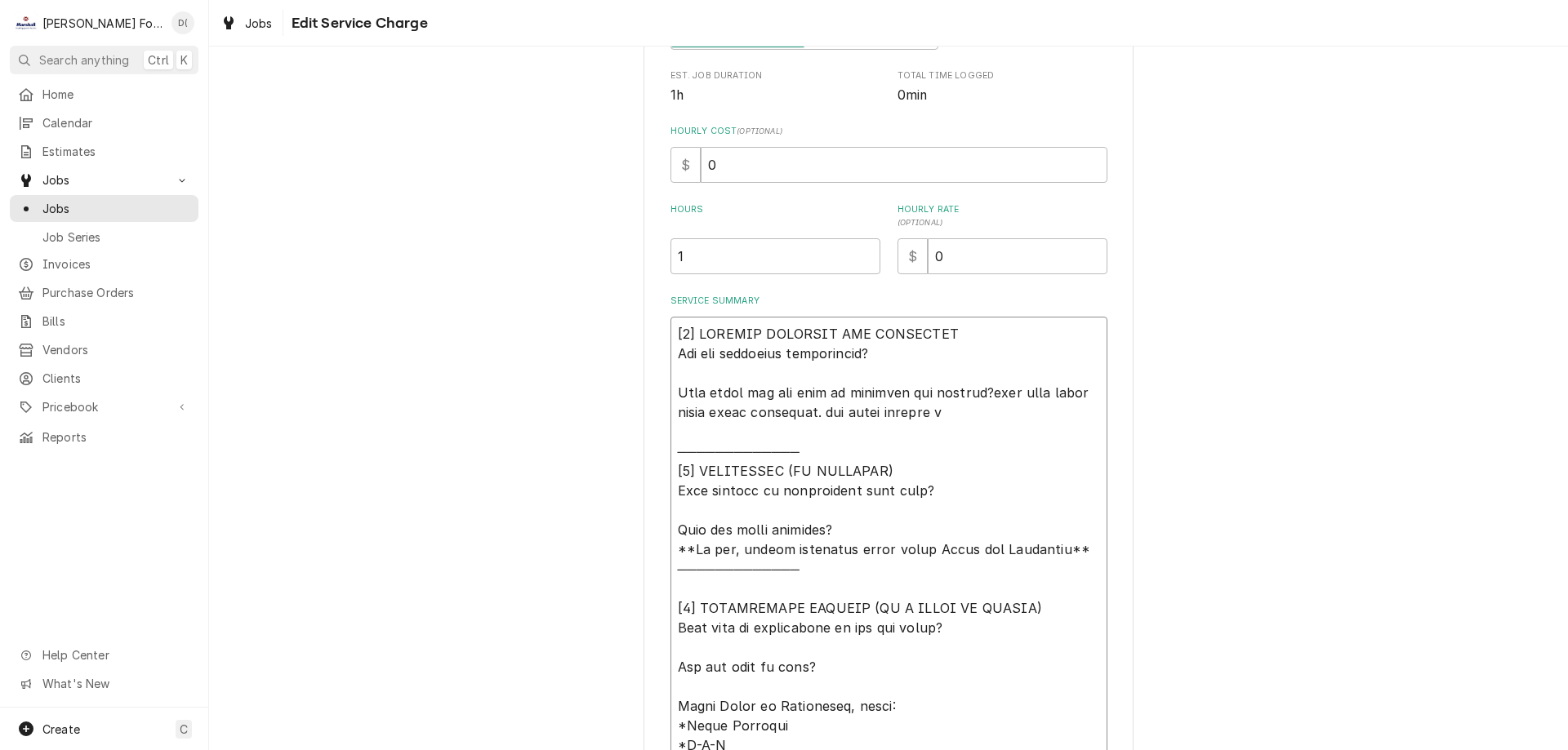
type textarea "x"
type textarea "[𝟭] 𝗜𝗡𝗜𝗧𝗜𝗔𝗟 𝗙𝗜𝗡𝗗𝗜𝗡𝗚𝗦 𝗔𝗡𝗗 𝗗𝗜𝗔𝗚𝗡𝗢𝗦𝗜𝗦 𝗪𝗮𝘀 𝘁𝗵𝗲 𝗲𝗾𝘂𝗶𝗽𝗺𝗲𝗻𝘁 𝗼𝗽𝗲𝗿𝗮𝘁𝗶𝗼𝗻𝗮𝗹? 𝗪𝗵𝗮𝘁 𝘀𝘁𝗲𝗽𝘀 𝗱𝗶…"
type textarea "x"
type textarea "[𝟭] 𝗜𝗡𝗜𝗧𝗜𝗔𝗟 𝗙𝗜𝗡𝗗𝗜𝗡𝗚𝗦 𝗔𝗡𝗗 𝗗𝗜𝗔𝗚𝗡𝗢𝗦𝗜𝗦 𝗪𝗮𝘀 𝘁𝗵𝗲 𝗲𝗾𝘂𝗶𝗽𝗺𝗲𝗻𝘁 𝗼𝗽𝗲𝗿𝗮𝘁𝗶𝗼𝗻𝗮𝗹? 𝗪𝗵𝗮𝘁 𝘀𝘁𝗲𝗽𝘀 𝗱𝗶…"
type textarea "x"
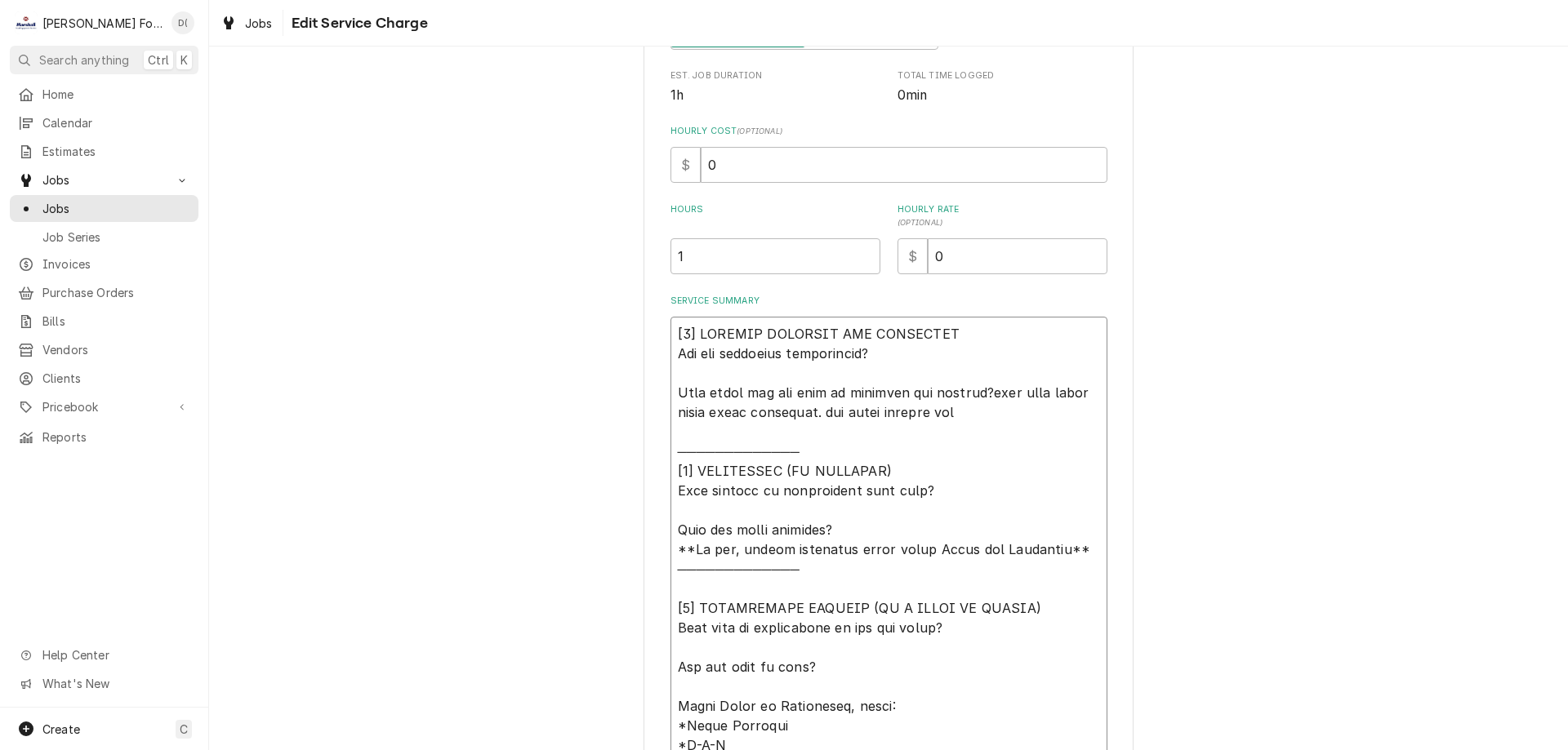
type textarea "[𝟭] 𝗜𝗡𝗜𝗧𝗜𝗔𝗟 𝗙𝗜𝗡𝗗𝗜𝗡𝗚𝗦 𝗔𝗡𝗗 𝗗𝗜𝗔𝗚𝗡𝗢𝗦𝗜𝗦 𝗪𝗮𝘀 𝘁𝗵𝗲 𝗲𝗾𝘂𝗶𝗽𝗺𝗲𝗻𝘁 𝗼𝗽𝗲𝗿𝗮𝘁𝗶𝗼𝗻𝗮𝗹? 𝗪𝗵𝗮𝘁 𝘀𝘁𝗲𝗽𝘀 𝗱𝗶…"
type textarea "x"
type textarea "[𝟭] 𝗜𝗡𝗜𝗧𝗜𝗔𝗟 𝗙𝗜𝗡𝗗𝗜𝗡𝗚𝗦 𝗔𝗡𝗗 𝗗𝗜𝗔𝗚𝗡𝗢𝗦𝗜𝗦 𝗪𝗮𝘀 𝘁𝗵𝗲 𝗲𝗾𝘂𝗶𝗽𝗺𝗲𝗻𝘁 𝗼𝗽𝗲𝗿𝗮𝘁𝗶𝗼𝗻𝗮𝗹? 𝗪𝗵𝗮𝘁 𝘀𝘁𝗲𝗽𝘀 𝗱𝗶…"
type textarea "x"
type textarea "[𝟭] 𝗜𝗡𝗜𝗧𝗜𝗔𝗟 𝗙𝗜𝗡𝗗𝗜𝗡𝗚𝗦 𝗔𝗡𝗗 𝗗𝗜𝗔𝗚𝗡𝗢𝗦𝗜𝗦 𝗪𝗮𝘀 𝘁𝗵𝗲 𝗲𝗾𝘂𝗶𝗽𝗺𝗲𝗻𝘁 𝗼𝗽𝗲𝗿𝗮𝘁𝗶𝗼𝗻𝗮𝗹? 𝗪𝗵𝗮𝘁 𝘀𝘁𝗲𝗽𝘀 𝗱𝗶…"
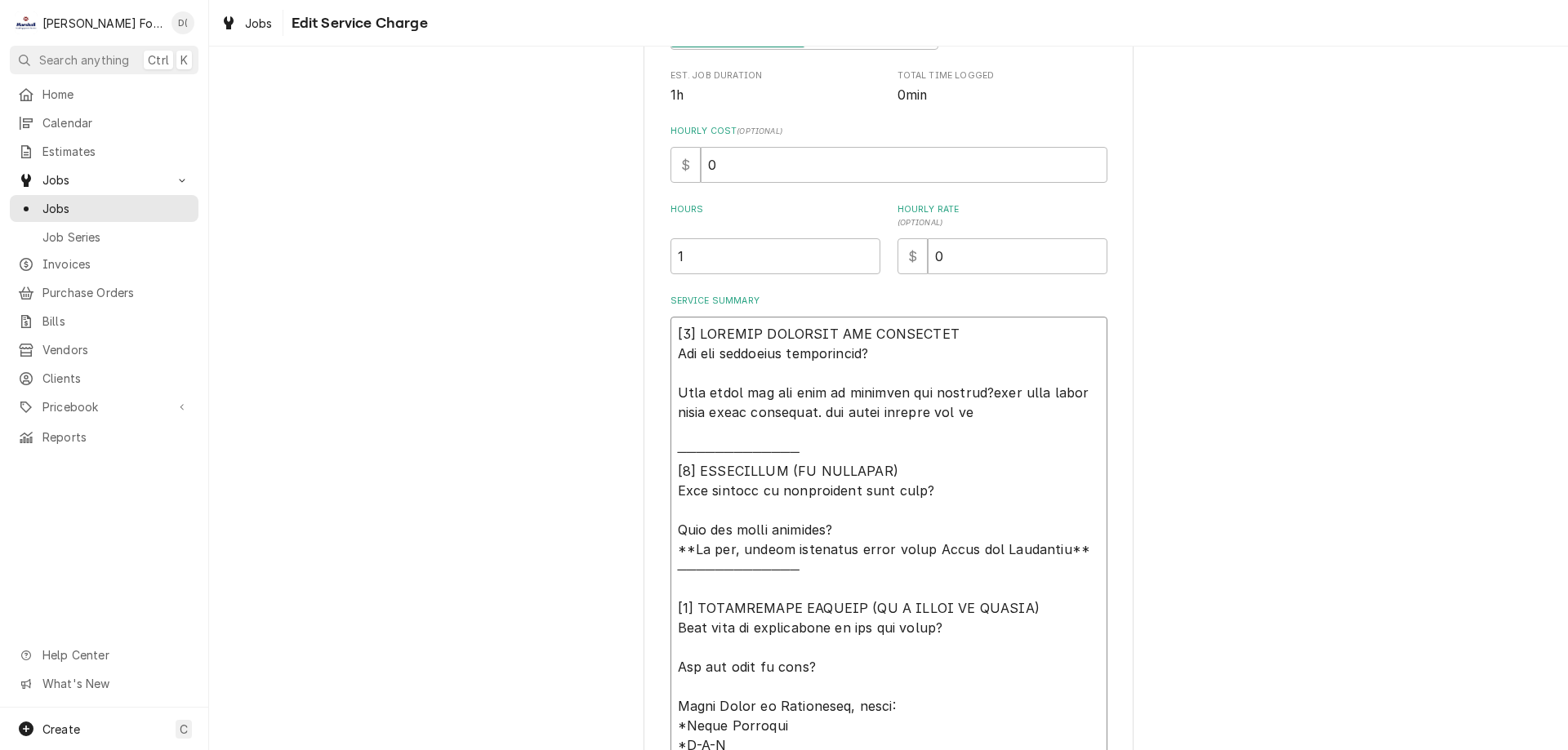
type textarea "x"
type textarea "[𝟭] 𝗜𝗡𝗜𝗧𝗜𝗔𝗟 𝗙𝗜𝗡𝗗𝗜𝗡𝗚𝗦 𝗔𝗡𝗗 𝗗𝗜𝗔𝗚𝗡𝗢𝗦𝗜𝗦 𝗪𝗮𝘀 𝘁𝗵𝗲 𝗲𝗾𝘂𝗶𝗽𝗺𝗲𝗻𝘁 𝗼𝗽𝗲𝗿𝗮𝘁𝗶𝗼𝗻𝗮𝗹? 𝗪𝗵𝗮𝘁 𝘀𝘁𝗲𝗽𝘀 𝗱𝗶…"
type textarea "x"
type textarea "[𝟭] 𝗜𝗡𝗜𝗧𝗜𝗔𝗟 𝗙𝗜𝗡𝗗𝗜𝗡𝗚𝗦 𝗔𝗡𝗗 𝗗𝗜𝗔𝗚𝗡𝗢𝗦𝗜𝗦 𝗪𝗮𝘀 𝘁𝗵𝗲 𝗲𝗾𝘂𝗶𝗽𝗺𝗲𝗻𝘁 𝗼𝗽𝗲𝗿𝗮𝘁𝗶𝗼𝗻𝗮𝗹? 𝗪𝗵𝗮𝘁 𝘀𝘁𝗲𝗽𝘀 𝗱𝗶…"
type textarea "x"
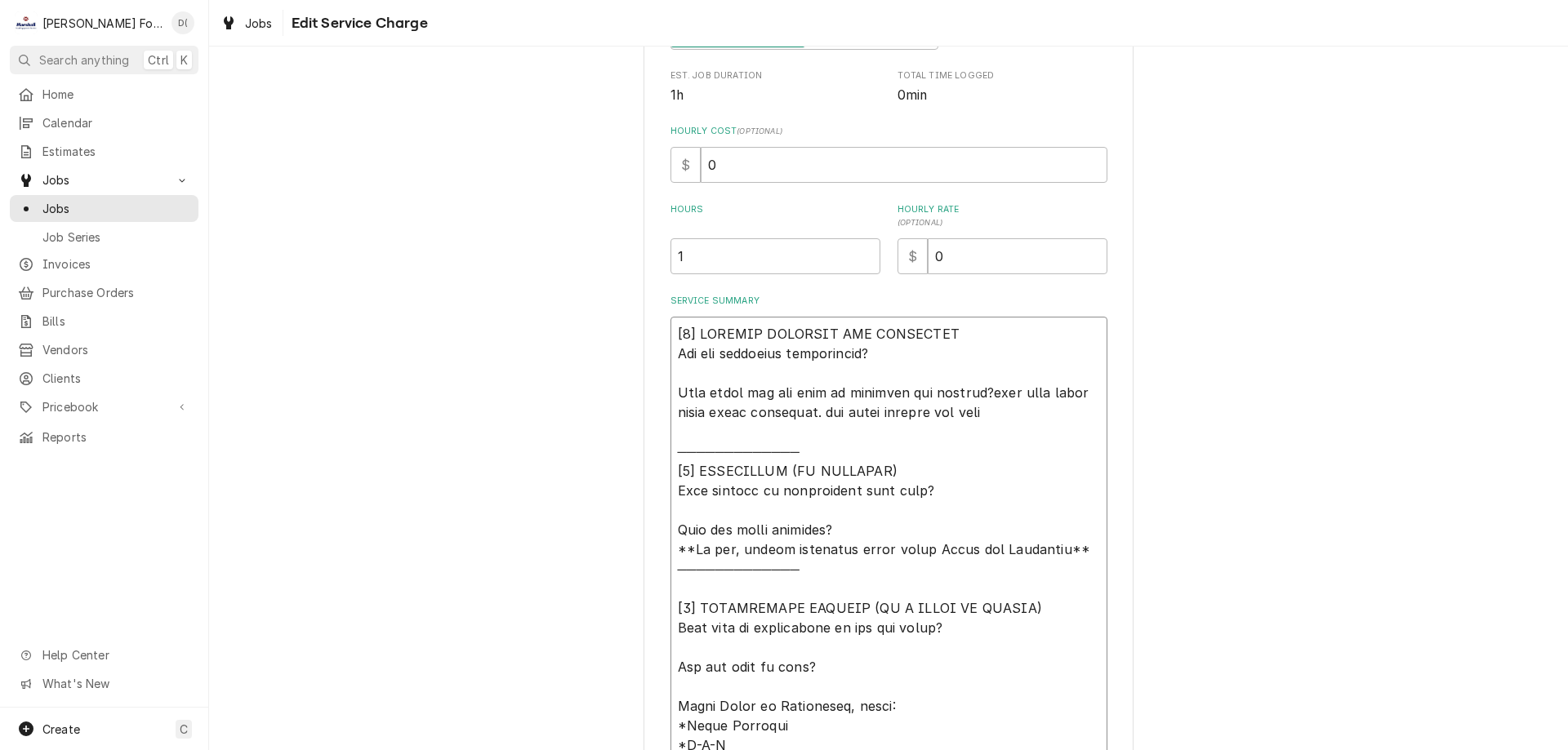
type textarea "[𝟭] 𝗜𝗡𝗜𝗧𝗜𝗔𝗟 𝗙𝗜𝗡𝗗𝗜𝗡𝗚𝗦 𝗔𝗡𝗗 𝗗𝗜𝗔𝗚𝗡𝗢𝗦𝗜𝗦 𝗪𝗮𝘀 𝘁𝗵𝗲 𝗲𝗾𝘂𝗶𝗽𝗺𝗲𝗻𝘁 𝗼𝗽𝗲𝗿𝗮𝘁𝗶𝗼𝗻𝗮𝗹? 𝗪𝗵𝗮𝘁 𝘀𝘁𝗲𝗽𝘀 𝗱𝗶…"
type textarea "x"
type textarea "[𝟭] 𝗜𝗡𝗜𝗧𝗜𝗔𝗟 𝗙𝗜𝗡𝗗𝗜𝗡𝗚𝗦 𝗔𝗡𝗗 𝗗𝗜𝗔𝗚𝗡𝗢𝗦𝗜𝗦 𝗪𝗮𝘀 𝘁𝗵𝗲 𝗲𝗾𝘂𝗶𝗽𝗺𝗲𝗻𝘁 𝗼𝗽𝗲𝗿𝗮𝘁𝗶𝗼𝗻𝗮𝗹? 𝗪𝗵𝗮𝘁 𝘀𝘁𝗲𝗽𝘀 𝗱𝗶…"
type textarea "x"
type textarea "[𝟭] 𝗜𝗡𝗜𝗧𝗜𝗔𝗟 𝗙𝗜𝗡𝗗𝗜𝗡𝗚𝗦 𝗔𝗡𝗗 𝗗𝗜𝗔𝗚𝗡𝗢𝗦𝗜𝗦 𝗪𝗮𝘀 𝘁𝗵𝗲 𝗲𝗾𝘂𝗶𝗽𝗺𝗲𝗻𝘁 𝗼𝗽𝗲𝗿𝗮𝘁𝗶𝗼𝗻𝗮𝗹? 𝗪𝗵𝗮𝘁 𝘀𝘁𝗲𝗽𝘀 𝗱𝗶…"
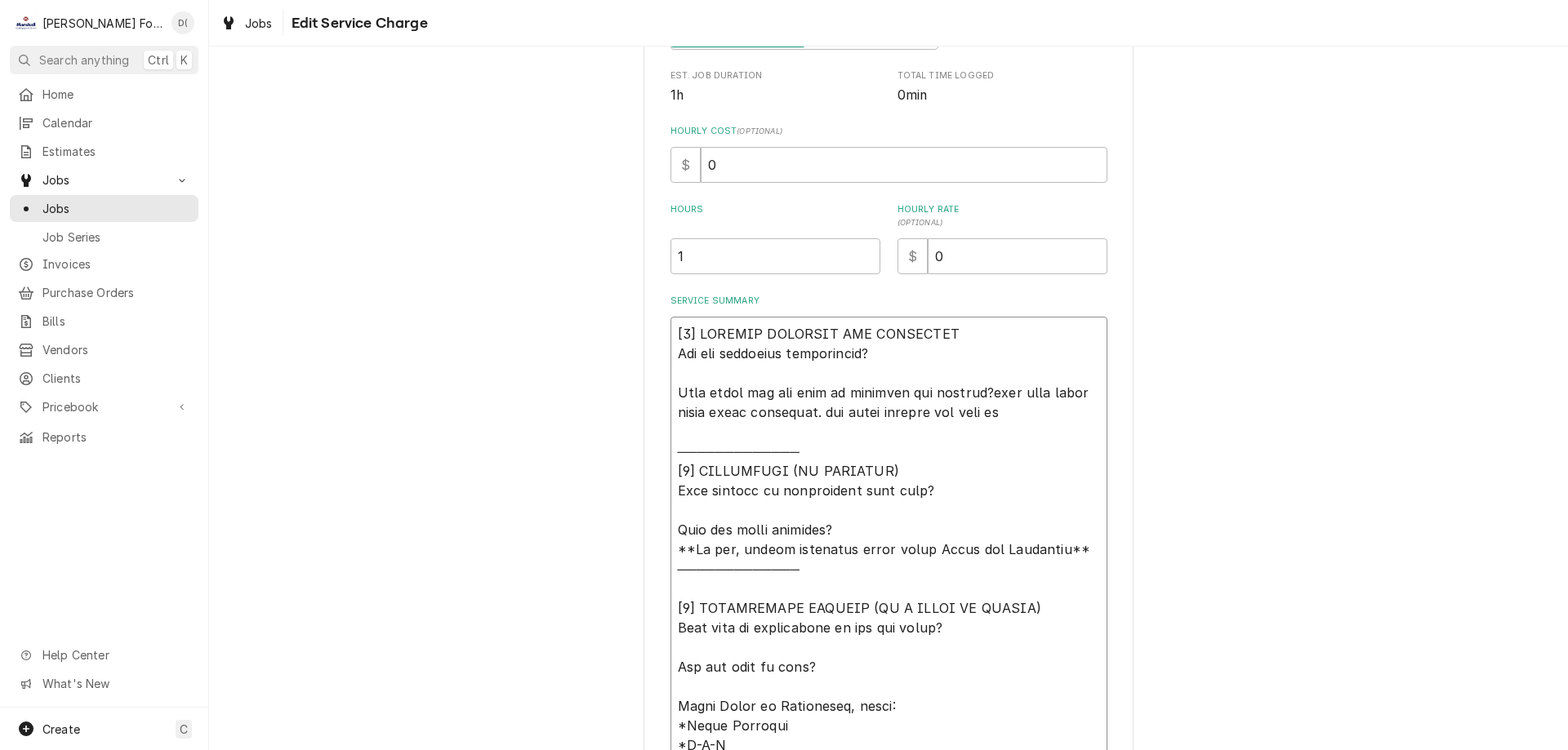
type textarea "x"
type textarea "[𝟭] 𝗜𝗡𝗜𝗧𝗜𝗔𝗟 𝗙𝗜𝗡𝗗𝗜𝗡𝗚𝗦 𝗔𝗡𝗗 𝗗𝗜𝗔𝗚𝗡𝗢𝗦𝗜𝗦 𝗪𝗮𝘀 𝘁𝗵𝗲 𝗲𝗾𝘂𝗶𝗽𝗺𝗲𝗻𝘁 𝗼𝗽𝗲𝗿𝗮𝘁𝗶𝗼𝗻𝗮𝗹? 𝗪𝗵𝗮𝘁 𝘀𝘁𝗲𝗽𝘀 𝗱𝗶…"
type textarea "x"
type textarea "[𝟭] 𝗜𝗡𝗜𝗧𝗜𝗔𝗟 𝗙𝗜𝗡𝗗𝗜𝗡𝗚𝗦 𝗔𝗡𝗗 𝗗𝗜𝗔𝗚𝗡𝗢𝗦𝗜𝗦 𝗪𝗮𝘀 𝘁𝗵𝗲 𝗲𝗾𝘂𝗶𝗽𝗺𝗲𝗻𝘁 𝗼𝗽𝗲𝗿𝗮𝘁𝗶𝗼𝗻𝗮𝗹? 𝗪𝗵𝗮𝘁 𝘀𝘁𝗲𝗽𝘀 𝗱𝗶…"
type textarea "x"
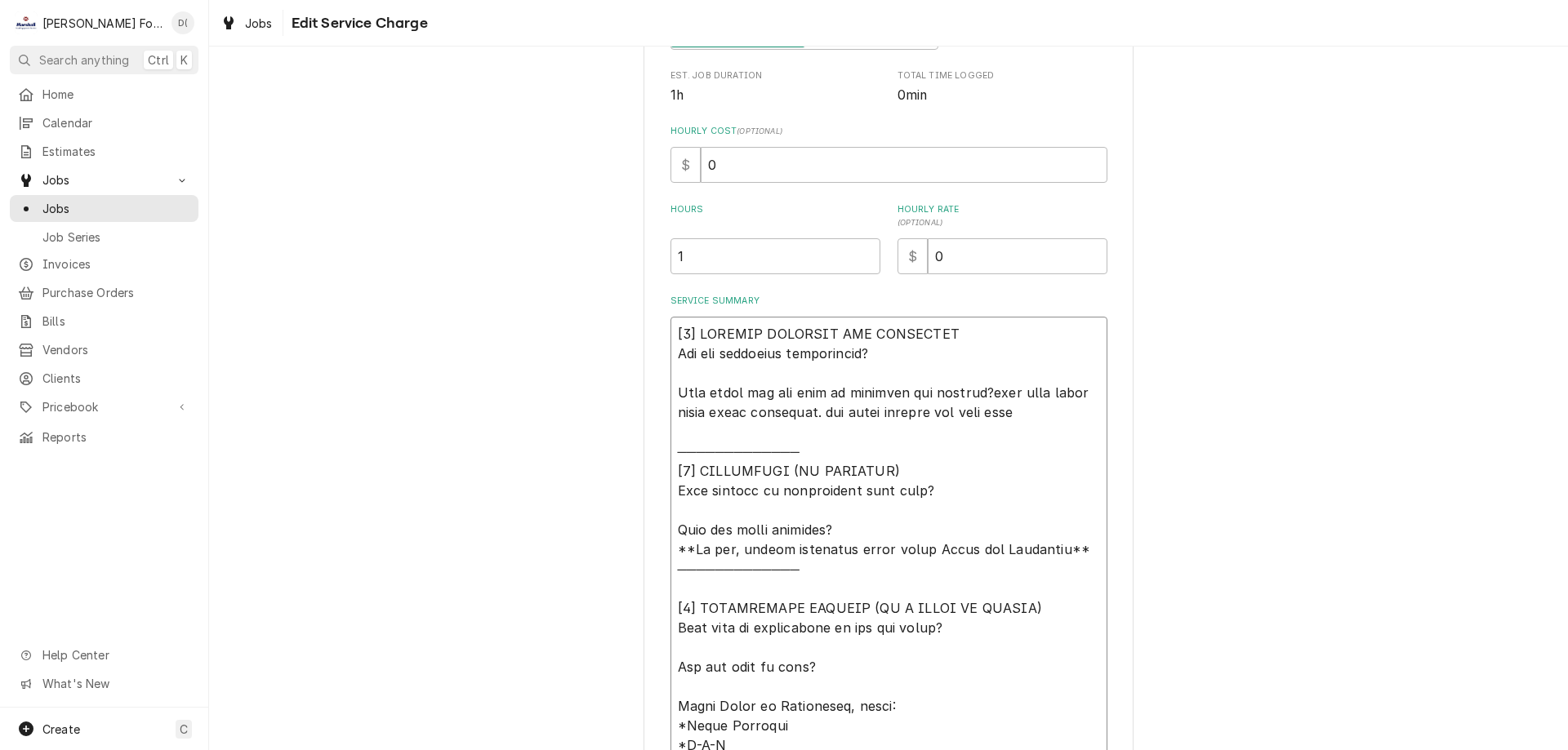
type textarea "[𝟭] 𝗜𝗡𝗜𝗧𝗜𝗔𝗟 𝗙𝗜𝗡𝗗𝗜𝗡𝗚𝗦 𝗔𝗡𝗗 𝗗𝗜𝗔𝗚𝗡𝗢𝗦𝗜𝗦 𝗪𝗮𝘀 𝘁𝗵𝗲 𝗲𝗾𝘂𝗶𝗽𝗺𝗲𝗻𝘁 𝗼𝗽𝗲𝗿𝗮𝘁𝗶𝗼𝗻𝗮𝗹? 𝗪𝗵𝗮𝘁 𝘀𝘁𝗲𝗽𝘀 𝗱𝗶…"
type textarea "x"
type textarea "[𝟭] 𝗜𝗡𝗜𝗧𝗜𝗔𝗟 𝗙𝗜𝗡𝗗𝗜𝗡𝗚𝗦 𝗔𝗡𝗗 𝗗𝗜𝗔𝗚𝗡𝗢𝗦𝗜𝗦 𝗪𝗮𝘀 𝘁𝗵𝗲 𝗲𝗾𝘂𝗶𝗽𝗺𝗲𝗻𝘁 𝗼𝗽𝗲𝗿𝗮𝘁𝗶𝗼𝗻𝗮𝗹? 𝗪𝗵𝗮𝘁 𝘀𝘁𝗲𝗽𝘀 𝗱𝗶…"
type textarea "x"
type textarea "[𝟭] 𝗜𝗡𝗜𝗧𝗜𝗔𝗟 𝗙𝗜𝗡𝗗𝗜𝗡𝗚𝗦 𝗔𝗡𝗗 𝗗𝗜𝗔𝗚𝗡𝗢𝗦𝗜𝗦 𝗪𝗮𝘀 𝘁𝗵𝗲 𝗲𝗾𝘂𝗶𝗽𝗺𝗲𝗻𝘁 𝗼𝗽𝗲𝗿𝗮𝘁𝗶𝗼𝗻𝗮𝗹? 𝗪𝗵𝗮𝘁 𝘀𝘁𝗲𝗽𝘀 𝗱𝗶…"
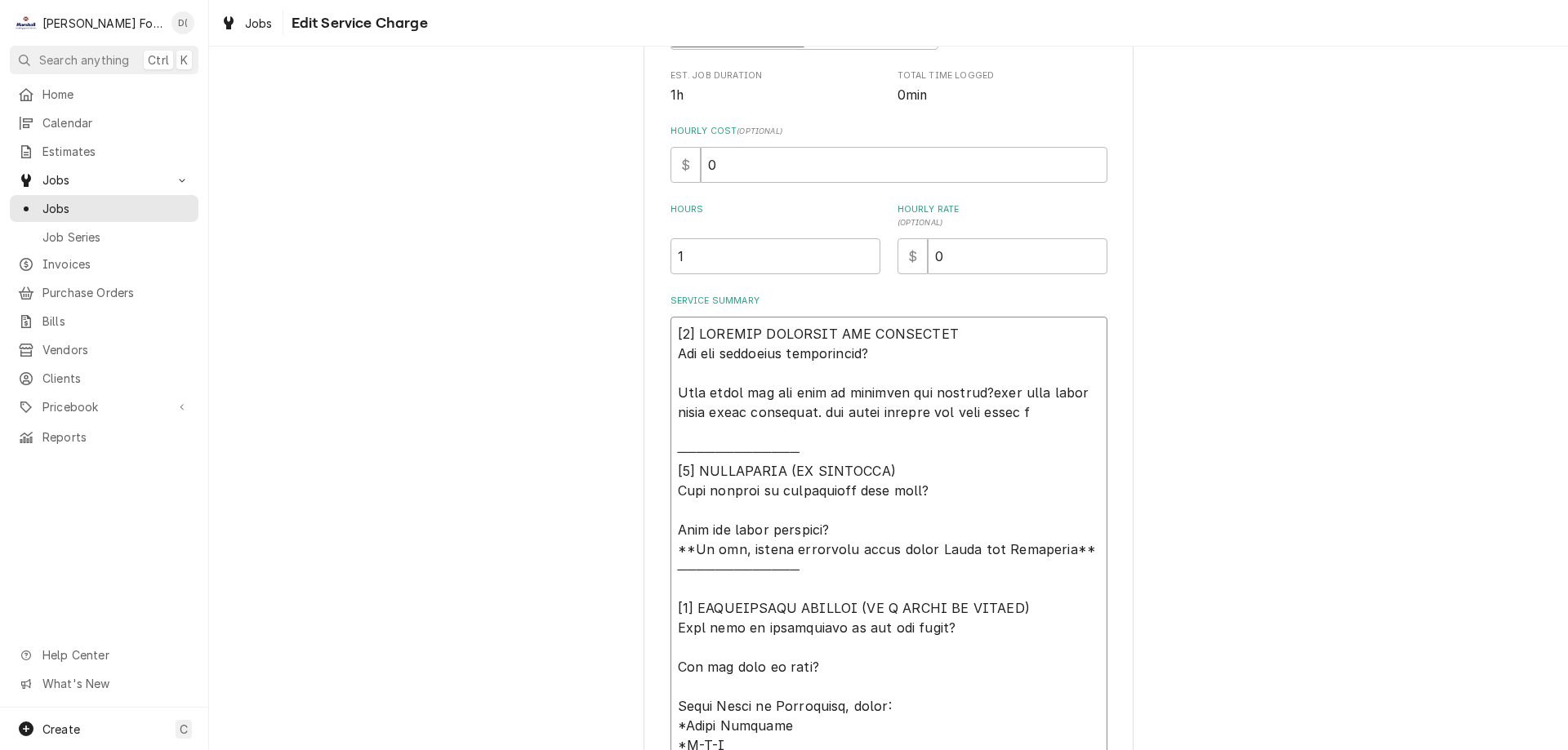
type textarea "x"
type textarea "[𝟭] 𝗜𝗡𝗜𝗧𝗜𝗔𝗟 𝗙𝗜𝗡𝗗𝗜𝗡𝗚𝗦 𝗔𝗡𝗗 𝗗𝗜𝗔𝗚𝗡𝗢𝗦𝗜𝗦 𝗪𝗮𝘀 𝘁𝗵𝗲 𝗲𝗾𝘂𝗶𝗽𝗺𝗲𝗻𝘁 𝗼𝗽𝗲𝗿𝗮𝘁𝗶𝗼𝗻𝗮𝗹? 𝗪𝗵𝗮𝘁 𝘀𝘁𝗲𝗽𝘀 𝗱𝗶…"
type textarea "x"
type textarea "[𝟭] 𝗜𝗡𝗜𝗧𝗜𝗔𝗟 𝗙𝗜𝗡𝗗𝗜𝗡𝗚𝗦 𝗔𝗡𝗗 𝗗𝗜𝗔𝗚𝗡𝗢𝗦𝗜𝗦 𝗪𝗮𝘀 𝘁𝗵𝗲 𝗲𝗾𝘂𝗶𝗽𝗺𝗲𝗻𝘁 𝗼𝗽𝗲𝗿𝗮𝘁𝗶𝗼𝗻𝗮𝗹? 𝗪𝗵𝗮𝘁 𝘀𝘁𝗲𝗽𝘀 𝗱𝗶…"
type textarea "x"
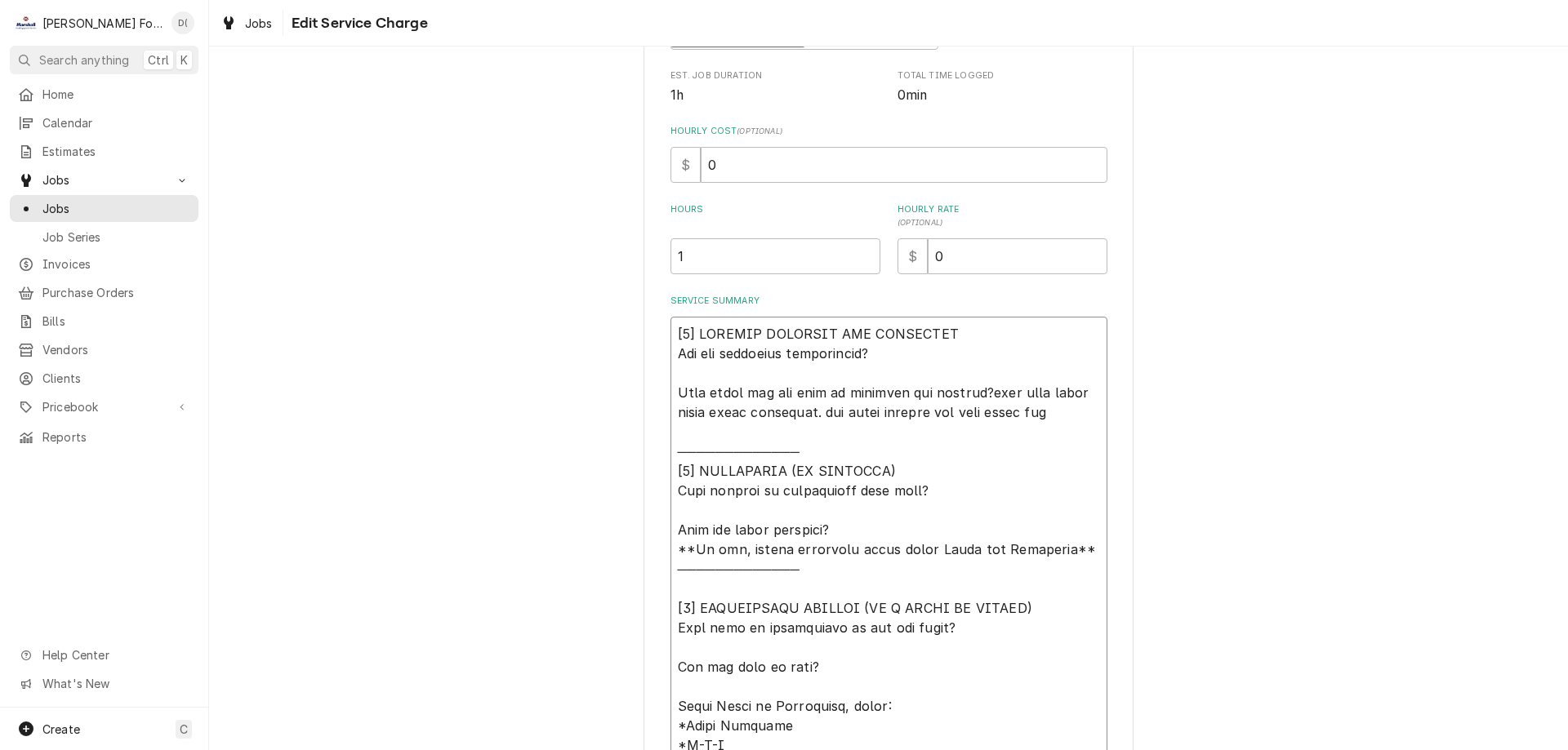
type textarea "[𝟭] 𝗜𝗡𝗜𝗧𝗜𝗔𝗟 𝗙𝗜𝗡𝗗𝗜𝗡𝗚𝗦 𝗔𝗡𝗗 𝗗𝗜𝗔𝗚𝗡𝗢𝗦𝗜𝗦 𝗪𝗮𝘀 𝘁𝗵𝗲 𝗲𝗾𝘂𝗶𝗽𝗺𝗲𝗻𝘁 𝗼𝗽𝗲𝗿𝗮𝘁𝗶𝗼𝗻𝗮𝗹? 𝗪𝗵𝗮𝘁 𝘀𝘁𝗲𝗽𝘀 𝗱𝗶…"
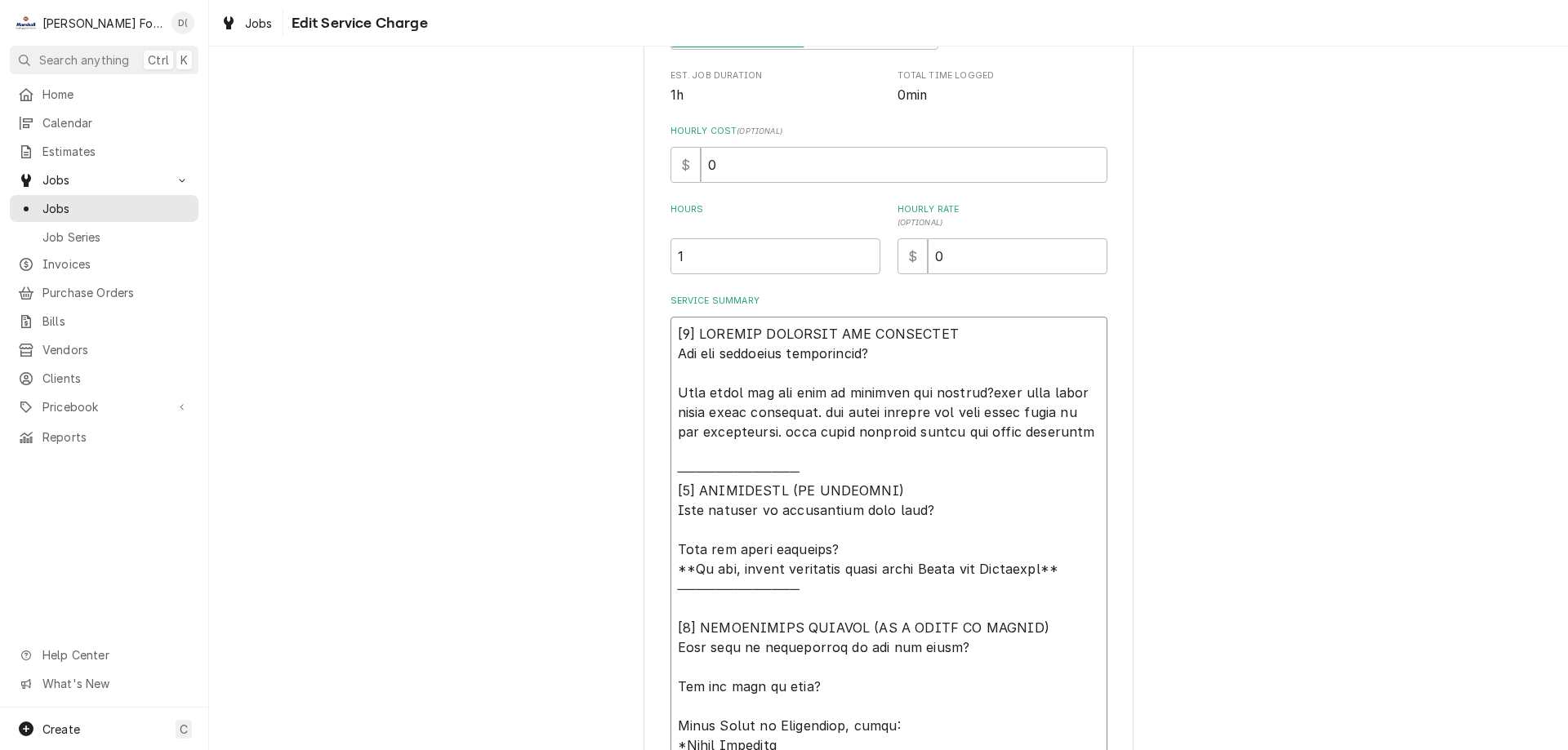
scroll to position [539, 0]
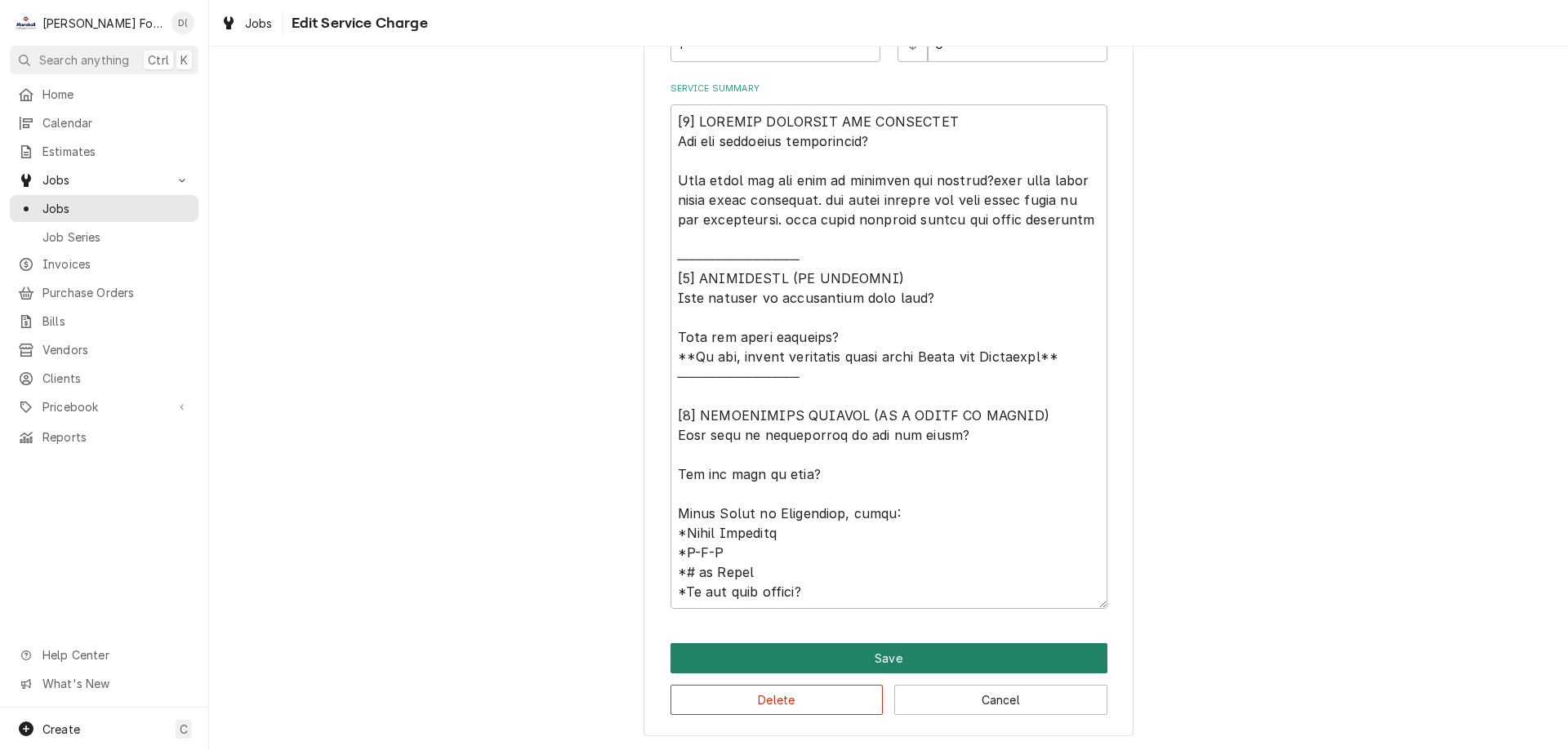
click at [880, 652] on button "Save" at bounding box center [888, 658] width 437 height 30
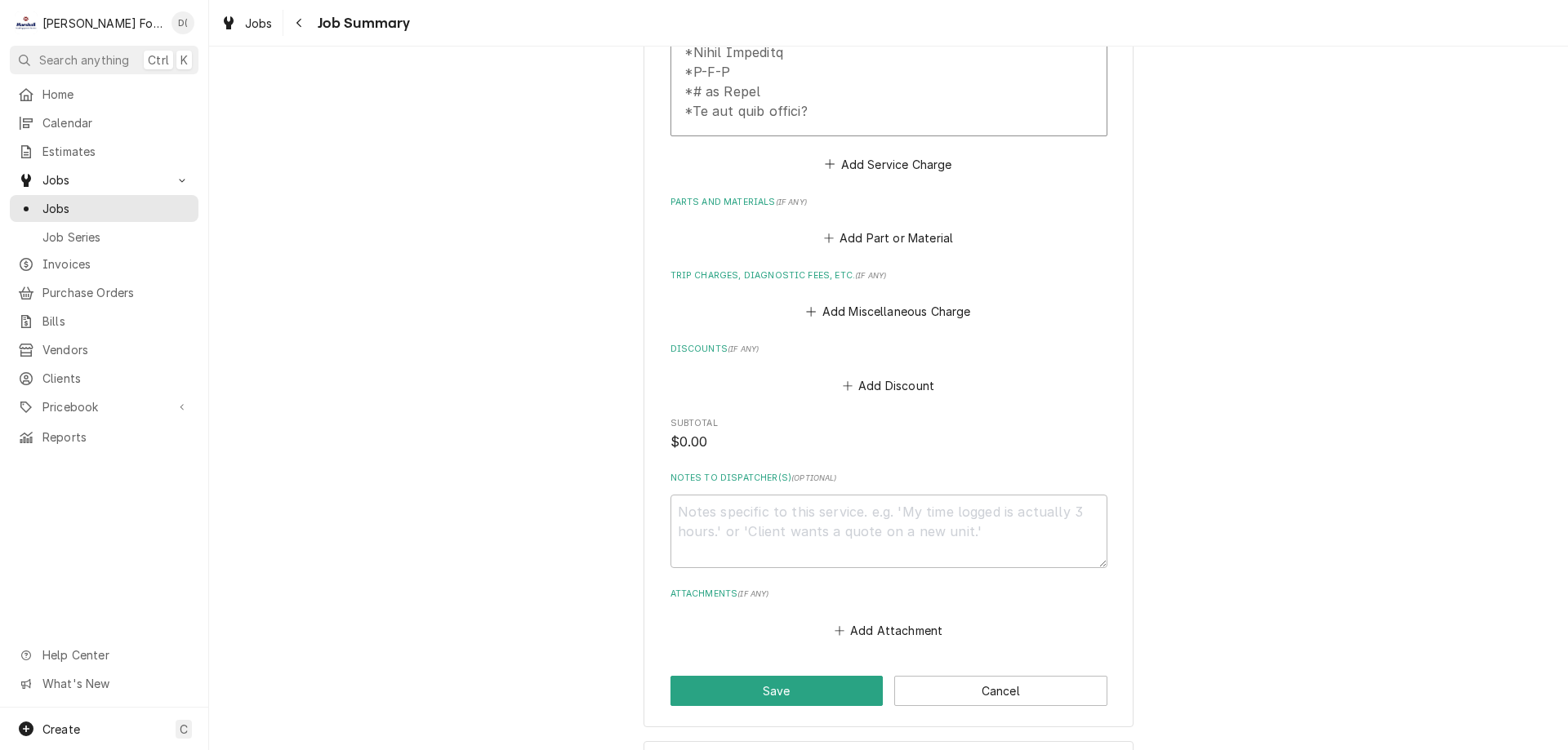
scroll to position [1187, 0]
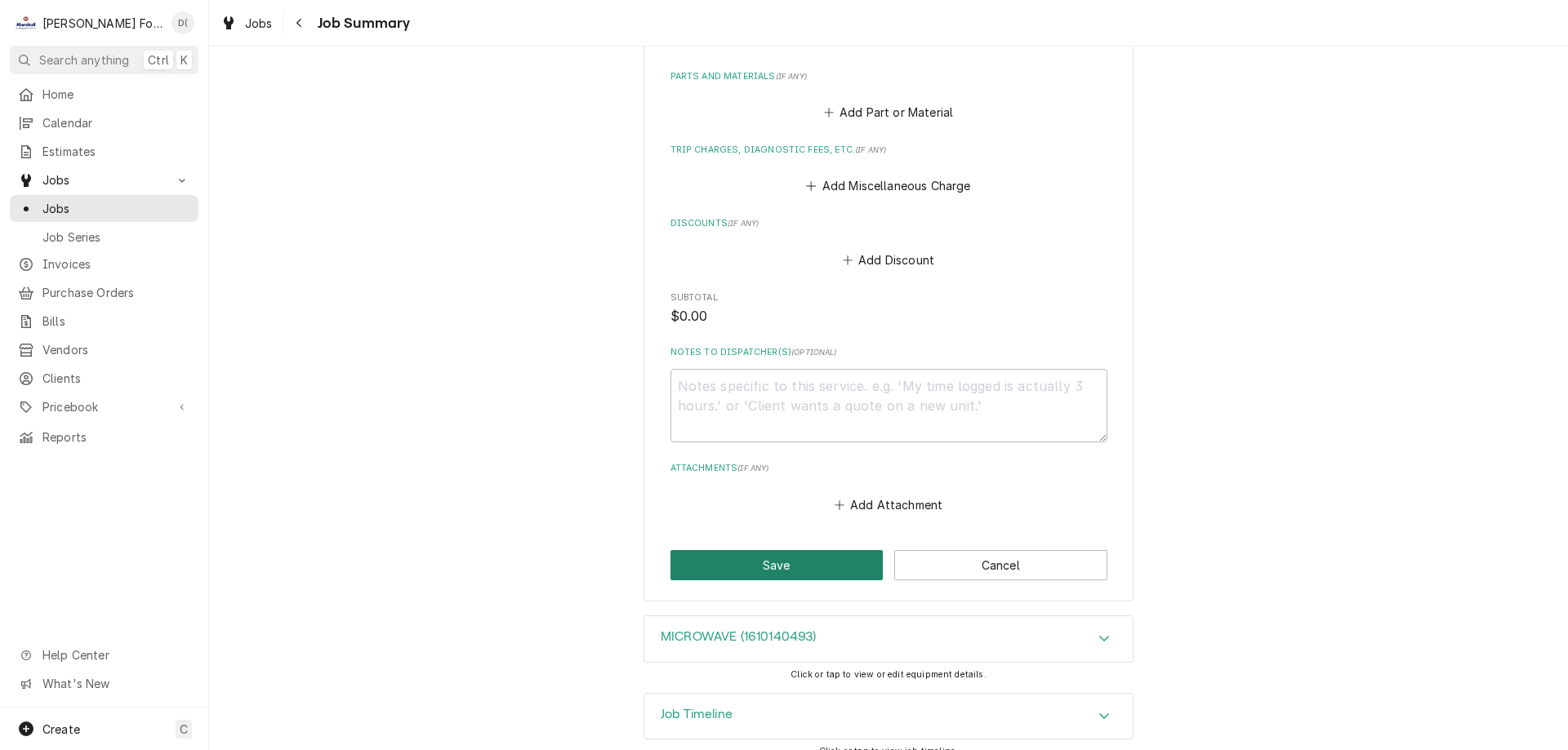
click at [770, 555] on button "Save" at bounding box center [776, 565] width 213 height 30
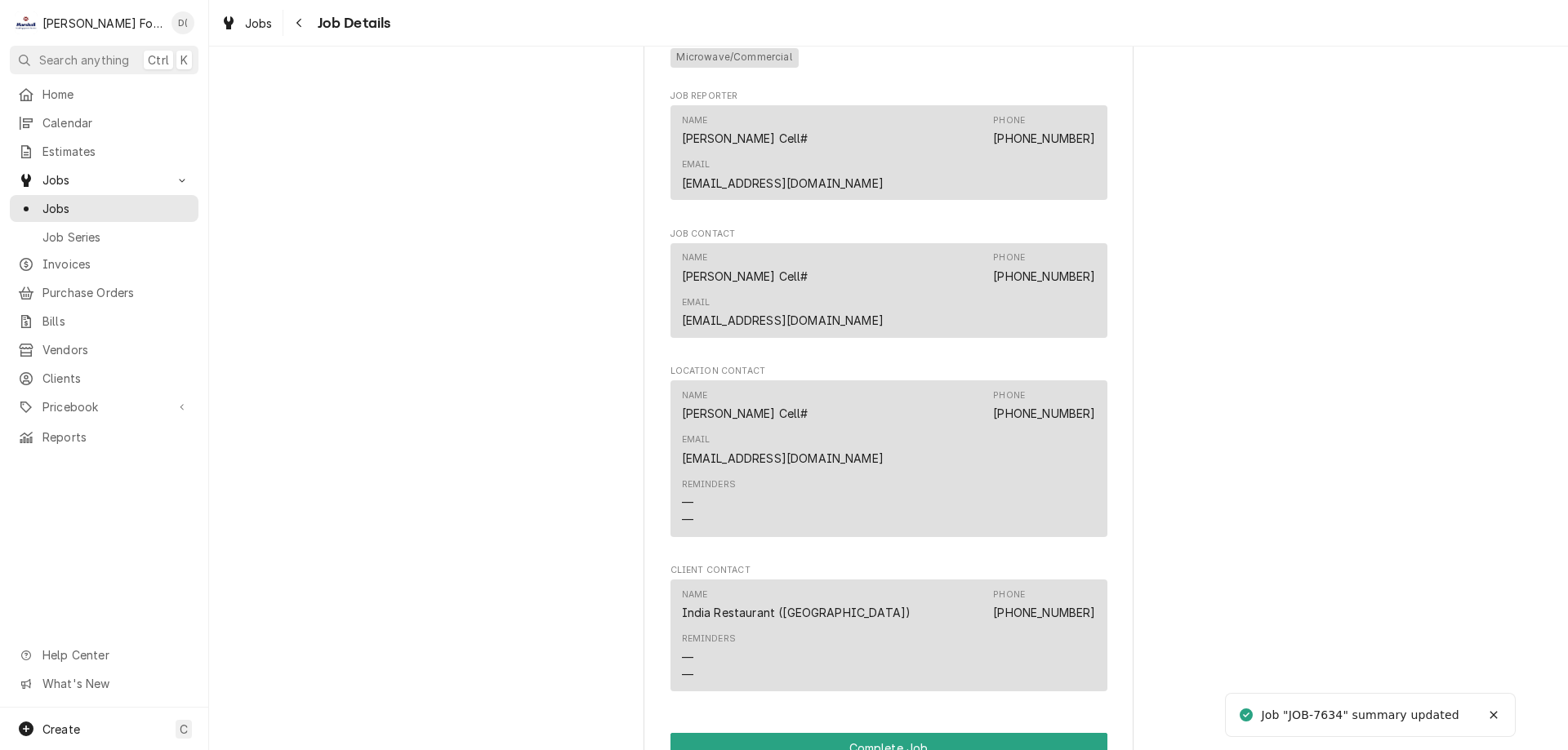
scroll to position [1551, 0]
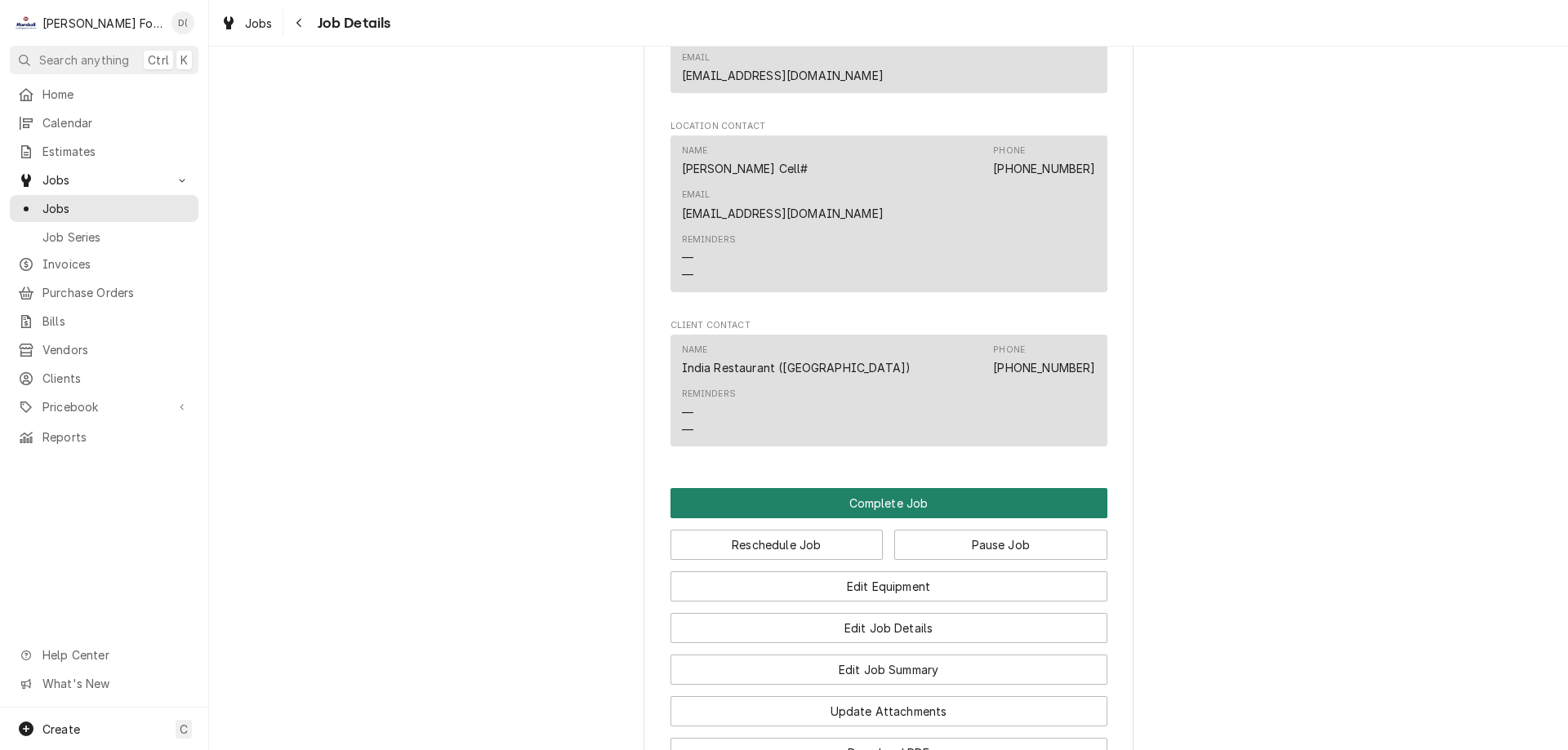
click at [875, 488] on button "Complete Job" at bounding box center [888, 504] width 437 height 30
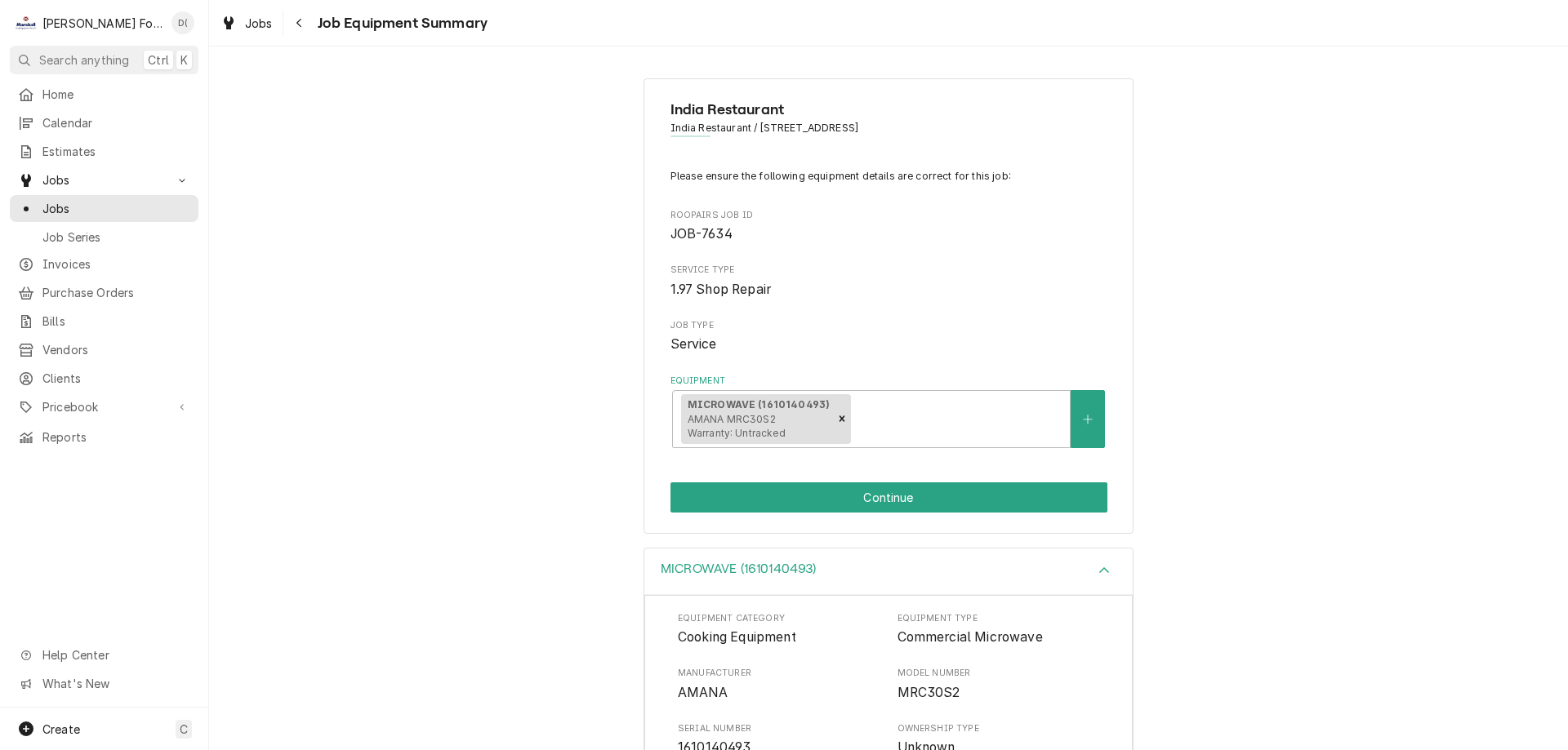
scroll to position [245, 0]
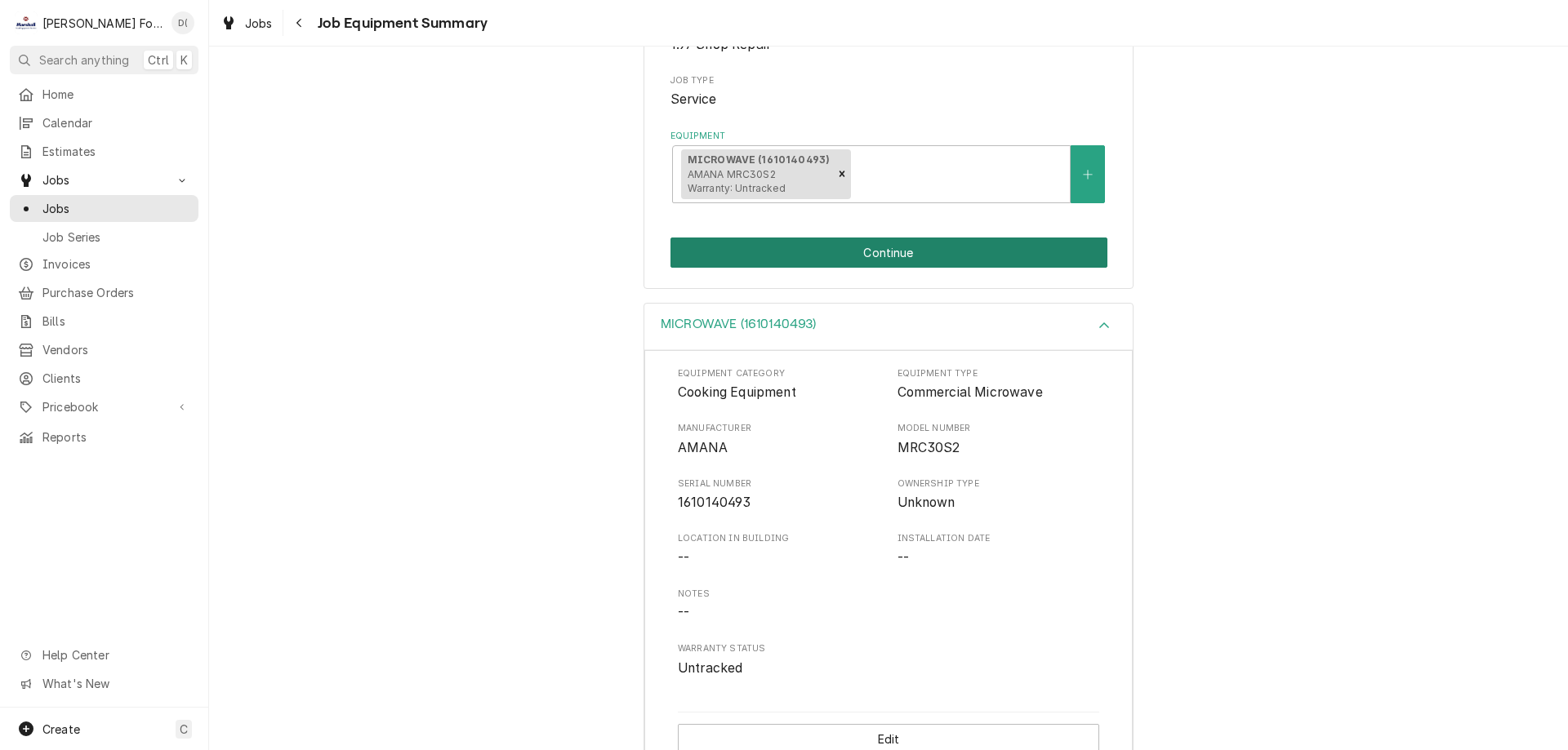
click at [891, 256] on button "Continue" at bounding box center [888, 253] width 437 height 30
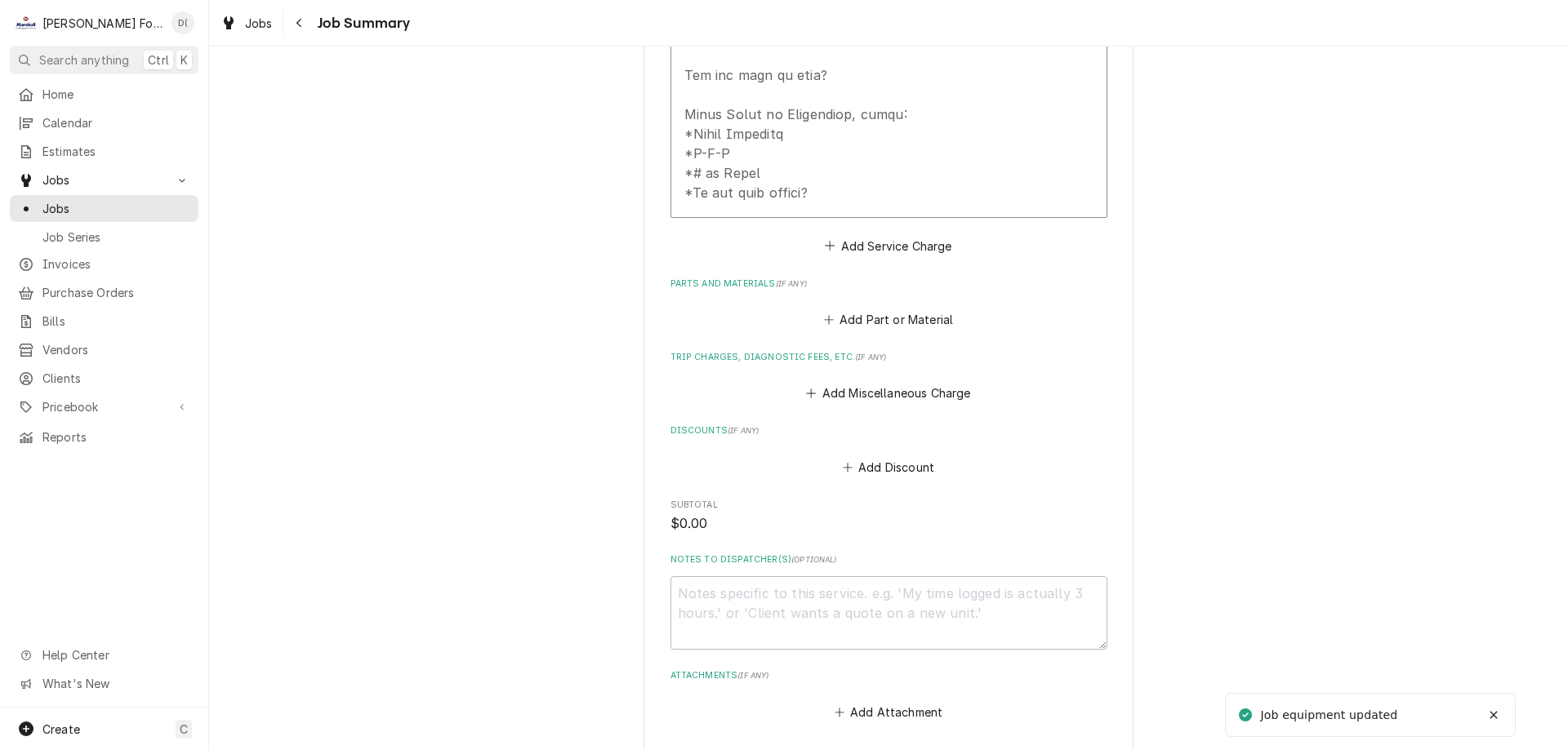
scroll to position [1187, 0]
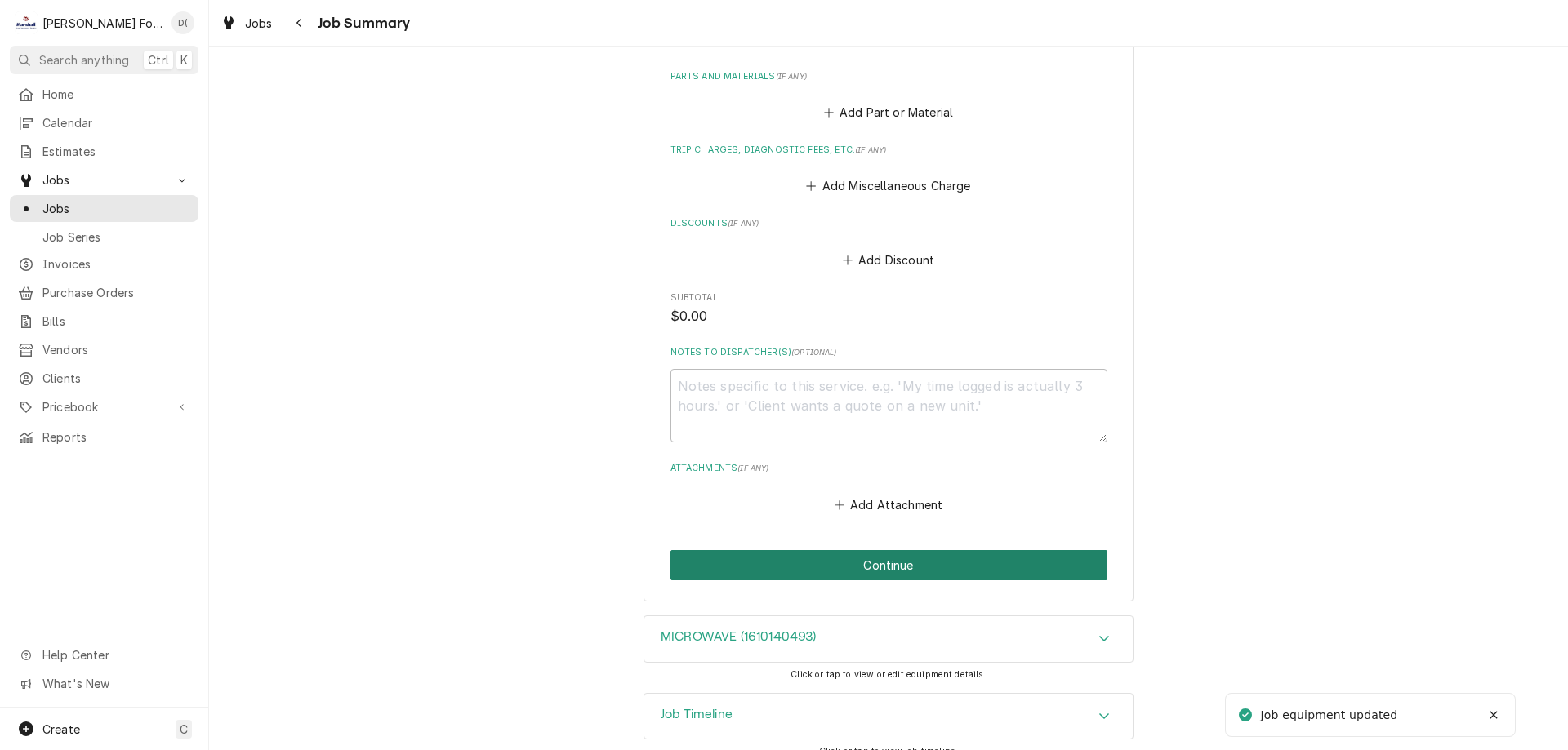
click at [849, 553] on button "Continue" at bounding box center [888, 565] width 437 height 30
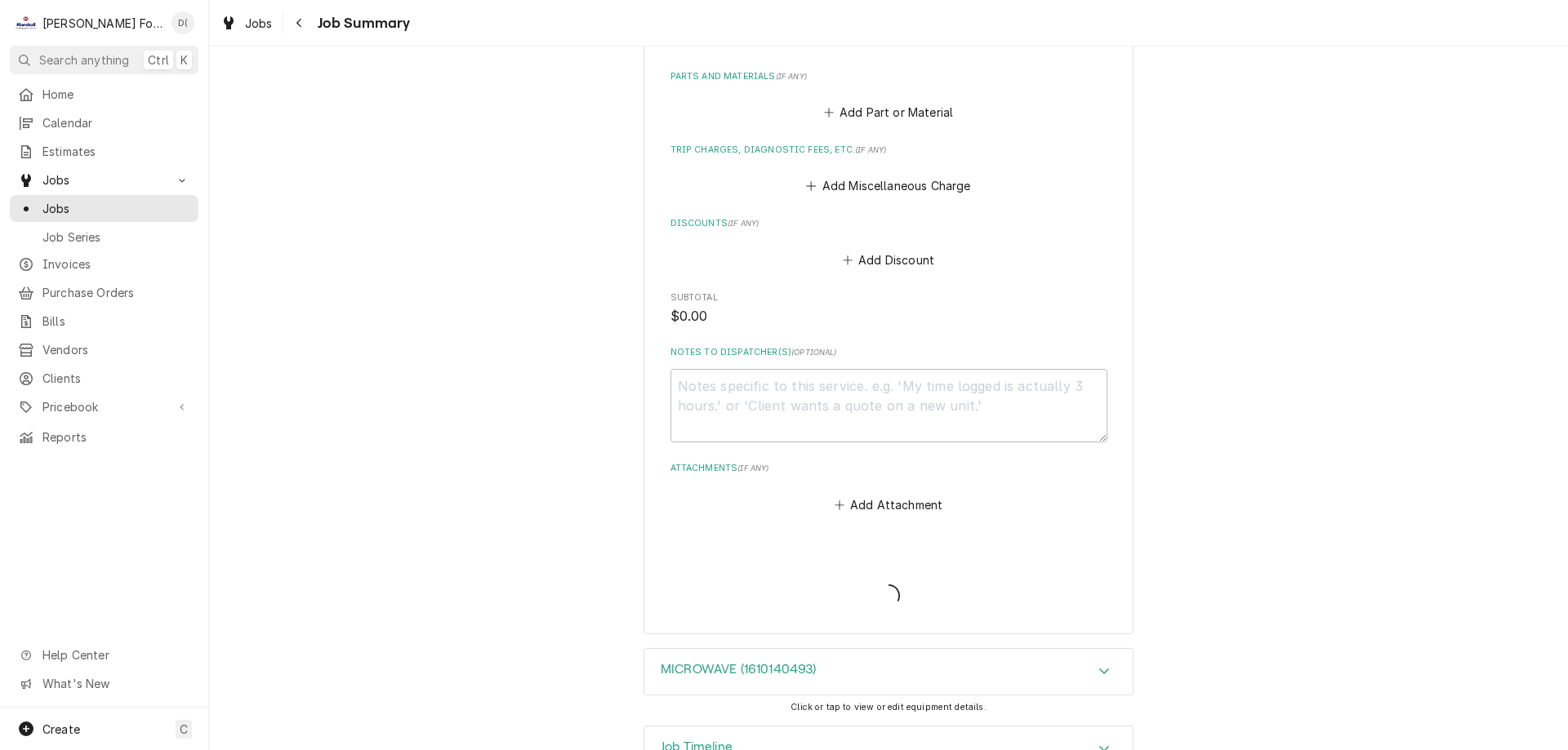
type textarea "x"
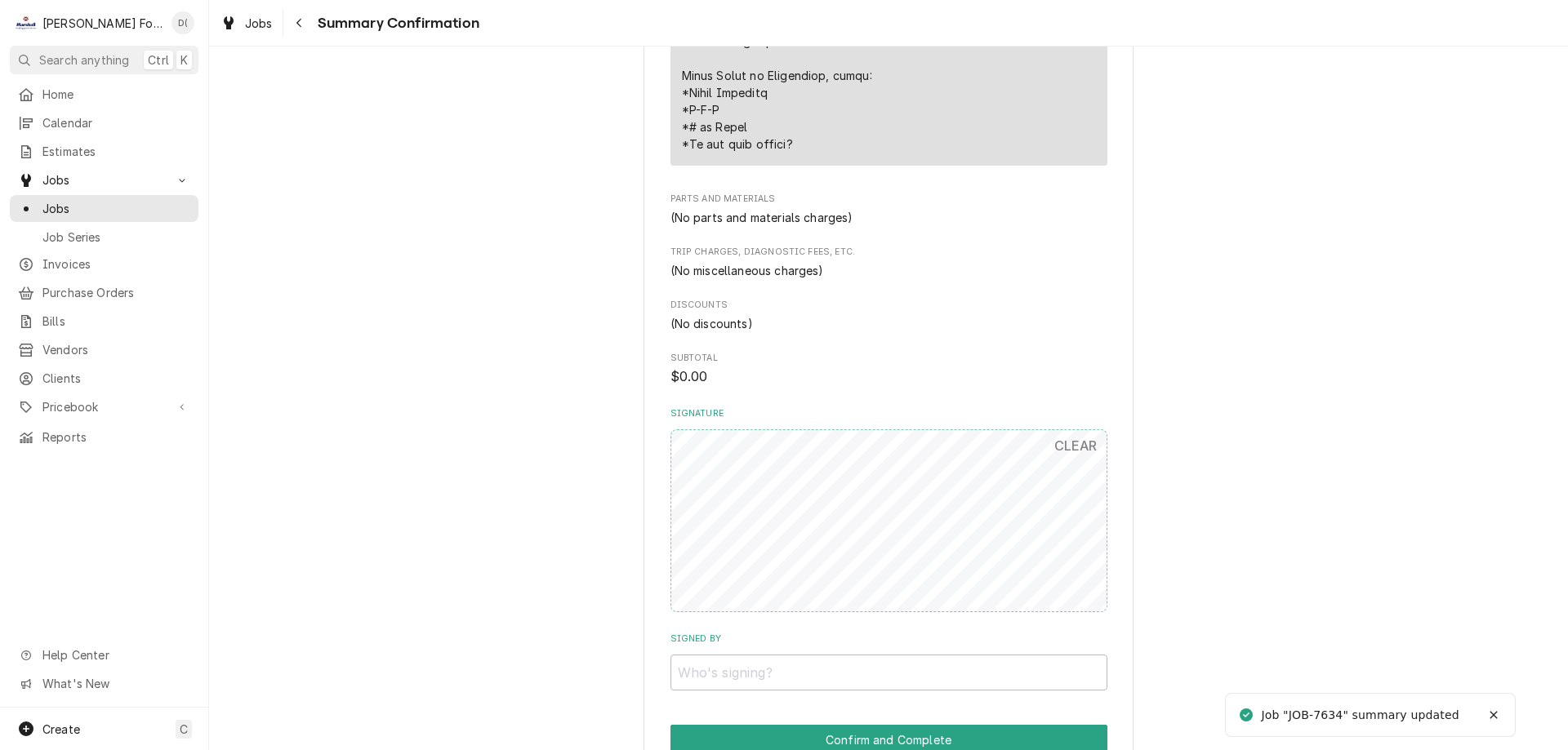
scroll to position [1142, 0]
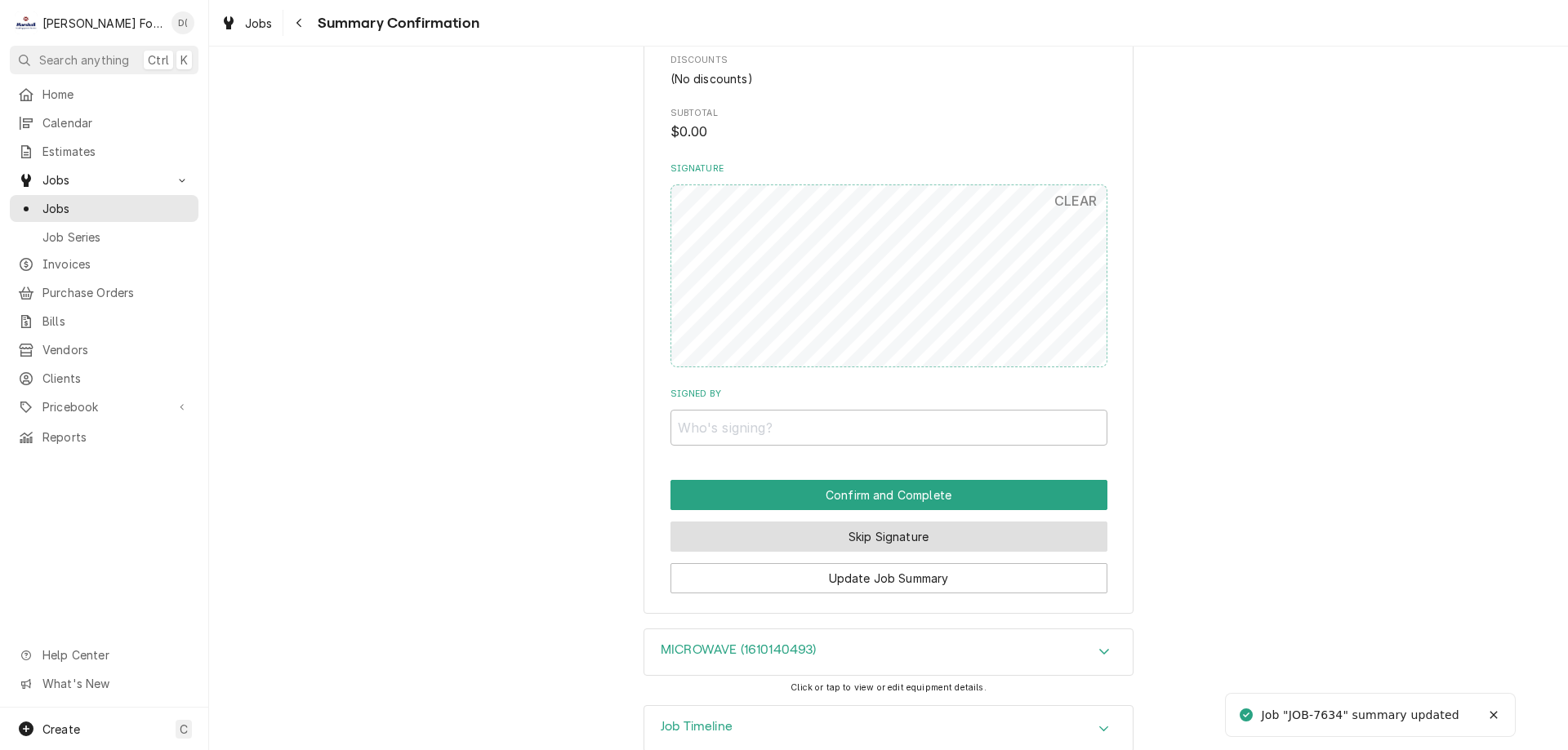
click at [872, 539] on button "Skip Signature" at bounding box center [888, 536] width 437 height 30
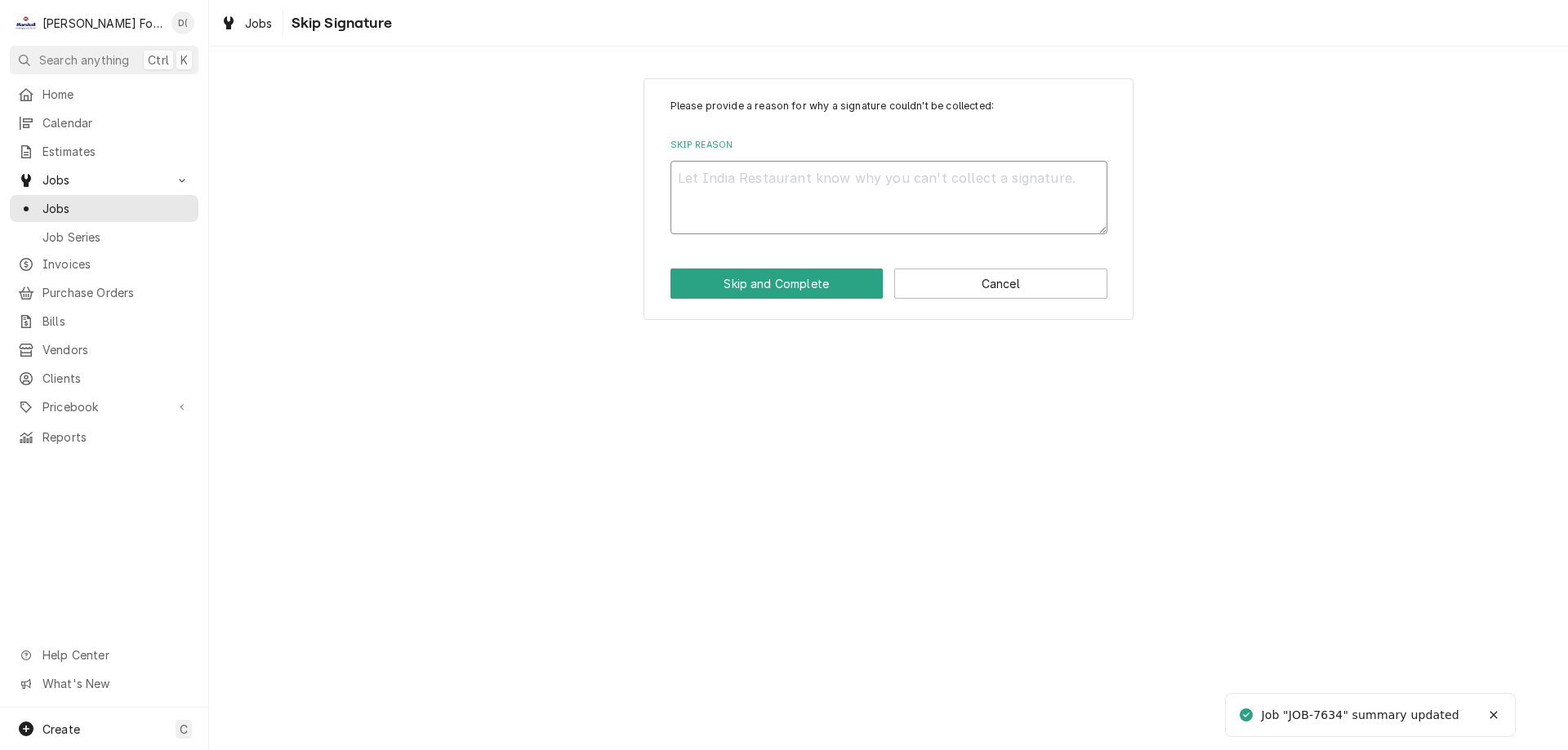
click at [779, 210] on textarea "Skip Reason" at bounding box center [888, 198] width 437 height 74
type textarea "x"
type textarea "i"
type textarea "x"
type textarea "in"
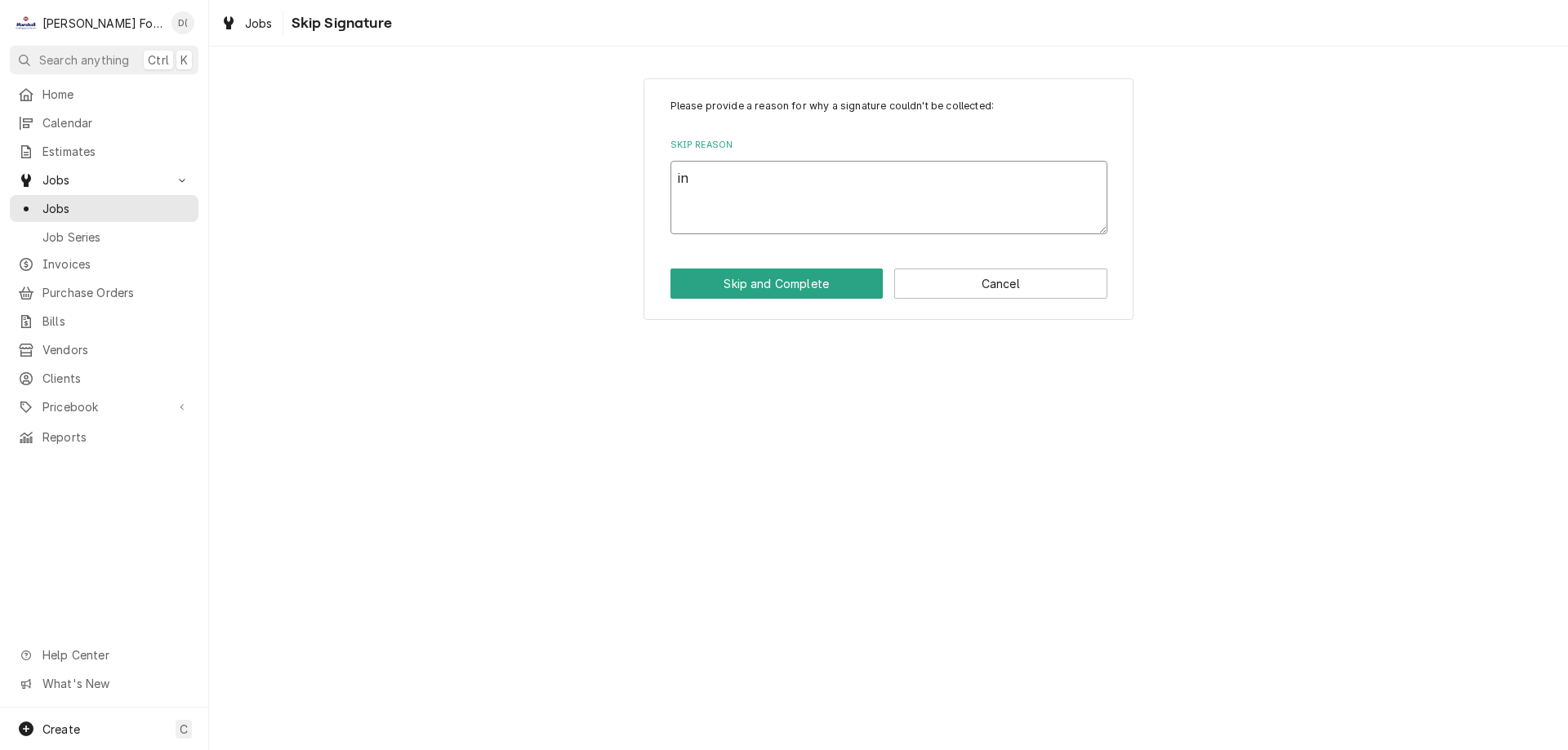
type textarea "x"
type textarea "ins"
type textarea "x"
type textarea "insi"
type textarea "x"
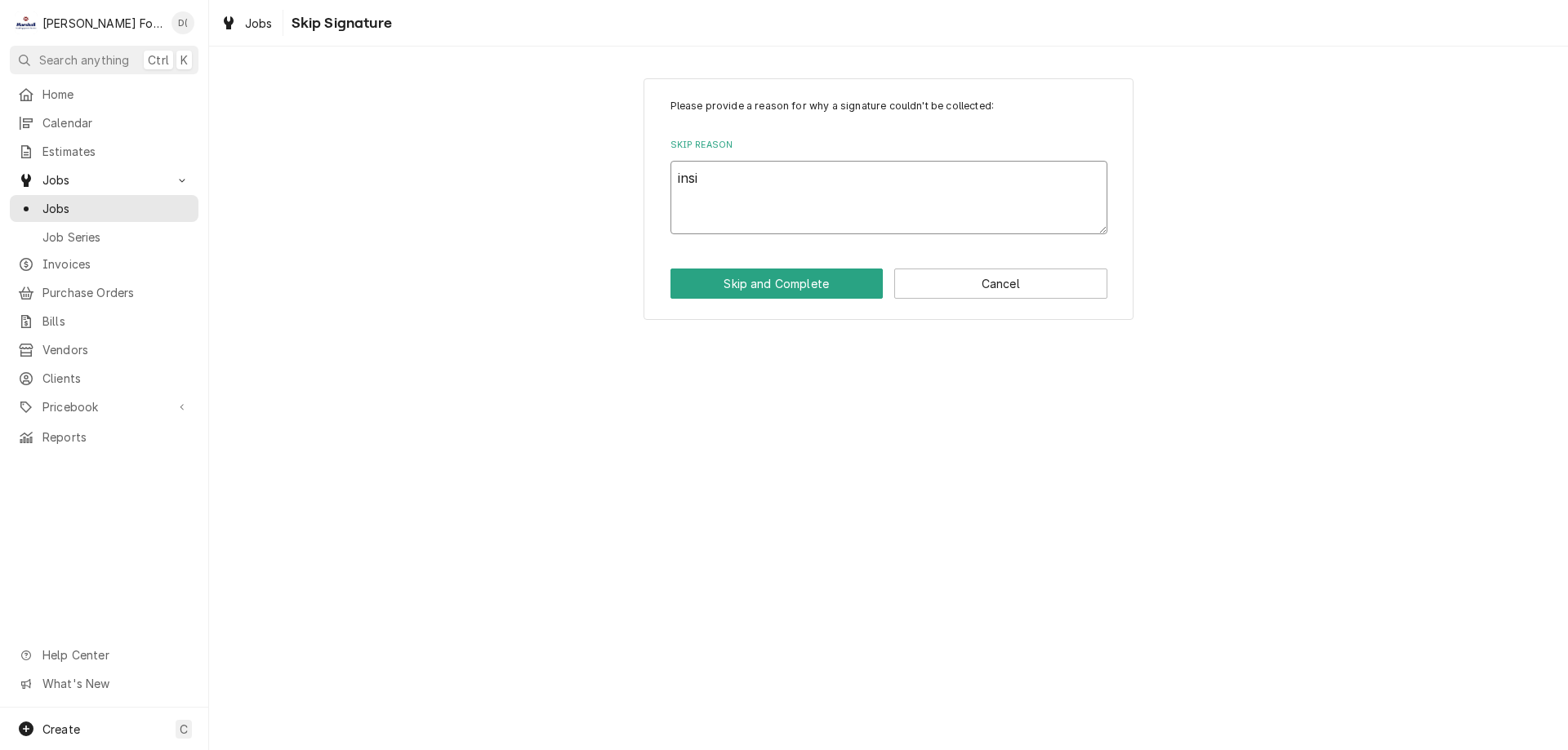
type textarea "insid"
type textarea "x"
type textarea "inside"
click at [796, 291] on button "Skip and Complete" at bounding box center [776, 284] width 213 height 30
type textarea "x"
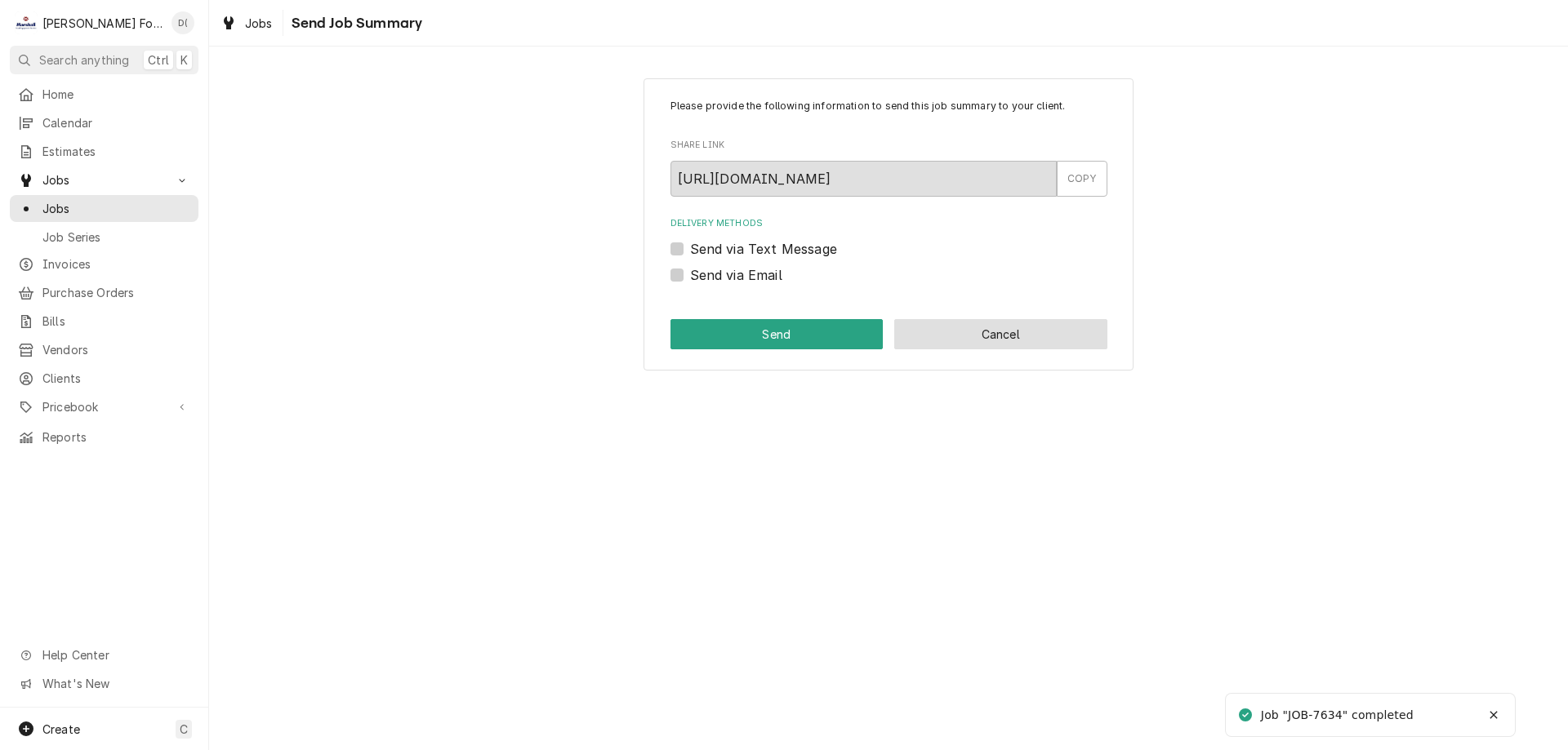
click at [1028, 327] on button "Cancel" at bounding box center [1000, 335] width 213 height 30
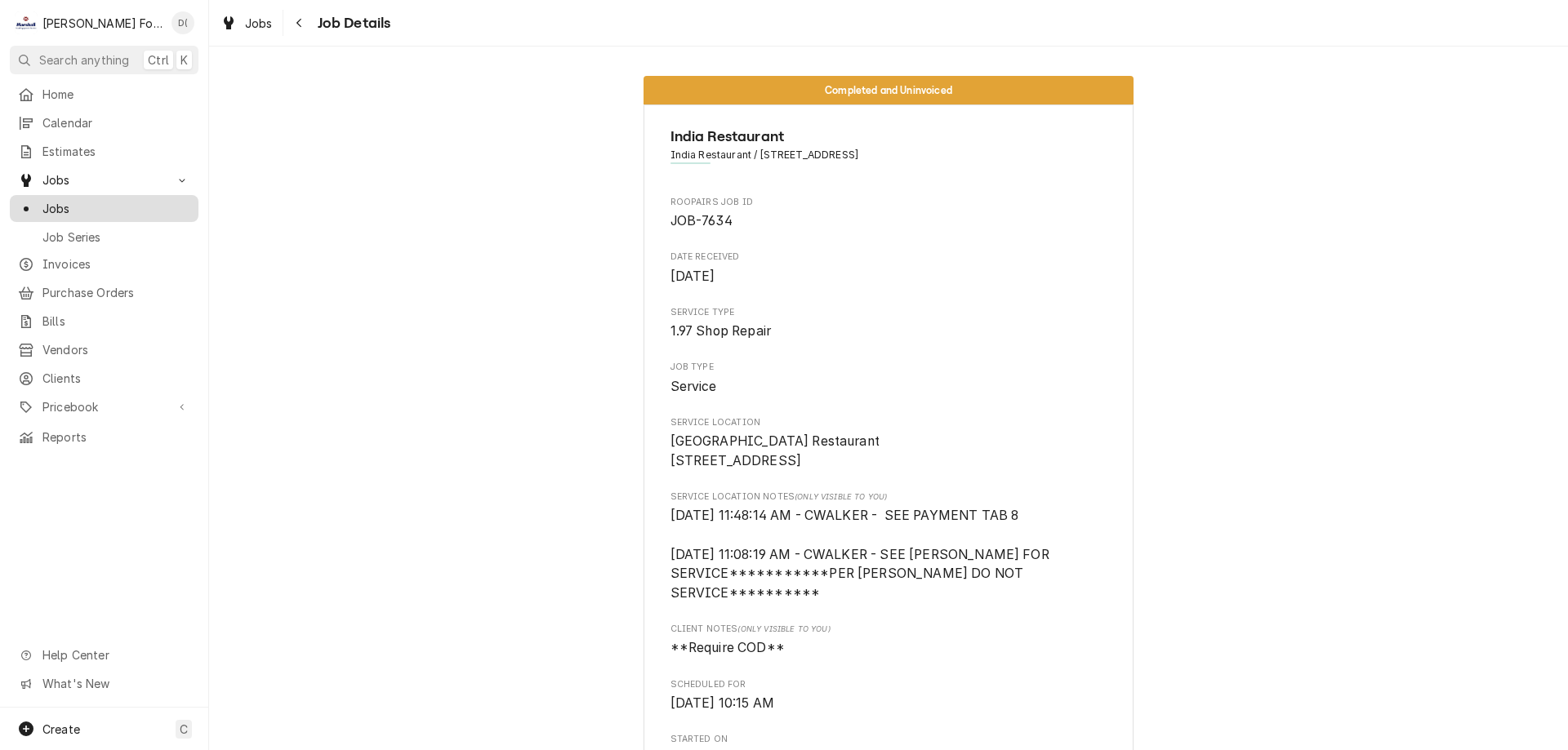
click at [61, 200] on span "Jobs" at bounding box center [117, 208] width 148 height 17
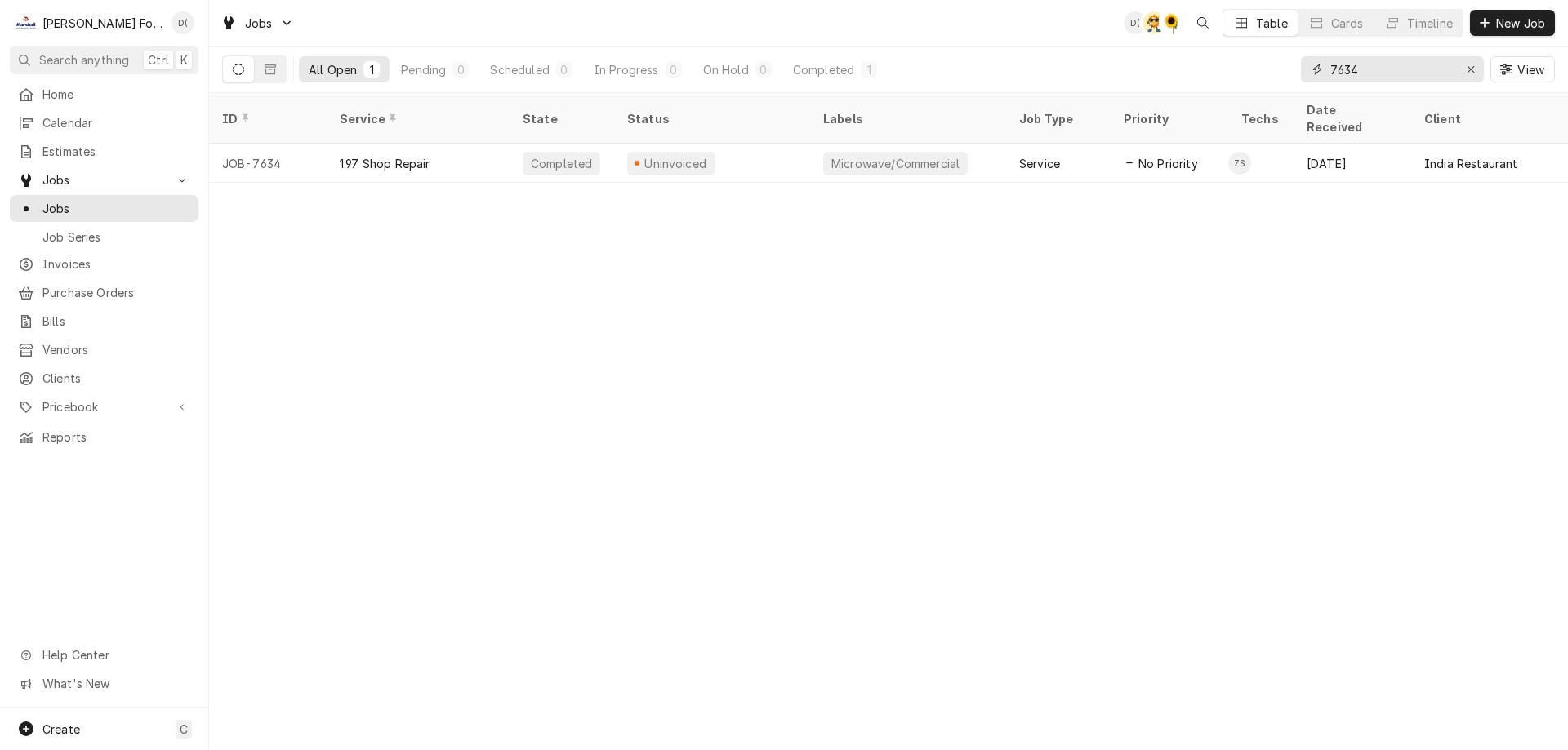
click at [1370, 70] on input "7634" at bounding box center [1392, 69] width 123 height 26
type input "7"
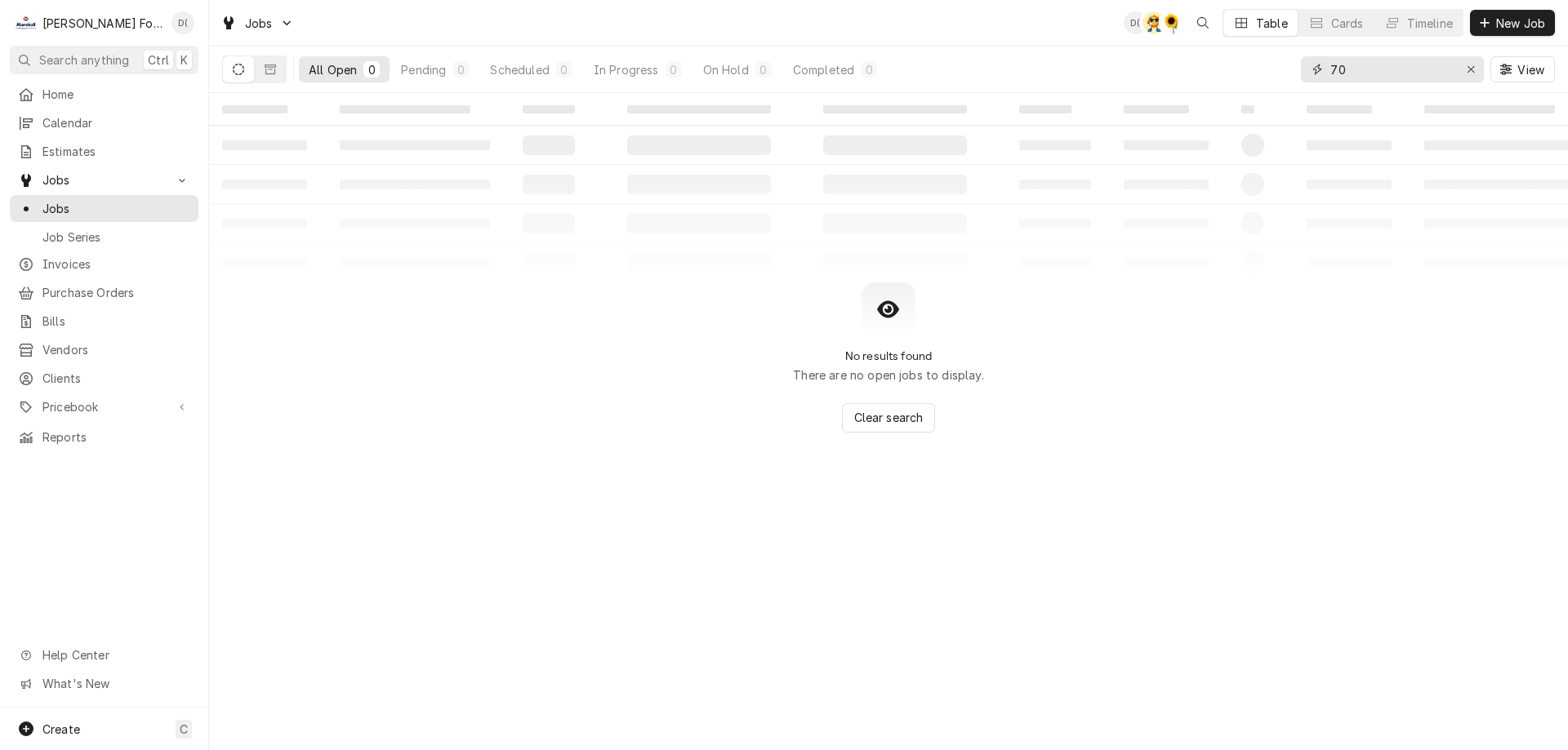
type input "7"
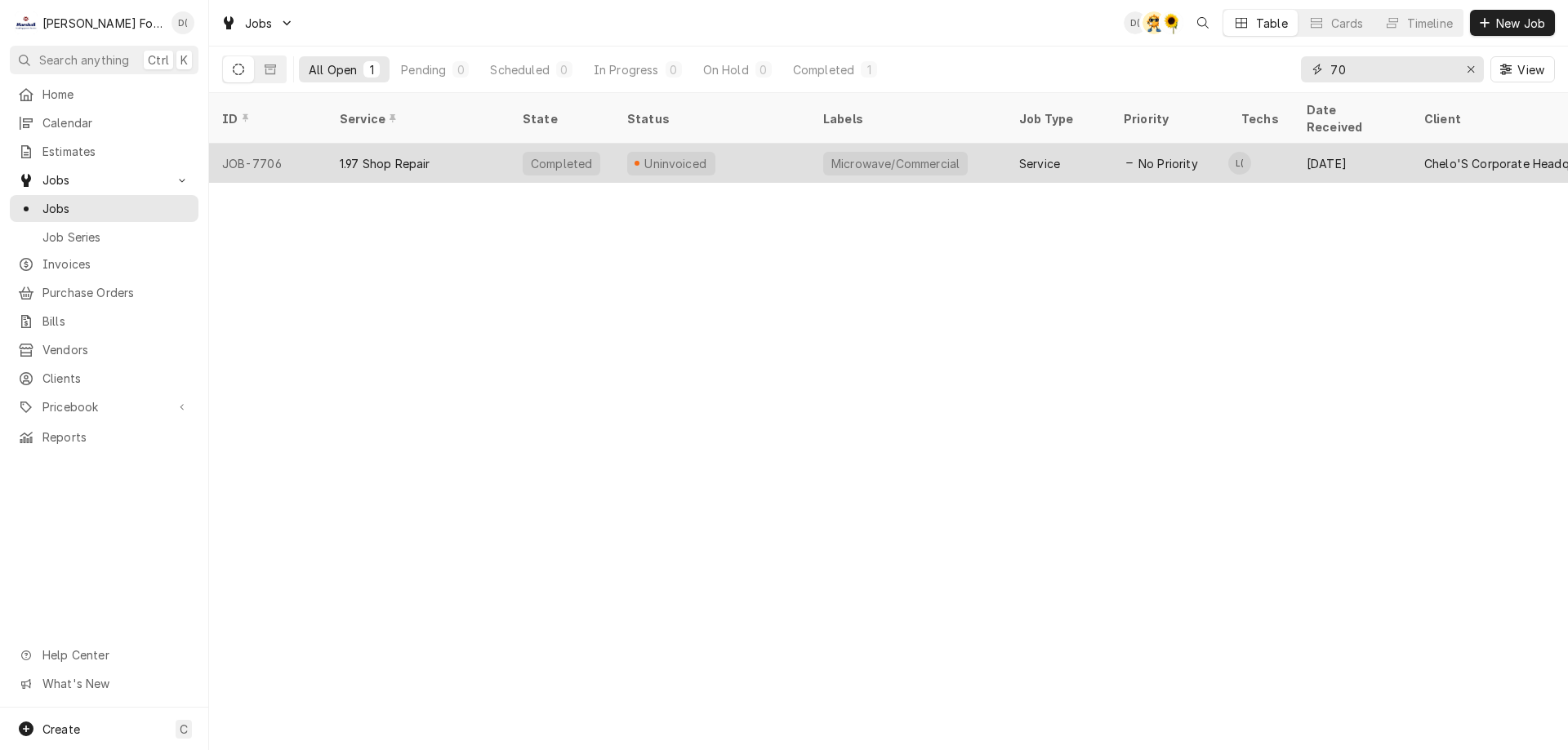
type input "7"
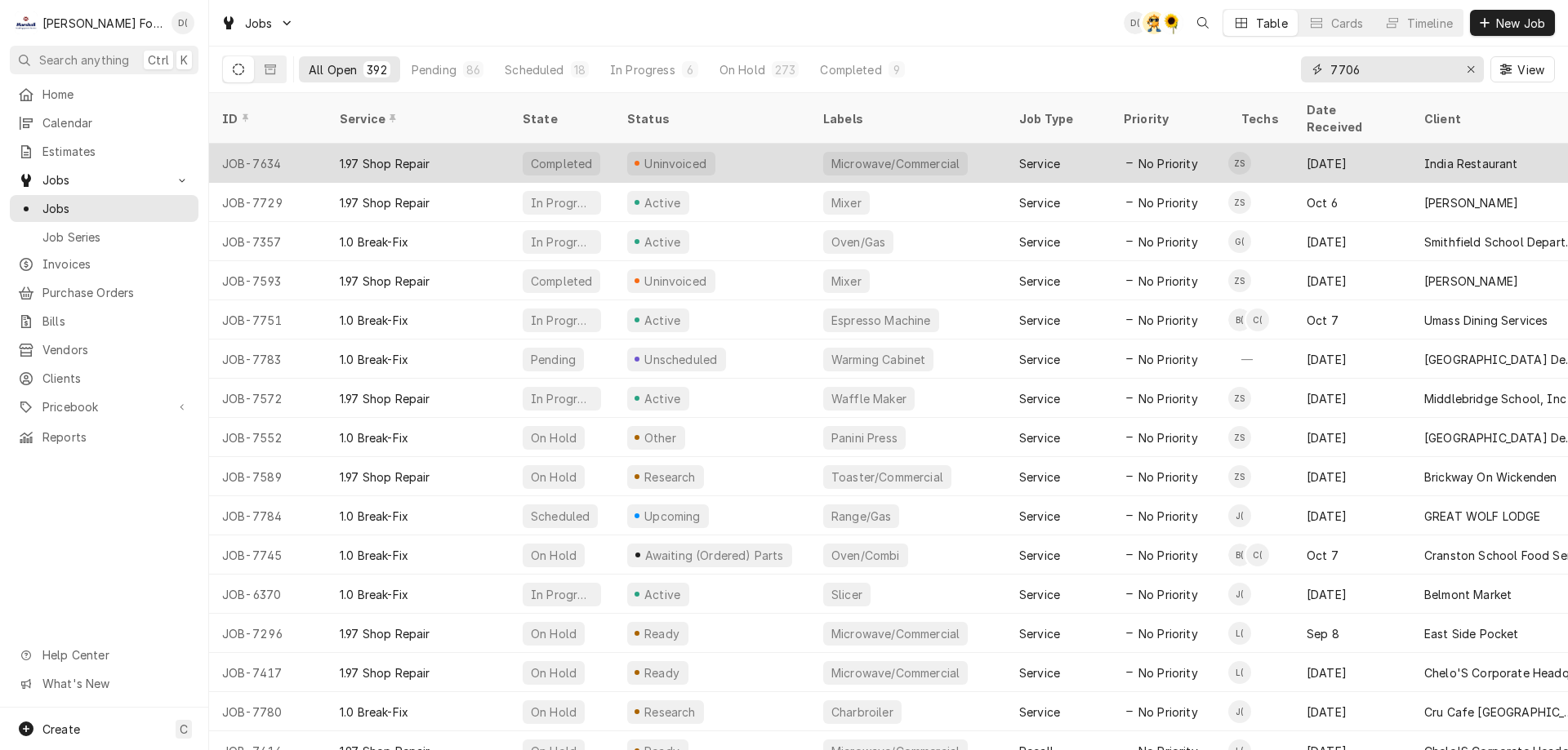
type input "7706"
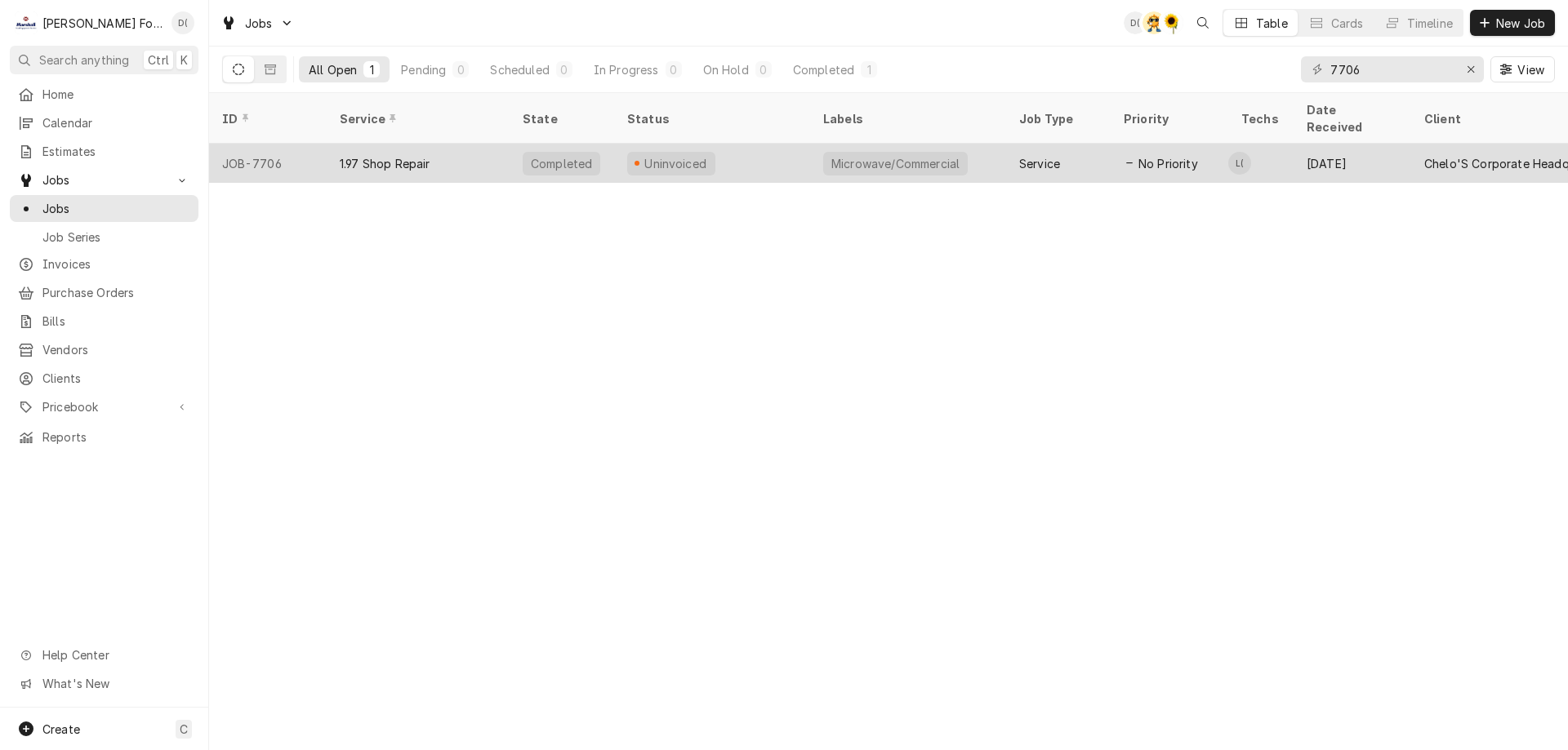
click at [747, 147] on div "Uninvoiced" at bounding box center [712, 163] width 196 height 39
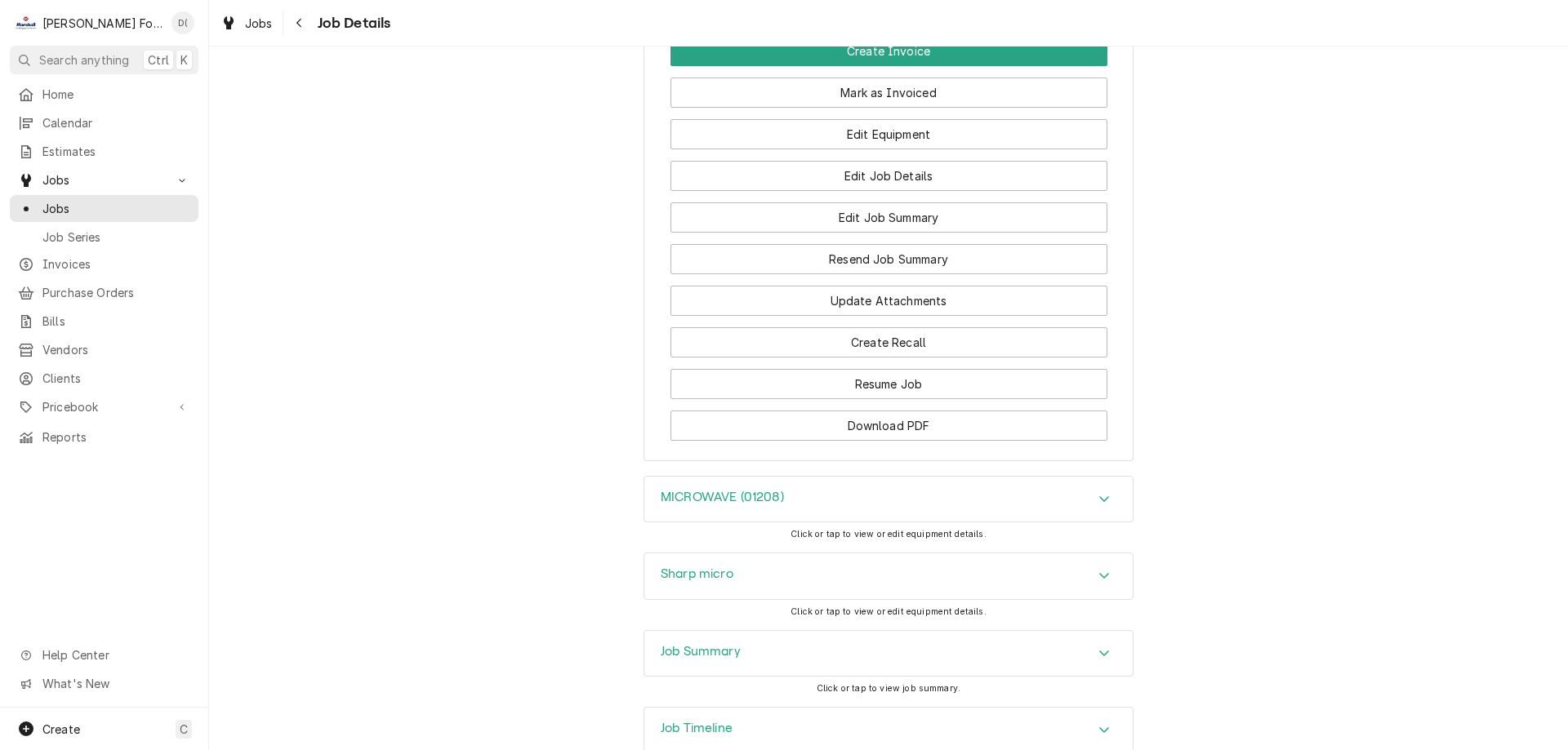
scroll to position [1429, 0]
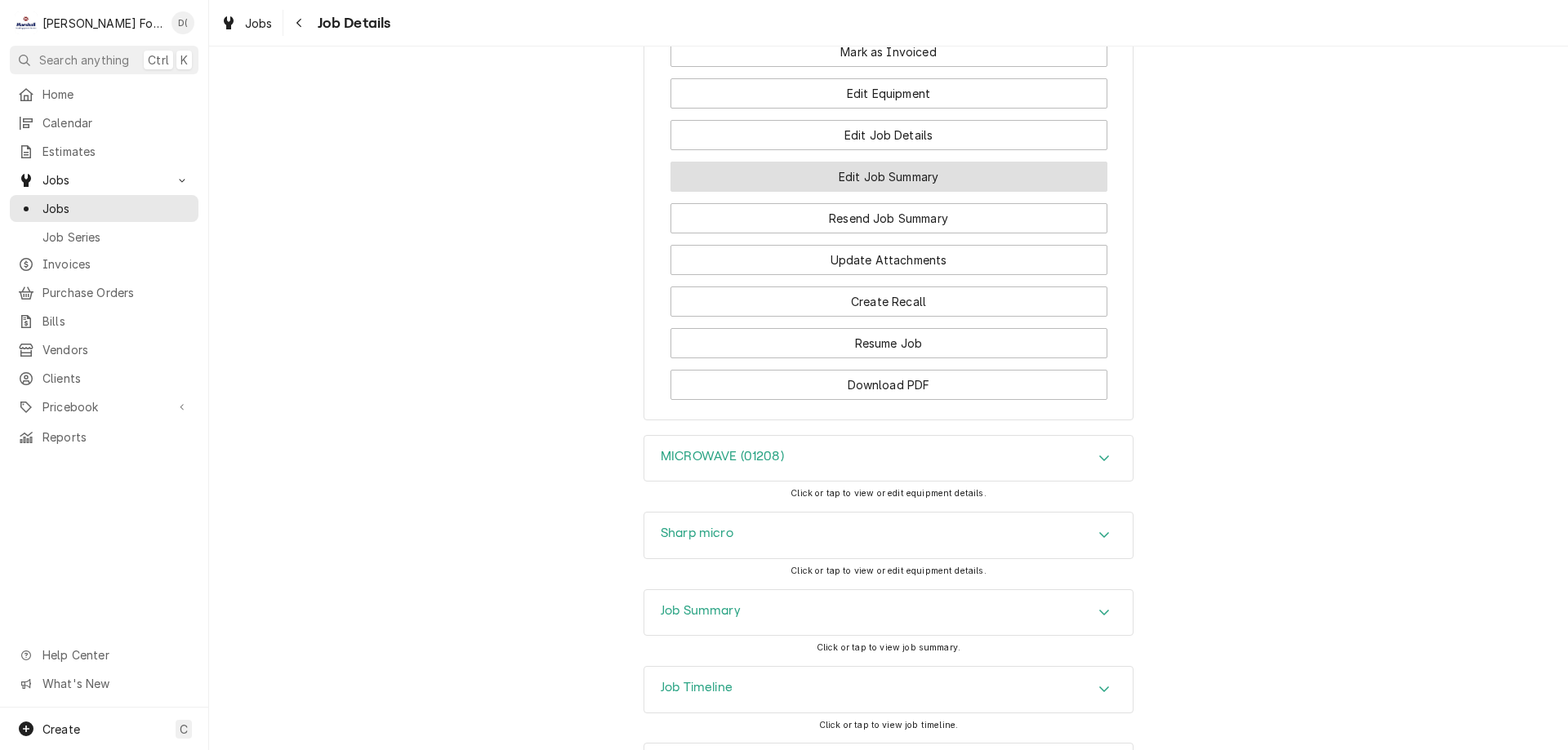
click at [915, 162] on button "Edit Job Summary" at bounding box center [888, 177] width 437 height 30
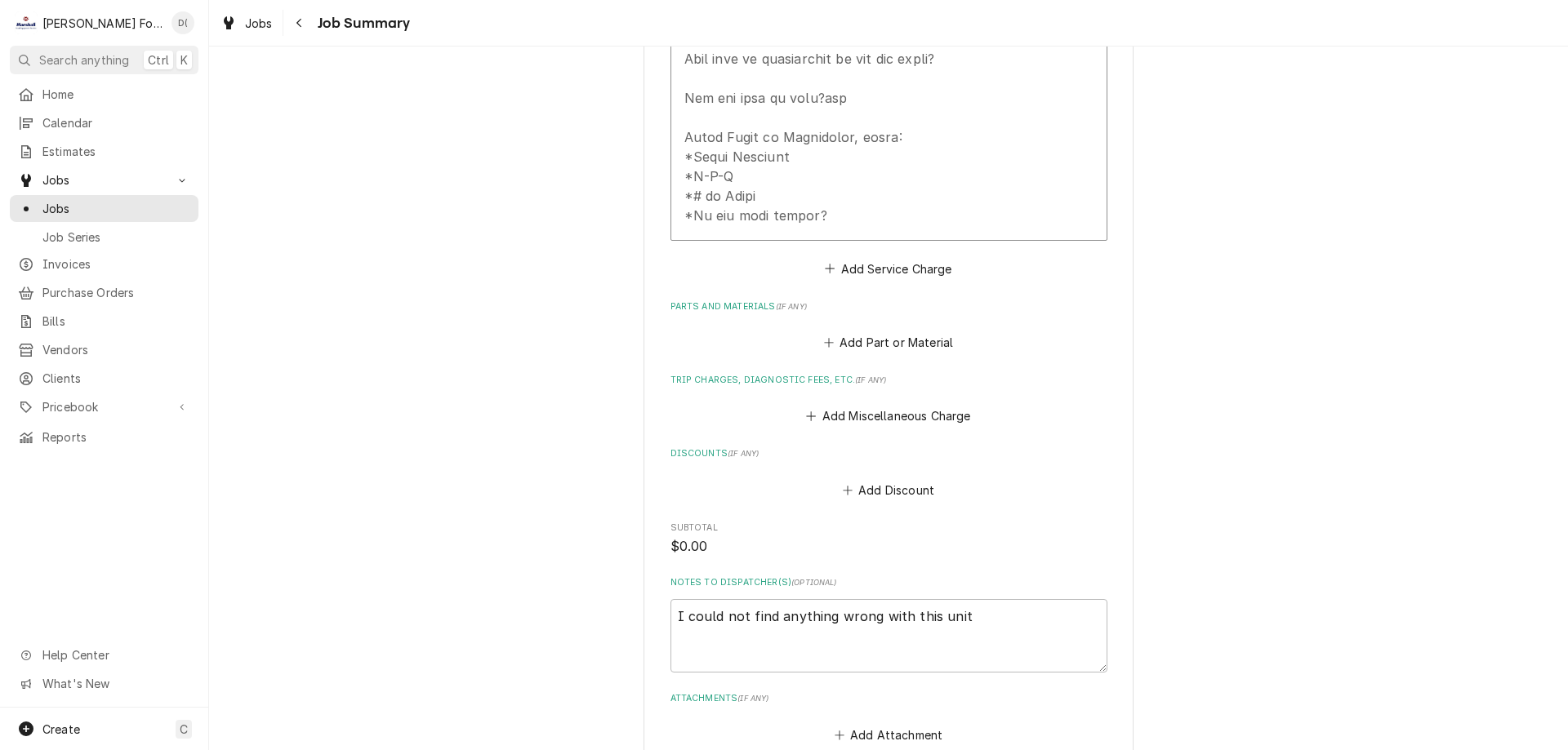
scroll to position [1061, 0]
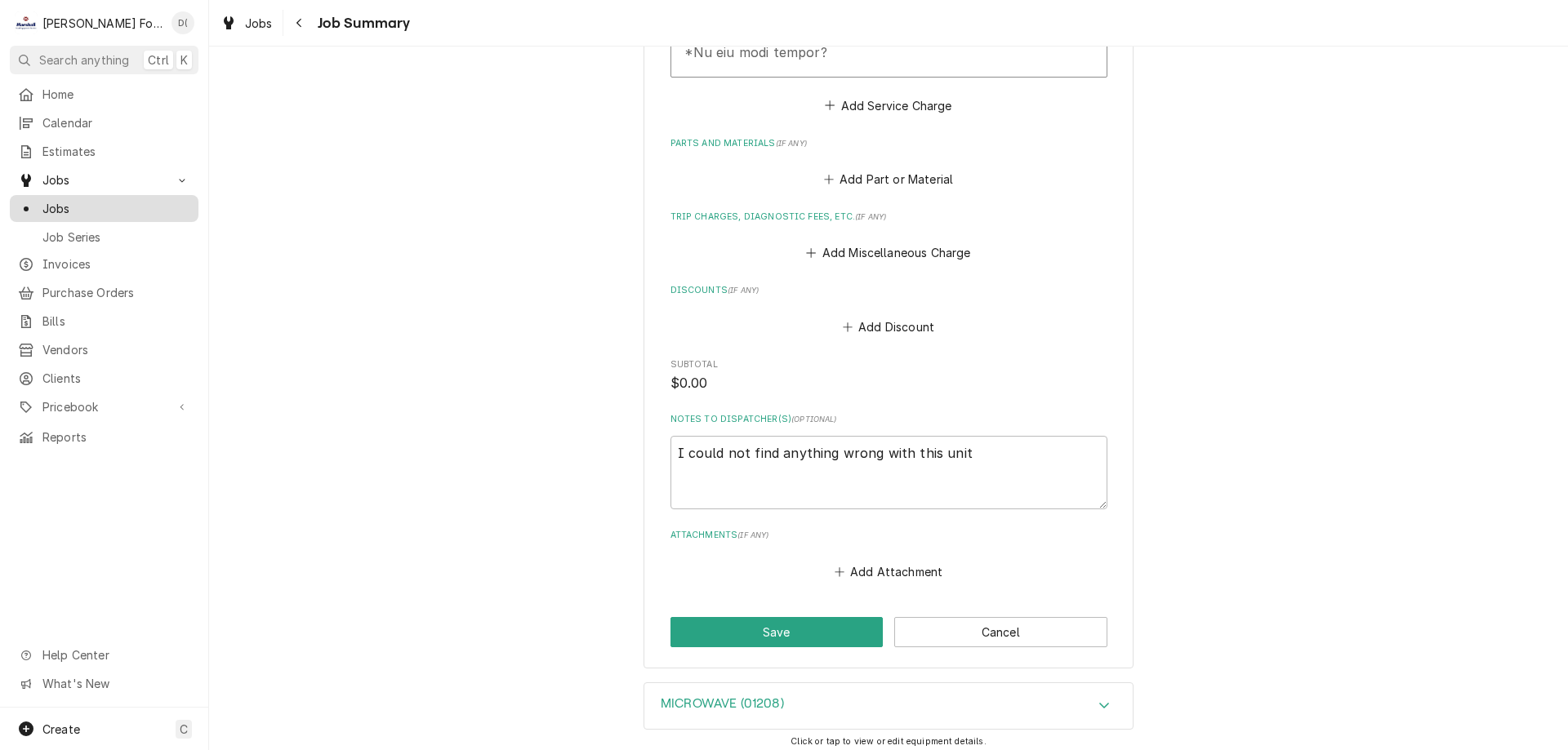
click at [129, 208] on span "Jobs" at bounding box center [117, 208] width 148 height 17
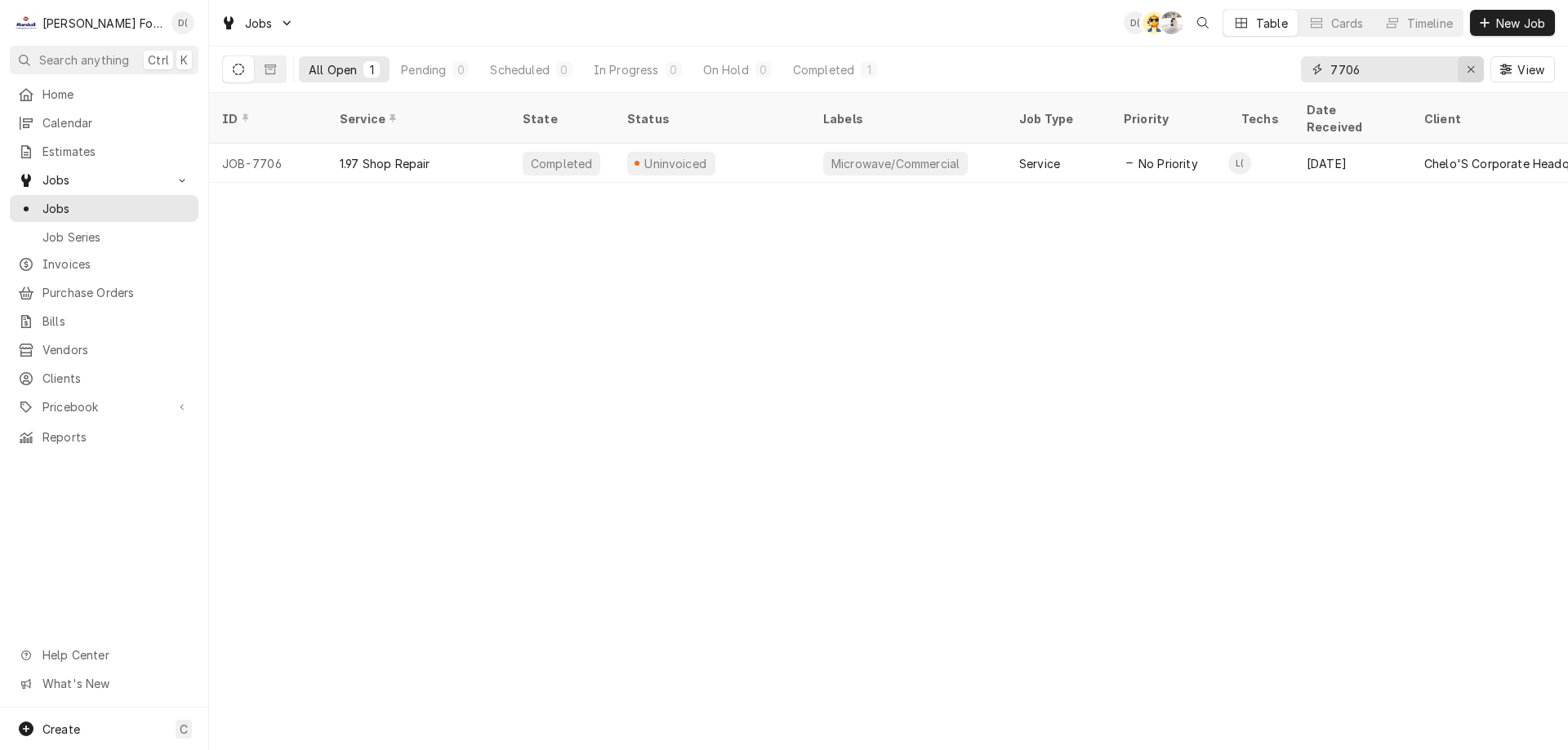
click at [1468, 70] on icon "Erase input" at bounding box center [1471, 69] width 9 height 12
click at [1441, 69] on input "Dynamic Content Wrapper" at bounding box center [1407, 69] width 153 height 26
type input "579 be"
click at [269, 71] on icon "Dynamic Content Wrapper" at bounding box center [270, 69] width 12 height 12
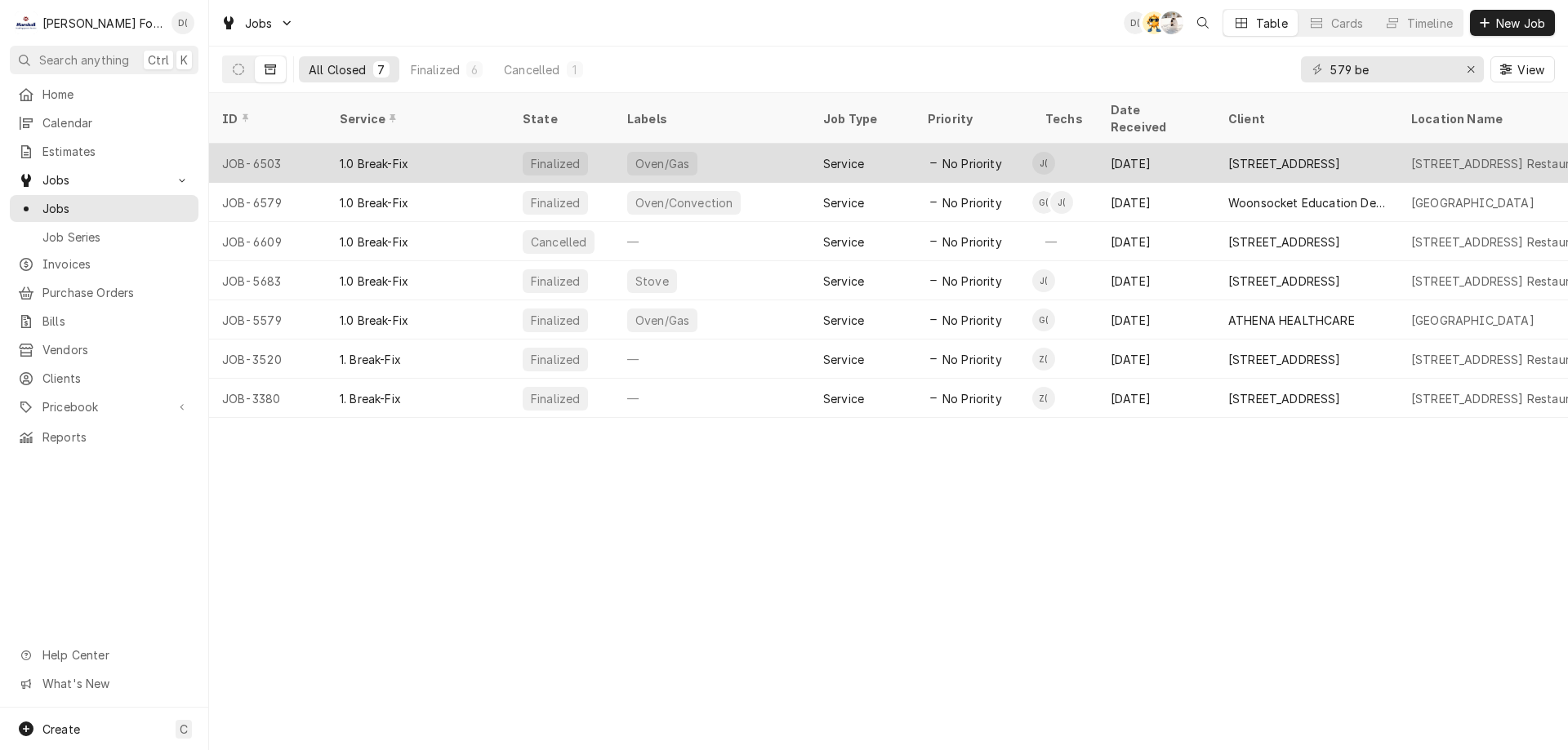
click at [747, 148] on div "Oven/Gas" at bounding box center [712, 163] width 196 height 39
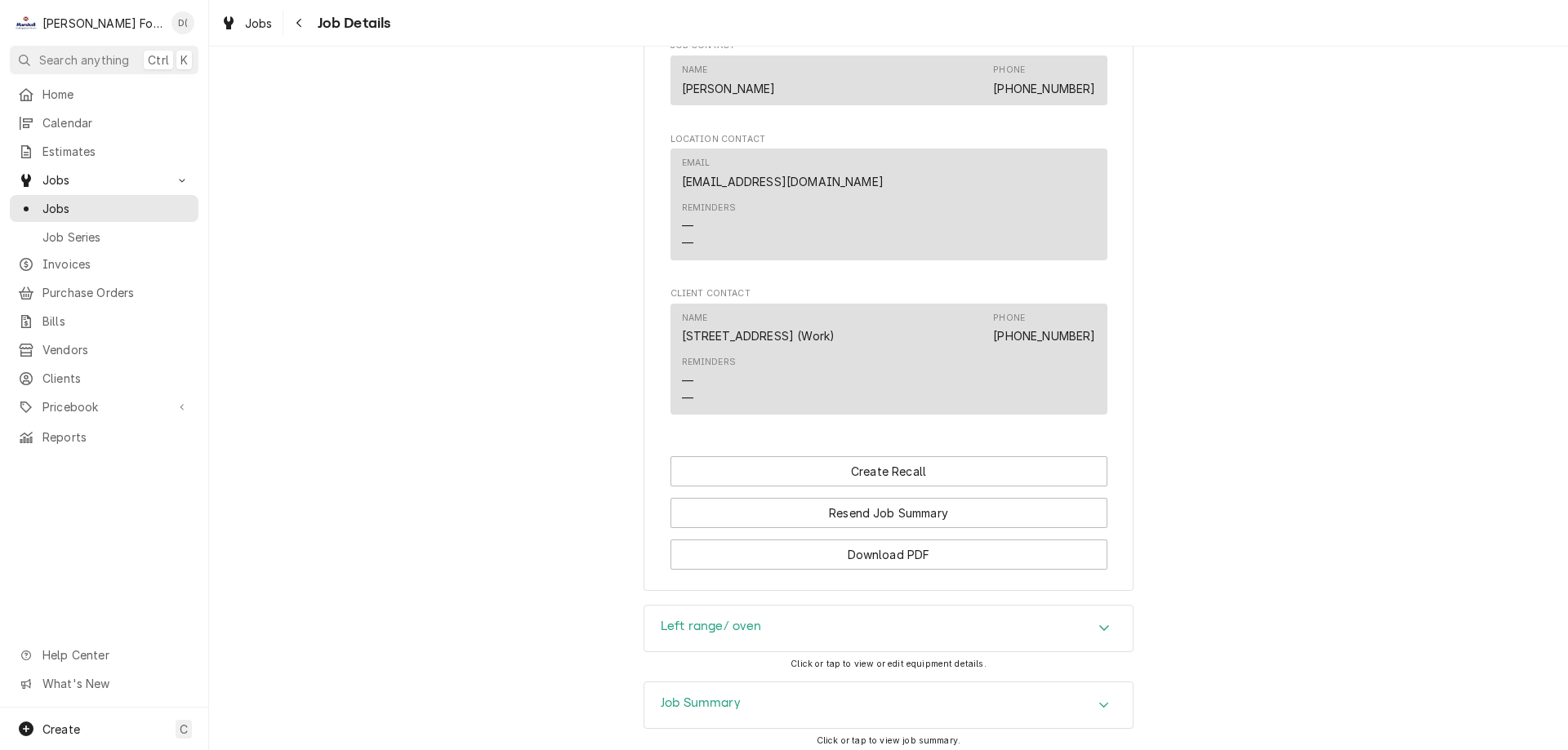
scroll to position [1396, 0]
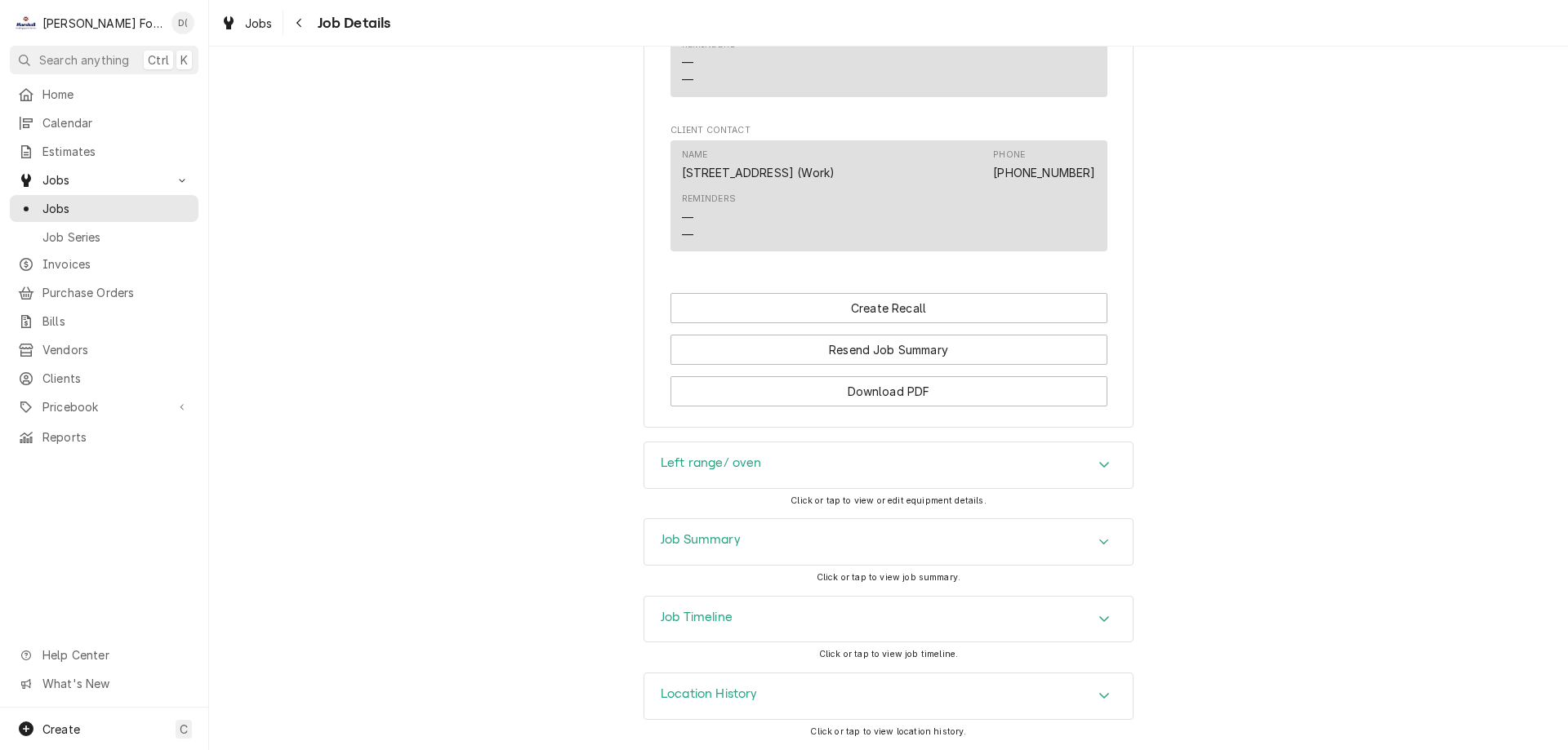
click at [778, 633] on div "Job Timeline" at bounding box center [888, 619] width 489 height 45
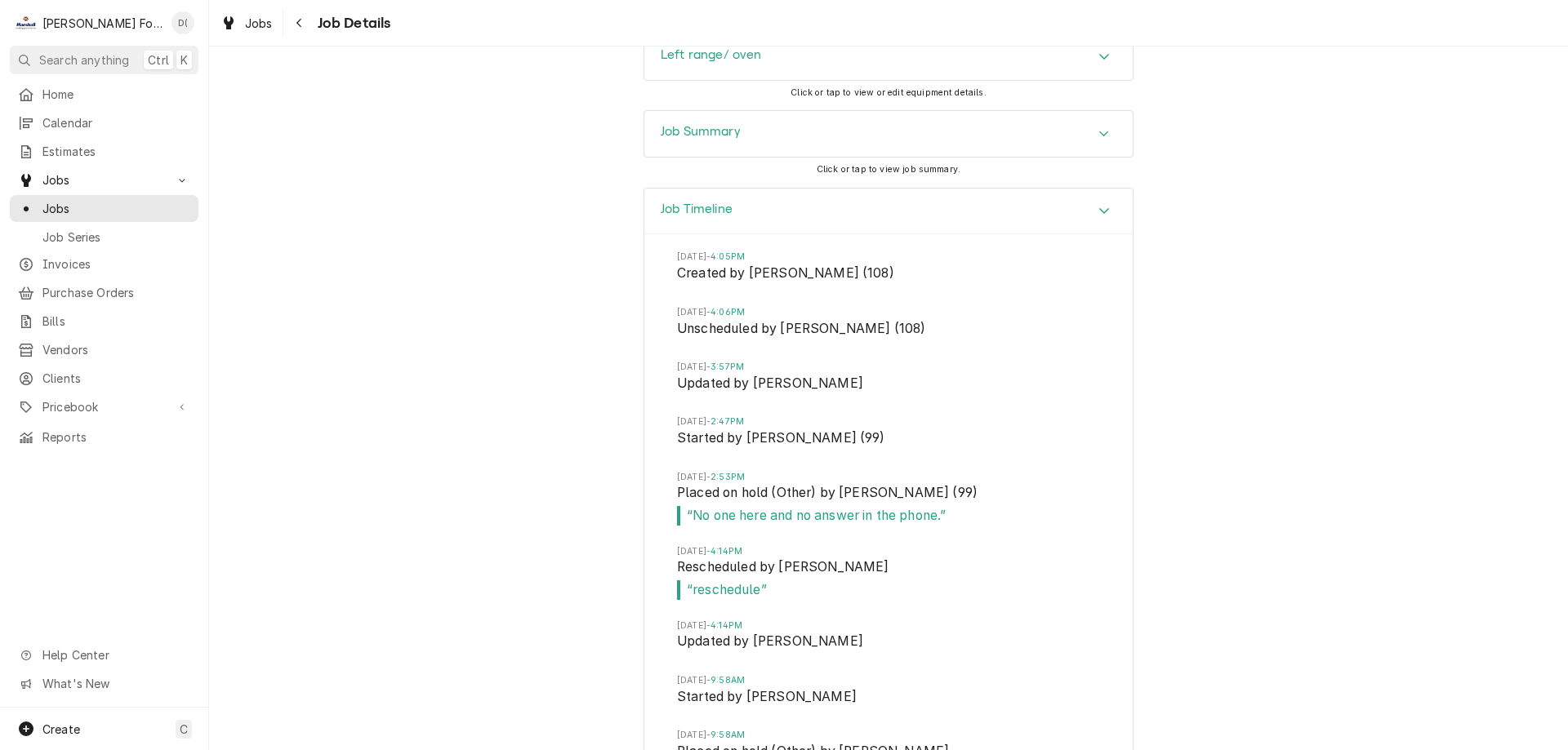
scroll to position [1967, 0]
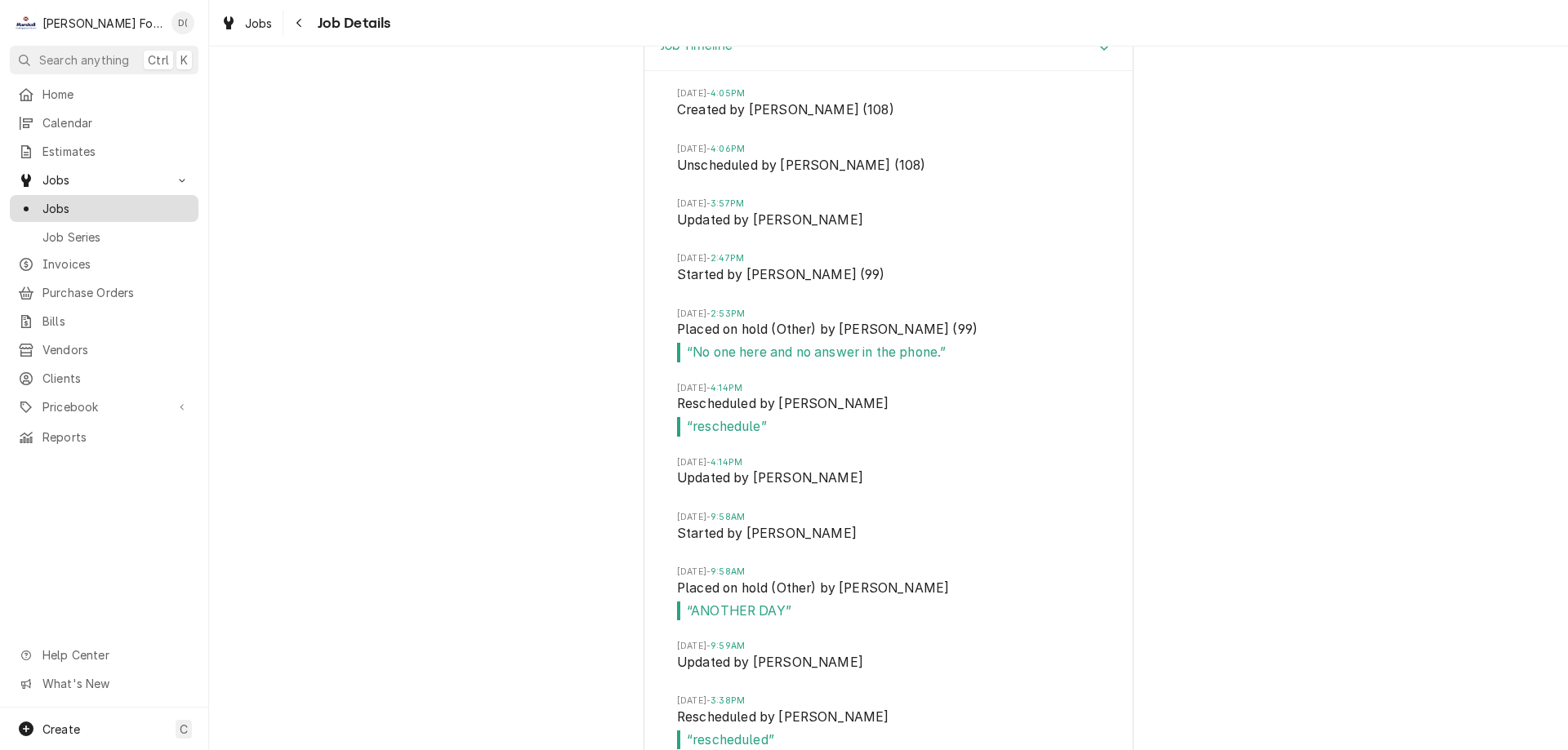
click at [111, 206] on span "Jobs" at bounding box center [117, 208] width 148 height 17
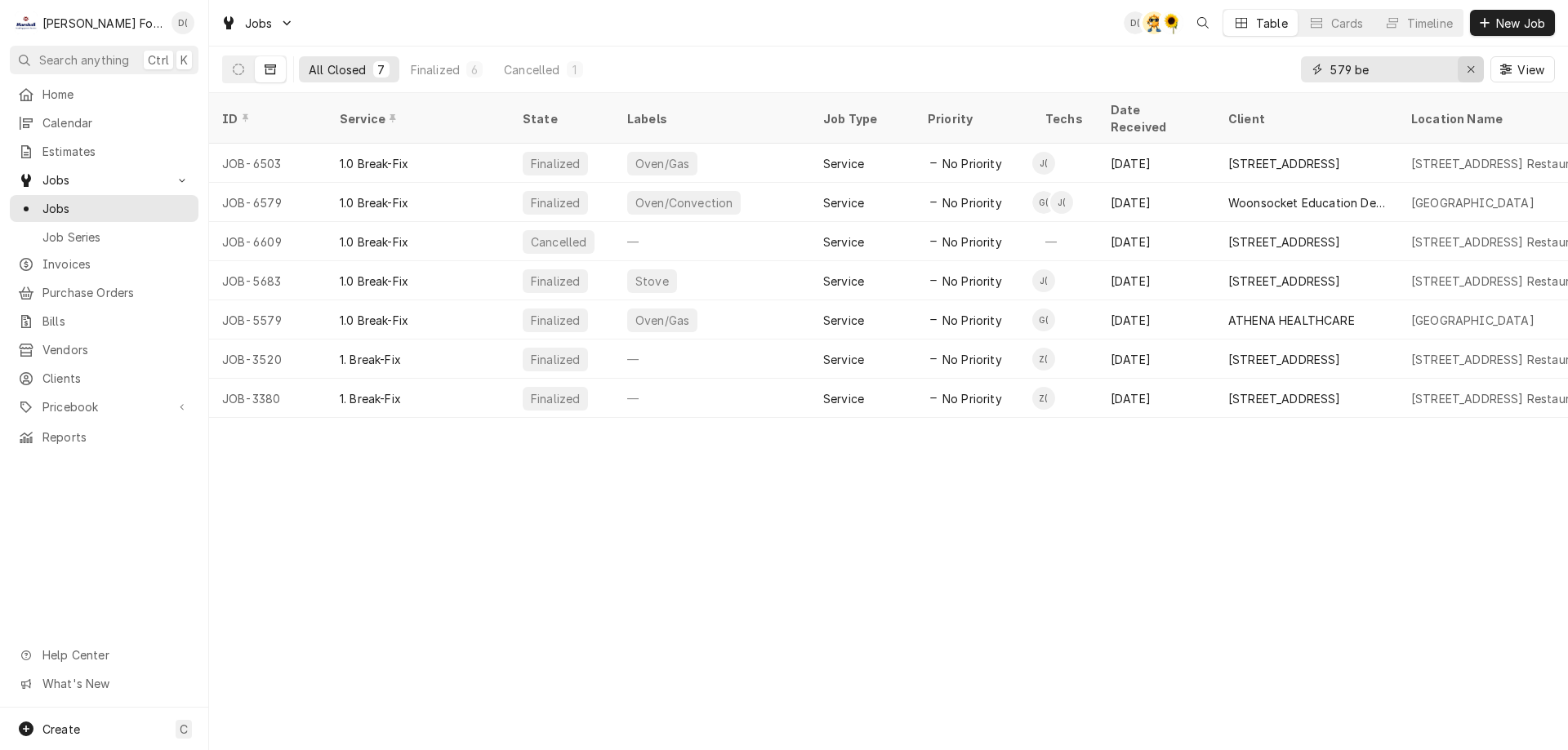
click at [1464, 67] on div "Erase input" at bounding box center [1470, 69] width 16 height 16
click at [1438, 74] on input "Dynamic Content Wrapper" at bounding box center [1407, 69] width 153 height 26
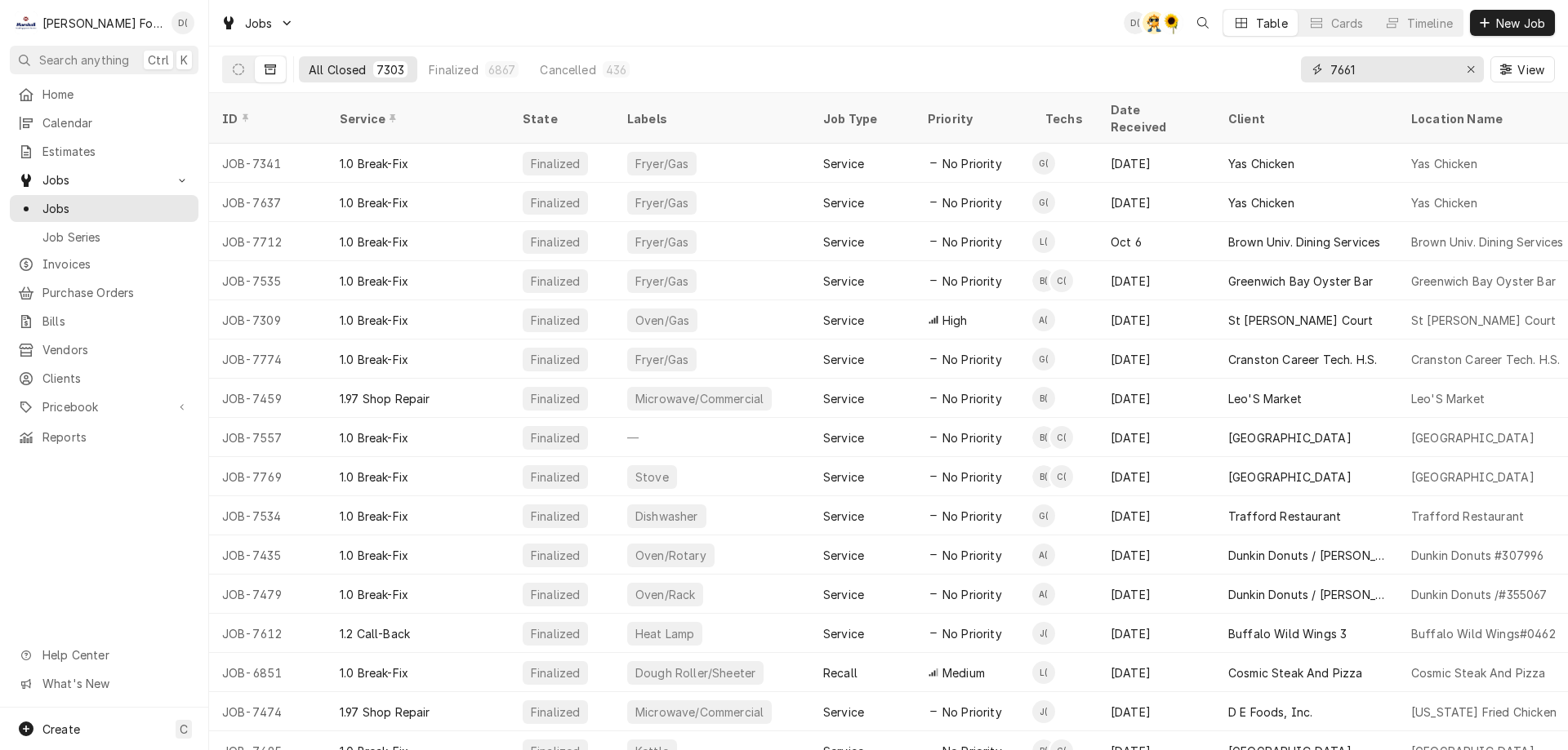
type input "7661"
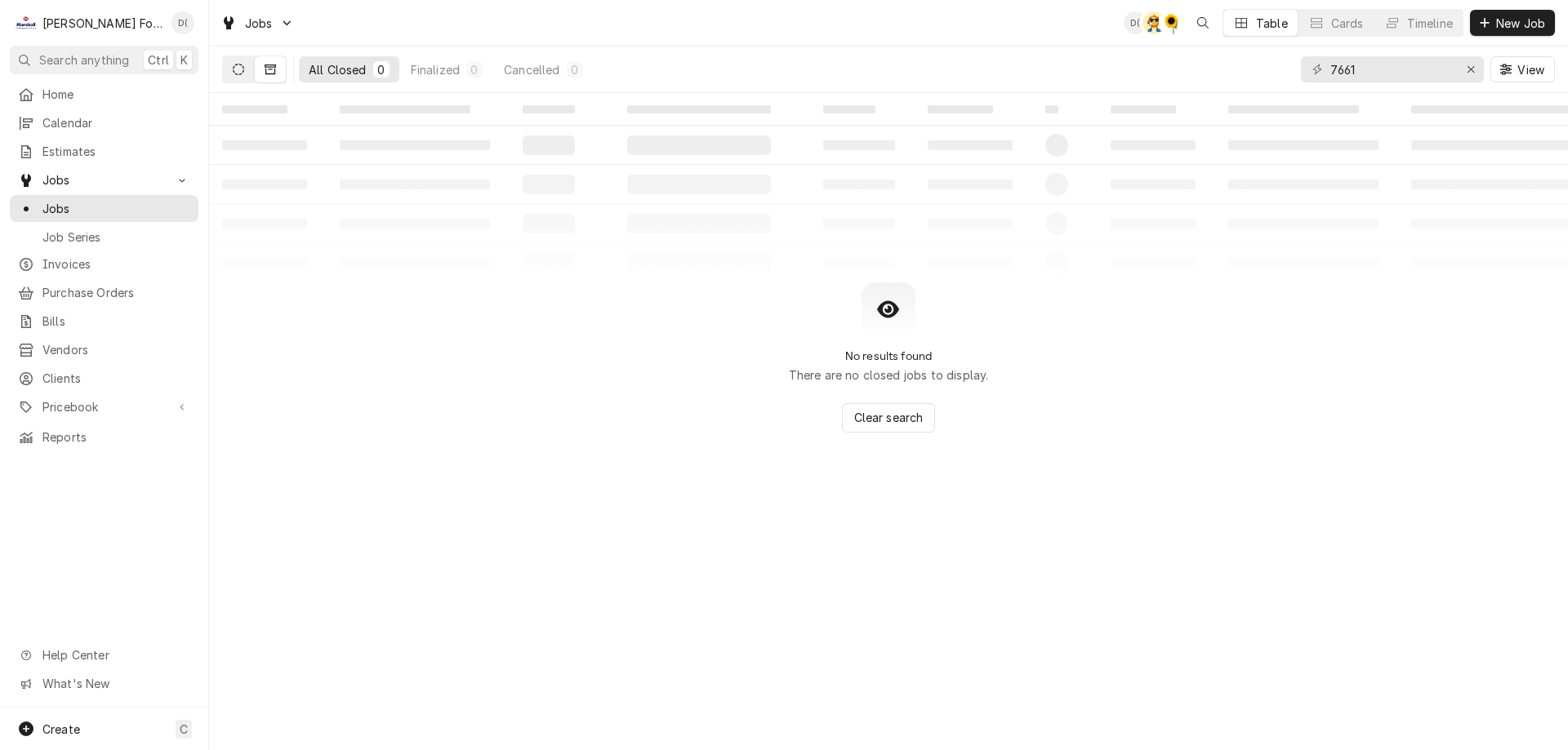
click at [235, 76] on button "Dynamic Content Wrapper" at bounding box center [238, 69] width 31 height 26
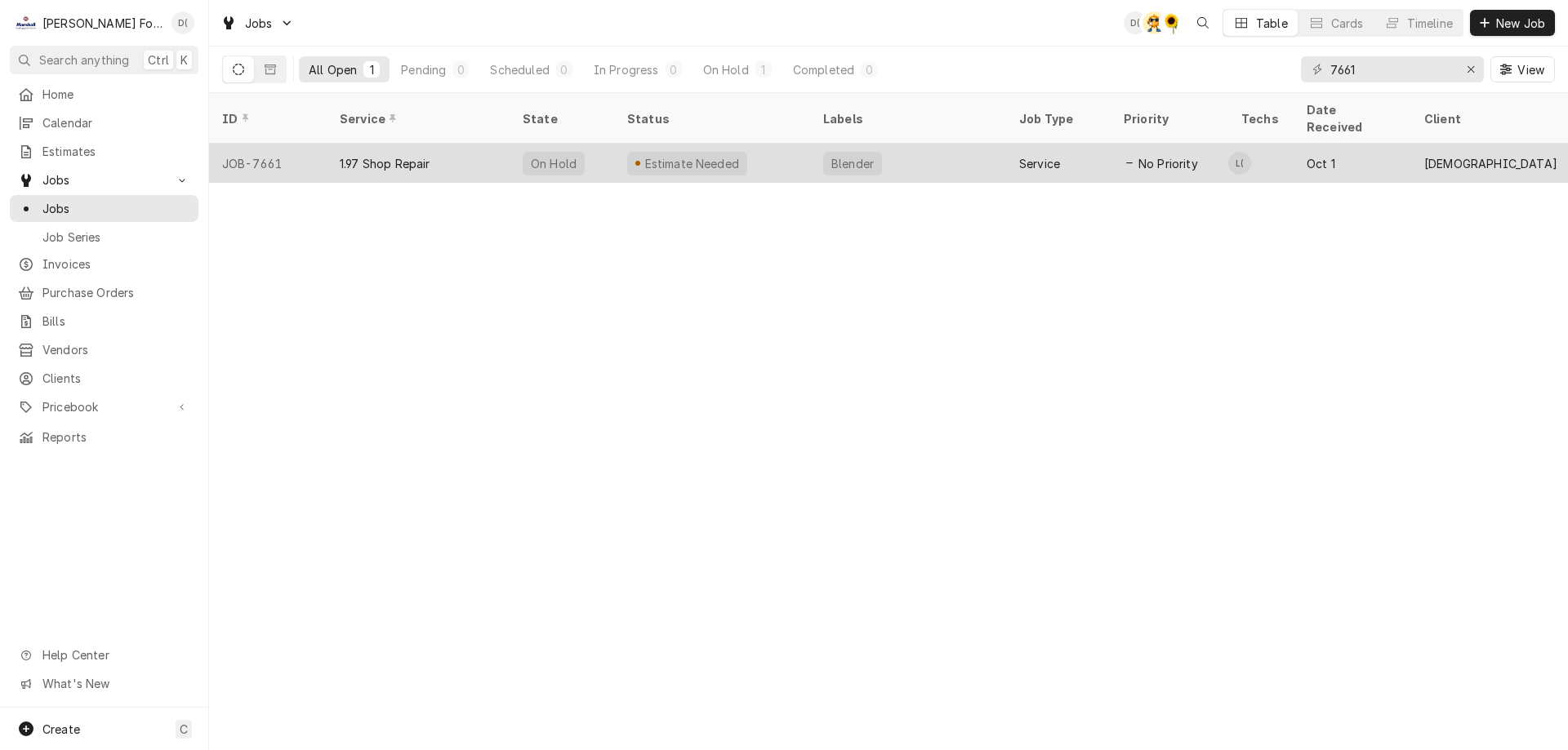
click at [766, 144] on div "Estimate Needed" at bounding box center [712, 163] width 196 height 39
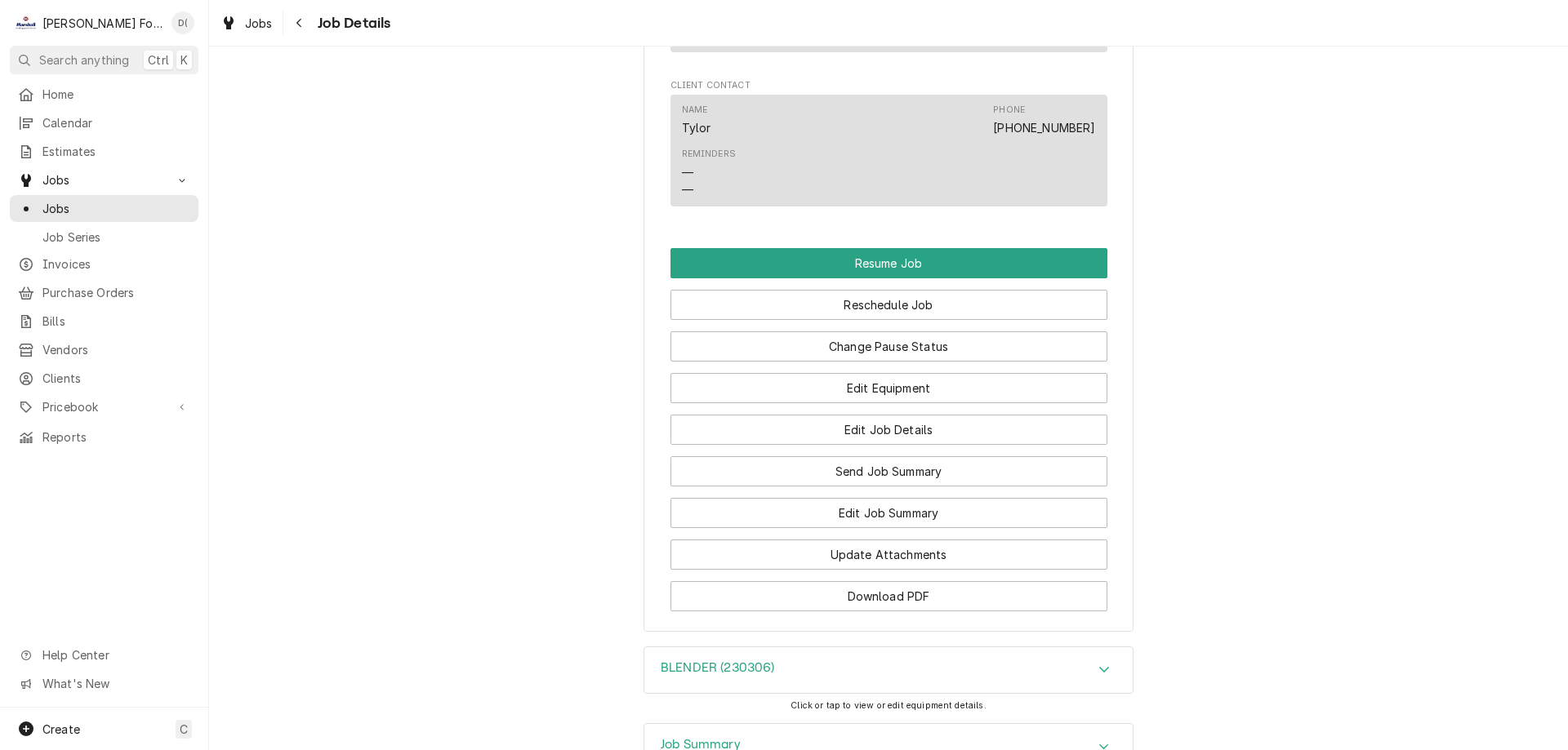
scroll to position [1551, 0]
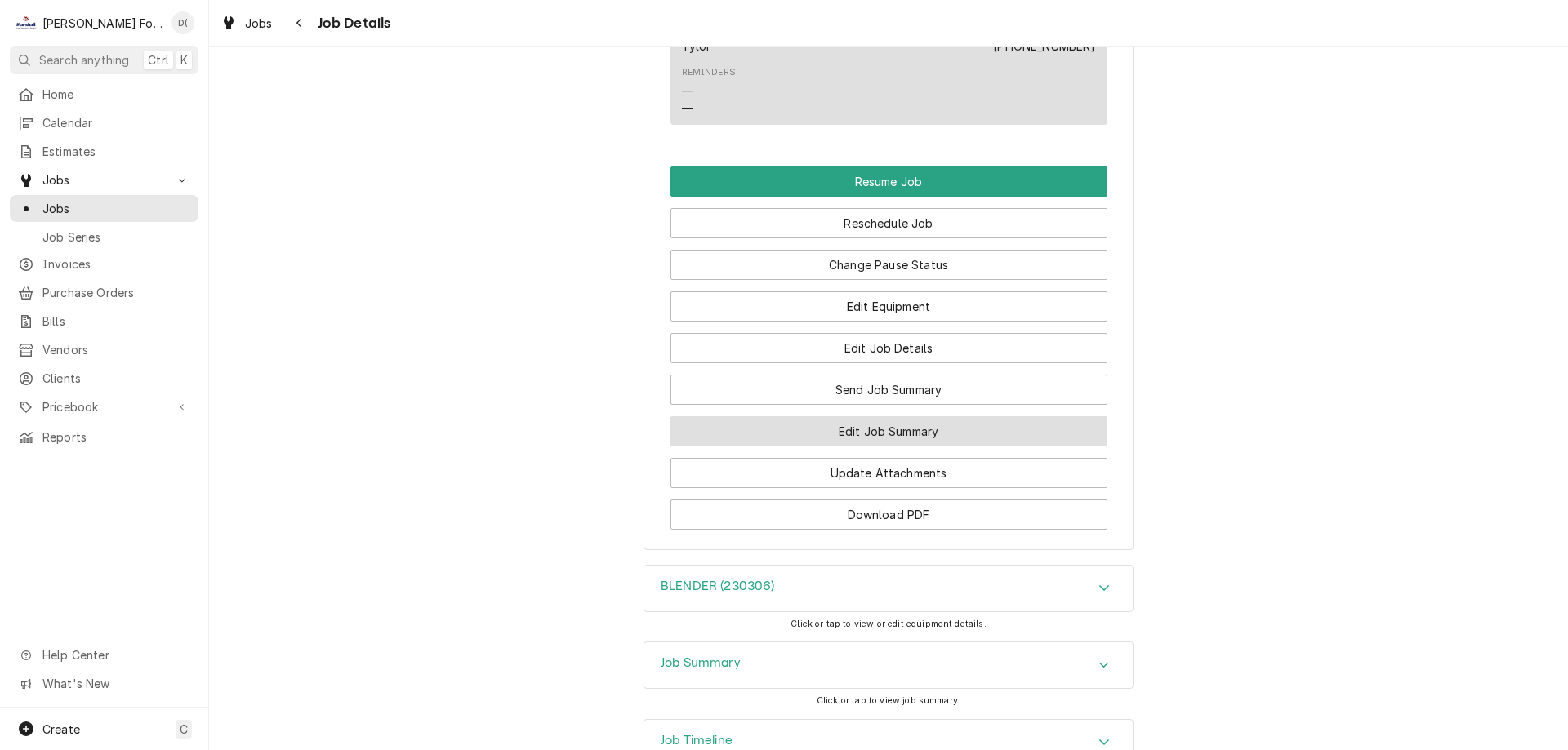
click at [859, 447] on button "Edit Job Summary" at bounding box center [888, 431] width 437 height 30
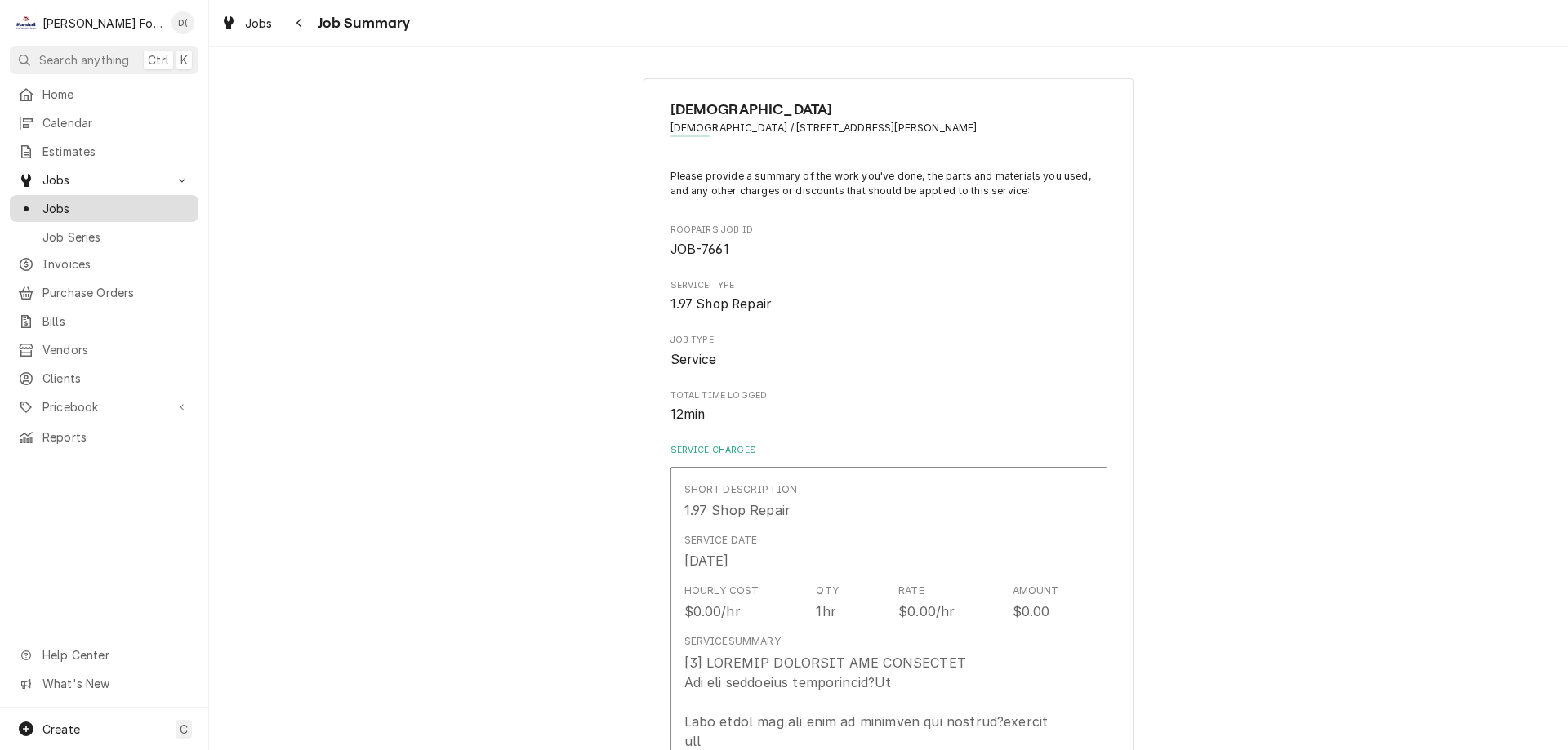
click at [124, 200] on span "Jobs" at bounding box center [117, 208] width 148 height 17
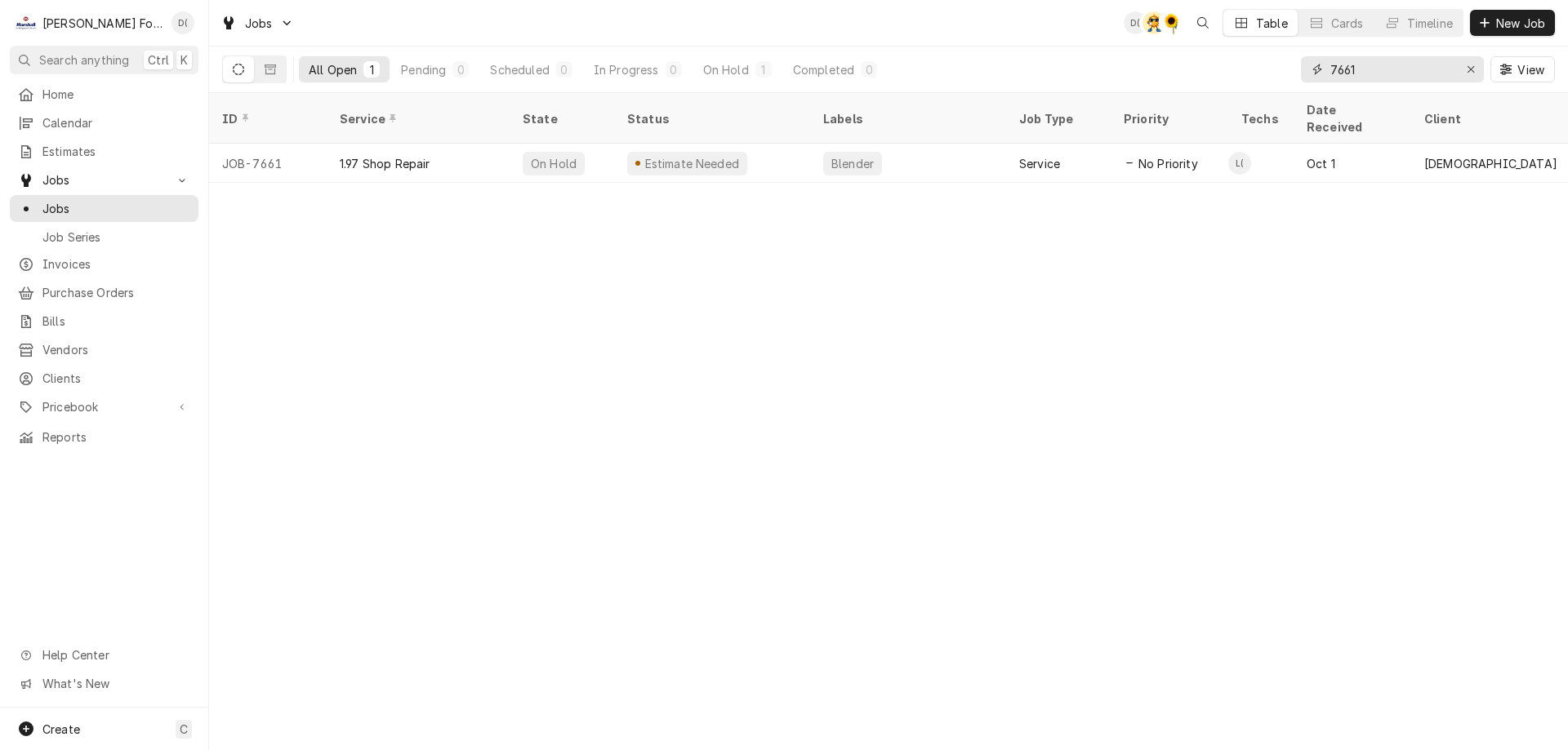
click at [1376, 72] on input "7661" at bounding box center [1392, 69] width 123 height 26
type input "7"
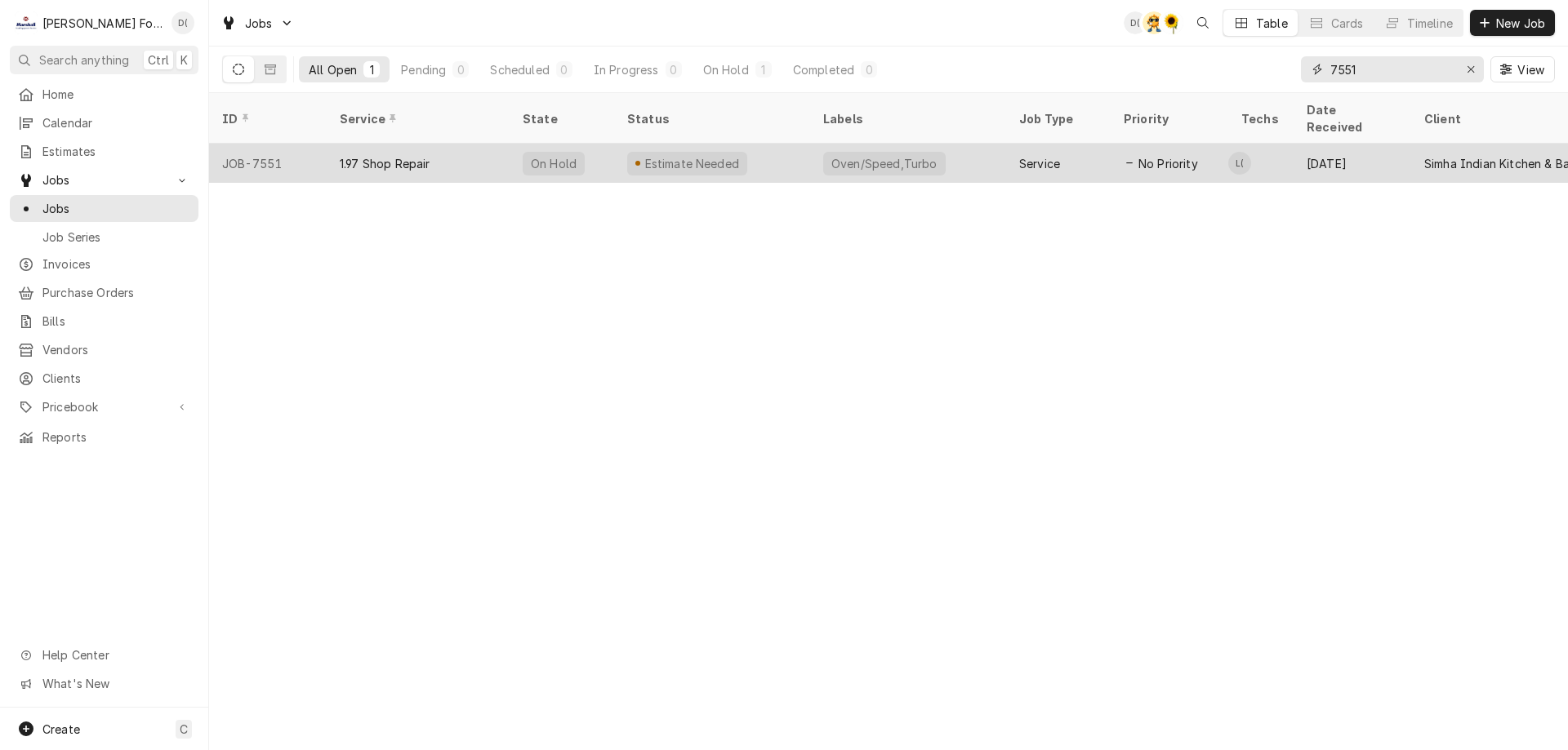
type input "7551"
click at [782, 143] on div "Estimate Needed" at bounding box center [712, 163] width 196 height 39
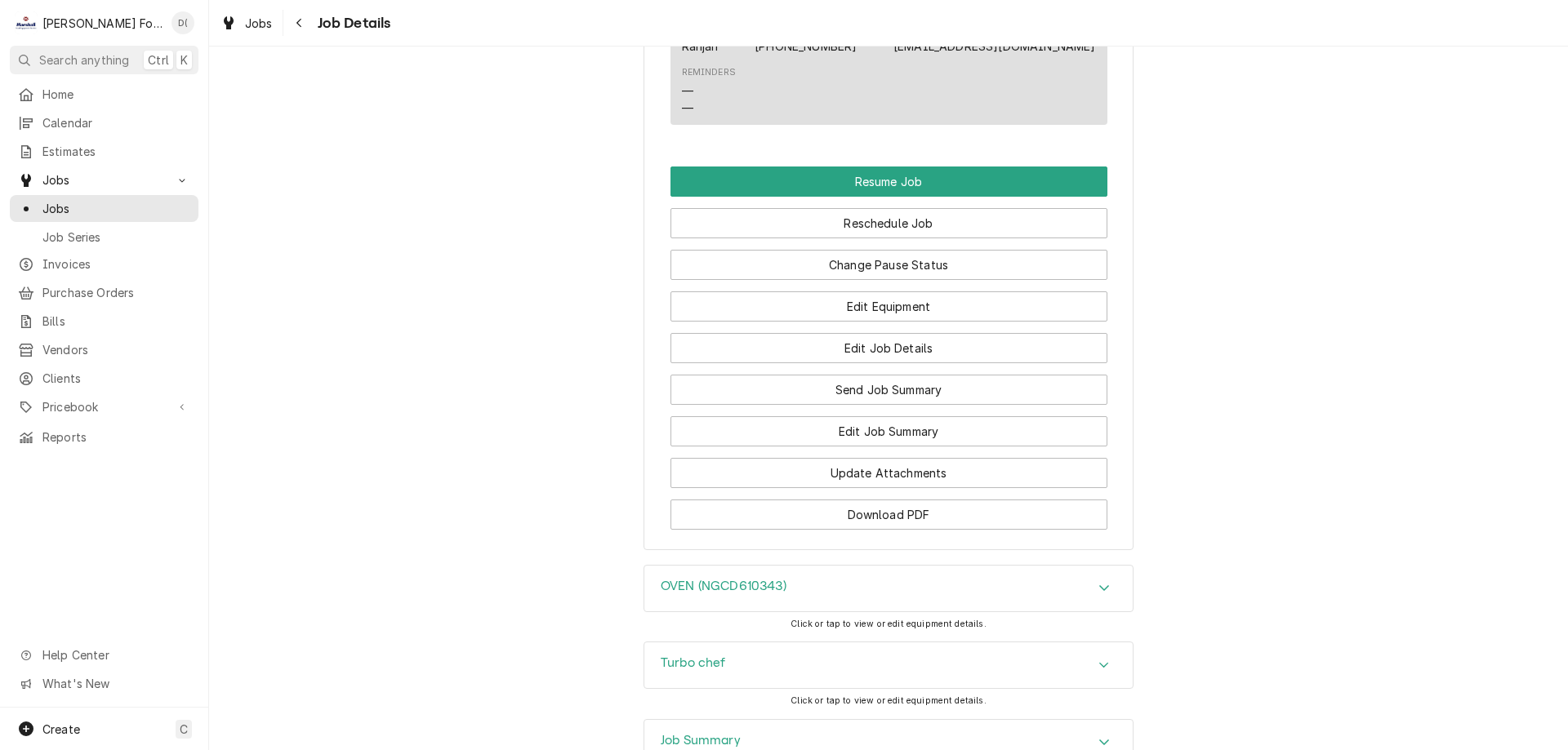
scroll to position [1770, 0]
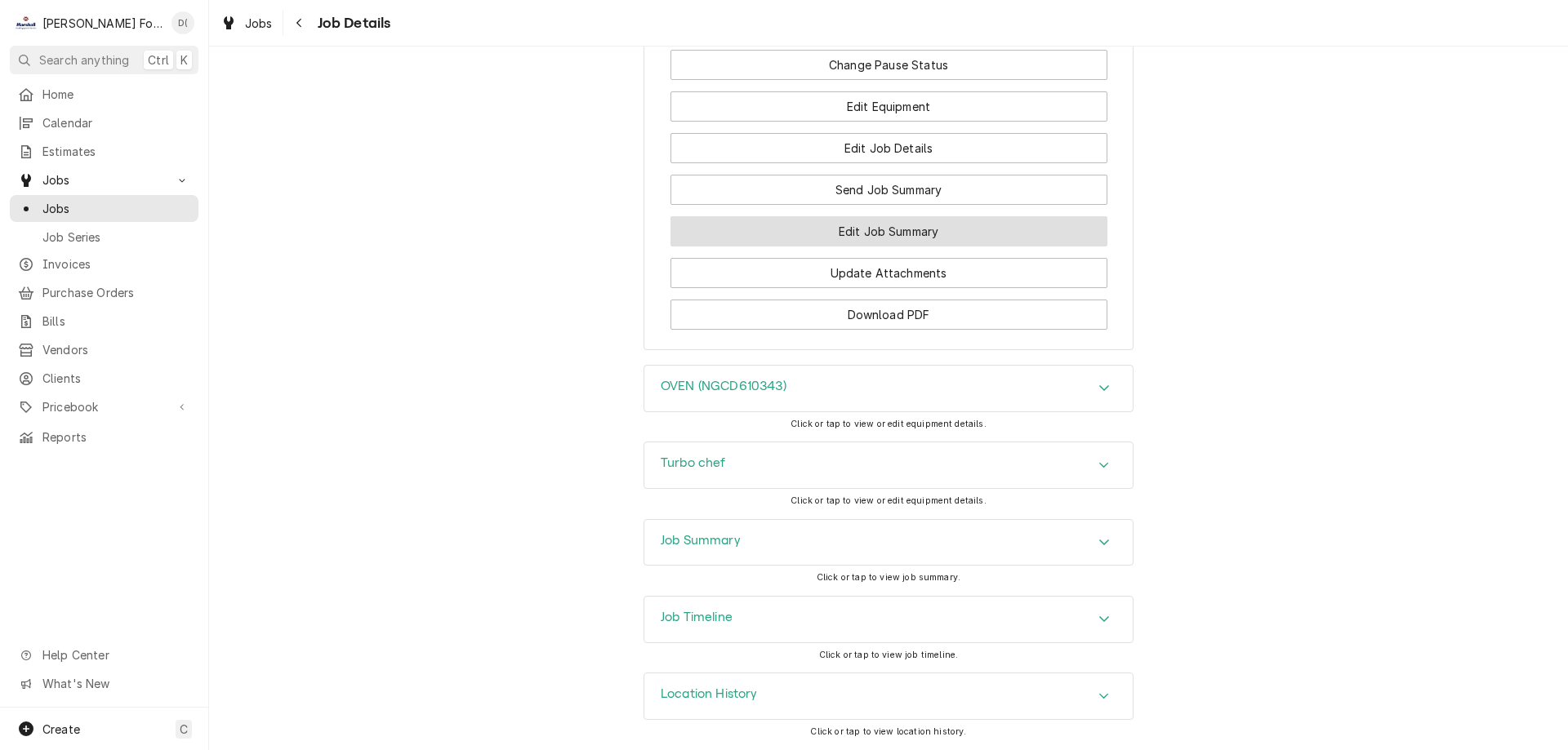
click at [857, 229] on button "Edit Job Summary" at bounding box center [888, 231] width 437 height 30
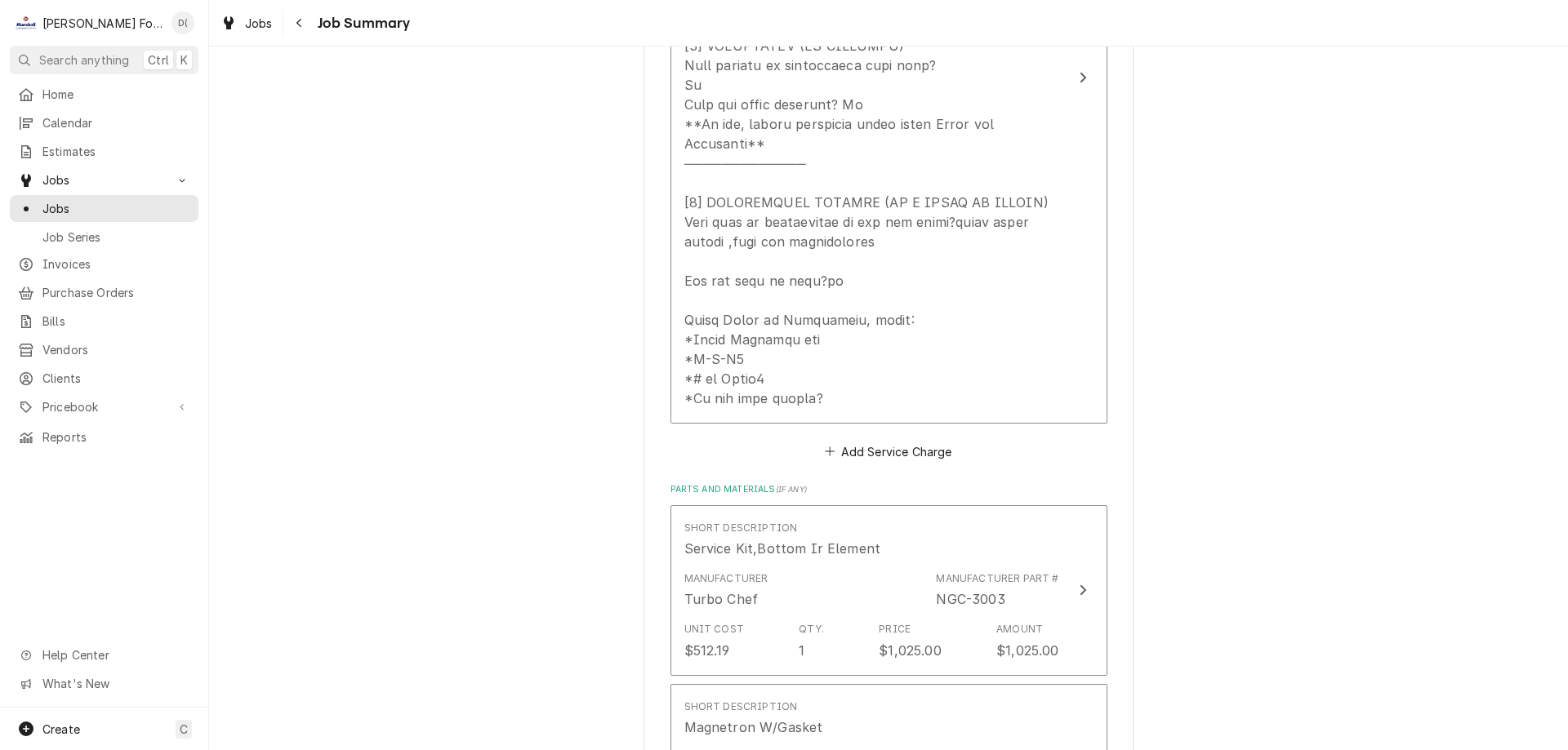
scroll to position [816, 0]
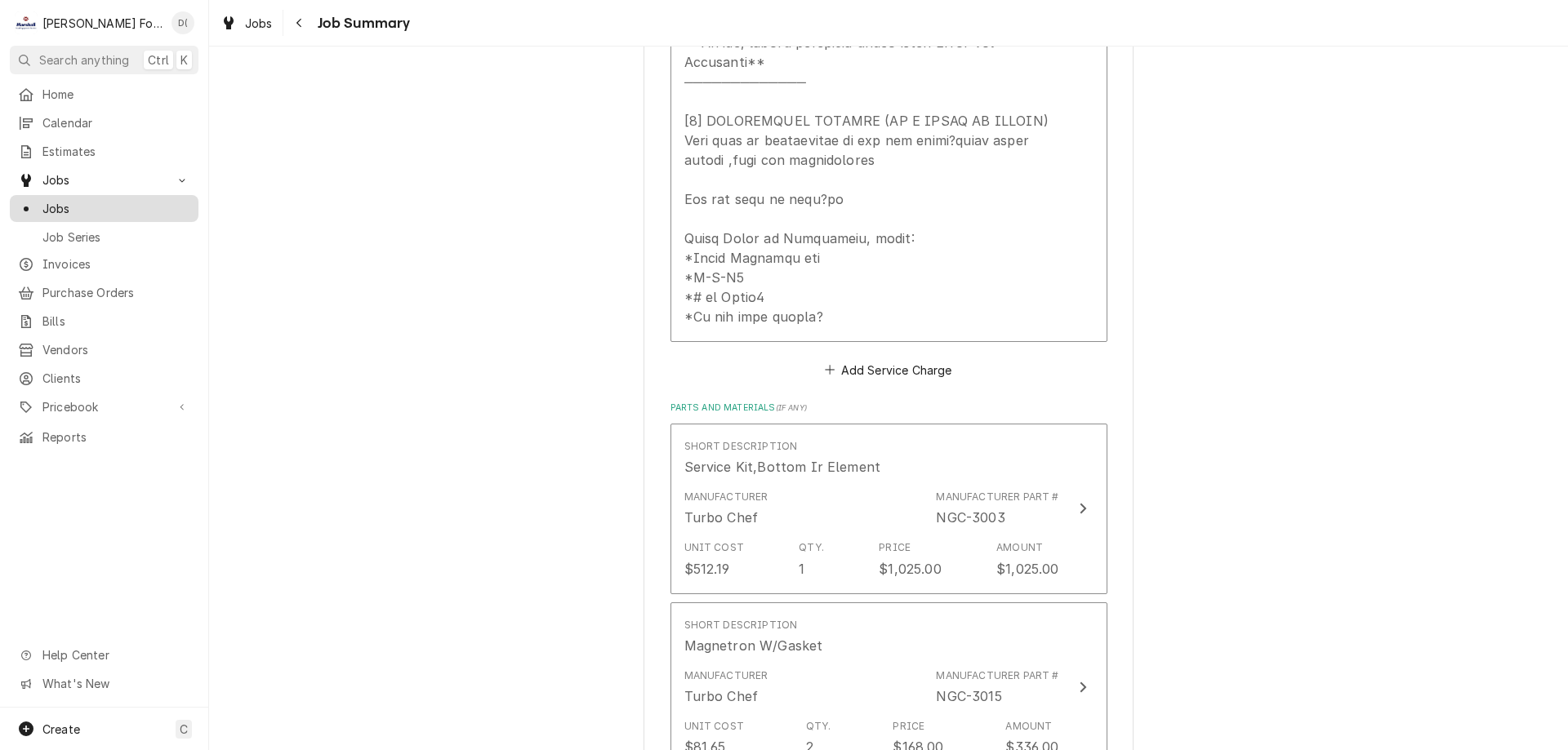
click at [112, 200] on span "Jobs" at bounding box center [117, 208] width 148 height 17
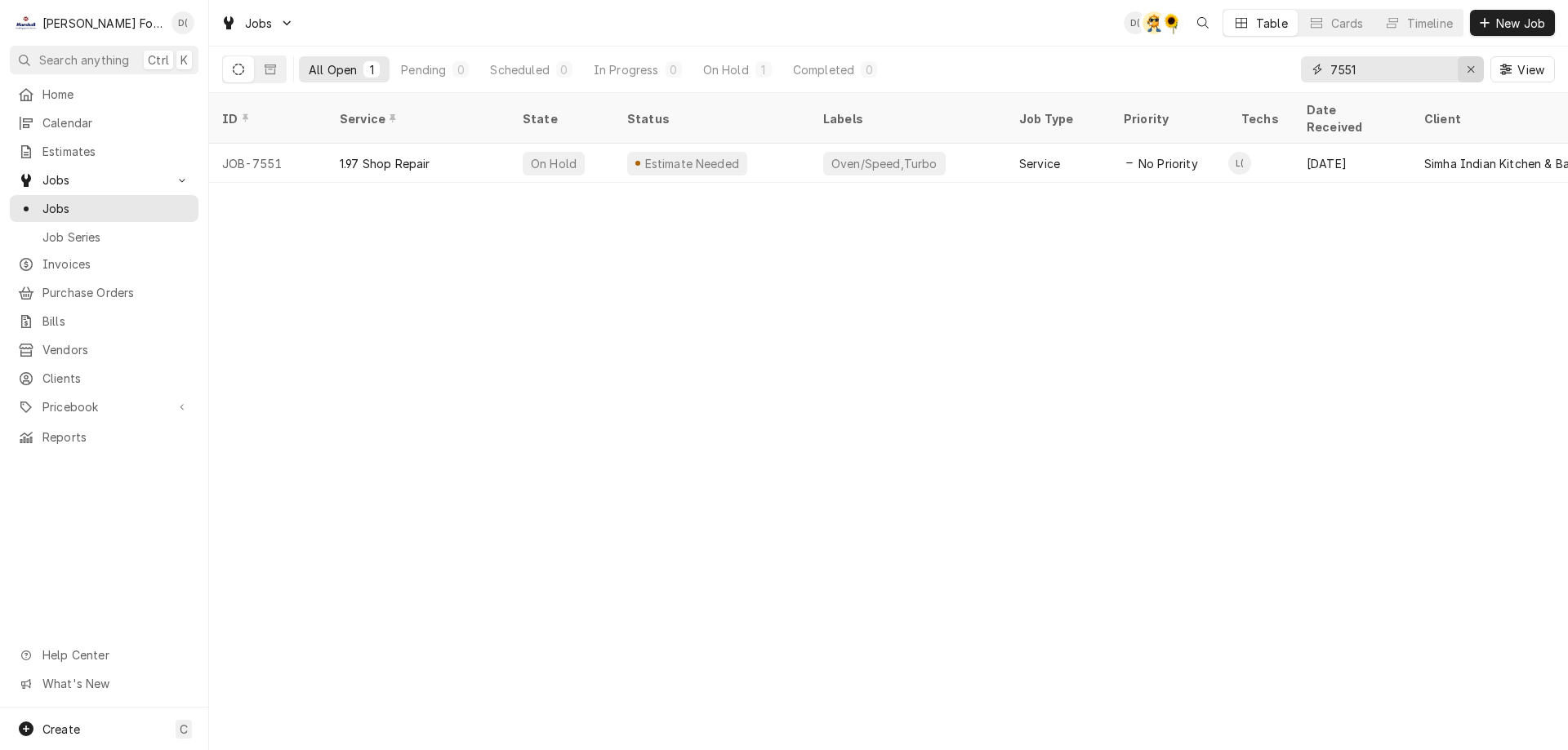
click at [1464, 64] on div "Erase input" at bounding box center [1470, 69] width 16 height 16
click at [1449, 64] on input "Dynamic Content Wrapper" at bounding box center [1407, 69] width 153 height 26
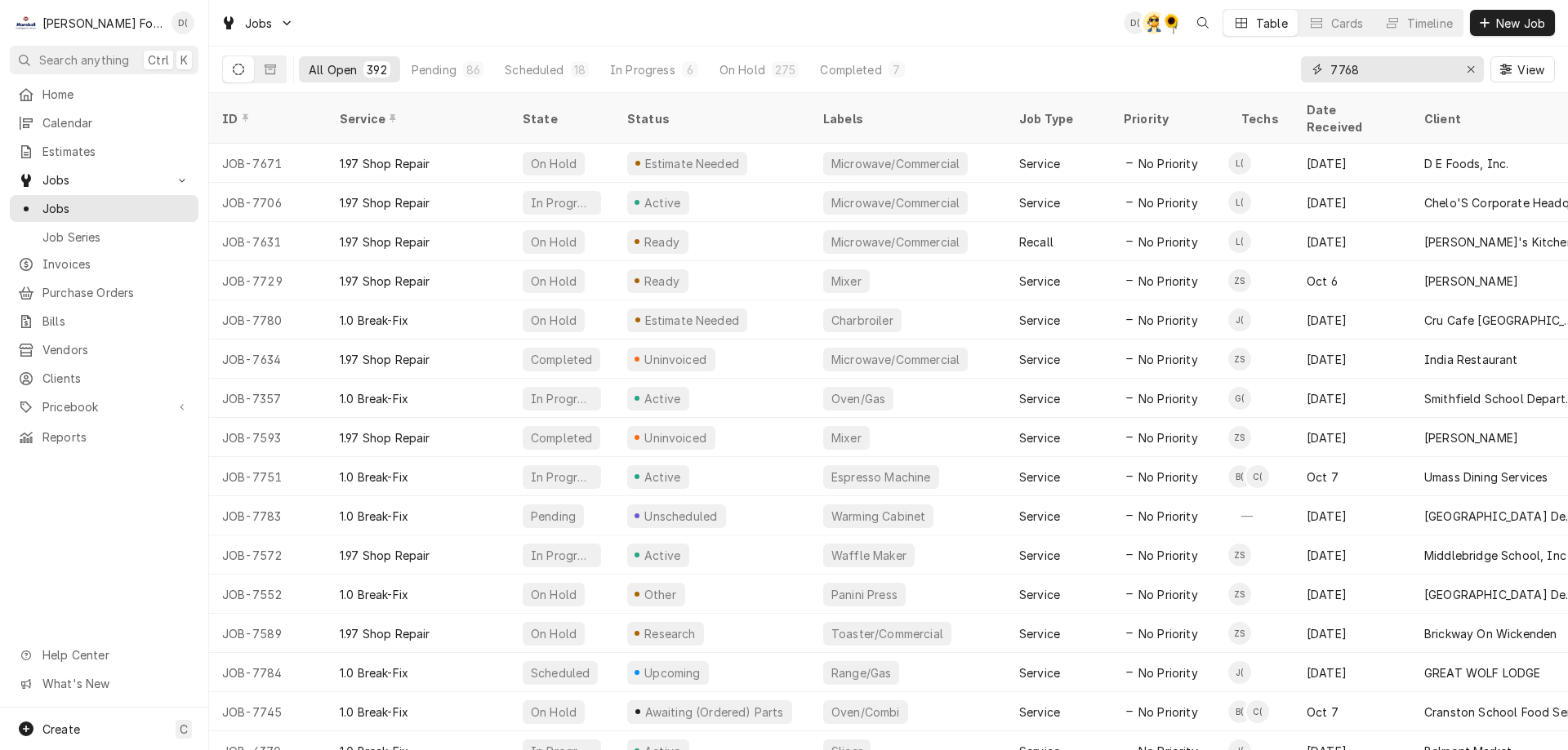
type input "7768"
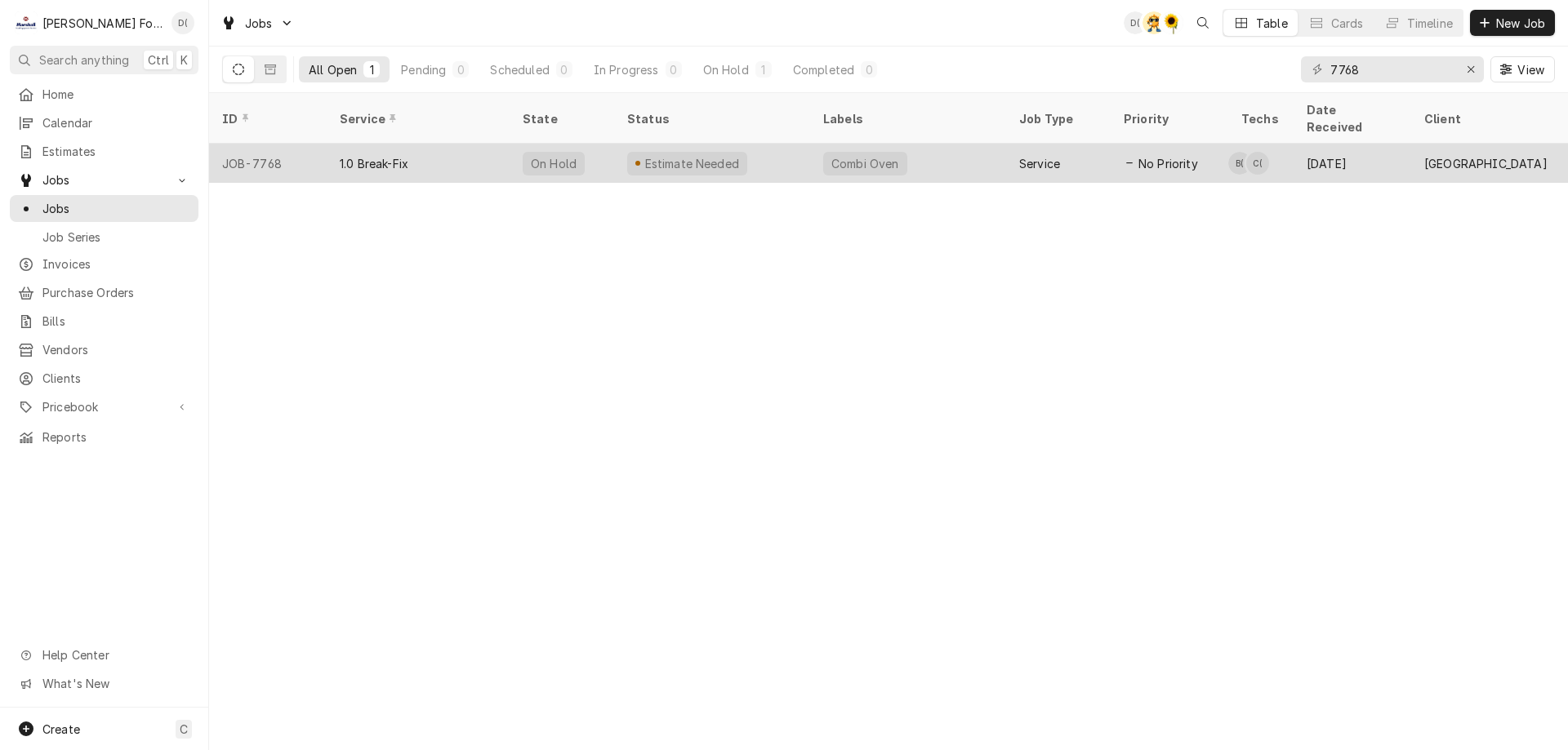
click at [765, 143] on div "Estimate Needed" at bounding box center [712, 163] width 196 height 39
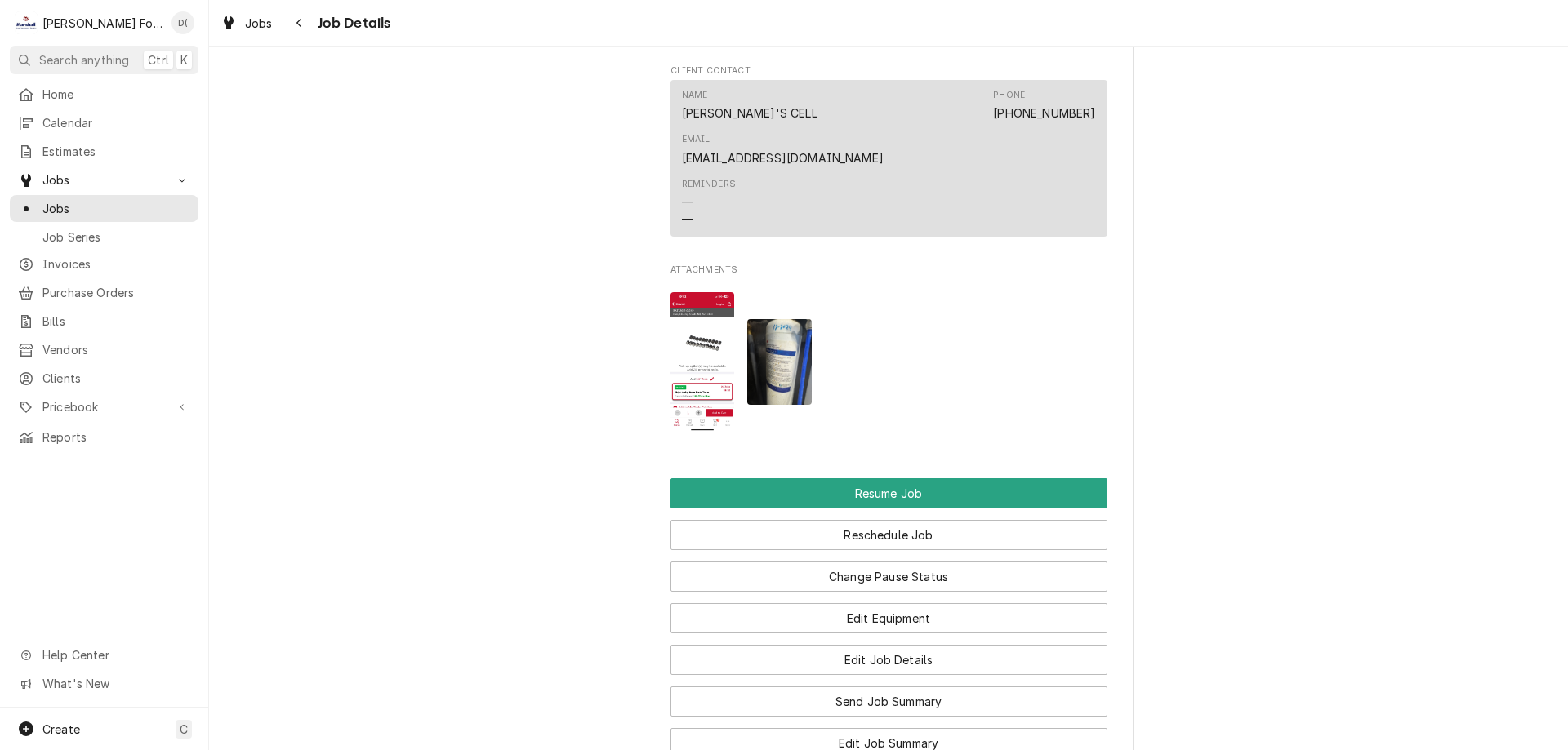
scroll to position [2204, 0]
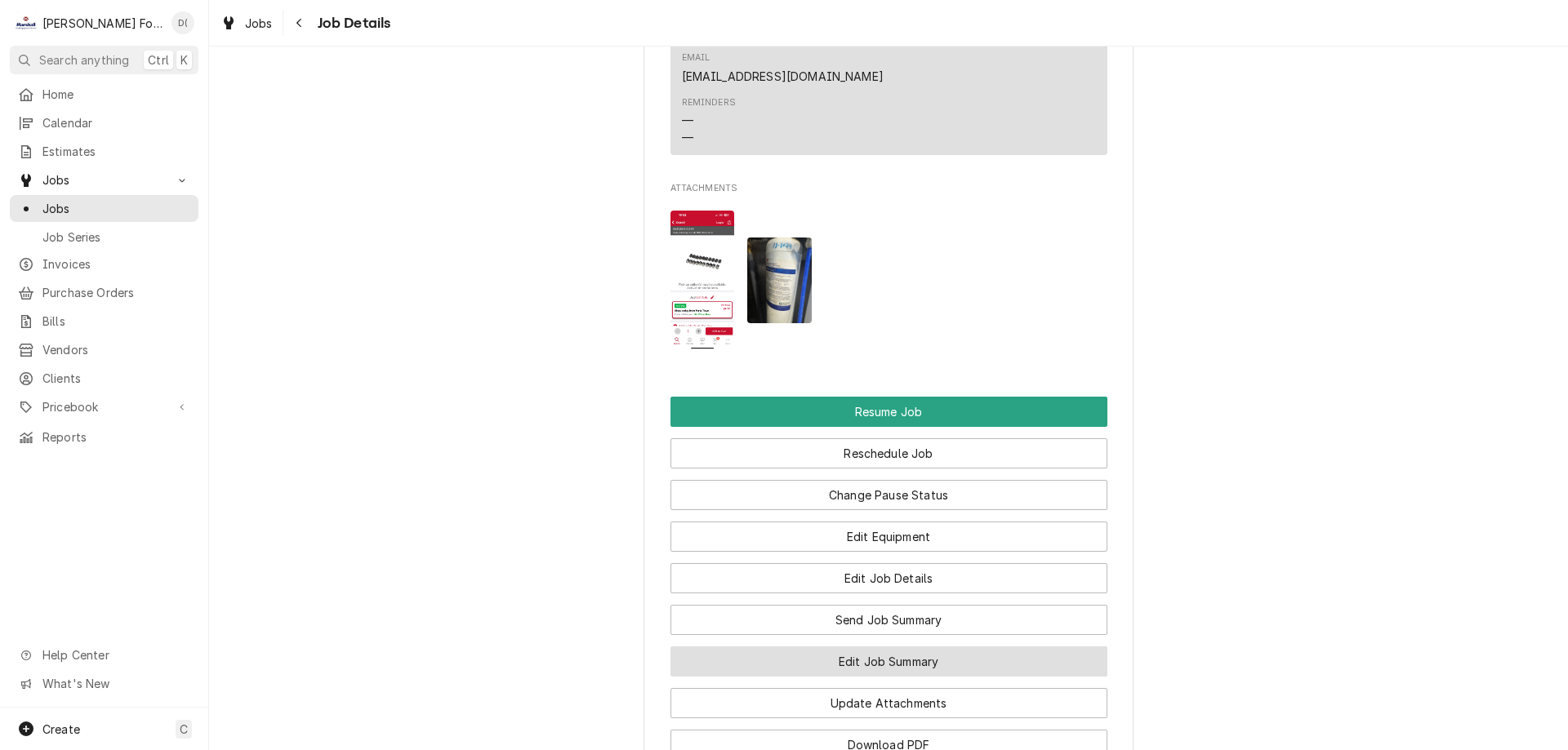
click at [806, 647] on button "Edit Job Summary" at bounding box center [888, 662] width 437 height 30
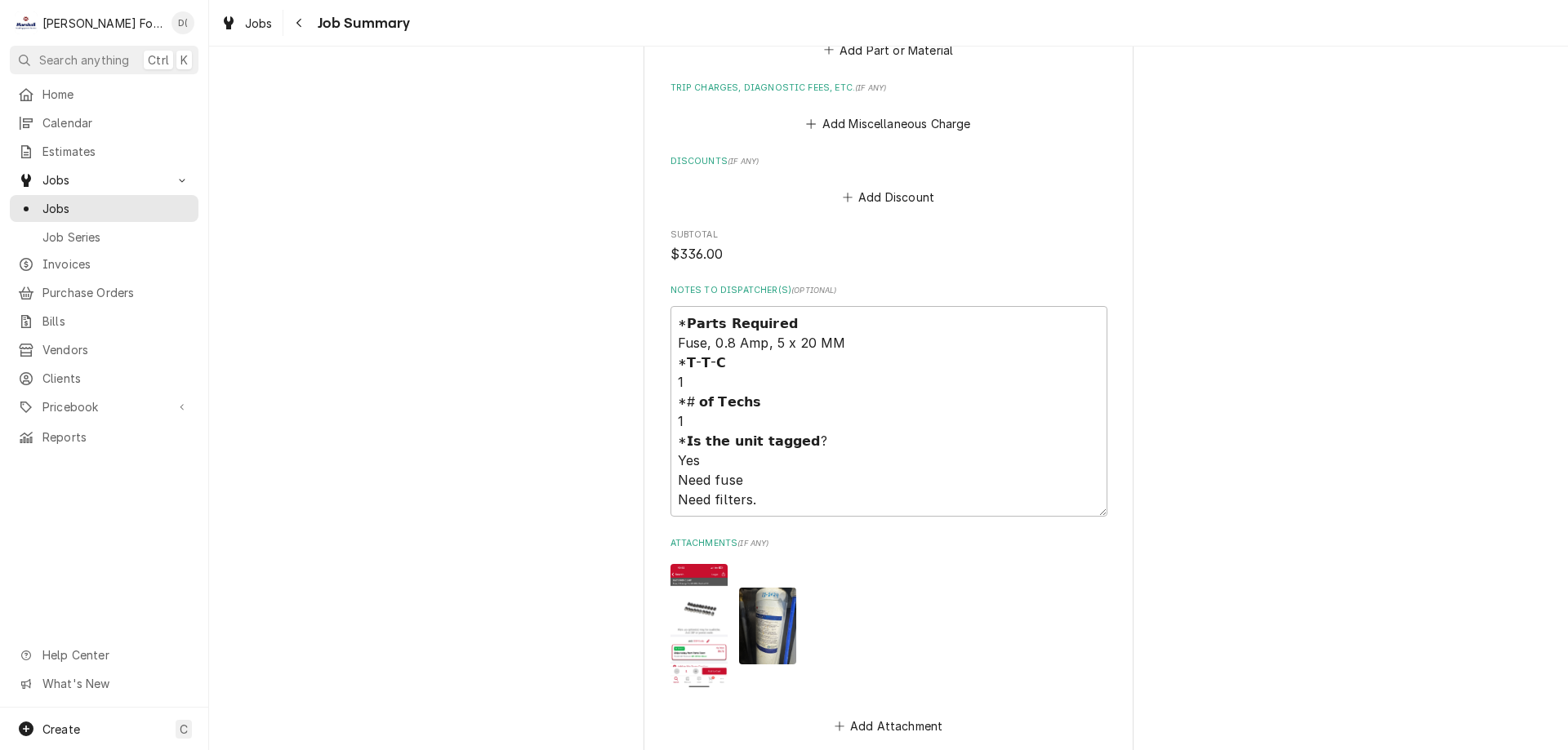
scroll to position [2003, 0]
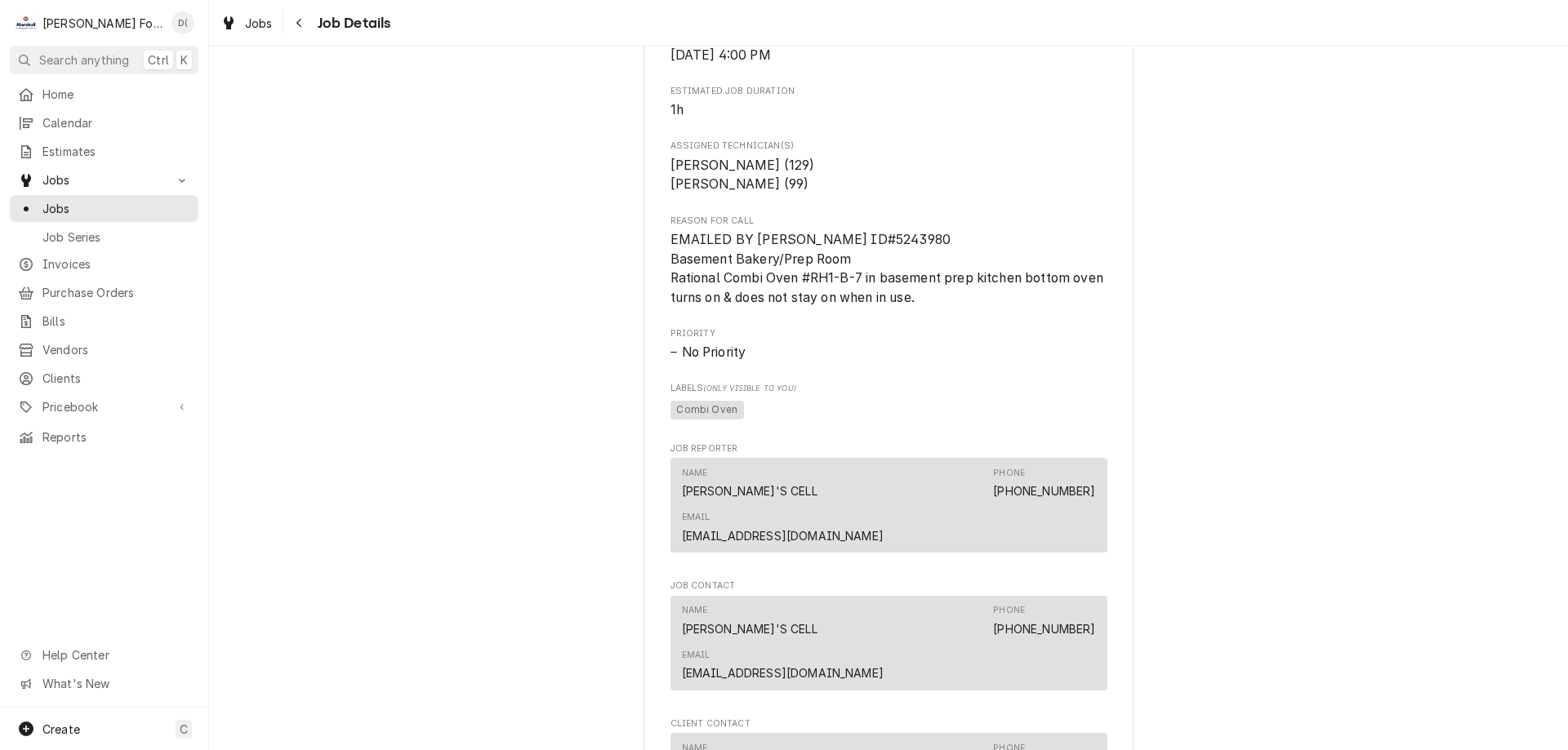
scroll to position [1795, 0]
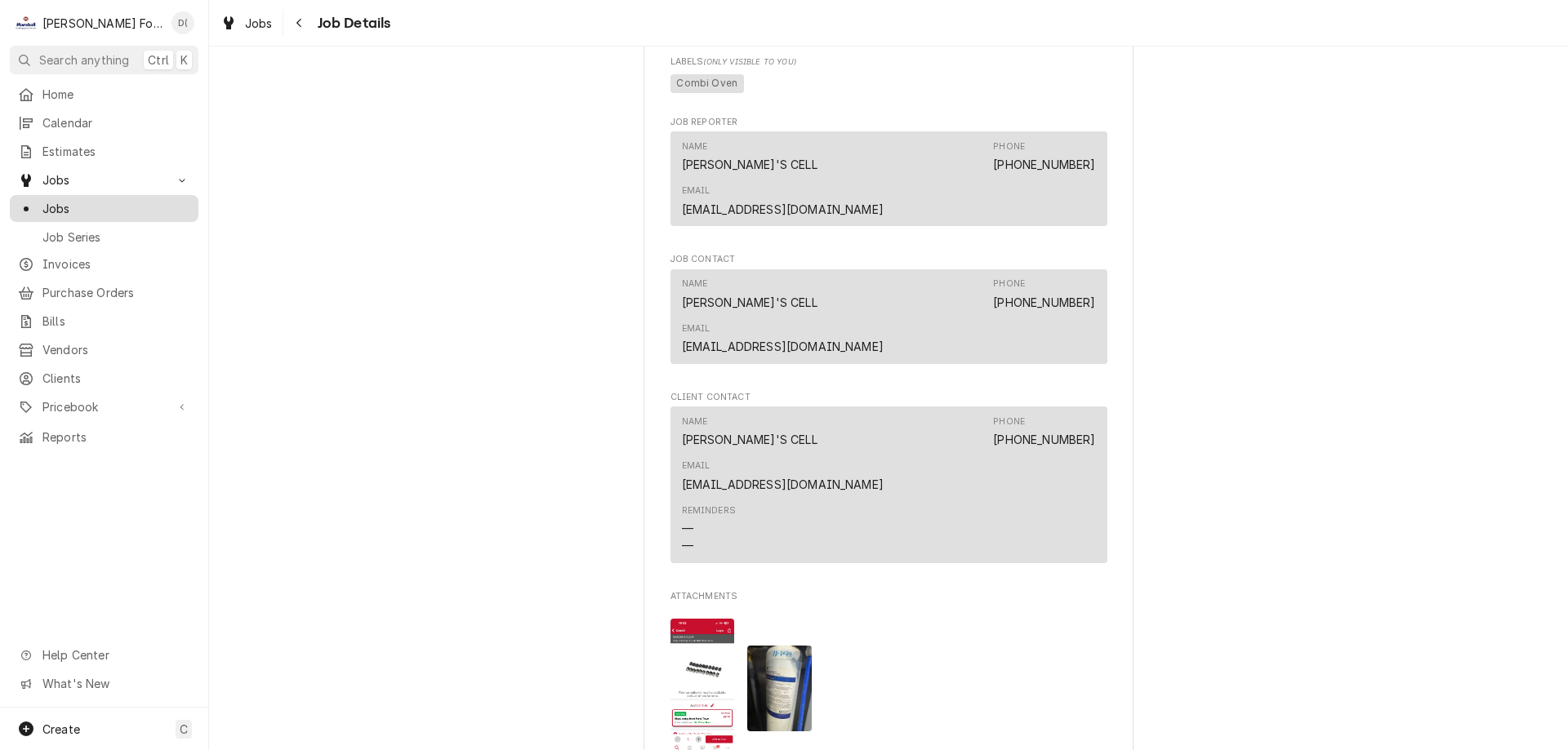
click at [127, 207] on span "Jobs" at bounding box center [117, 208] width 148 height 17
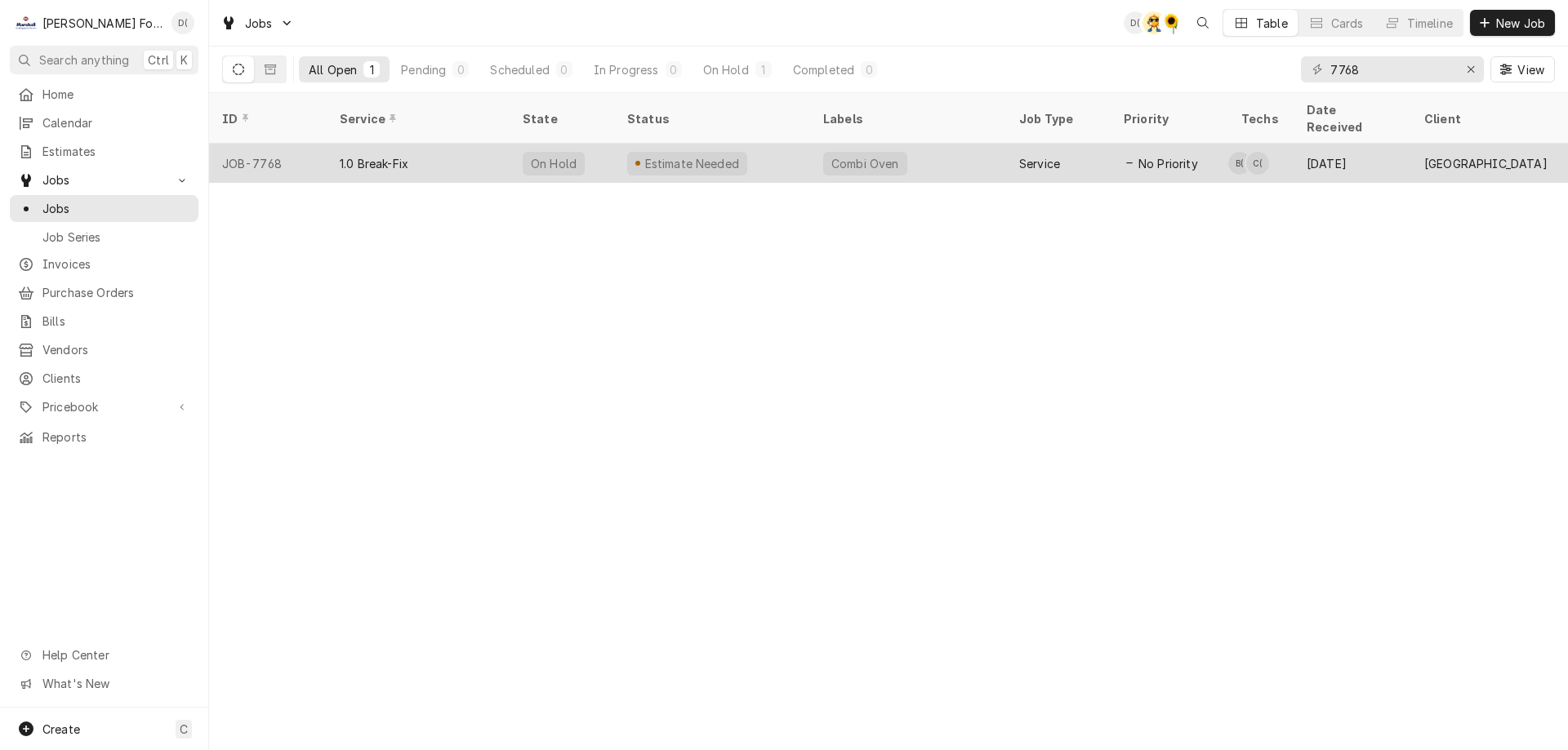
click at [942, 143] on div "Combi Oven" at bounding box center [908, 163] width 196 height 39
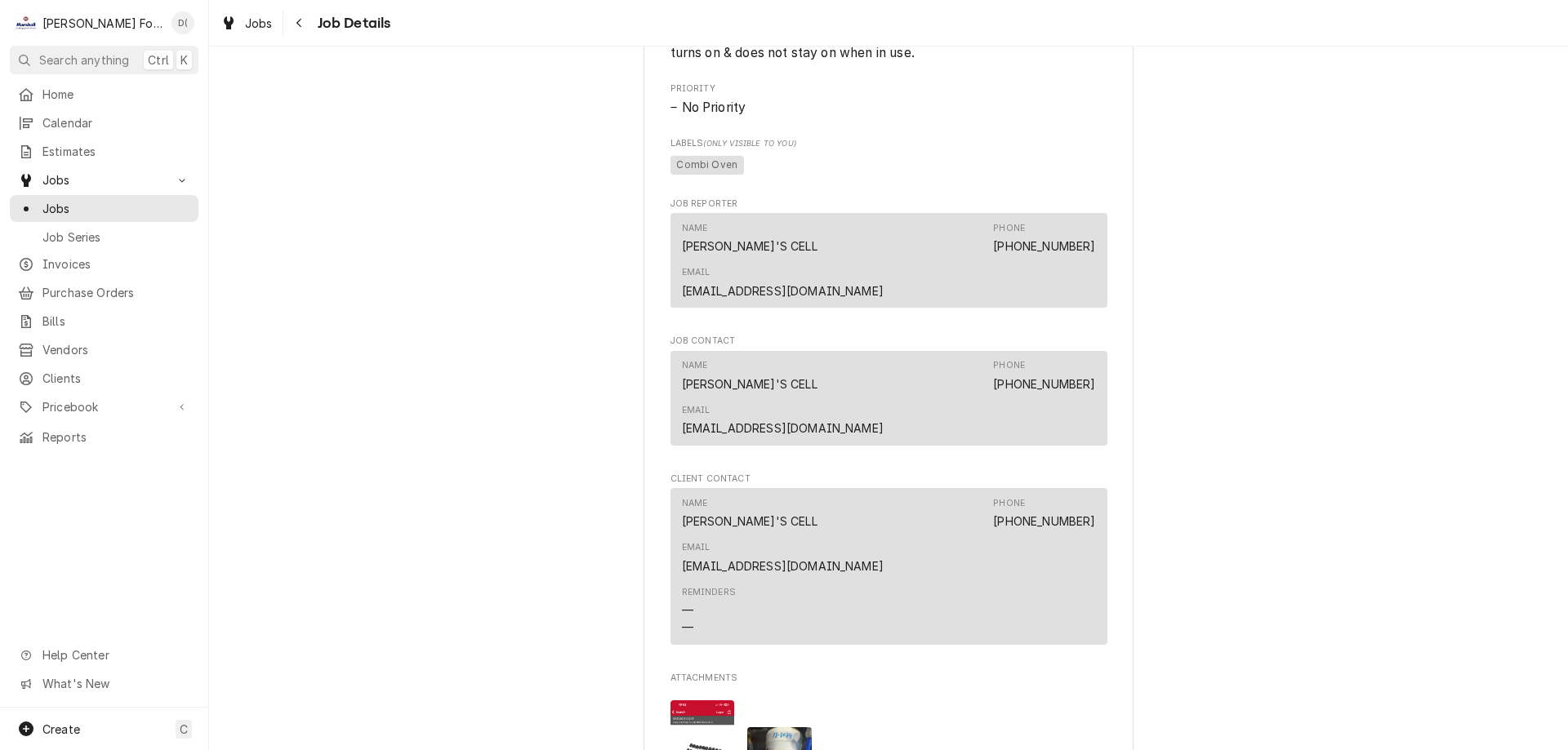
scroll to position [2041, 0]
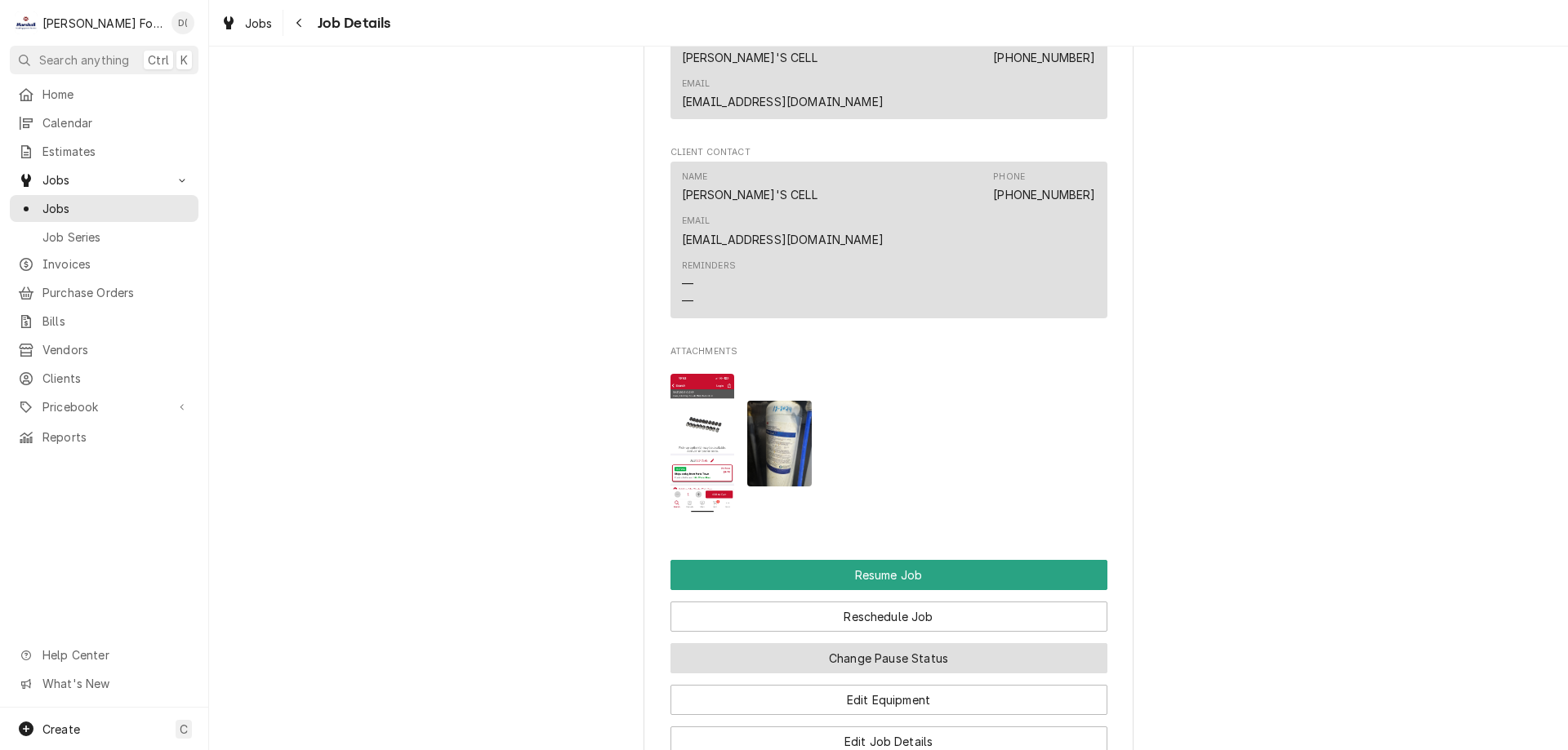
click at [934, 643] on button "Change Pause Status" at bounding box center [888, 658] width 437 height 30
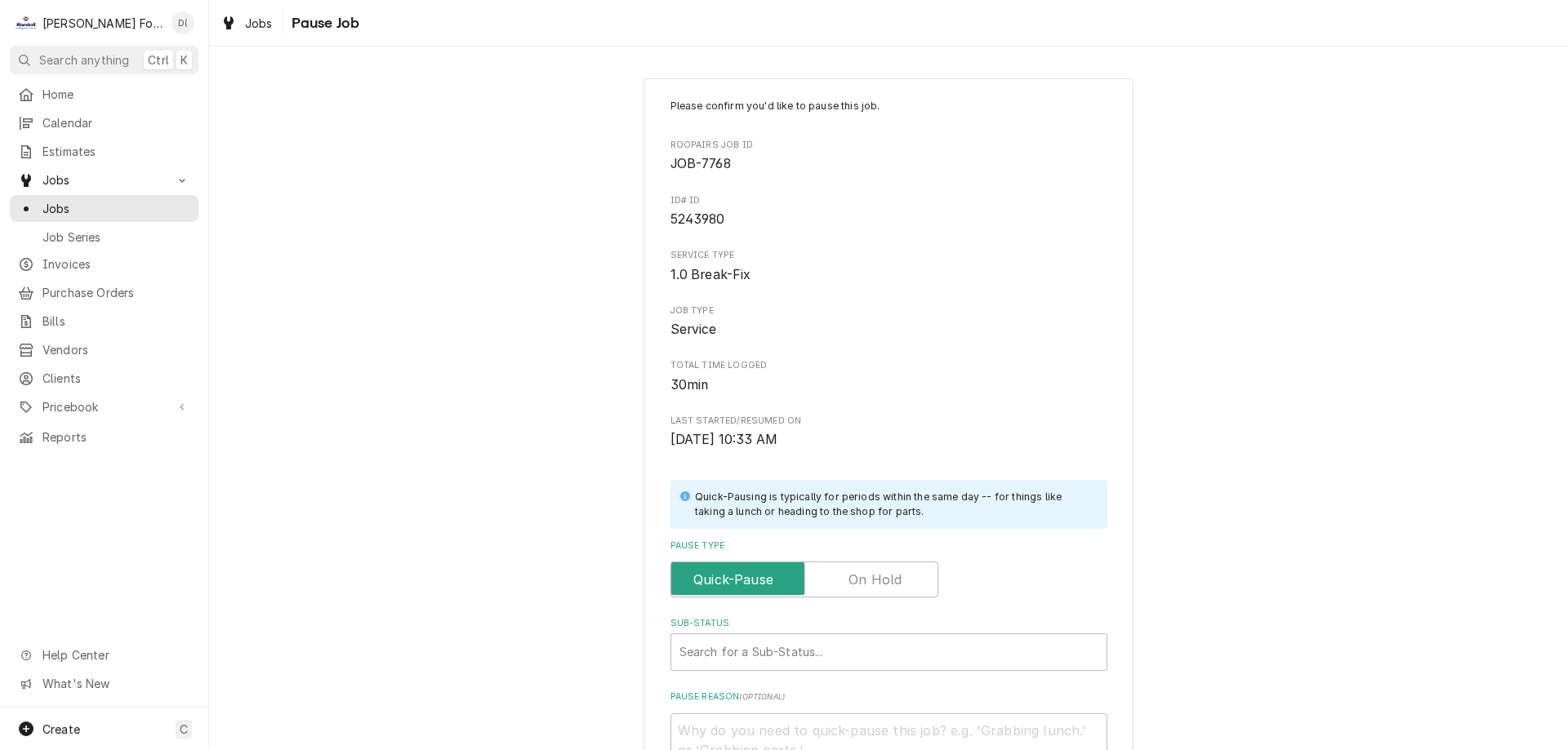
click at [890, 587] on label "Pause Type" at bounding box center [804, 579] width 268 height 36
click at [890, 587] on input "Pause Type" at bounding box center [804, 579] width 253 height 36
checkbox input "true"
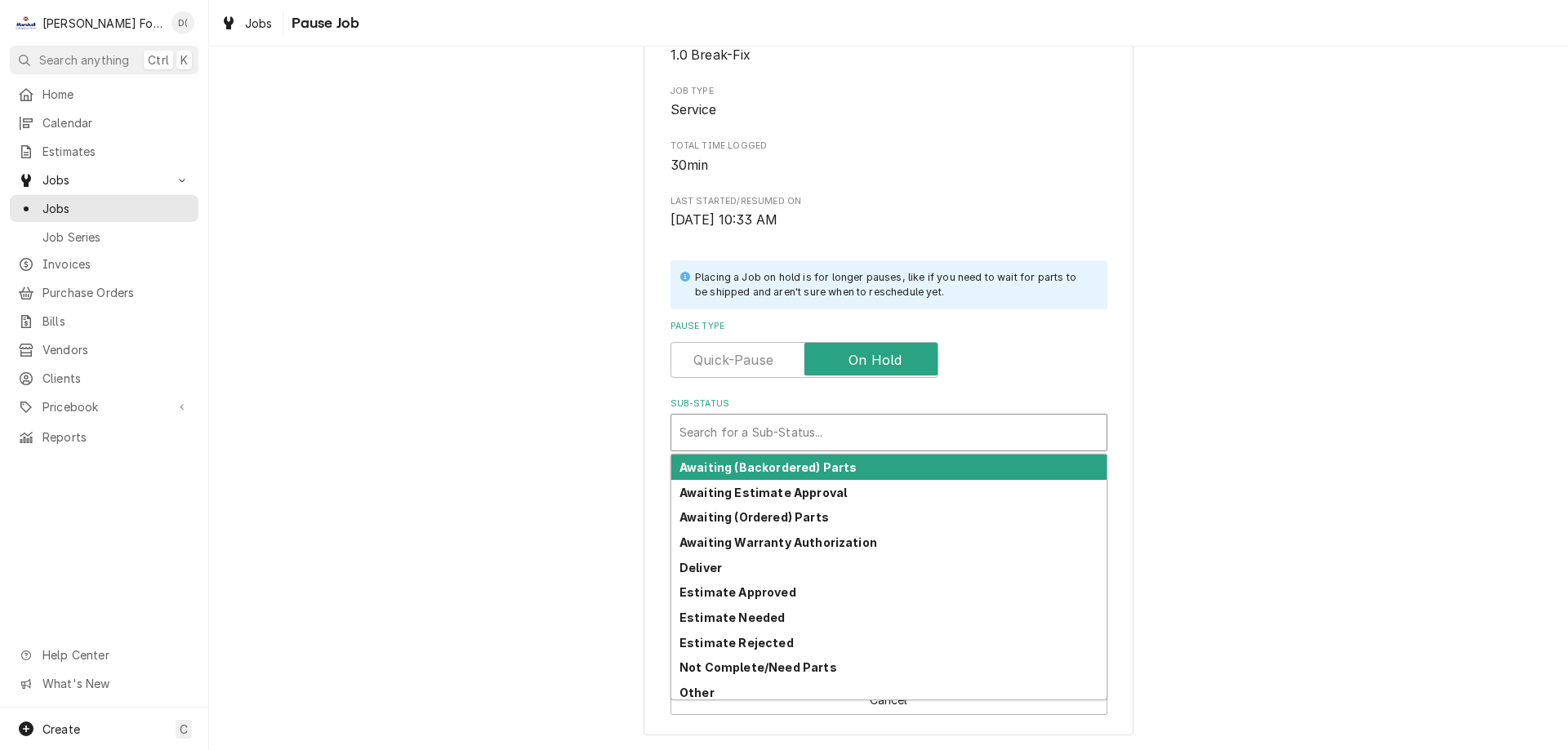
click at [767, 431] on div "Sub-Status" at bounding box center [888, 432] width 419 height 29
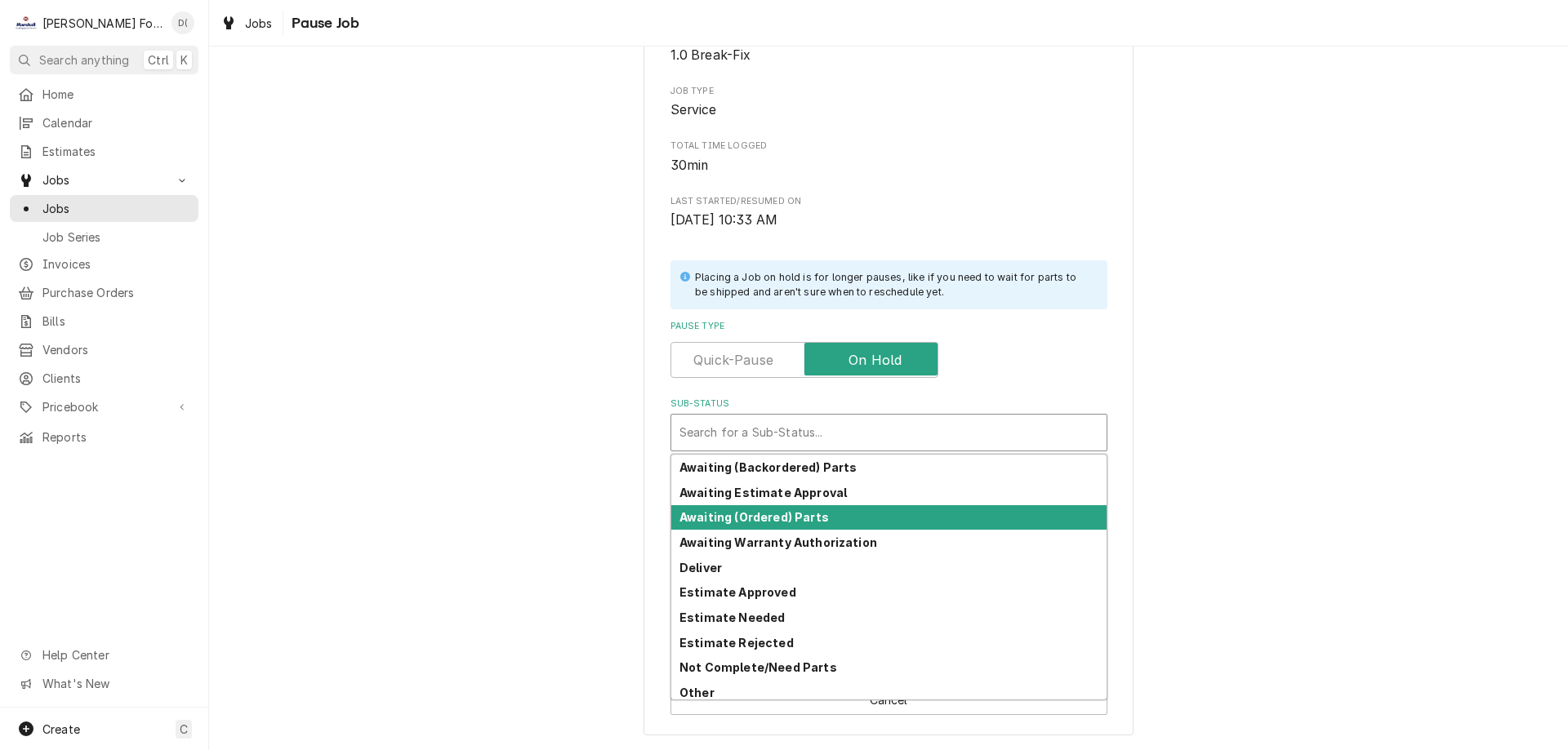
click at [764, 519] on strong "Awaiting (Ordered) Parts" at bounding box center [754, 517] width 150 height 14
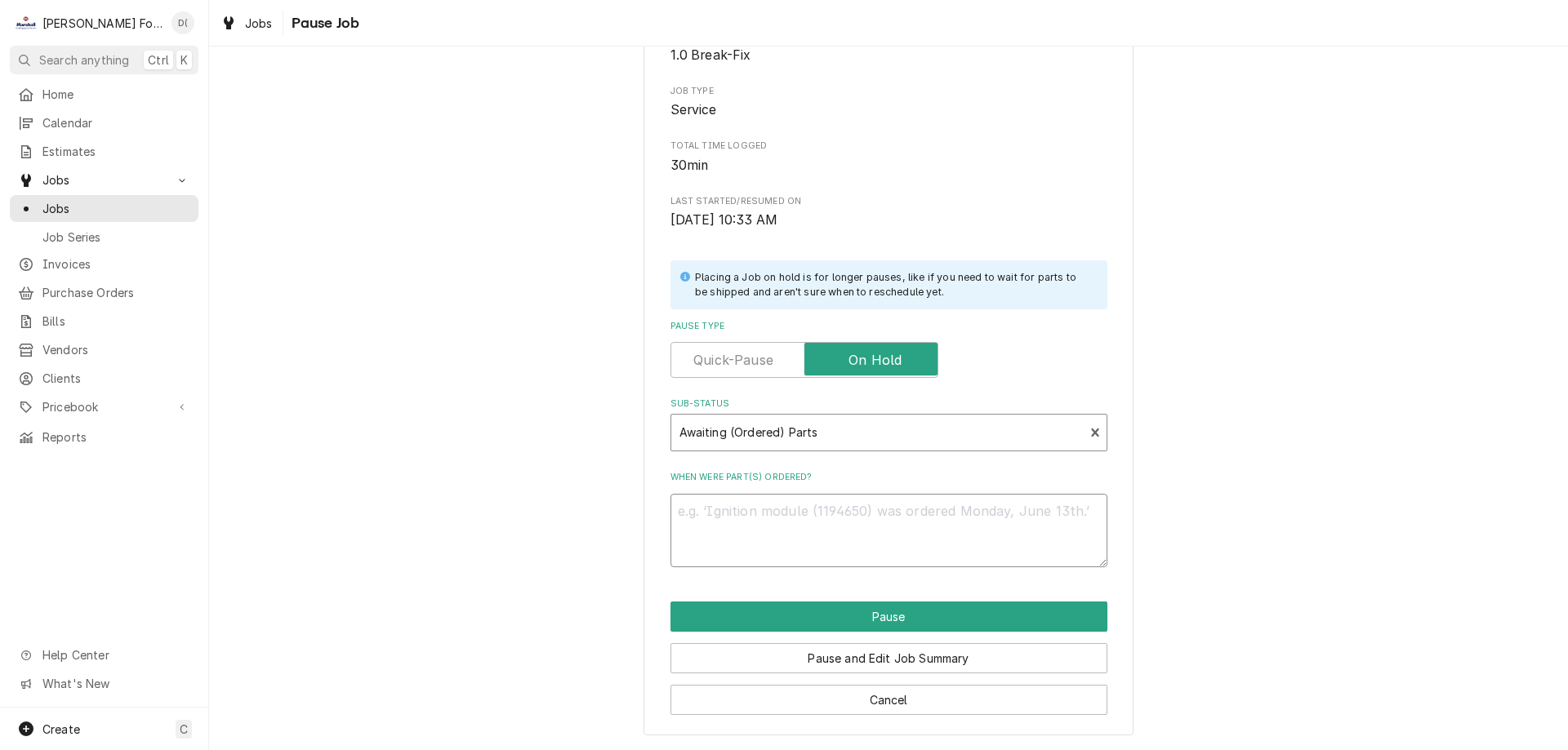
click at [756, 529] on textarea "When were part(s) ordered?" at bounding box center [888, 530] width 437 height 74
type textarea "x"
type textarea "1"
type textarea "x"
type textarea "10"
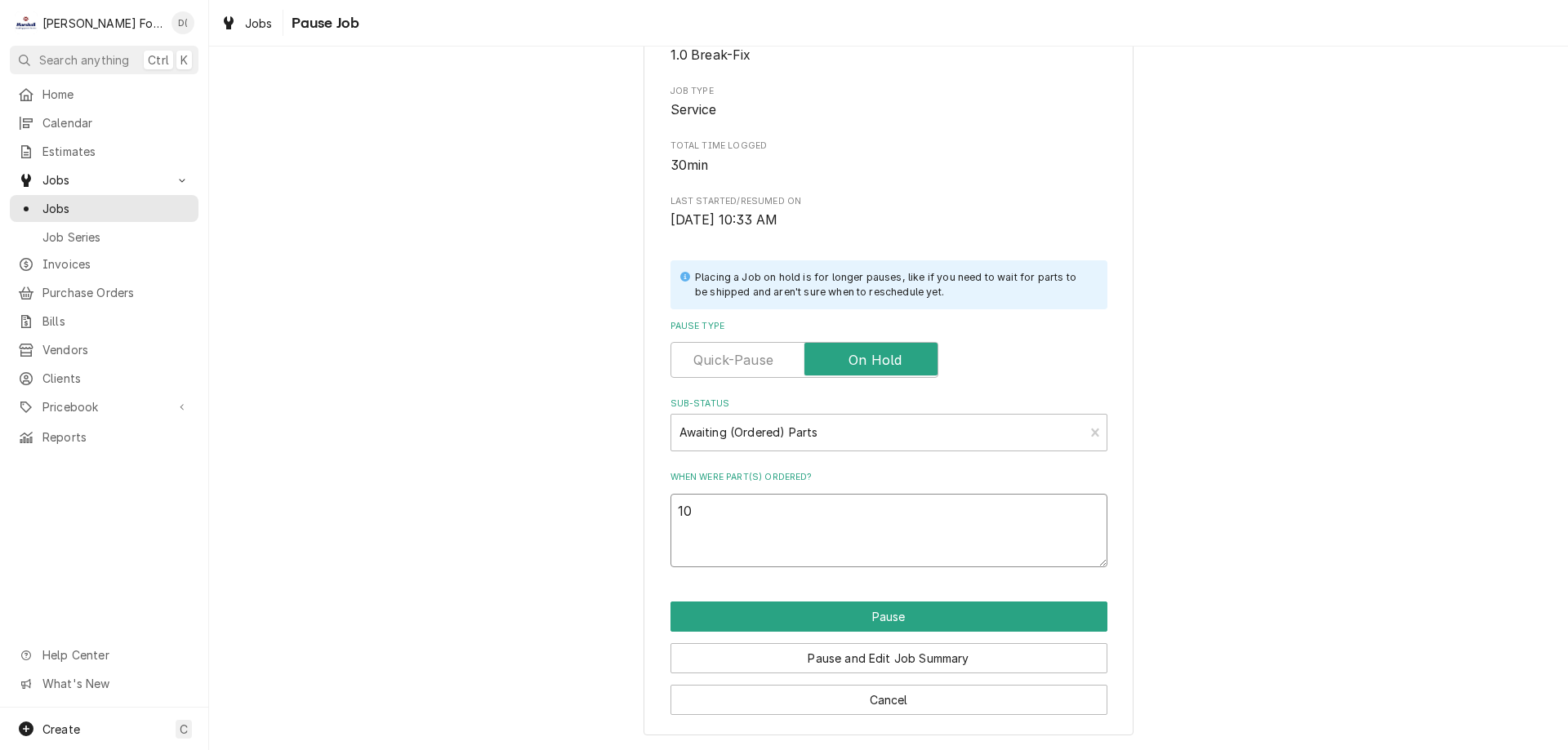
type textarea "x"
type textarea "10/"
type textarea "x"
type textarea "10/9"
type textarea "x"
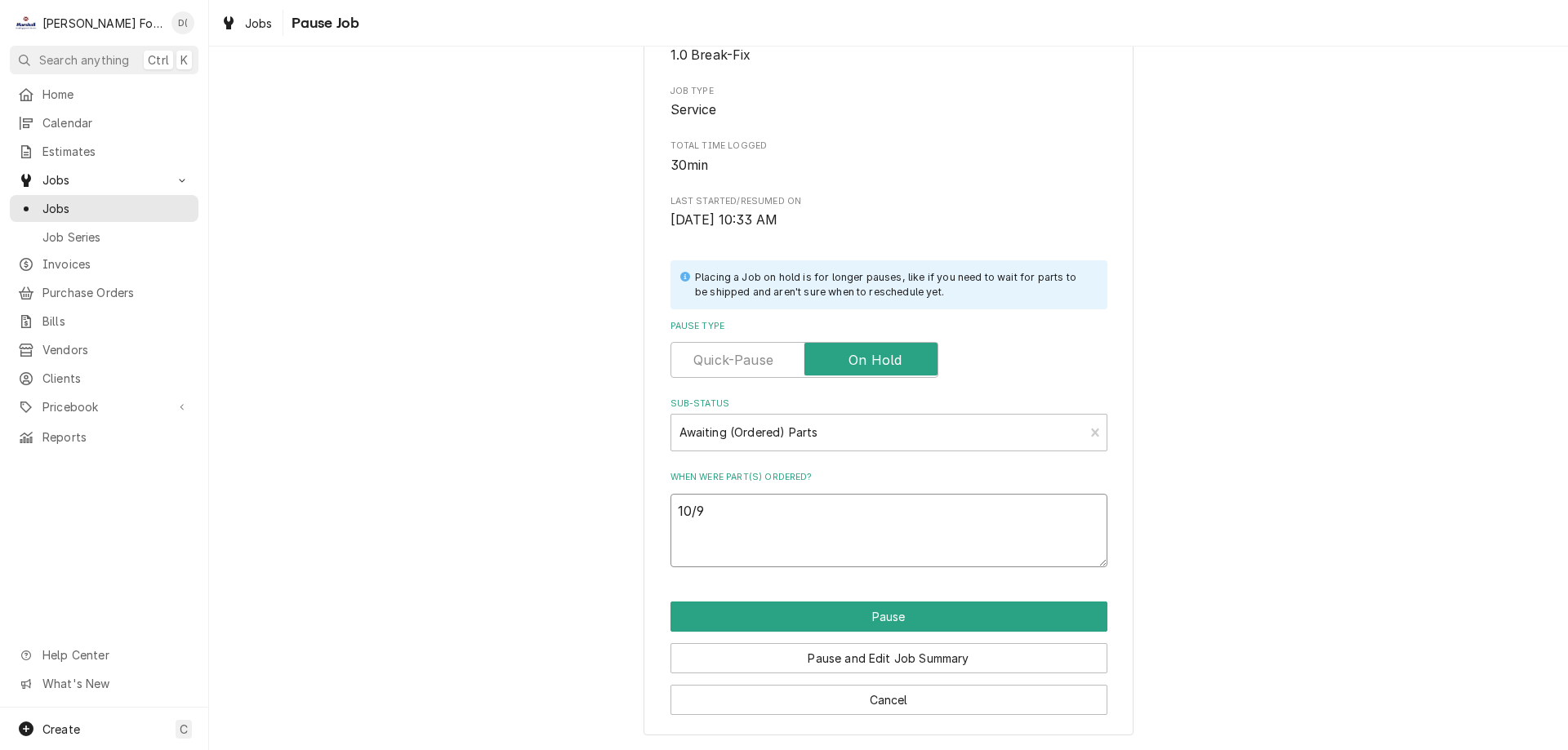
type textarea "10/9/"
type textarea "x"
type textarea "10/9/2"
type textarea "x"
type textarea "10/9/25"
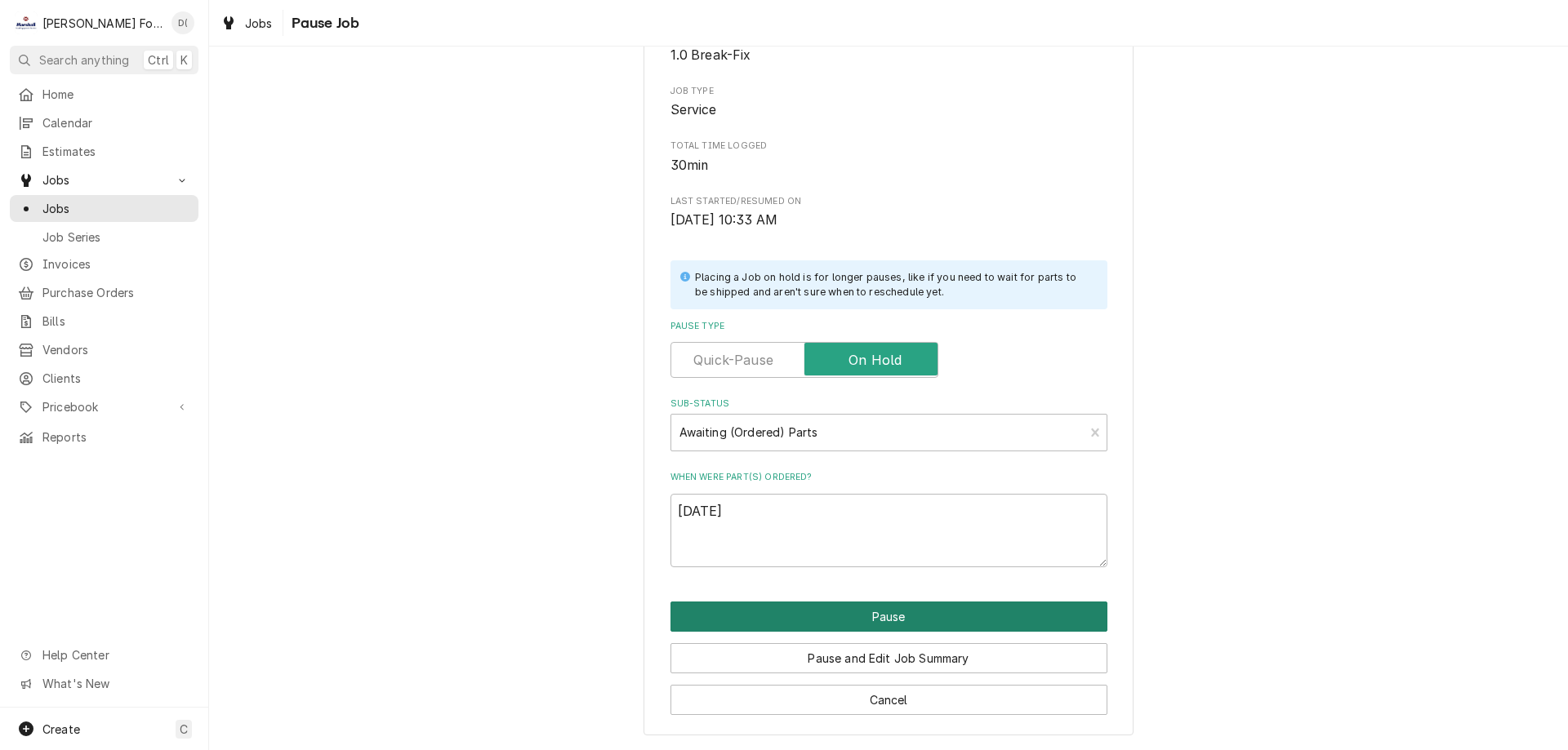
click at [841, 617] on button "Pause" at bounding box center [888, 617] width 437 height 30
type textarea "x"
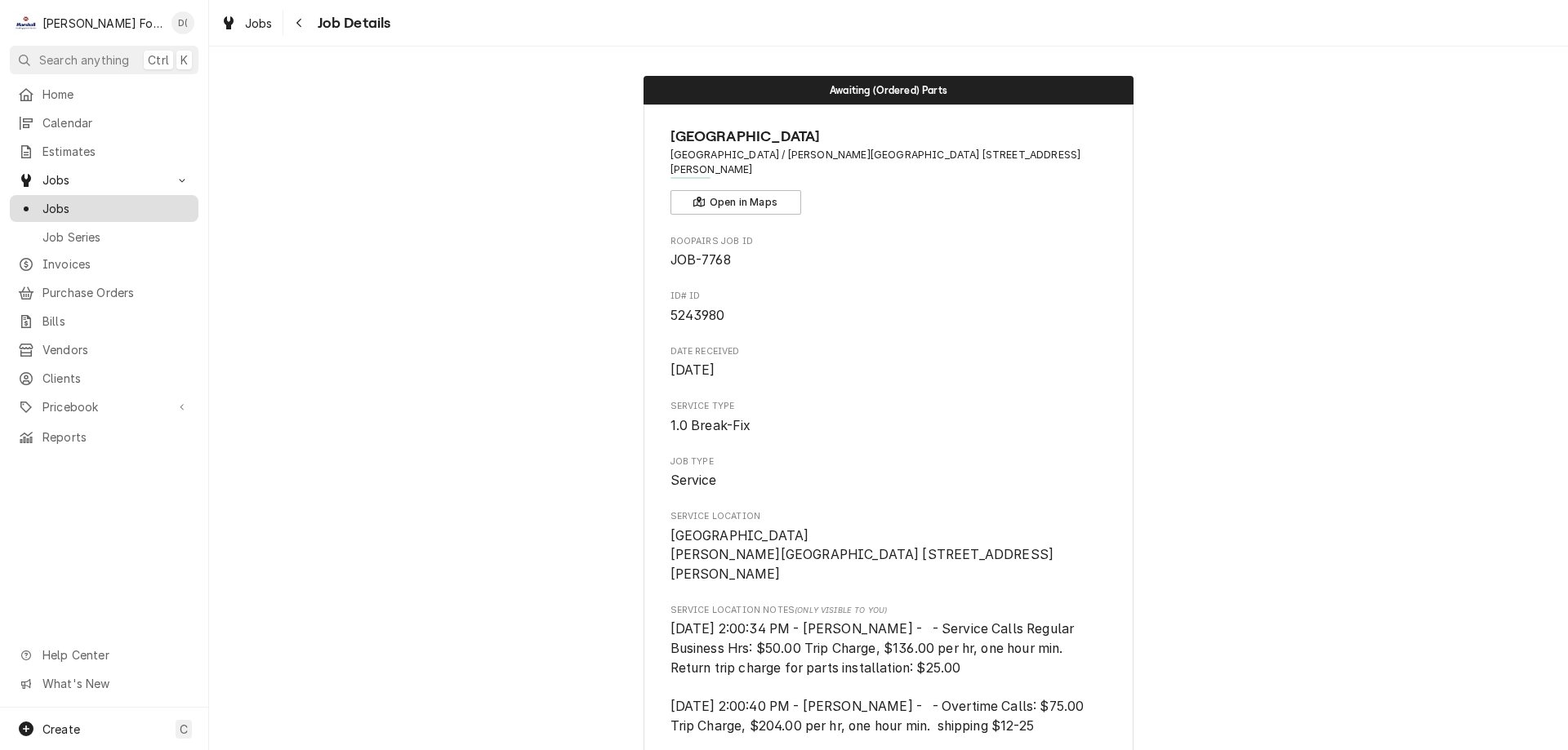
click at [92, 198] on div "Jobs" at bounding box center [104, 208] width 182 height 20
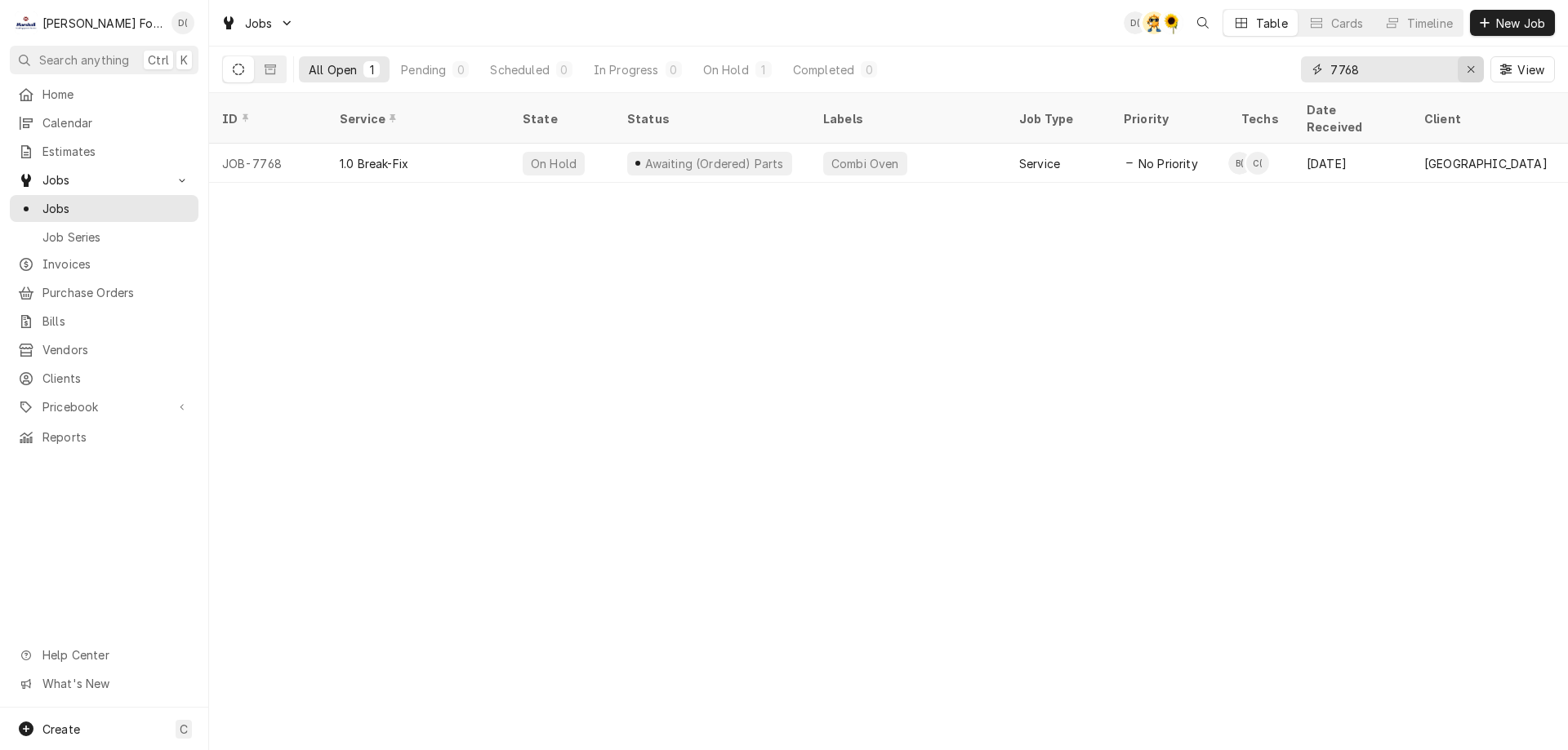
click at [1467, 67] on icon "Erase input" at bounding box center [1471, 69] width 9 height 12
click at [1411, 75] on input "Dynamic Content Wrapper" at bounding box center [1407, 69] width 153 height 26
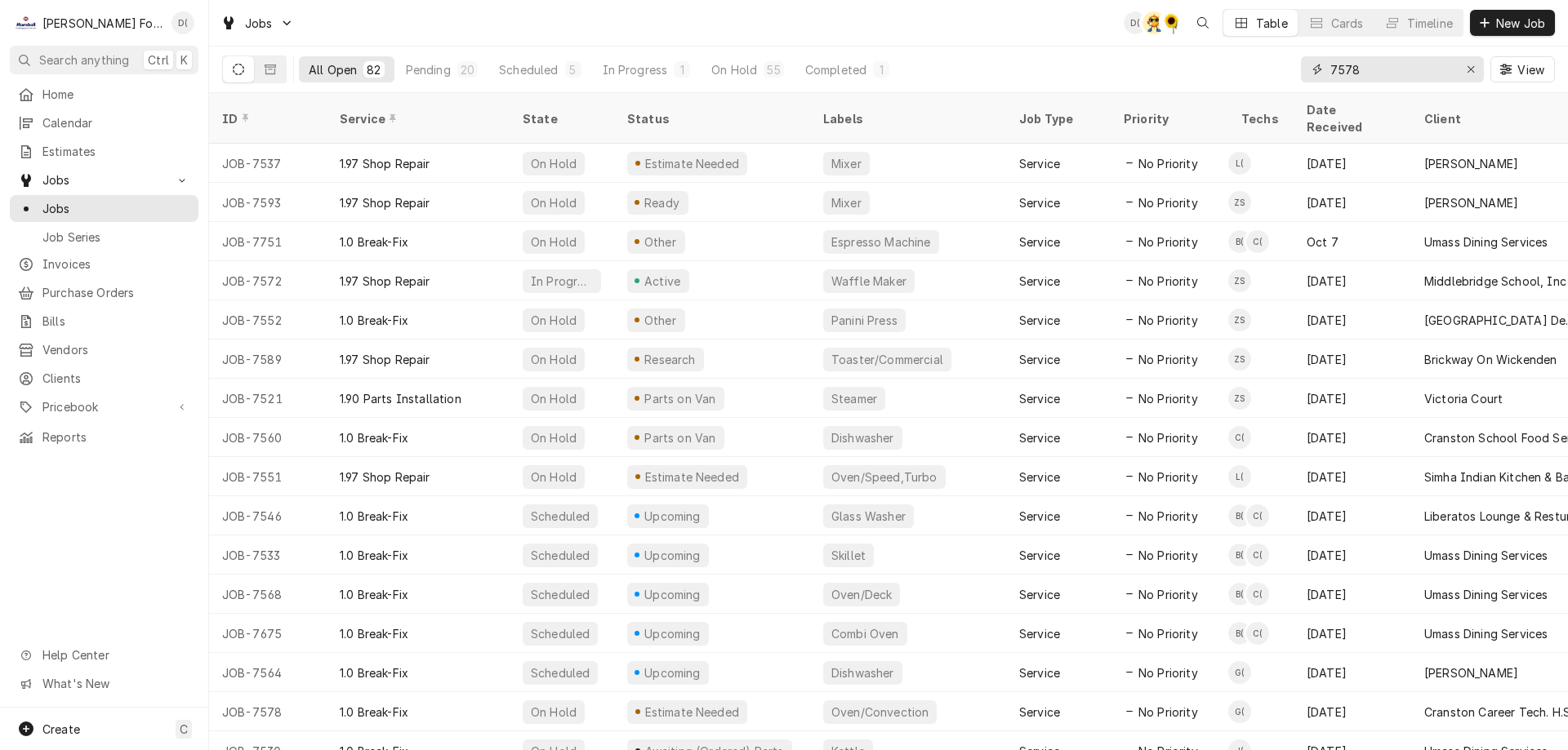
type input "7578"
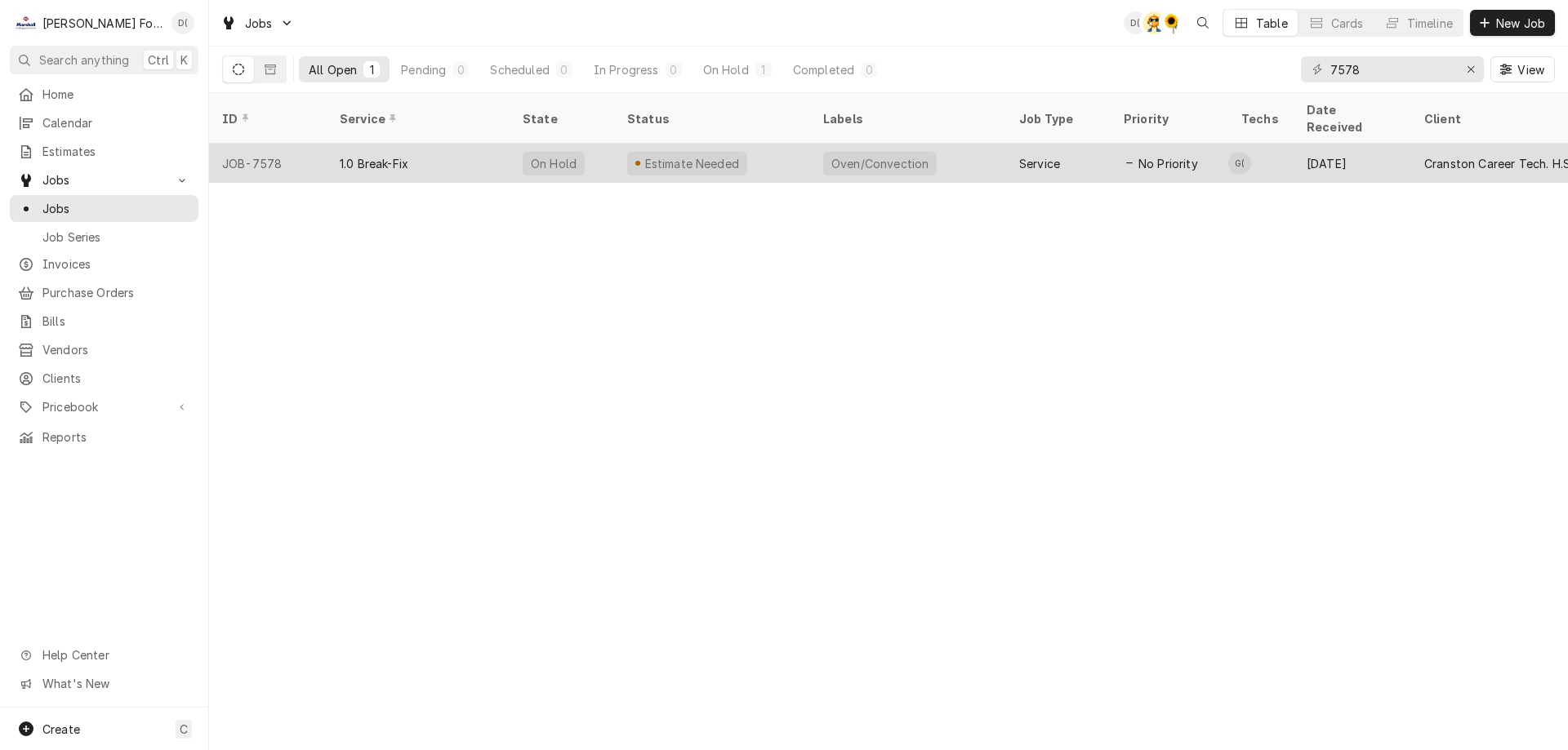
click at [942, 150] on div "Oven/Convection" at bounding box center [908, 163] width 196 height 39
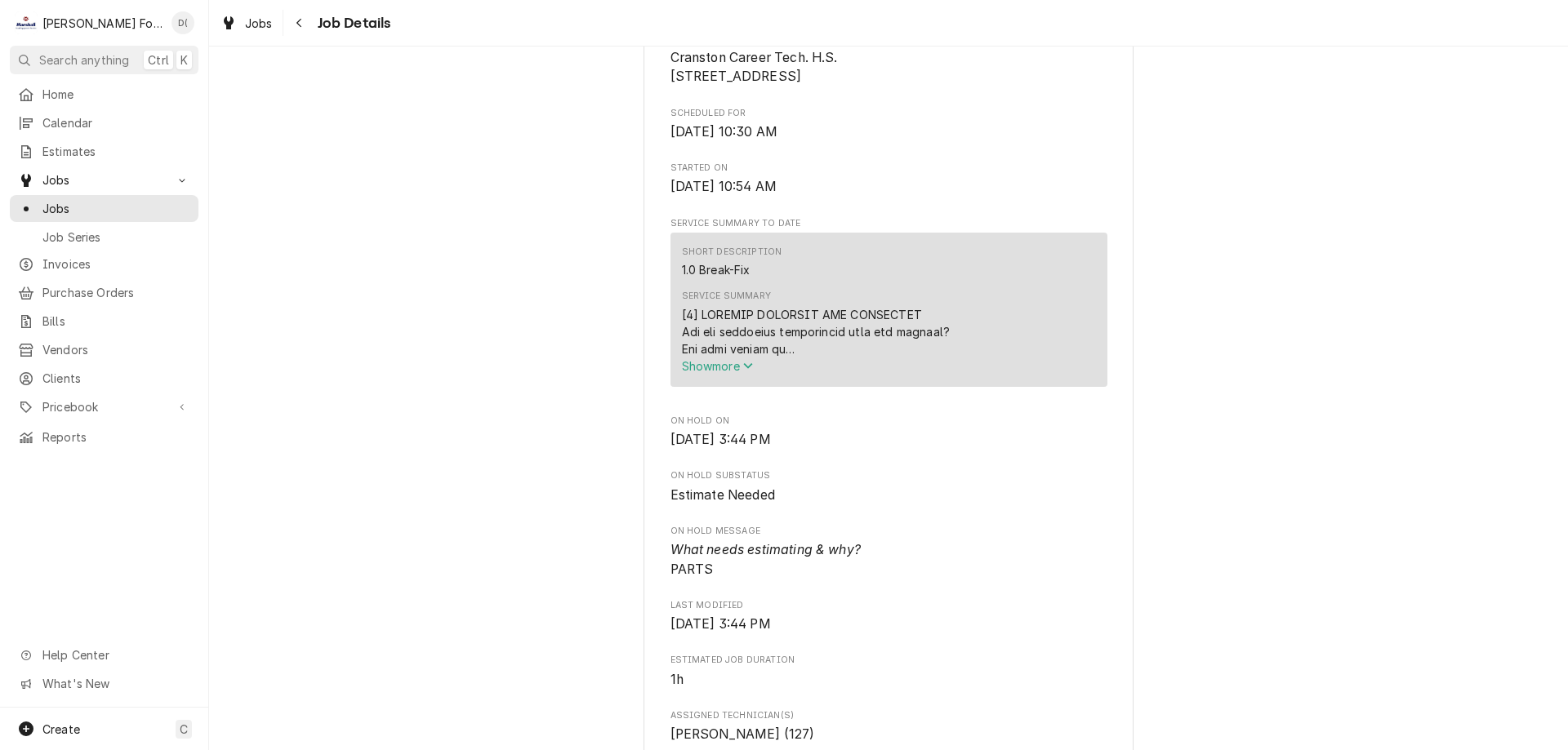
scroll to position [82, 0]
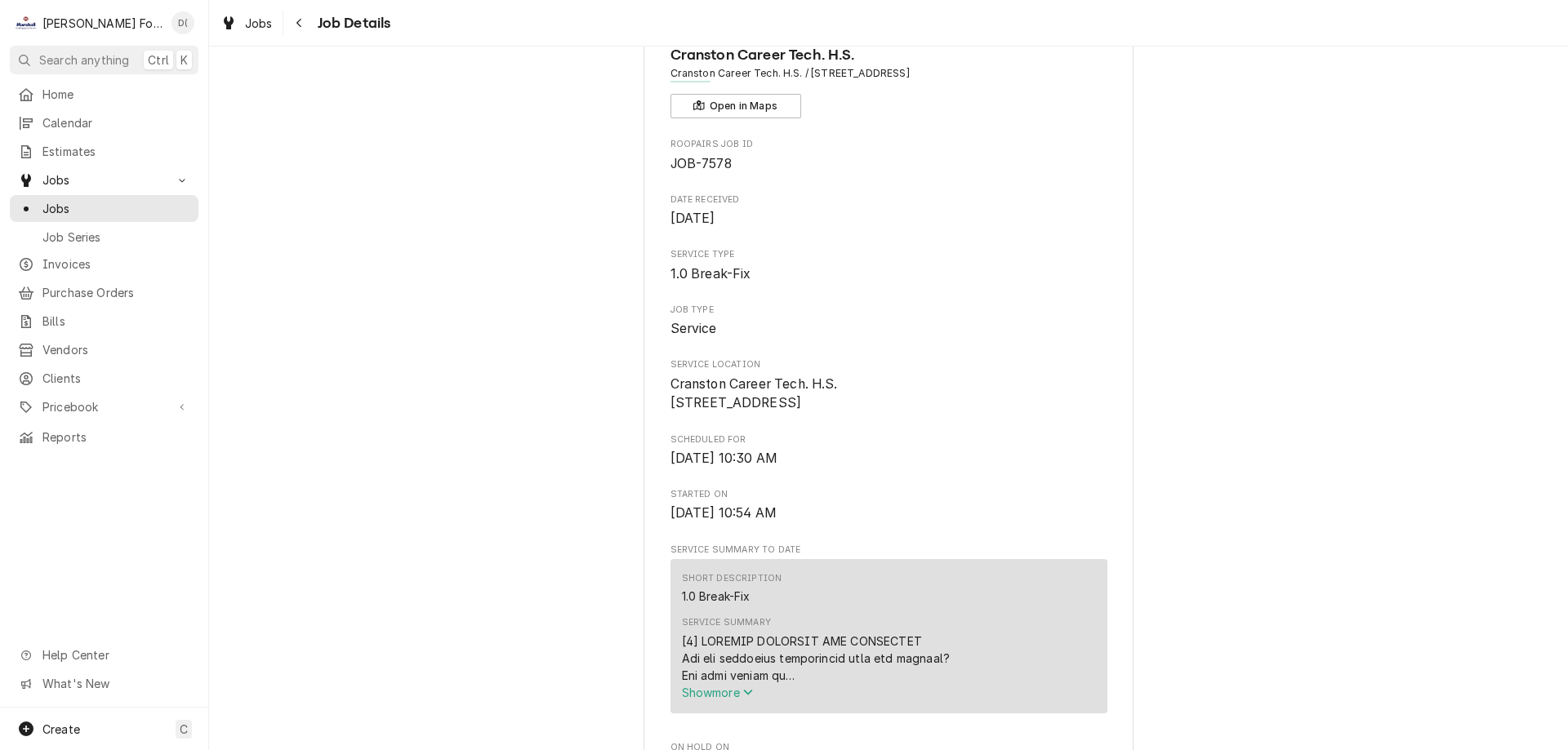
click at [77, 216] on div "Jobs Job Series" at bounding box center [104, 222] width 189 height 54
click at [93, 212] on div "Jobs" at bounding box center [104, 208] width 182 height 20
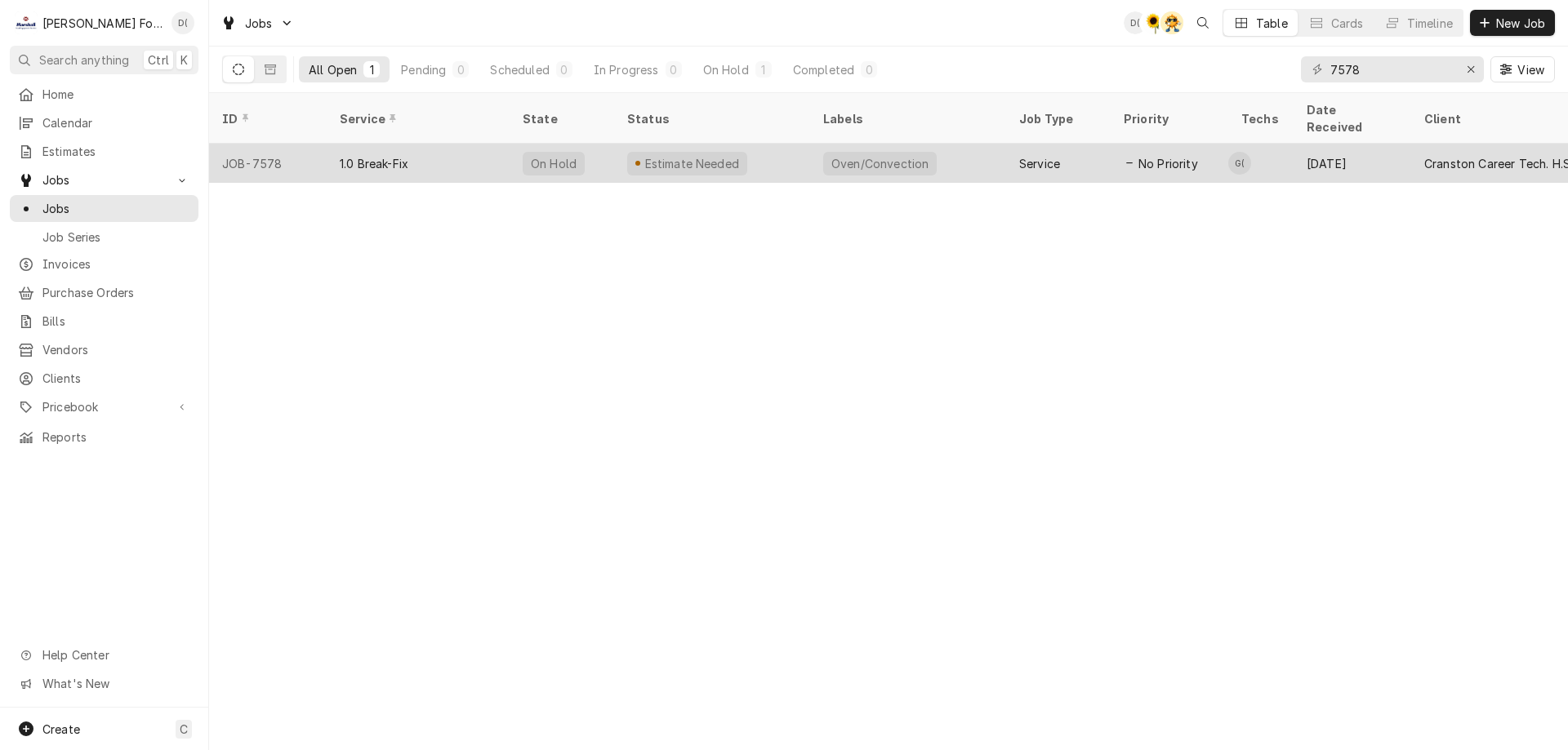
click at [779, 145] on div "Estimate Needed" at bounding box center [712, 163] width 196 height 39
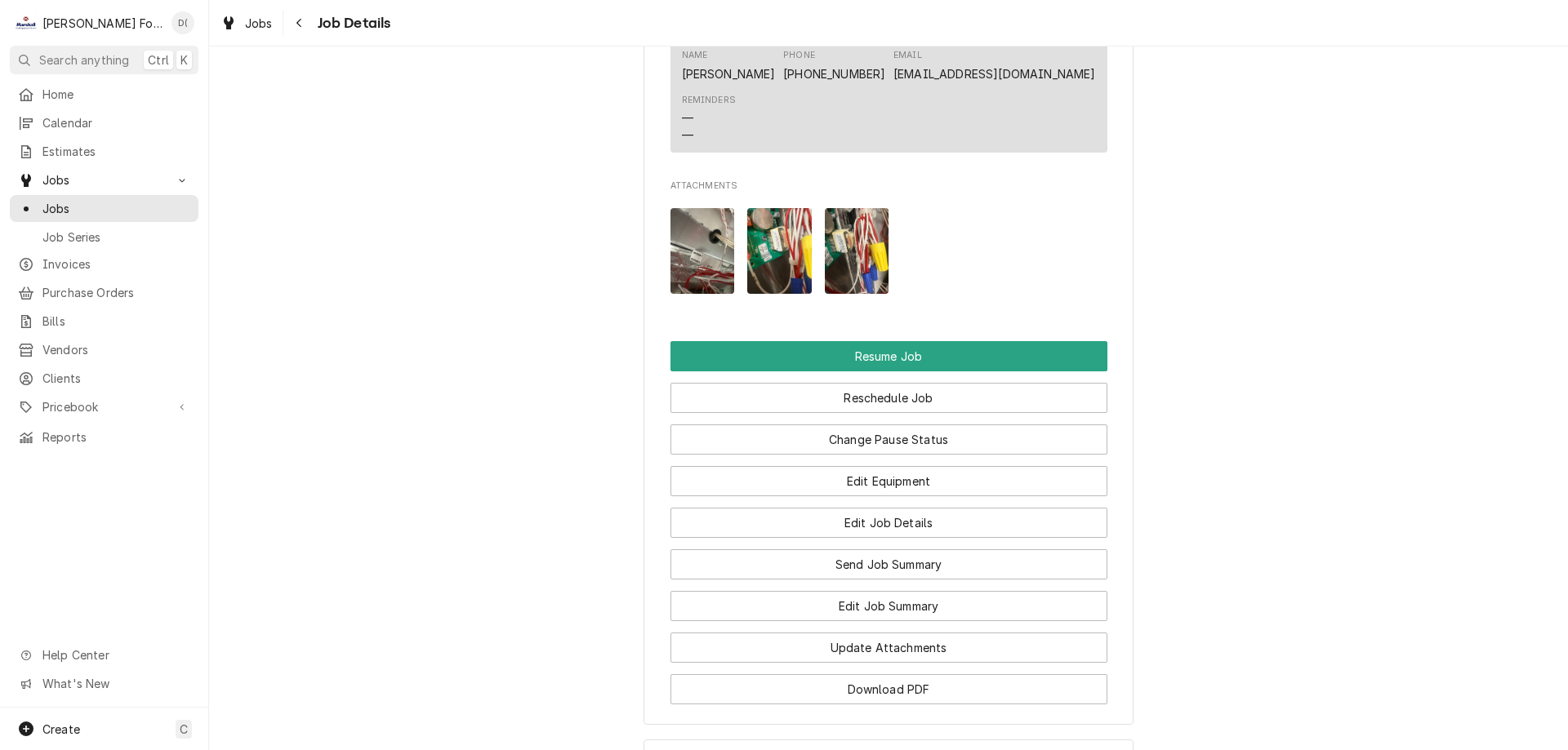
scroll to position [1959, 0]
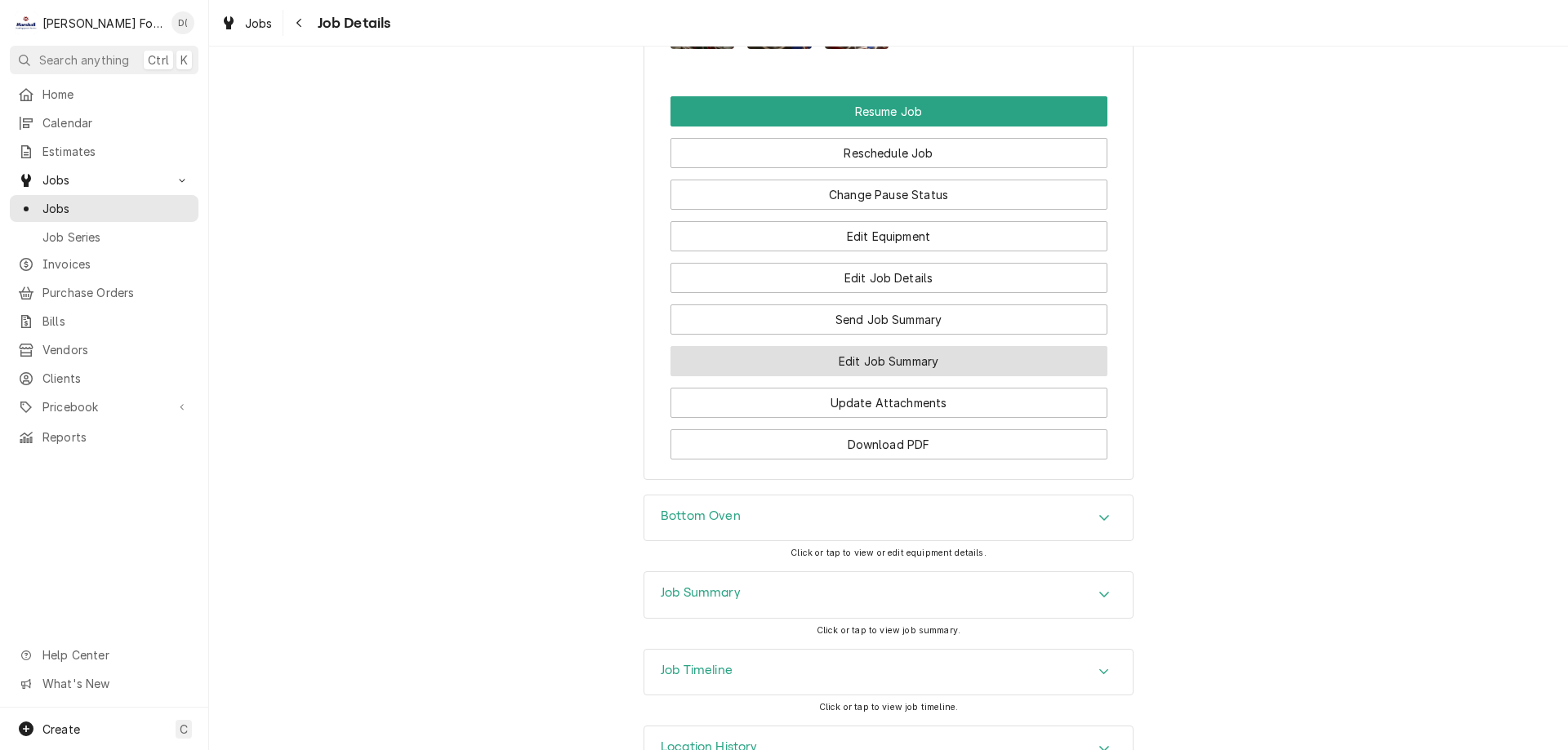
click at [799, 376] on button "Edit Job Summary" at bounding box center [888, 361] width 437 height 30
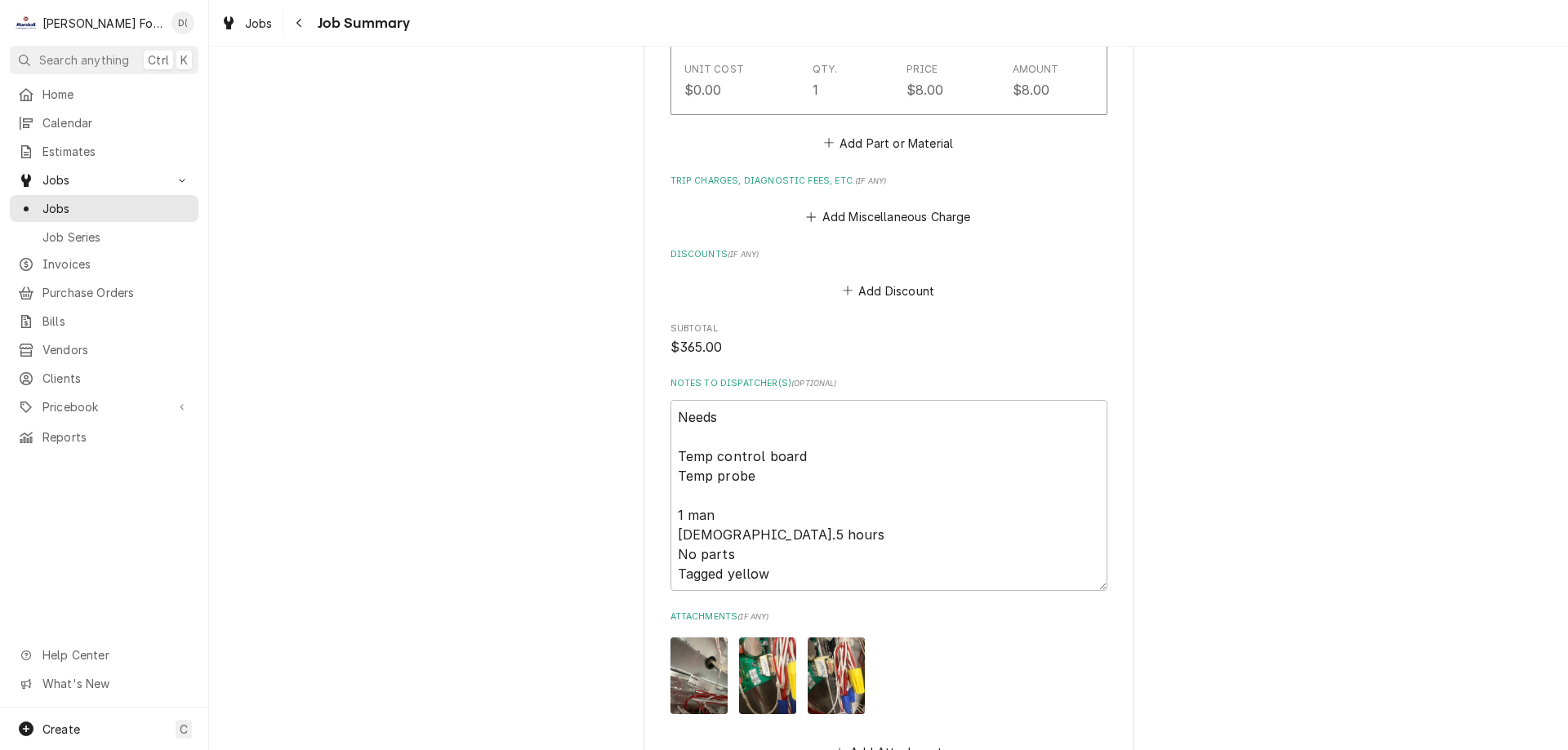
scroll to position [1714, 0]
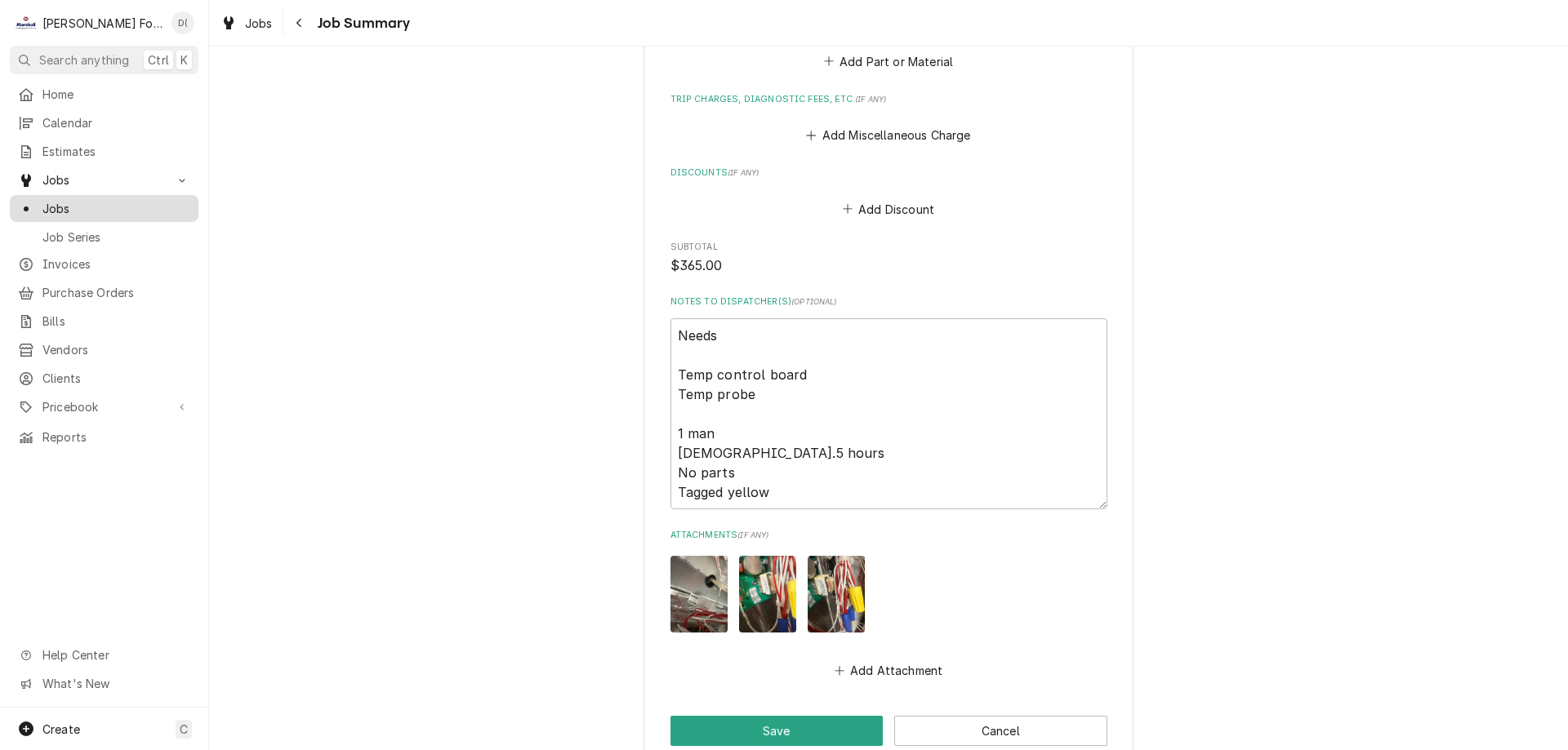
click at [101, 206] on span "Jobs" at bounding box center [117, 208] width 148 height 17
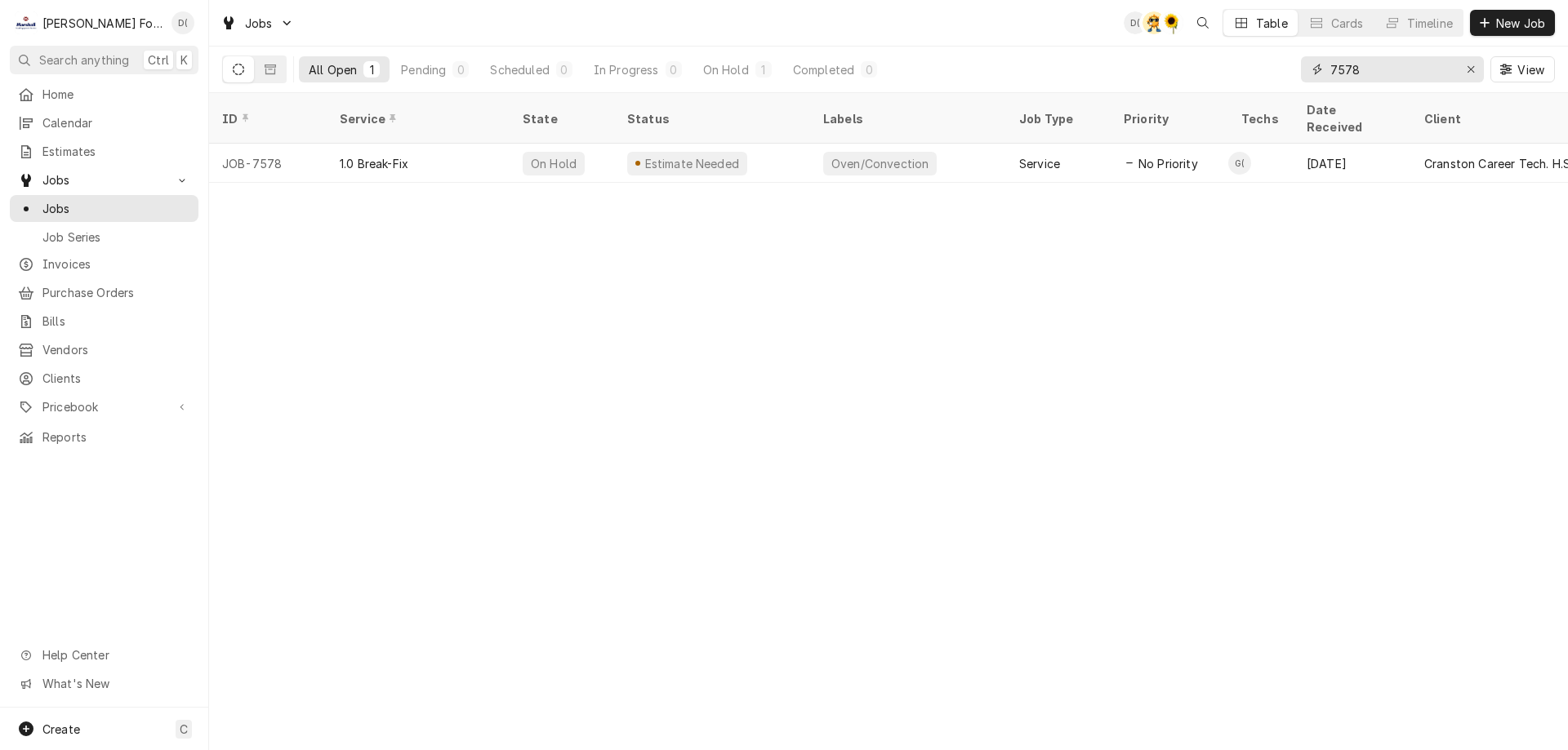
click at [1386, 69] on input "7578" at bounding box center [1392, 69] width 123 height 26
type input "7"
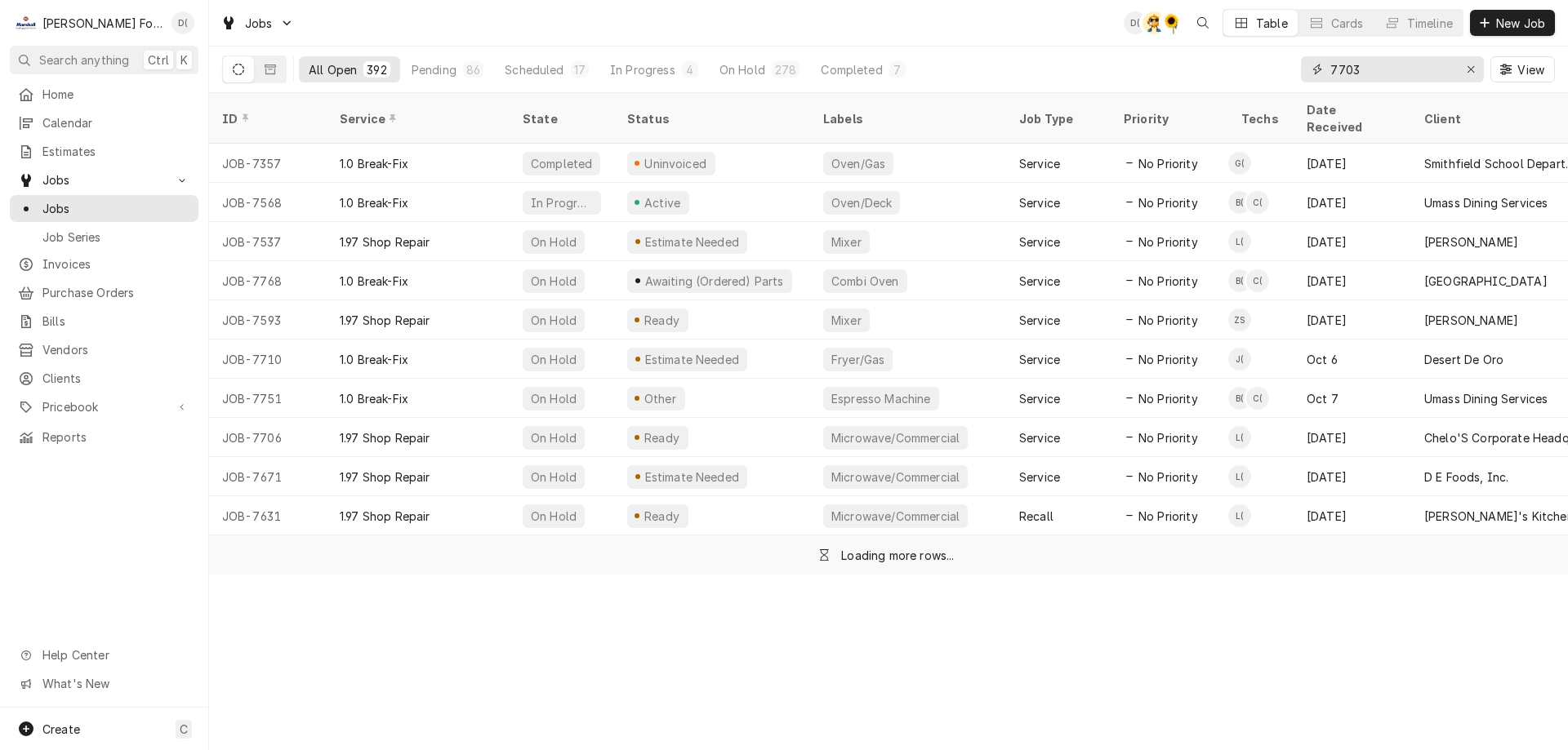
type input "7703"
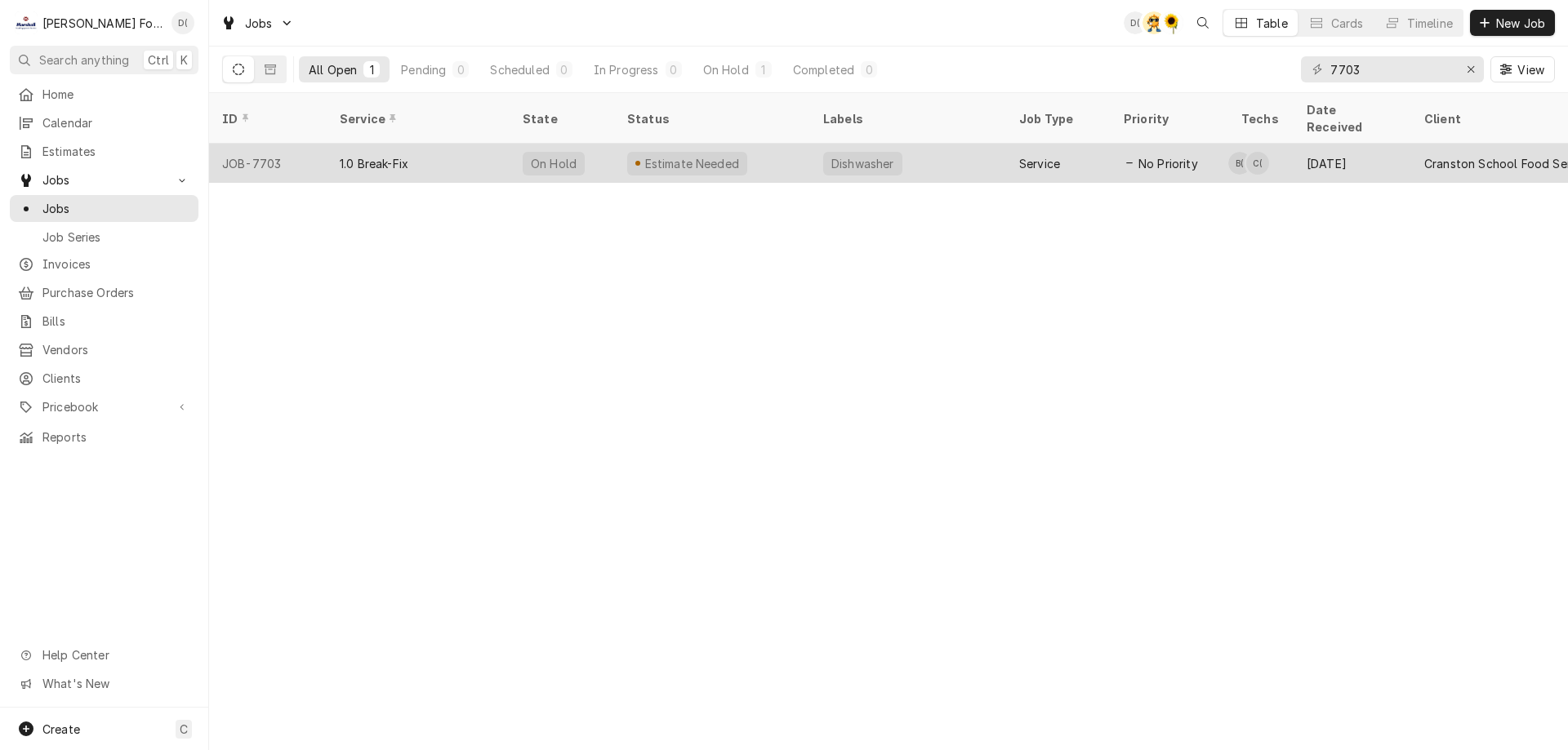
click at [759, 143] on div "Estimate Needed" at bounding box center [712, 163] width 196 height 39
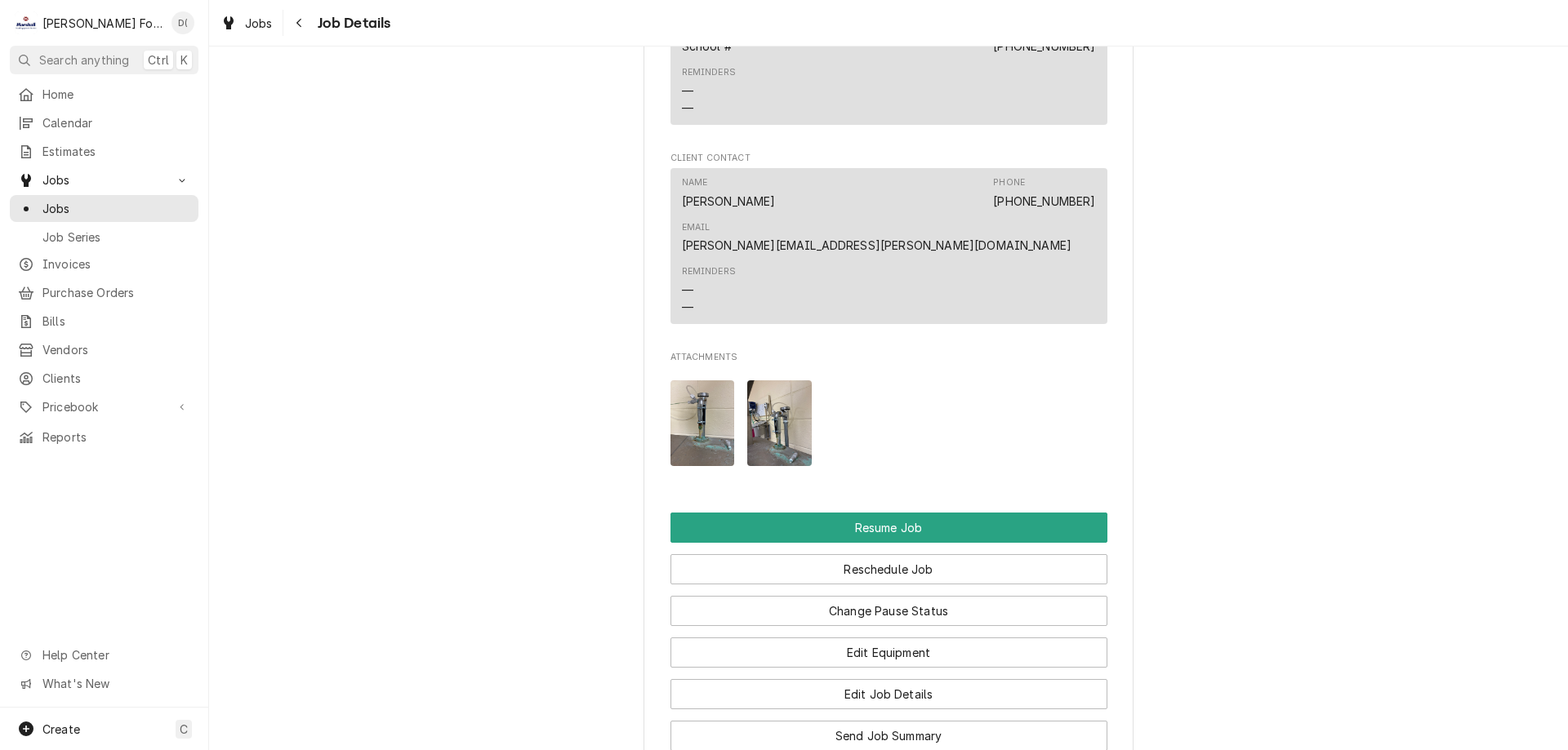
scroll to position [1877, 0]
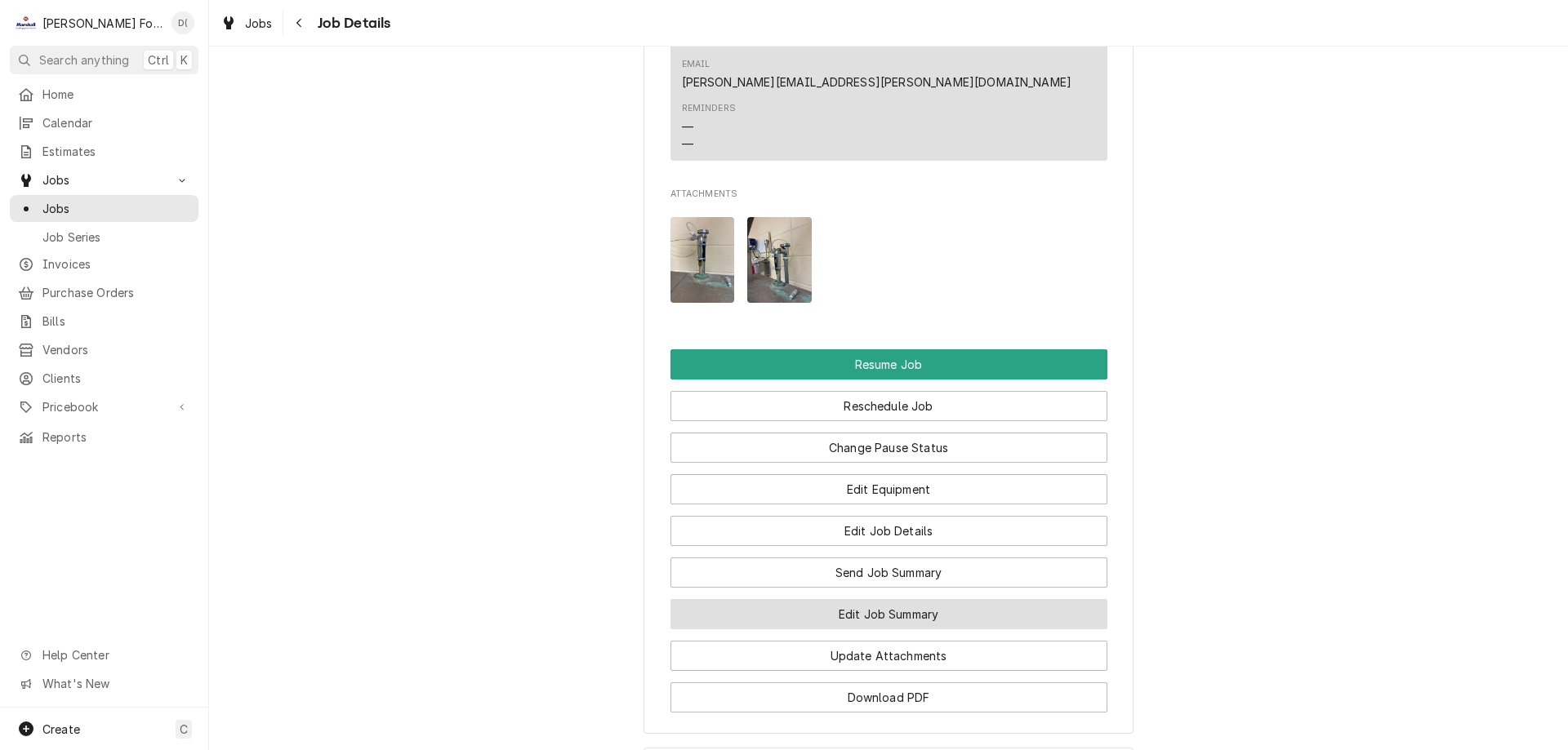
click at [884, 599] on button "Edit Job Summary" at bounding box center [888, 614] width 437 height 30
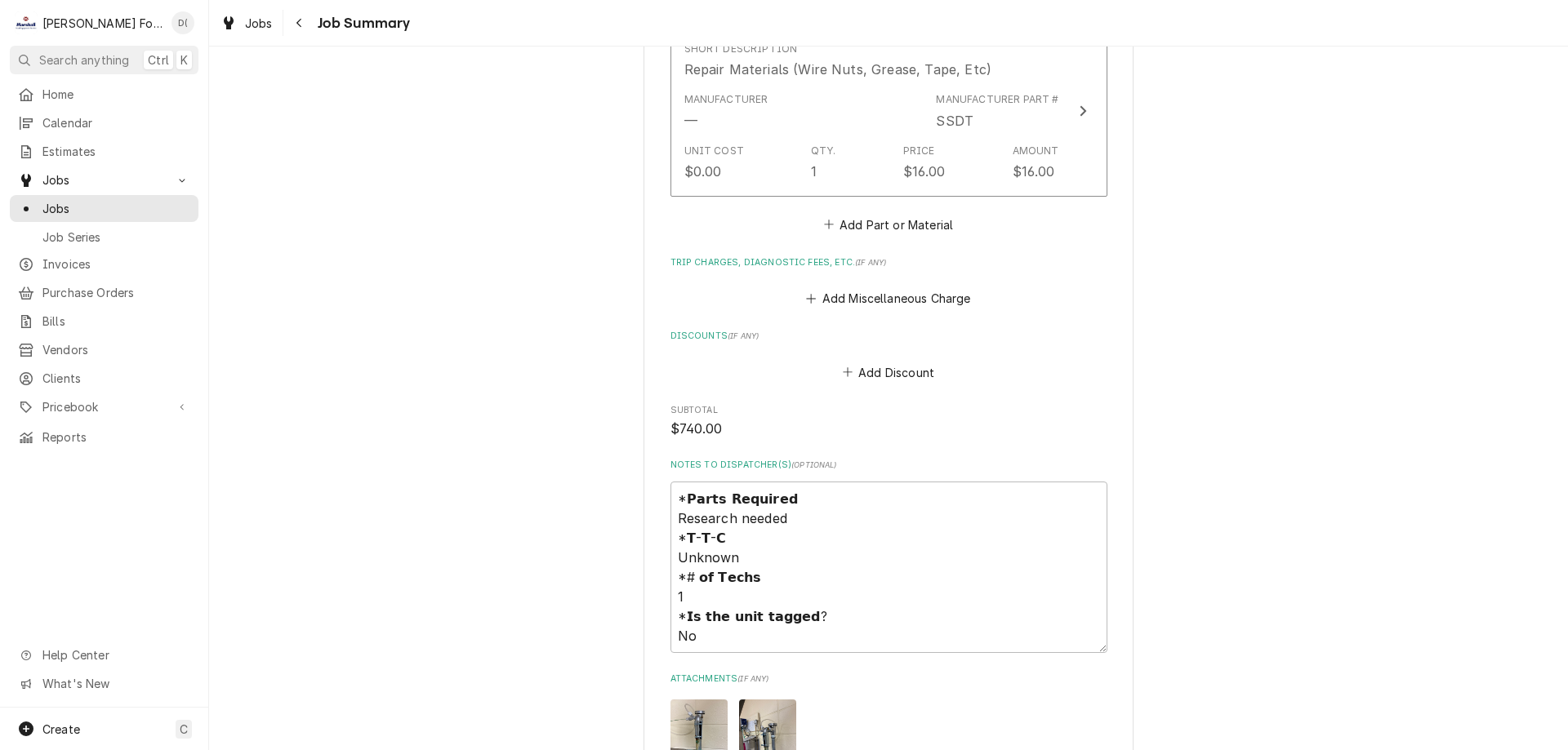
scroll to position [1714, 0]
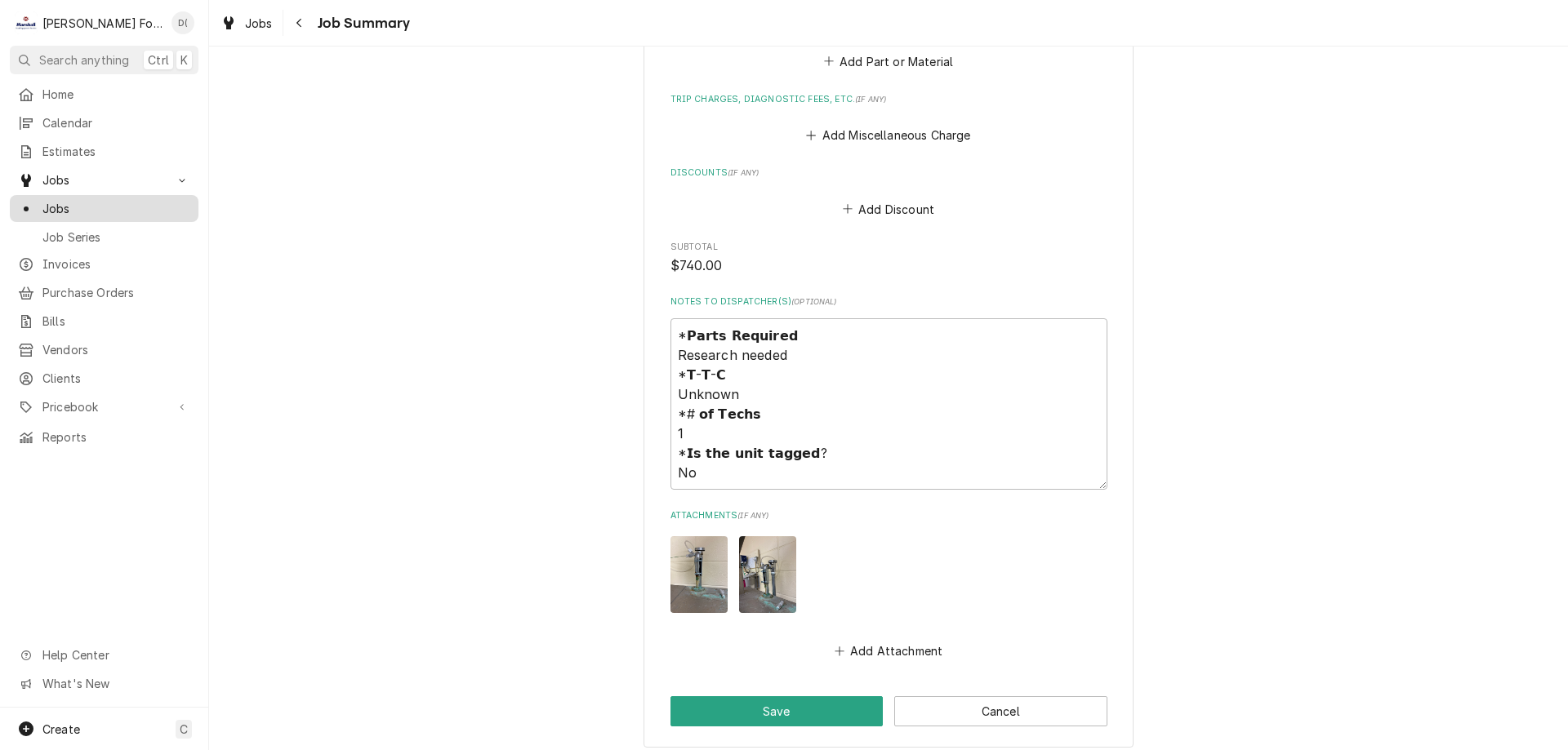
click at [121, 207] on span "Jobs" at bounding box center [117, 208] width 148 height 17
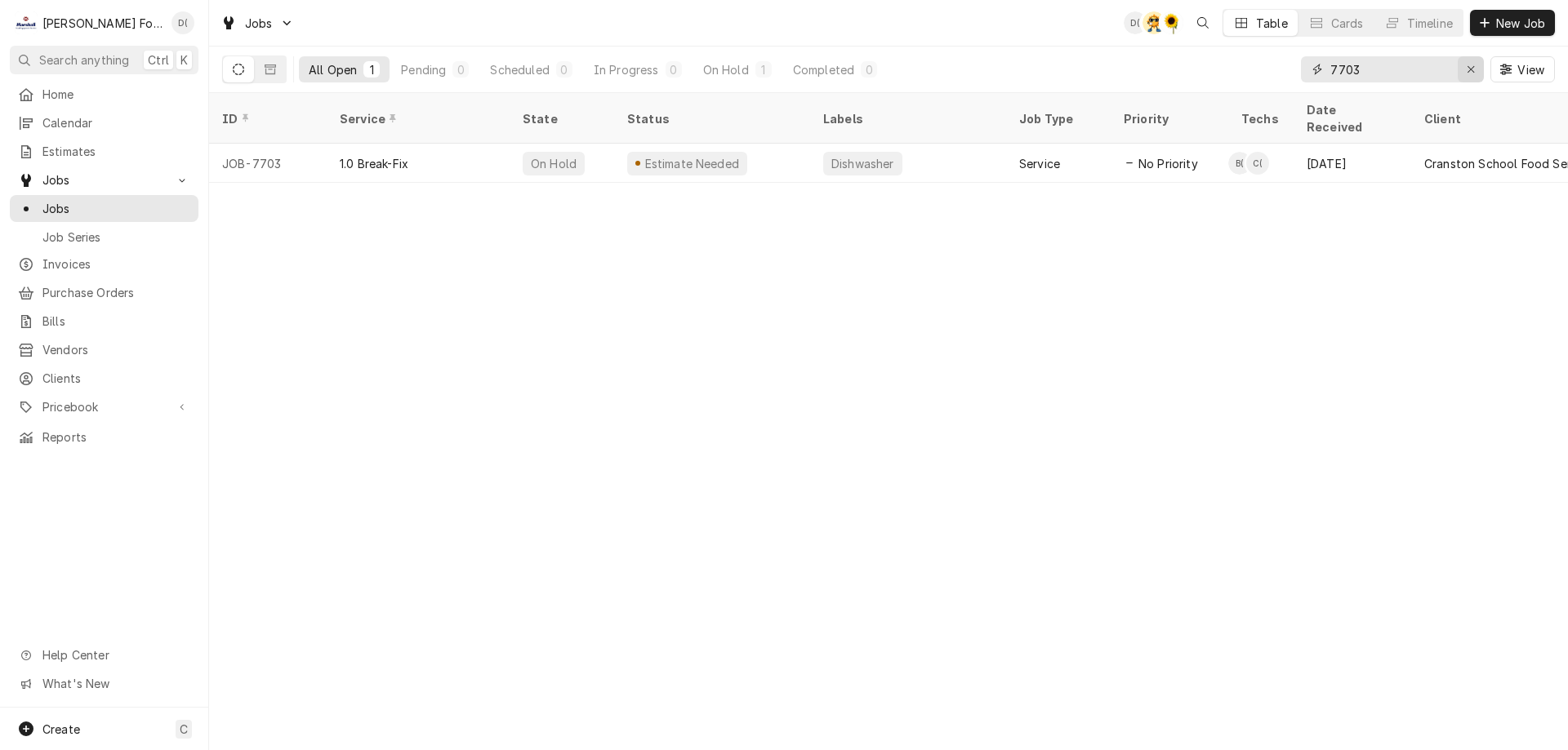
click at [1469, 69] on icon "Erase input" at bounding box center [1470, 69] width 6 height 6
click at [1421, 74] on input "Dynamic Content Wrapper" at bounding box center [1407, 69] width 153 height 26
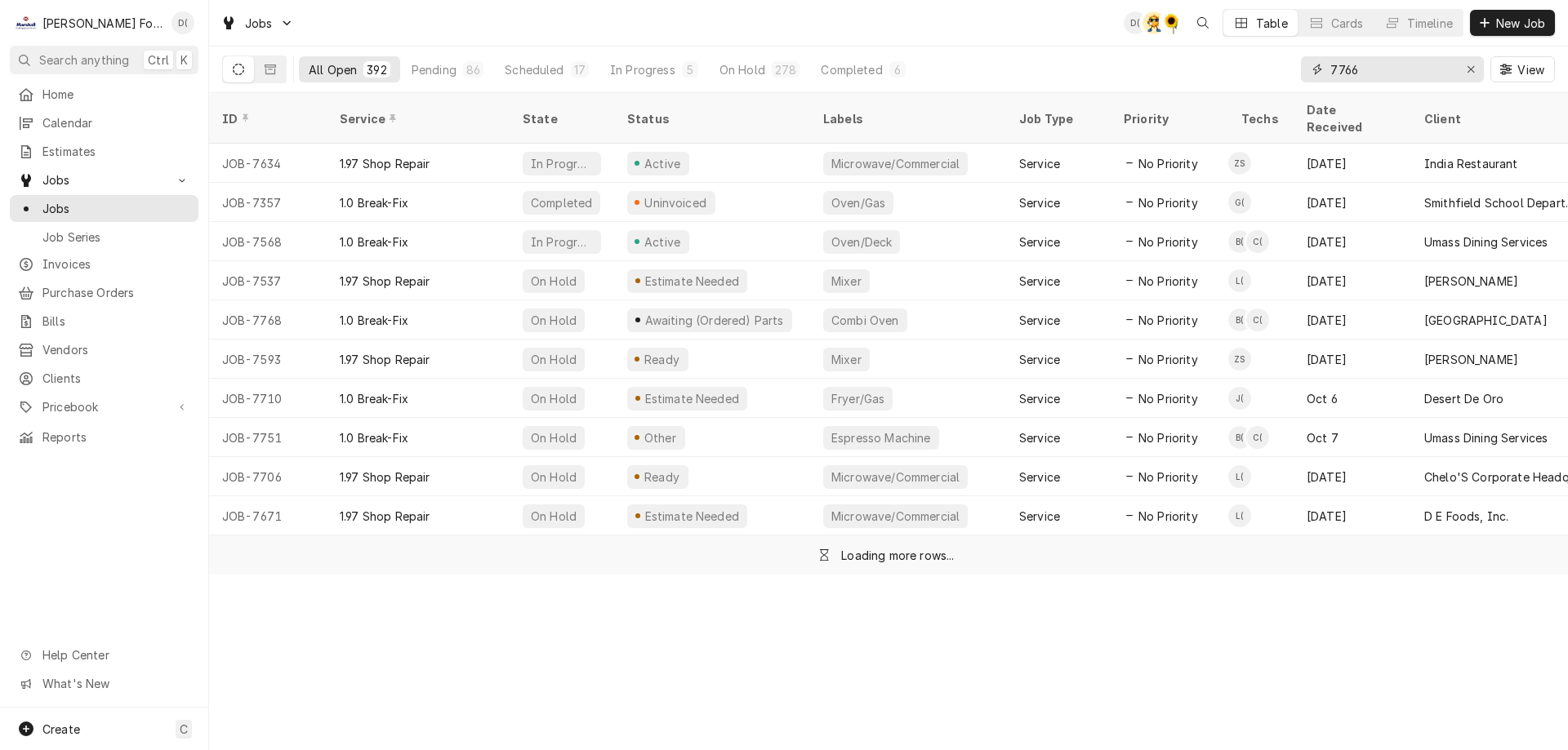
type input "7766"
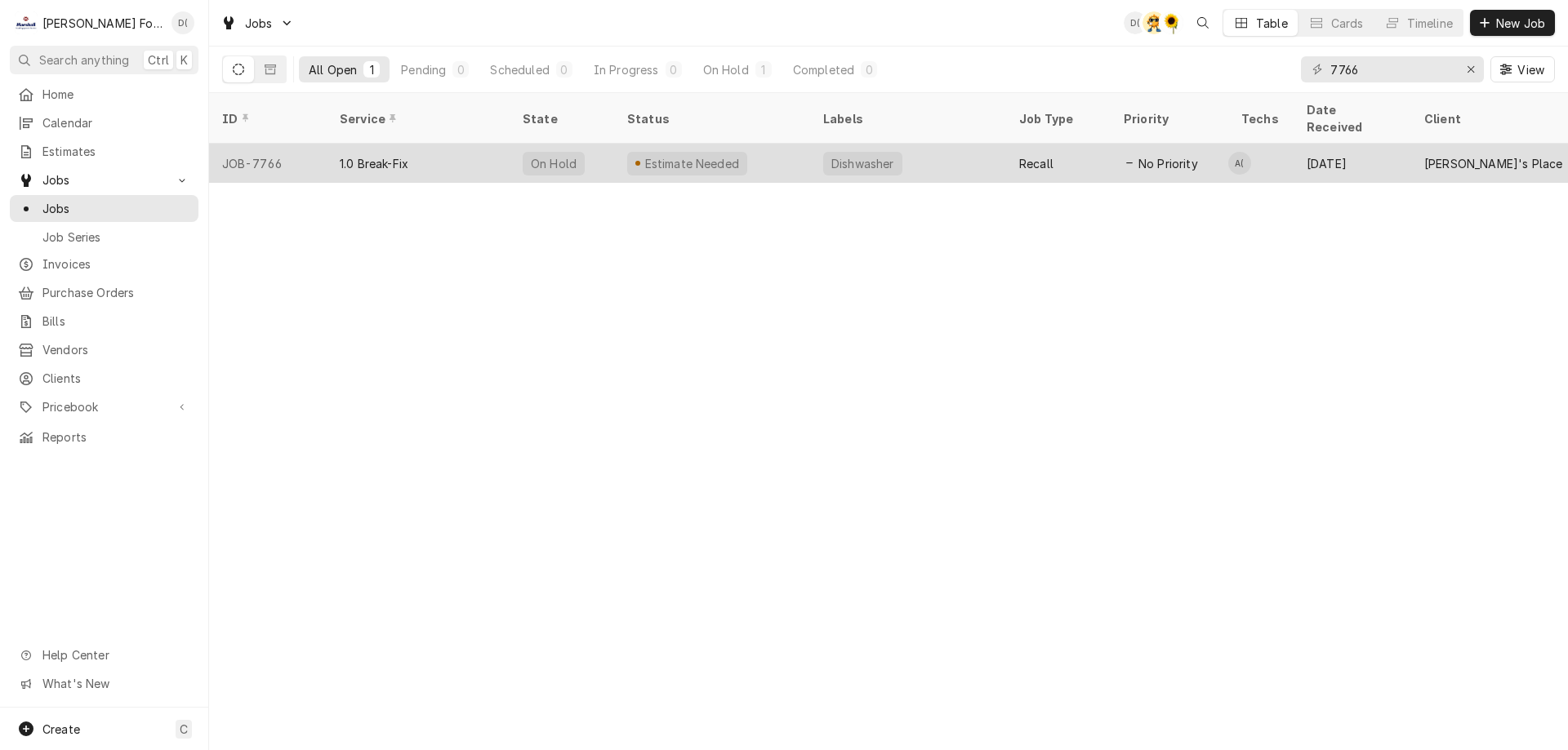
click at [772, 147] on div "Estimate Needed" at bounding box center [712, 163] width 196 height 39
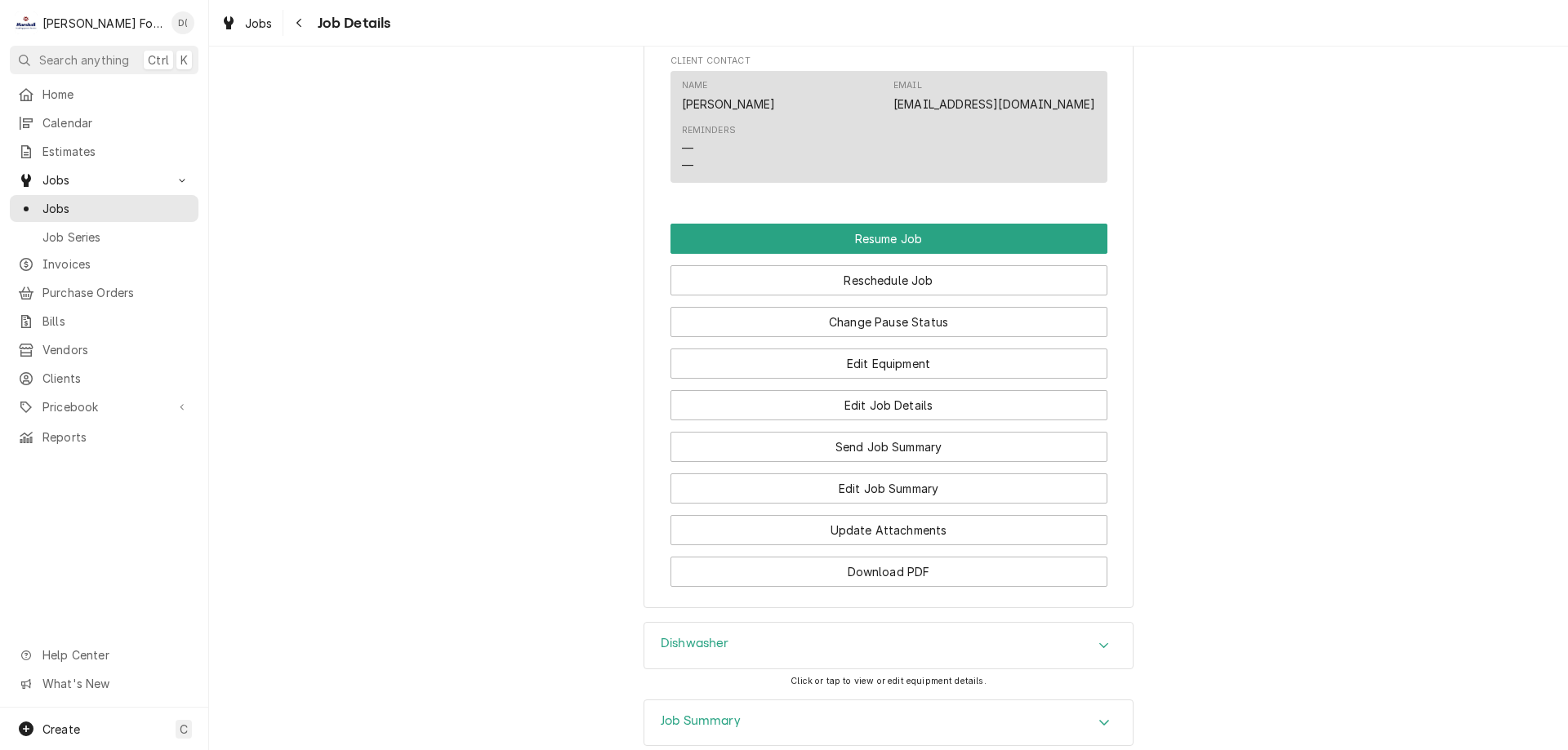
scroll to position [1976, 0]
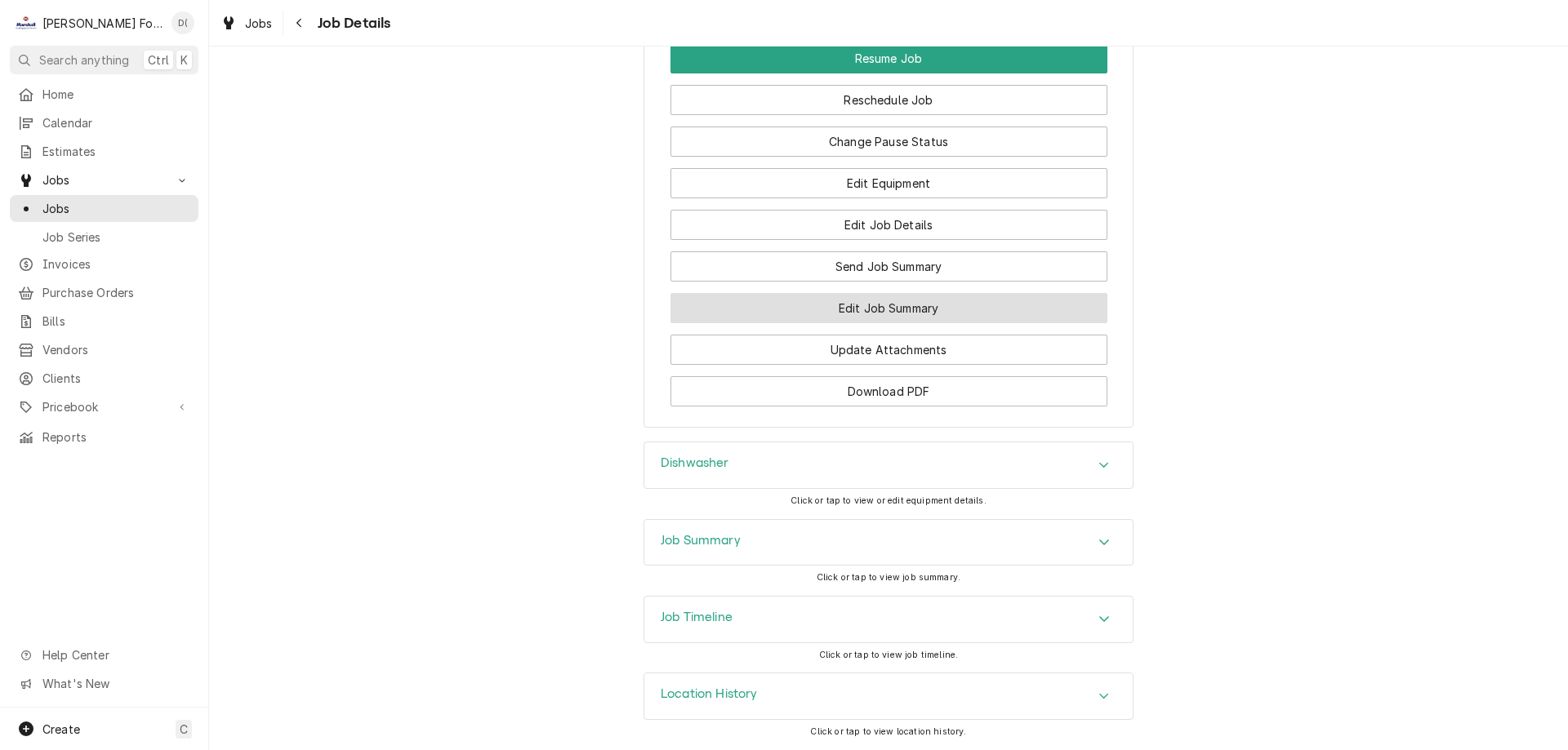
click at [824, 305] on button "Edit Job Summary" at bounding box center [888, 308] width 437 height 30
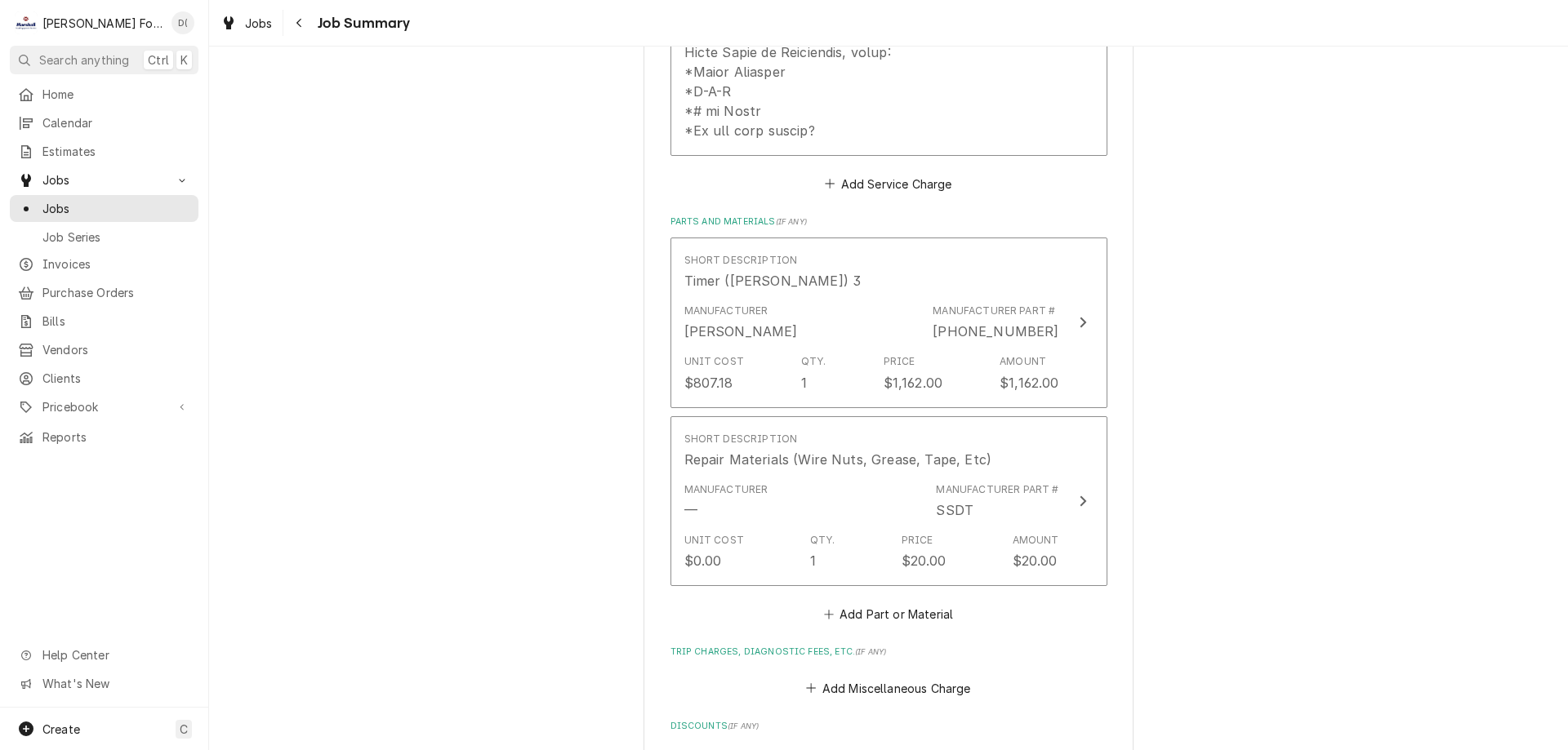
scroll to position [1224, 0]
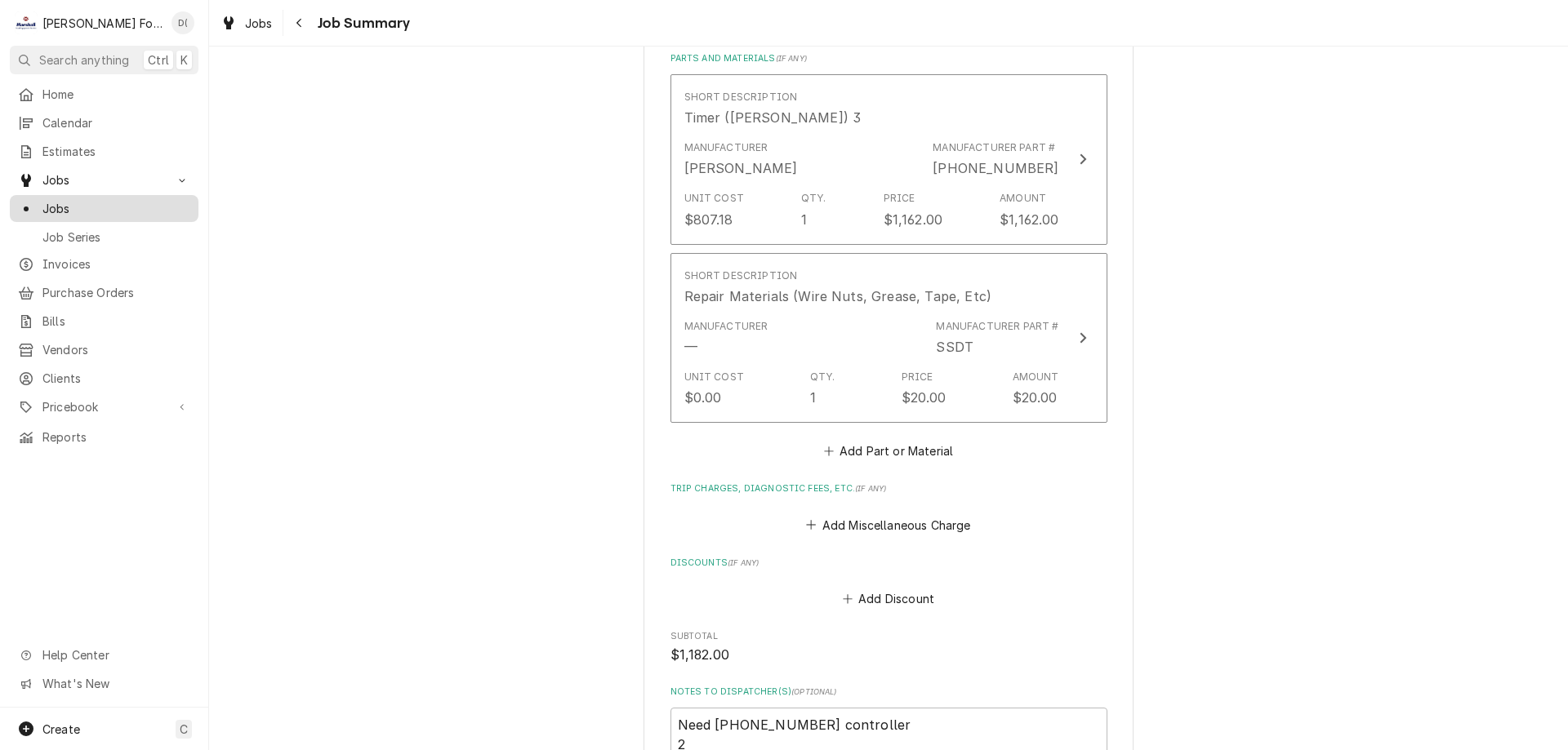
click at [125, 205] on span "Jobs" at bounding box center [117, 208] width 148 height 17
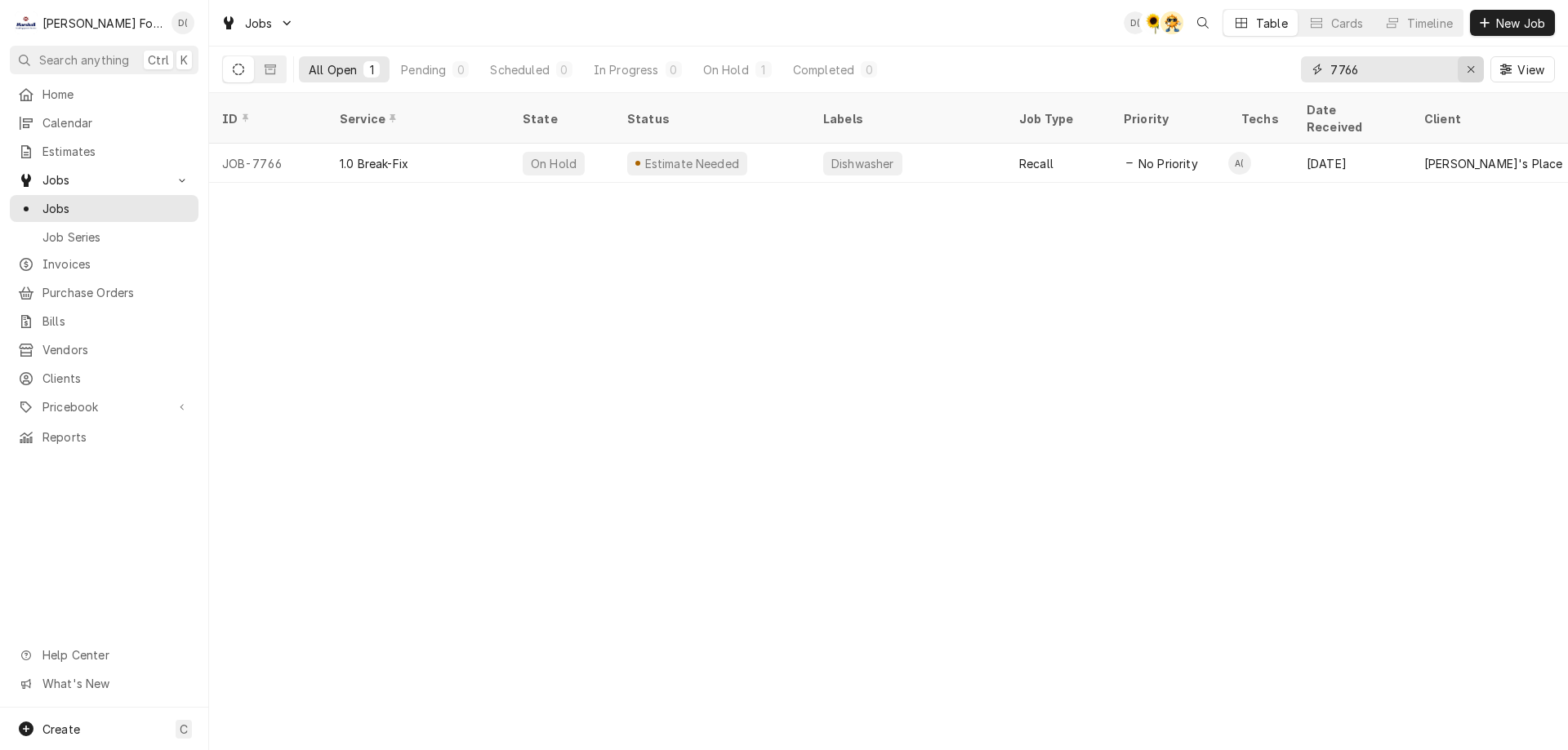
click at [1474, 69] on icon "Erase input" at bounding box center [1471, 69] width 9 height 12
click at [1418, 80] on input "Dynamic Content Wrapper" at bounding box center [1407, 69] width 153 height 26
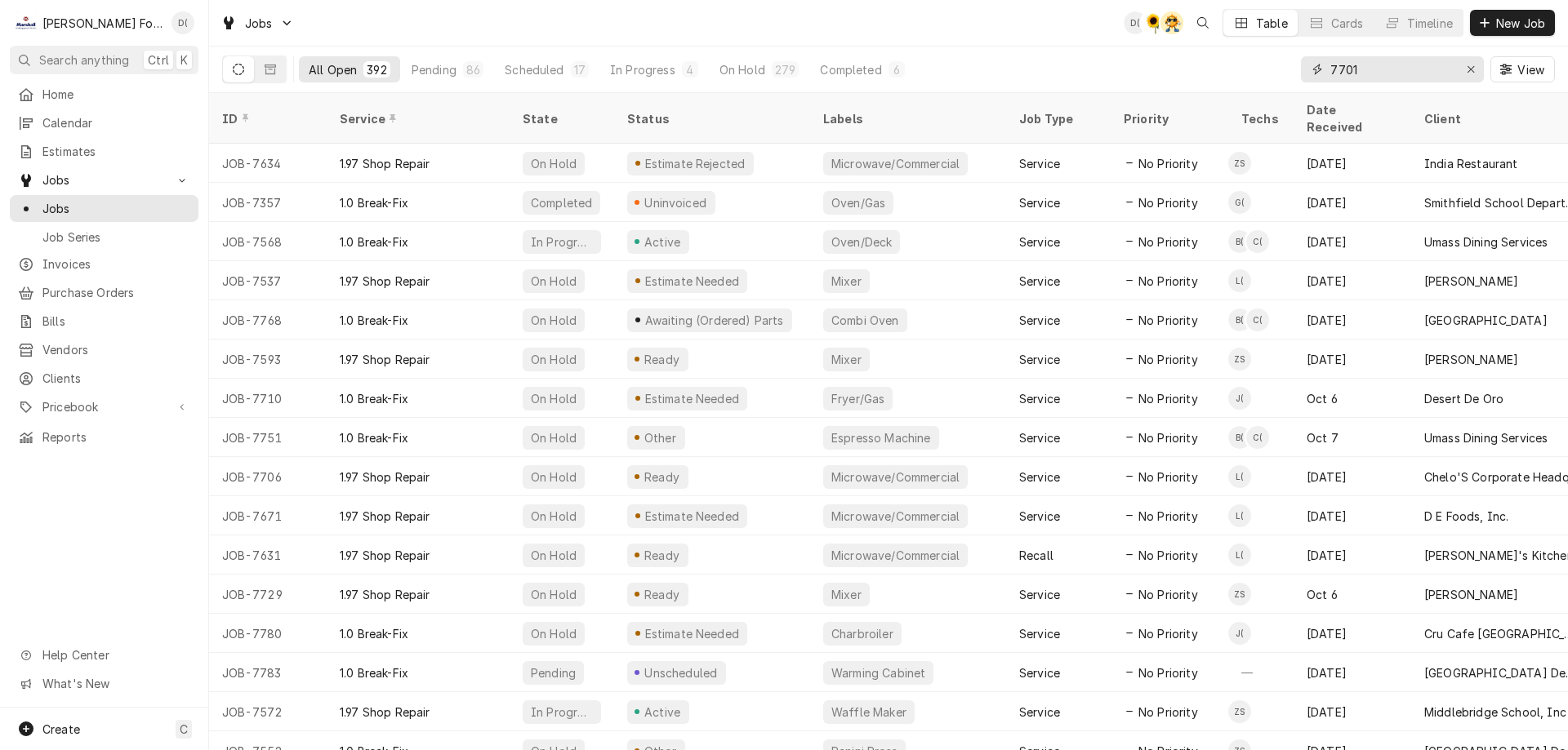
type input "7701"
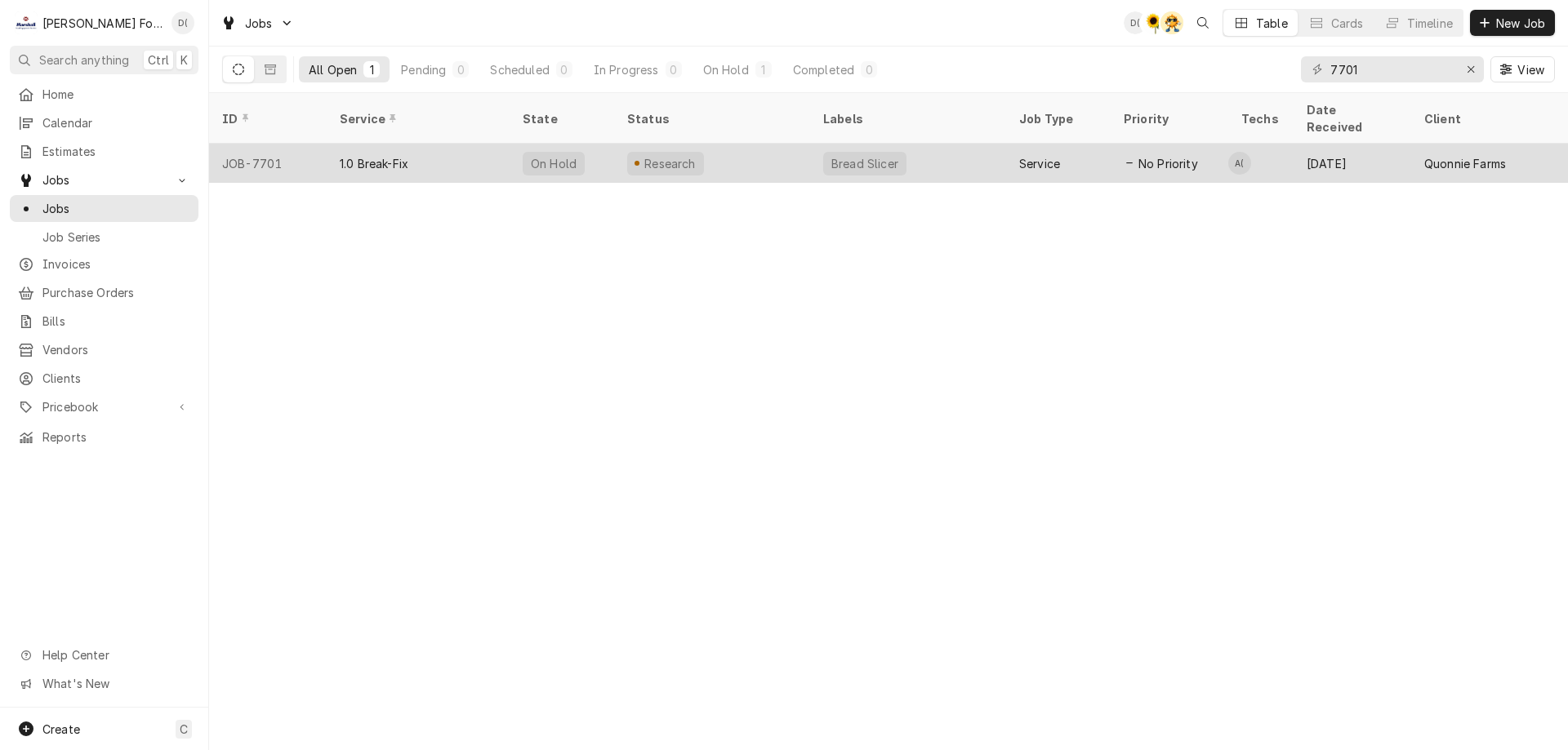
click at [746, 143] on div "Research" at bounding box center [712, 163] width 196 height 39
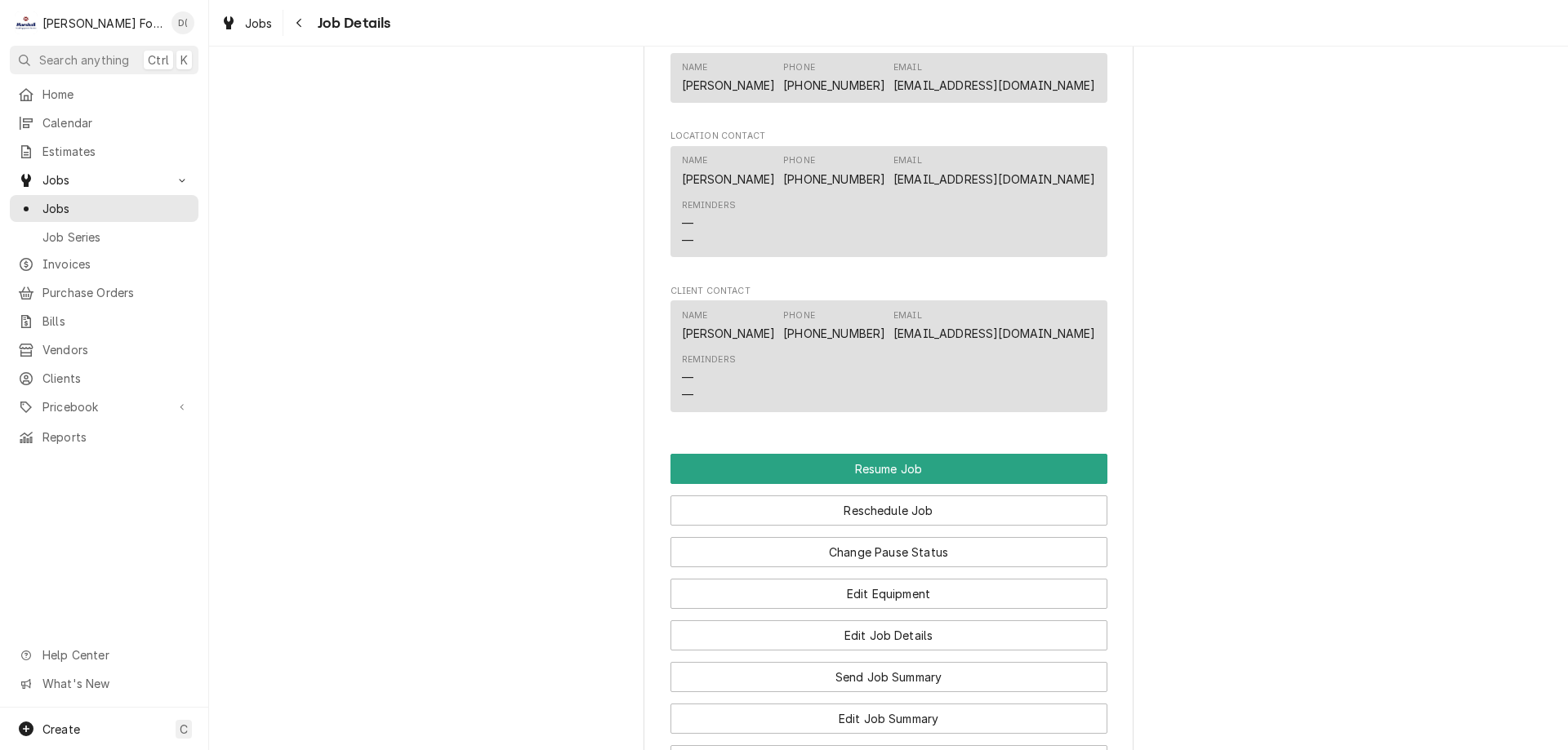
scroll to position [1551, 0]
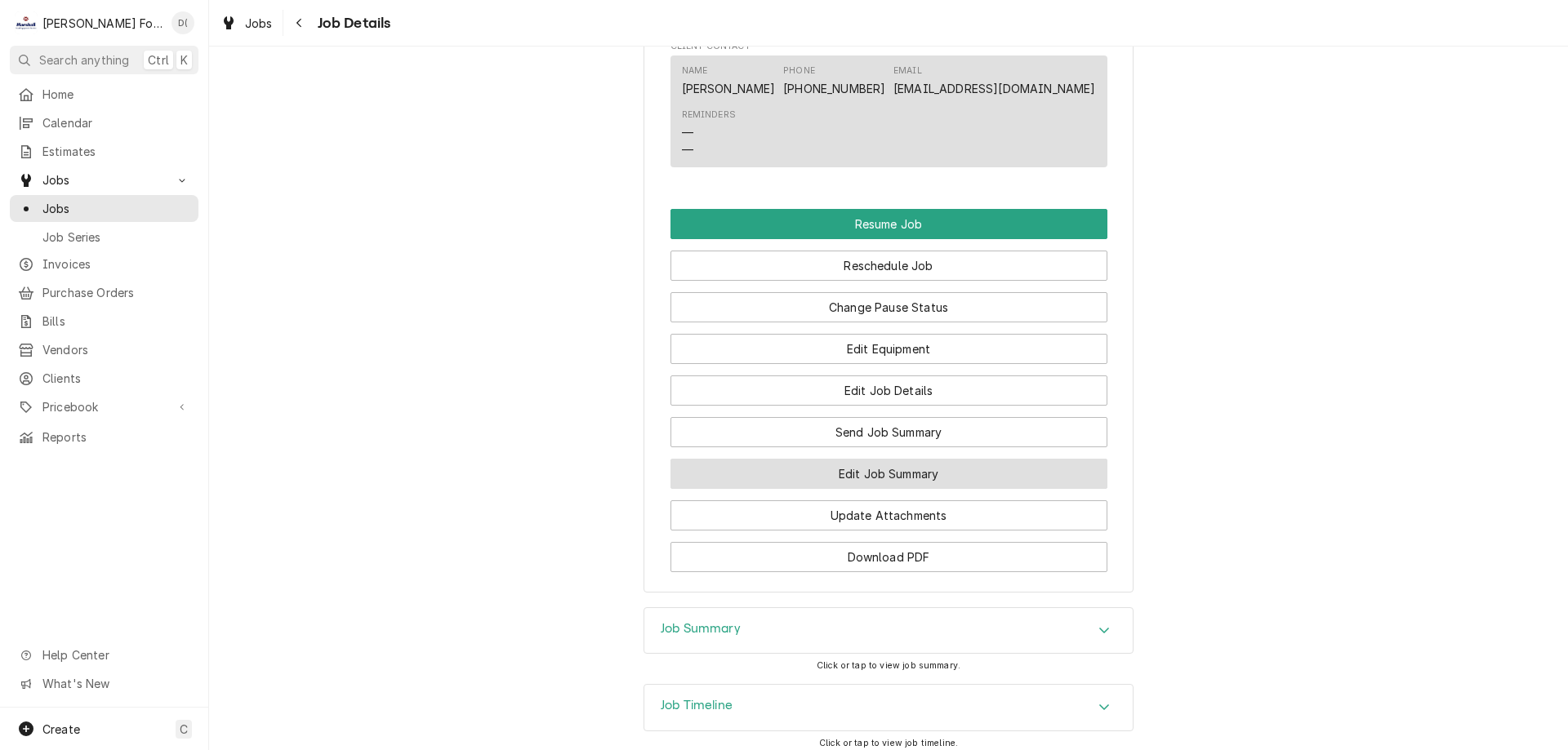
click at [816, 481] on button "Edit Job Summary" at bounding box center [888, 474] width 437 height 30
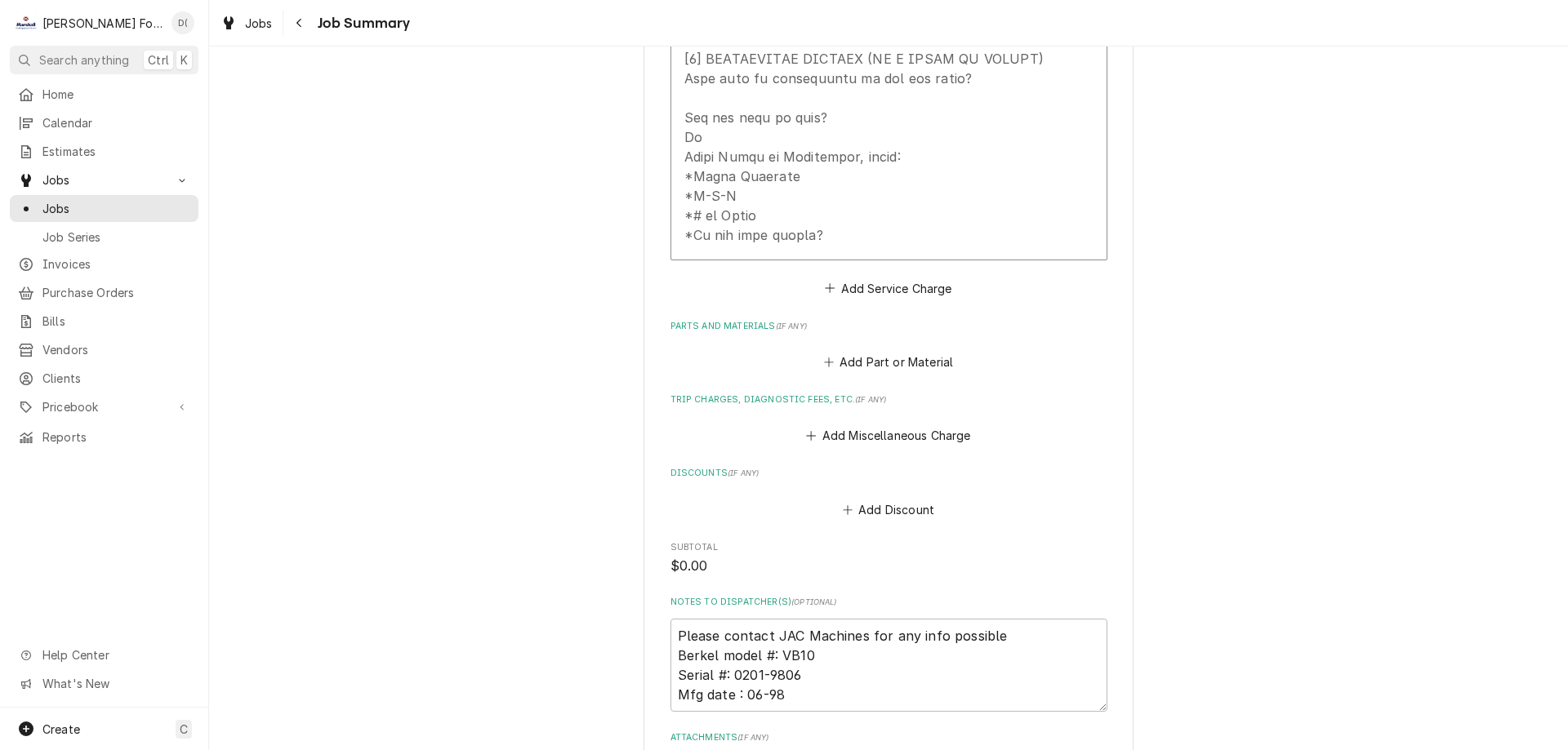
scroll to position [1091, 0]
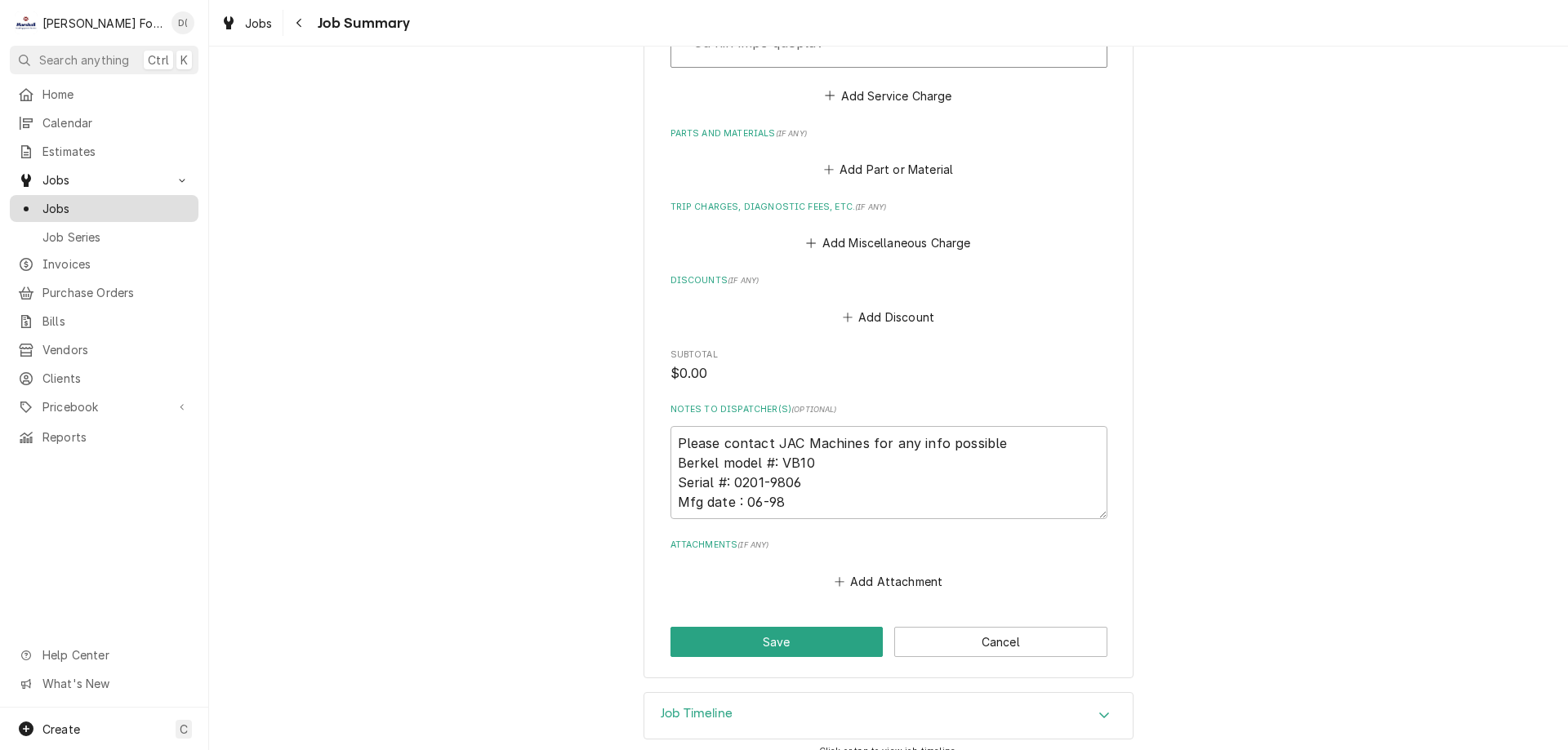
click at [137, 200] on span "Jobs" at bounding box center [117, 208] width 148 height 17
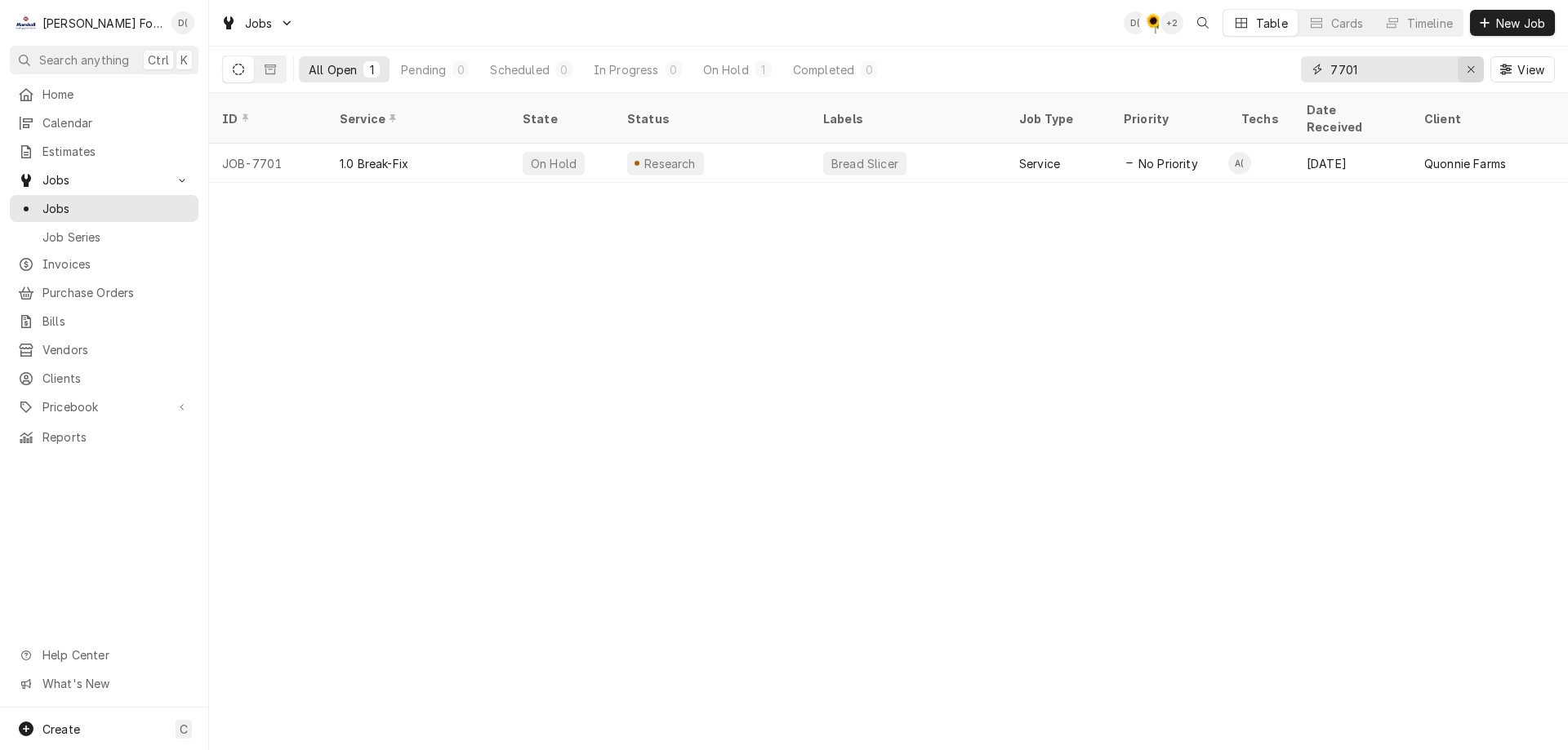
click at [1462, 66] on div "Erase input" at bounding box center [1470, 69] width 16 height 16
click at [1435, 70] on input "Dynamic Content Wrapper" at bounding box center [1407, 69] width 153 height 26
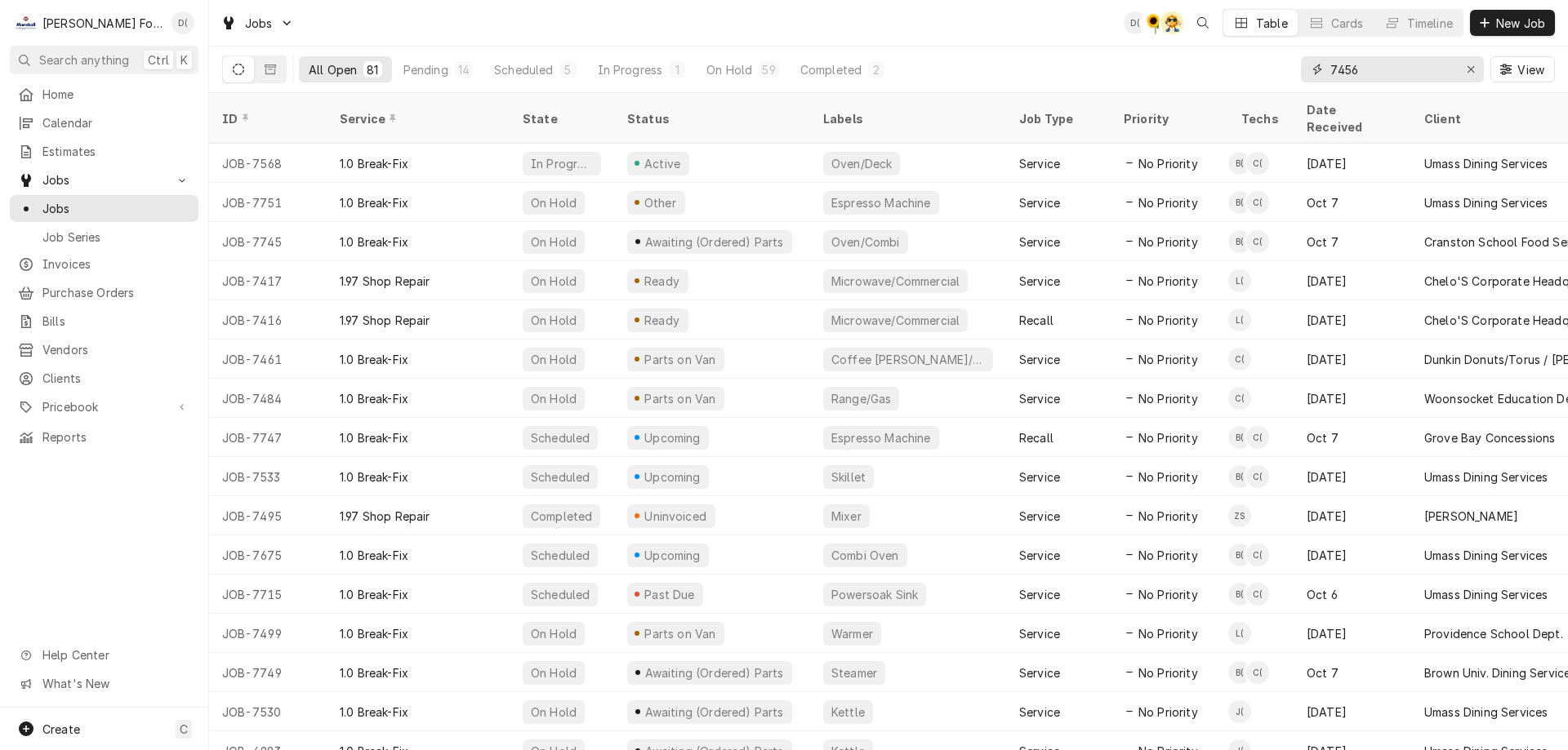
type input "7456"
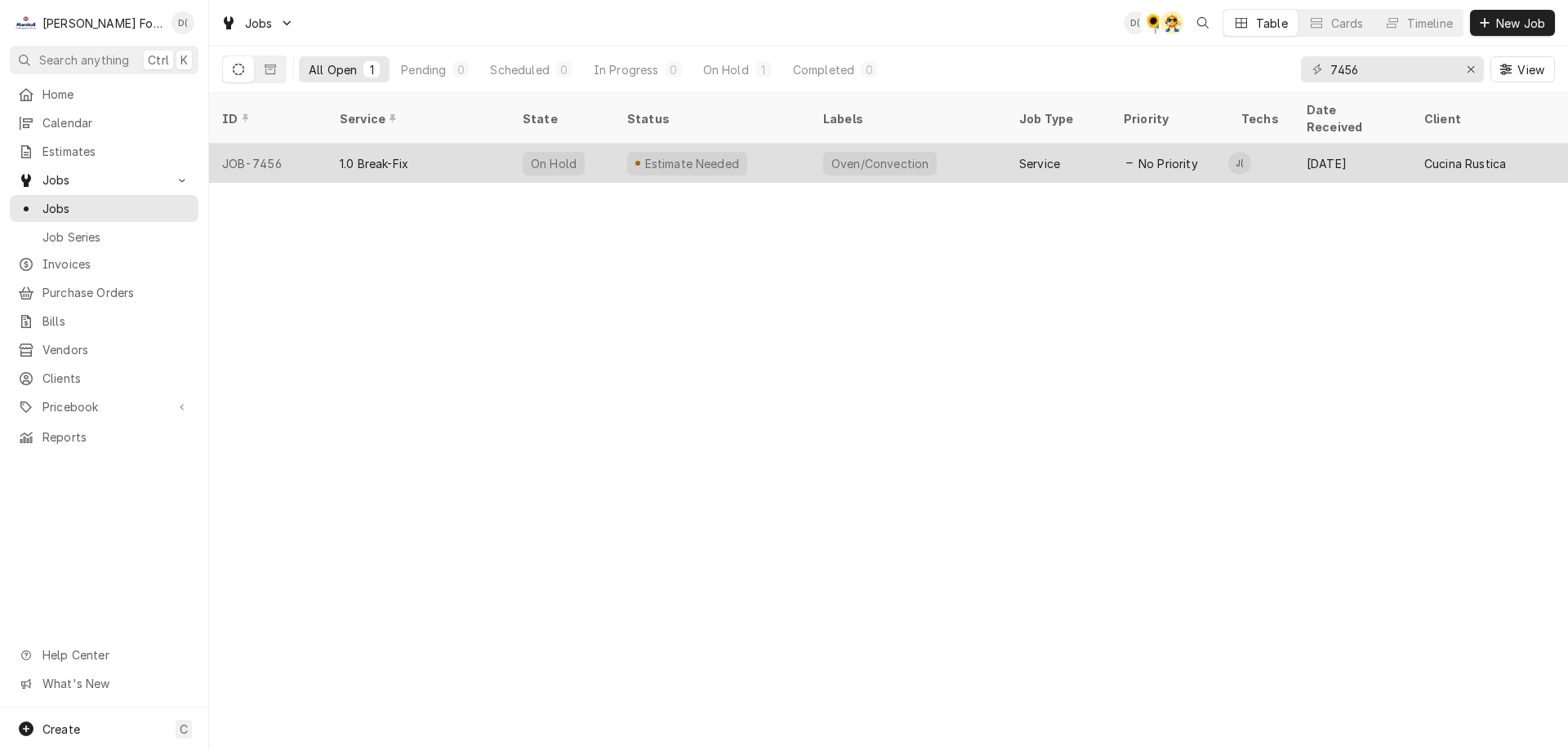
click at [793, 143] on div "Estimate Needed" at bounding box center [712, 163] width 196 height 39
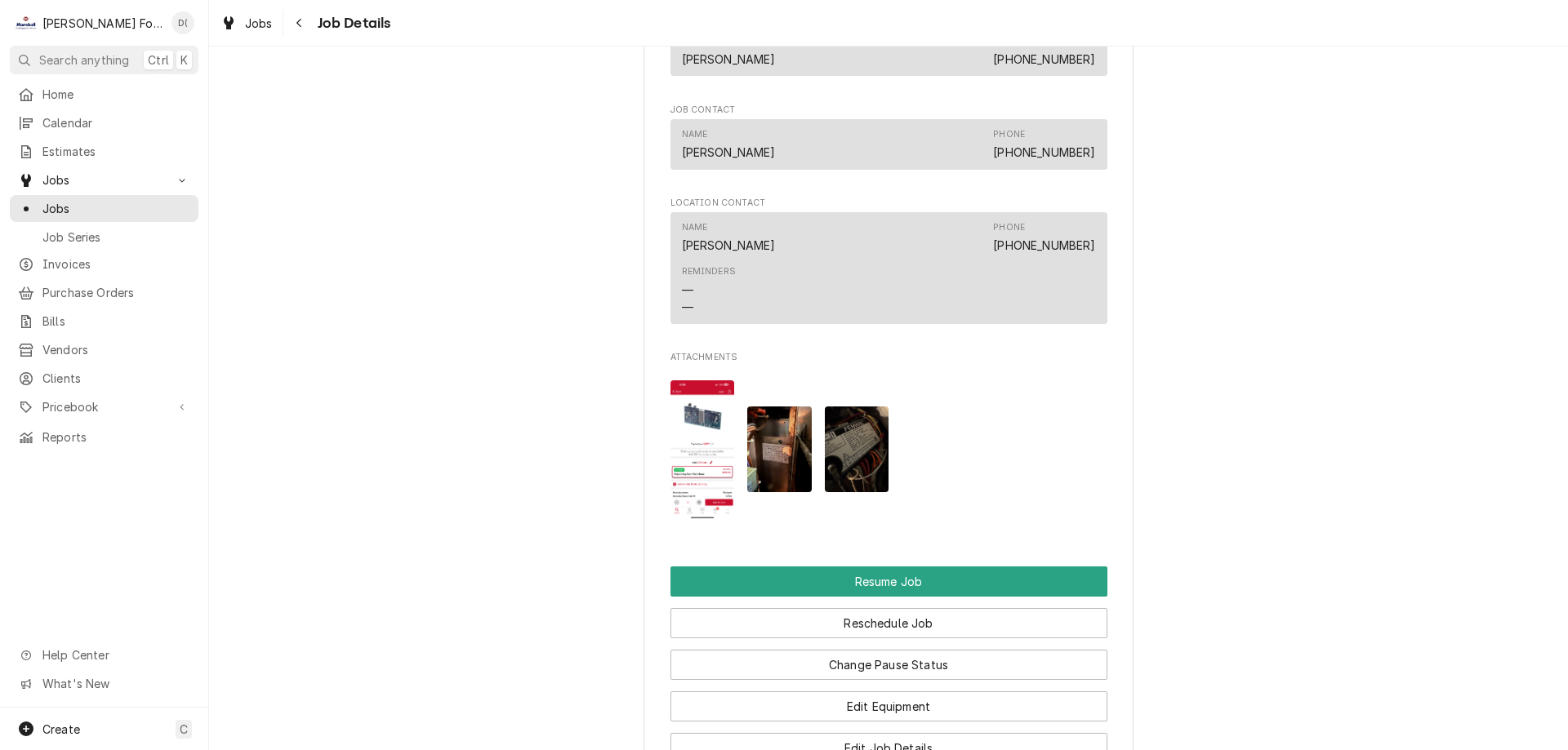
scroll to position [1633, 0]
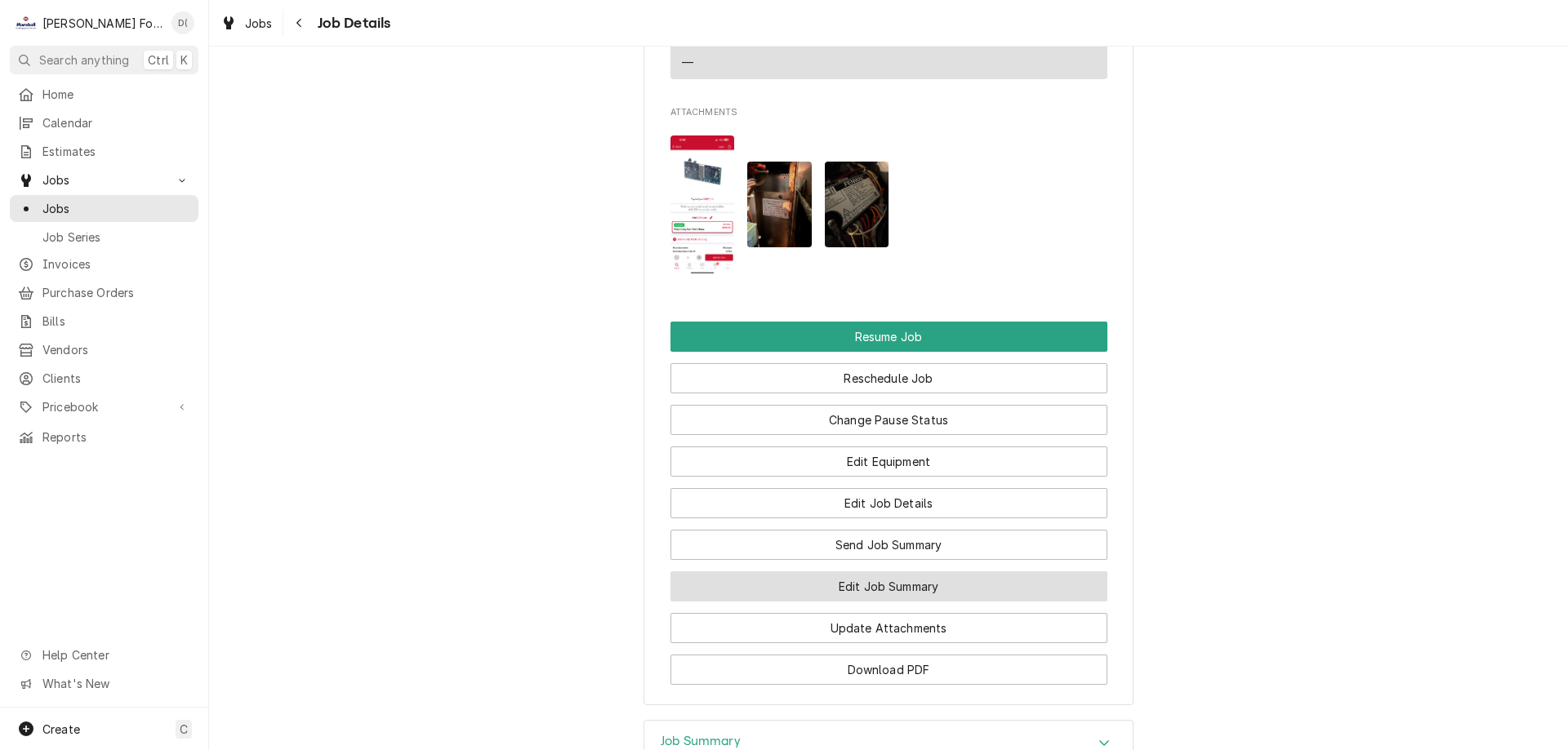
click at [875, 601] on button "Edit Job Summary" at bounding box center [888, 586] width 437 height 30
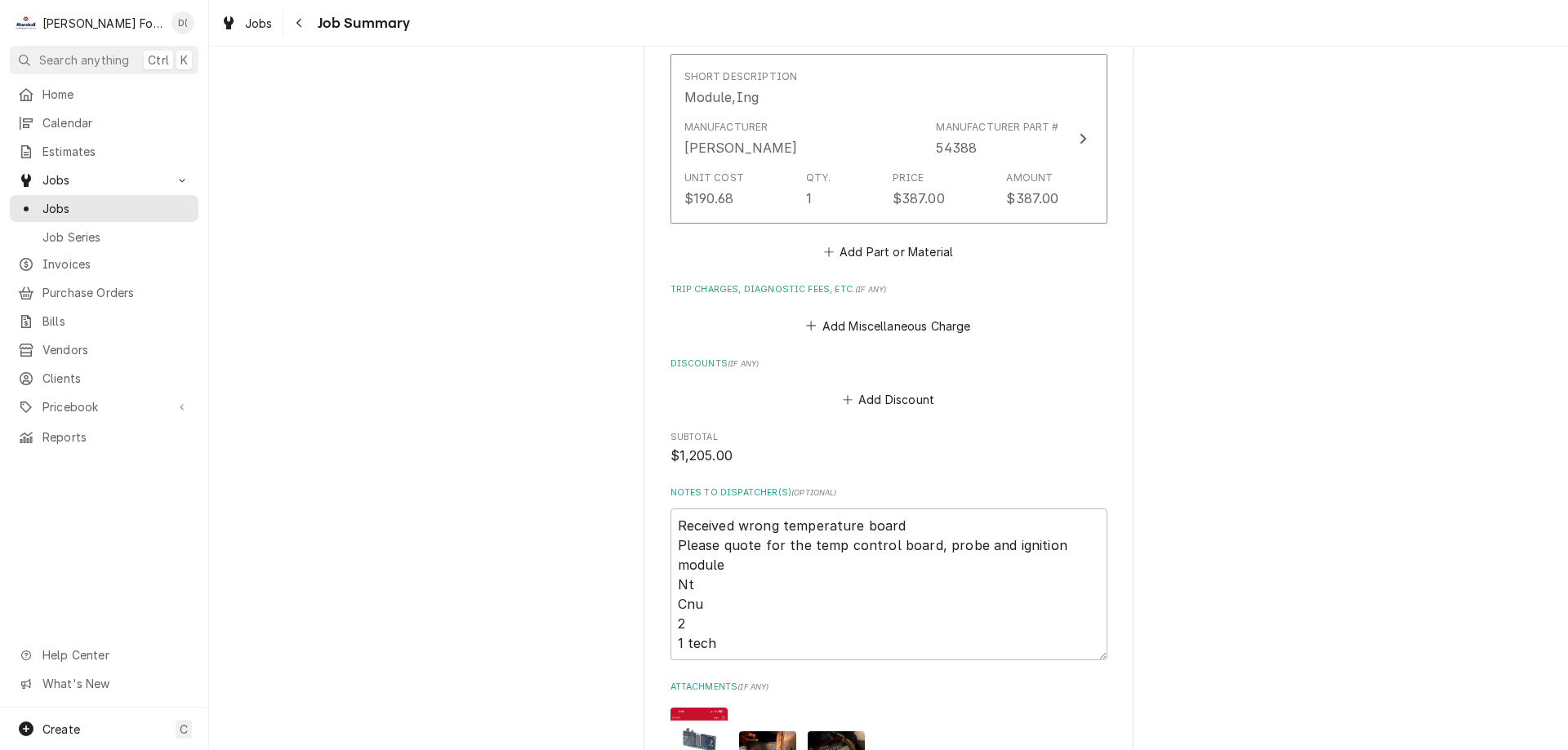
scroll to position [2204, 0]
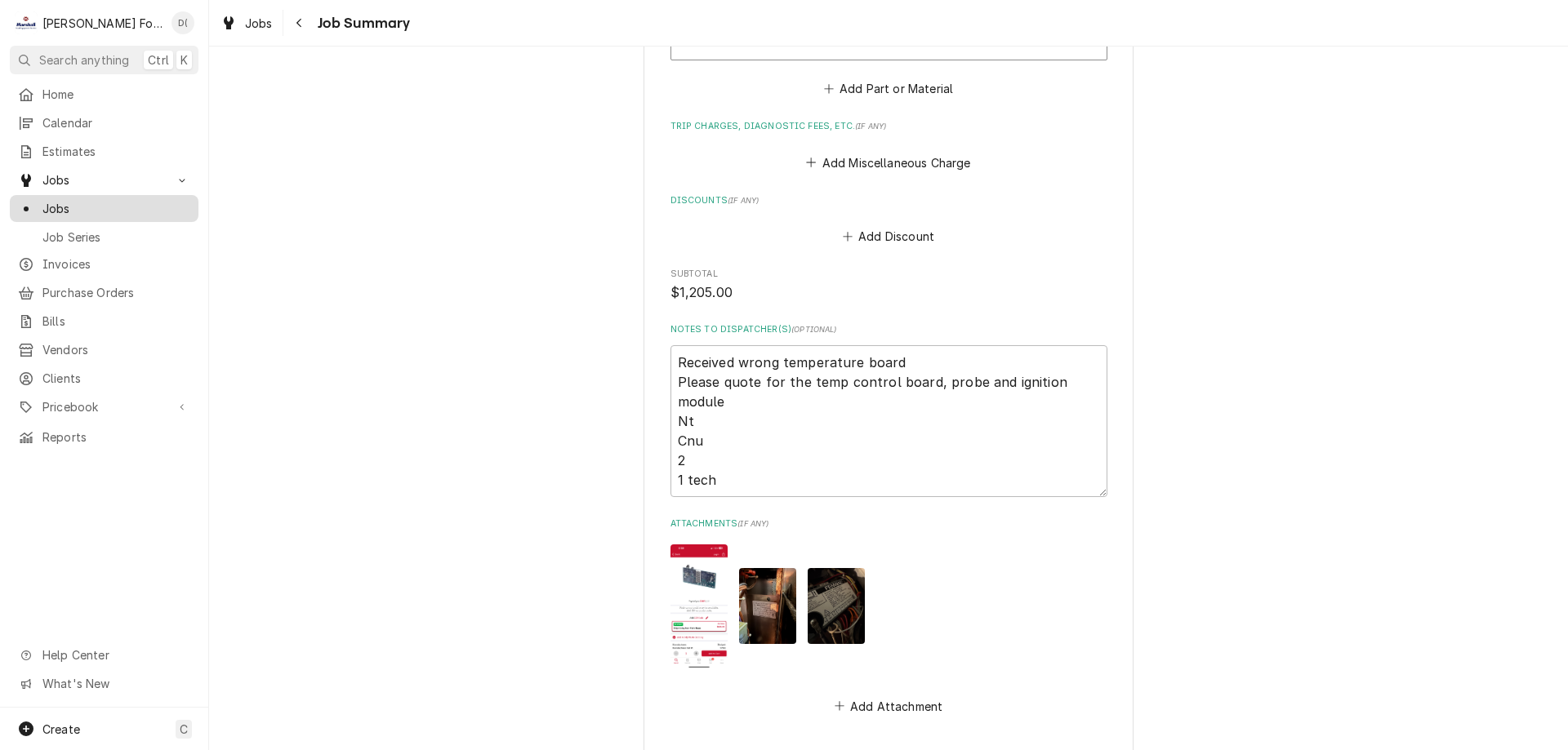
click at [136, 200] on span "Jobs" at bounding box center [117, 208] width 148 height 17
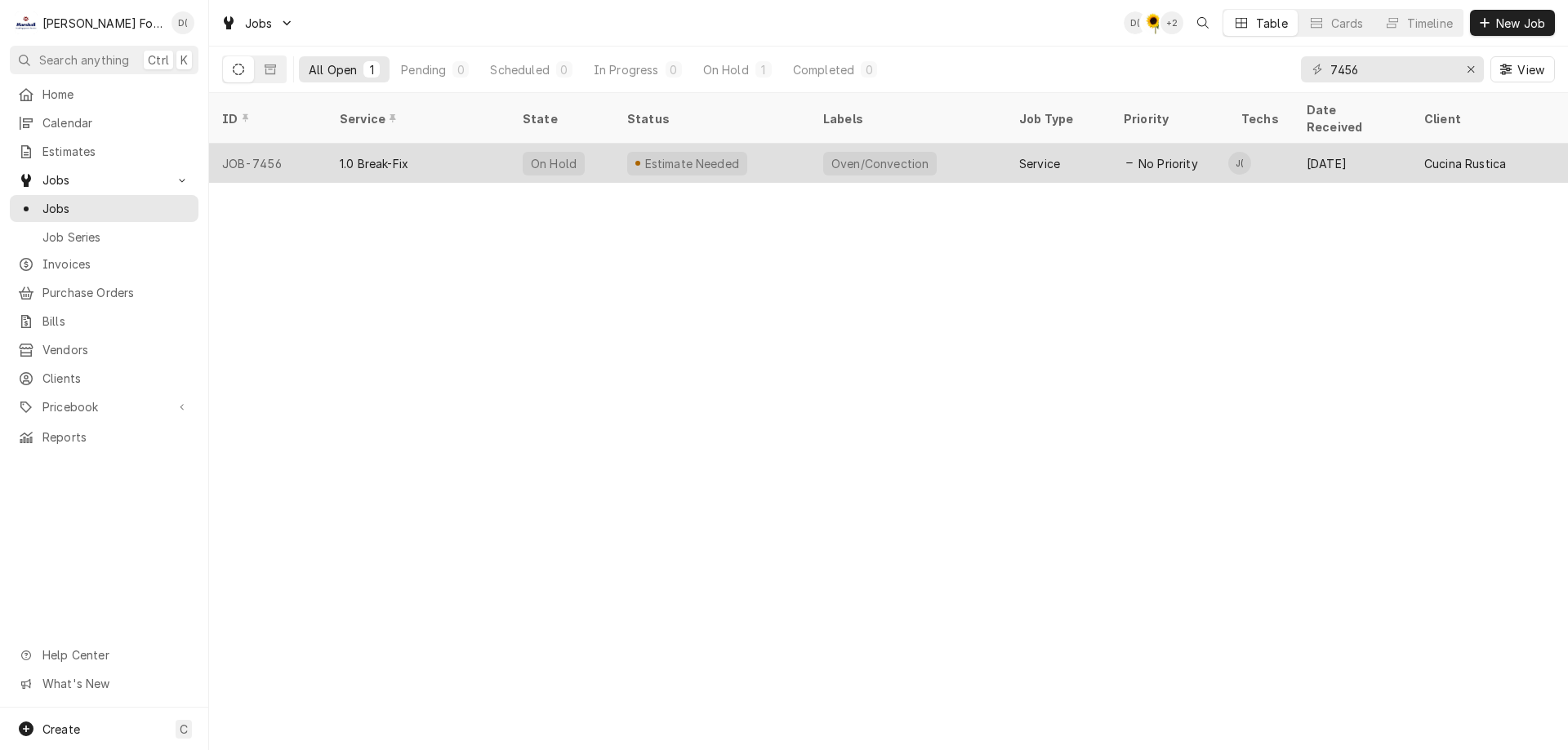
click at [930, 152] on div "Oven/Convection" at bounding box center [908, 163] width 196 height 39
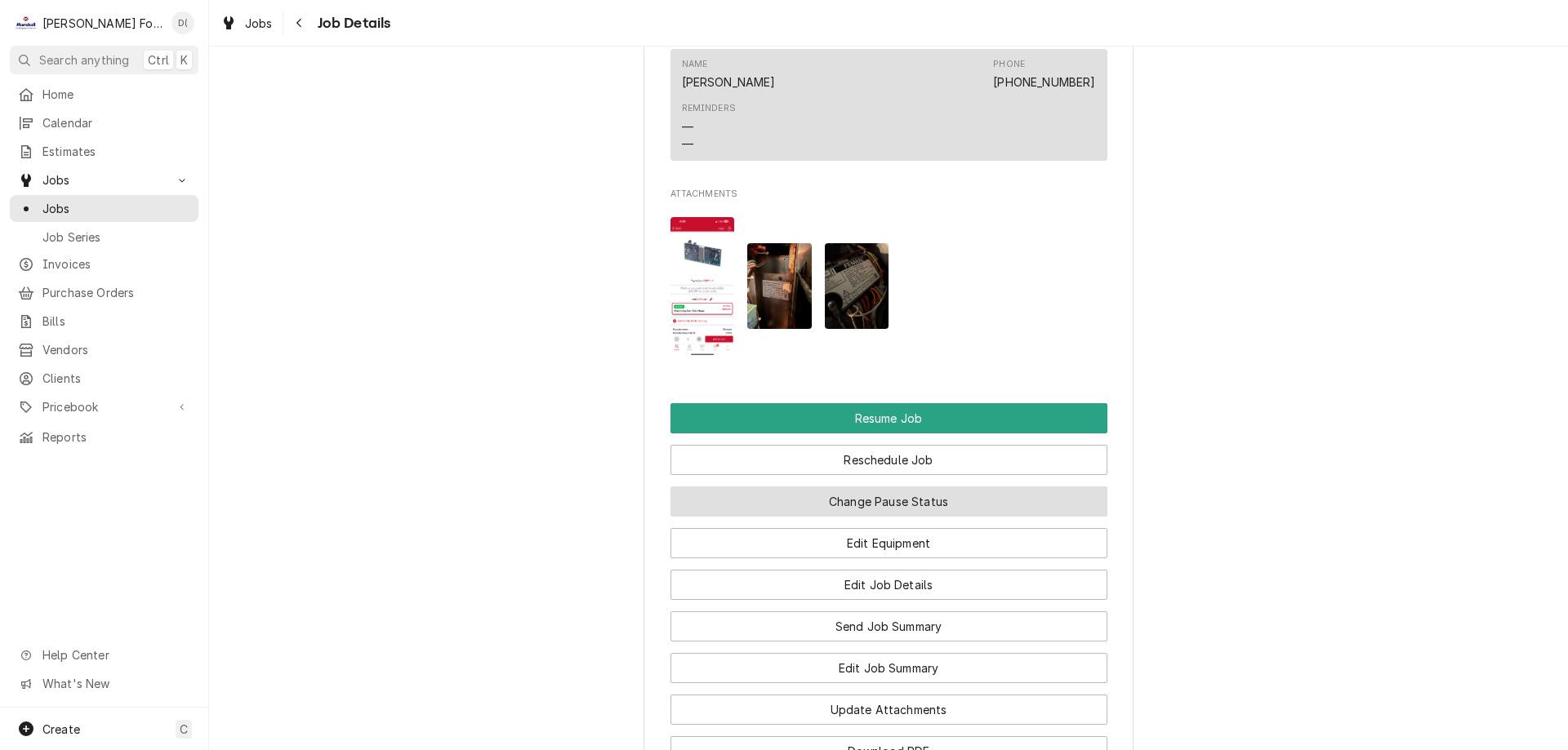
scroll to position [1795, 0]
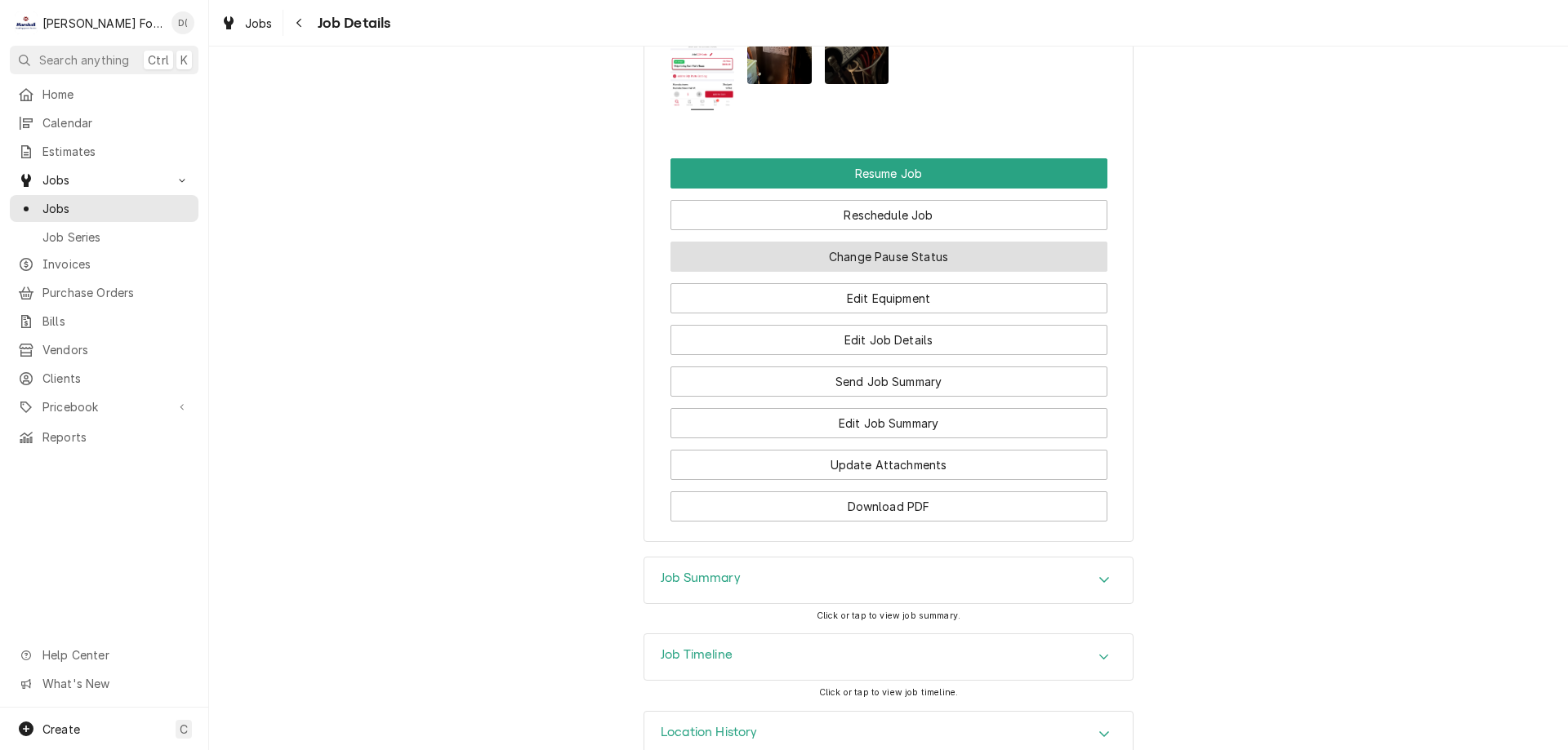
click at [873, 272] on button "Change Pause Status" at bounding box center [888, 257] width 437 height 30
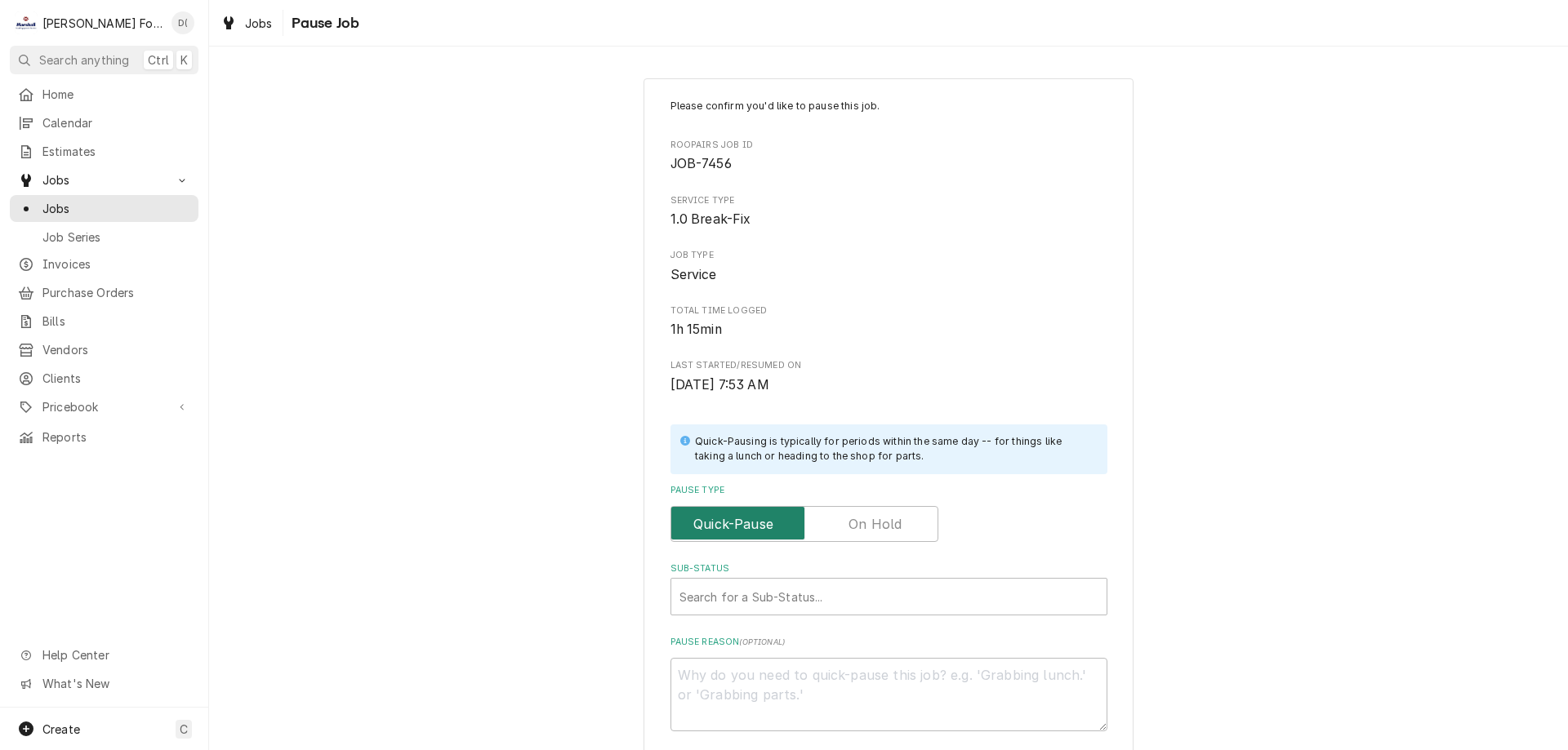
click at [883, 537] on input "Pause Type" at bounding box center [804, 524] width 253 height 36
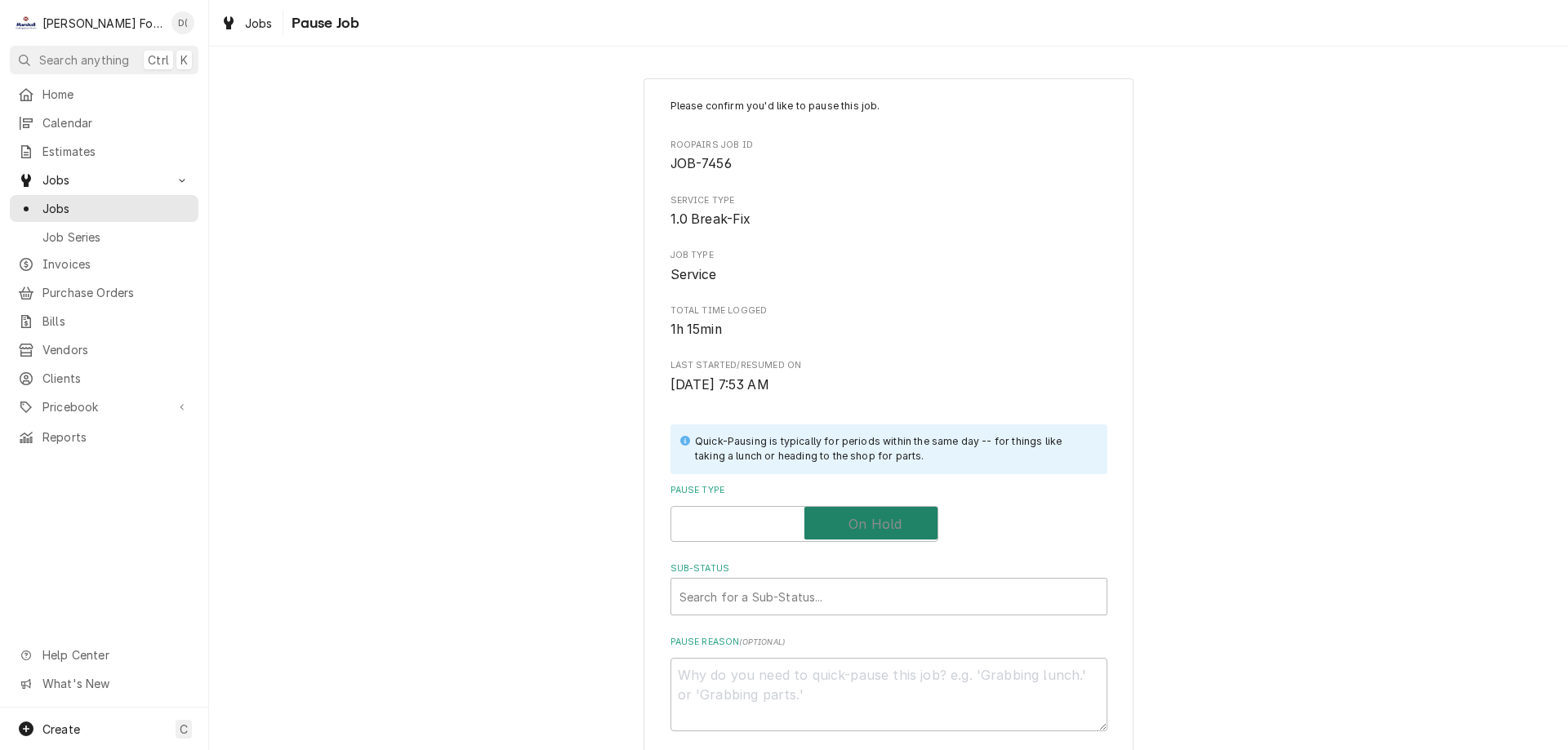
checkbox input "true"
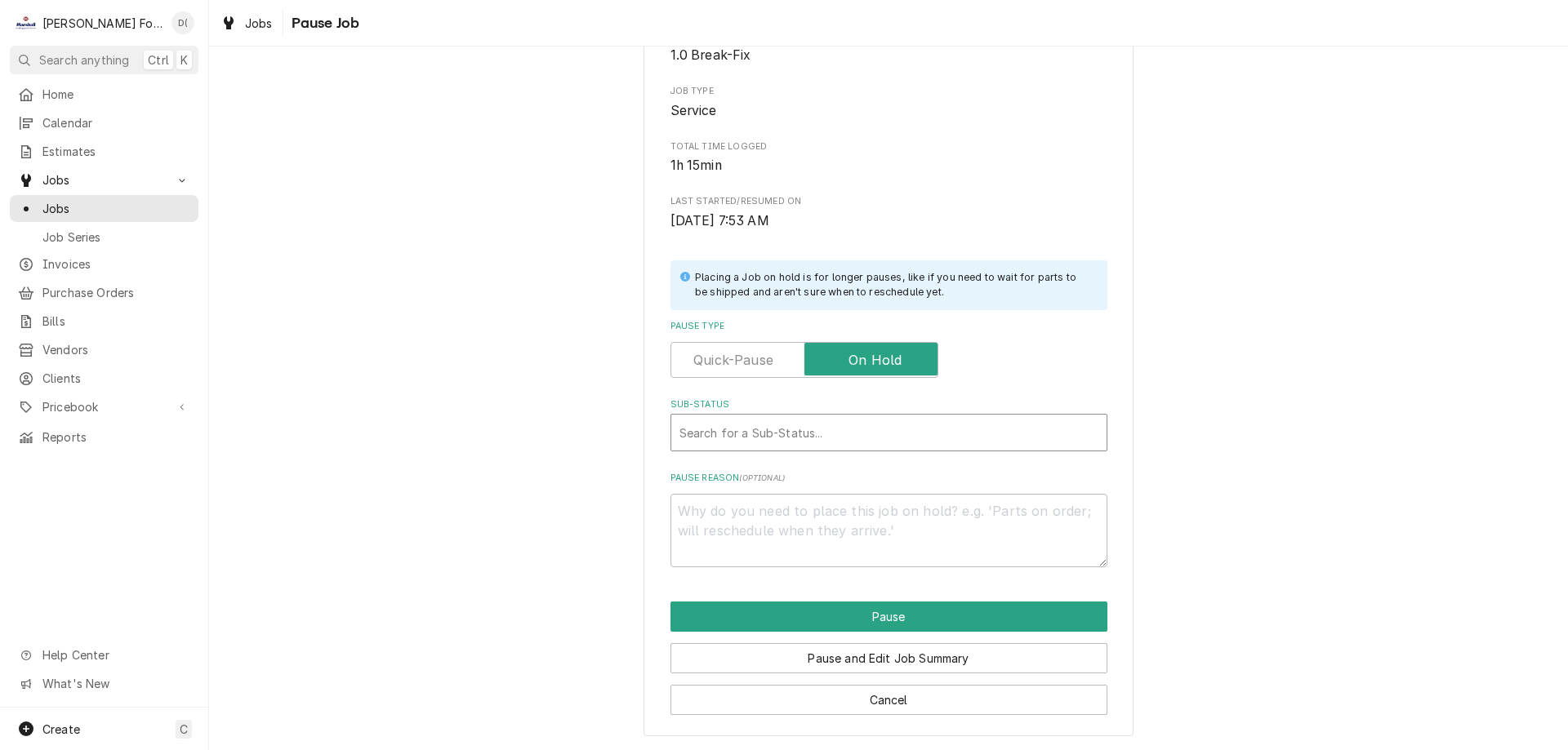
click at [727, 431] on div "Sub-Status" at bounding box center [888, 432] width 419 height 29
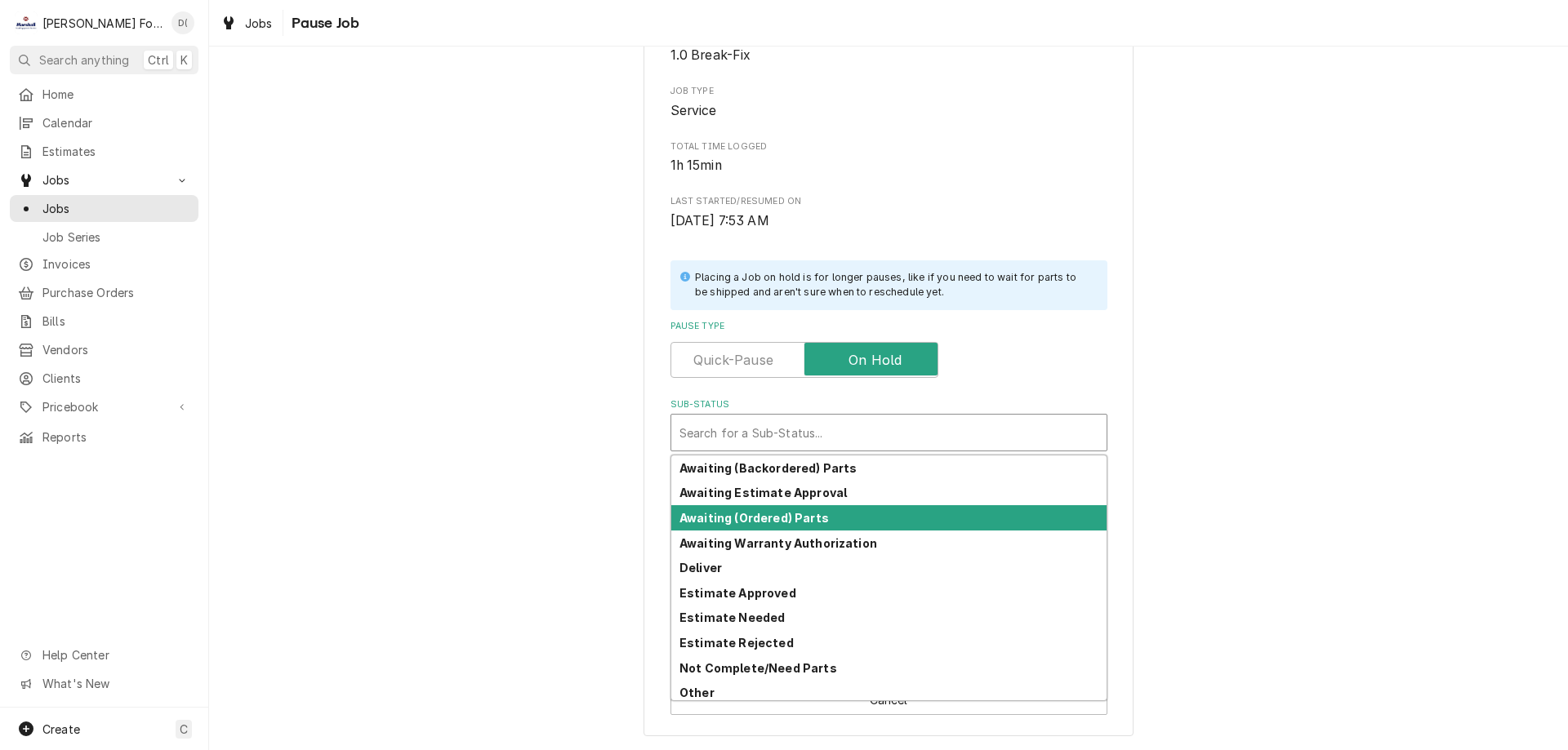
click at [740, 512] on strong "Awaiting (Ordered) Parts" at bounding box center [754, 518] width 150 height 14
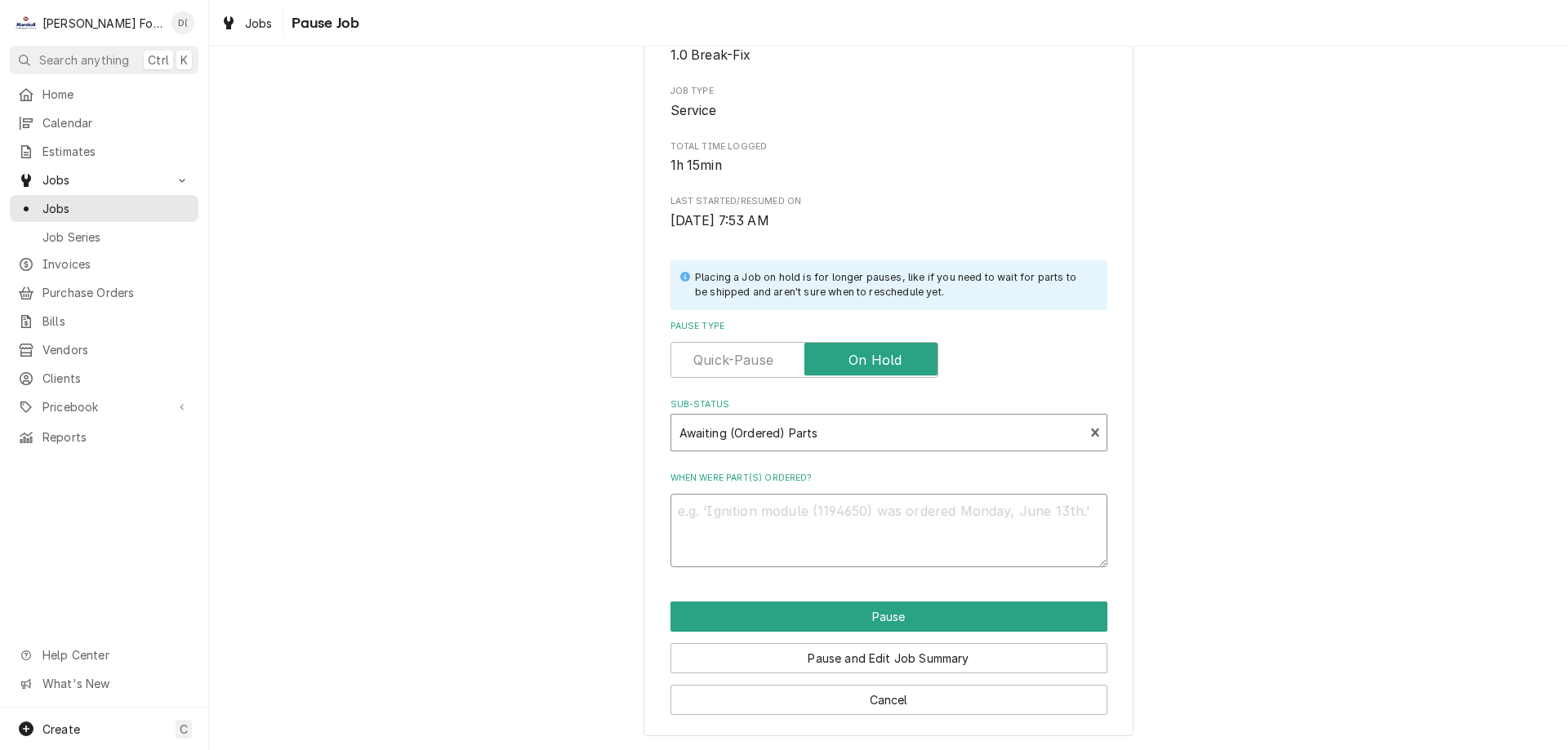
click at [755, 537] on textarea "When were part(s) ordered?" at bounding box center [888, 530] width 437 height 74
type textarea "x"
type textarea "1"
type textarea "x"
type textarea "10"
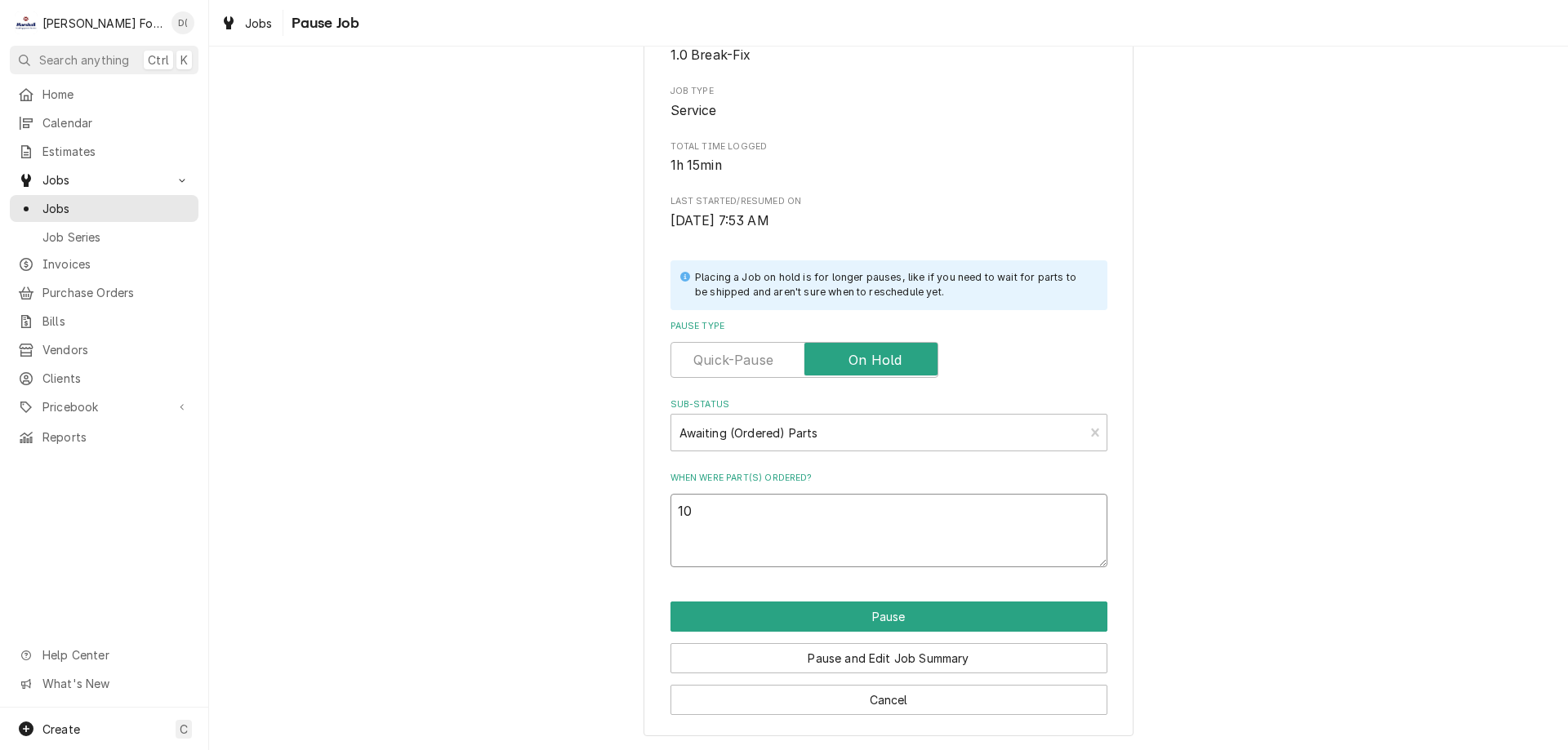
type textarea "x"
type textarea "10/"
type textarea "x"
type textarea "10/9"
type textarea "x"
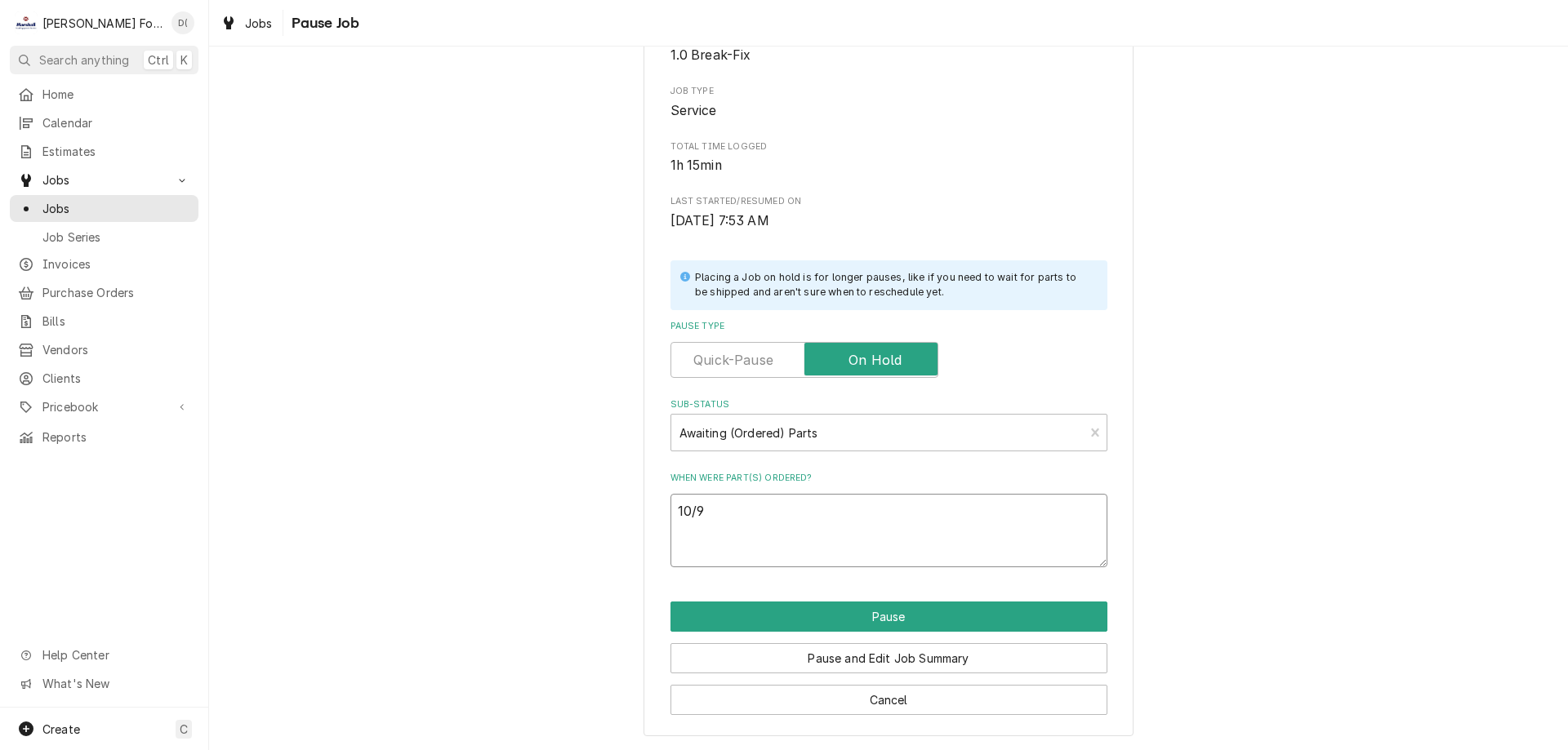
type textarea "10/9/"
type textarea "x"
type textarea "10/9/2"
type textarea "x"
type textarea "10/9/25"
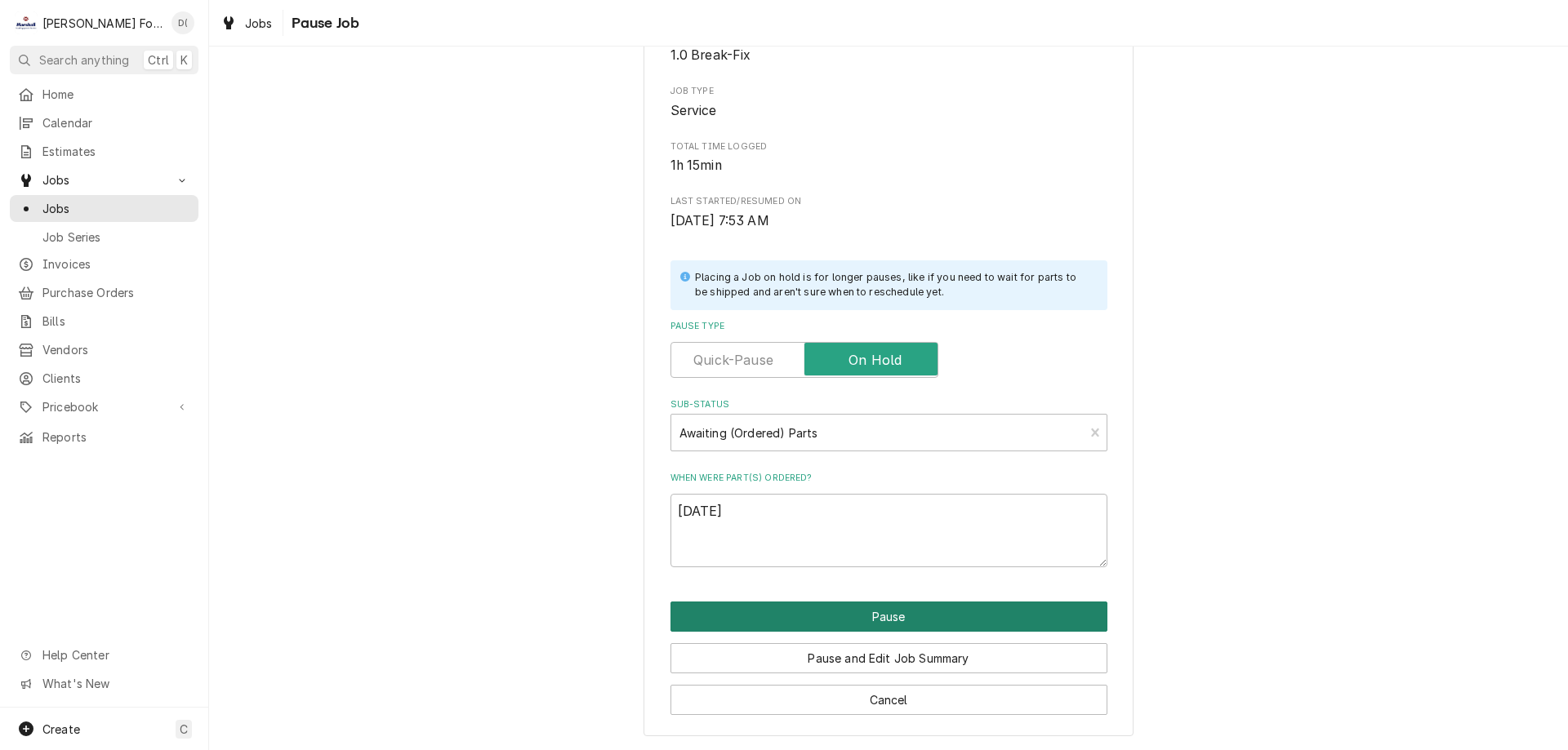
click at [858, 617] on button "Pause" at bounding box center [888, 617] width 437 height 30
type textarea "x"
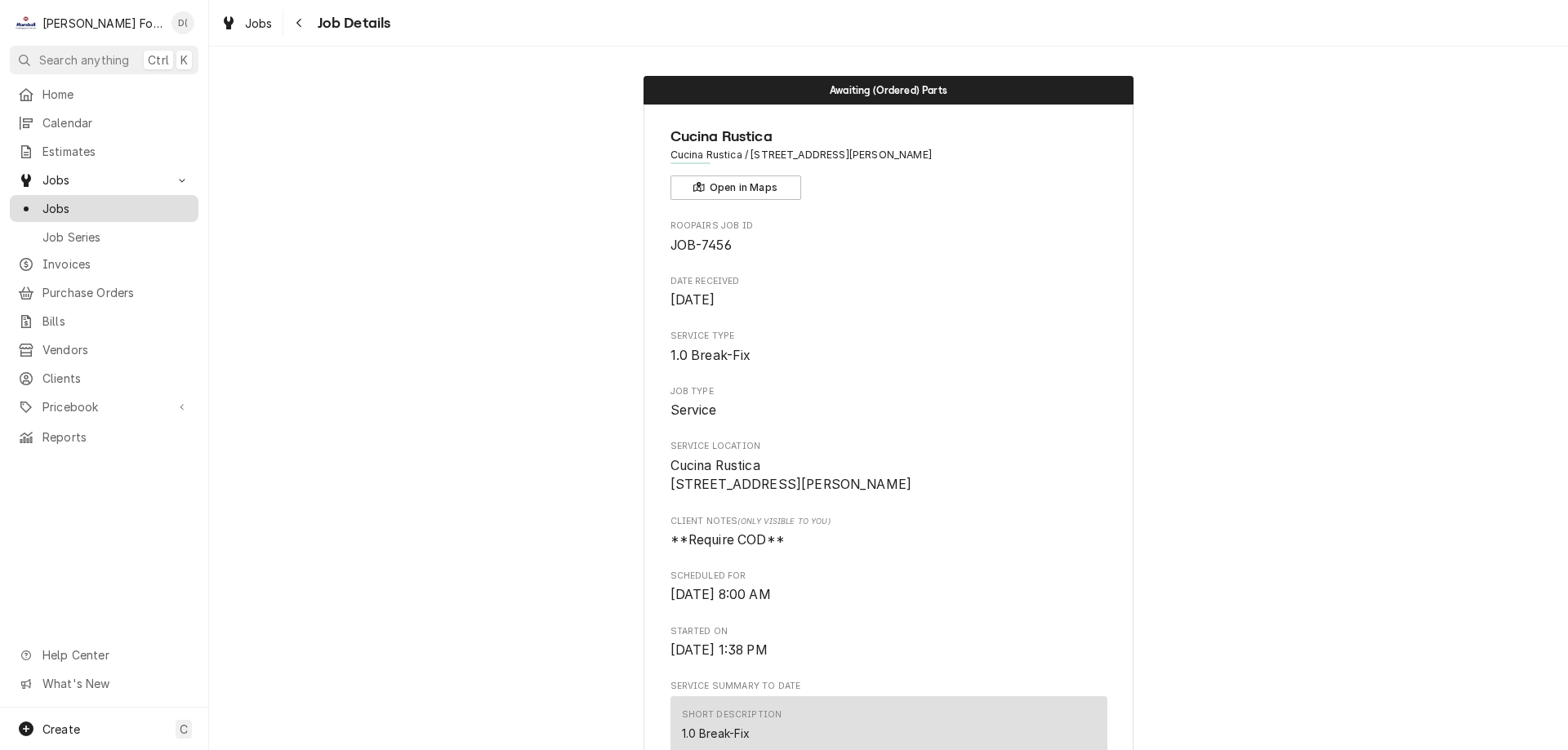
click at [61, 200] on span "Jobs" at bounding box center [117, 208] width 148 height 17
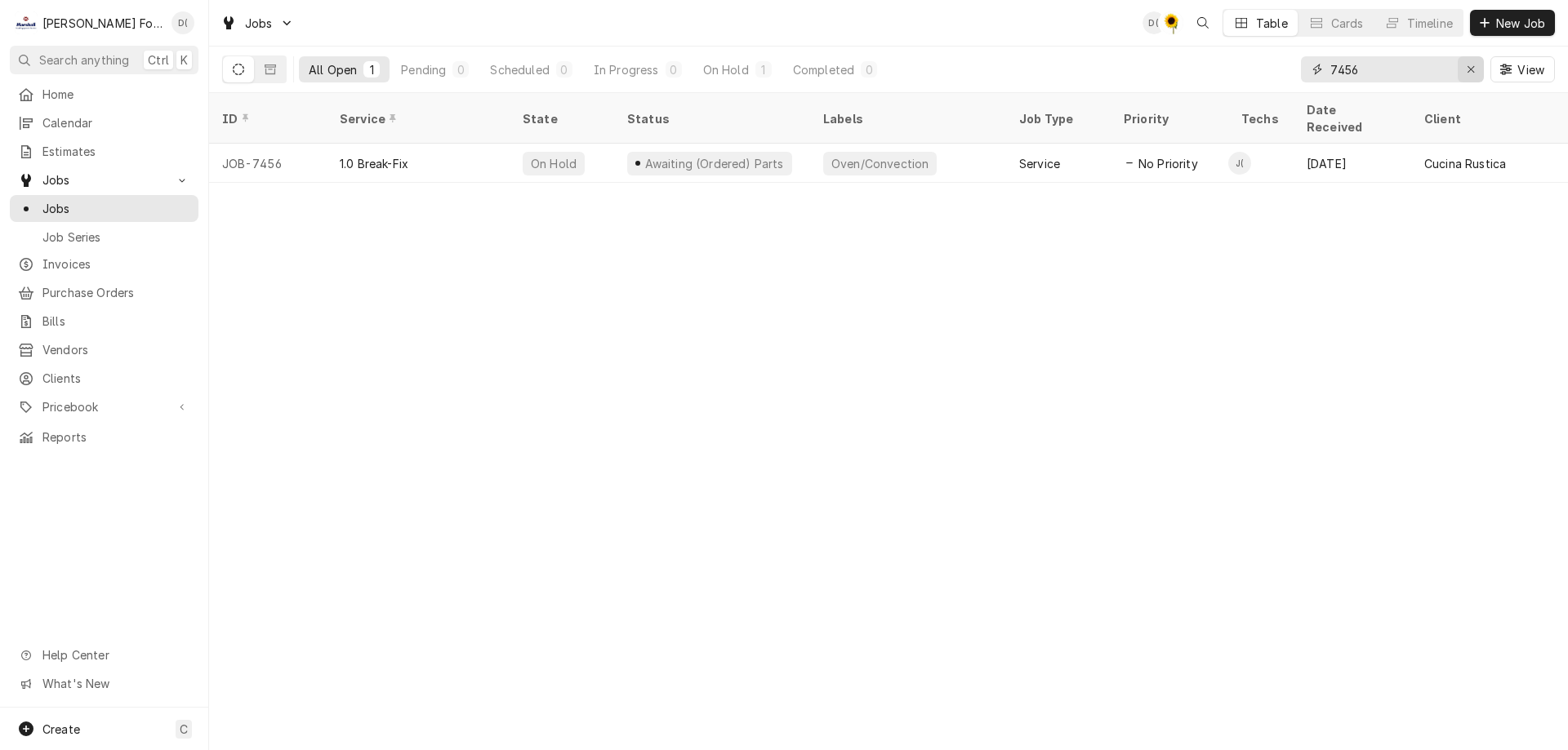
click at [1467, 69] on icon "Erase input" at bounding box center [1471, 69] width 9 height 12
click at [1449, 66] on input "Dynamic Content Wrapper" at bounding box center [1407, 69] width 153 height 26
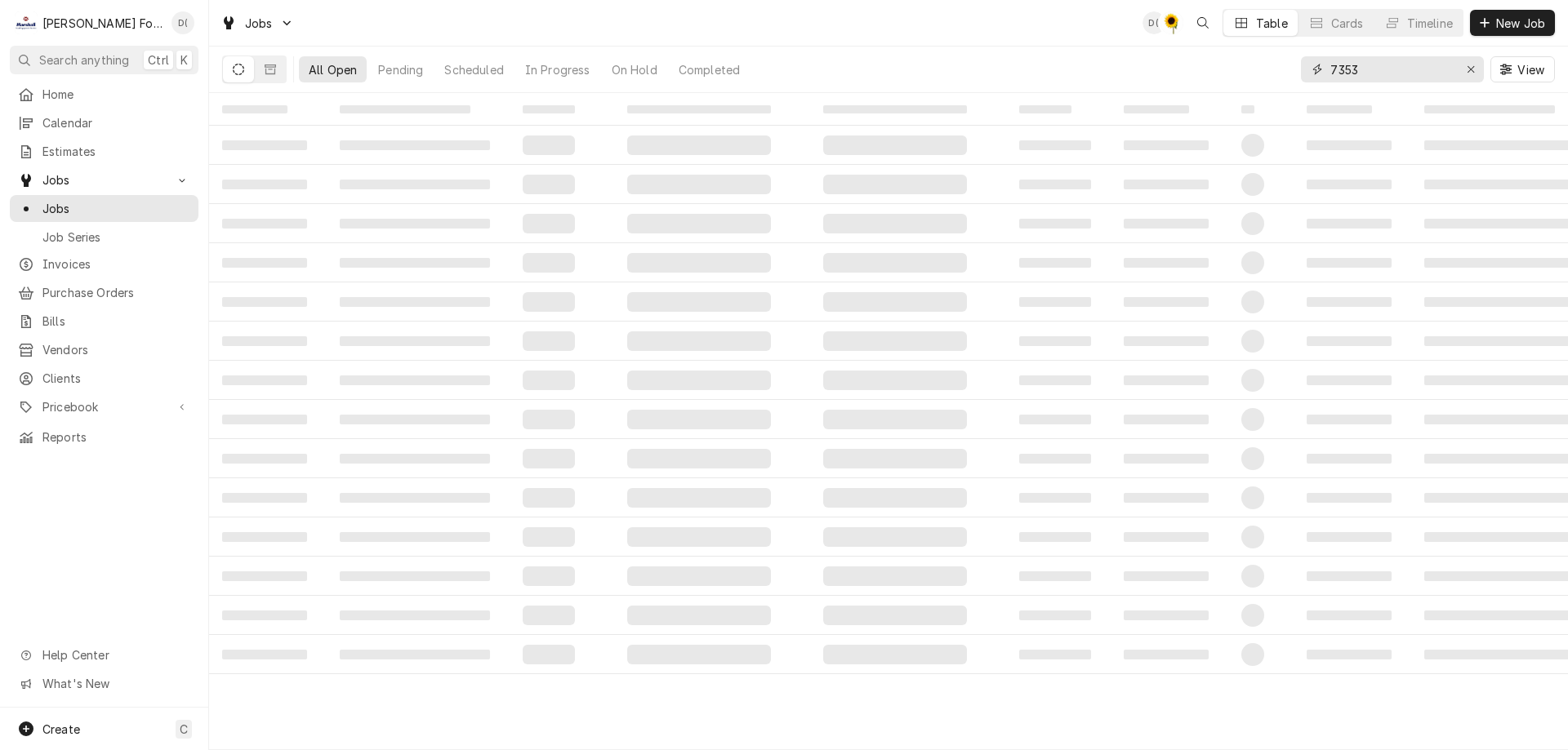
type input "7353"
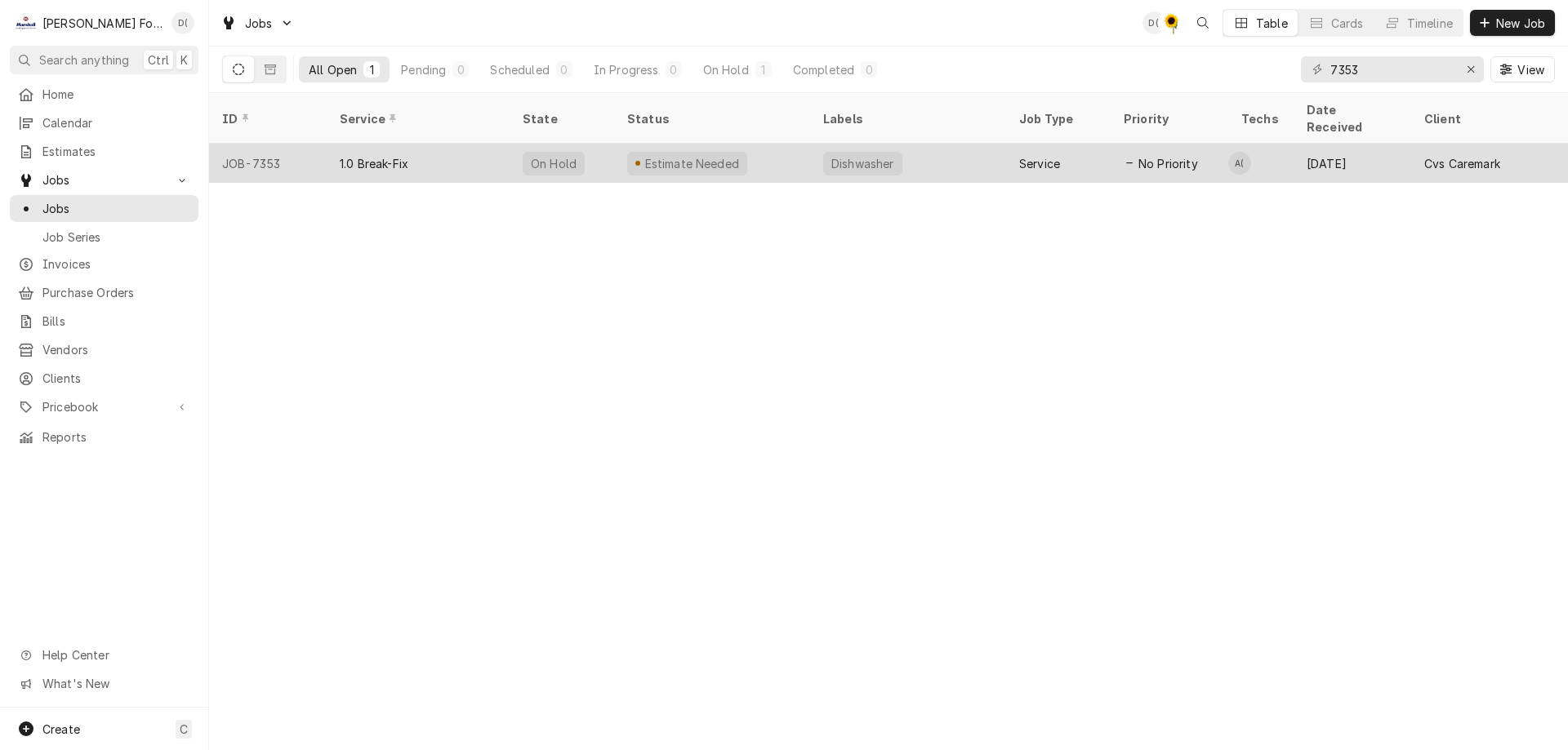
click at [762, 146] on div "Estimate Needed" at bounding box center [712, 163] width 196 height 39
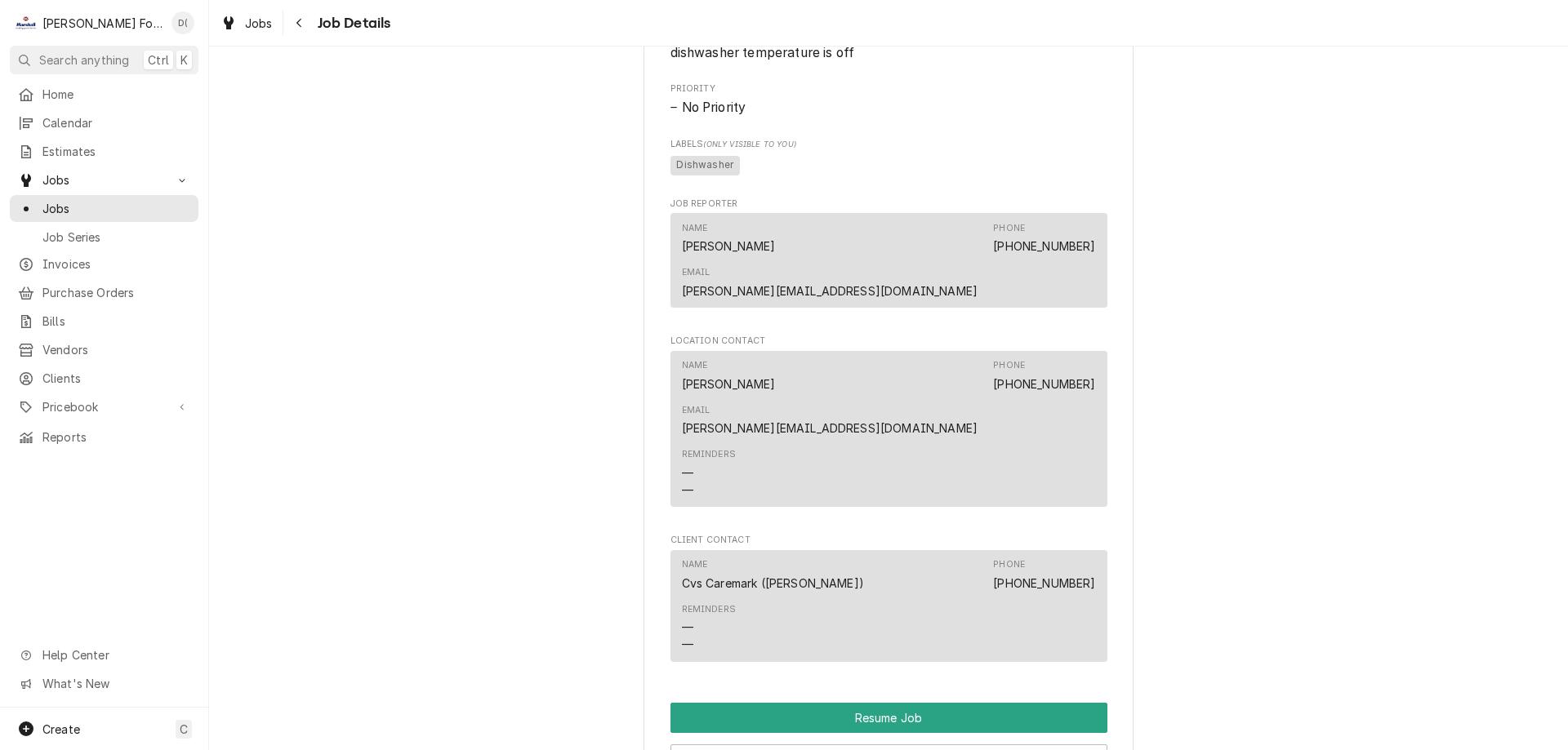
scroll to position [2122, 0]
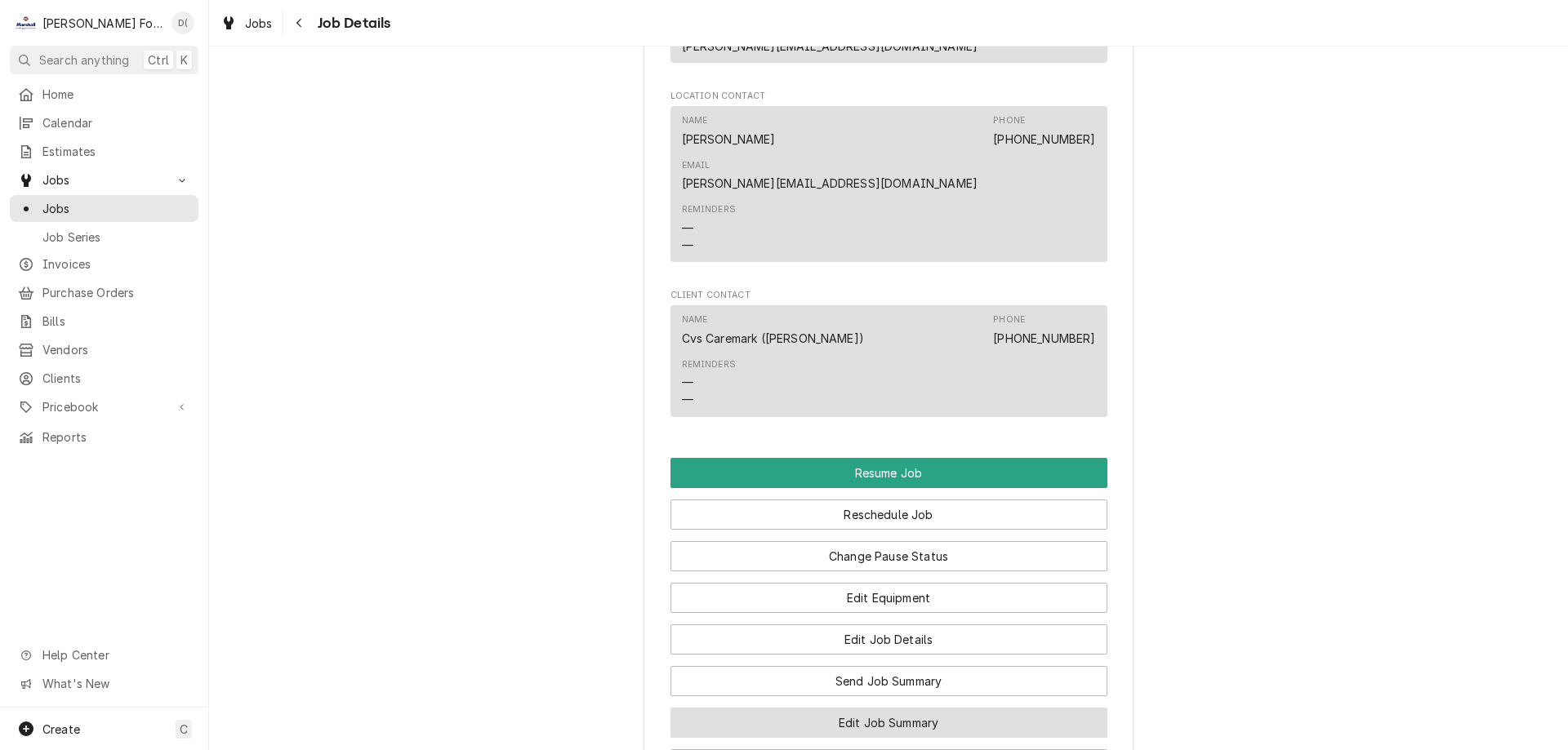
click at [880, 707] on button "Edit Job Summary" at bounding box center [888, 722] width 437 height 30
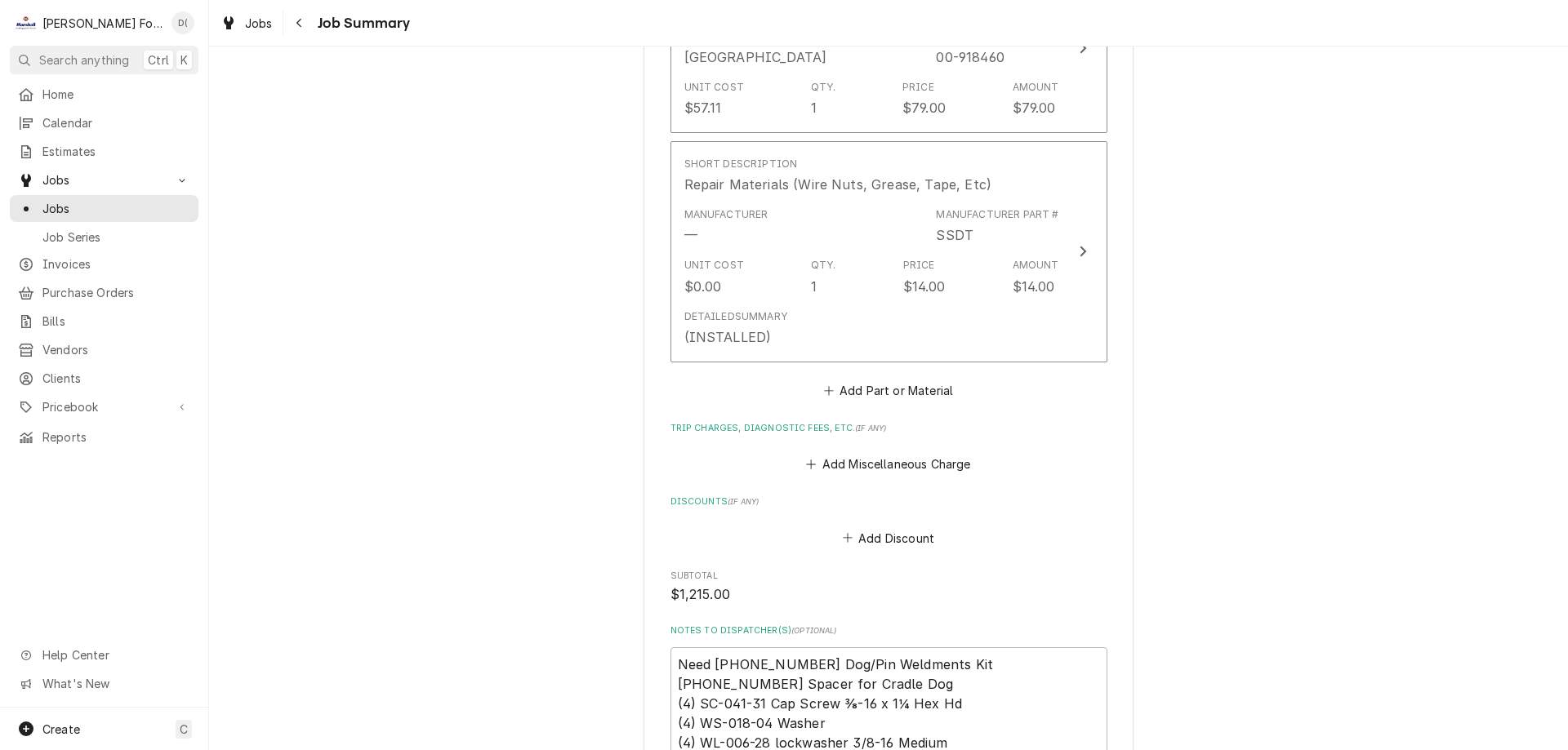
scroll to position [3265, 0]
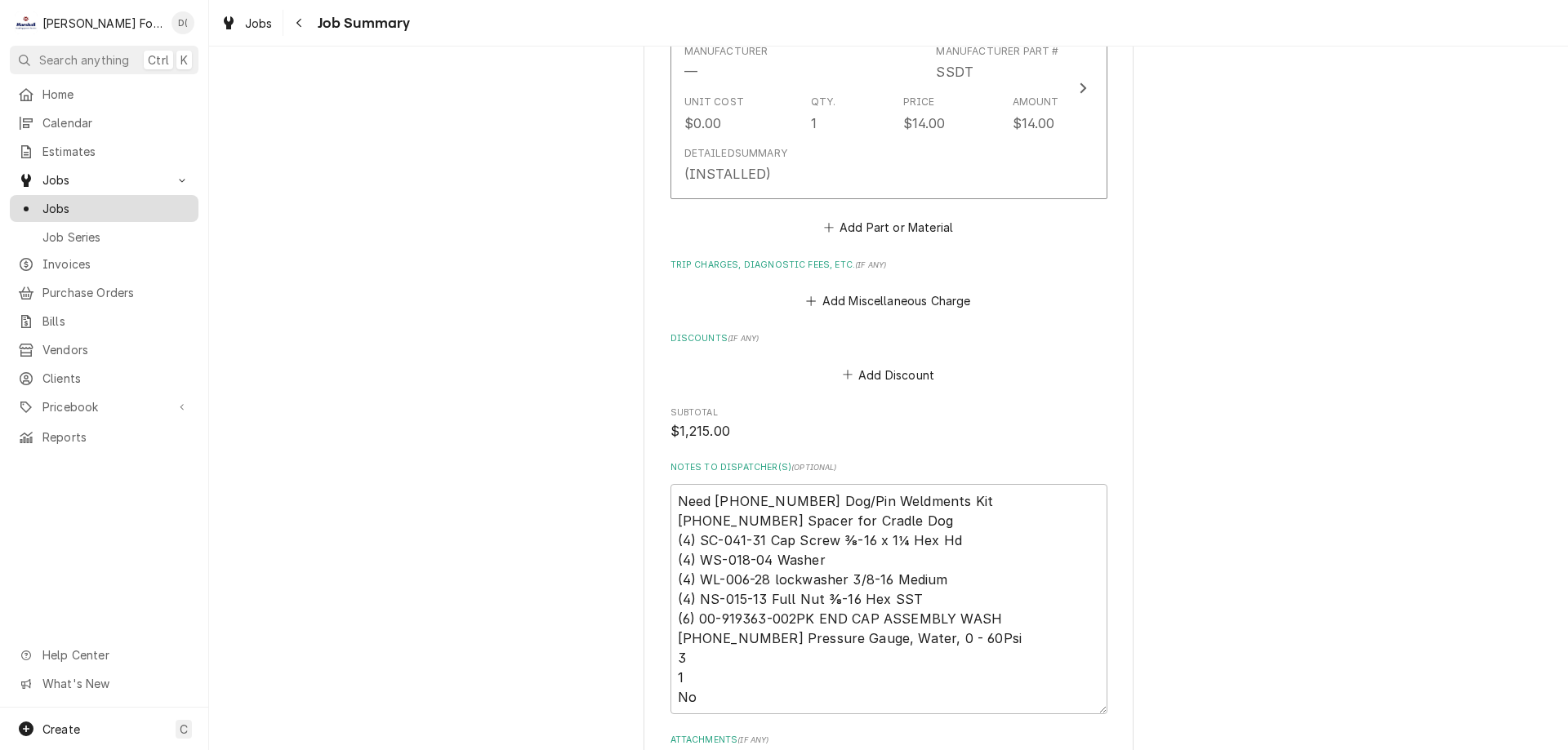
click at [97, 204] on span "Jobs" at bounding box center [117, 208] width 148 height 17
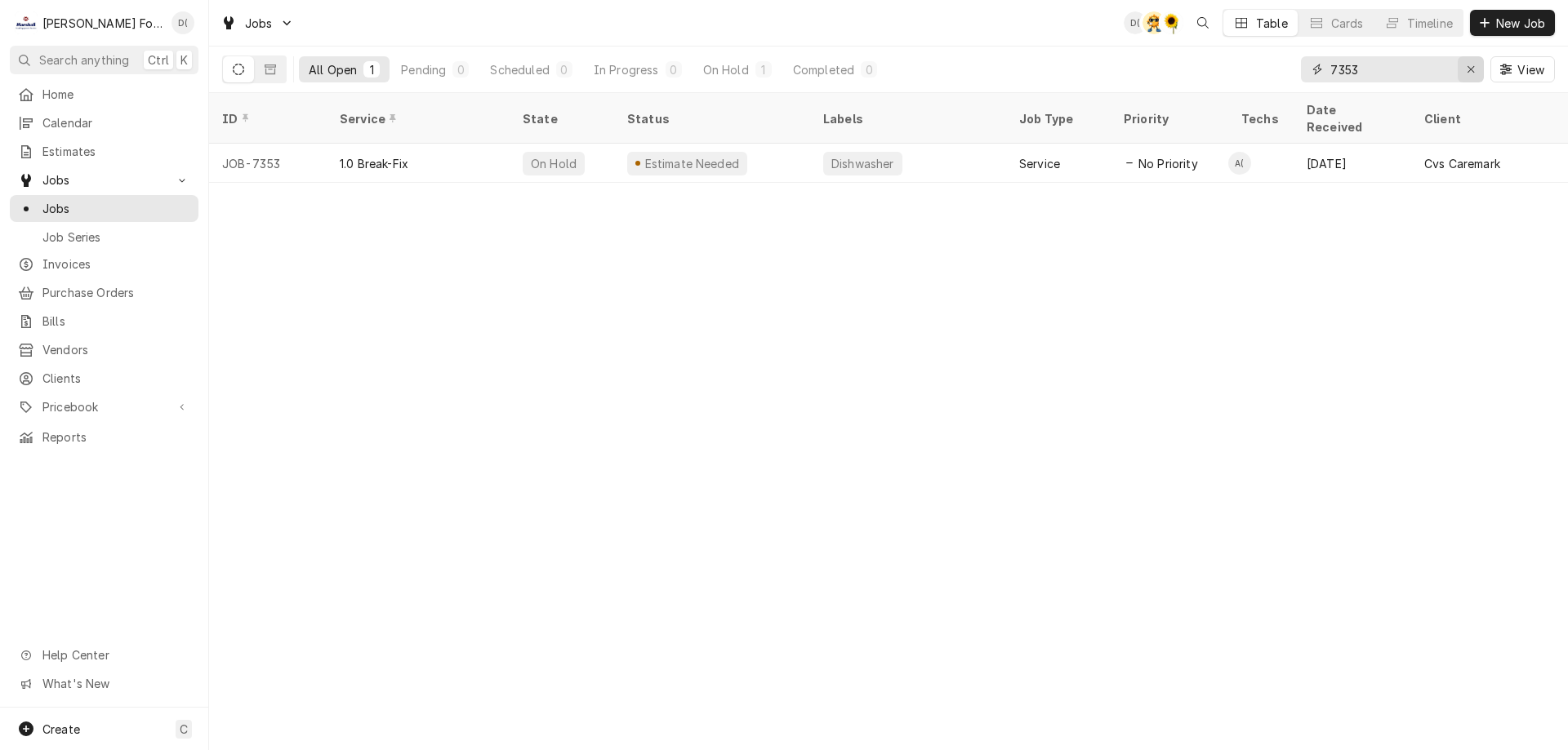
click at [1469, 64] on icon "Erase input" at bounding box center [1471, 69] width 9 height 12
click at [1419, 72] on input "Dynamic Content Wrapper" at bounding box center [1407, 69] width 153 height 26
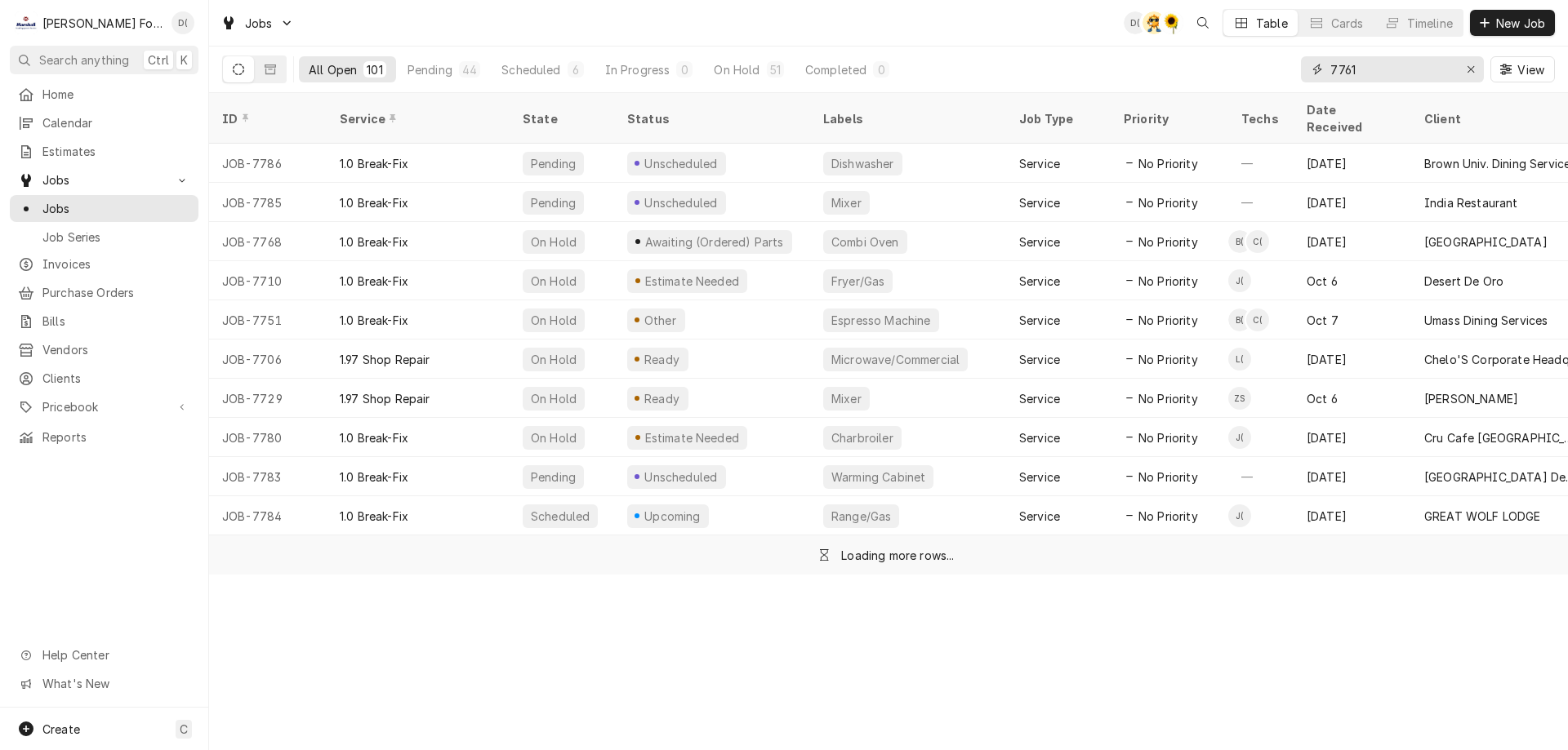
type input "7761"
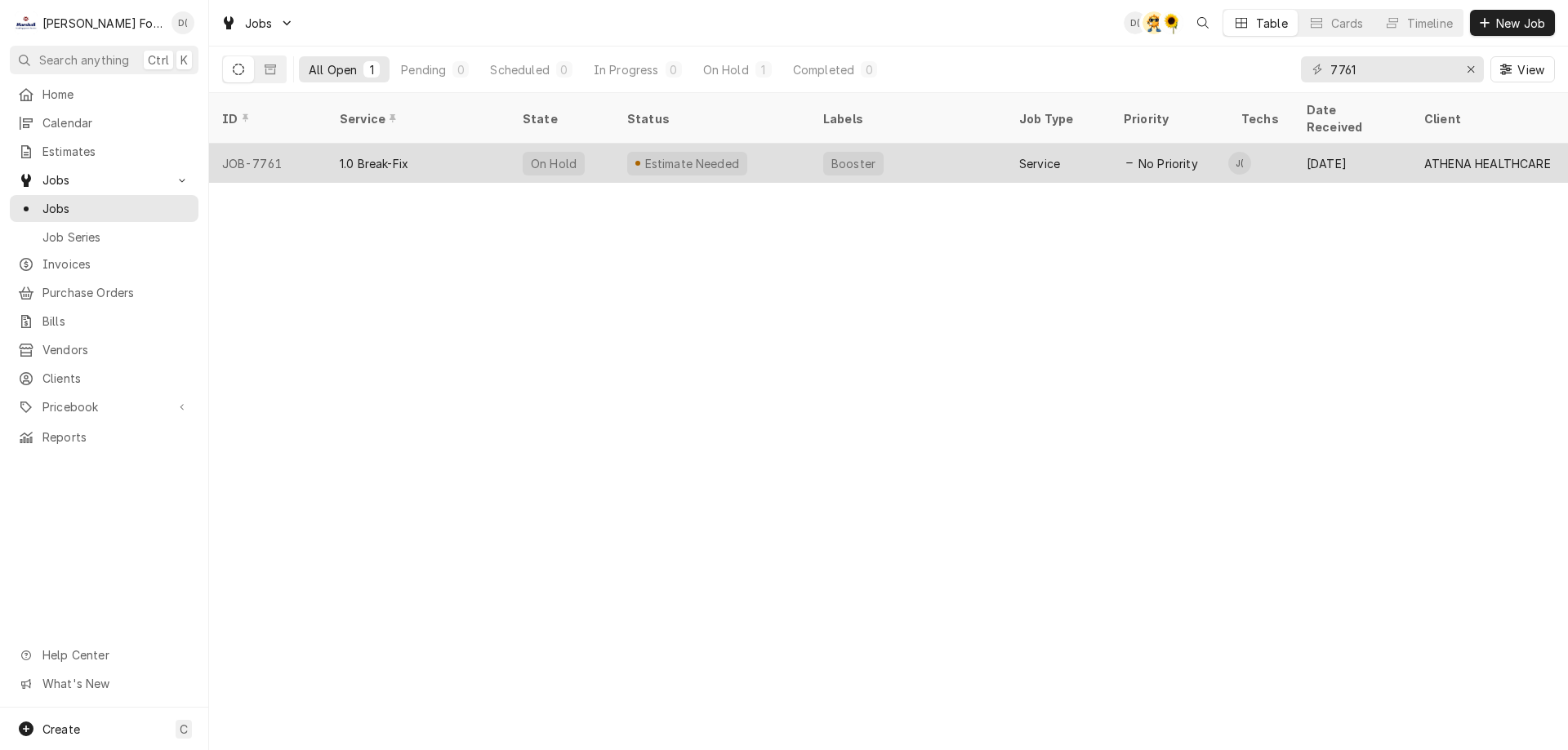
click at [790, 157] on div "Estimate Needed" at bounding box center [712, 163] width 196 height 39
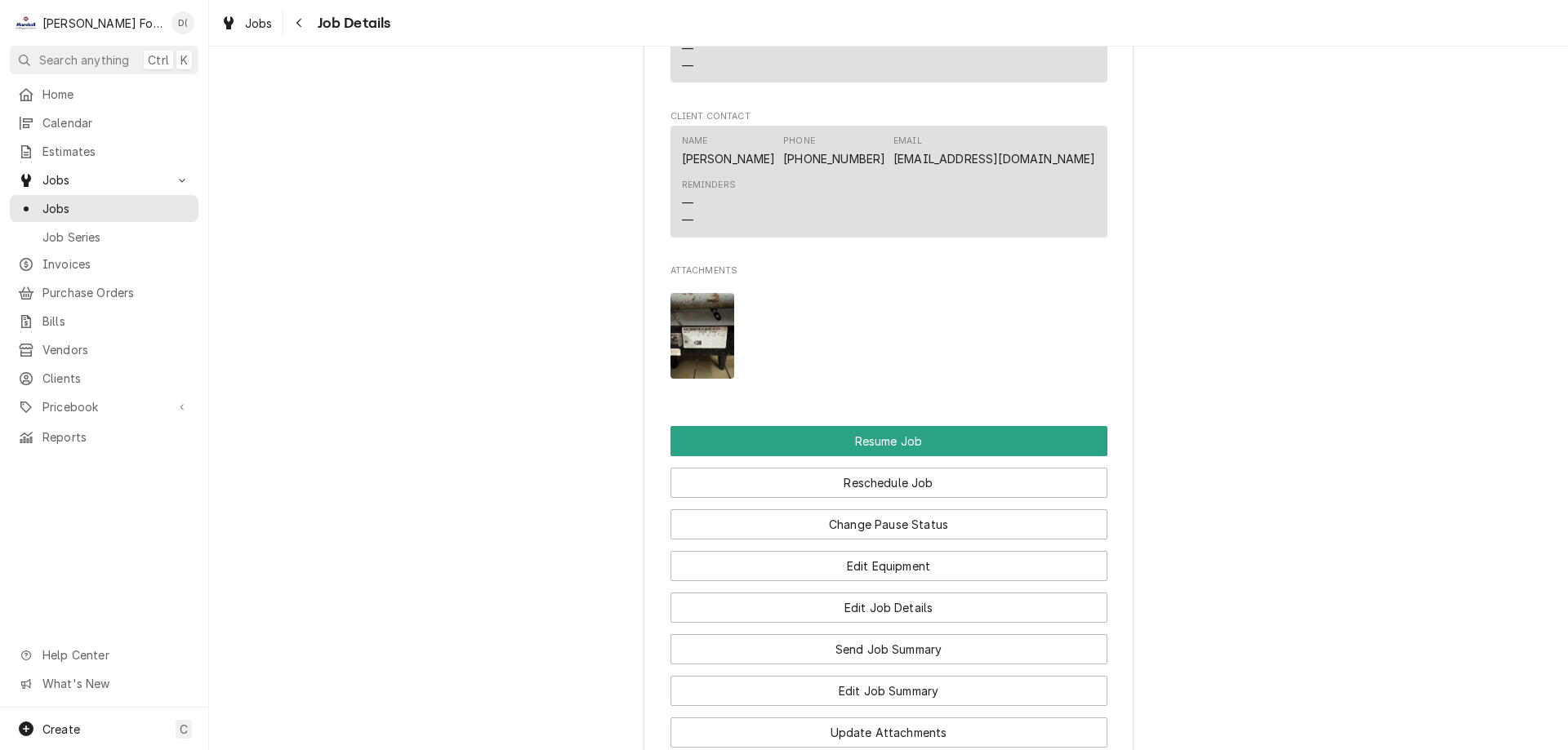
scroll to position [1551, 0]
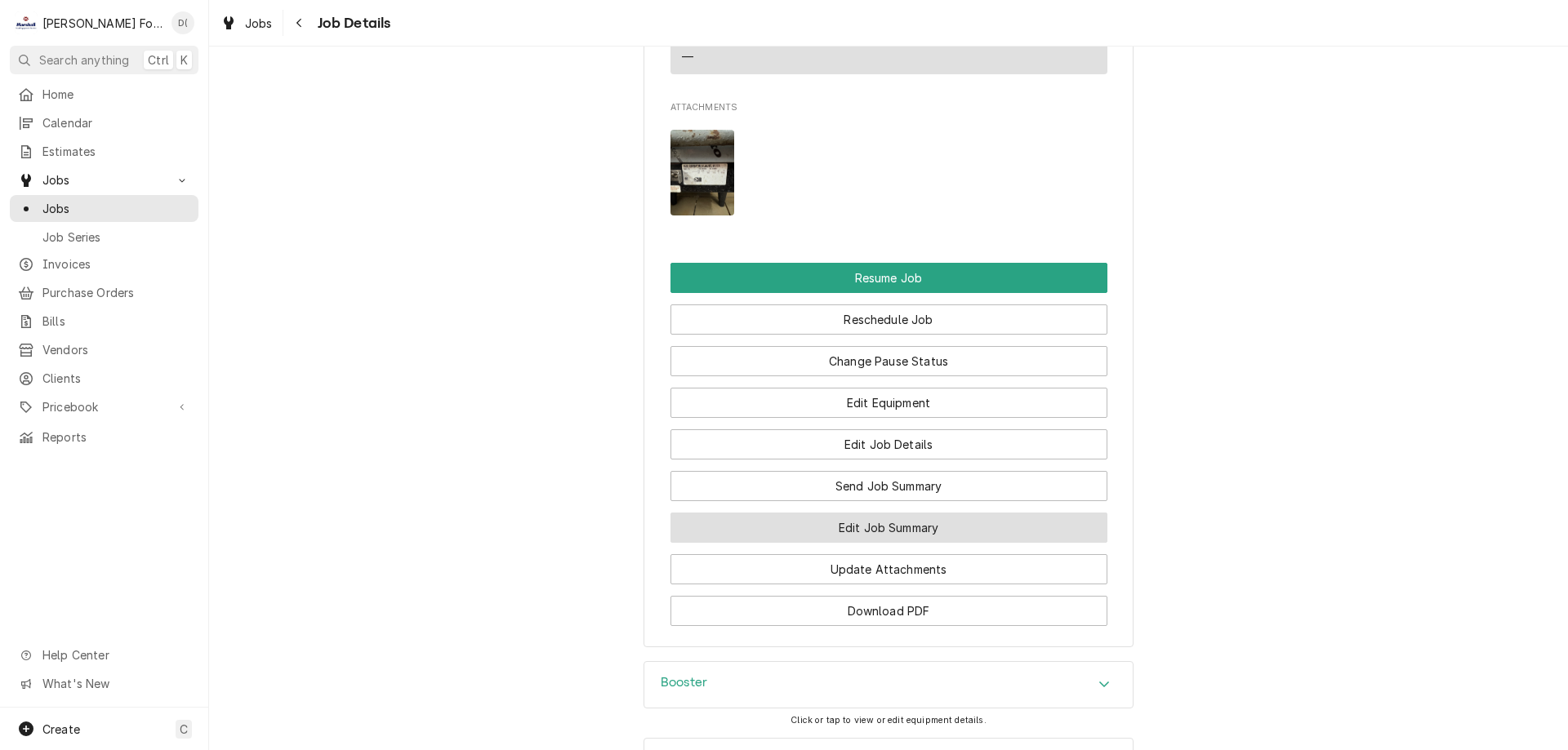
click at [840, 542] on button "Edit Job Summary" at bounding box center [888, 528] width 437 height 30
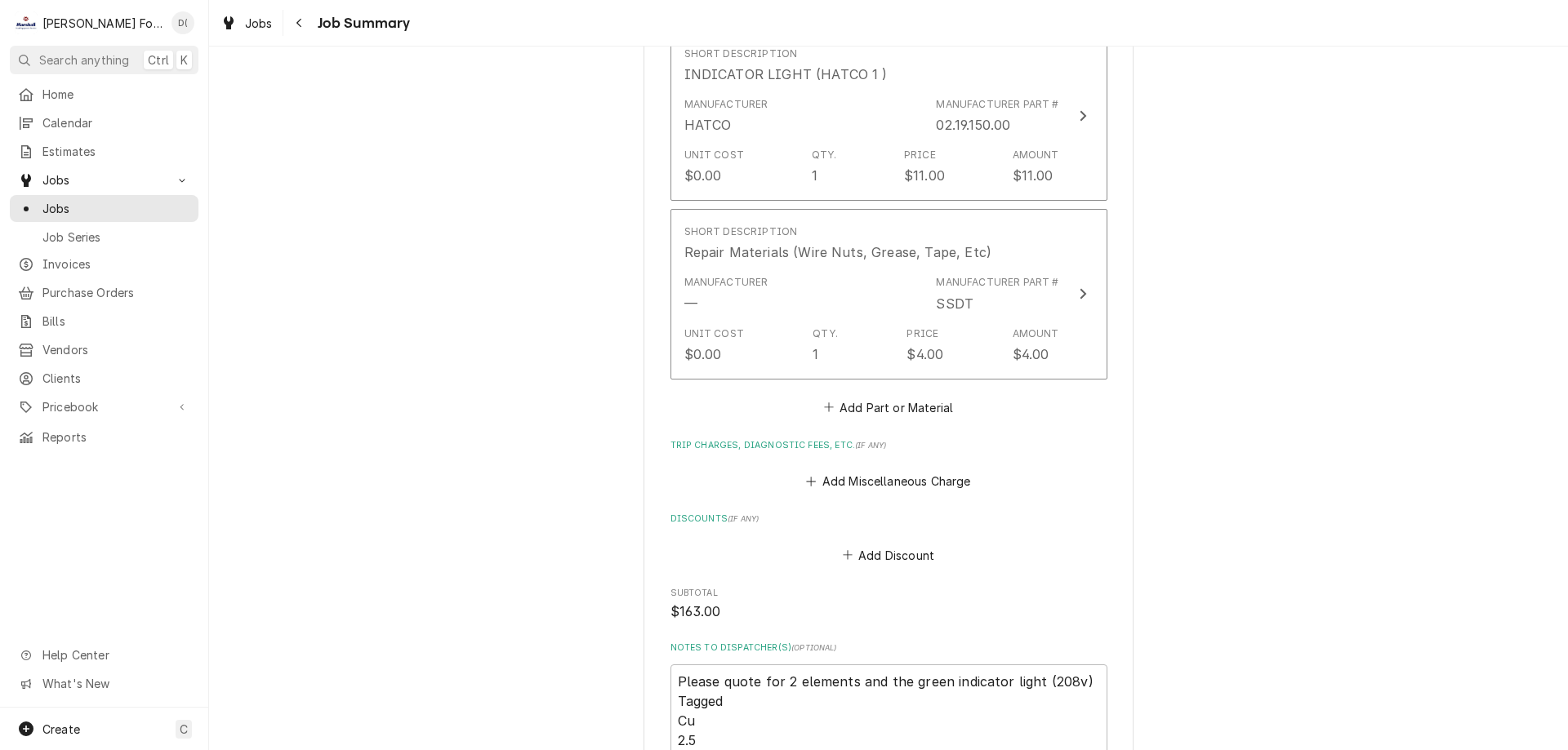
scroll to position [1551, 0]
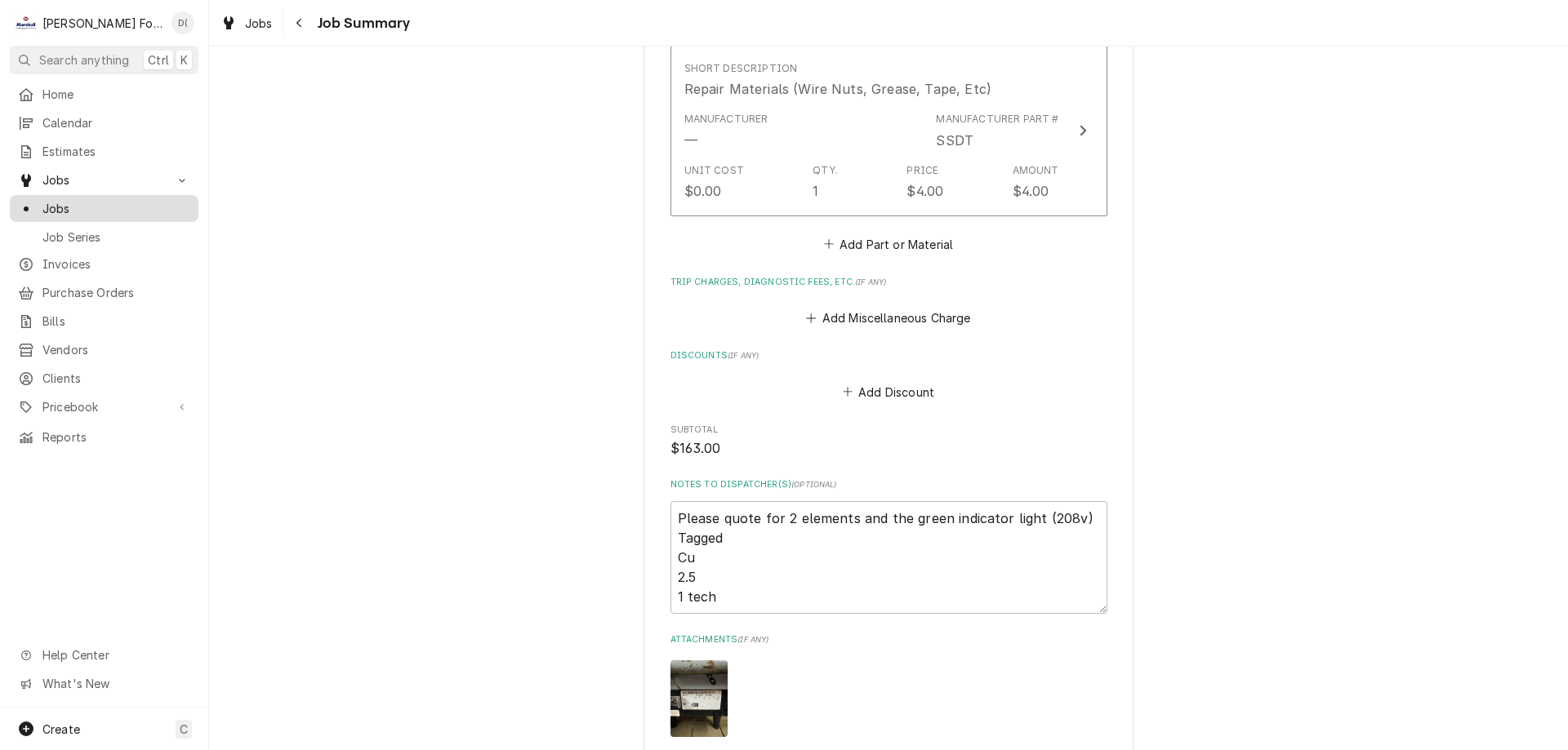
click at [168, 206] on span "Jobs" at bounding box center [117, 208] width 148 height 17
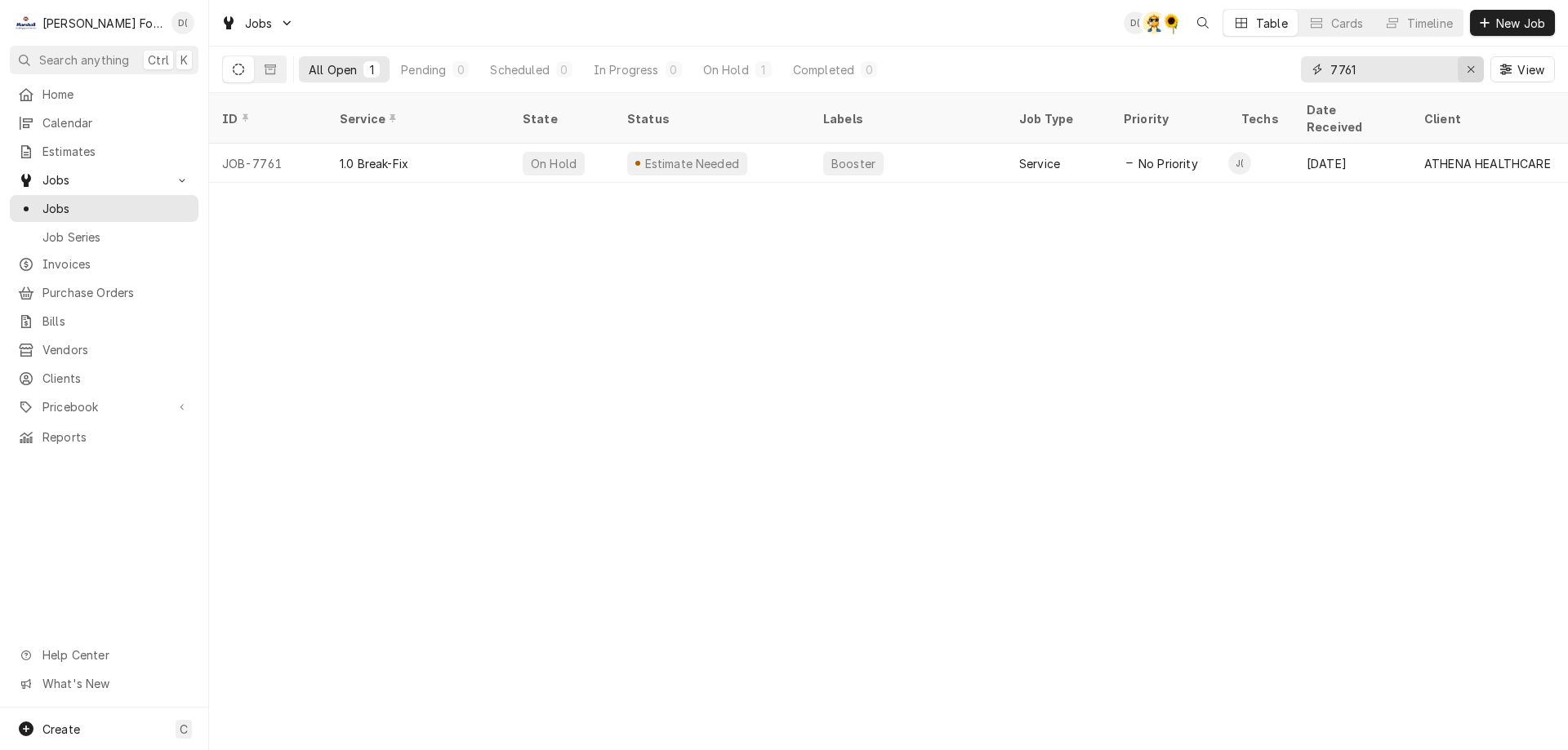
click at [1469, 73] on icon "Erase input" at bounding box center [1471, 69] width 9 height 12
click at [1418, 69] on input "Dynamic Content Wrapper" at bounding box center [1407, 69] width 153 height 26
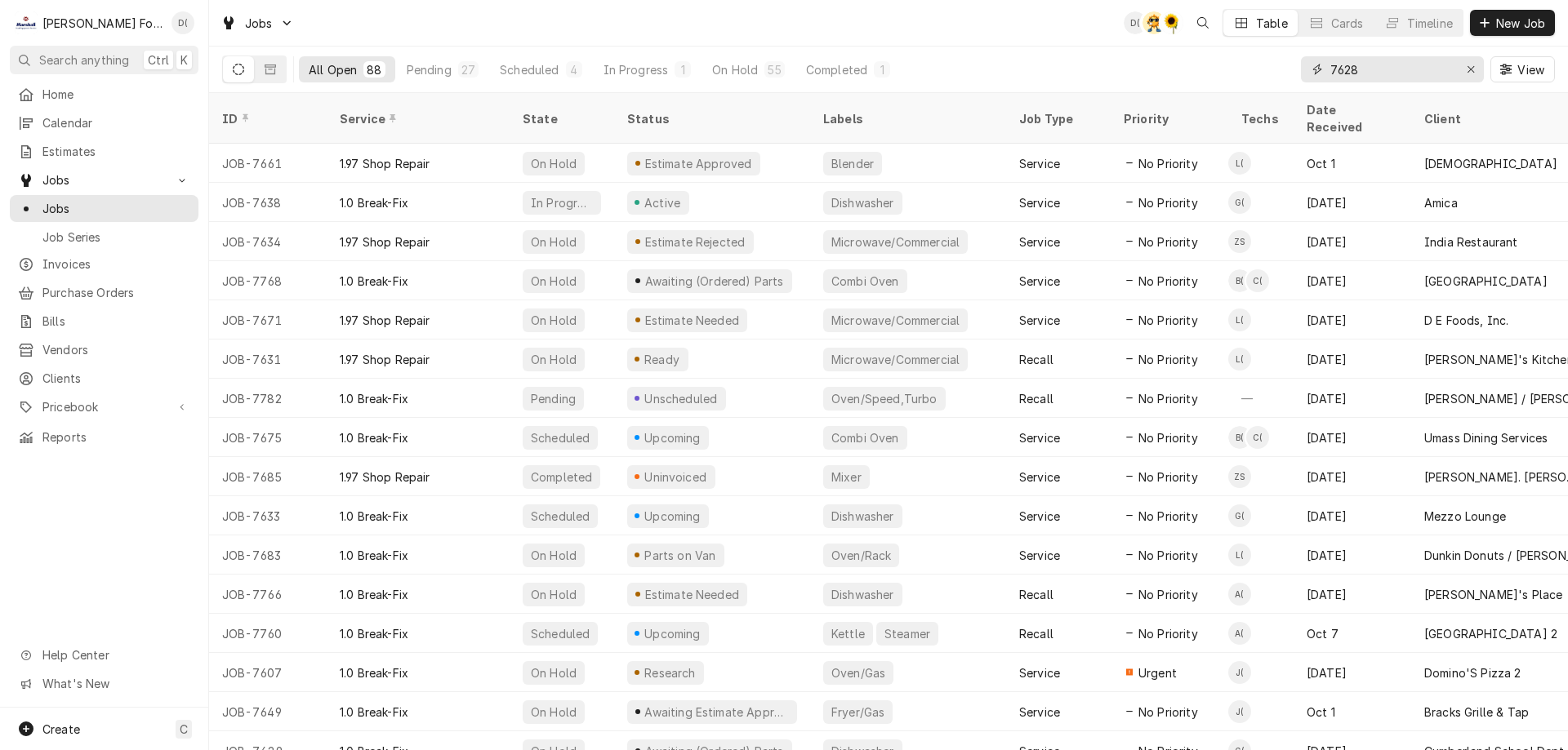
type input "7628"
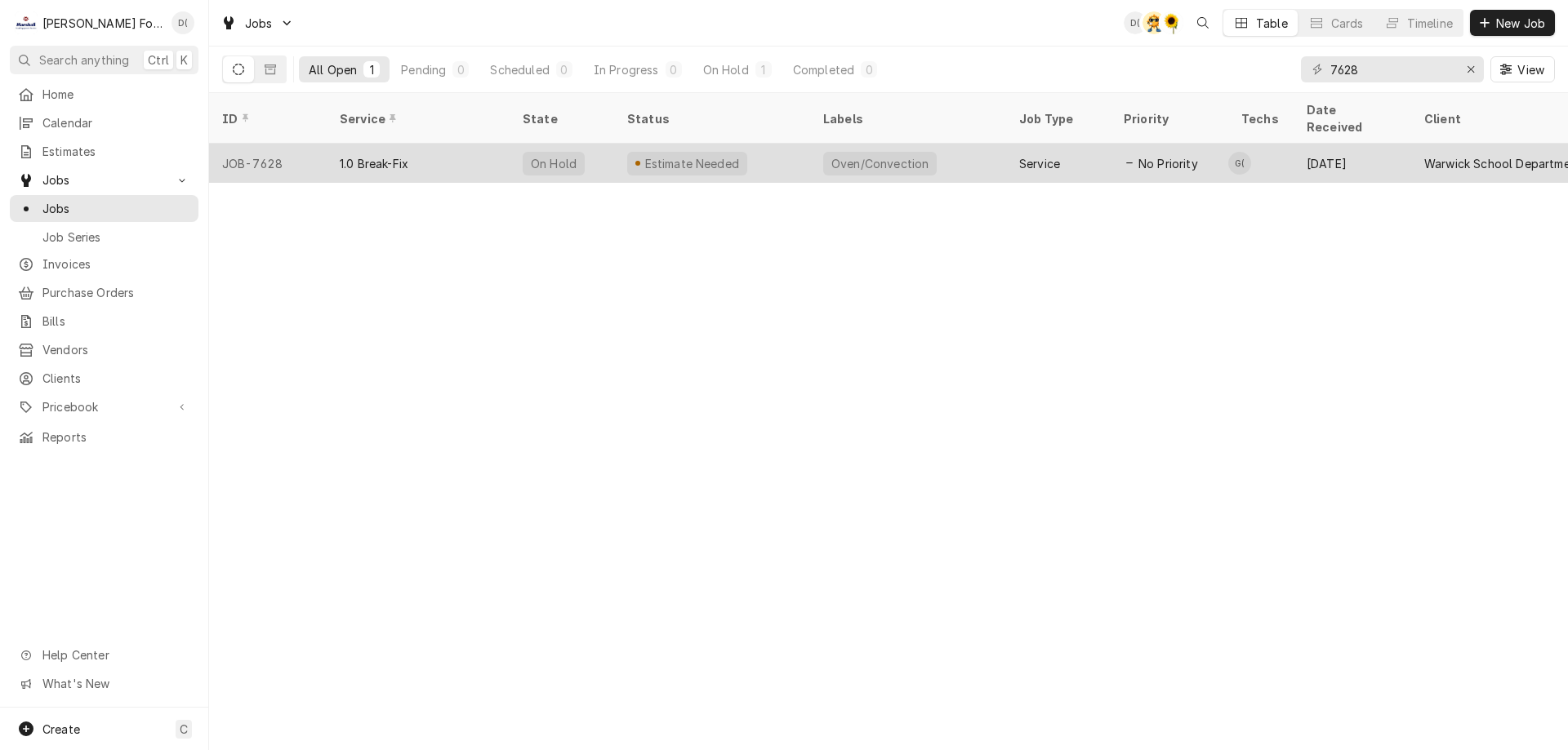
click at [785, 143] on div "Estimate Needed" at bounding box center [712, 163] width 196 height 39
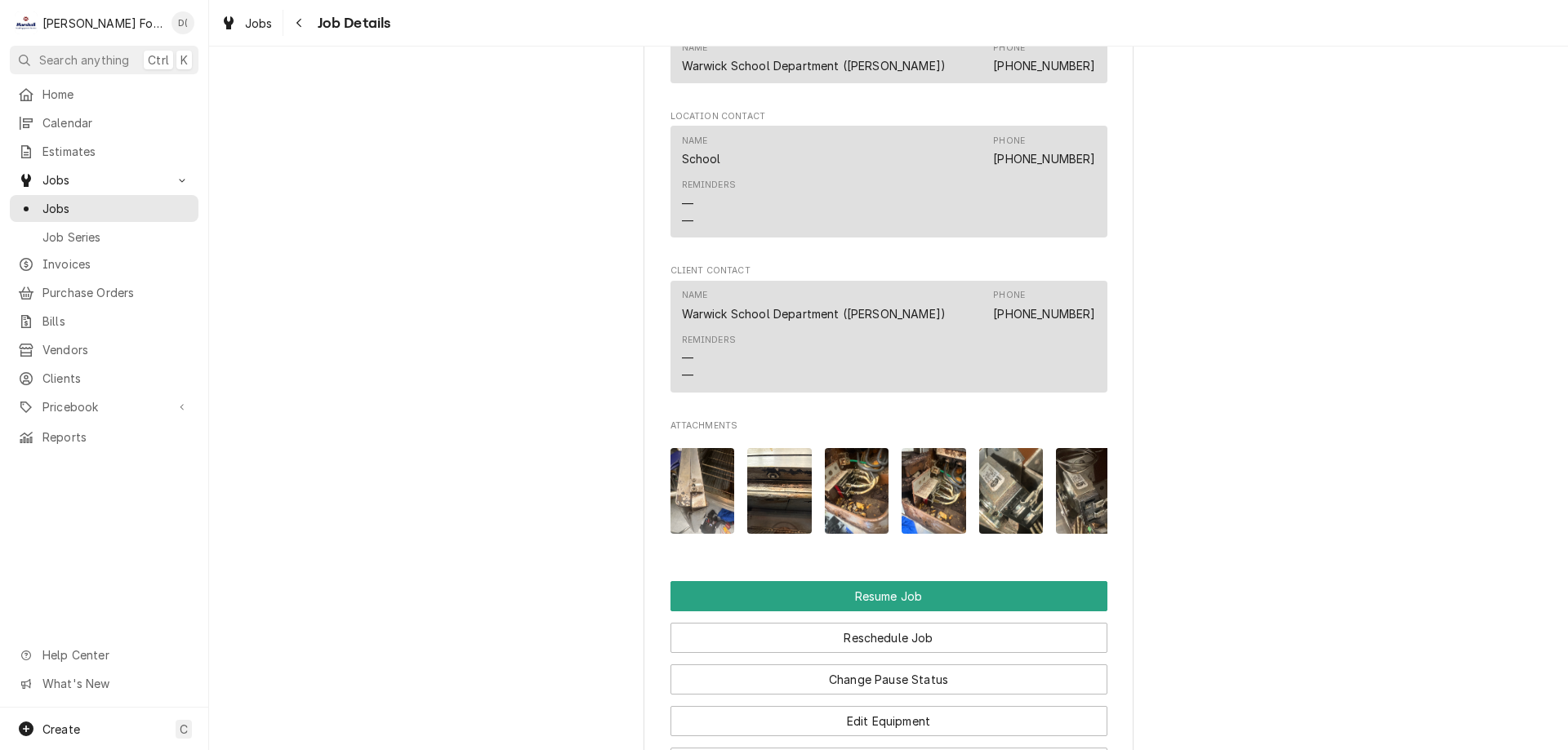
scroll to position [1795, 0]
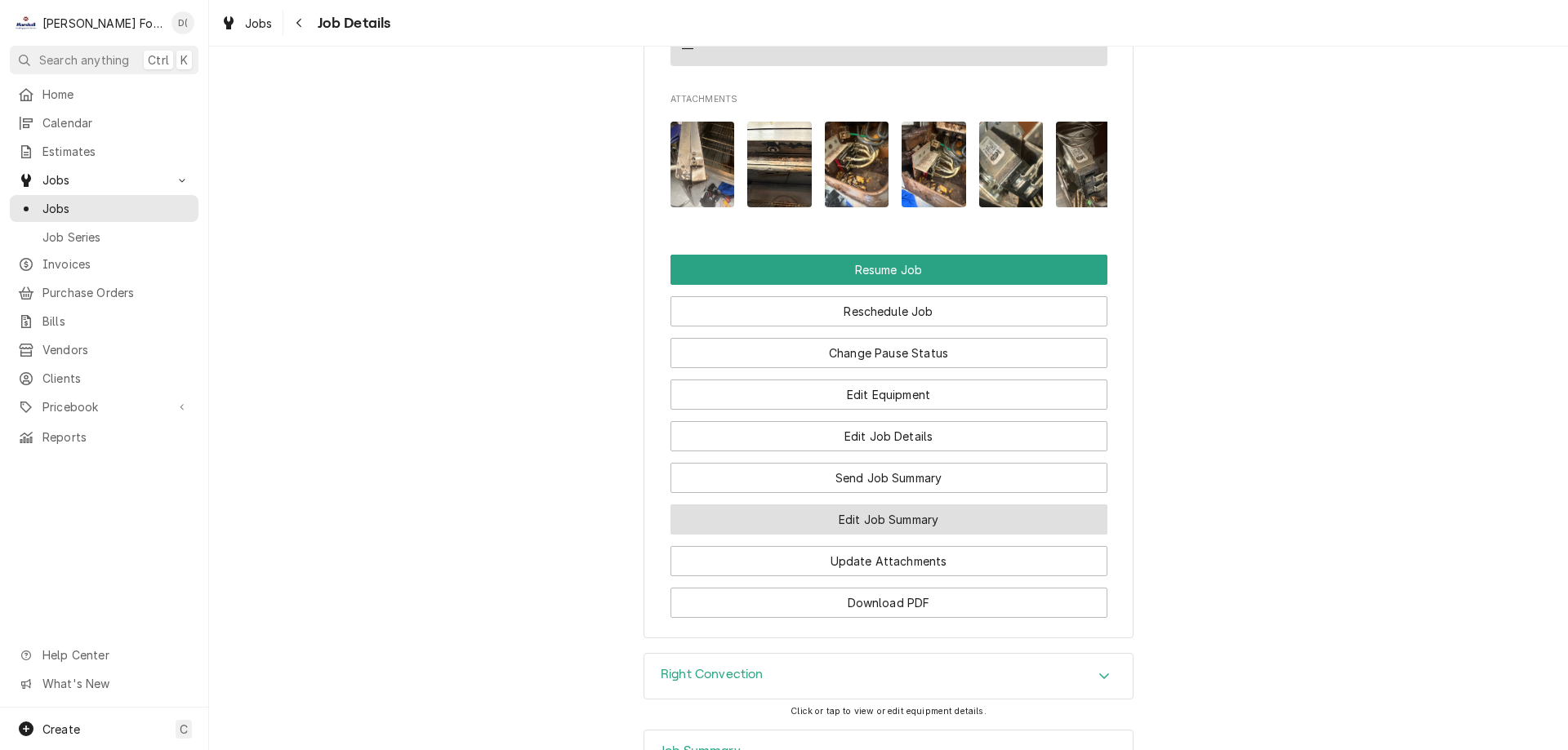
click at [898, 535] on button "Edit Job Summary" at bounding box center [888, 520] width 437 height 30
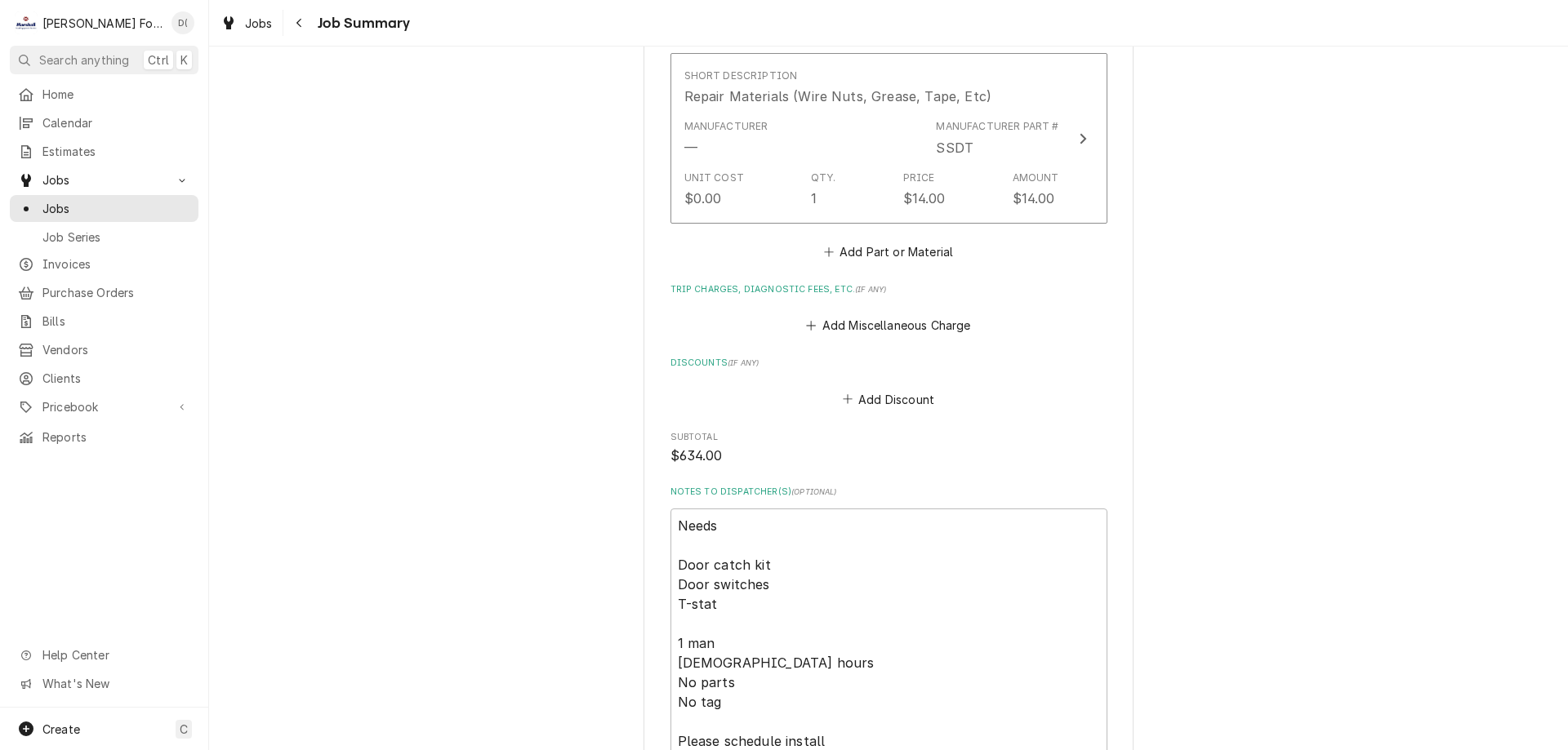
scroll to position [2122, 0]
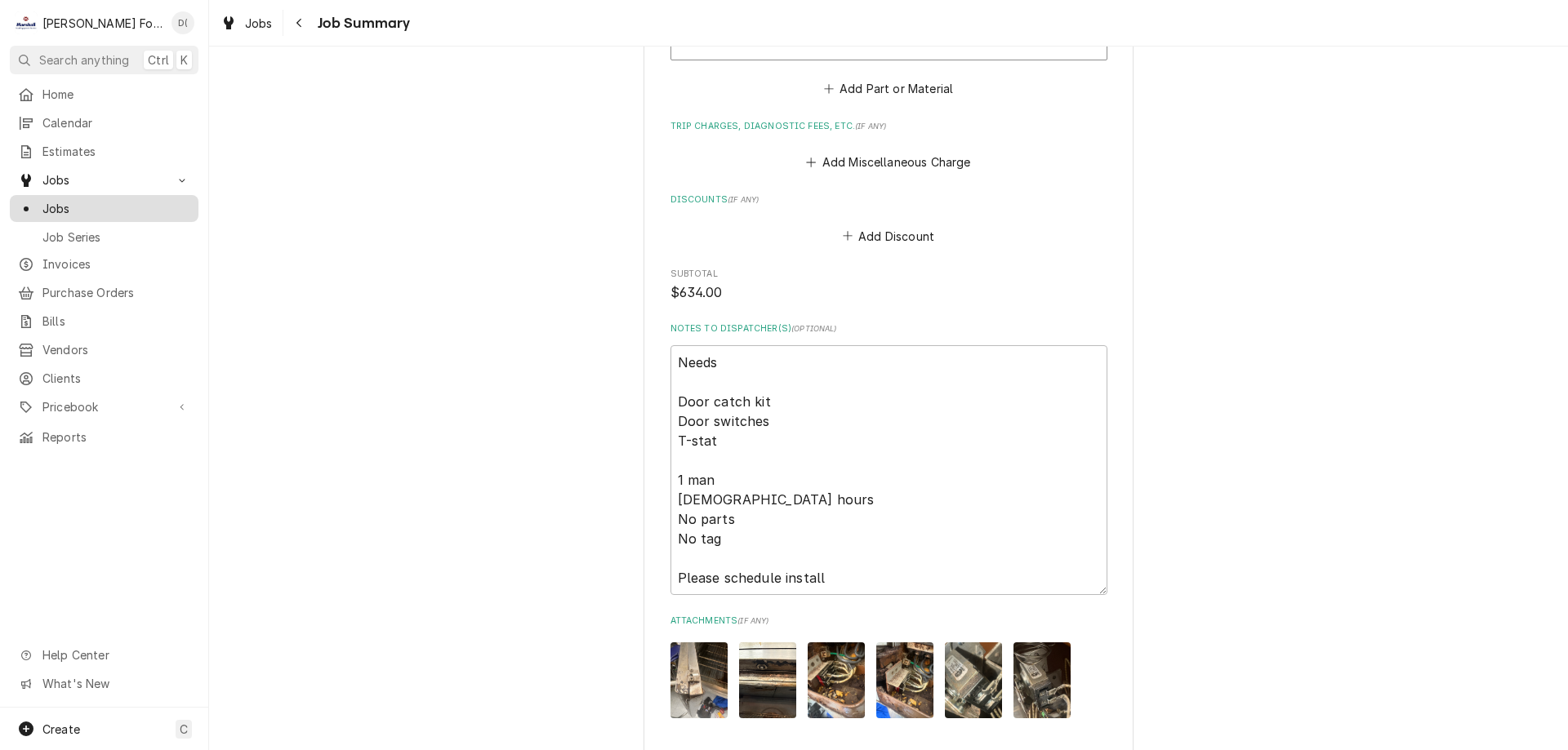
click at [111, 211] on div "Jobs" at bounding box center [104, 208] width 182 height 20
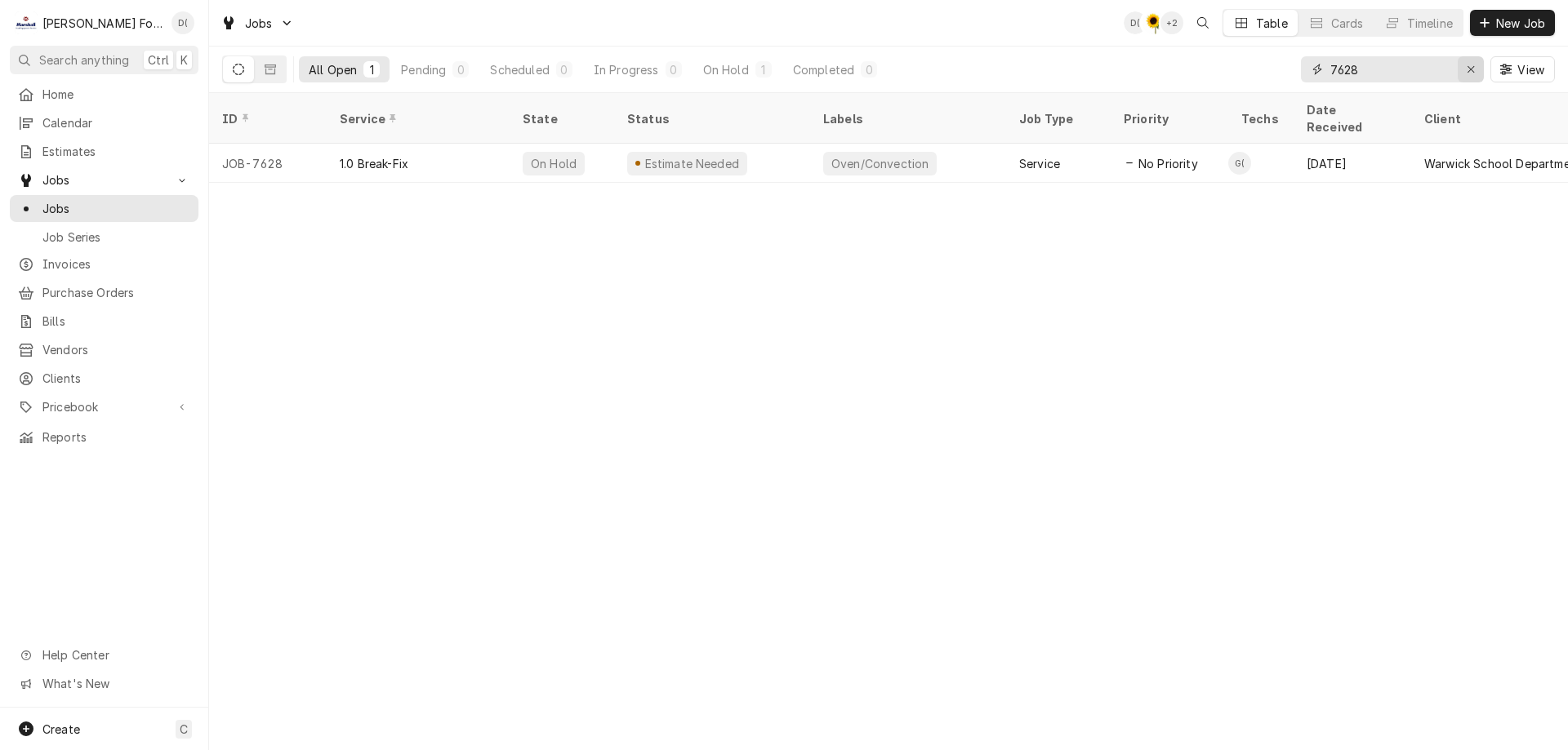
click at [1467, 68] on icon "Erase input" at bounding box center [1471, 69] width 9 height 12
click at [1433, 69] on input "Dynamic Content Wrapper" at bounding box center [1407, 69] width 153 height 26
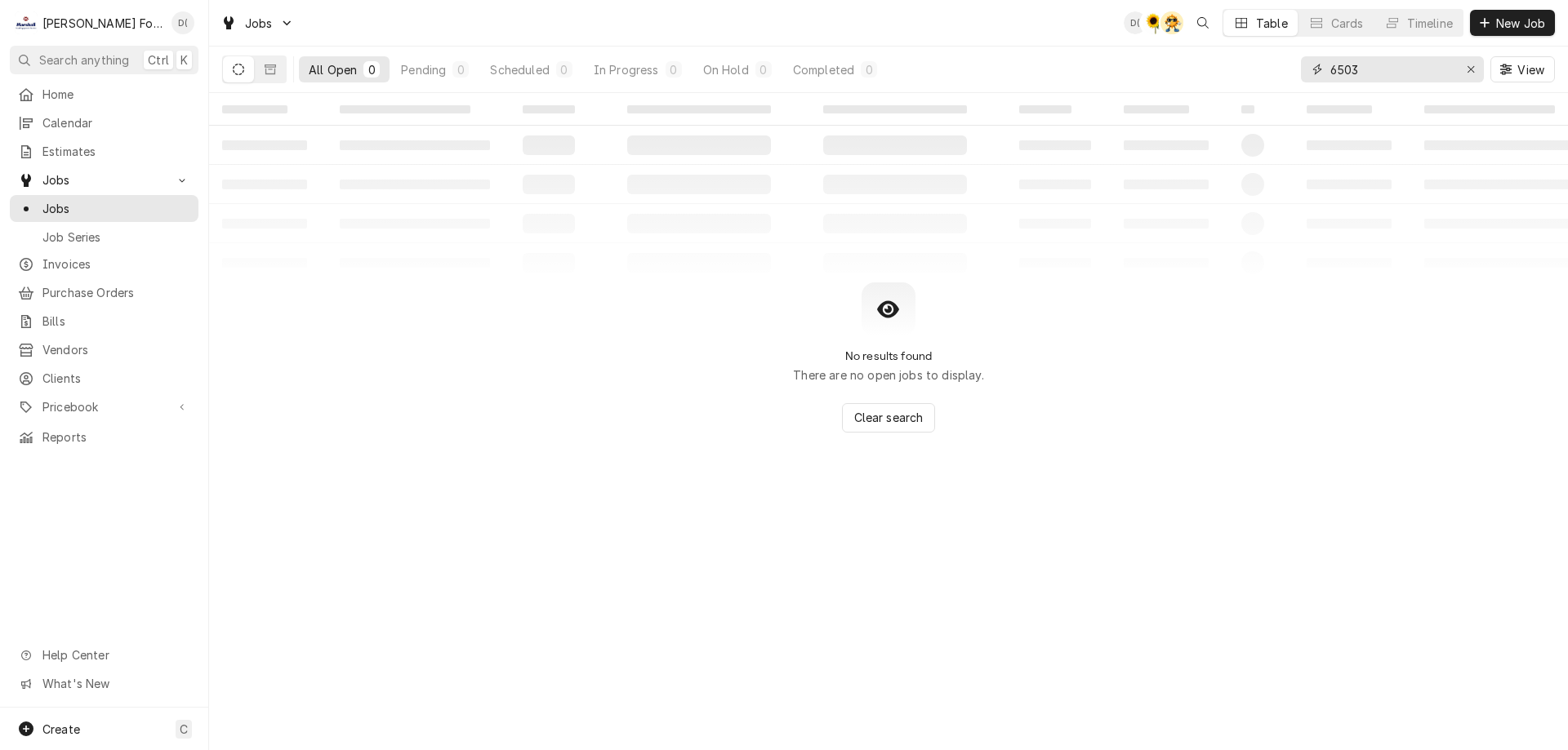
type input "6503"
click at [271, 72] on icon "Dynamic Content Wrapper" at bounding box center [270, 69] width 12 height 12
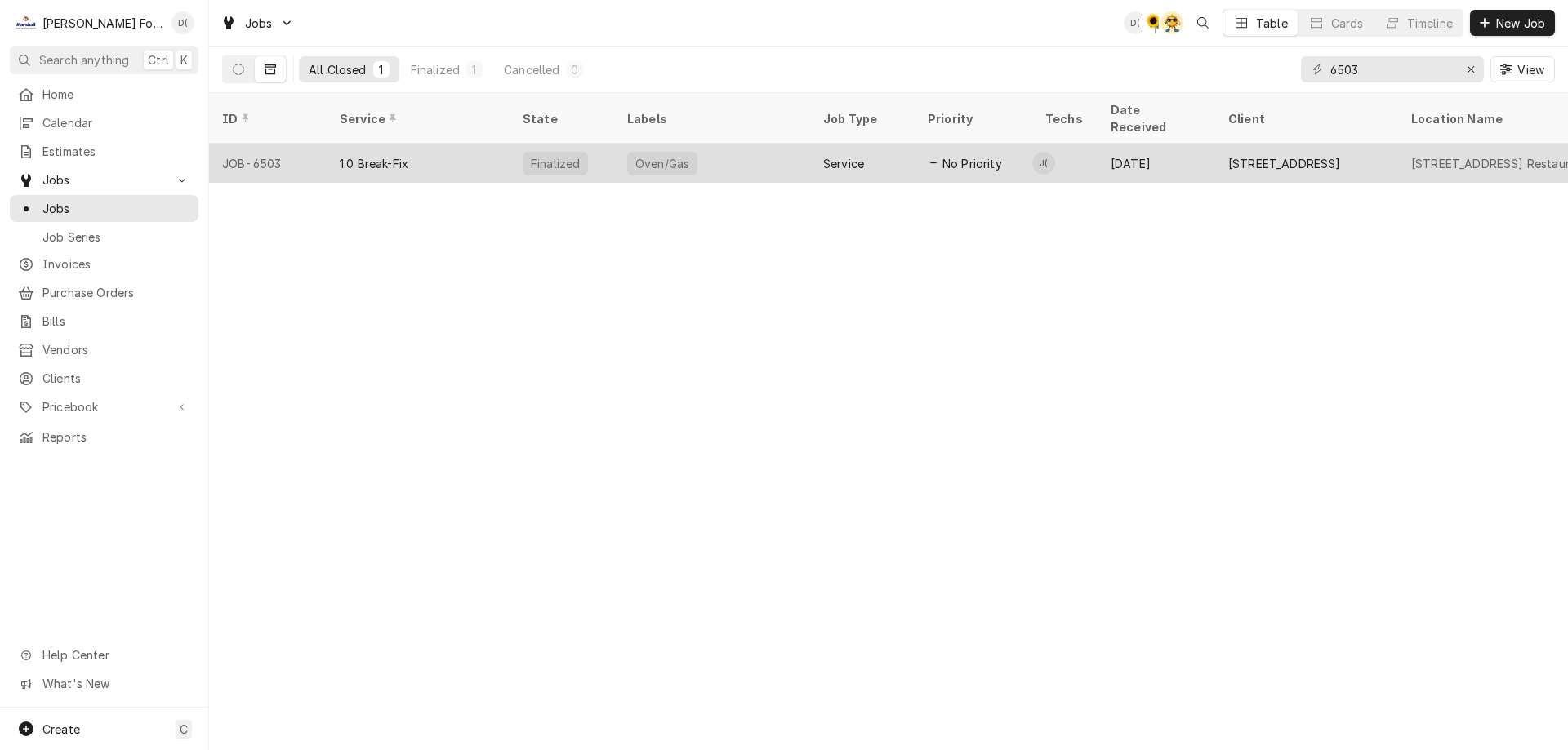
click at [442, 143] on div "1.0 Break-Fix" at bounding box center [418, 163] width 183 height 39
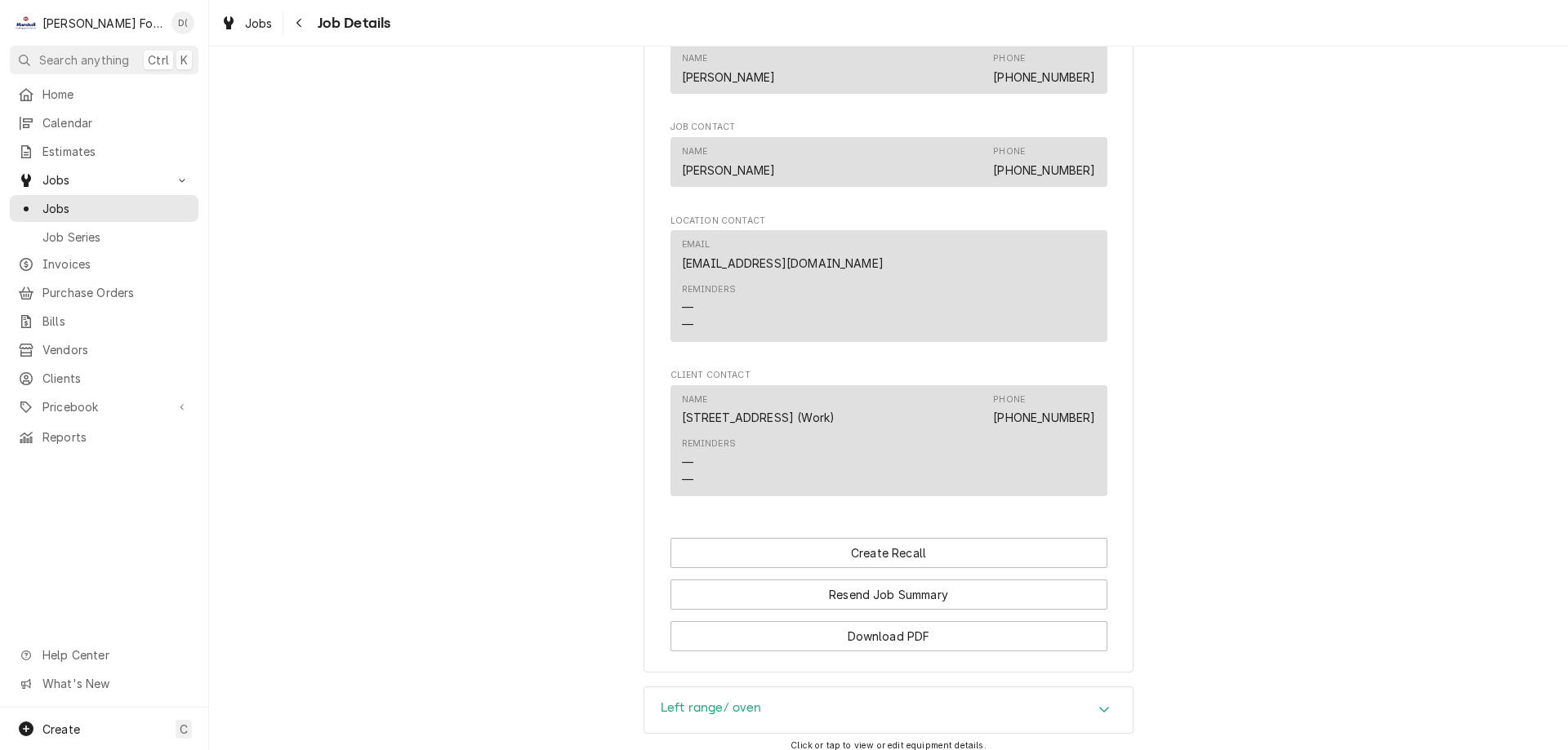
scroll to position [1396, 0]
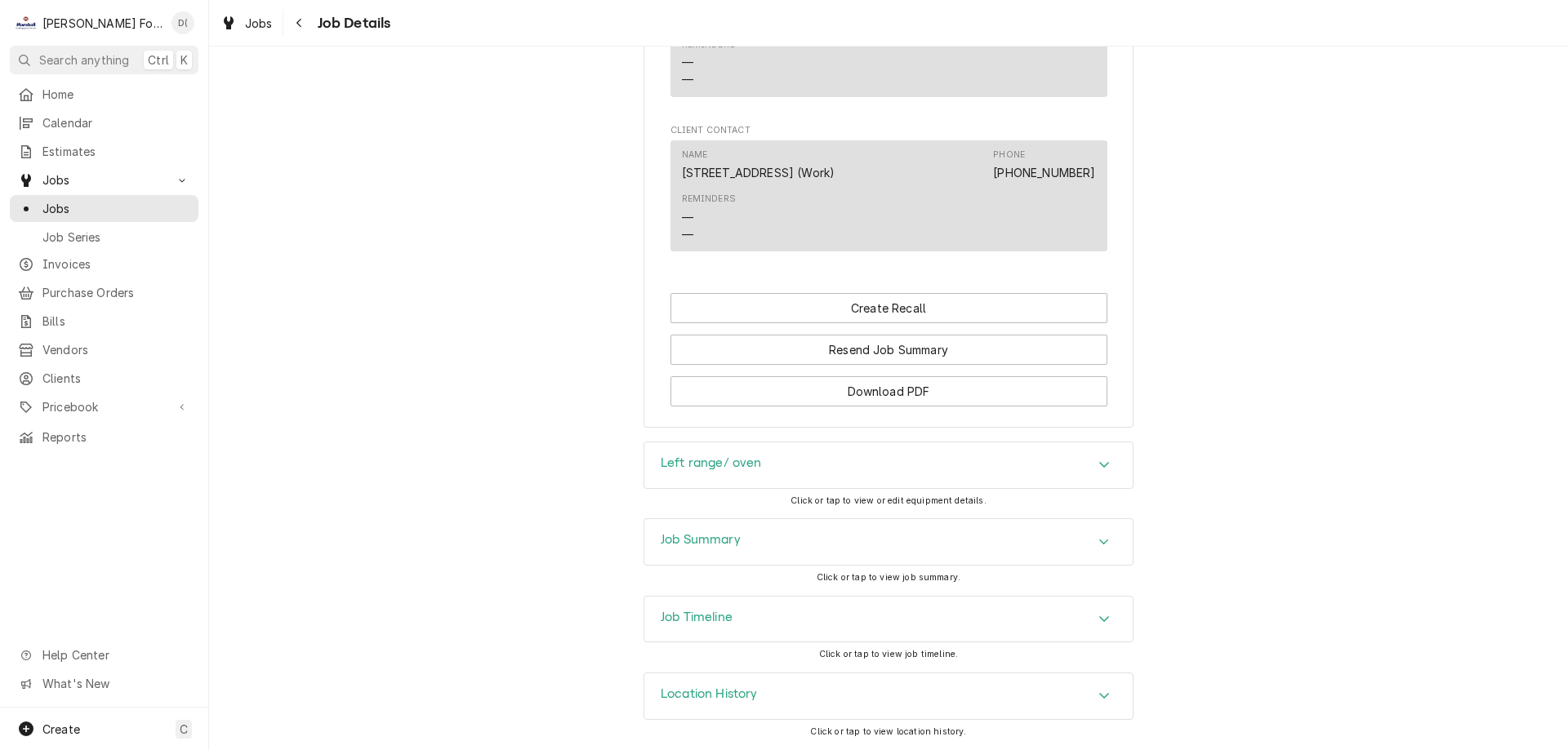
click at [727, 611] on h3 "Job Timeline" at bounding box center [696, 617] width 72 height 15
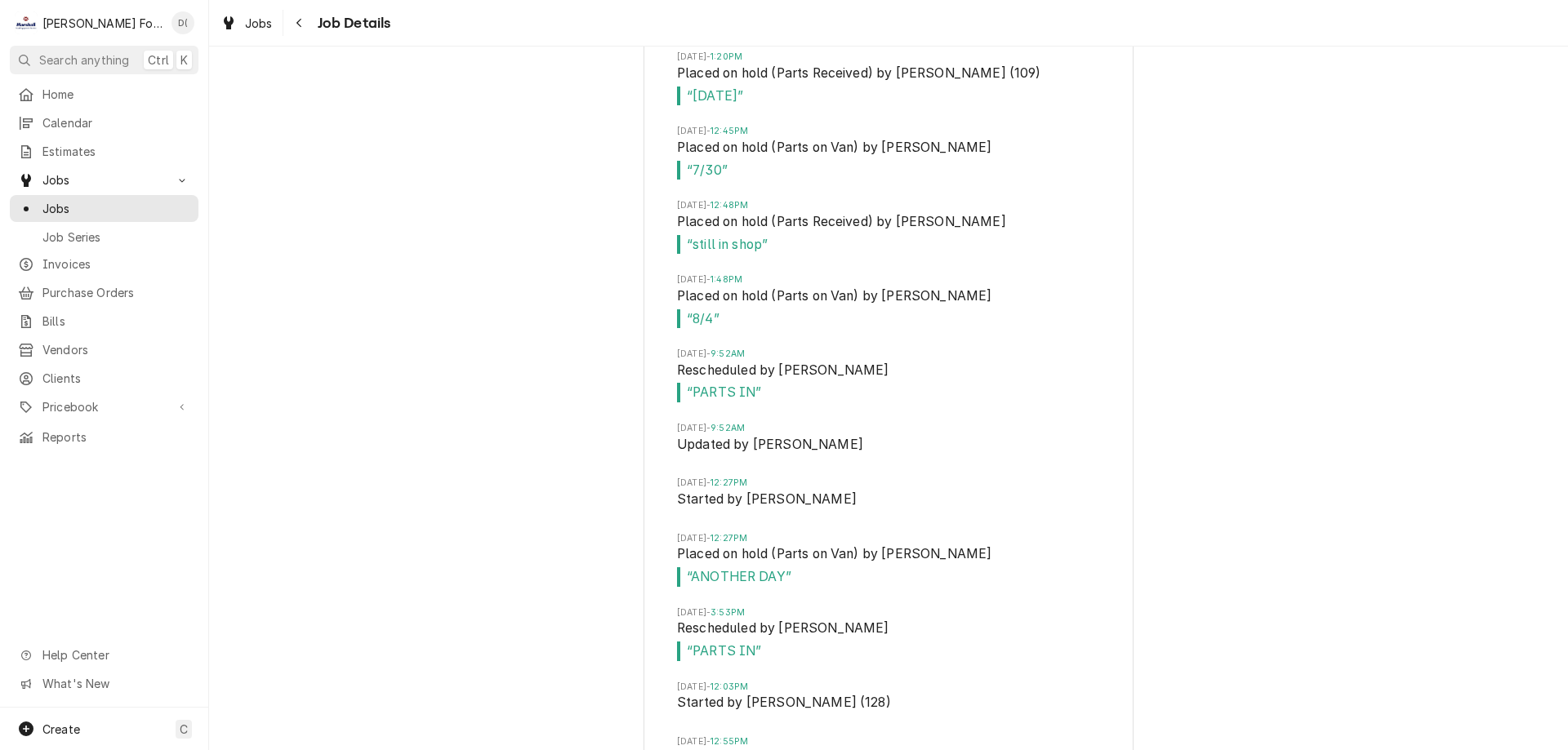
scroll to position [3710, 0]
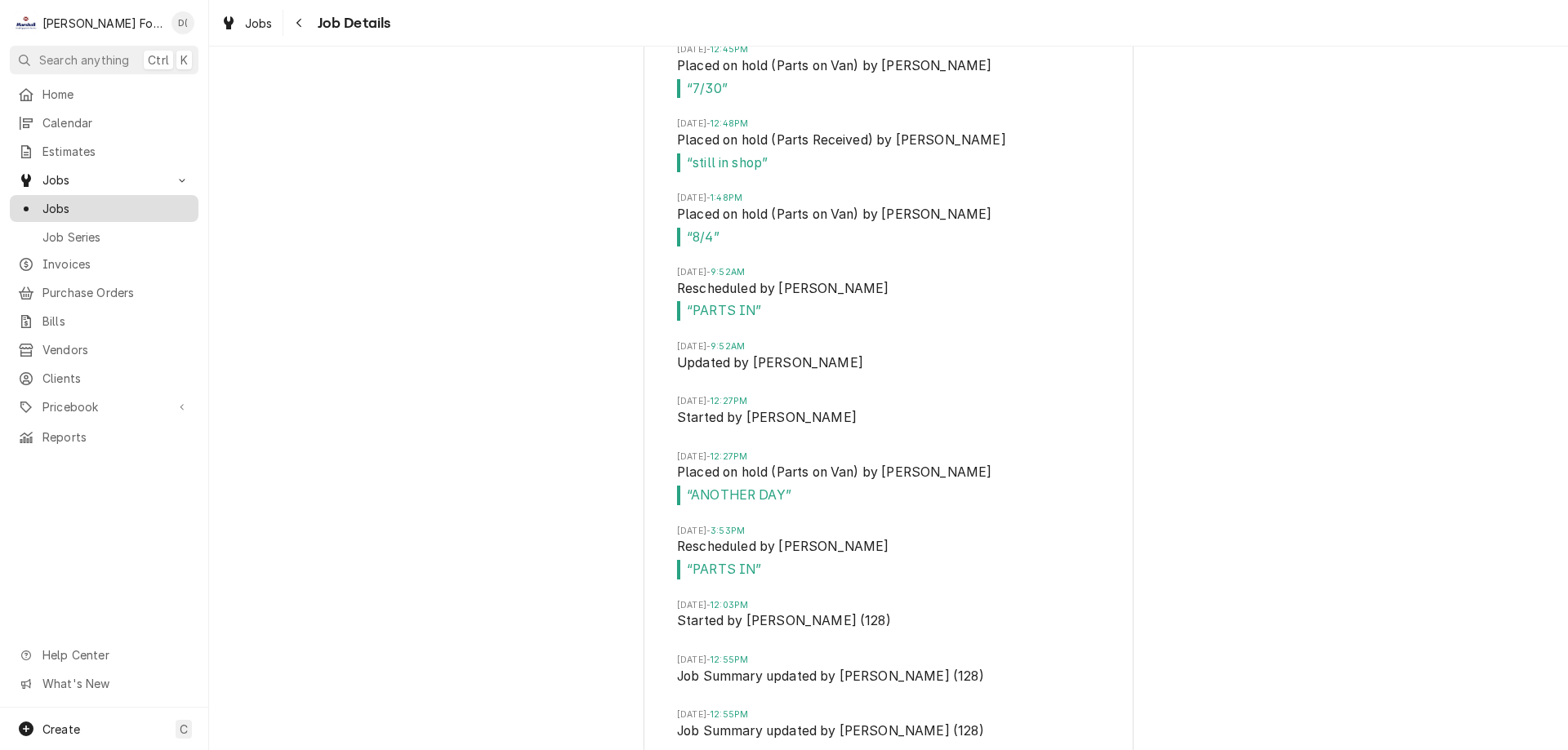
click at [125, 205] on span "Jobs" at bounding box center [117, 208] width 148 height 17
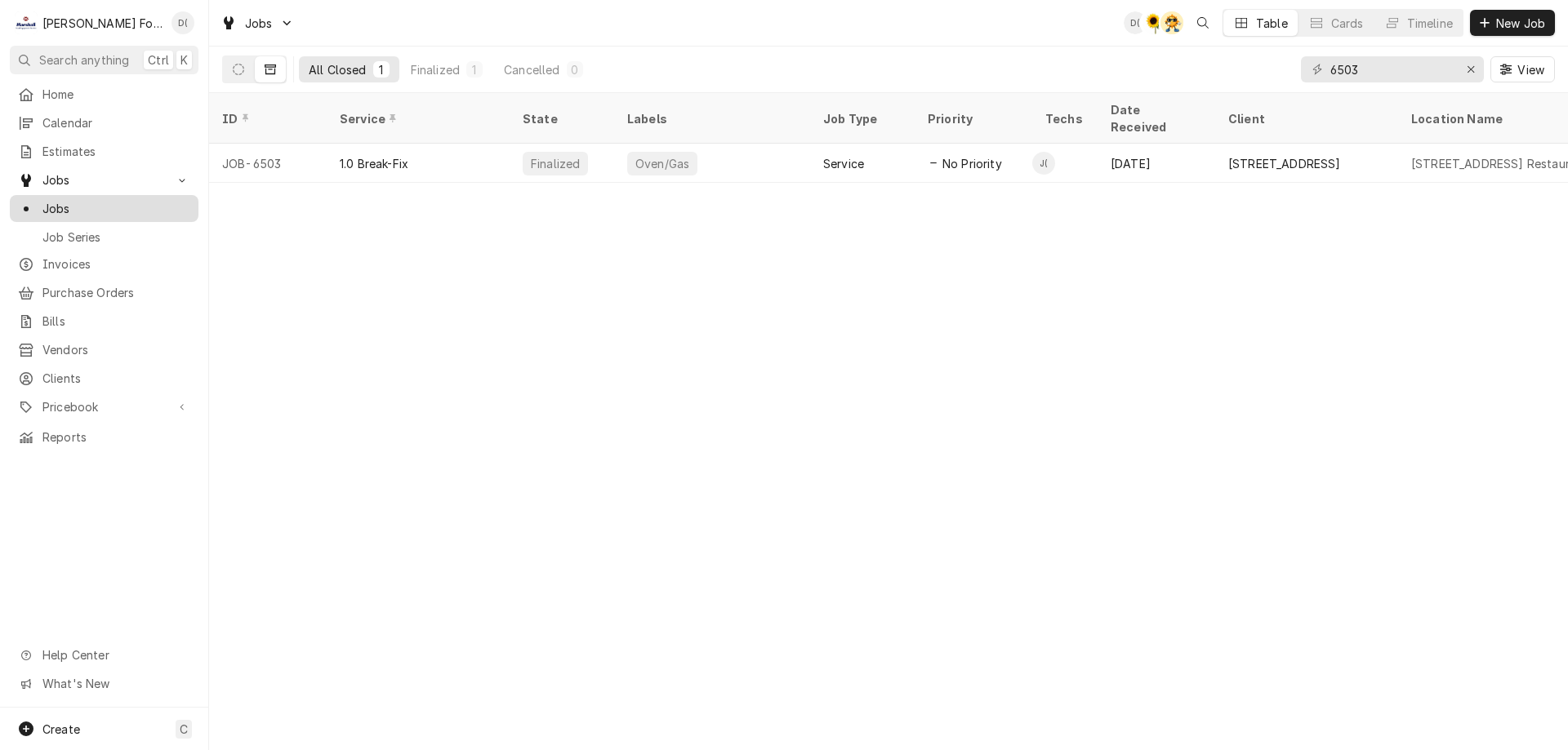
click at [101, 203] on span "Jobs" at bounding box center [117, 208] width 148 height 17
click at [1465, 74] on div "Erase input" at bounding box center [1470, 69] width 16 height 16
click at [1443, 74] on input "Dynamic Content Wrapper" at bounding box center [1407, 69] width 153 height 26
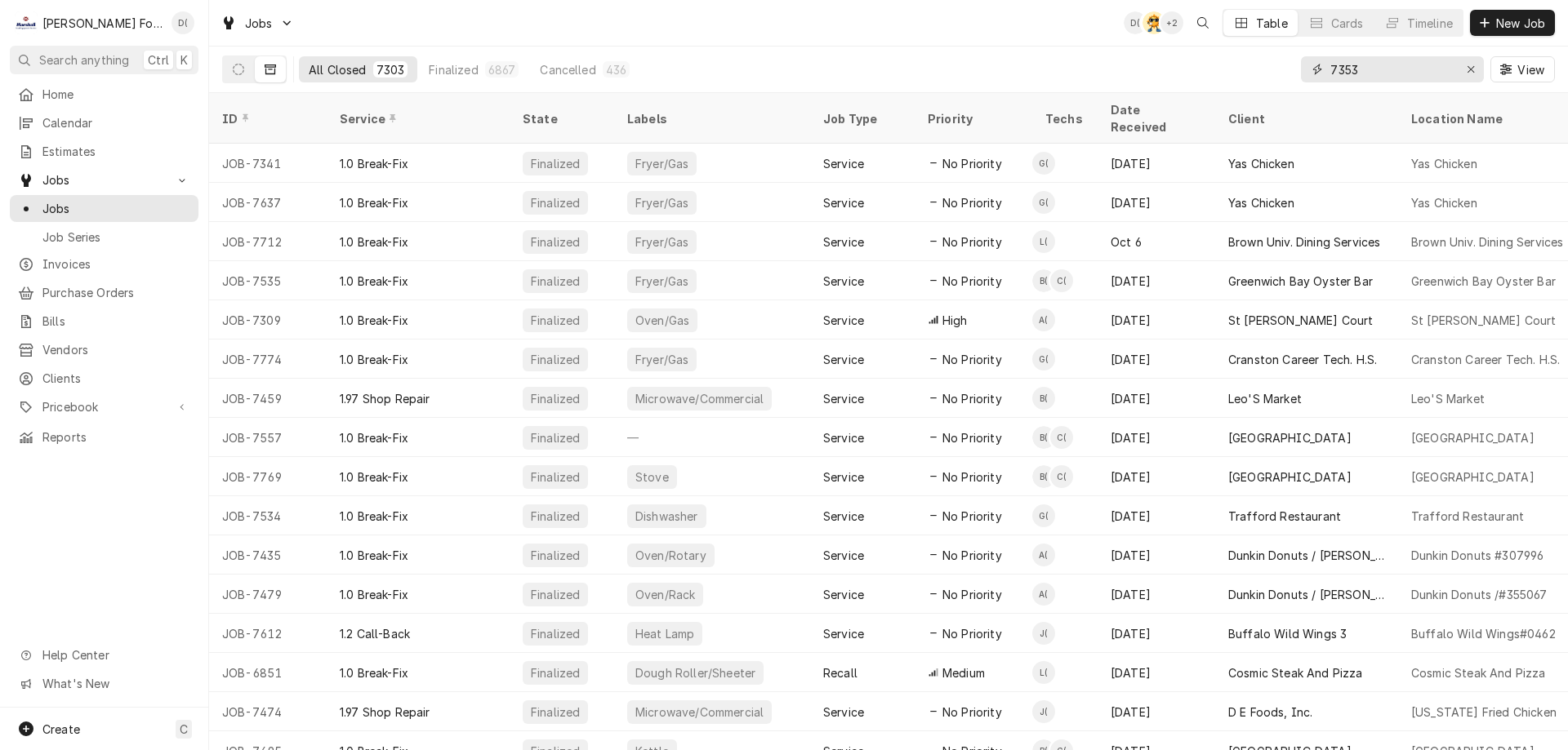
type input "7353"
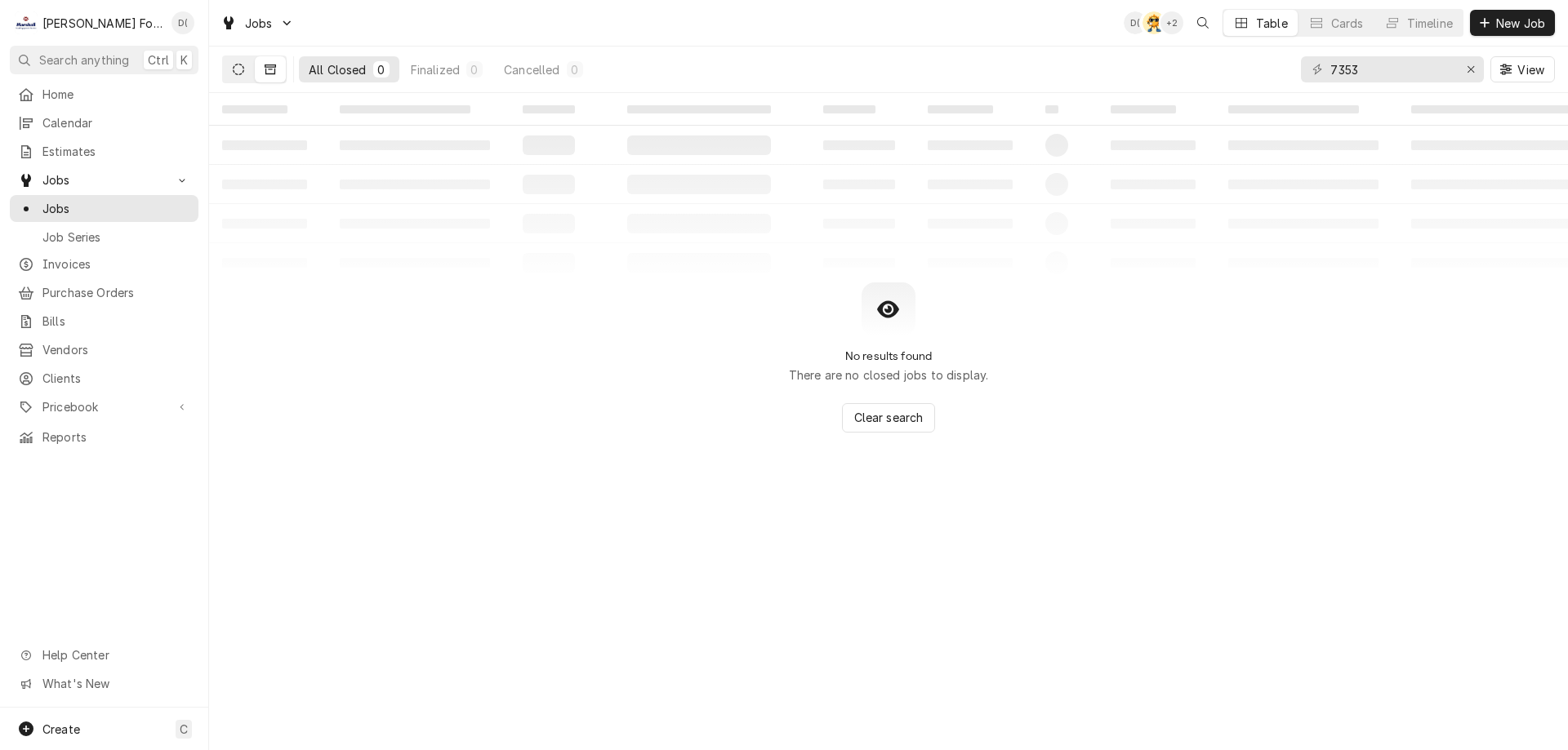
click at [241, 78] on button "Dynamic Content Wrapper" at bounding box center [238, 69] width 31 height 26
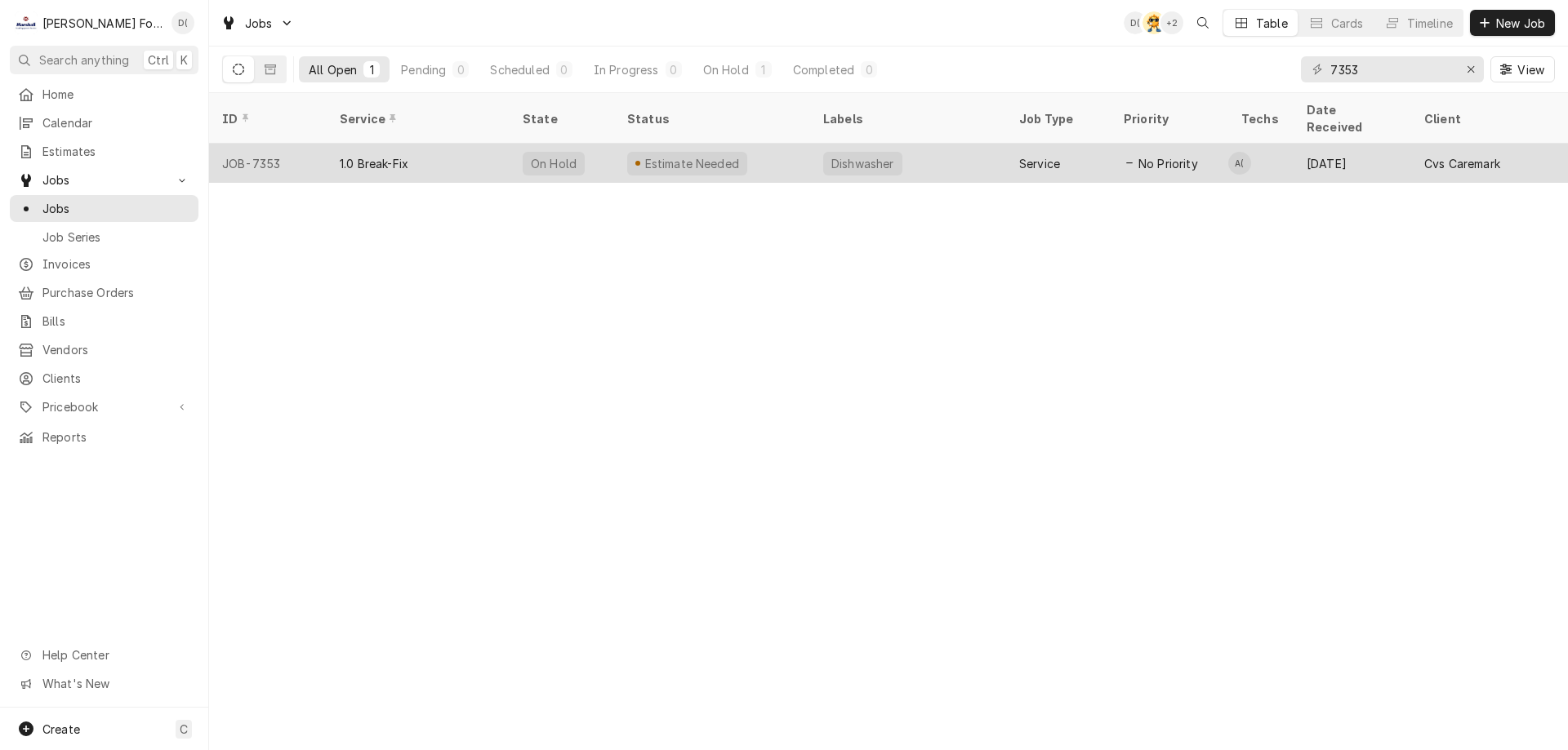
click at [620, 144] on div "Estimate Needed" at bounding box center [712, 163] width 196 height 39
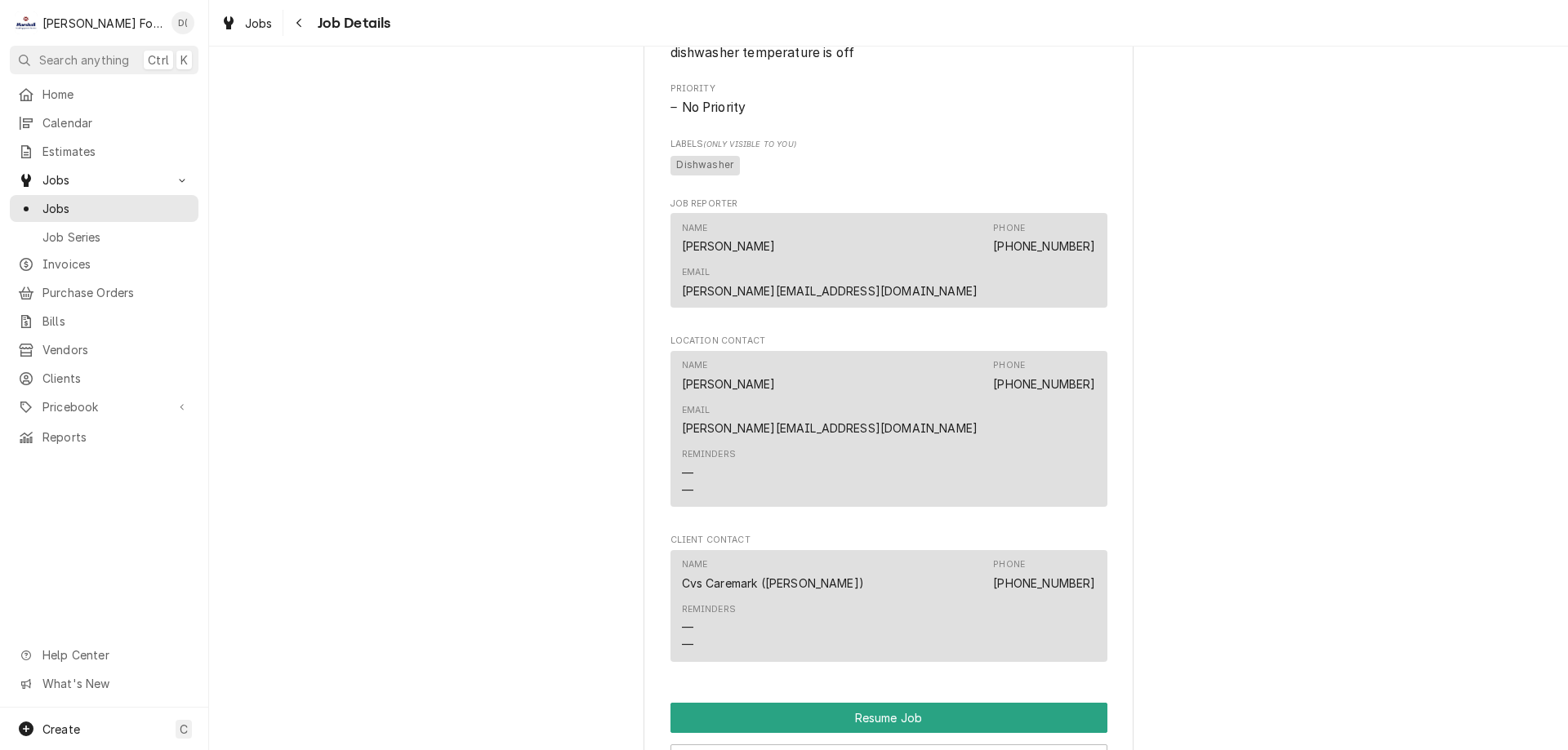
scroll to position [2122, 0]
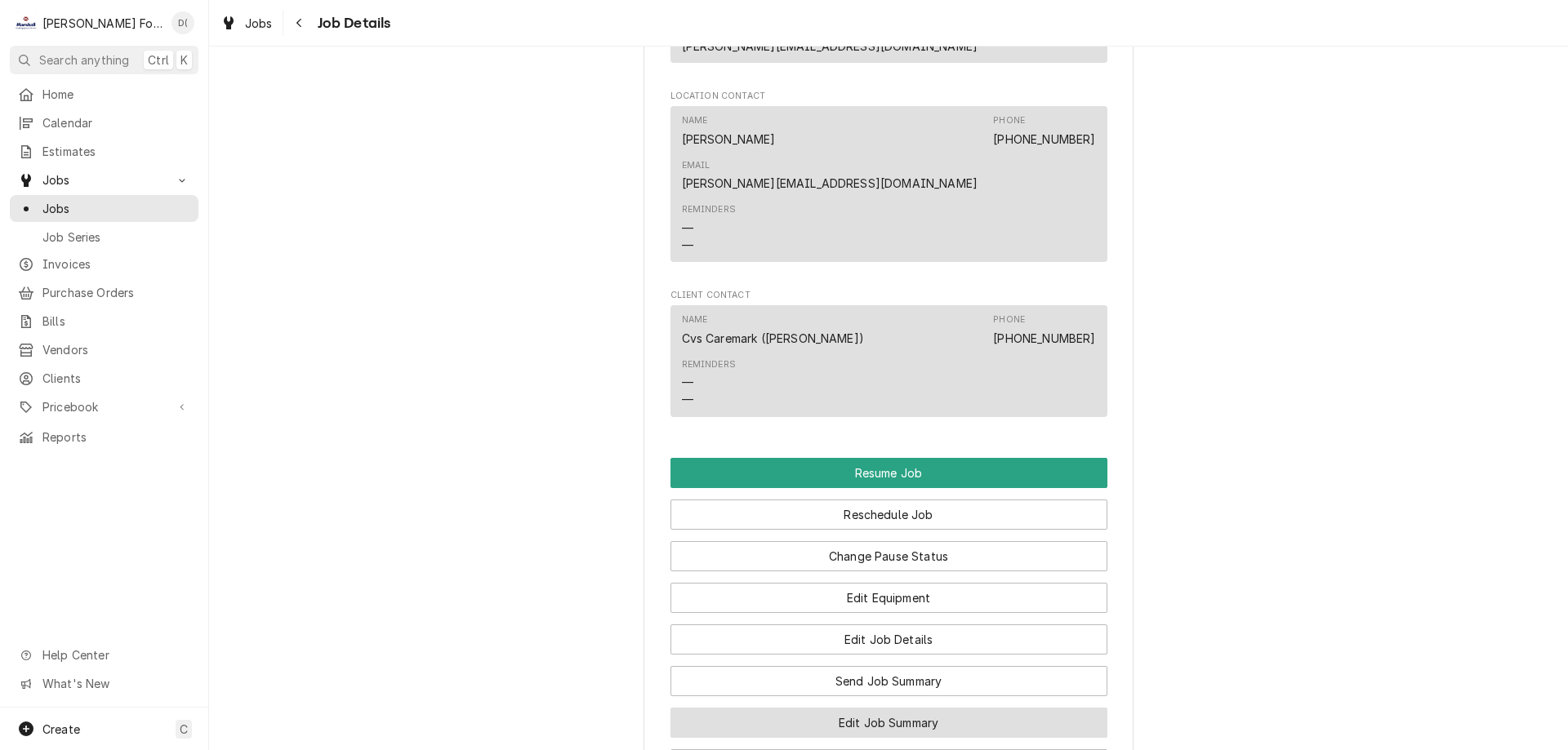
click at [887, 707] on button "Edit Job Summary" at bounding box center [888, 722] width 437 height 30
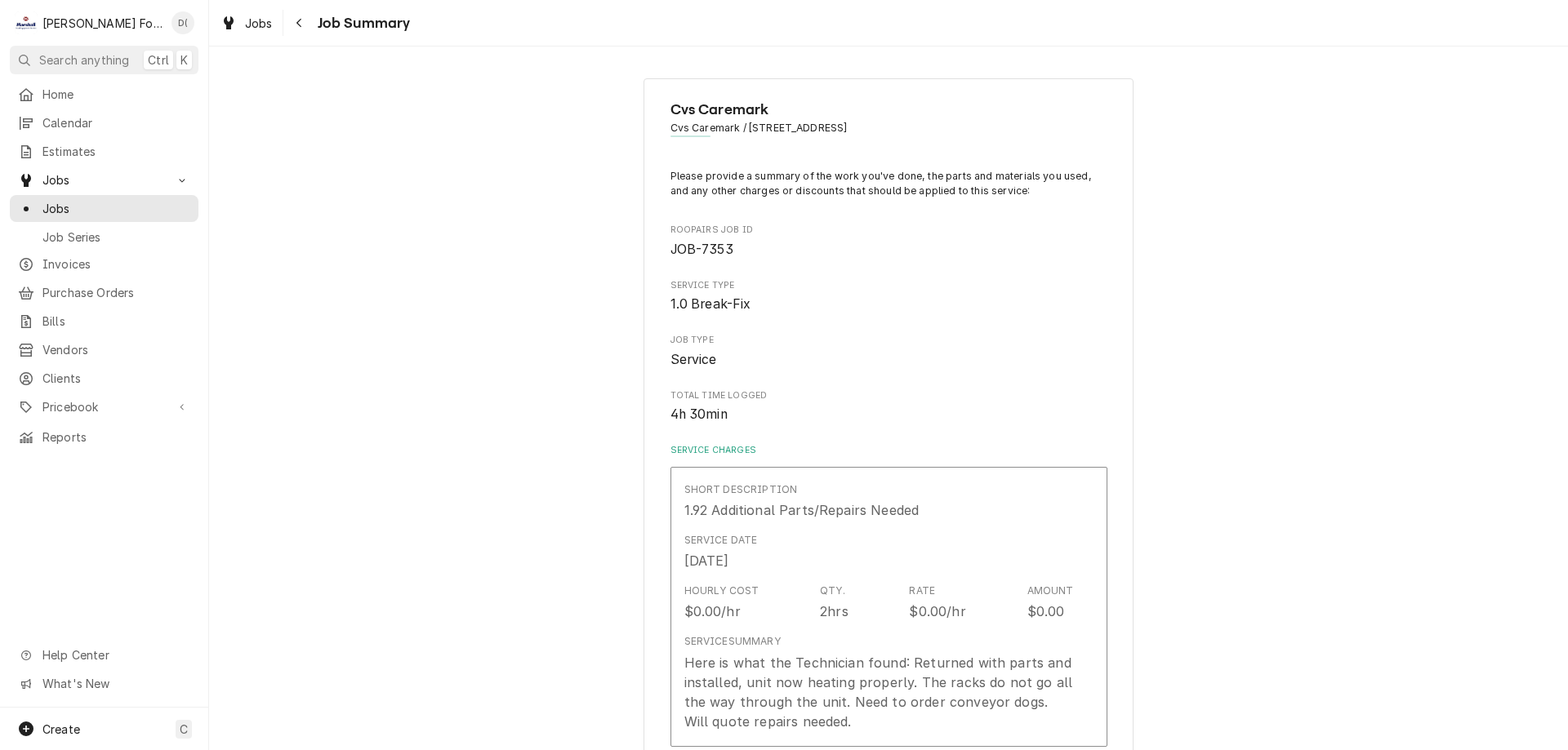
type textarea "x"
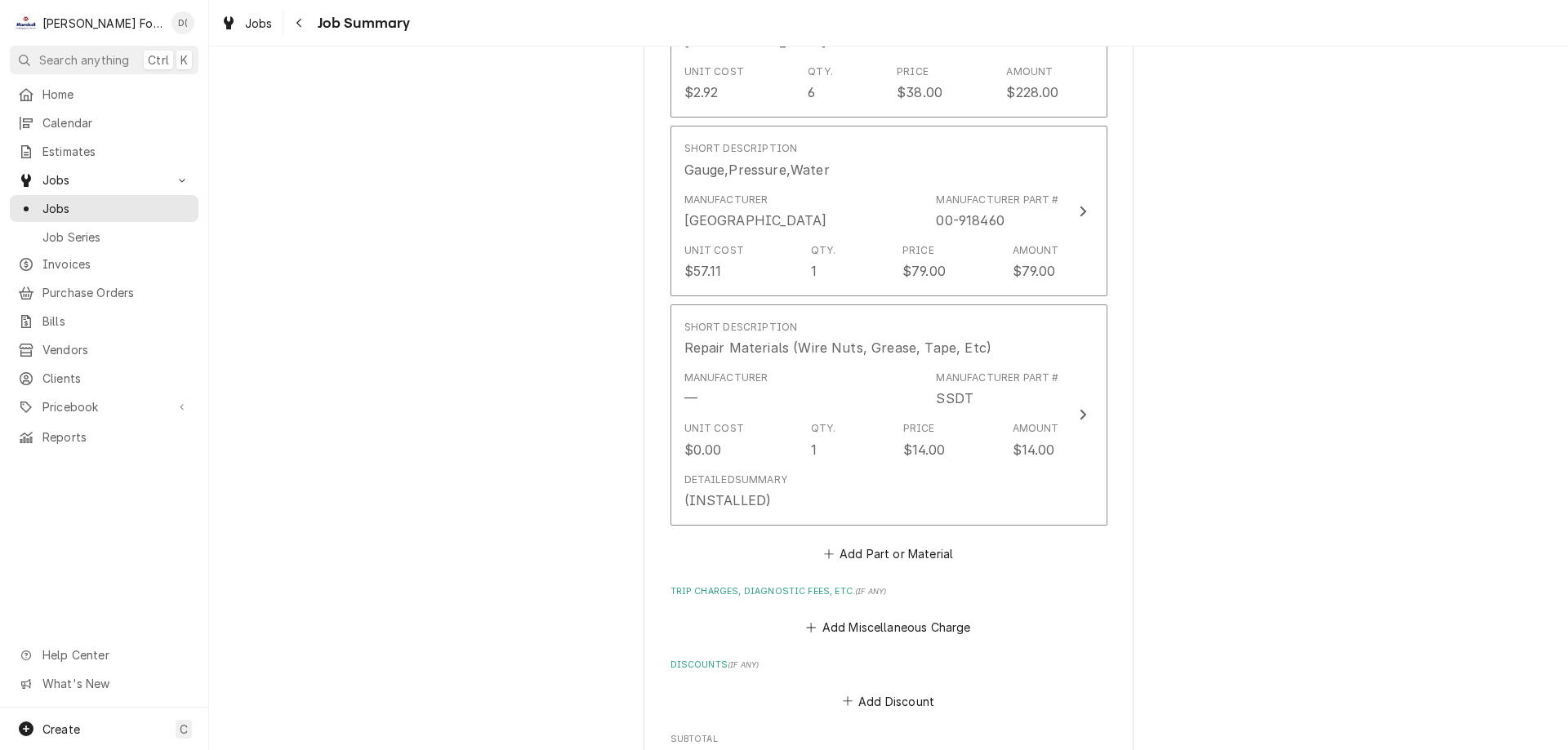
scroll to position [3265, 0]
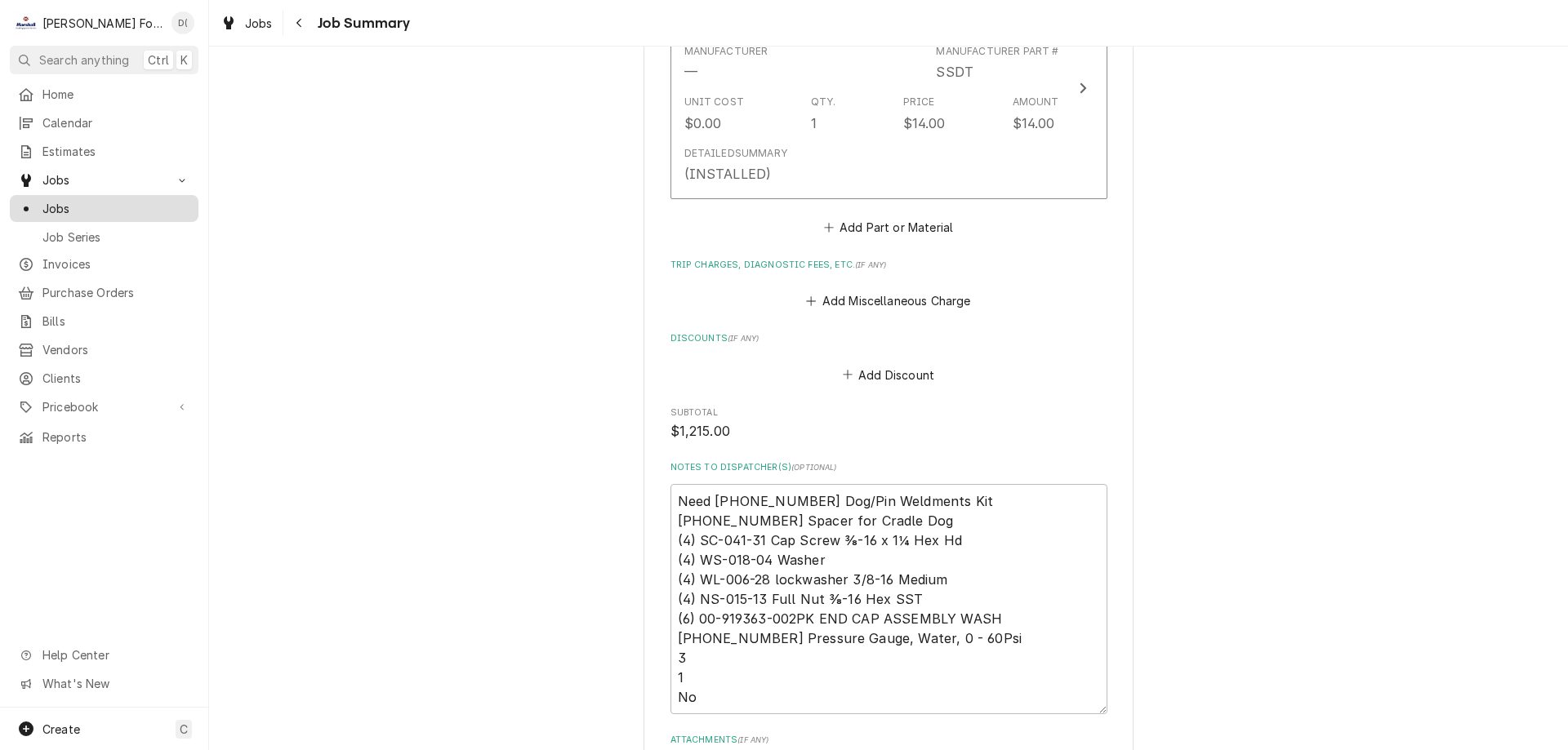
click at [119, 212] on div "Jobs" at bounding box center [104, 208] width 182 height 20
